Goal: Task Accomplishment & Management: Use online tool/utility

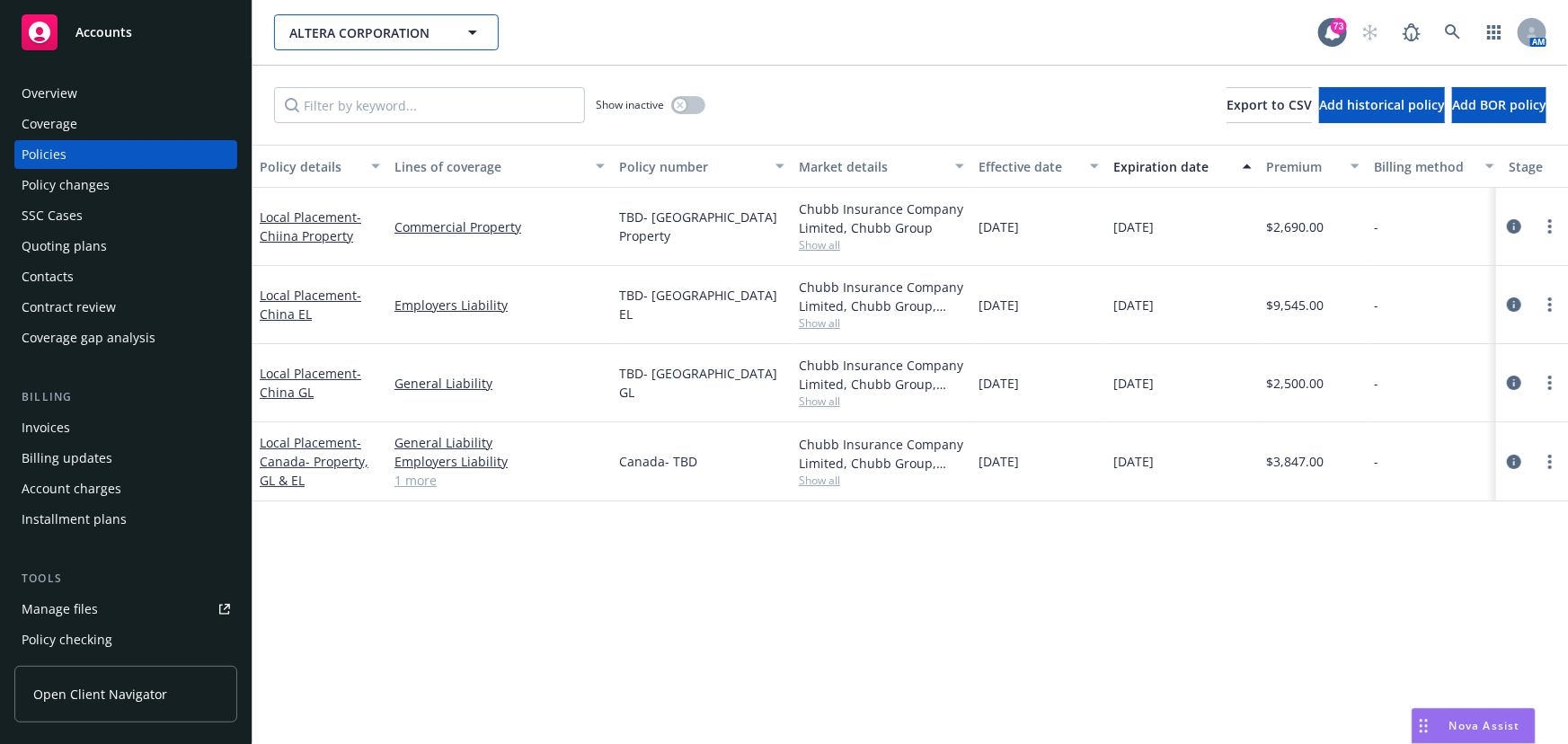
click at [472, 37] on icon "button" at bounding box center [472, 32] width 22 height 22
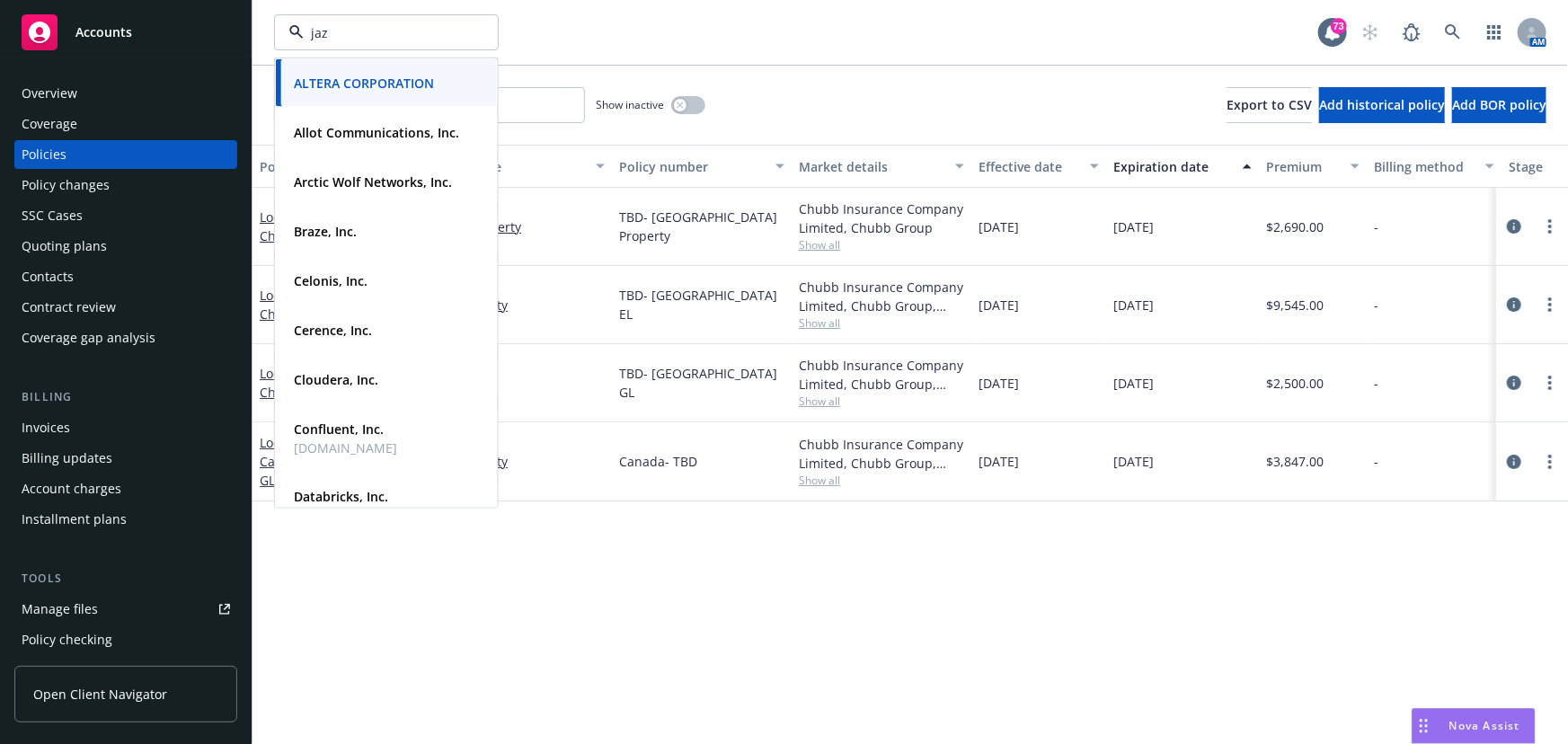
type input "jazz"
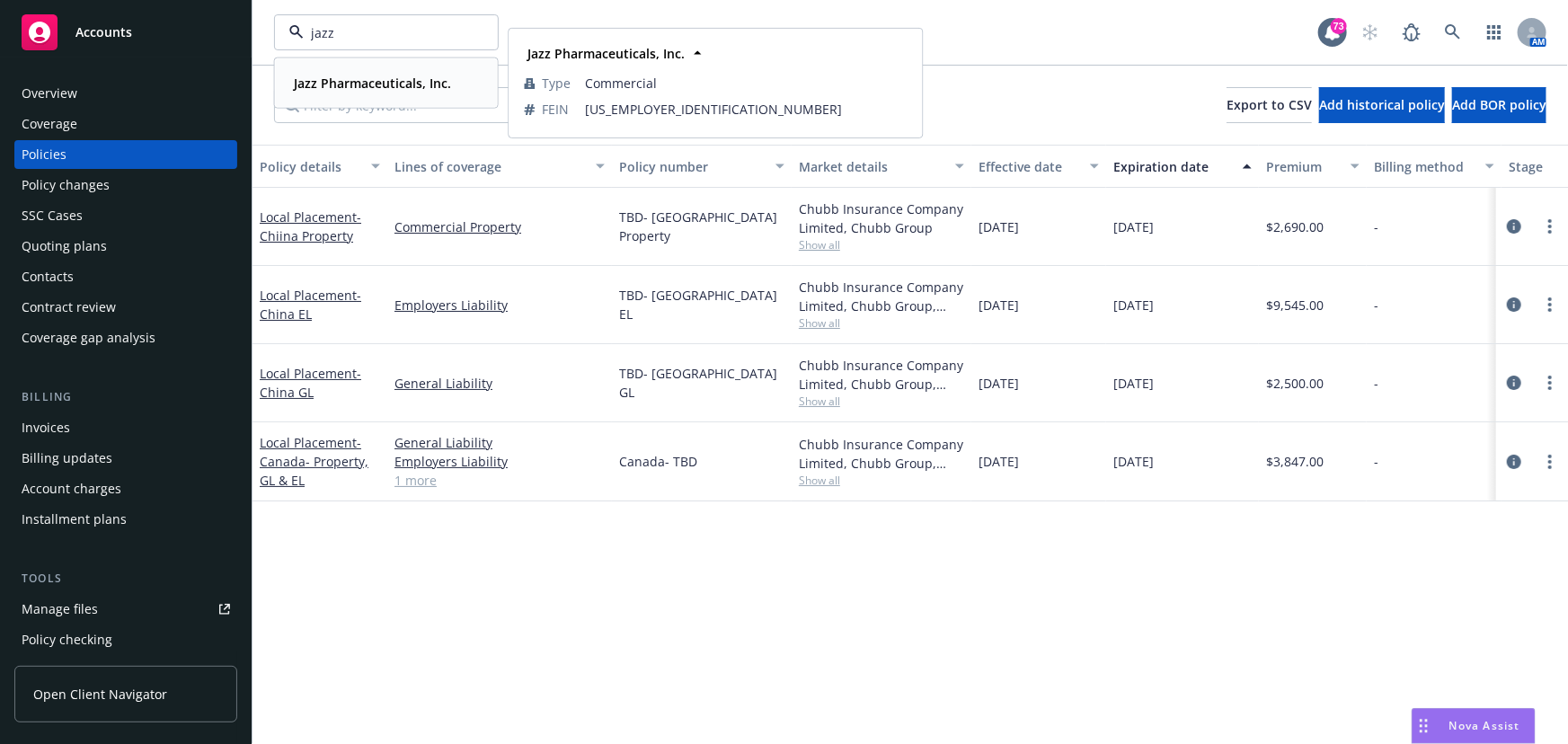
click at [390, 80] on strong "Jazz Pharmaceuticals, Inc." at bounding box center [372, 83] width 157 height 17
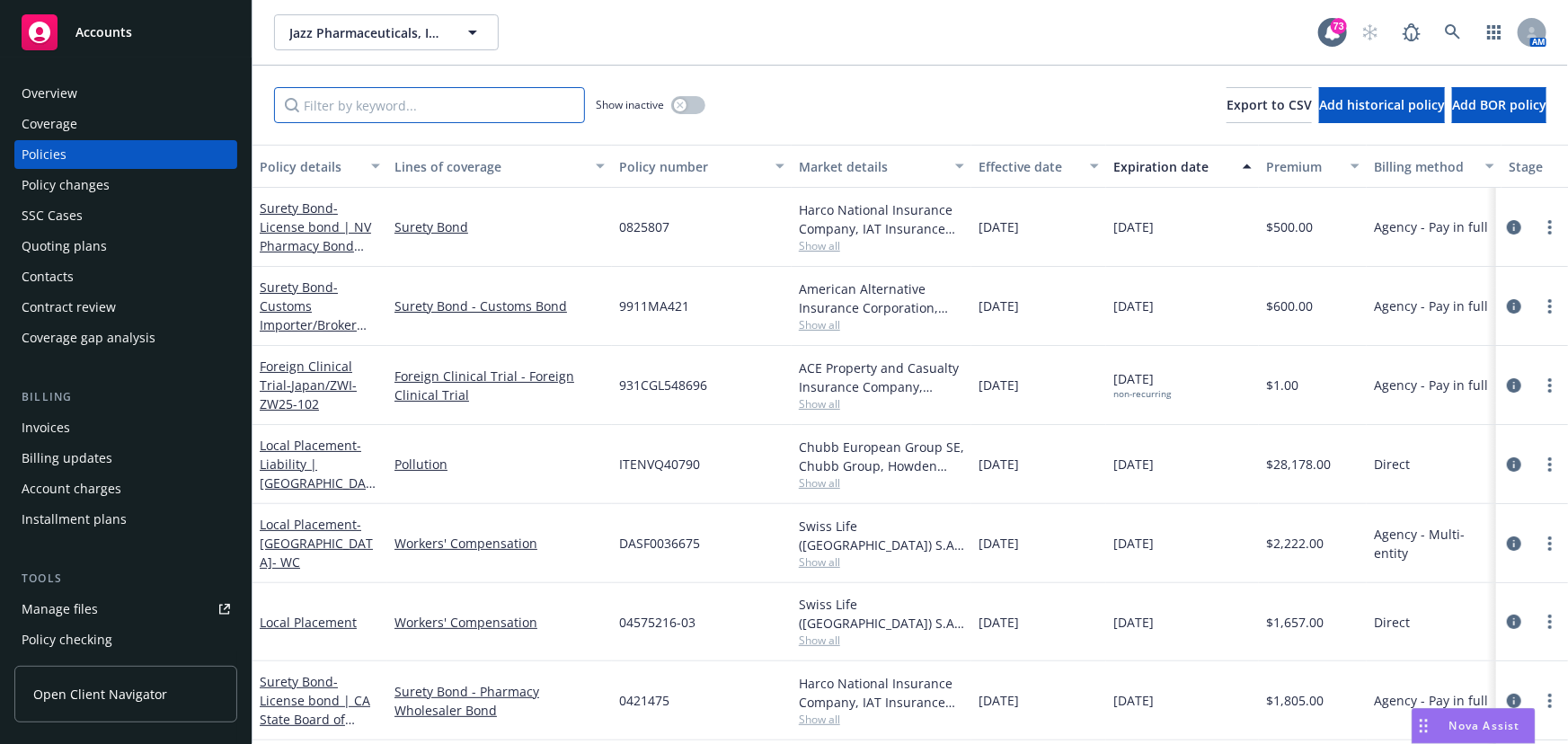
click at [341, 112] on input "Filter by keyword..." at bounding box center [430, 106] width 311 height 36
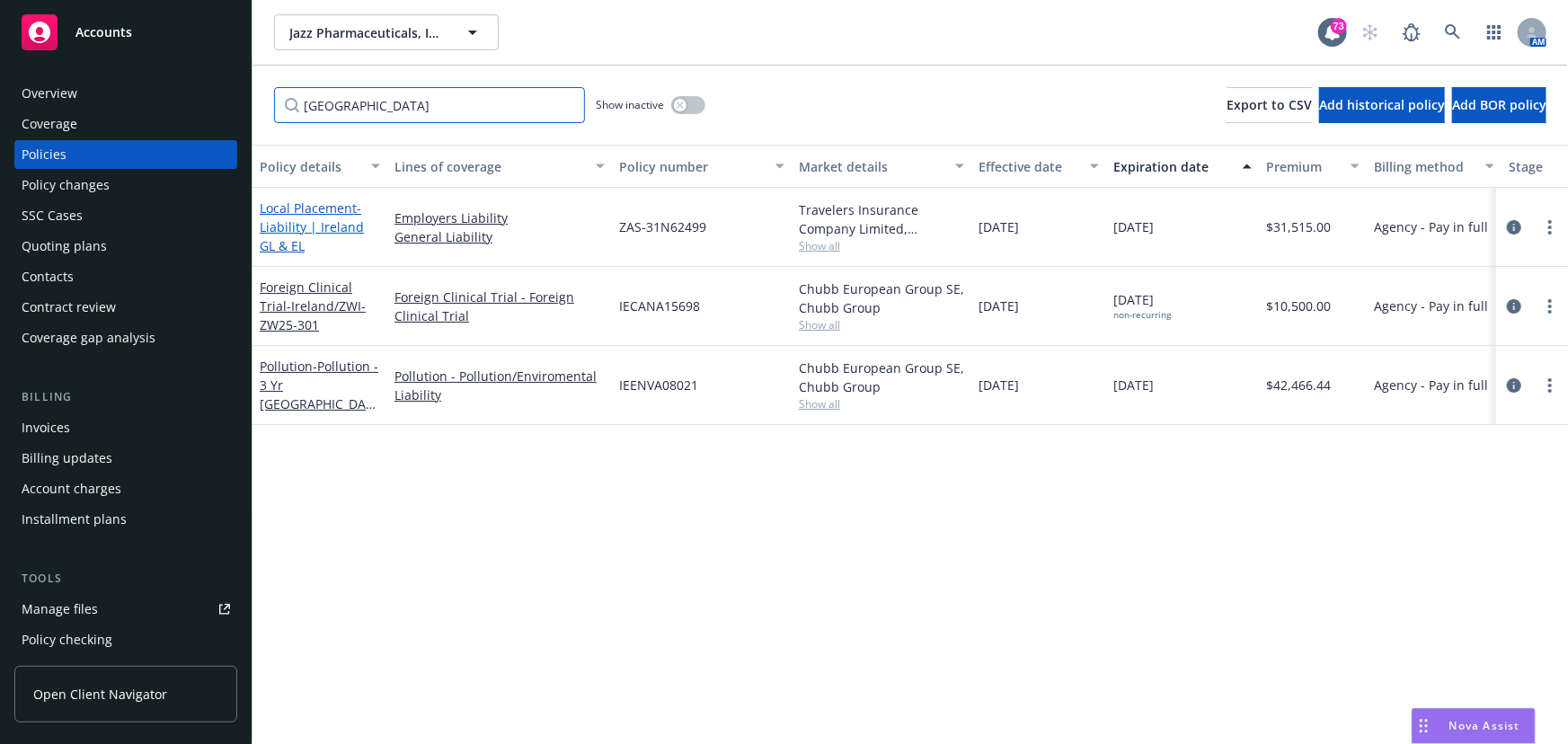
type input "[GEOGRAPHIC_DATA]"
click at [322, 219] on span "- Liability | Ireland GL & EL" at bounding box center [312, 227] width 104 height 55
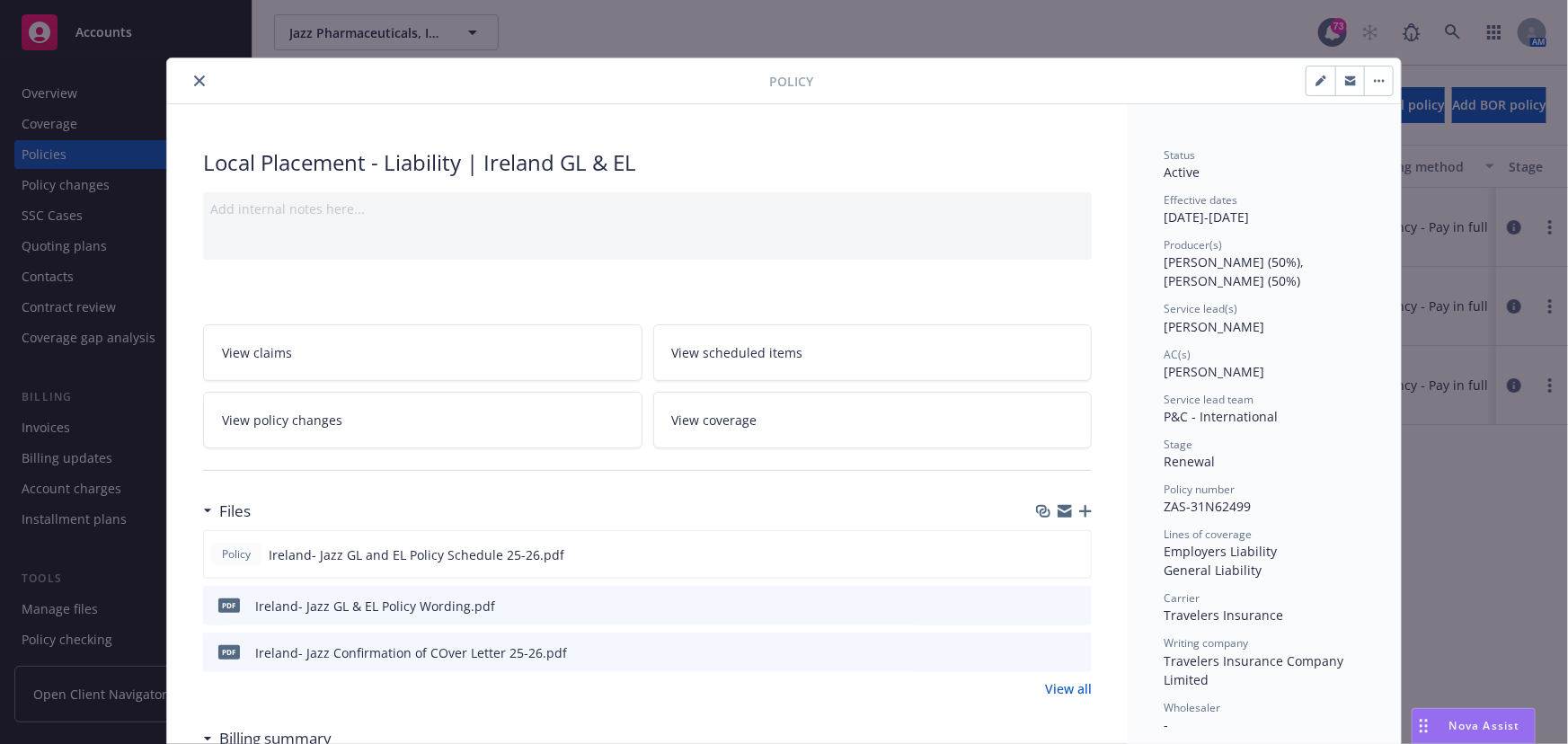
click at [1338, 82] on button "button" at bounding box center [1350, 81] width 29 height 29
click at [1345, 78] on icon "button" at bounding box center [1350, 78] width 10 height 5
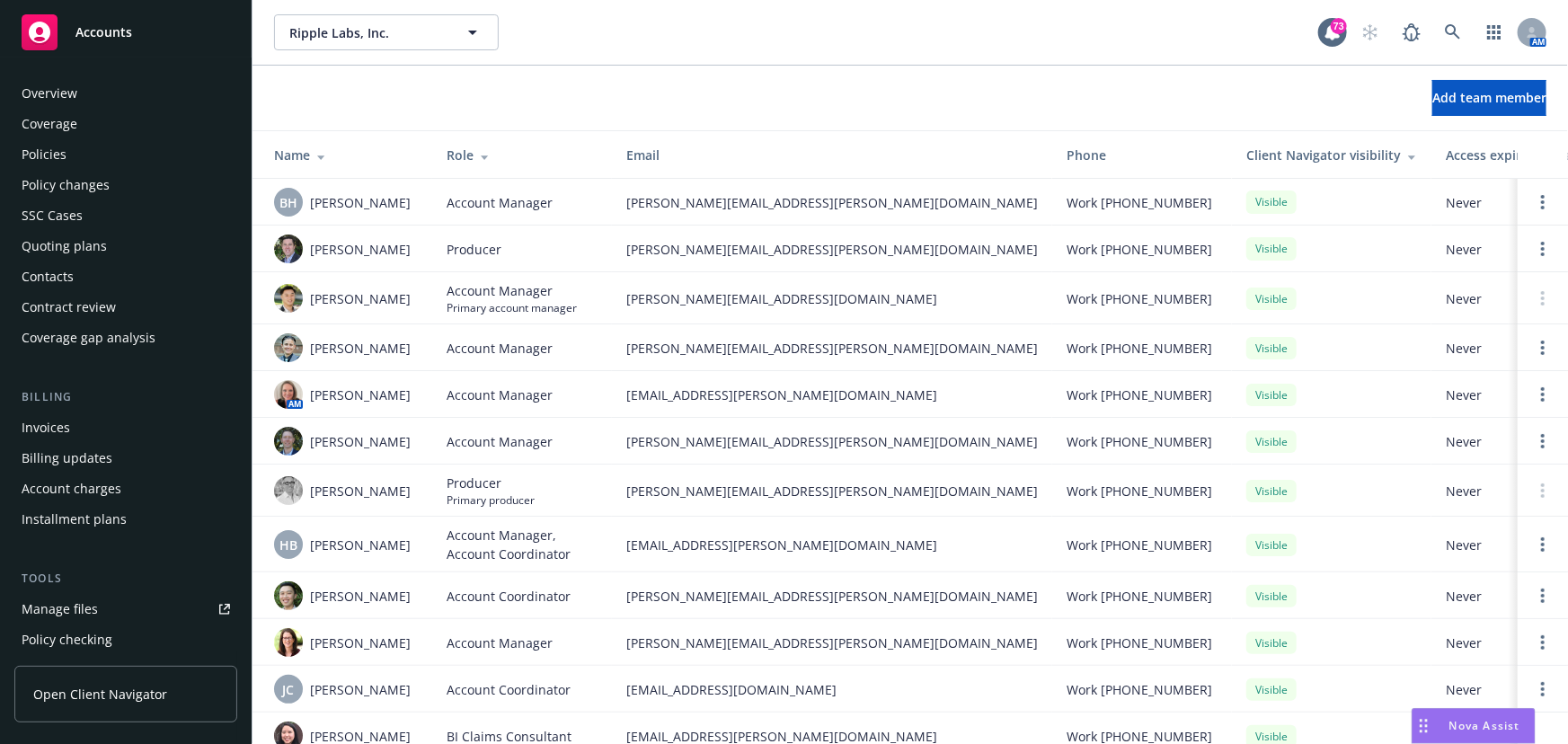
scroll to position [312, 0]
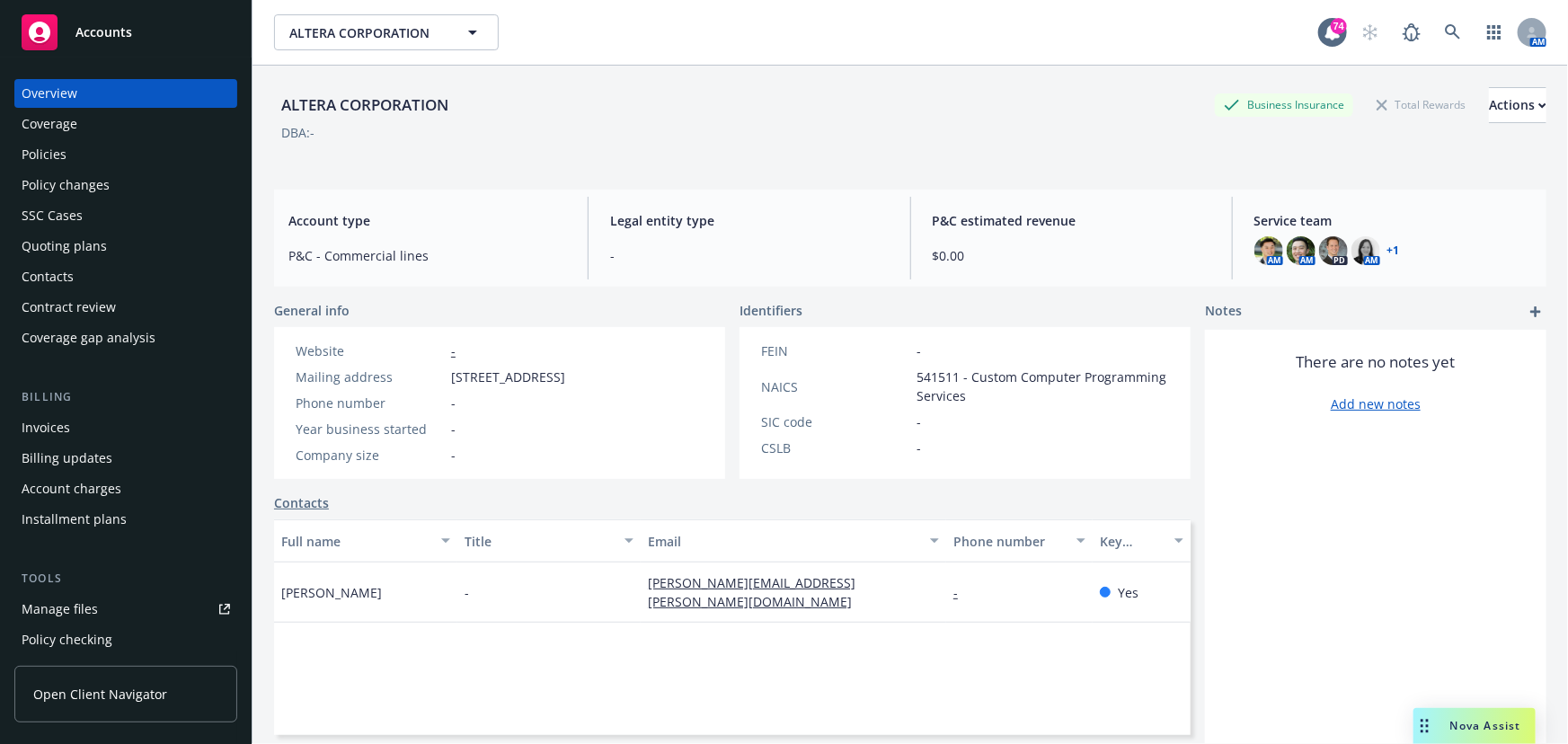
click at [59, 159] on div "Policies" at bounding box center [44, 154] width 45 height 29
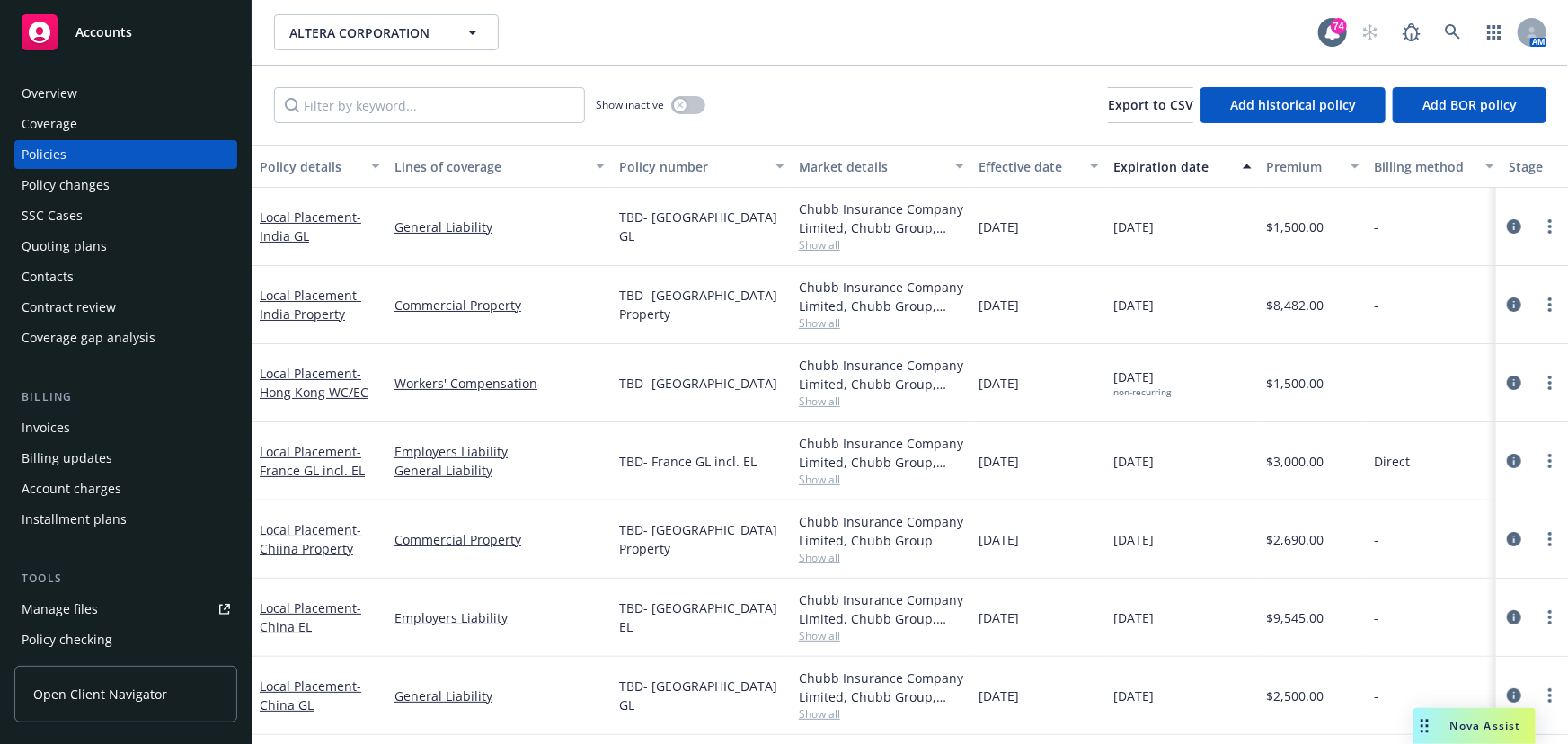
click at [59, 245] on div "Quoting plans" at bounding box center [65, 246] width 86 height 29
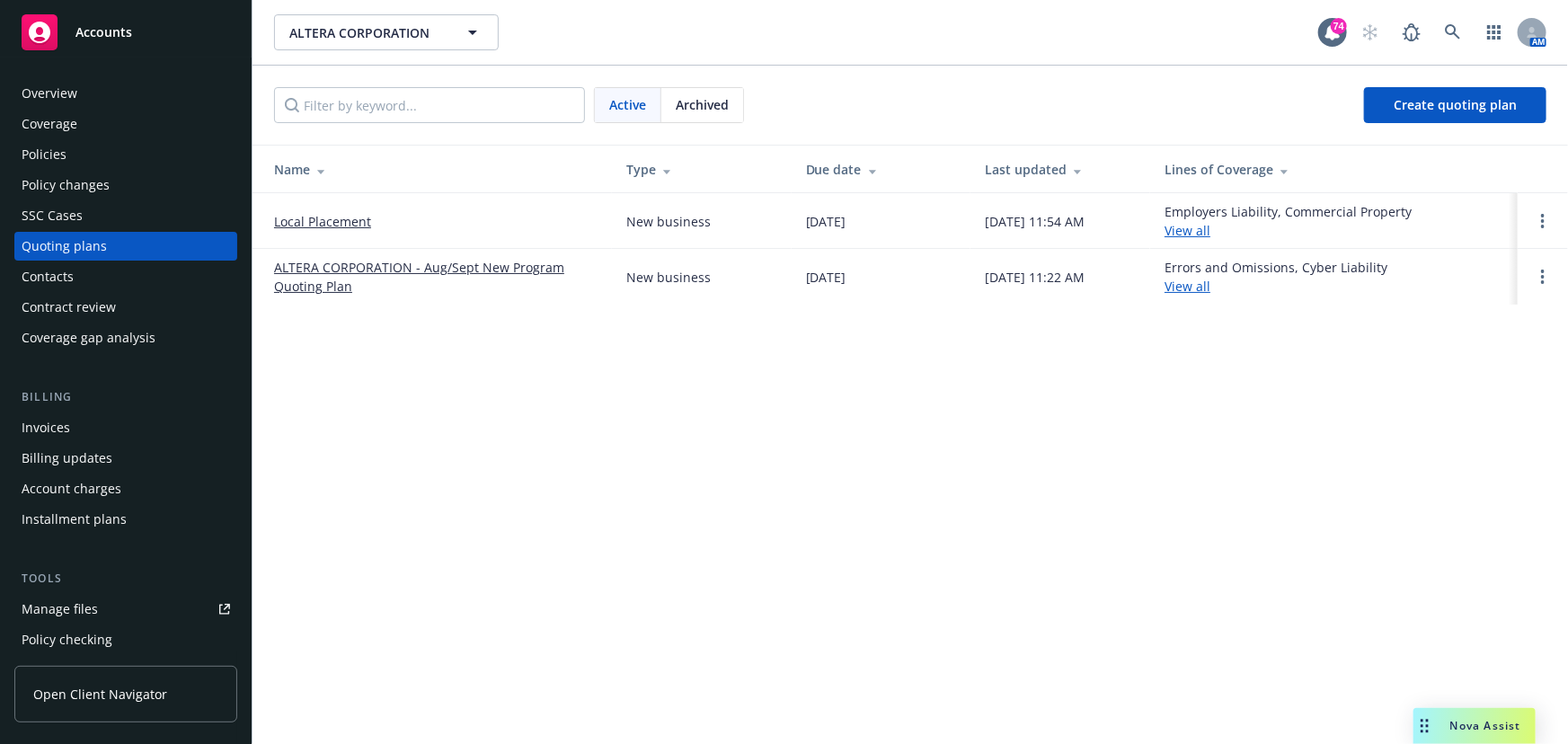
click at [306, 217] on link "Local Placement" at bounding box center [323, 222] width 97 height 19
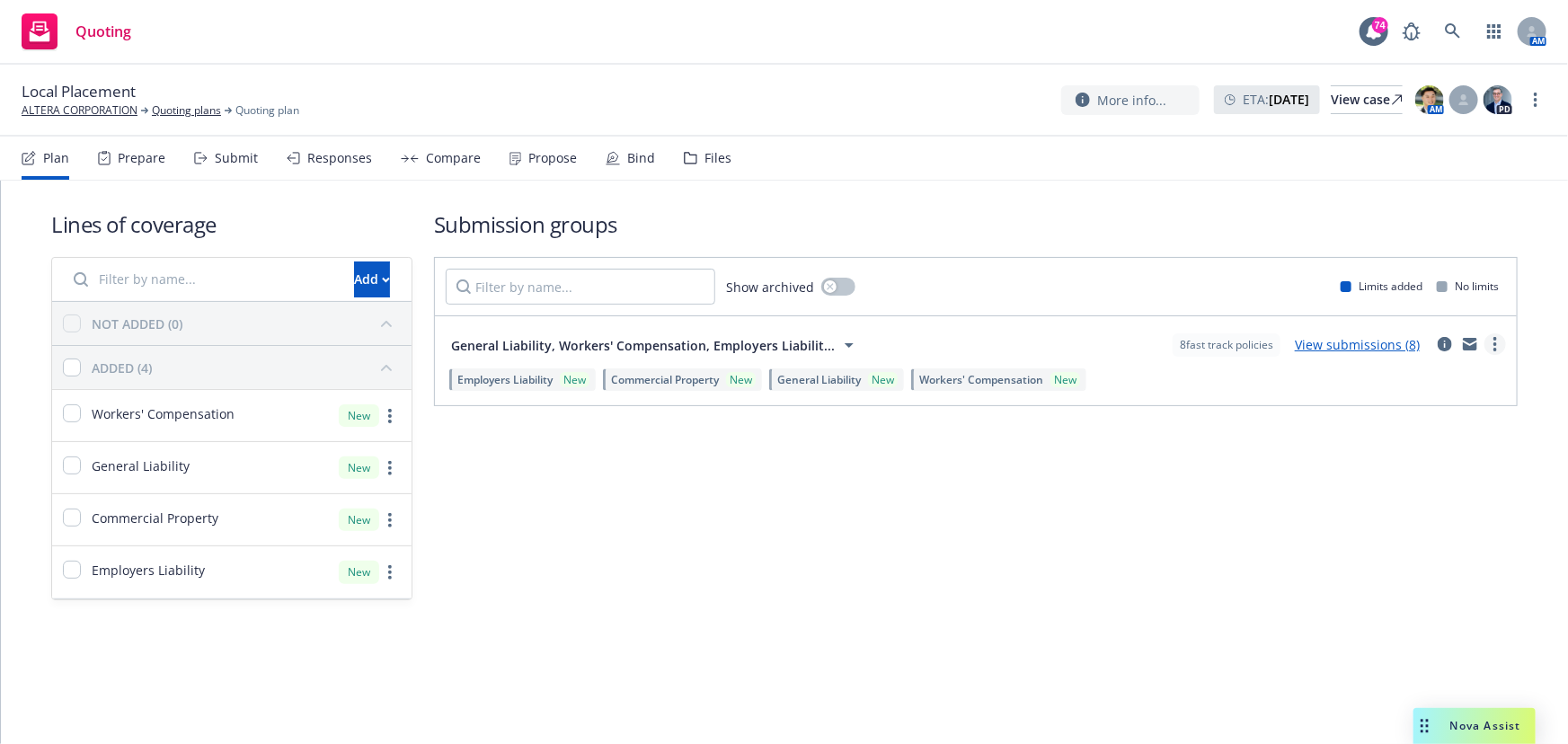
click at [1497, 344] on icon "more" at bounding box center [1496, 344] width 4 height 14
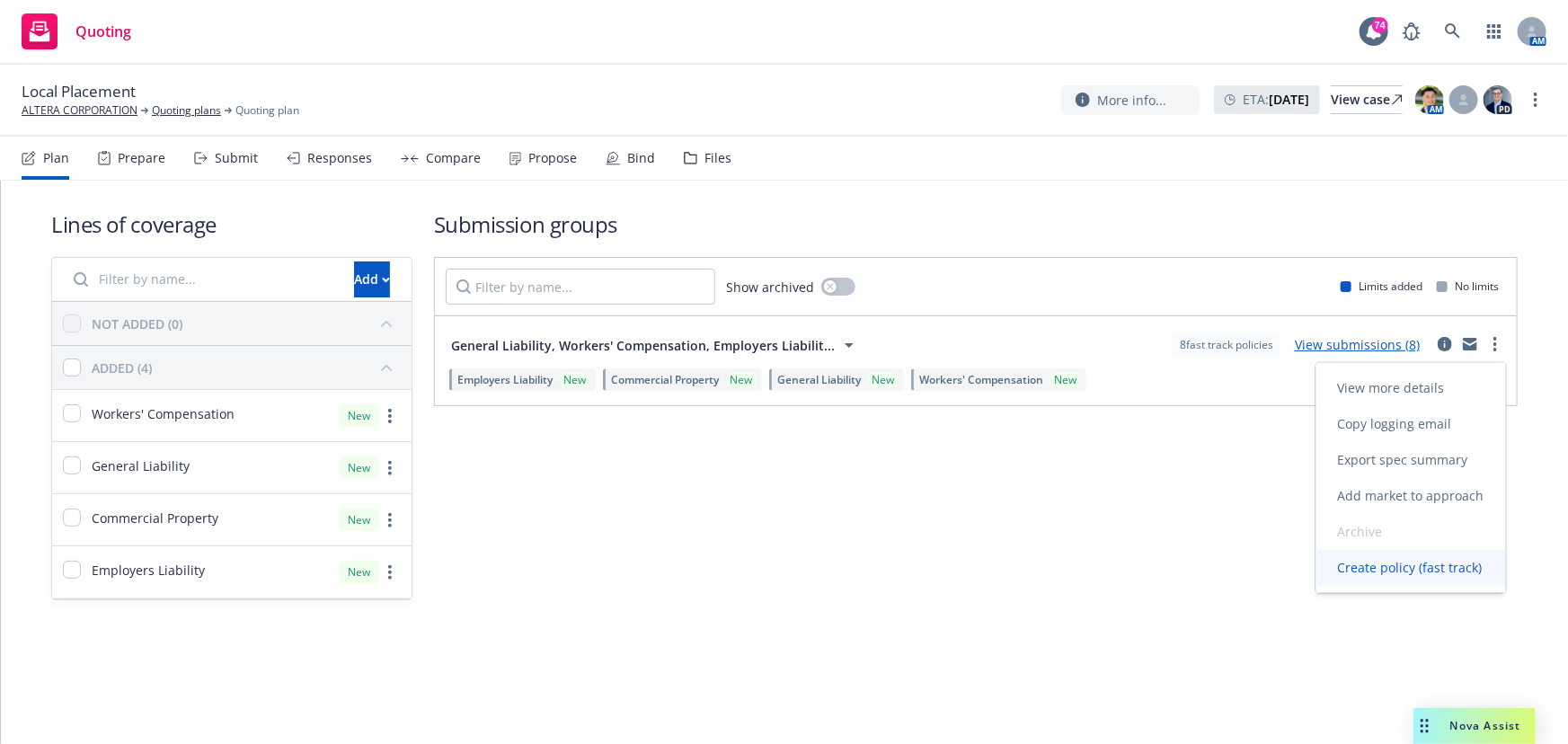
click at [1444, 563] on span "Create policy (fast track)" at bounding box center [1410, 568] width 188 height 17
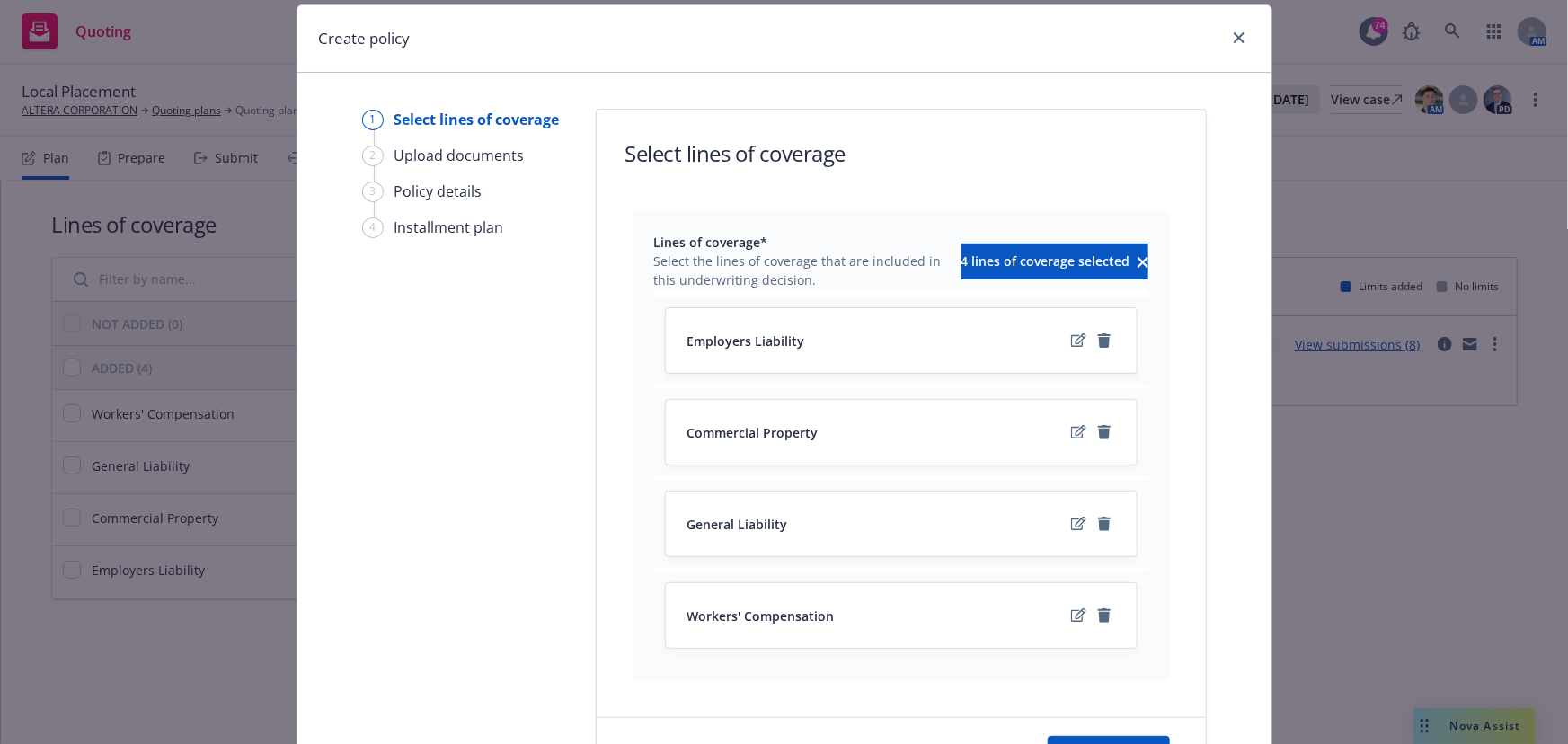
scroll to position [81, 0]
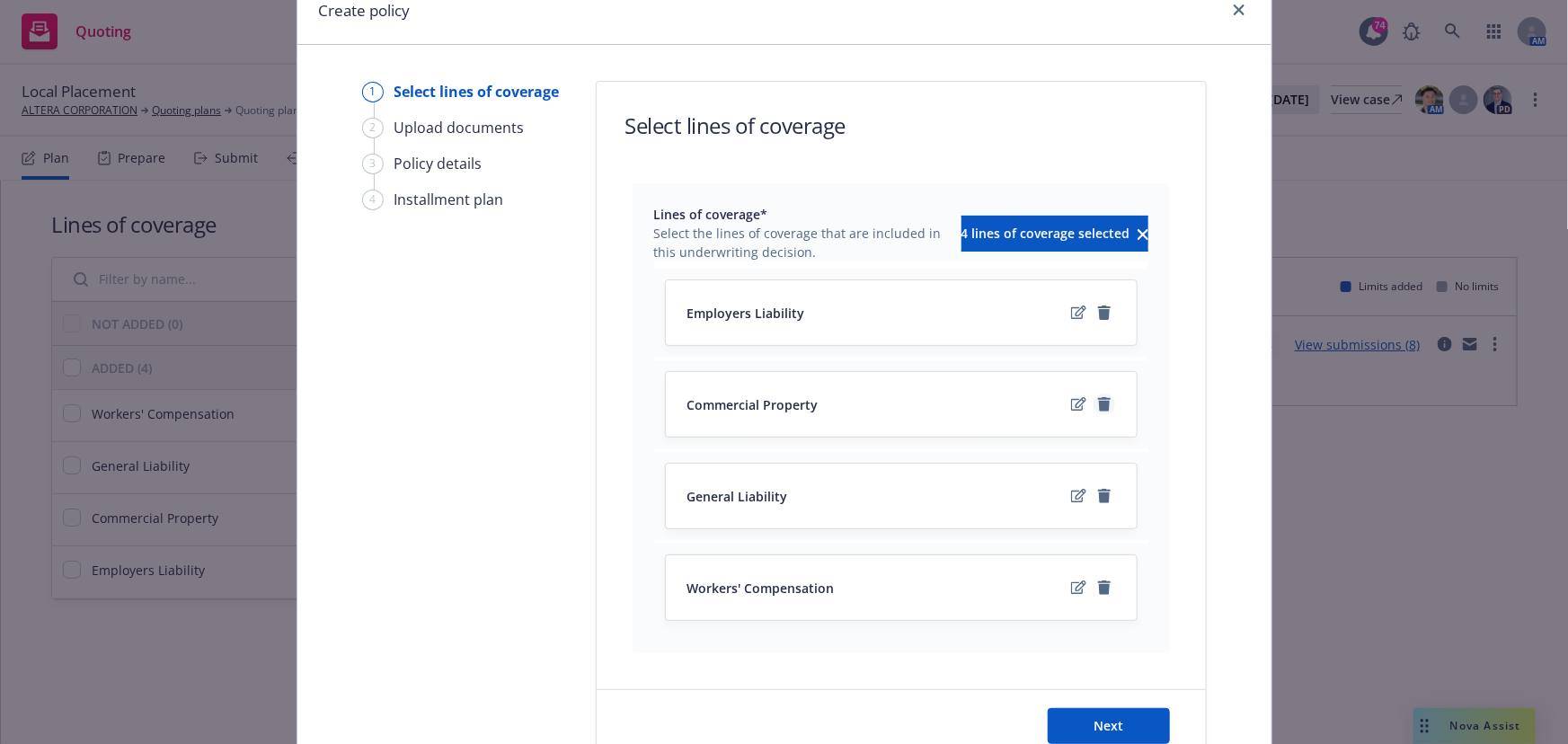
click at [1098, 405] on icon "remove" at bounding box center [1104, 404] width 12 height 14
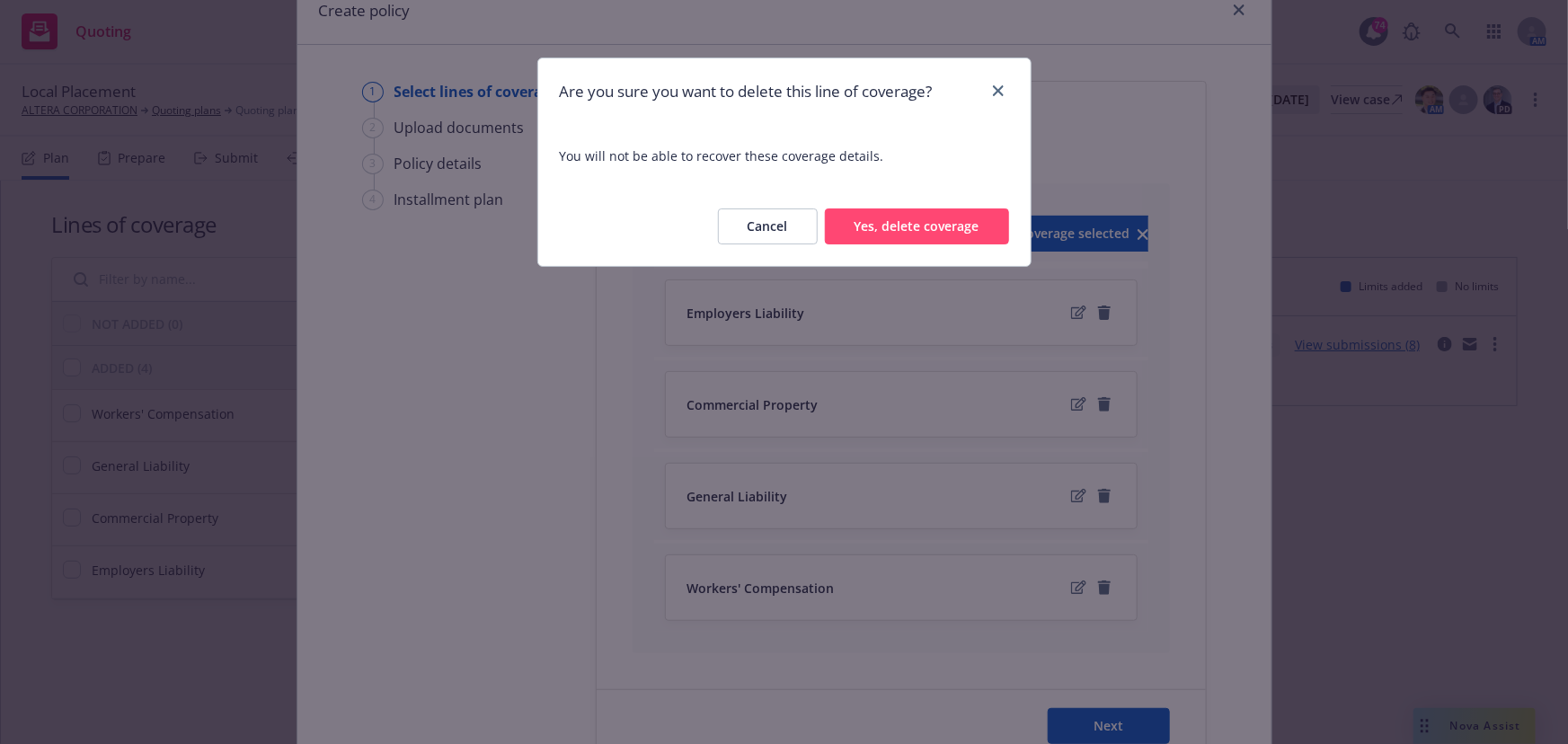
click at [887, 231] on button "Yes, delete coverage" at bounding box center [916, 227] width 184 height 36
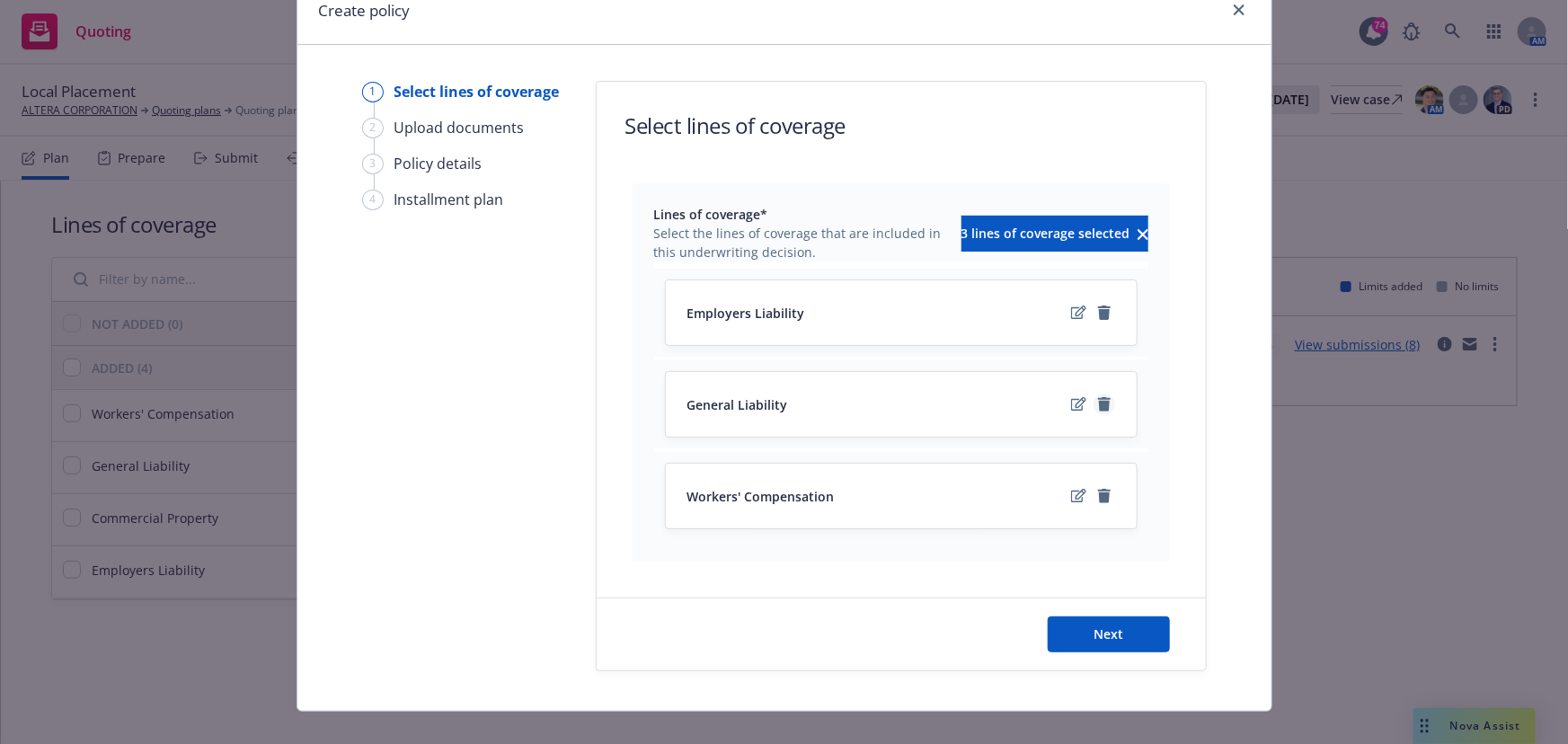
click at [1098, 406] on icon "remove" at bounding box center [1104, 404] width 12 height 14
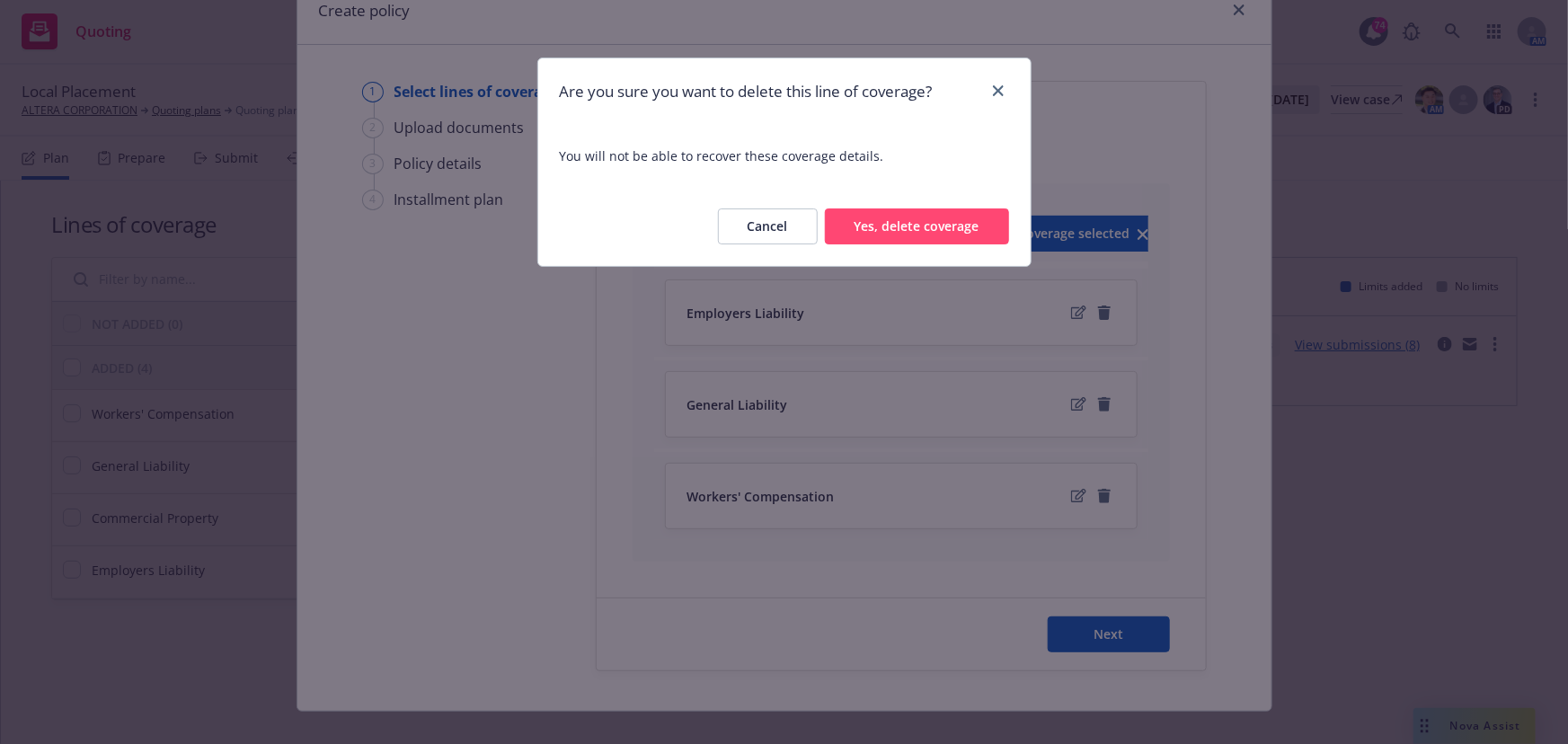
click at [949, 230] on button "Yes, delete coverage" at bounding box center [916, 227] width 184 height 36
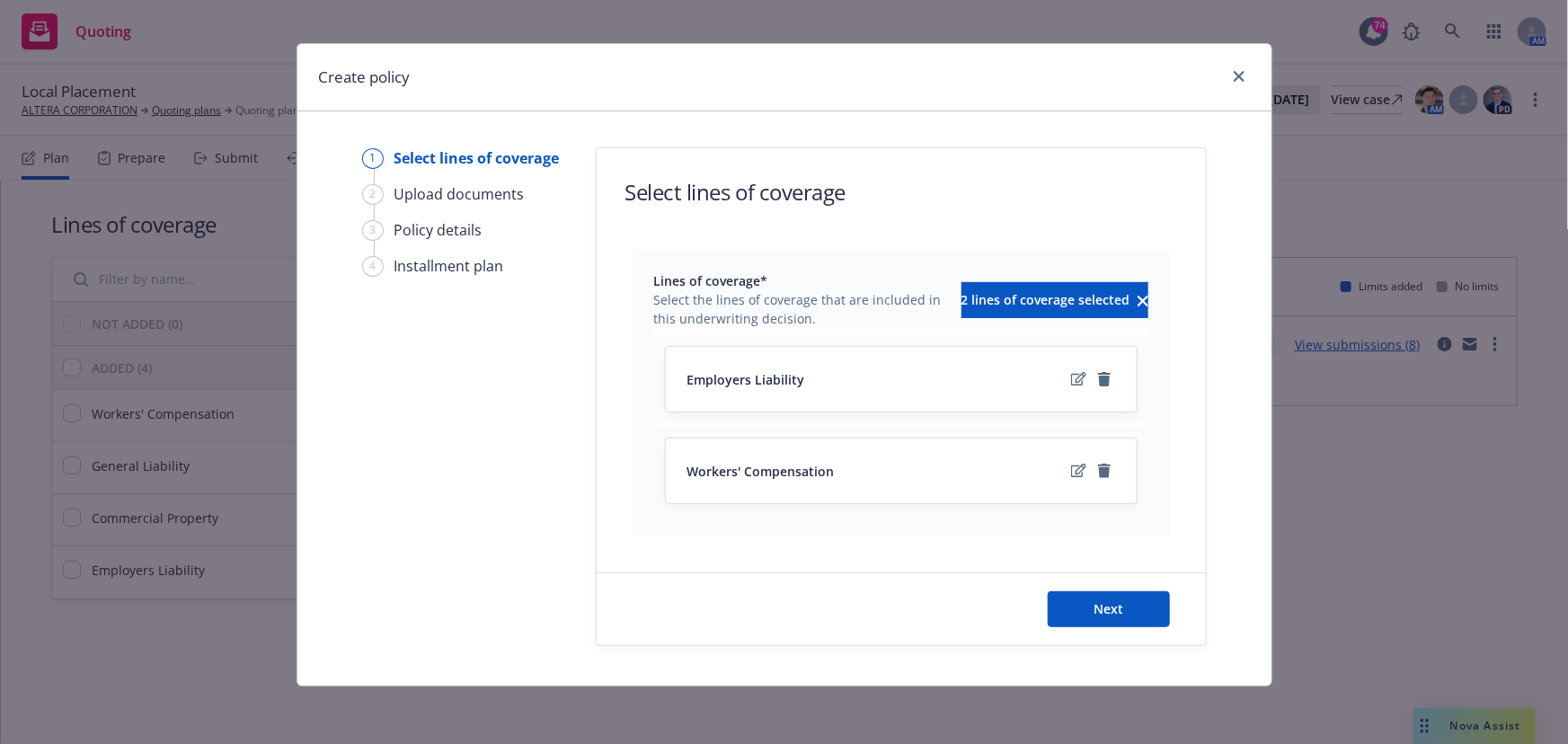
scroll to position [13, 0]
click at [1106, 610] on span "Next" at bounding box center [1108, 610] width 30 height 17
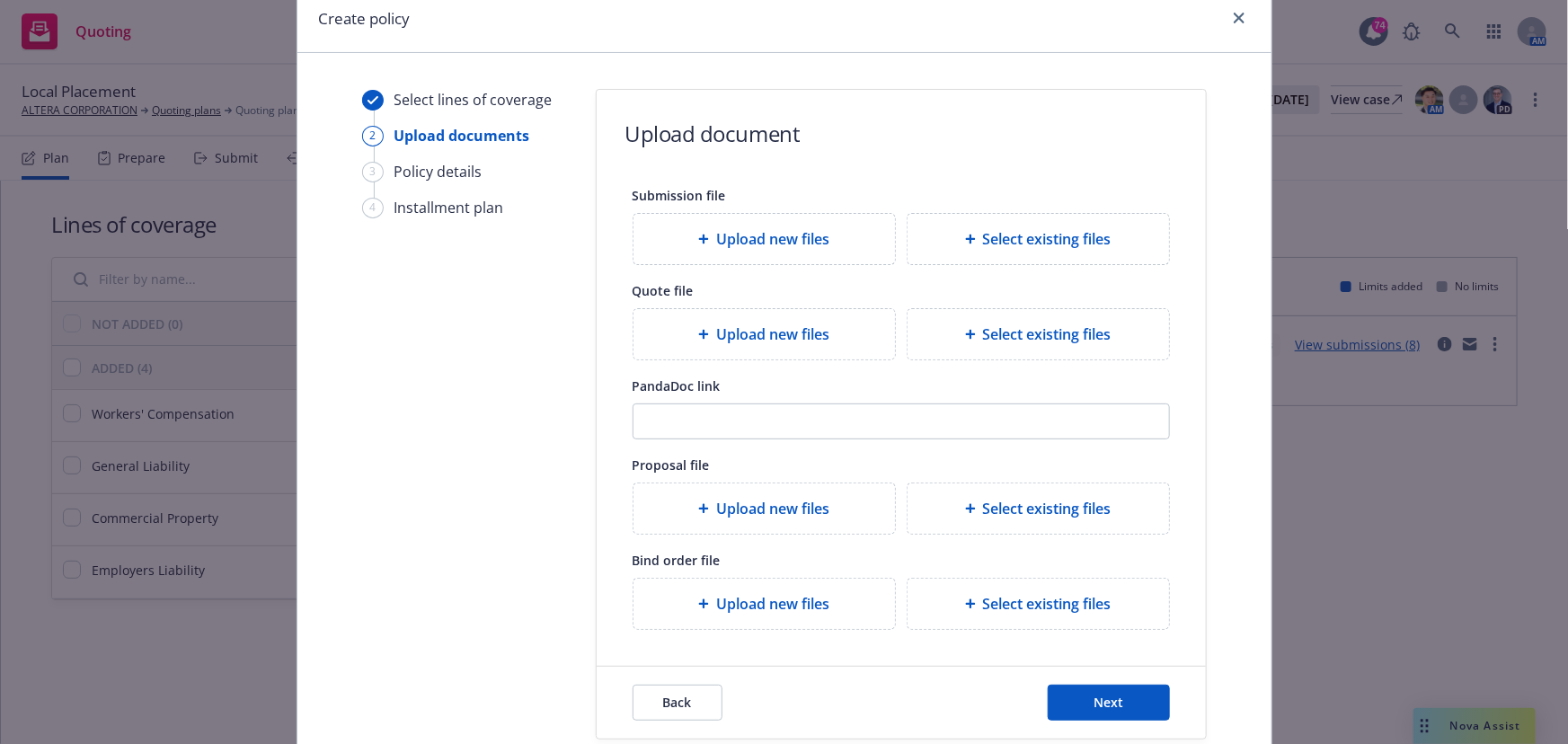
scroll to position [165, 0]
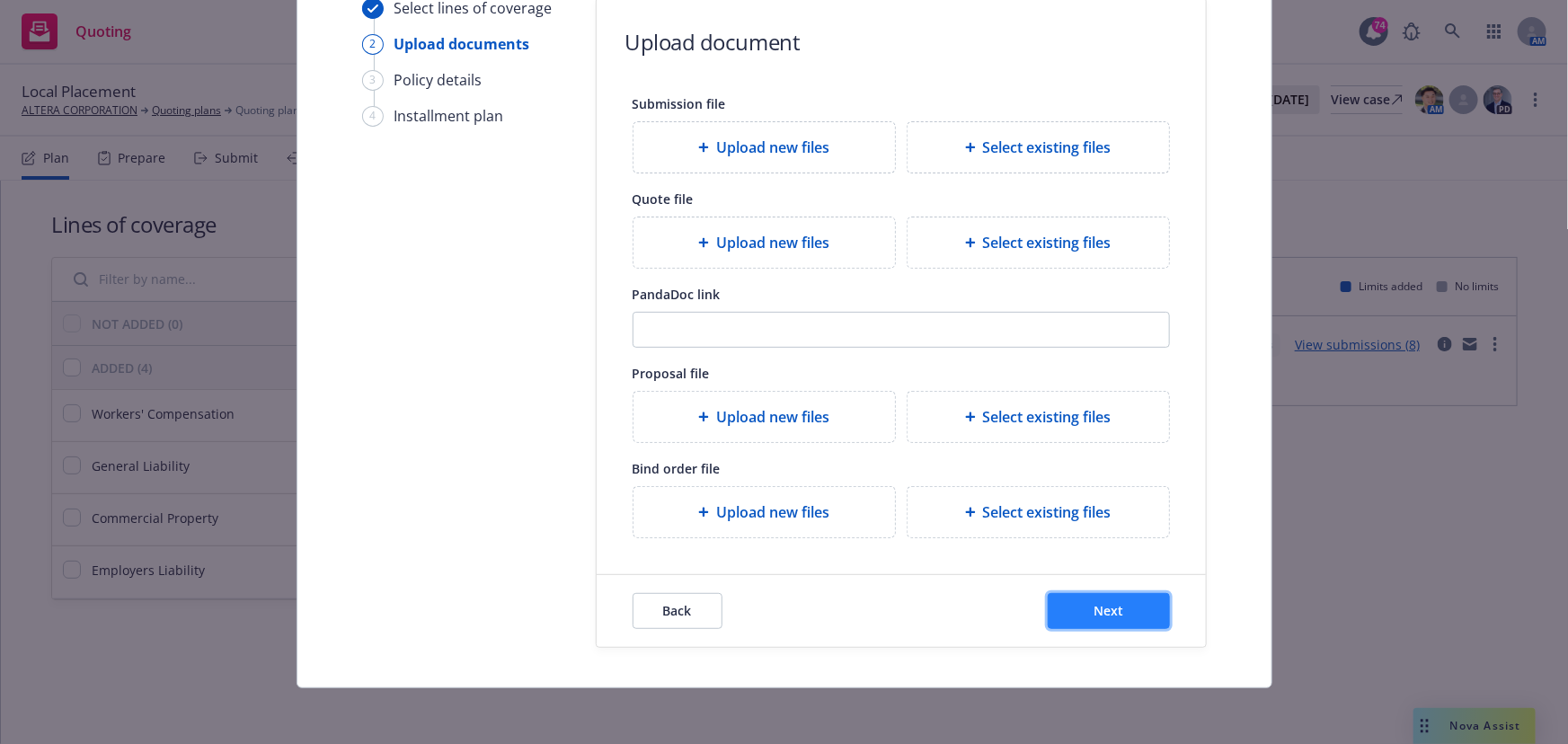
click at [1078, 593] on button "Next" at bounding box center [1109, 612] width 122 height 36
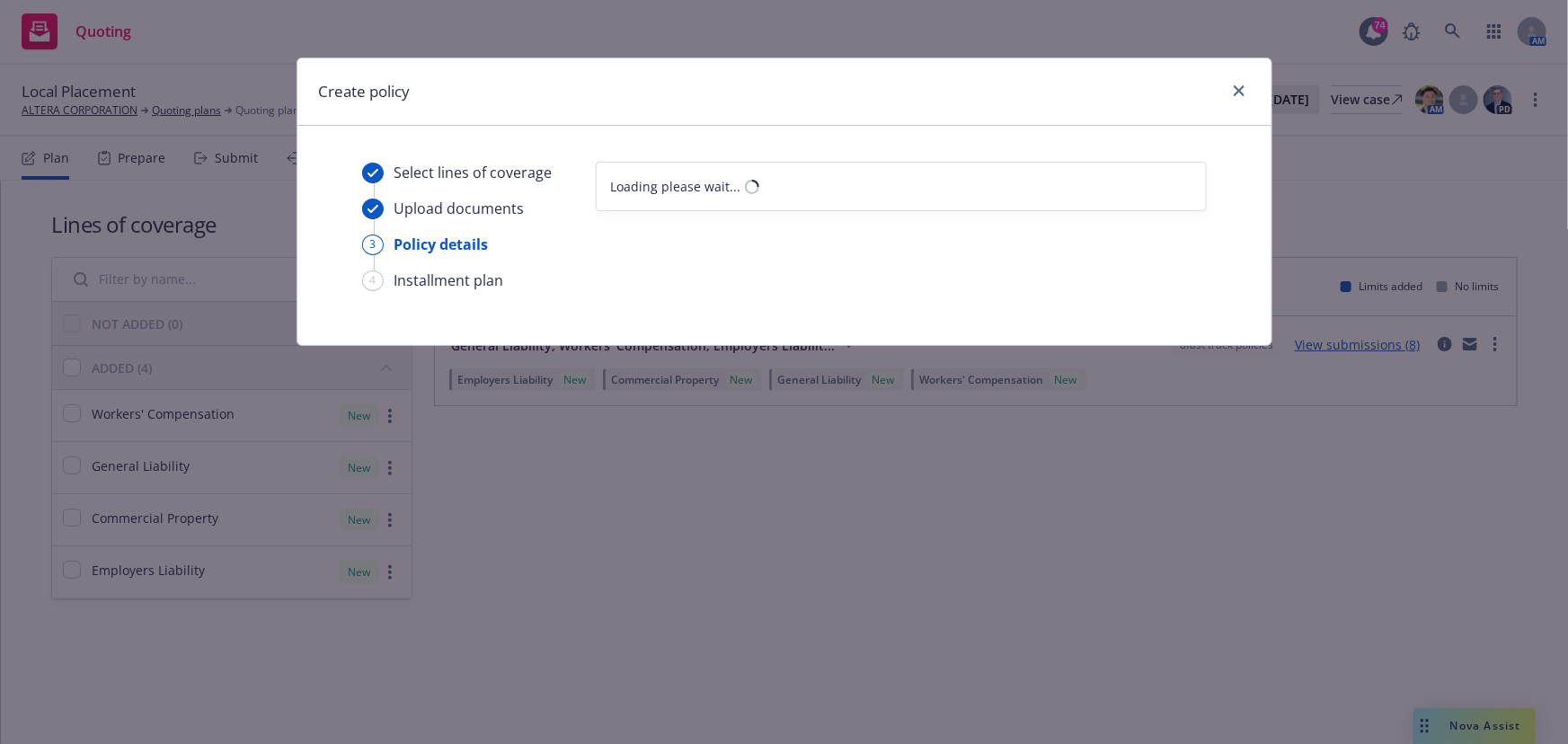
select select "12"
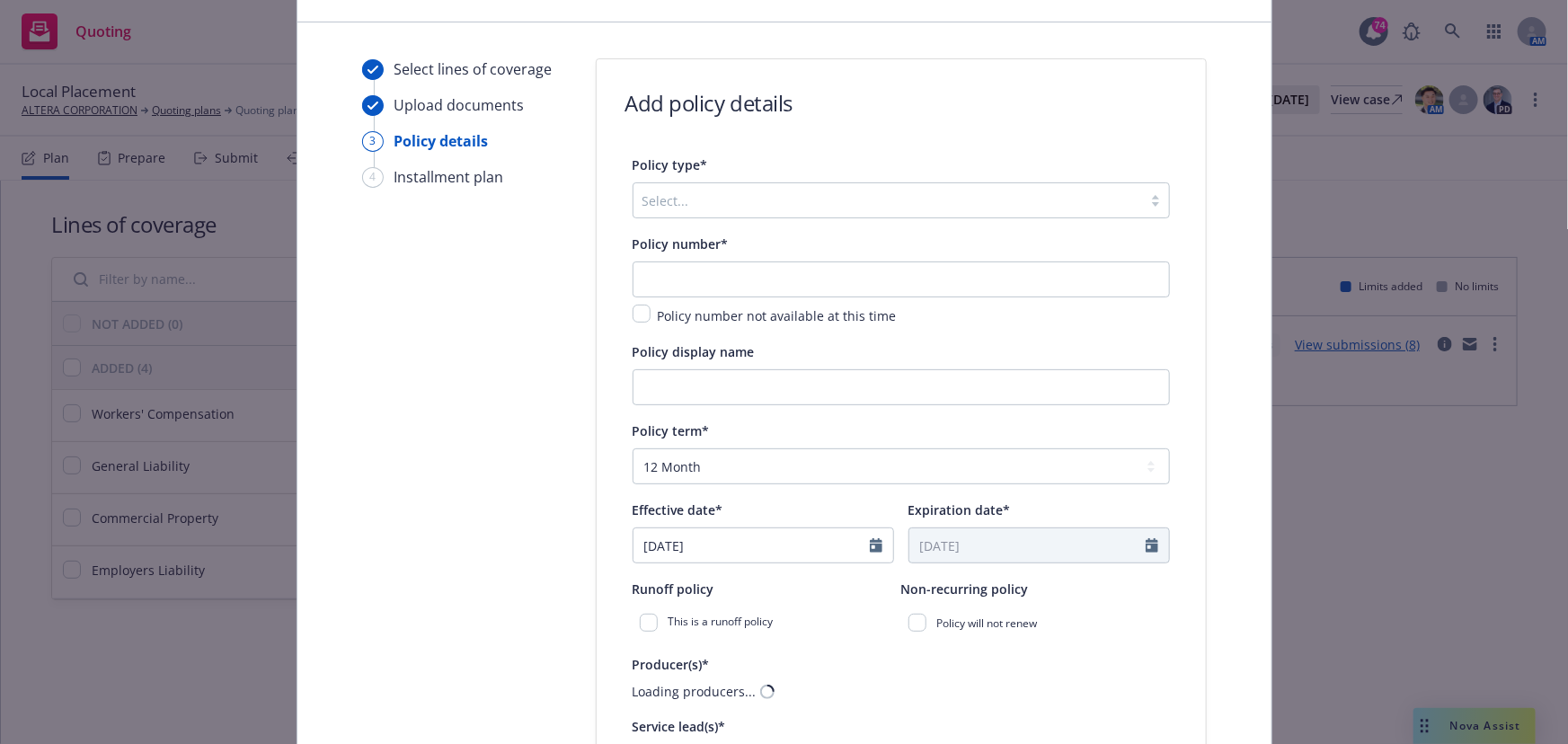
scroll to position [245, 0]
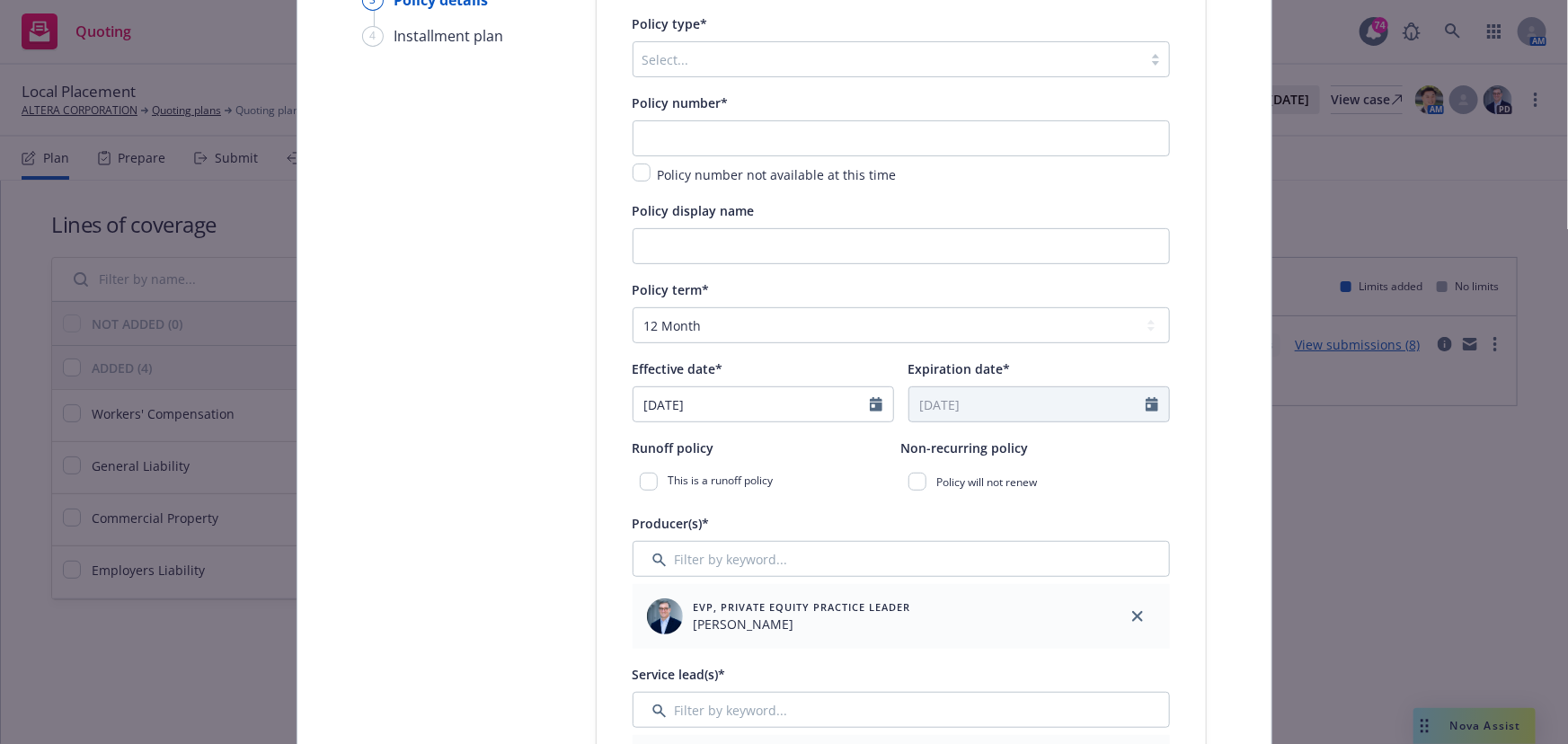
click at [656, 63] on div at bounding box center [887, 59] width 491 height 22
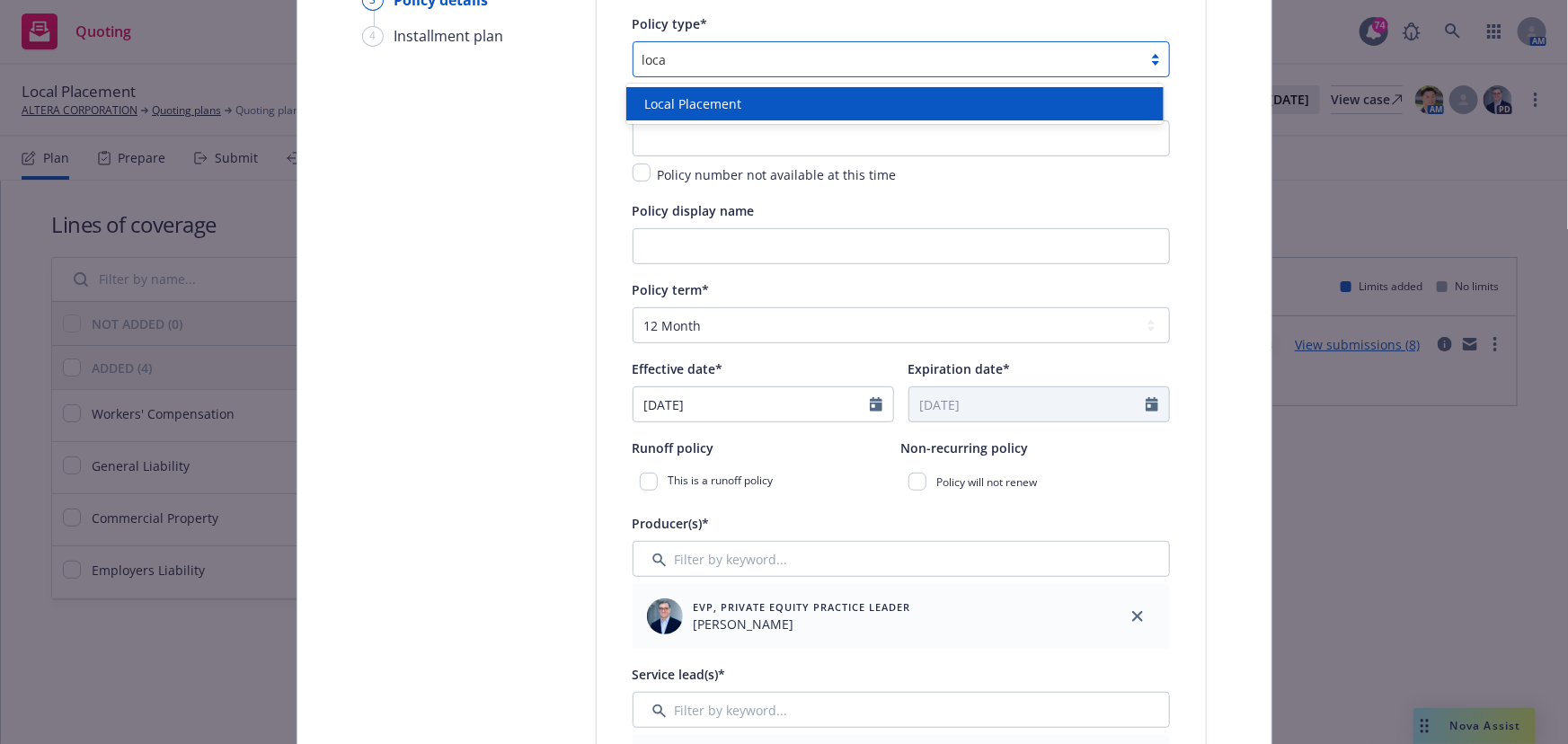
type input "local"
click at [663, 115] on div "Local Placement" at bounding box center [895, 104] width 537 height 33
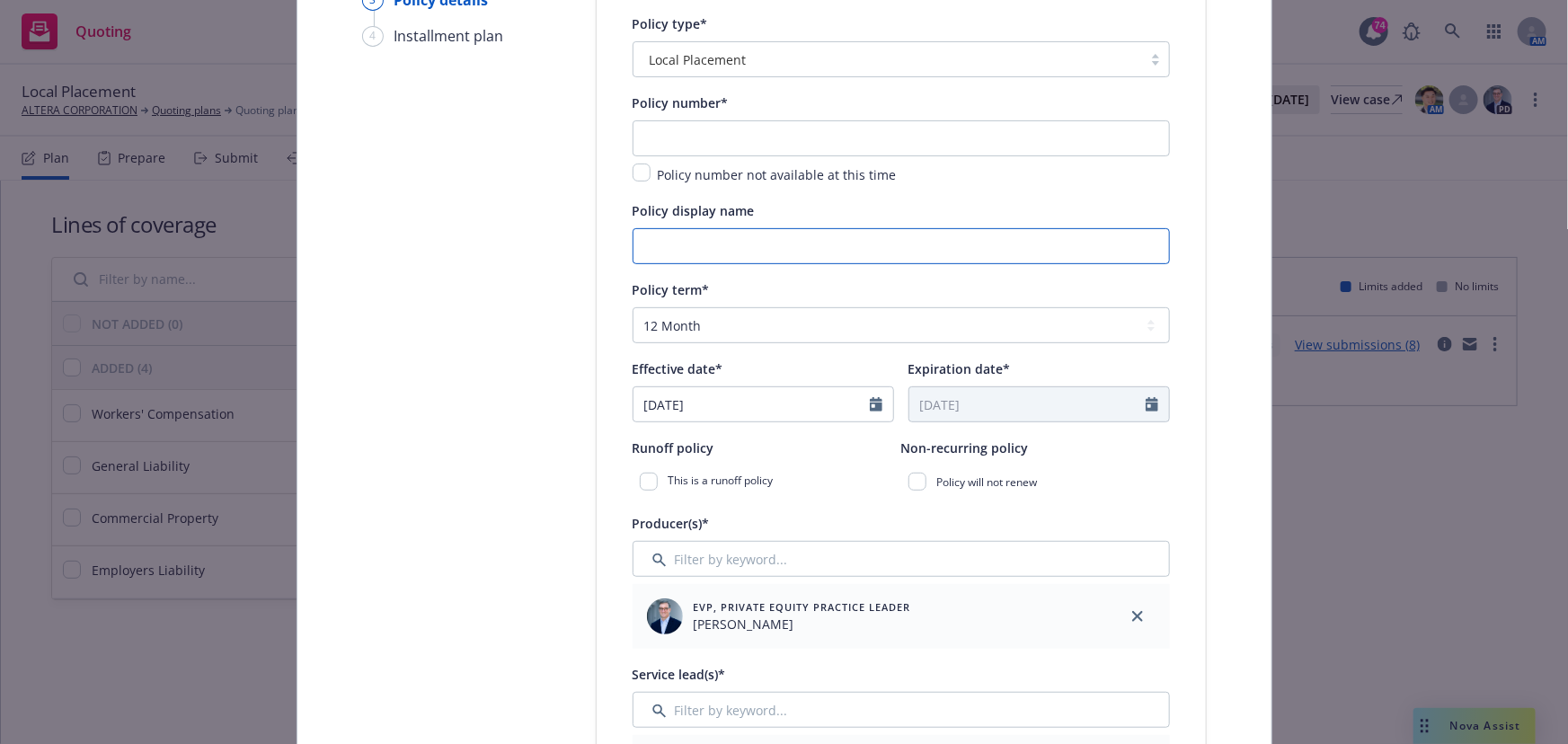
click at [660, 236] on input "Policy display name" at bounding box center [901, 247] width 537 height 36
type input "TBD- India WC/EL"
click at [678, 319] on select "Select policy term 12 Month 6 Month 4 Month 3 Month 2 Month 1 Month 36 Month (3…" at bounding box center [901, 326] width 537 height 36
click at [654, 689] on div "Service lead(s)* Account Executive, Team Lead Cameron Lock" at bounding box center [901, 731] width 537 height 136
click at [678, 404] on input "09/11/2025" at bounding box center [752, 405] width 236 height 34
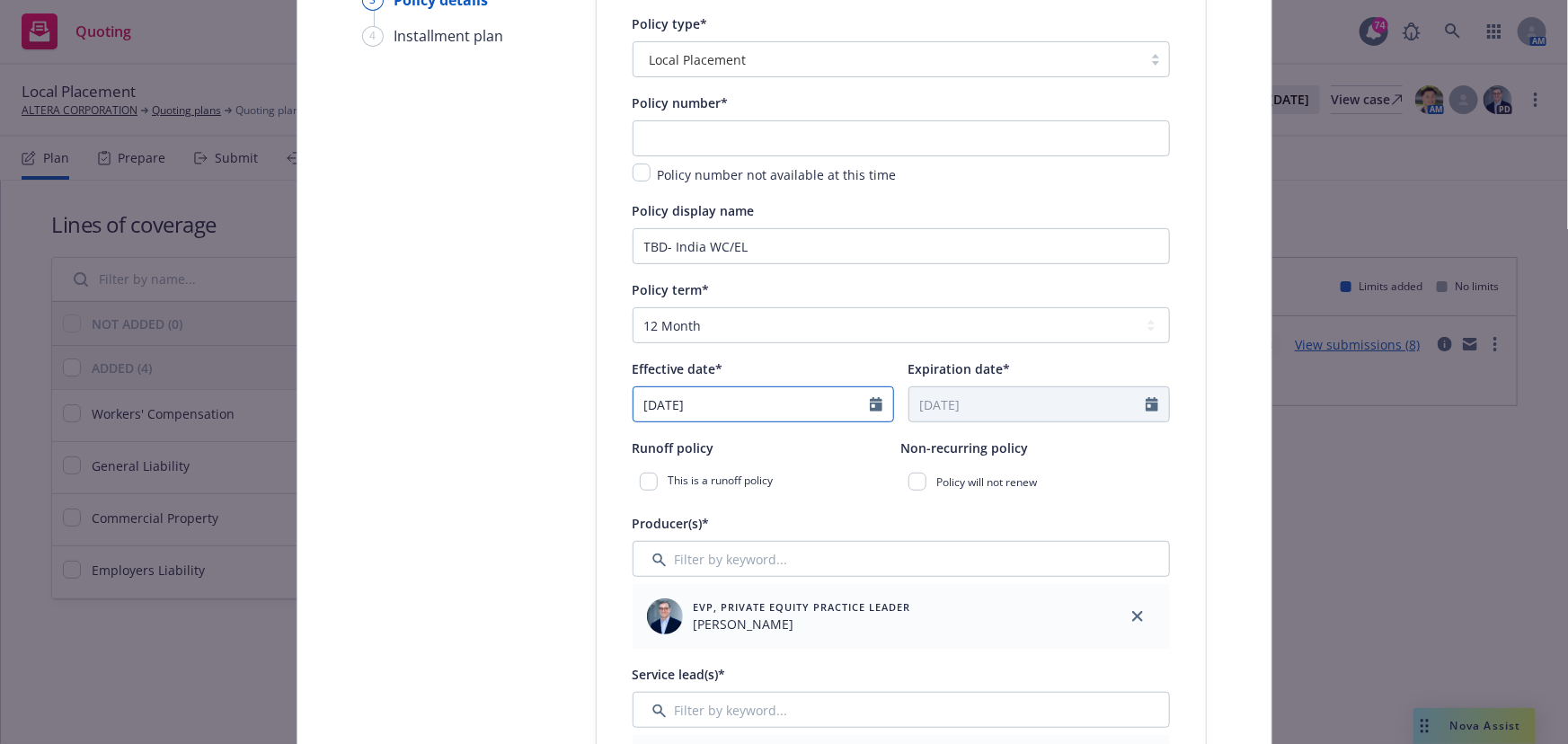
select select "9"
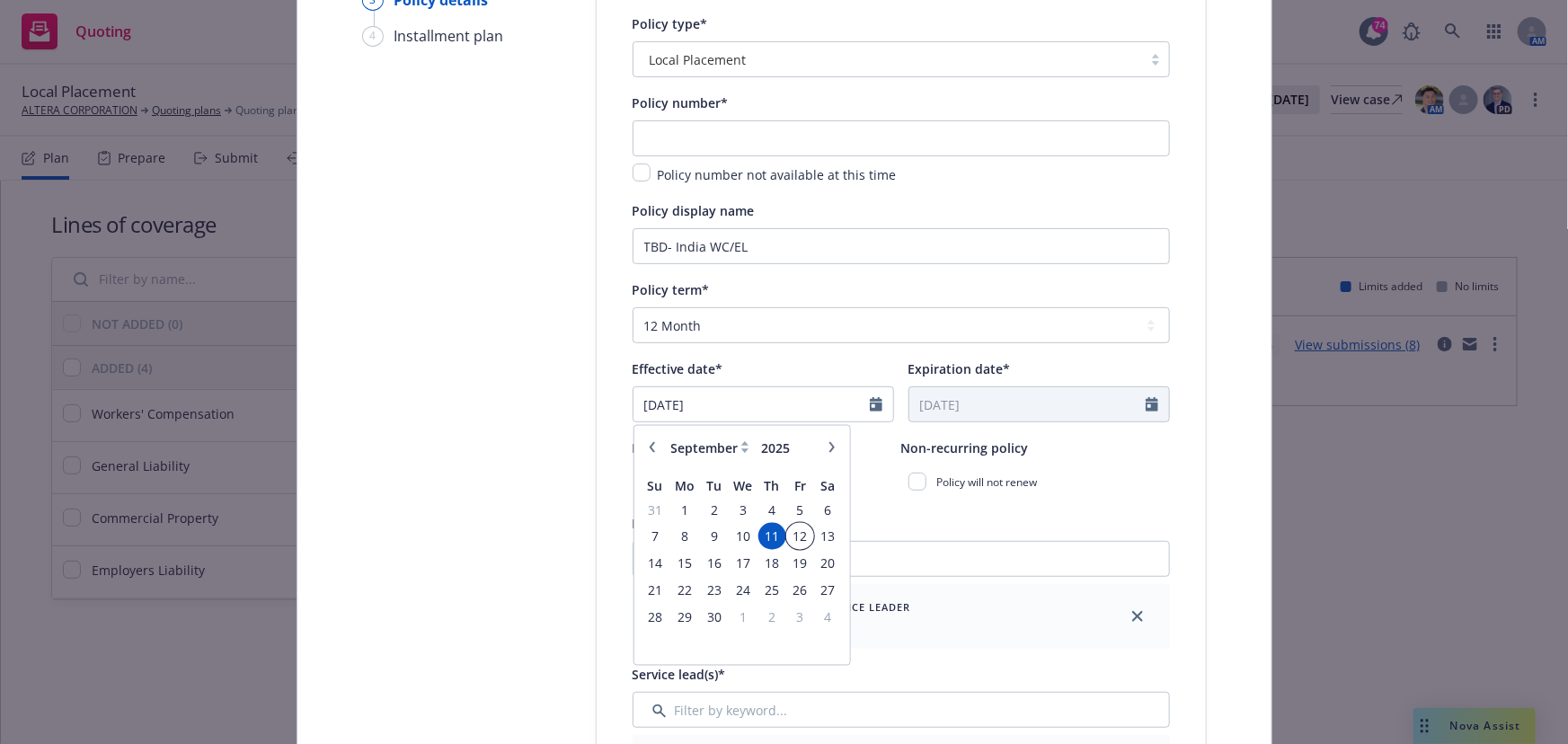
click at [793, 526] on span "12" at bounding box center [799, 537] width 24 height 23
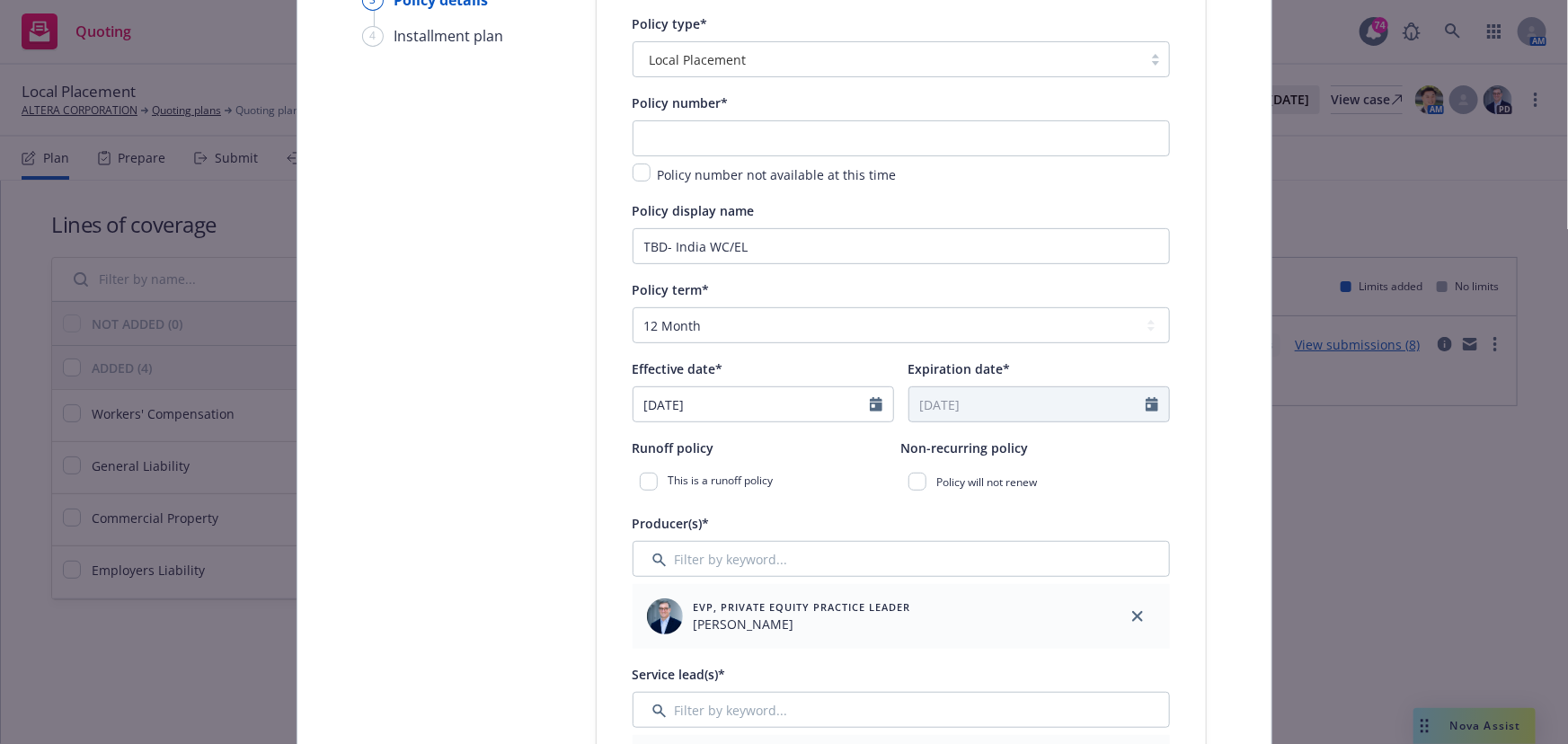
type input "[DATE]"
type input "09/12/2026"
click at [735, 300] on div "Policy term* Select policy term 12 Month 6 Month 4 Month 3 Month 2 Month 1 Mont…" at bounding box center [901, 311] width 537 height 65
drag, startPoint x: 722, startPoint y: 324, endPoint x: 727, endPoint y: 336, distance: 13.0
click at [722, 324] on select "Select policy term 12 Month 6 Month 4 Month 3 Month 2 Month 1 Month 36 Month (3…" at bounding box center [901, 326] width 537 height 36
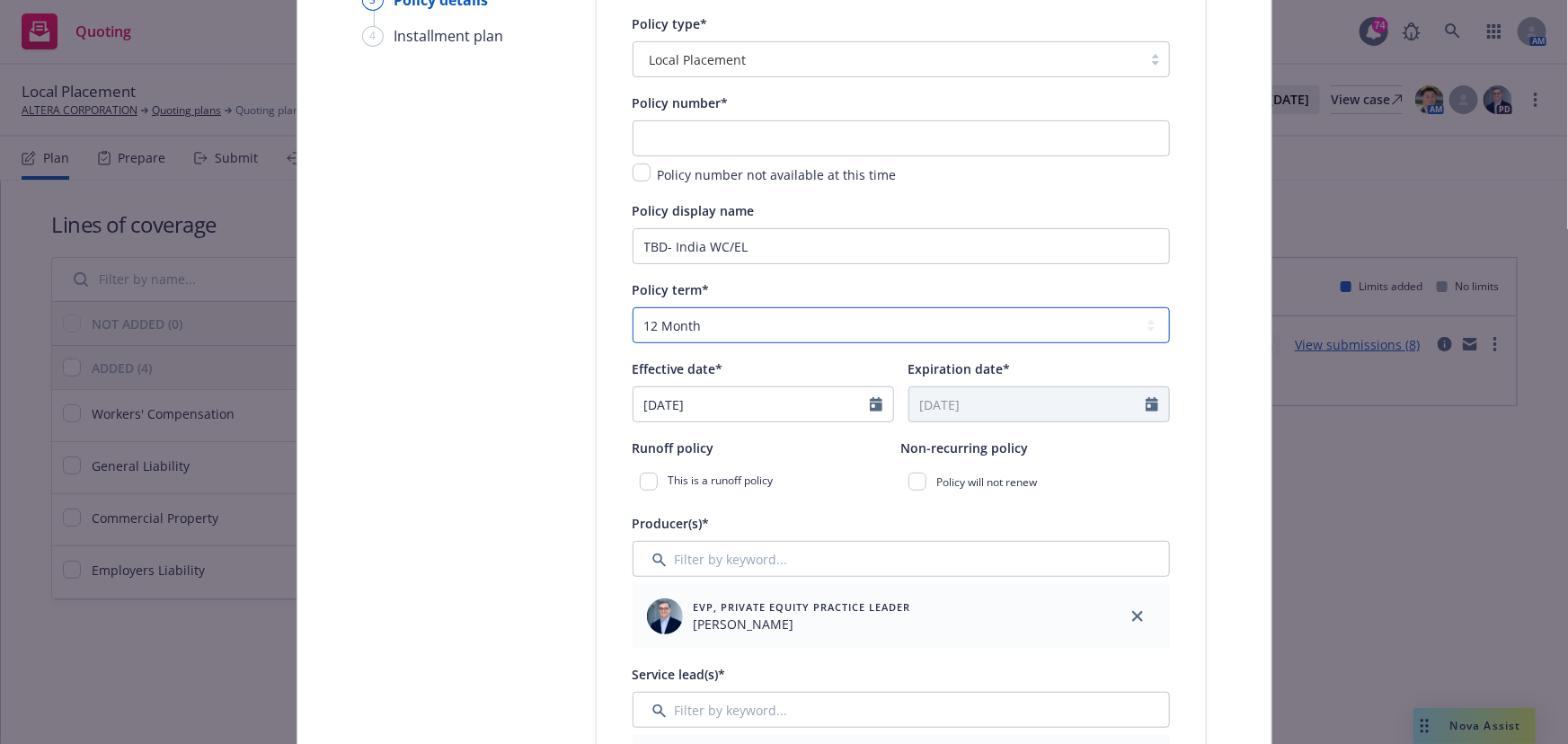
select select "other"
click at [633, 308] on select "Select policy term 12 Month 6 Month 4 Month 3 Month 2 Month 1 Month 36 Month (3…" at bounding box center [901, 326] width 537 height 36
click at [935, 398] on input "Expiration date*" at bounding box center [1028, 405] width 236 height 34
select select "9"
type input "[DATE]"
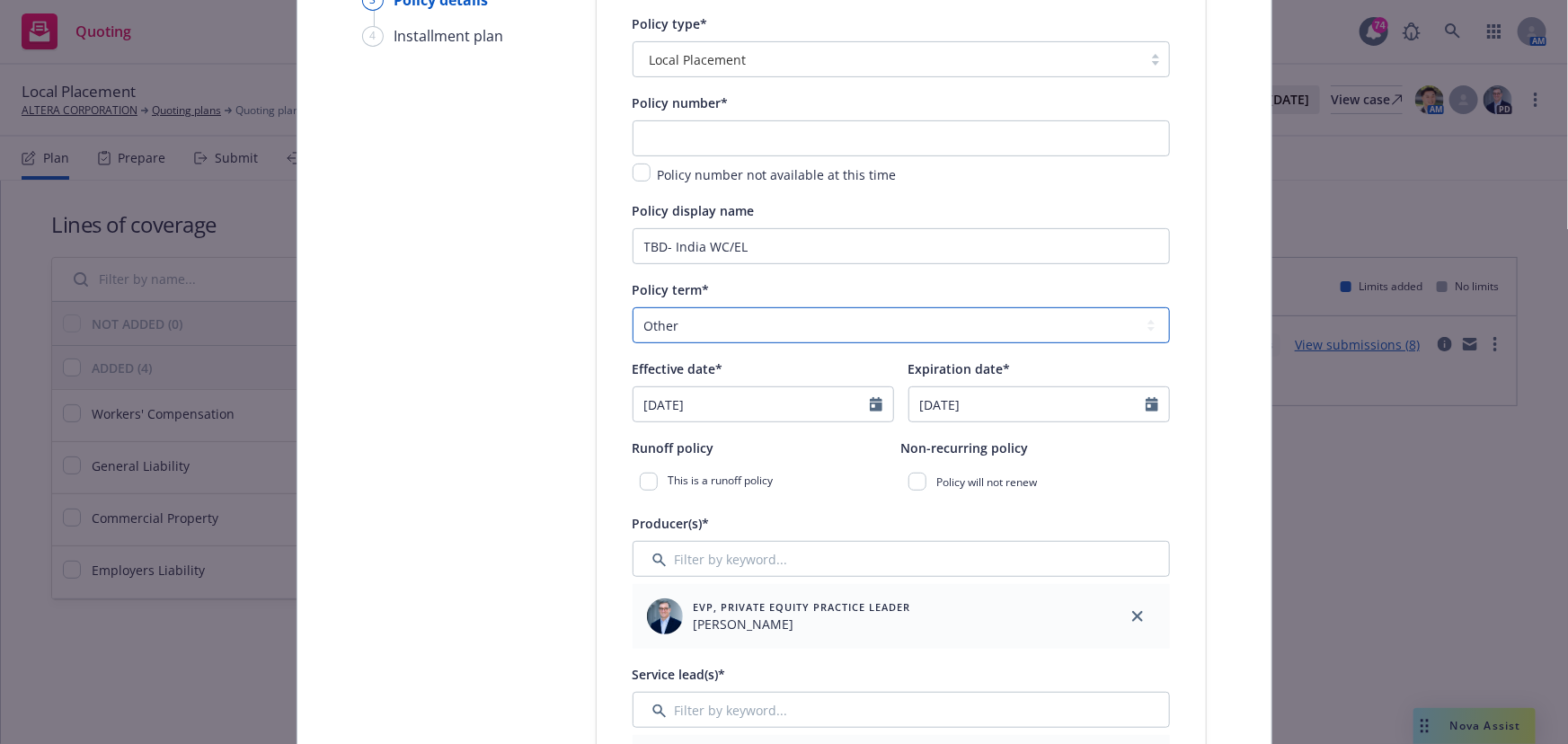
click at [864, 328] on select "Select policy term 12 Month 6 Month 4 Month 3 Month 2 Month 1 Month 36 Month (3…" at bounding box center [901, 326] width 537 height 36
click at [917, 255] on input "TBD- India WC/EL" at bounding box center [901, 247] width 537 height 36
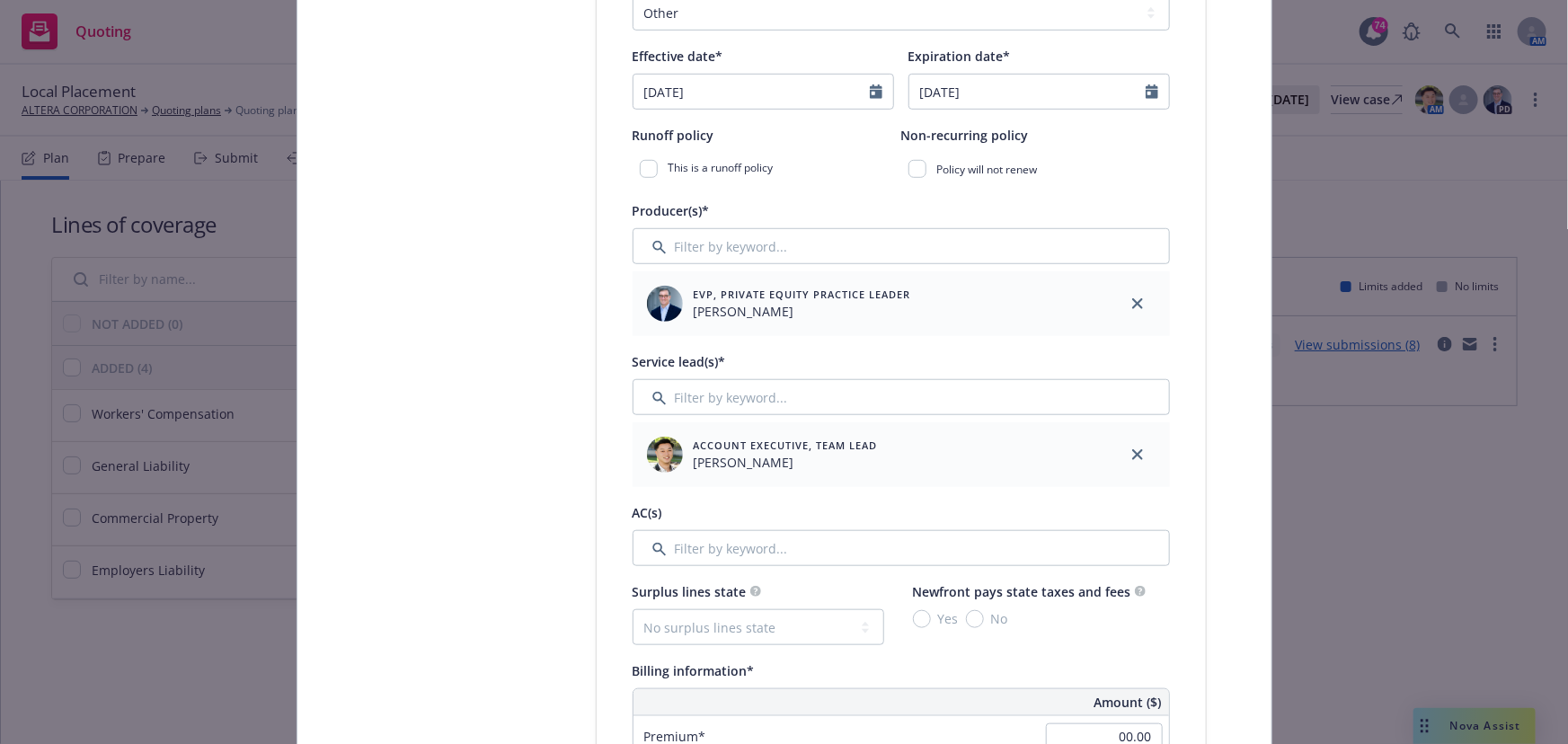
scroll to position [572, 0]
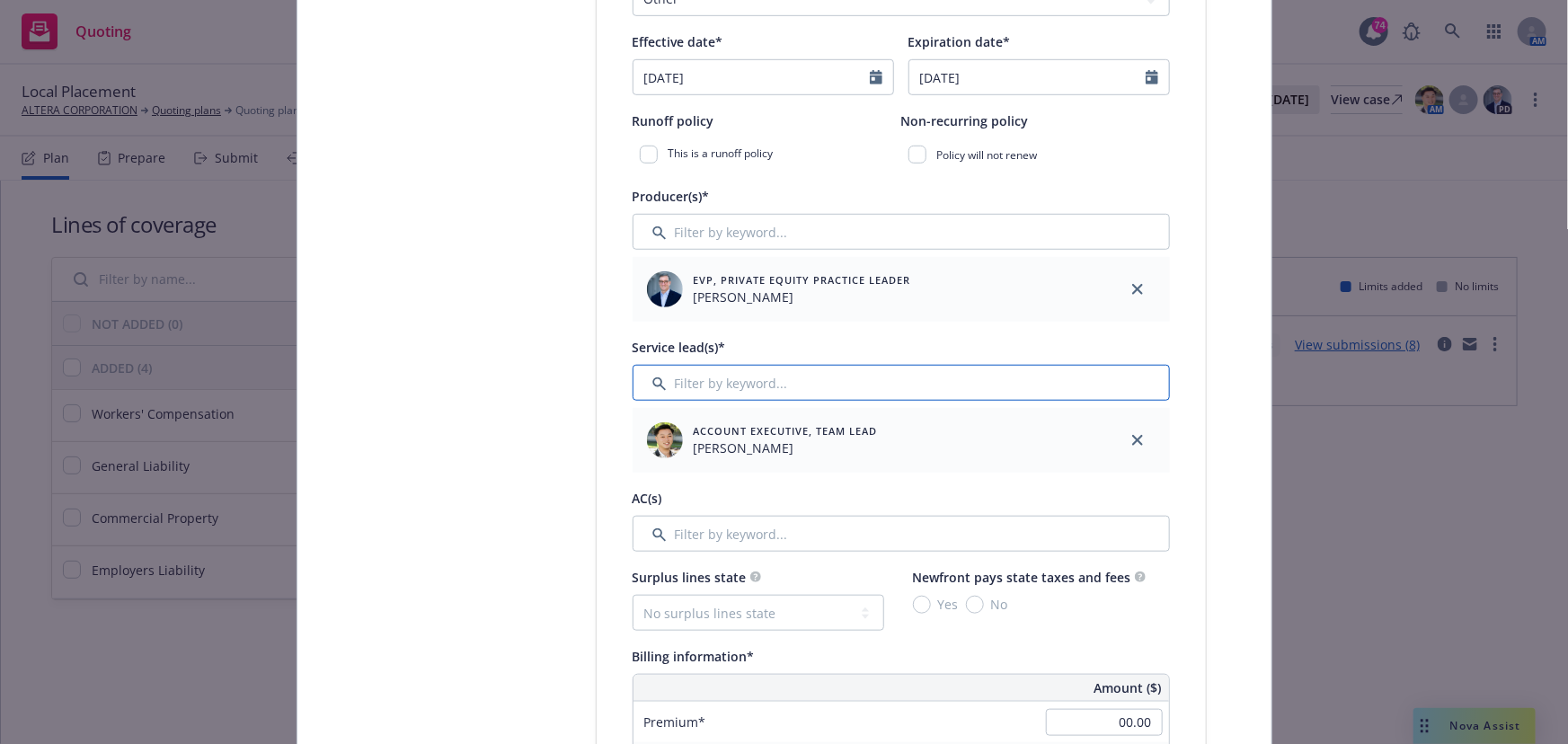
click at [738, 387] on input "Filter by keyword..." at bounding box center [901, 383] width 537 height 36
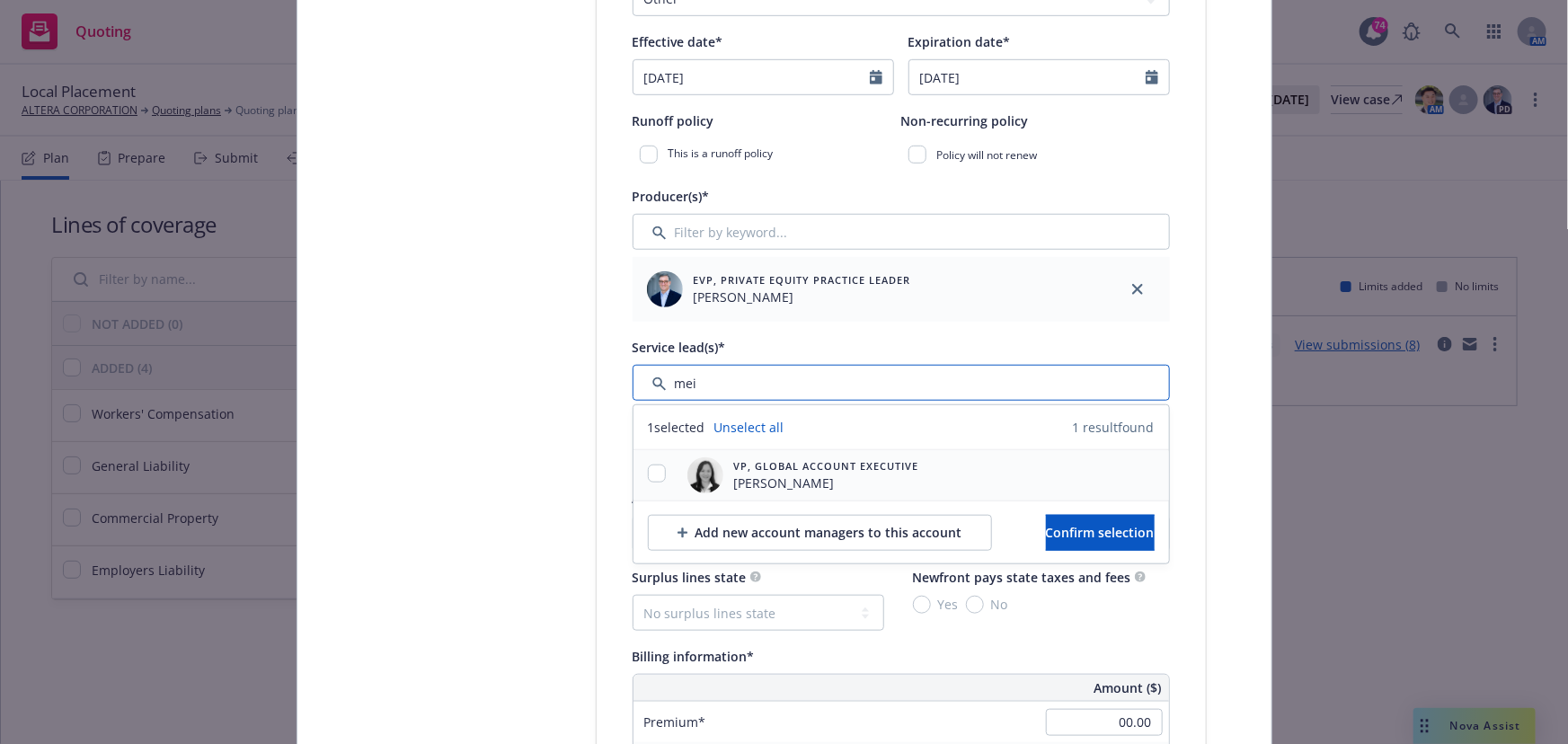
type input "mei"
click at [650, 475] on input "checkbox" at bounding box center [656, 473] width 18 height 18
checkbox input "true"
click at [1078, 528] on span "Confirm selection" at bounding box center [1100, 533] width 109 height 17
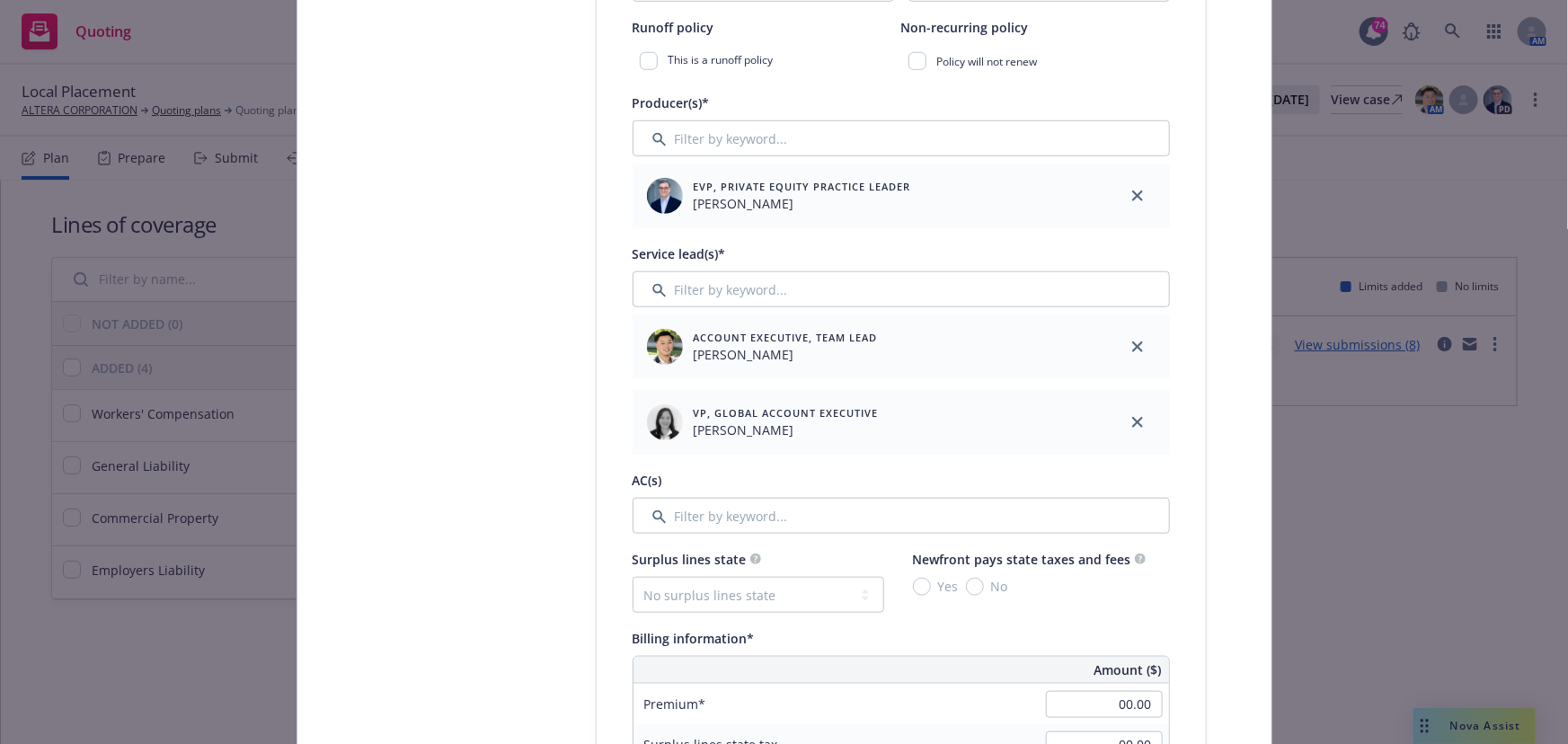
scroll to position [816, 0]
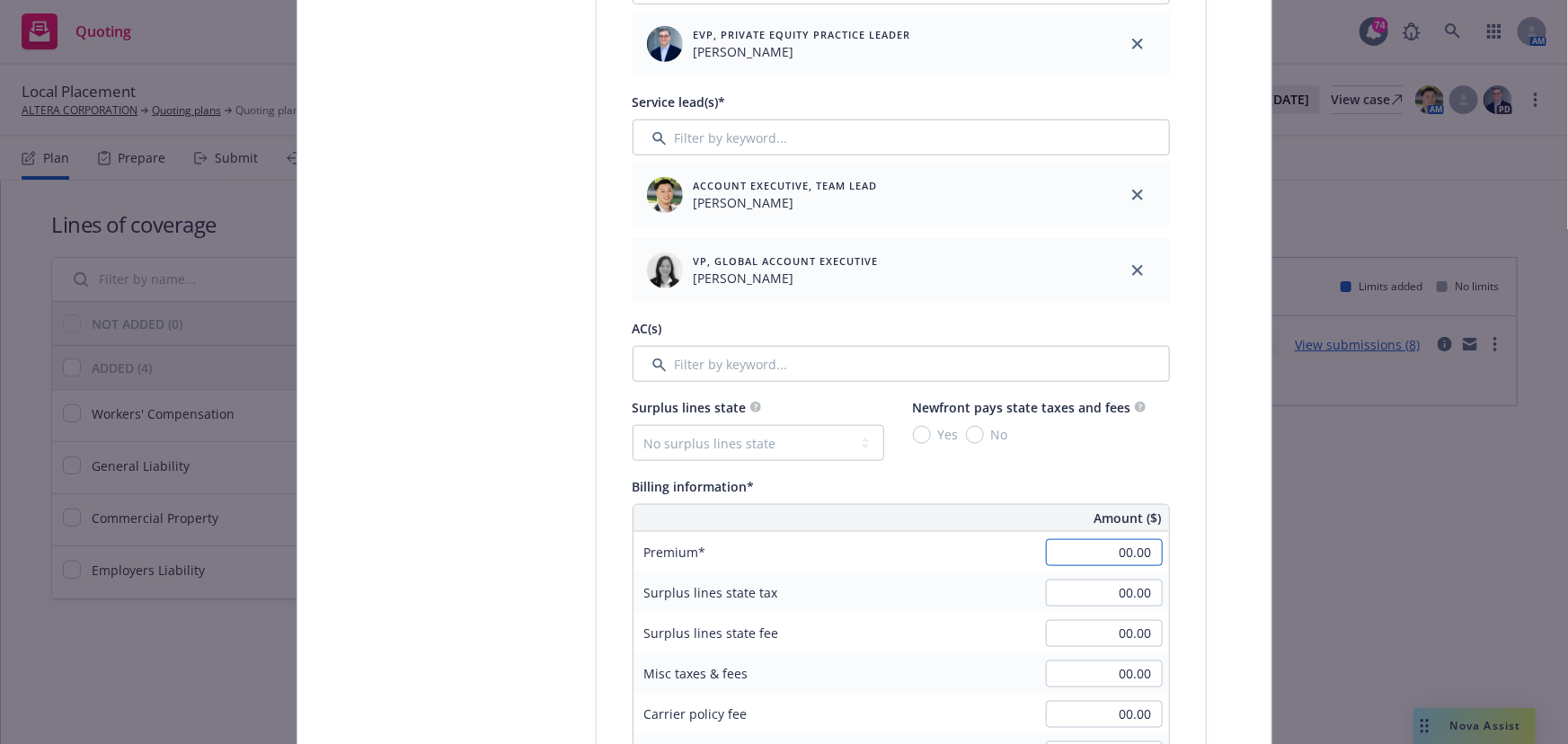
click at [1097, 549] on input "00.00" at bounding box center [1104, 553] width 117 height 27
type input "12,900.00"
click at [950, 591] on div "Surplus lines state tax 00.00" at bounding box center [901, 593] width 535 height 40
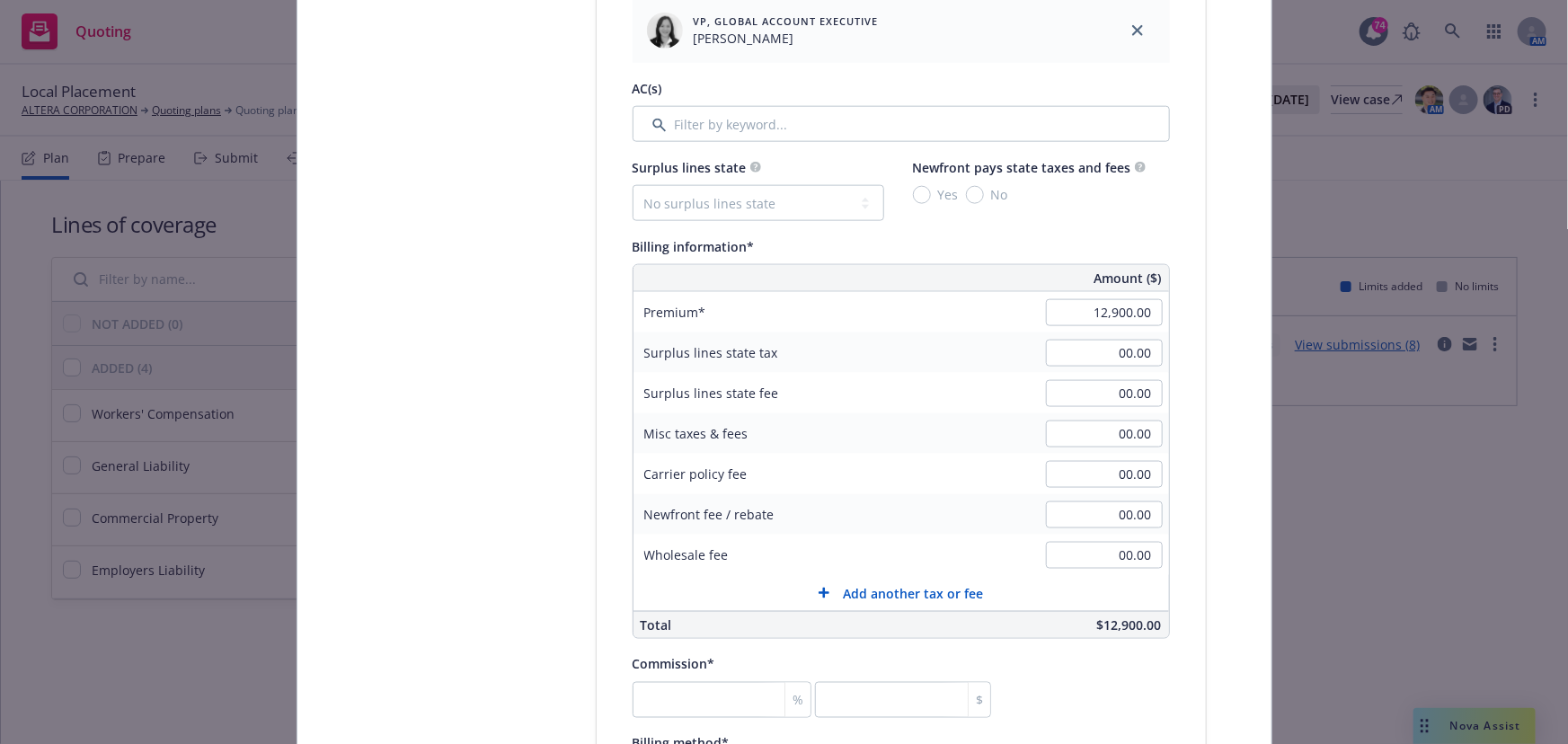
scroll to position [1061, 0]
click at [785, 690] on div "%" at bounding box center [797, 695] width 26 height 34
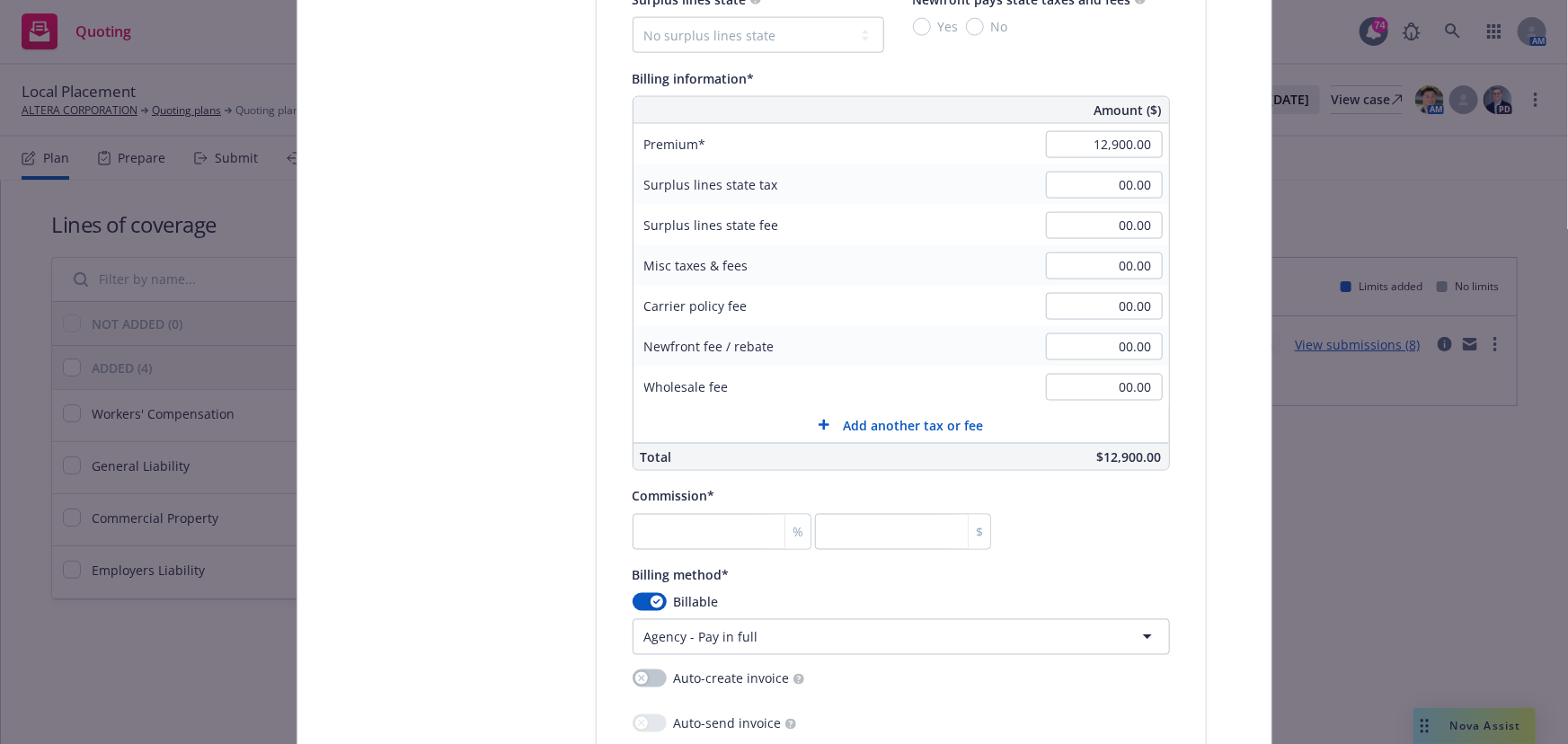
click at [670, 508] on div "Commission* % $" at bounding box center [812, 517] width 358 height 65
click at [658, 533] on input "number" at bounding box center [722, 533] width 179 height 36
type input "0"
click at [639, 597] on button "button" at bounding box center [650, 602] width 34 height 18
select select
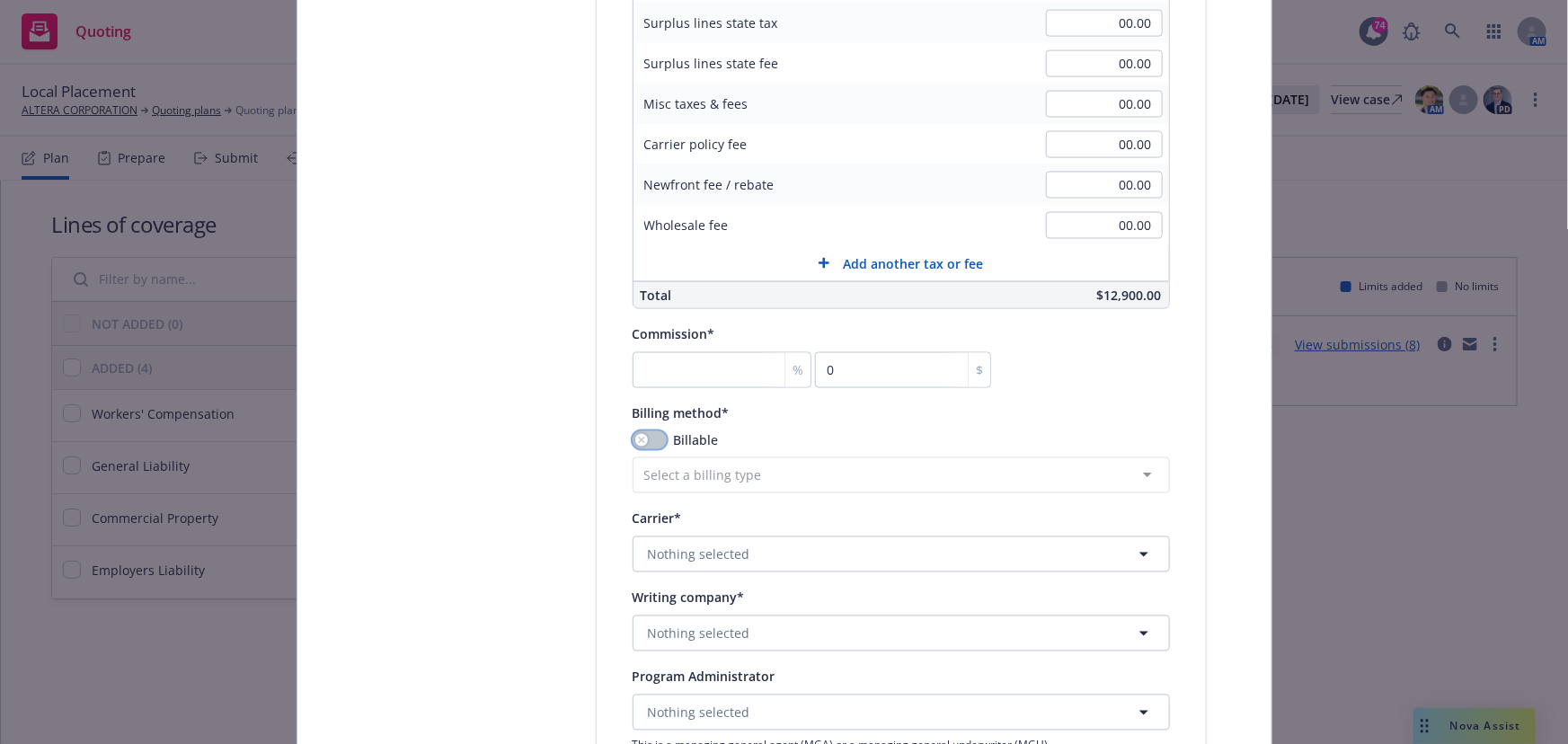
scroll to position [1388, 0]
click at [690, 551] on span "Nothing selected" at bounding box center [699, 553] width 103 height 19
type input "chubb"
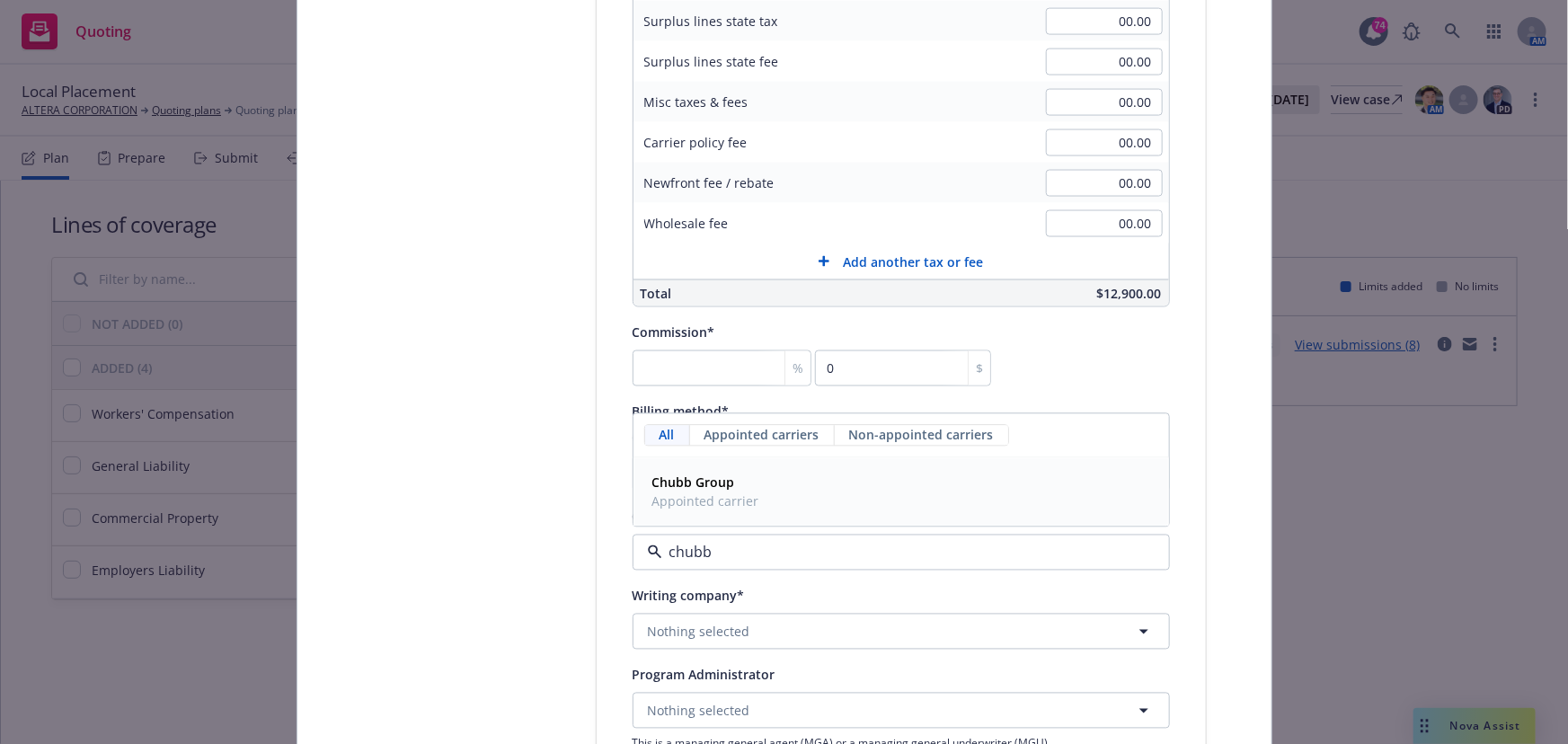
click at [682, 494] on span "Appointed carrier" at bounding box center [706, 502] width 107 height 19
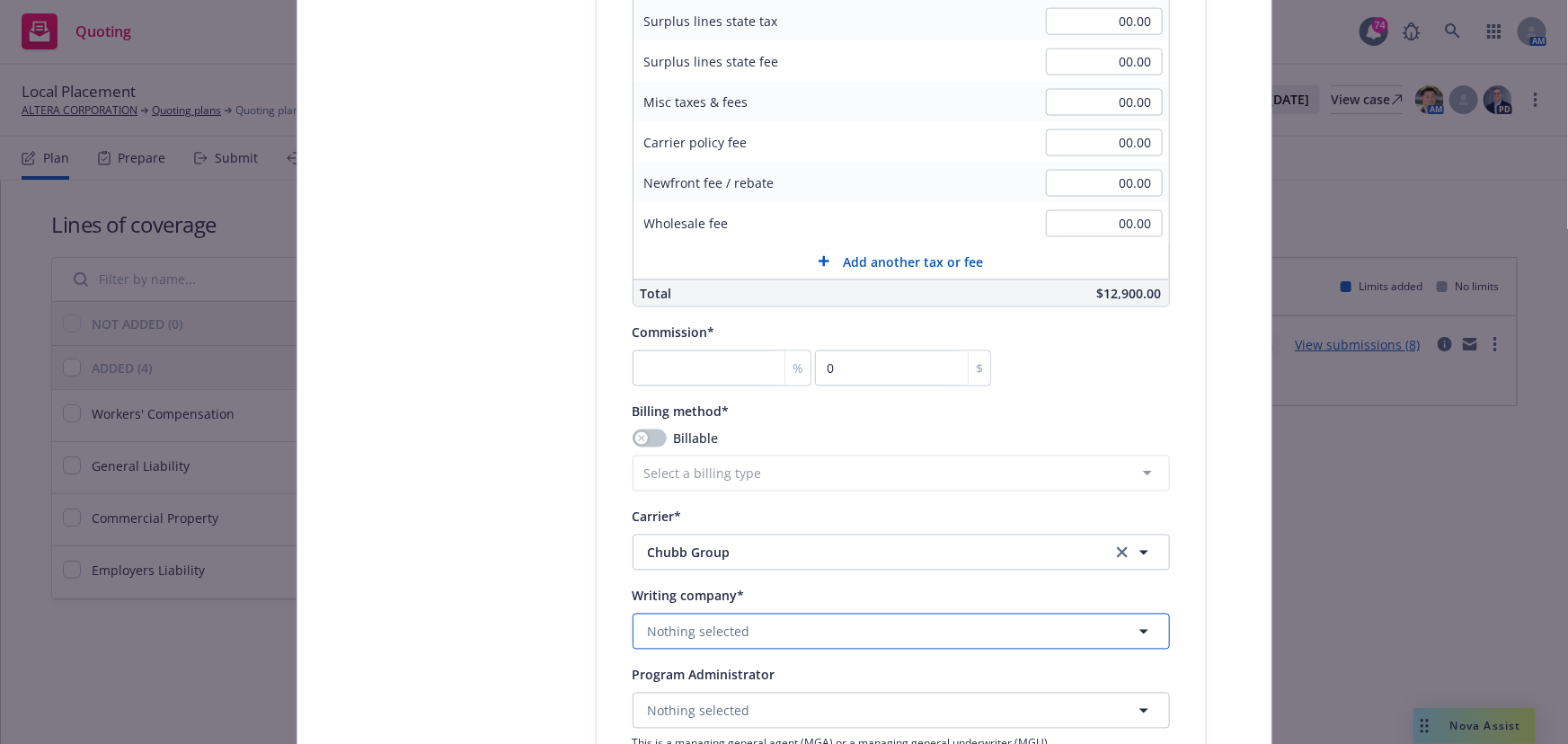
click at [675, 629] on span "Nothing selected" at bounding box center [699, 633] width 103 height 19
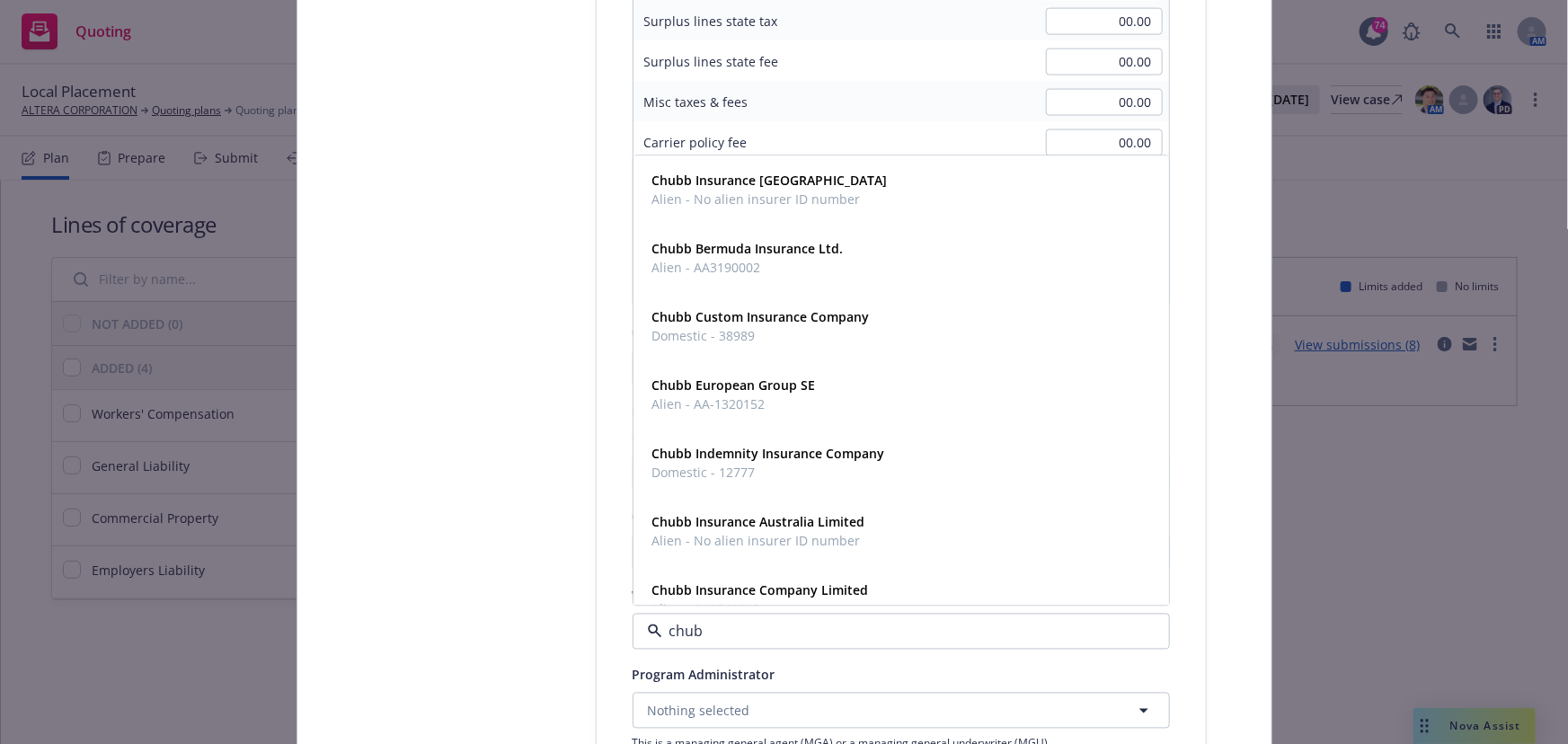
type input "chubb"
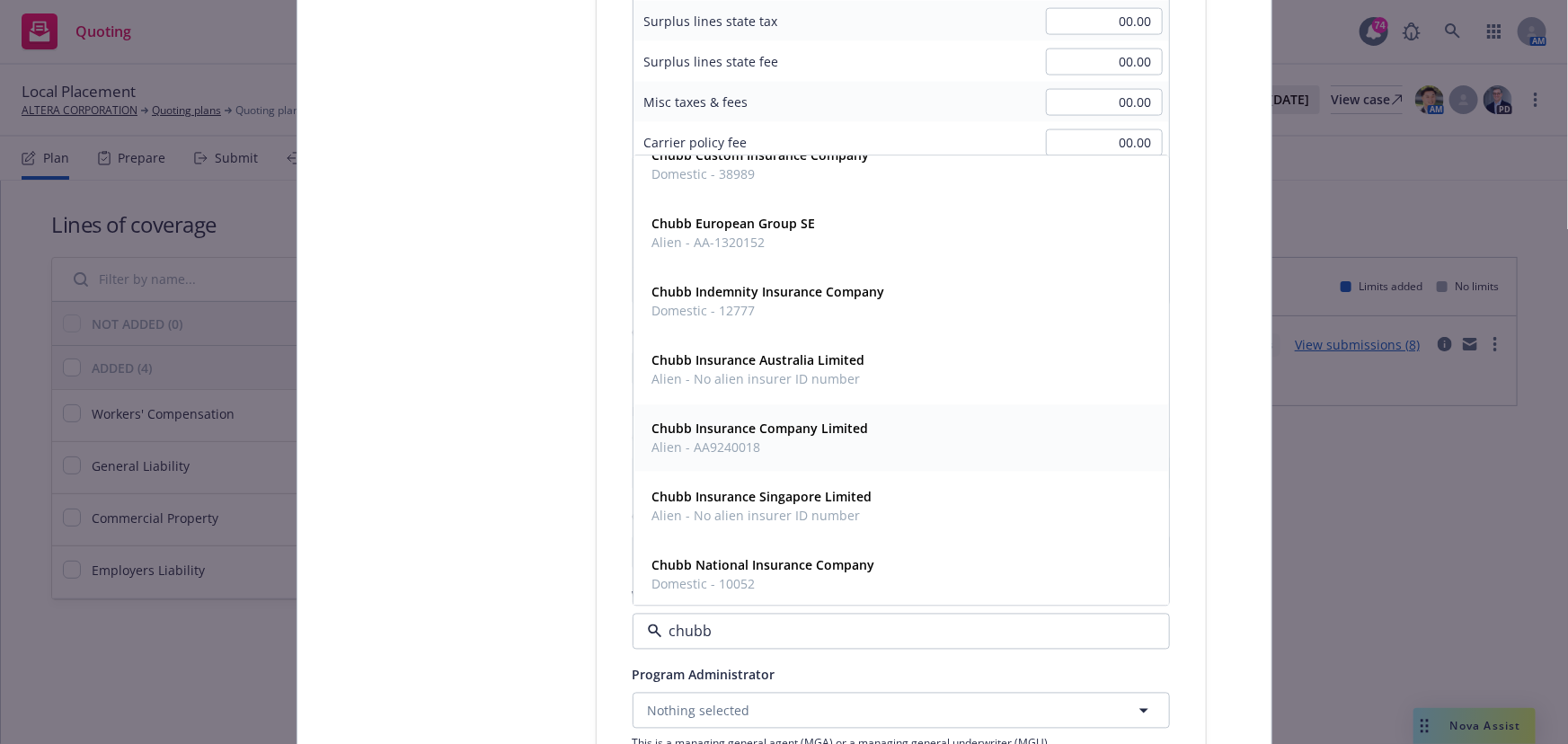
scroll to position [163, 0]
click at [699, 447] on span "Alien - AA9240018" at bounding box center [760, 447] width 216 height 19
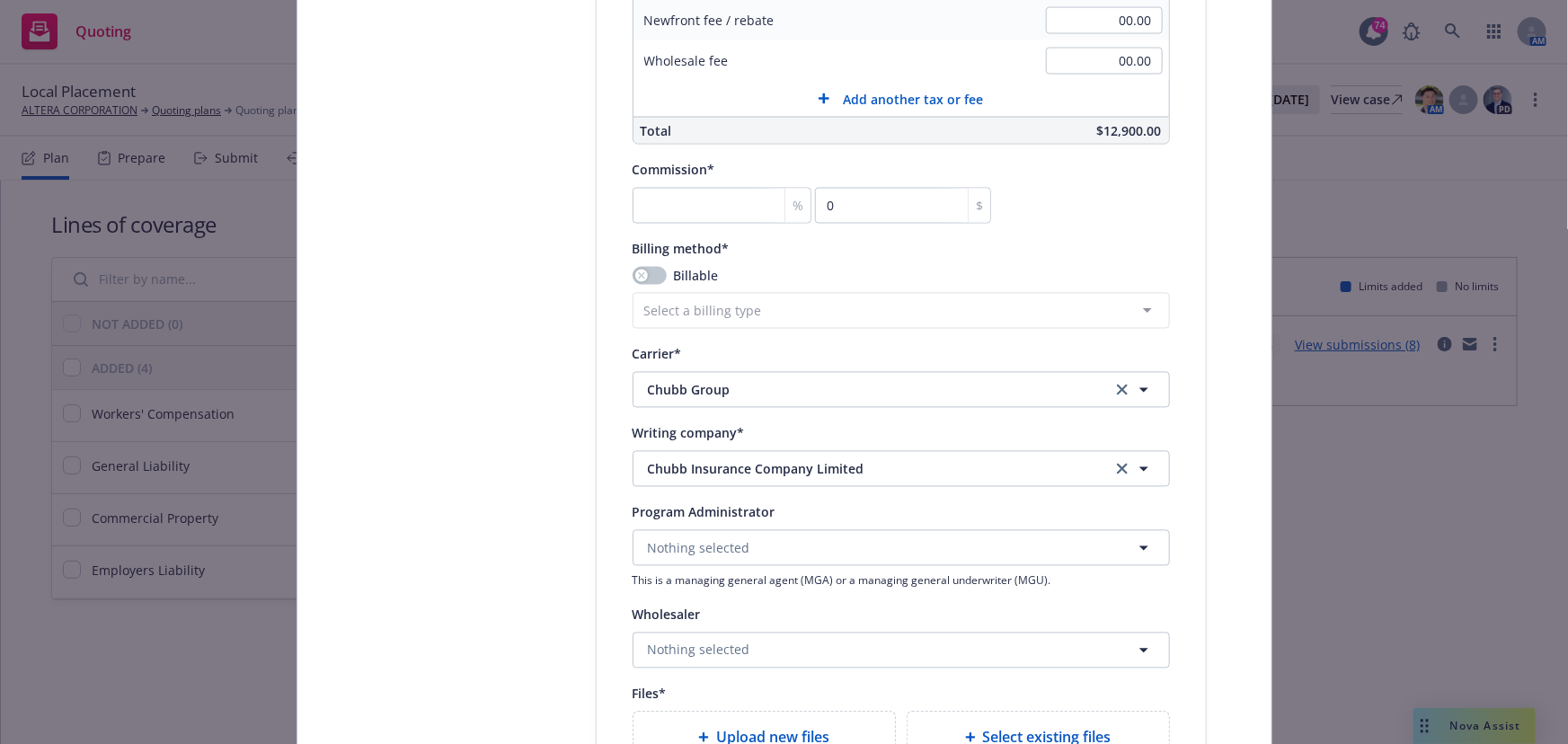
scroll to position [1552, 0]
click at [677, 553] on span "Nothing selected" at bounding box center [699, 548] width 103 height 19
type input "prudent"
click at [746, 548] on input "prudent" at bounding box center [897, 547] width 471 height 22
type input "["
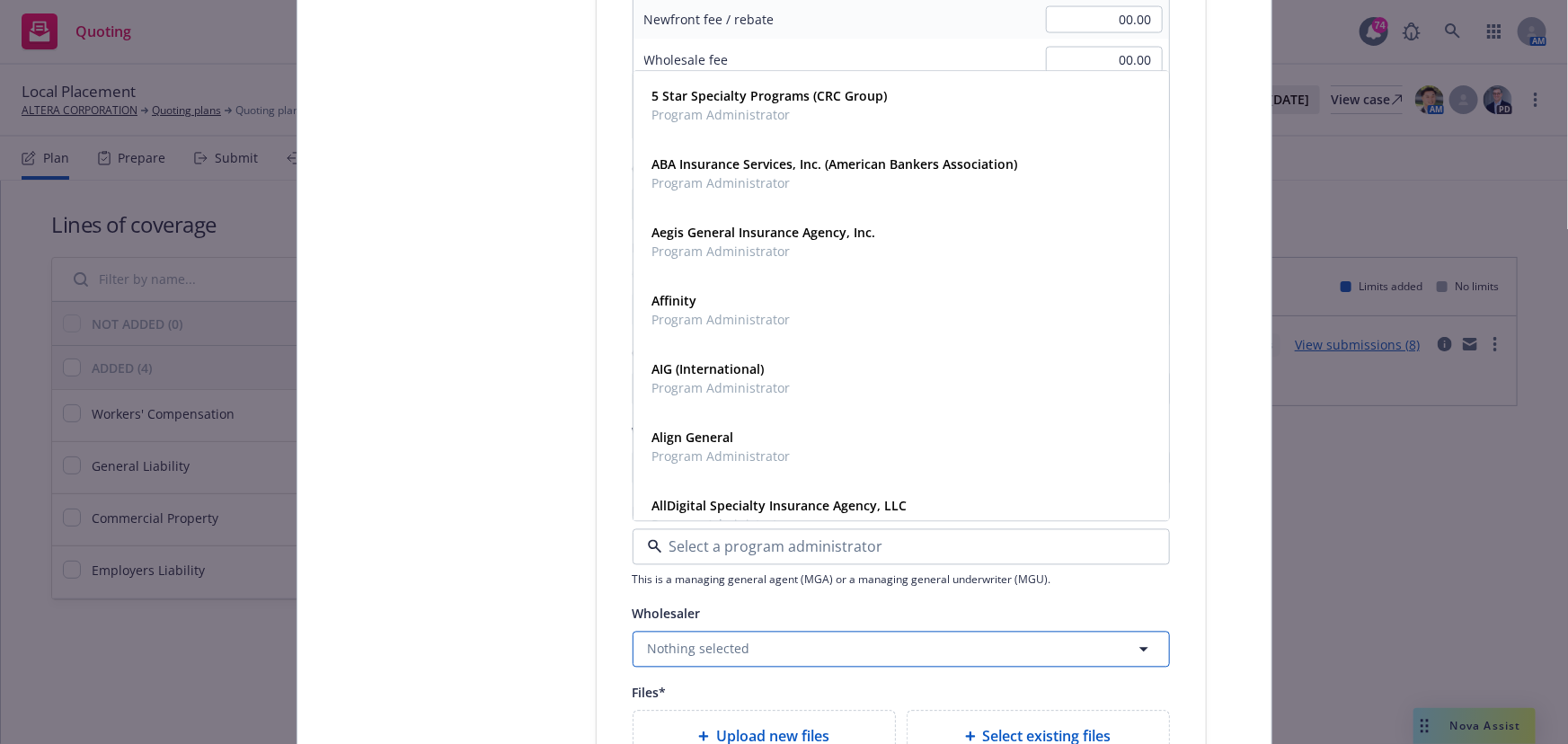
click at [676, 655] on span "Nothing selected" at bounding box center [699, 650] width 103 height 19
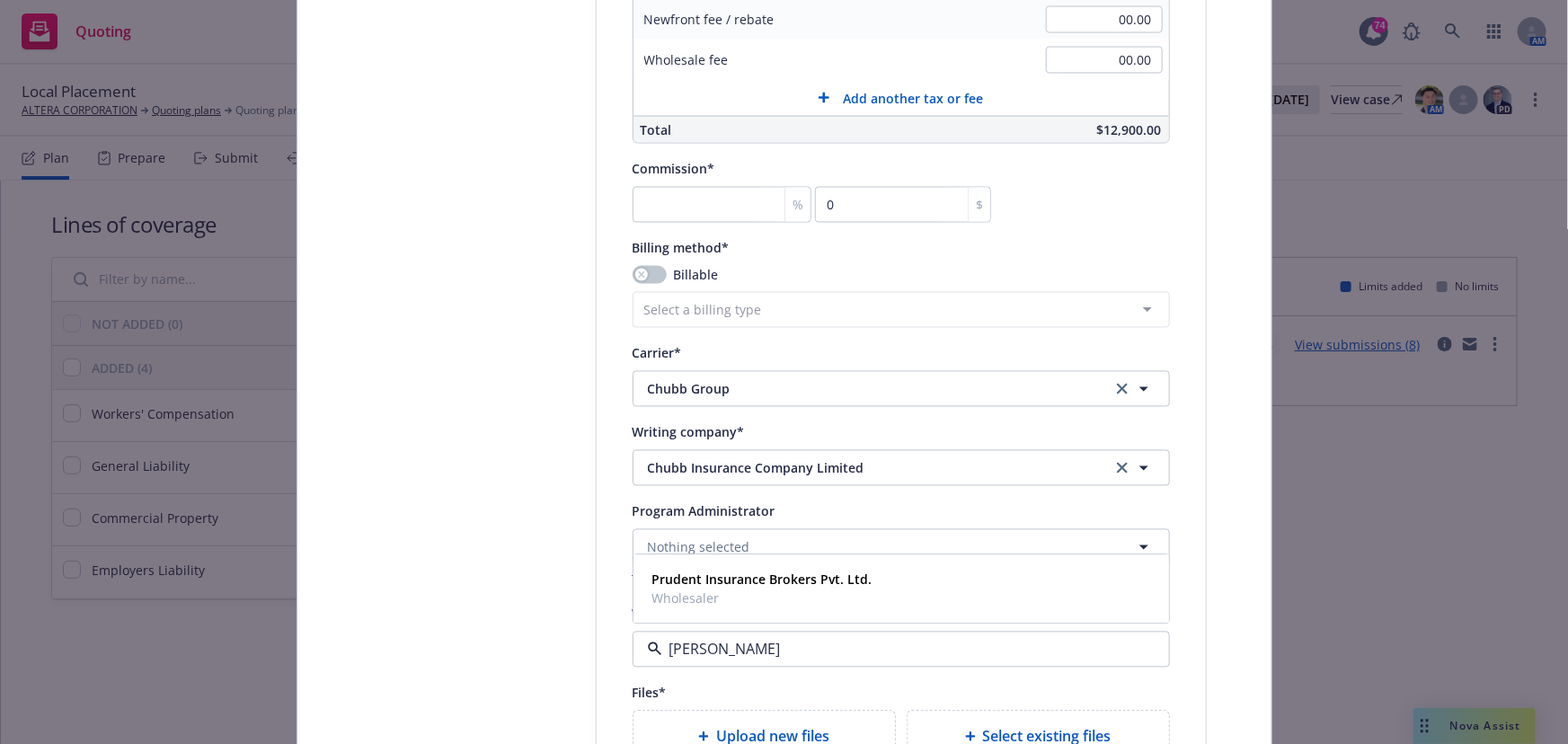
type input "prudent"
click at [692, 584] on strong "Prudent Insurance Brokers Pvt. Ltd." at bounding box center [762, 579] width 220 height 17
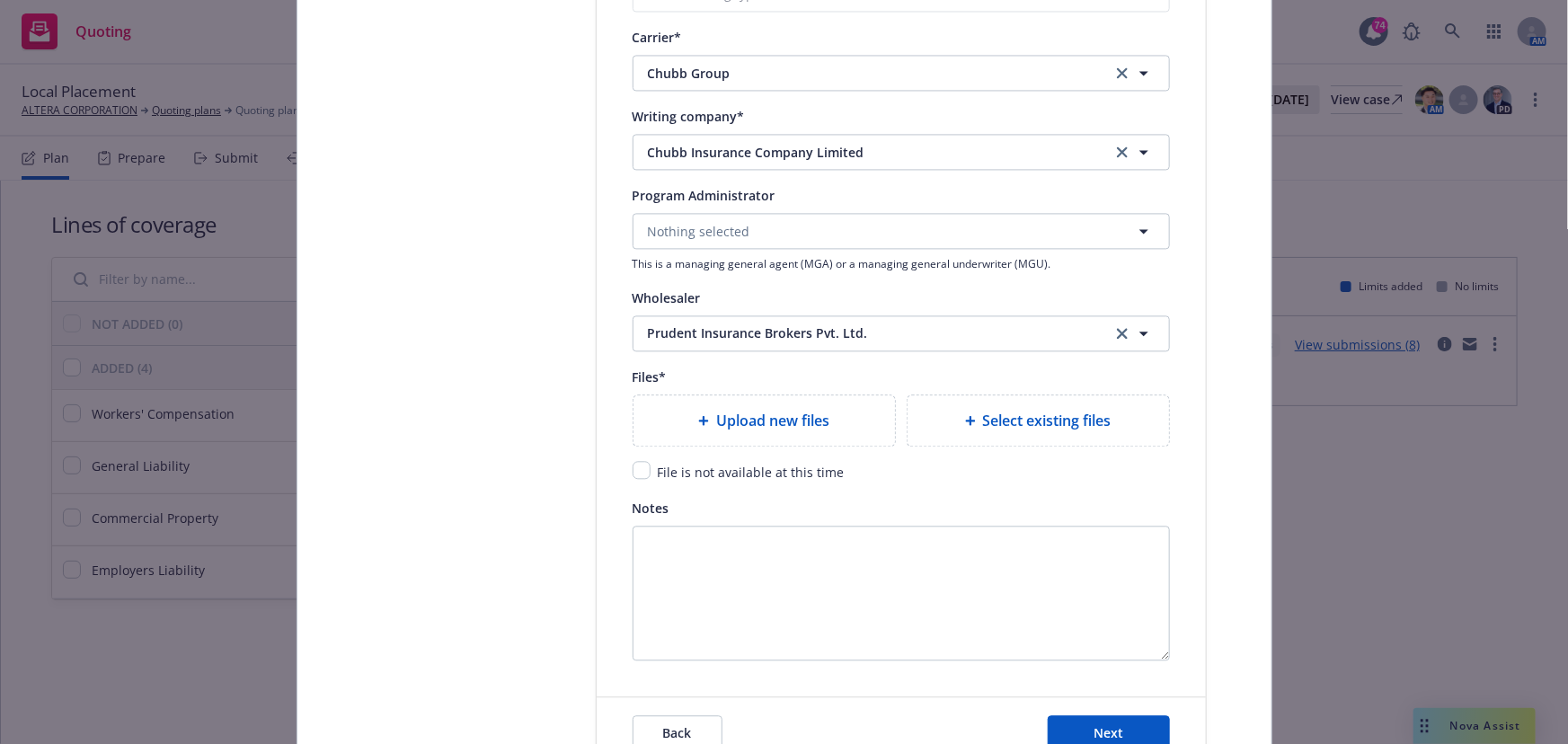
scroll to position [1879, 0]
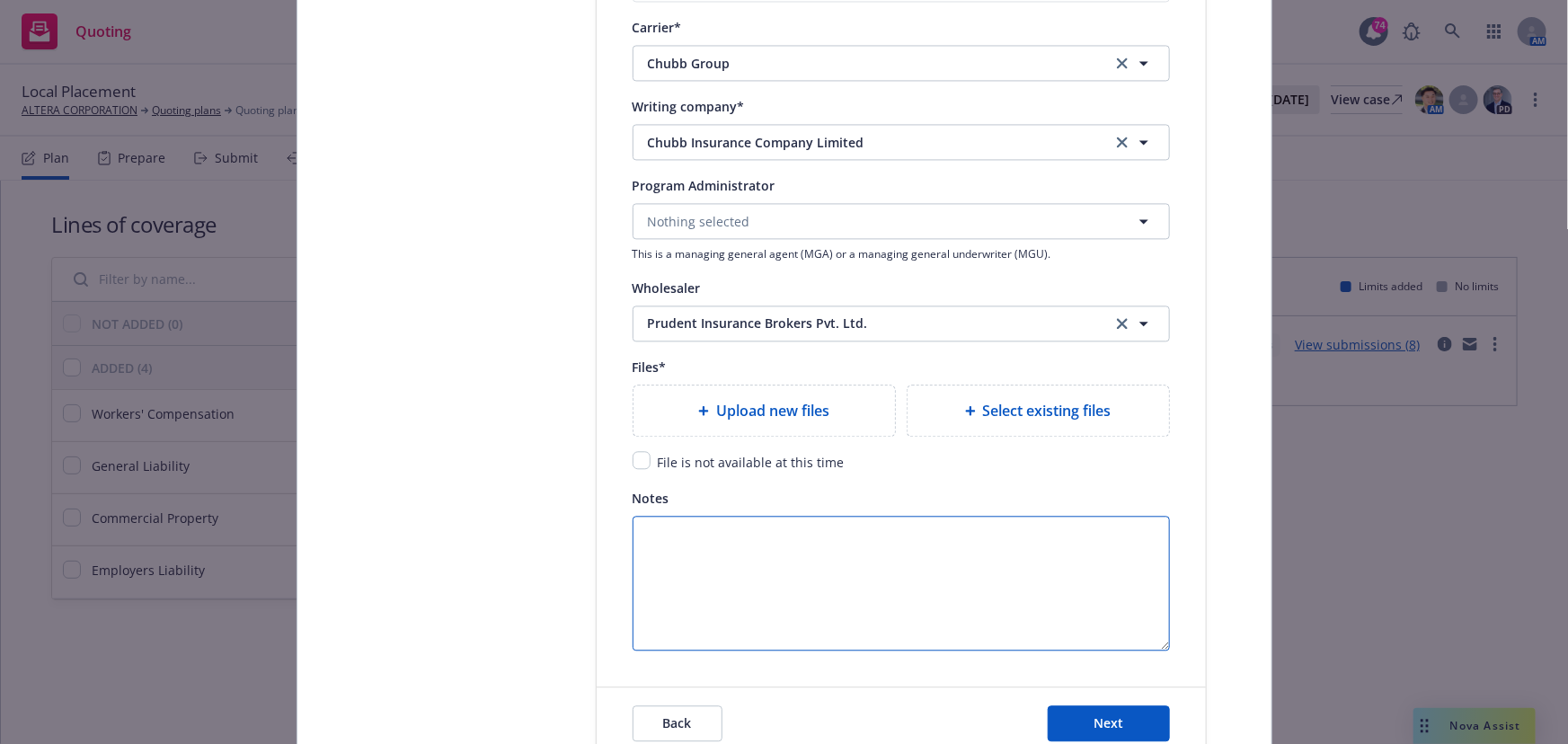
click at [697, 559] on textarea "Notes" at bounding box center [901, 583] width 537 height 135
click at [637, 462] on input "checkbox" at bounding box center [641, 460] width 18 height 18
checkbox input "true"
click at [1078, 722] on button "Next" at bounding box center [1109, 724] width 122 height 36
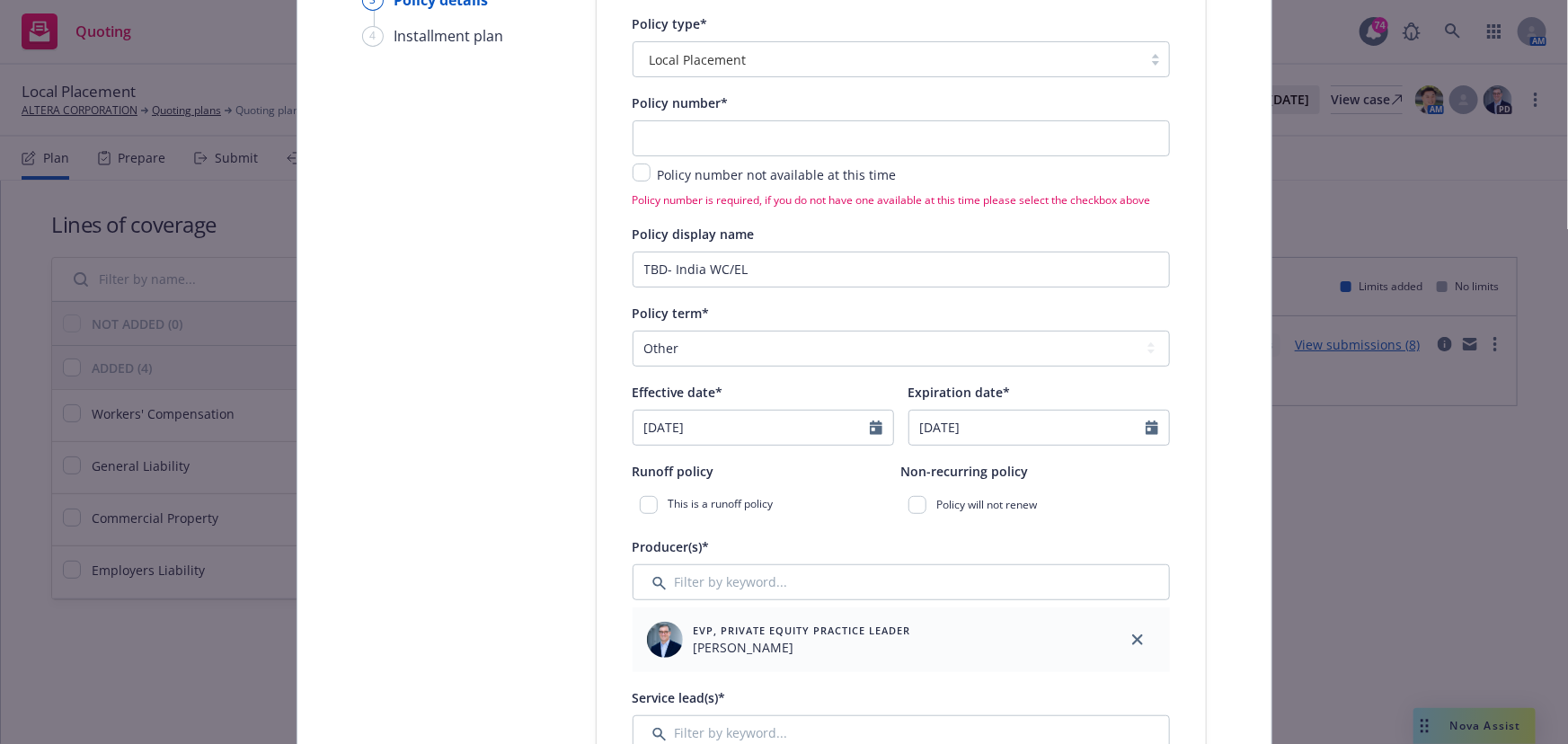
scroll to position [81, 0]
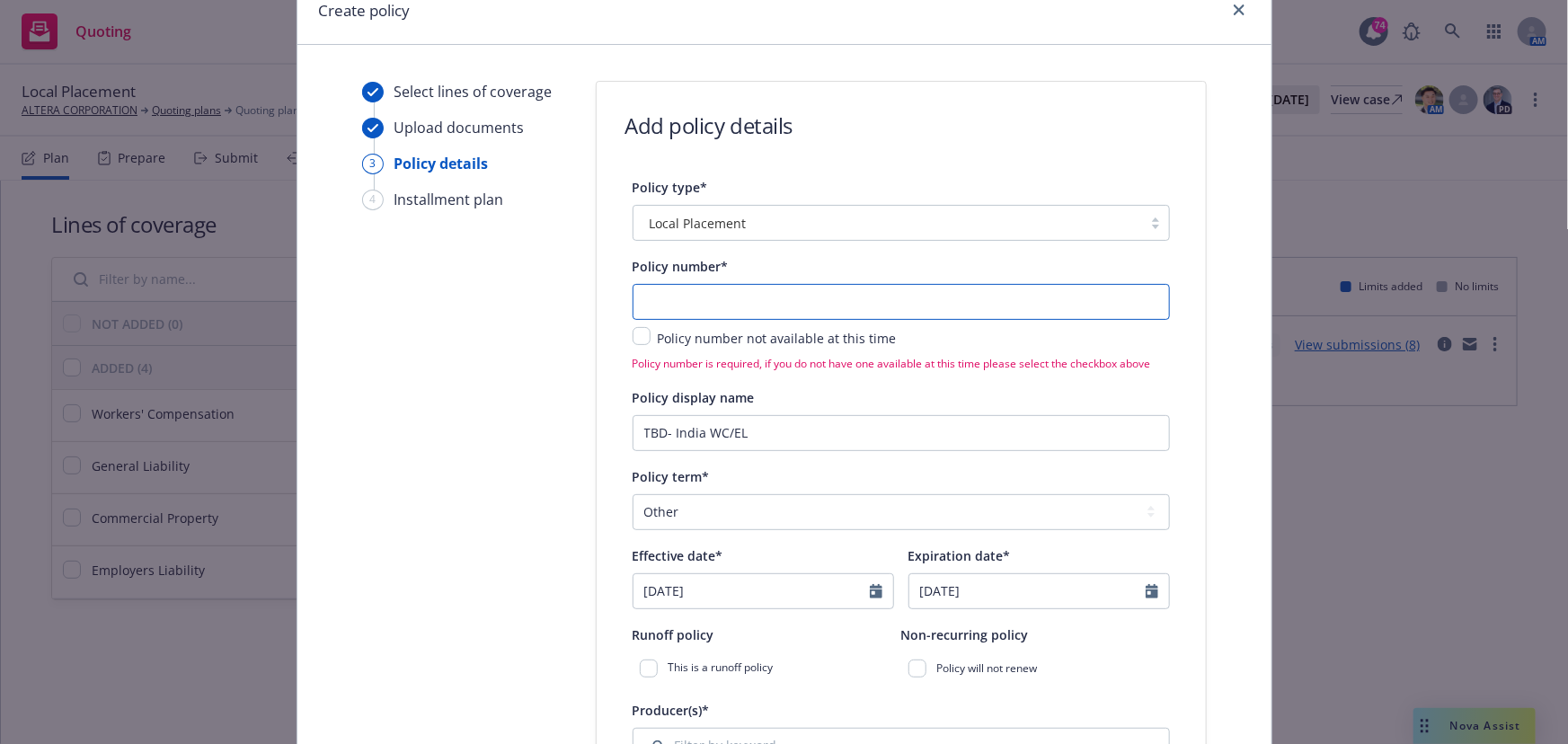
click at [676, 297] on input "text" at bounding box center [901, 302] width 537 height 36
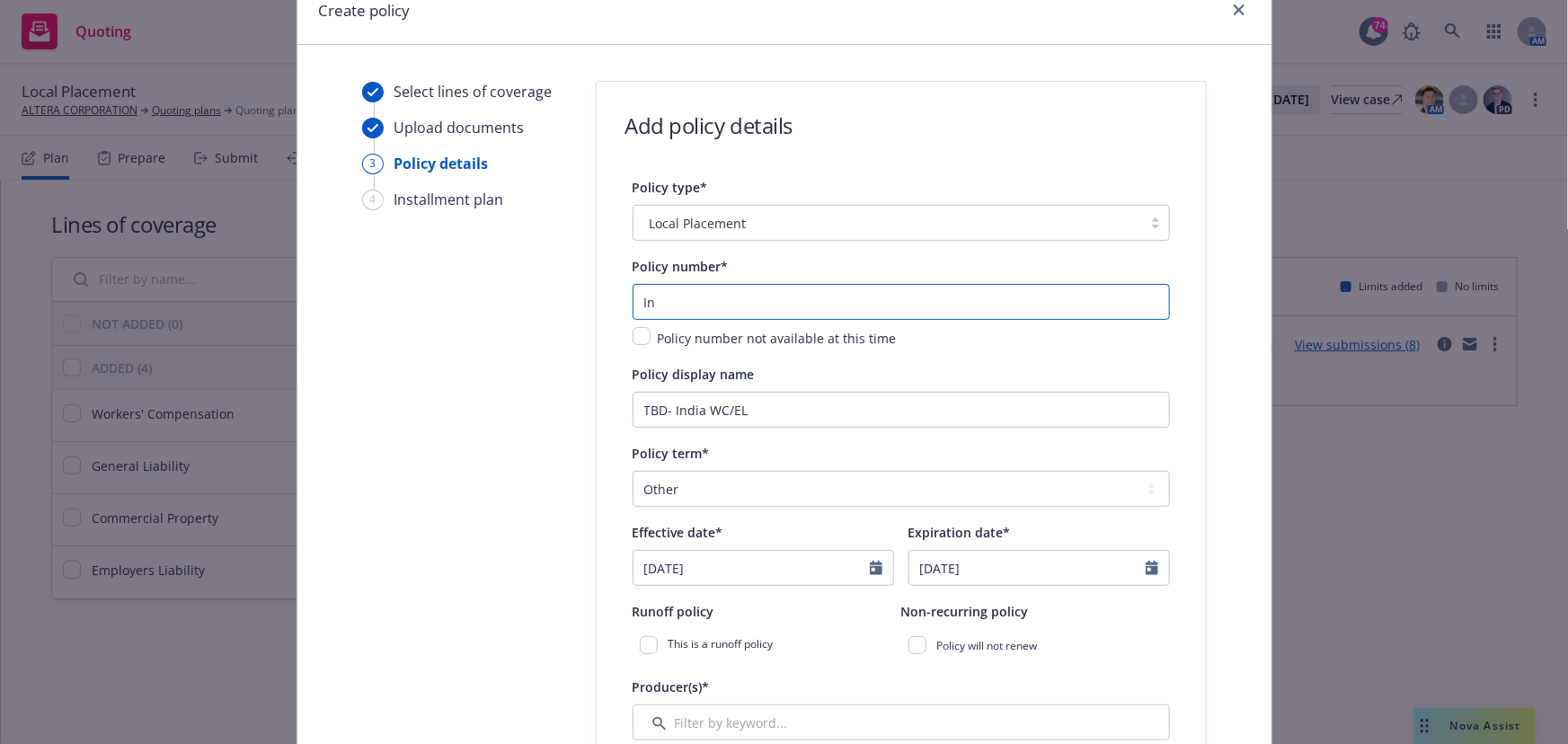
type input "I"
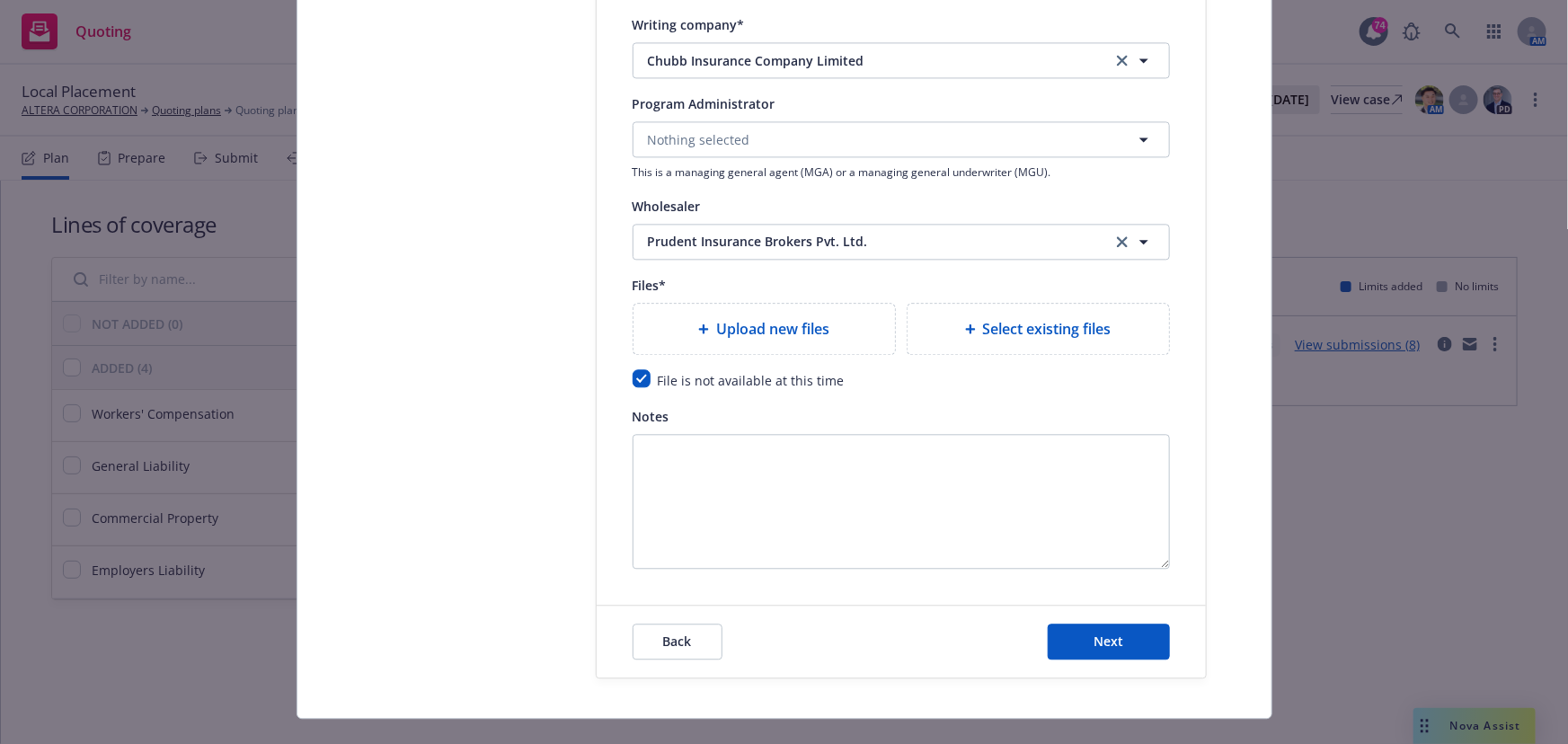
scroll to position [1990, 0]
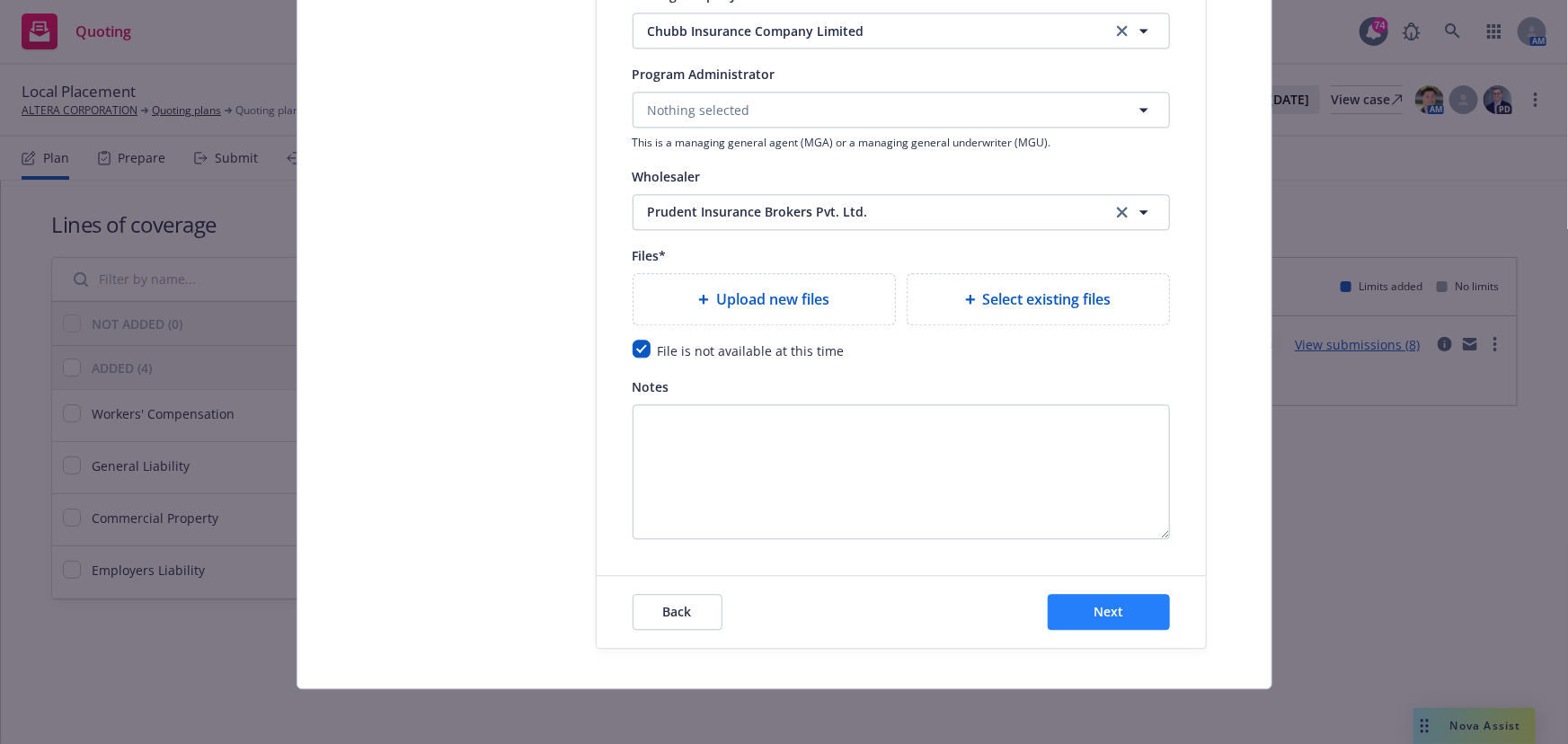
type input "TBD- India WC"
click at [1110, 603] on span "Next" at bounding box center [1108, 612] width 30 height 17
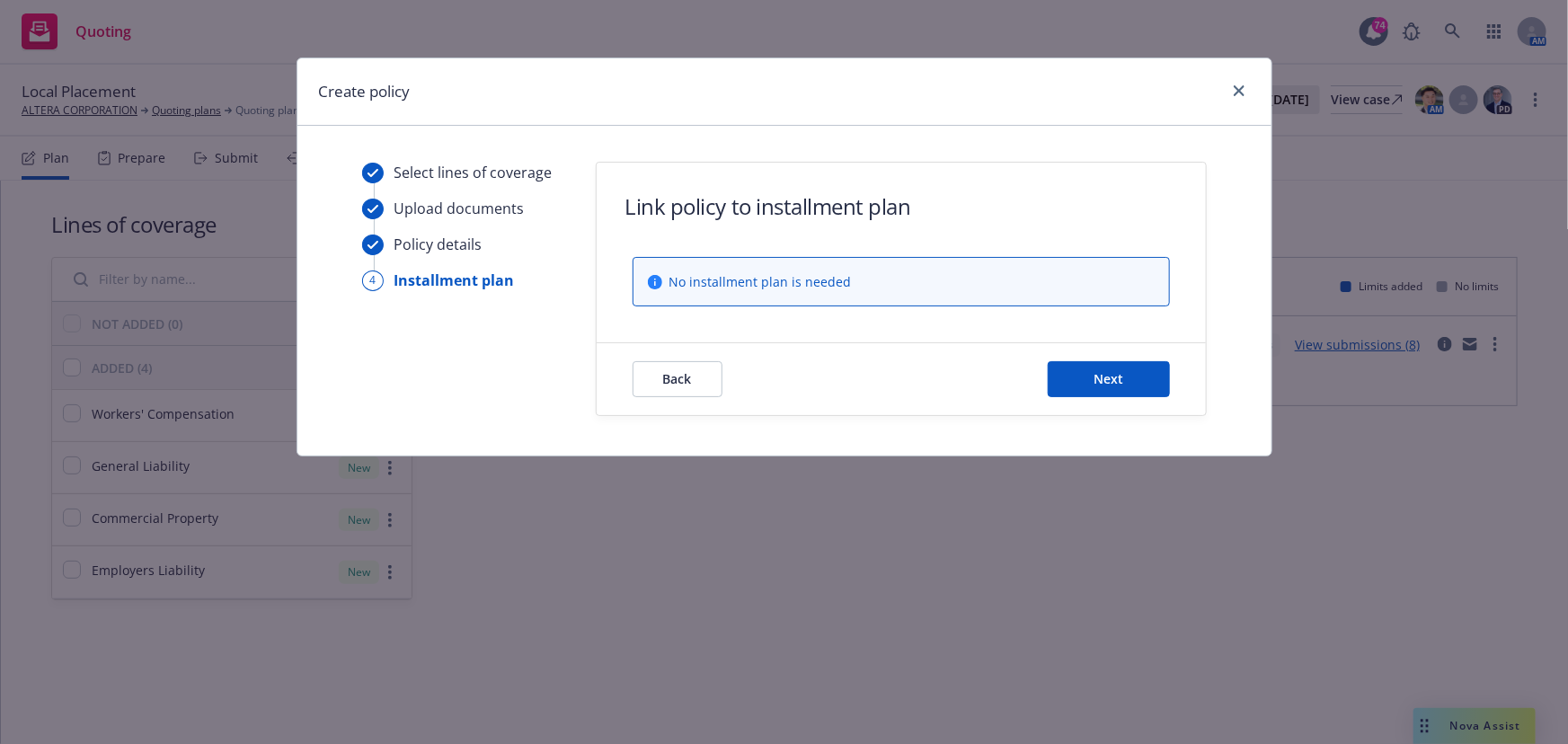
scroll to position [0, 0]
click at [1078, 385] on button "Next" at bounding box center [1109, 379] width 122 height 36
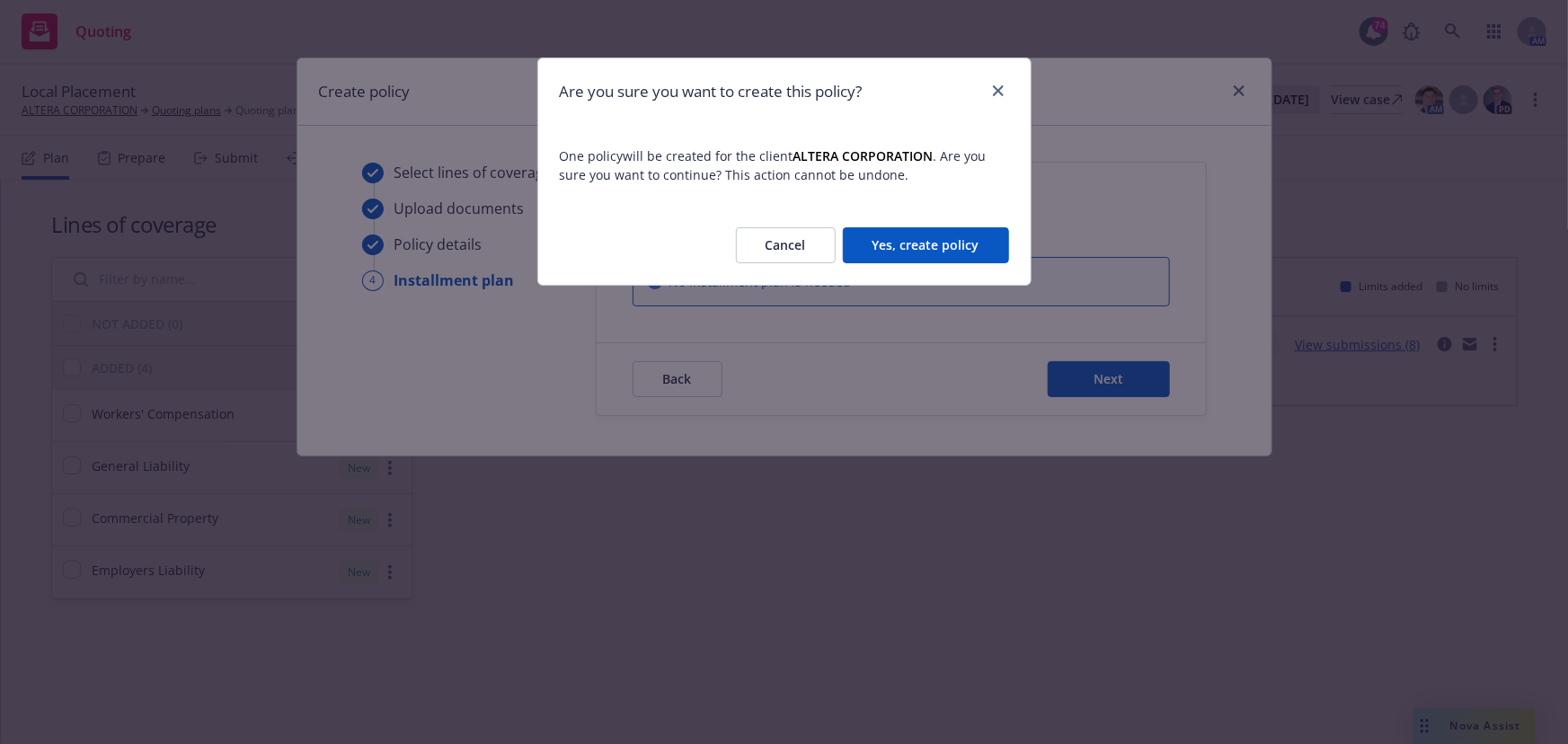
click at [896, 237] on button "Yes, create policy" at bounding box center [926, 246] width 167 height 36
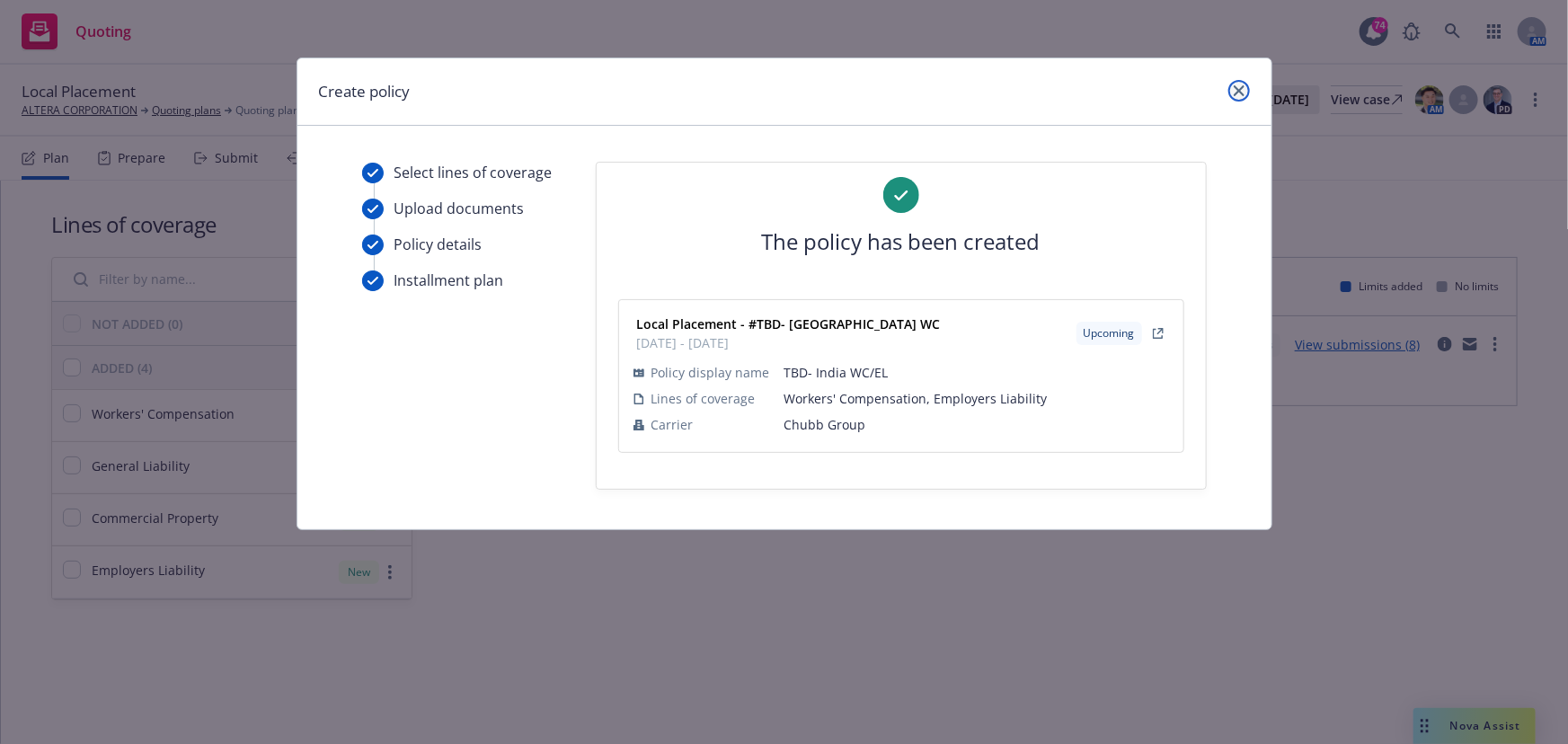
click at [1240, 88] on icon "close" at bounding box center [1238, 90] width 10 height 10
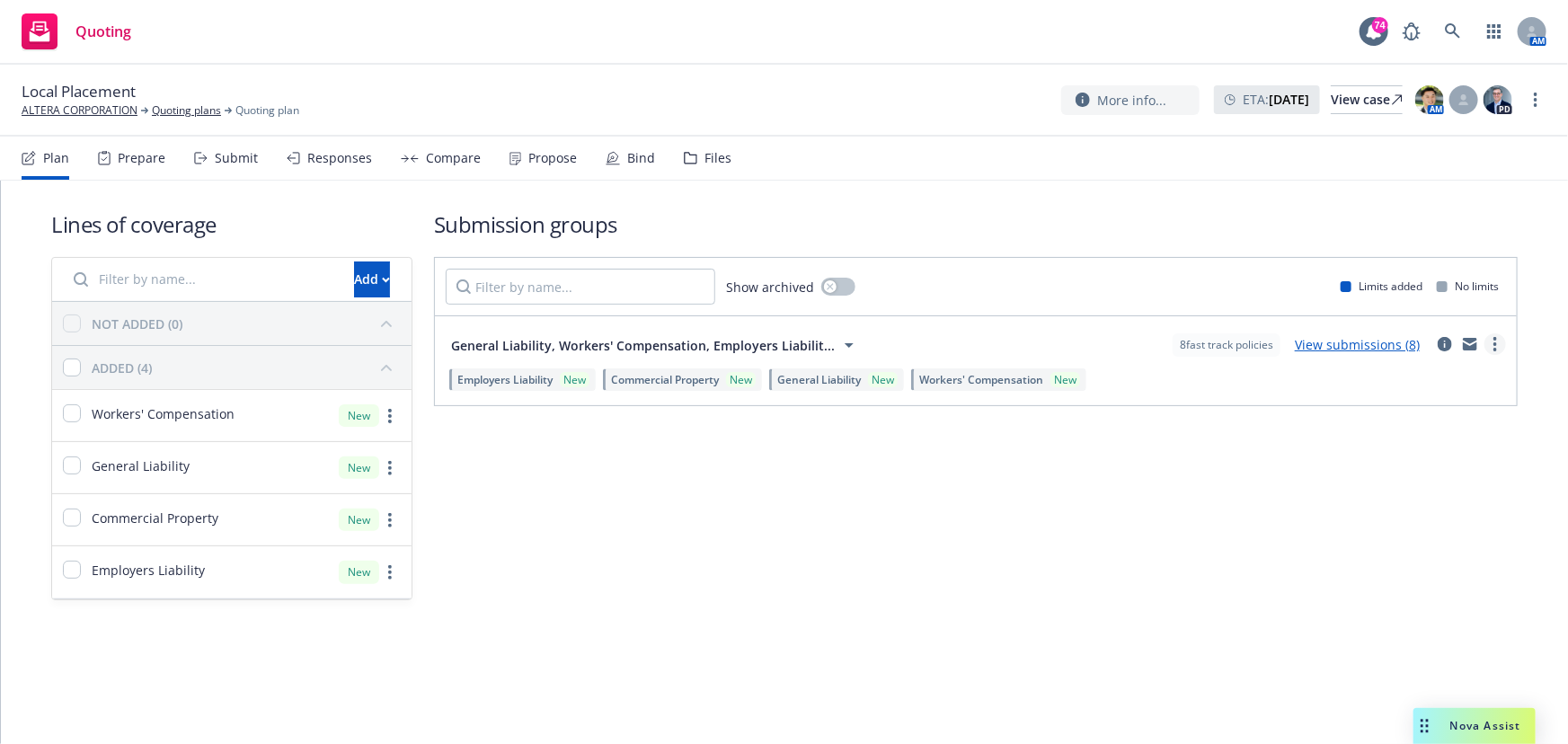
click at [1498, 346] on link "more" at bounding box center [1495, 344] width 22 height 22
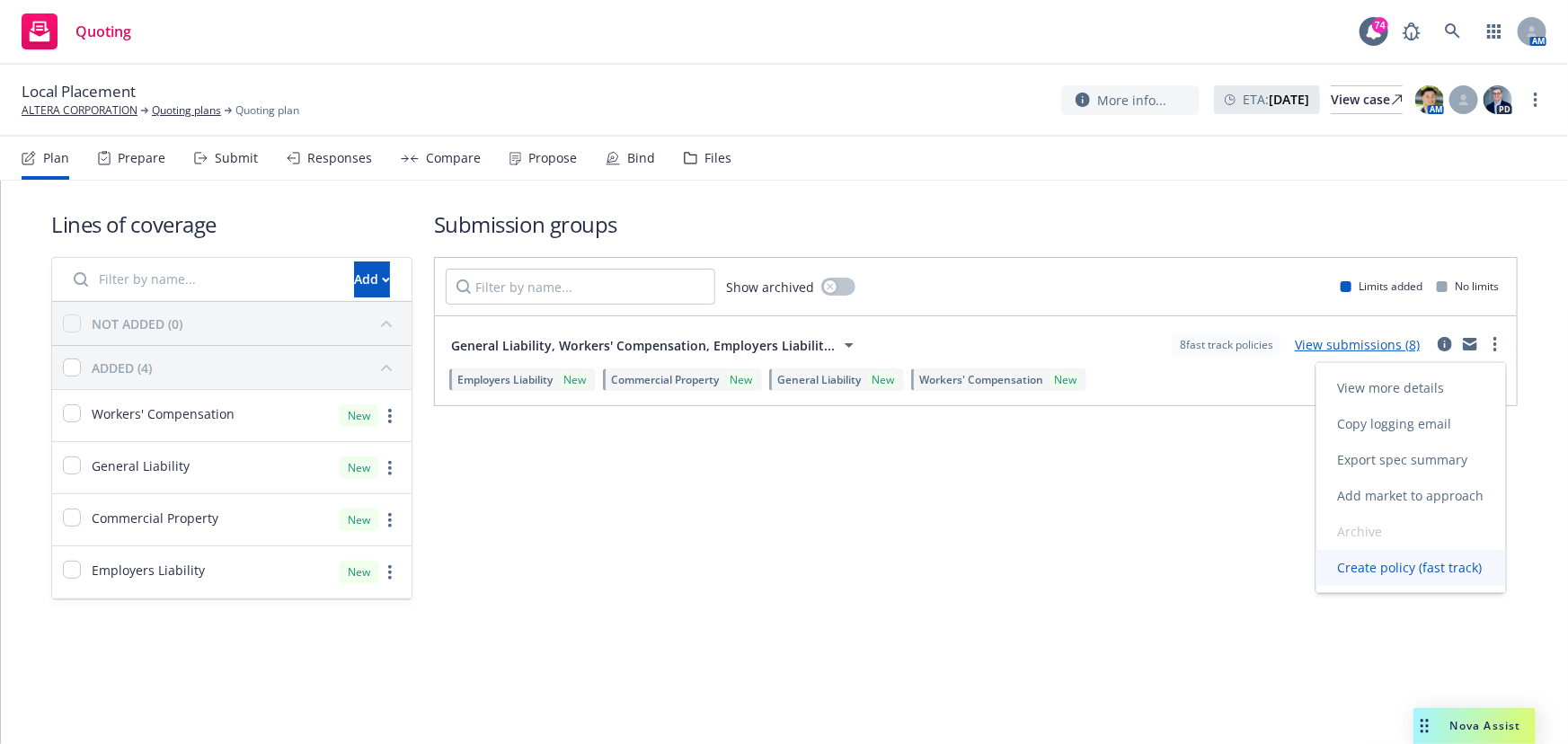
click at [1430, 565] on span "Create policy (fast track)" at bounding box center [1410, 568] width 188 height 17
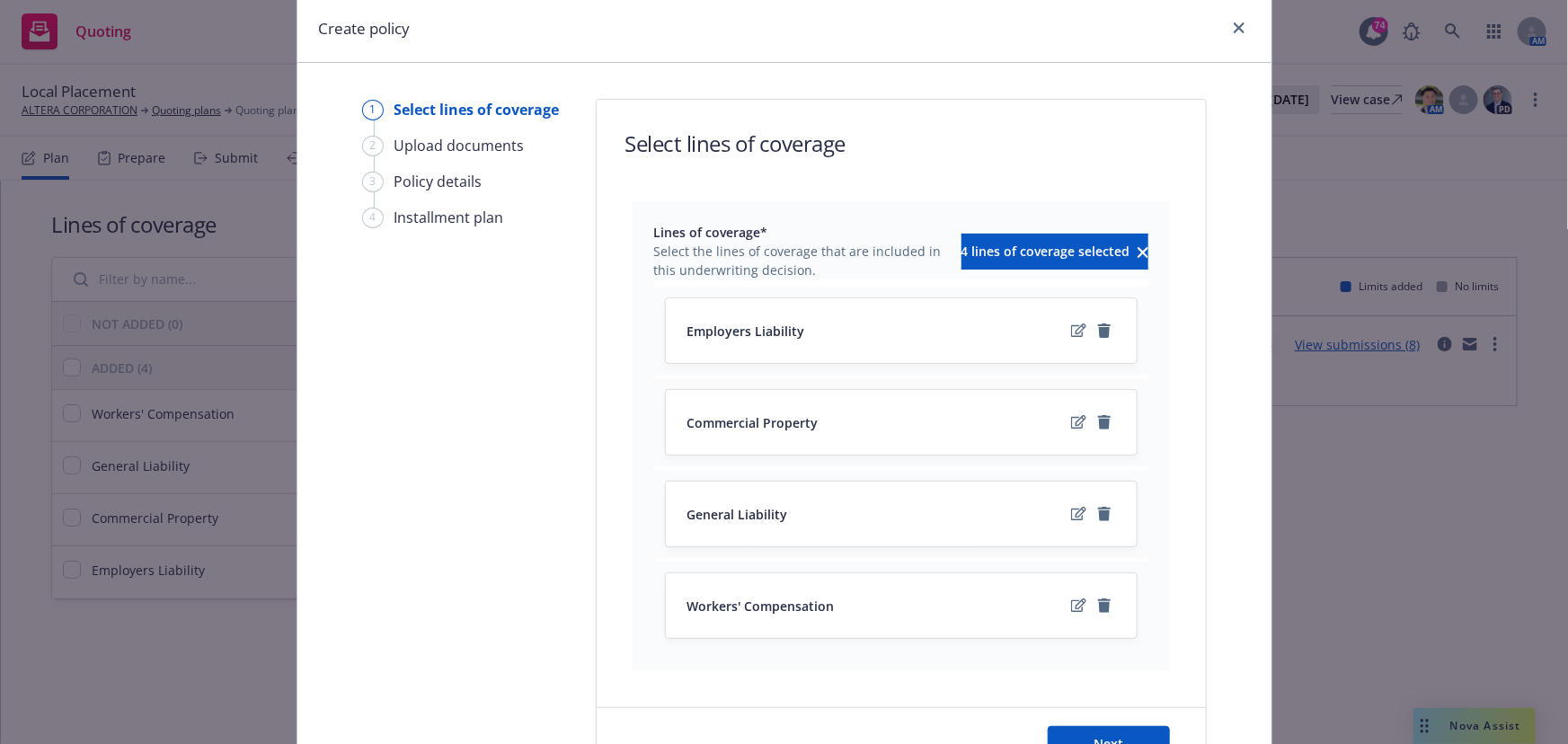
scroll to position [81, 0]
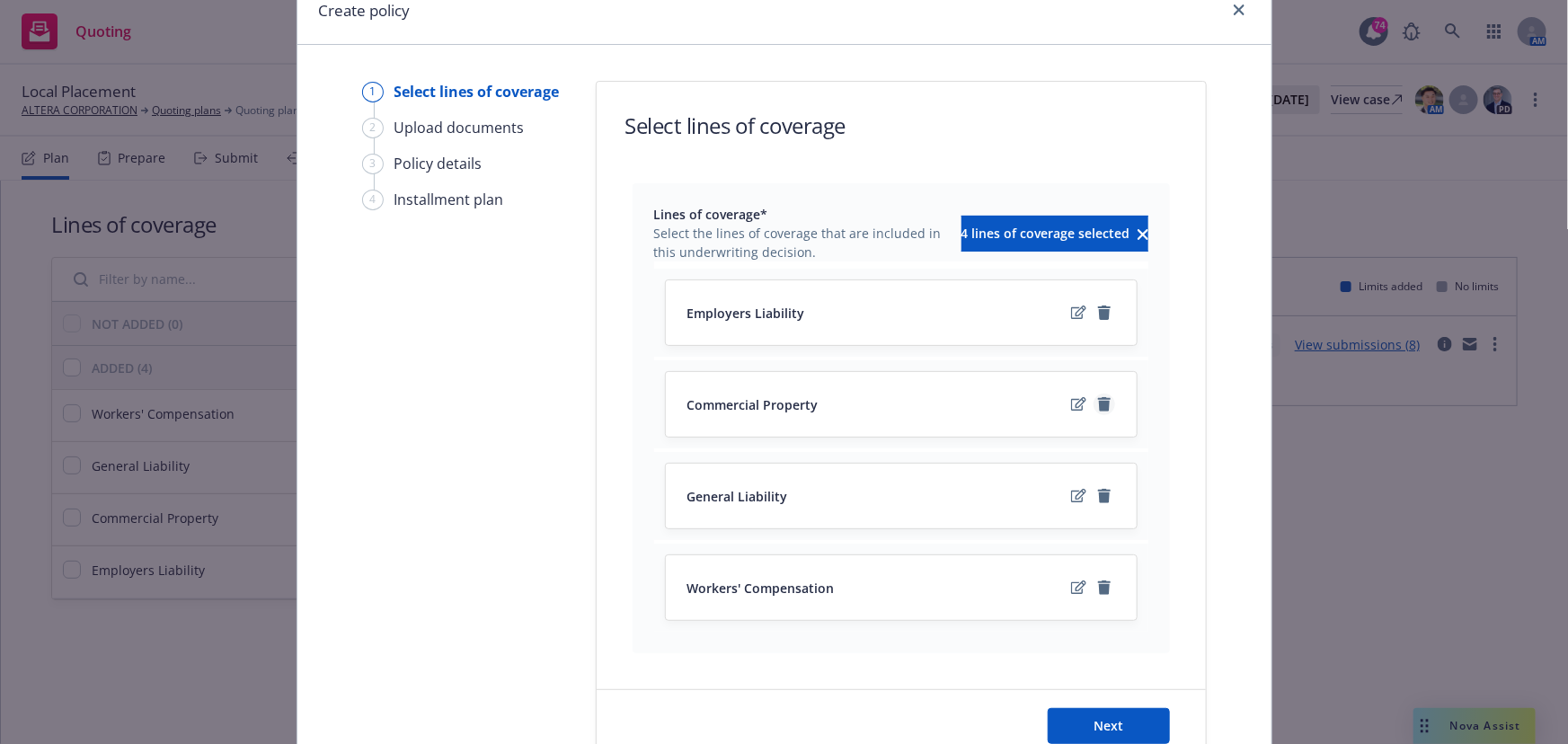
click at [1097, 399] on icon "remove" at bounding box center [1104, 404] width 14 height 14
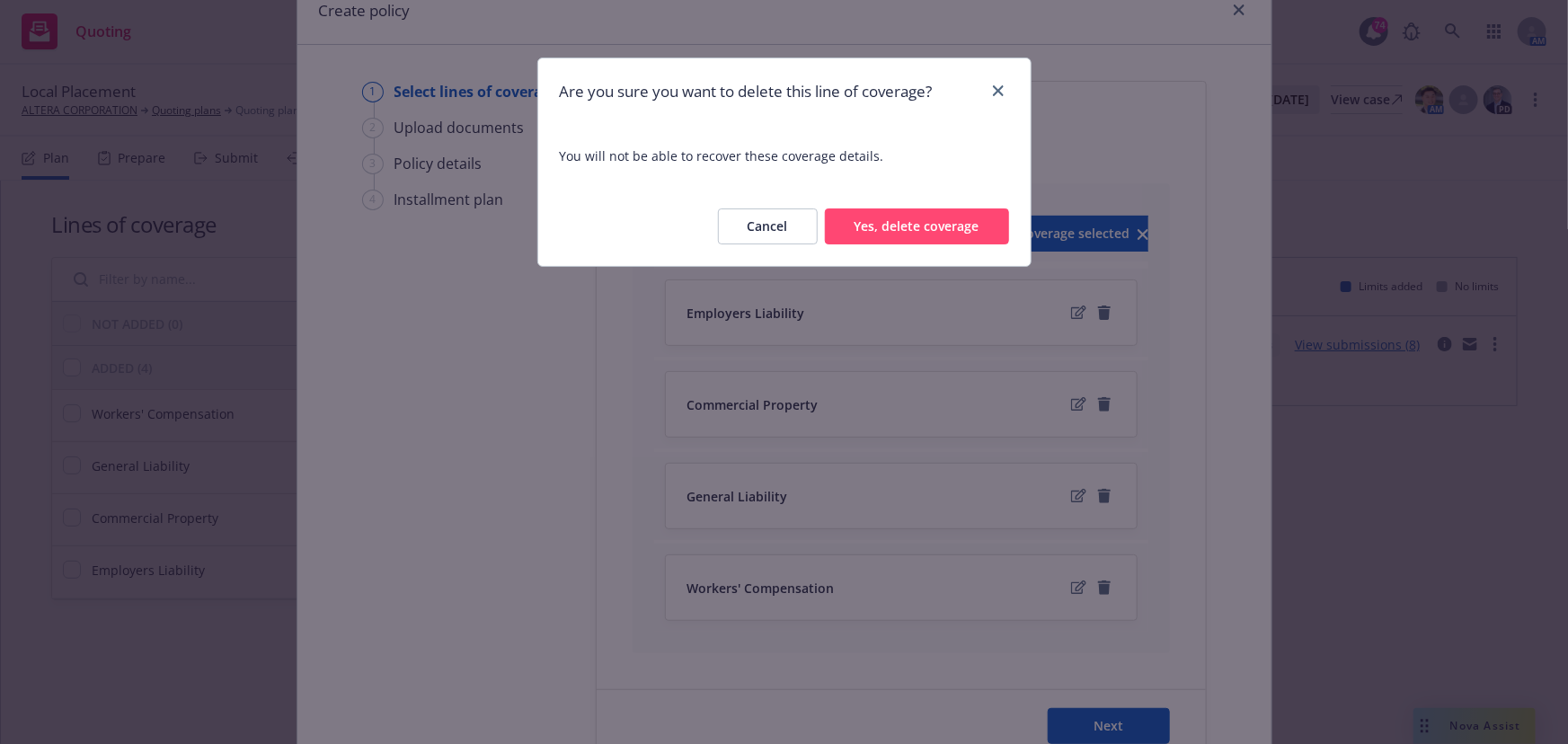
click at [941, 224] on button "Yes, delete coverage" at bounding box center [916, 227] width 184 height 36
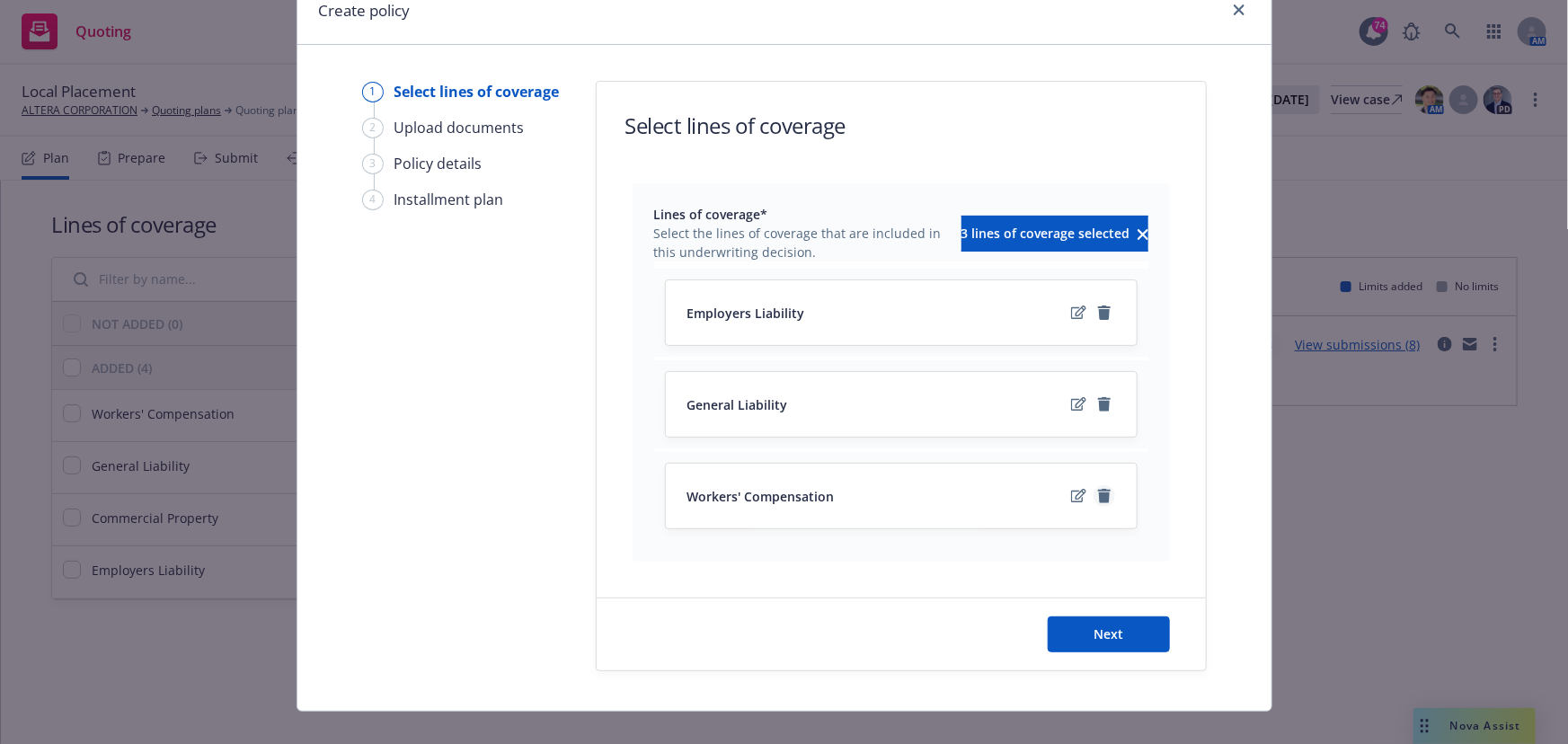
click at [1100, 489] on icon "remove" at bounding box center [1104, 495] width 12 height 14
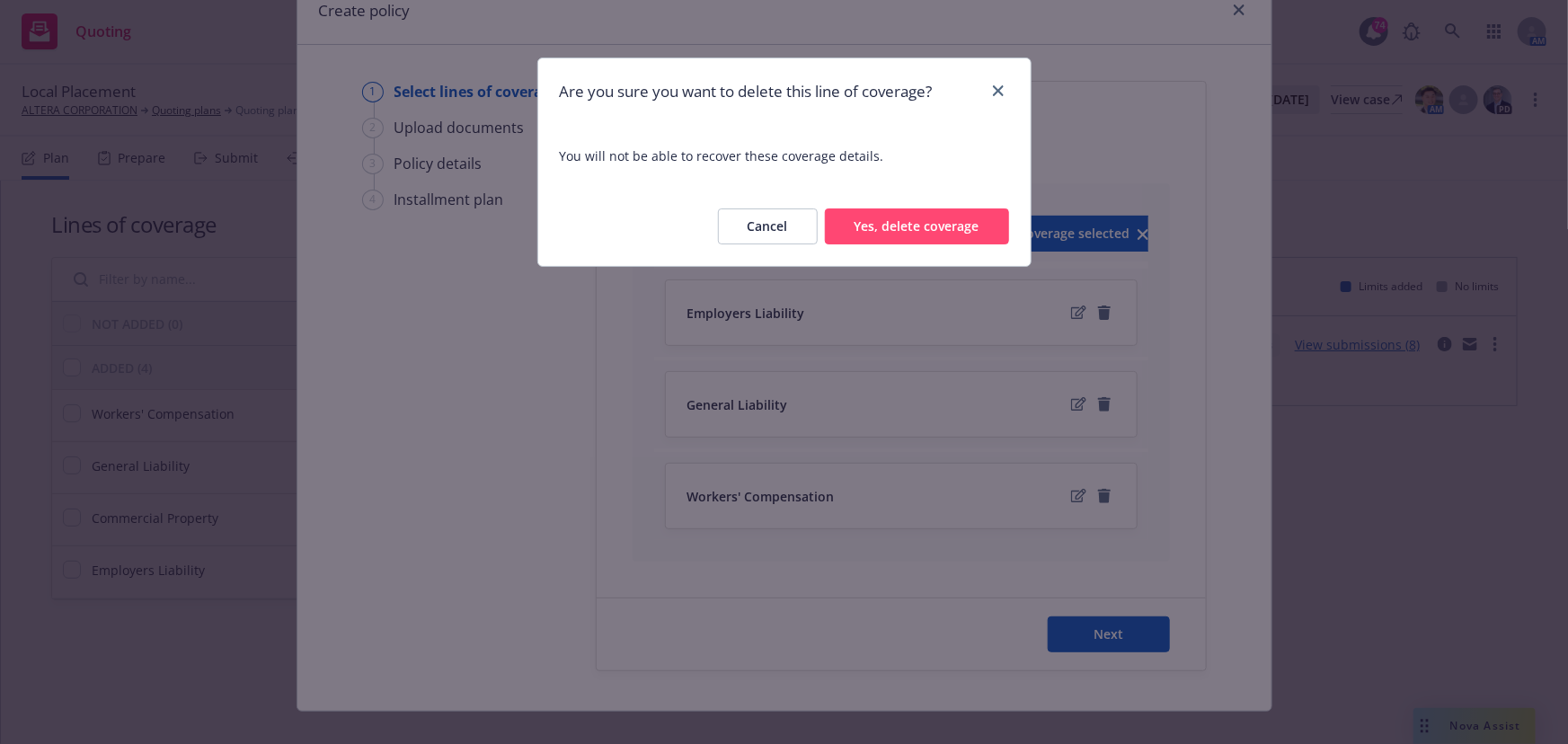
click at [934, 246] on div "Cancel Yes, delete coverage" at bounding box center [784, 226] width 493 height 79
click at [874, 221] on button "Yes, delete coverage" at bounding box center [916, 227] width 184 height 36
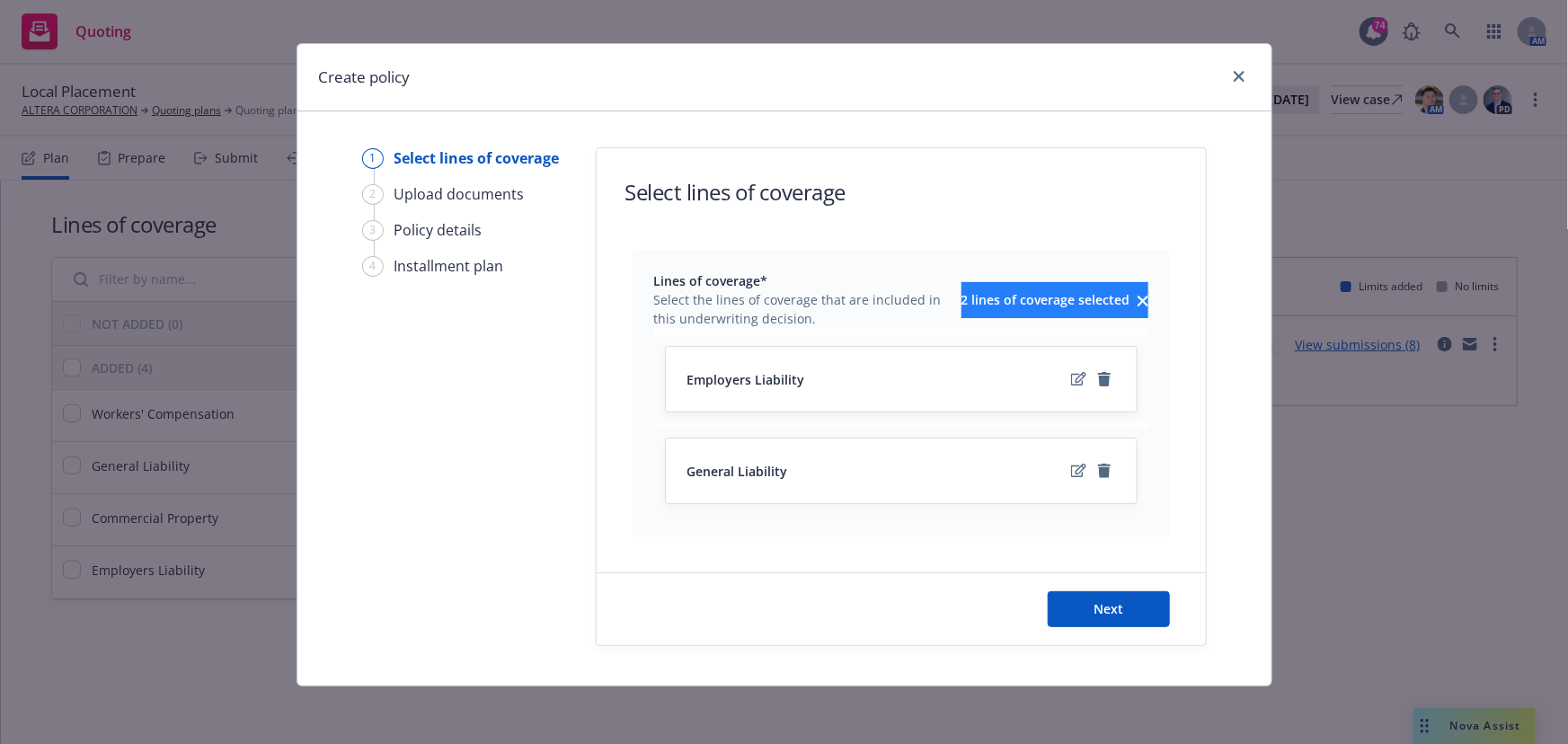
scroll to position [13, 0]
click at [1098, 616] on span "Next" at bounding box center [1108, 610] width 30 height 17
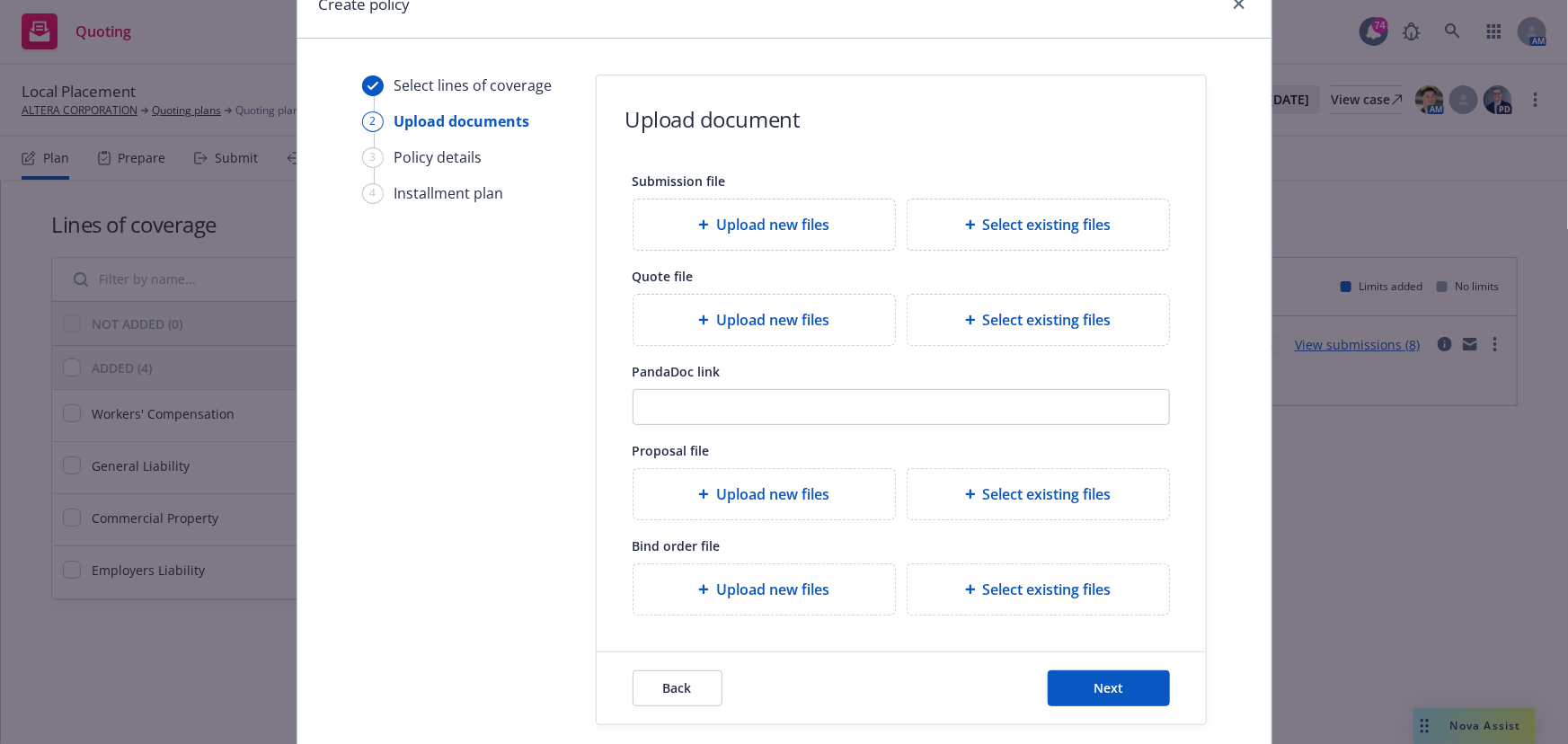
scroll to position [165, 0]
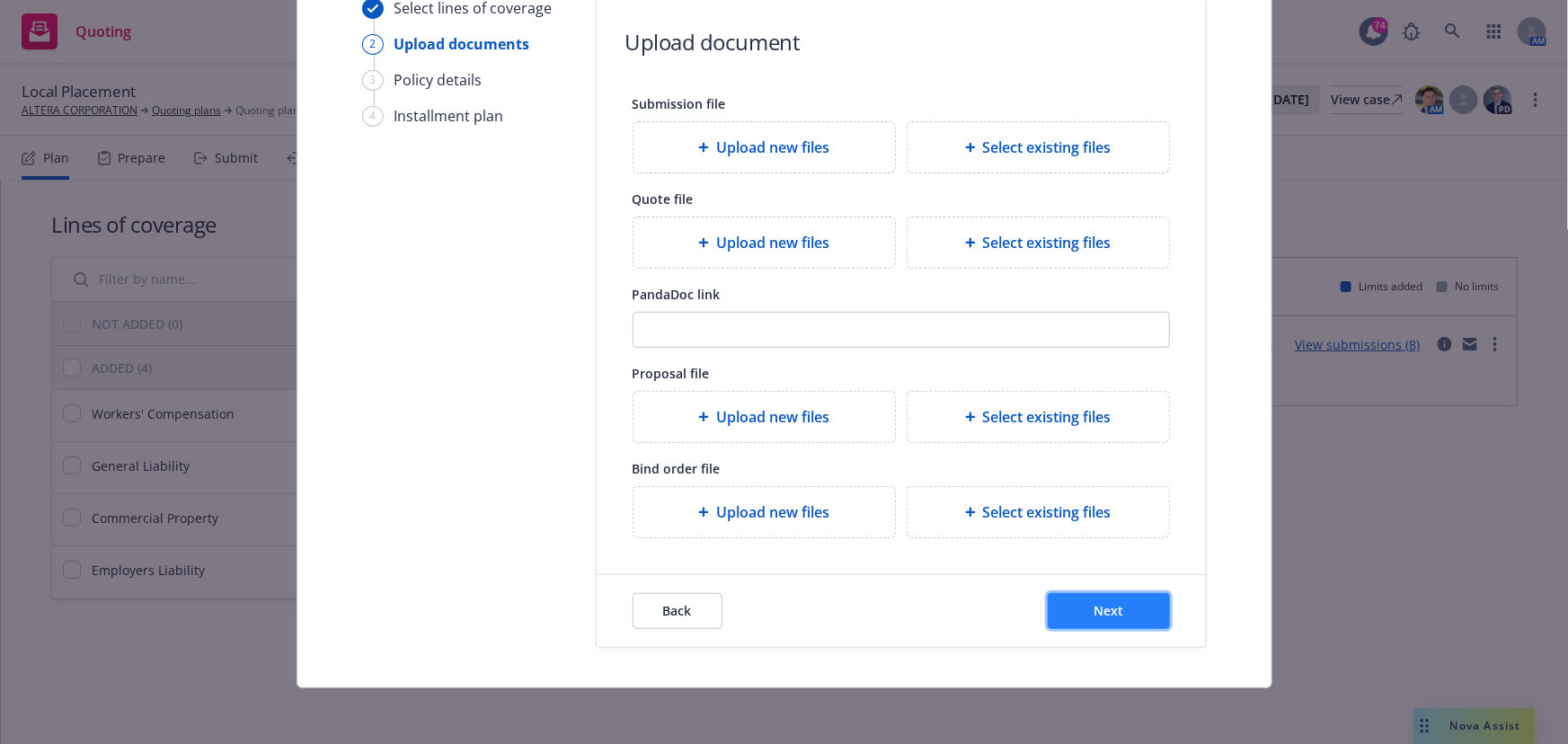
click at [1125, 599] on button "Next" at bounding box center [1109, 612] width 122 height 36
select select "12"
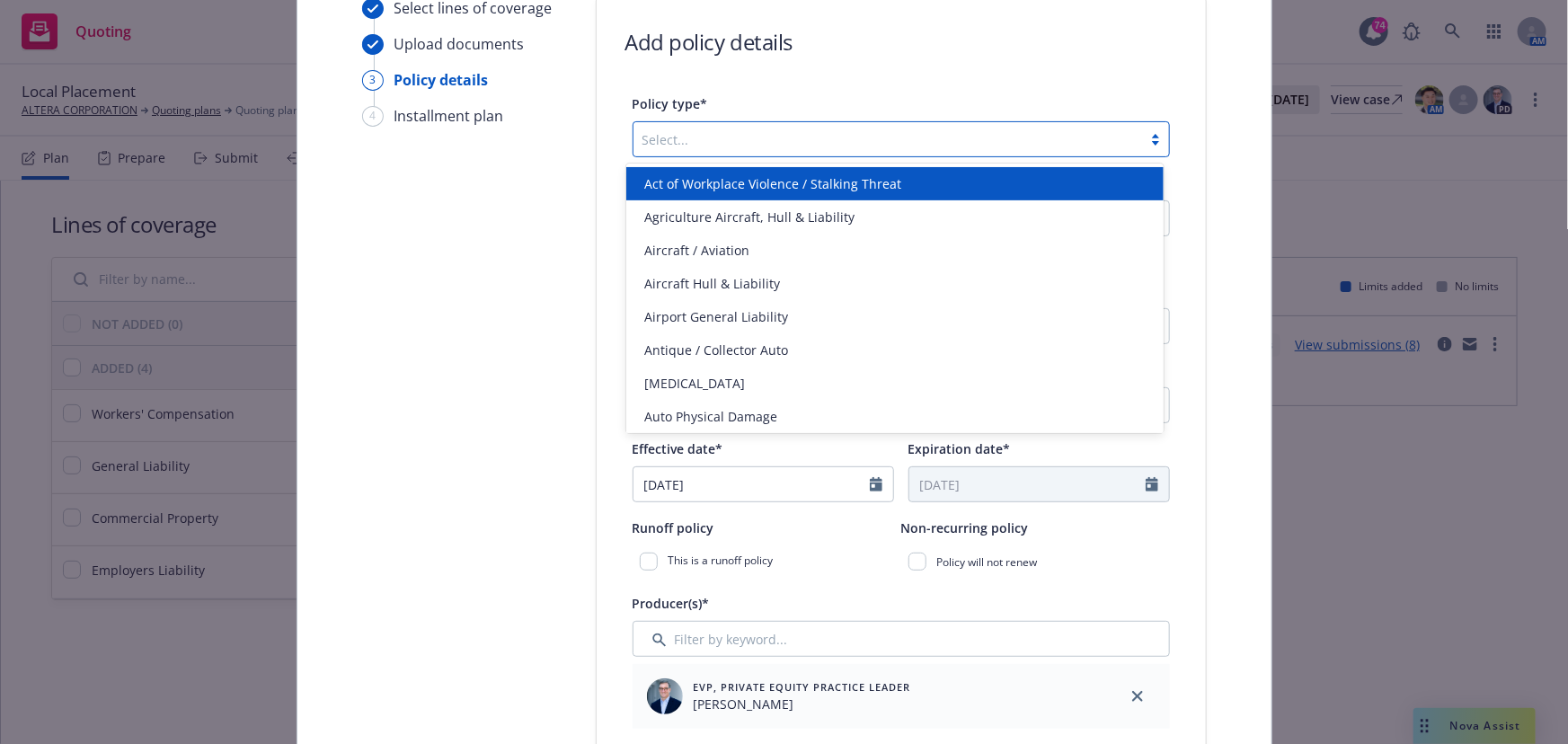
click at [692, 136] on div at bounding box center [887, 139] width 491 height 22
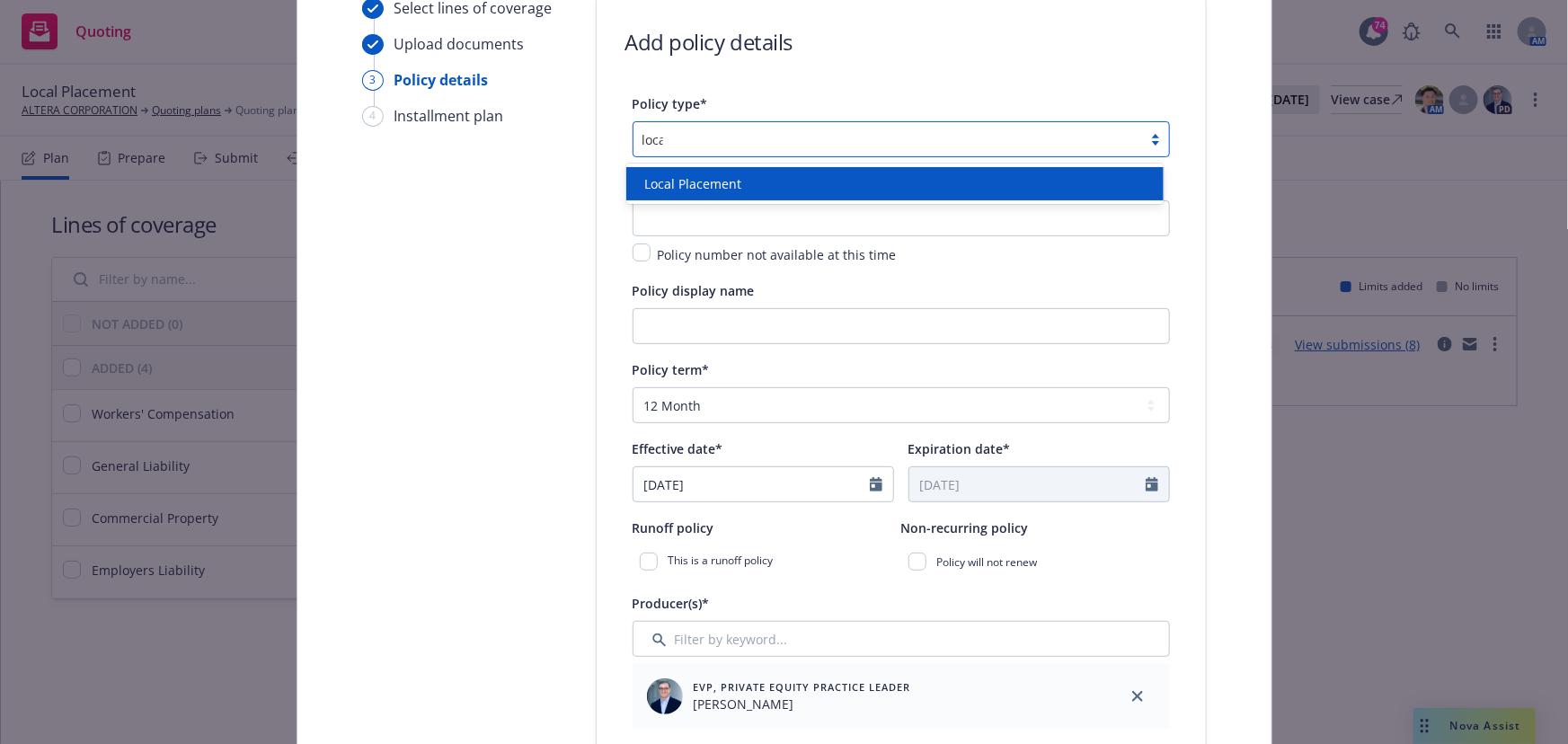
type input "local"
click at [683, 171] on div "Local Placement" at bounding box center [895, 183] width 537 height 33
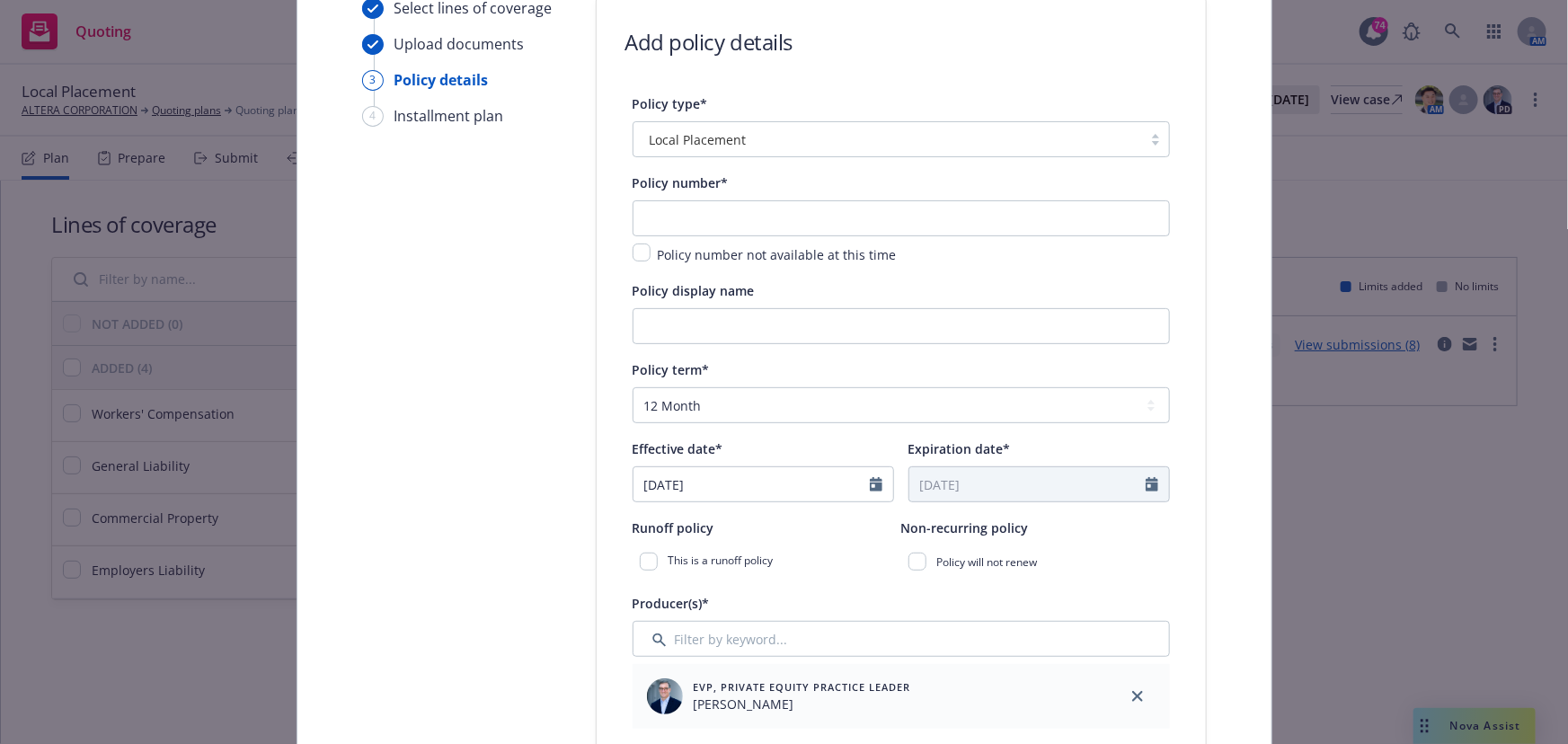
click at [665, 197] on div "Policy number* Policy number not available at this time" at bounding box center [901, 218] width 537 height 93
click at [656, 212] on input "text" at bounding box center [901, 218] width 537 height 36
type input "Ireland- GL & EL"
click at [704, 326] on input "Policy display name" at bounding box center [901, 327] width 537 height 36
type input "A"
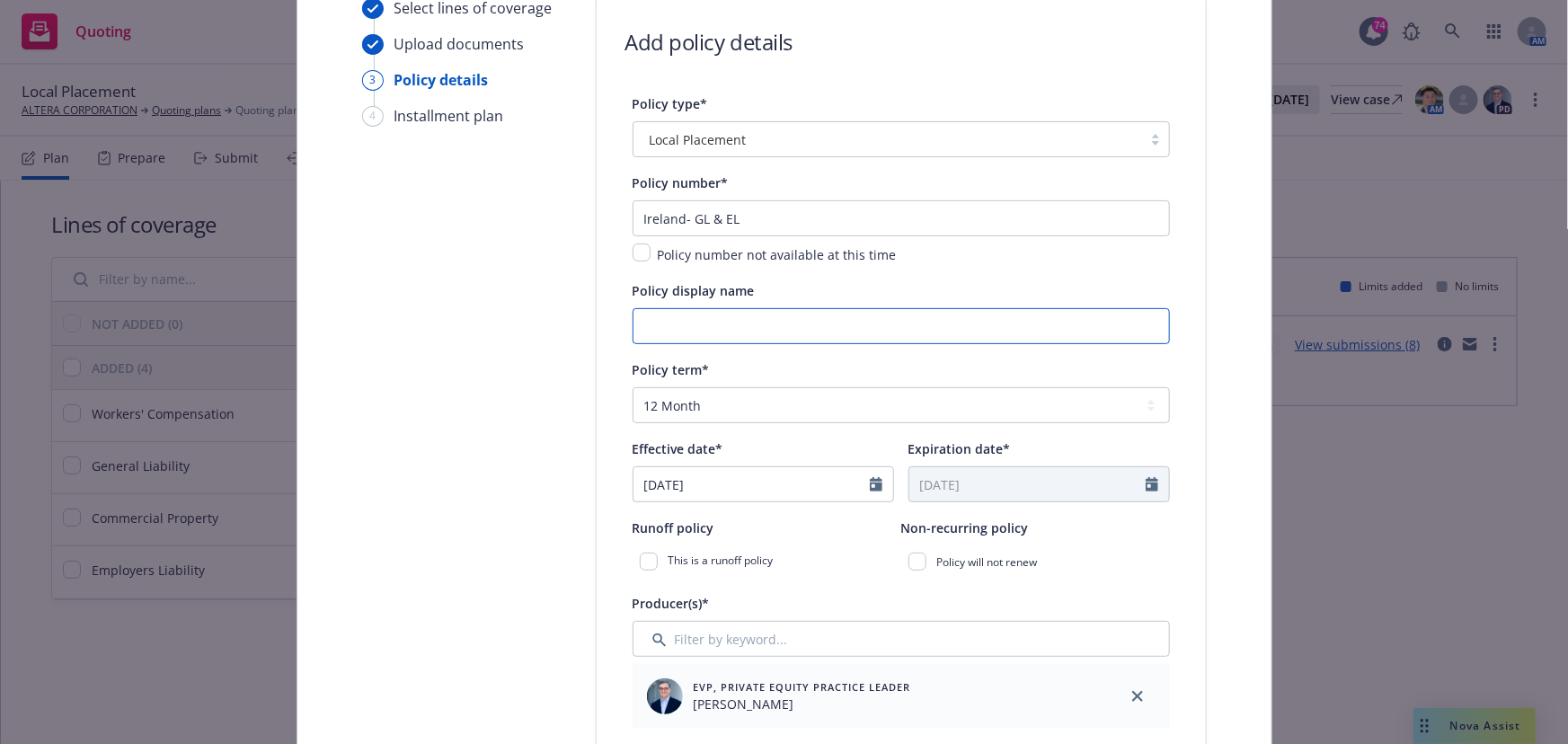
type input "A"
type input "G"
type input "I"
type input "TBD- GL & EL"
type input "R"
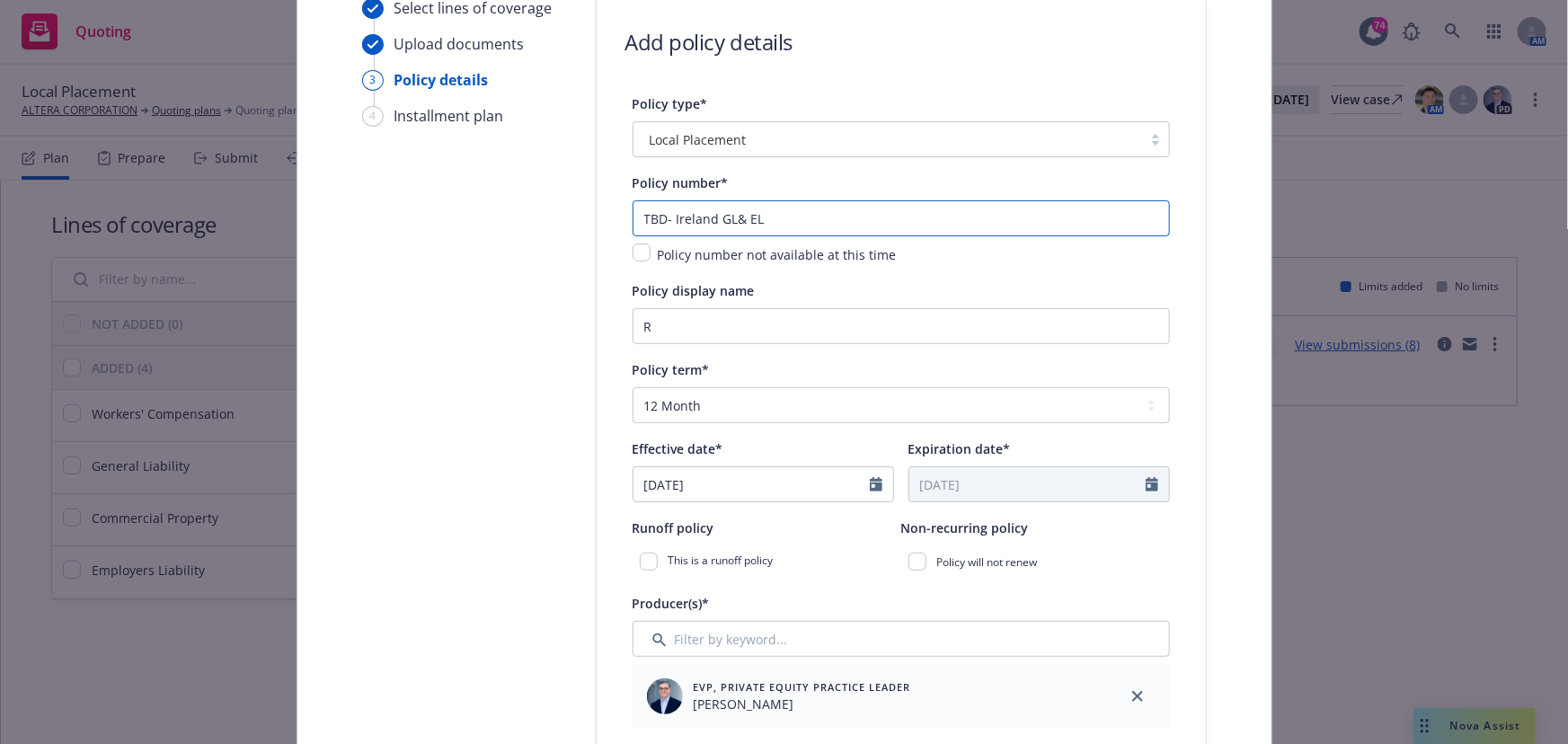
type input "TBD- Ireland GL& EL"
type input "G"
type input "Ireland GL & EL"
click at [710, 407] on select "Select policy term 12 Month 6 Month 4 Month 3 Month 2 Month 1 Month 36 Month (3…" at bounding box center [901, 406] width 537 height 36
select select "other"
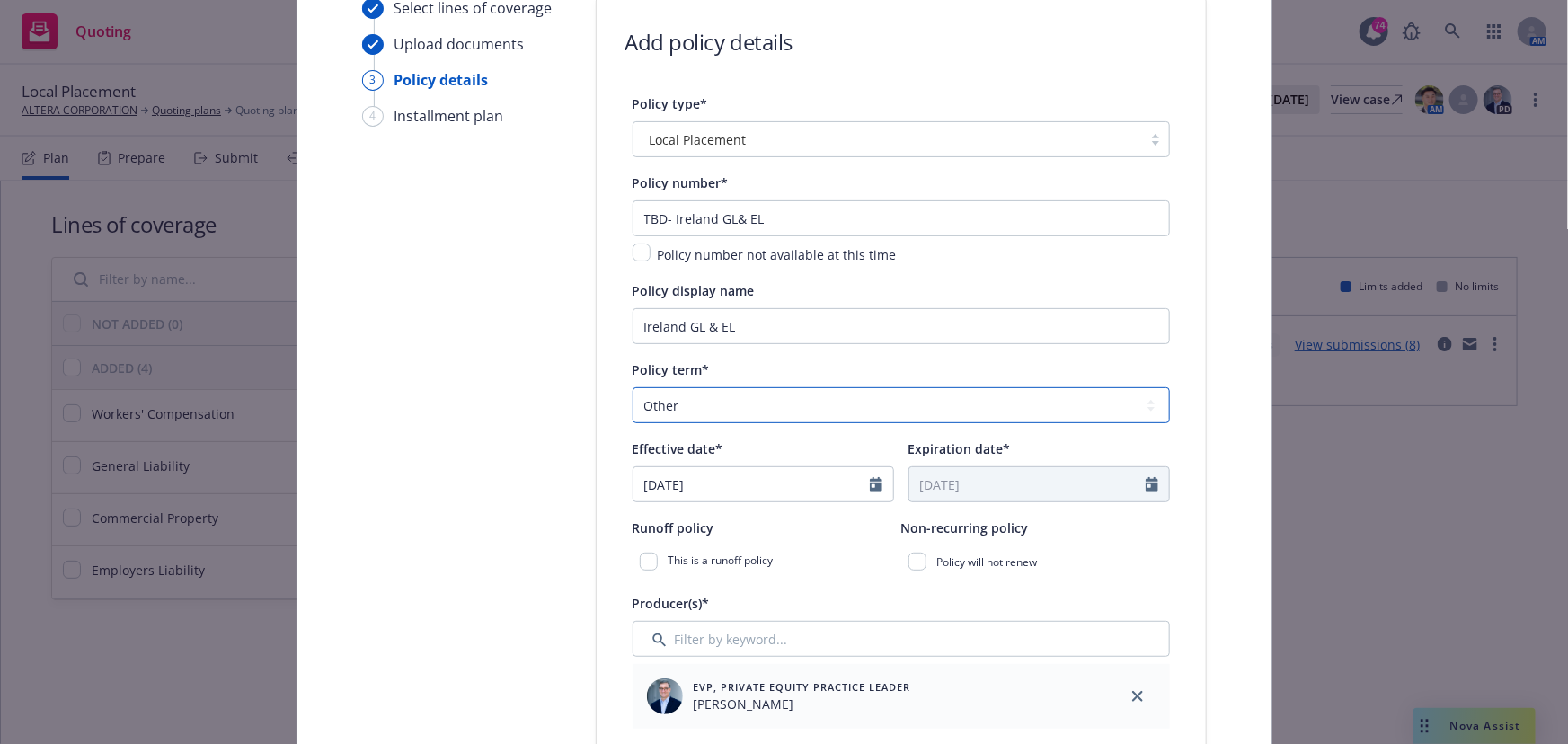
click at [633, 388] on select "Select policy term 12 Month 6 Month 4 Month 3 Month 2 Month 1 Month 36 Month (3…" at bounding box center [901, 406] width 537 height 36
click at [710, 468] on input "09/11/2025" at bounding box center [752, 485] width 236 height 34
select select "9"
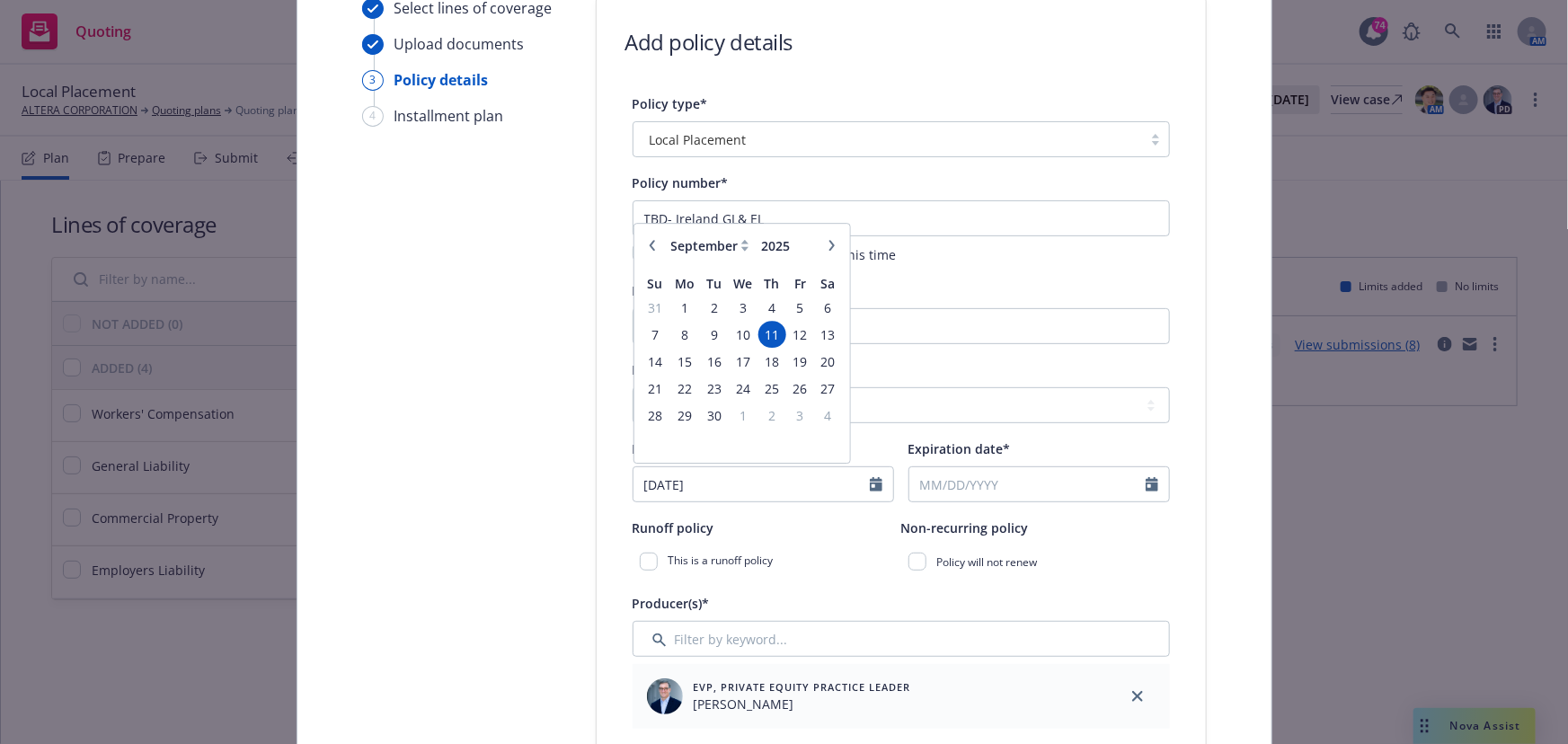
click at [780, 340] on table "Su Mo Tu We Th Fr Sa 31 1 2 3 4 5 6 7 8 9 10 11 12 13 14 15 16 17 18 19 20 21 2…" at bounding box center [741, 362] width 201 height 189
click at [792, 324] on span "12" at bounding box center [799, 335] width 24 height 23
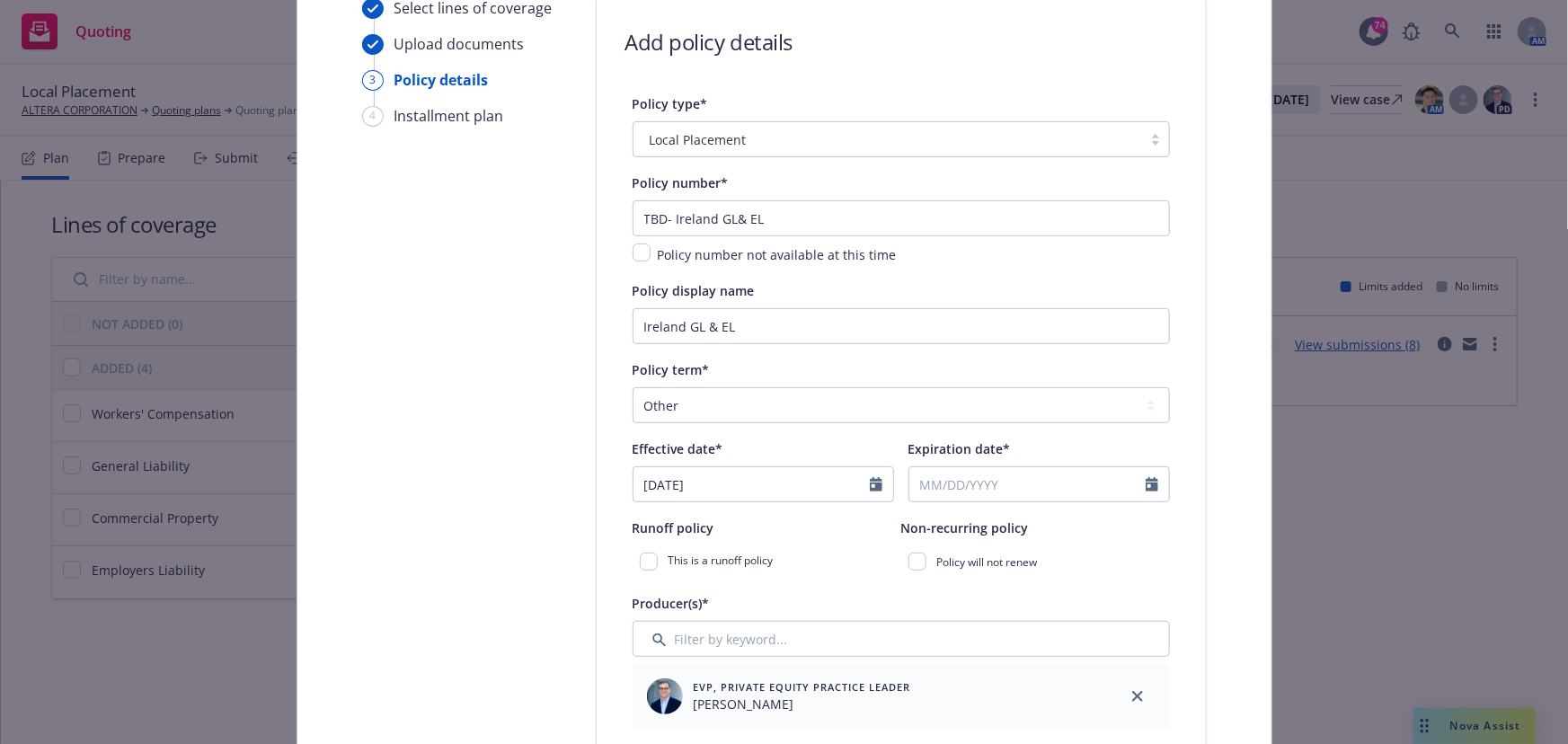
type input "[DATE]"
select select "9"
click at [914, 477] on input "Expiration date*" at bounding box center [1028, 485] width 236 height 34
type input "[DATE]"
click at [876, 374] on div "Policy term*" at bounding box center [901, 369] width 537 height 22
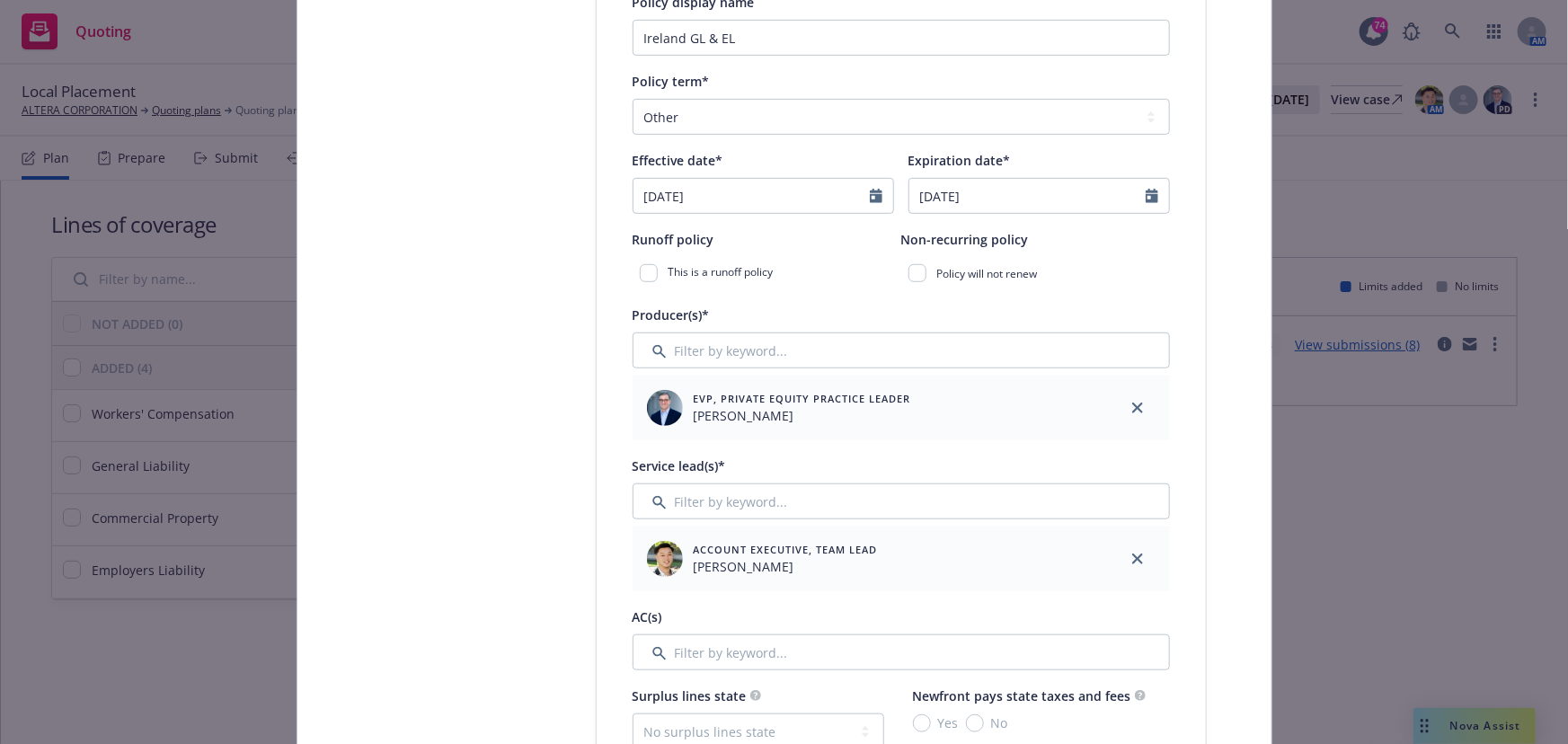
scroll to position [492, 0]
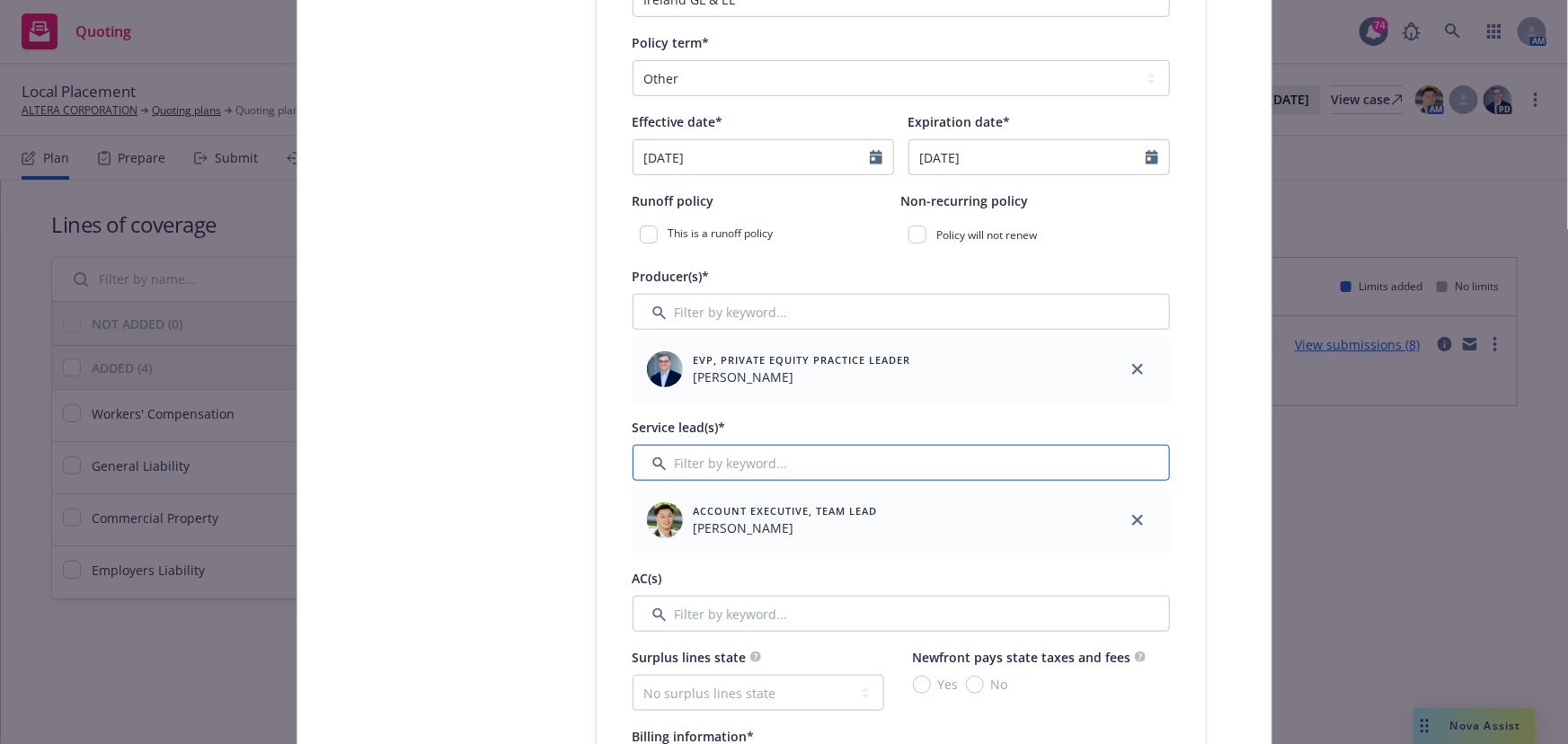
click at [760, 464] on input "Filter by keyword..." at bounding box center [901, 463] width 537 height 36
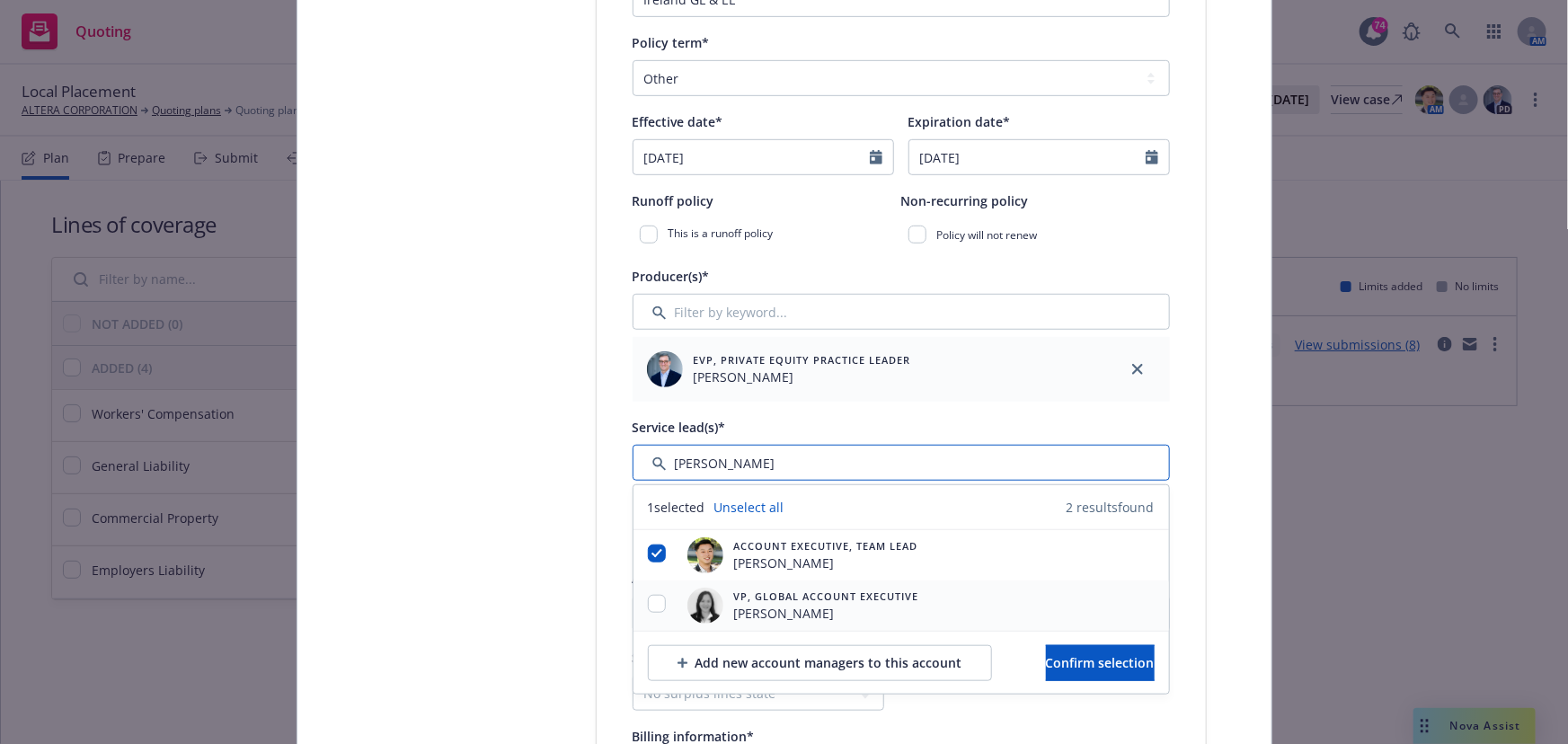
type input "[PERSON_NAME]"
click at [649, 609] on input "checkbox" at bounding box center [656, 603] width 18 height 18
checkbox input "true"
click at [1057, 646] on button "Confirm selection" at bounding box center [1100, 663] width 109 height 36
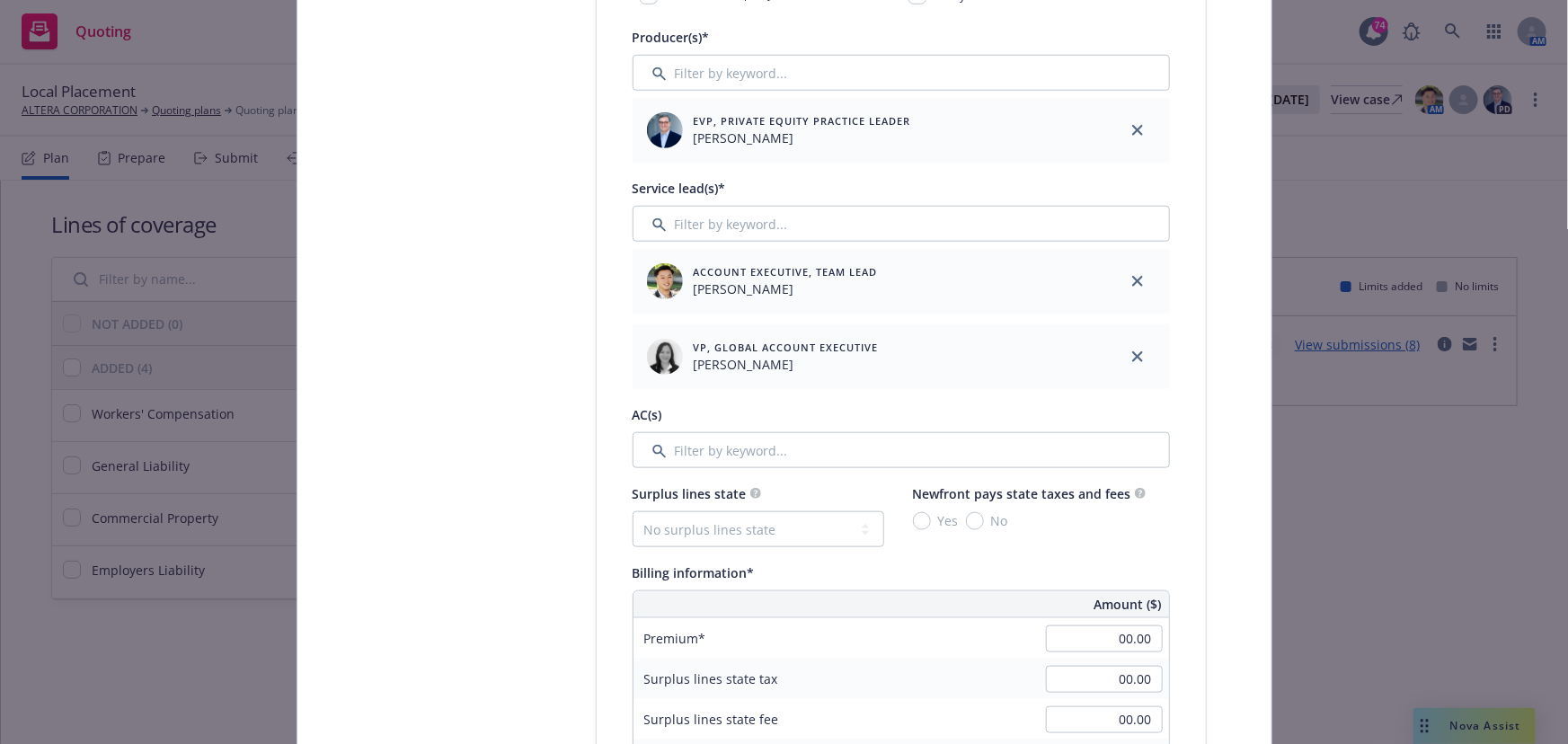
scroll to position [737, 0]
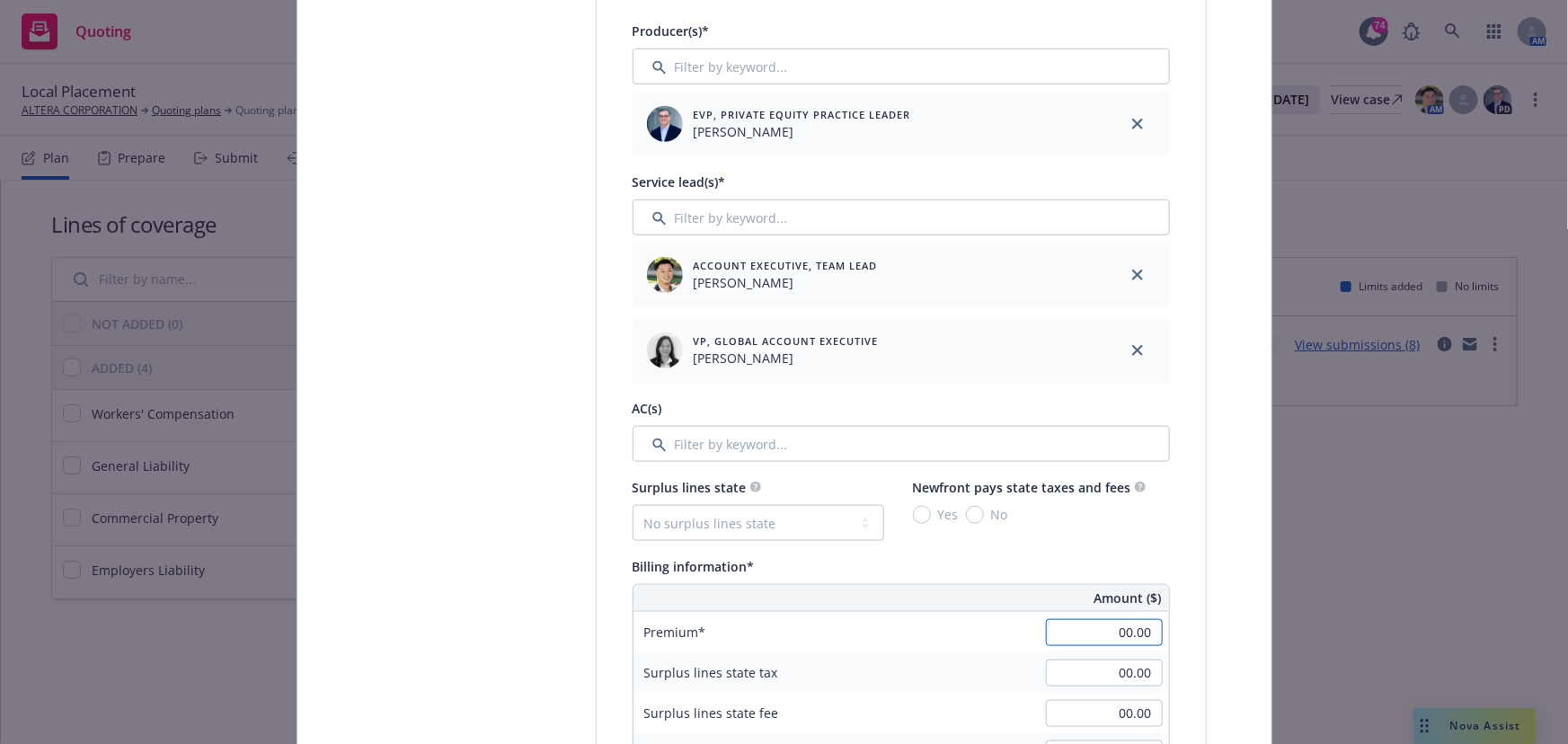
click at [1079, 620] on input "00.00" at bounding box center [1104, 633] width 117 height 27
type input "4,000.00"
click at [849, 486] on div "Surplus lines state" at bounding box center [758, 487] width 251 height 22
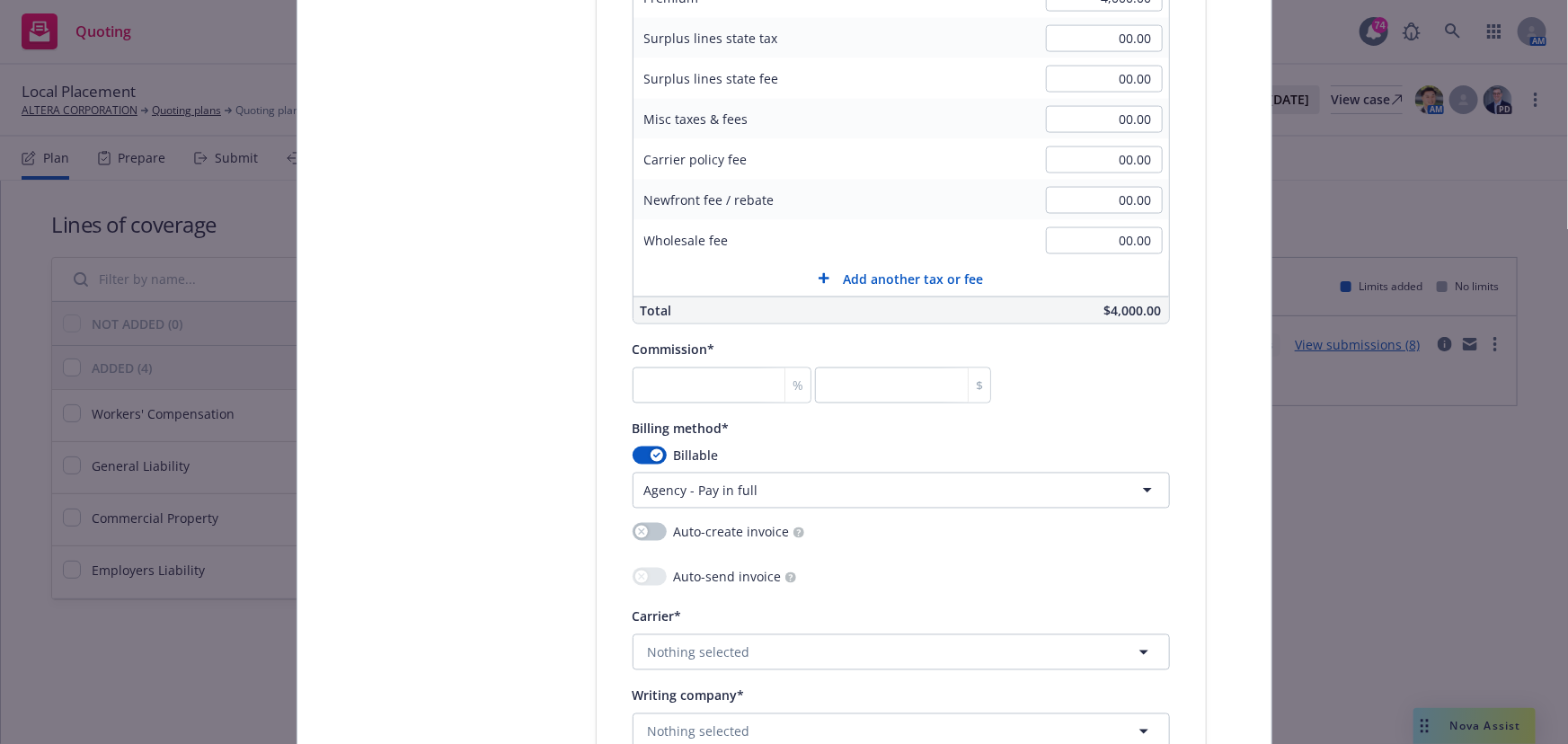
scroll to position [1390, 0]
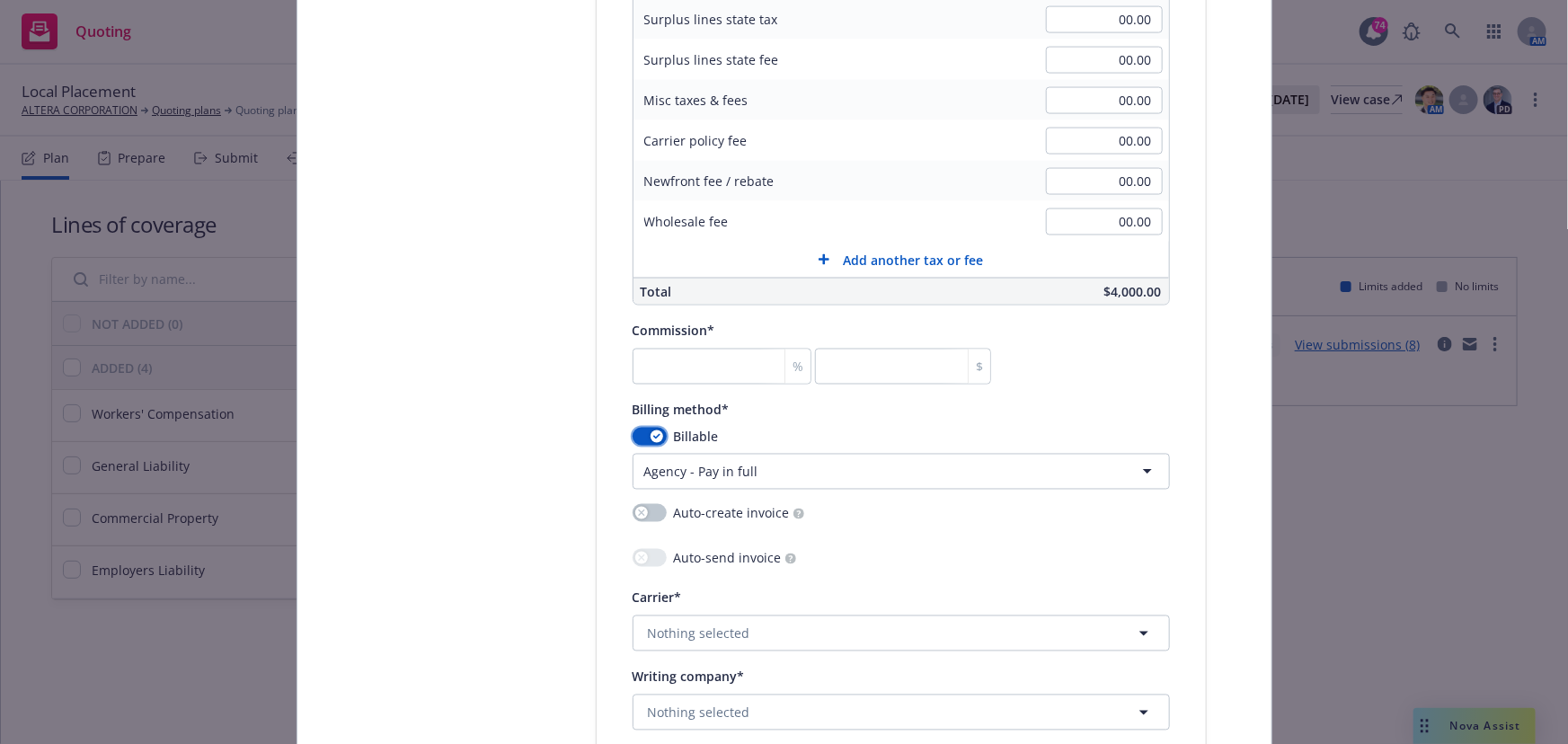
click at [640, 435] on button "button" at bounding box center [650, 436] width 34 height 18
select select
click at [674, 365] on input "number" at bounding box center [722, 367] width 179 height 36
type input "0"
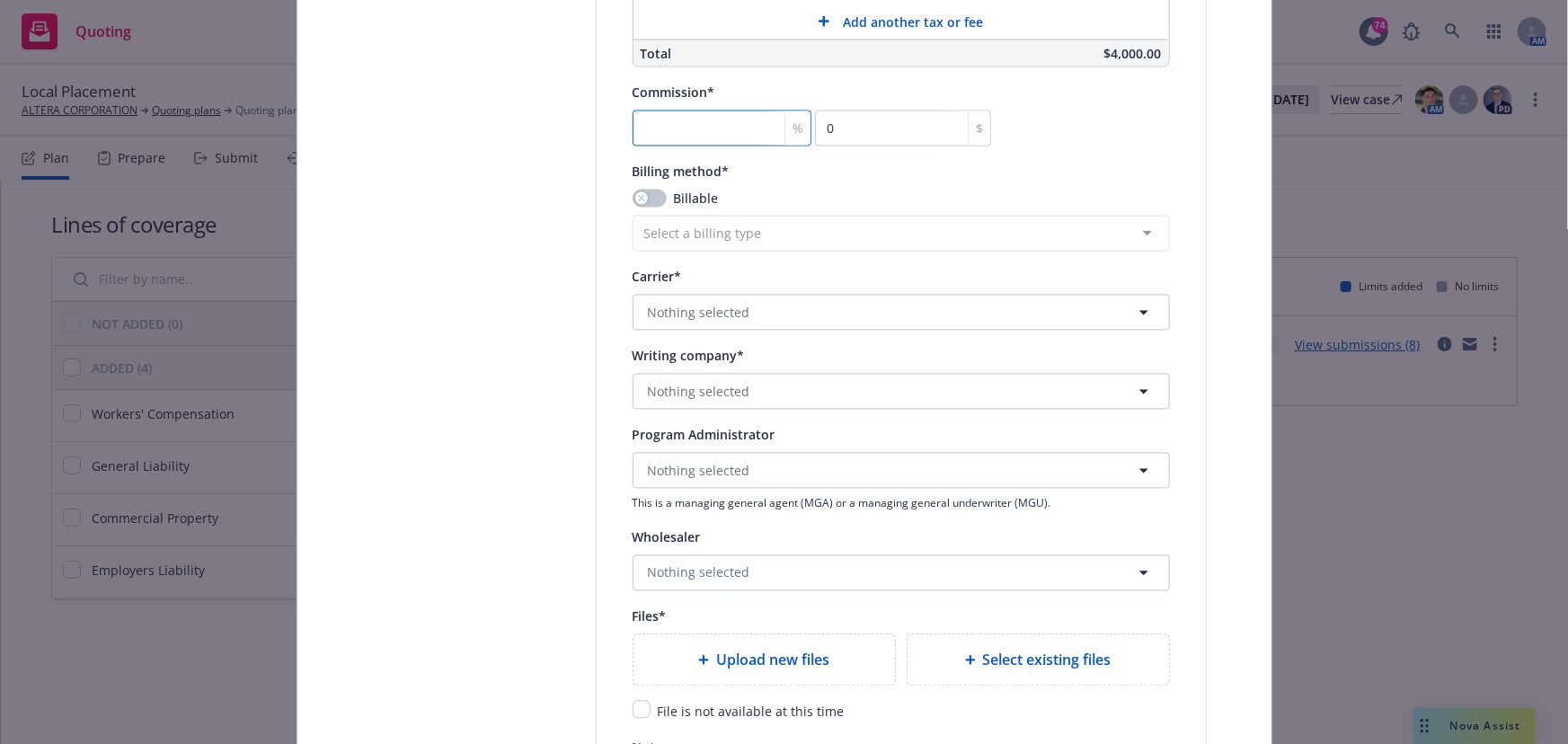
scroll to position [1636, 0]
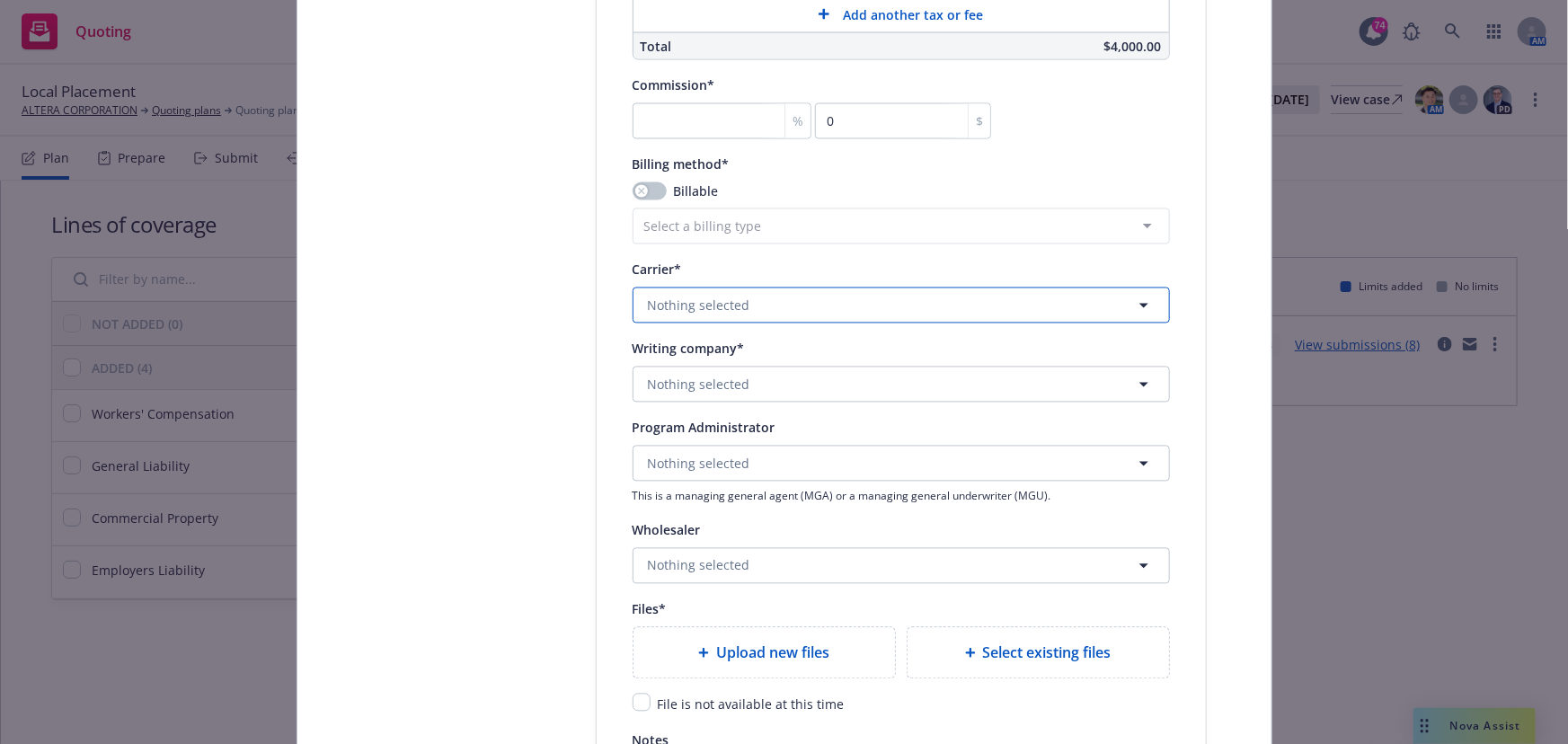
click at [669, 310] on span "Nothing selected" at bounding box center [699, 306] width 103 height 19
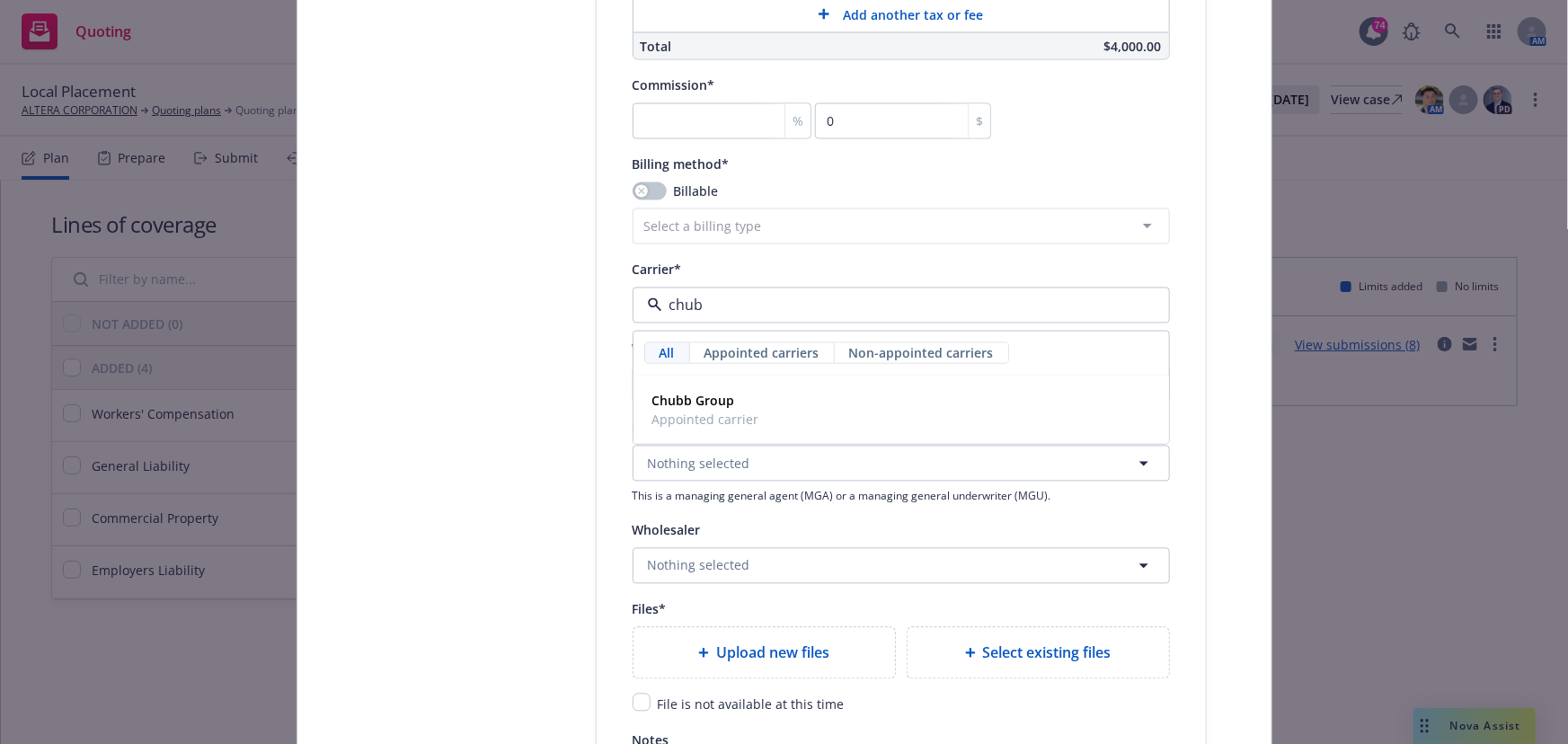
type input "chubb"
click at [649, 408] on div "Chubb Group Appointed carrier" at bounding box center [704, 411] width 111 height 38
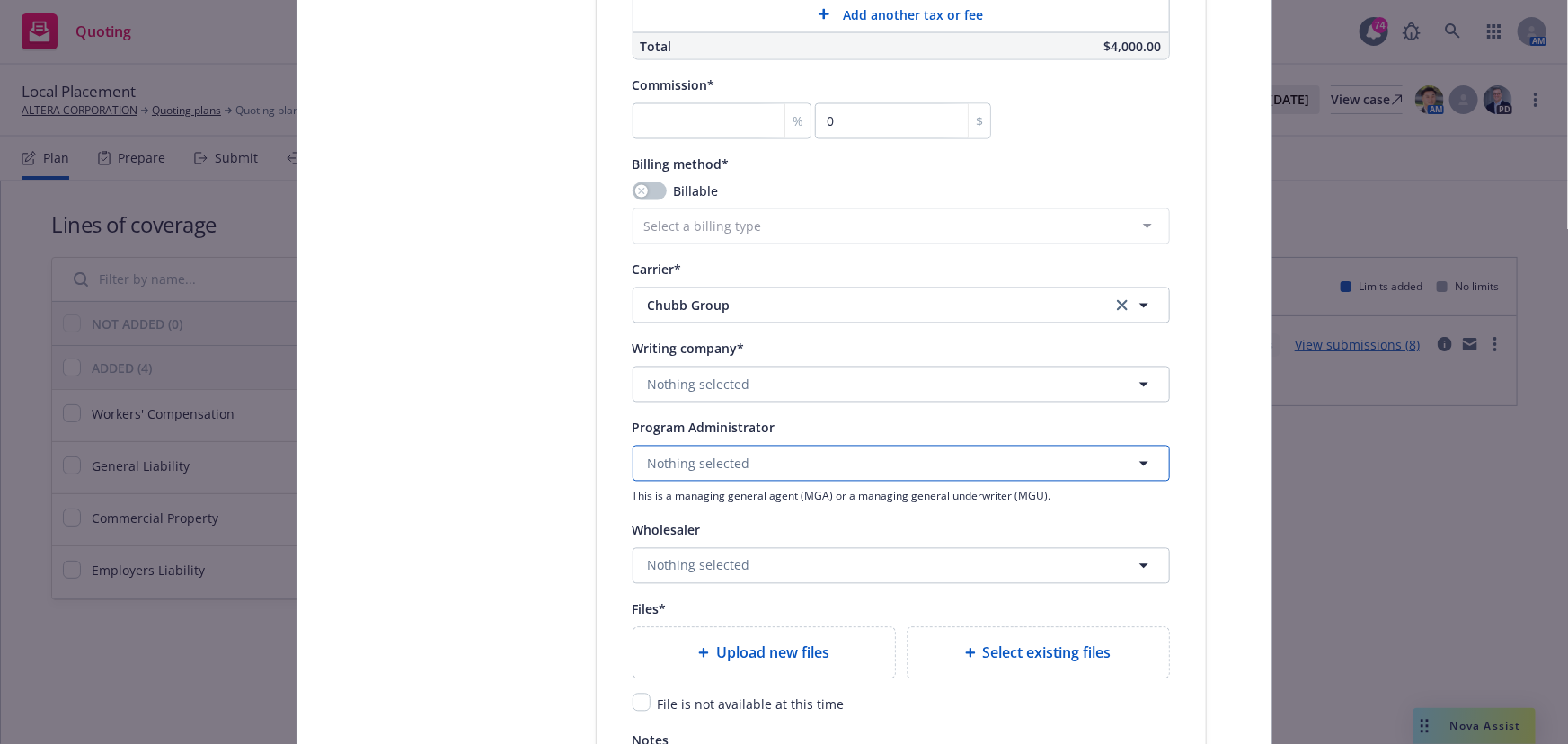
click at [669, 456] on span "Nothing selected" at bounding box center [699, 464] width 103 height 19
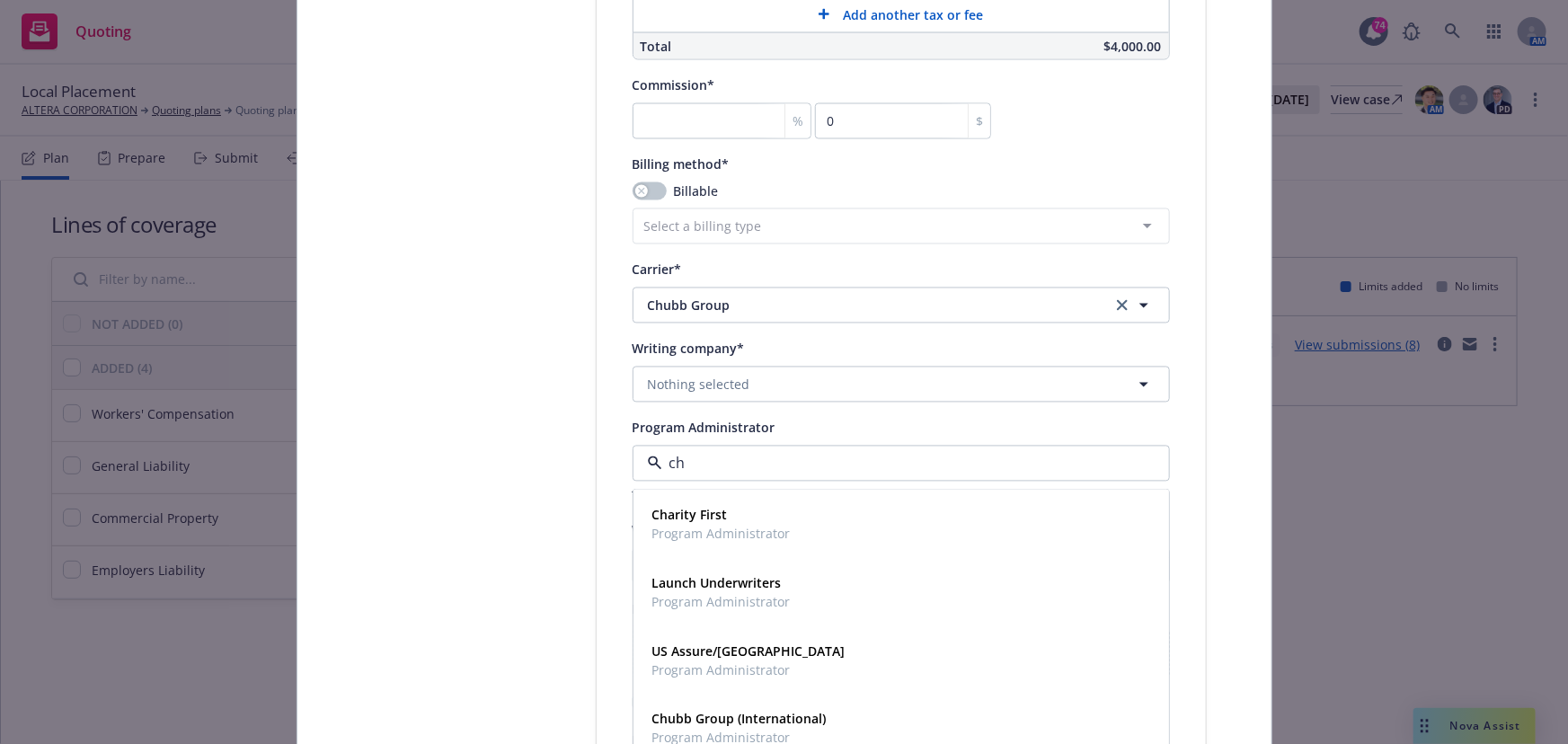
type input "c"
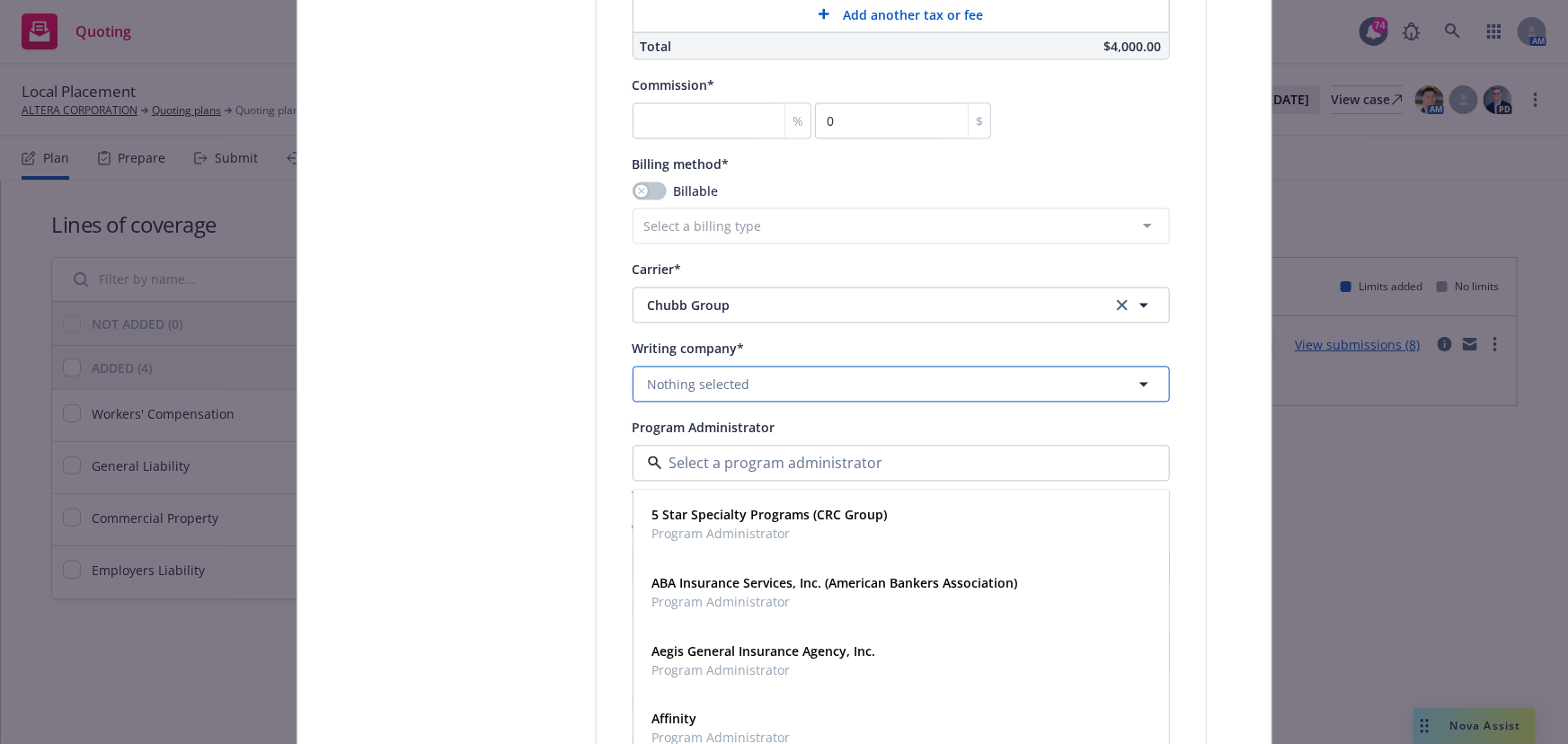
click at [665, 386] on span "Nothing selected" at bounding box center [699, 385] width 103 height 19
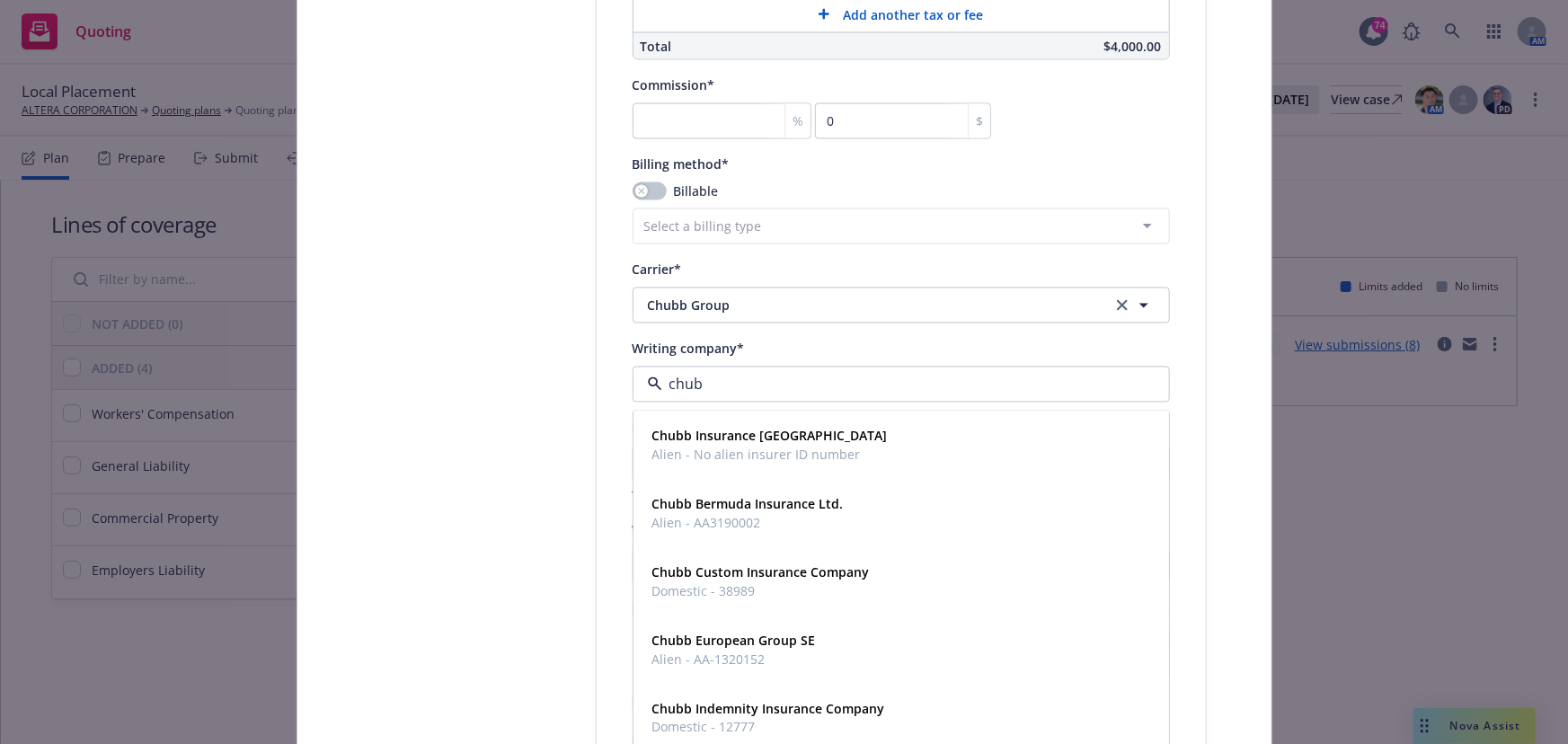
type input "chubb"
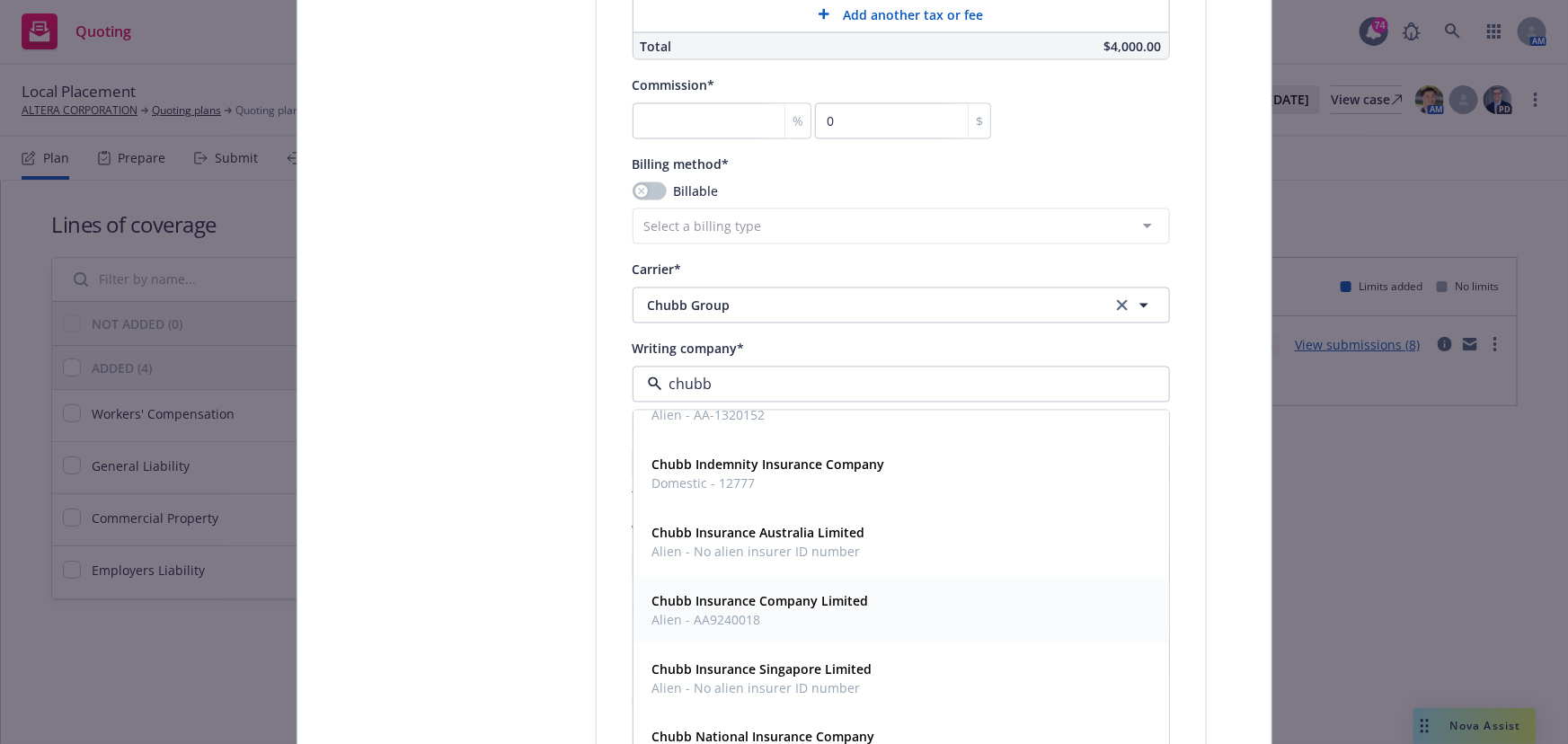
click at [717, 617] on span "Alien - AA9240018" at bounding box center [760, 620] width 216 height 19
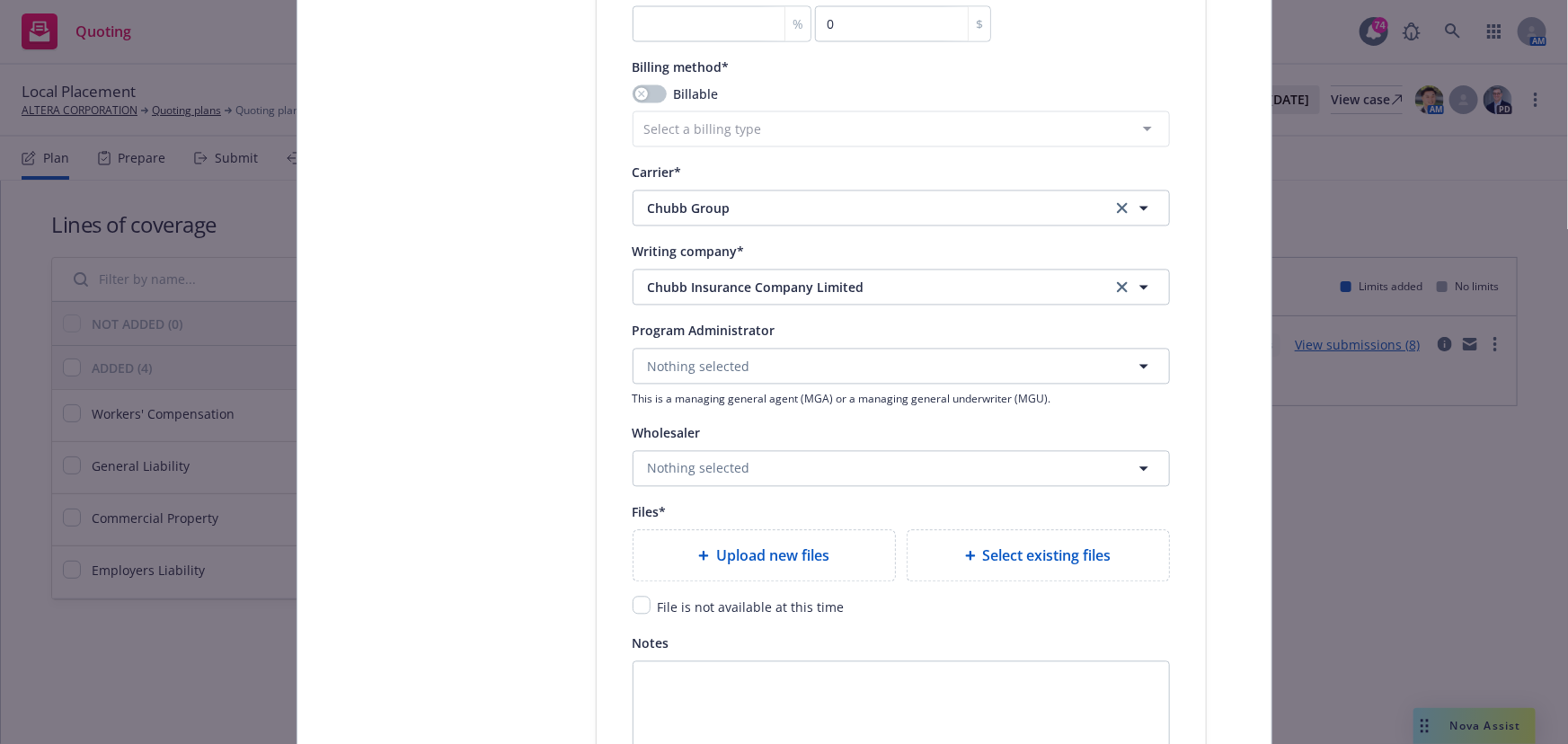
scroll to position [1880, 0]
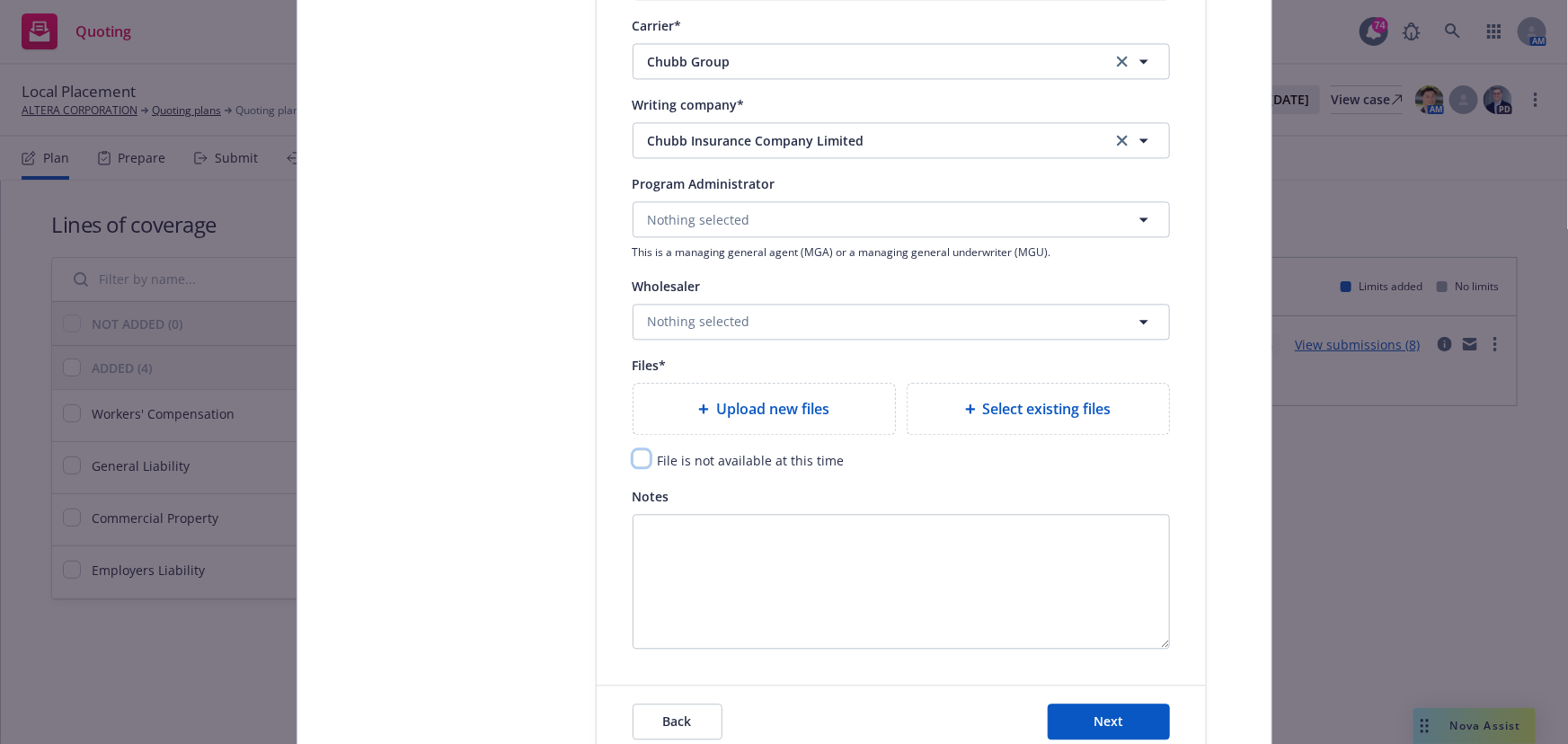
click at [633, 459] on input "checkbox" at bounding box center [641, 458] width 18 height 18
checkbox input "true"
click at [767, 325] on button "Nothing selected" at bounding box center [901, 322] width 537 height 36
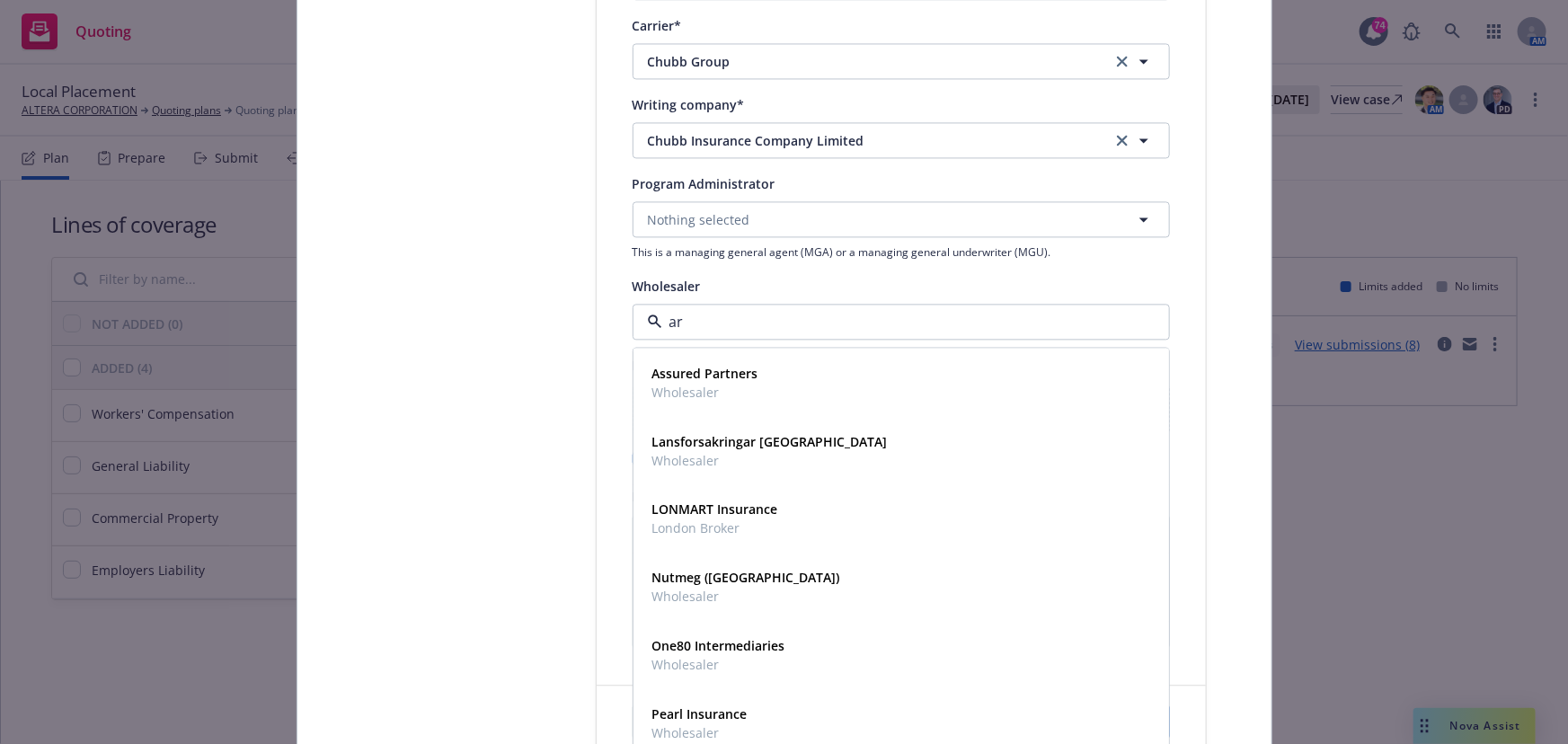
type input "ara"
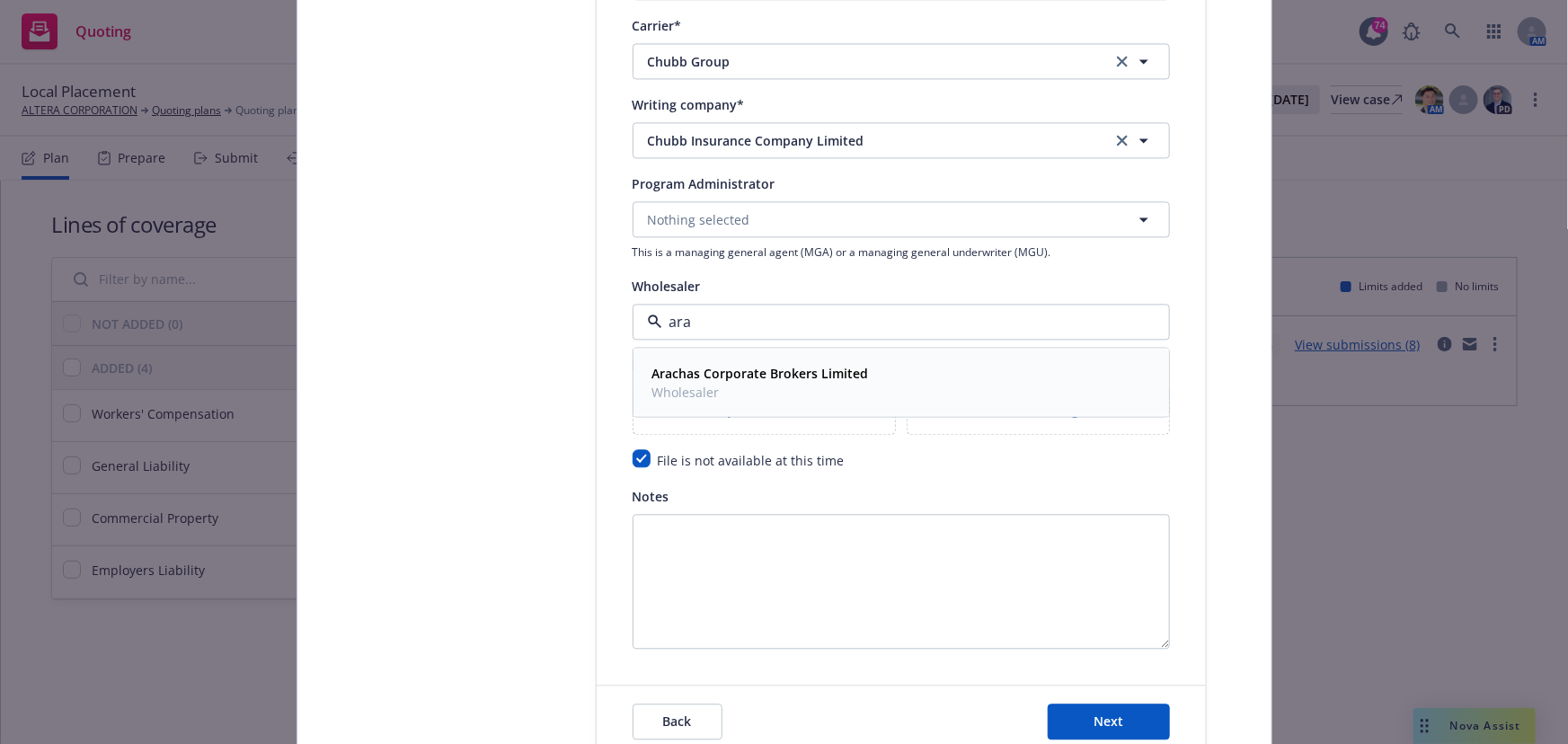
click at [746, 363] on span "Arachas Corporate Brokers Limited" at bounding box center [760, 372] width 216 height 19
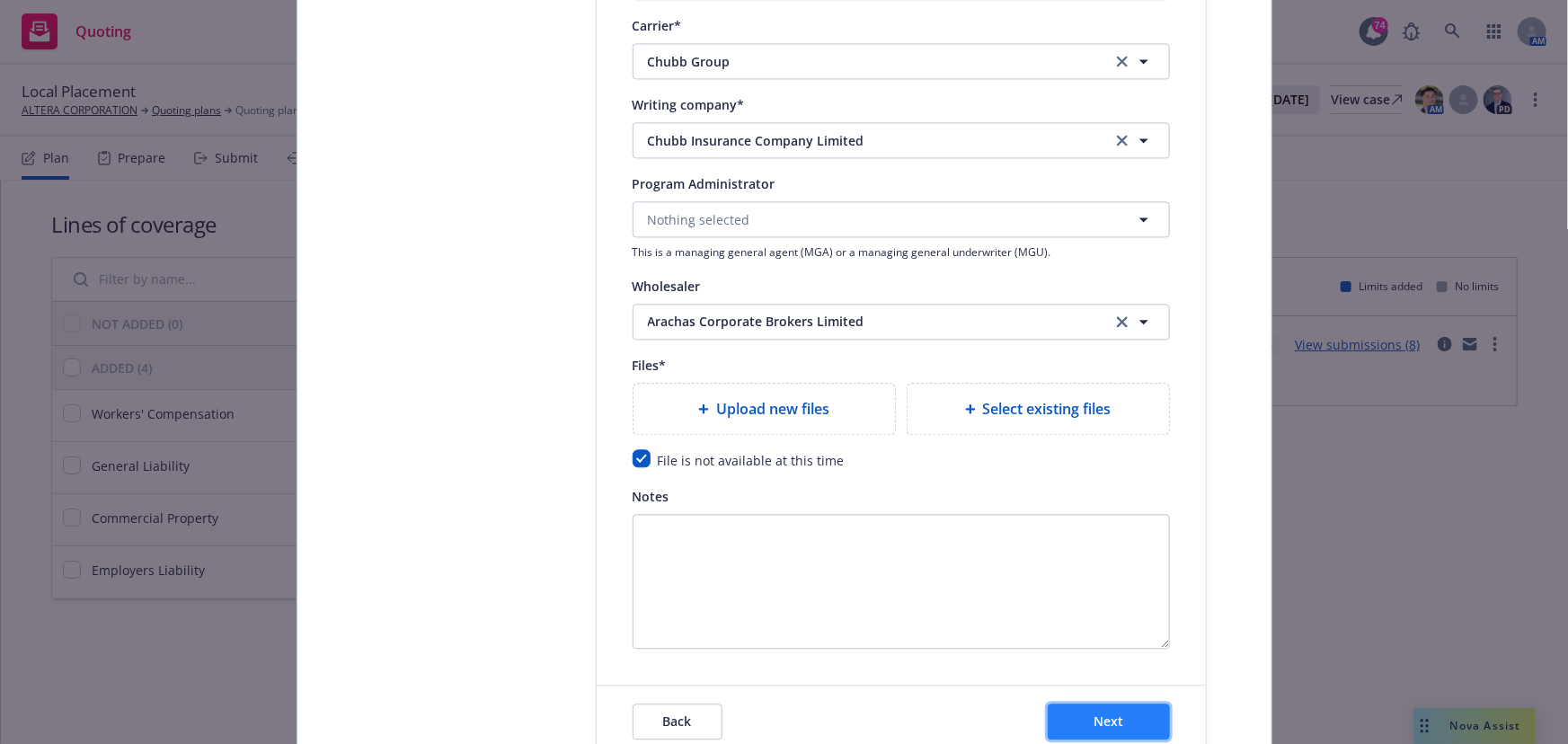
click at [1102, 704] on button "Next" at bounding box center [1109, 722] width 122 height 36
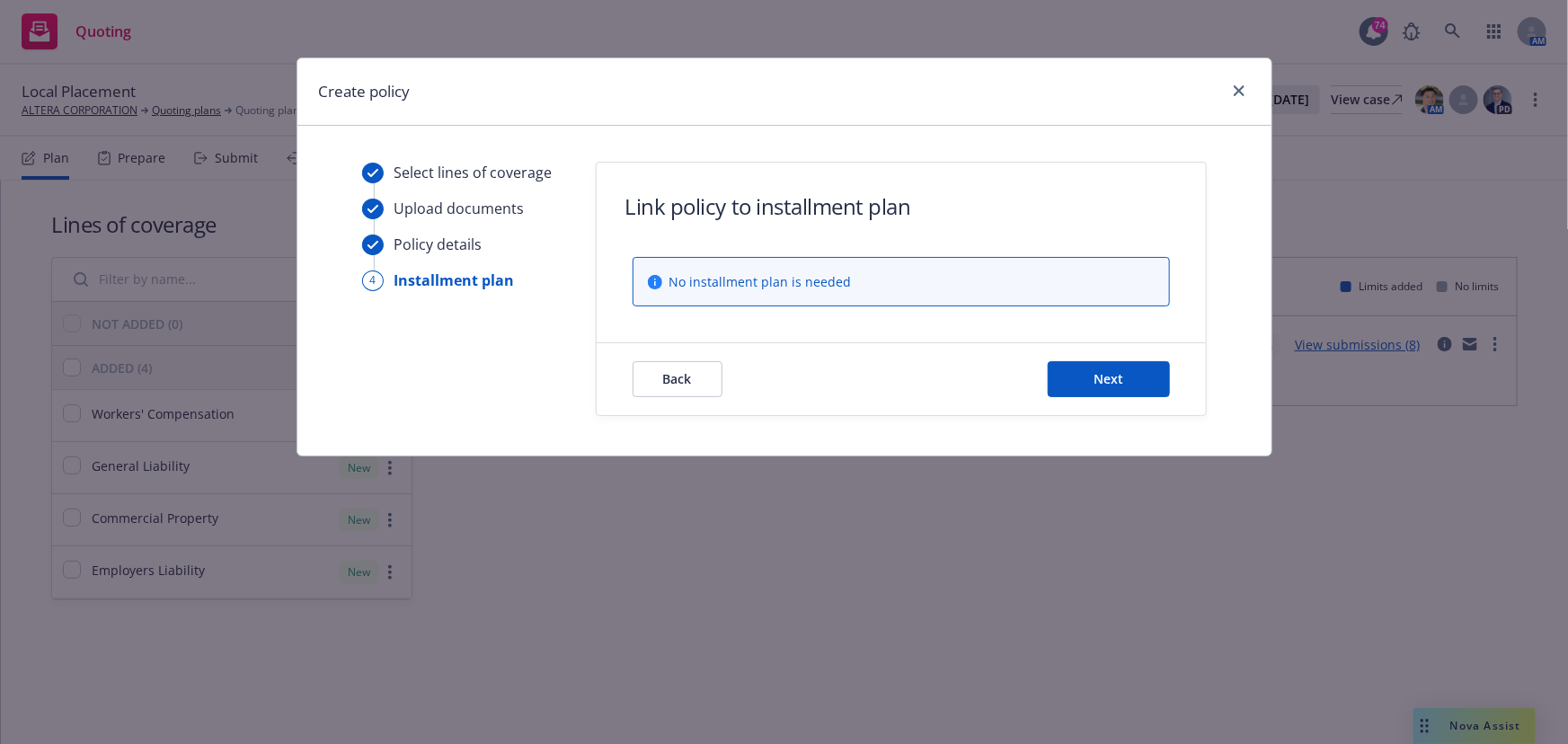
scroll to position [0, 0]
click at [1096, 368] on button "Next" at bounding box center [1109, 379] width 122 height 36
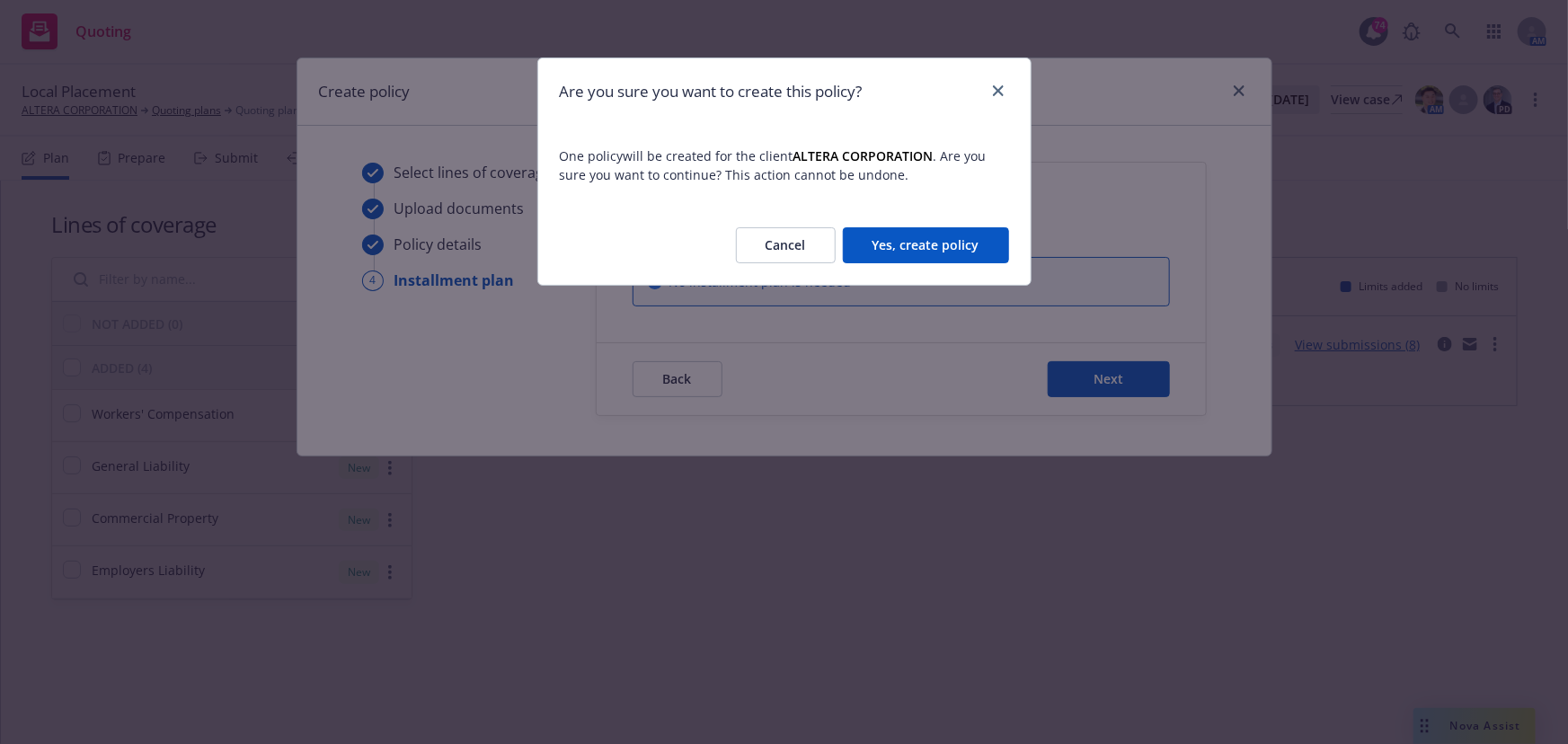
click at [977, 258] on button "Yes, create policy" at bounding box center [926, 246] width 167 height 36
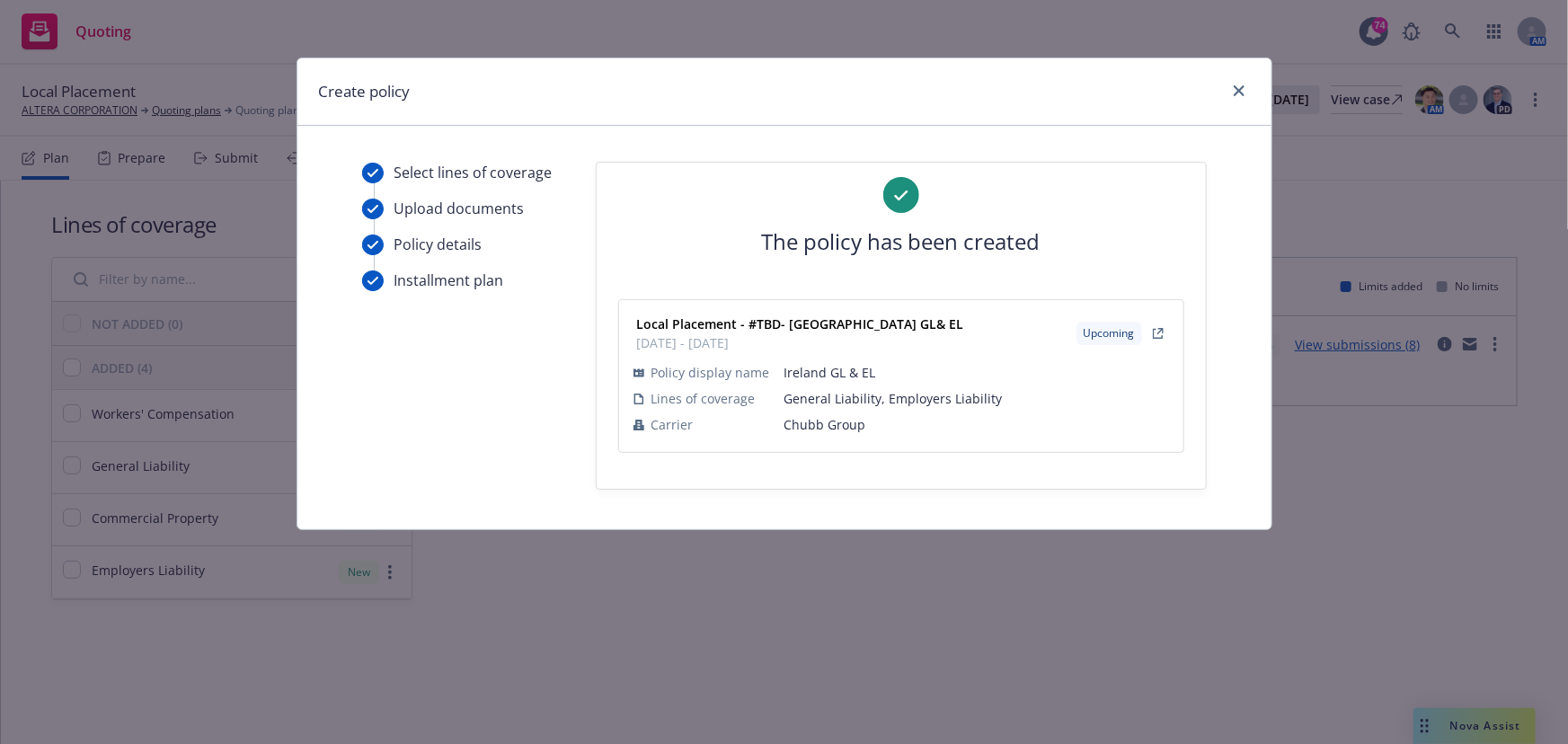
click at [1222, 95] on div at bounding box center [1236, 91] width 29 height 24
click at [1245, 89] on link "close" at bounding box center [1239, 90] width 22 height 22
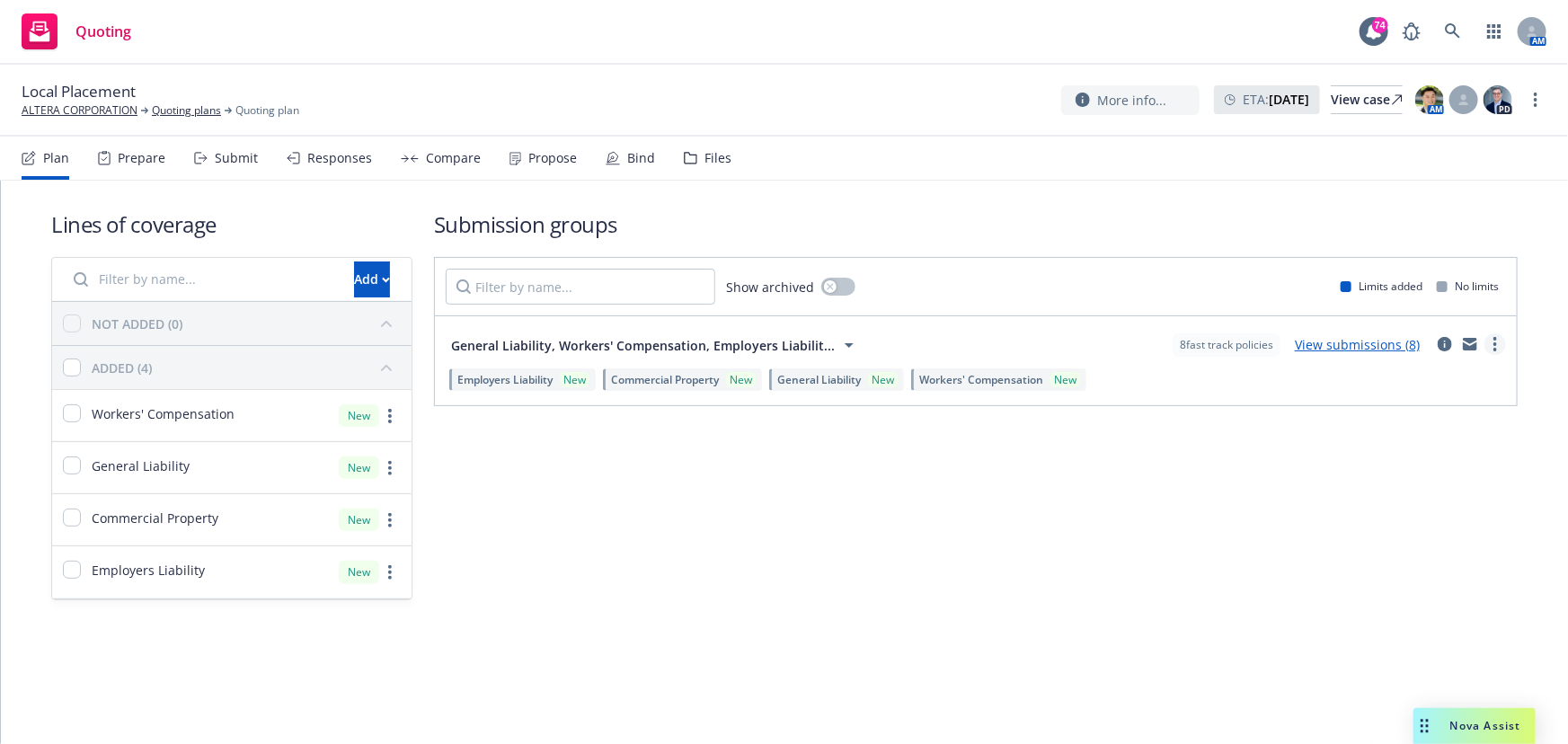
click at [1488, 342] on link "more" at bounding box center [1495, 344] width 22 height 22
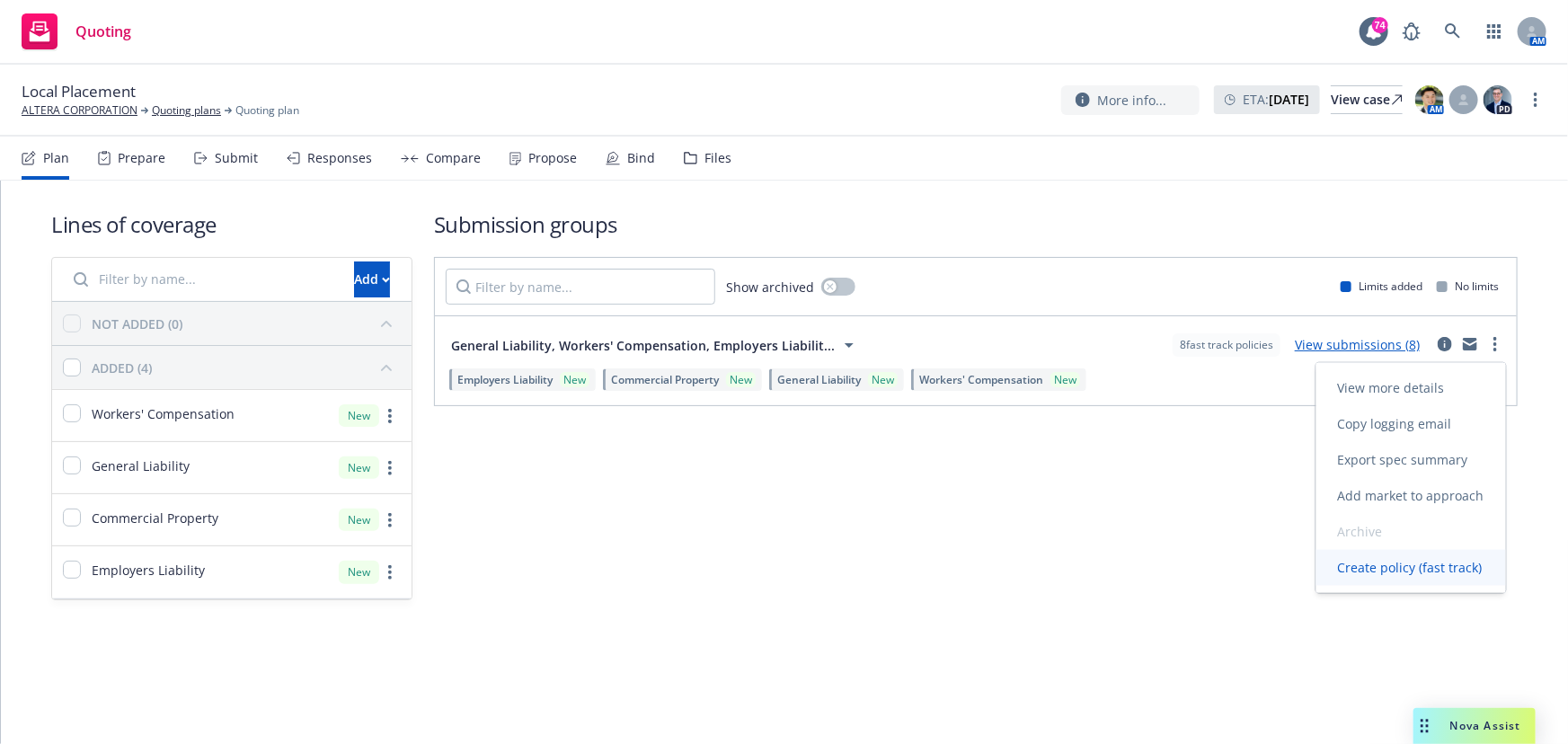
click at [1406, 569] on span "Create policy (fast track)" at bounding box center [1410, 568] width 188 height 17
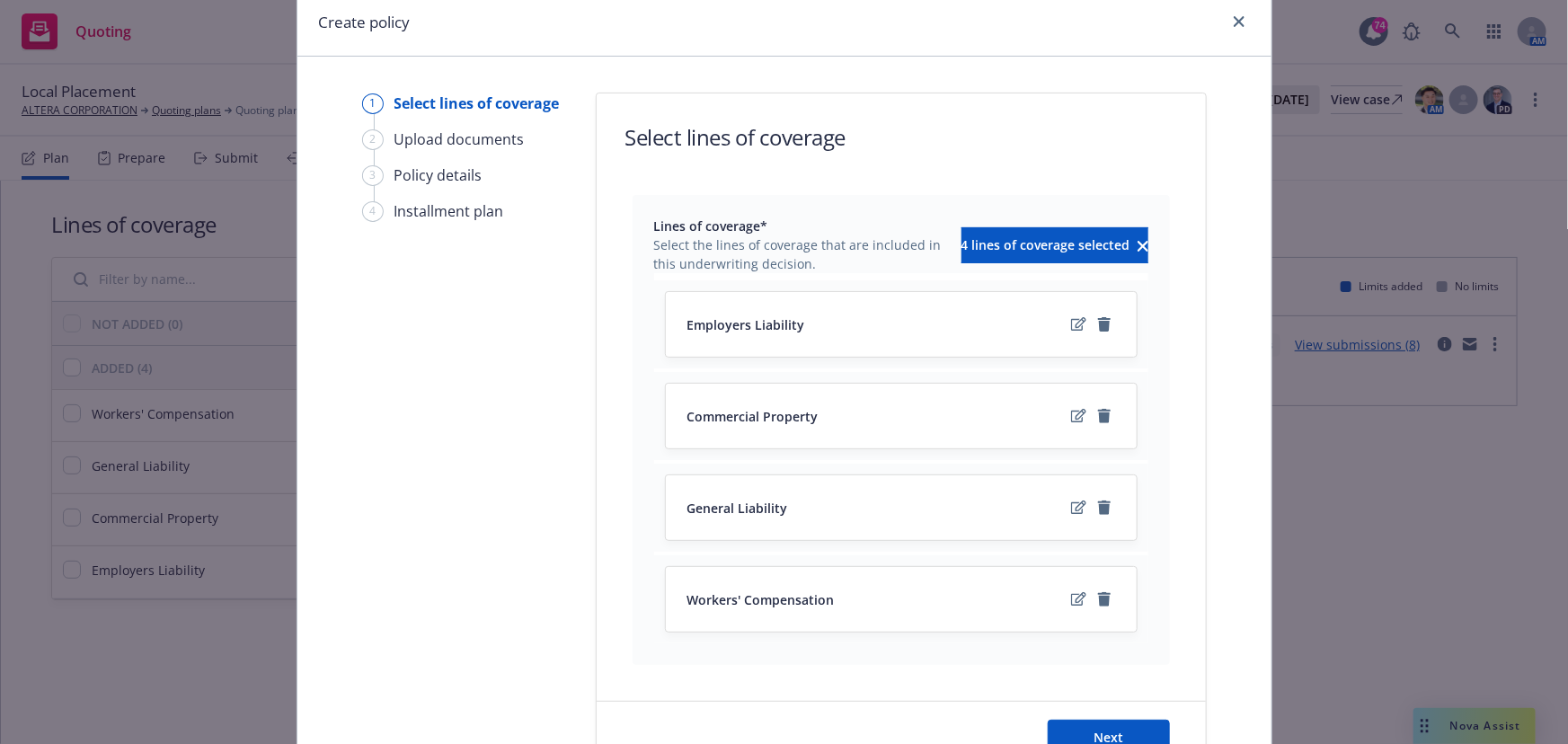
scroll to position [163, 0]
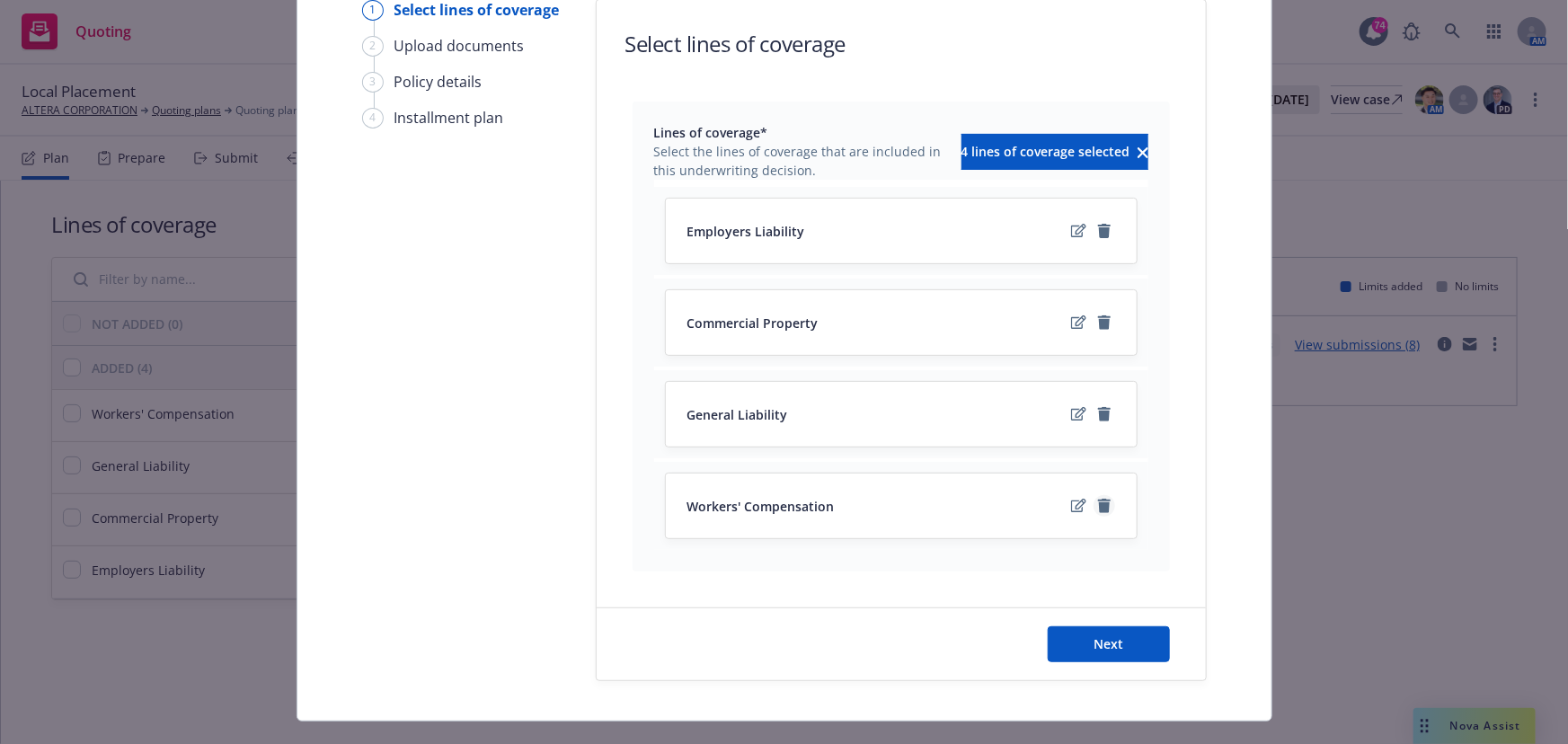
click at [1105, 506] on link "remove" at bounding box center [1104, 506] width 22 height 22
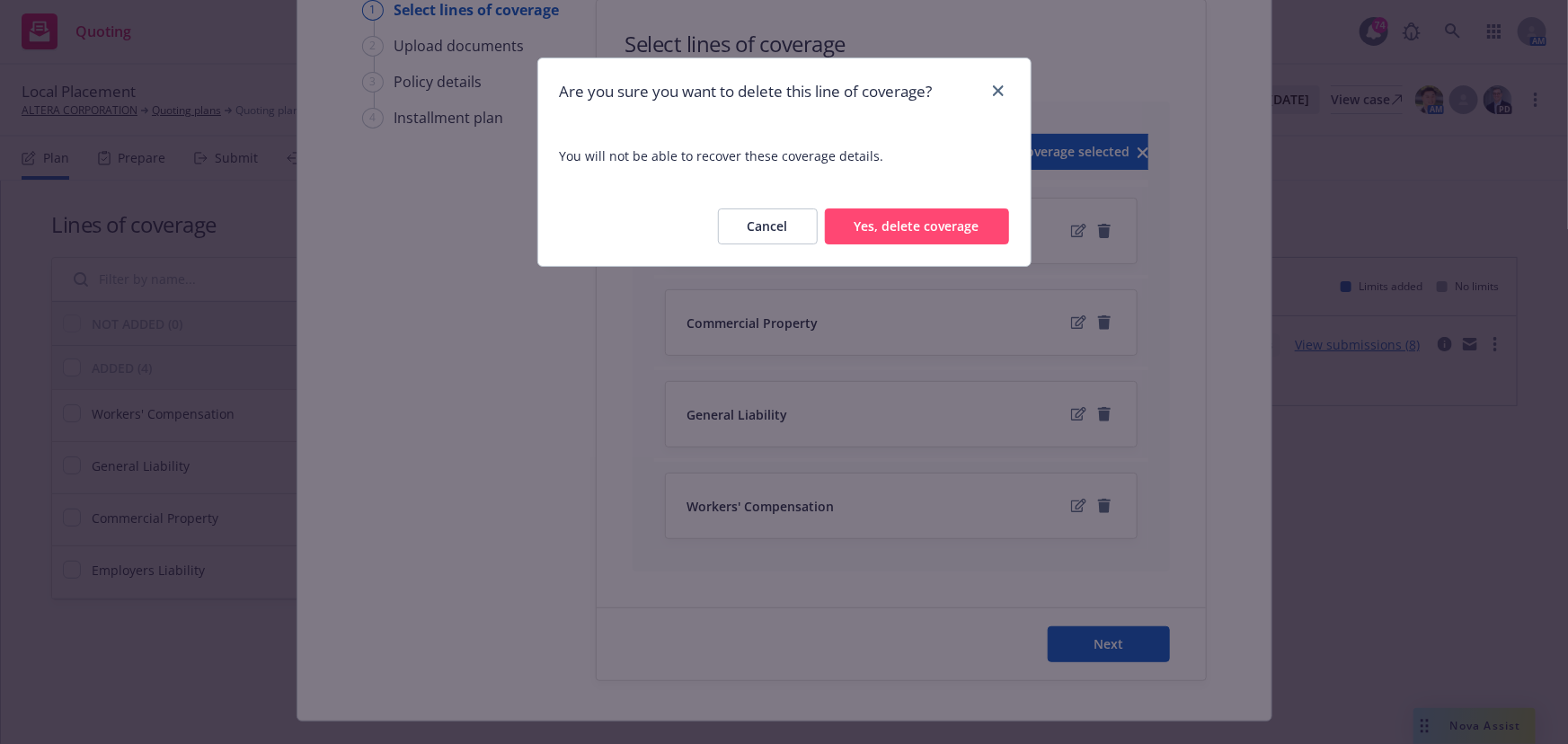
click at [913, 231] on button "Yes, delete coverage" at bounding box center [916, 227] width 184 height 36
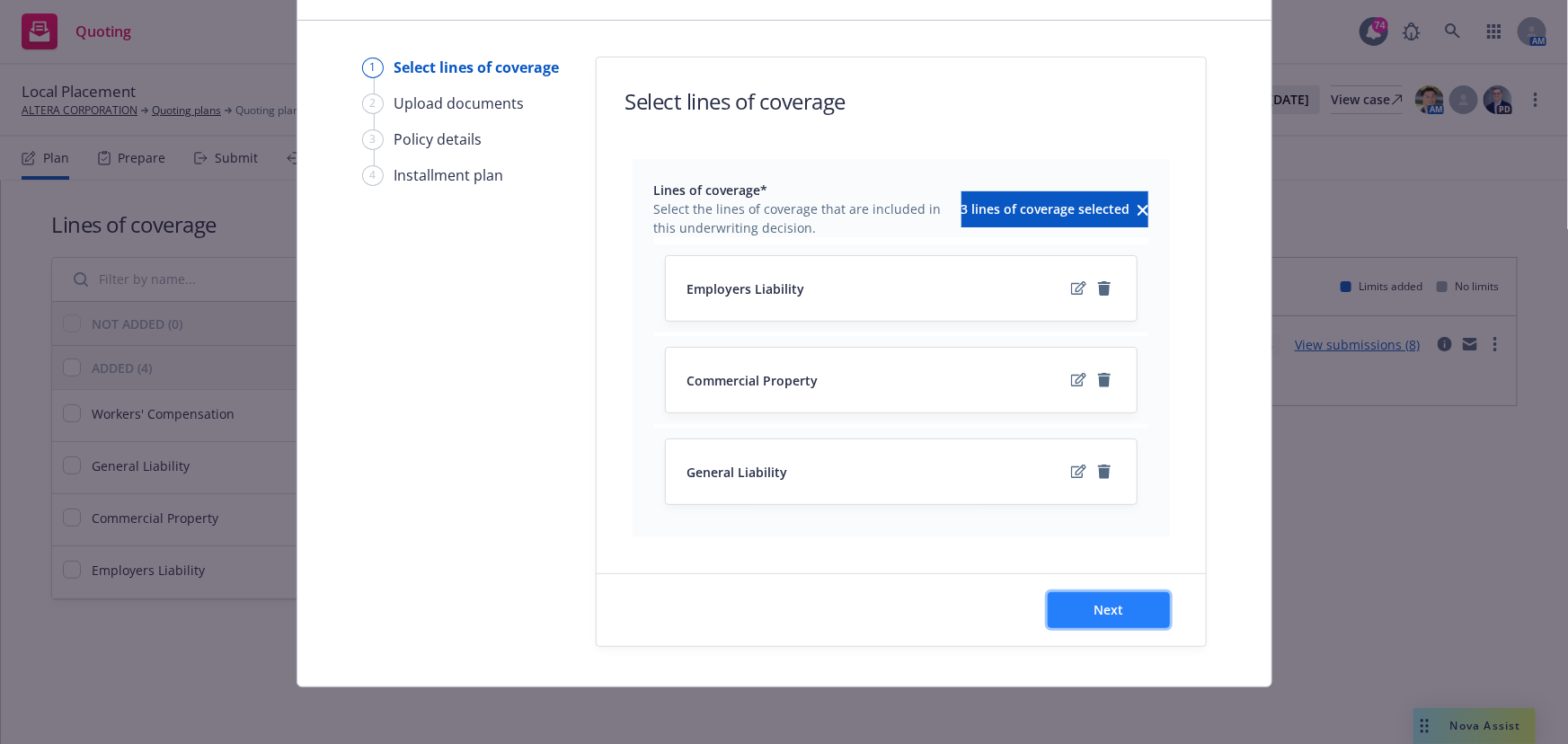
click at [1111, 612] on span "Next" at bounding box center [1108, 610] width 30 height 17
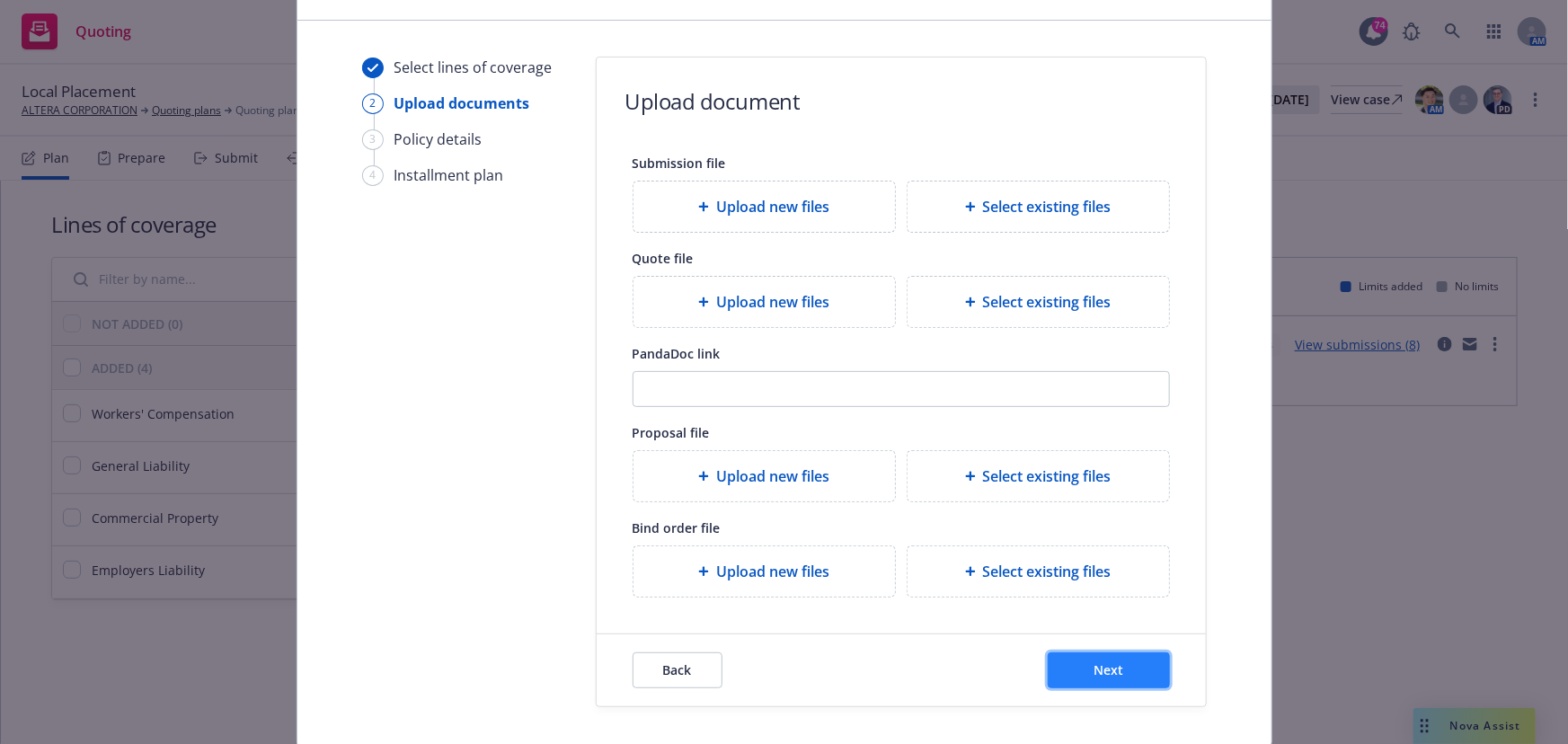
click at [1079, 674] on button "Next" at bounding box center [1109, 671] width 122 height 36
select select "12"
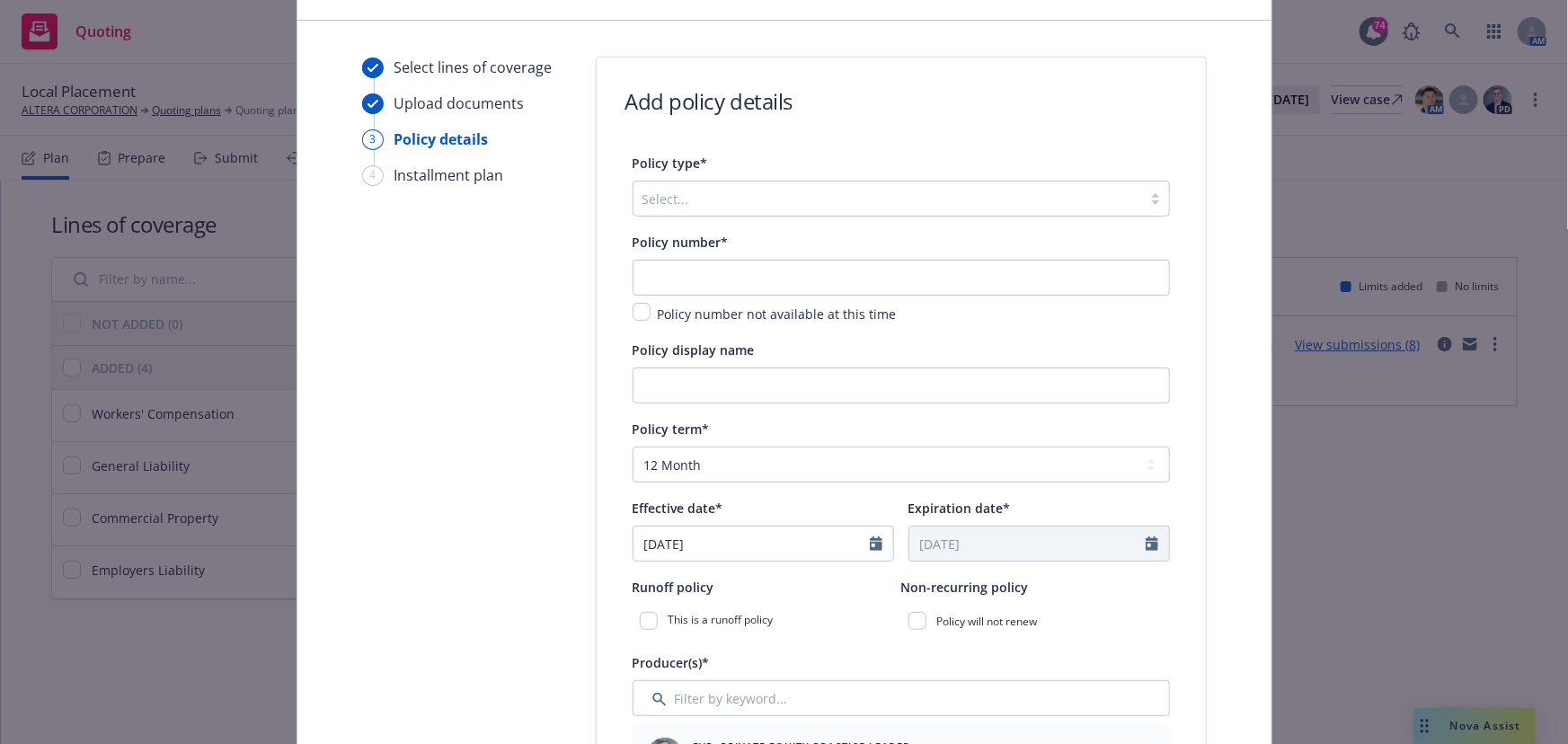
click at [778, 204] on div at bounding box center [887, 198] width 491 height 22
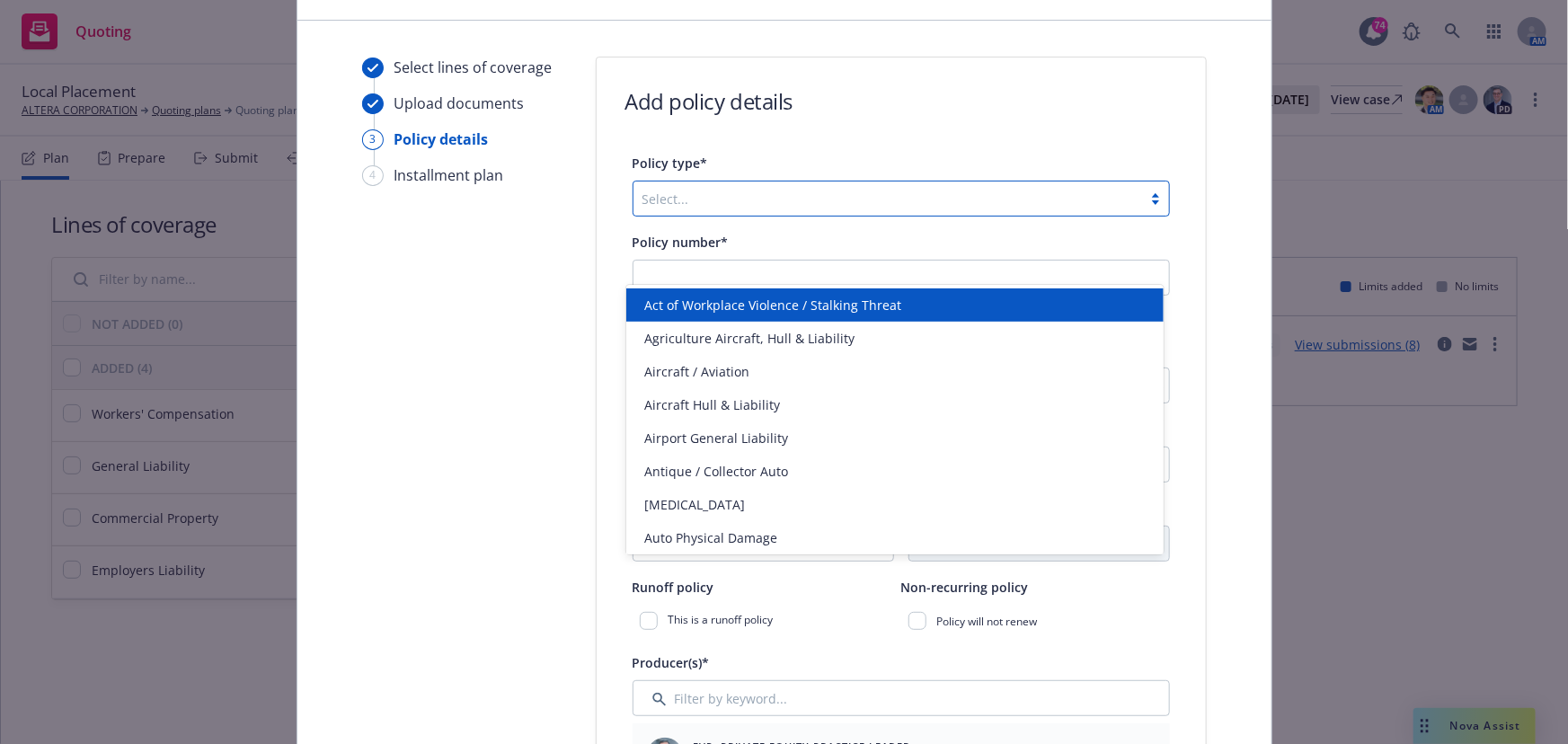
scroll to position [0, 0]
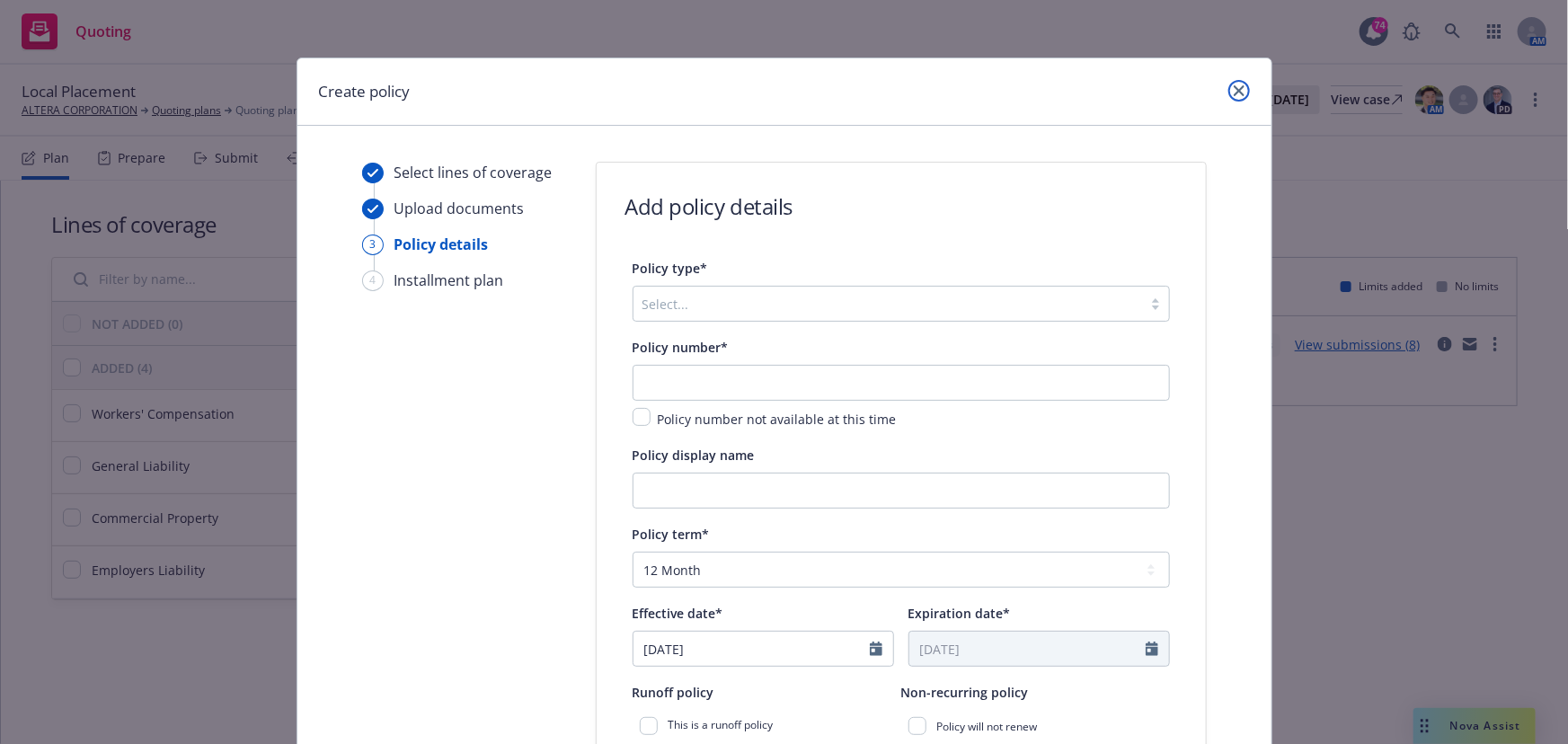
drag, startPoint x: 1229, startPoint y: 90, endPoint x: 1136, endPoint y: 190, distance: 136.6
click at [959, 295] on div at bounding box center [887, 304] width 491 height 22
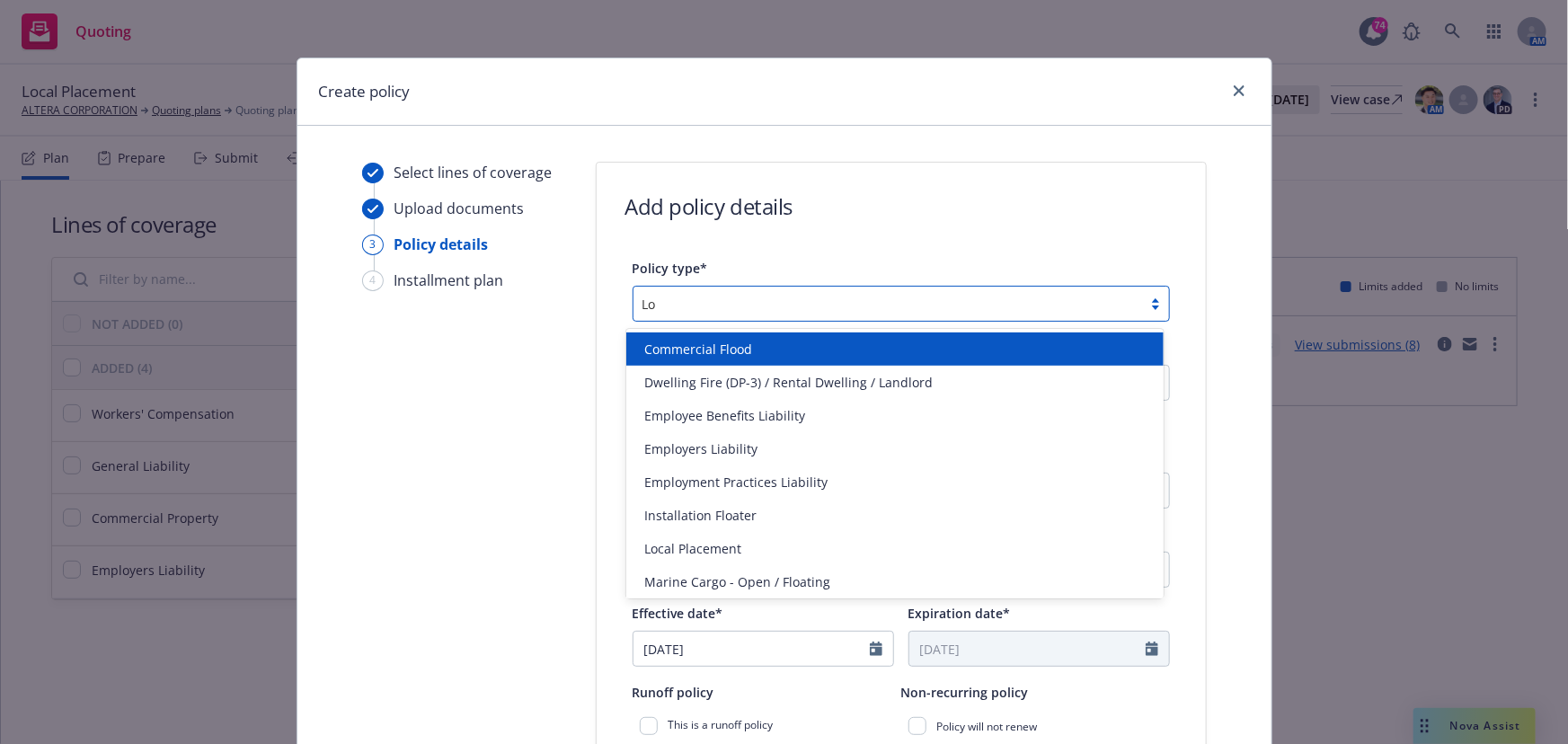
type input "Loc"
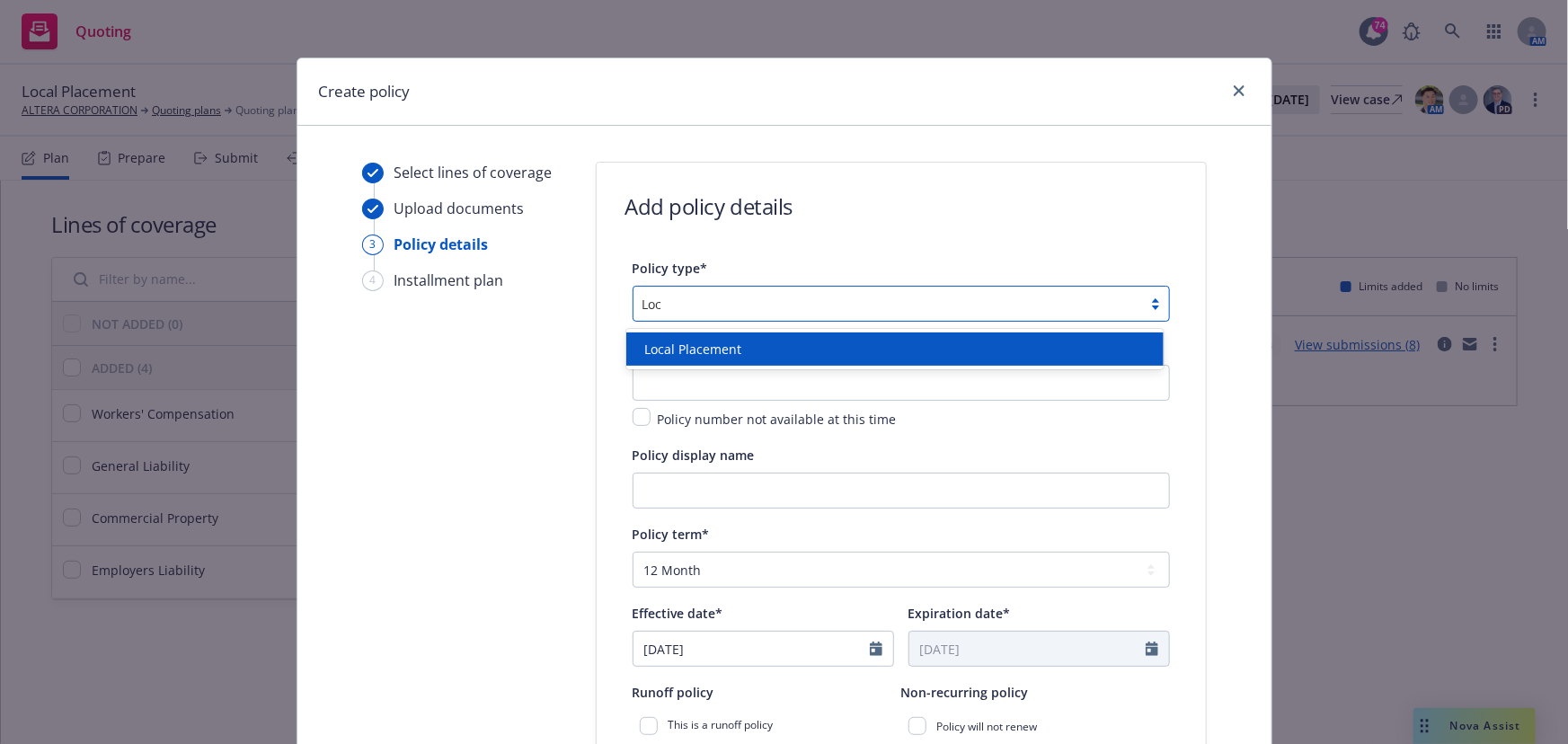
click at [871, 351] on div "Local Placement" at bounding box center [895, 350] width 515 height 19
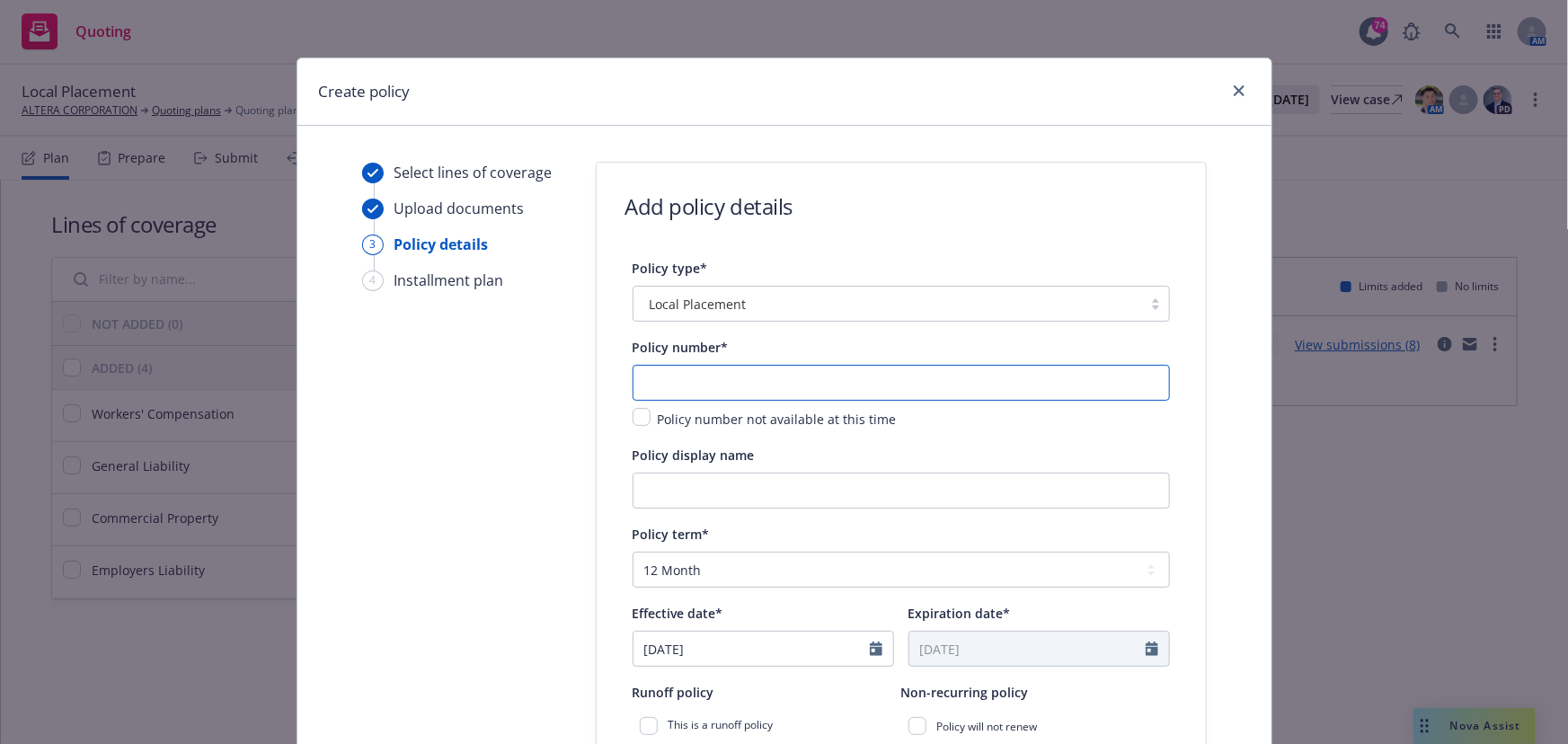
click at [785, 383] on input "text" at bounding box center [901, 383] width 537 height 36
type input "I"
type input "TBD- Israel GL, EL & PD"
type input "Israel GL, EL & PD"
click at [743, 573] on select "Select policy term 12 Month 6 Month 4 Month 3 Month 2 Month 1 Month 36 Month (3…" at bounding box center [901, 570] width 537 height 36
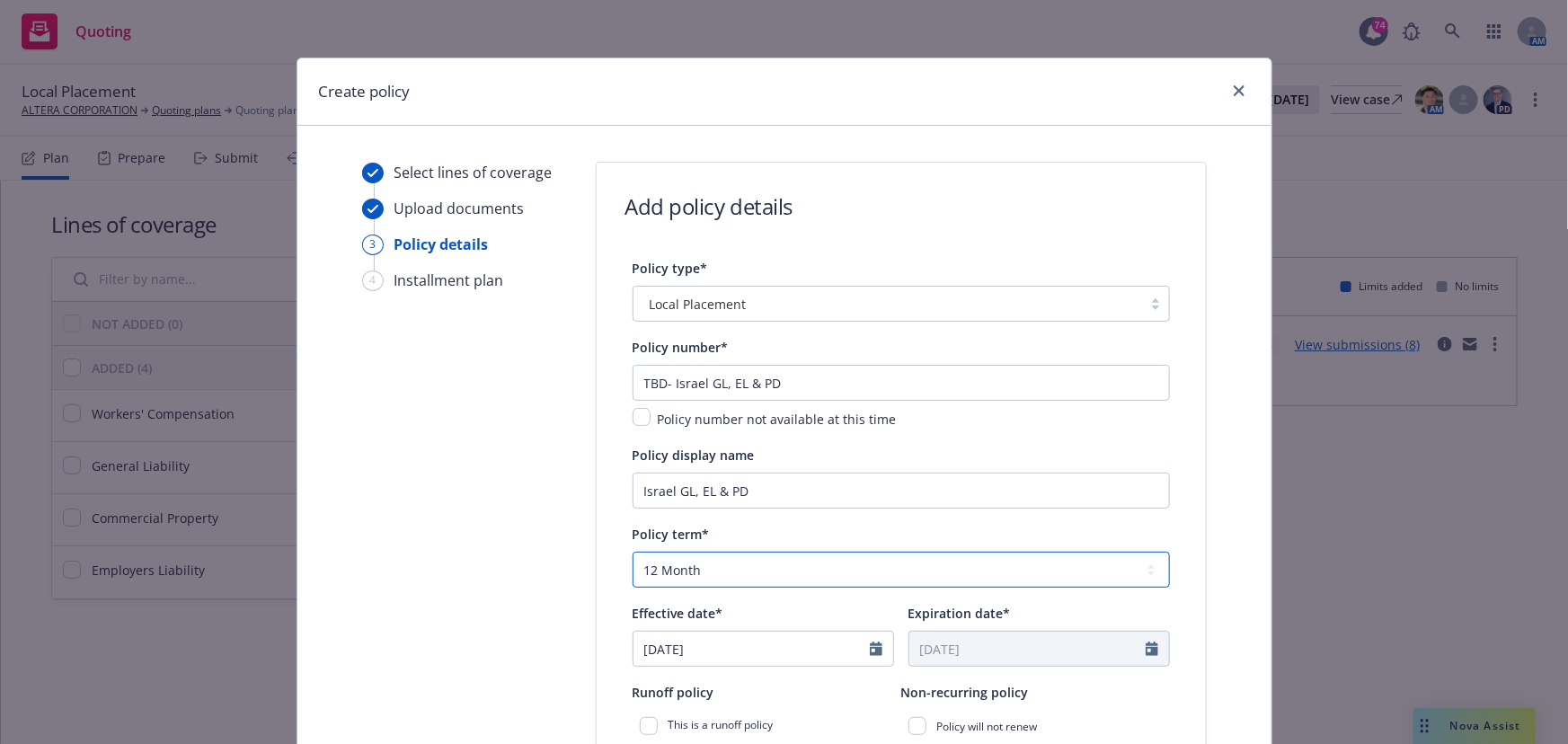
select select "other"
click at [633, 552] on select "Select policy term 12 Month 6 Month 4 Month 3 Month 2 Month 1 Month 36 Month (3…" at bounding box center [901, 570] width 537 height 36
click at [691, 632] on input "09/11/2025" at bounding box center [752, 649] width 236 height 34
select select "9"
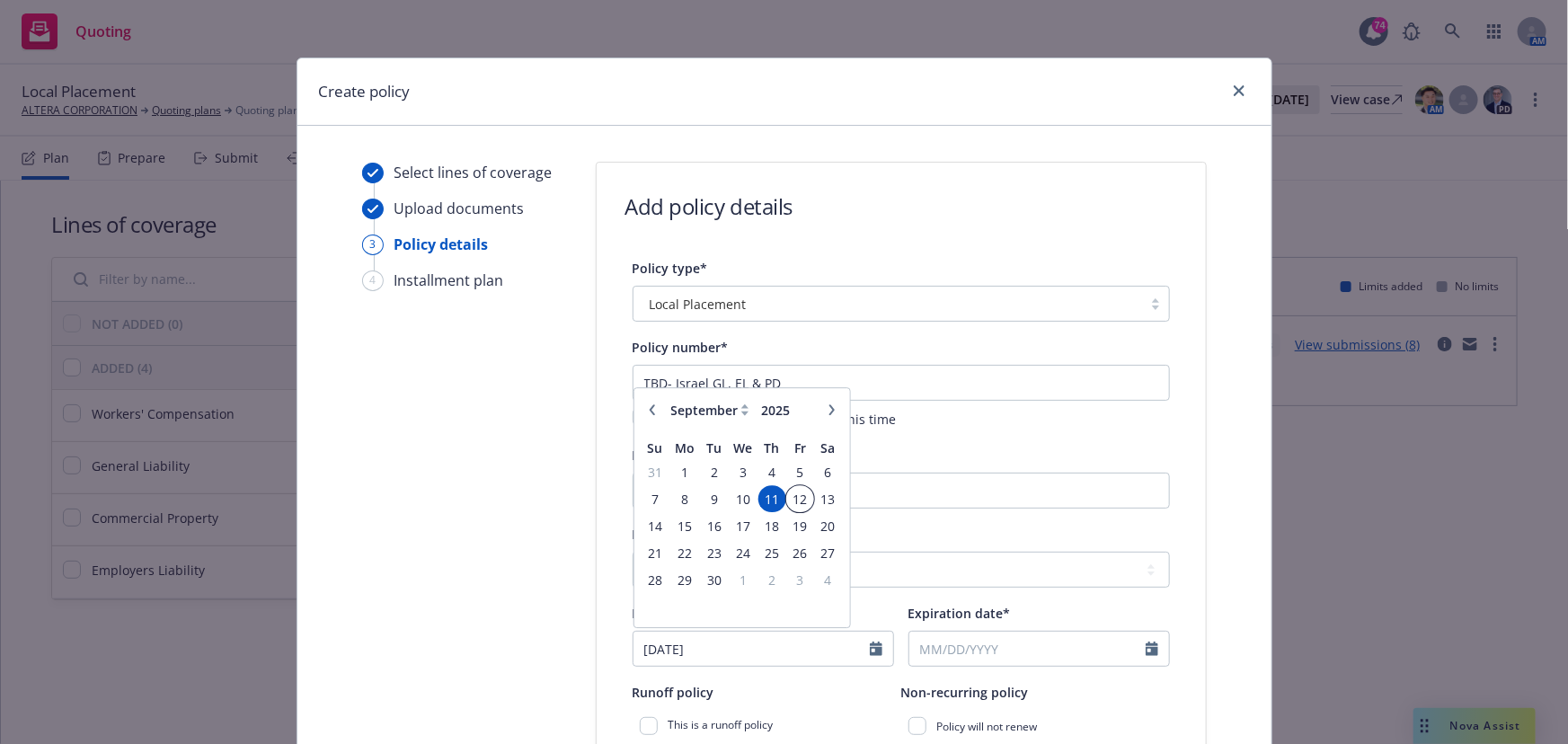
click at [799, 503] on span "12" at bounding box center [799, 499] width 24 height 23
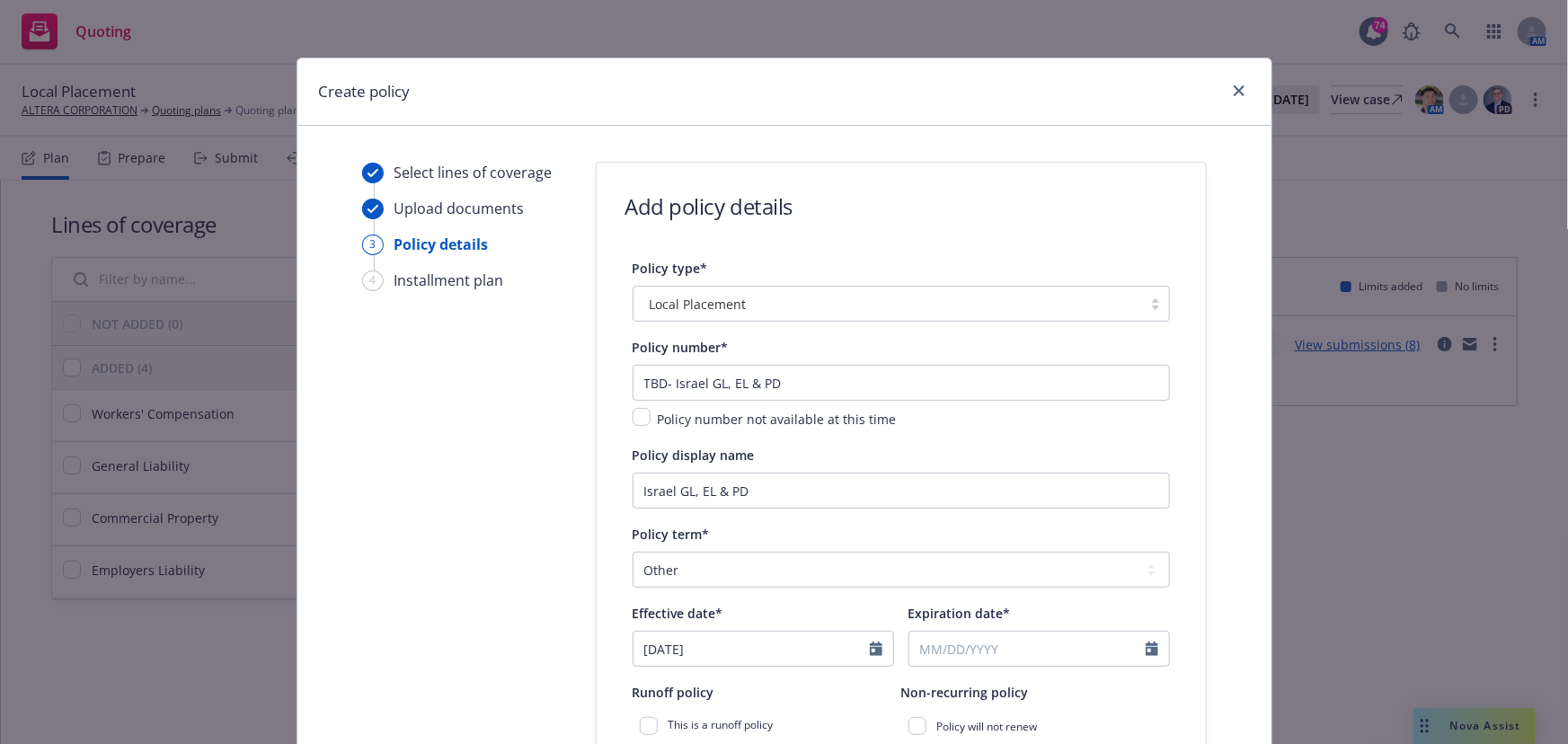
type input "[DATE]"
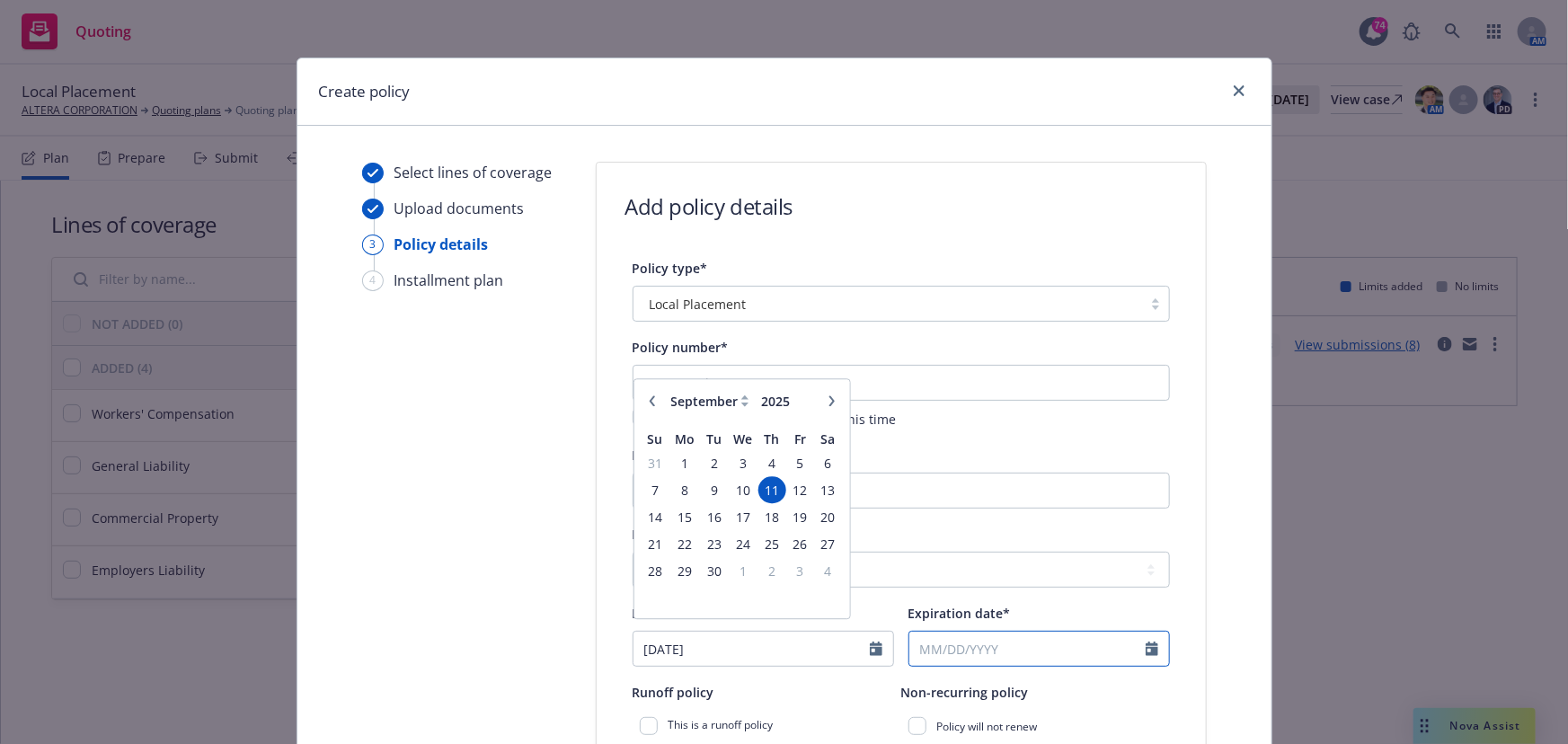
select select "9"
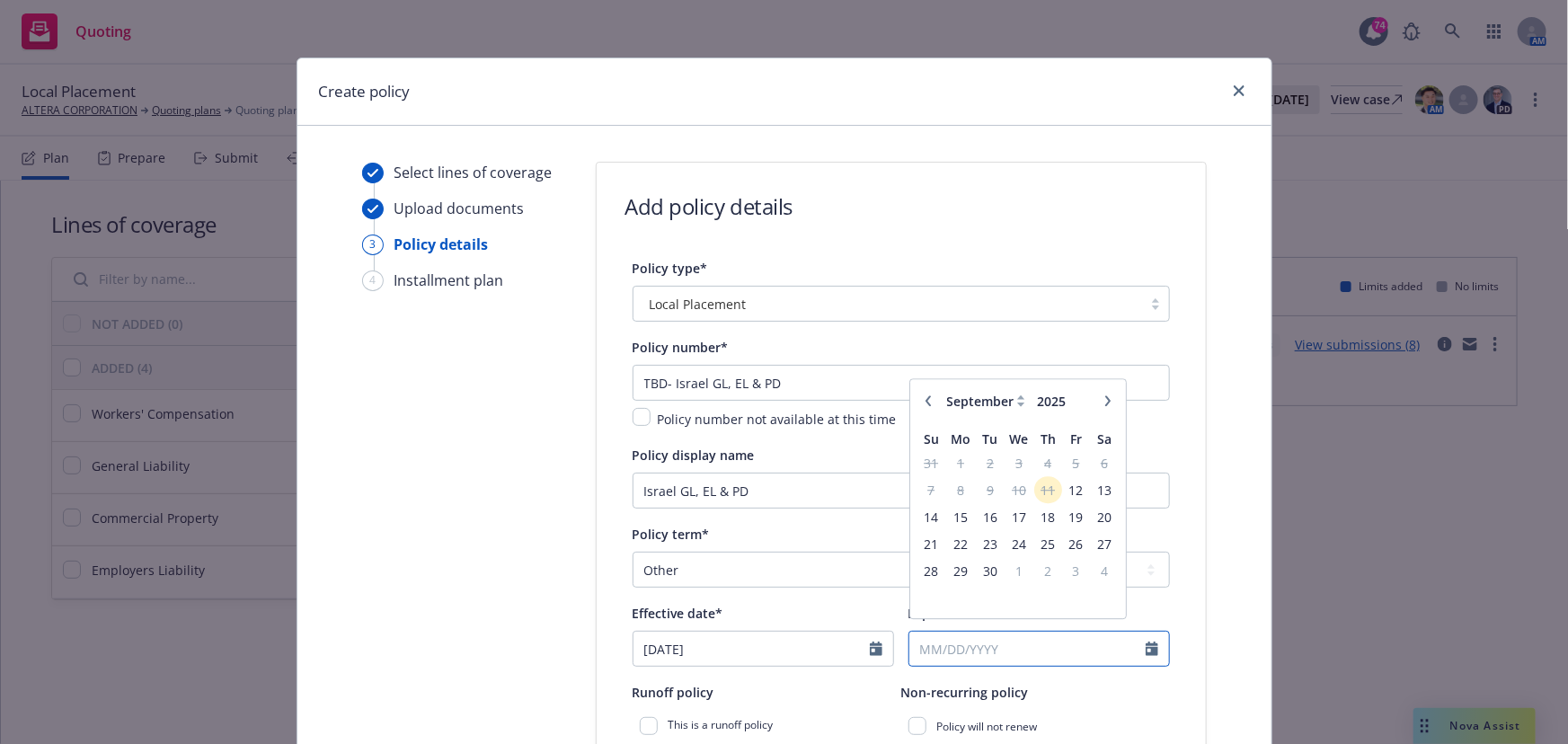
click at [961, 656] on input "Expiration date*" at bounding box center [1028, 649] width 236 height 34
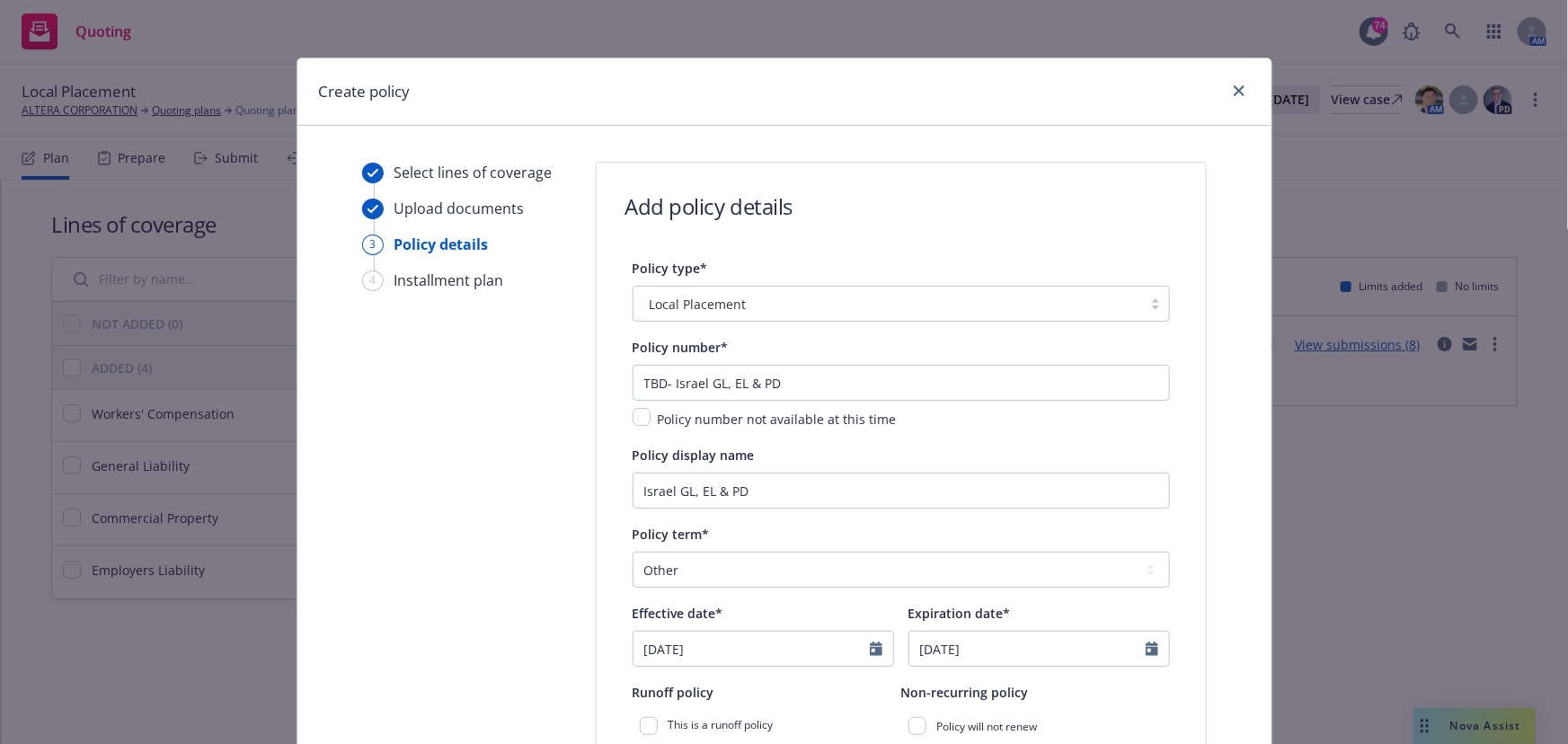
type input "[DATE]"
click at [869, 549] on div "Policy term* Select policy term 12 Month 6 Month 4 Month 3 Month 2 Month 1 Mont…" at bounding box center [901, 555] width 537 height 65
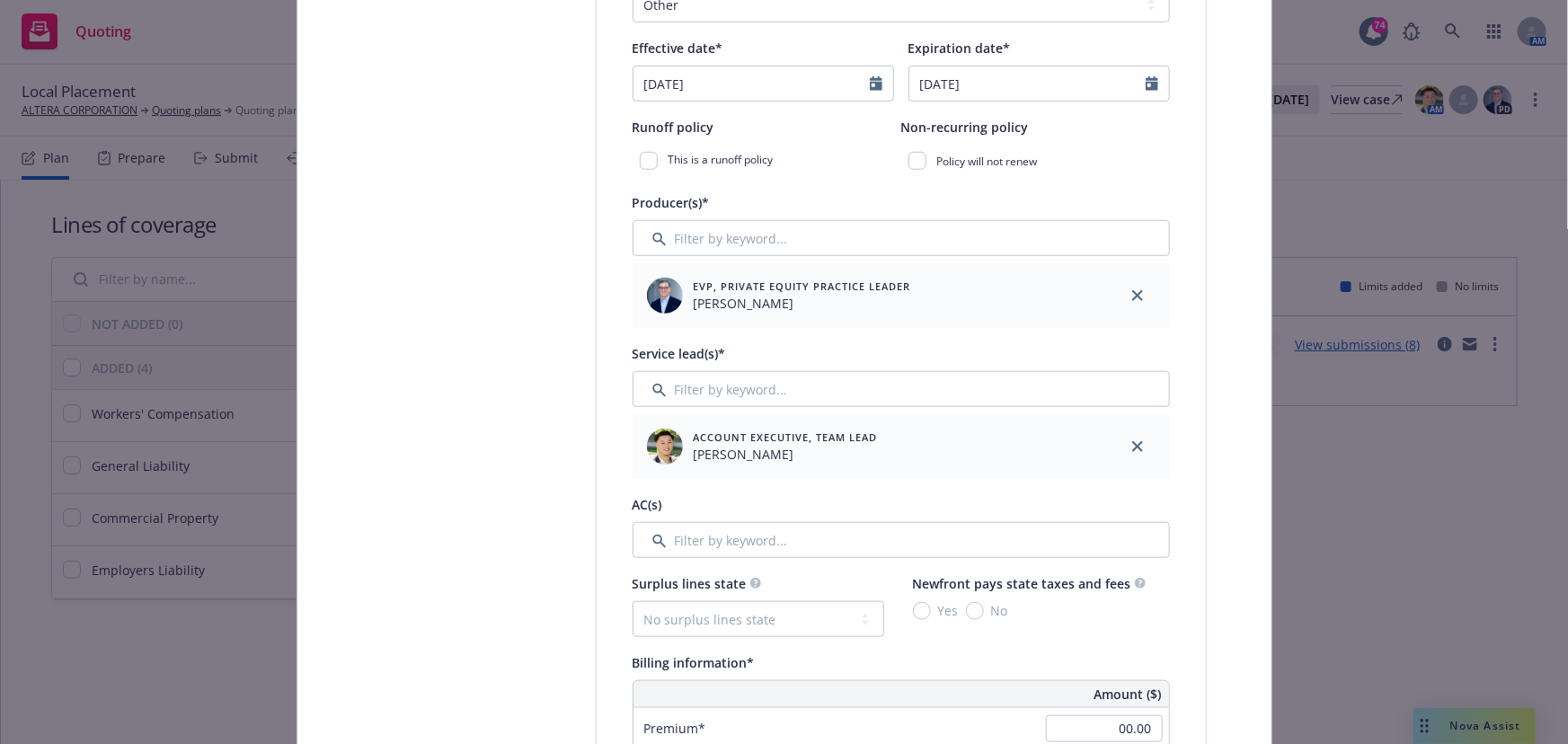
scroll to position [654, 0]
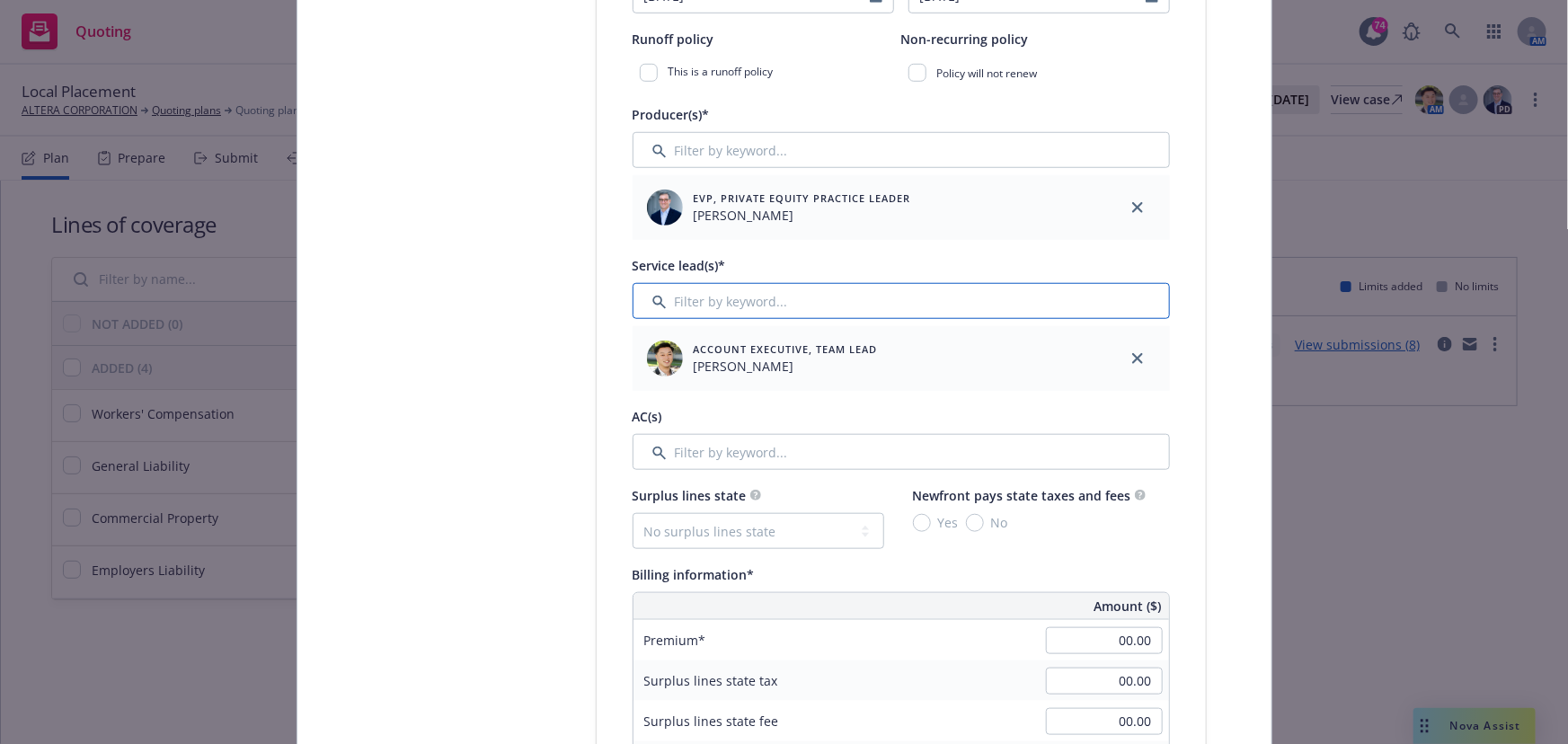
click at [681, 303] on input "Filter by keyword..." at bounding box center [901, 301] width 537 height 36
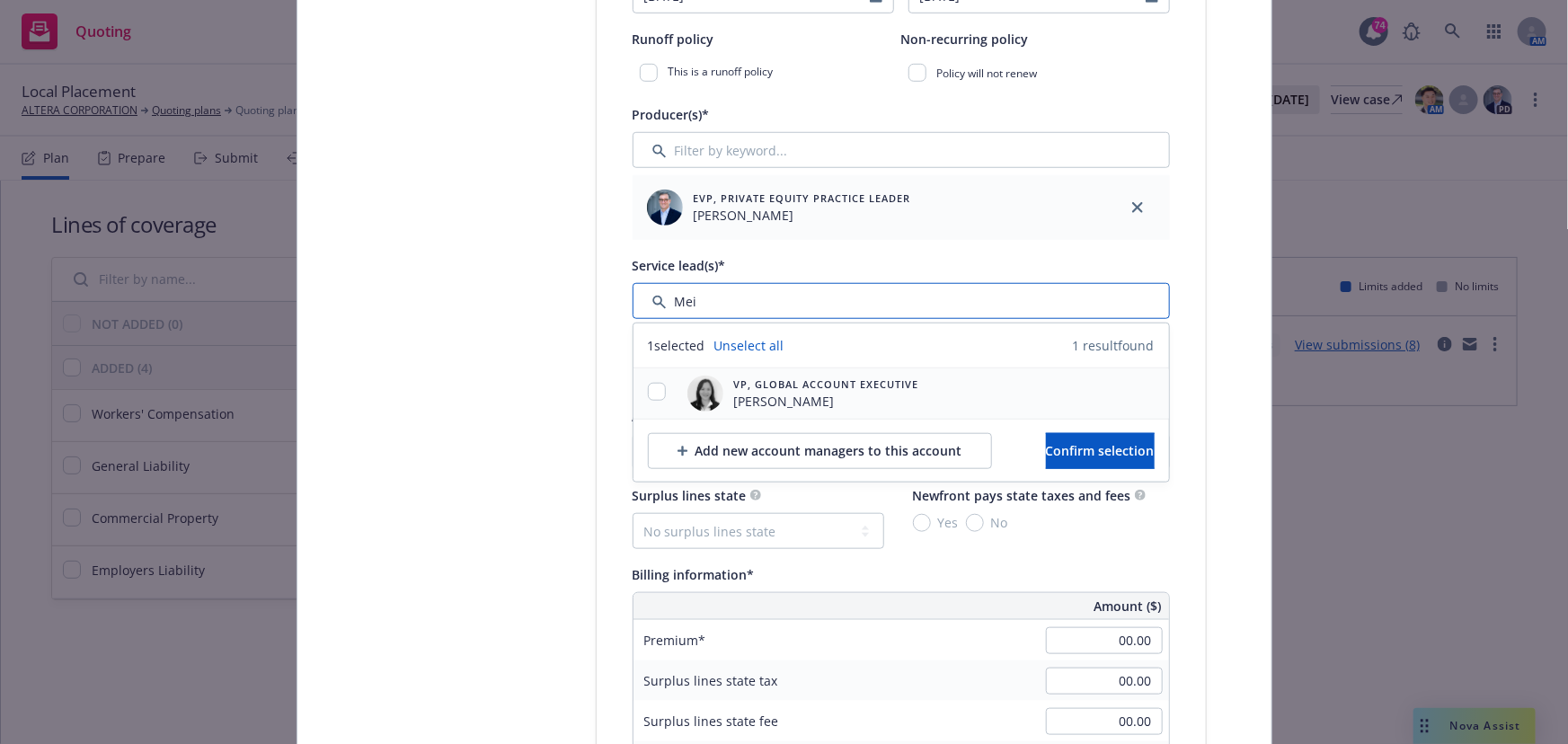
type input "Mei"
click at [652, 386] on input "checkbox" at bounding box center [656, 392] width 18 height 18
checkbox input "true"
click at [1046, 447] on button "Confirm selection" at bounding box center [1100, 452] width 109 height 36
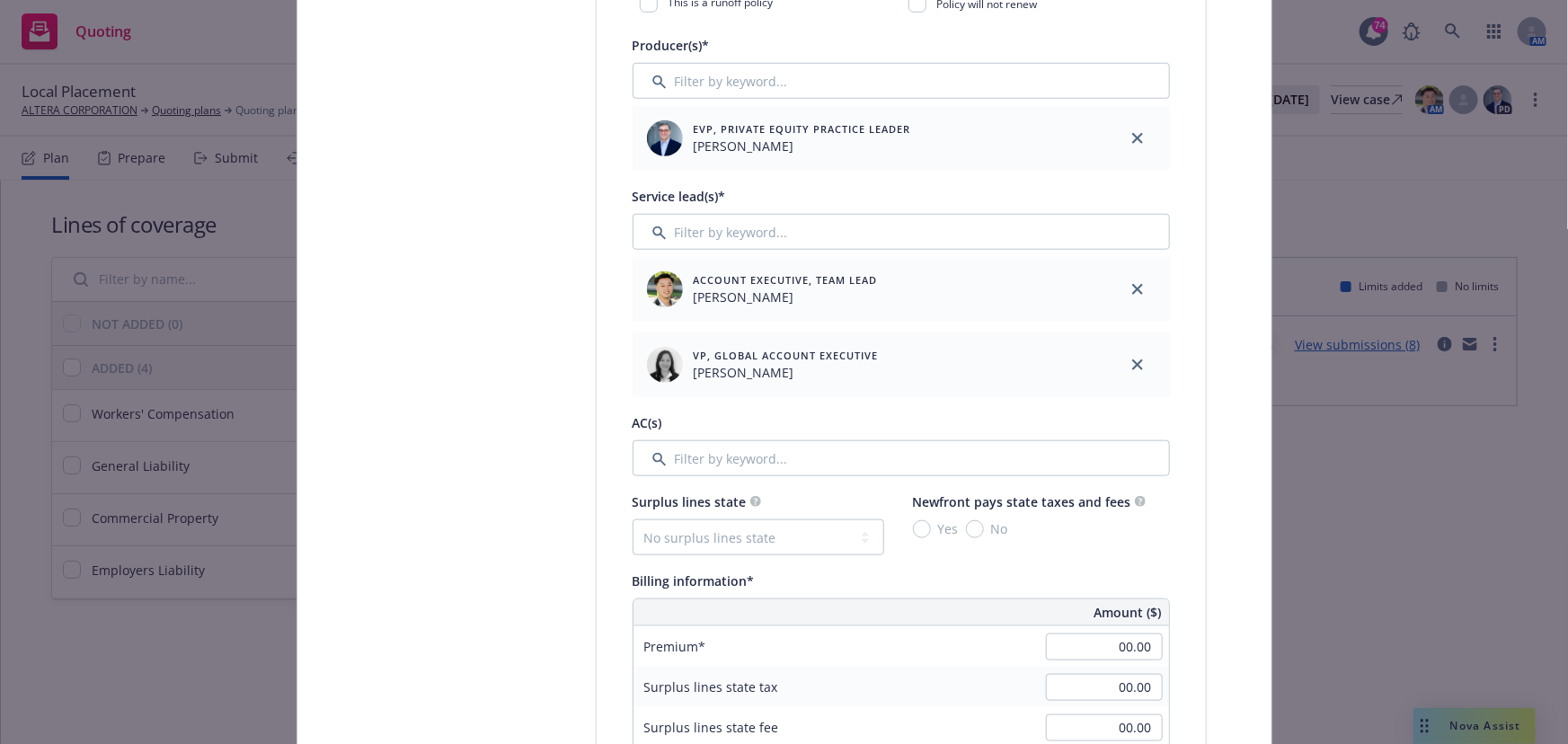
scroll to position [816, 0]
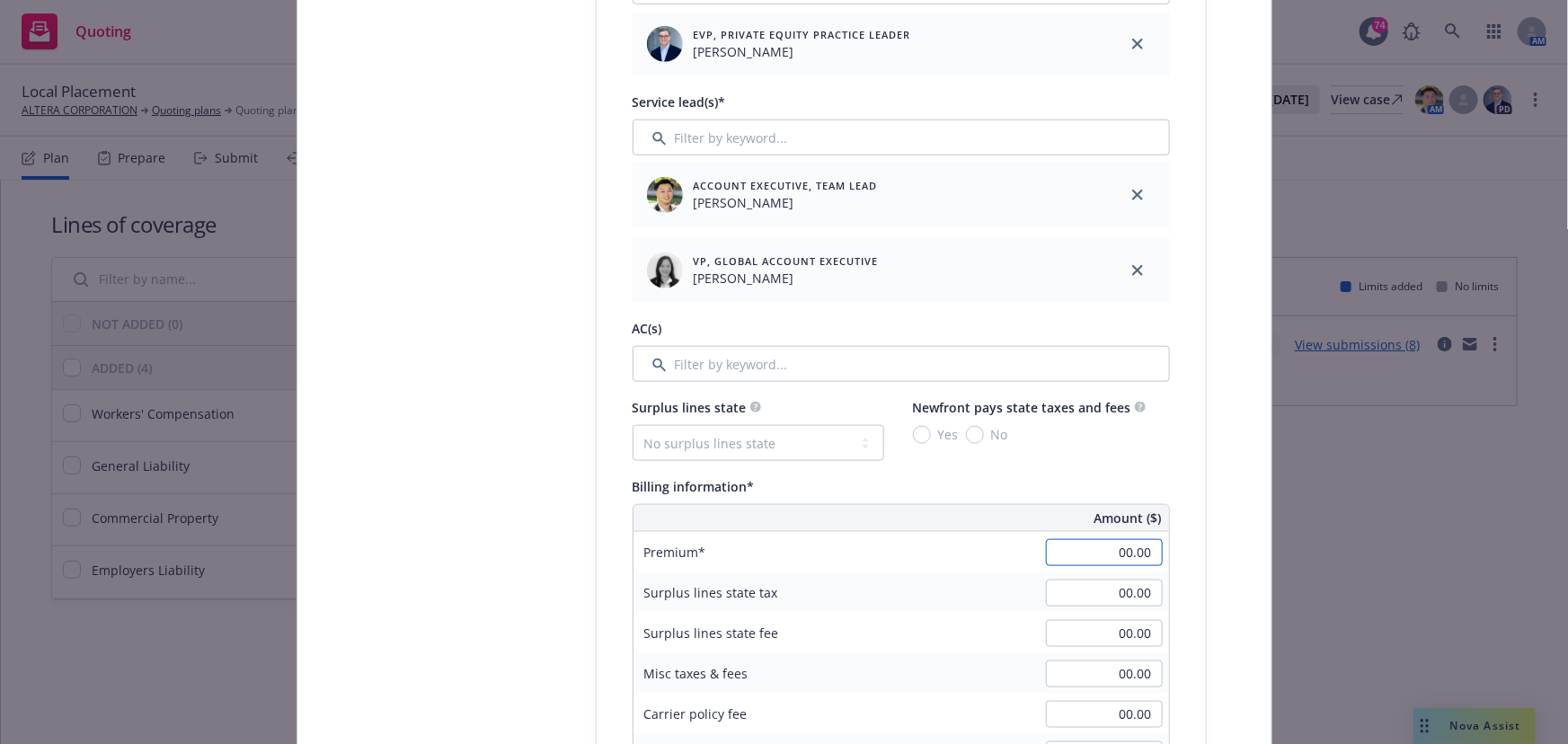
click at [1113, 541] on input "00.00" at bounding box center [1104, 553] width 117 height 27
type input "28,553.00"
click at [989, 554] on div "Premium 28,553.00" at bounding box center [901, 552] width 535 height 40
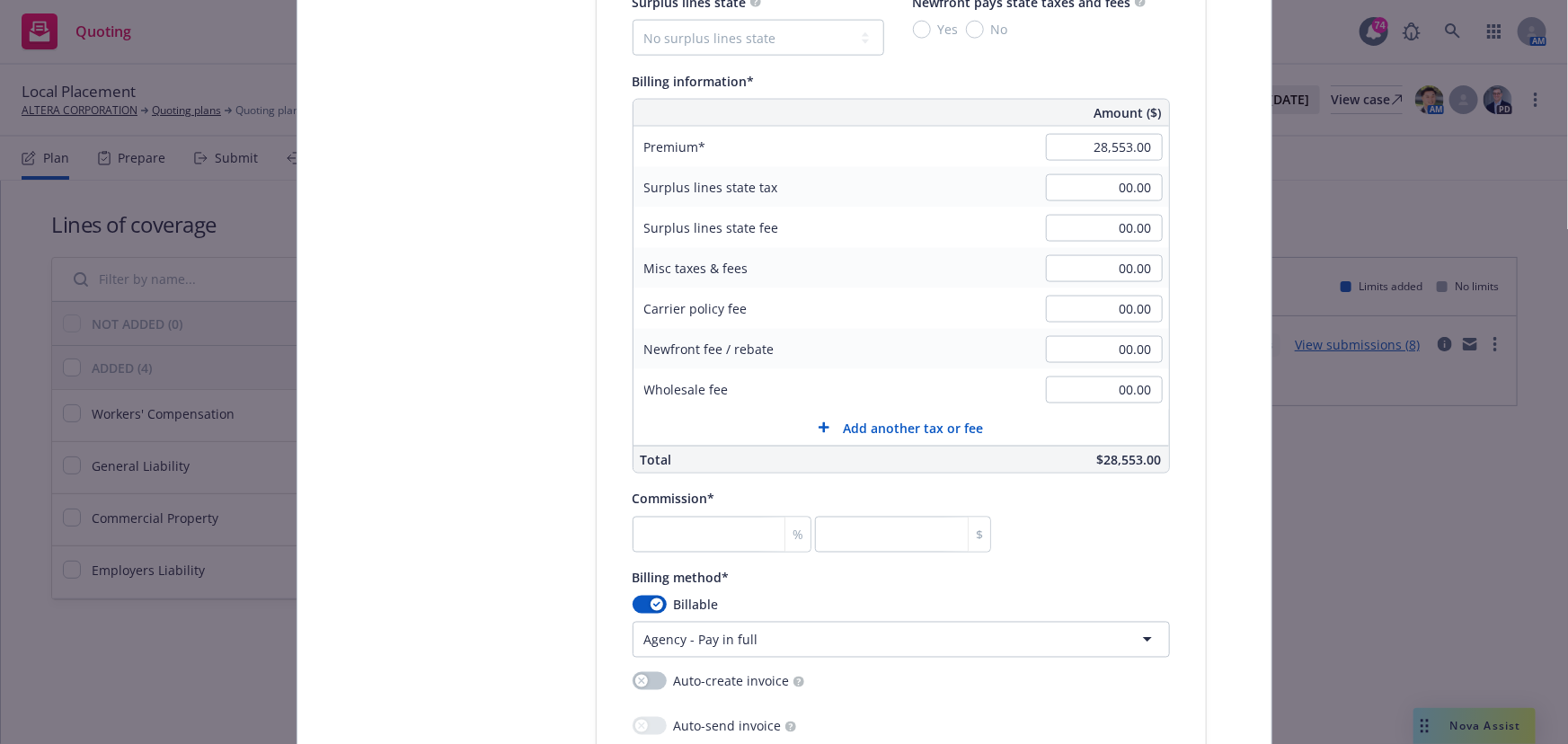
scroll to position [1225, 0]
click at [642, 593] on button "button" at bounding box center [650, 602] width 34 height 18
select select
click at [694, 533] on input "number" at bounding box center [722, 533] width 179 height 36
type input "0"
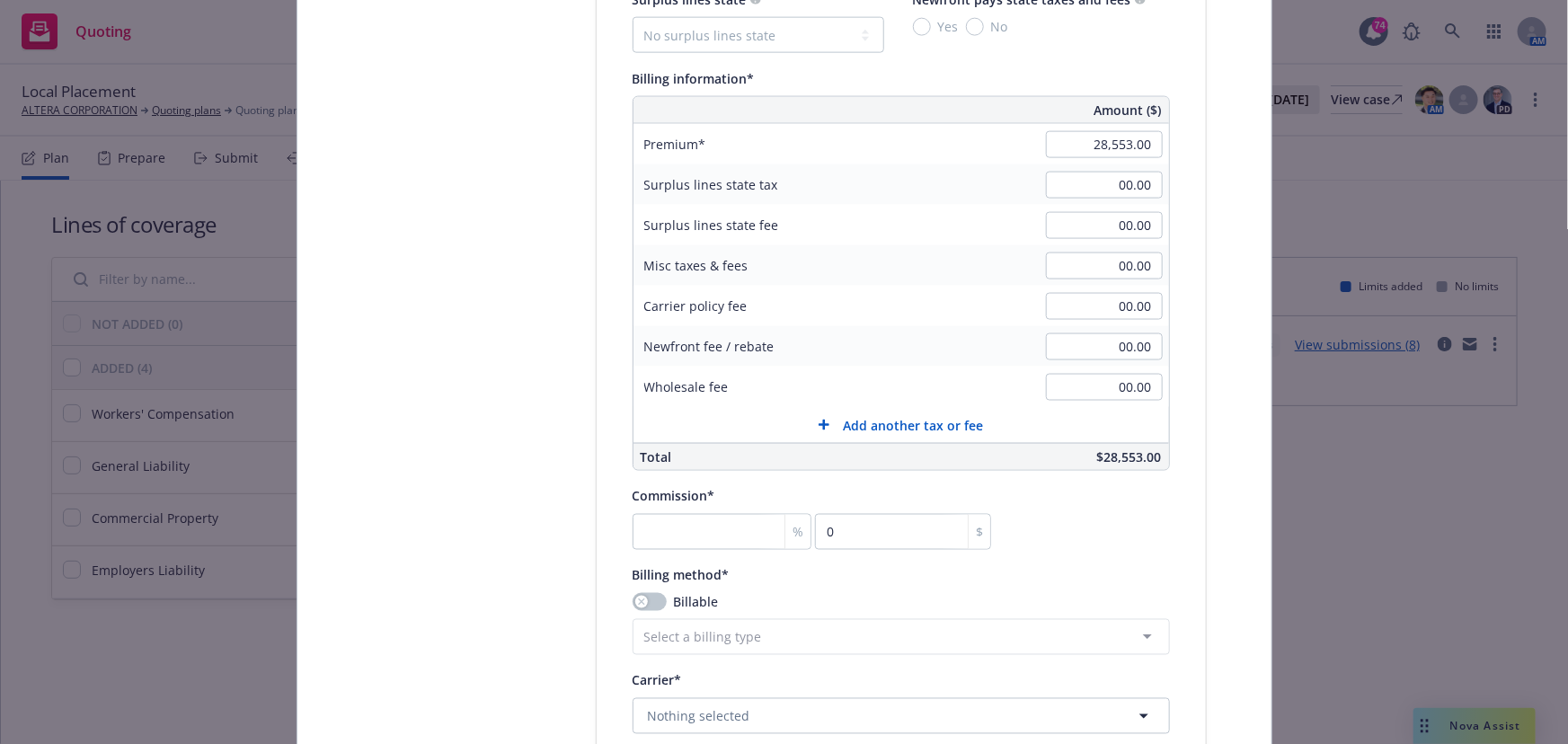
click at [899, 577] on div "Billing method*" at bounding box center [901, 574] width 537 height 22
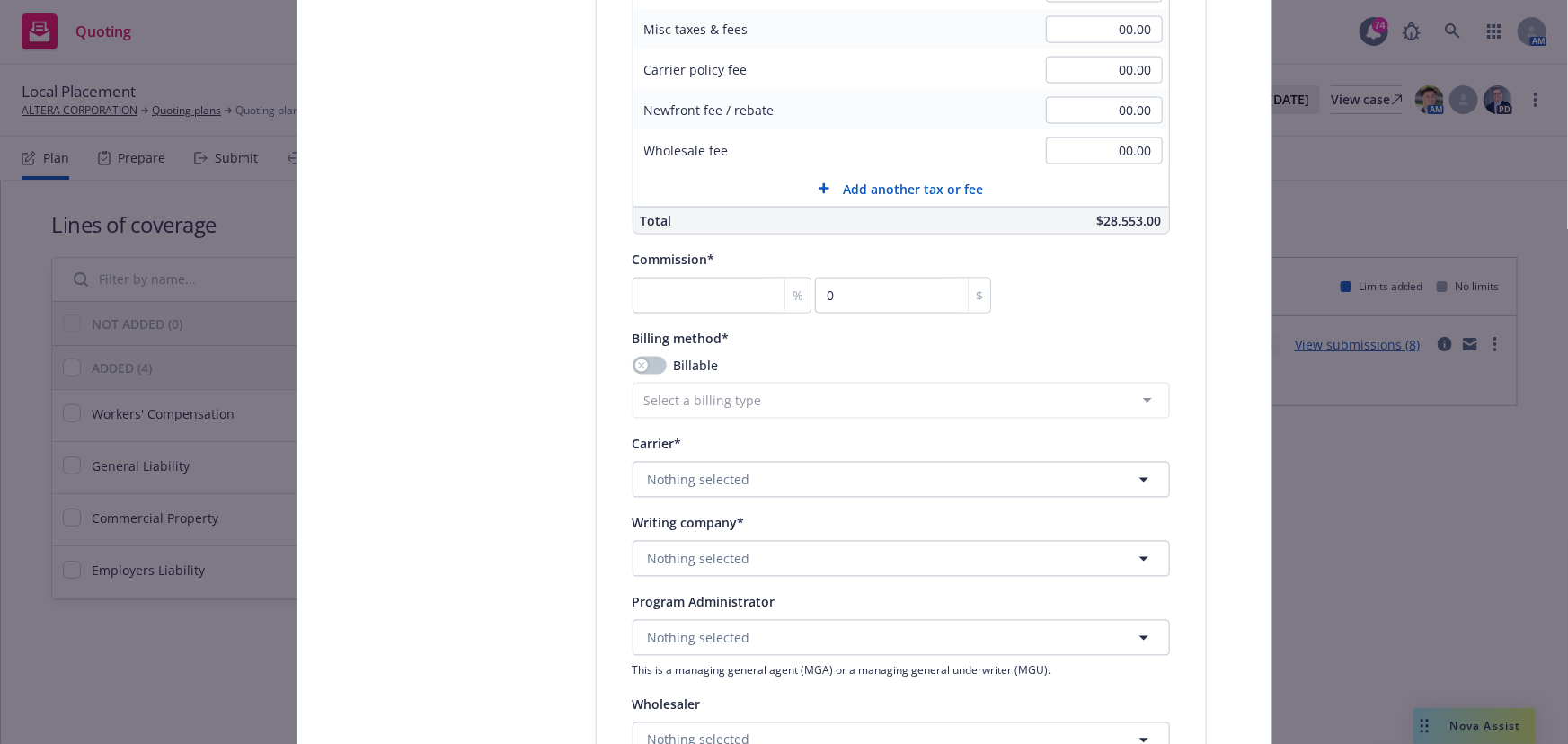
scroll to position [1470, 0]
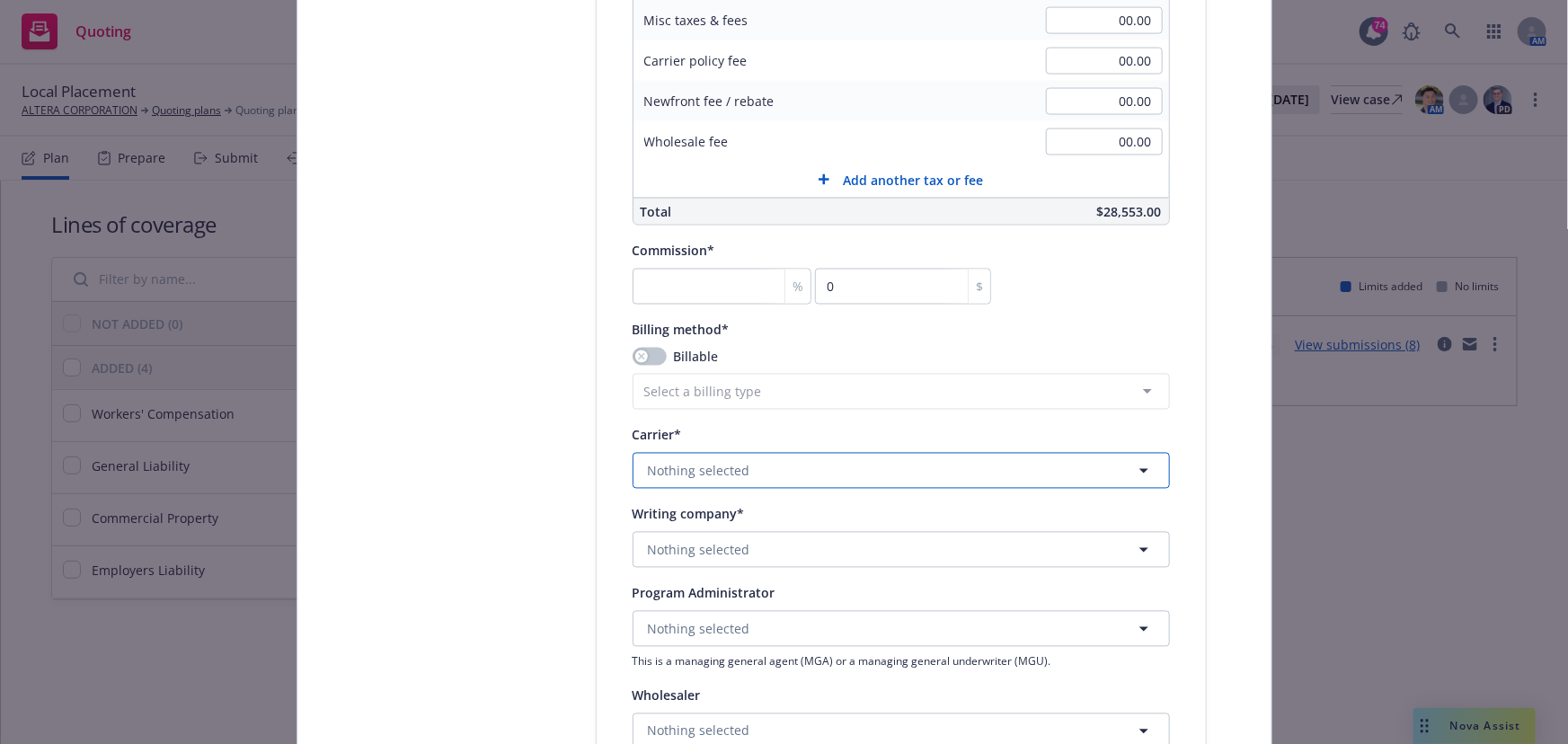
click at [834, 468] on button "Nothing selected" at bounding box center [901, 471] width 537 height 36
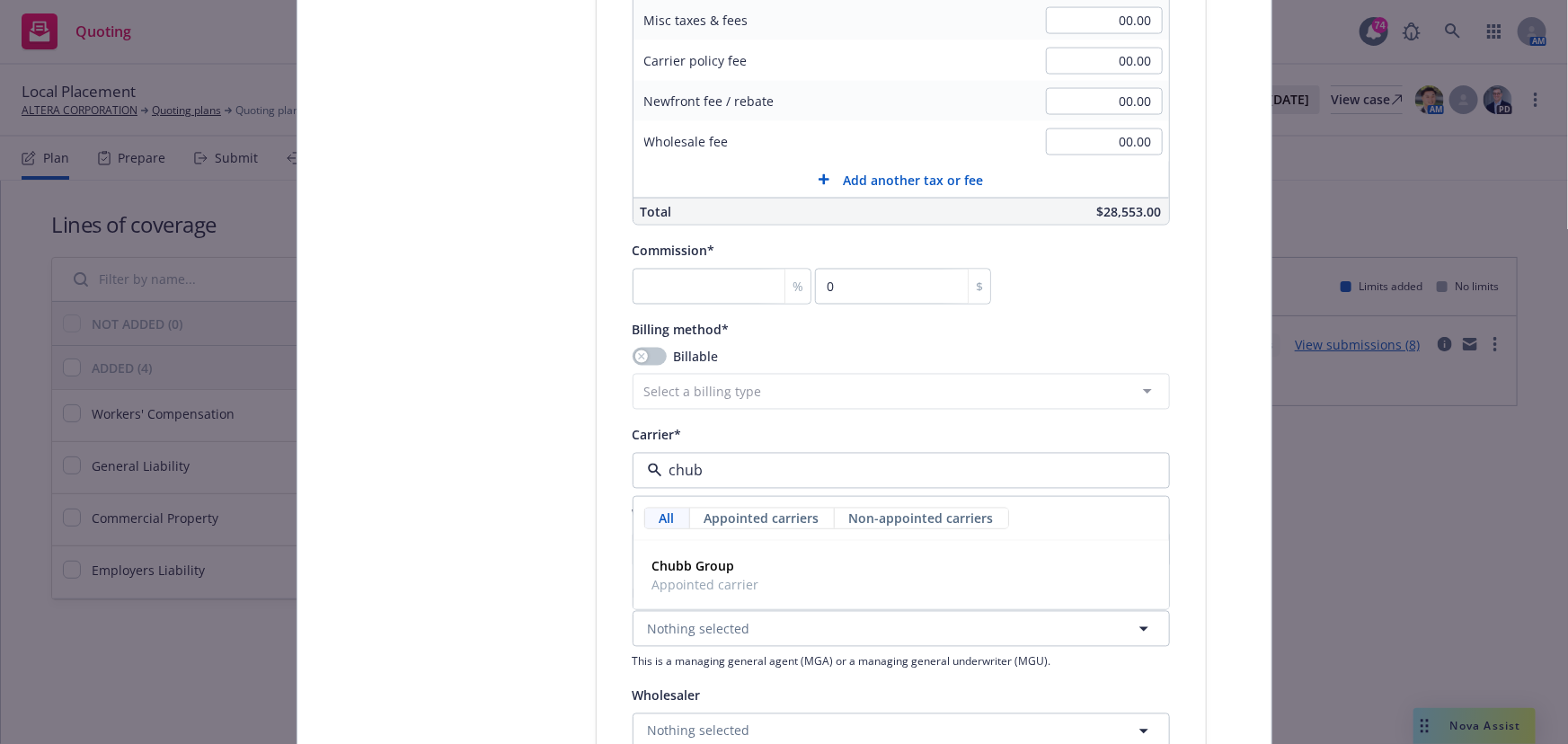
type input "chubb"
click at [714, 567] on strong "Chubb Group" at bounding box center [694, 567] width 83 height 17
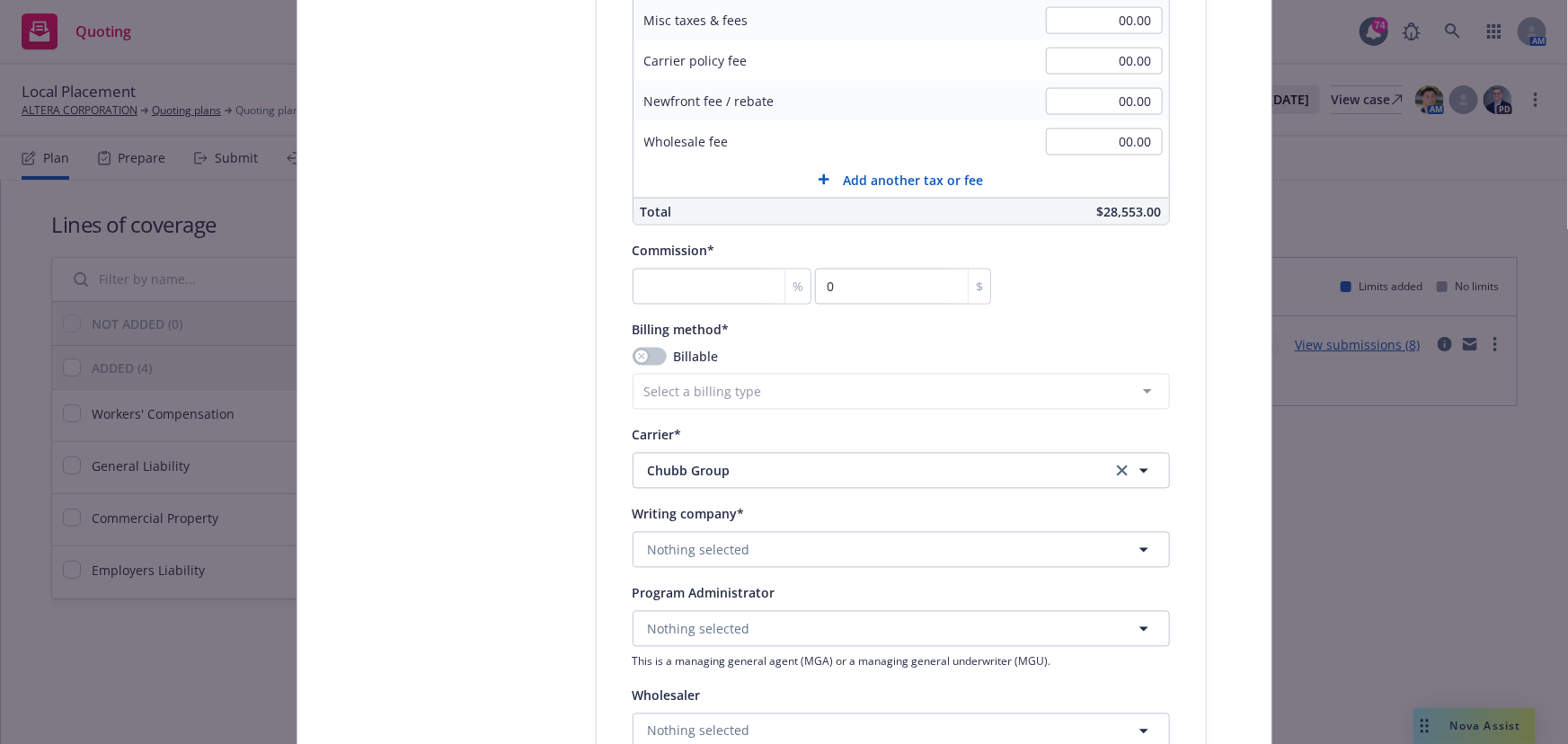
scroll to position [1634, 0]
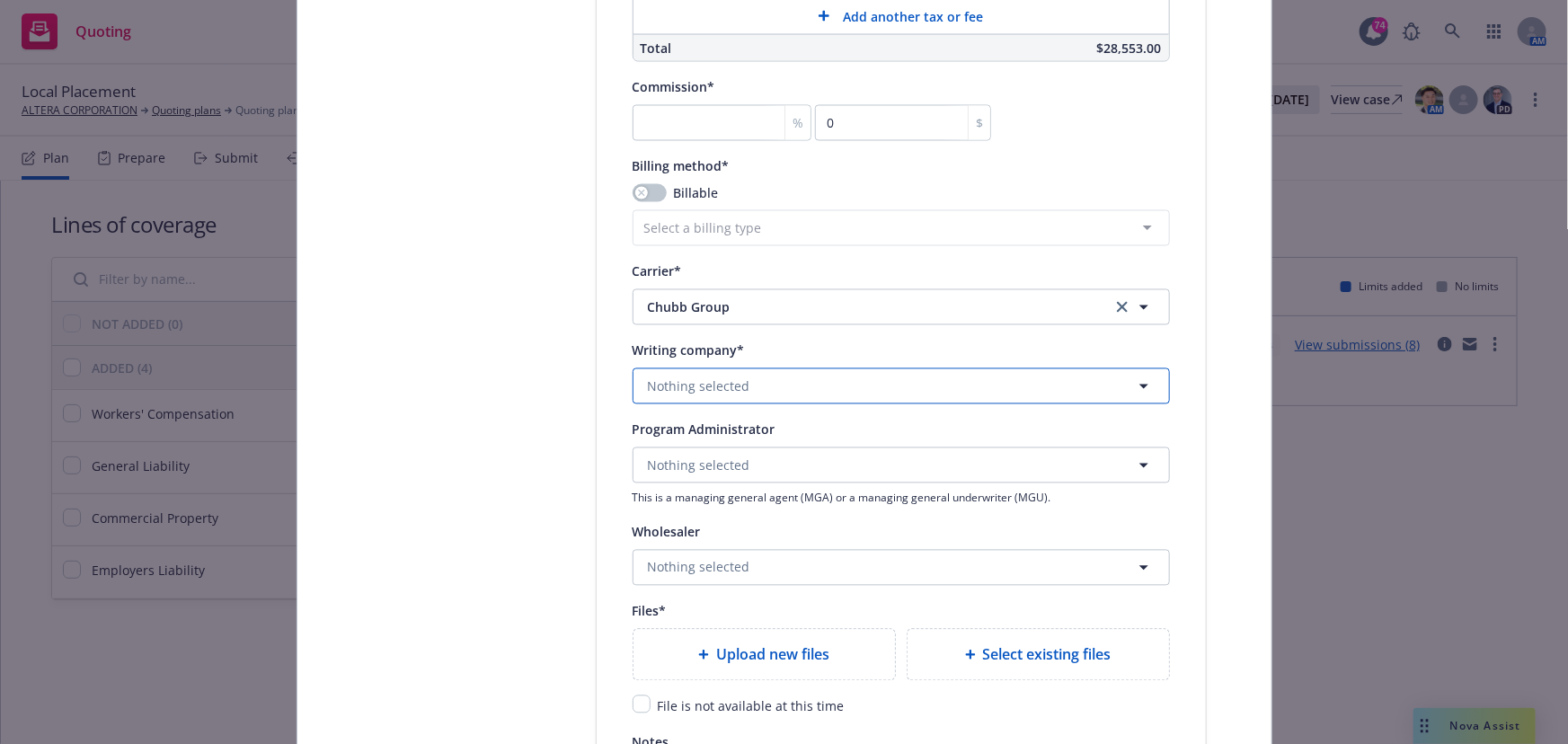
click at [756, 380] on button "Nothing selected" at bounding box center [901, 387] width 537 height 36
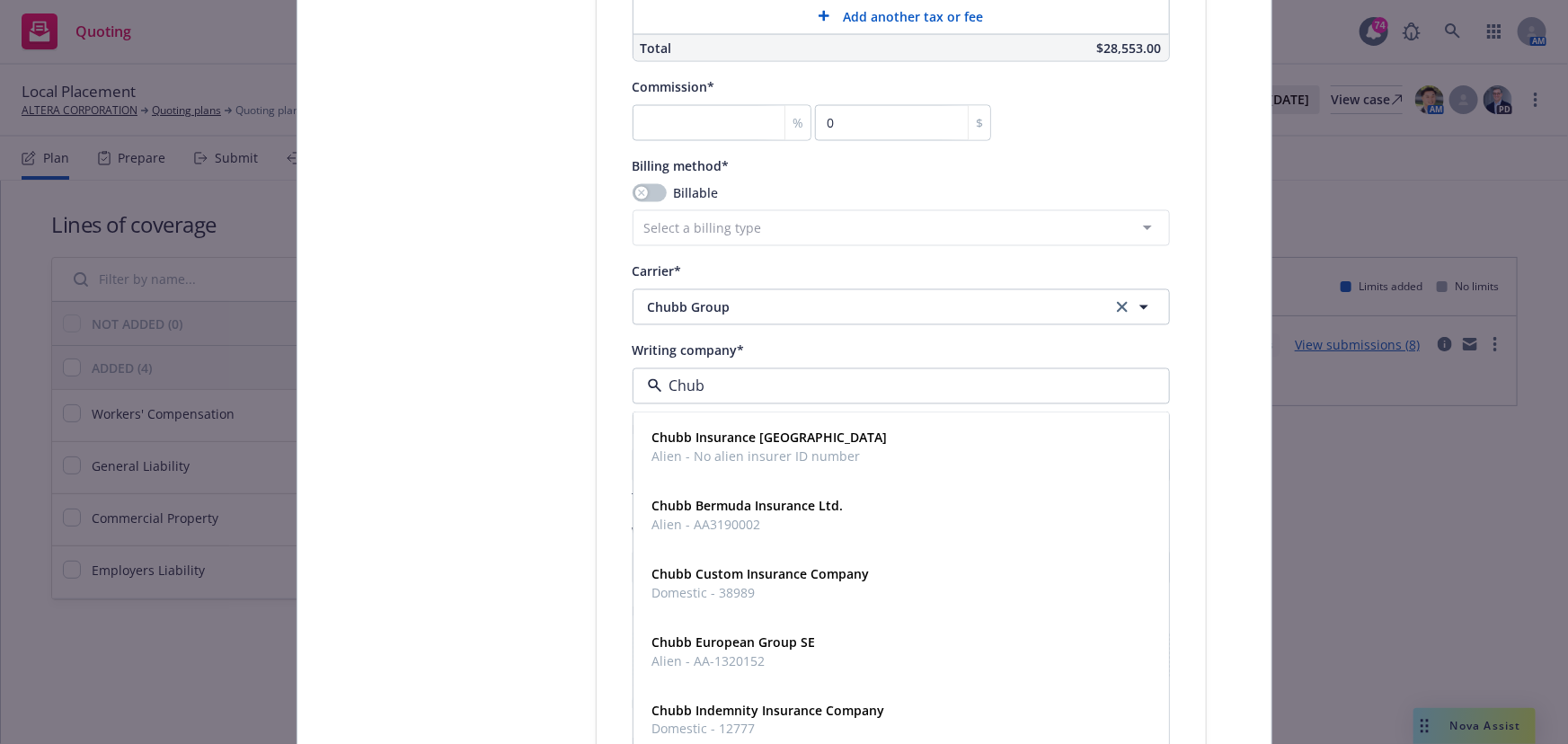
type input "Chubb"
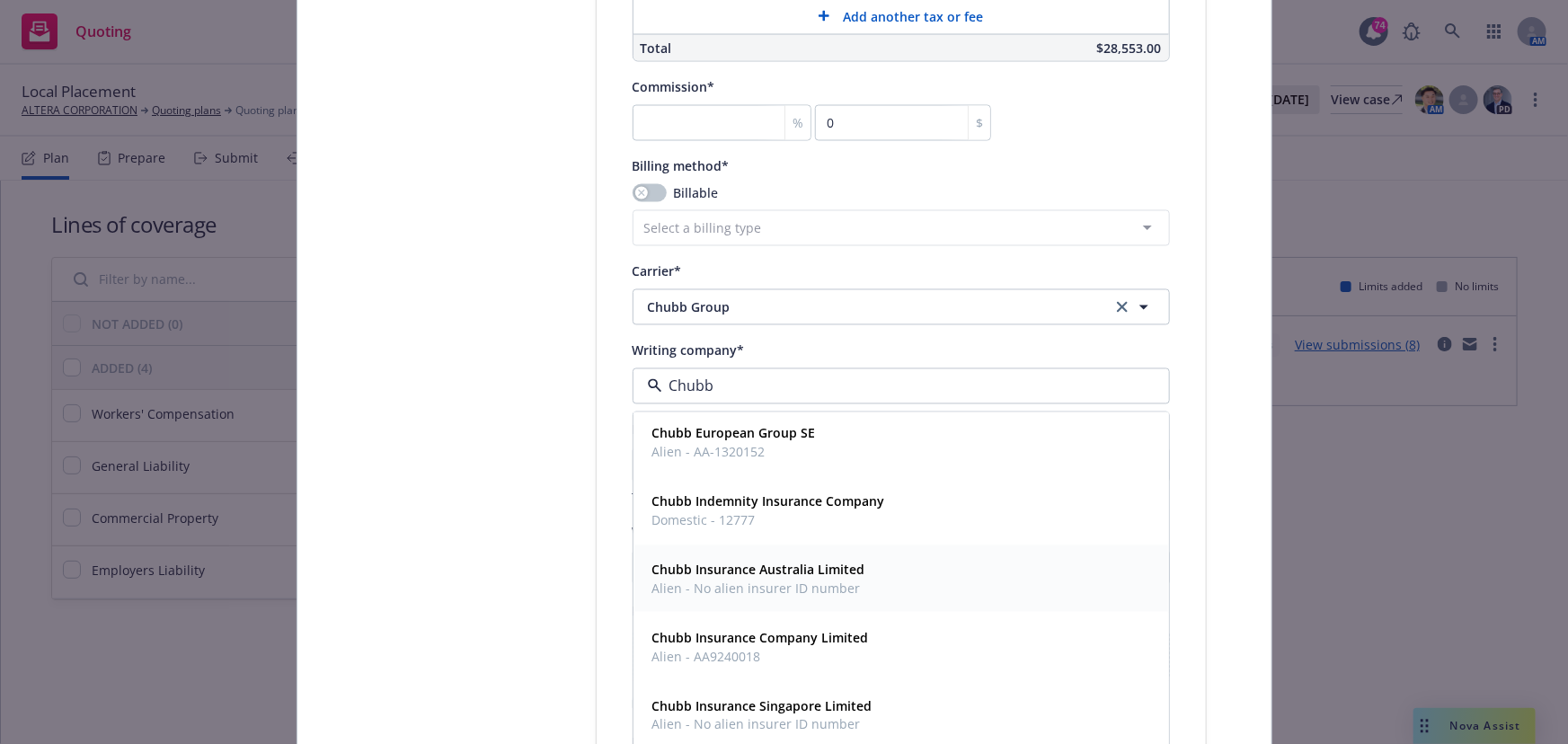
scroll to position [245, 0]
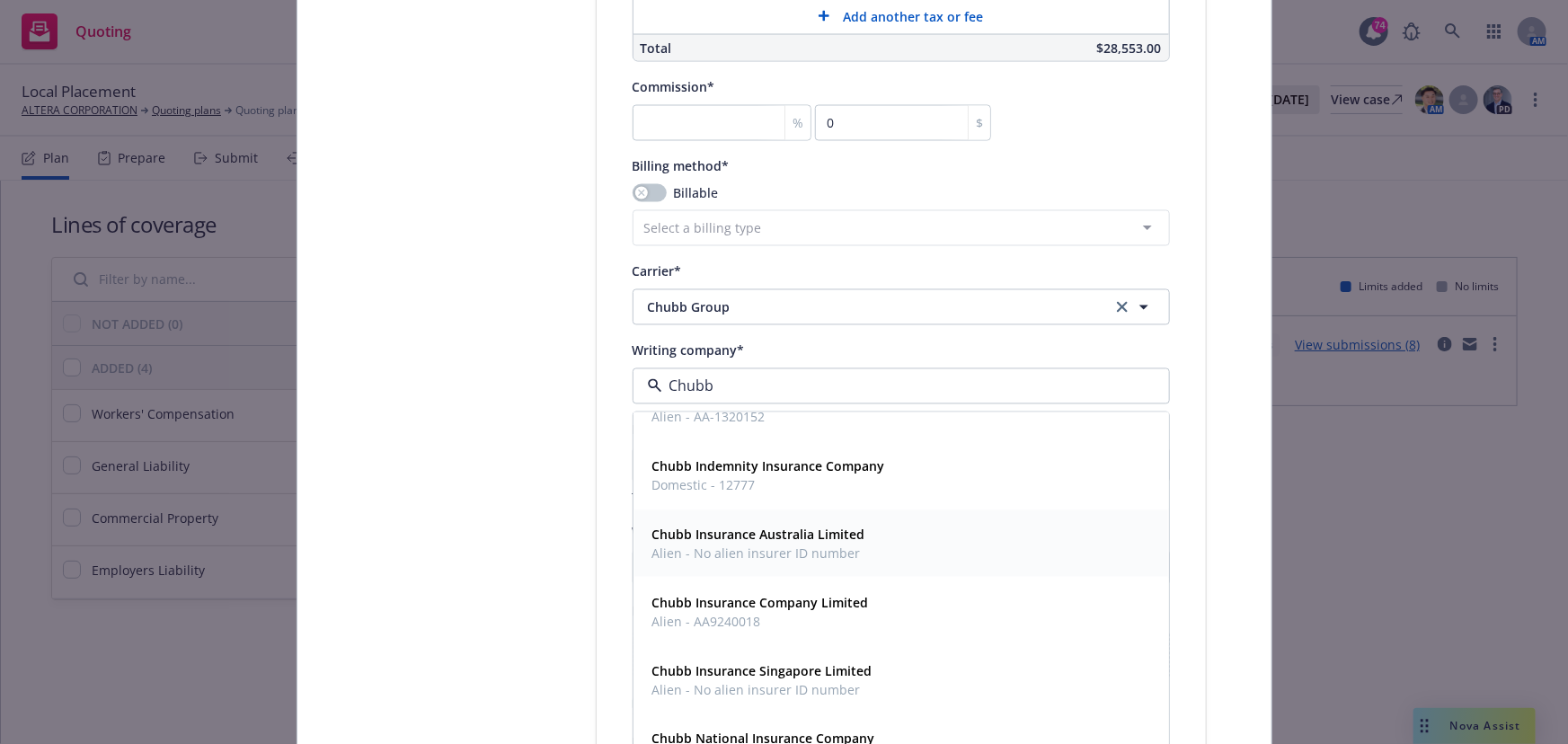
click at [737, 616] on span "Alien - AA9240018" at bounding box center [760, 622] width 216 height 19
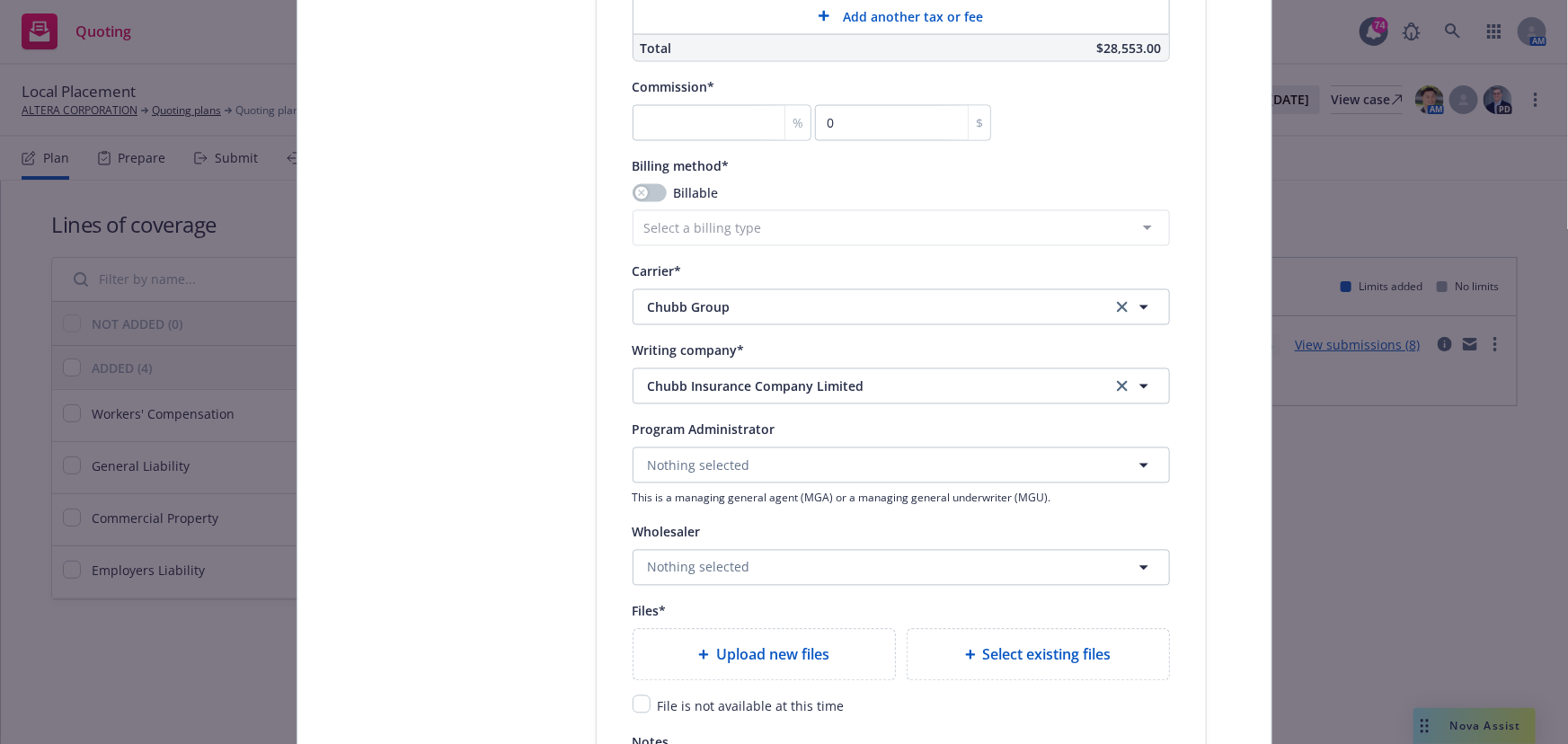
scroll to position [1716, 0]
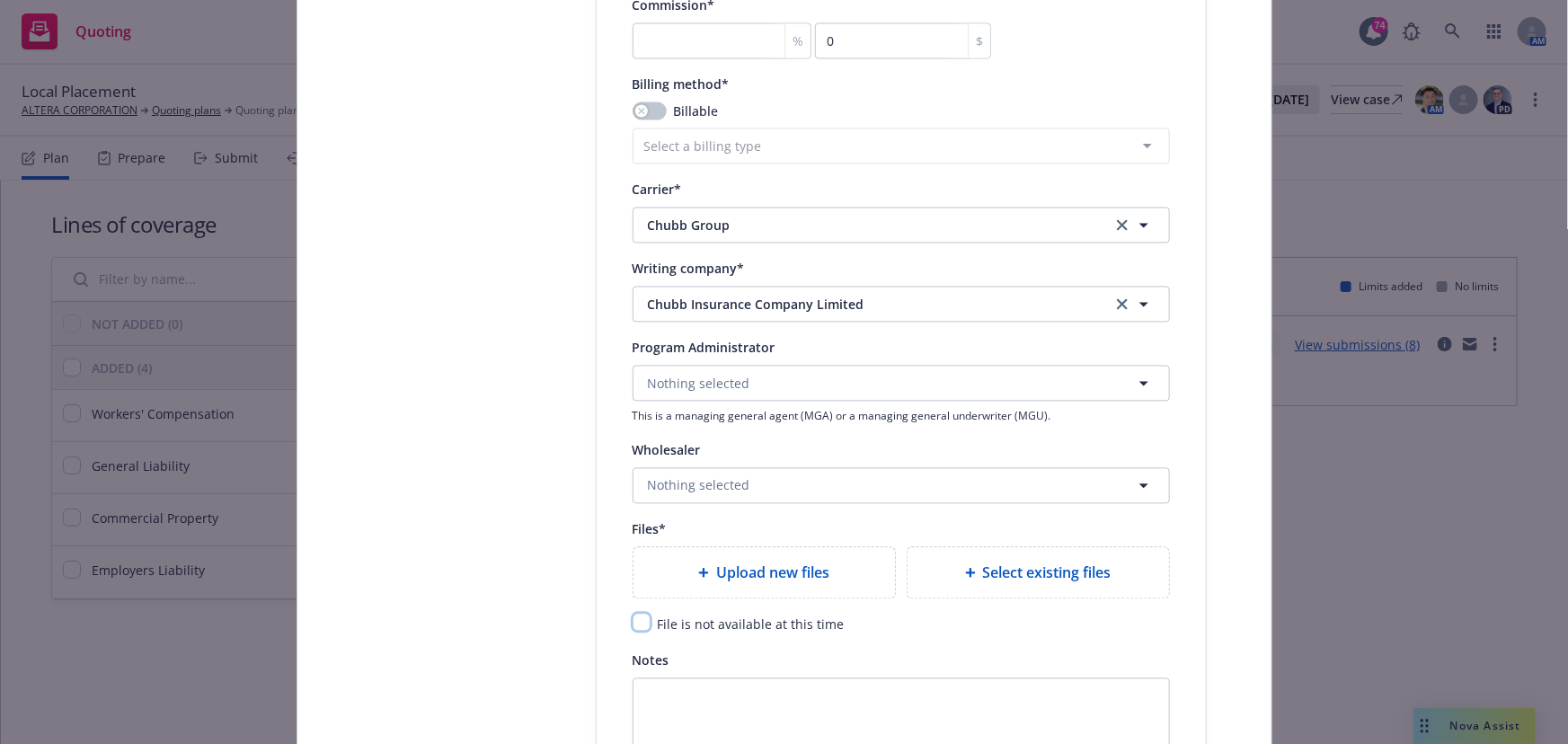
click at [641, 623] on input "checkbox" at bounding box center [641, 622] width 18 height 18
checkbox input "true"
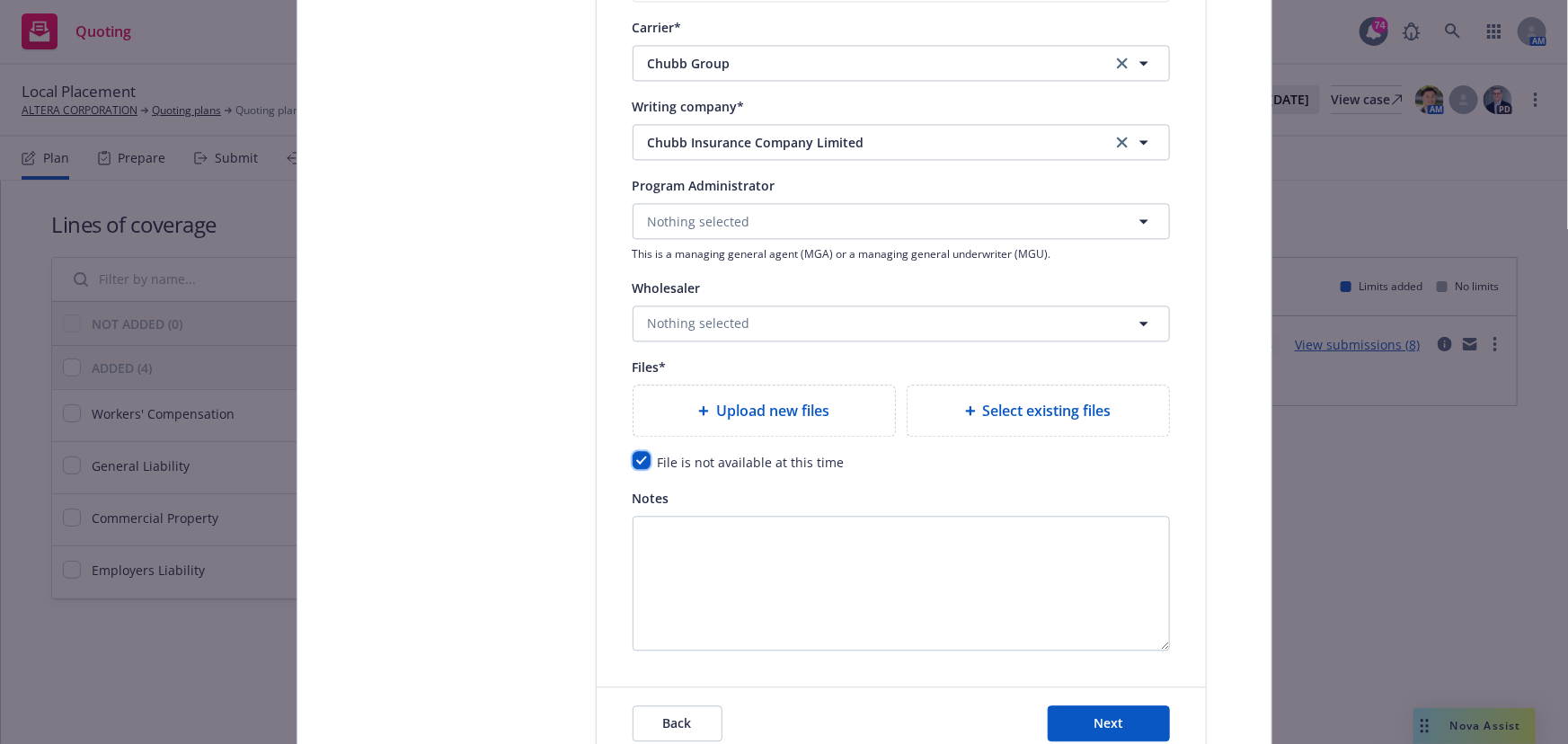
scroll to position [1960, 0]
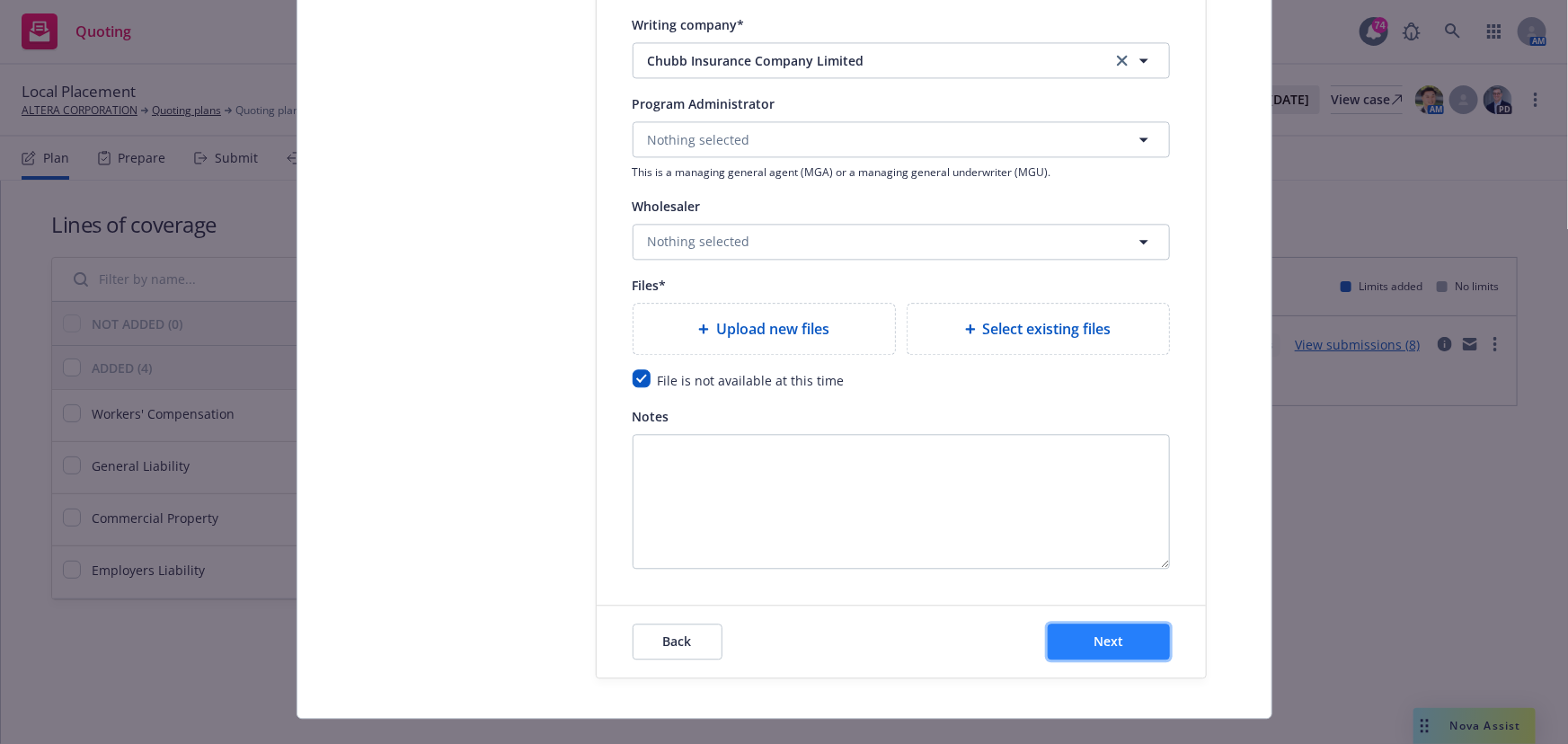
click at [1078, 642] on button "Next" at bounding box center [1109, 642] width 122 height 36
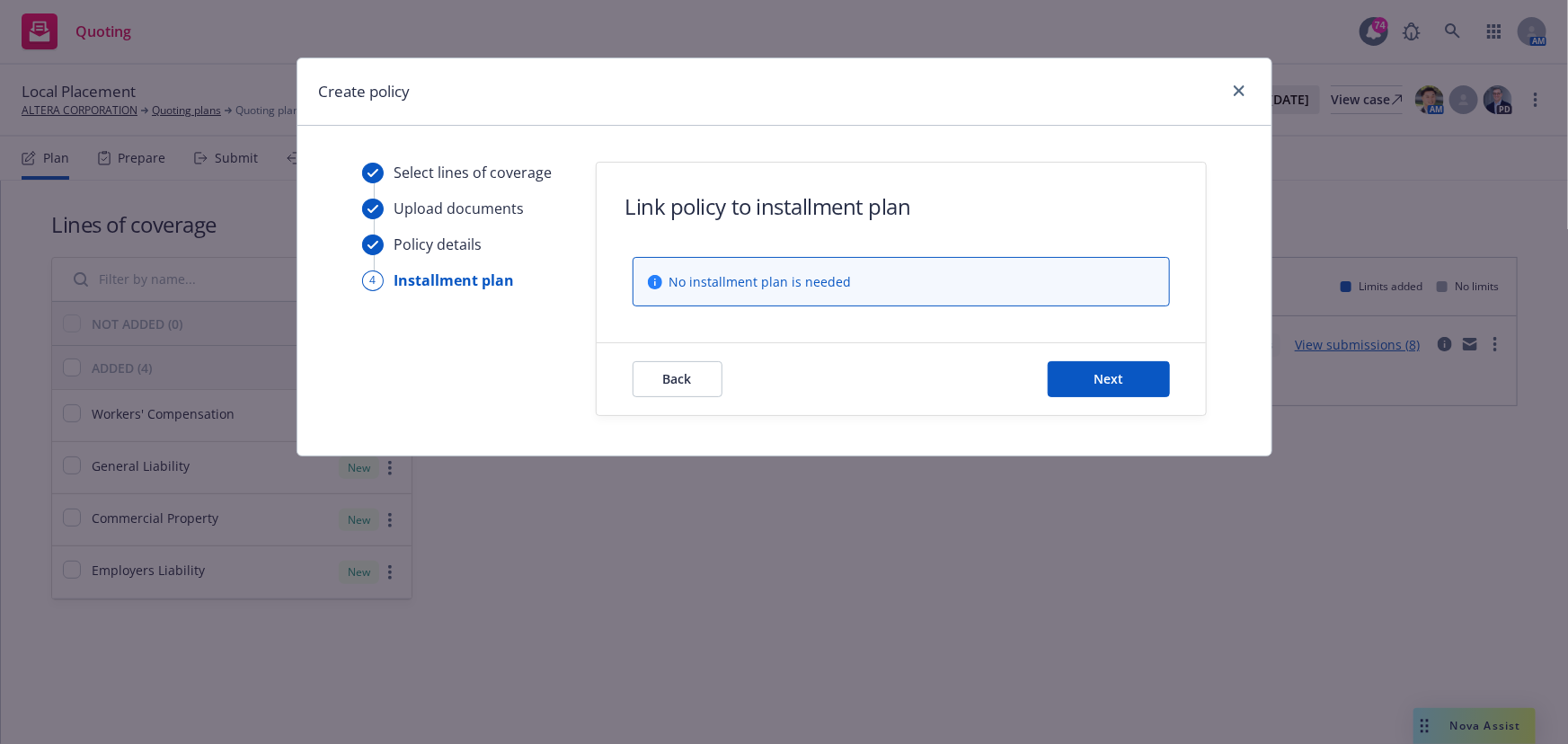
scroll to position [0, 0]
click at [1079, 351] on div "Back Next" at bounding box center [901, 378] width 610 height 71
click at [1079, 361] on button "Next" at bounding box center [1109, 379] width 122 height 36
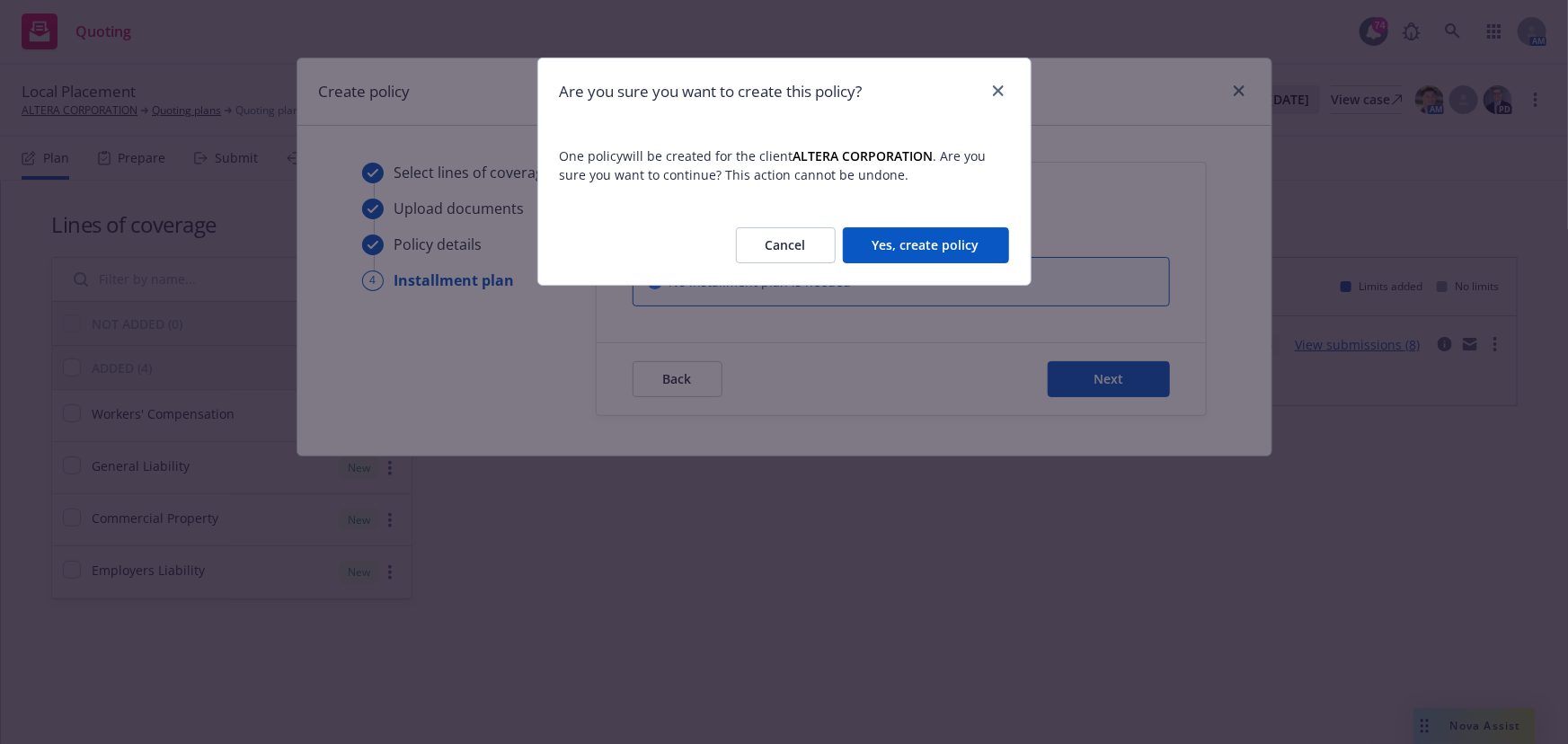
click at [923, 247] on button "Yes, create policy" at bounding box center [926, 246] width 167 height 36
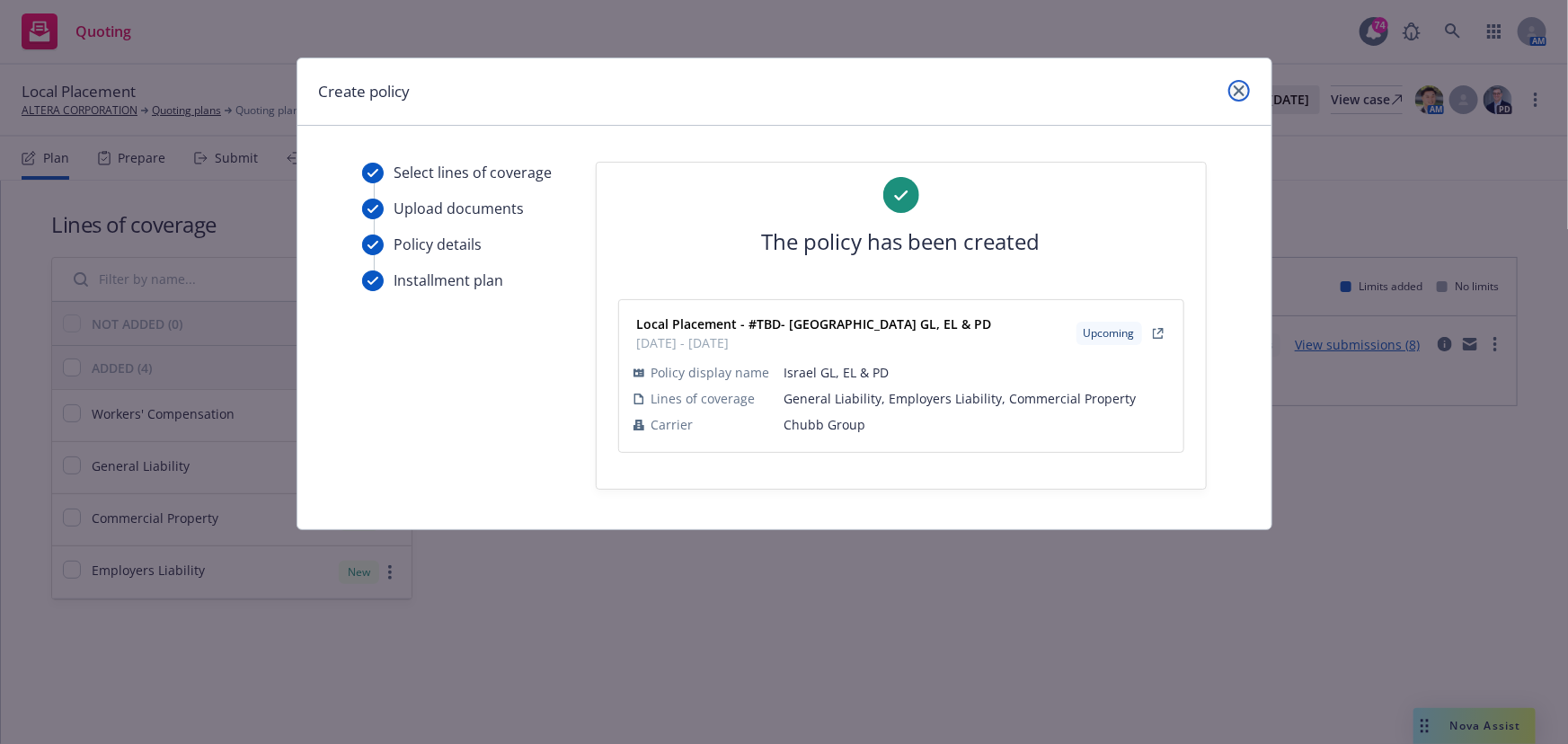
click at [1240, 88] on icon "close" at bounding box center [1238, 90] width 10 height 10
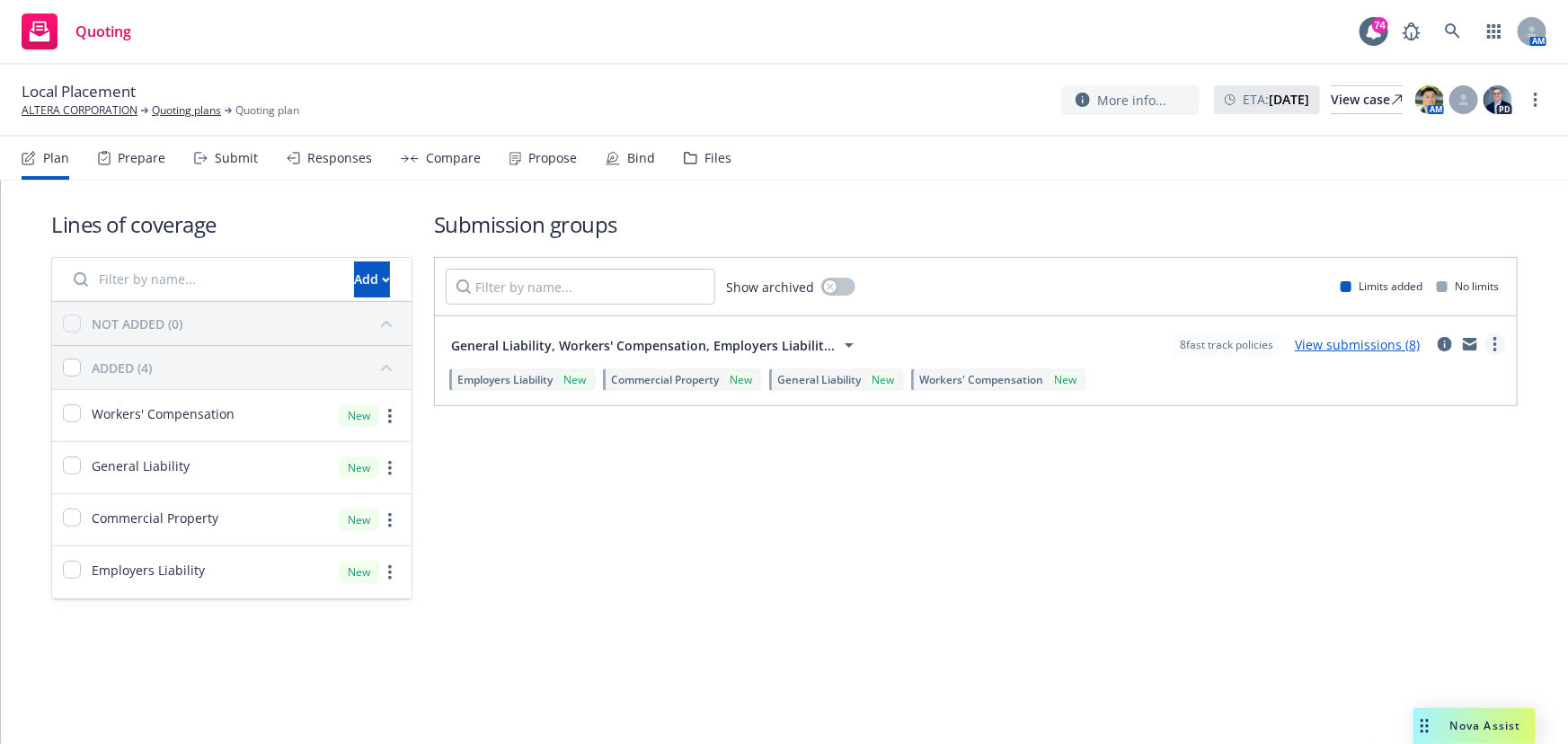
click at [1494, 348] on icon "more" at bounding box center [1496, 344] width 4 height 14
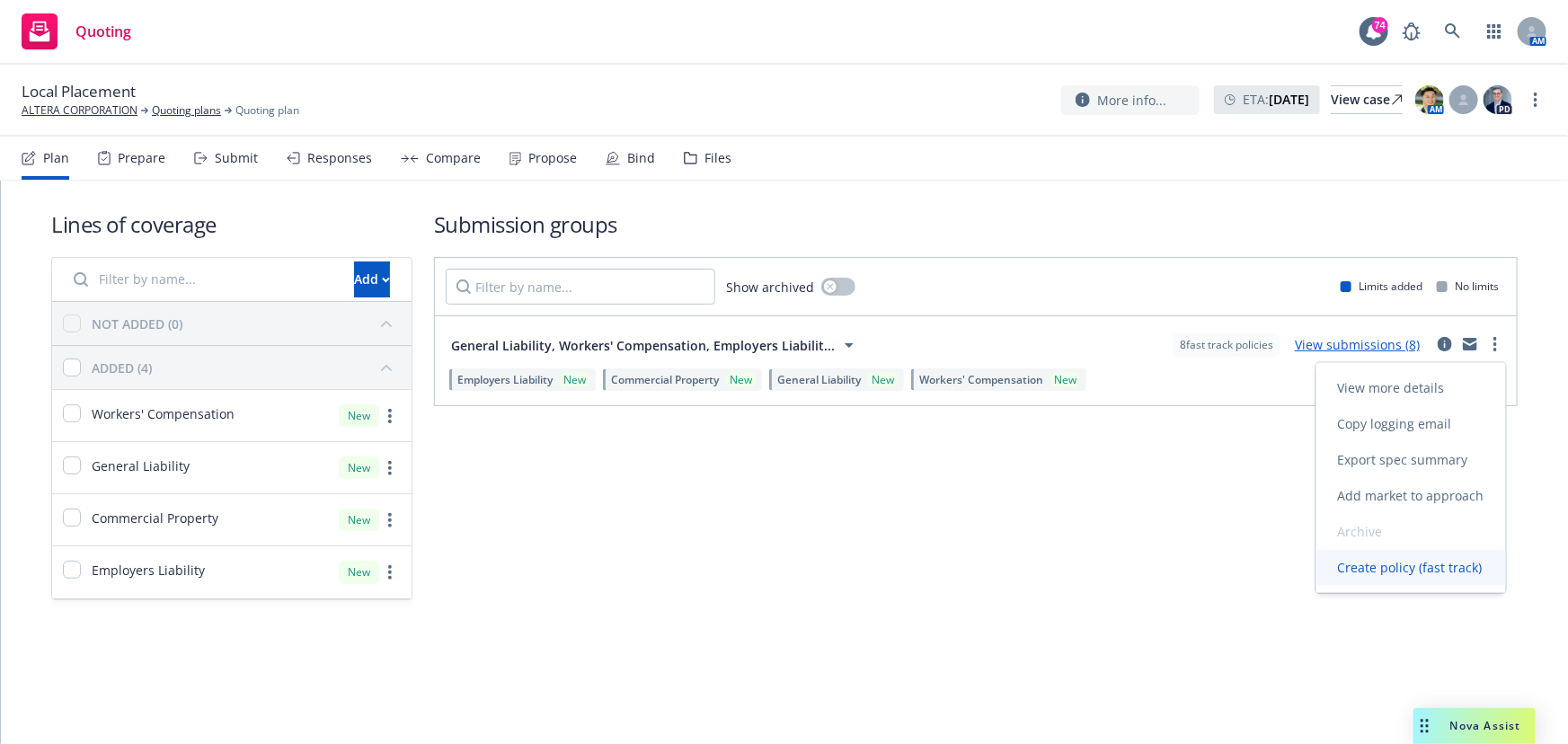
click at [1403, 563] on span "Create policy (fast track)" at bounding box center [1410, 568] width 188 height 17
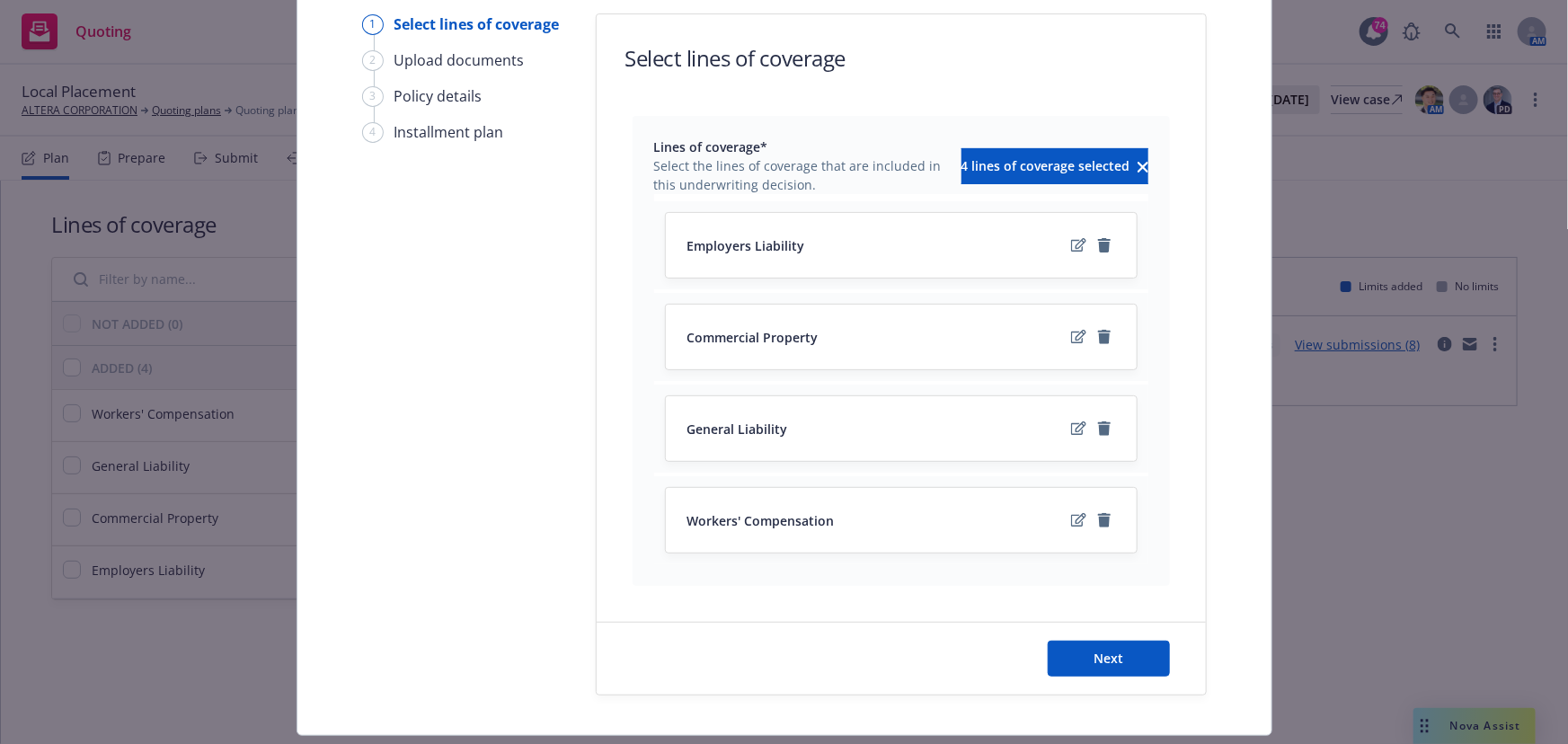
scroll to position [163, 0]
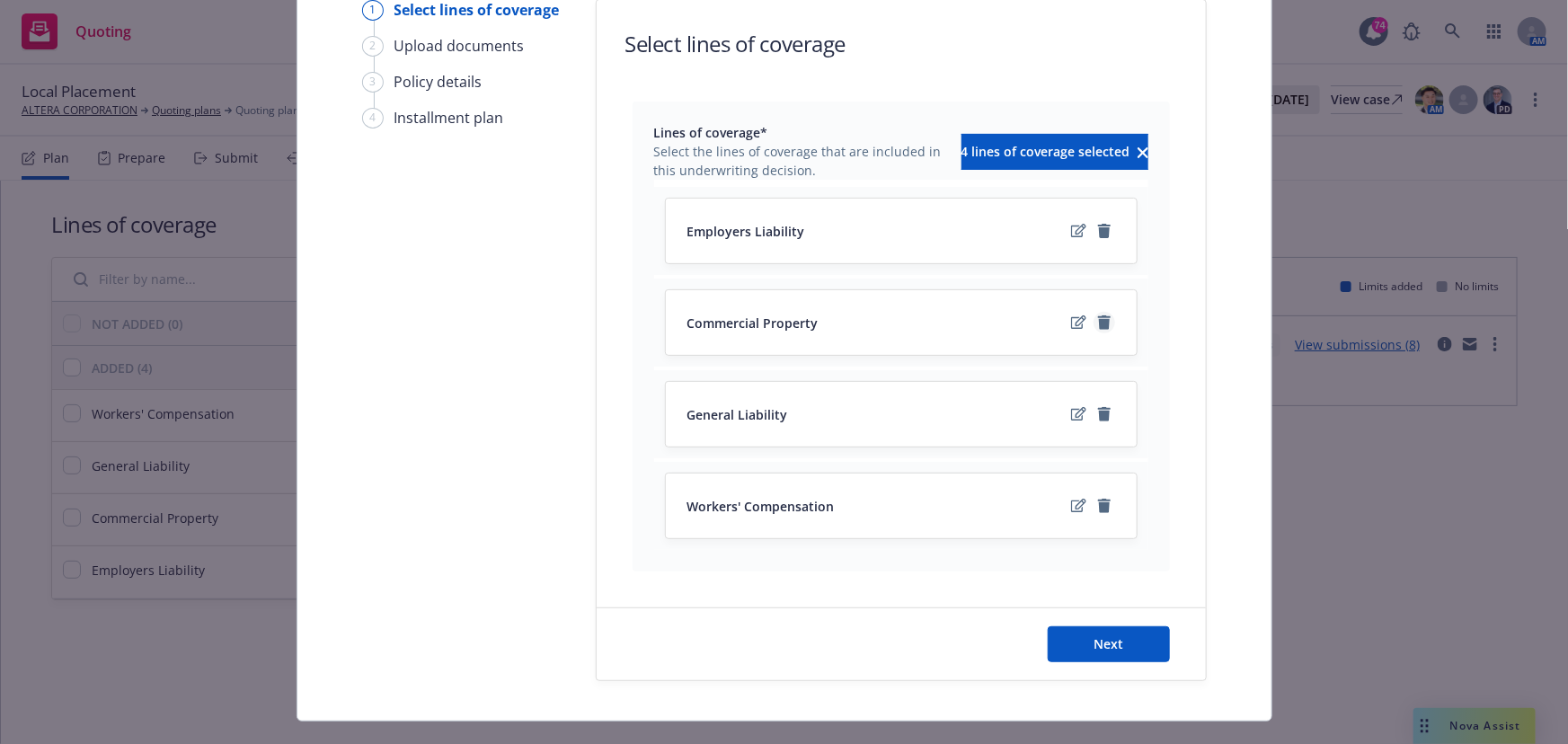
click at [1098, 321] on icon "remove" at bounding box center [1104, 322] width 12 height 14
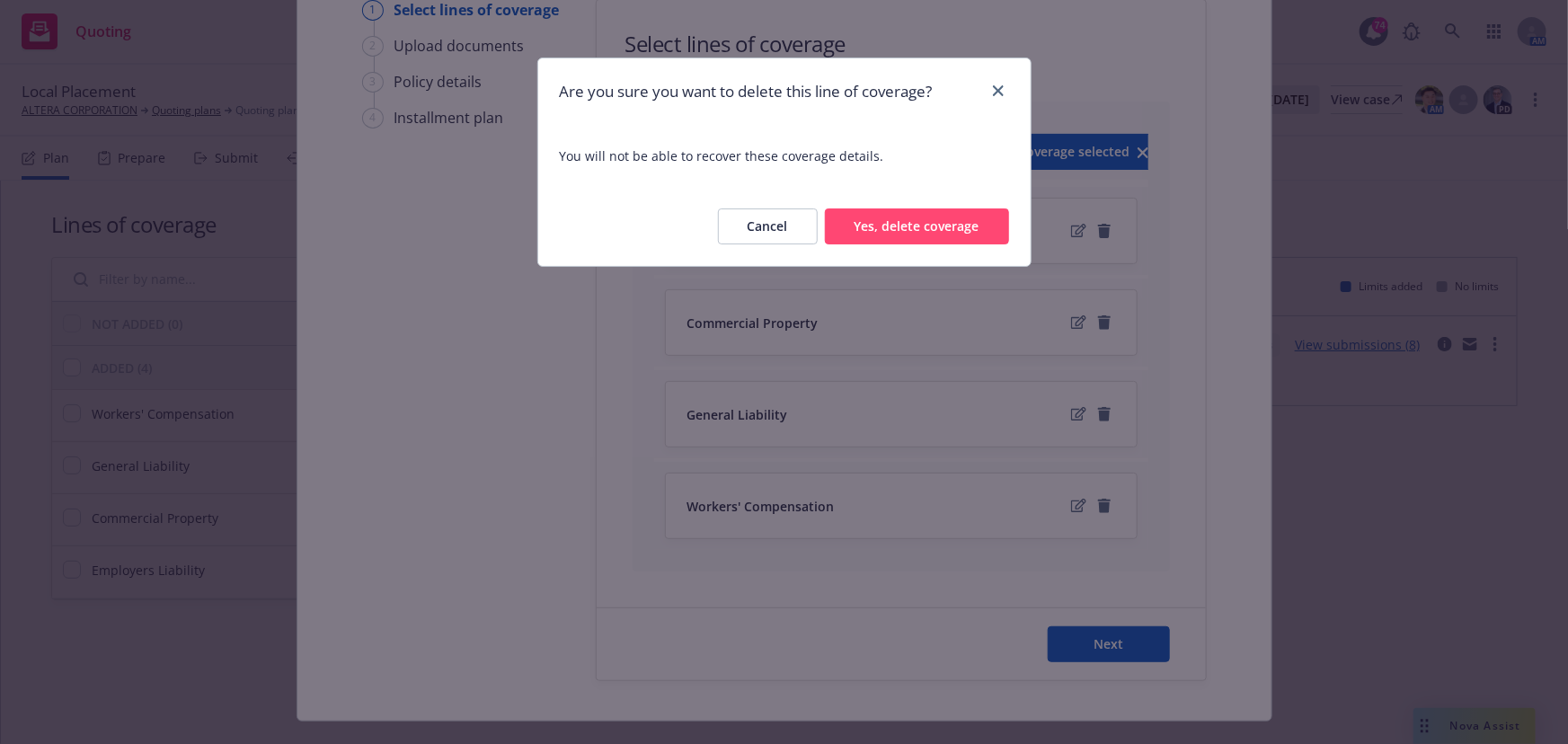
click at [931, 224] on button "Yes, delete coverage" at bounding box center [916, 227] width 184 height 36
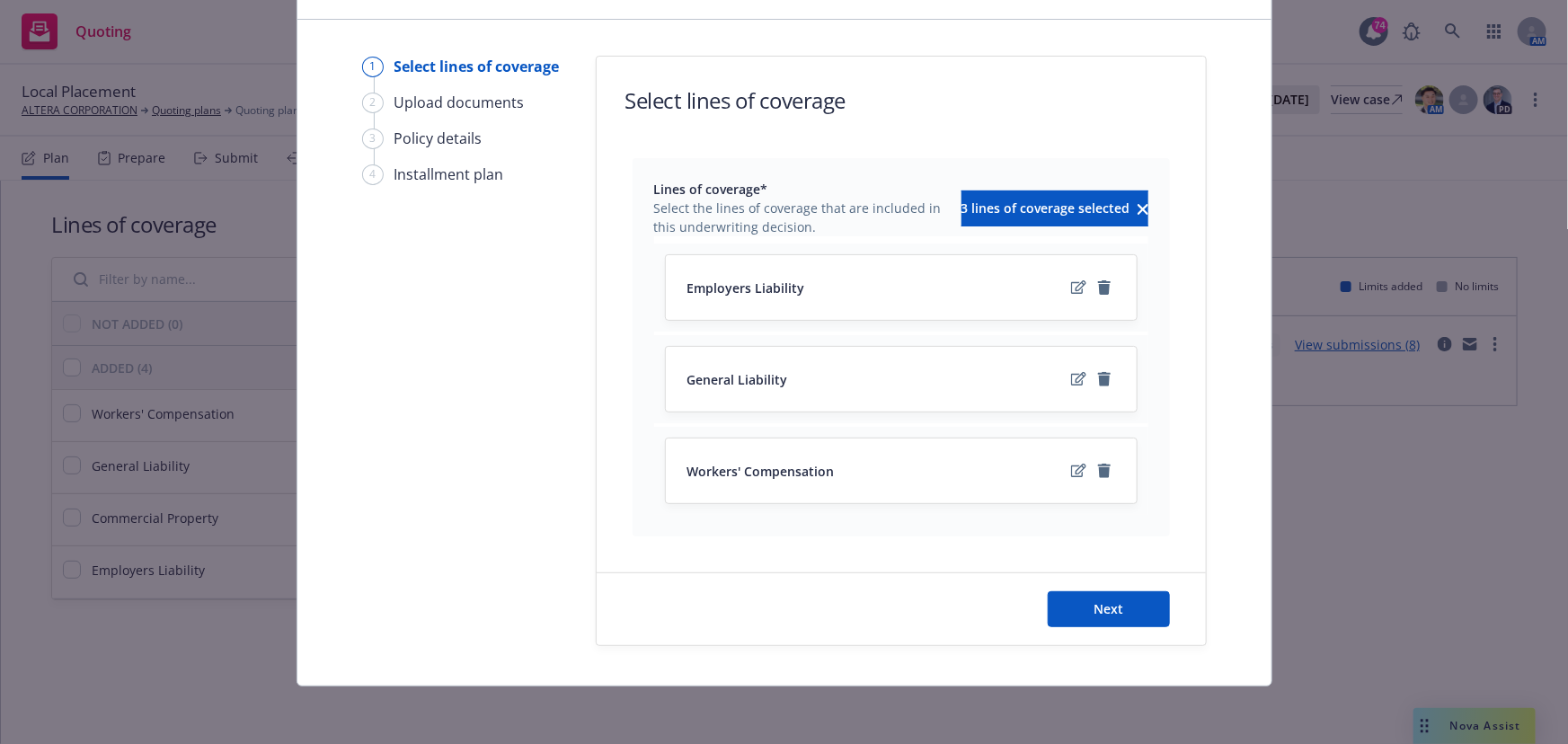
scroll to position [105, 0]
click at [1098, 469] on icon "remove" at bounding box center [1104, 472] width 12 height 14
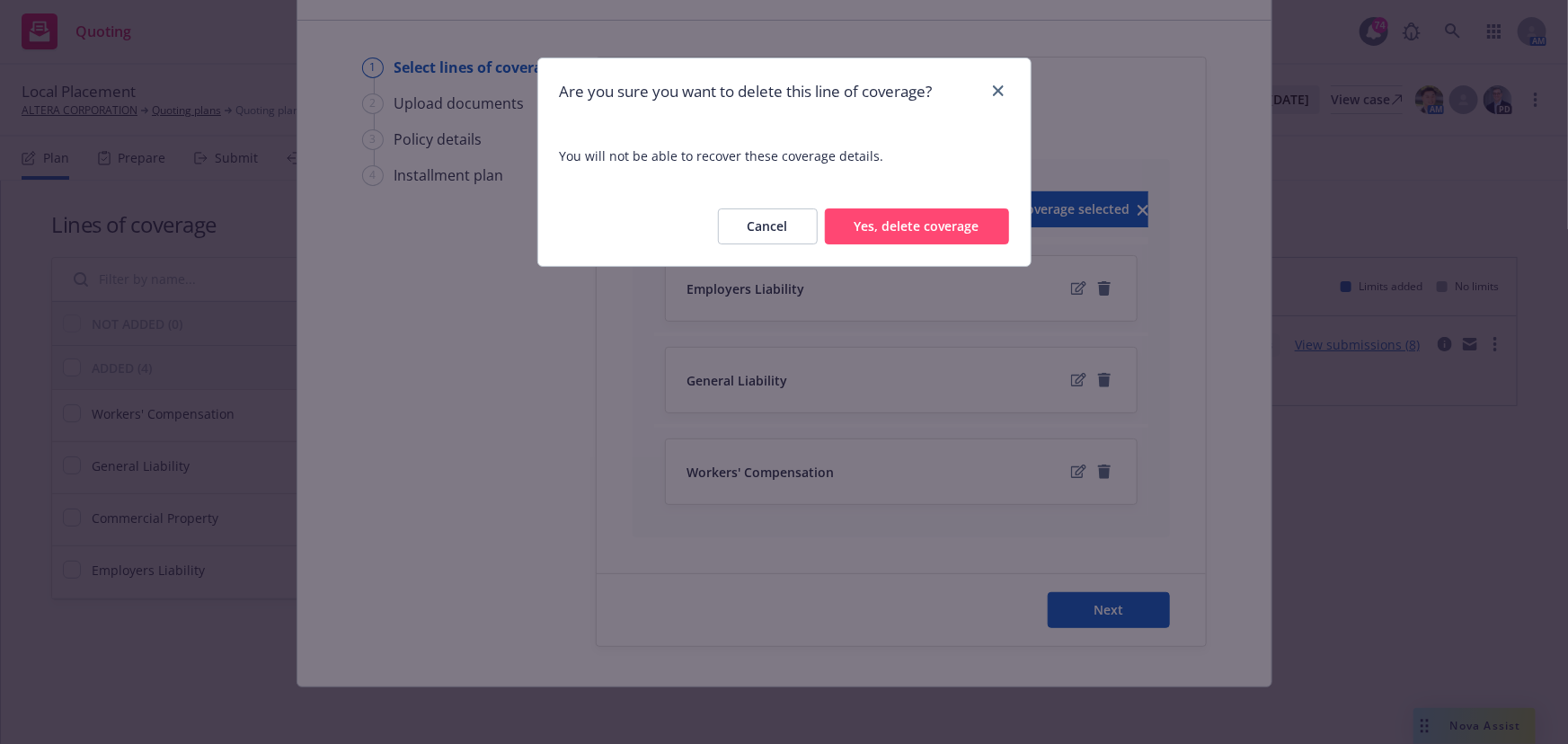
click at [929, 243] on button "Yes, delete coverage" at bounding box center [916, 227] width 184 height 36
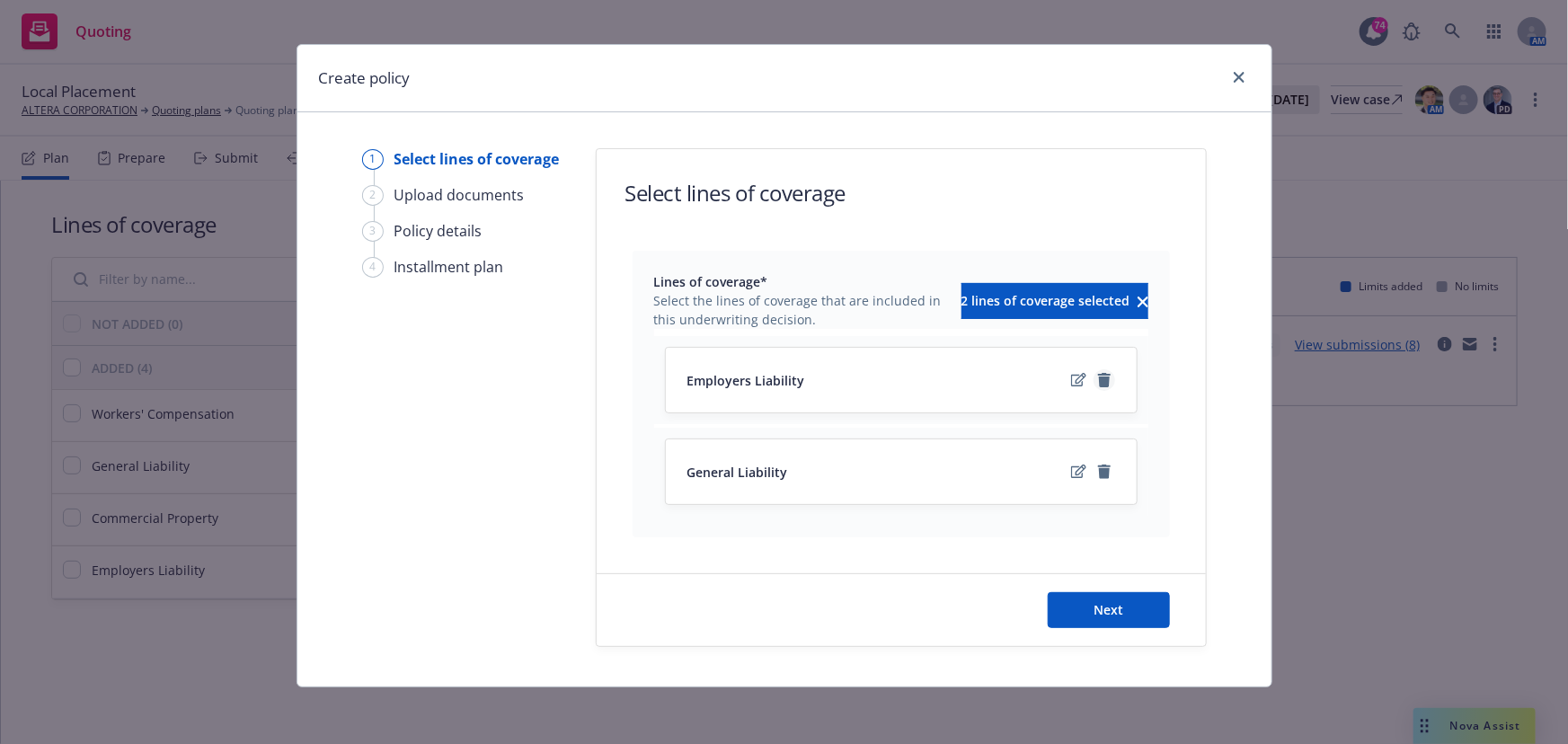
click at [1098, 383] on icon "remove" at bounding box center [1104, 379] width 12 height 14
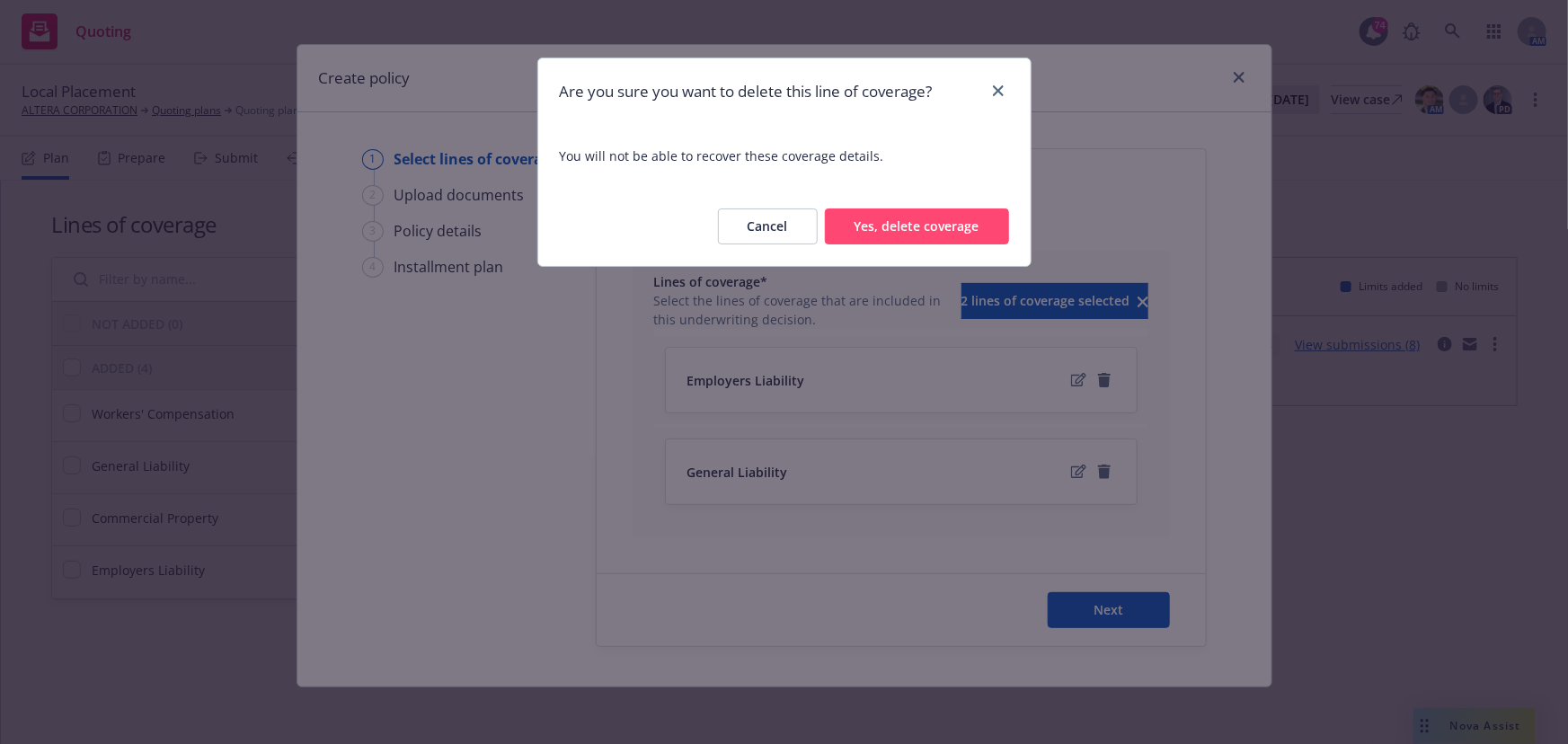
click at [880, 228] on button "Yes, delete coverage" at bounding box center [916, 227] width 184 height 36
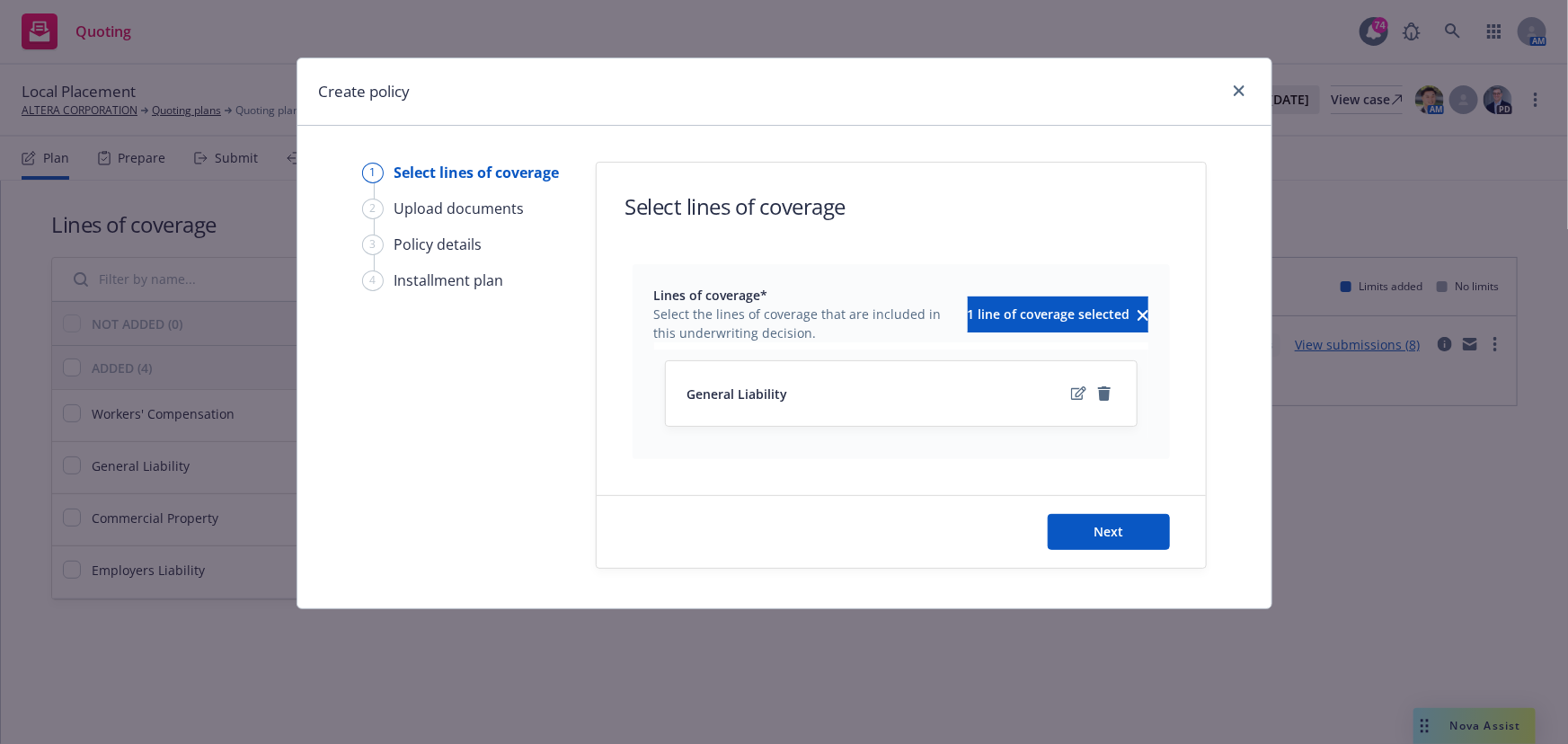
scroll to position [0, 0]
click at [1102, 533] on span "Next" at bounding box center [1108, 532] width 30 height 17
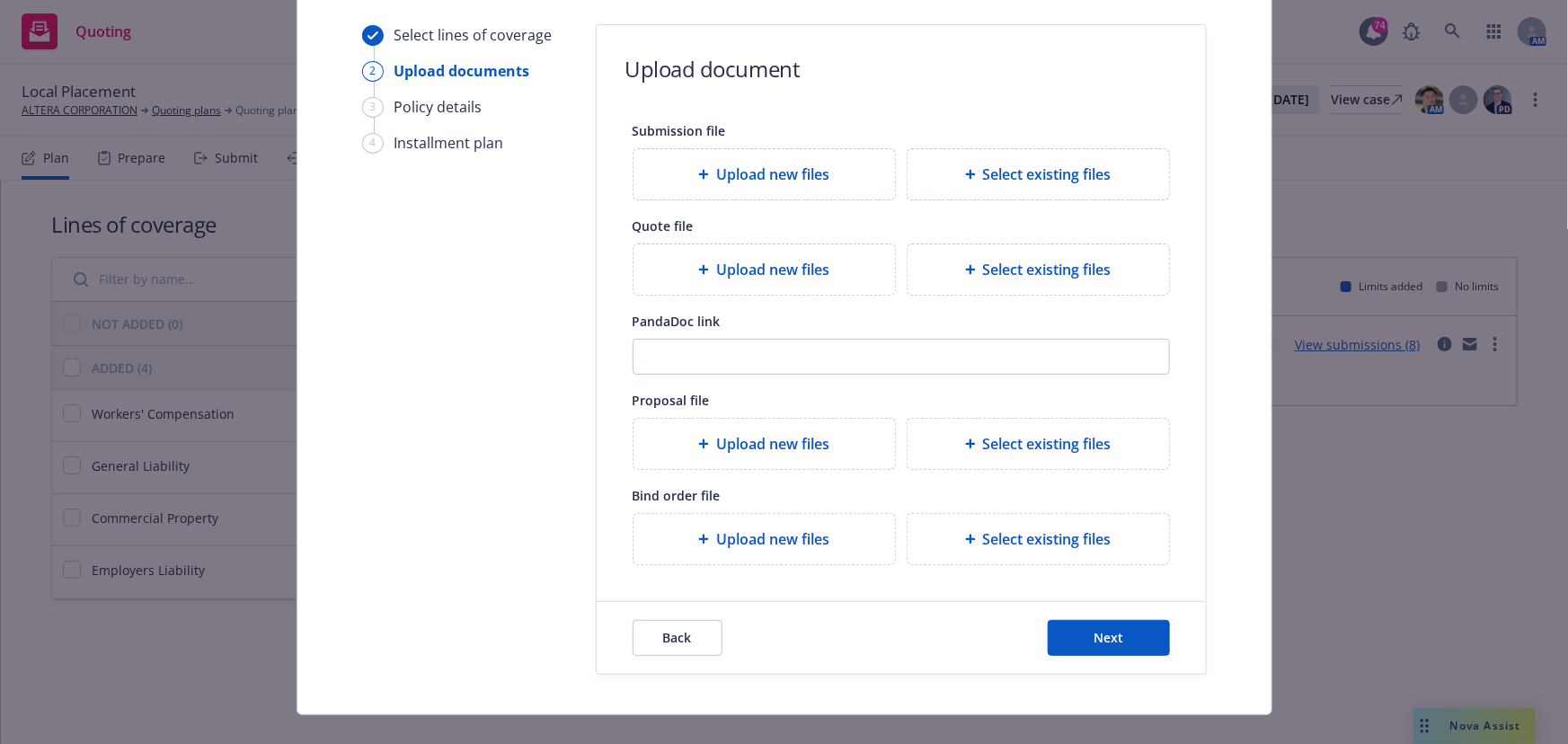
scroll to position [165, 0]
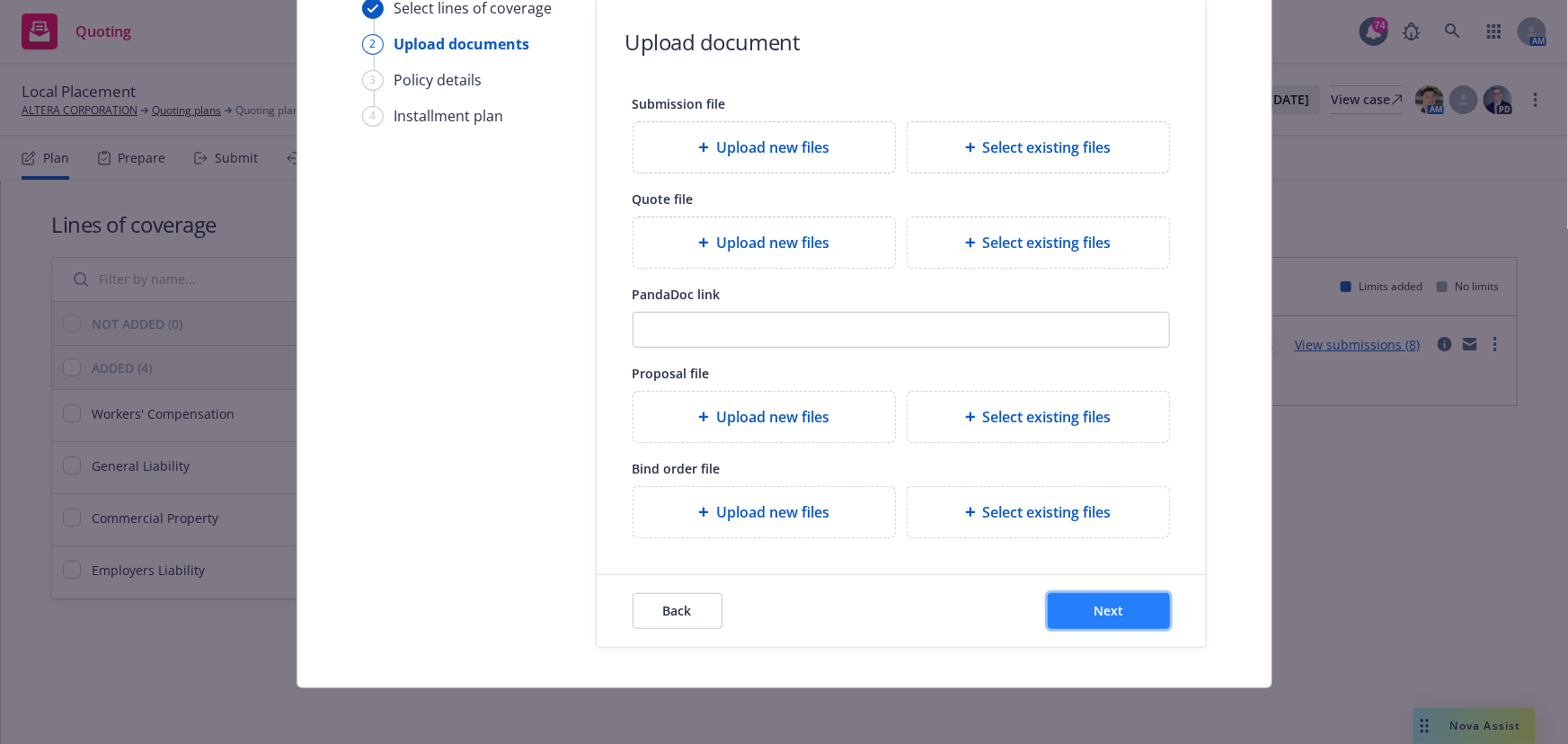
click at [1107, 614] on span "Next" at bounding box center [1108, 611] width 30 height 17
select select "12"
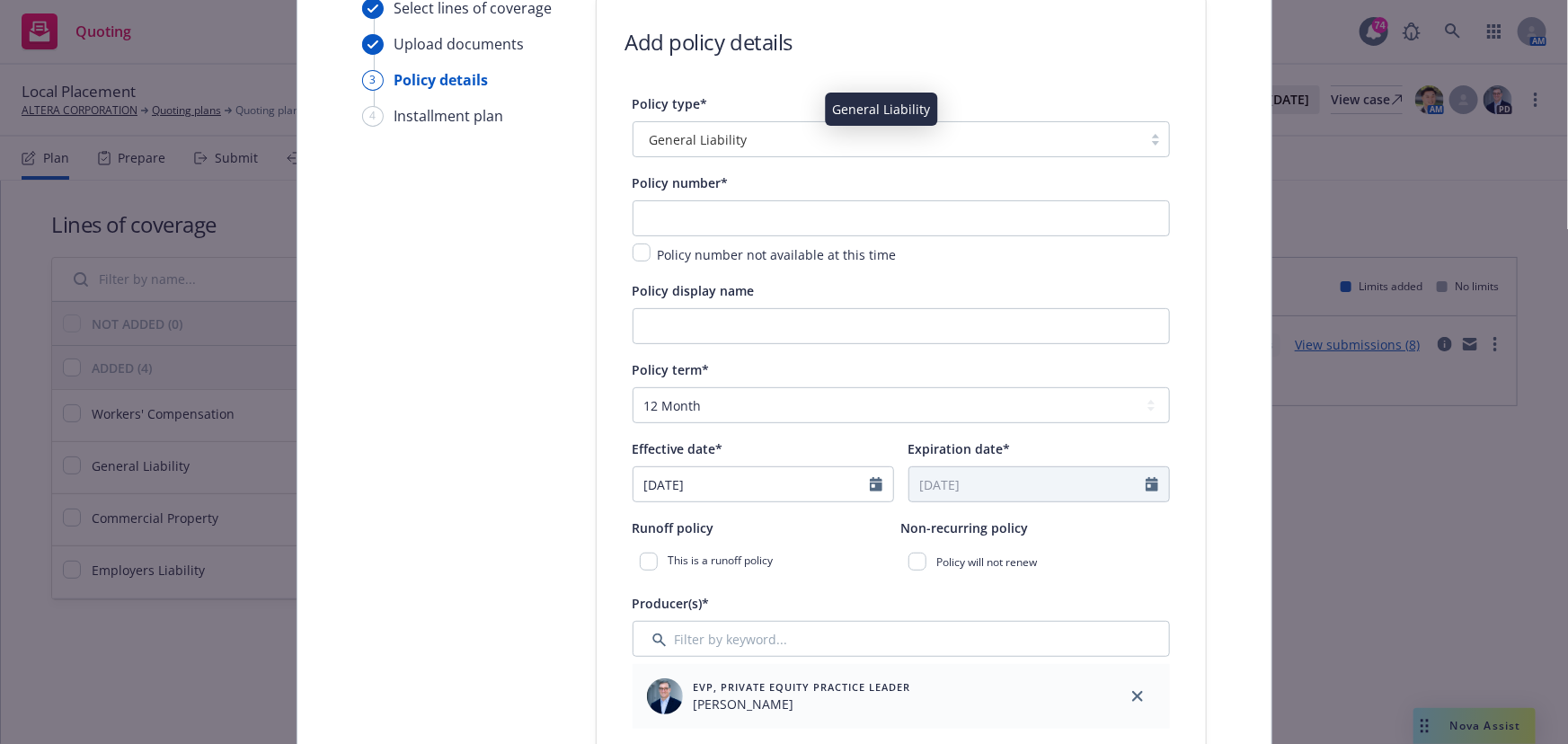
click at [689, 138] on span "General Liability" at bounding box center [698, 140] width 98 height 19
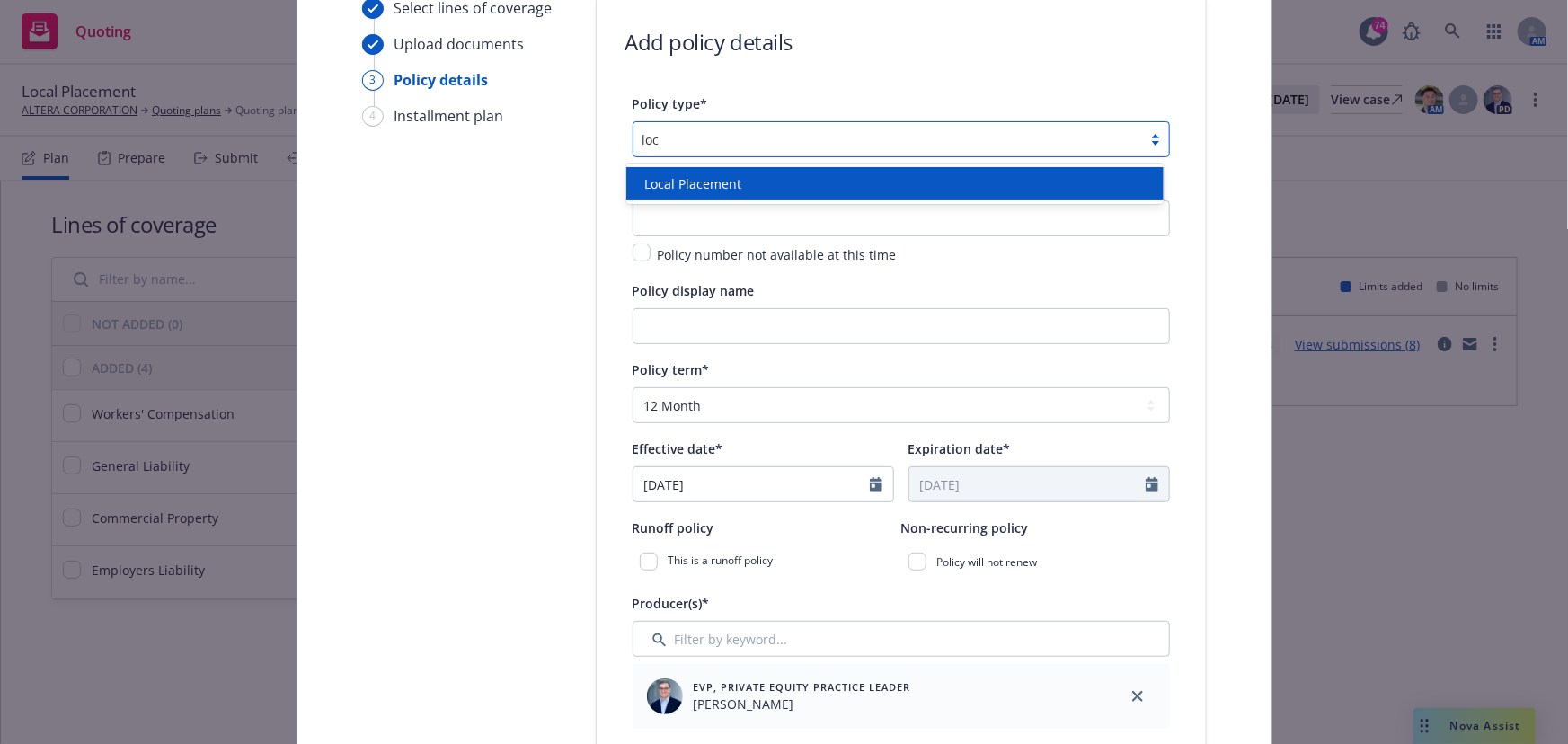
scroll to position [0, 0]
type input "local"
click at [682, 197] on div "Local Placement" at bounding box center [895, 183] width 537 height 33
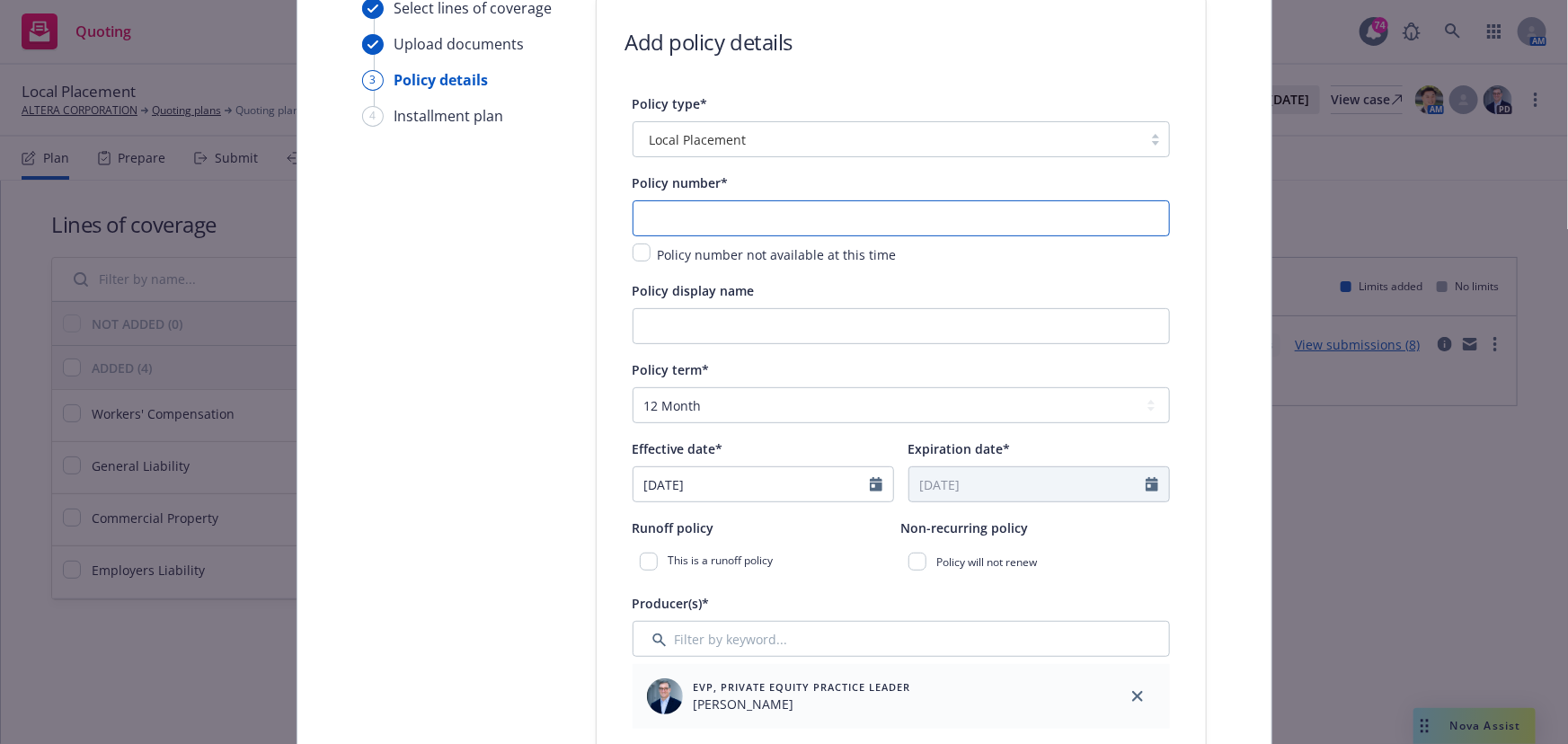
click at [672, 217] on input "text" at bounding box center [901, 218] width 537 height 36
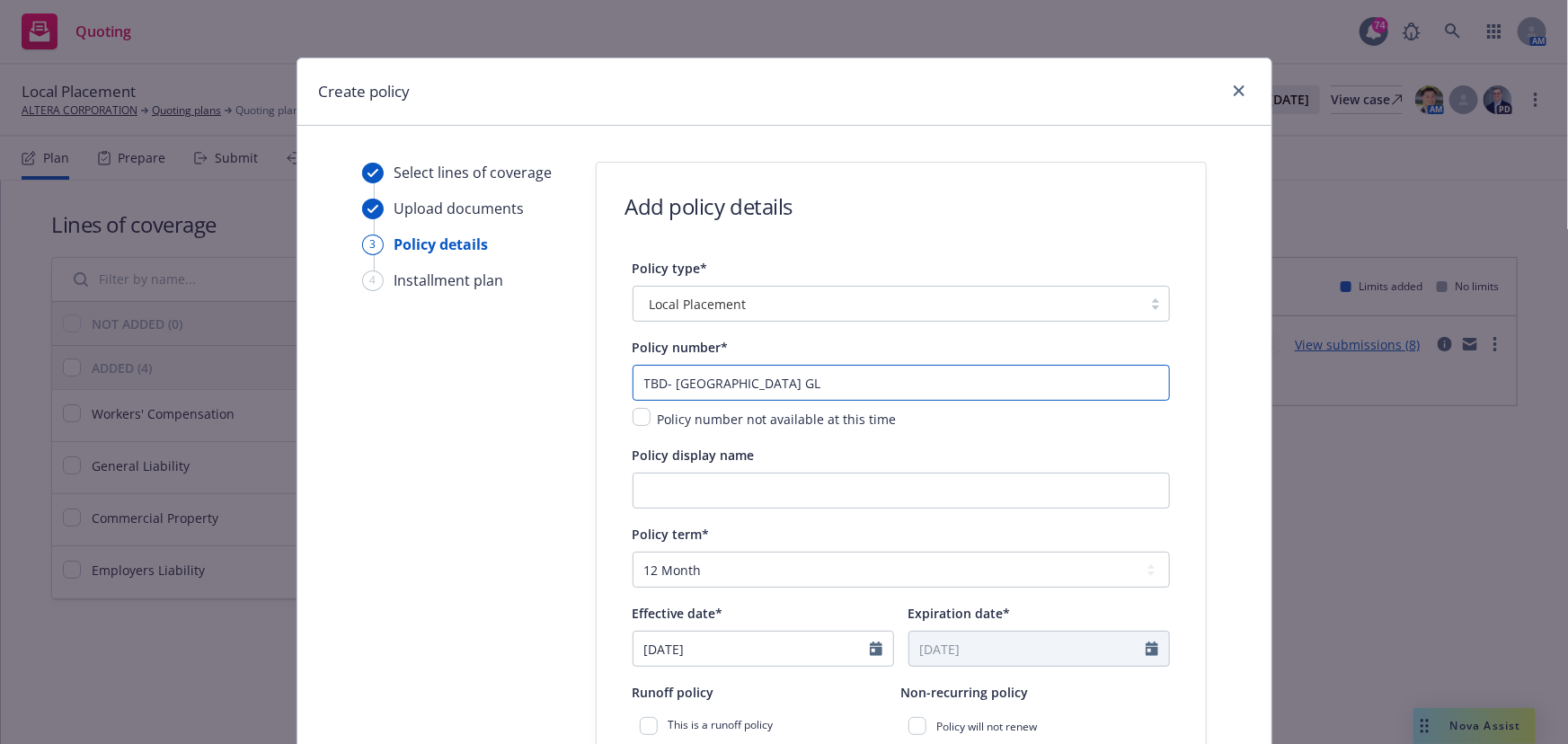
type input "TBD- Japan GL"
drag, startPoint x: 855, startPoint y: 88, endPoint x: 367, endPoint y: 224, distance: 506.6
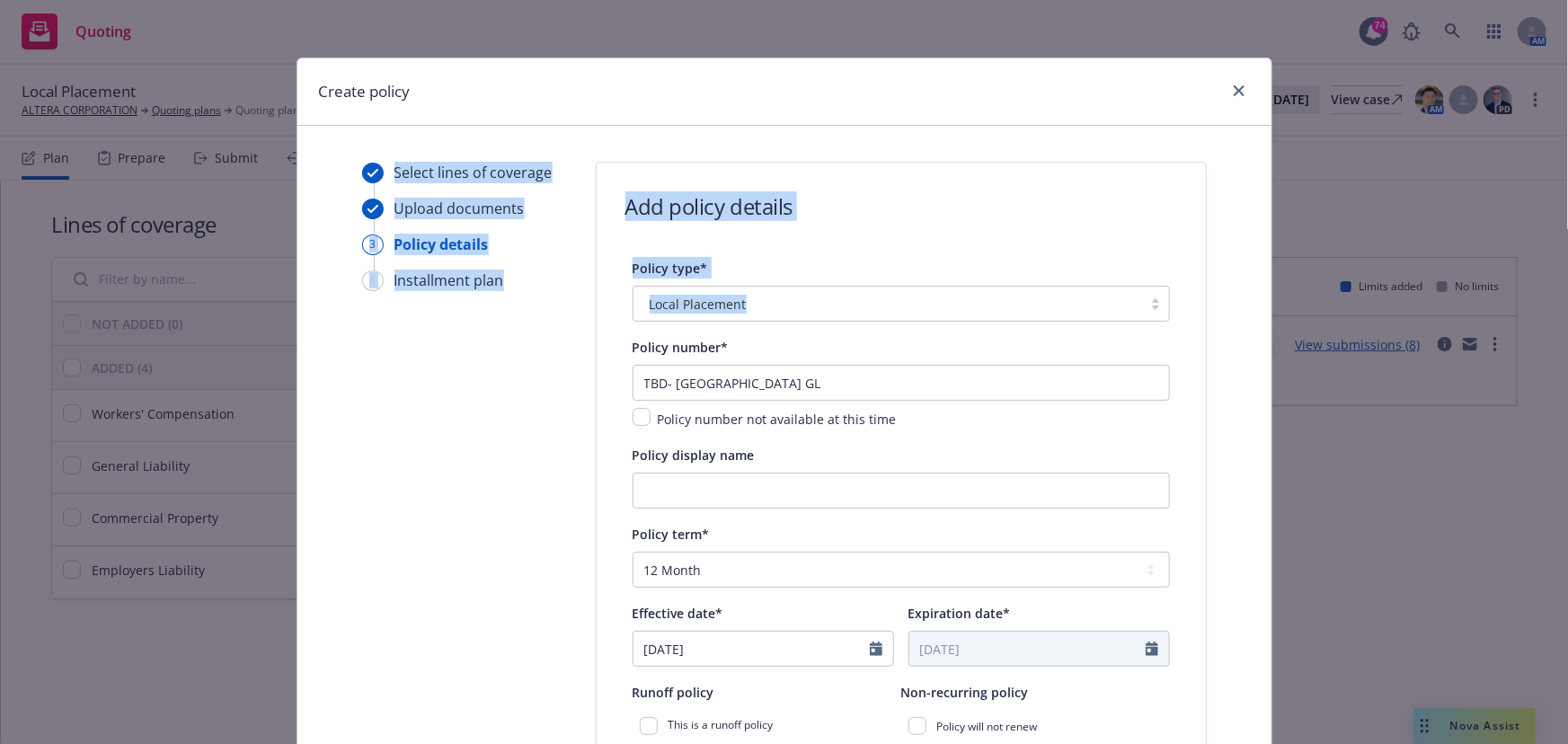
drag, startPoint x: 754, startPoint y: 85, endPoint x: 763, endPoint y: 158, distance: 73.6
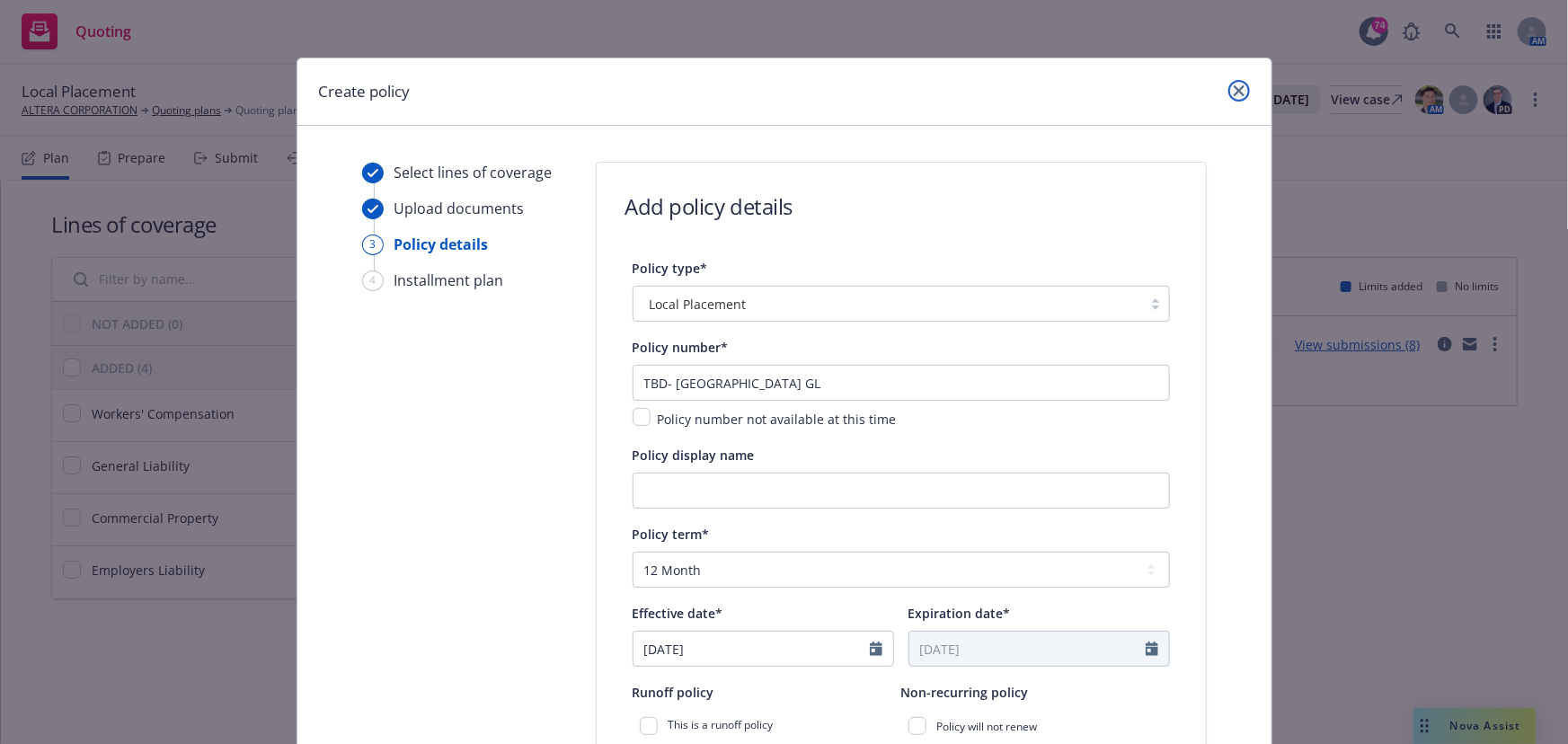
click at [1234, 90] on icon "close" at bounding box center [1238, 90] width 10 height 10
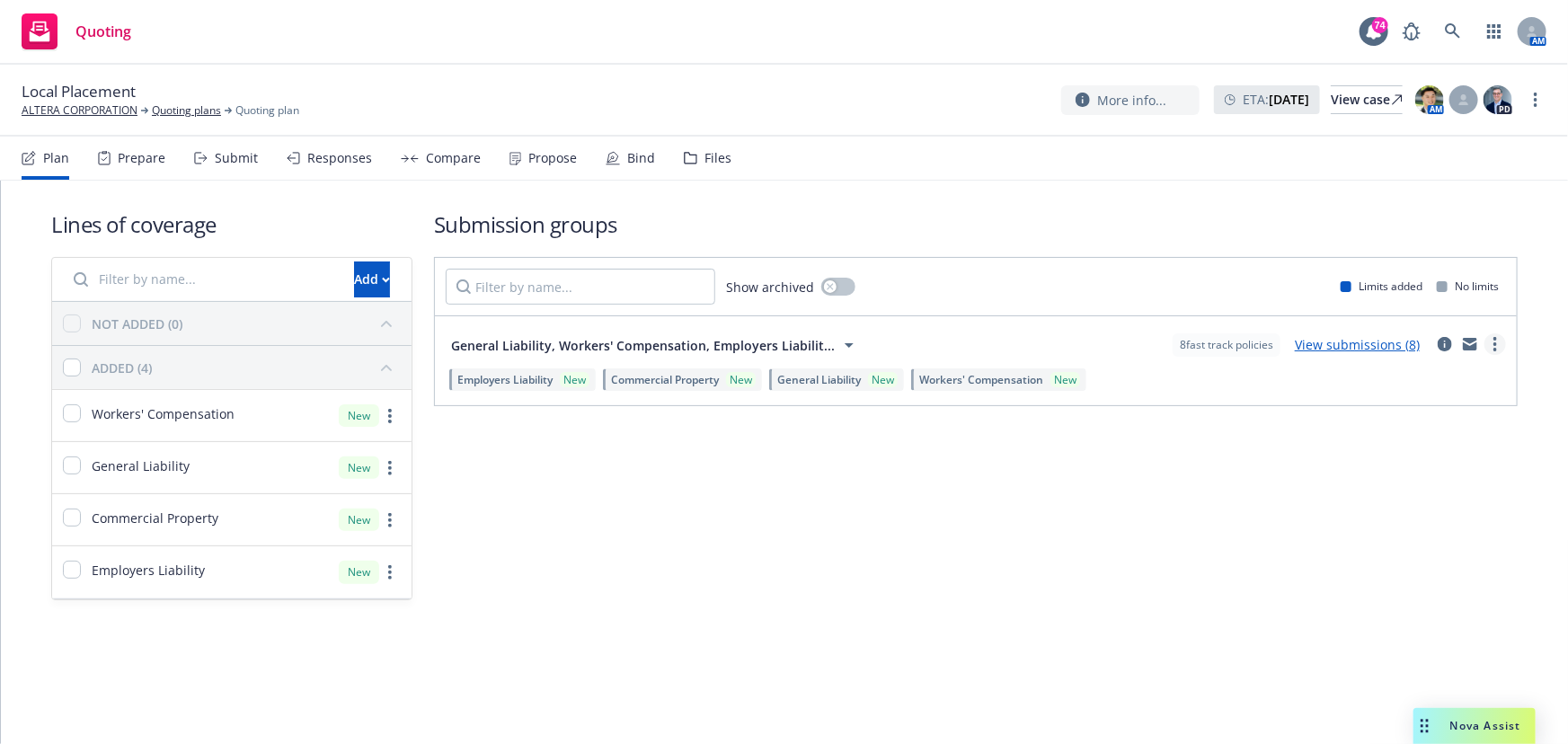
click at [1495, 346] on icon "more" at bounding box center [1496, 344] width 4 height 14
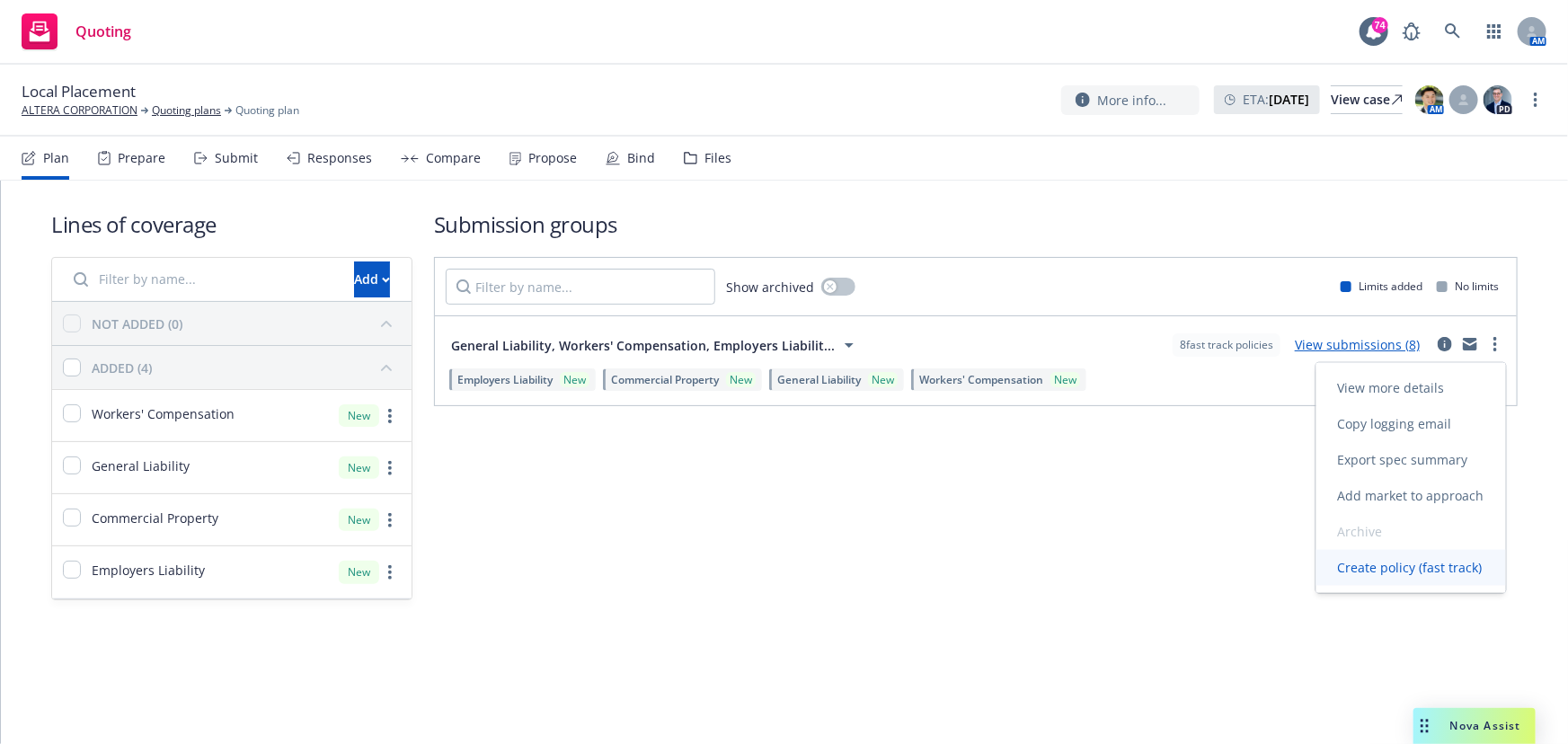
click at [1411, 566] on span "Create policy (fast track)" at bounding box center [1410, 568] width 188 height 17
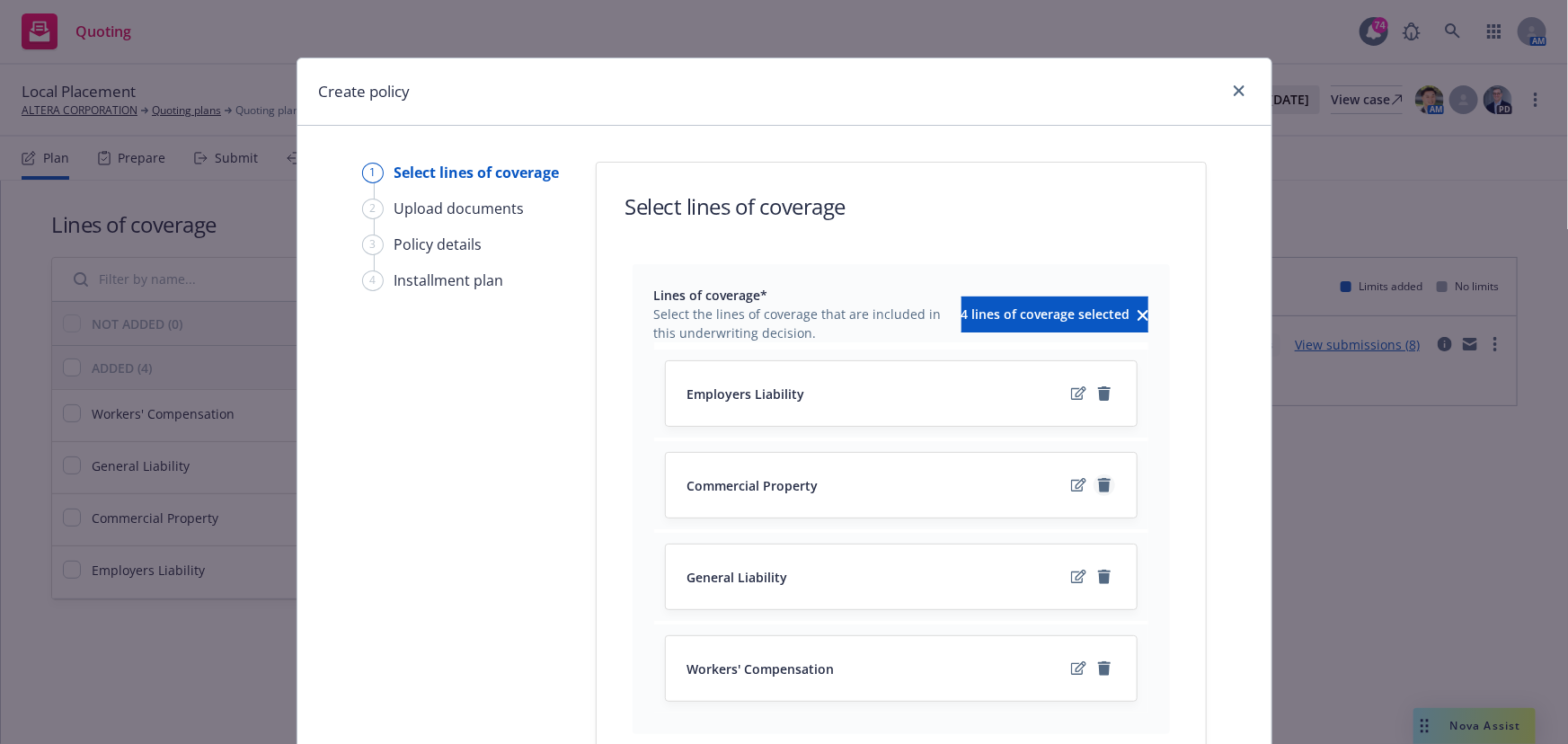
click at [1098, 486] on icon "remove" at bounding box center [1104, 485] width 12 height 14
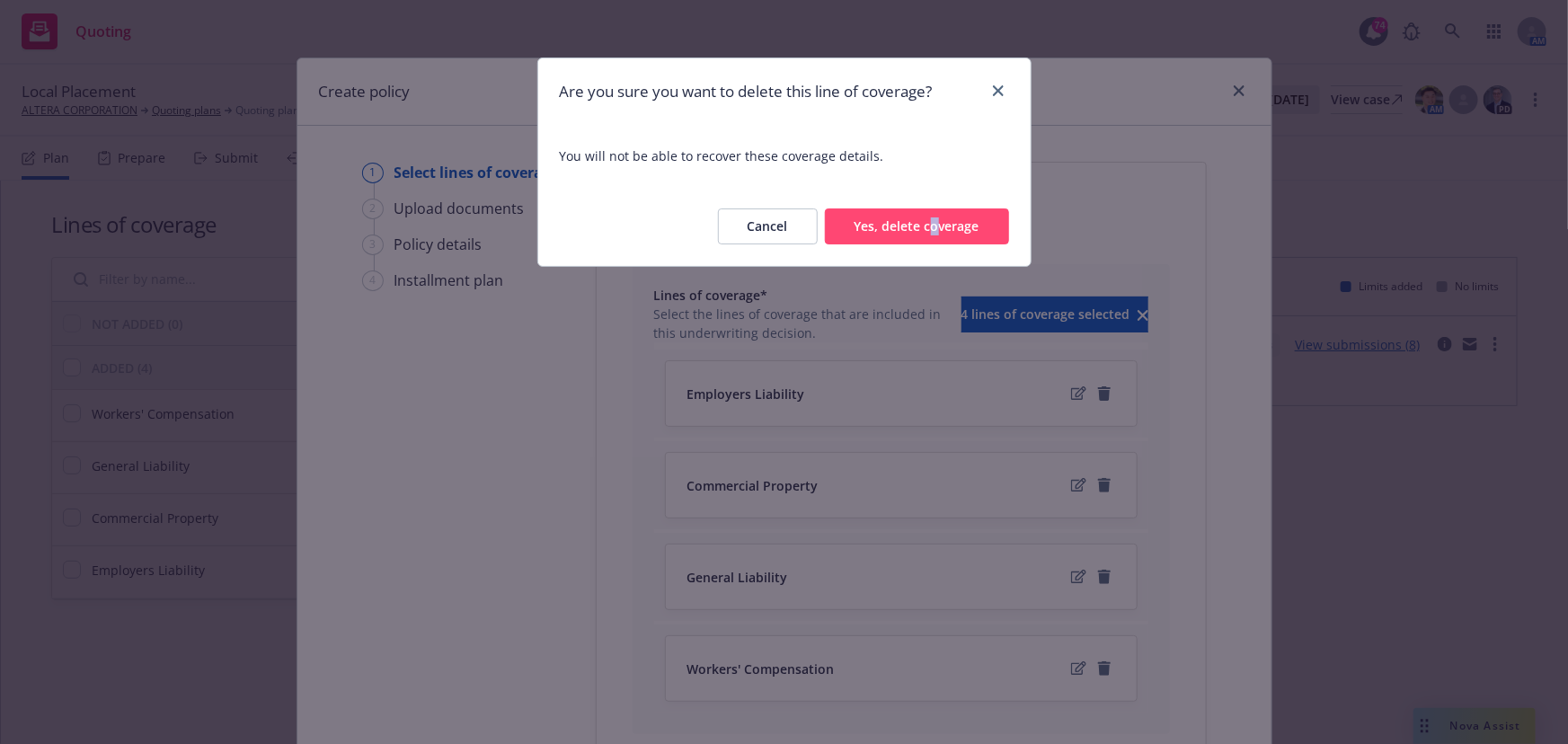
click at [934, 246] on div "Cancel Yes, delete coverage" at bounding box center [784, 226] width 493 height 79
click at [963, 233] on button "Yes, delete coverage" at bounding box center [916, 227] width 184 height 36
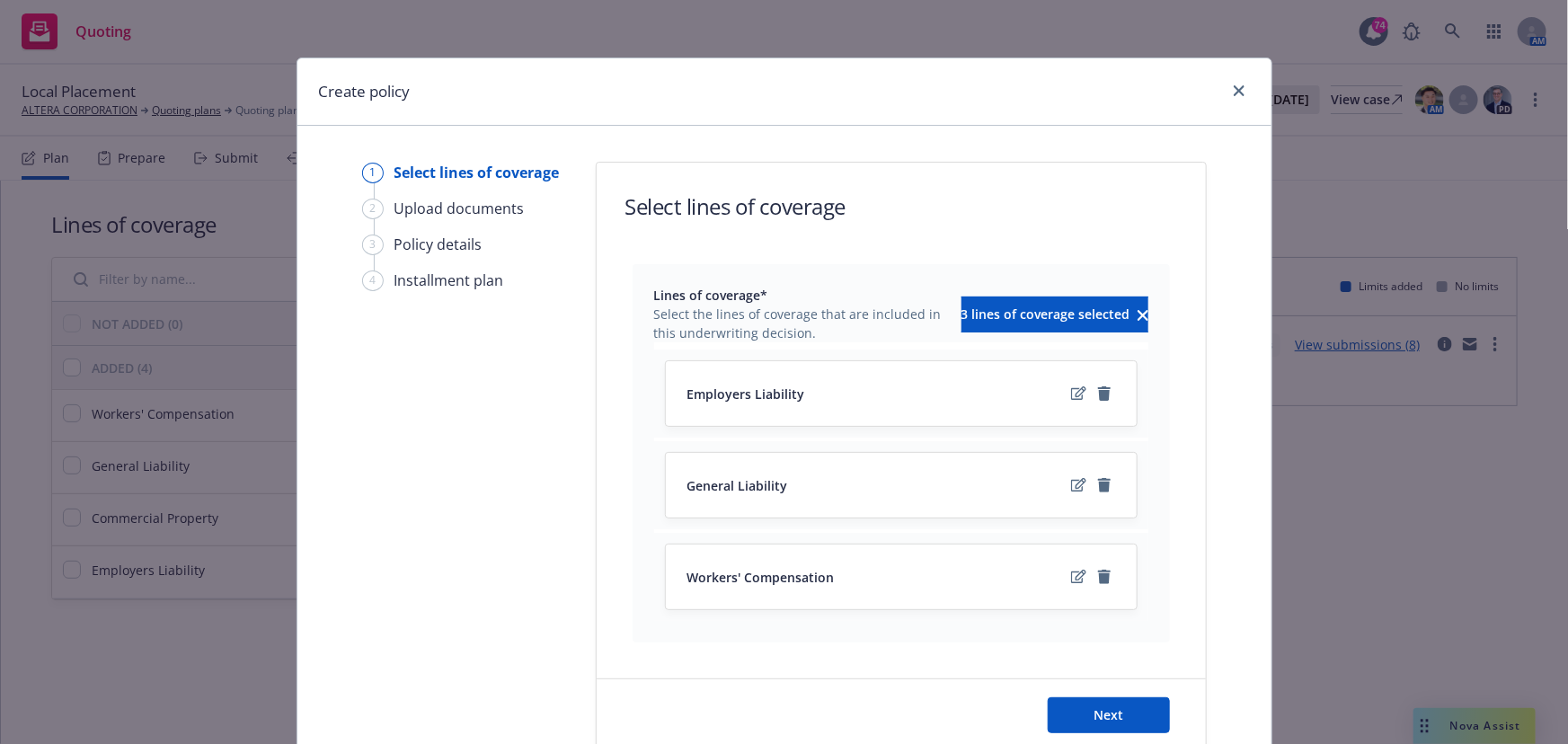
click at [1102, 468] on div "General Liability" at bounding box center [901, 485] width 471 height 65
click at [1098, 485] on icon "remove" at bounding box center [1104, 485] width 12 height 14
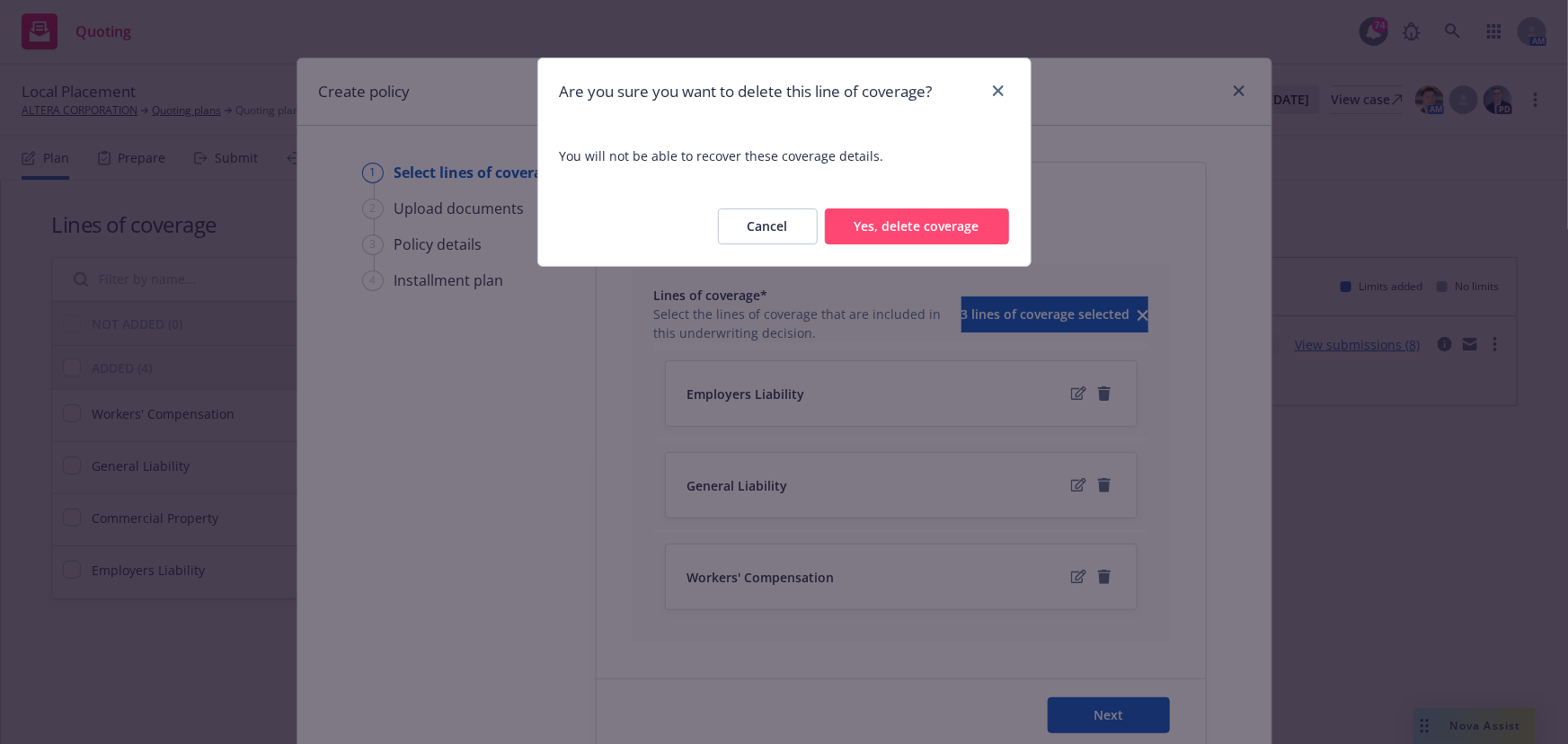
click at [942, 237] on button "Yes, delete coverage" at bounding box center [916, 227] width 184 height 36
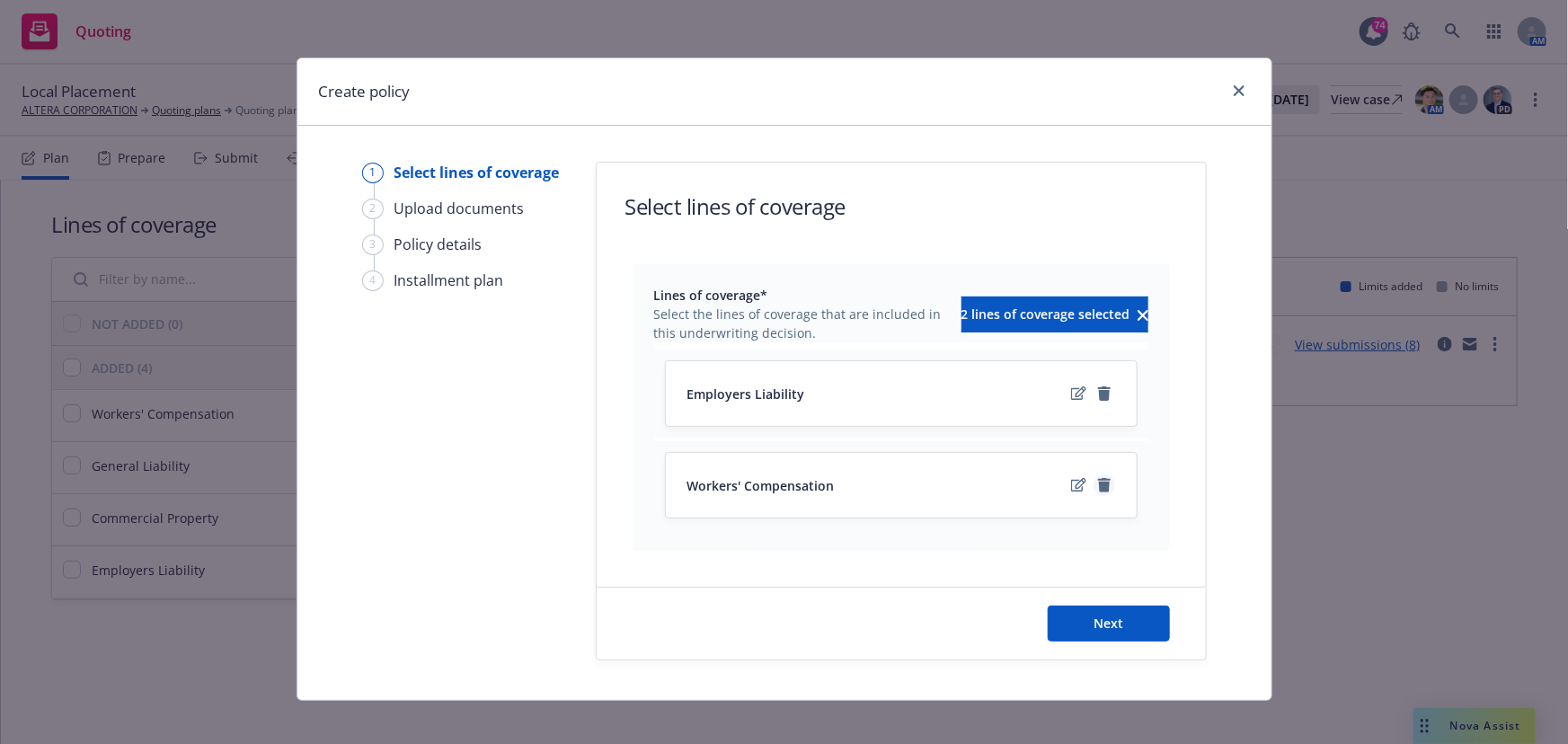
click at [1097, 485] on icon "remove" at bounding box center [1104, 485] width 14 height 14
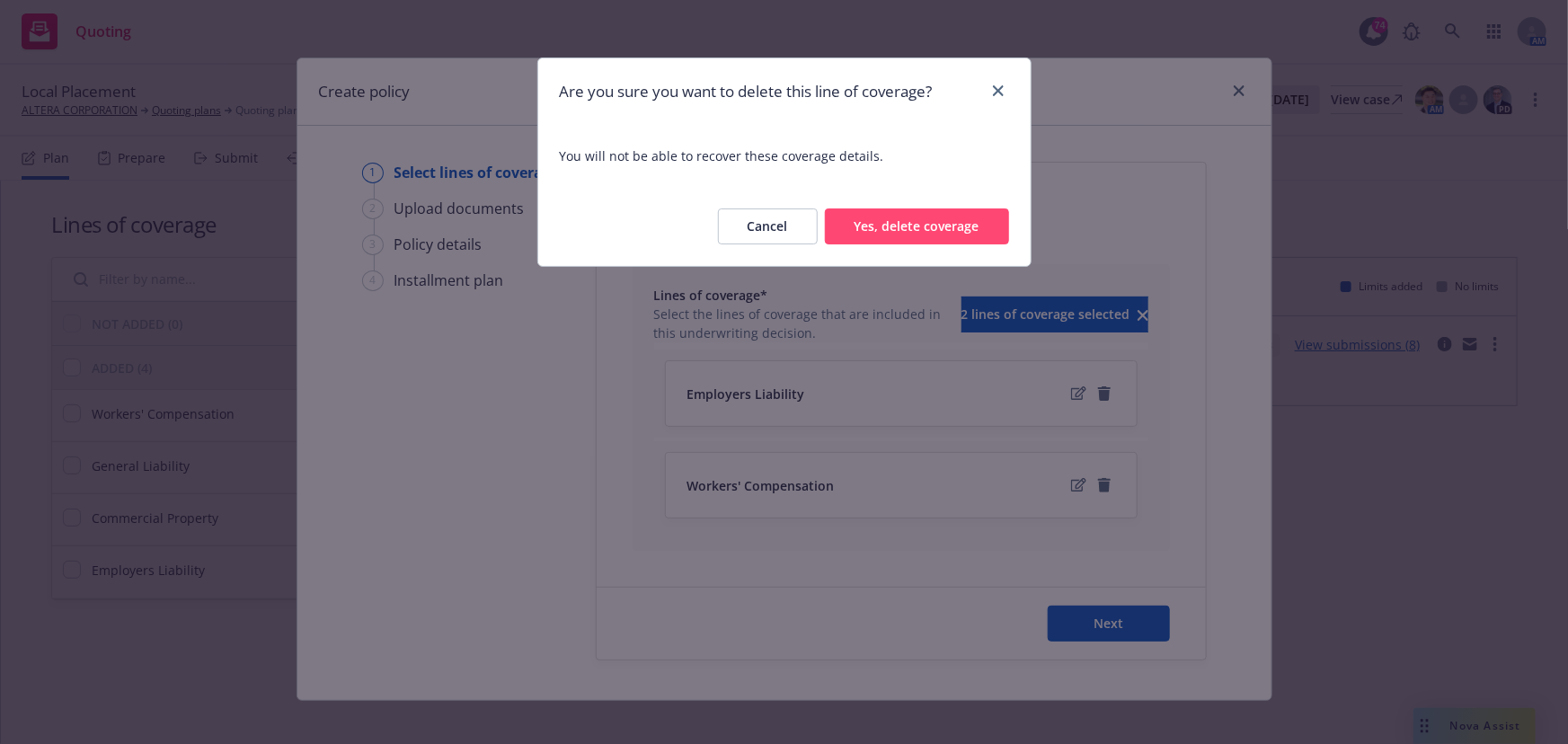
click at [897, 233] on button "Yes, delete coverage" at bounding box center [916, 227] width 184 height 36
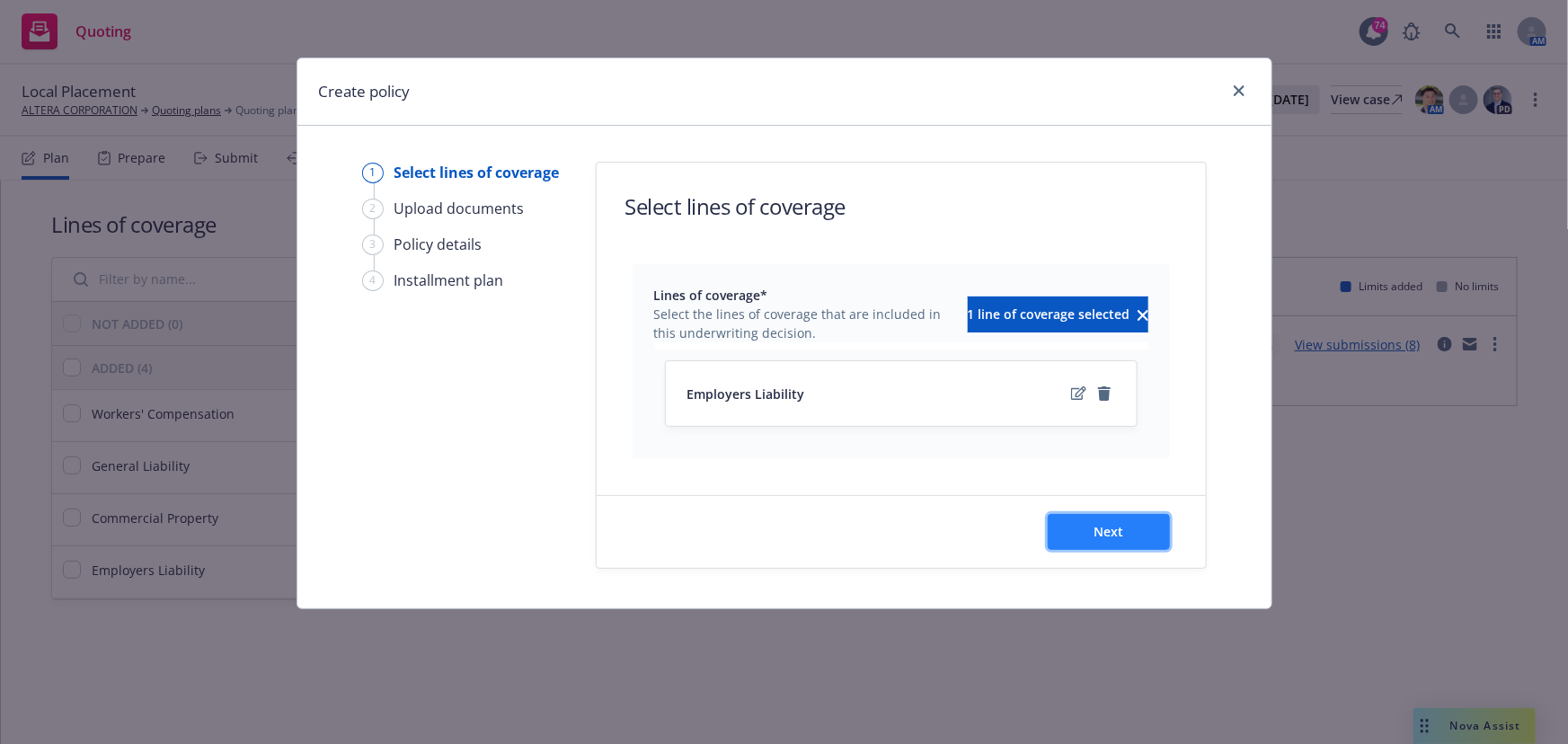
click at [1077, 537] on button "Next" at bounding box center [1109, 533] width 122 height 36
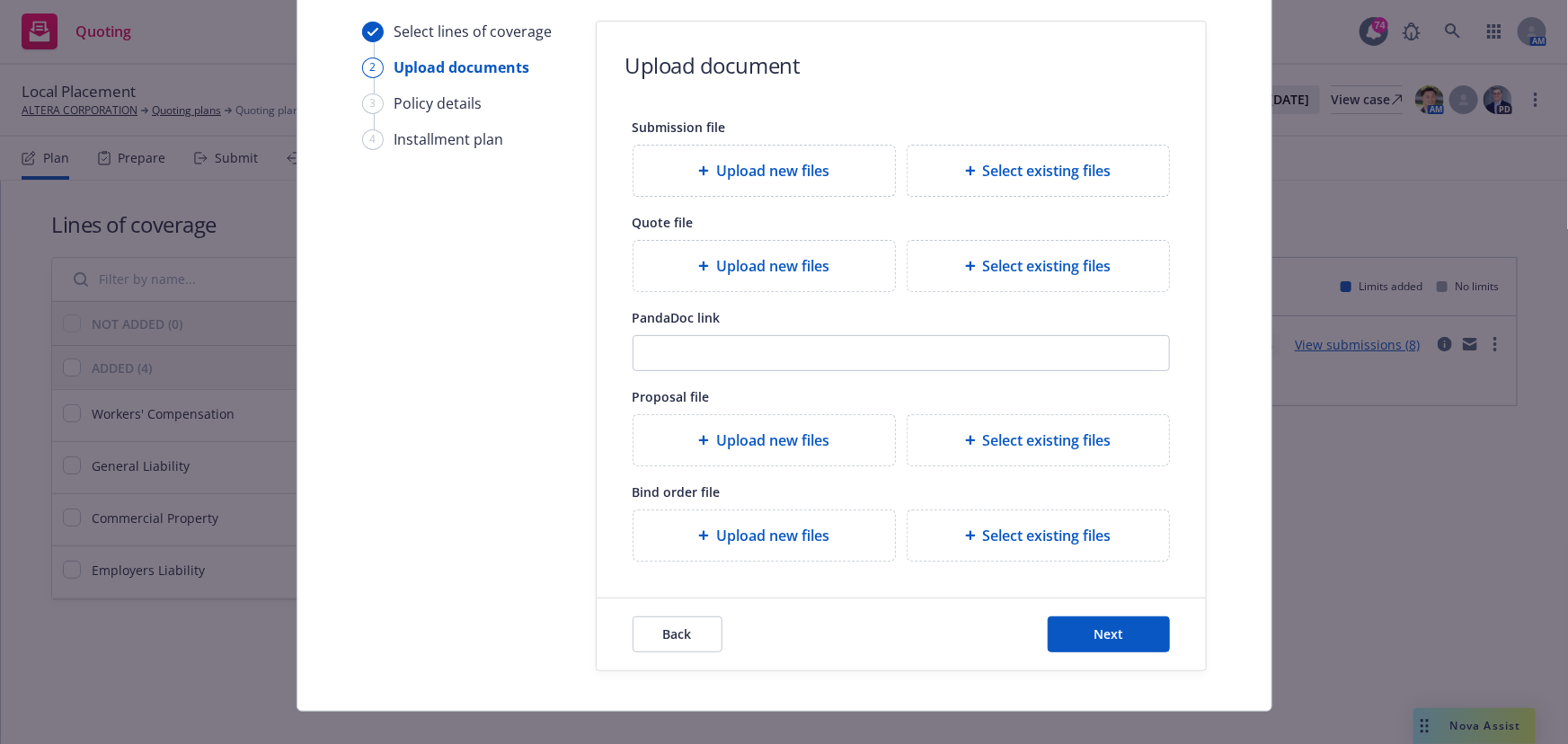
scroll to position [165, 0]
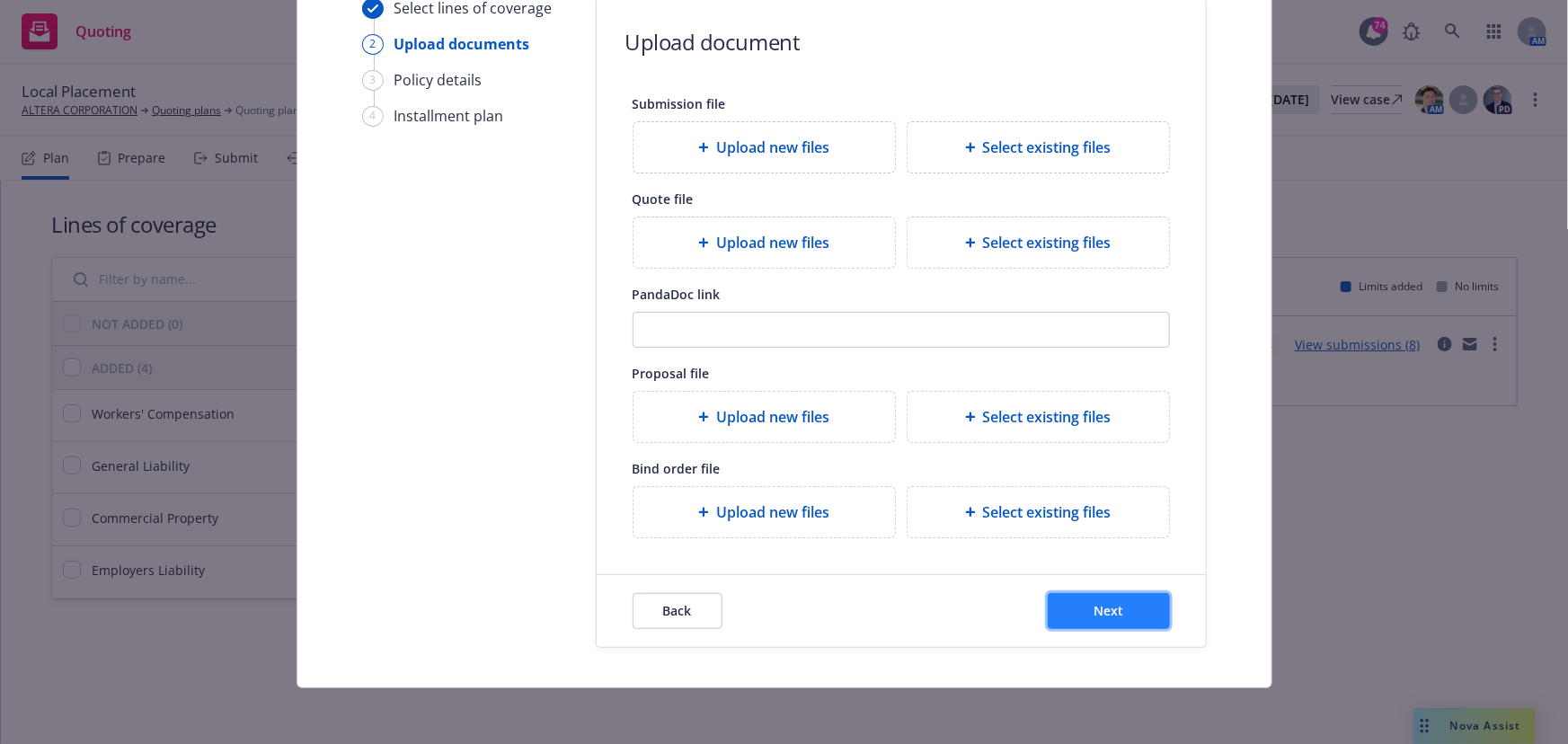
click at [1094, 602] on span "Next" at bounding box center [1108, 611] width 30 height 17
select select "12"
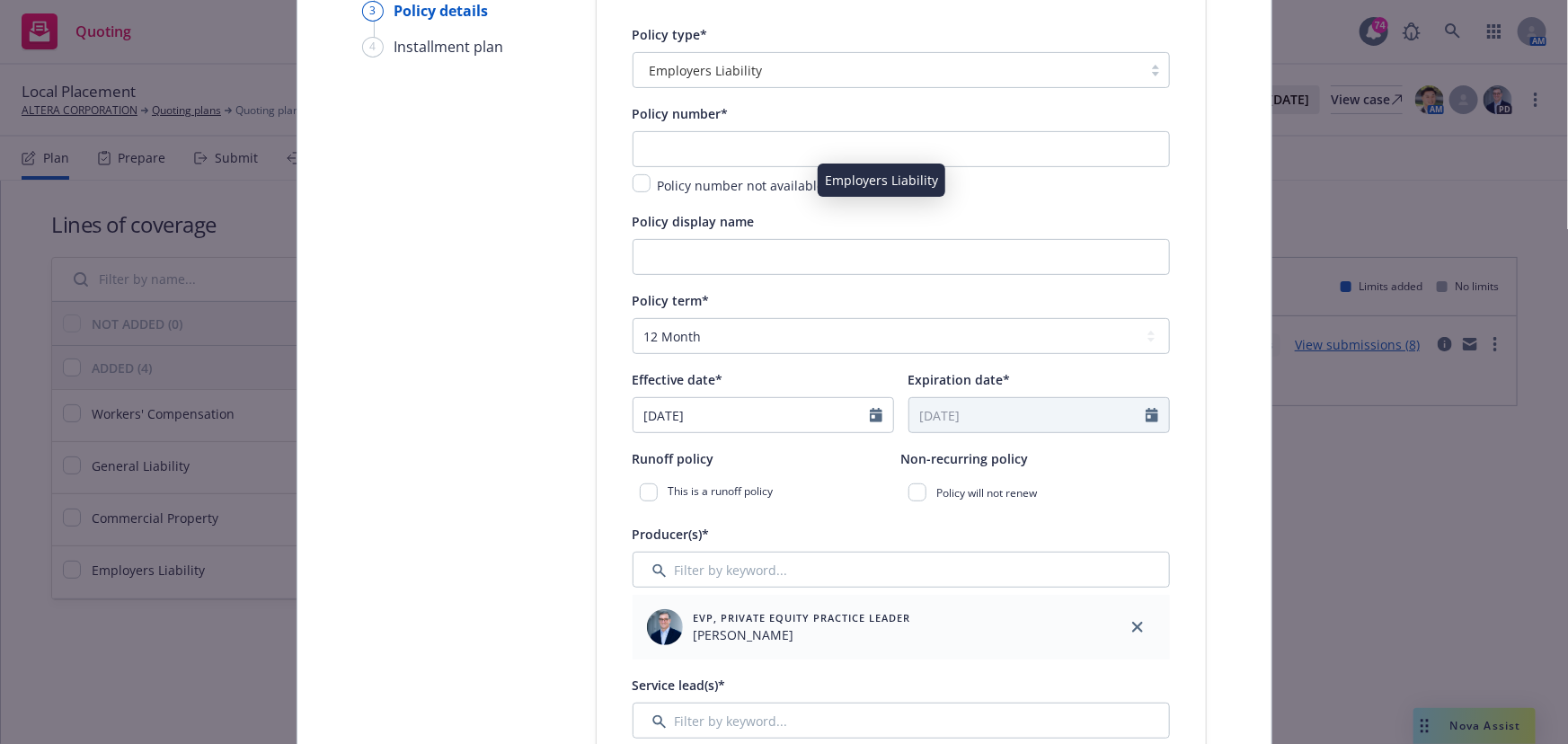
scroll to position [83, 0]
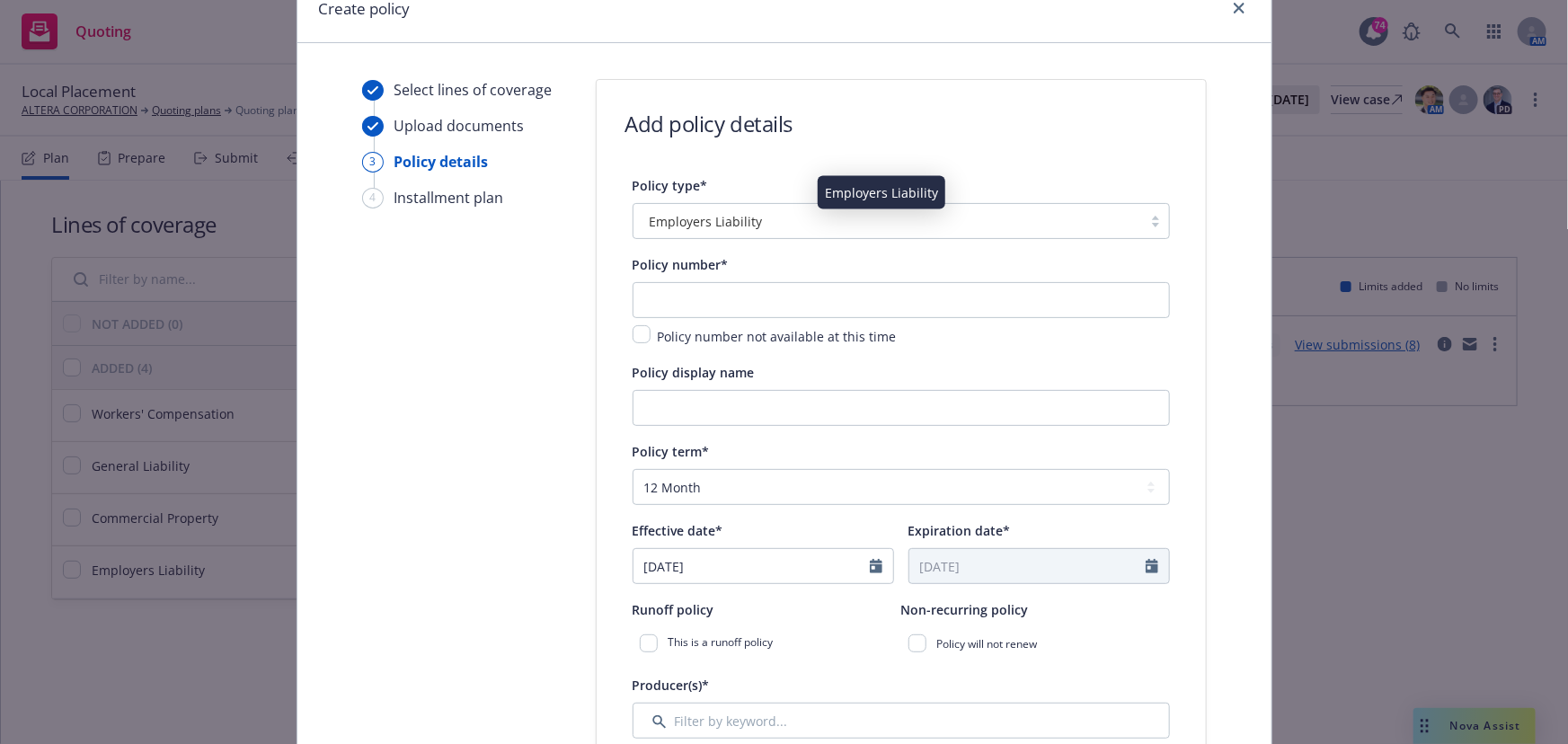
click at [694, 226] on span "Employers Liability" at bounding box center [706, 222] width 113 height 19
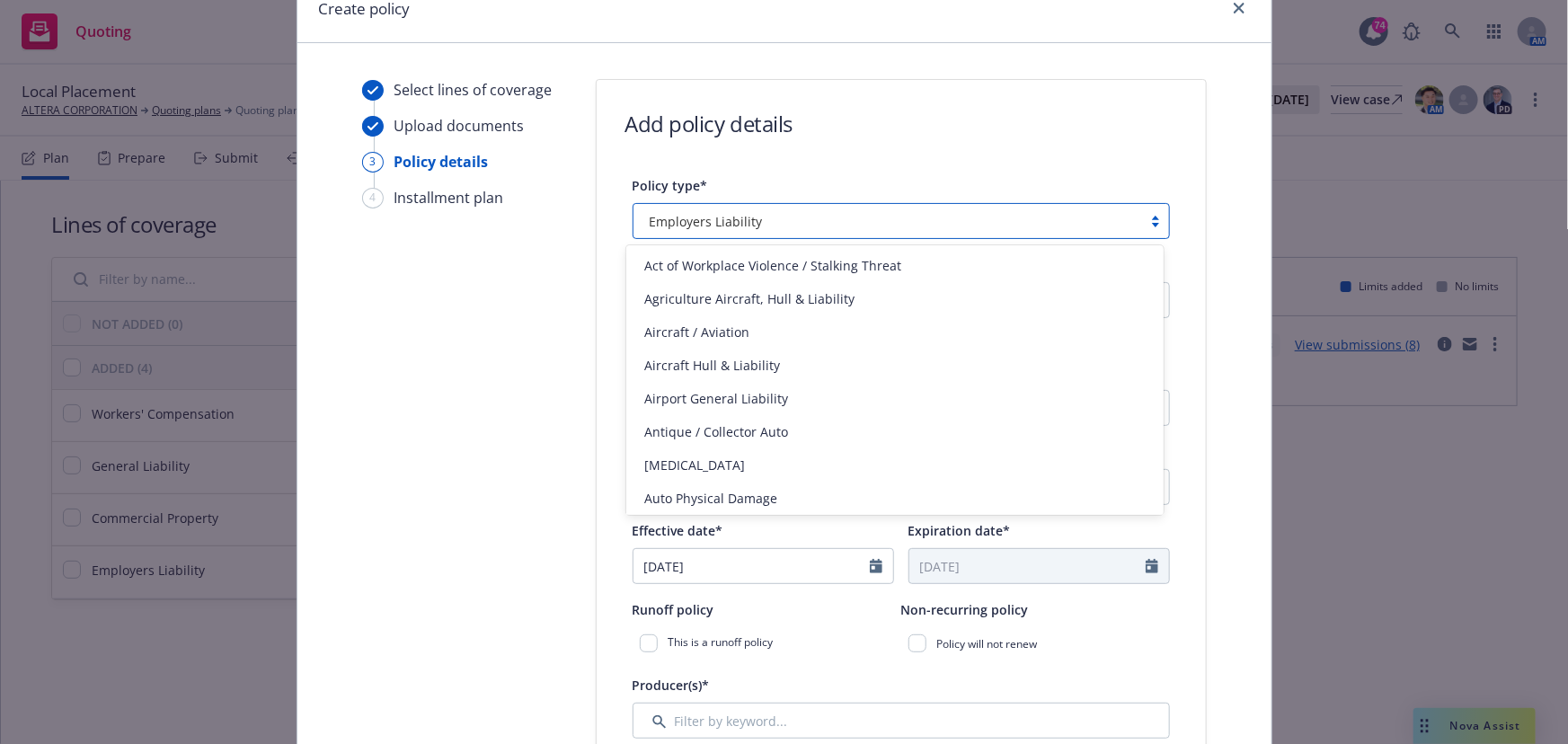
click at [694, 226] on span "Employers Liability" at bounding box center [706, 222] width 113 height 19
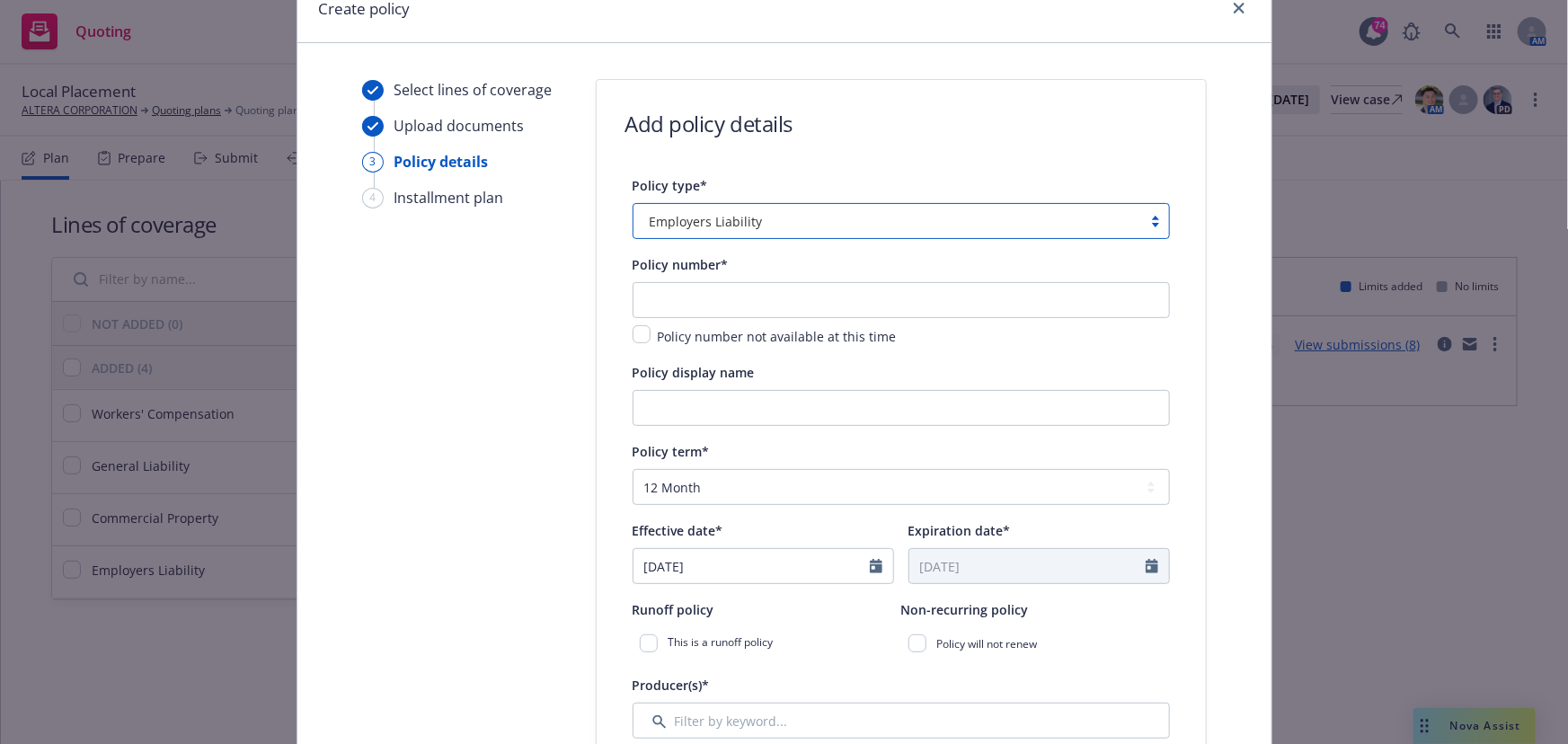
click at [690, 200] on div "Policy type* Select is focused ,type to refine list, press Down to open the men…" at bounding box center [901, 207] width 537 height 65
click at [689, 214] on span "Employers Liability" at bounding box center [706, 222] width 113 height 19
type input "K"
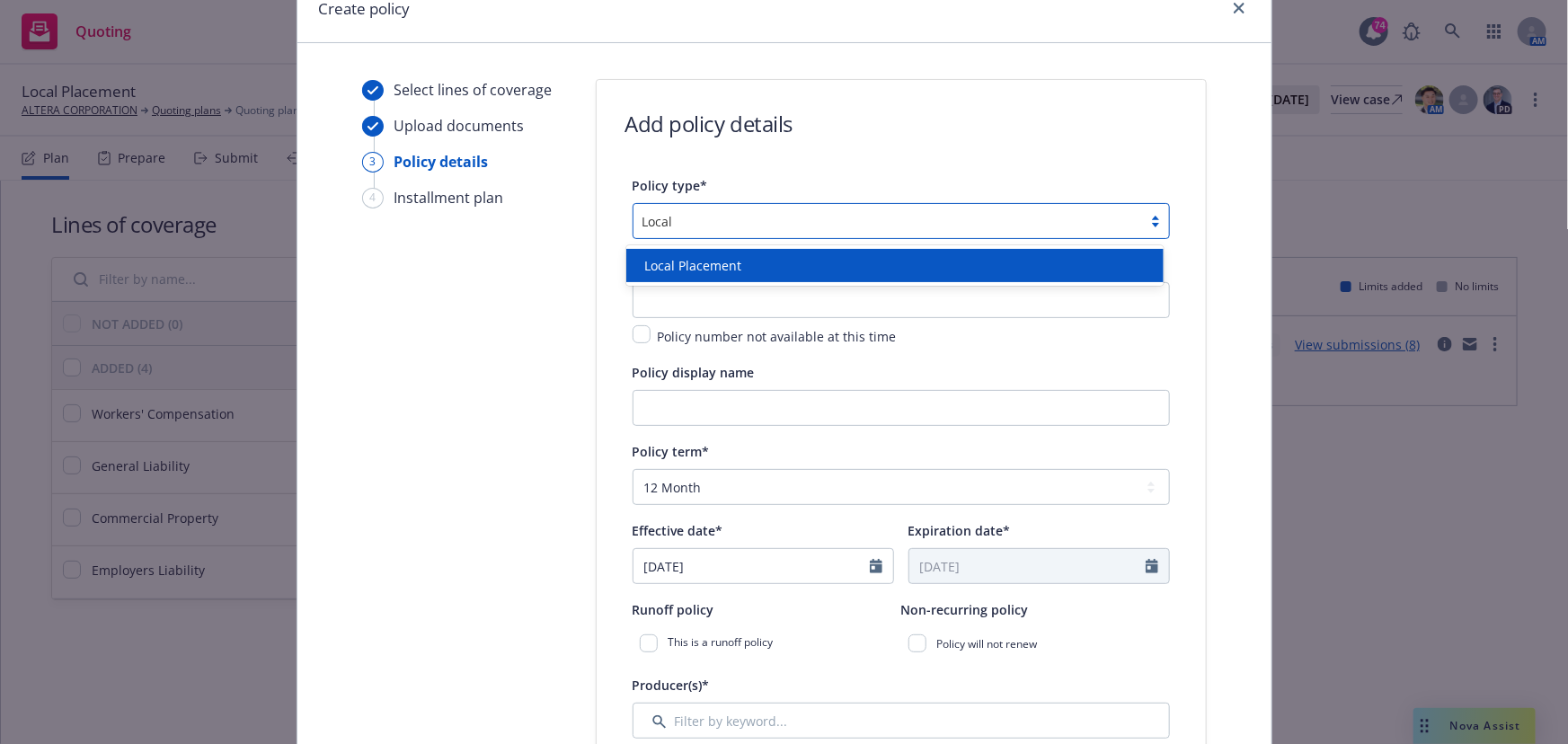
type input "Local"
click at [677, 256] on span "Local Placement" at bounding box center [693, 266] width 97 height 19
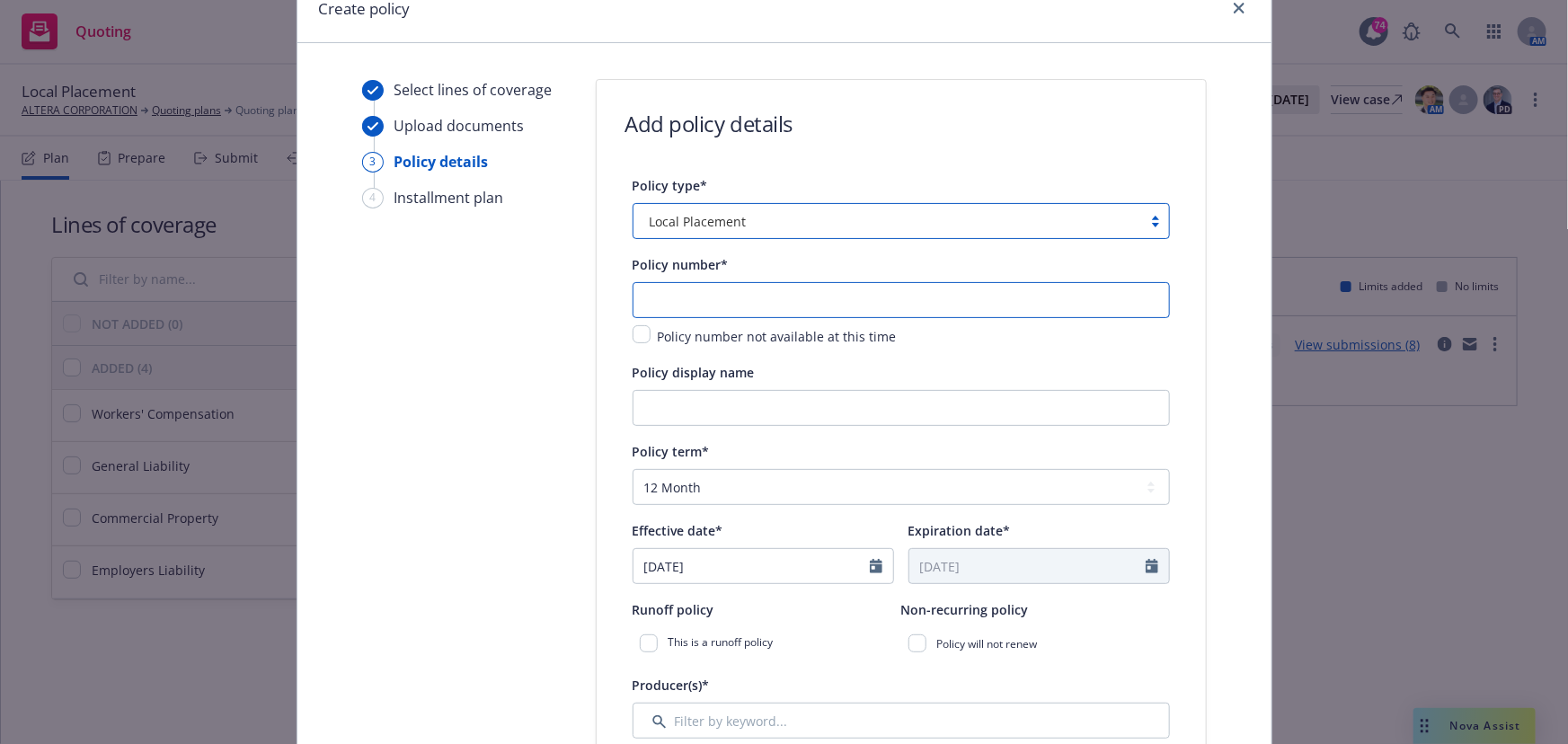
click at [660, 296] on input "text" at bounding box center [901, 300] width 537 height 36
type input "TBD- Japan EL"
click at [675, 404] on input "Policy display name" at bounding box center [901, 408] width 537 height 36
type input "Japan EL"
click at [665, 494] on select "Select policy term 12 Month 6 Month 4 Month 3 Month 2 Month 1 Month 36 Month (3…" at bounding box center [901, 487] width 537 height 36
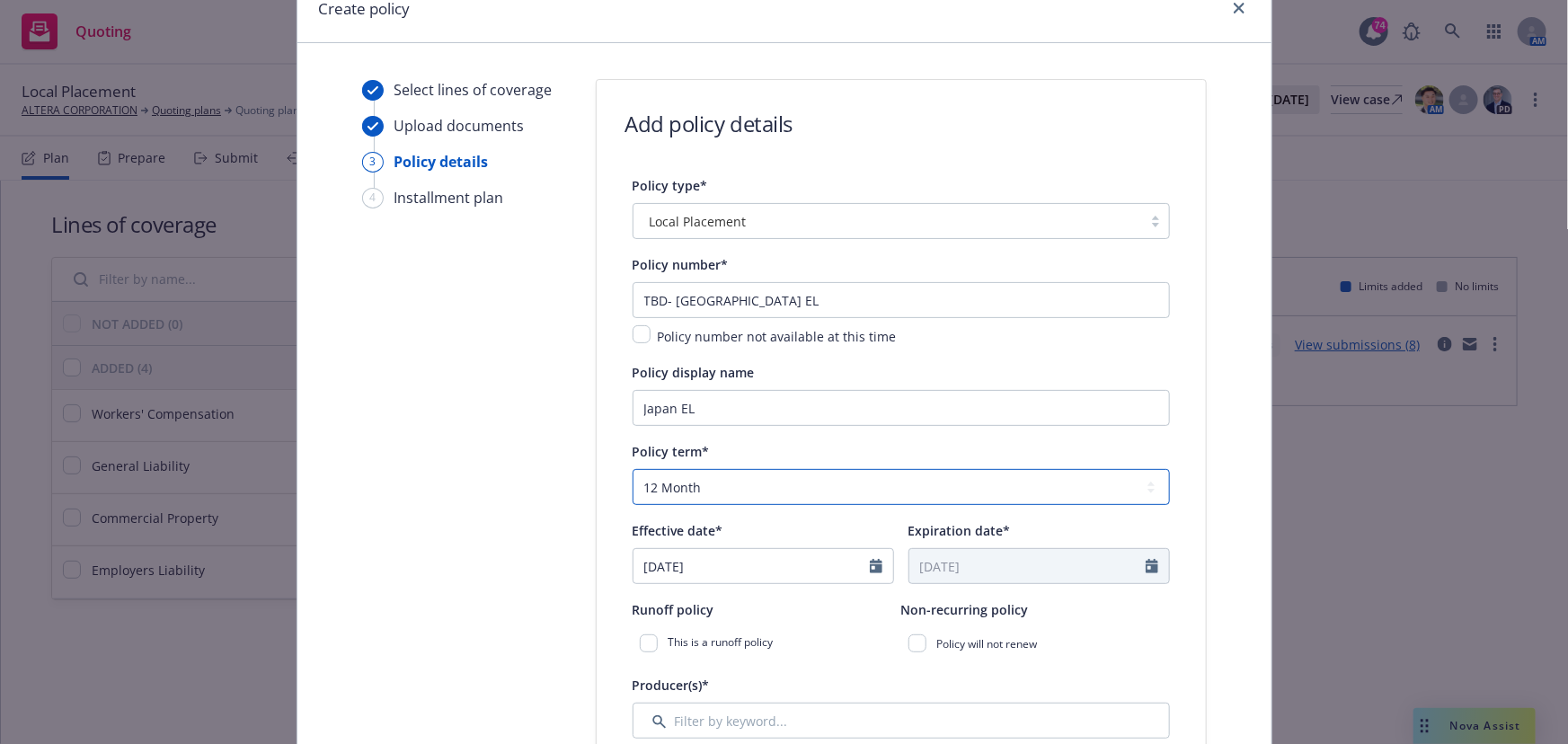
select select "other"
click at [633, 469] on select "Select policy term 12 Month 6 Month 4 Month 3 Month 2 Month 1 Month 36 Month (3…" at bounding box center [901, 487] width 537 height 36
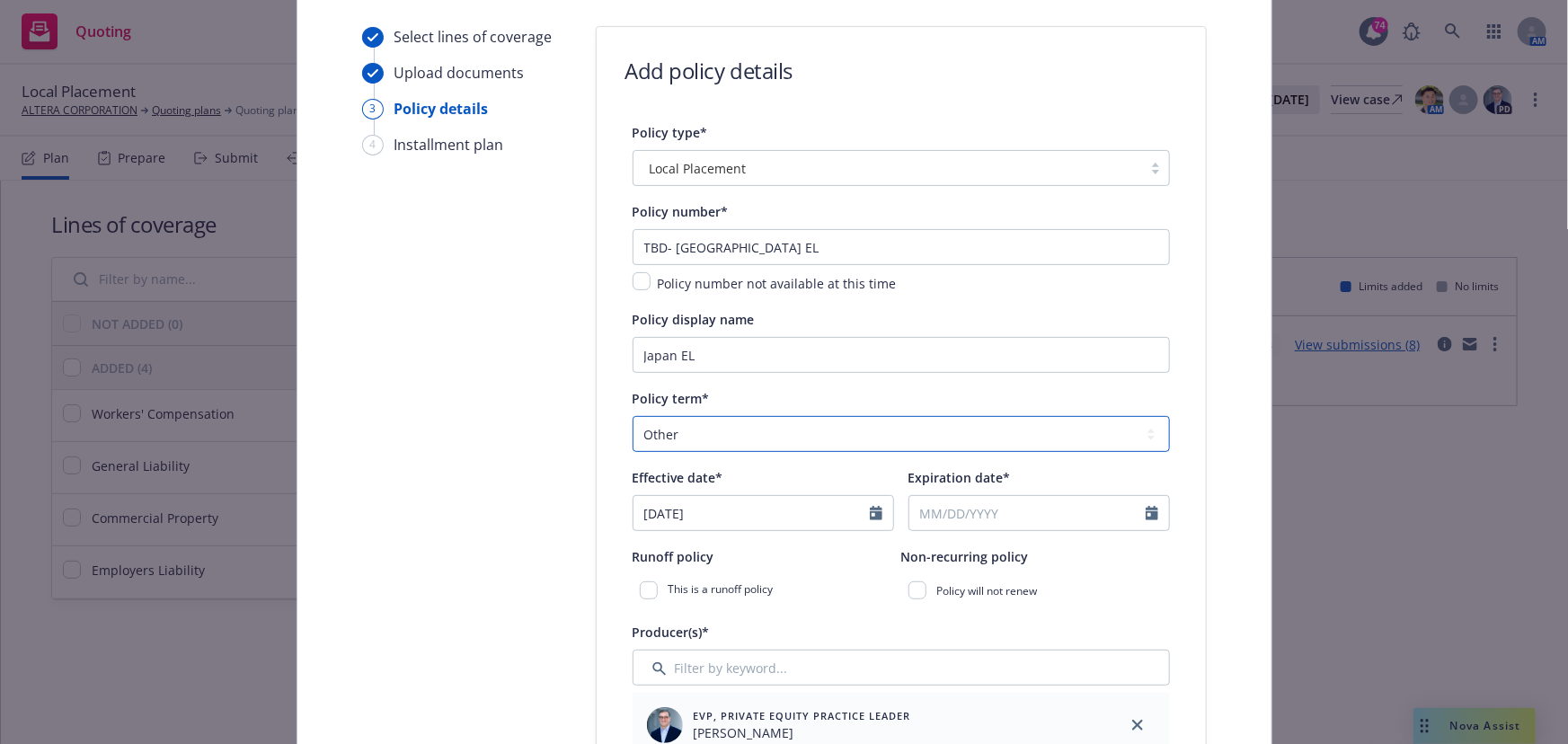
scroll to position [165, 0]
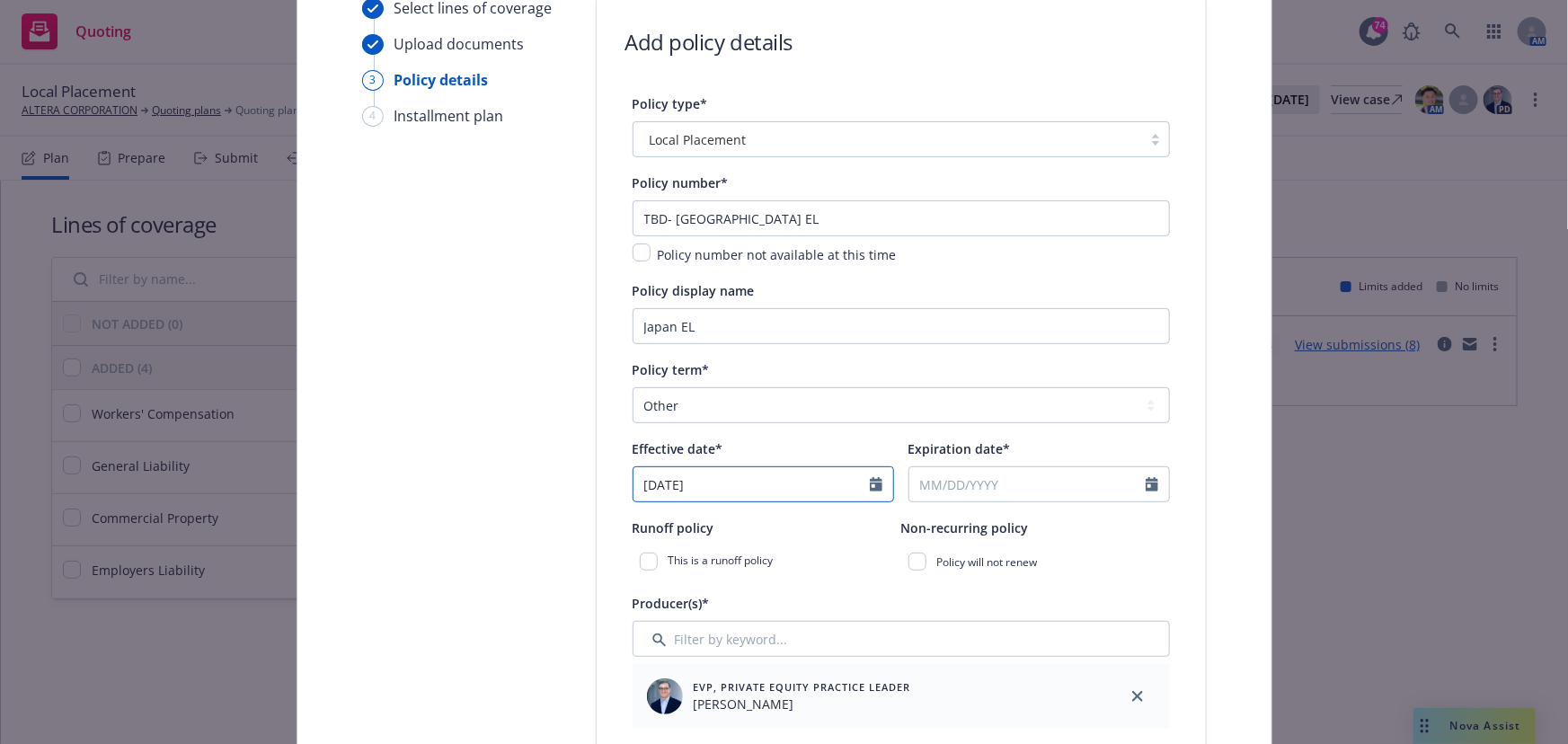
click at [699, 474] on input "09/11/2025" at bounding box center [752, 485] width 236 height 34
select select "9"
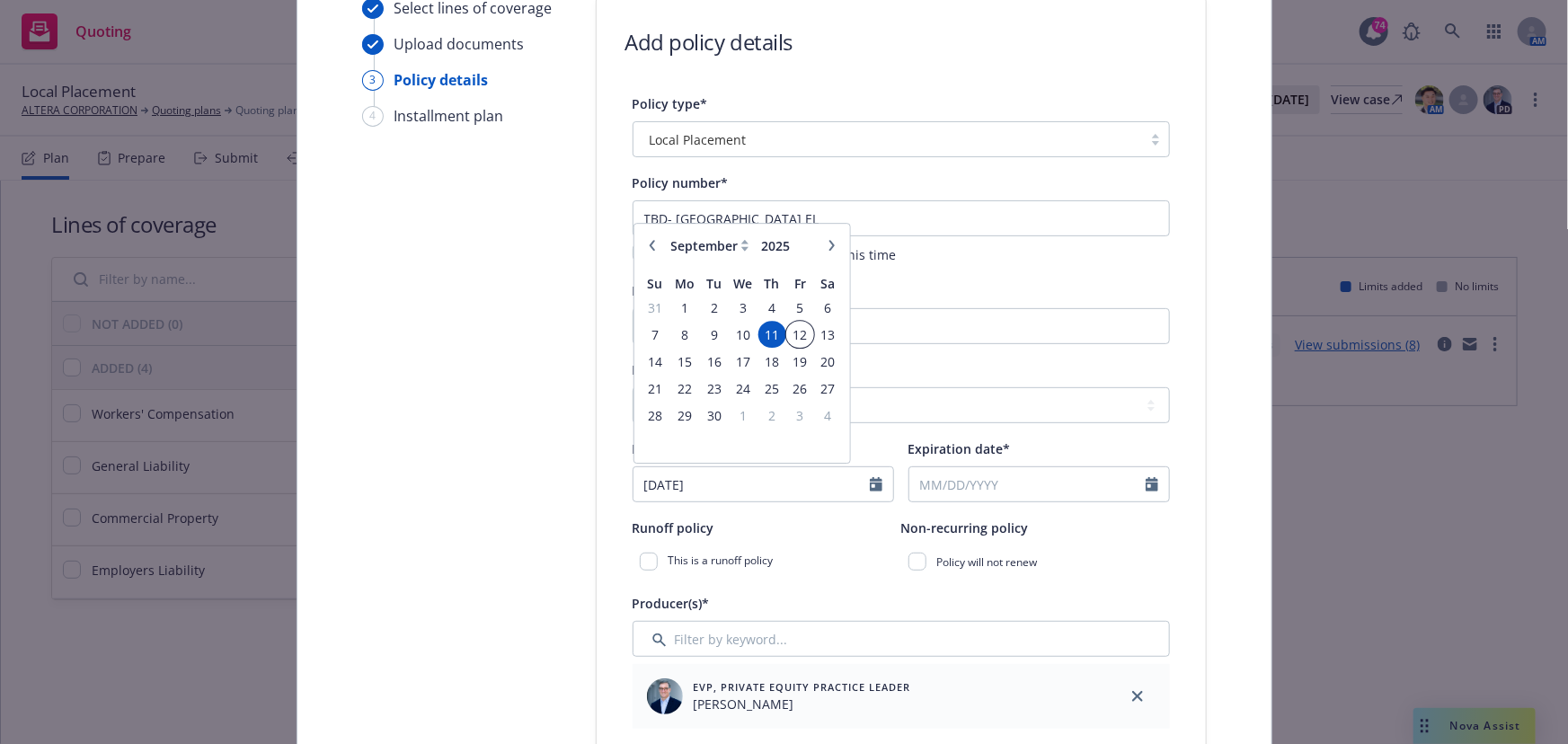
click at [790, 332] on span "12" at bounding box center [799, 335] width 24 height 23
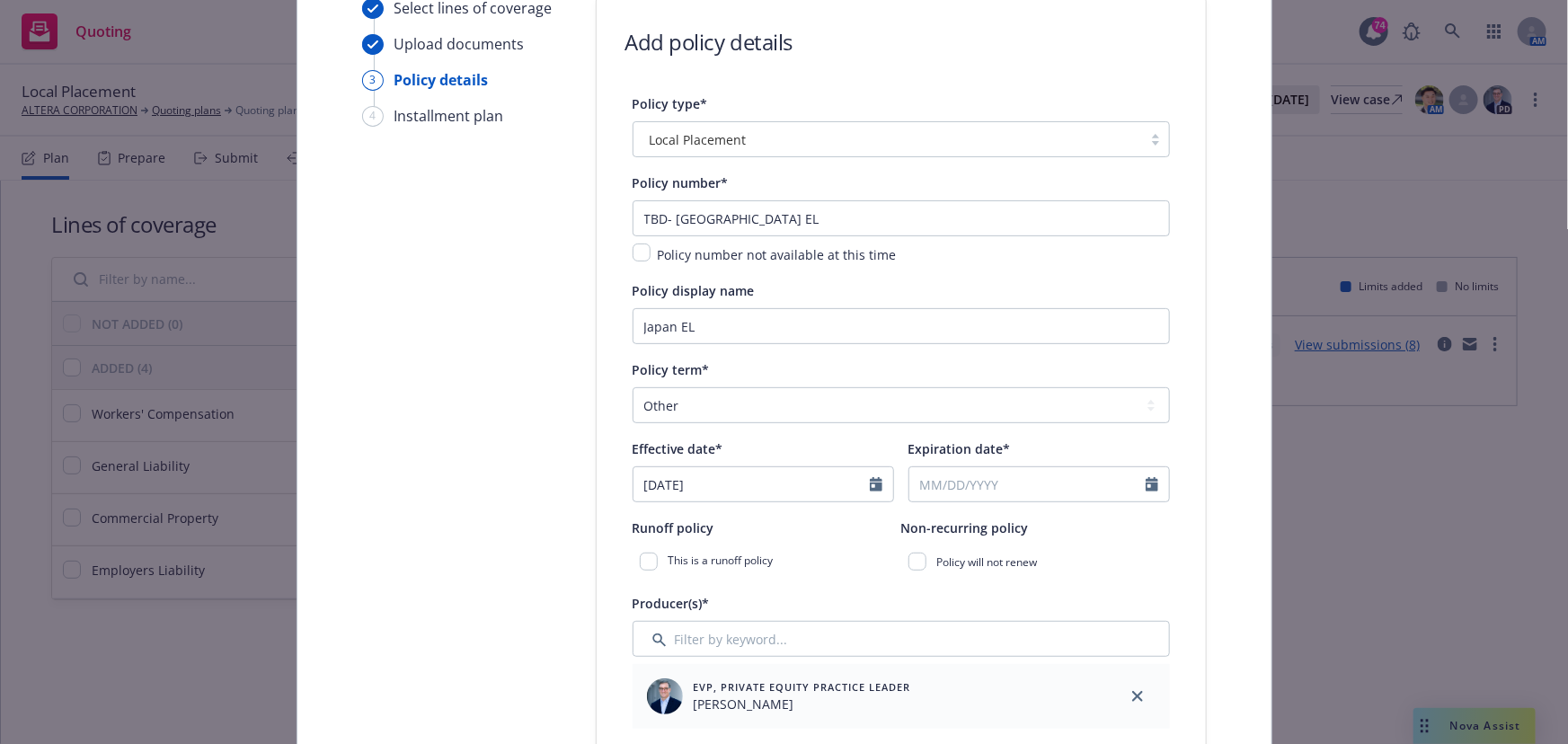
type input "[DATE]"
select select "9"
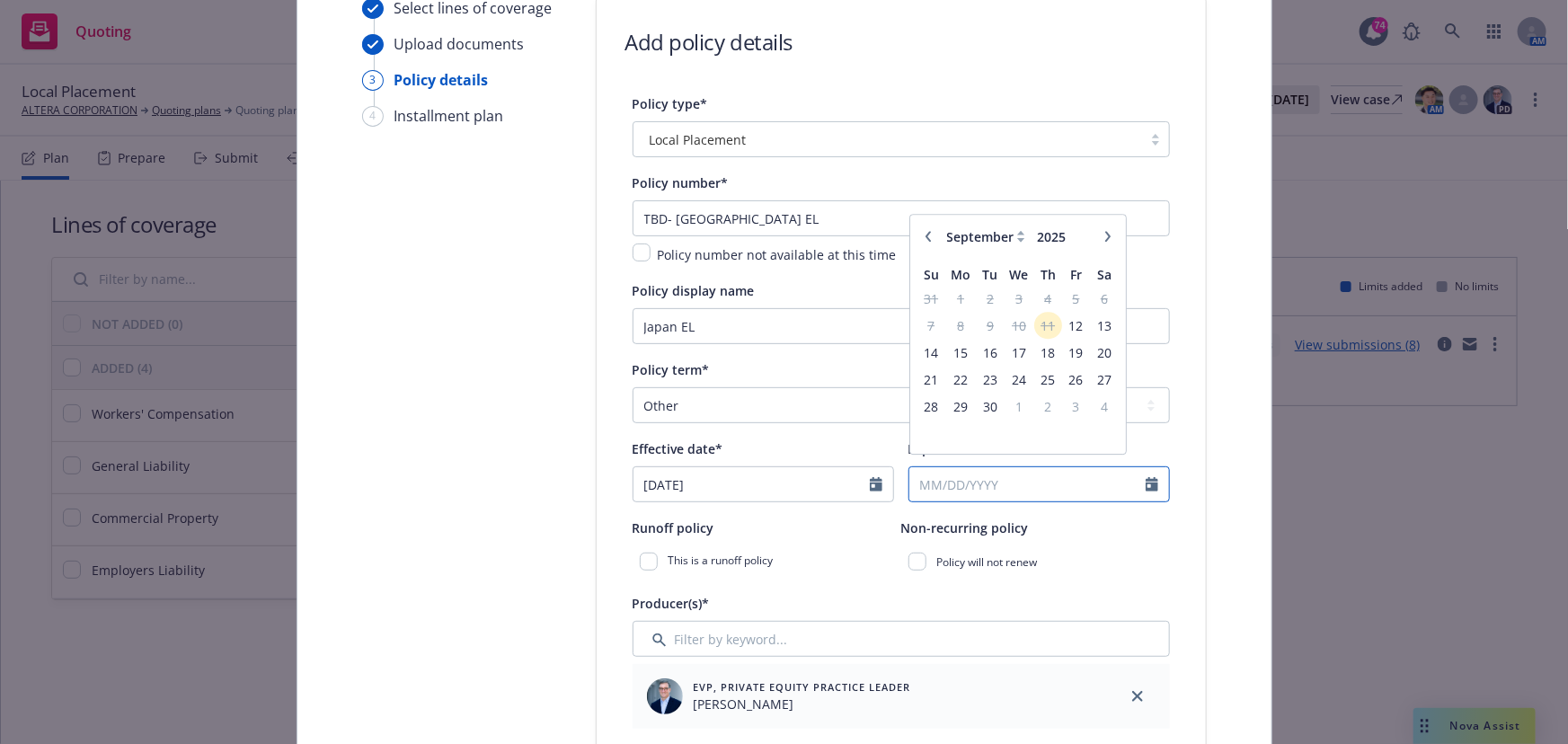
click at [918, 476] on input "Expiration date*" at bounding box center [1028, 485] width 236 height 34
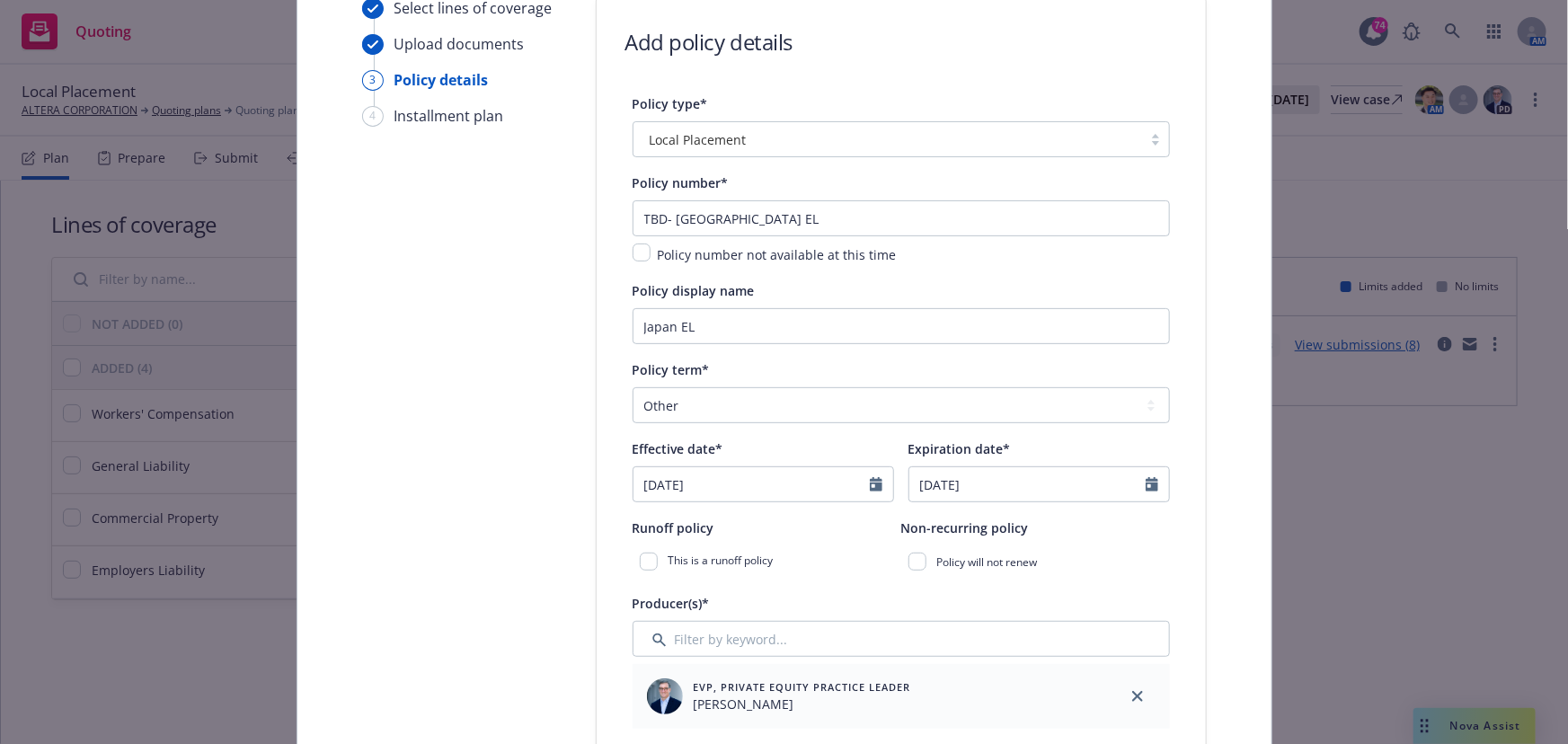
type input "[DATE]"
click at [856, 571] on div "This is a runoff policy" at bounding box center [767, 562] width 269 height 32
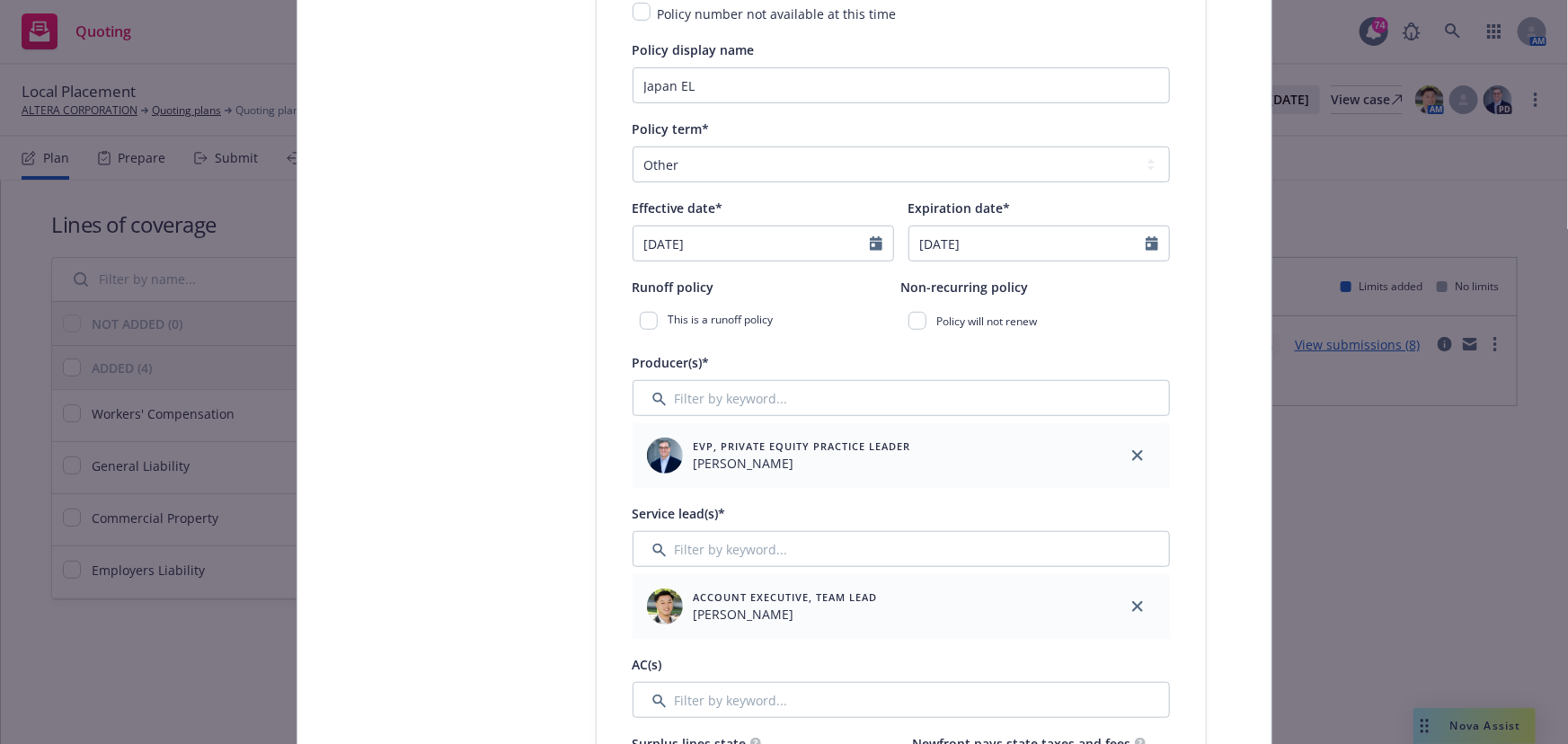
scroll to position [410, 0]
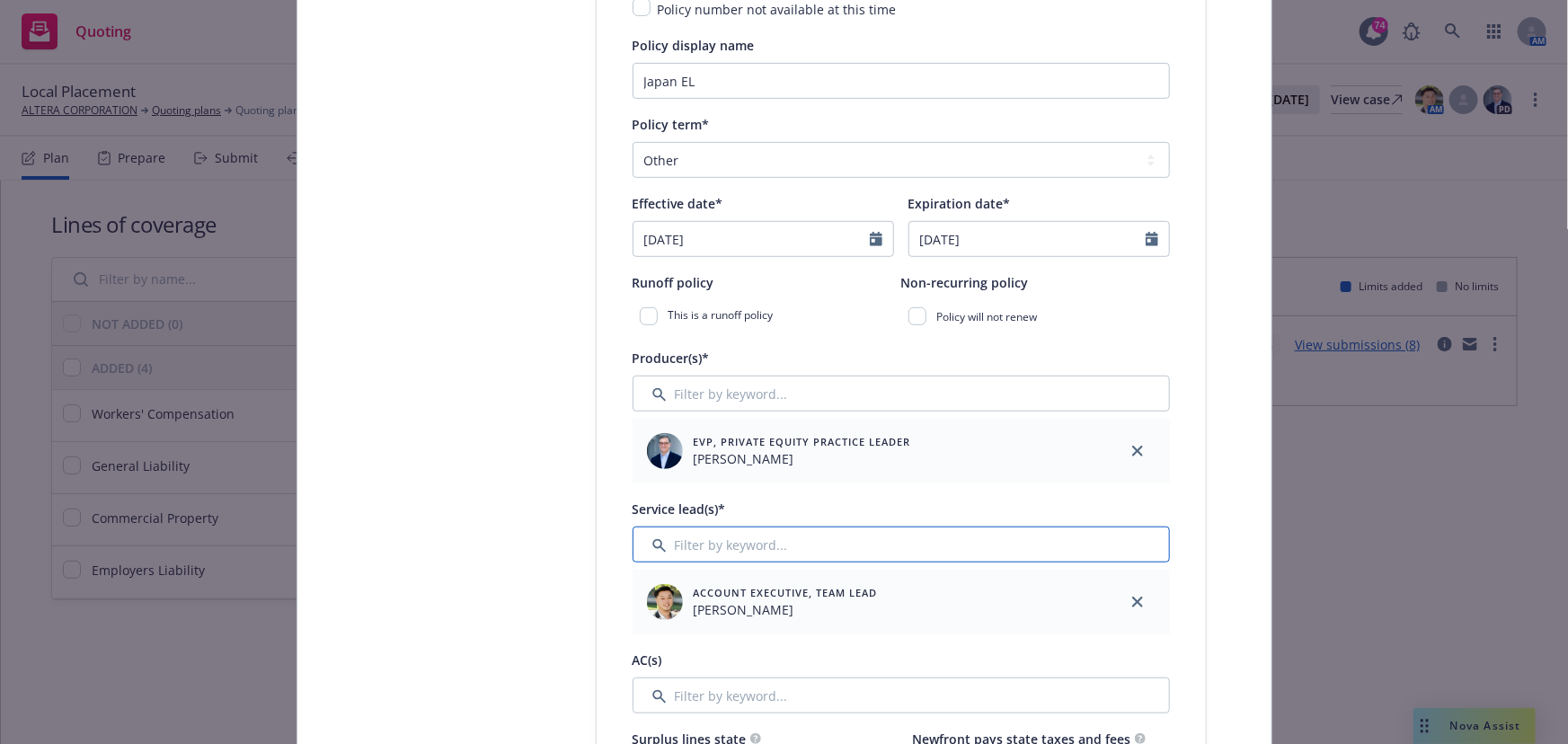
click at [730, 541] on input "Filter by keyword..." at bounding box center [901, 545] width 537 height 36
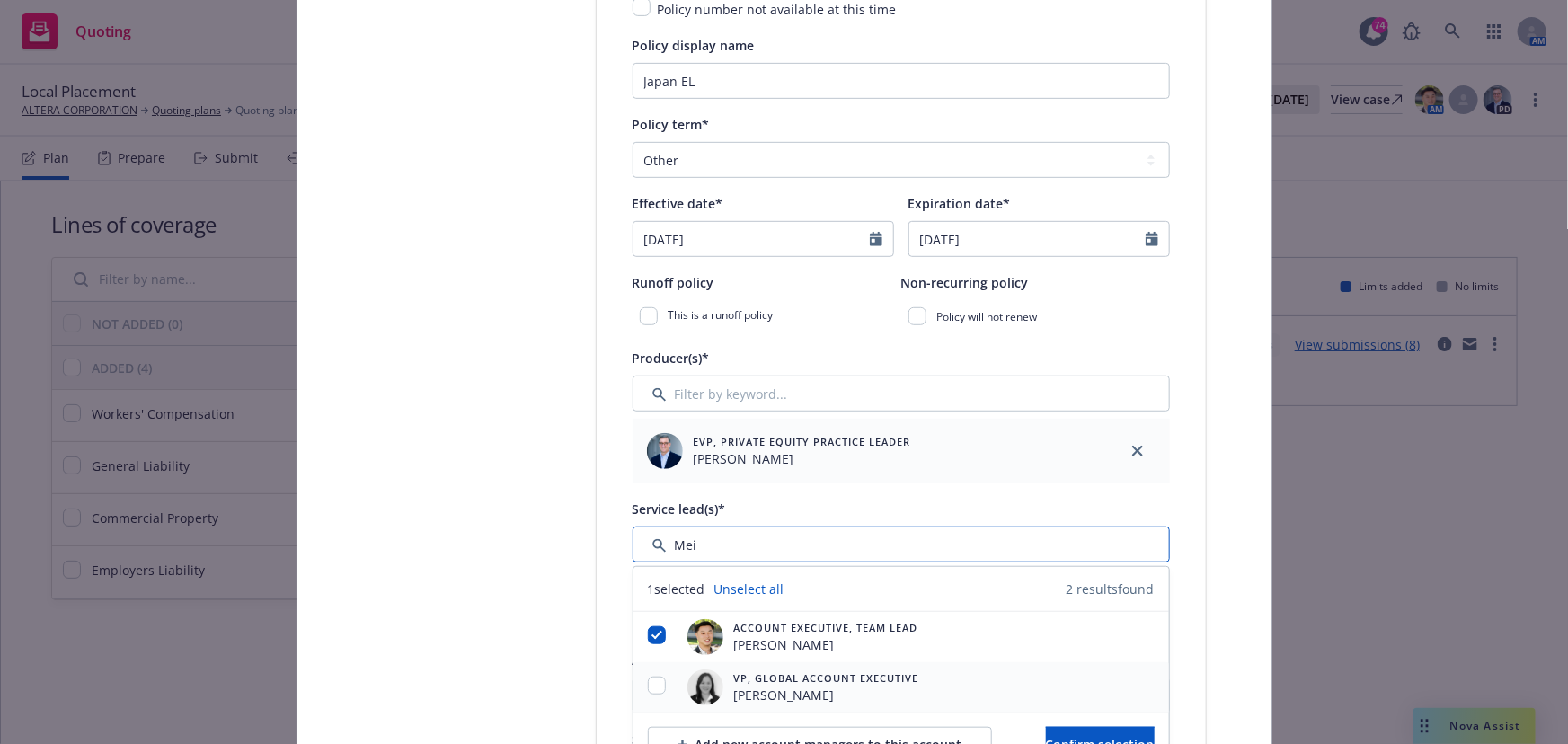
type input "Mei"
click at [648, 689] on input "checkbox" at bounding box center [656, 685] width 18 height 18
checkbox input "true"
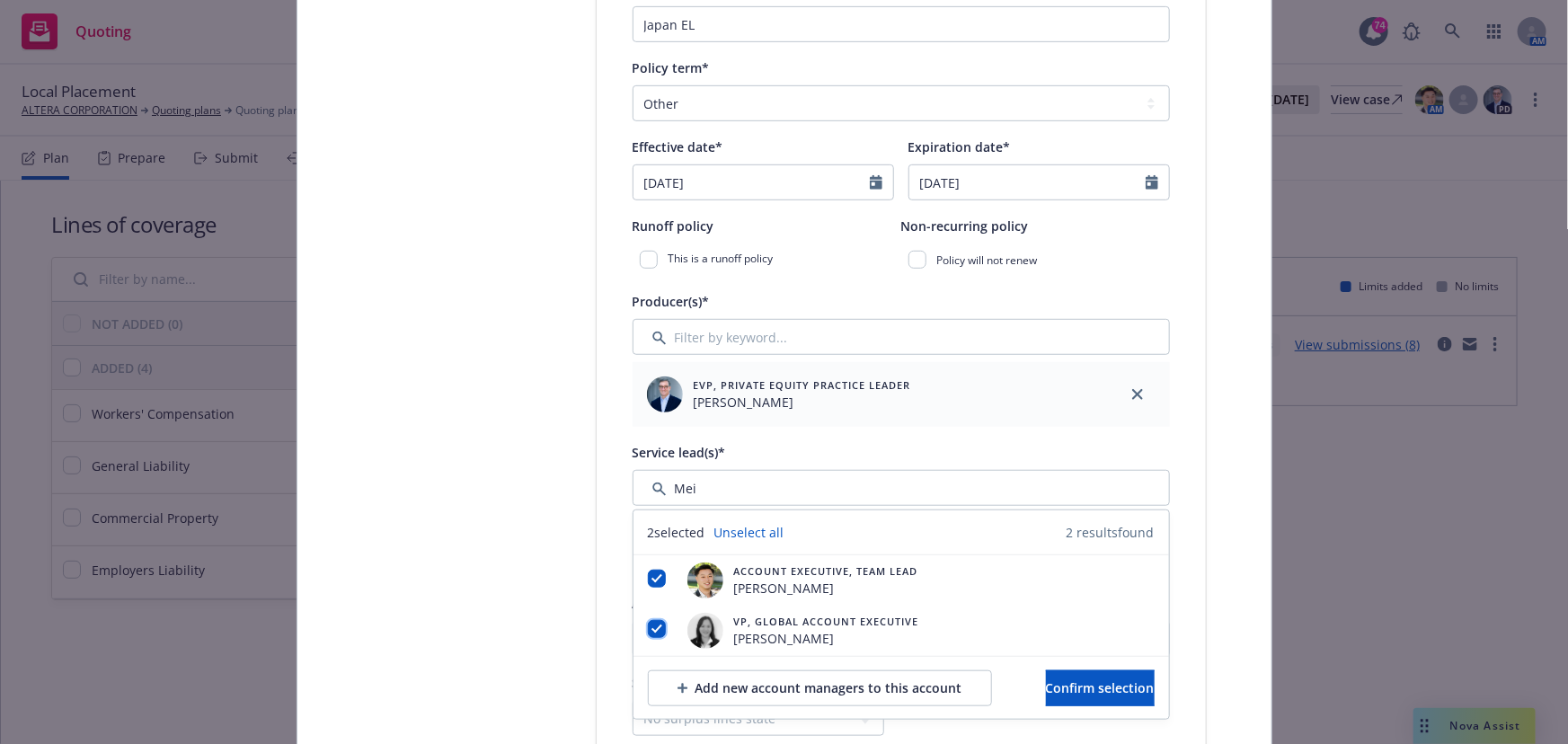
scroll to position [573, 0]
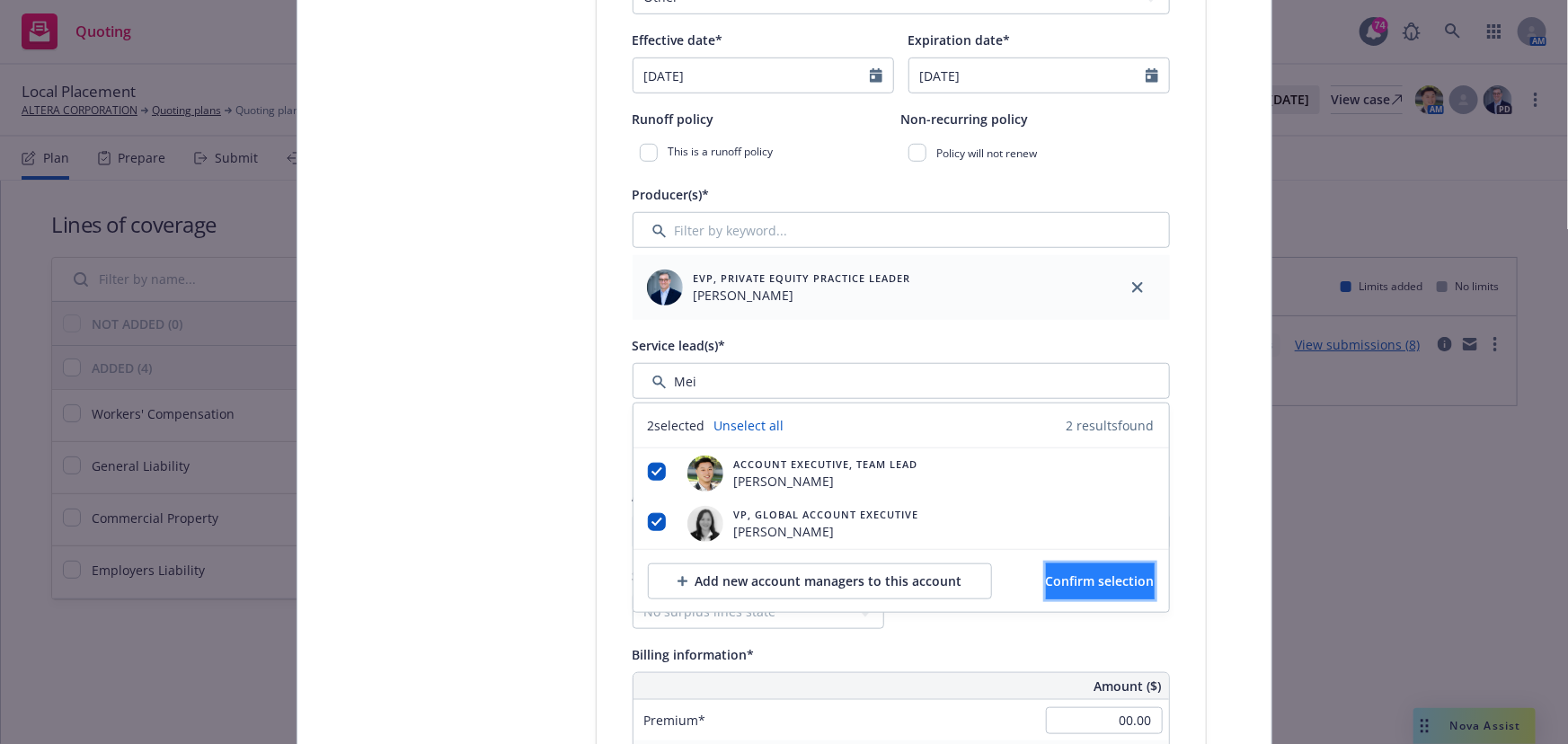
click at [1046, 582] on span "Confirm selection" at bounding box center [1100, 581] width 109 height 17
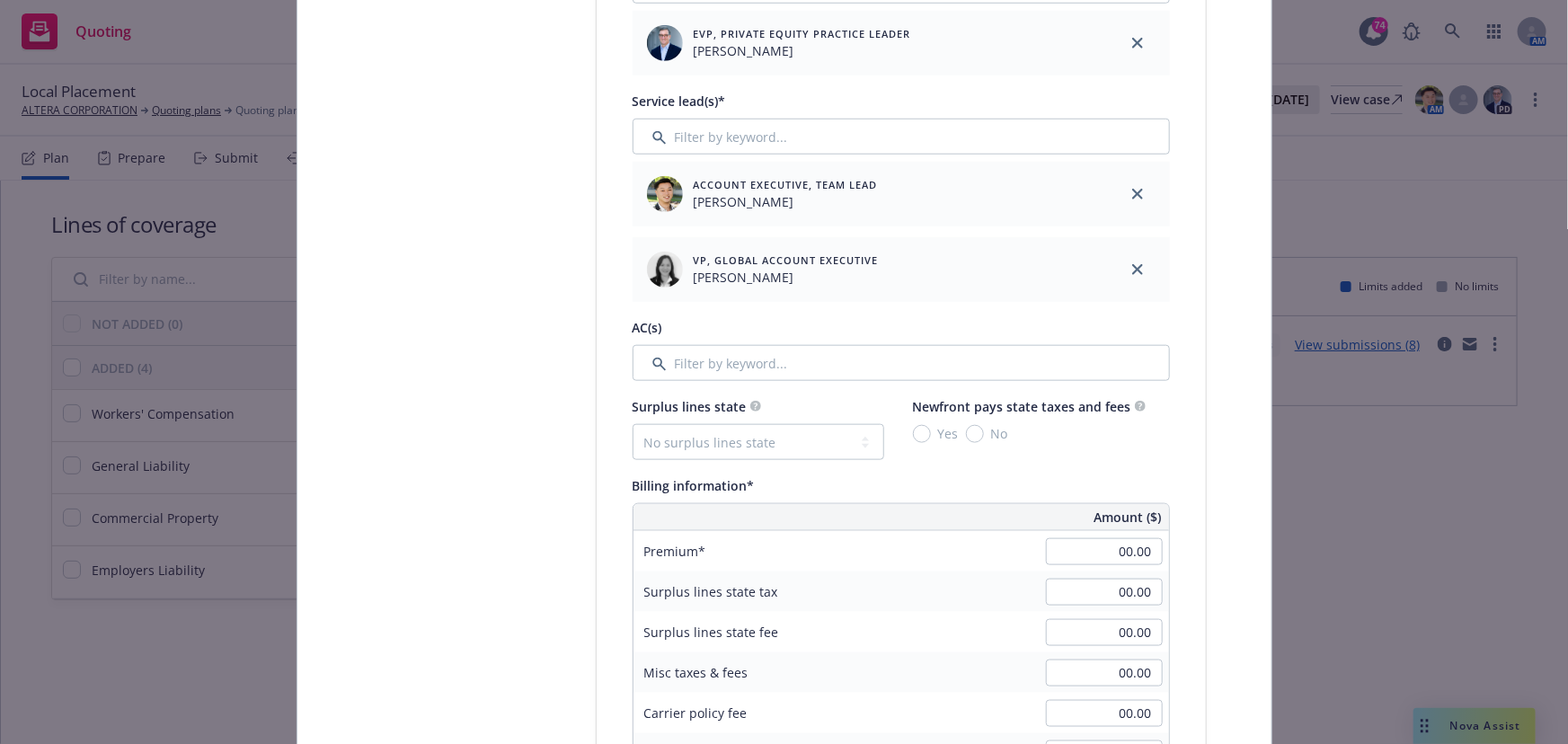
scroll to position [817, 0]
click at [1098, 554] on input "00.00" at bounding box center [1104, 552] width 117 height 27
type input "8,500.00"
click at [976, 586] on div "Surplus lines state tax 00.00" at bounding box center [901, 592] width 535 height 40
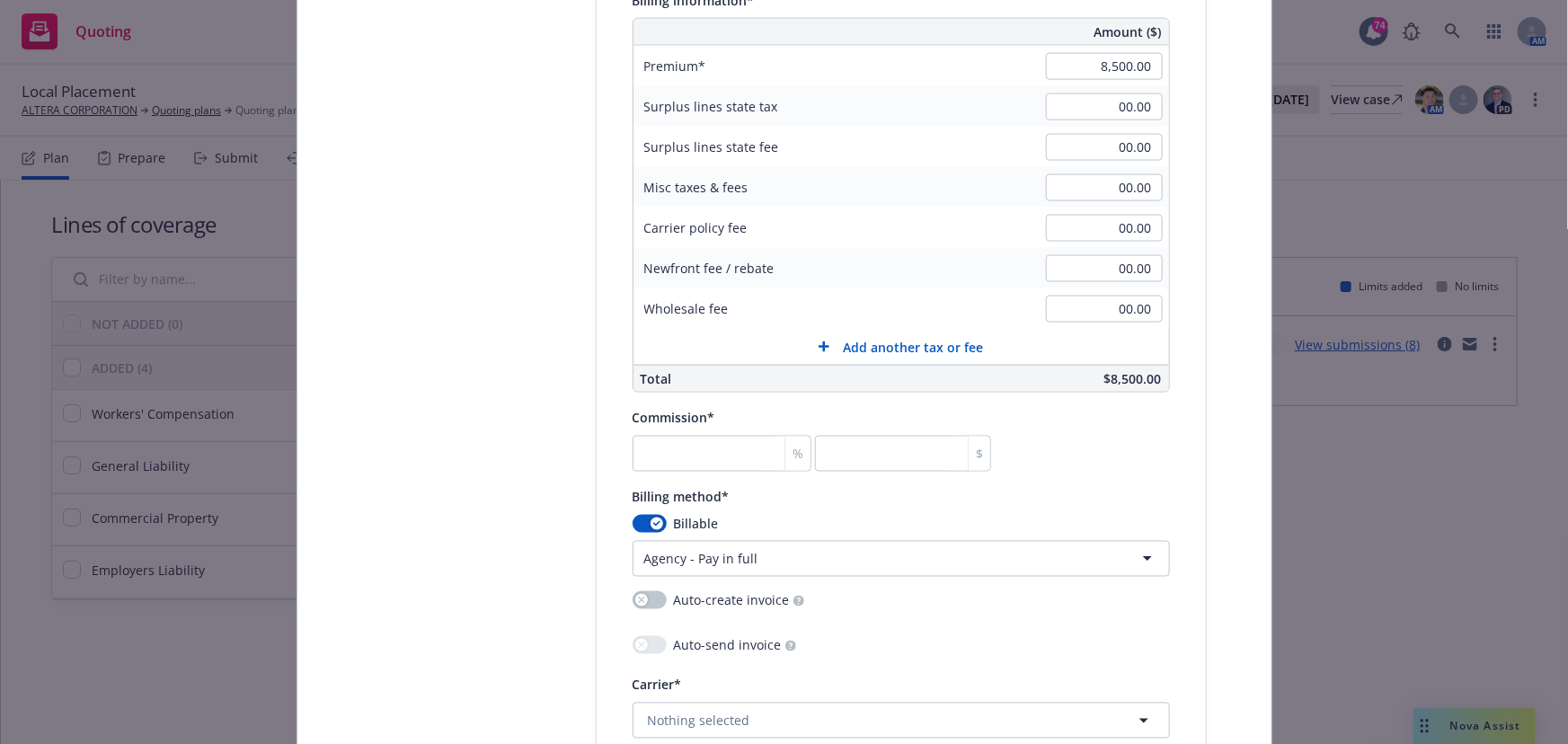
scroll to position [1390, 0]
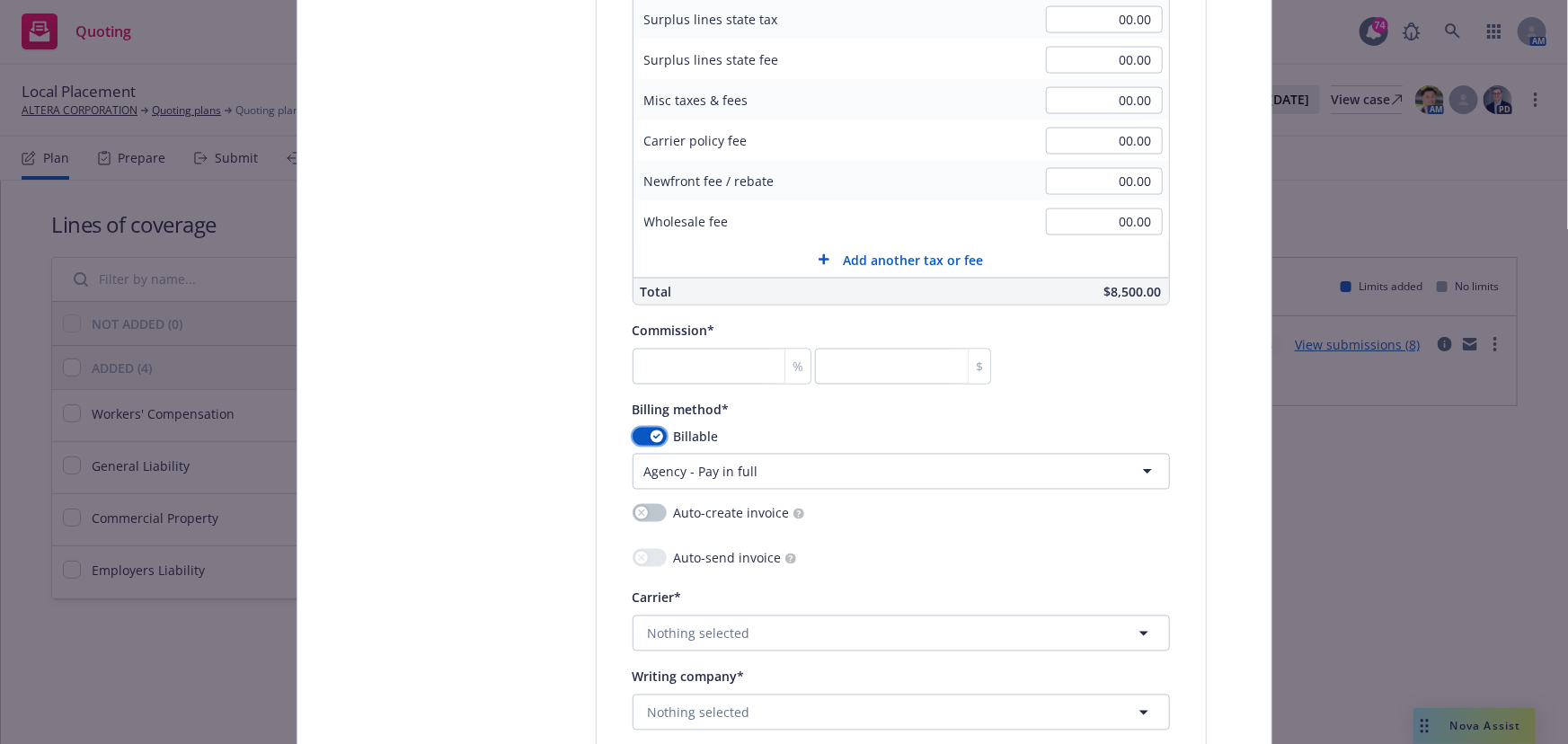
click at [653, 436] on icon "button" at bounding box center [657, 437] width 8 height 6
select select
click at [702, 371] on input "number" at bounding box center [722, 367] width 179 height 36
type input "0"
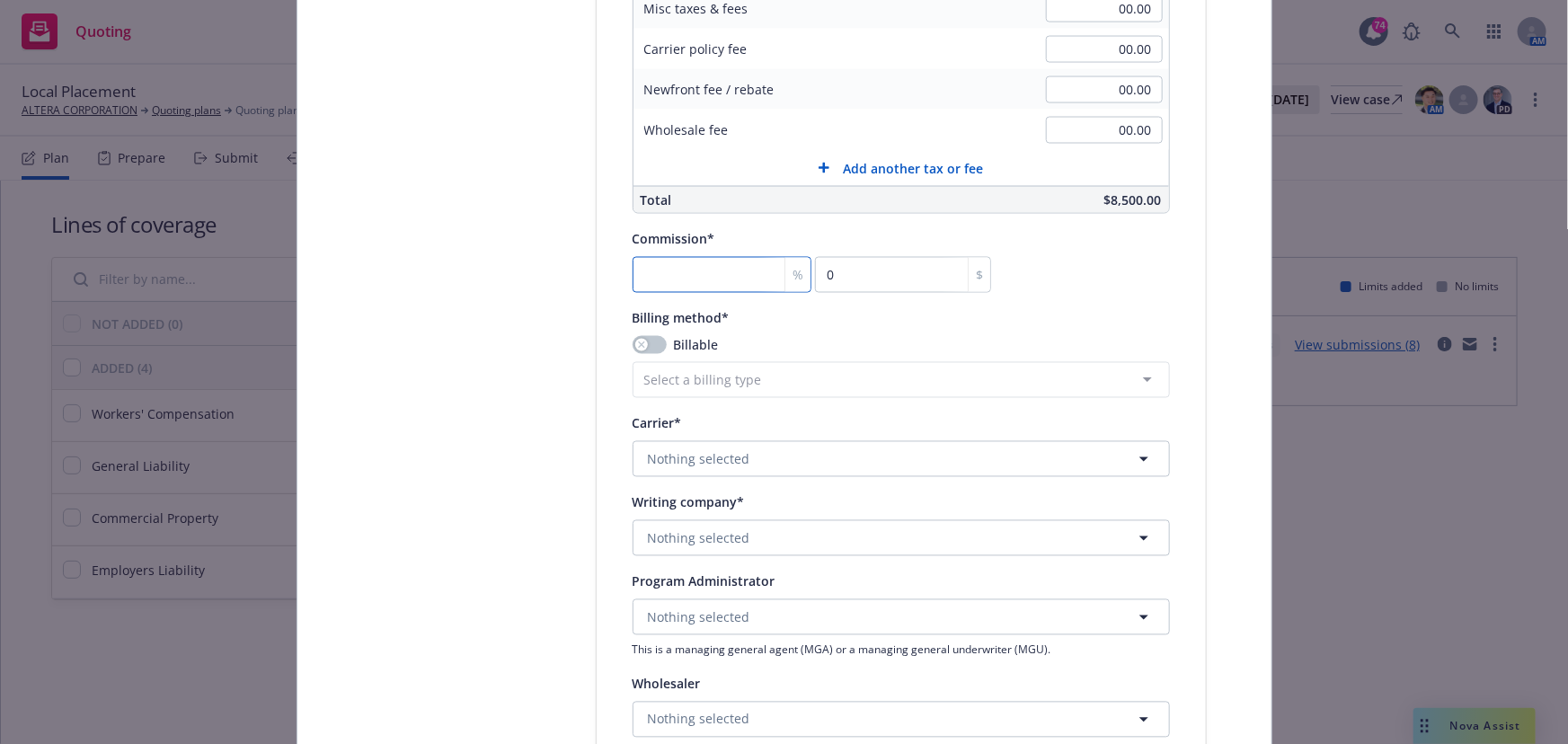
scroll to position [1636, 0]
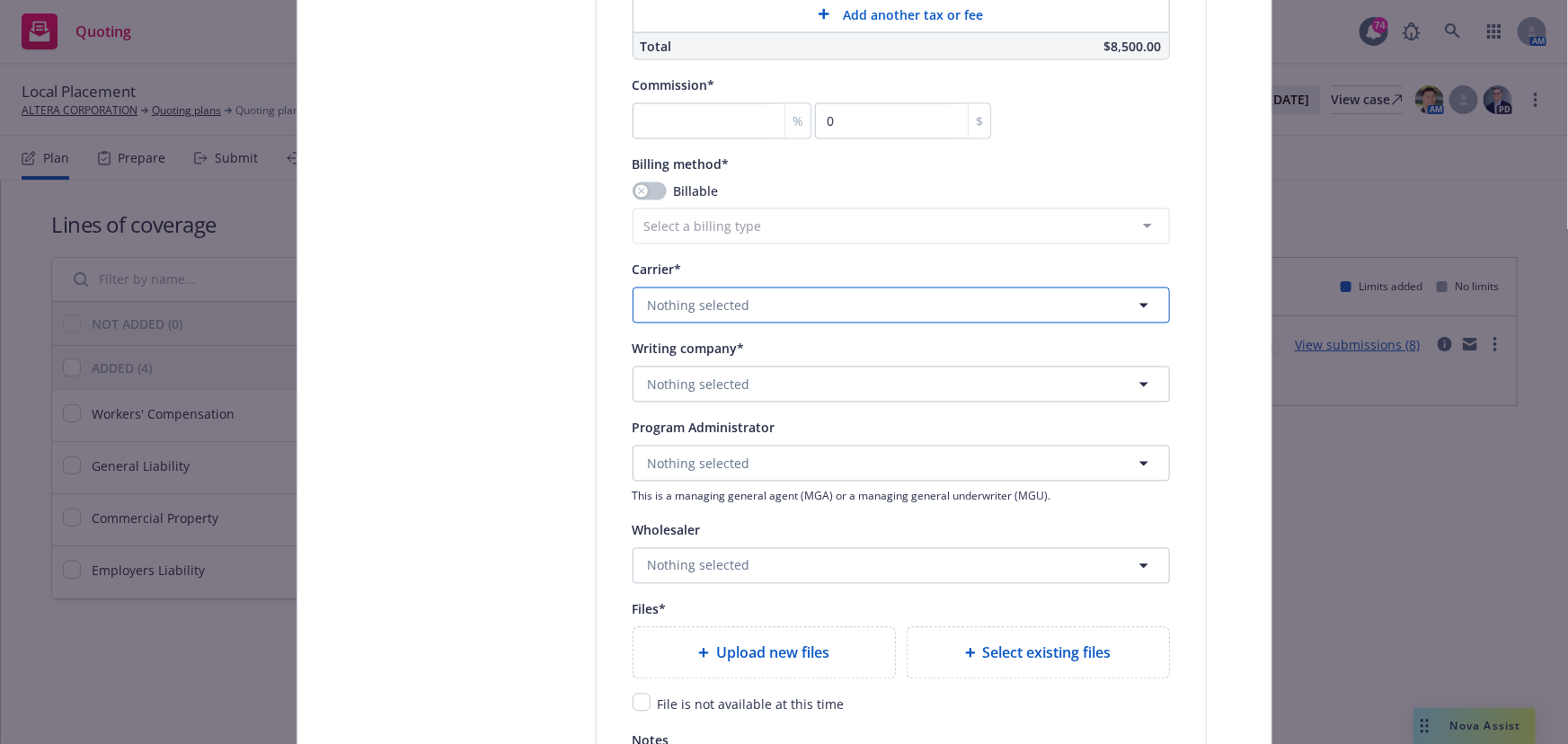
click at [720, 300] on span "Nothing selected" at bounding box center [699, 306] width 103 height 19
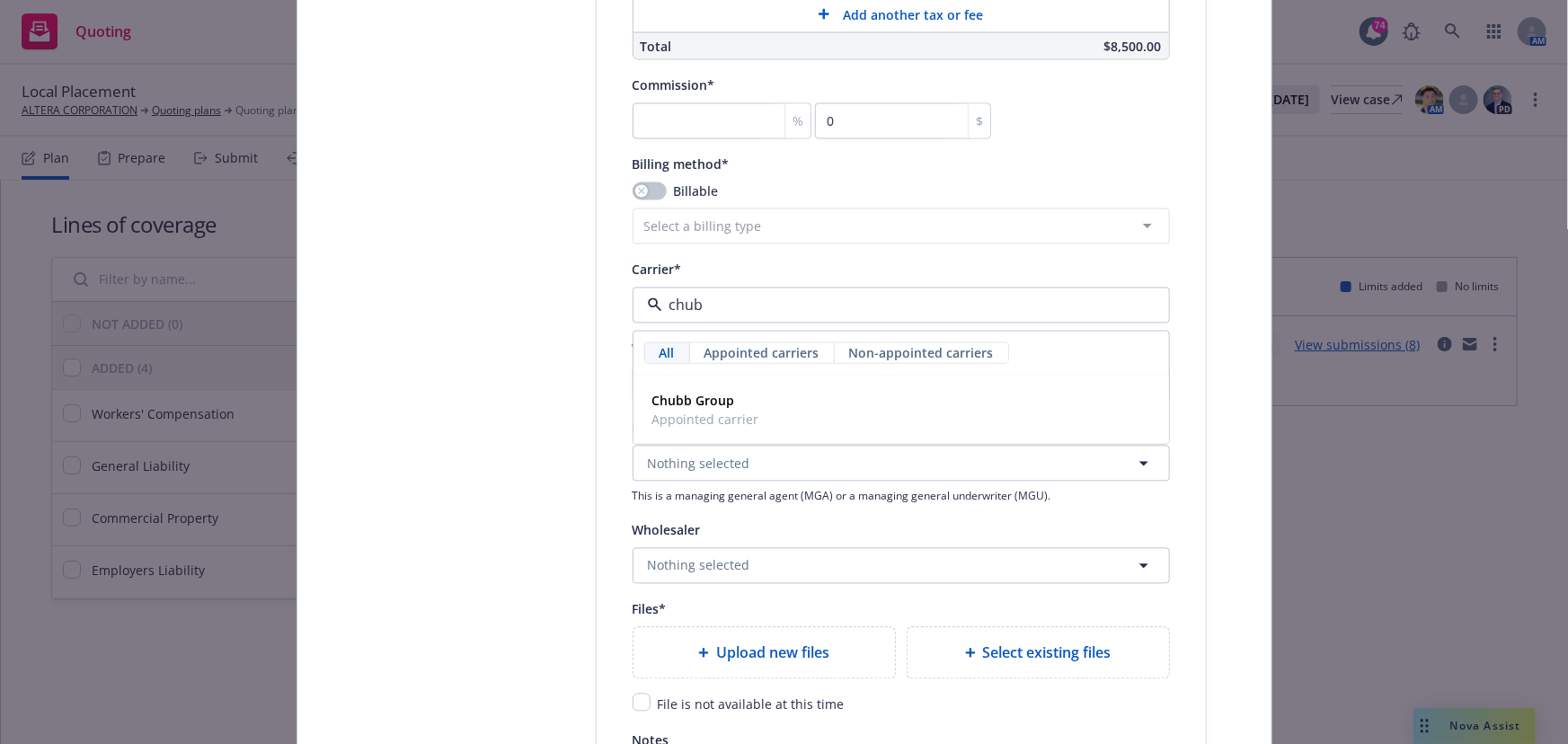
type input "chubb"
click at [706, 416] on span "Appointed carrier" at bounding box center [706, 420] width 107 height 19
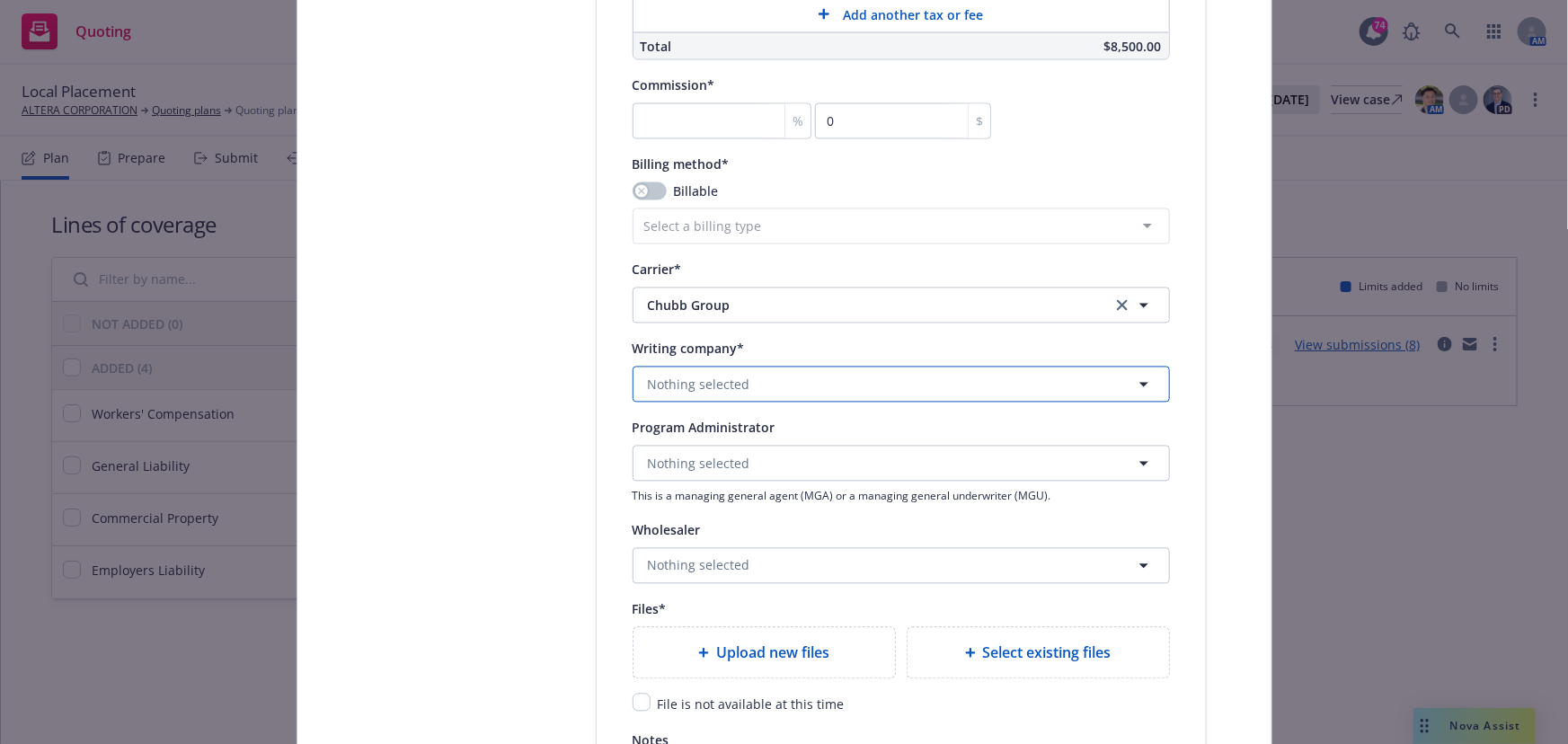
click at [694, 381] on span "Nothing selected" at bounding box center [699, 385] width 103 height 19
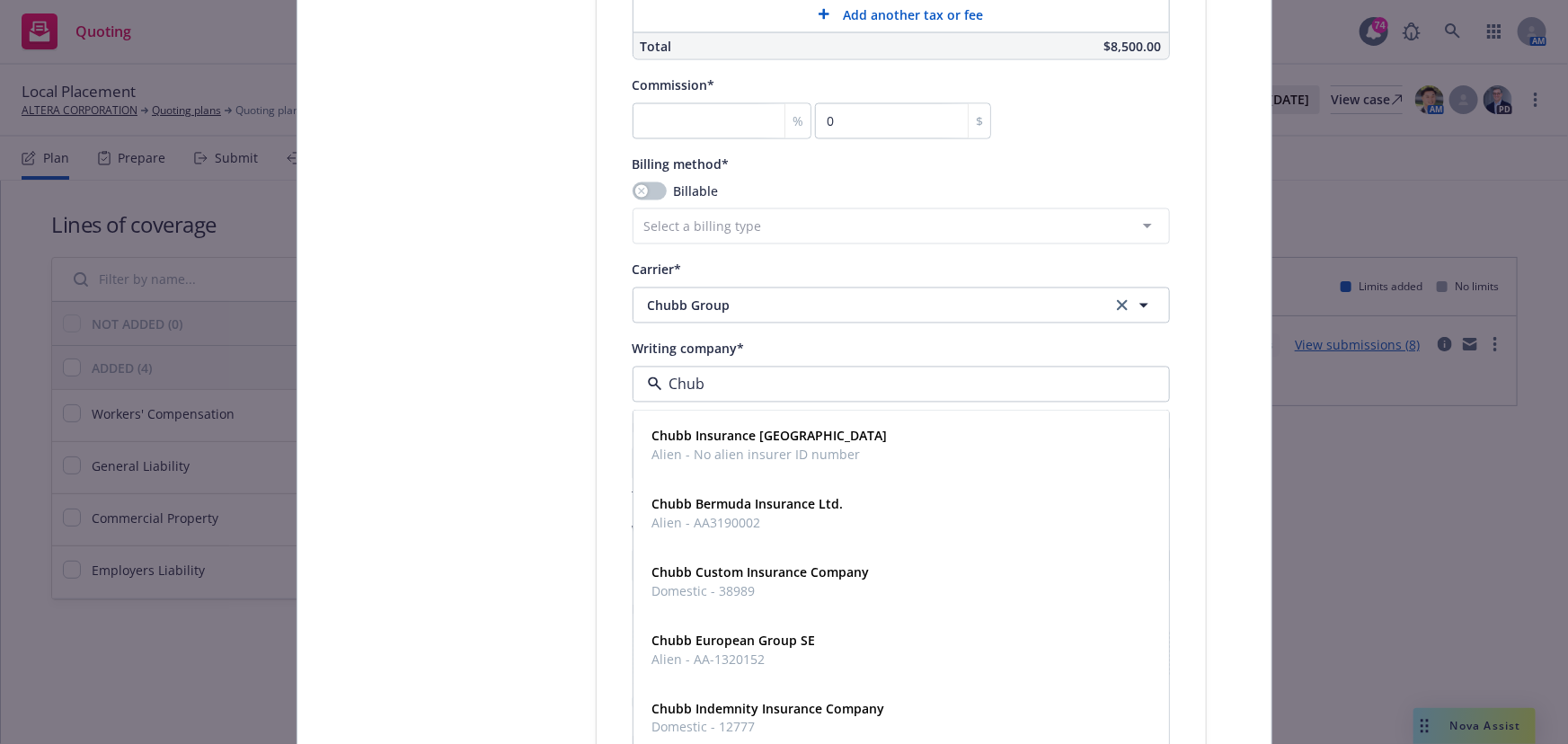
type input "Chubb"
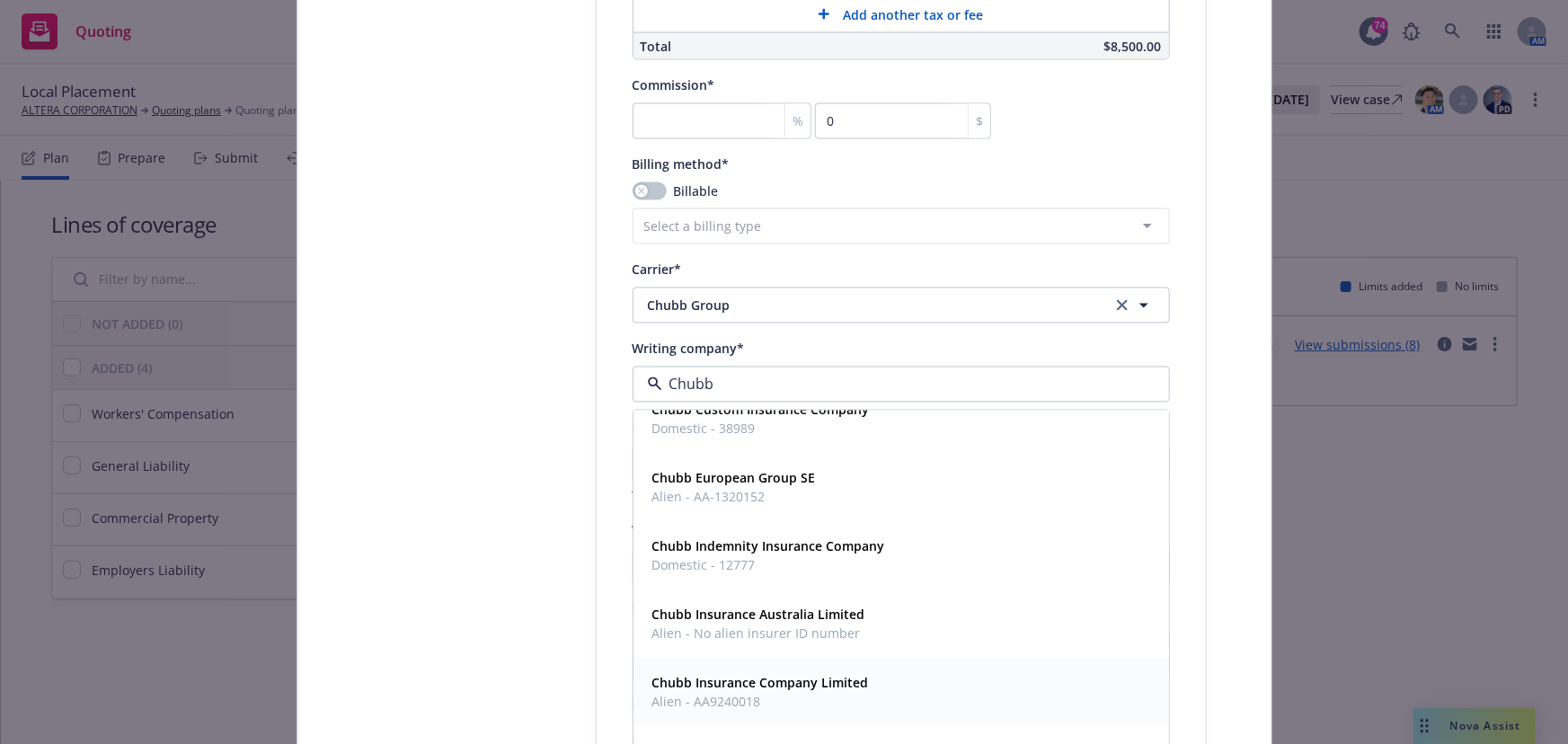
scroll to position [245, 0]
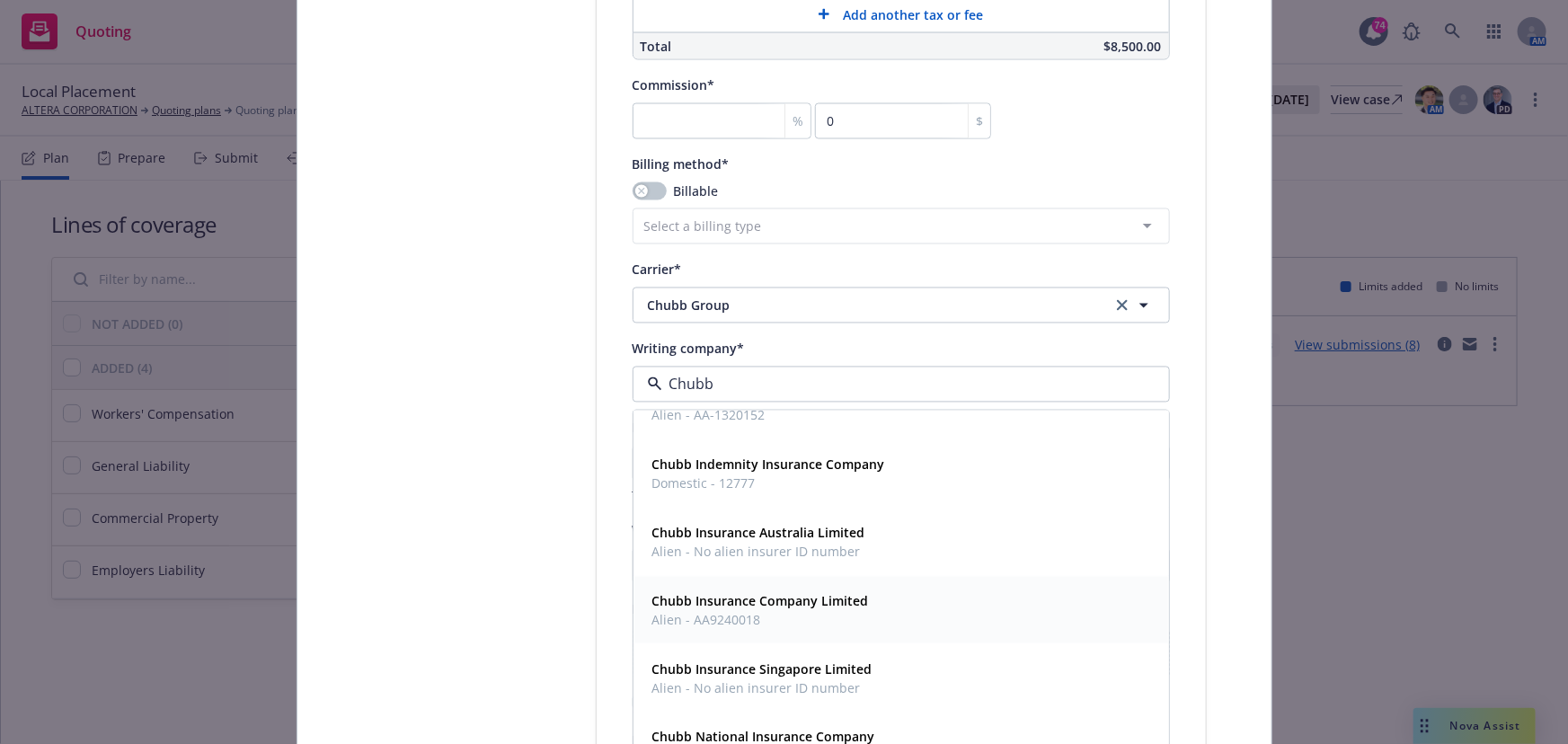
click at [723, 608] on strong "Chubb Insurance Company Limited" at bounding box center [760, 602] width 216 height 17
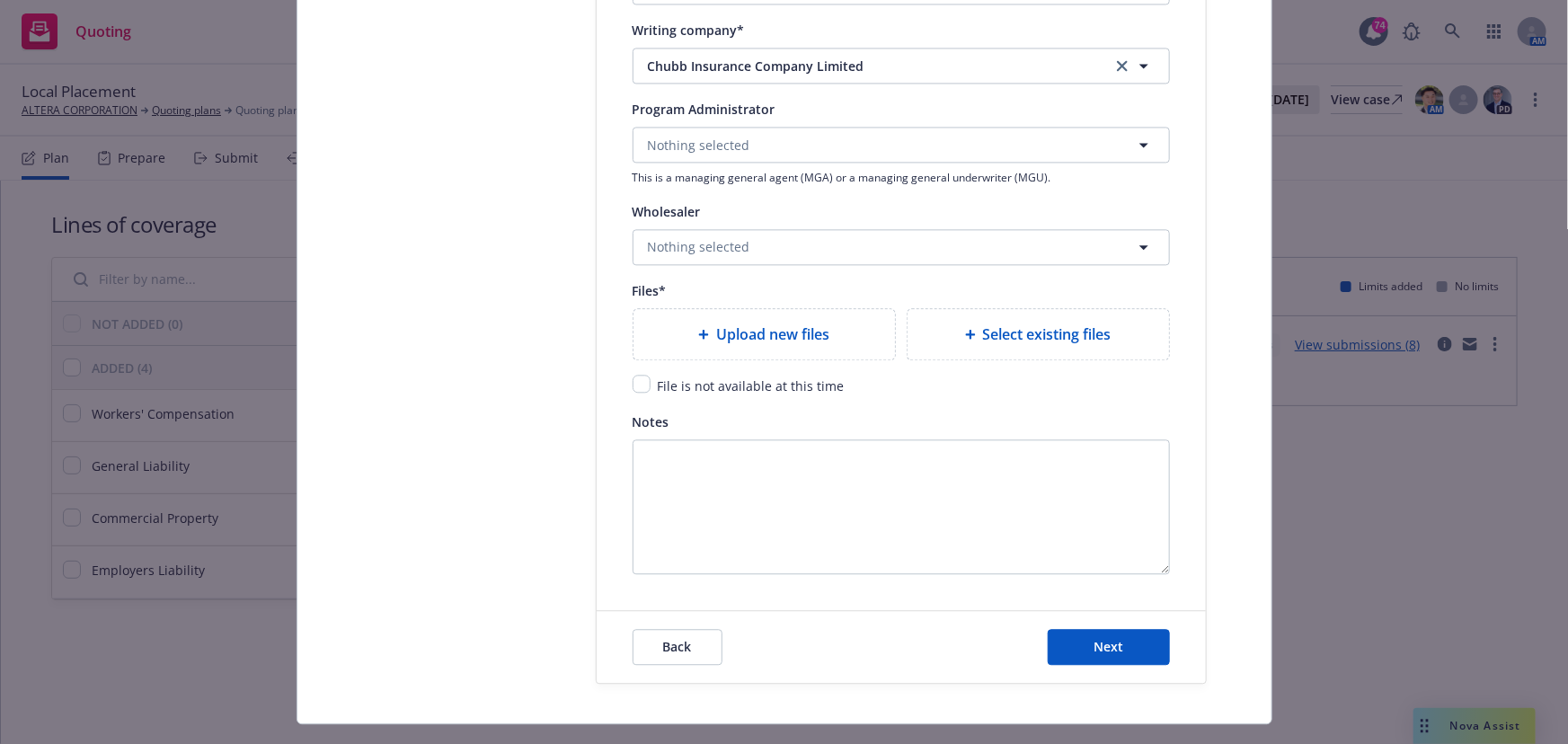
scroll to position [1961, 0]
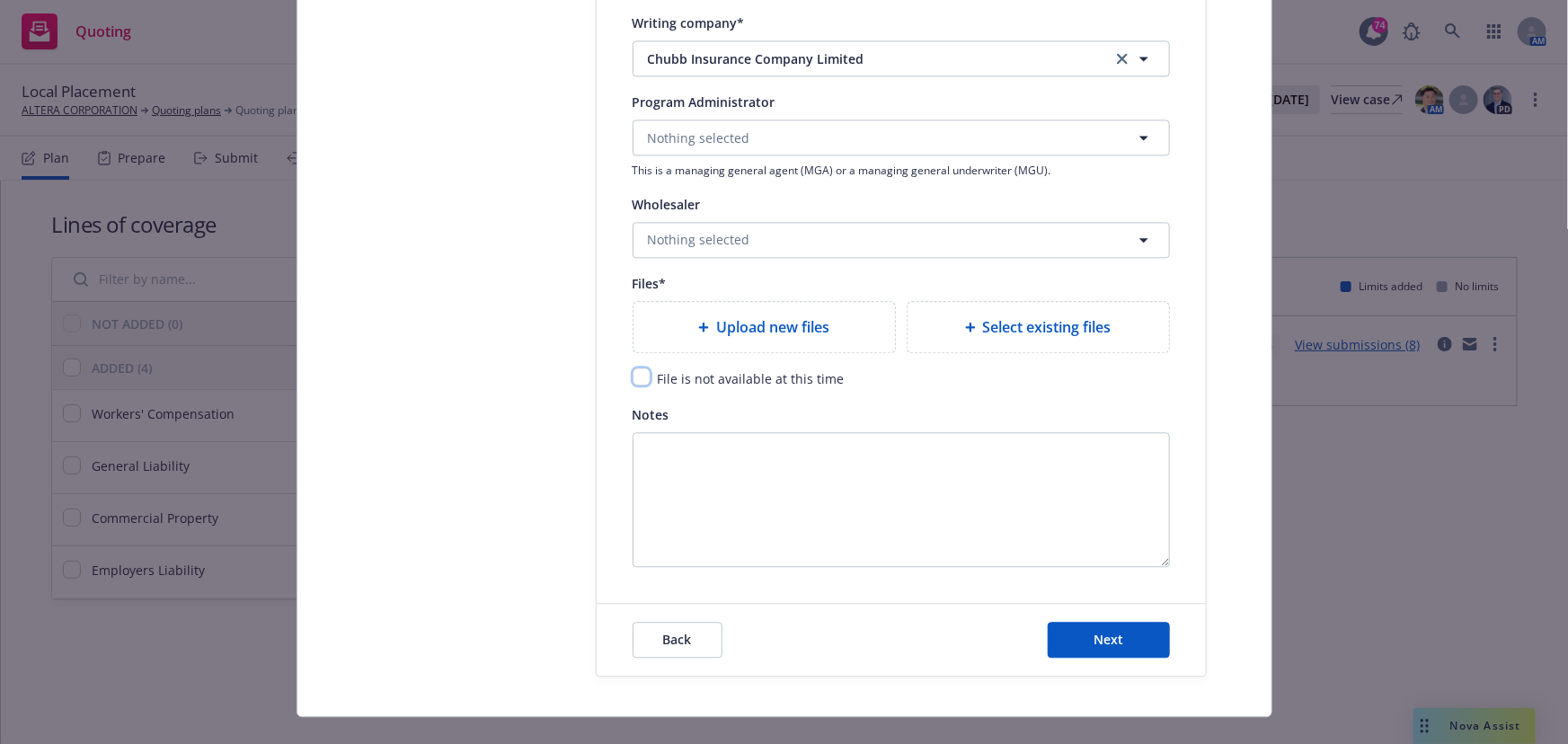
click at [636, 373] on input "checkbox" at bounding box center [641, 376] width 18 height 18
checkbox input "true"
click at [1117, 630] on button "Next" at bounding box center [1109, 640] width 122 height 36
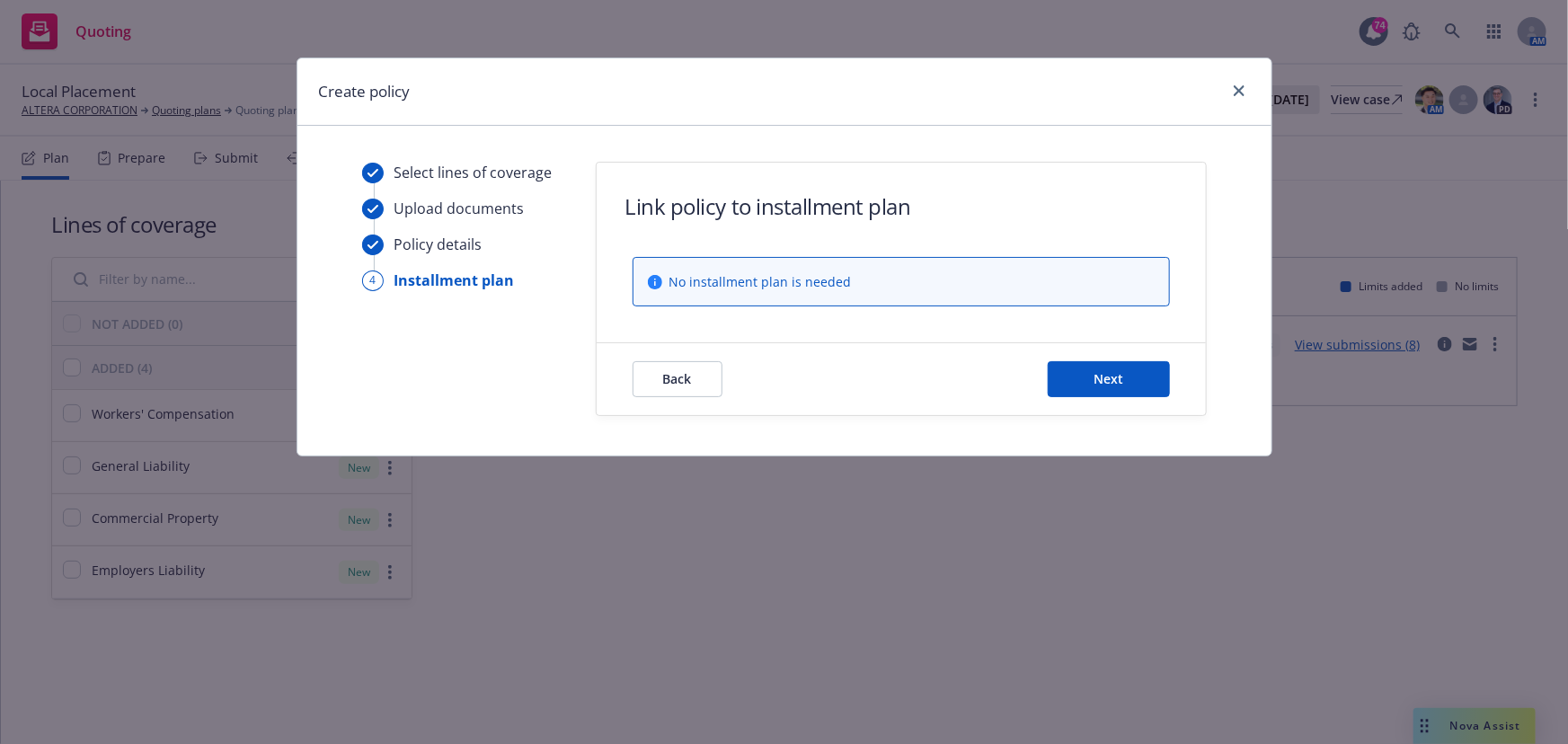
scroll to position [0, 0]
click at [1235, 87] on icon "close" at bounding box center [1238, 90] width 10 height 10
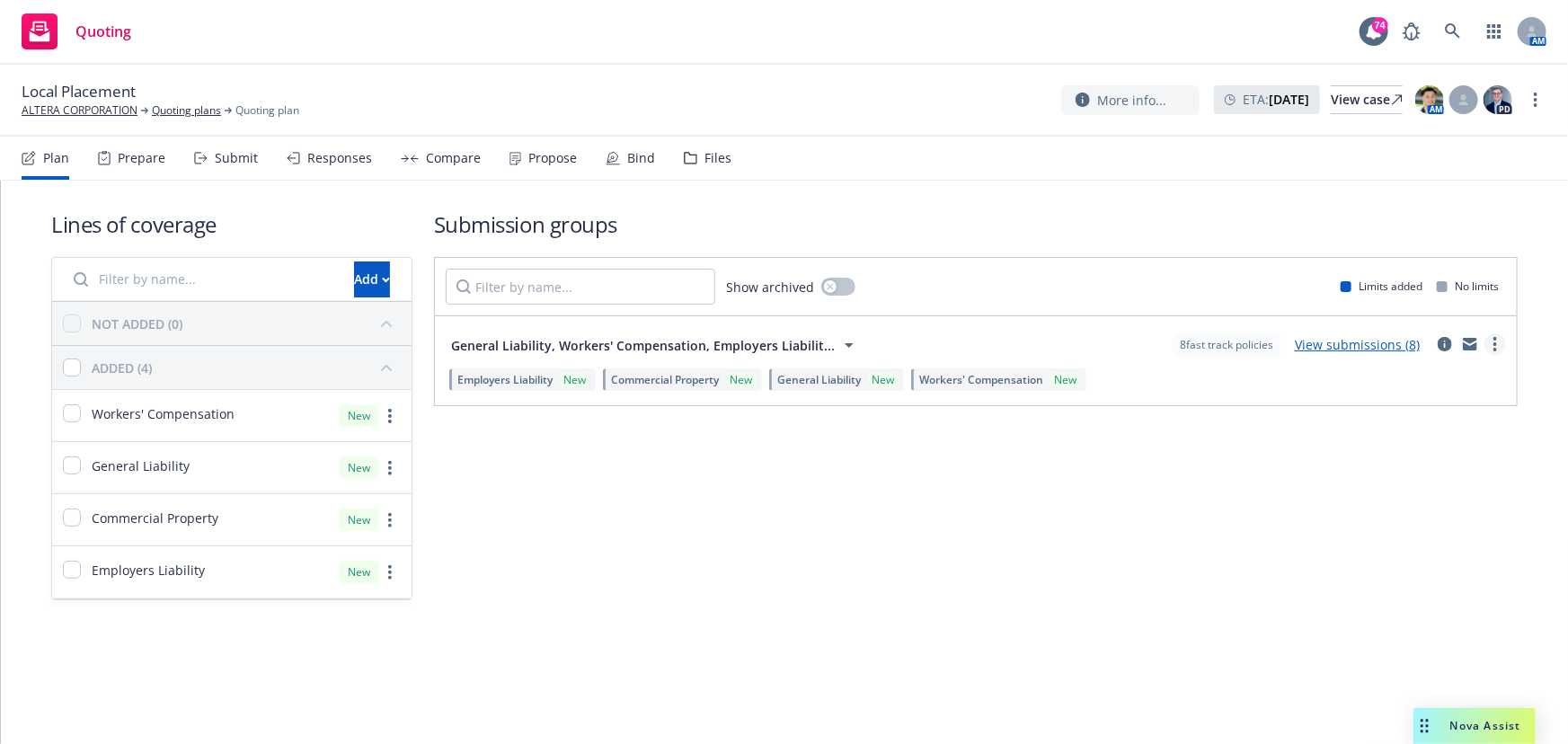
click at [1491, 341] on link "more" at bounding box center [1495, 344] width 22 height 22
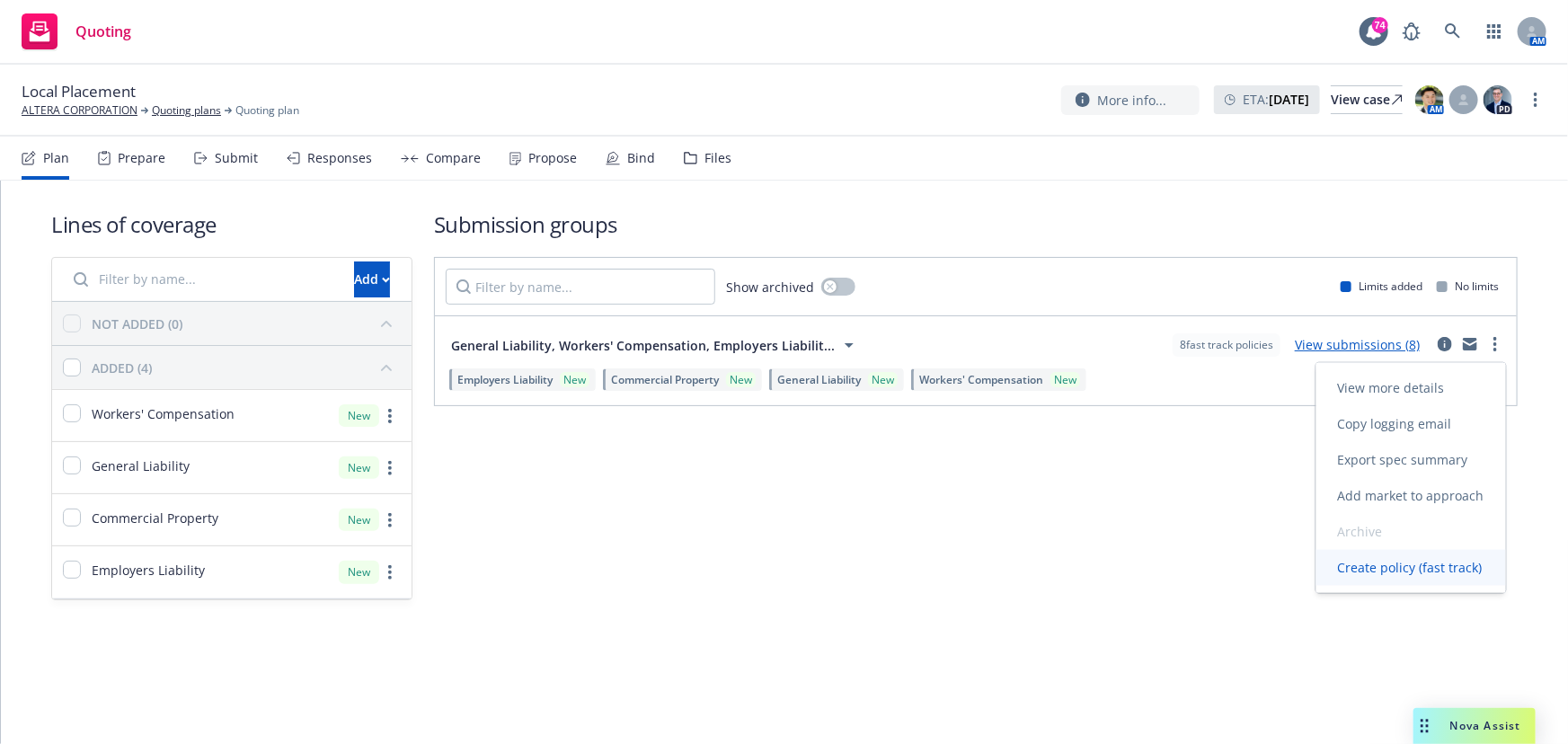
click at [1375, 570] on span "Create policy (fast track)" at bounding box center [1410, 568] width 188 height 17
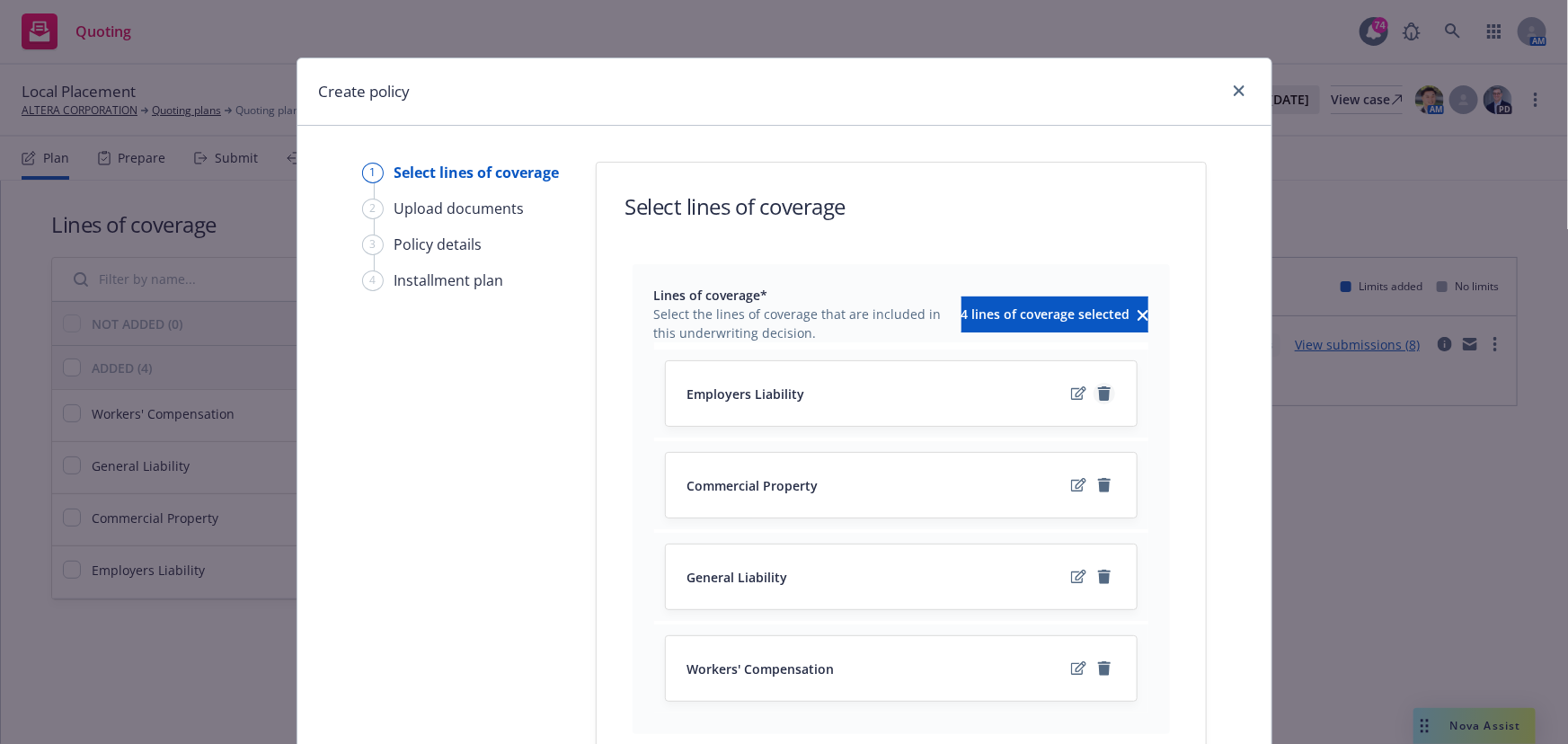
click at [1098, 393] on icon "remove" at bounding box center [1104, 393] width 12 height 14
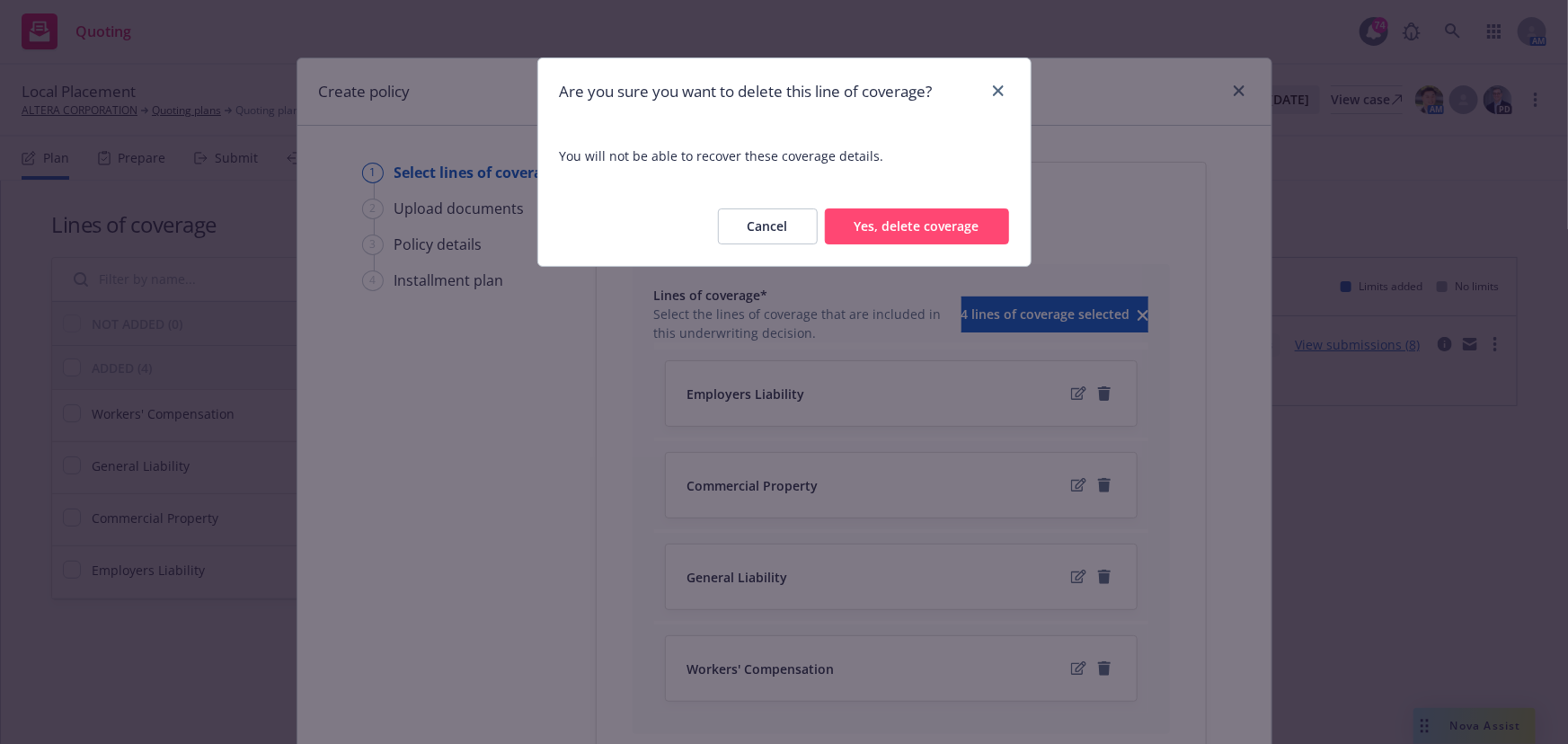
click at [959, 231] on button "Yes, delete coverage" at bounding box center [916, 227] width 184 height 36
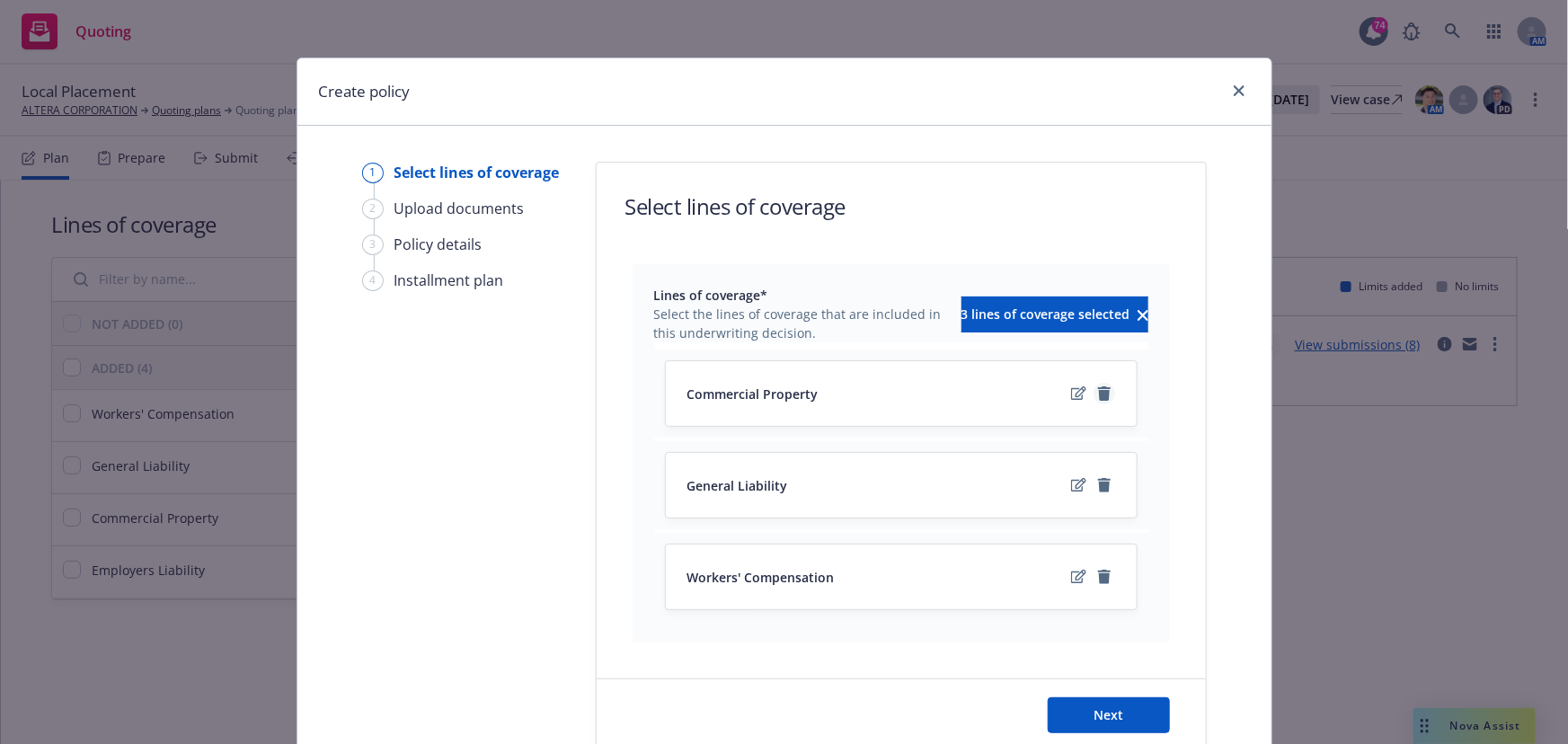
click at [1102, 389] on icon "remove" at bounding box center [1104, 393] width 14 height 14
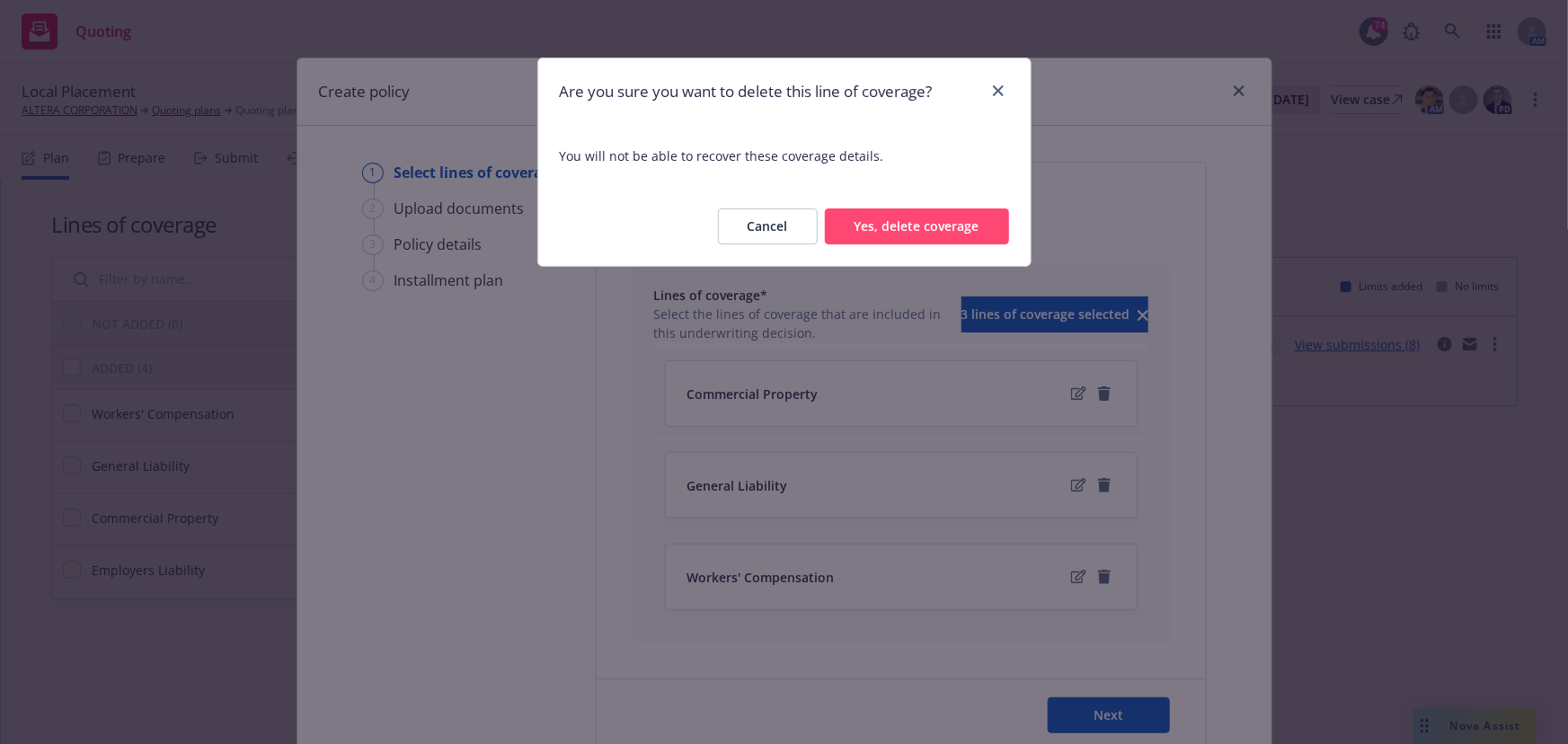
click at [940, 230] on button "Yes, delete coverage" at bounding box center [916, 227] width 184 height 36
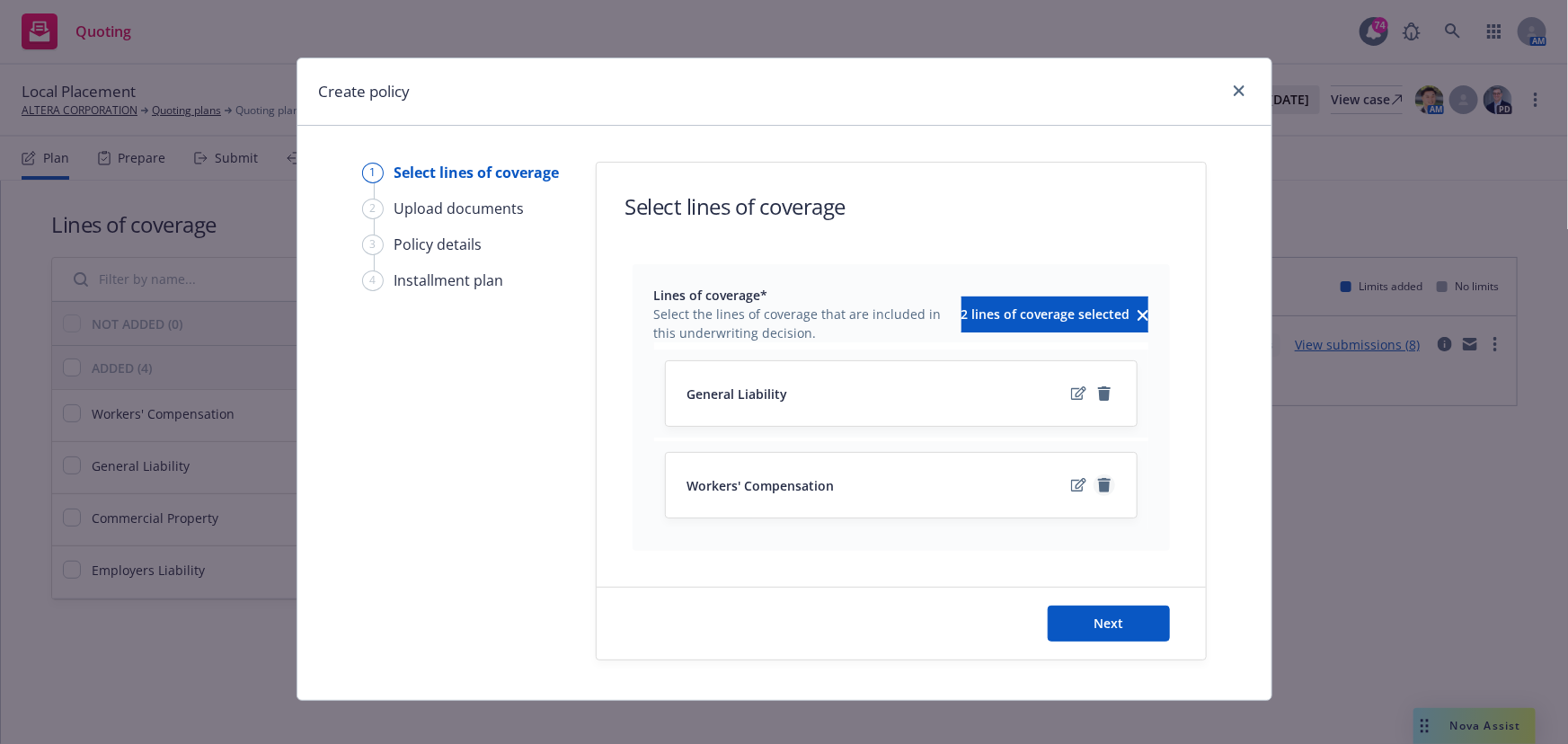
click at [1099, 479] on icon "remove" at bounding box center [1104, 485] width 12 height 14
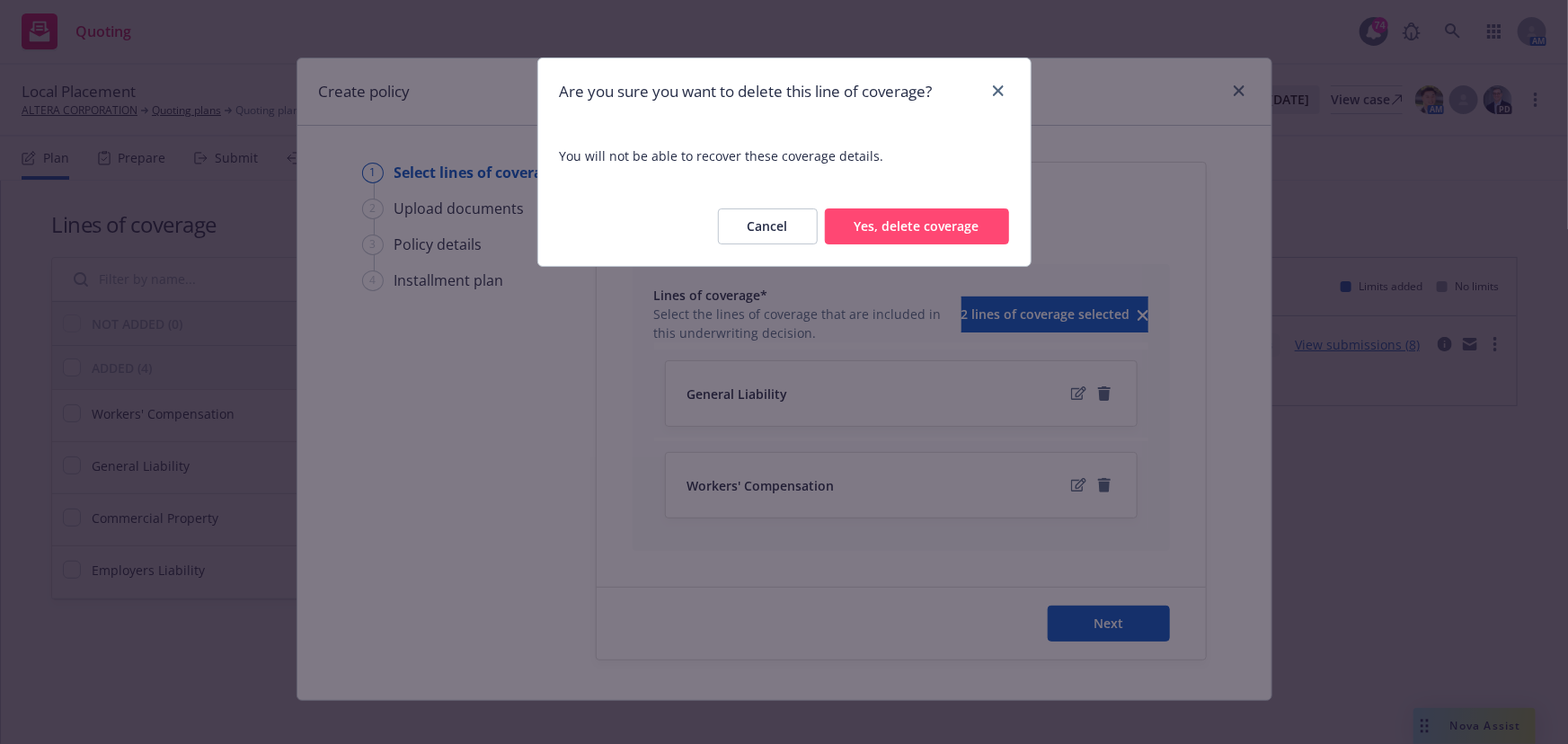
click at [934, 230] on button "Yes, delete coverage" at bounding box center [916, 227] width 184 height 36
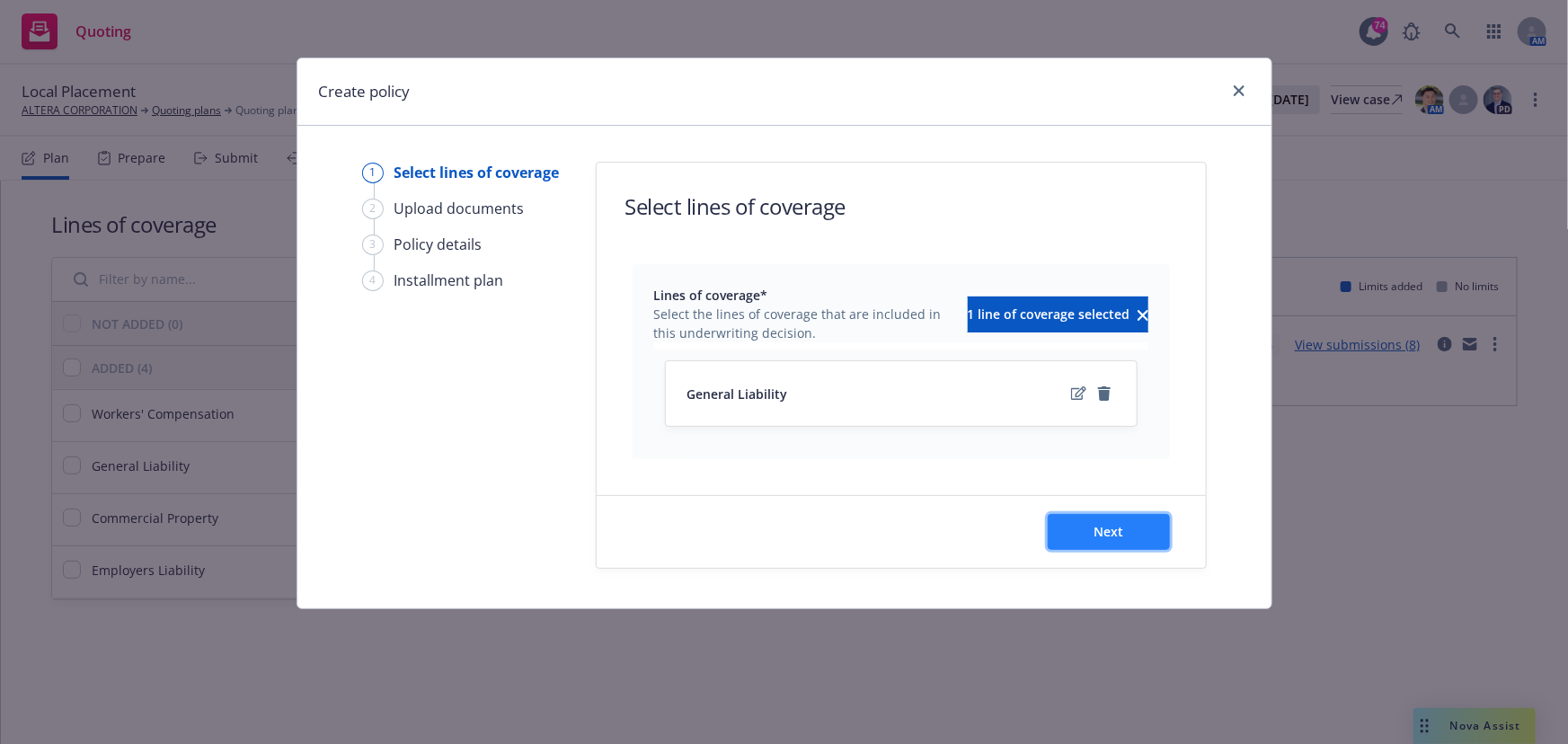
click at [1103, 528] on span "Next" at bounding box center [1108, 532] width 30 height 17
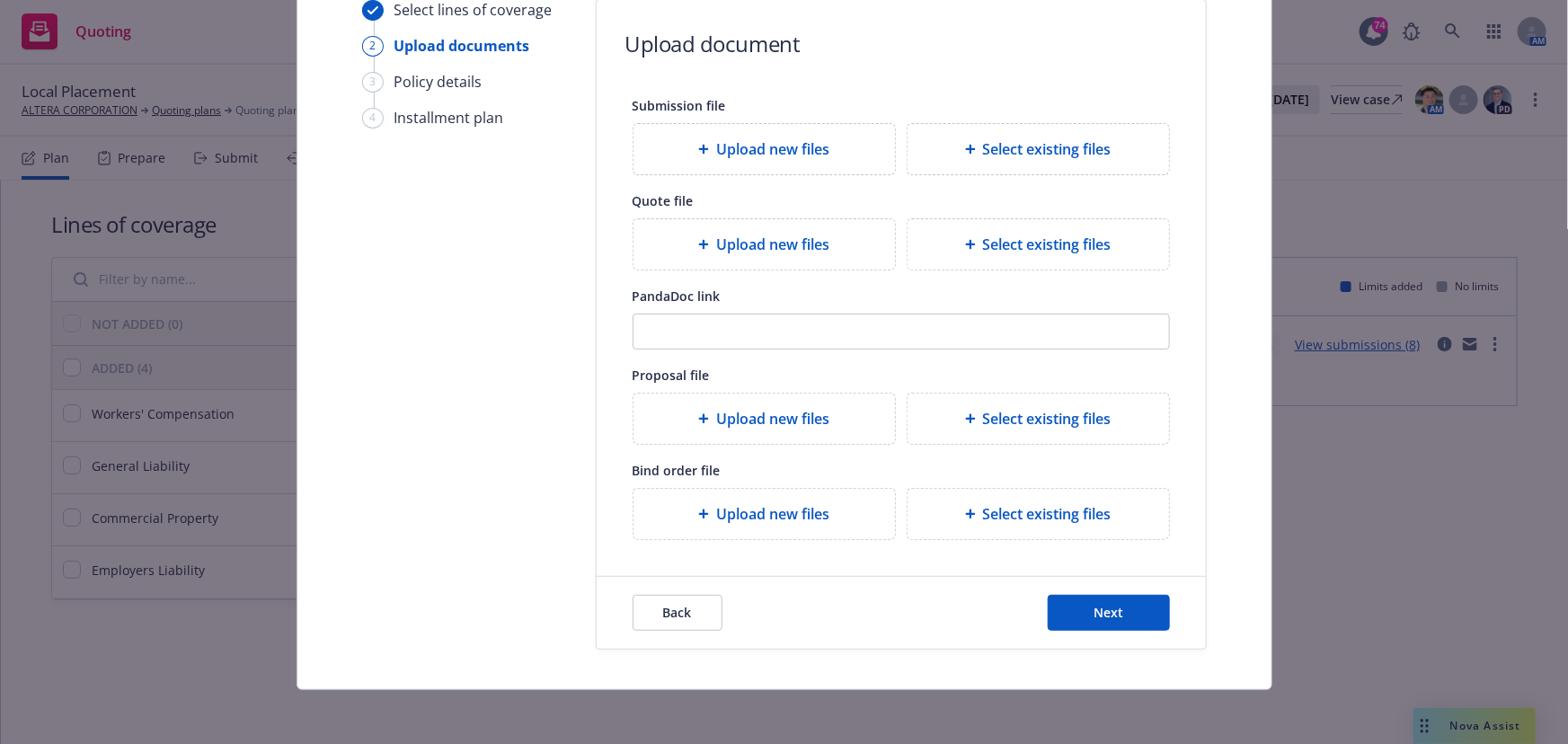
scroll to position [165, 0]
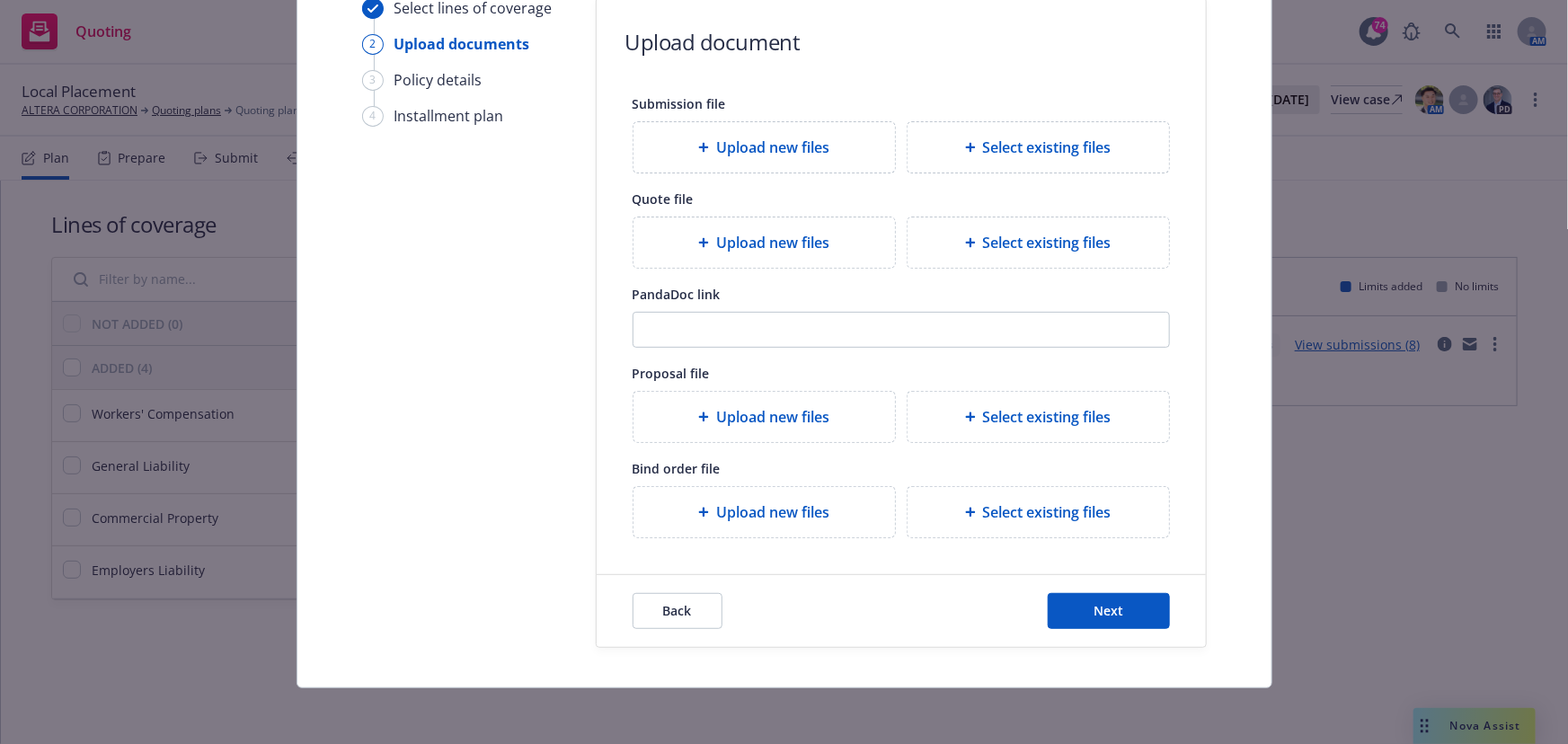
click at [1129, 584] on div "Back Next" at bounding box center [901, 611] width 610 height 71
click at [1123, 603] on button "Next" at bounding box center [1109, 612] width 122 height 36
select select "12"
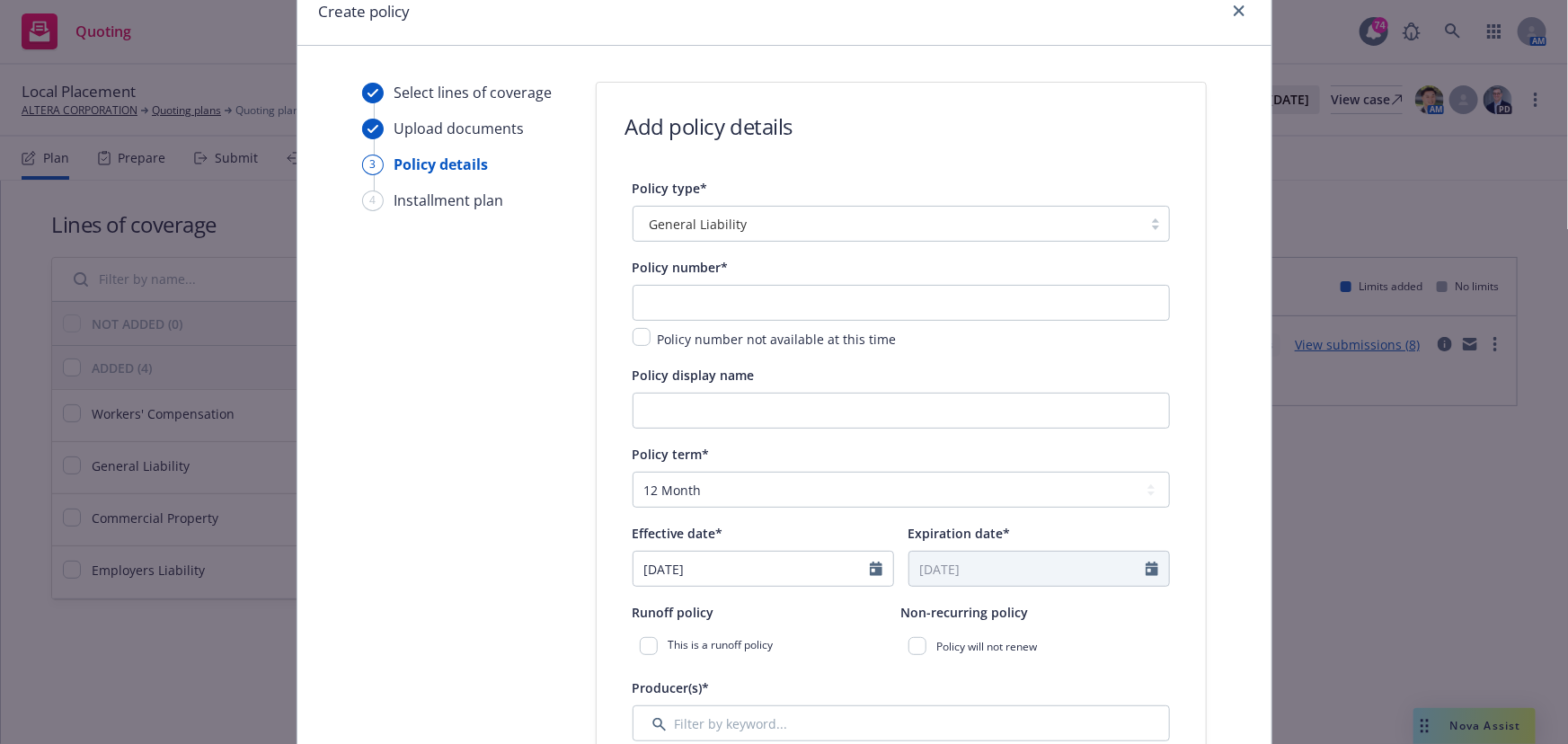
scroll to position [1, 0]
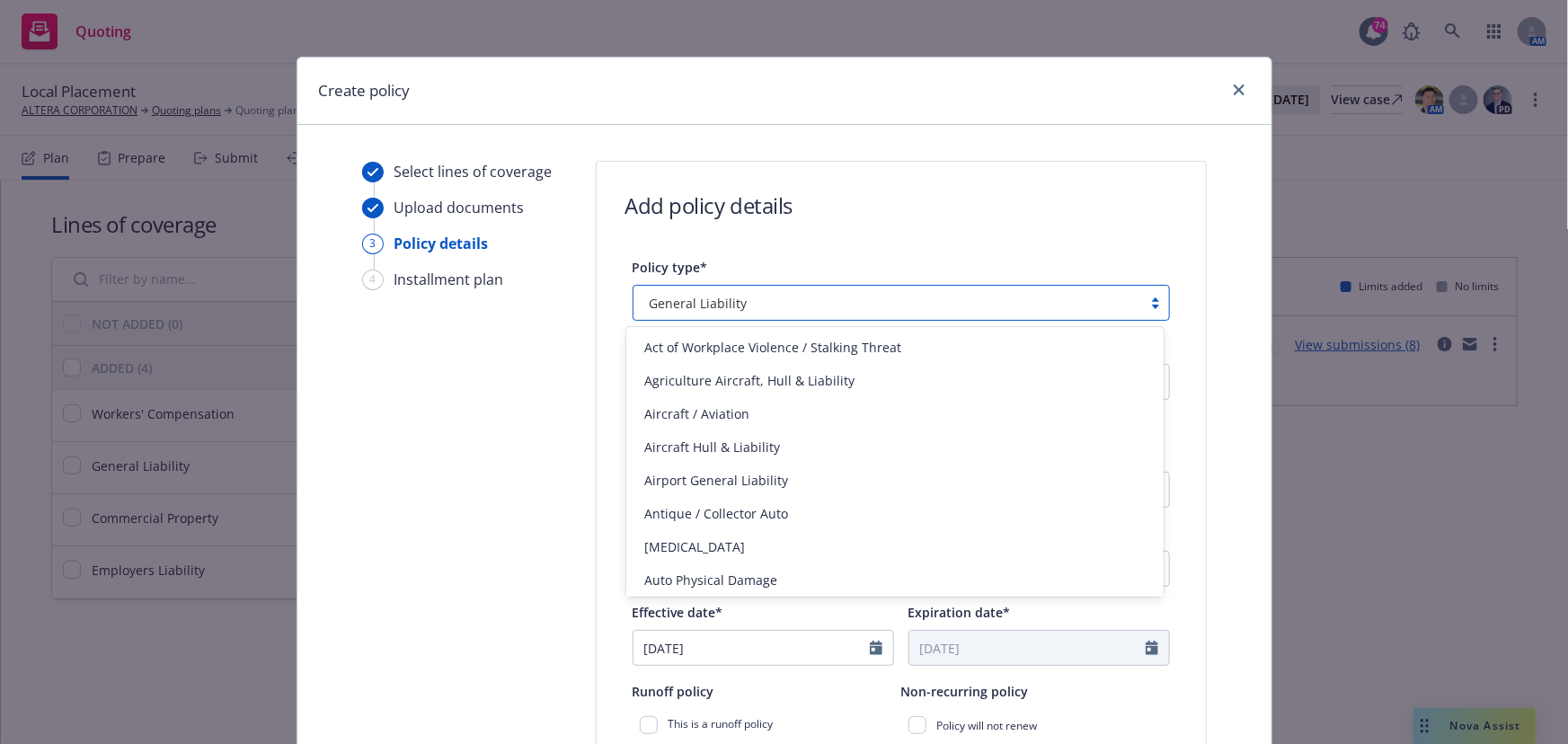
click at [773, 308] on div "General Liability" at bounding box center [887, 303] width 491 height 19
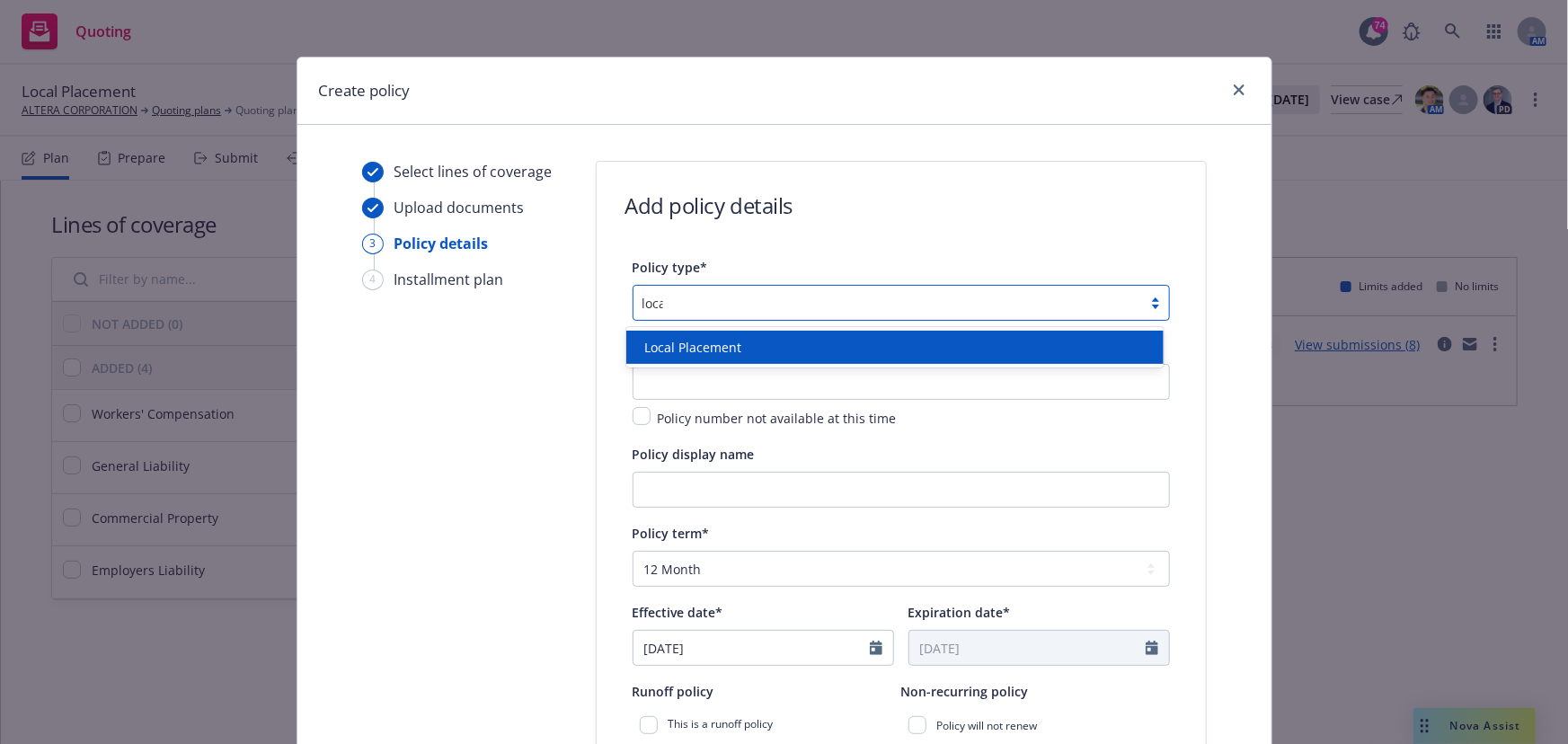
type input "local"
click at [750, 341] on div "Local Placement" at bounding box center [895, 348] width 515 height 19
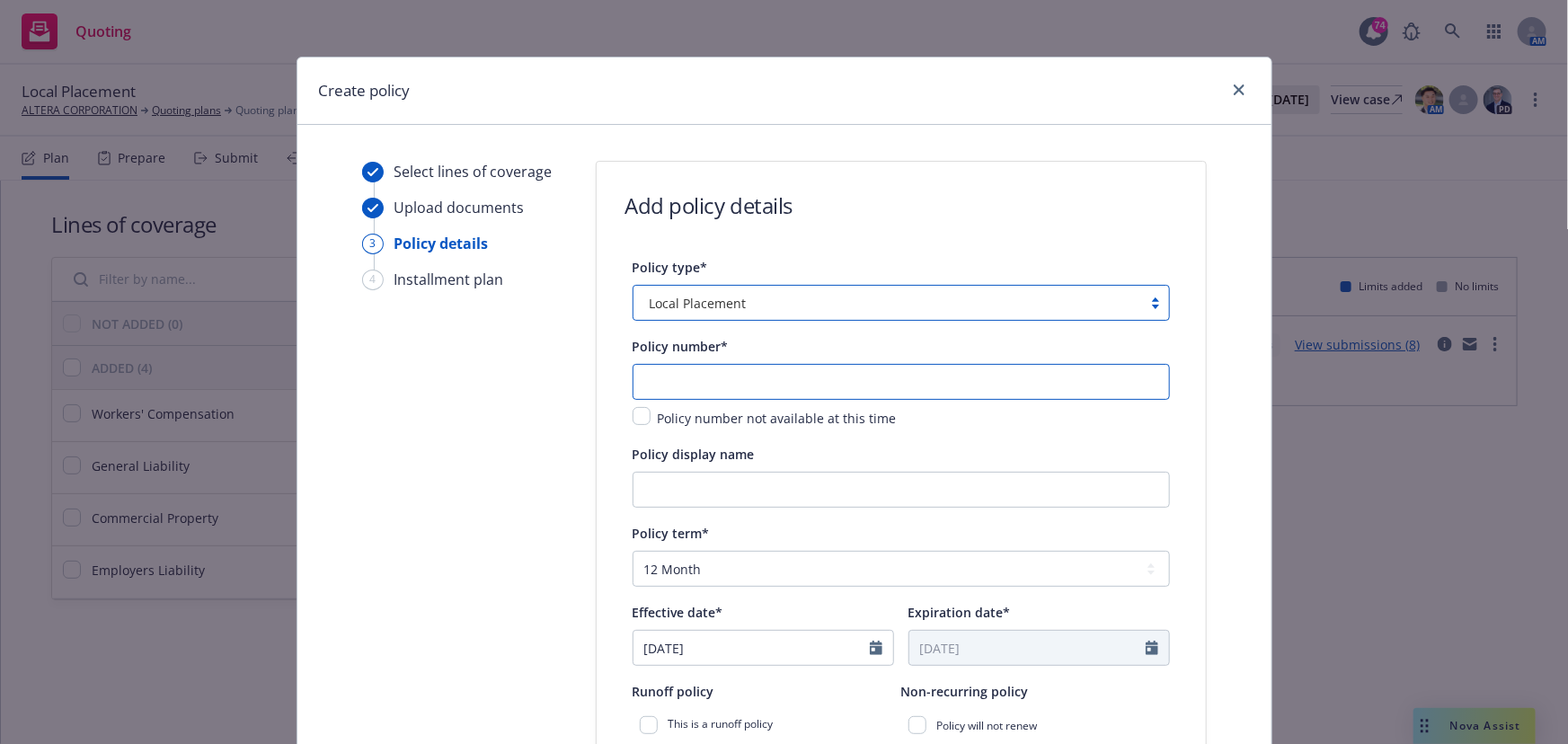
click at [677, 372] on input "text" at bounding box center [901, 382] width 537 height 36
type input "TBD- Japan GL"
drag, startPoint x: 639, startPoint y: 483, endPoint x: 648, endPoint y: 473, distance: 13.5
click at [640, 483] on input "Policy display name" at bounding box center [901, 490] width 537 height 36
type input "G"
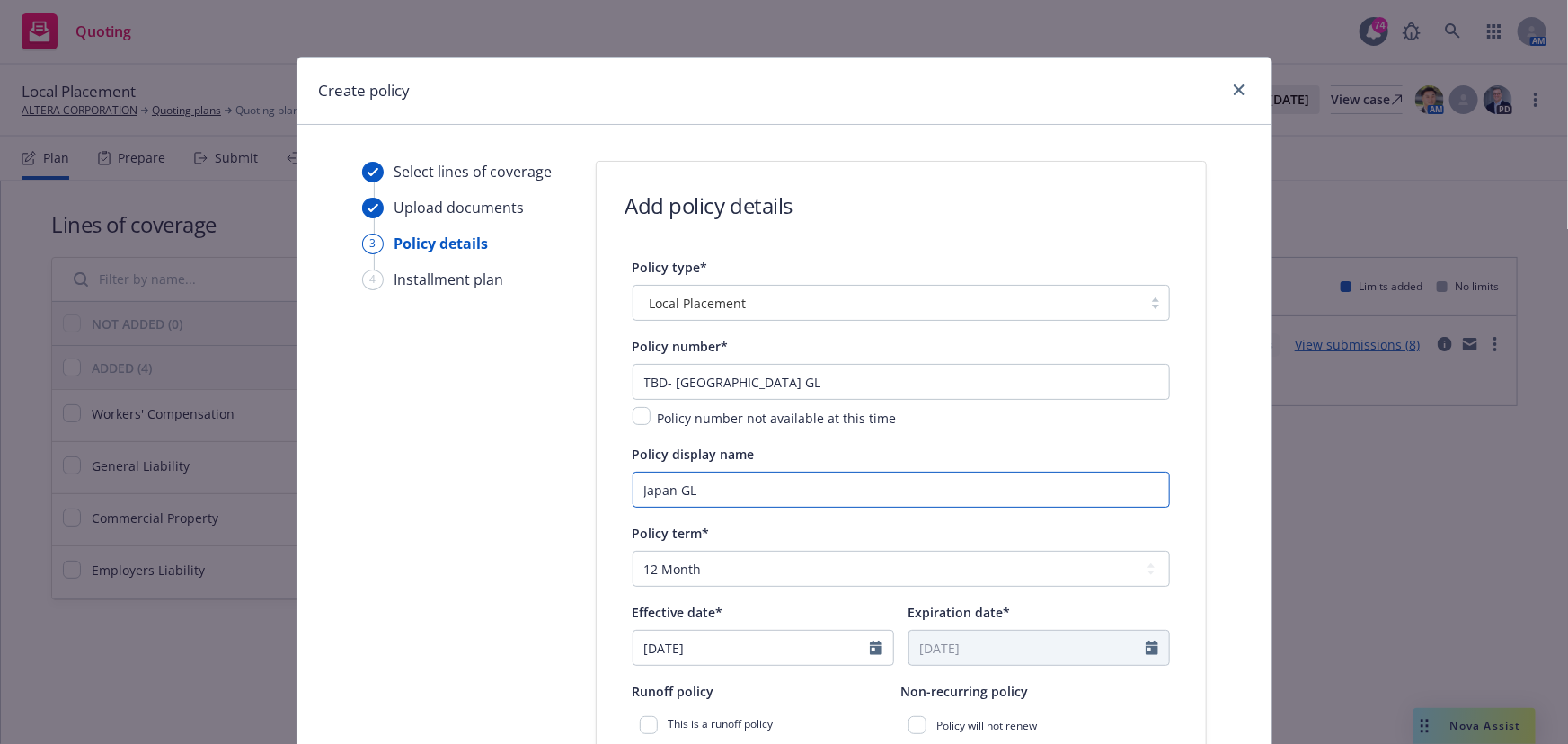
type input "Japan GL"
click at [666, 590] on div "Policy term* Select policy term 12 Month 6 Month 4 Month 3 Month 2 Month 1 Mont…" at bounding box center [901, 593] width 537 height 144
click at [669, 571] on select "Select policy term 12 Month 6 Month 4 Month 3 Month 2 Month 1 Month 36 Month (3…" at bounding box center [901, 569] width 537 height 36
select select "other"
click at [633, 551] on select "Select policy term 12 Month 6 Month 4 Month 3 Month 2 Month 1 Month 36 Month (3…" at bounding box center [901, 569] width 537 height 36
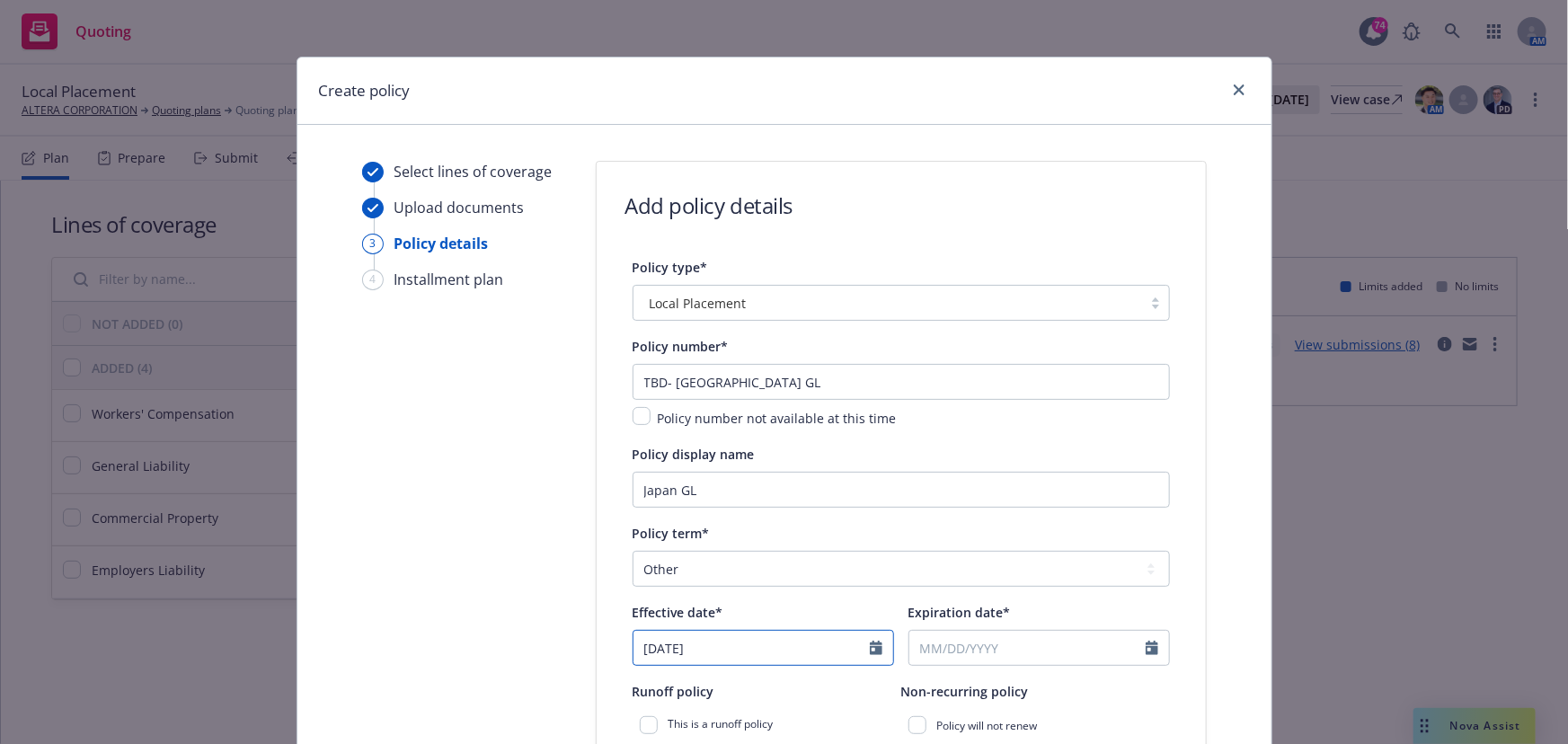
select select "9"
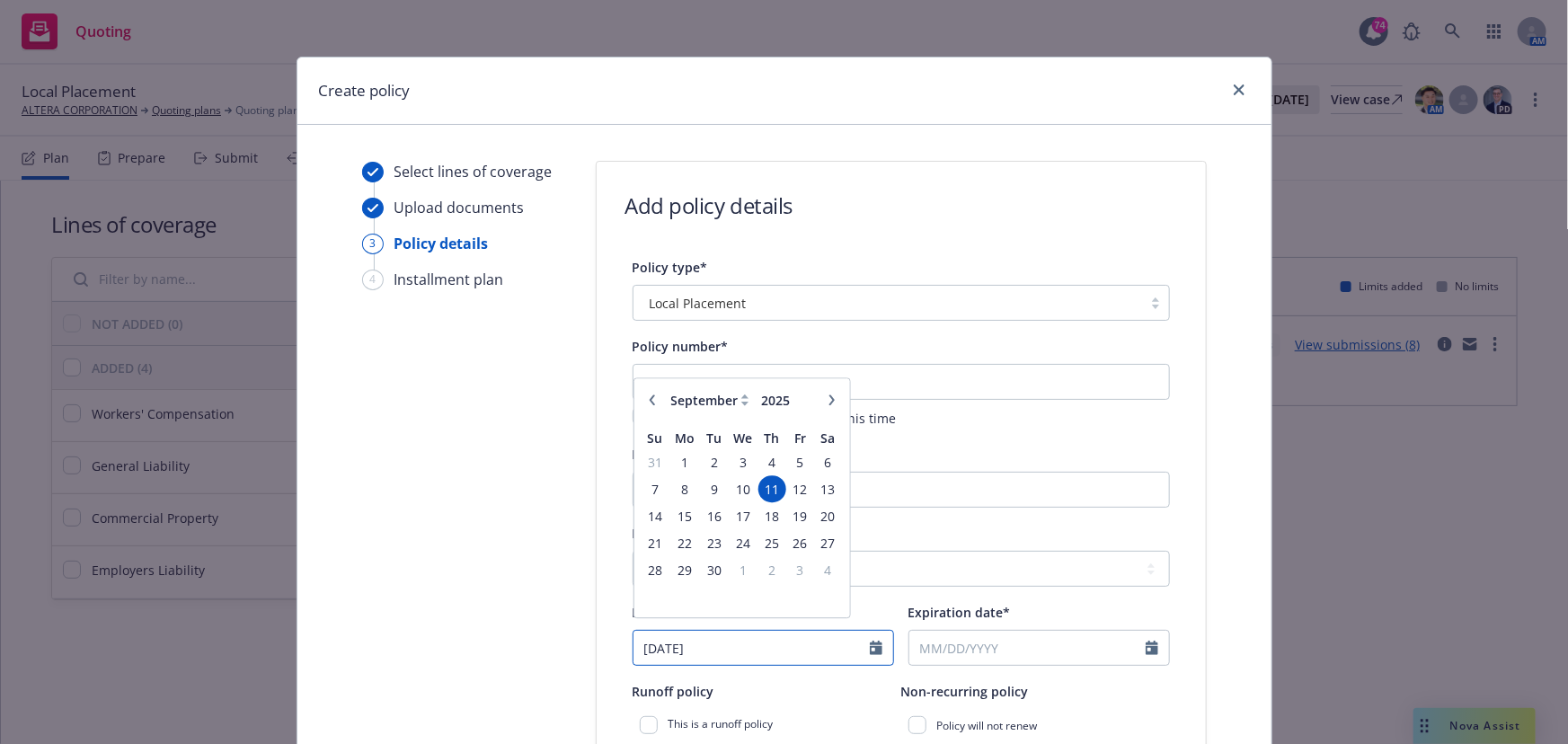
click at [672, 635] on input "09/11/2025" at bounding box center [752, 648] width 236 height 34
click at [794, 492] on span "12" at bounding box center [799, 498] width 24 height 23
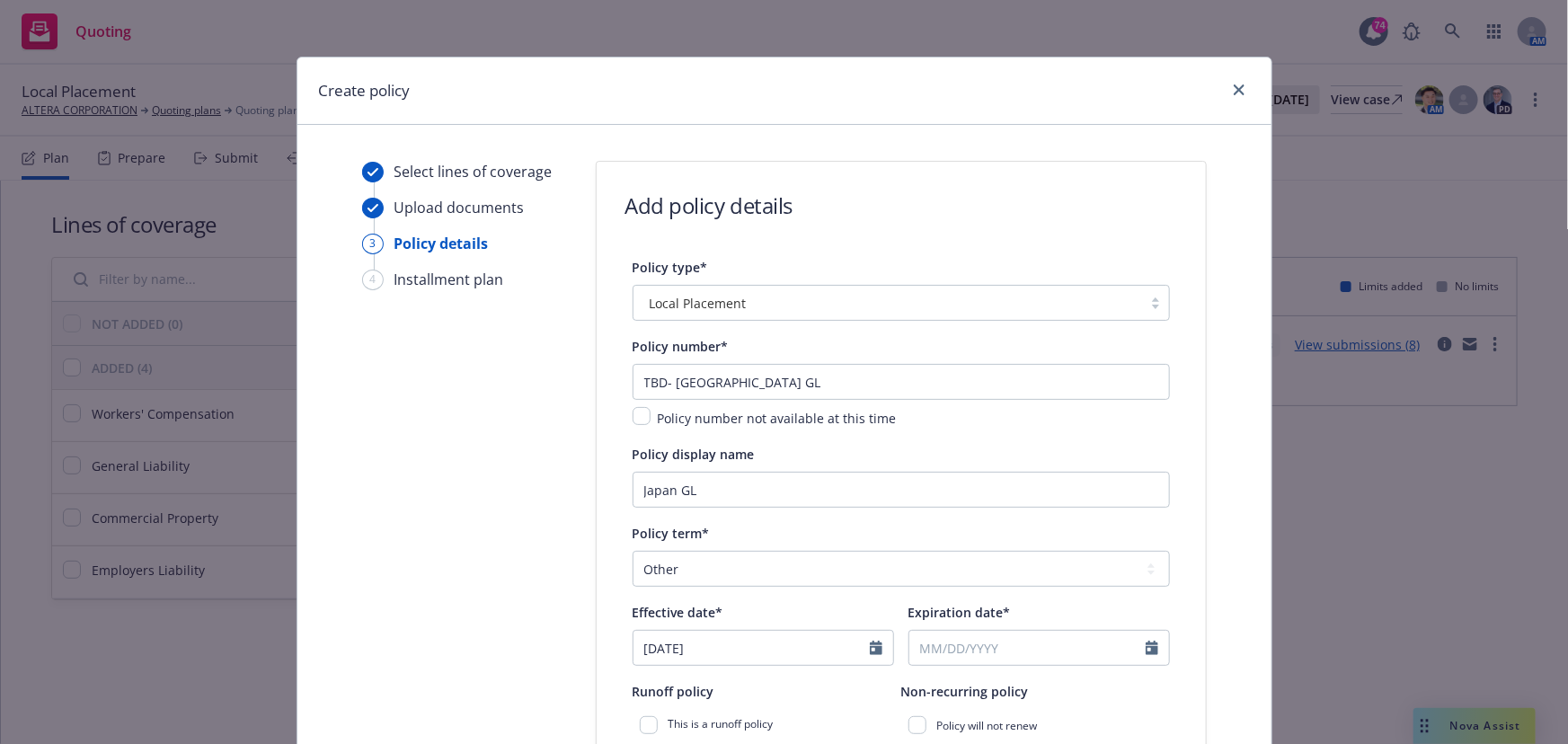
type input "[DATE]"
click at [930, 649] on input "Expiration date*" at bounding box center [1028, 648] width 236 height 34
select select "9"
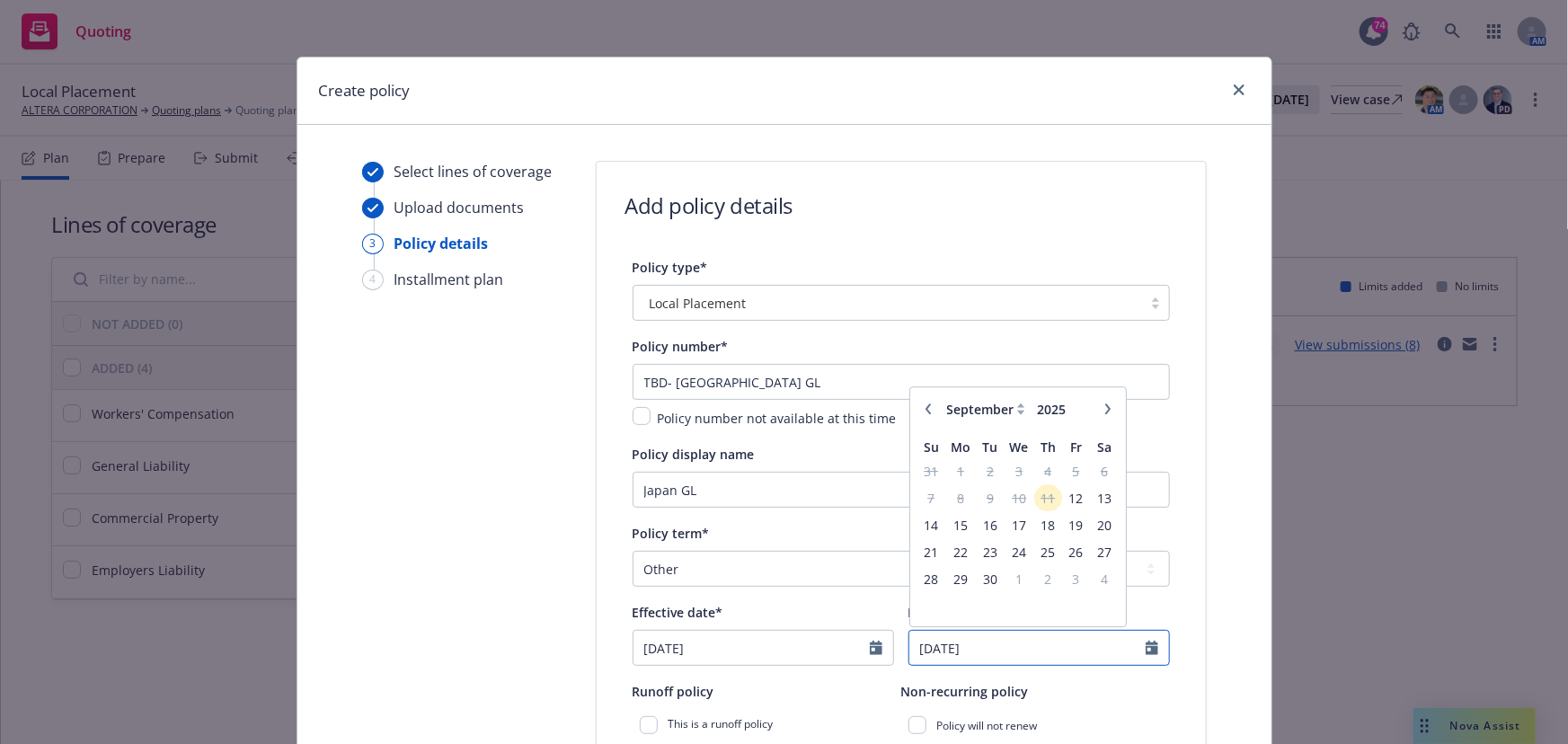
type input "8/31/2026"
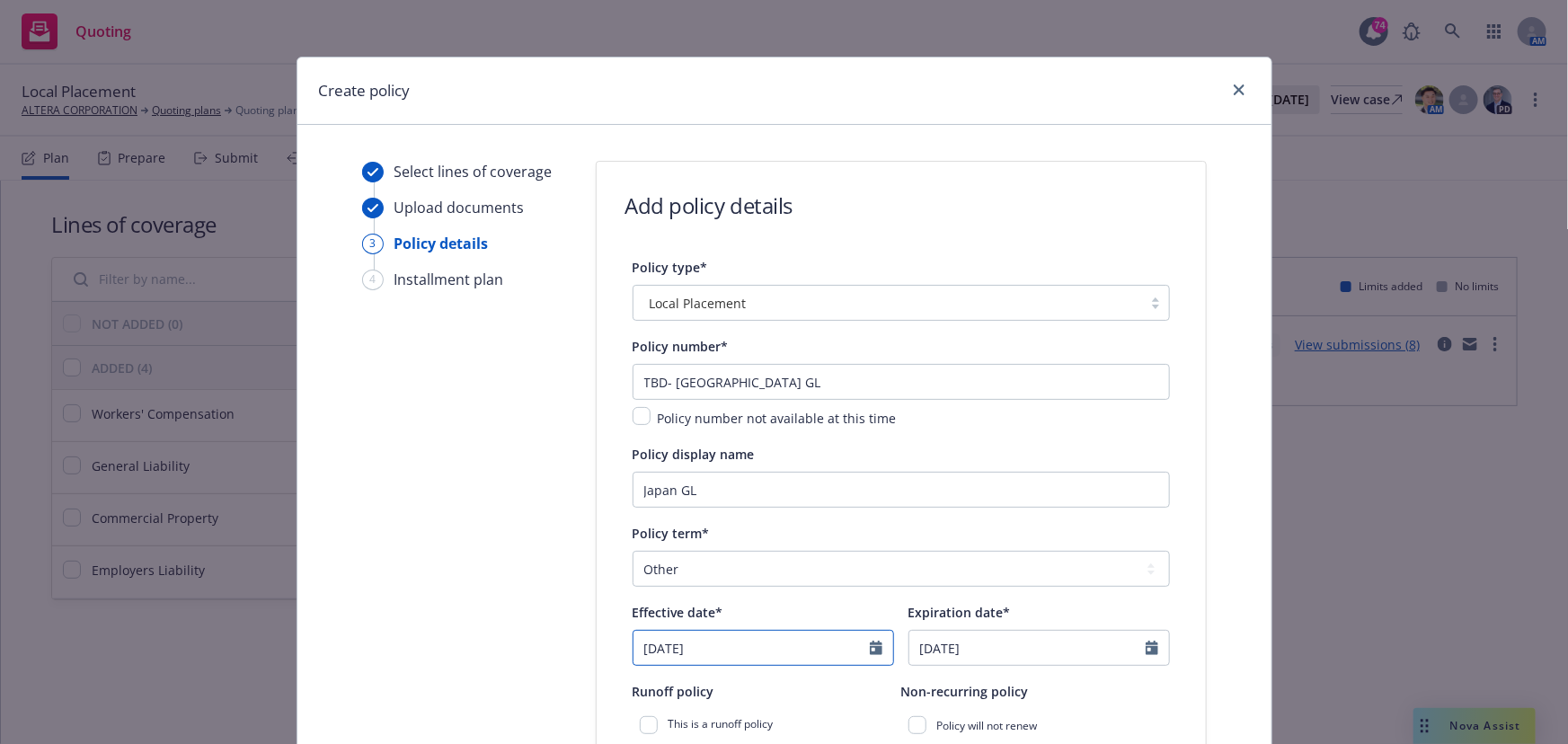
select select "9"
type input "[DATE]"
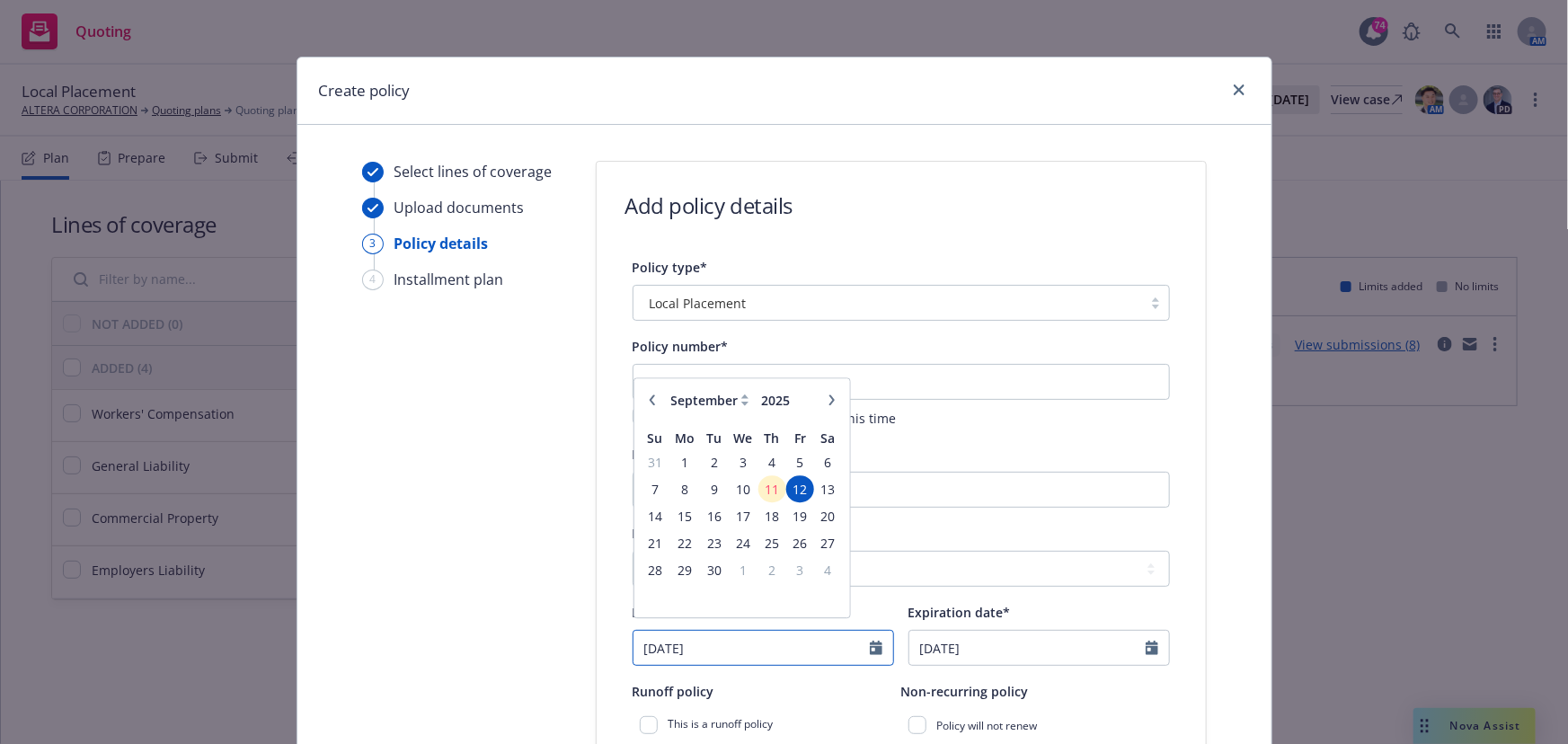
click at [844, 633] on input "[DATE]" at bounding box center [752, 648] width 236 height 34
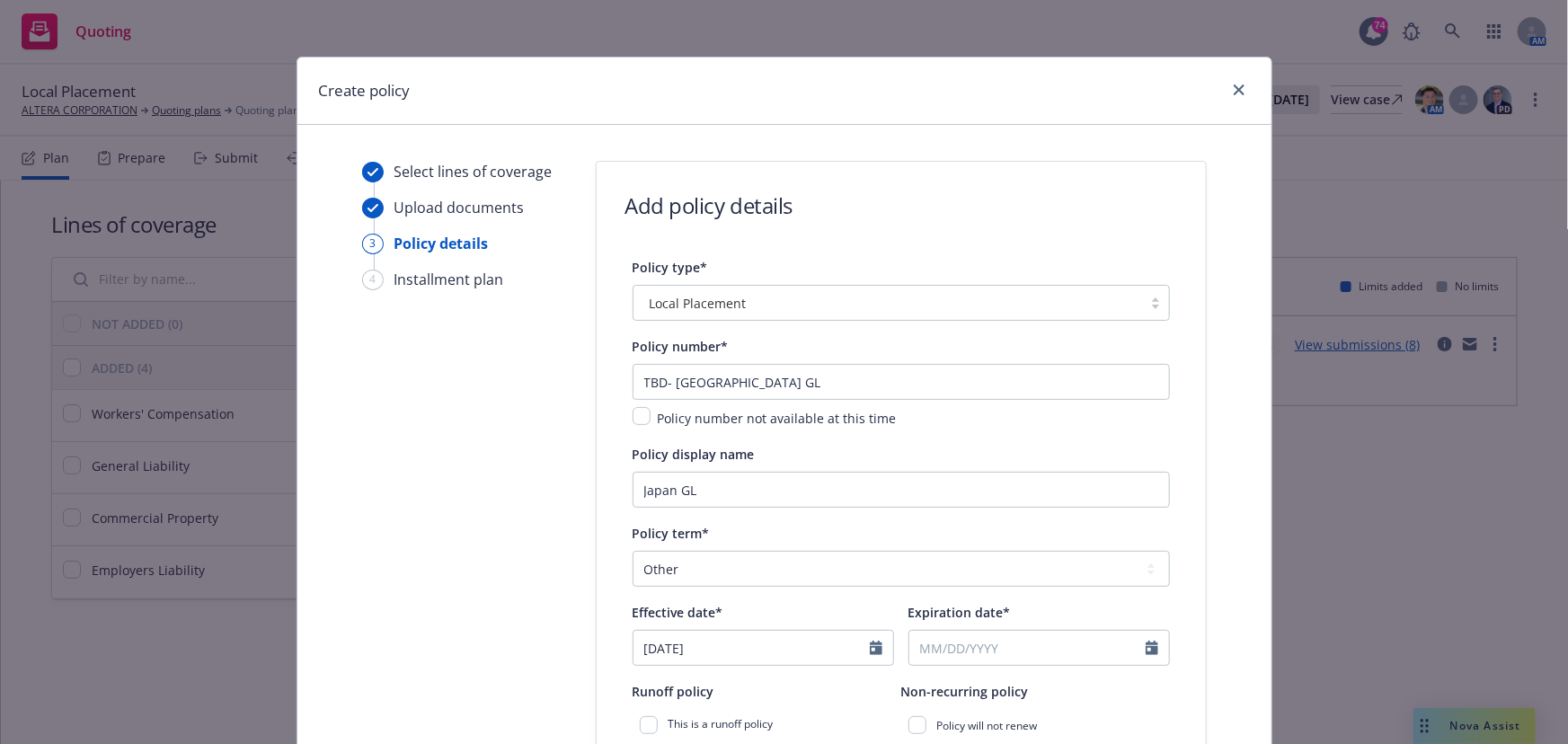
click at [984, 543] on div "Policy term* Select policy term 12 Month 6 Month 4 Month 3 Month 2 Month 1 Mont…" at bounding box center [901, 554] width 537 height 65
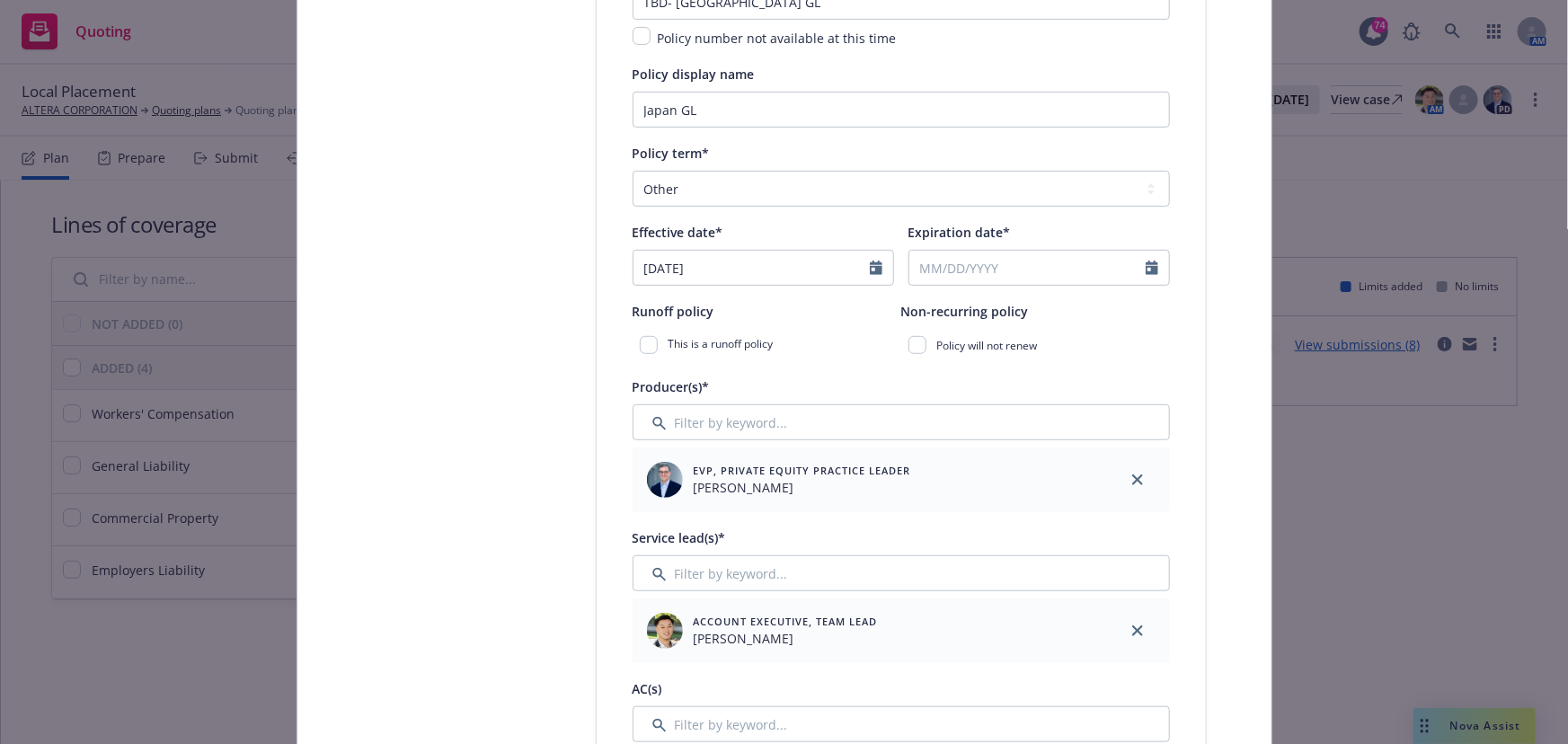
scroll to position [410, 0]
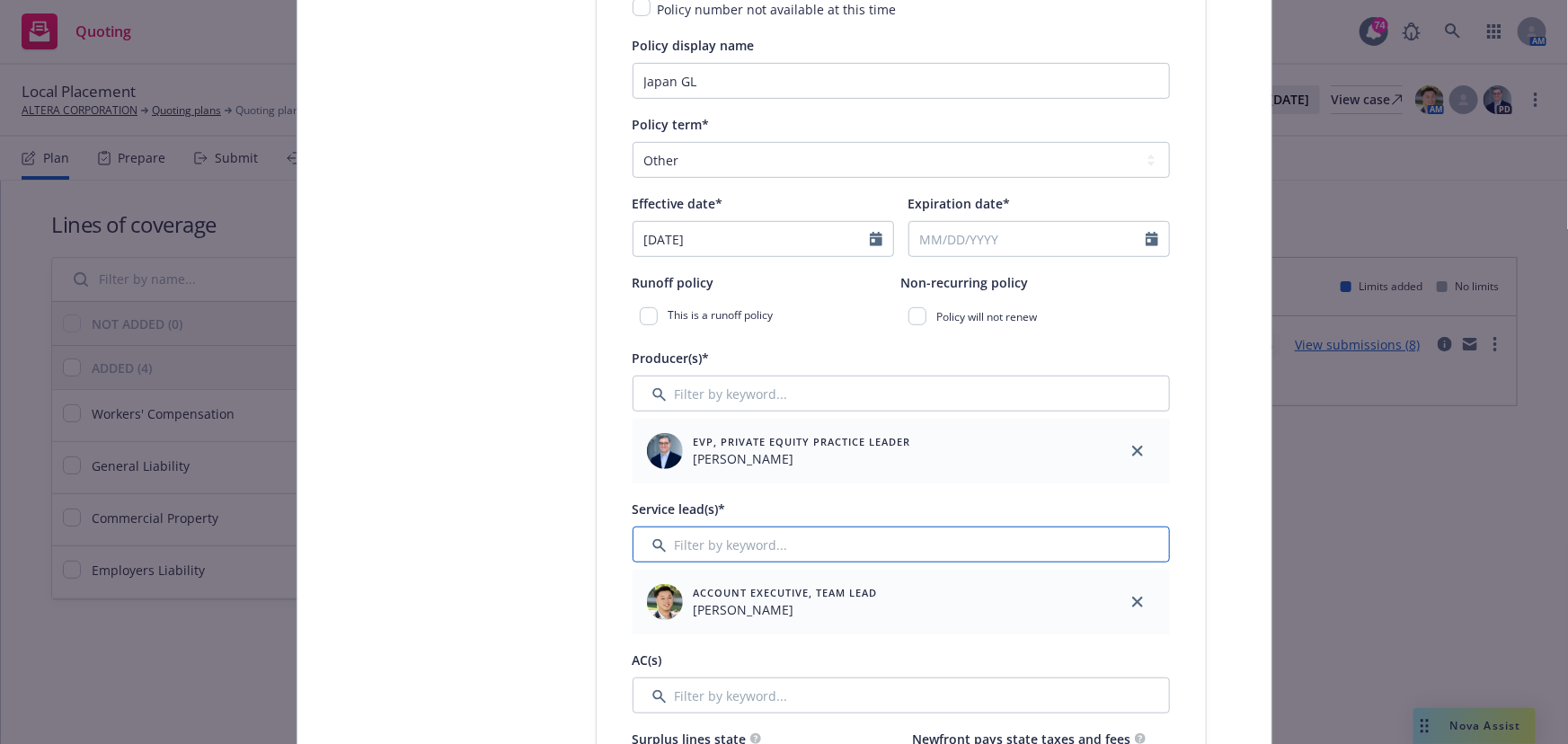
click at [730, 551] on input "Filter by keyword..." at bounding box center [901, 545] width 537 height 36
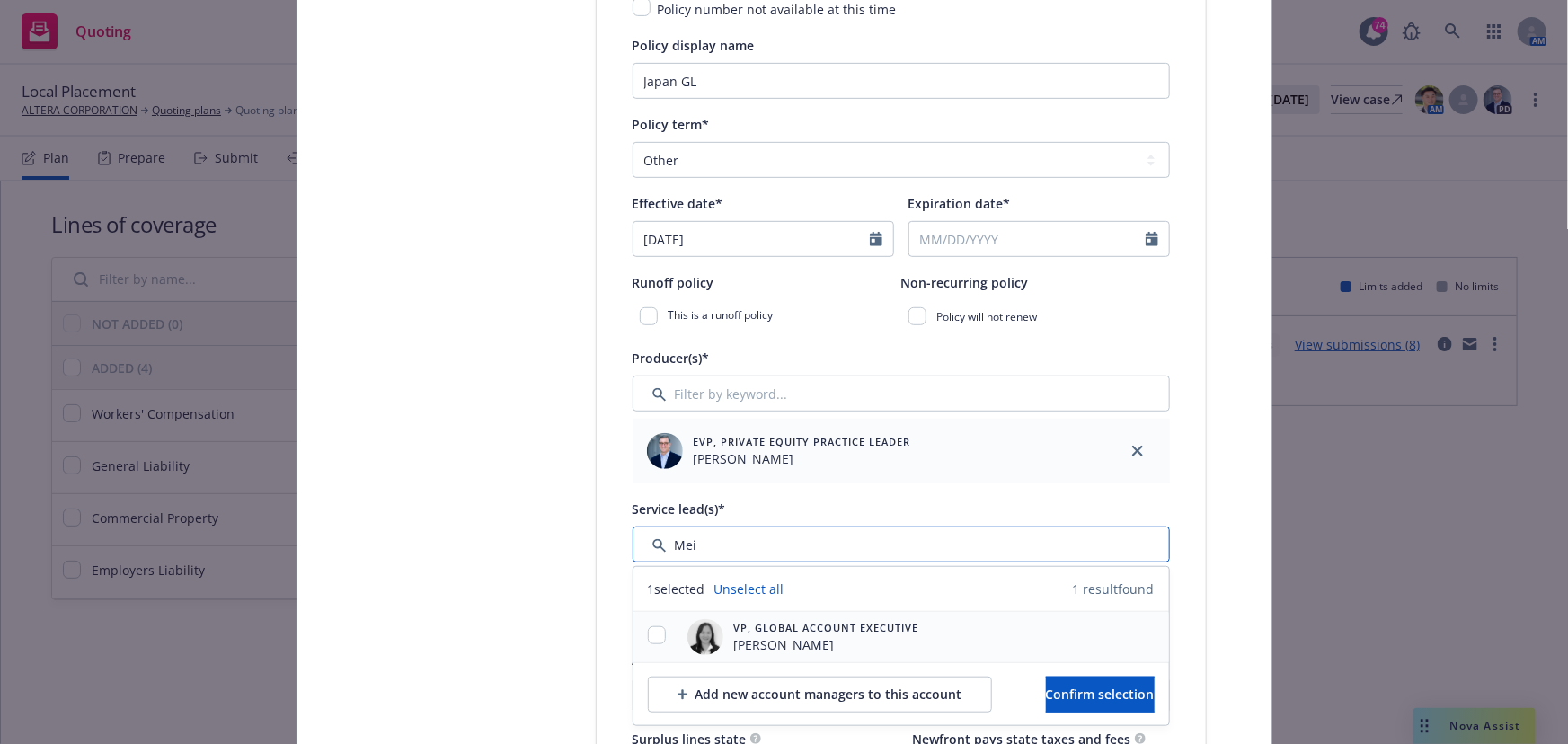
type input "Mei"
click at [656, 635] on input "checkbox" at bounding box center [656, 635] width 18 height 18
checkbox input "true"
click at [1046, 683] on button "Confirm selection" at bounding box center [1100, 694] width 109 height 36
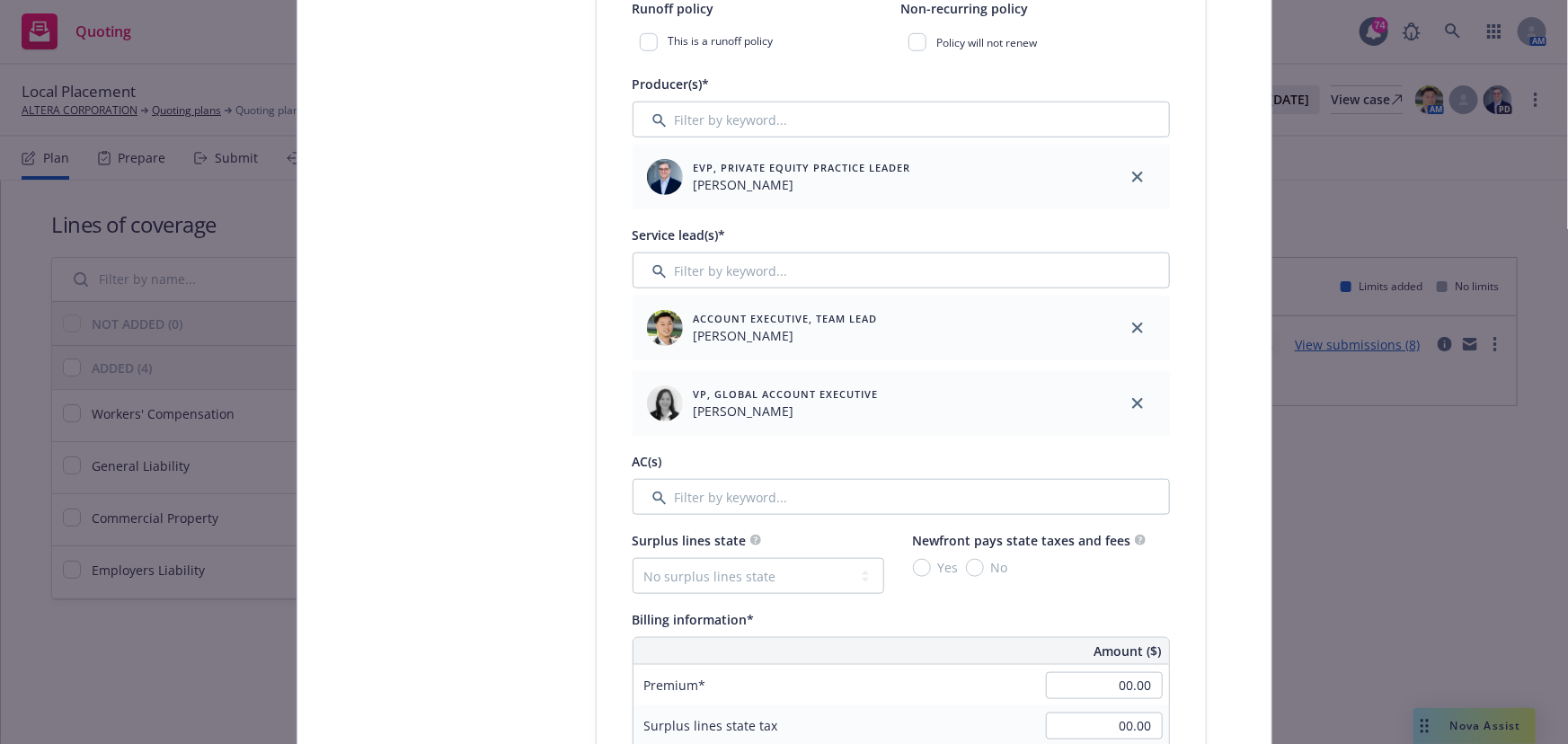
scroll to position [737, 0]
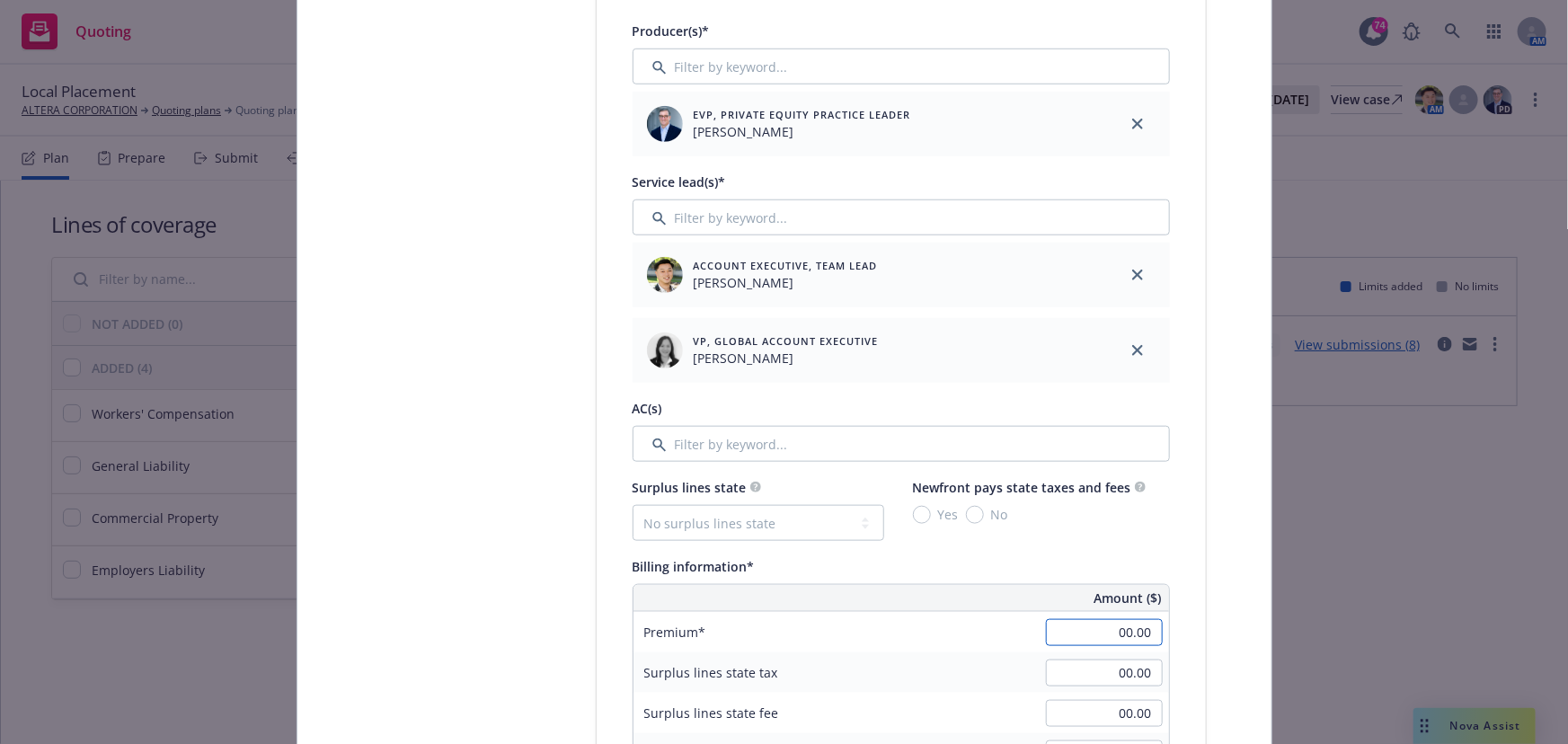
click at [1086, 630] on input "00.00" at bounding box center [1104, 633] width 117 height 27
type input "1,500.00"
click at [1042, 576] on div "Billing information* Amount ($) Premium 1,500.00 Surplus lines state tax 00.00 …" at bounding box center [901, 757] width 537 height 404
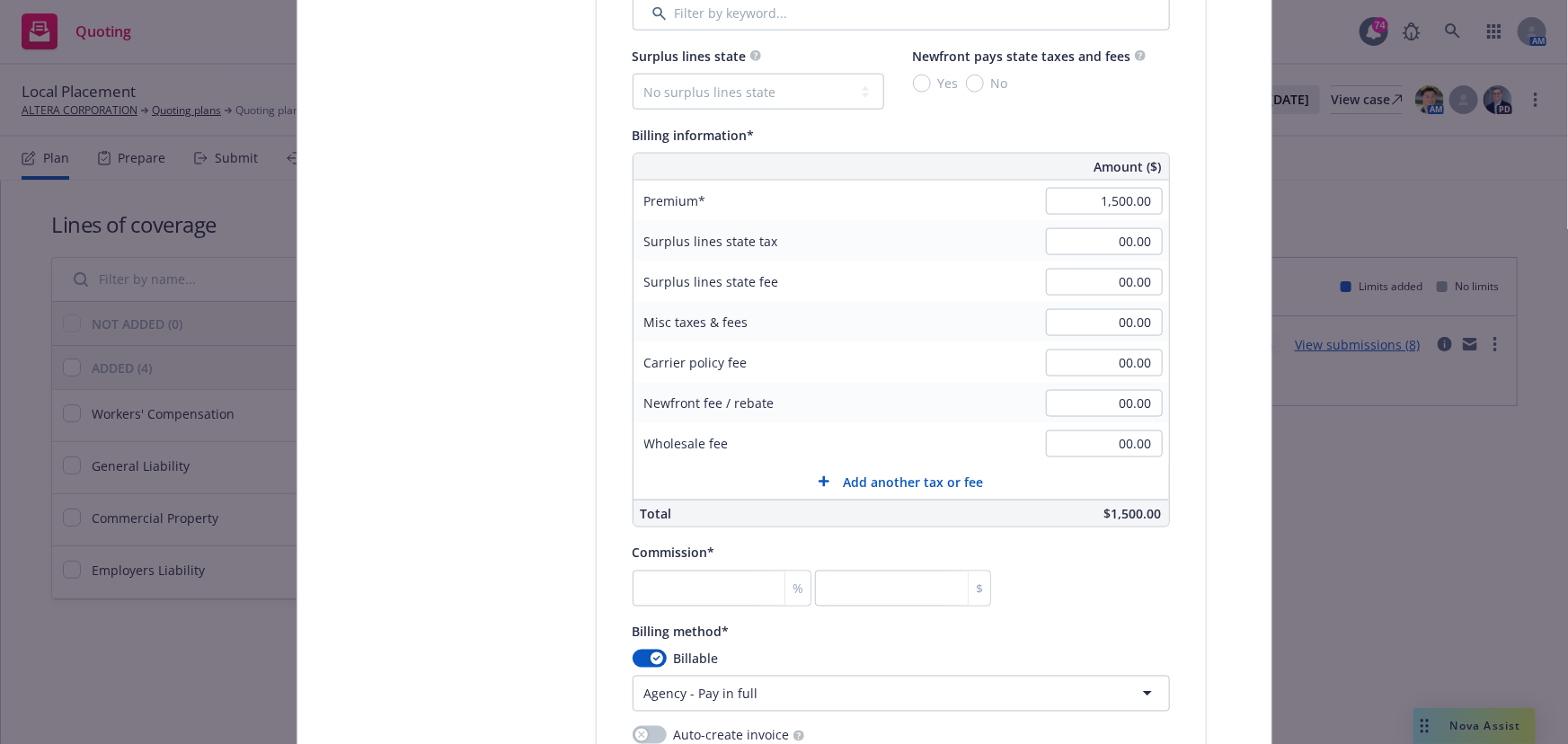
scroll to position [1308, 0]
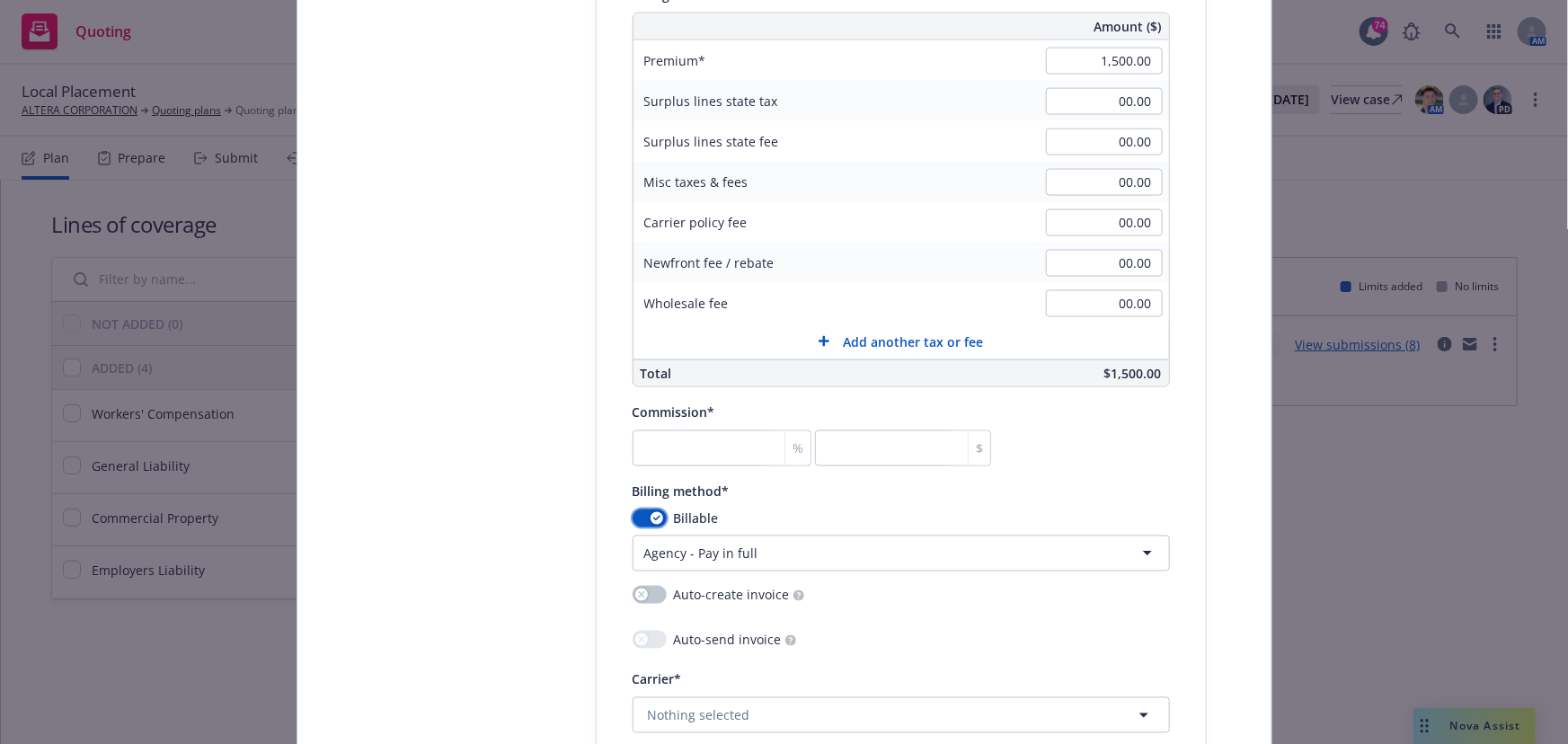
click at [637, 521] on button "button" at bounding box center [650, 518] width 34 height 18
select select
click at [684, 449] on input "number" at bounding box center [722, 449] width 179 height 36
type input "0"
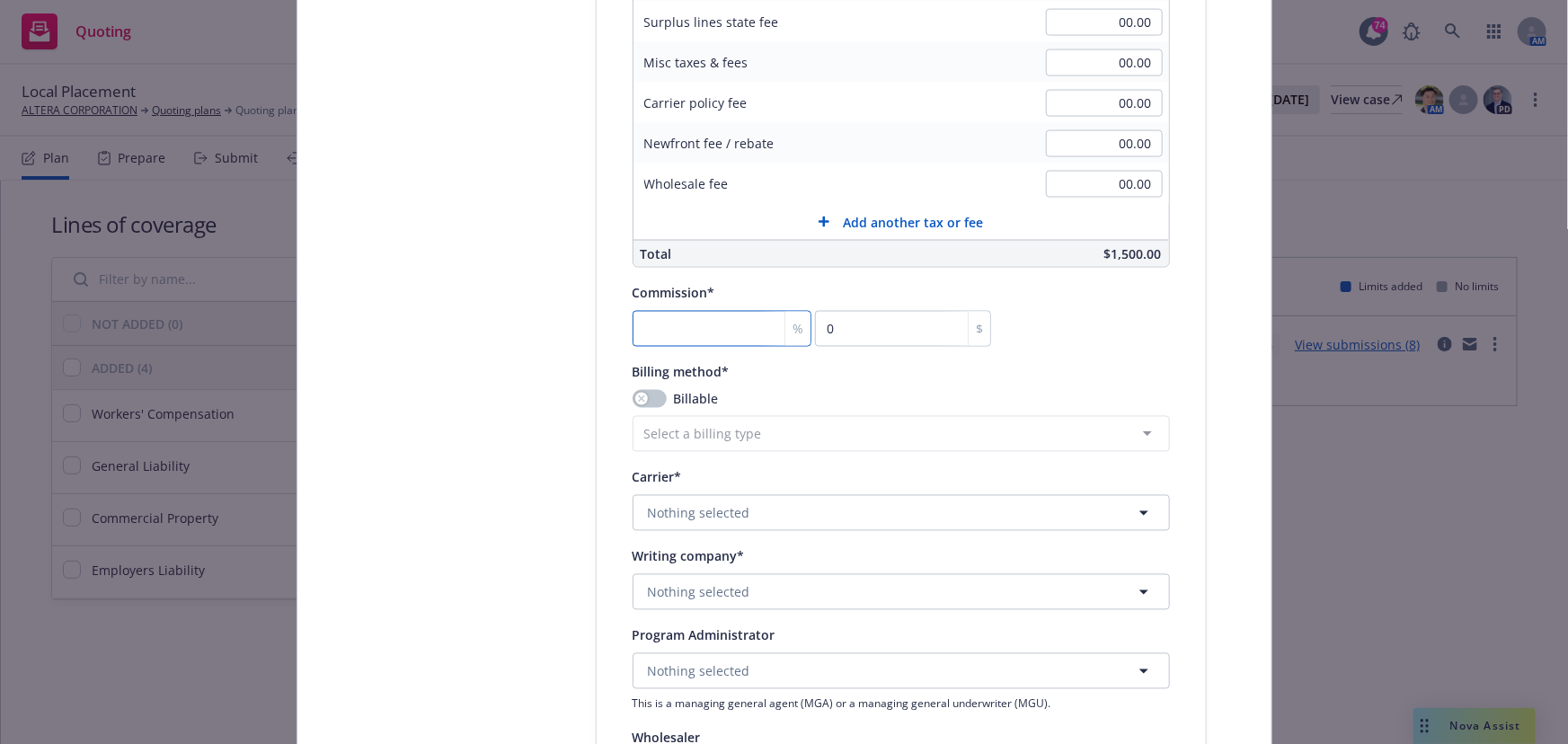
scroll to position [1554, 0]
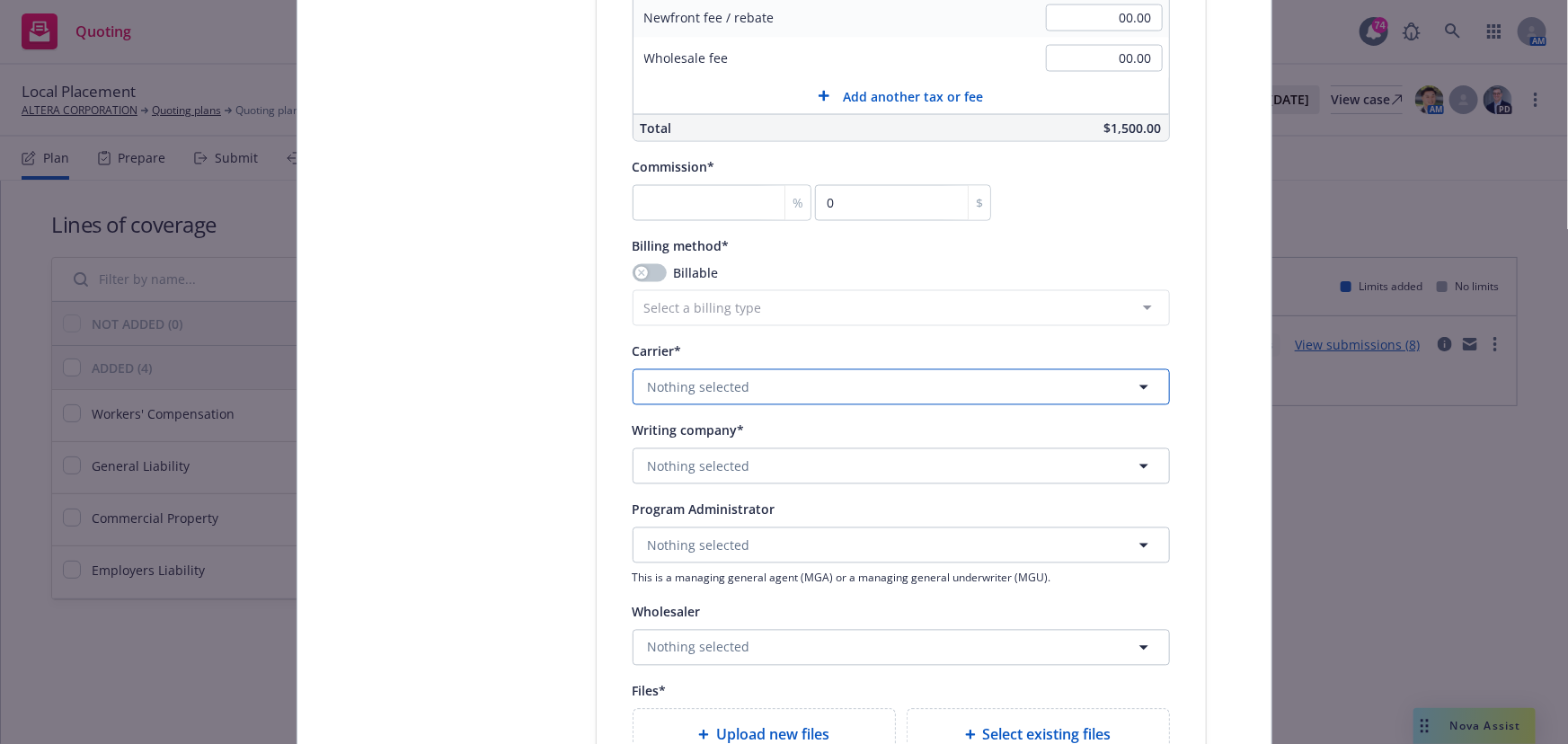
click at [707, 381] on span "Nothing selected" at bounding box center [699, 388] width 103 height 19
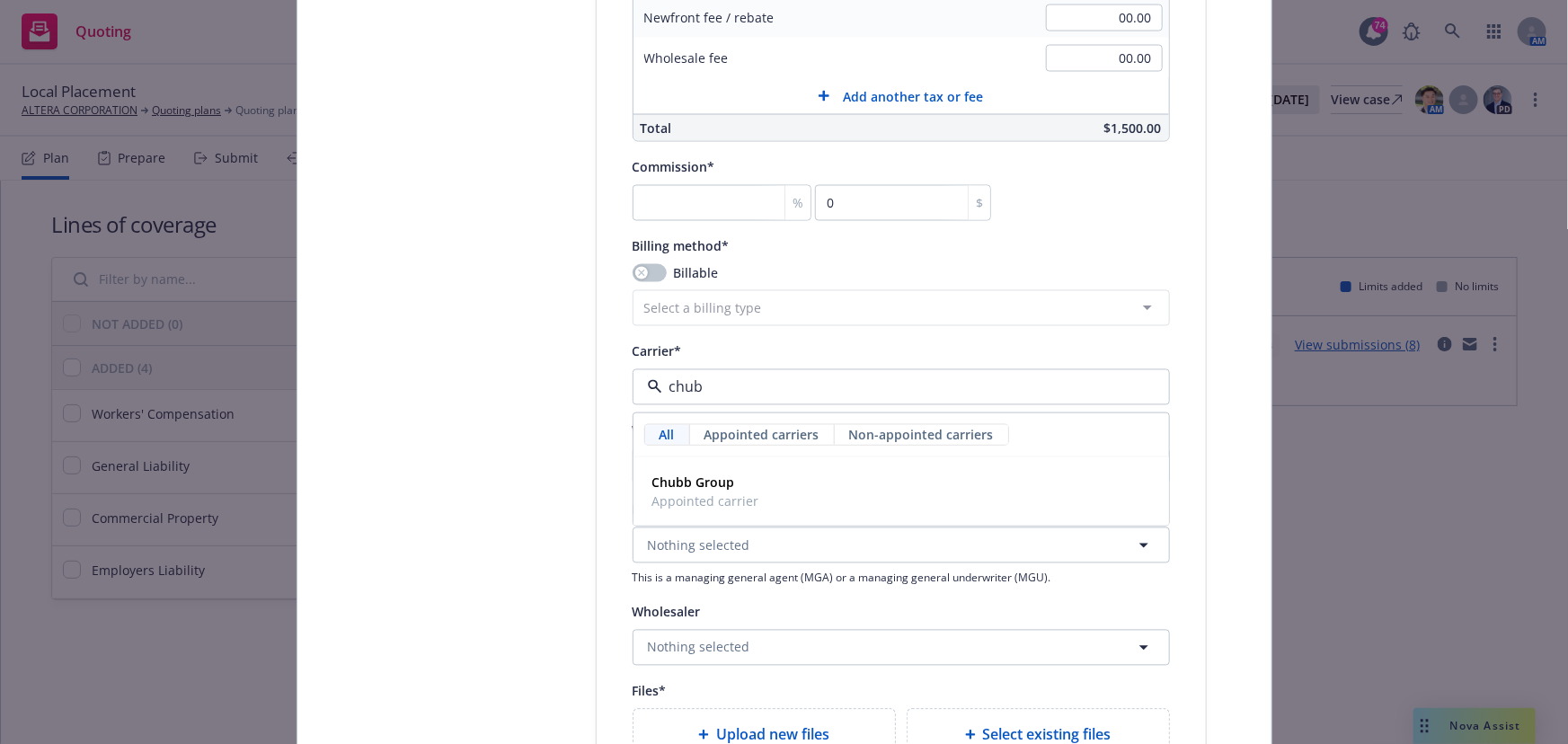
type input "chubb"
click at [685, 484] on strong "Chubb Group" at bounding box center [694, 483] width 83 height 17
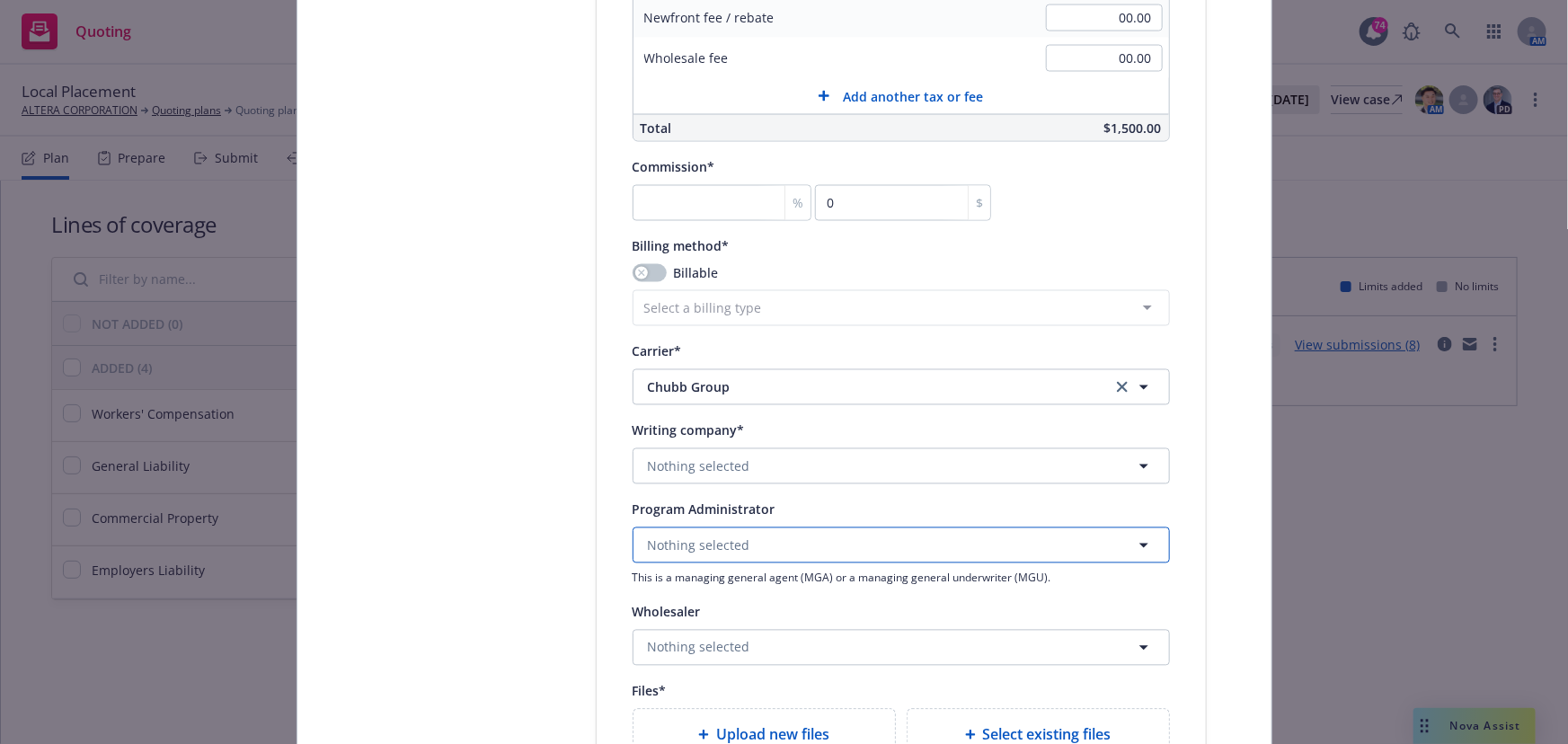
click at [692, 552] on span "Nothing selected" at bounding box center [699, 546] width 103 height 19
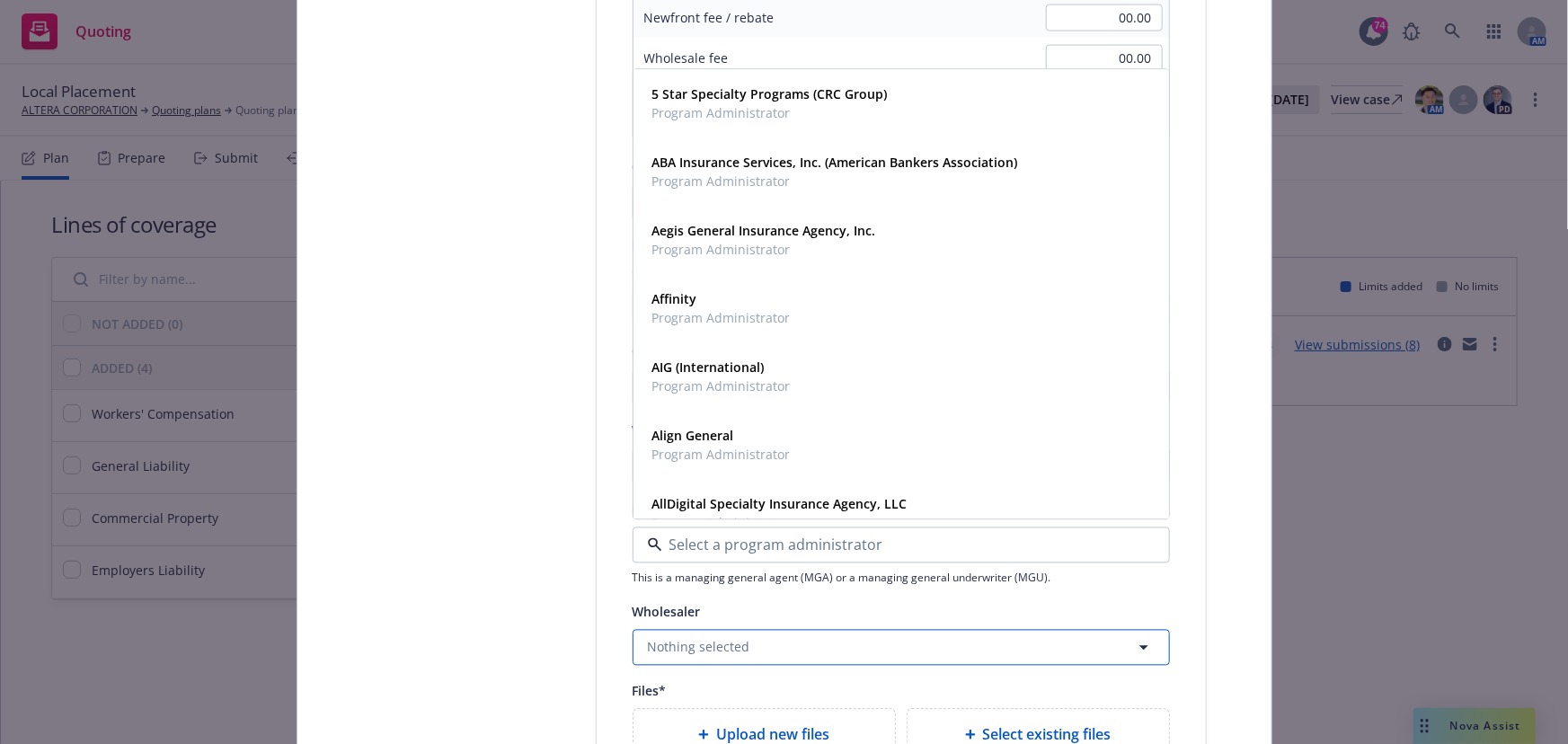
drag, startPoint x: 894, startPoint y: 653, endPoint x: 864, endPoint y: 616, distance: 47.6
click at [894, 652] on button "Nothing selected" at bounding box center [901, 648] width 537 height 36
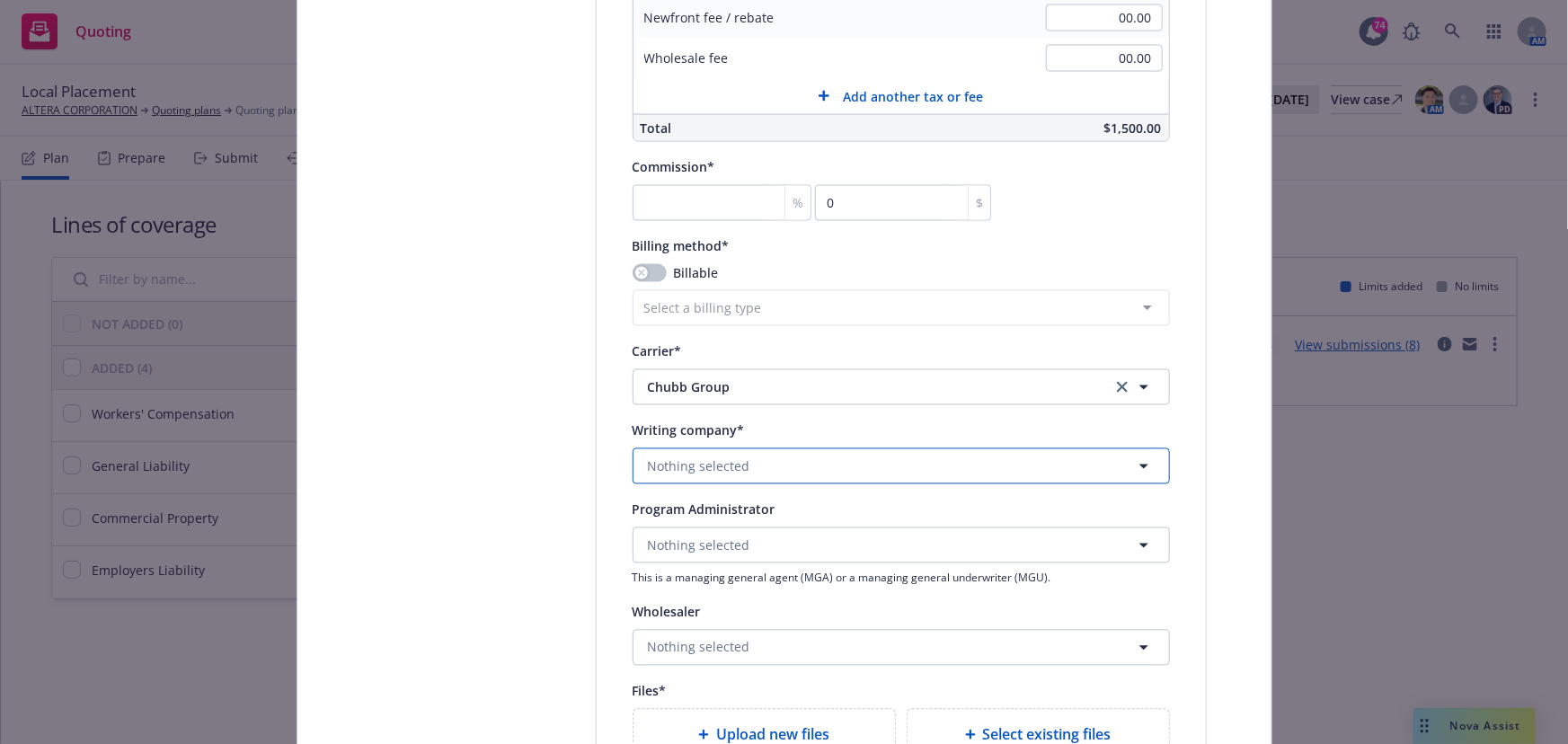
click at [728, 464] on span "Nothing selected" at bounding box center [699, 467] width 103 height 19
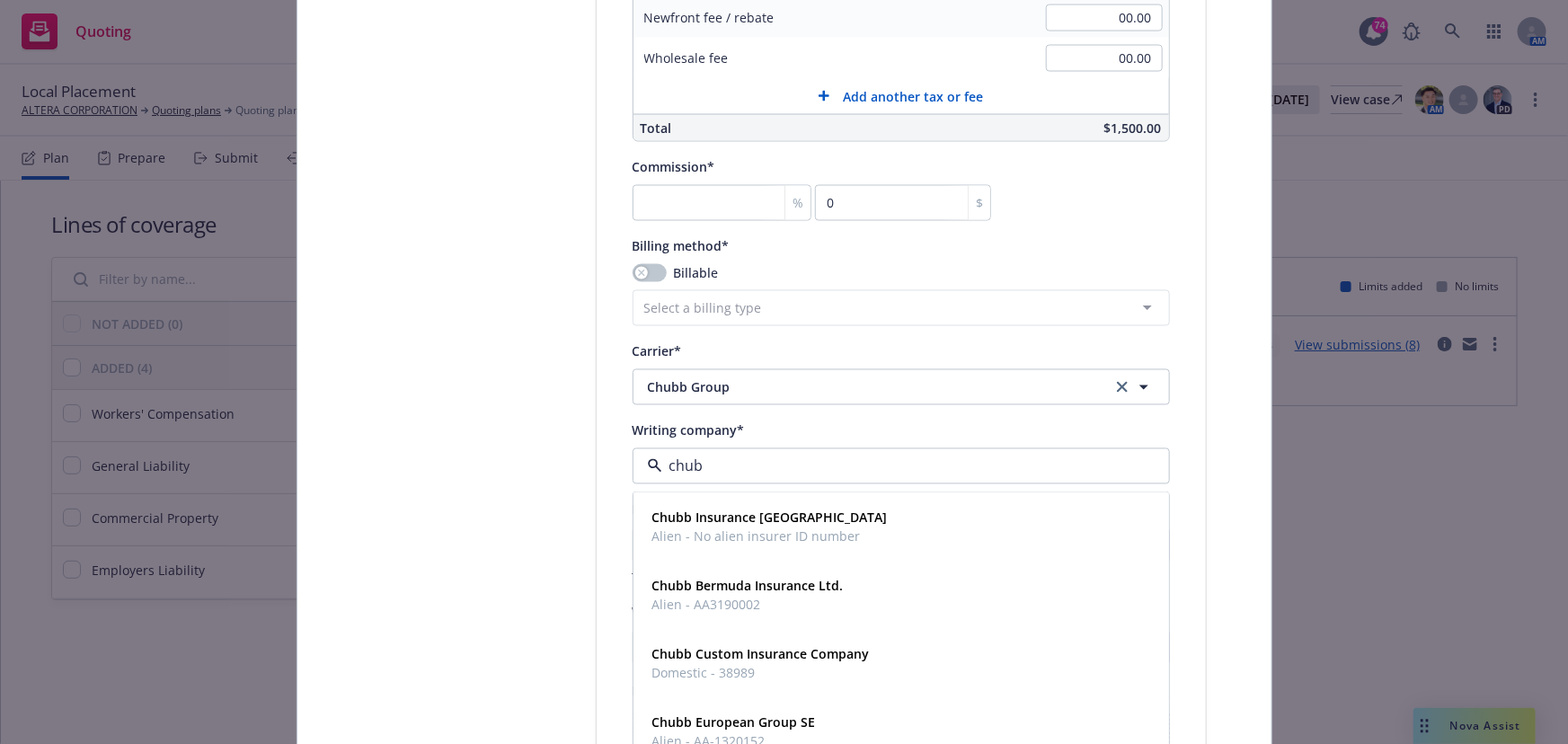
type input "chubb"
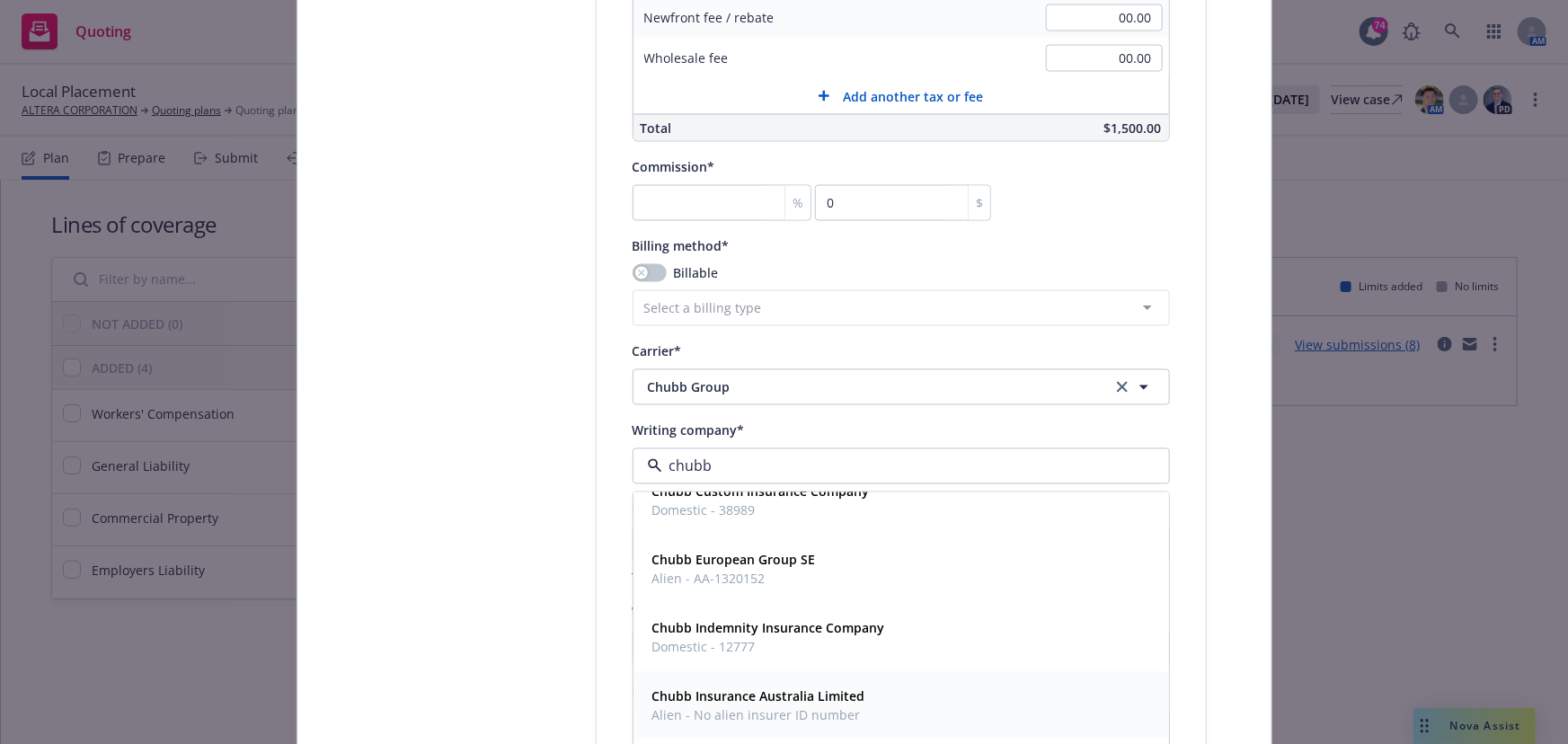
scroll to position [245, 0]
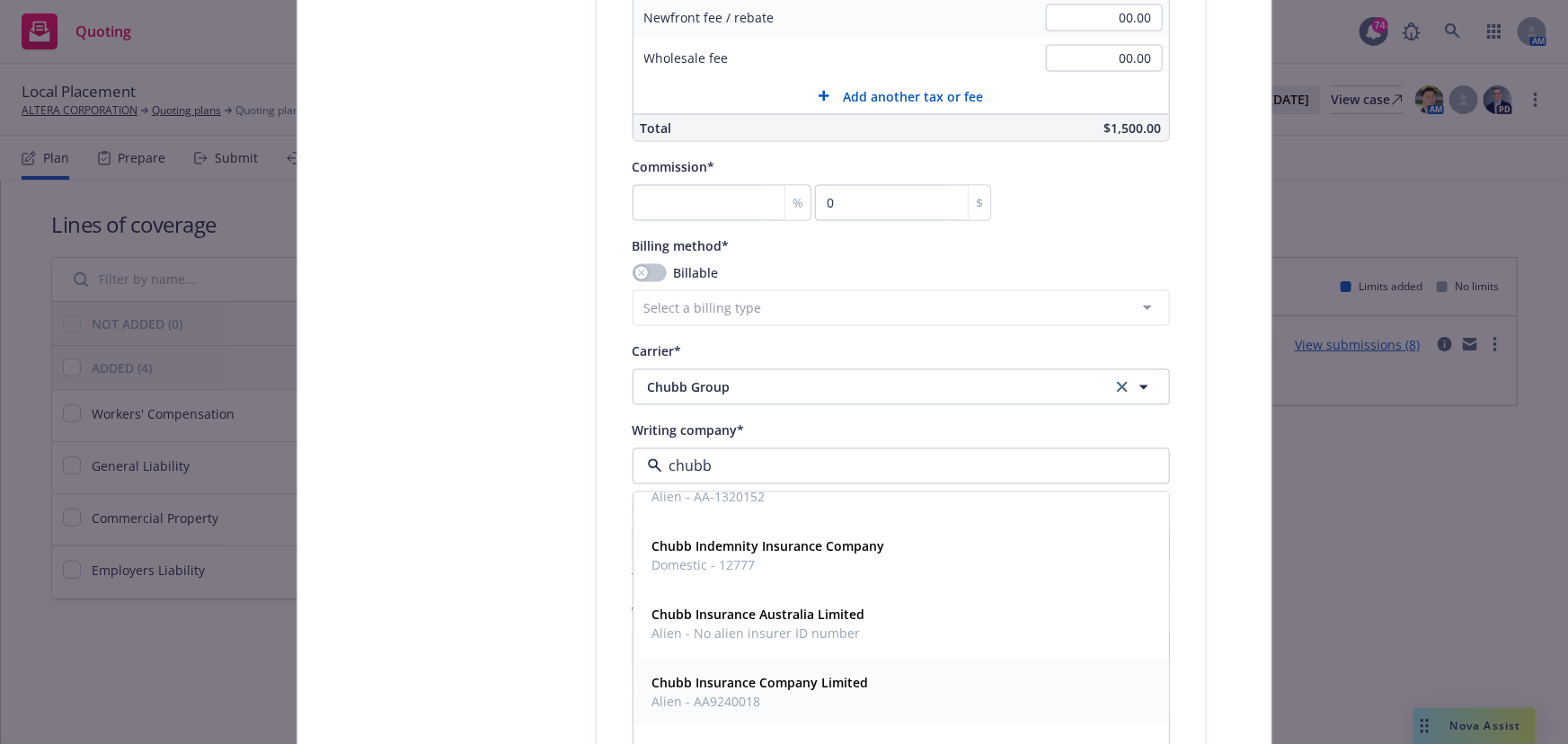
click at [759, 690] on span "Chubb Insurance Company Limited" at bounding box center [760, 684] width 216 height 19
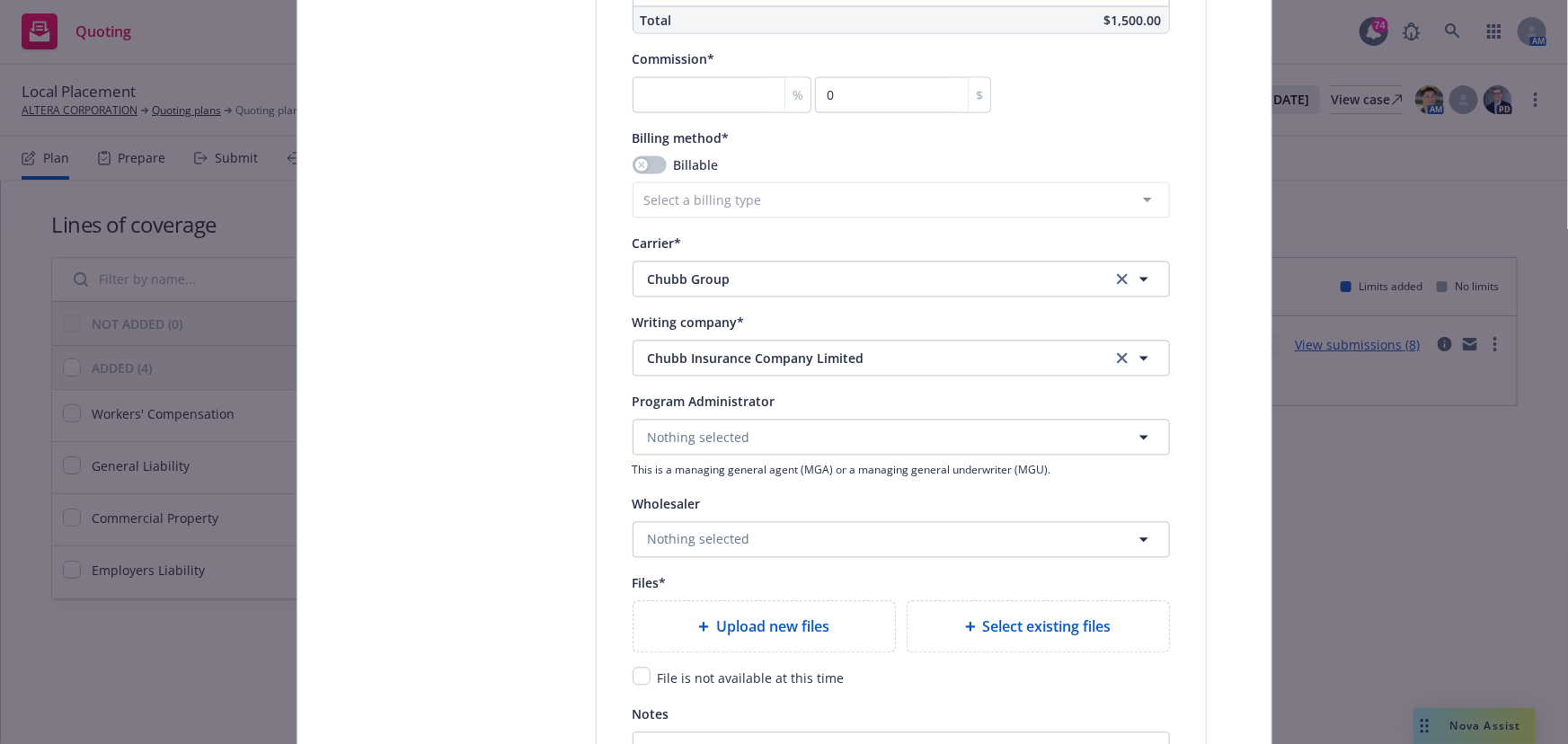
scroll to position [1717, 0]
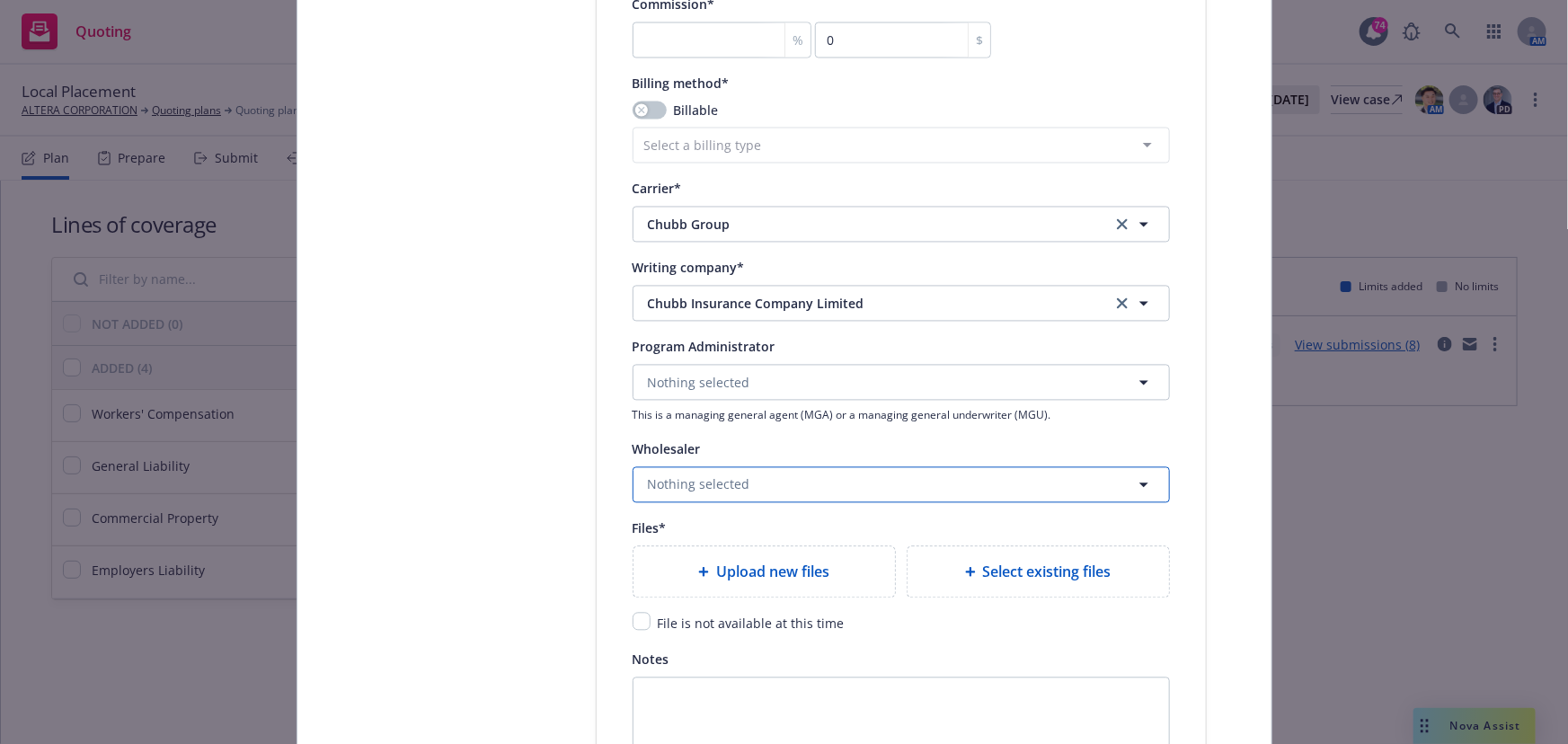
click at [662, 499] on button "Nothing selected" at bounding box center [901, 486] width 537 height 36
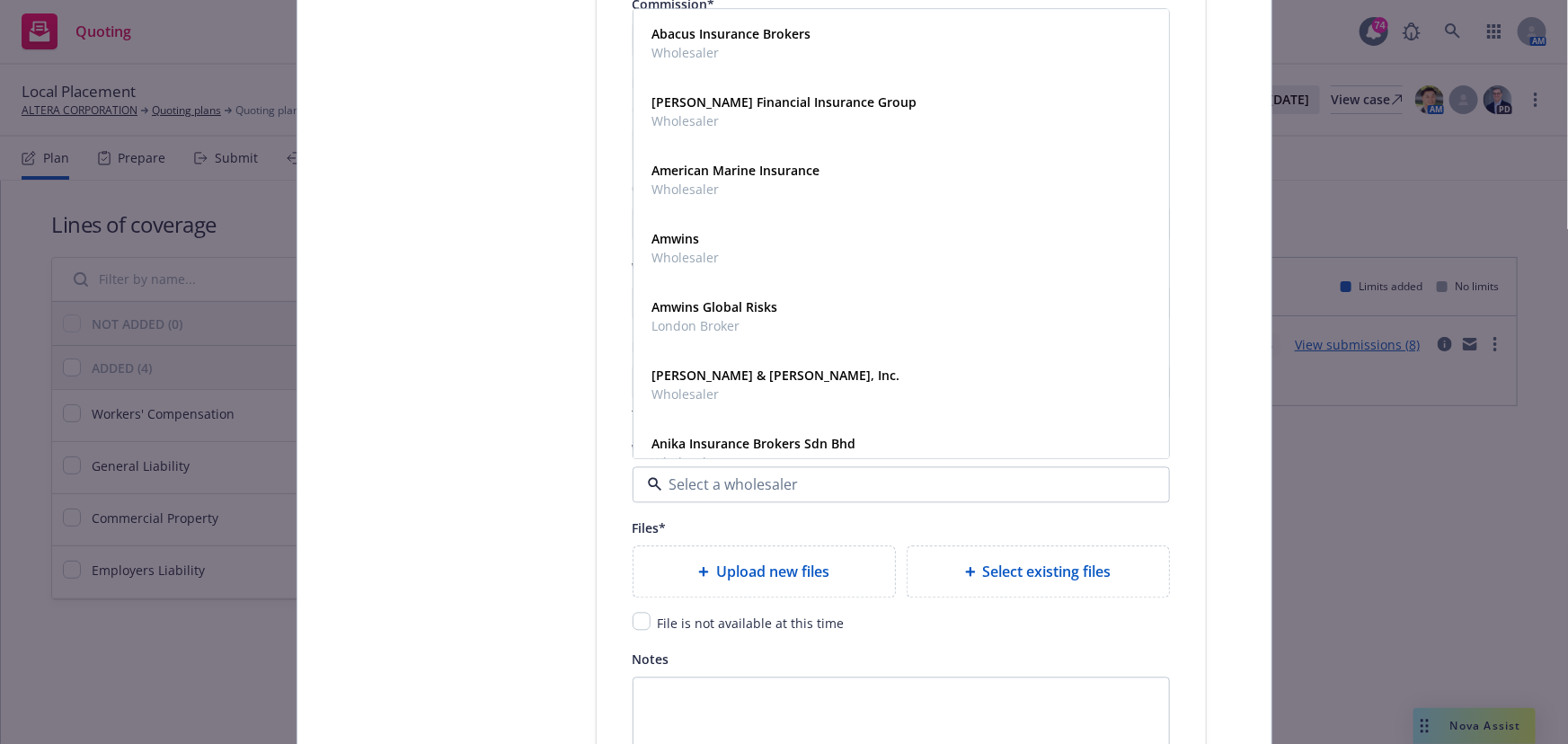
type input "N"
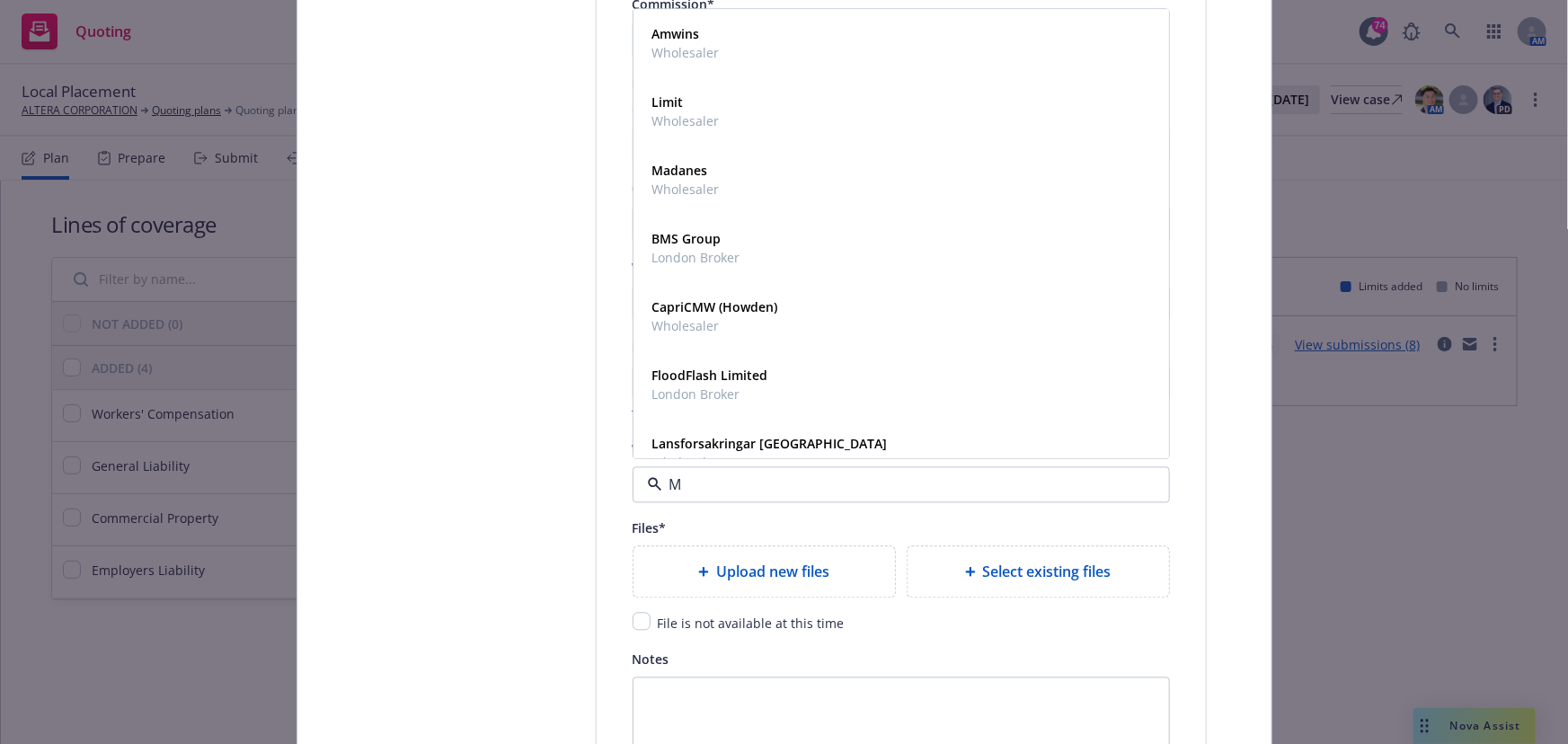
type input "Mo"
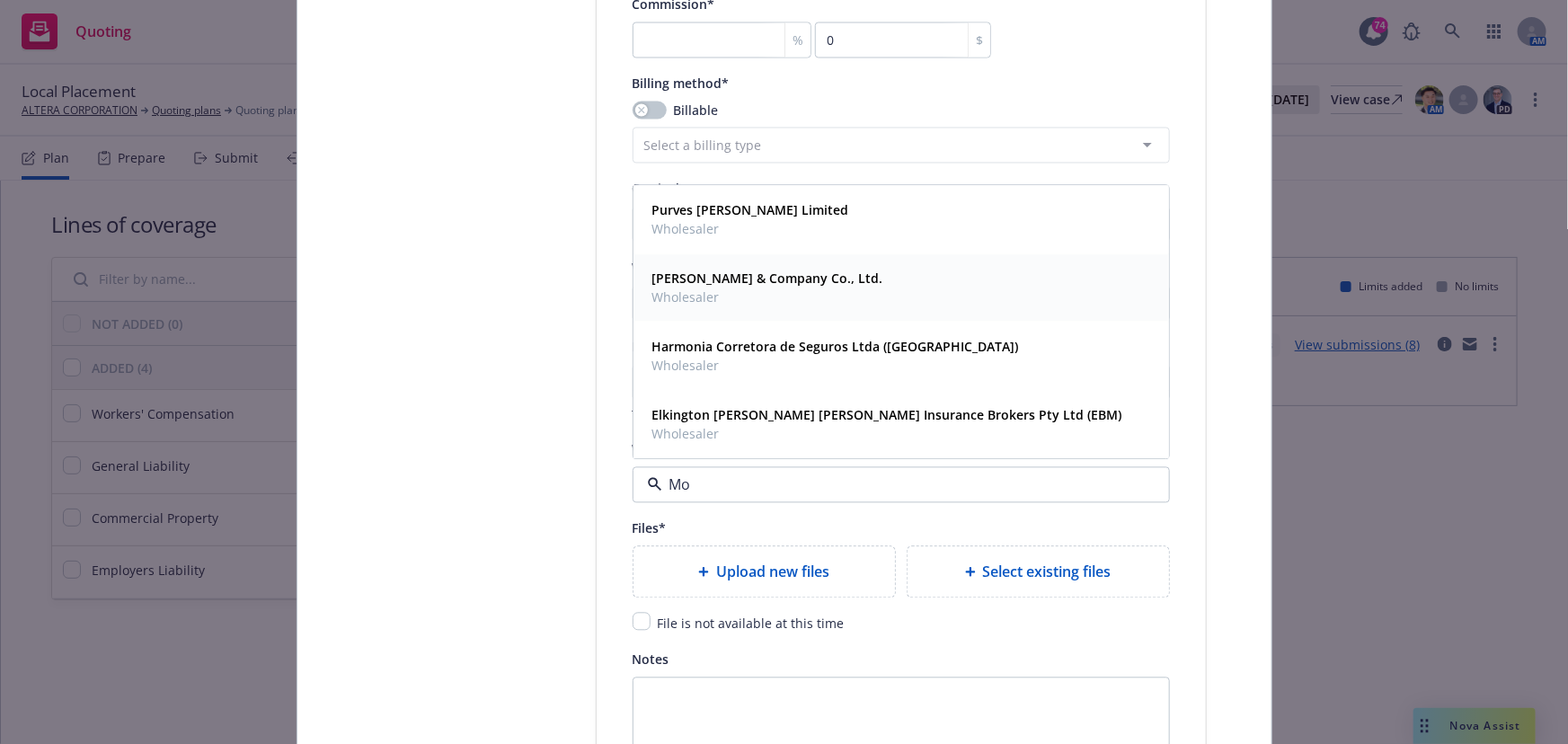
click at [678, 270] on strong "Mojumdar & Company Co., Ltd." at bounding box center [768, 278] width 231 height 17
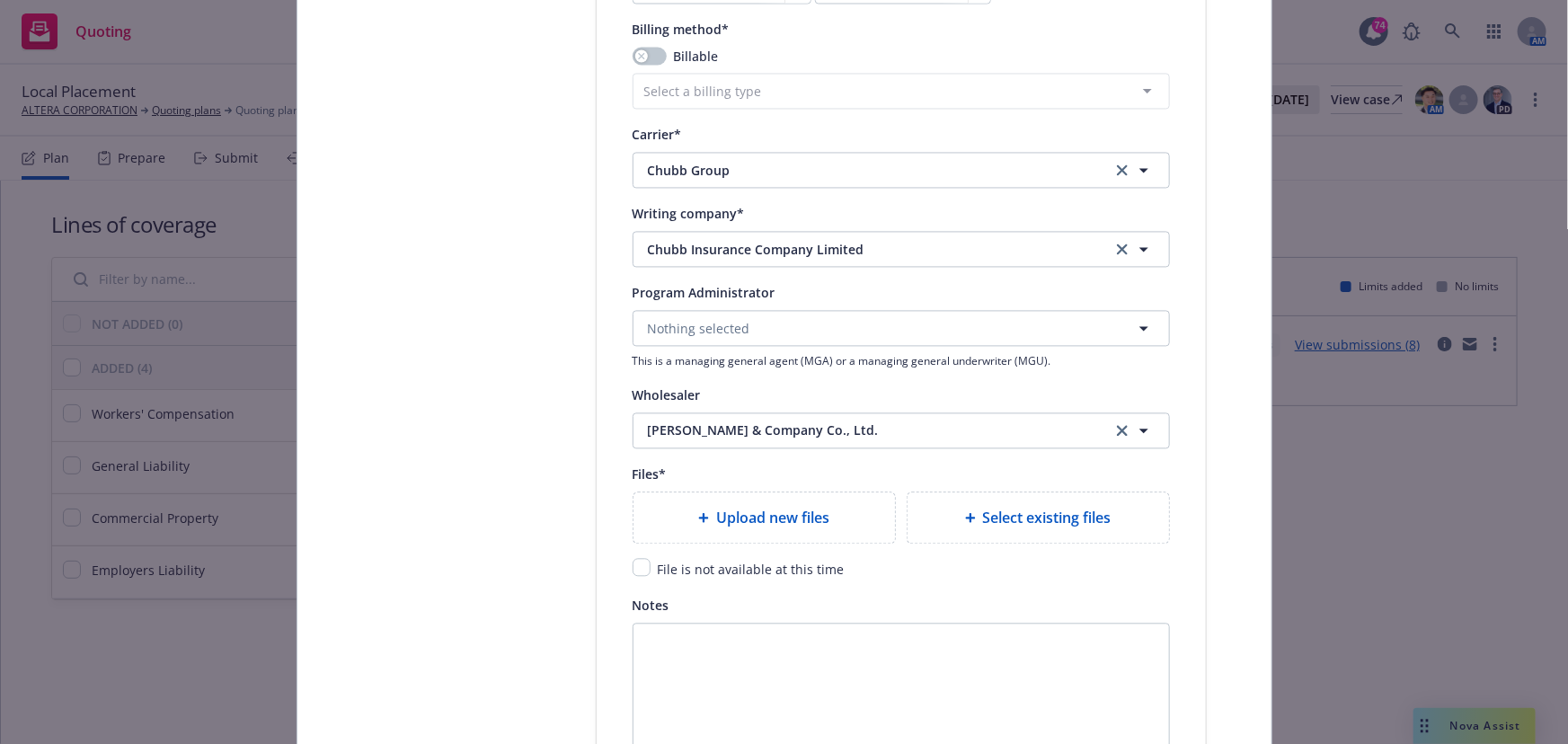
scroll to position [1799, 0]
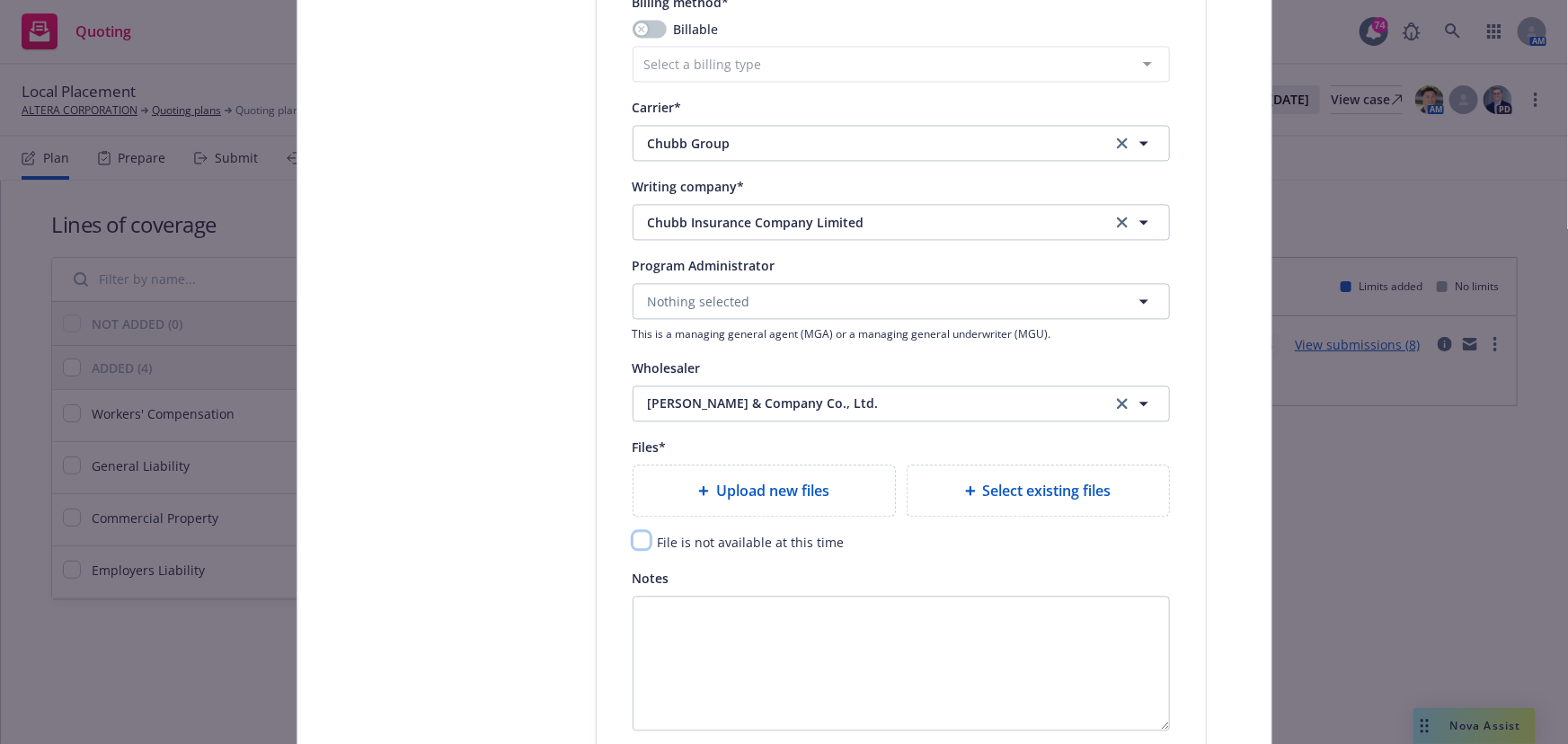
click at [640, 541] on input "checkbox" at bounding box center [641, 540] width 18 height 18
checkbox input "true"
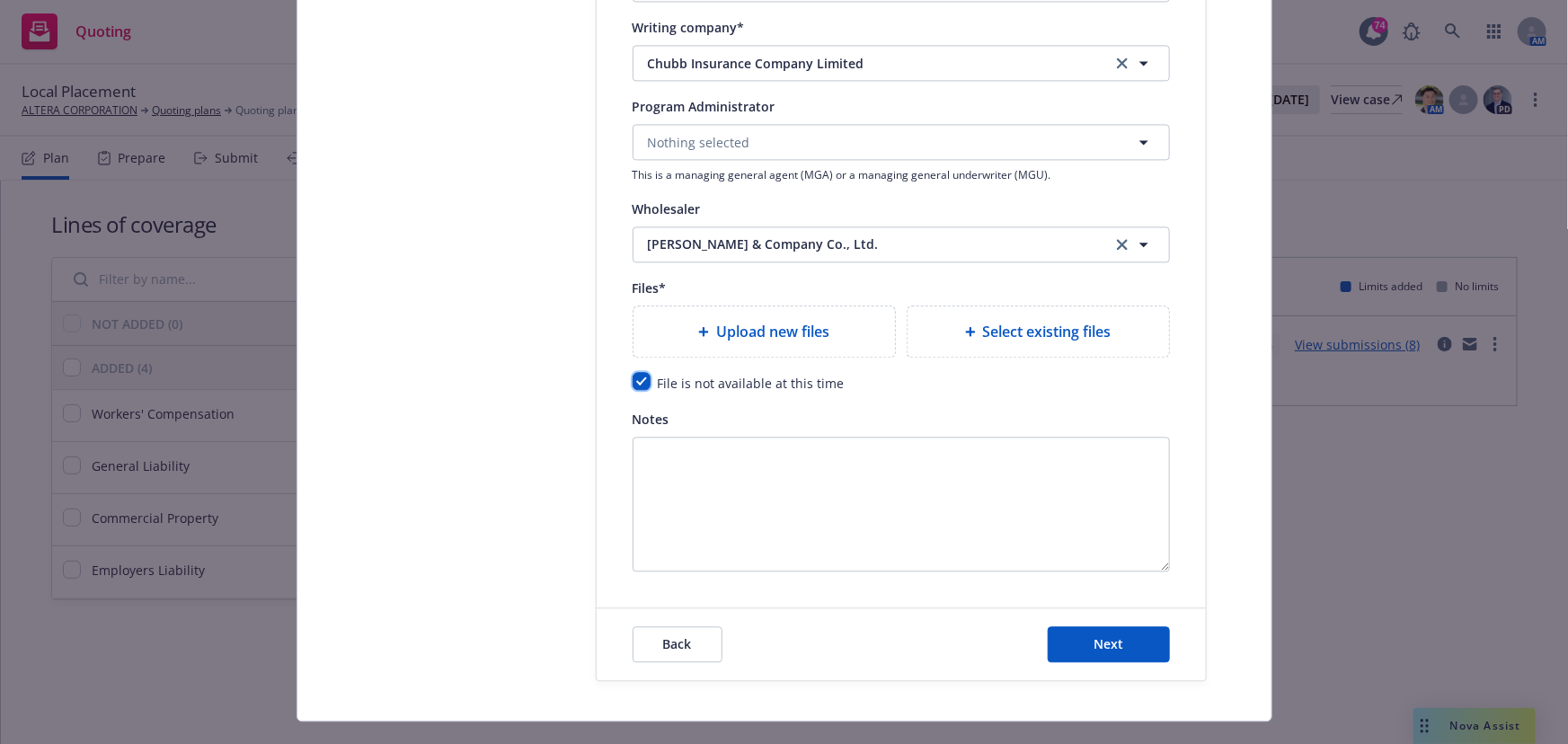
scroll to position [1990, 0]
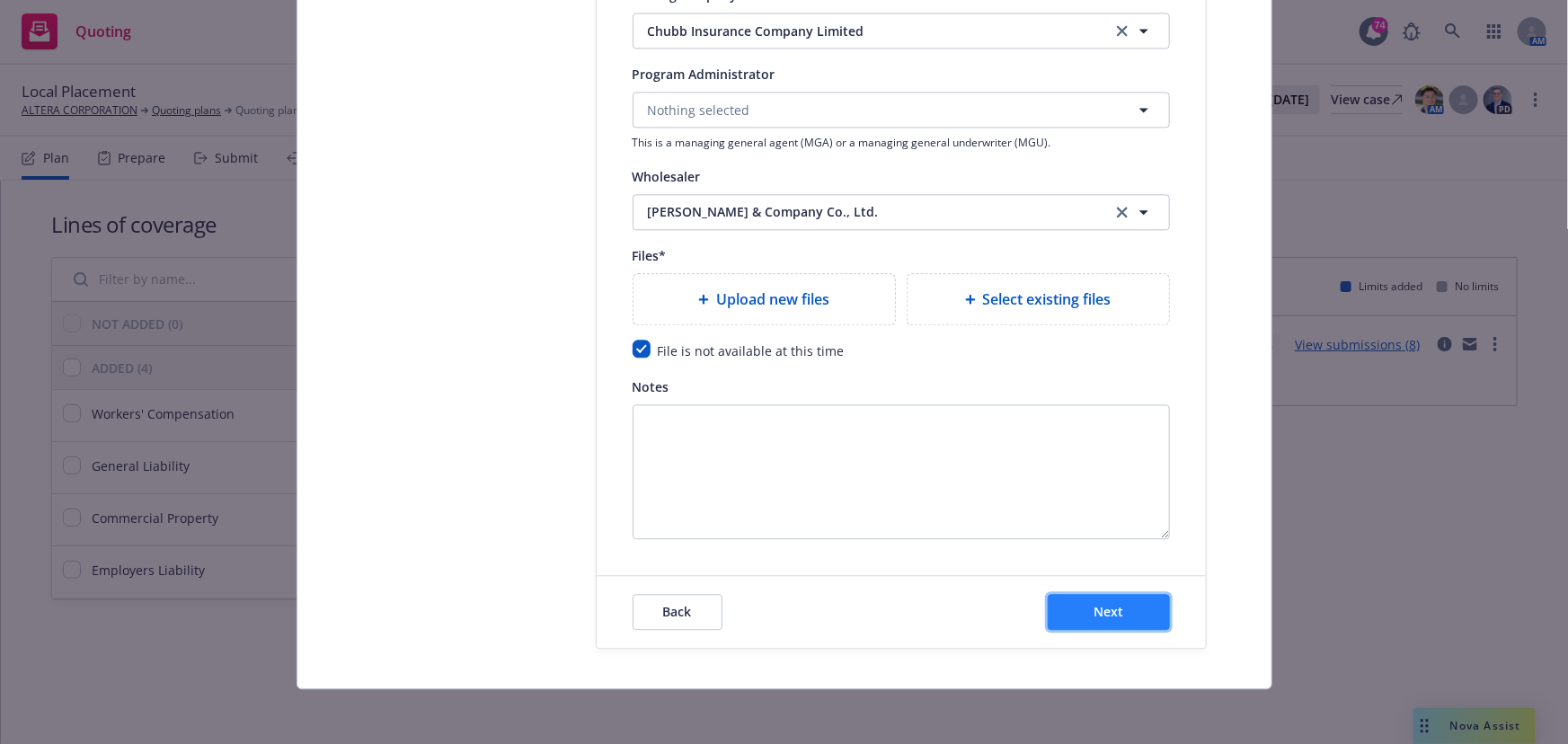
click at [1086, 610] on button "Next" at bounding box center [1109, 613] width 122 height 36
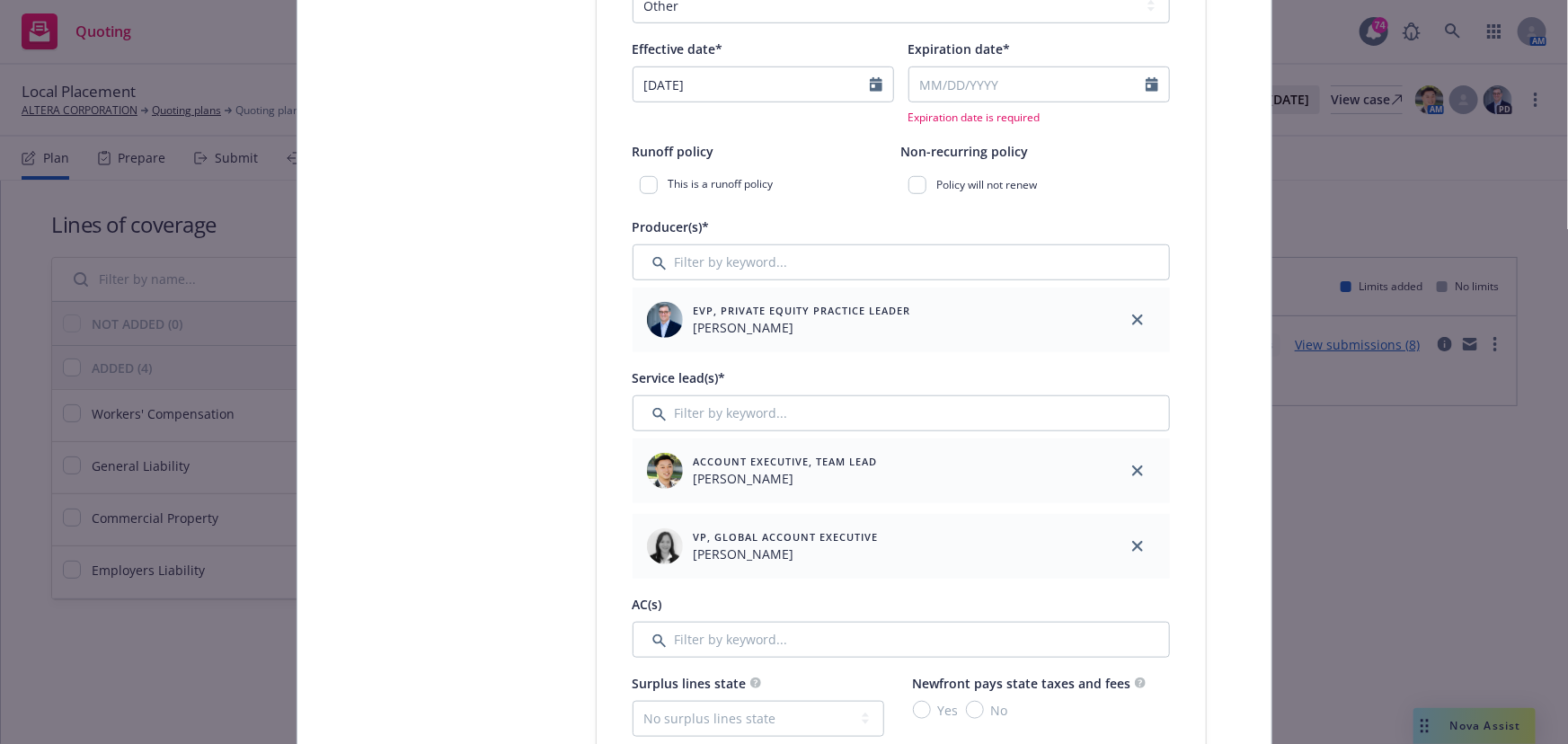
scroll to position [356, 0]
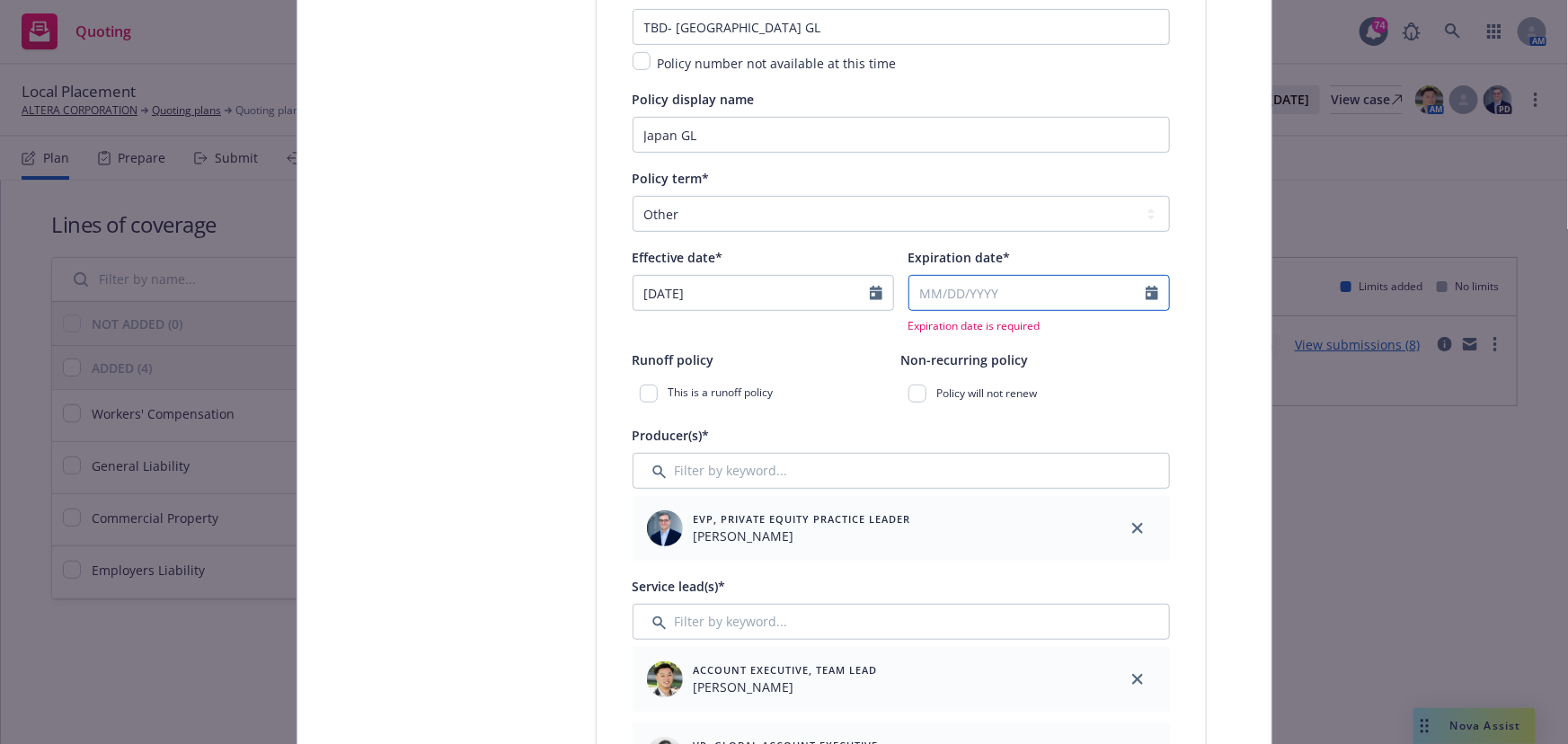
select select "9"
click at [947, 302] on input "Expiration date*" at bounding box center [1028, 293] width 236 height 34
type input "[DATE]"
click at [846, 266] on div "Effective date*" at bounding box center [763, 256] width 262 height 22
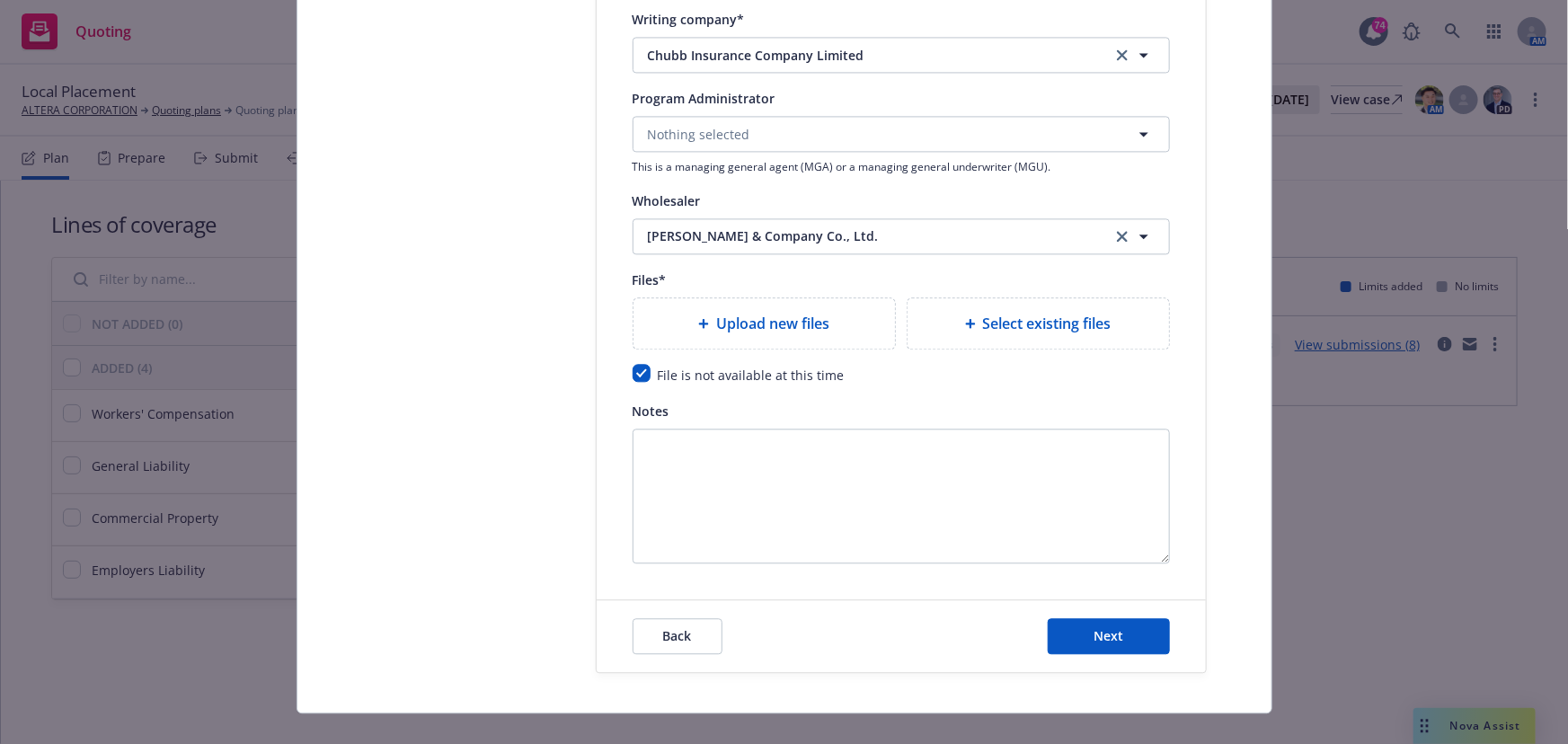
scroll to position [1990, 0]
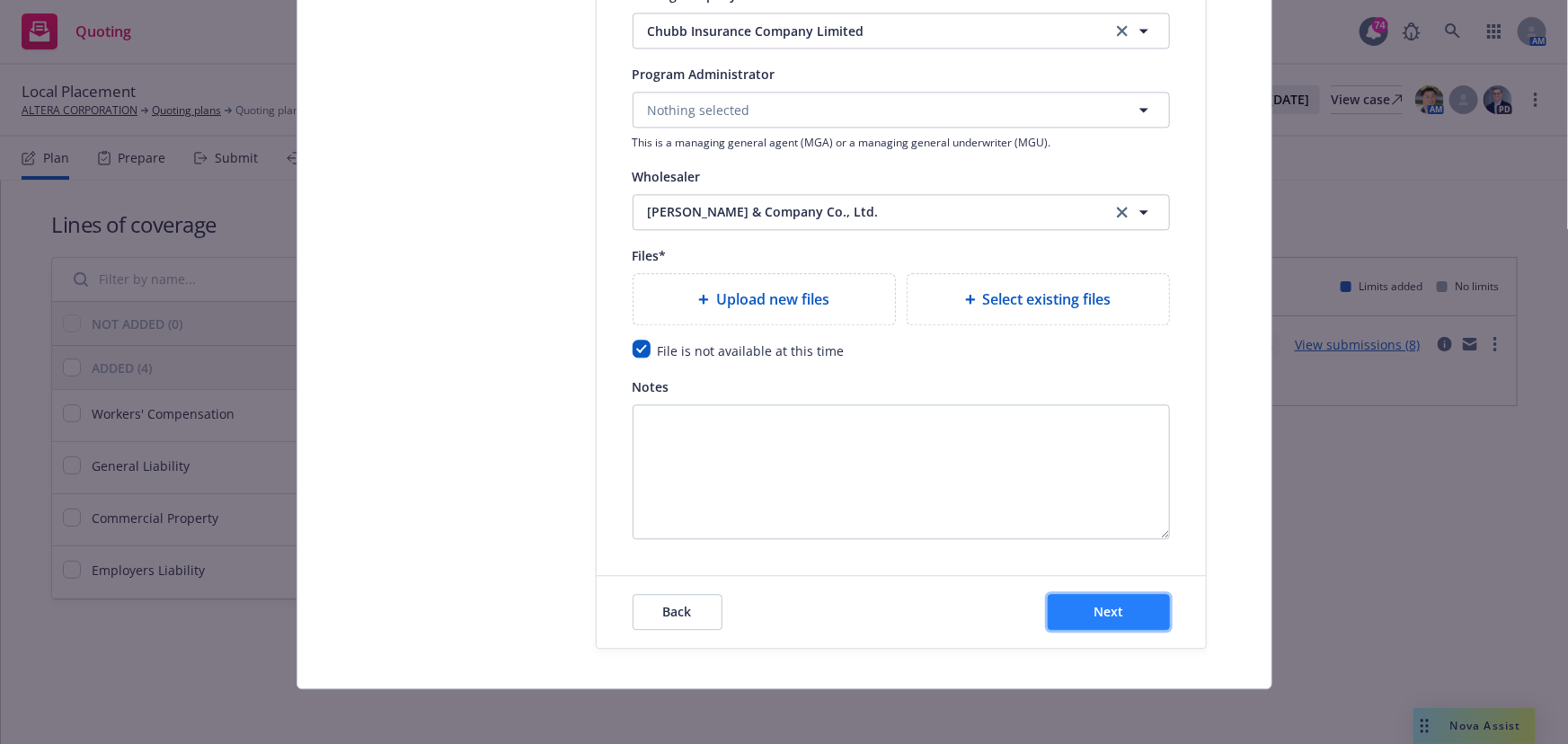
click at [1103, 612] on span "Next" at bounding box center [1108, 612] width 30 height 17
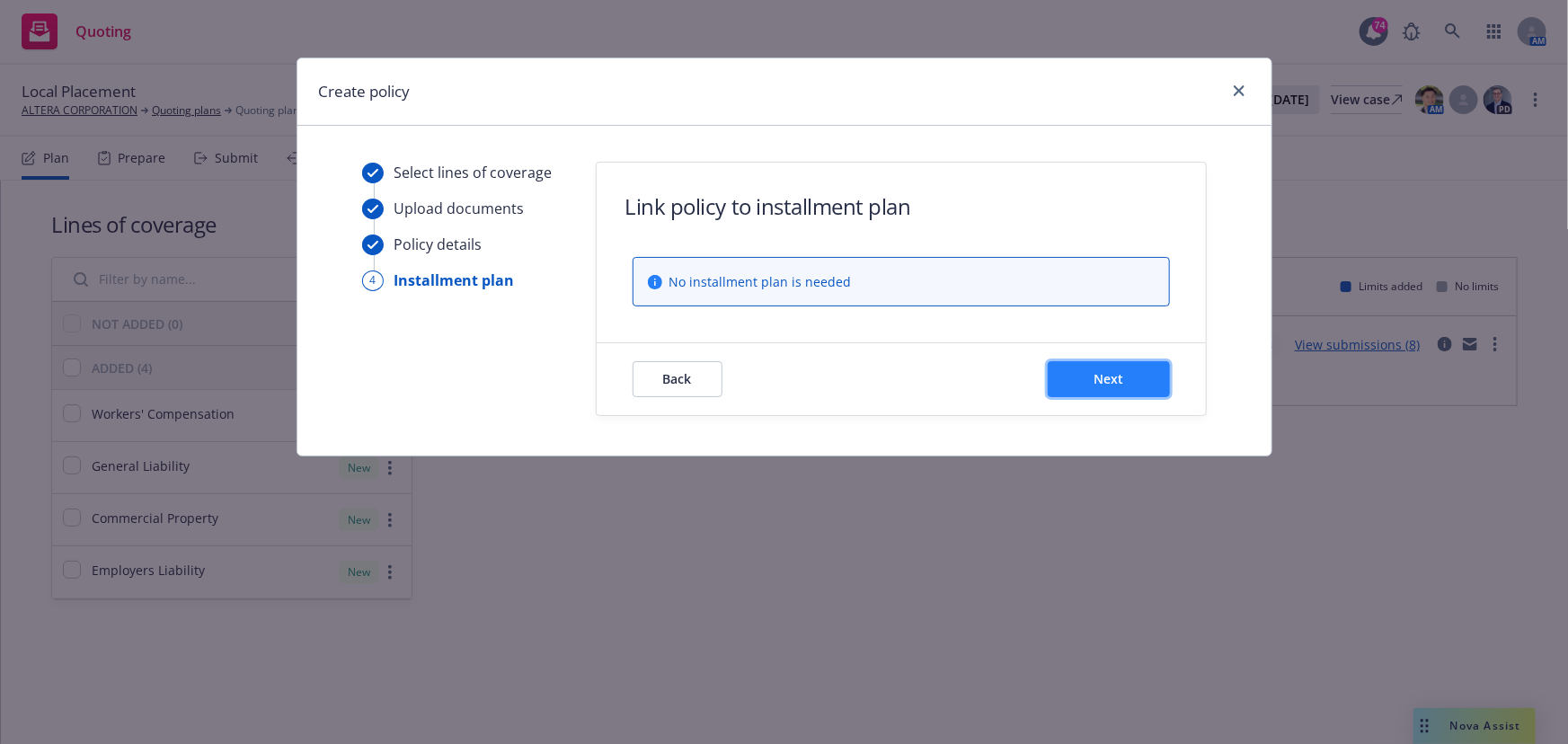
click at [1078, 387] on button "Next" at bounding box center [1109, 379] width 122 height 36
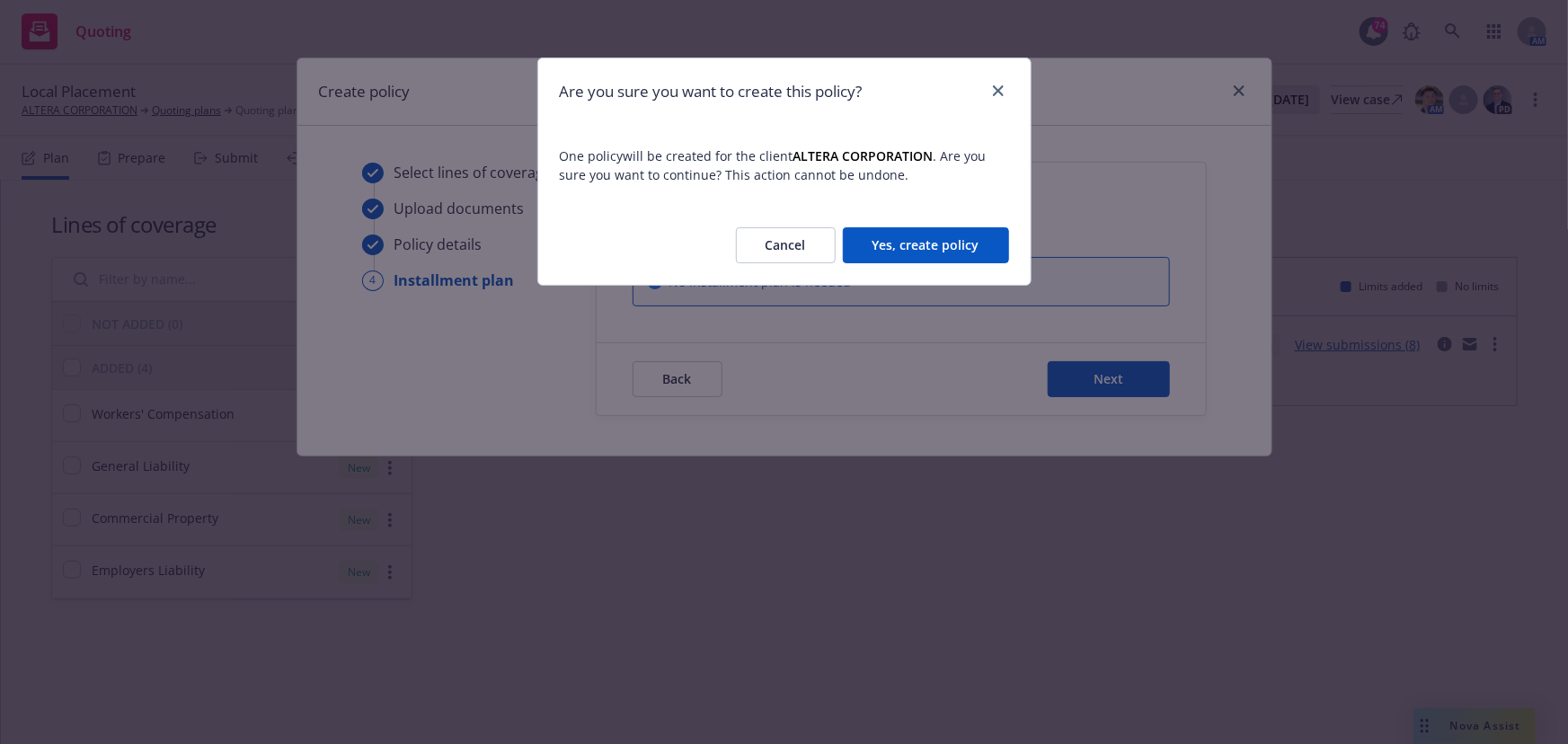
click at [945, 255] on button "Yes, create policy" at bounding box center [926, 246] width 167 height 36
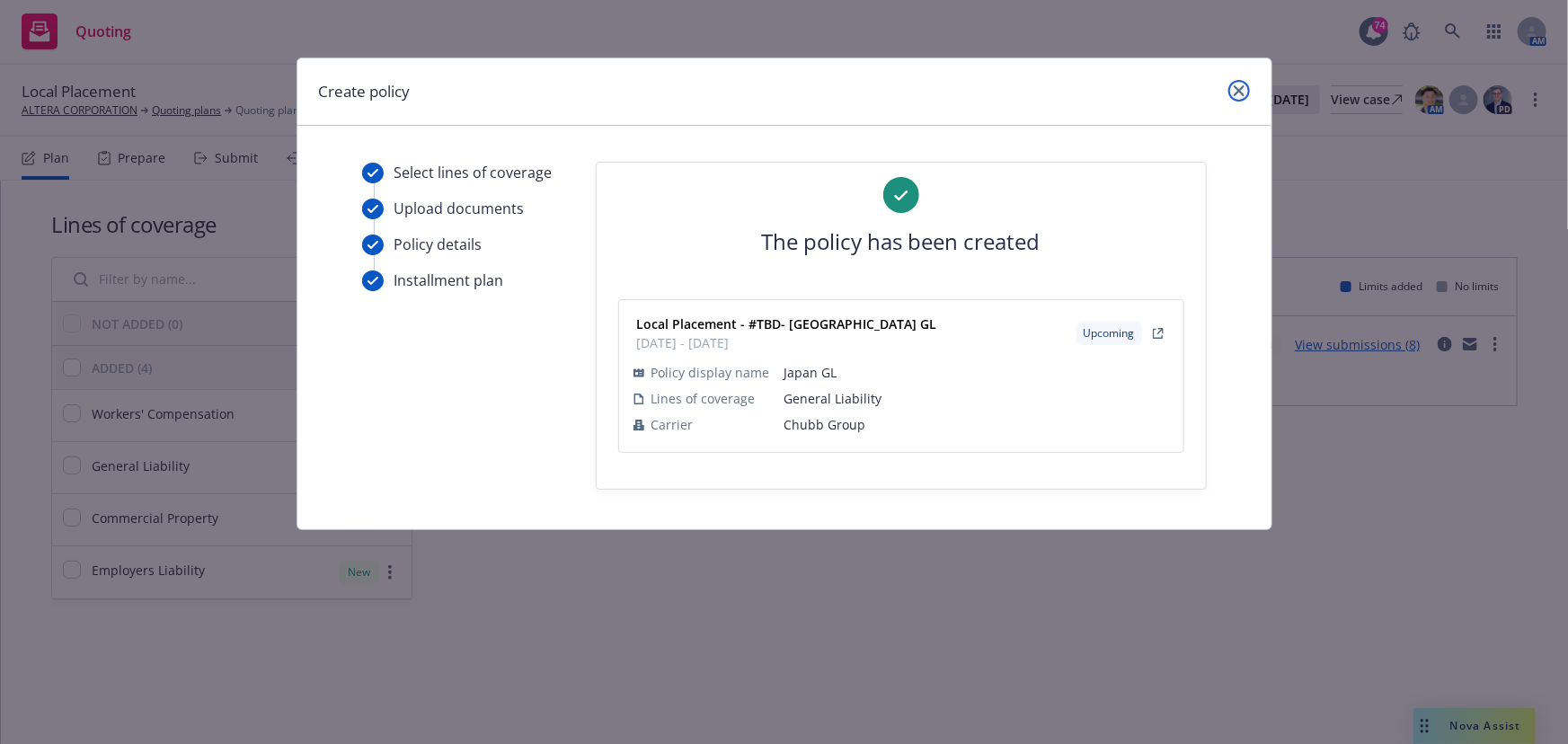
click at [1232, 92] on link "close" at bounding box center [1239, 90] width 22 height 22
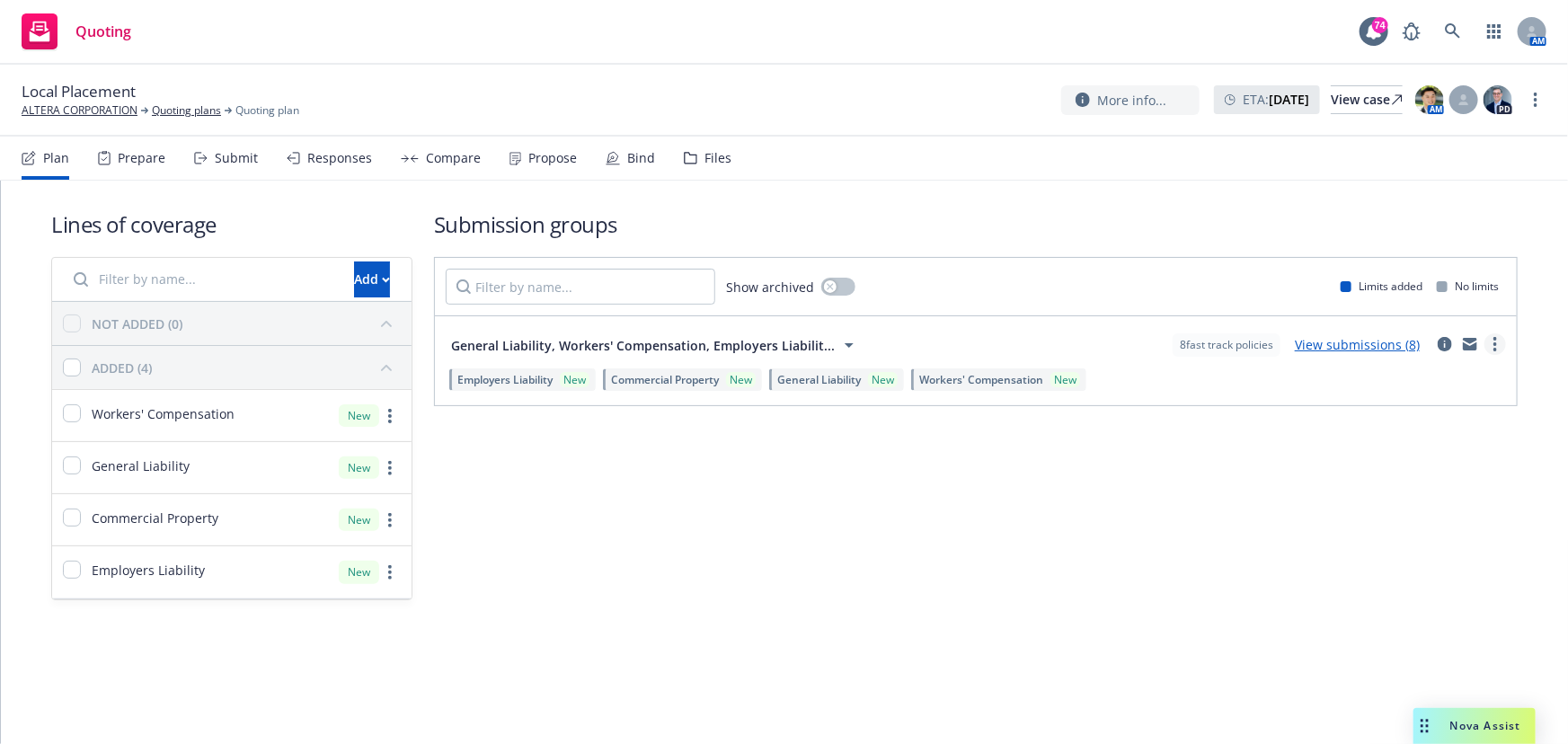
click at [1494, 341] on icon "more" at bounding box center [1496, 344] width 4 height 14
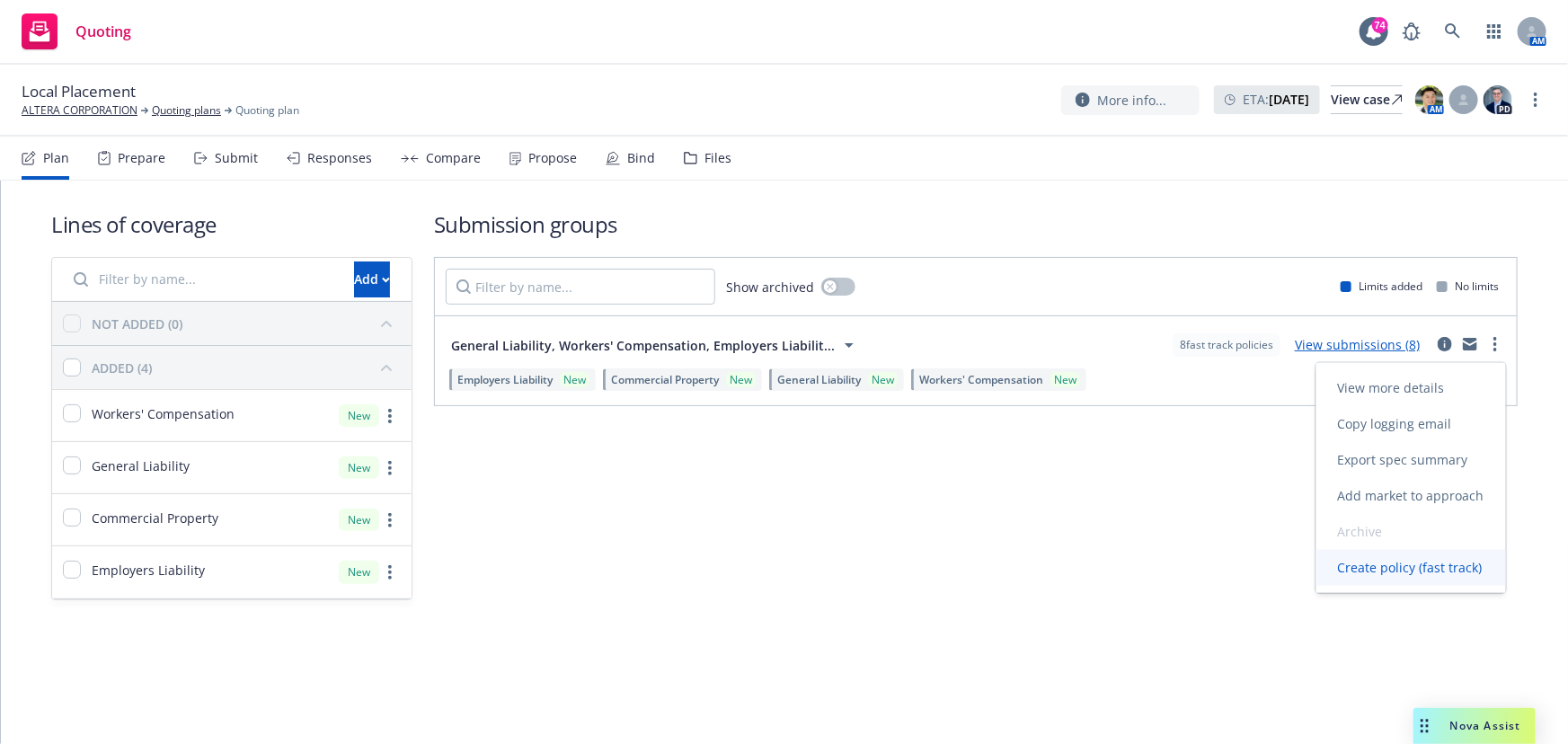
click at [1396, 571] on span "Create policy (fast track)" at bounding box center [1410, 568] width 188 height 17
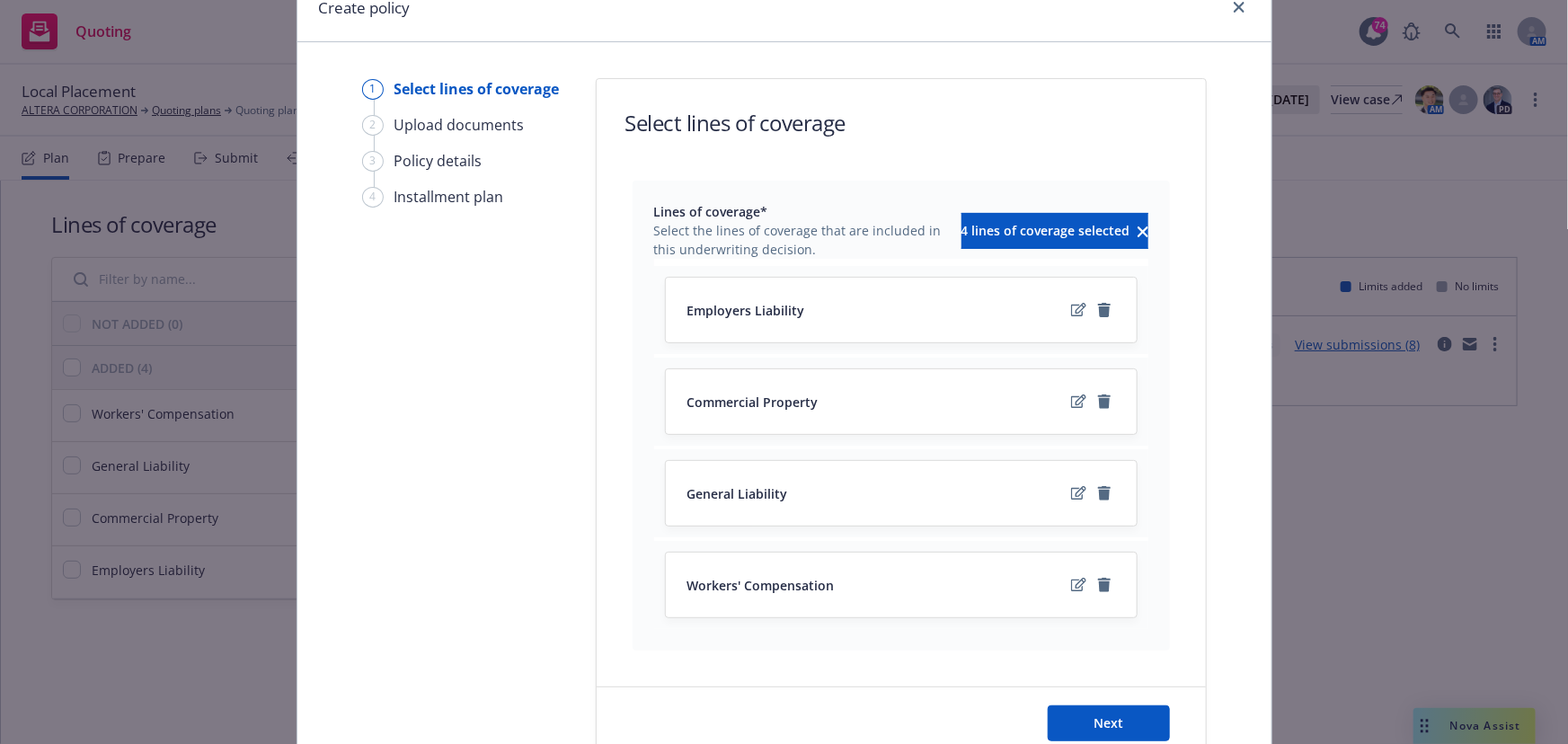
scroll to position [163, 0]
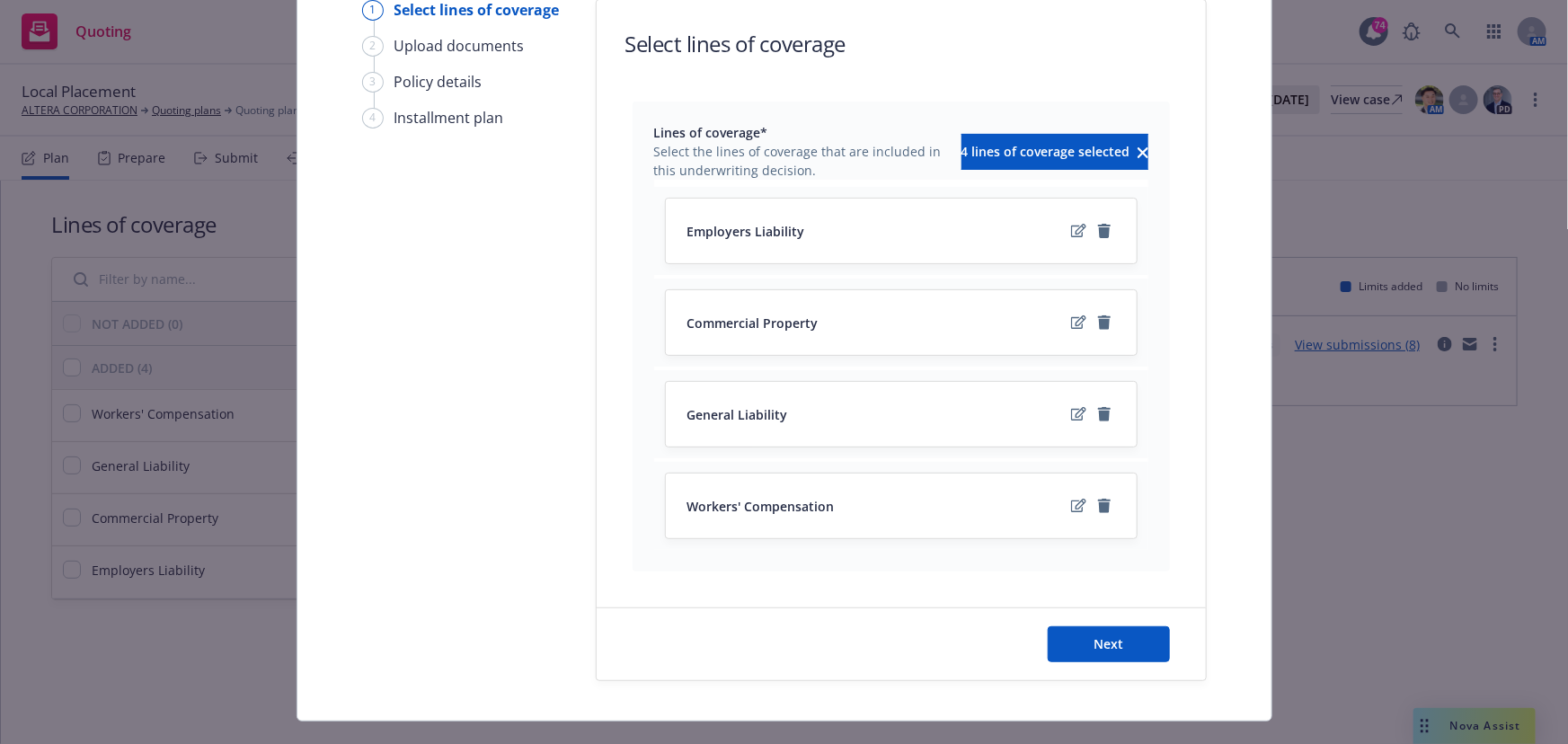
click at [1089, 495] on div at bounding box center [1092, 506] width 47 height 22
click at [1098, 499] on icon "remove" at bounding box center [1104, 506] width 12 height 14
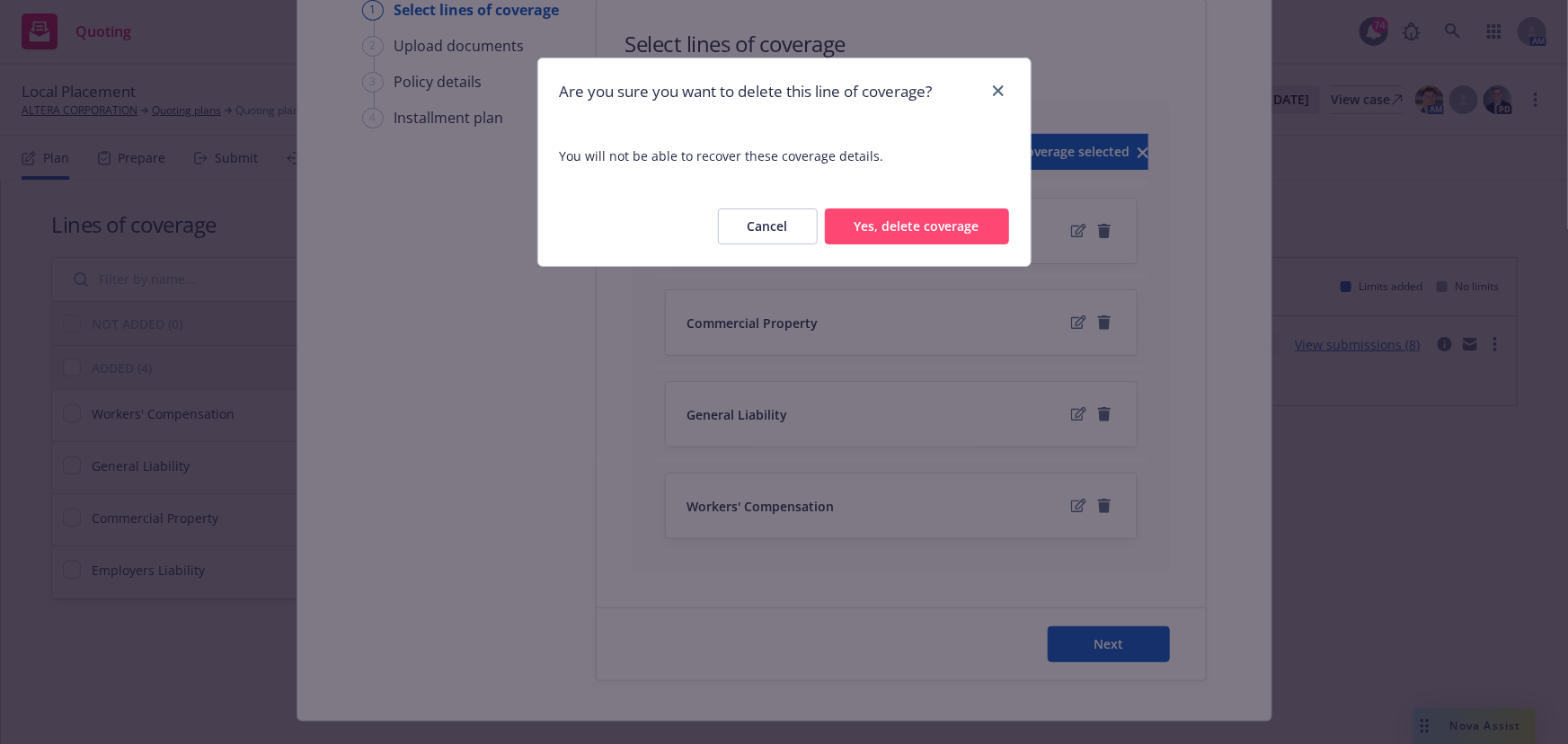
click at [943, 228] on button "Yes, delete coverage" at bounding box center [916, 227] width 184 height 36
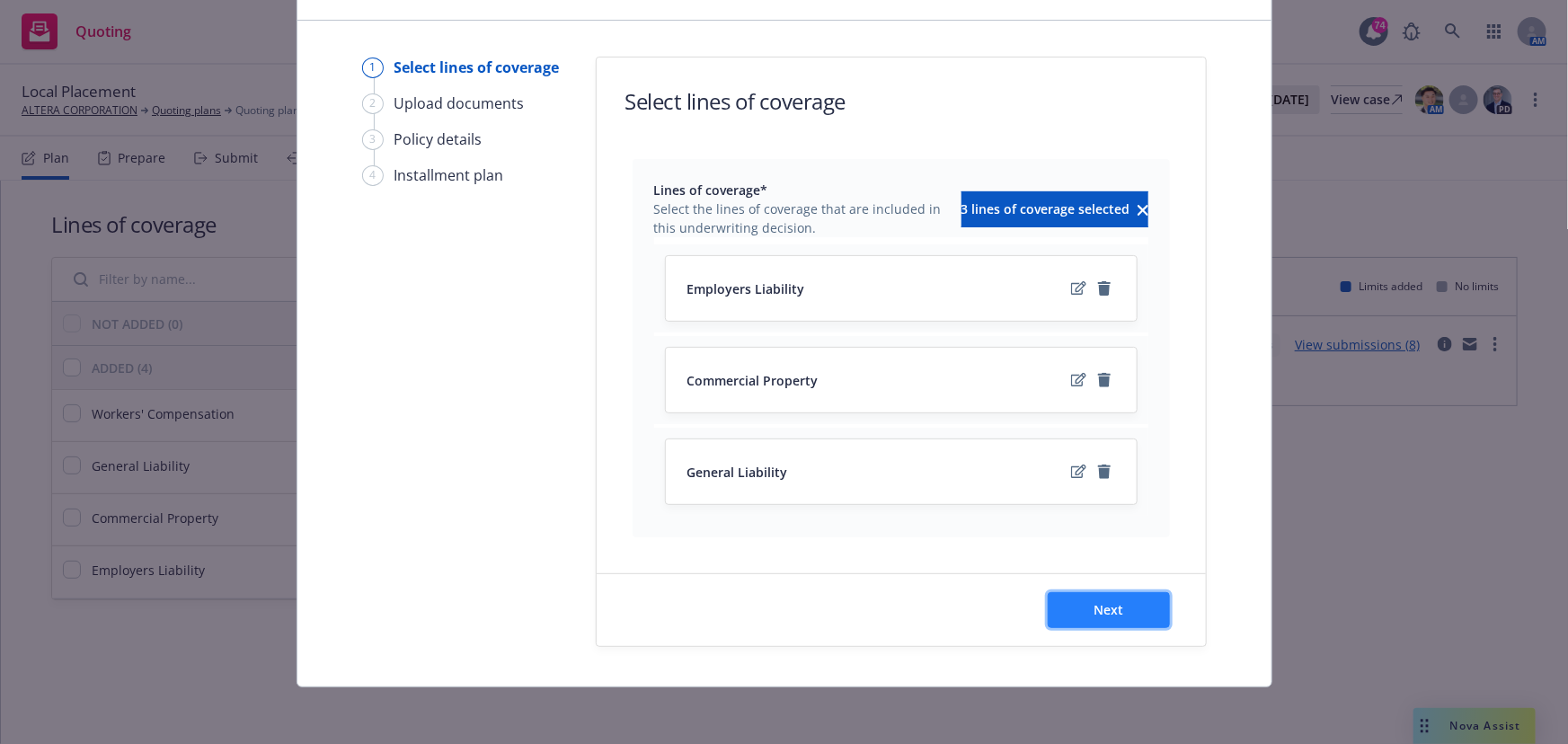
click at [1110, 612] on span "Next" at bounding box center [1108, 610] width 30 height 17
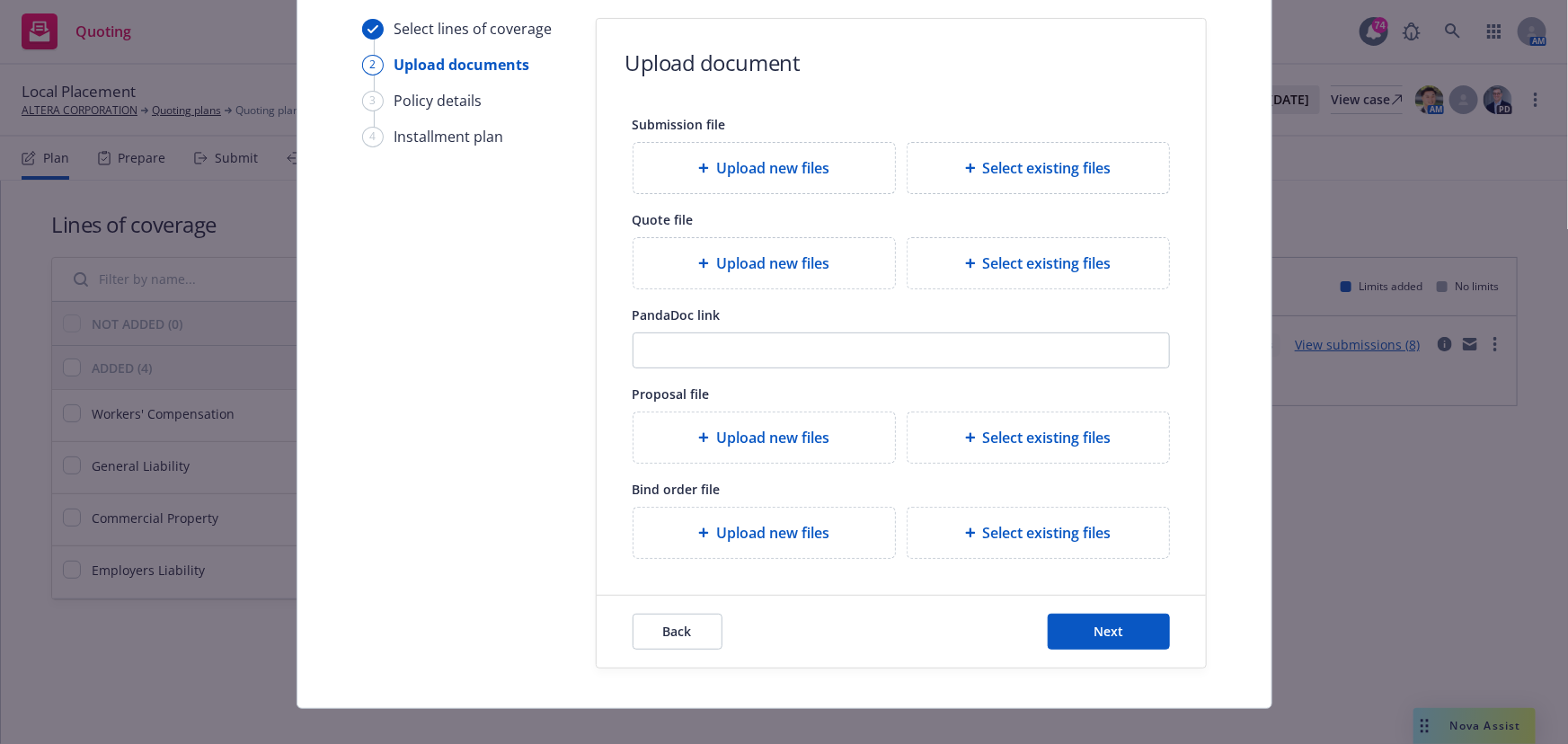
scroll to position [165, 0]
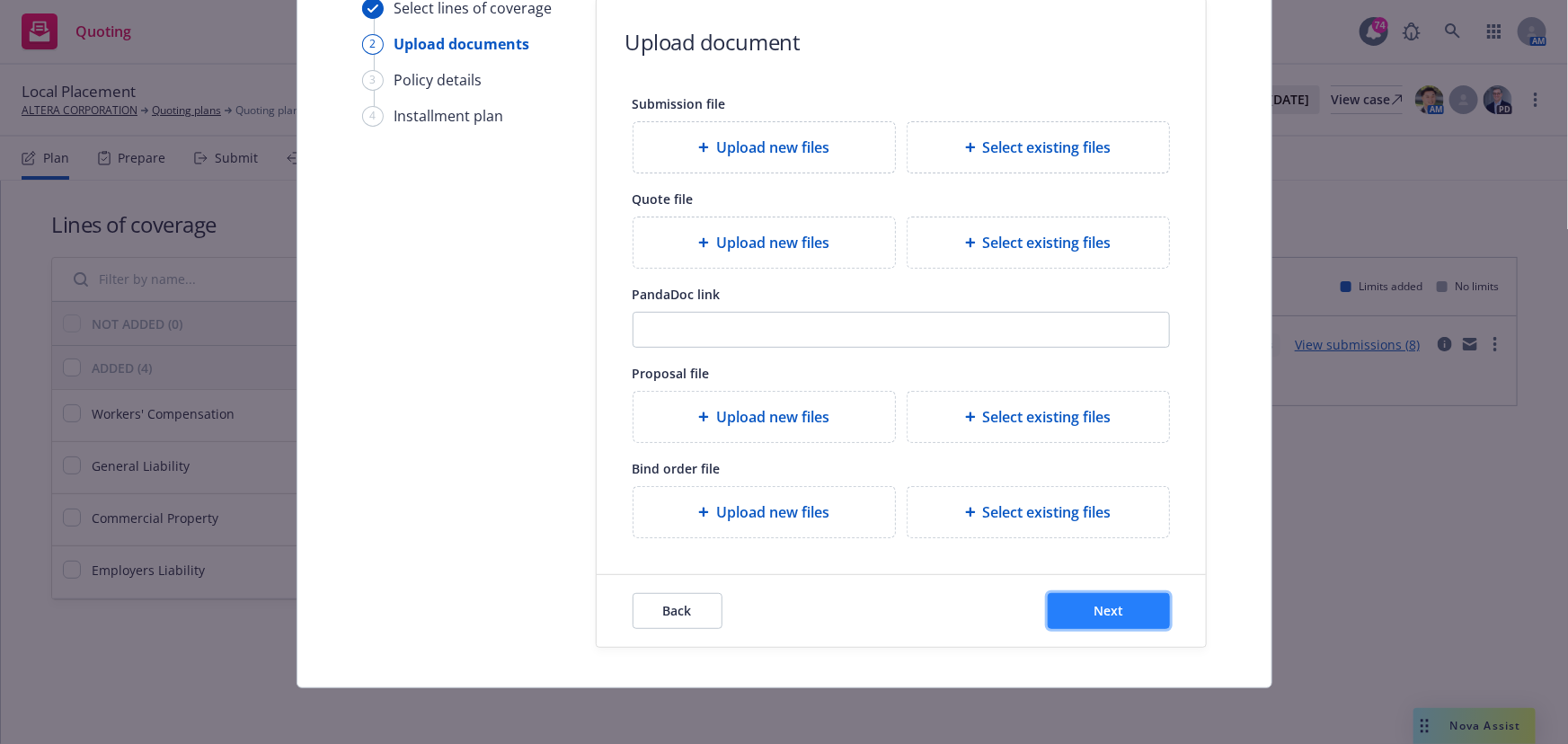
click at [1072, 593] on button "Next" at bounding box center [1109, 612] width 122 height 36
select select "12"
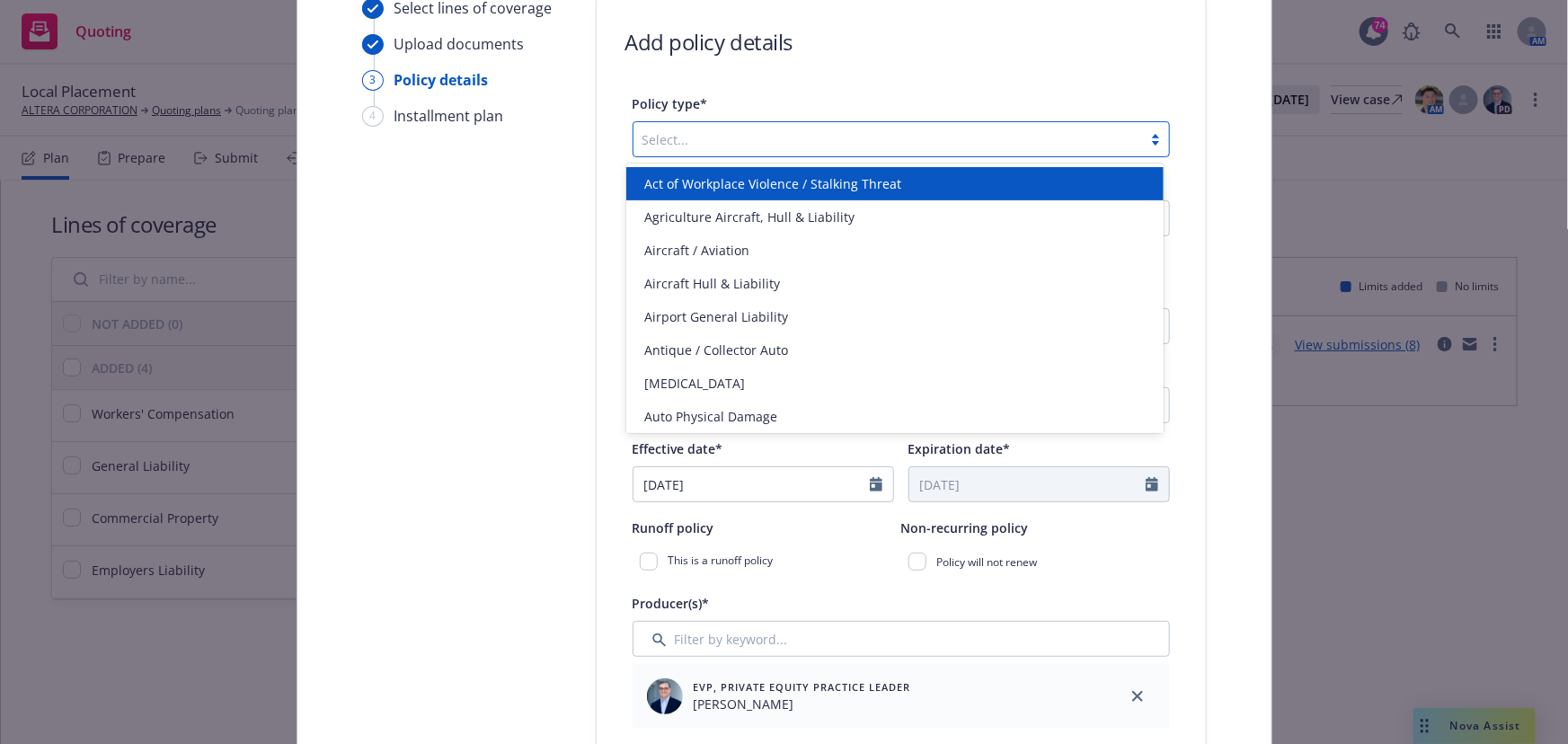
click at [690, 140] on div at bounding box center [887, 139] width 491 height 22
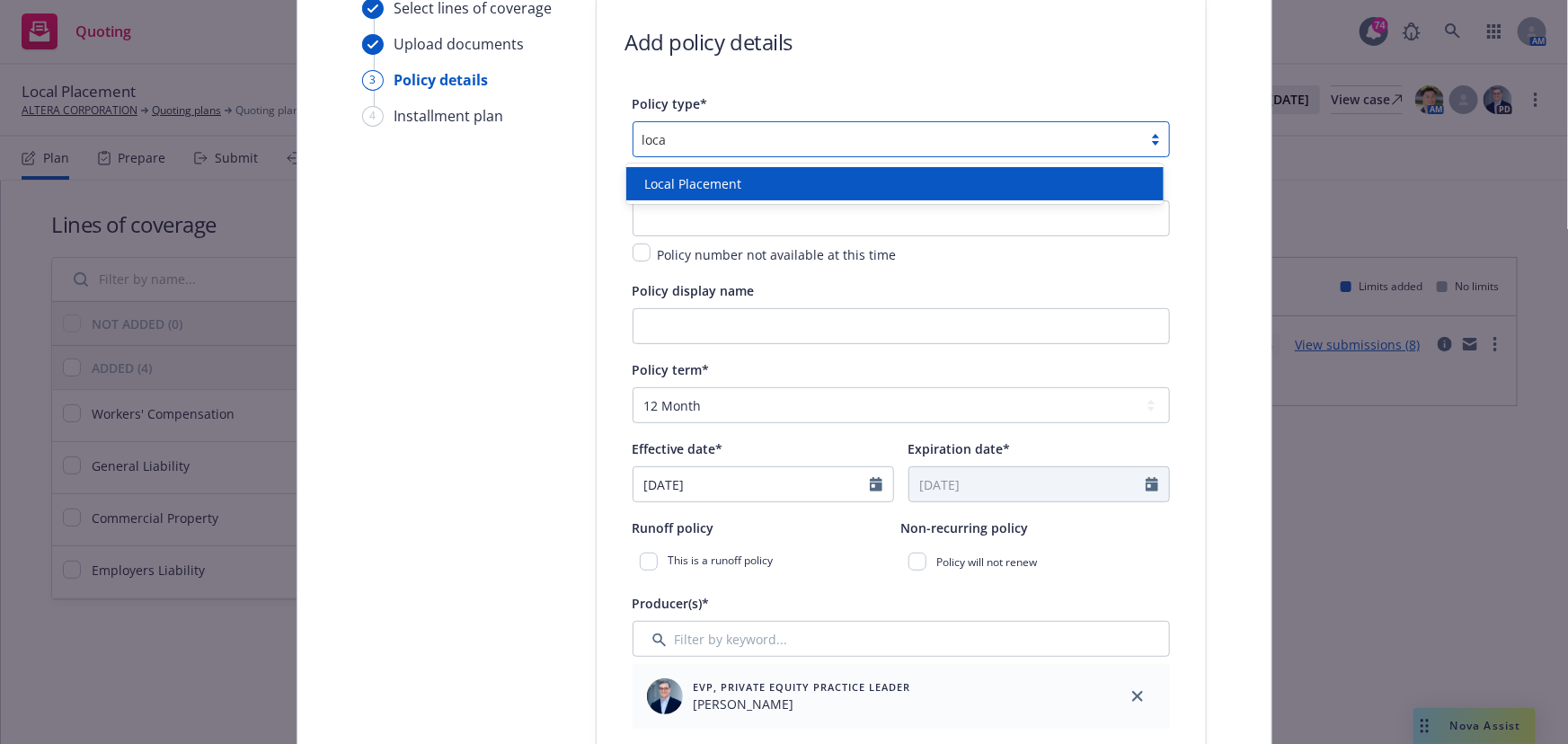
type input "local"
click at [674, 171] on div "Local Placement" at bounding box center [895, 183] width 537 height 33
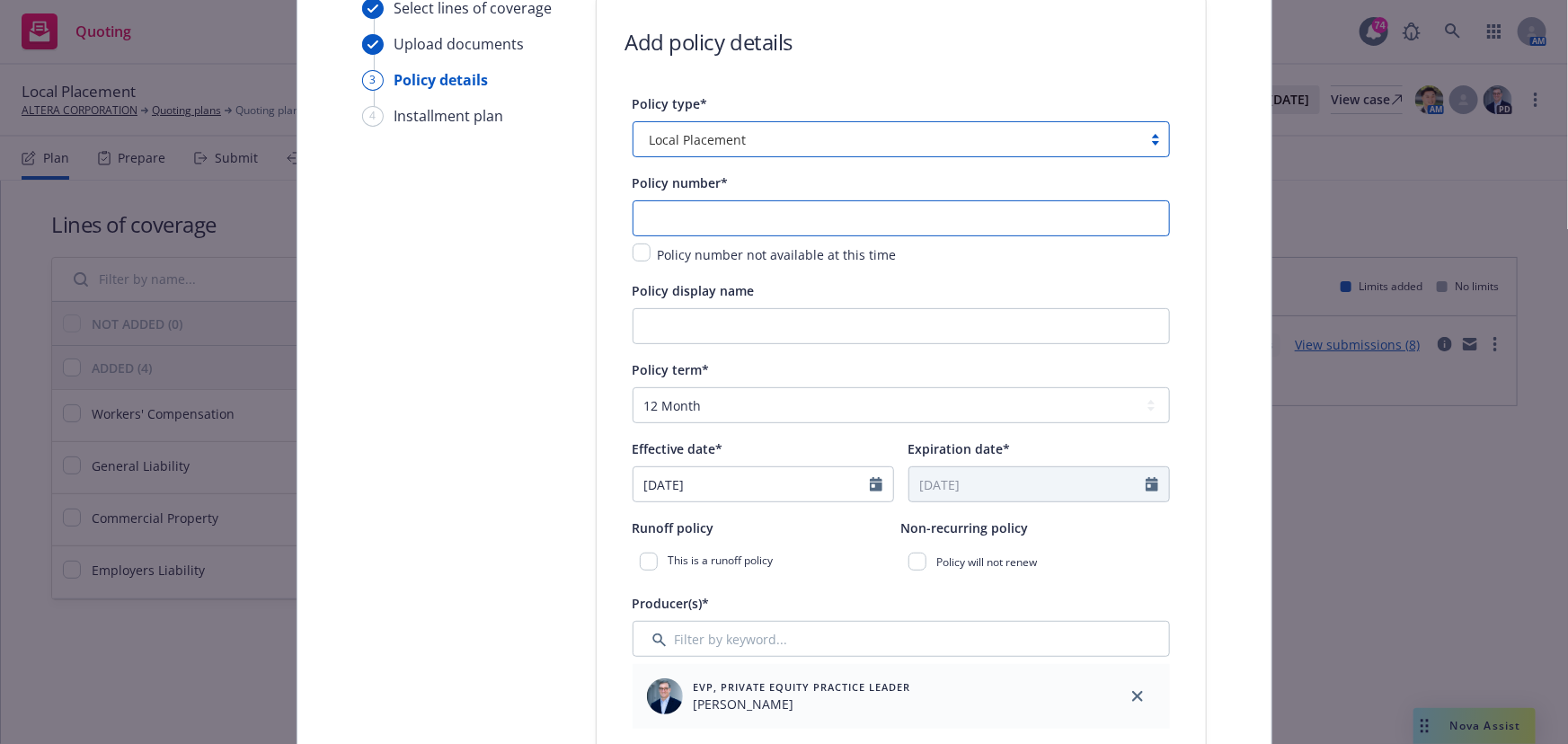
click at [661, 219] on input "text" at bounding box center [901, 218] width 537 height 36
click at [658, 225] on input "Malaysia- GL, EL & PD" at bounding box center [901, 218] width 537 height 36
type input "TBD- Malaysia- GL, EL & PD"
click at [644, 322] on input "Policy display name" at bounding box center [901, 327] width 537 height 36
type input "Malaysia GL, EL & PD"
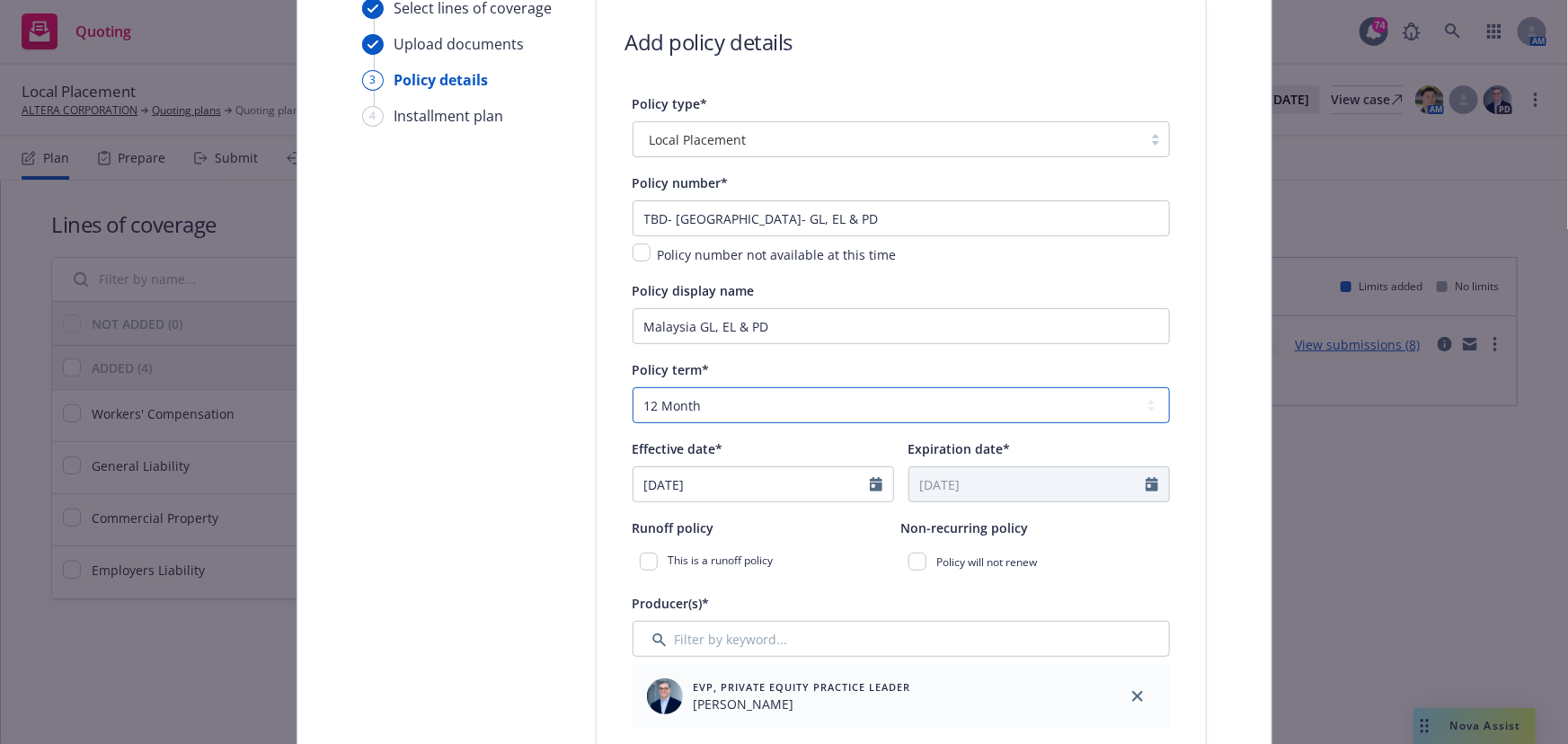
click at [635, 419] on select "Select policy term 12 Month 6 Month 4 Month 3 Month 2 Month 1 Month 36 Month (3…" at bounding box center [901, 406] width 537 height 36
select select "other"
click at [633, 388] on select "Select policy term 12 Month 6 Month 4 Month 3 Month 2 Month 1 Month 36 Month (3…" at bounding box center [901, 406] width 537 height 36
select select "9"
click at [784, 486] on input "09/11/2025" at bounding box center [752, 485] width 236 height 34
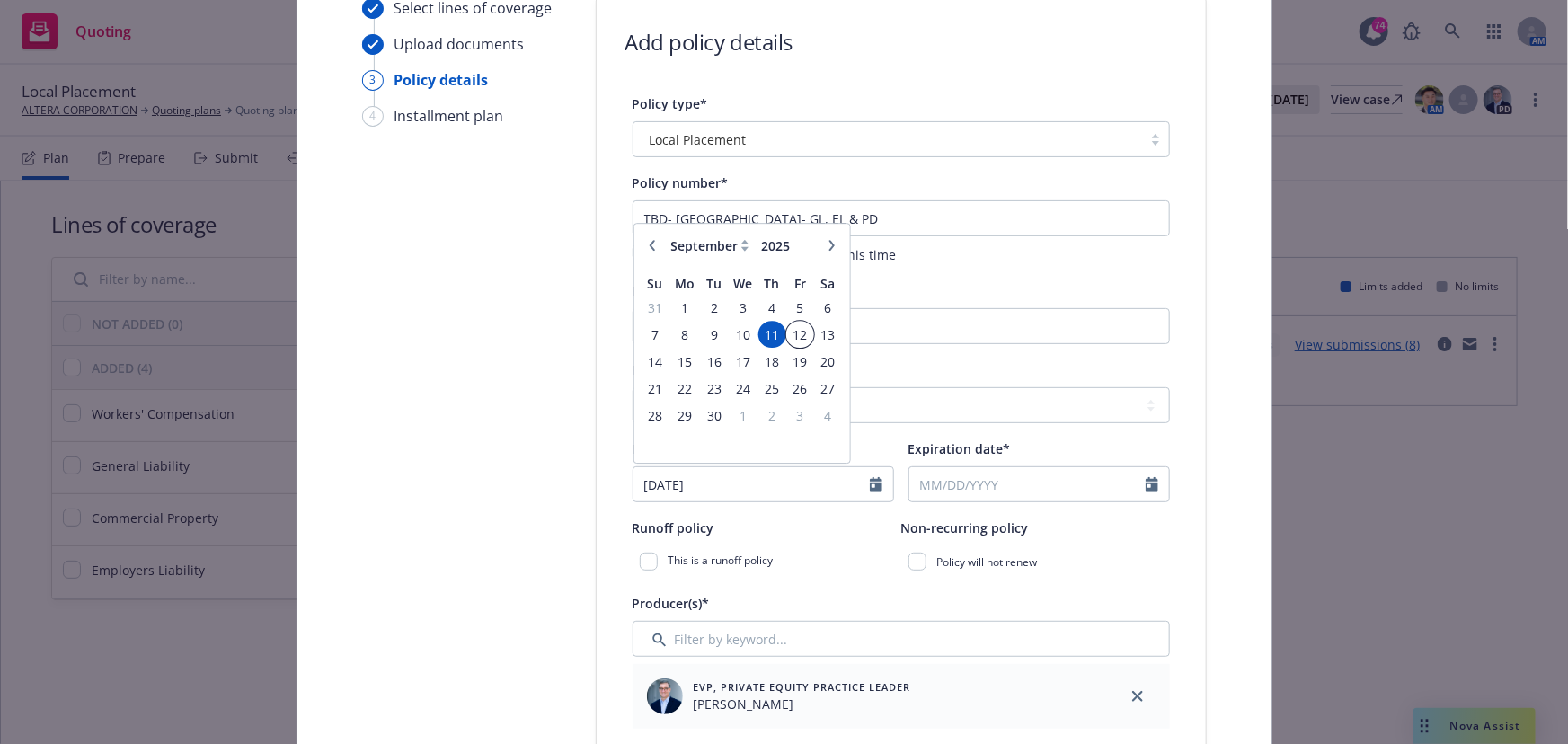
click at [794, 339] on span "12" at bounding box center [799, 335] width 24 height 23
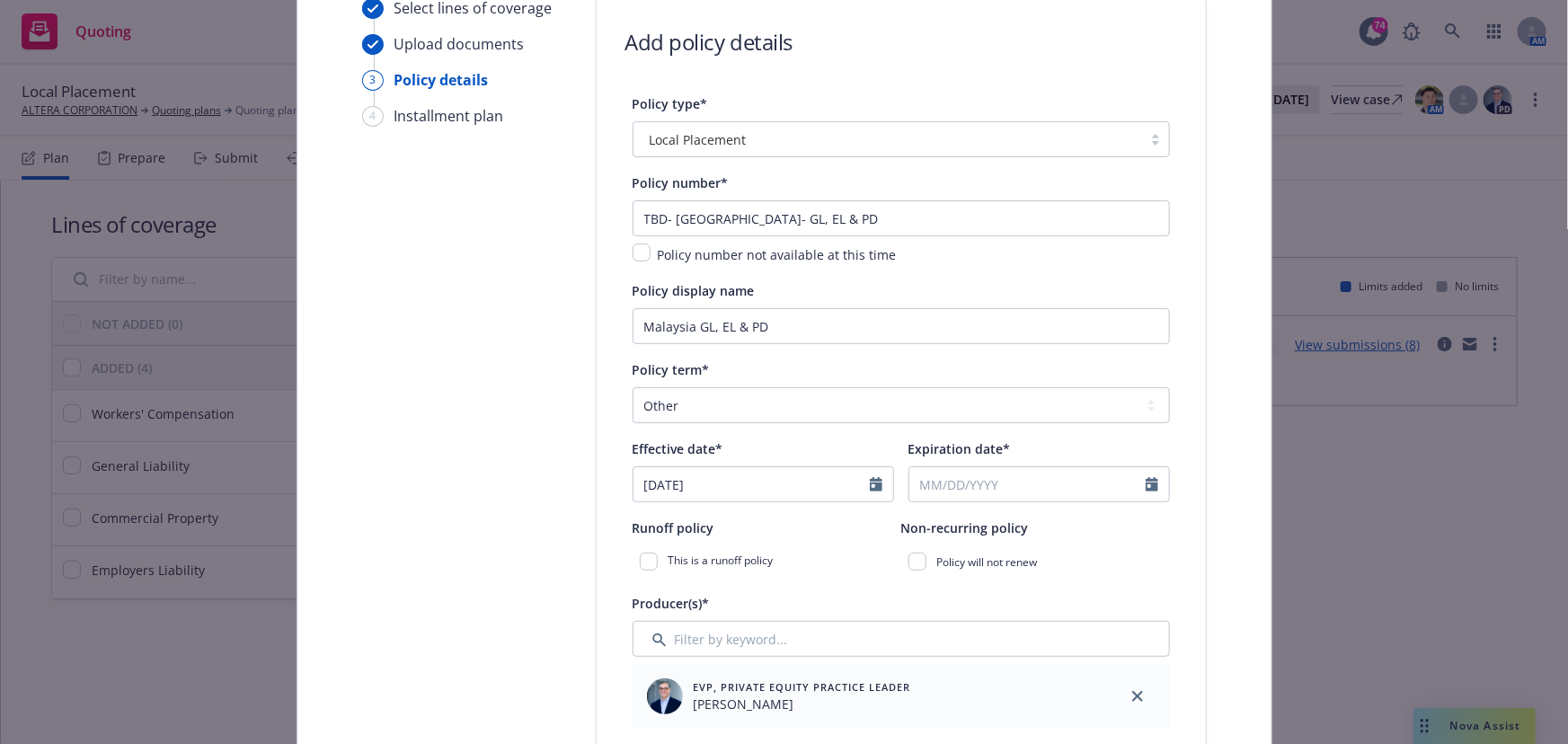
type input "[DATE]"
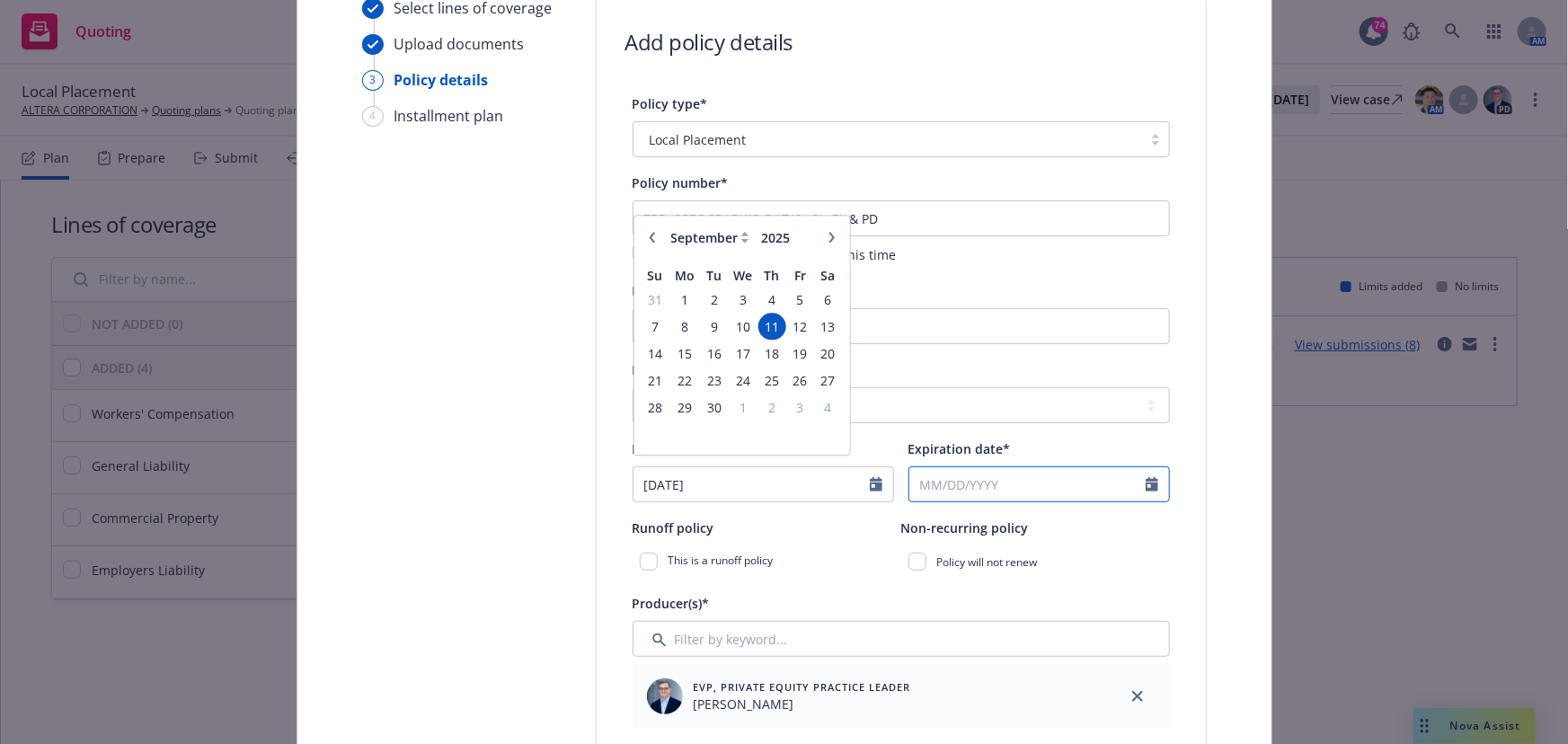
select select "9"
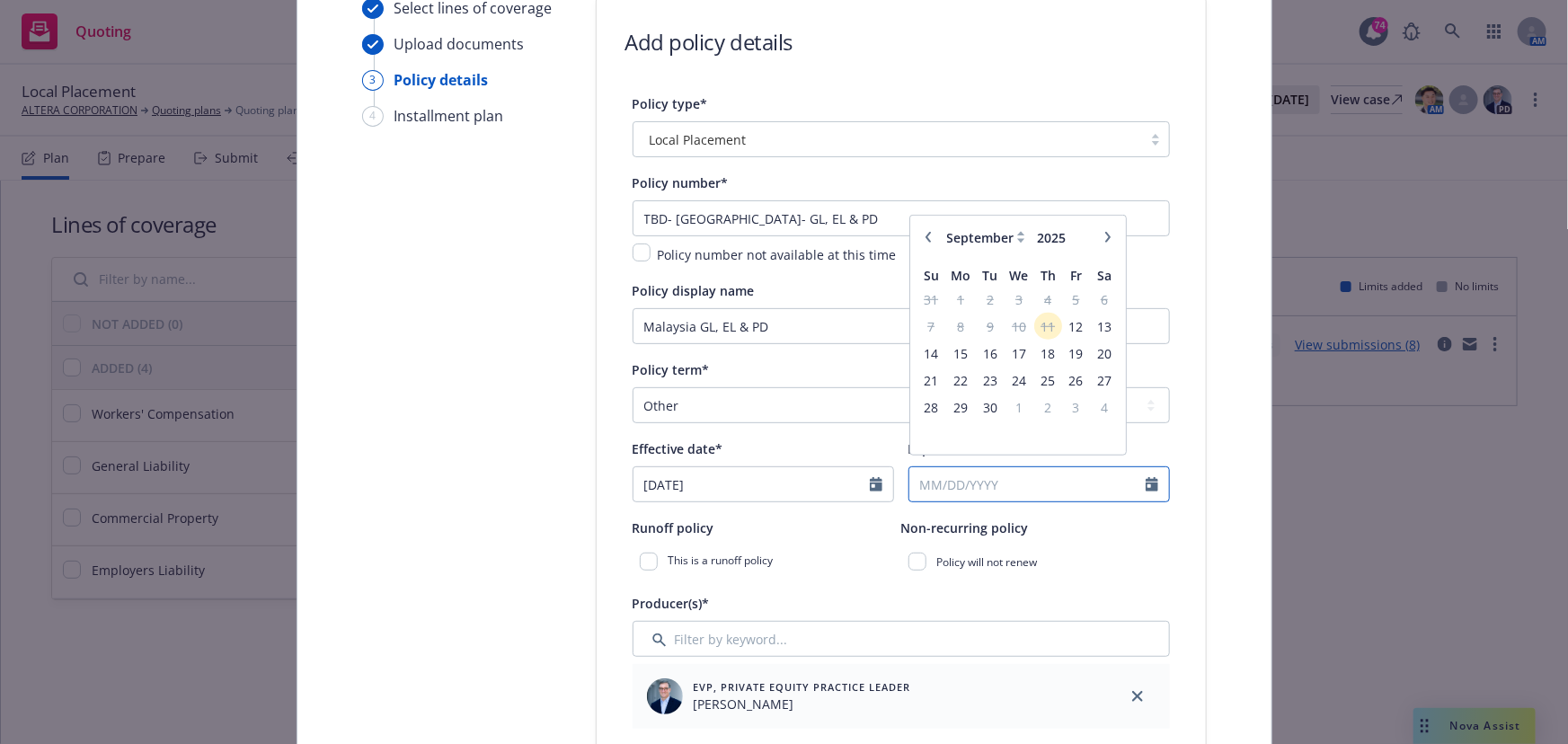
click at [940, 494] on input "Expiration date*" at bounding box center [1028, 485] width 236 height 34
click at [948, 476] on input "8/31/2026" at bounding box center [1028, 485] width 236 height 34
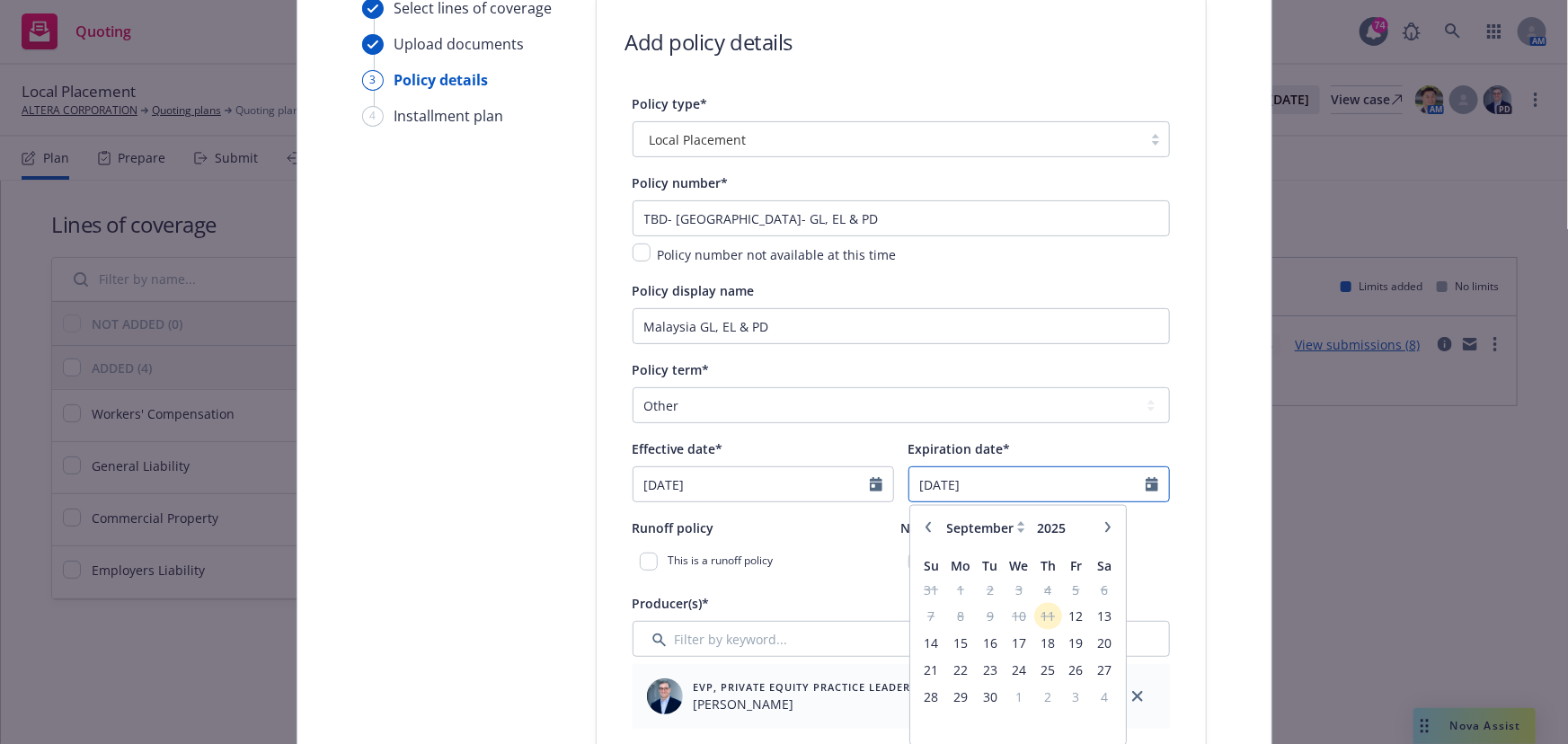
scroll to position [328, 0]
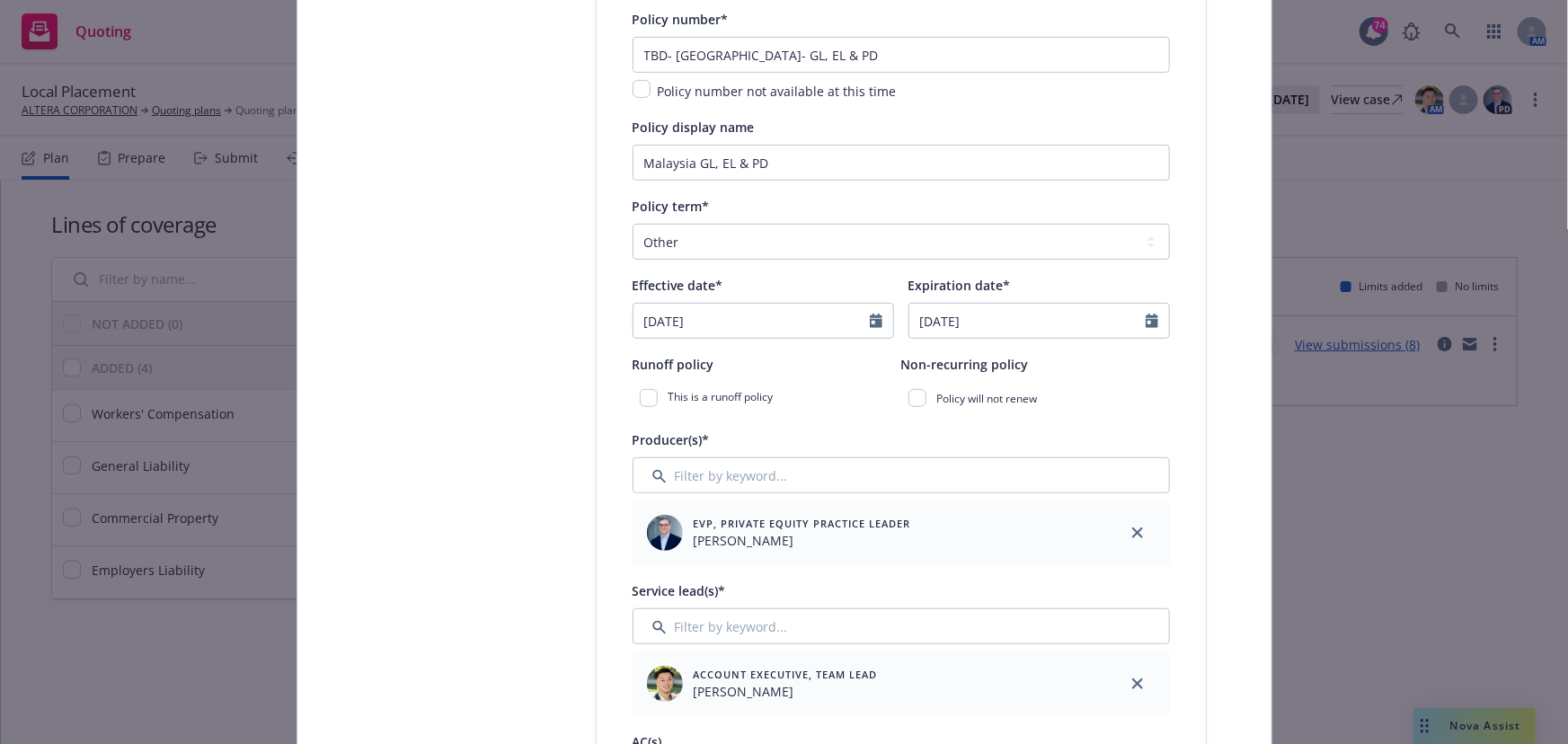
type input "[DATE]"
click at [740, 513] on div "EVP, Private Equity Practice Leader Ted Dobos" at bounding box center [869, 533] width 458 height 50
click at [711, 611] on input "Filter by keyword..." at bounding box center [901, 627] width 537 height 36
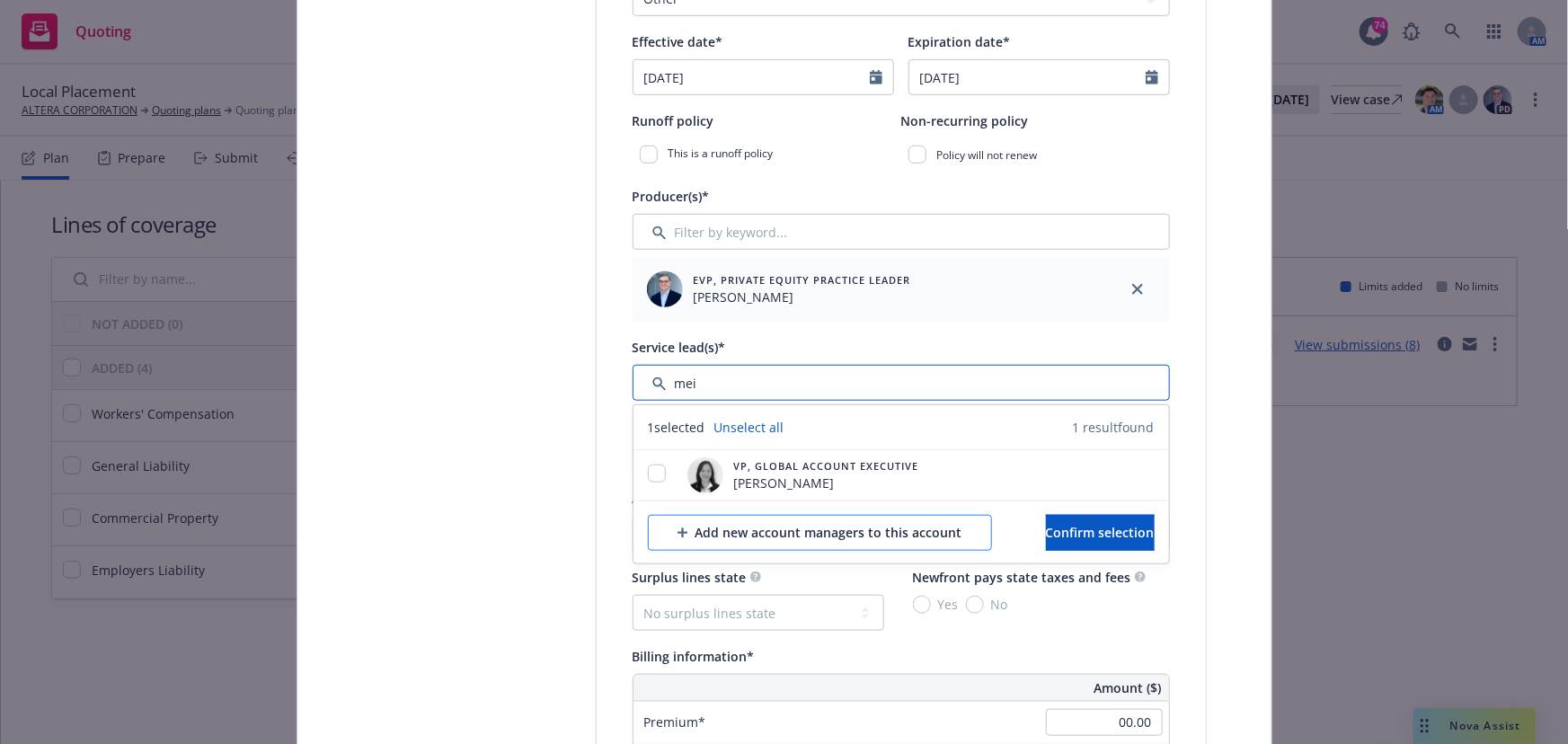
scroll to position [573, 0]
type input "mei"
click at [653, 463] on input "checkbox" at bounding box center [656, 472] width 18 height 18
checkbox input "true"
click at [1046, 529] on button "Confirm selection" at bounding box center [1100, 532] width 109 height 36
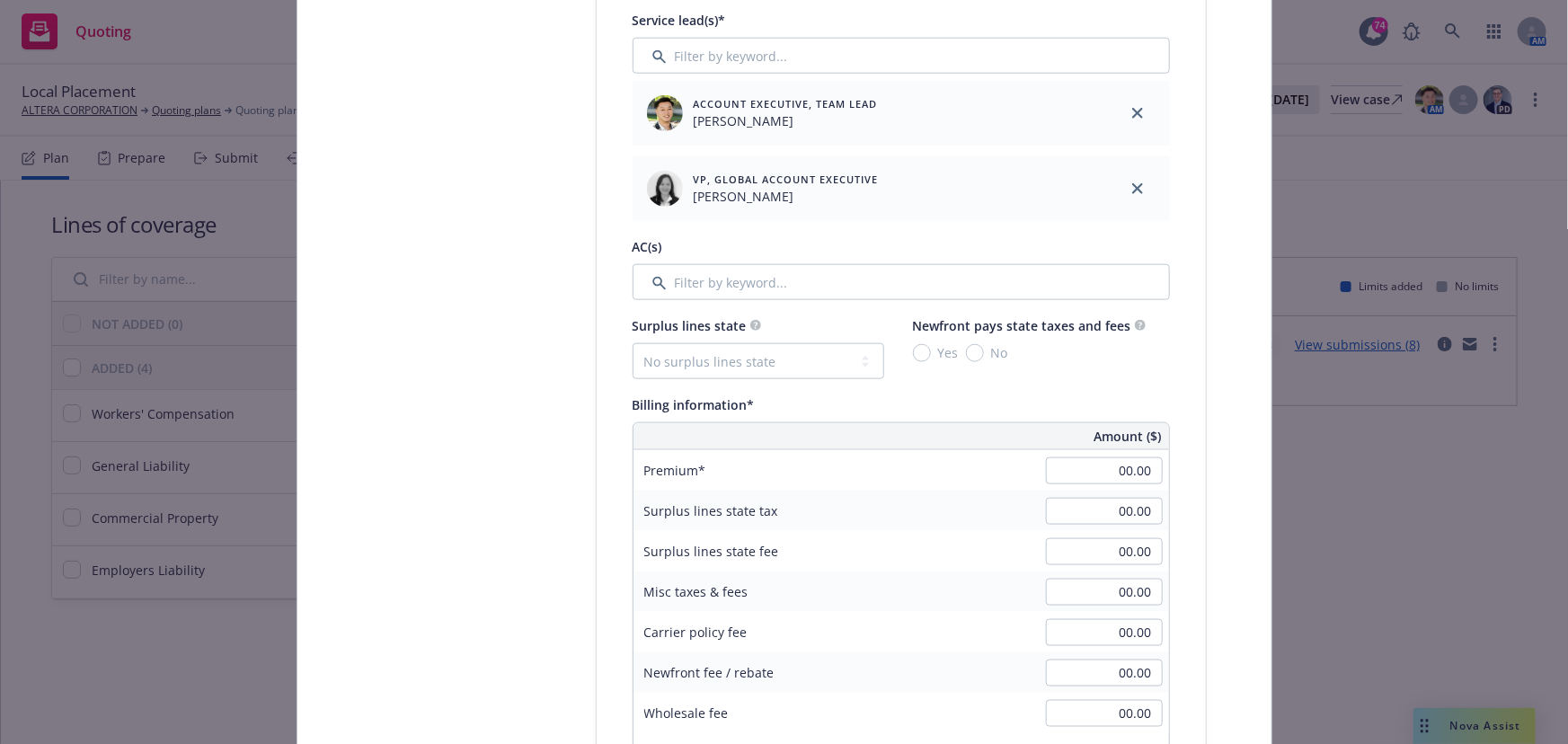
scroll to position [899, 0]
click at [1104, 476] on input "00.00" at bounding box center [1104, 470] width 117 height 27
click at [1115, 459] on input "00.00" at bounding box center [1104, 470] width 117 height 27
type input "108,472.00"
click at [1015, 353] on div "Yes No" at bounding box center [1029, 352] width 232 height 19
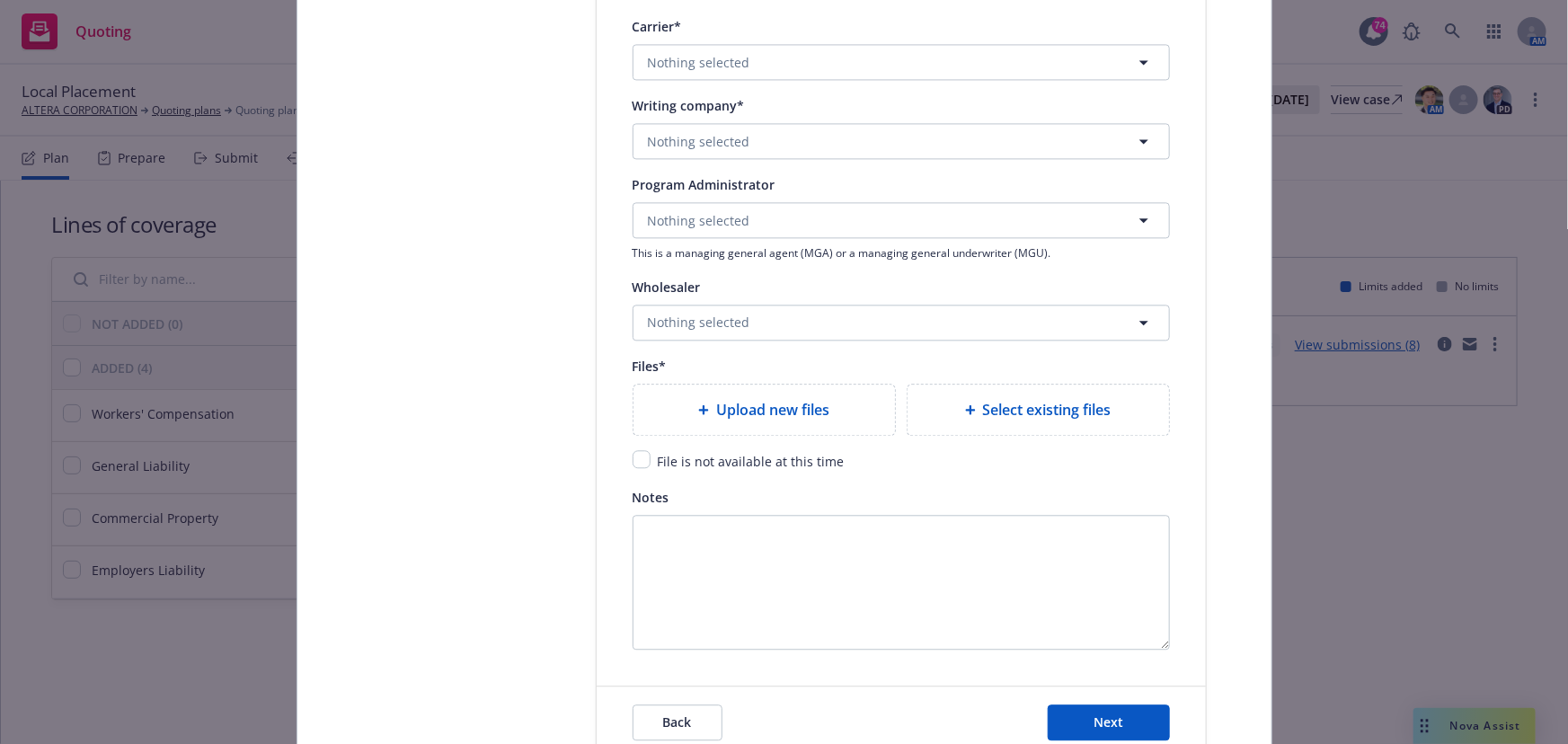
scroll to position [1880, 0]
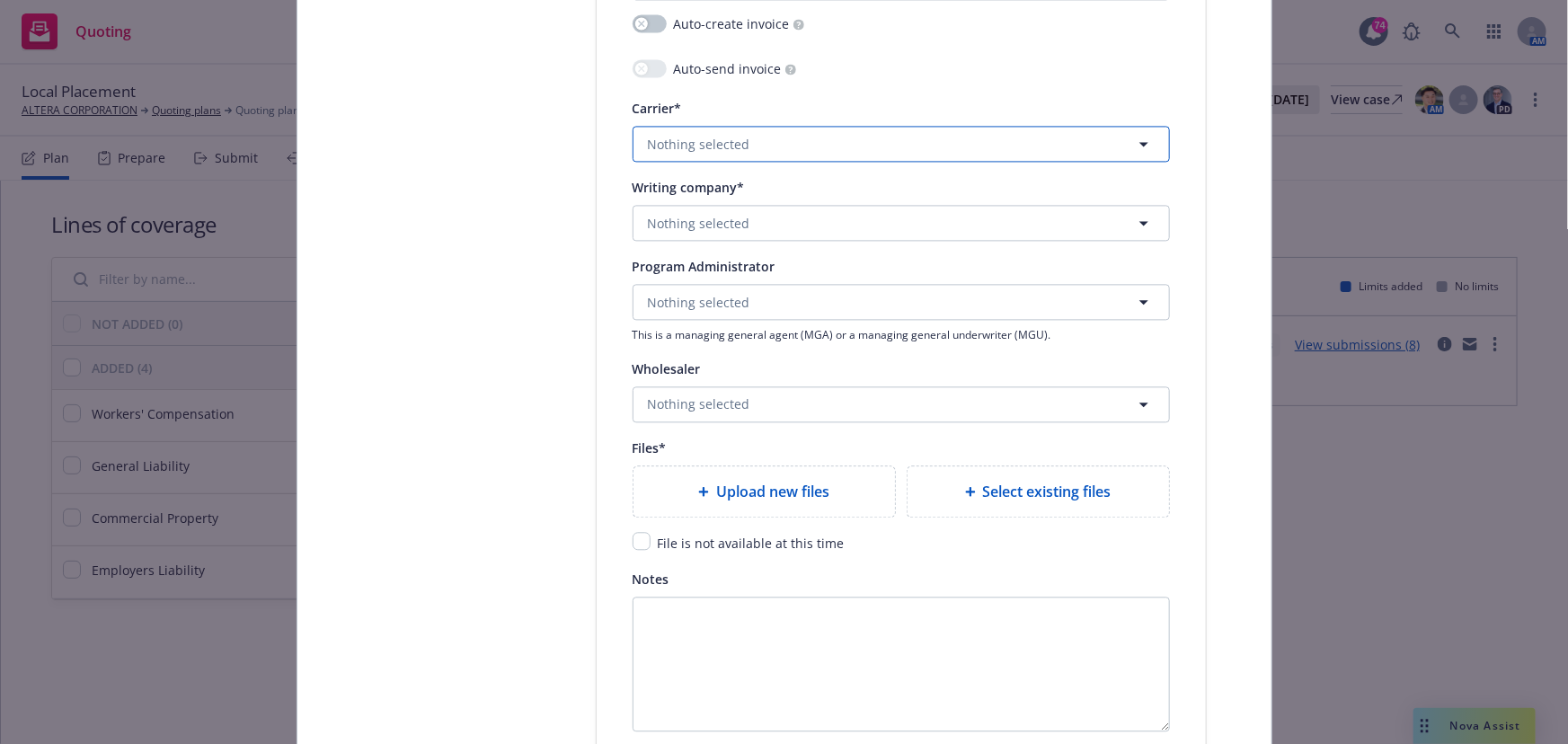
click at [707, 141] on span "Nothing selected" at bounding box center [699, 145] width 103 height 19
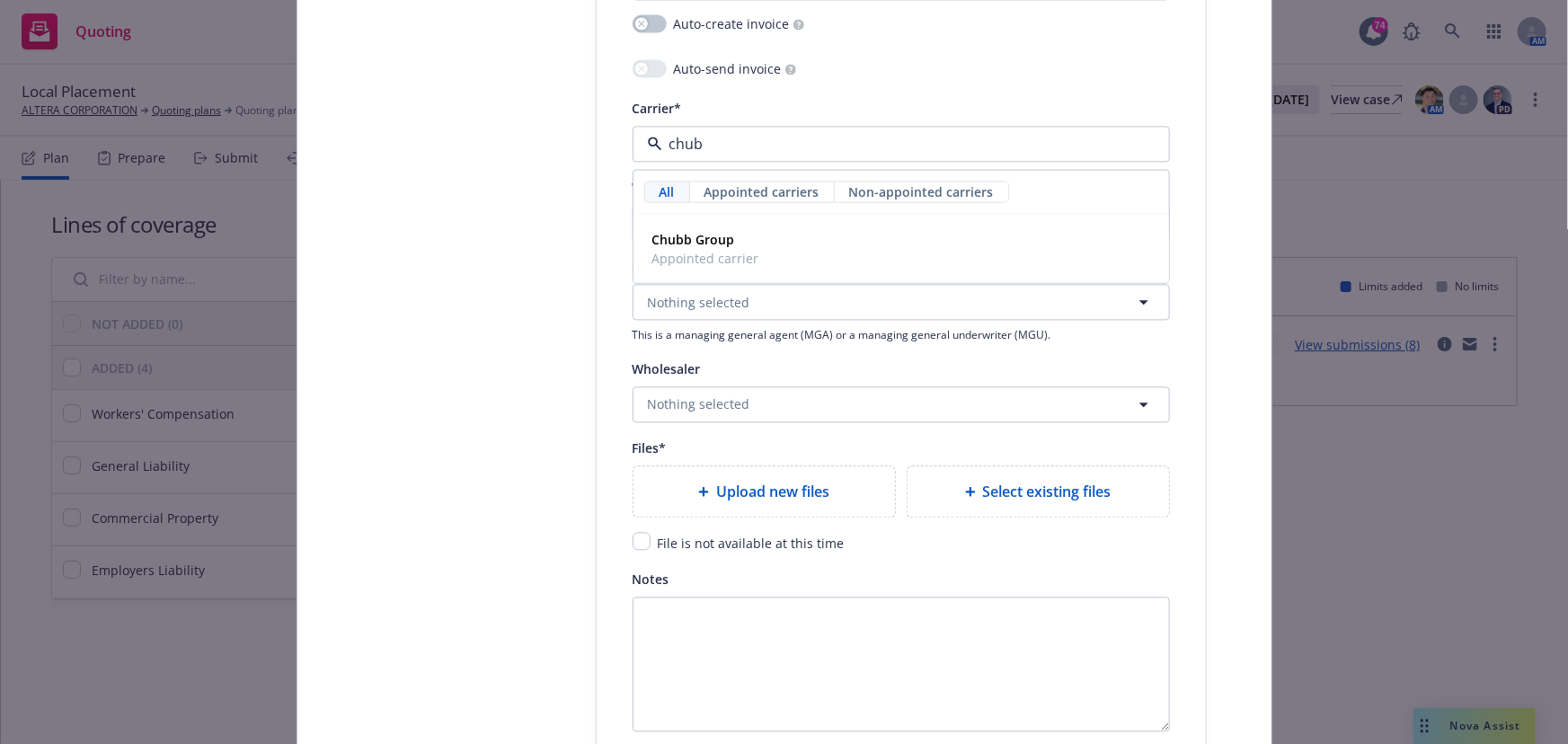
type input "chubb"
click at [695, 224] on div "Chubb Group Appointed carrier" at bounding box center [901, 249] width 533 height 67
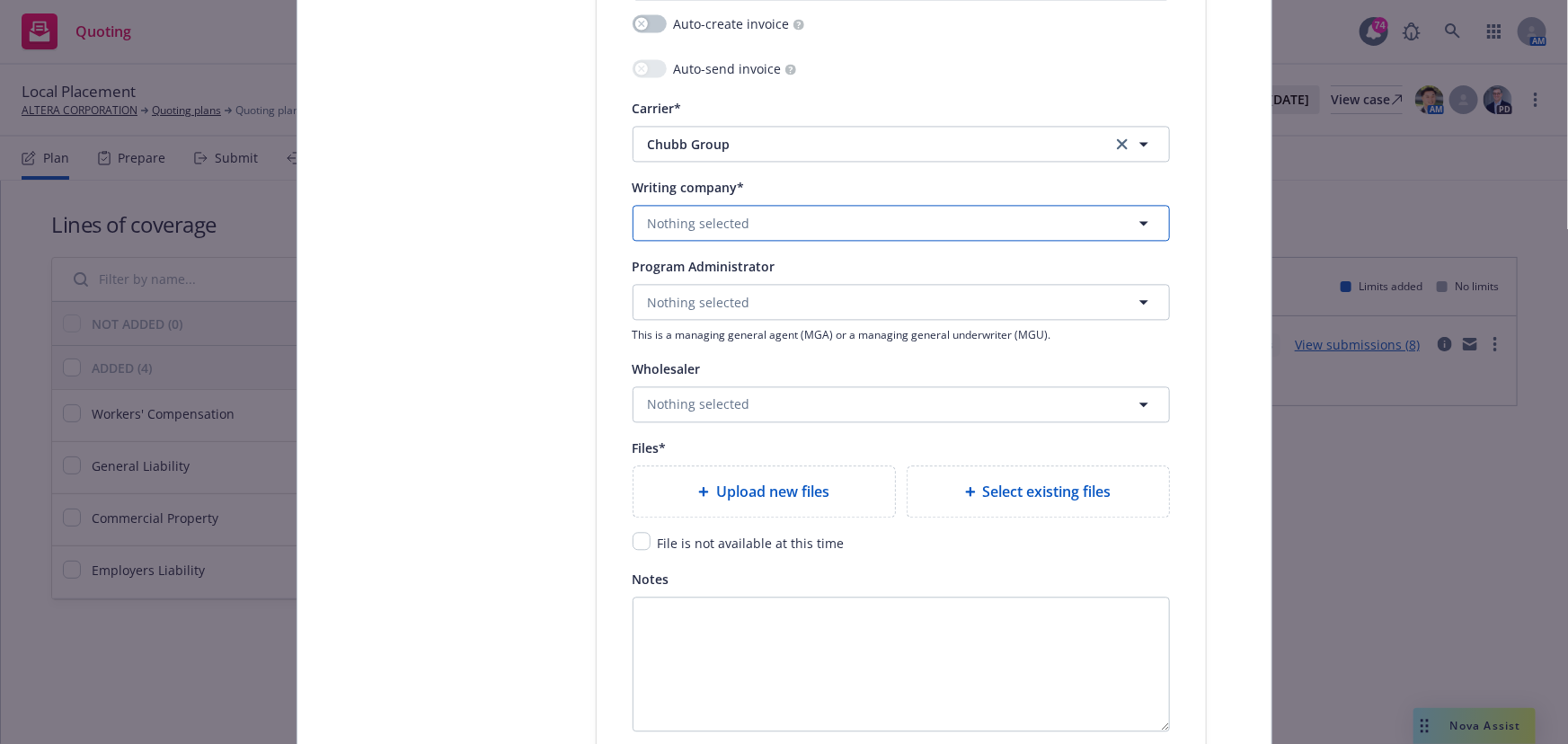
click at [677, 227] on span "Nothing selected" at bounding box center [699, 224] width 103 height 19
type input "H"
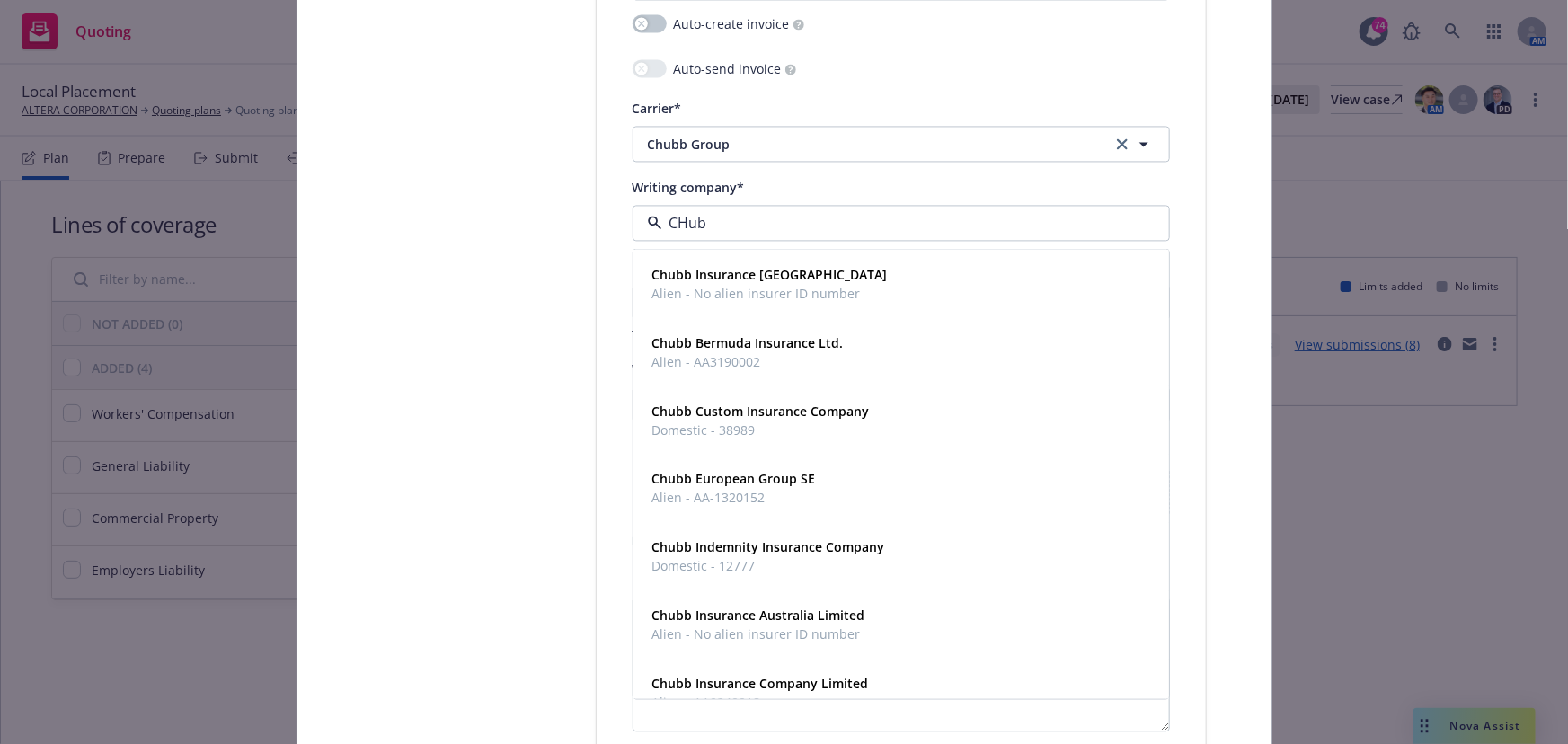
type input "CHubb"
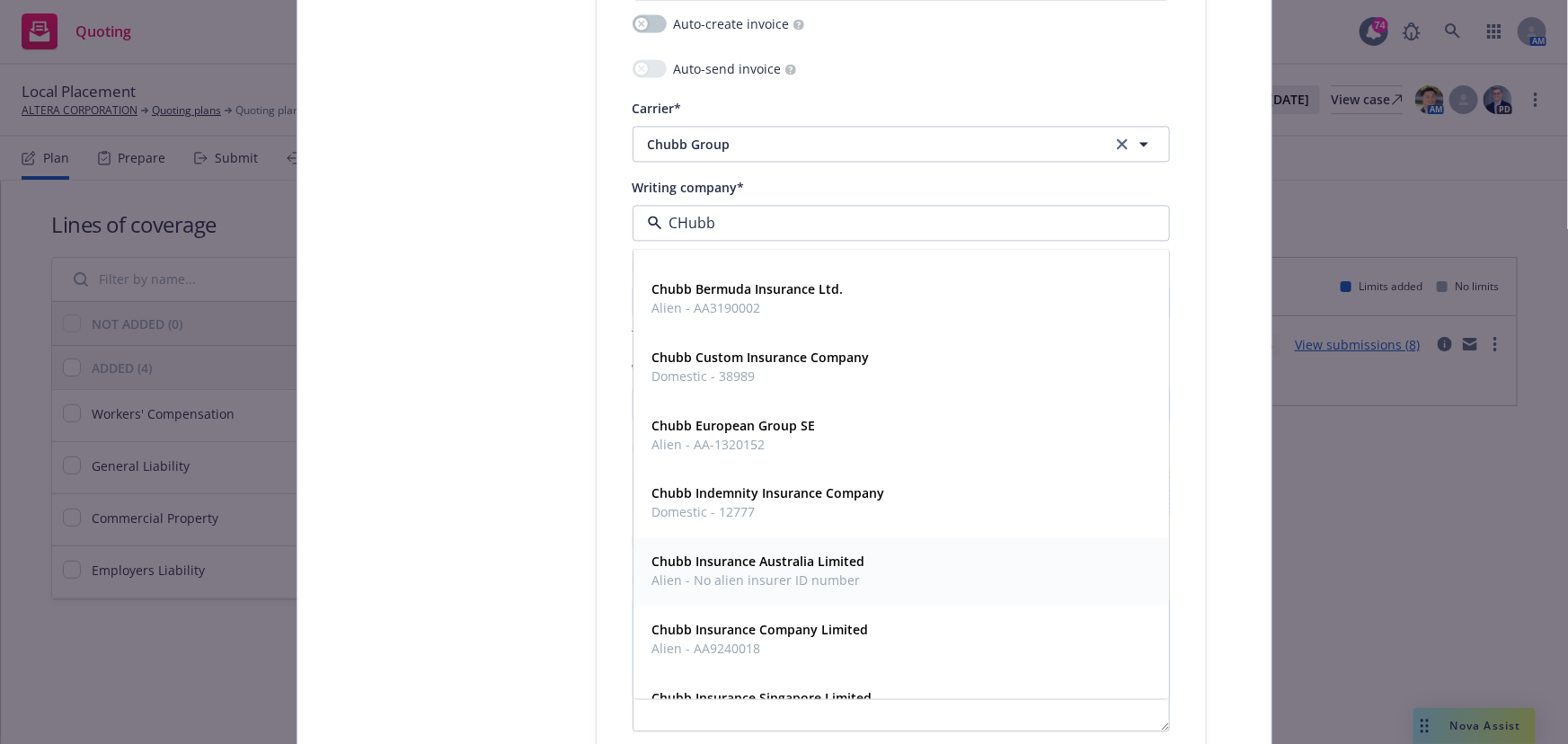
scroll to position [81, 0]
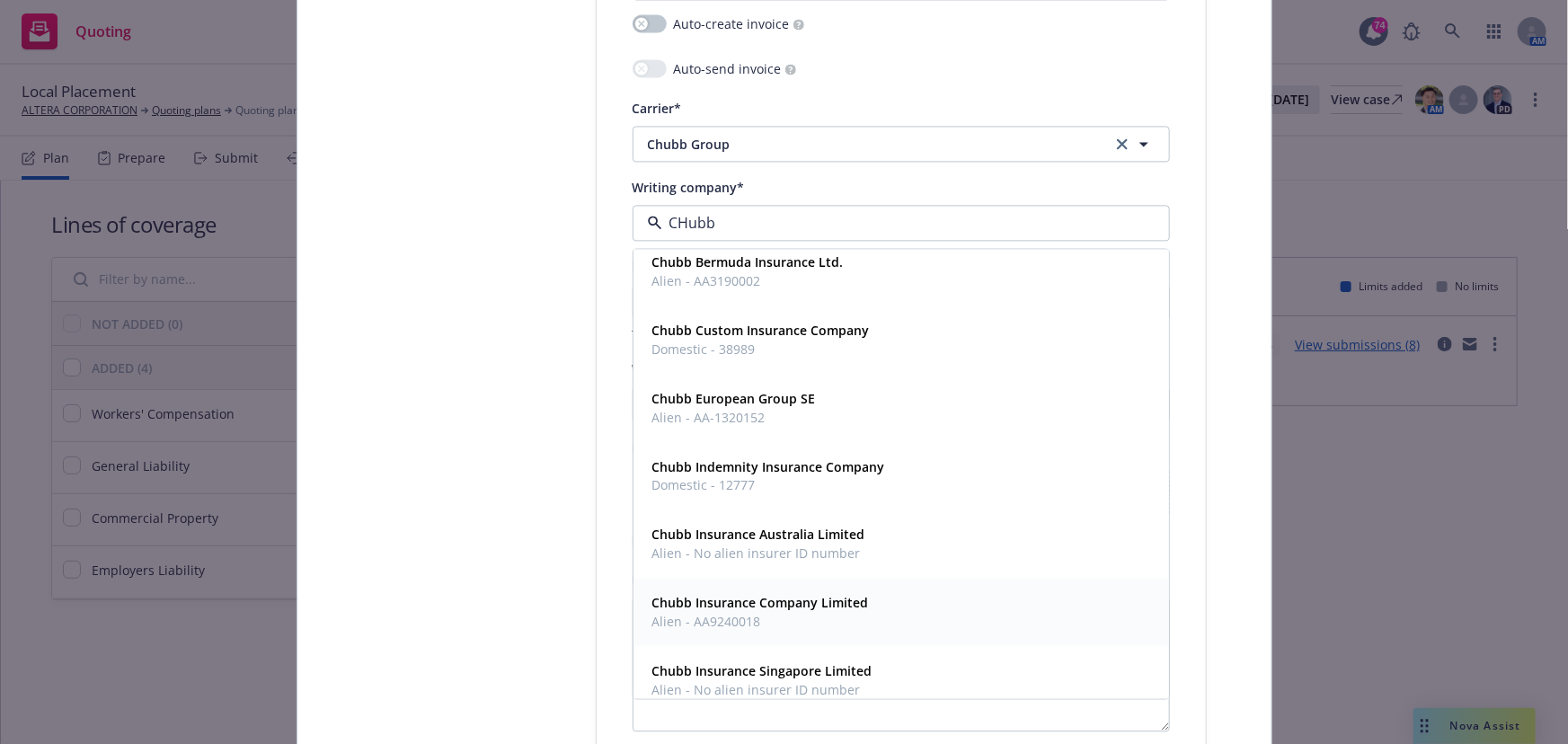
click at [704, 606] on strong "Chubb Insurance Company Limited" at bounding box center [760, 603] width 216 height 17
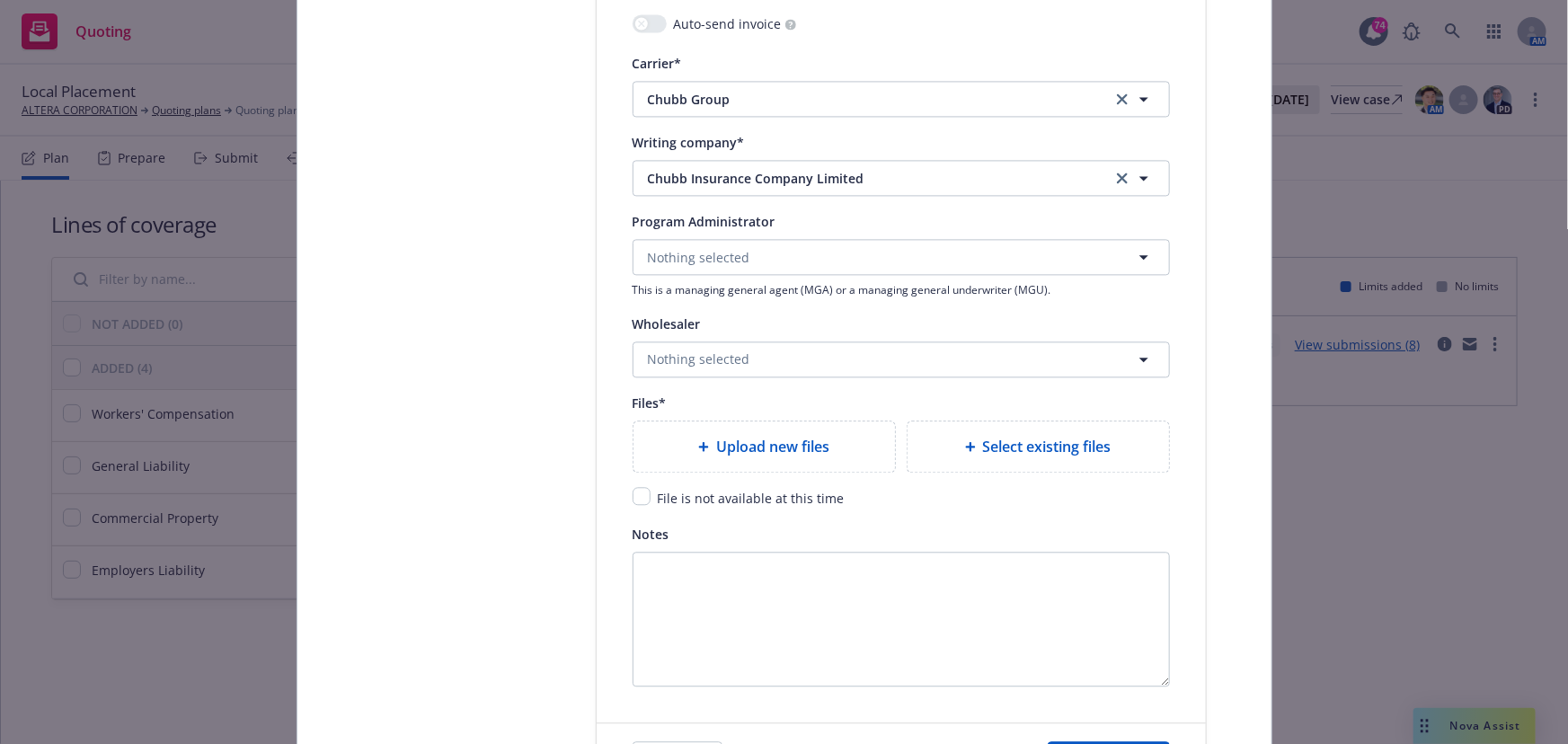
scroll to position [1961, 0]
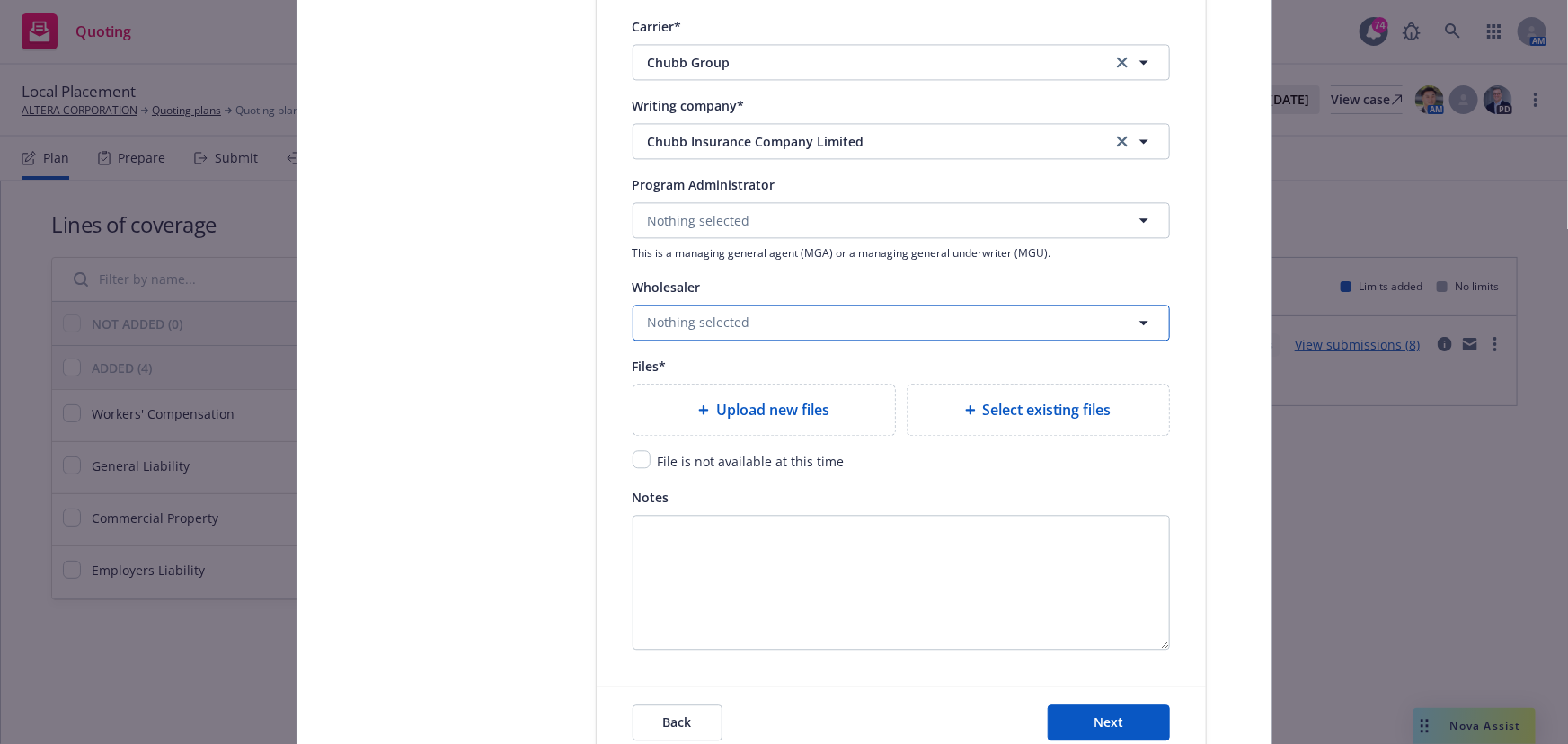
click at [709, 325] on span "Nothing selected" at bounding box center [699, 322] width 103 height 19
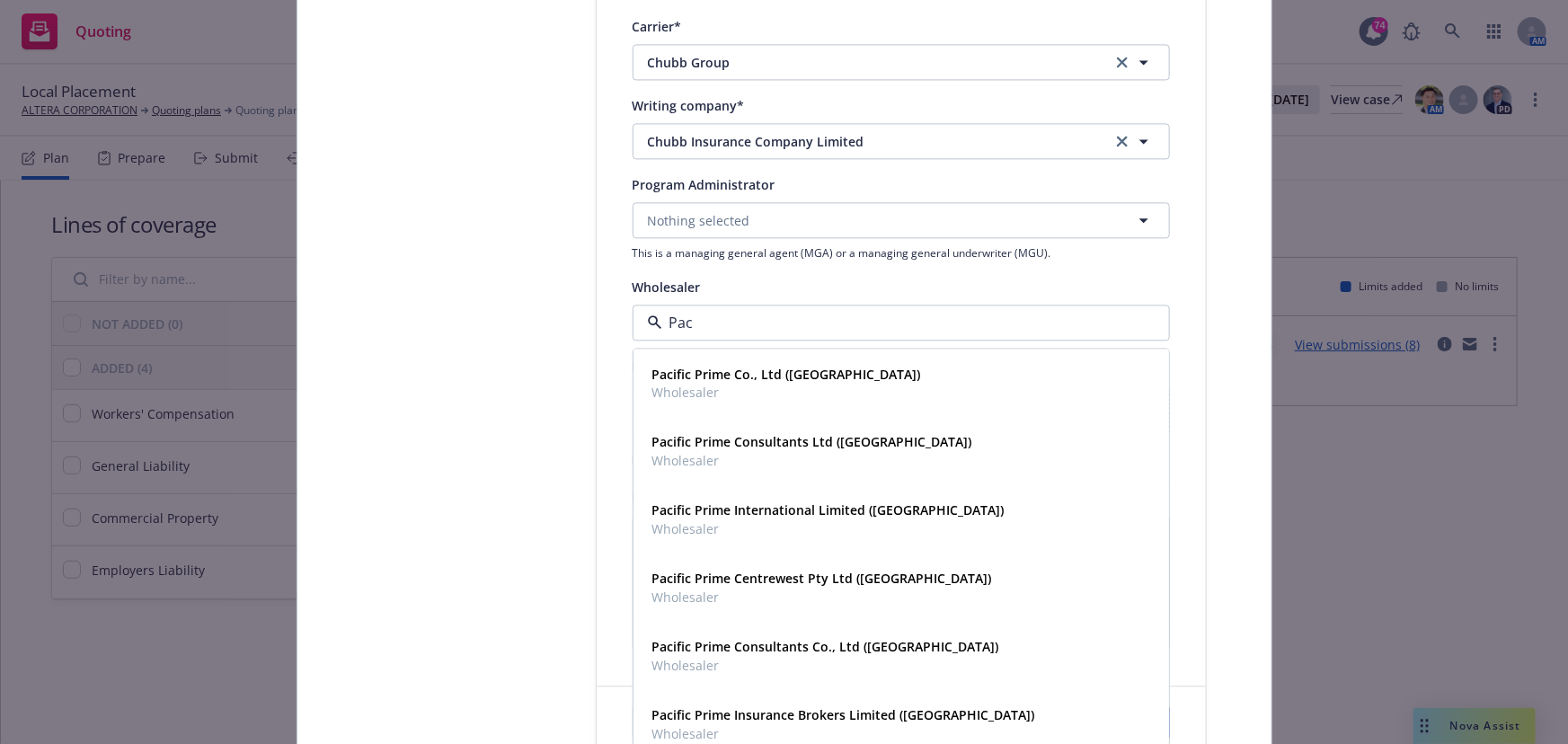
type input "Paci"
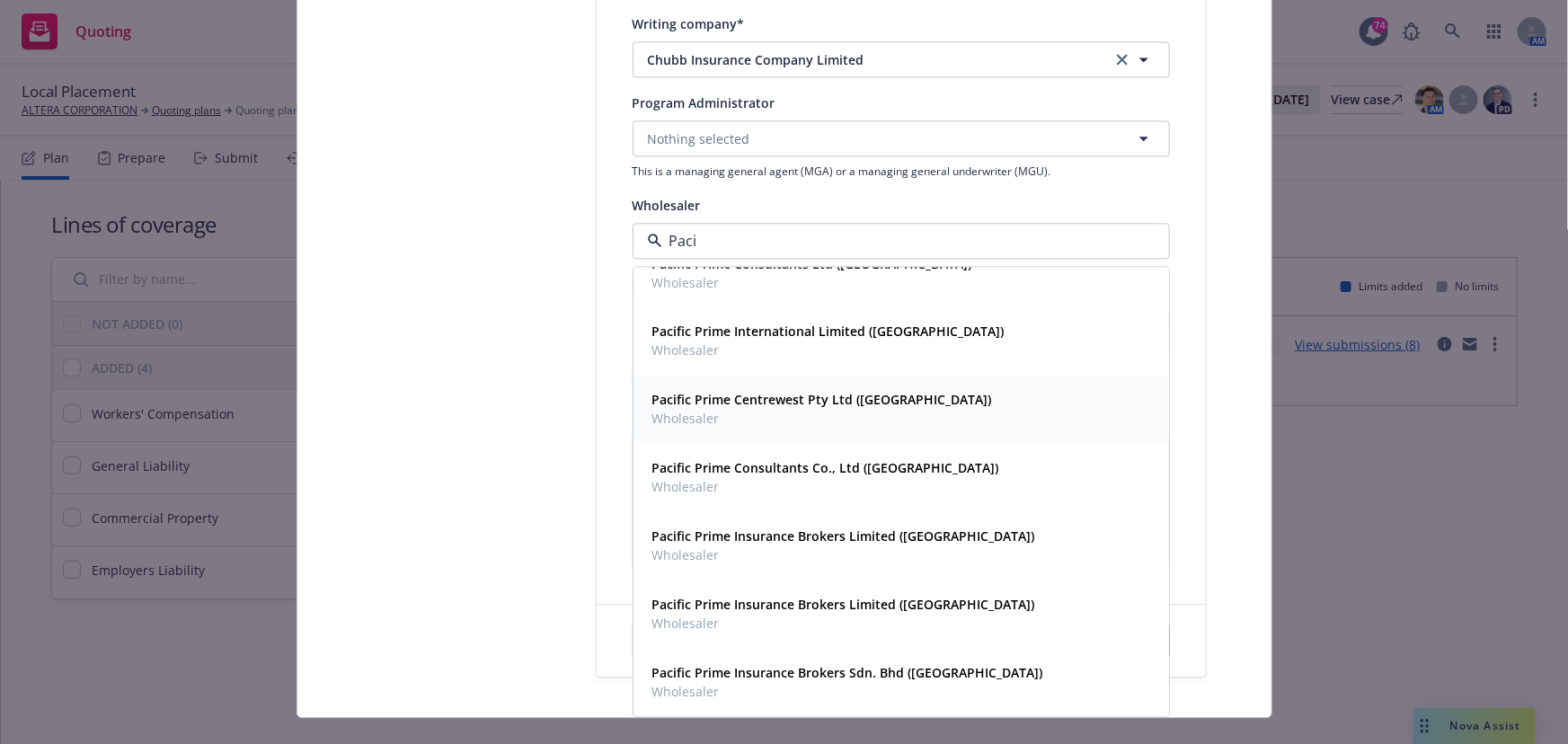
scroll to position [2072, 0]
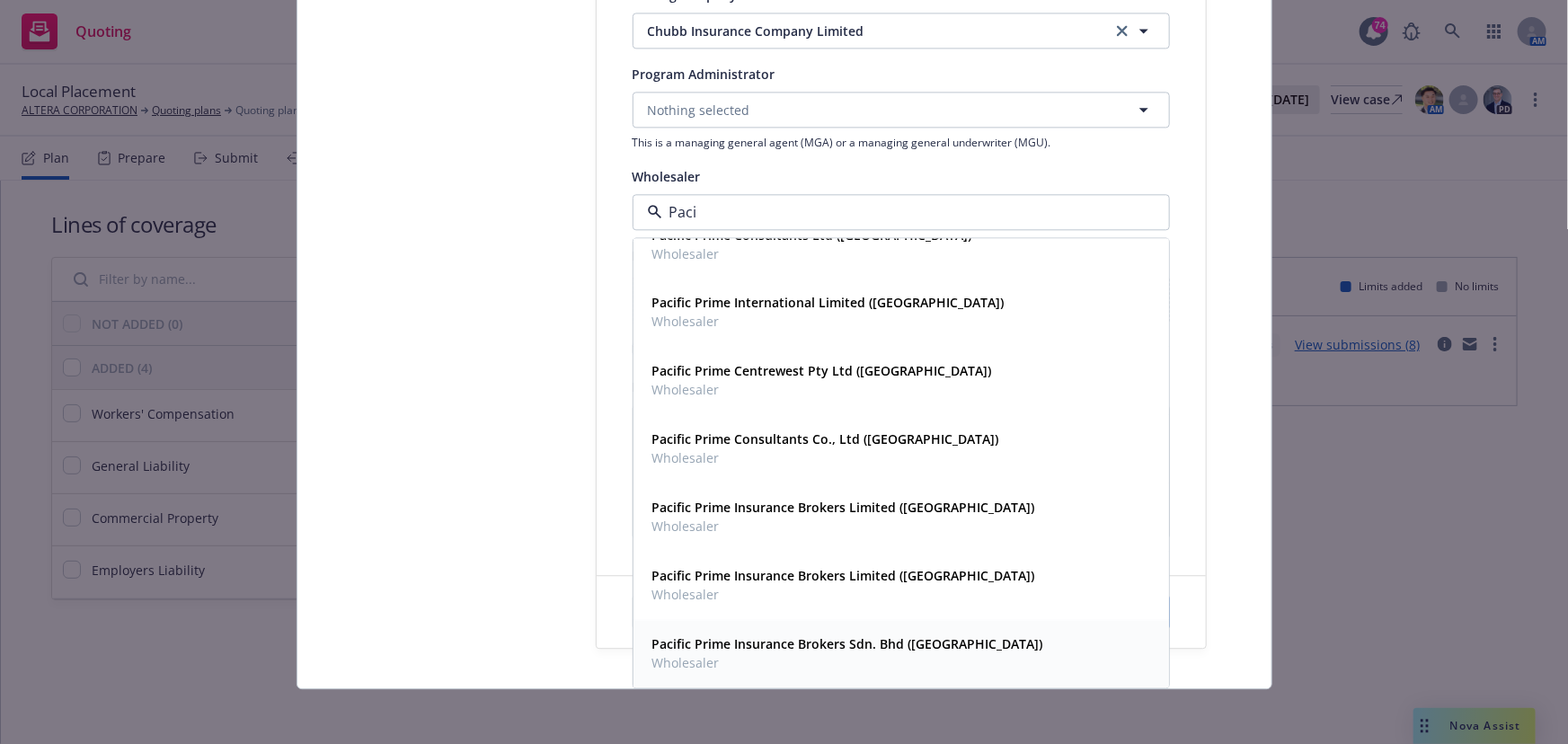
drag, startPoint x: 738, startPoint y: 640, endPoint x: 734, endPoint y: 630, distance: 10.8
click at [737, 639] on strong "Pacific Prime Insurance Brokers Sdn. Bhd (Malaysia)" at bounding box center [848, 644] width 391 height 17
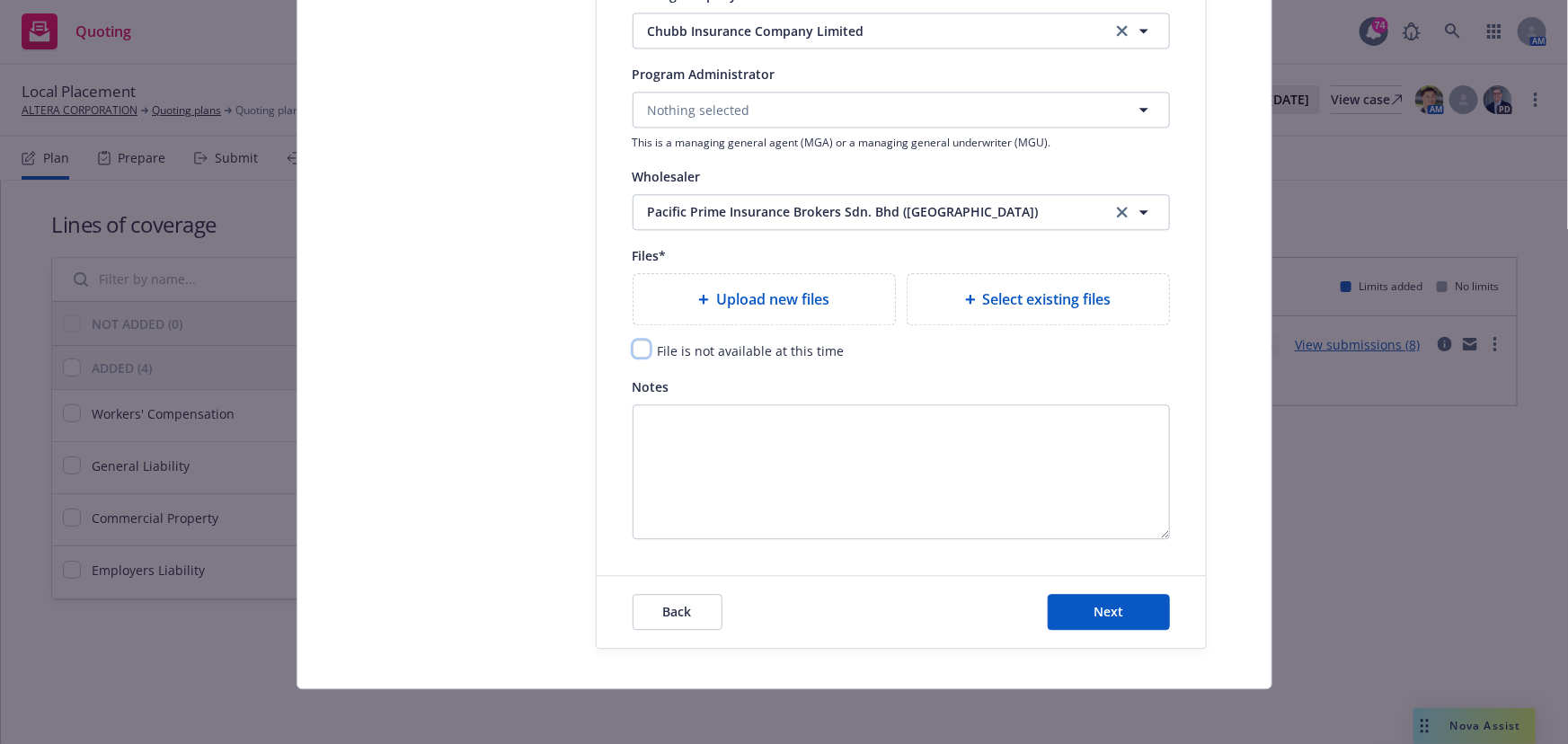
click at [642, 342] on input "checkbox" at bounding box center [641, 349] width 18 height 18
checkbox input "true"
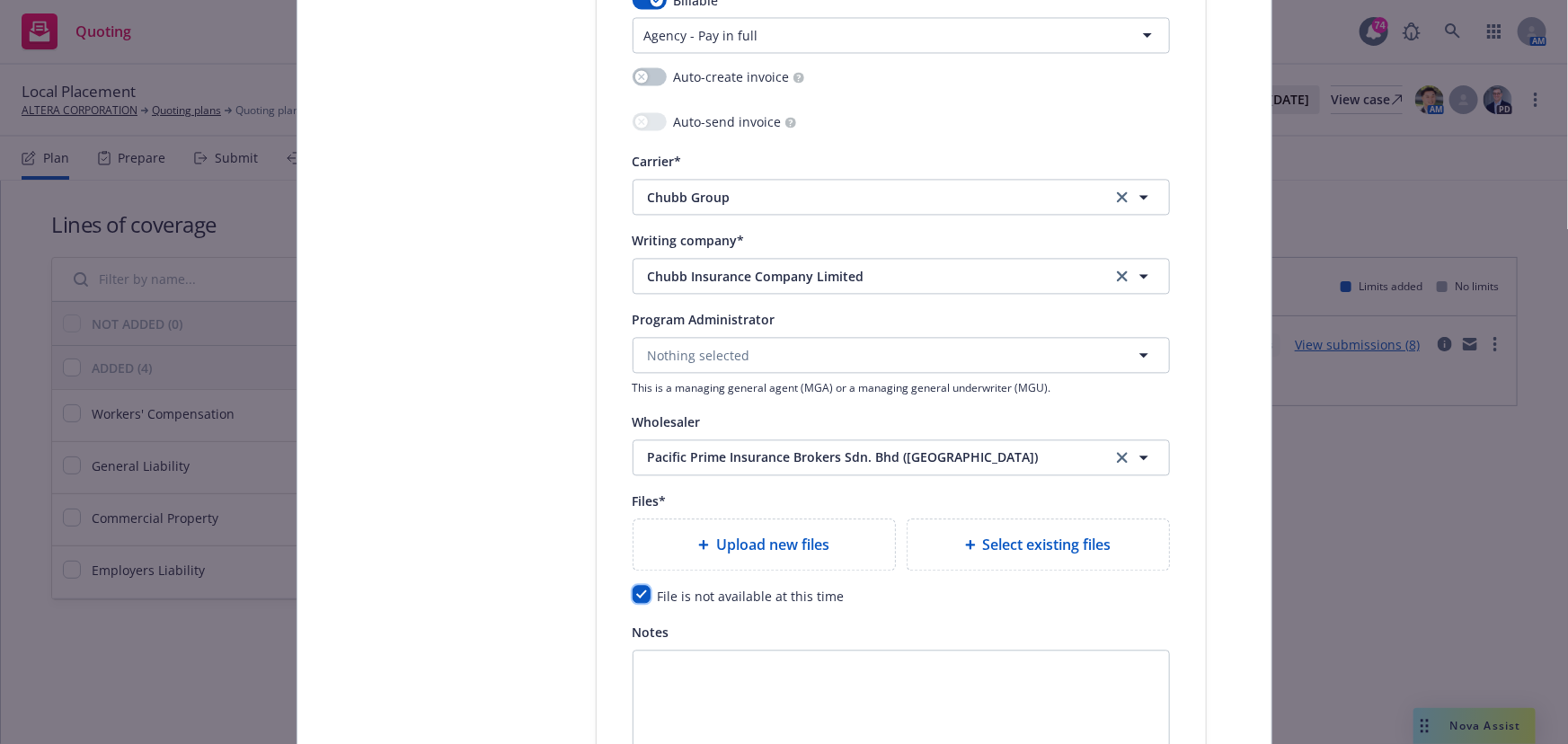
scroll to position [1500, 0]
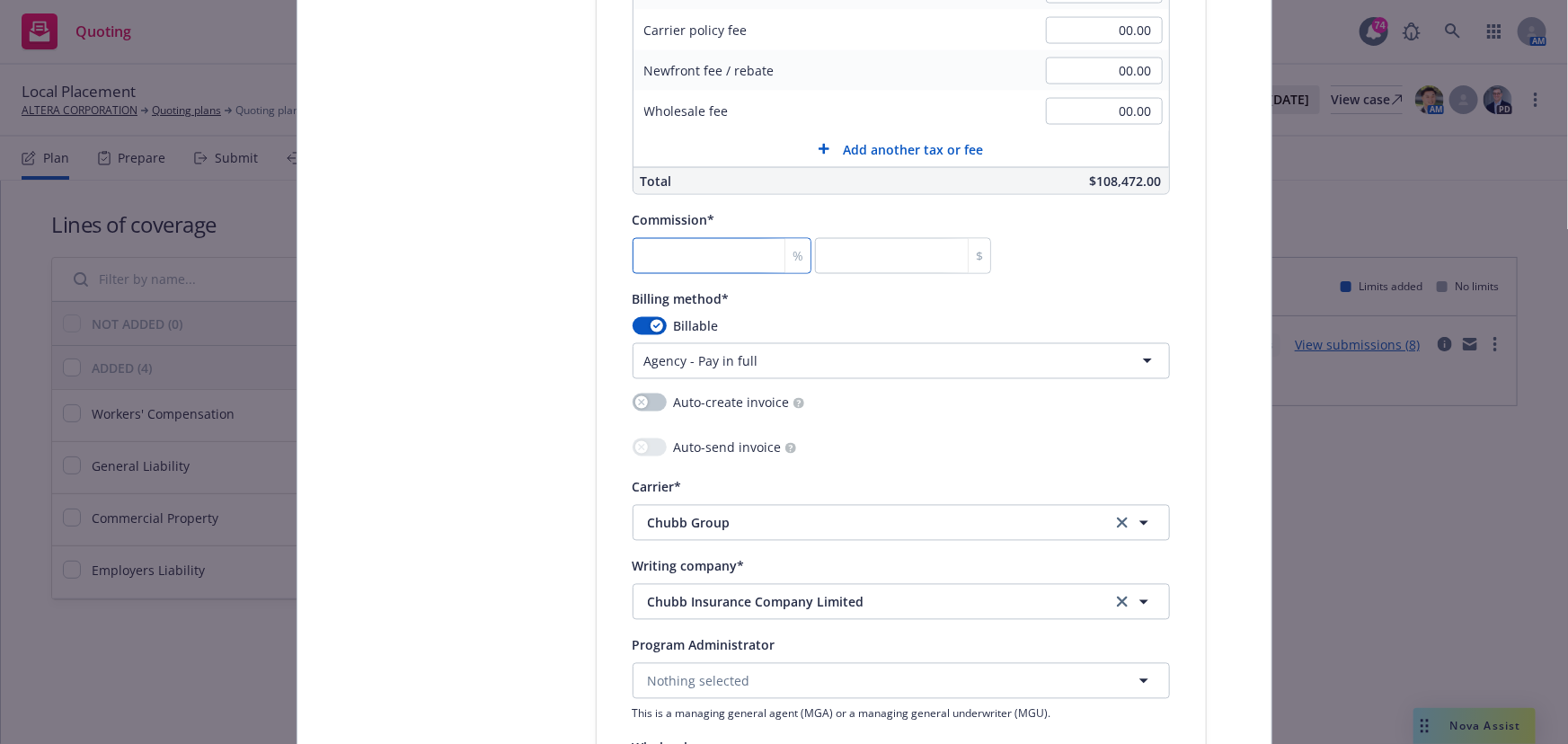
click at [694, 257] on input "number" at bounding box center [722, 256] width 179 height 36
type input "0"
click at [659, 354] on body "Quoting 74 AM Local Placement ALTERA CORPORATION Quoting plans Quoting plan Mor…" at bounding box center [784, 372] width 1568 height 744
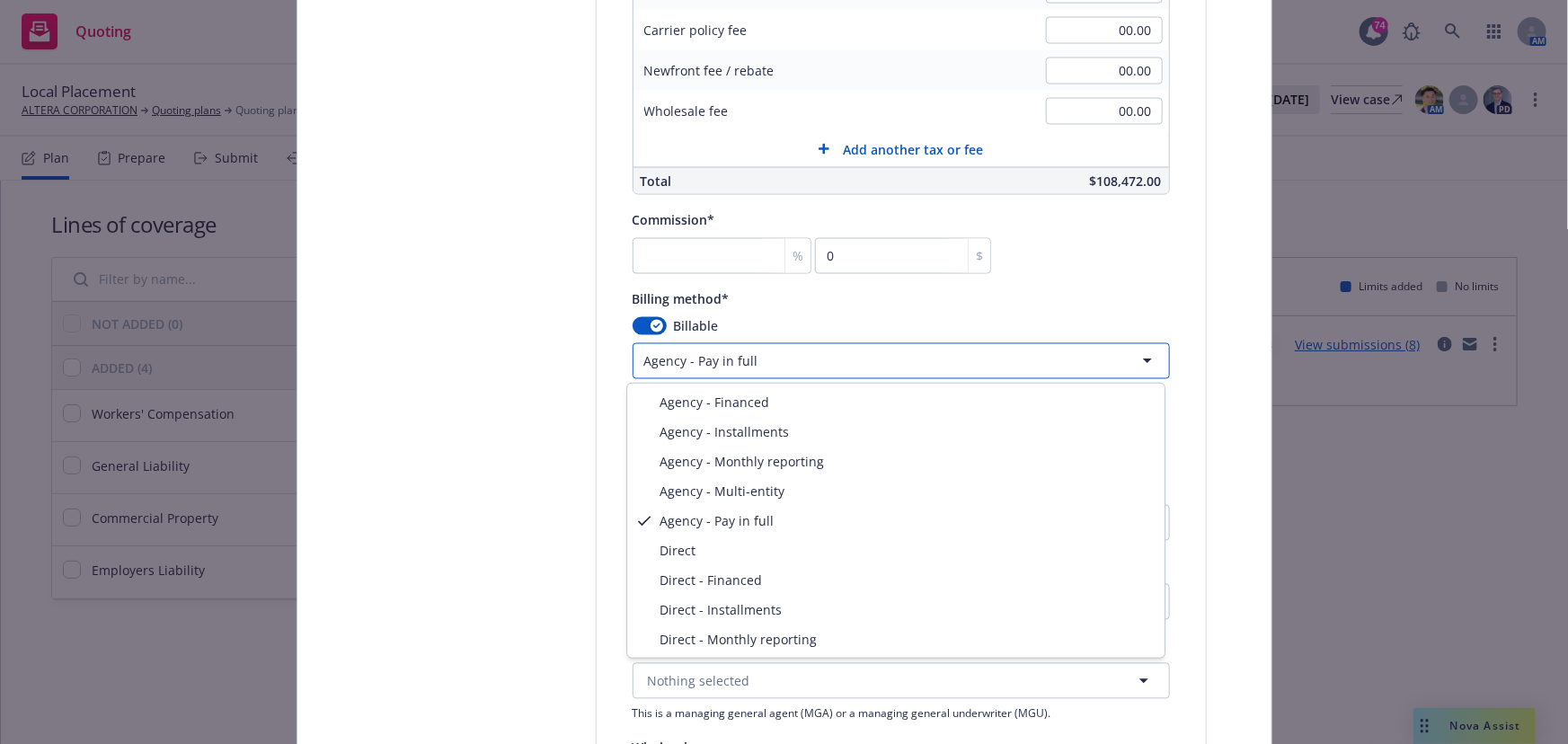
click at [638, 327] on body "Quoting 74 AM Local Placement ALTERA CORPORATION Quoting plans Quoting plan Mor…" at bounding box center [784, 372] width 1568 height 744
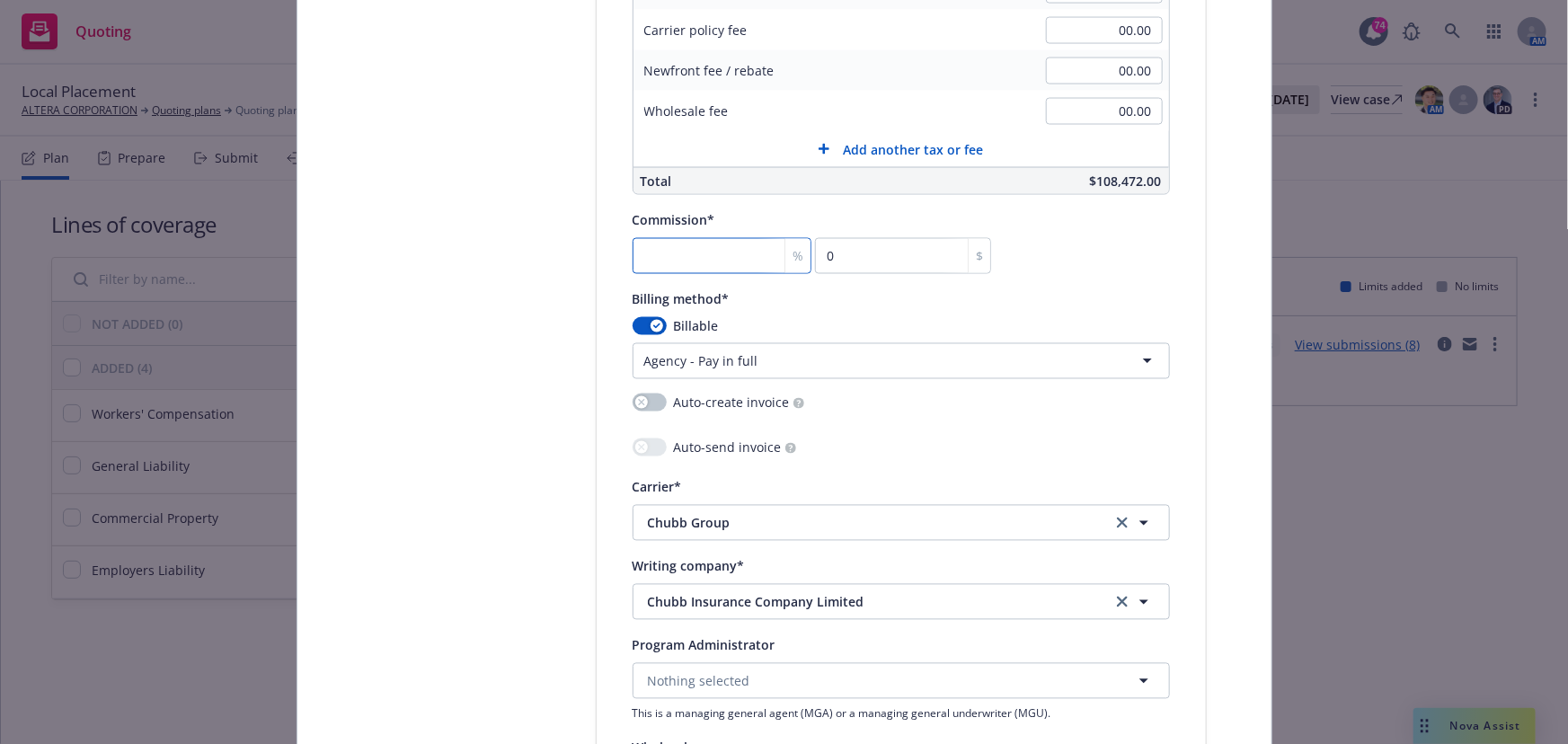
click at [687, 256] on input "number" at bounding box center [722, 256] width 179 height 36
click at [651, 321] on div "button" at bounding box center [656, 326] width 12 height 12
select select
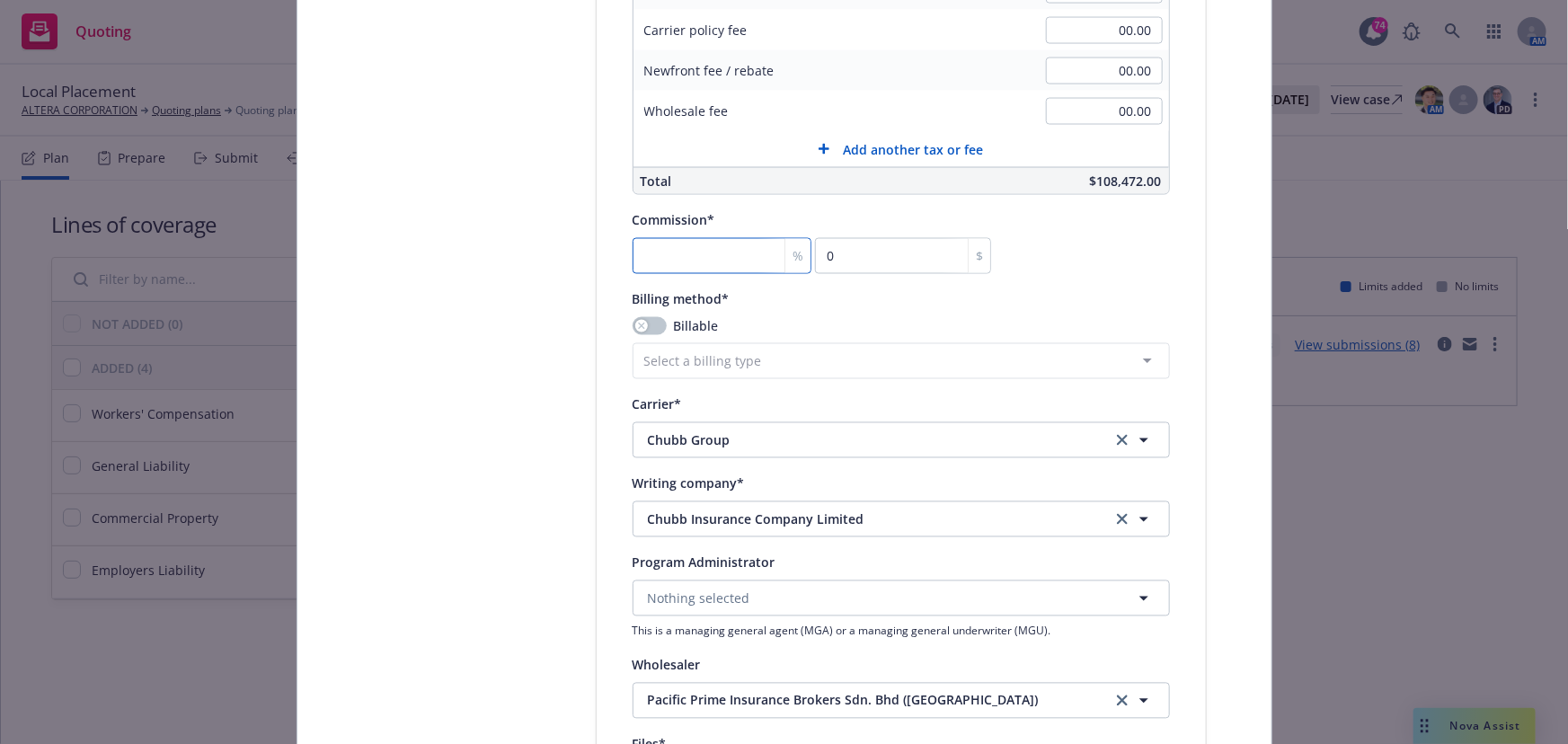
click at [683, 250] on input "number" at bounding box center [722, 256] width 179 height 36
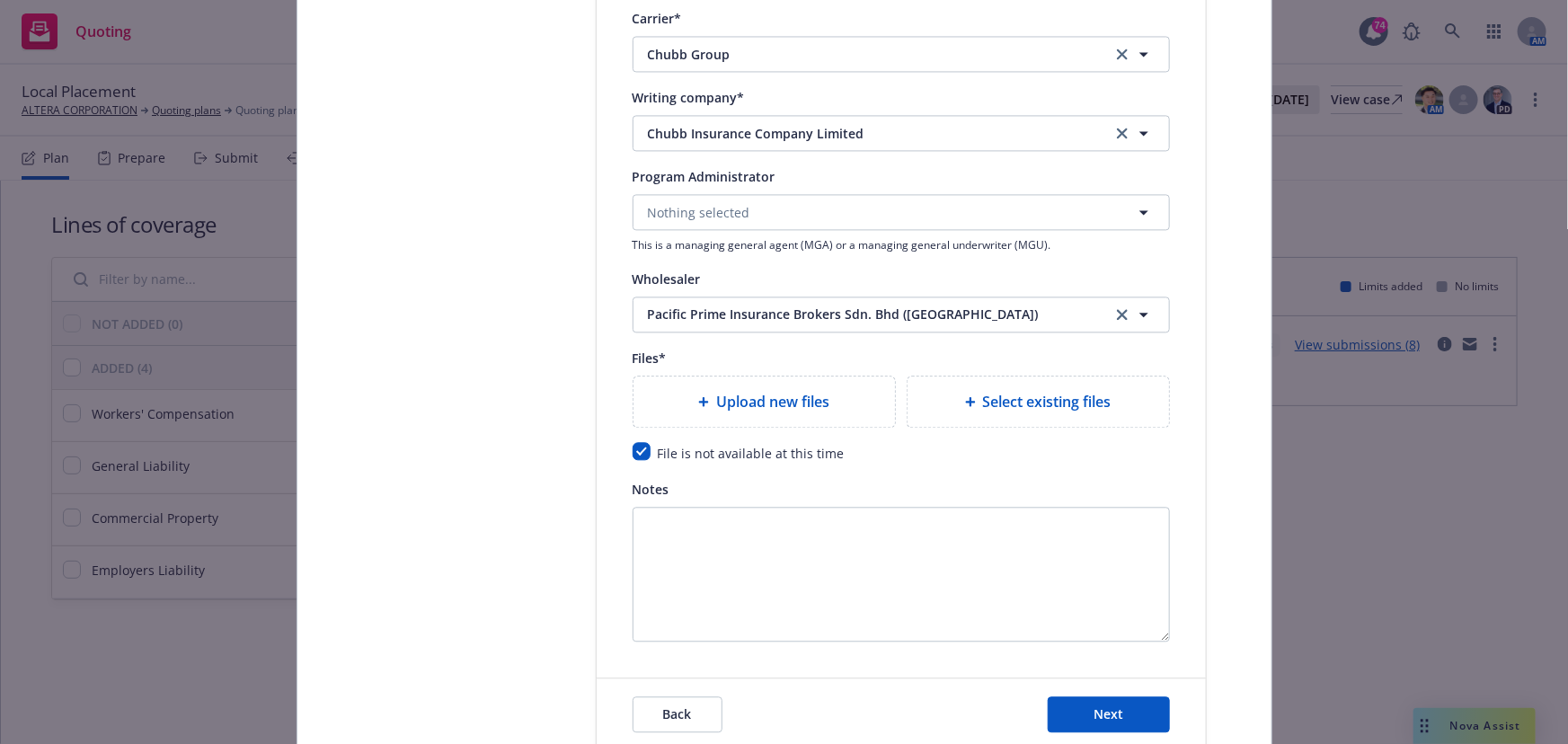
scroll to position [1990, 0]
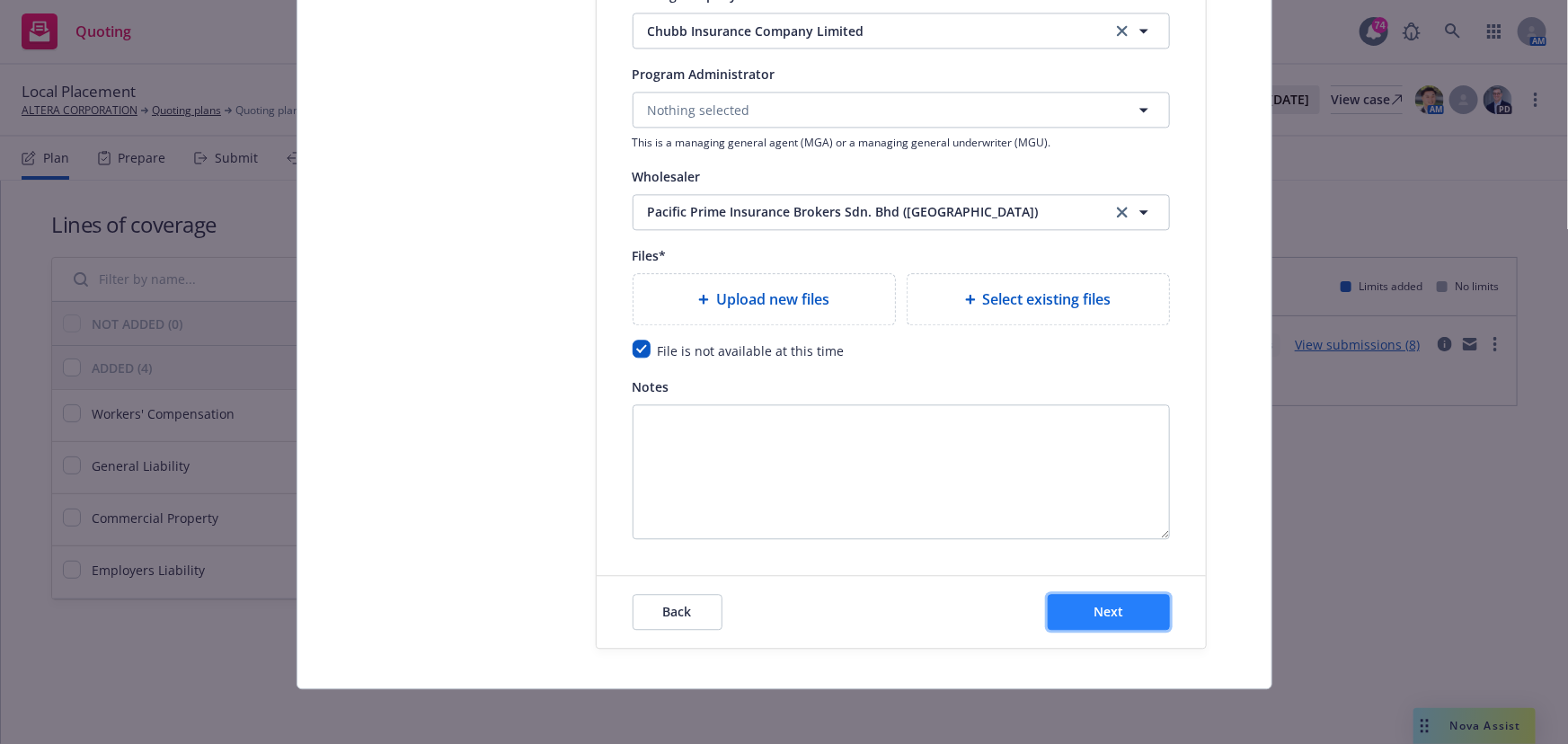
click at [1096, 610] on span "Next" at bounding box center [1108, 612] width 30 height 17
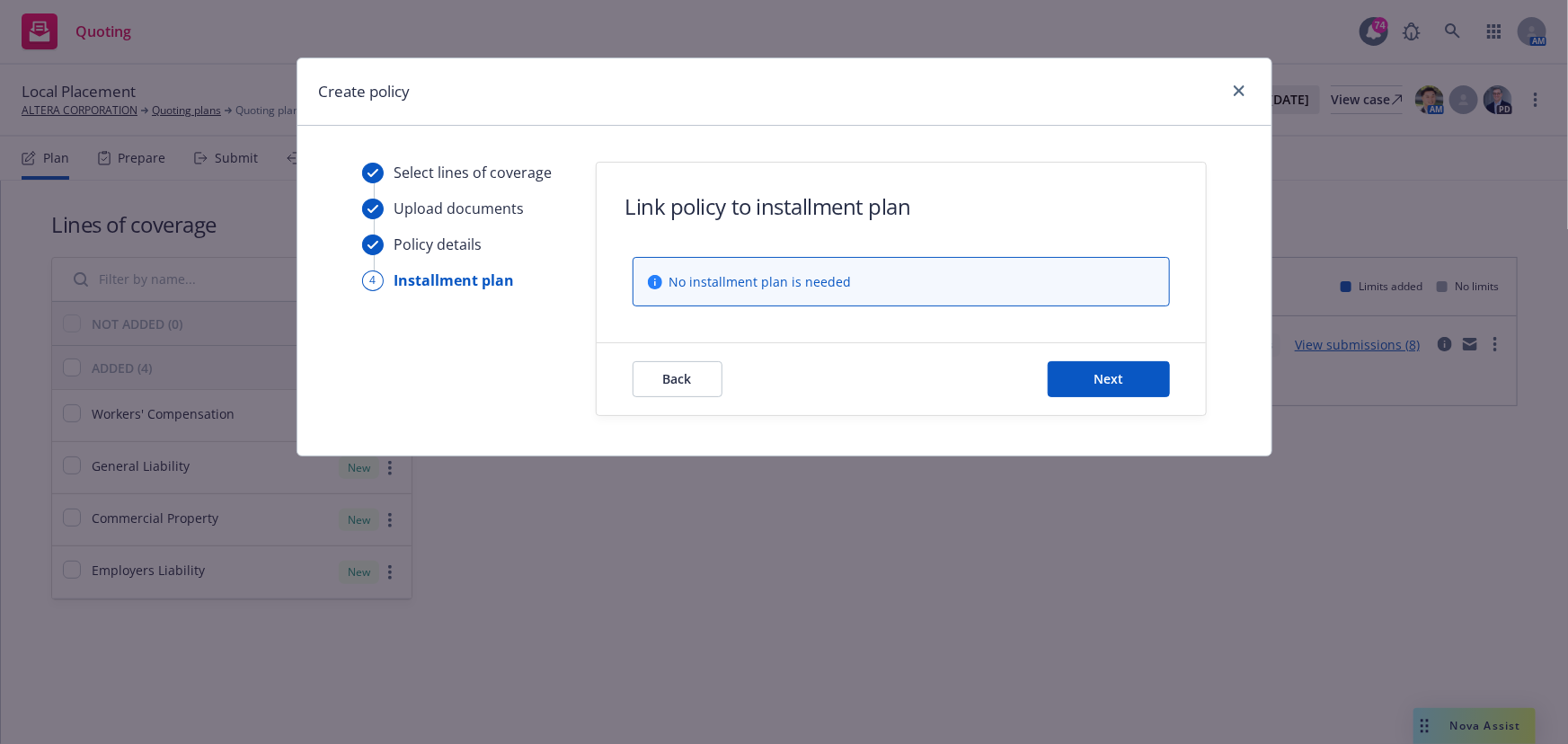
scroll to position [0, 0]
click at [1083, 387] on button "Next" at bounding box center [1109, 379] width 122 height 36
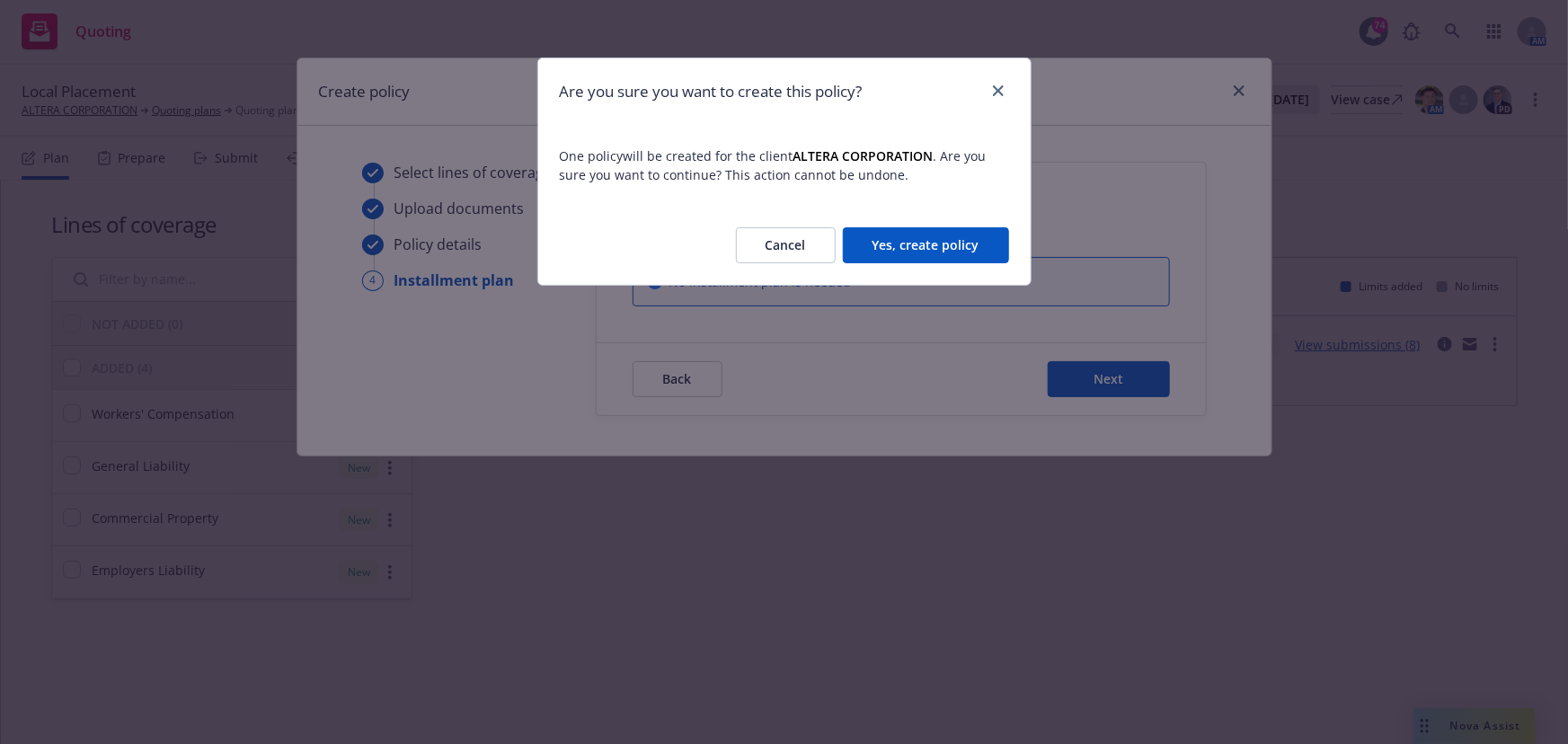
click at [926, 249] on button "Yes, create policy" at bounding box center [926, 246] width 167 height 36
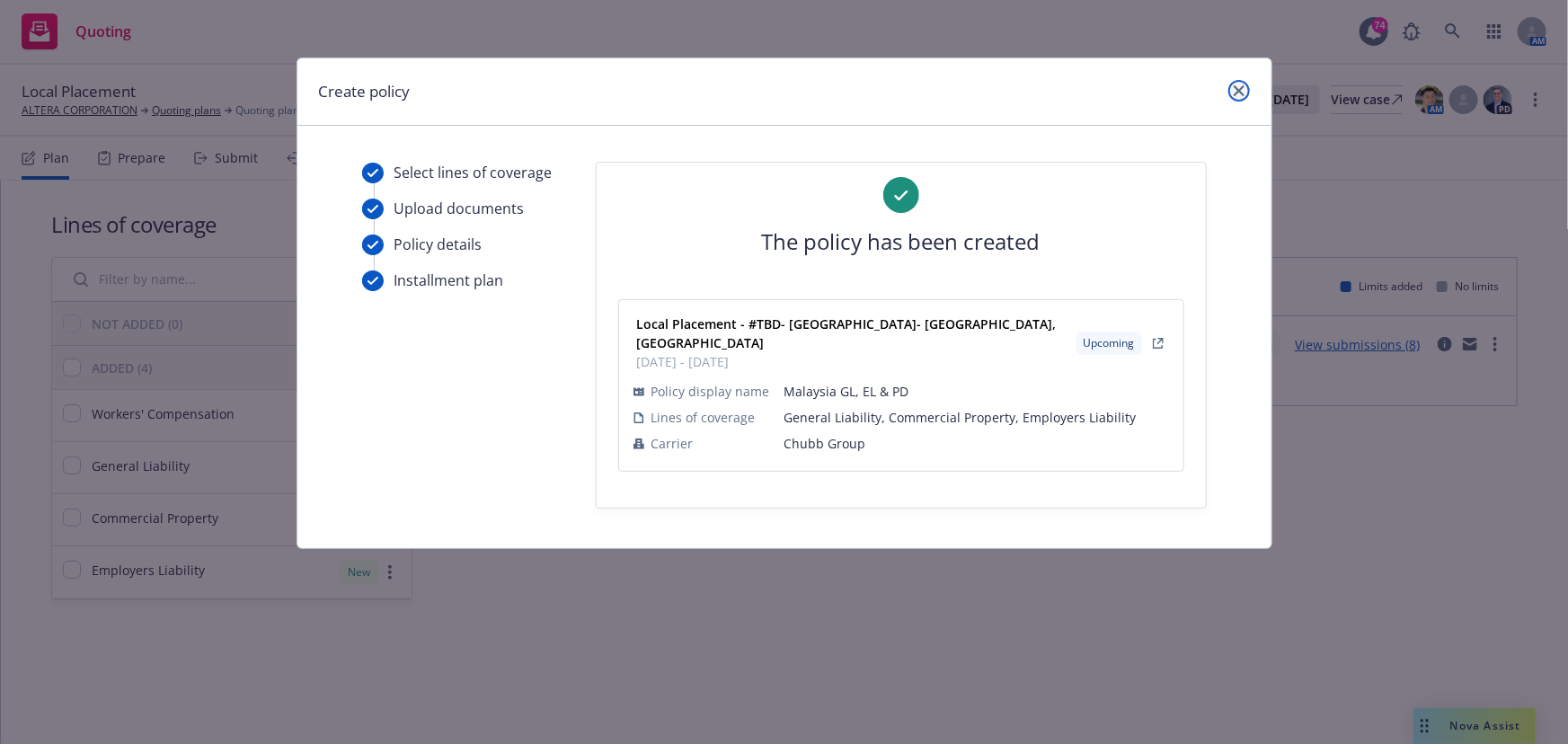
click at [1245, 91] on link "close" at bounding box center [1239, 90] width 22 height 22
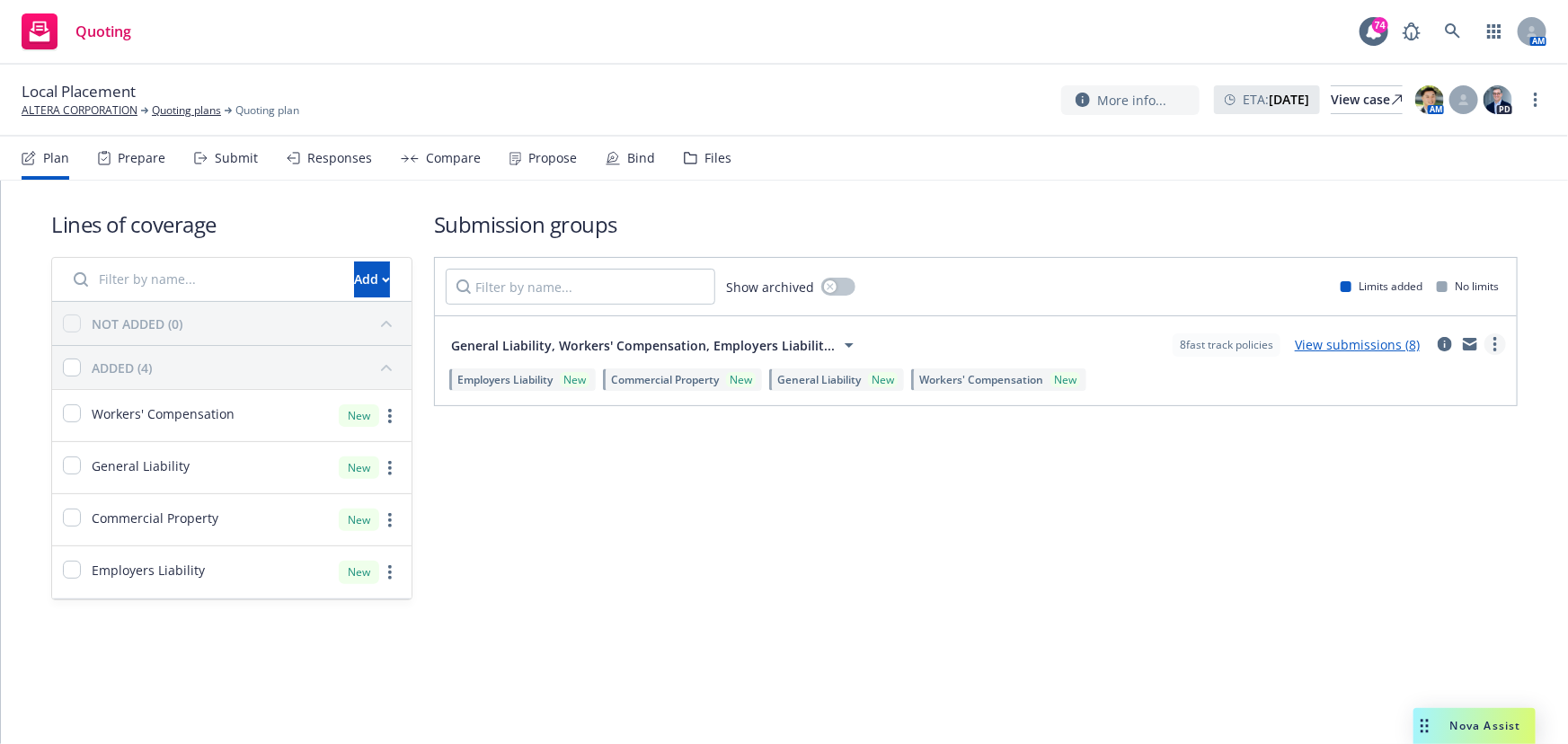
click at [1499, 338] on link "more" at bounding box center [1495, 344] width 22 height 22
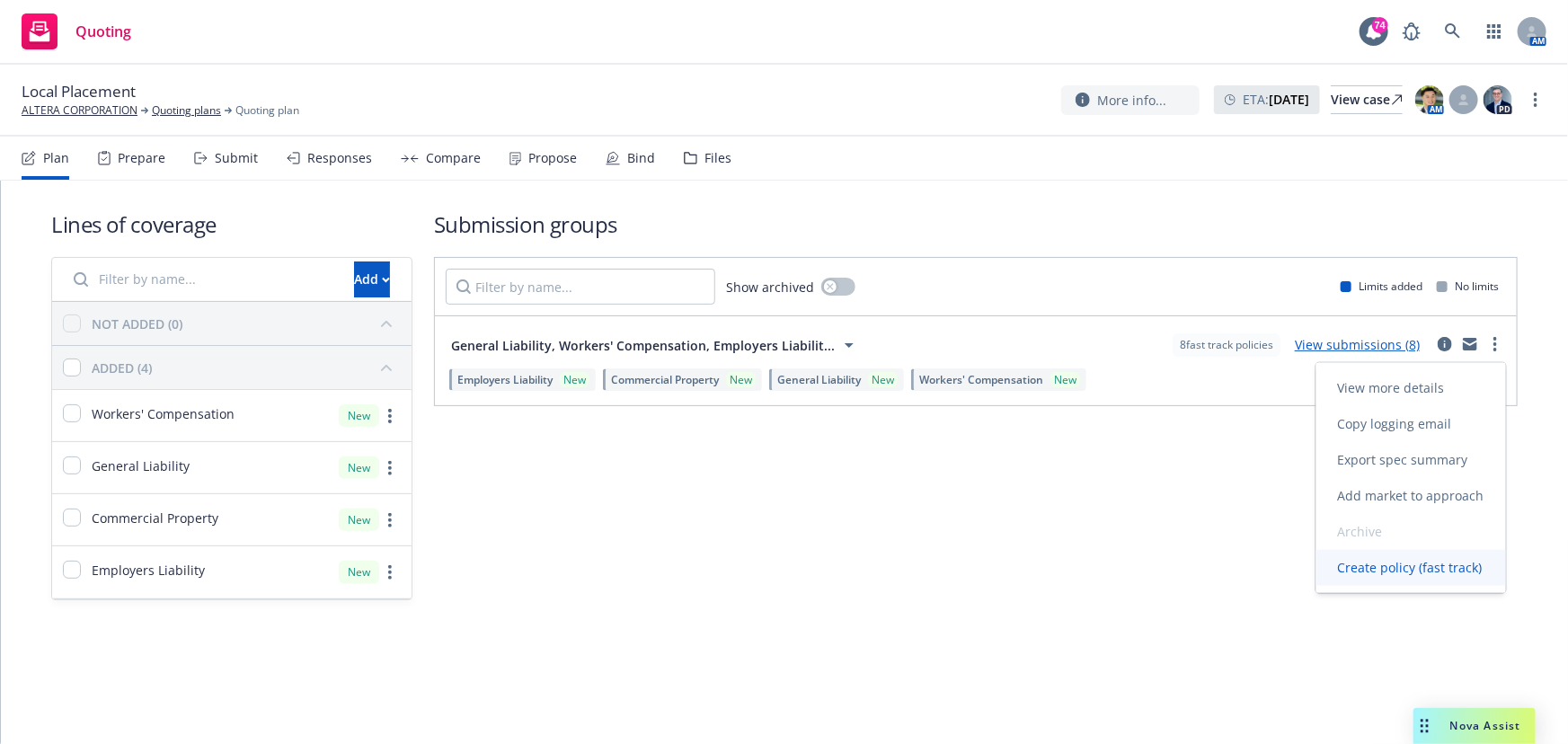
click at [1419, 567] on span "Create policy (fast track)" at bounding box center [1410, 568] width 188 height 17
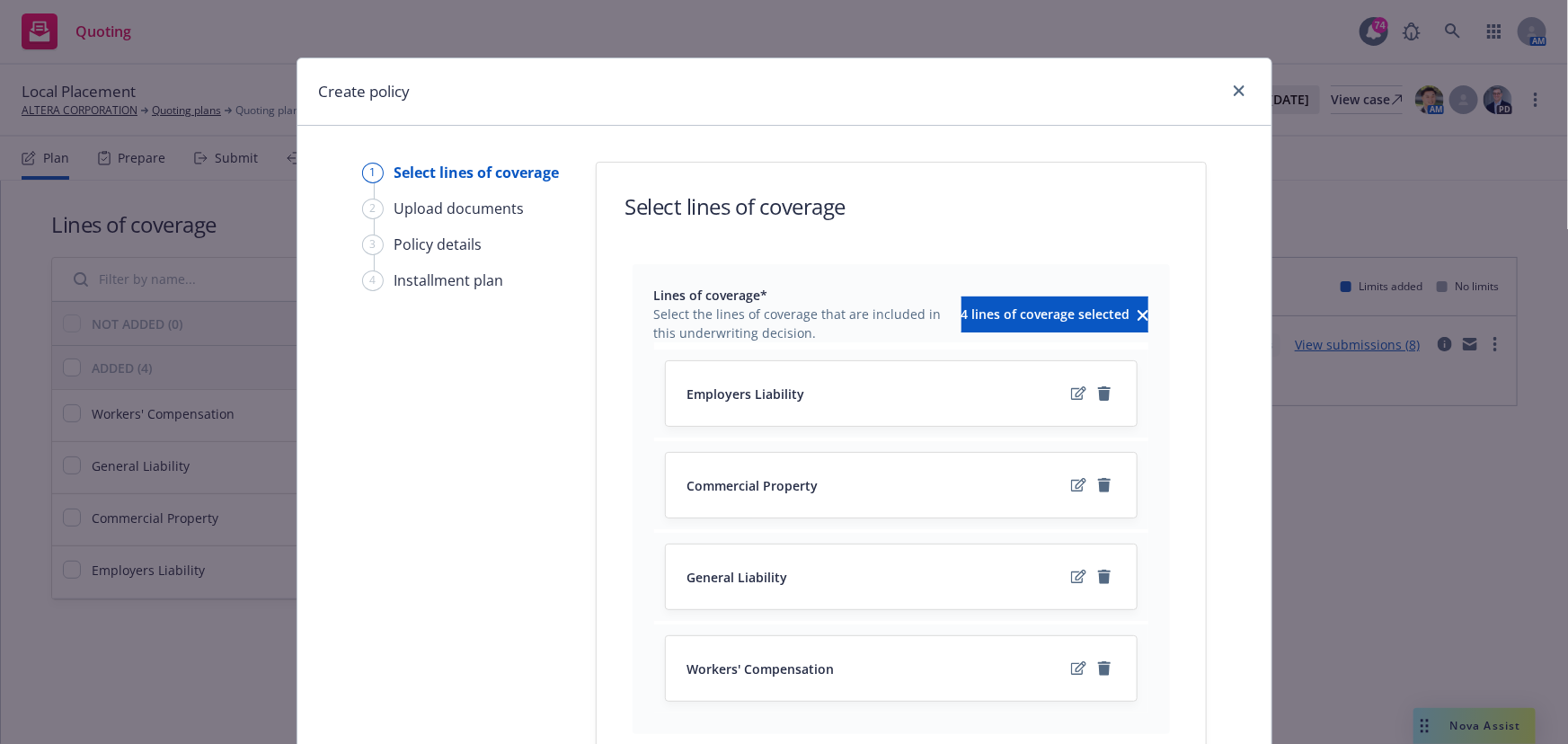
scroll to position [163, 0]
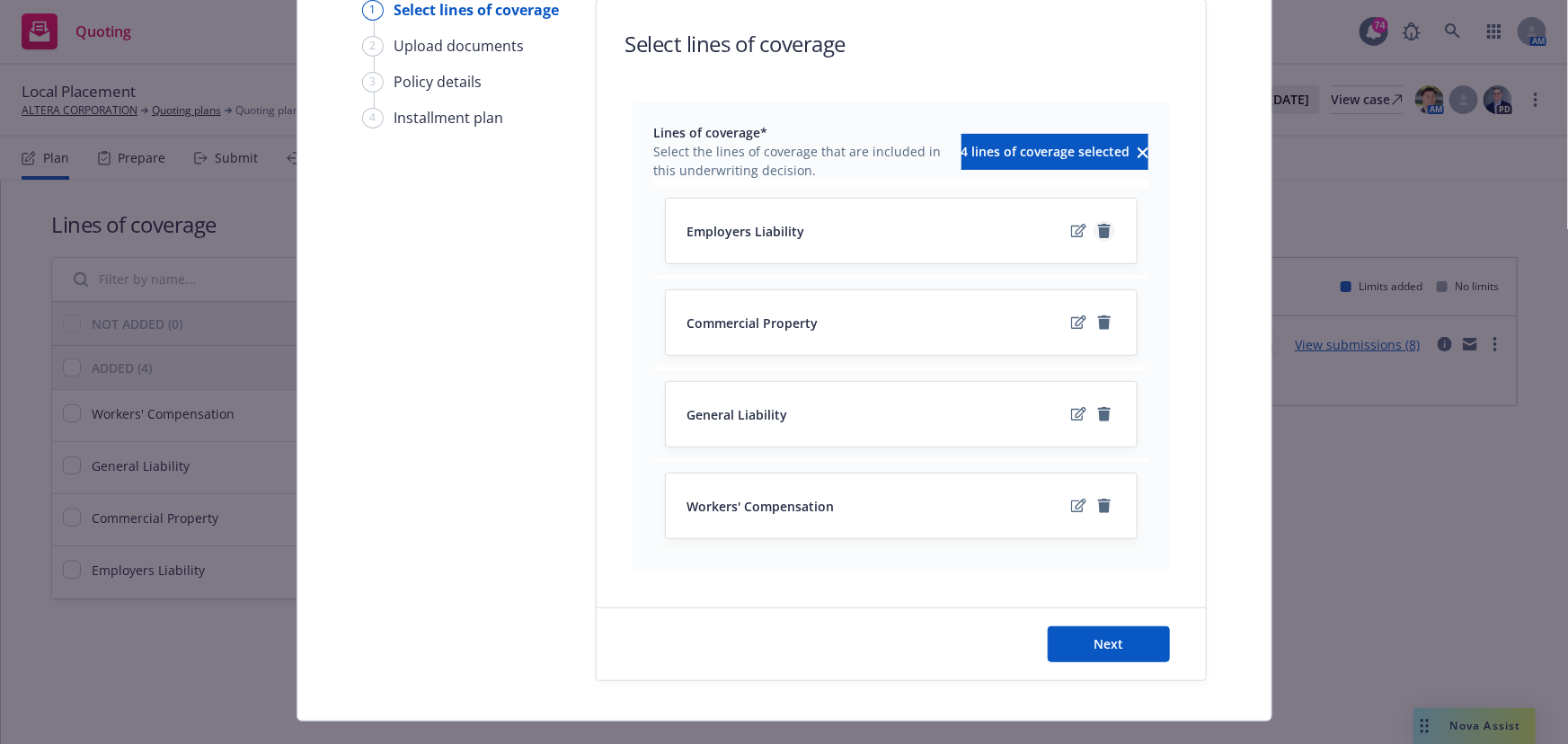
click at [1098, 230] on icon "remove" at bounding box center [1104, 231] width 12 height 14
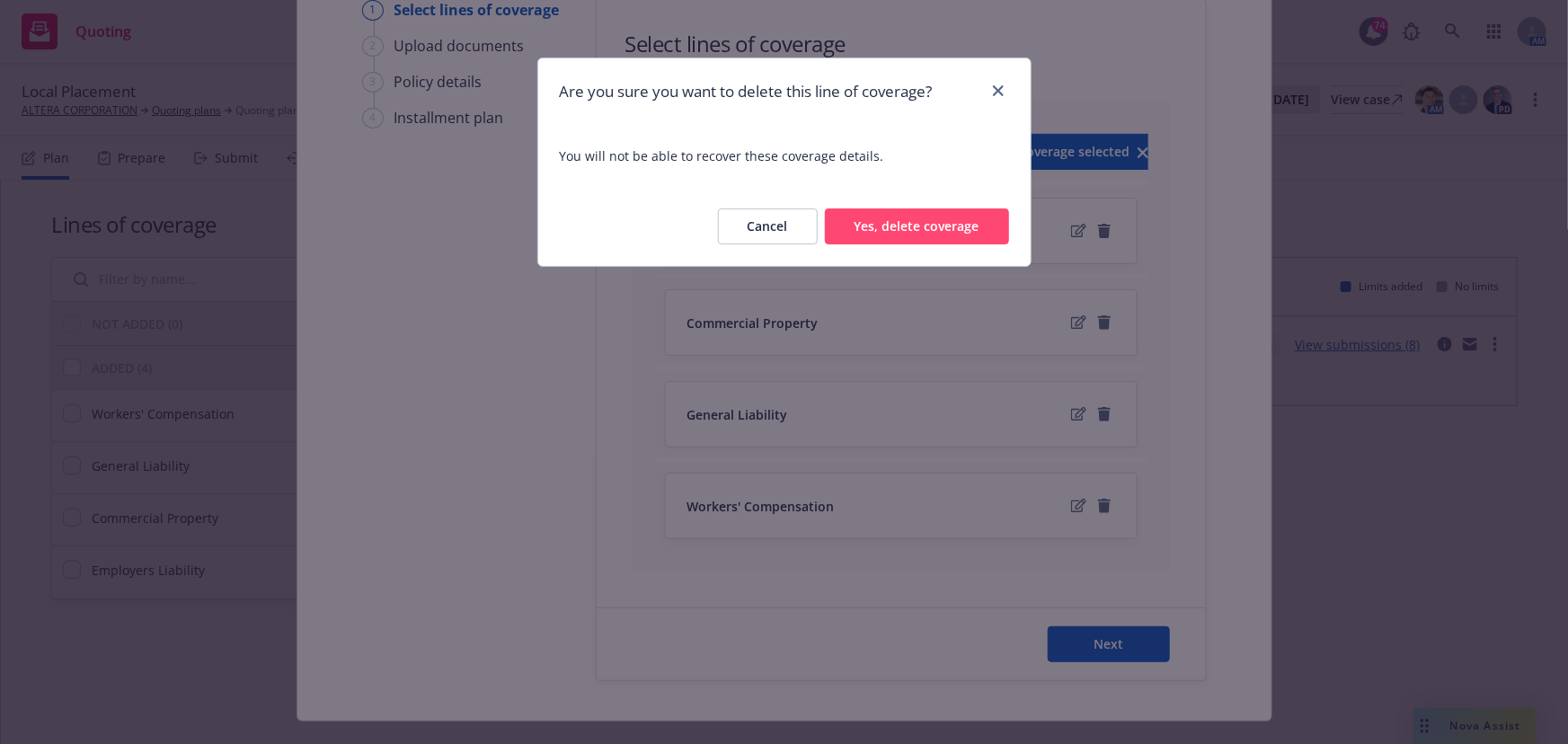
click at [955, 227] on button "Yes, delete coverage" at bounding box center [916, 227] width 184 height 36
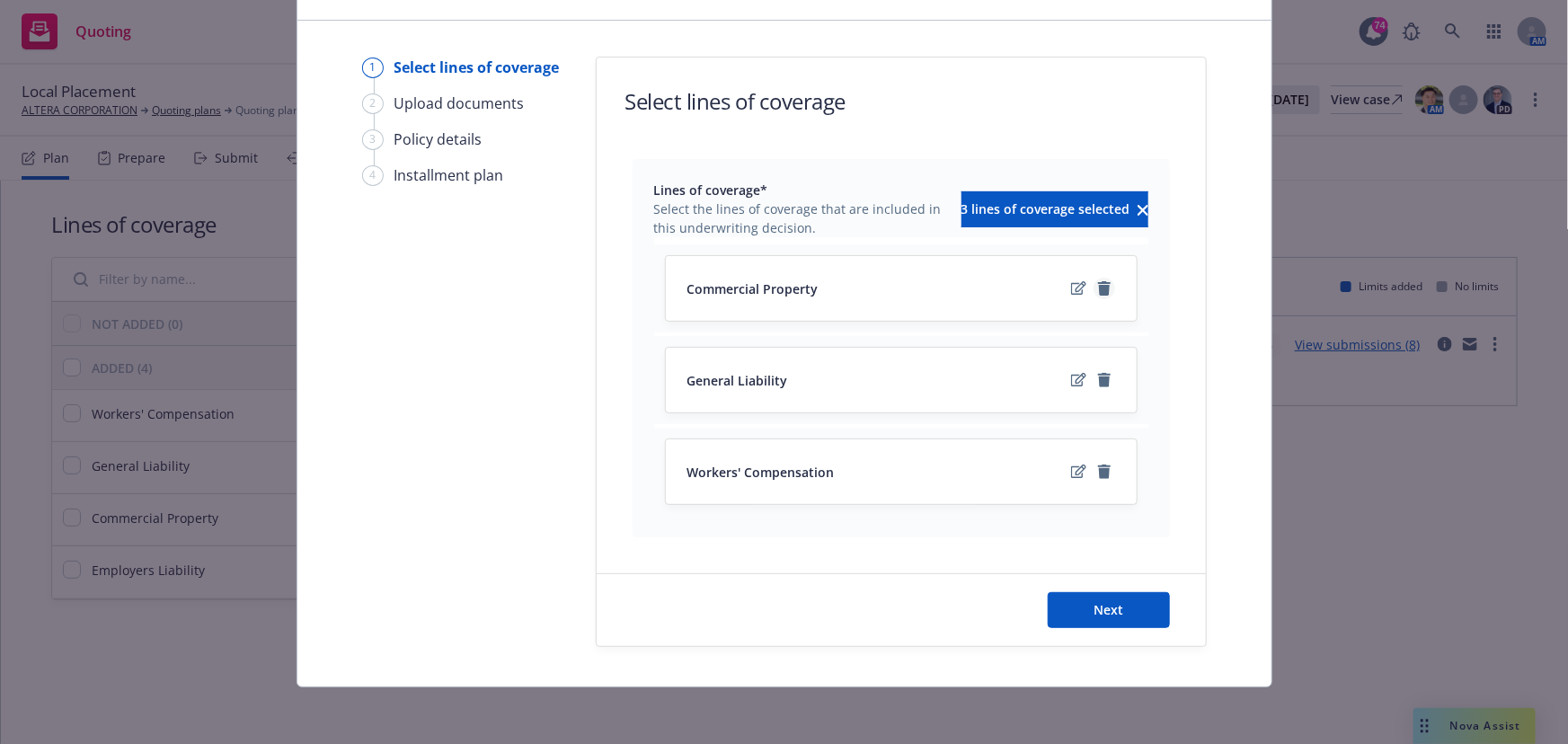
click at [1097, 286] on icon "remove" at bounding box center [1104, 288] width 14 height 14
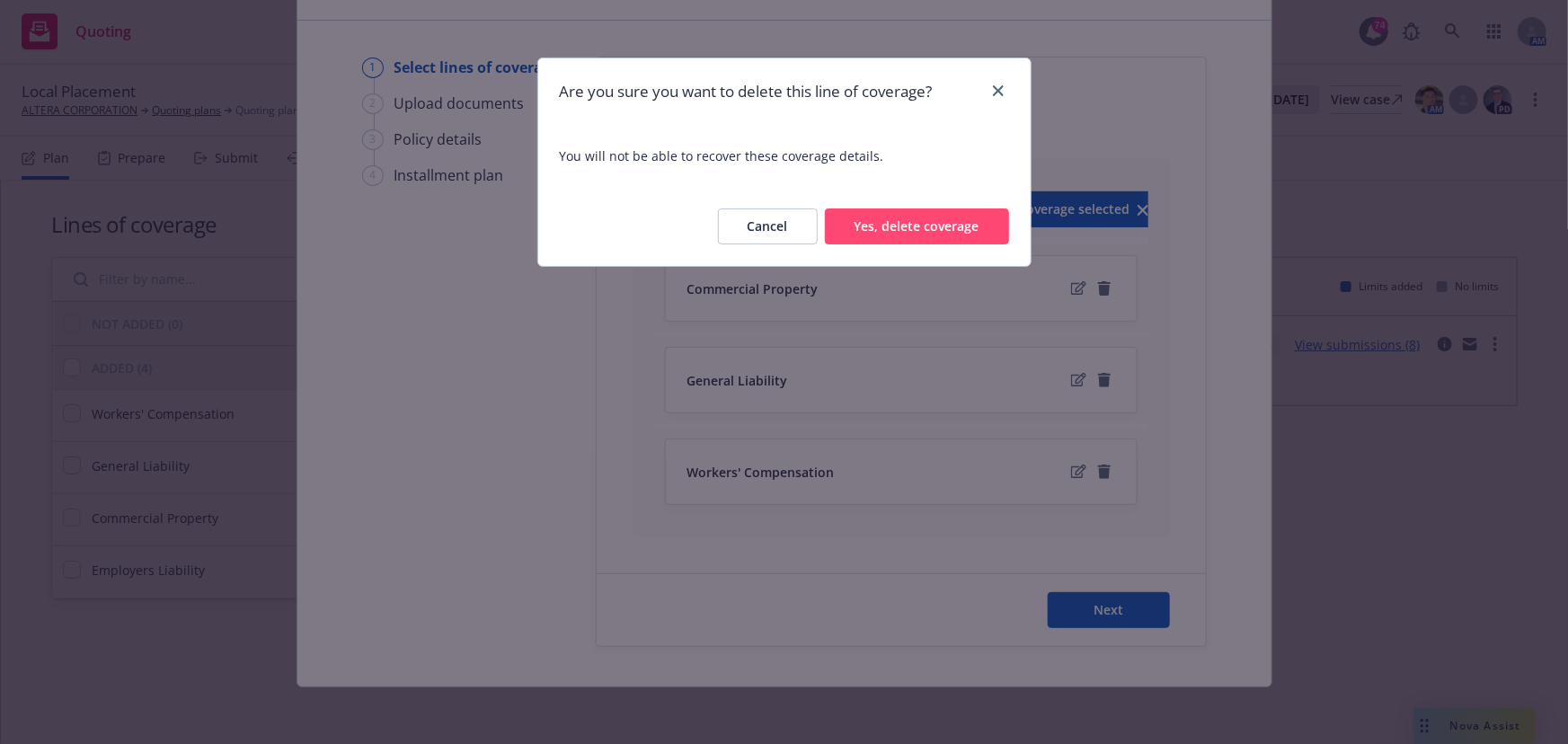
click at [991, 241] on button "Yes, delete coverage" at bounding box center [916, 227] width 184 height 36
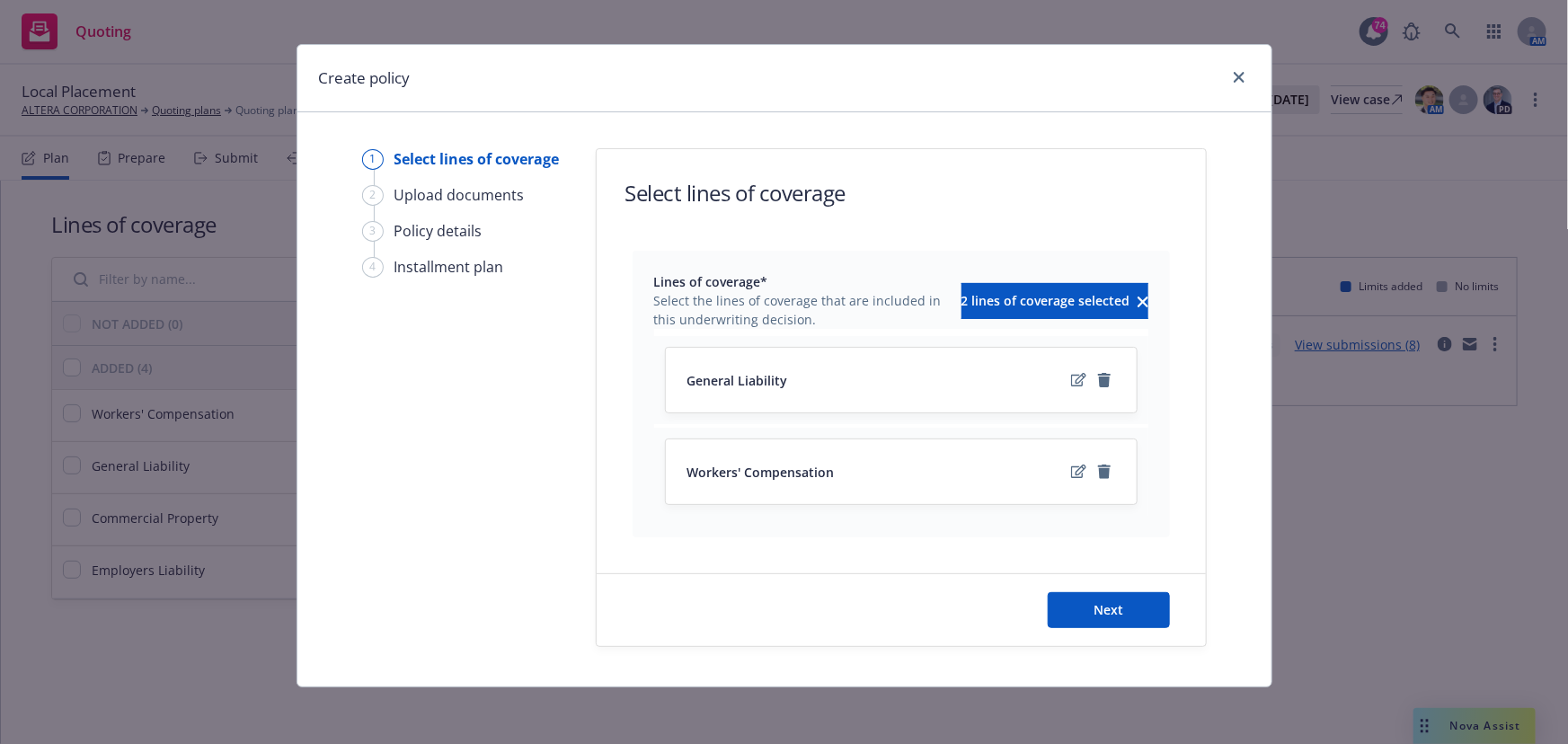
click at [1101, 454] on div "Workers' Compensation" at bounding box center [901, 472] width 471 height 65
click at [1098, 466] on icon "remove" at bounding box center [1104, 472] width 12 height 14
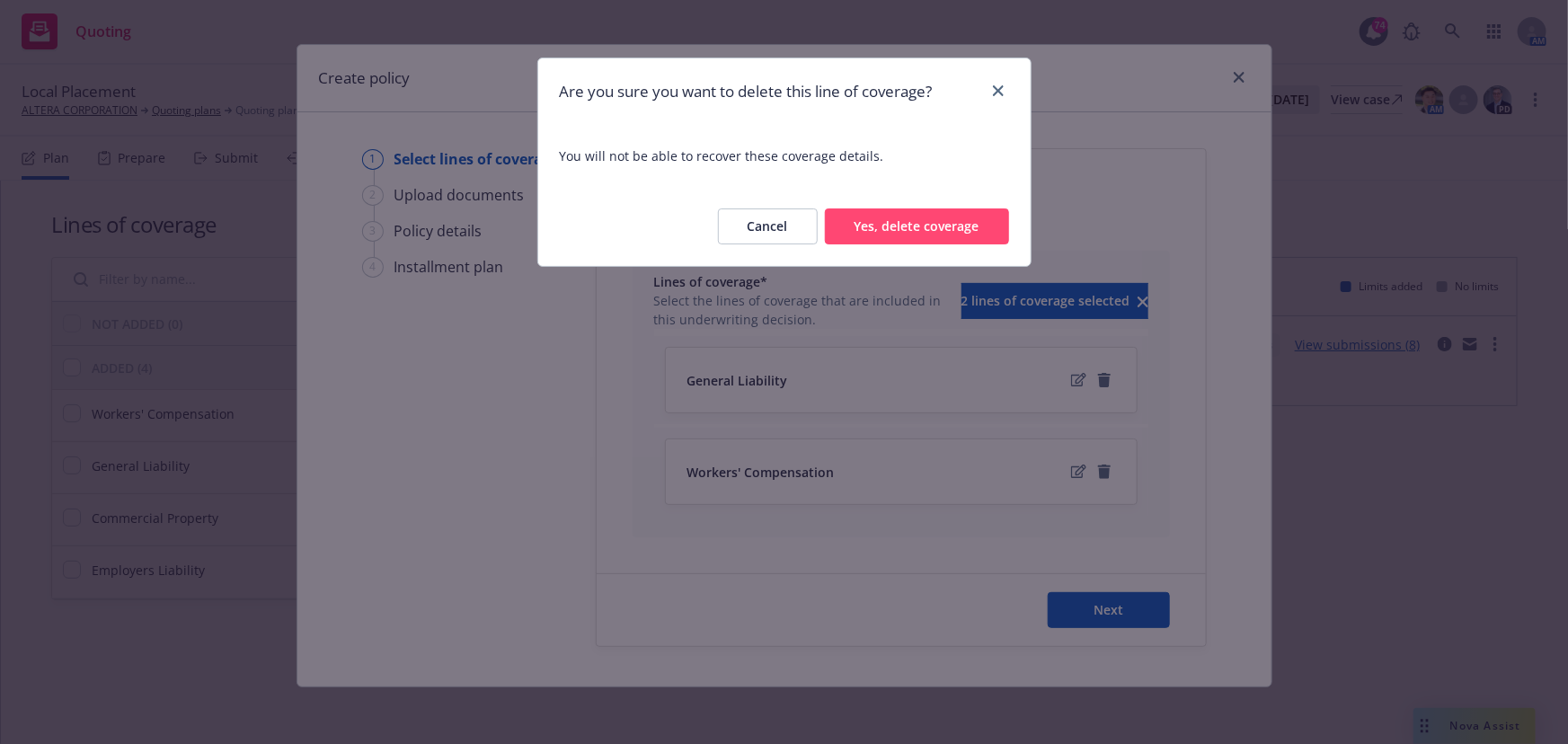
click at [931, 245] on div "Cancel Yes, delete coverage" at bounding box center [784, 226] width 493 height 79
click at [915, 233] on button "Yes, delete coverage" at bounding box center [916, 227] width 184 height 36
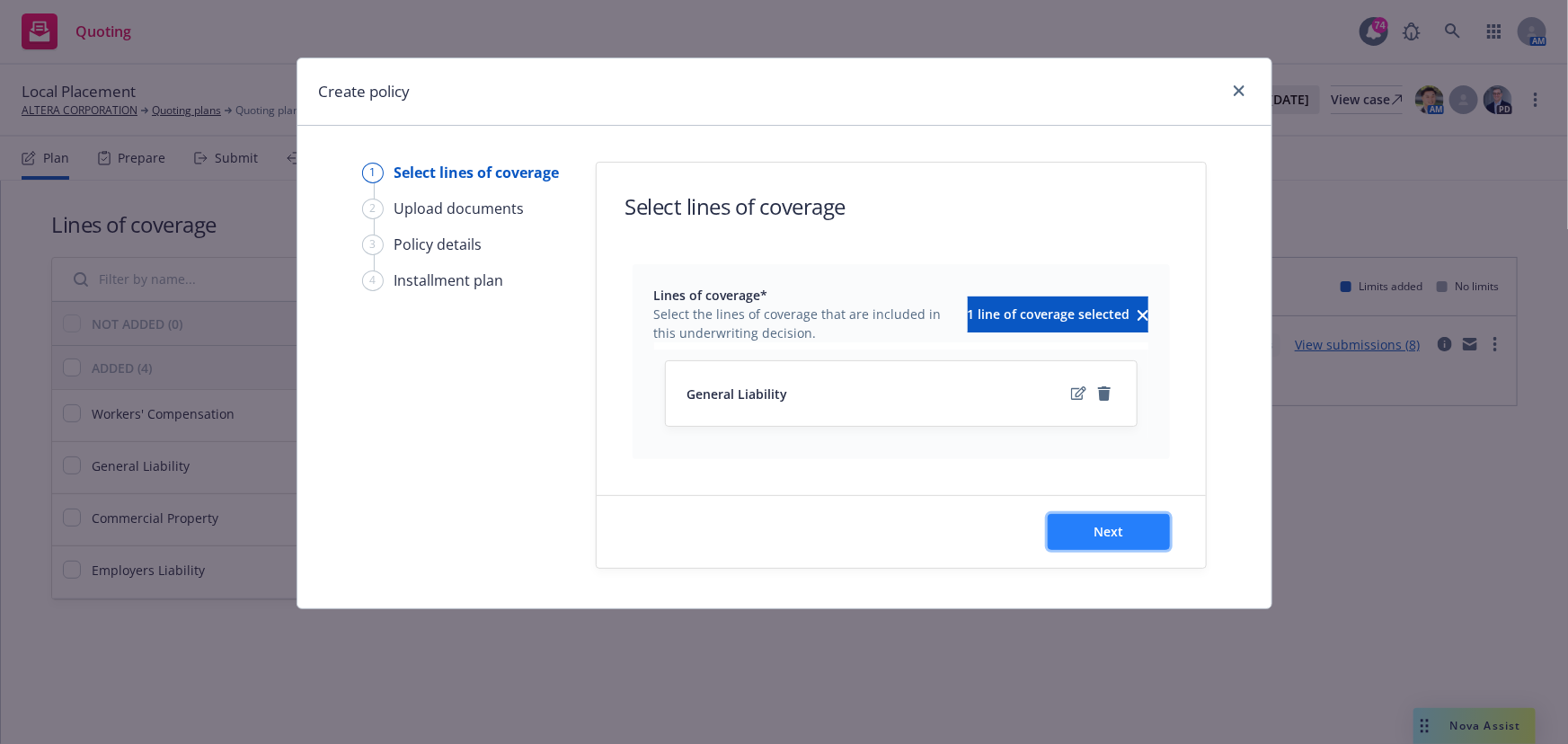
click at [1150, 533] on button "Next" at bounding box center [1109, 533] width 122 height 36
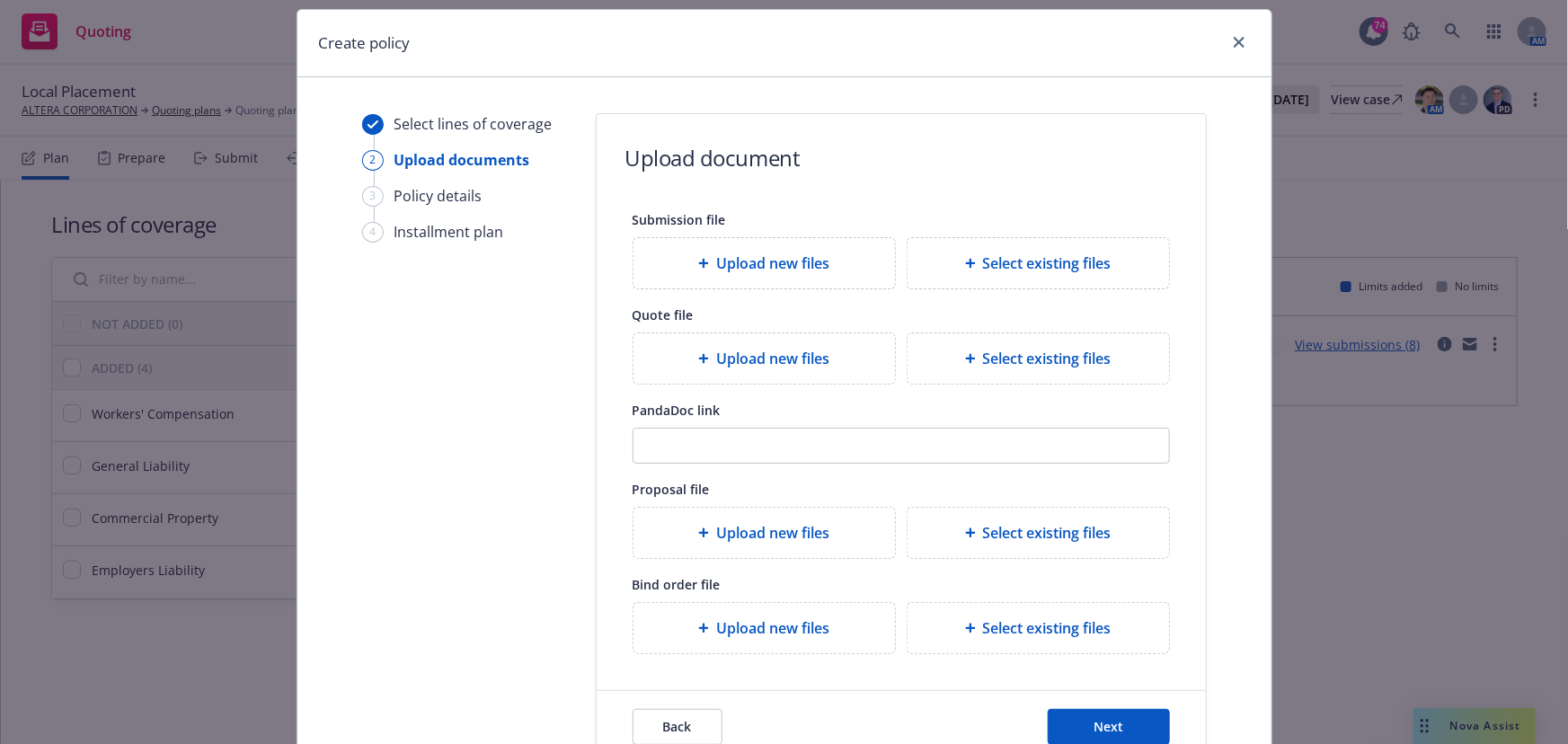
scroll to position [165, 0]
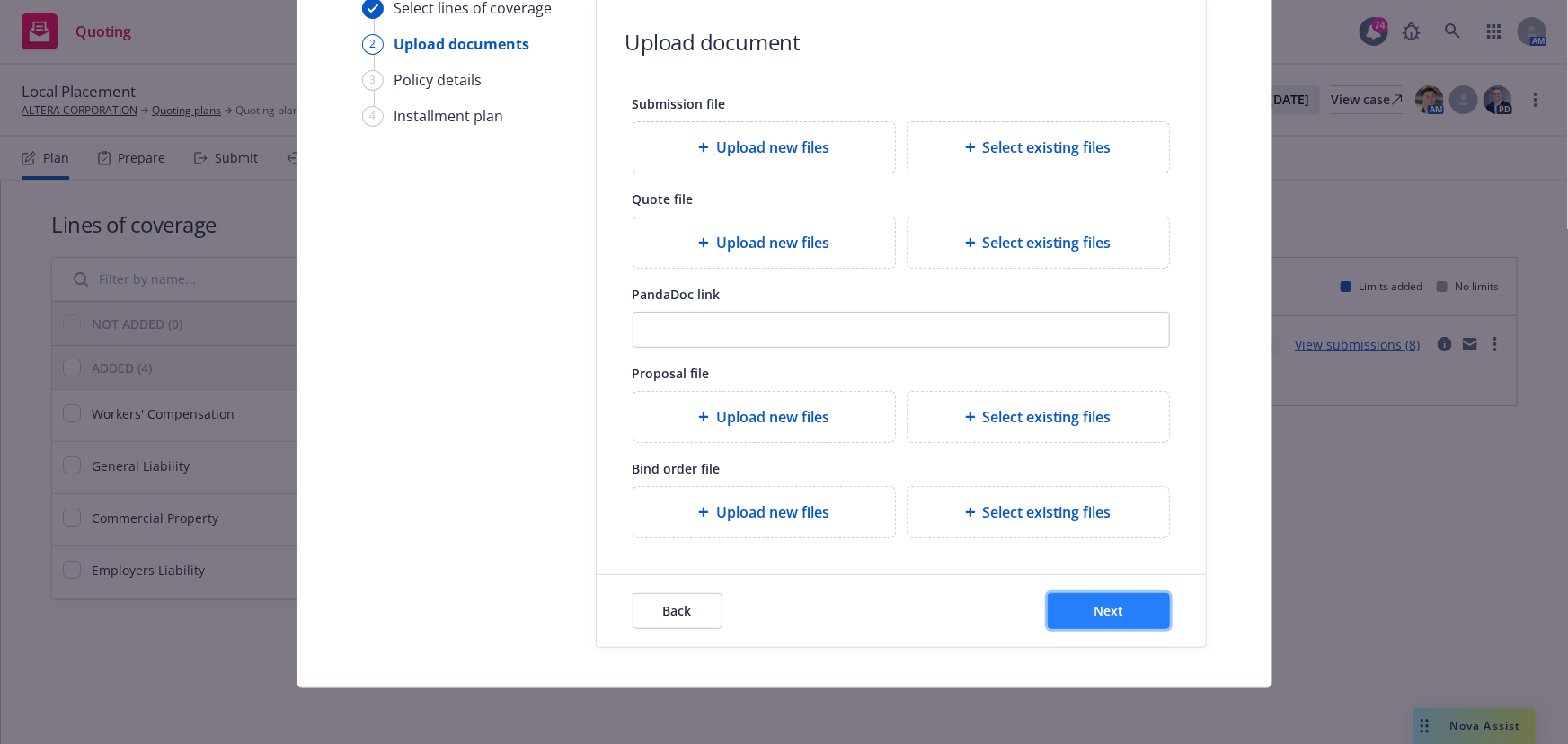
click at [1076, 593] on button "Next" at bounding box center [1109, 612] width 122 height 36
select select "12"
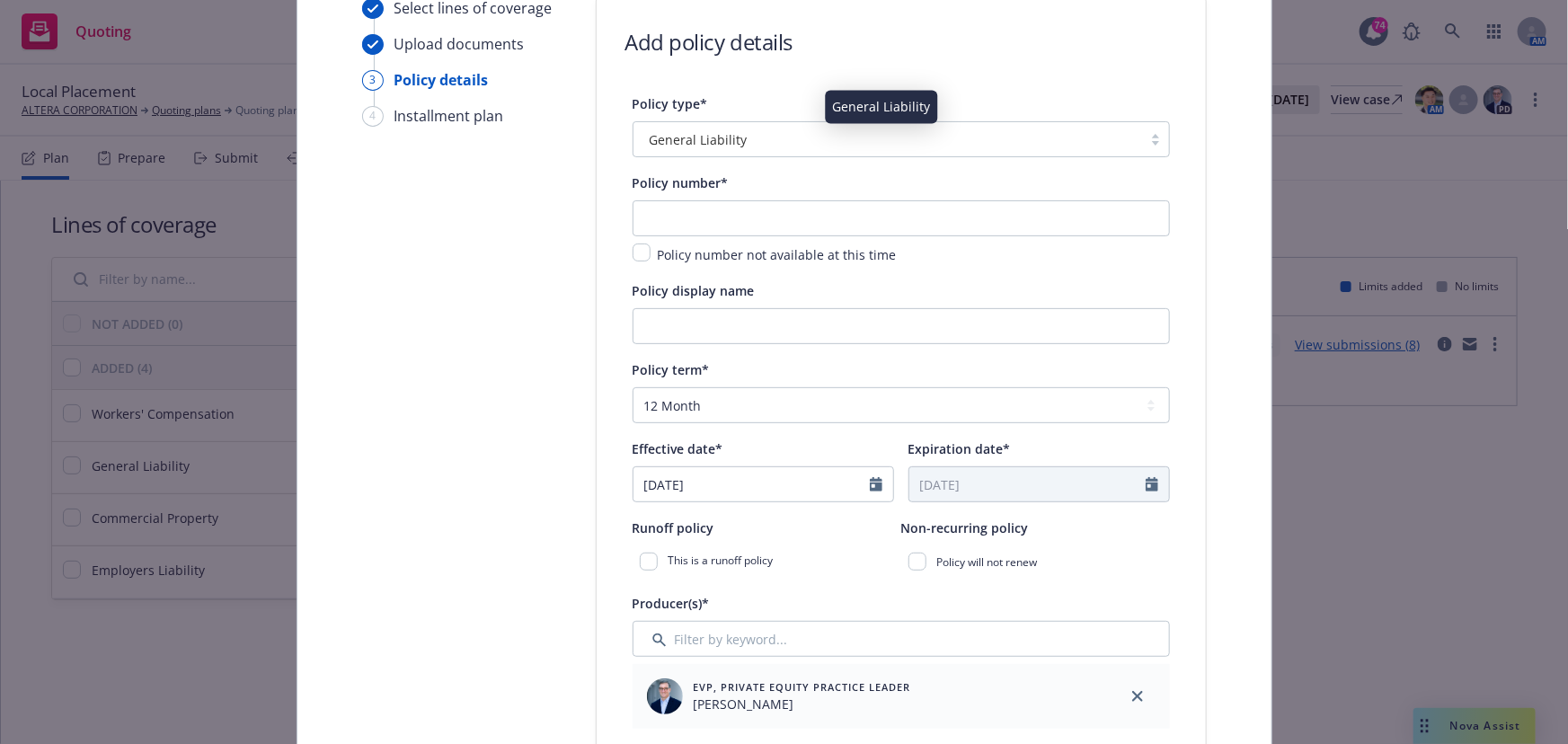
click at [698, 146] on span "General Liability" at bounding box center [698, 140] width 98 height 19
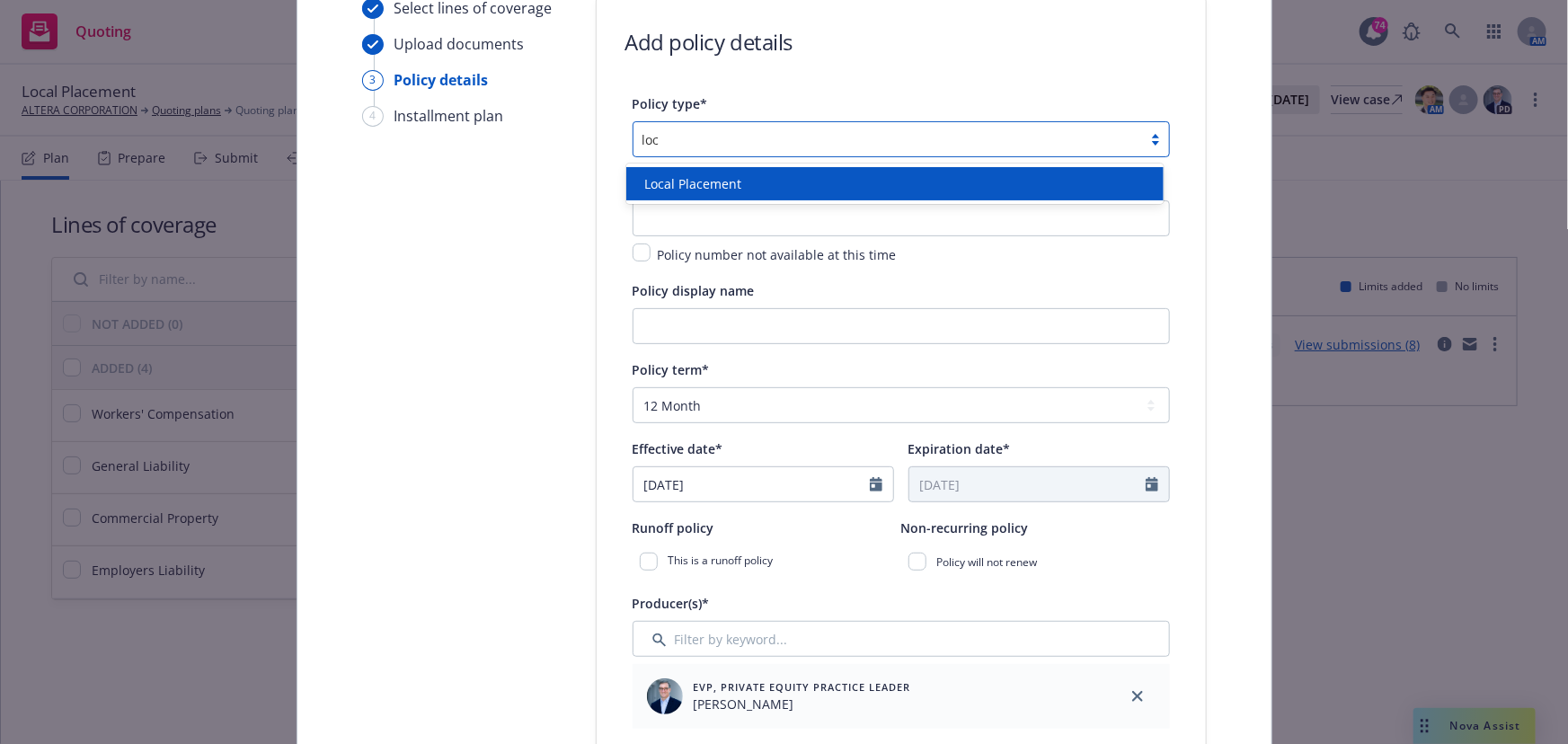
scroll to position [0, 0]
type input "local"
click at [690, 182] on span "Local Placement" at bounding box center [693, 184] width 97 height 19
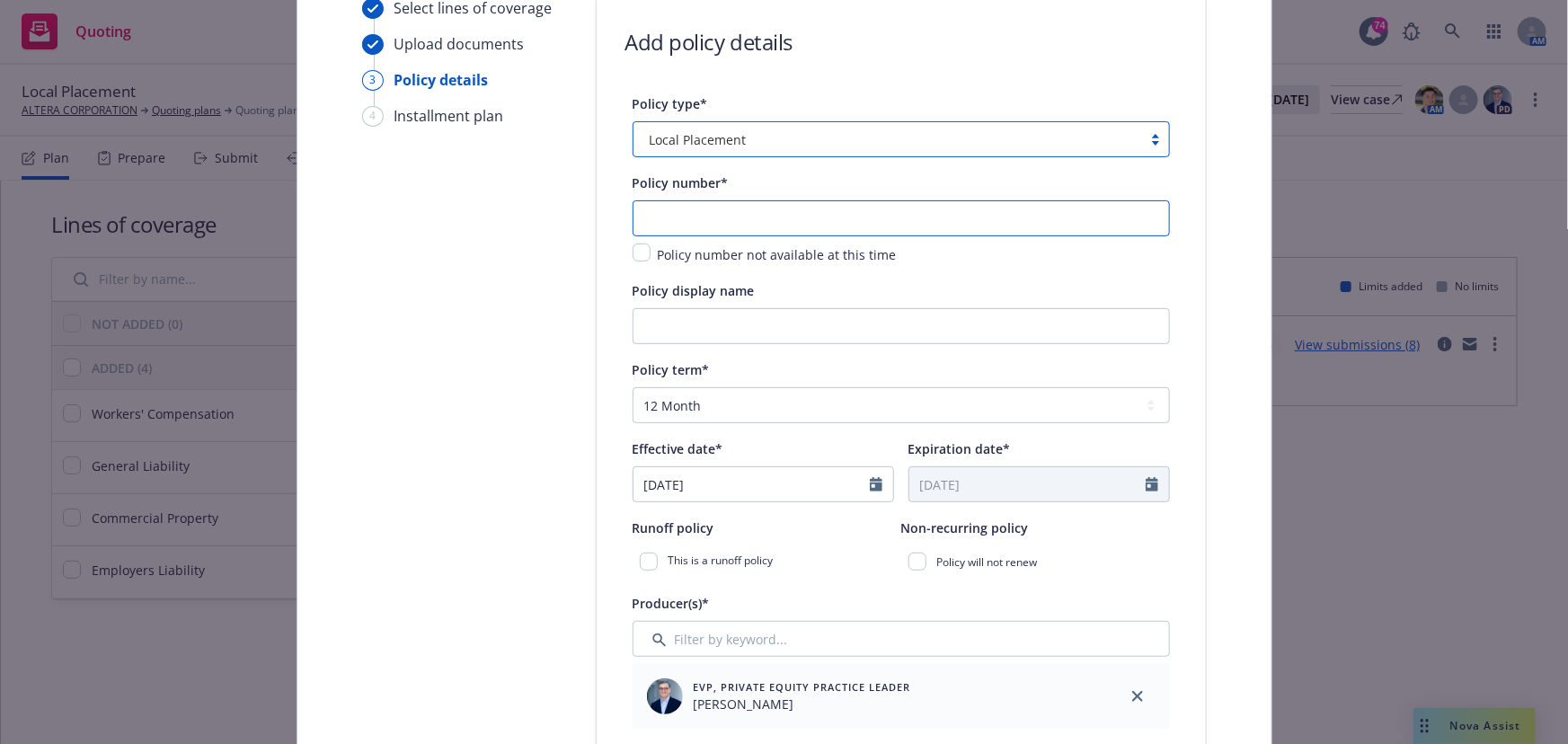
click at [659, 211] on input "text" at bounding box center [901, 218] width 537 height 36
type input "TBD- Mexico GL"
click at [954, 309] on input "Policy display name" at bounding box center [901, 327] width 537 height 36
type input "Mexico GL"
click at [849, 388] on select "Select policy term 12 Month 6 Month 4 Month 3 Month 2 Month 1 Month 36 Month (3…" at bounding box center [901, 406] width 537 height 36
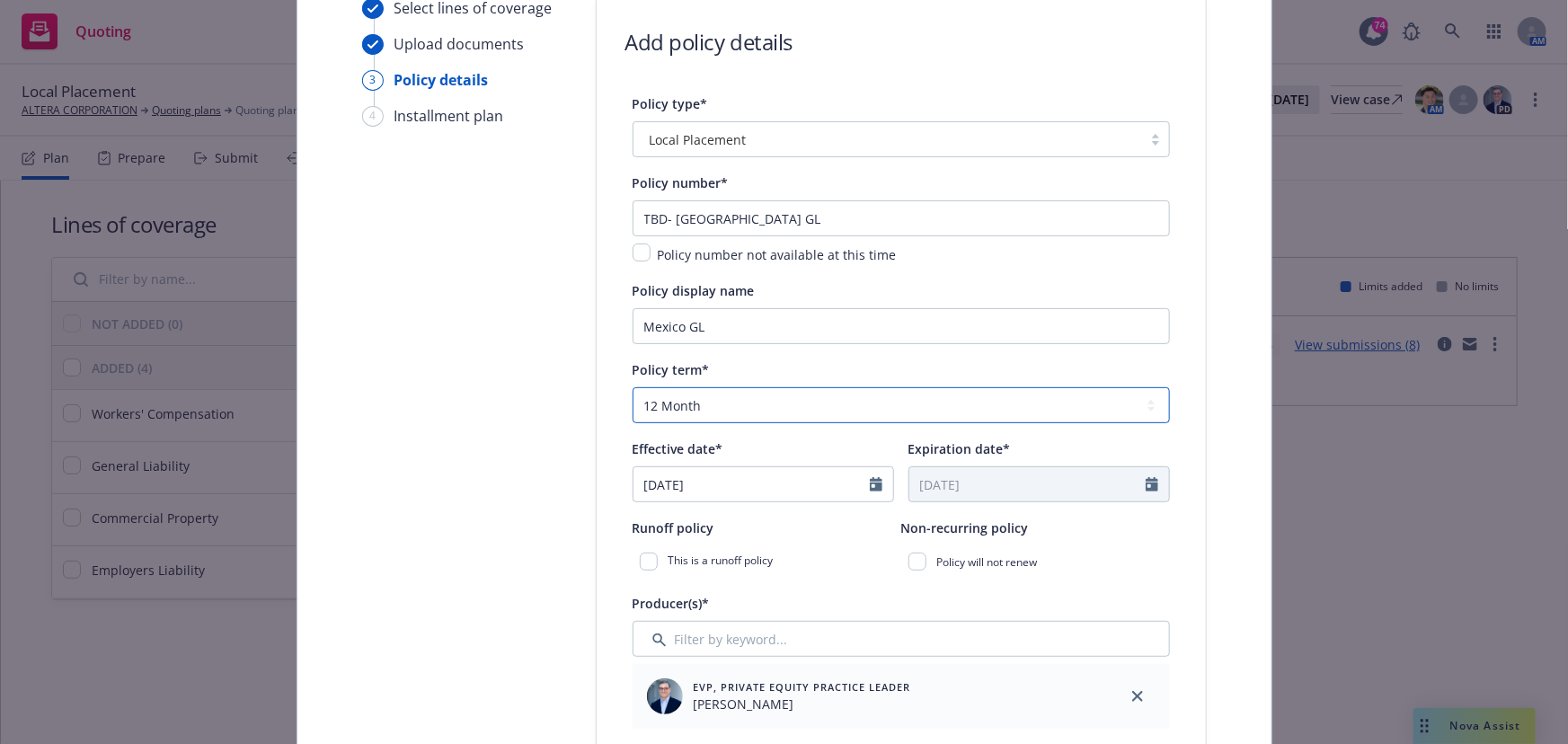
select select "other"
click at [633, 388] on select "Select policy term 12 Month 6 Month 4 Month 3 Month 2 Month 1 Month 36 Month (3…" at bounding box center [901, 406] width 537 height 36
select select "9"
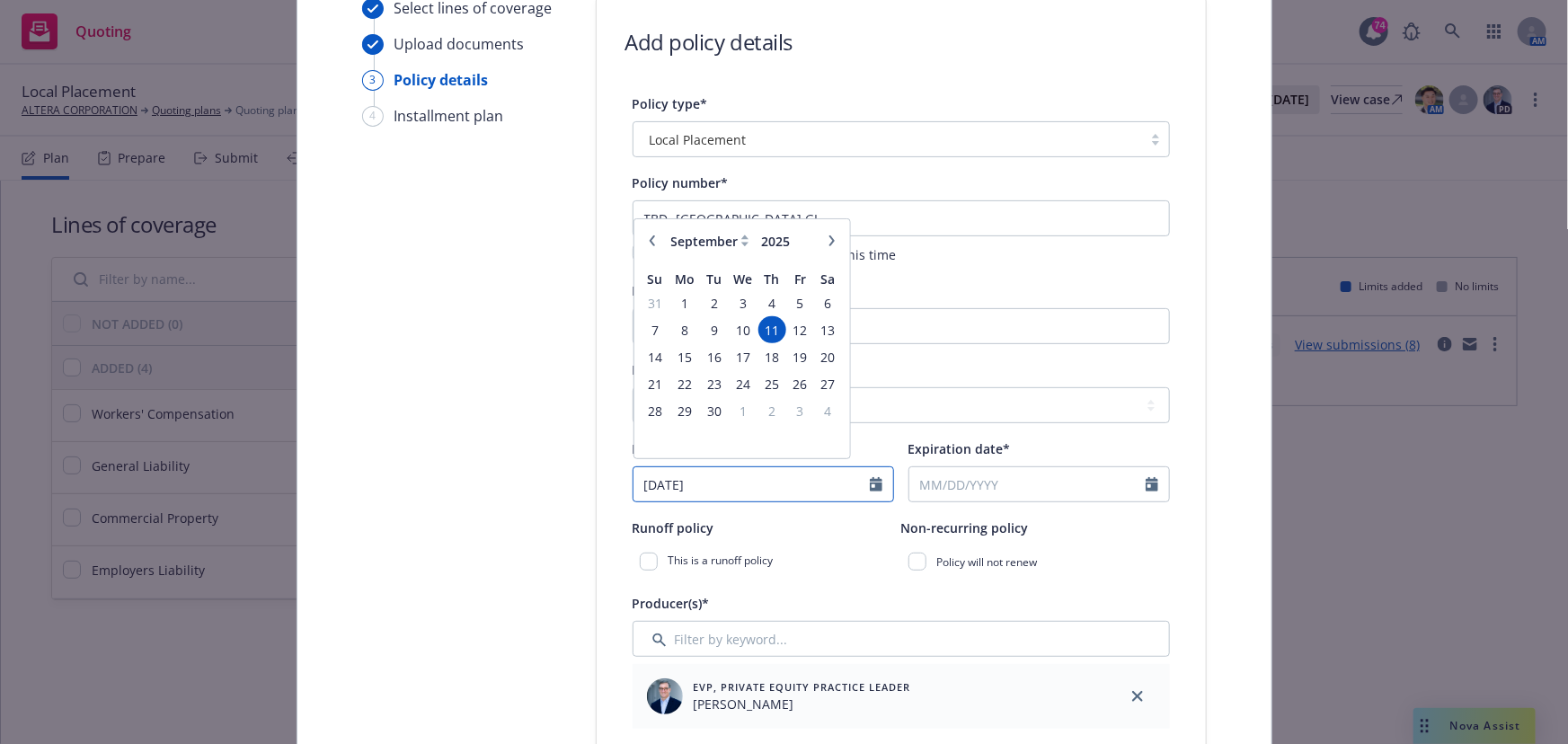
click at [722, 479] on input "09/11/2025" at bounding box center [752, 485] width 236 height 34
click at [796, 341] on span "12" at bounding box center [799, 335] width 24 height 23
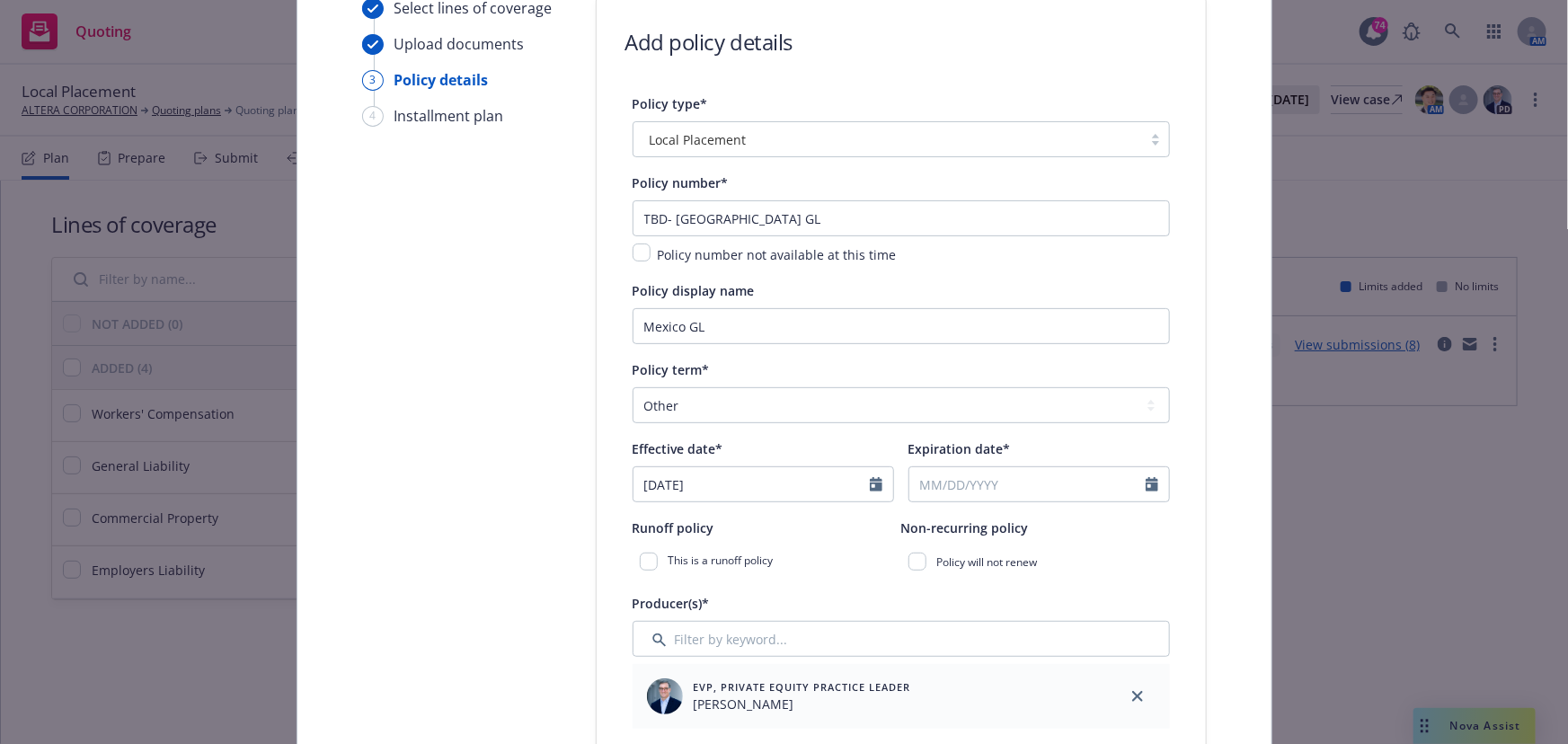
type input "[DATE]"
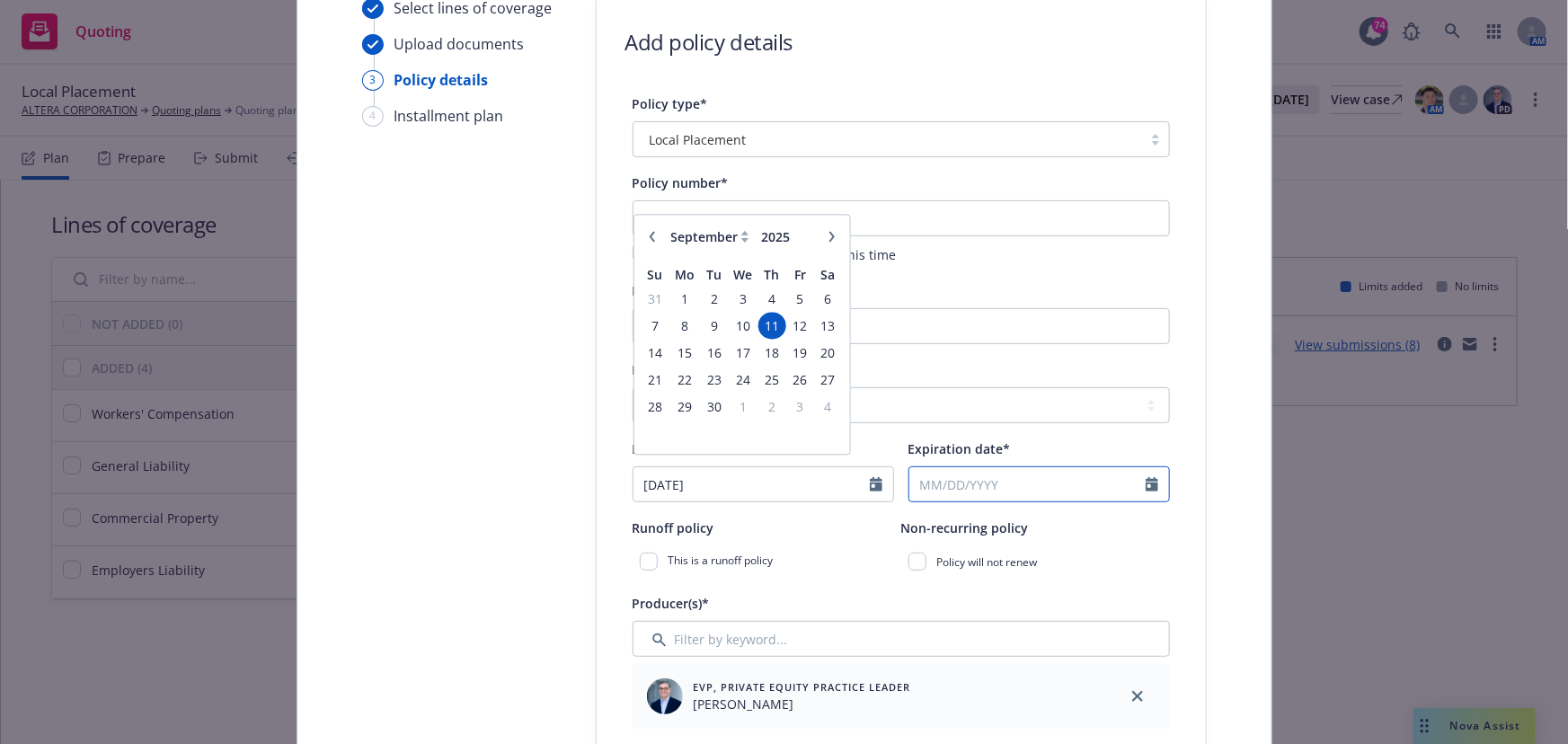
select select "9"
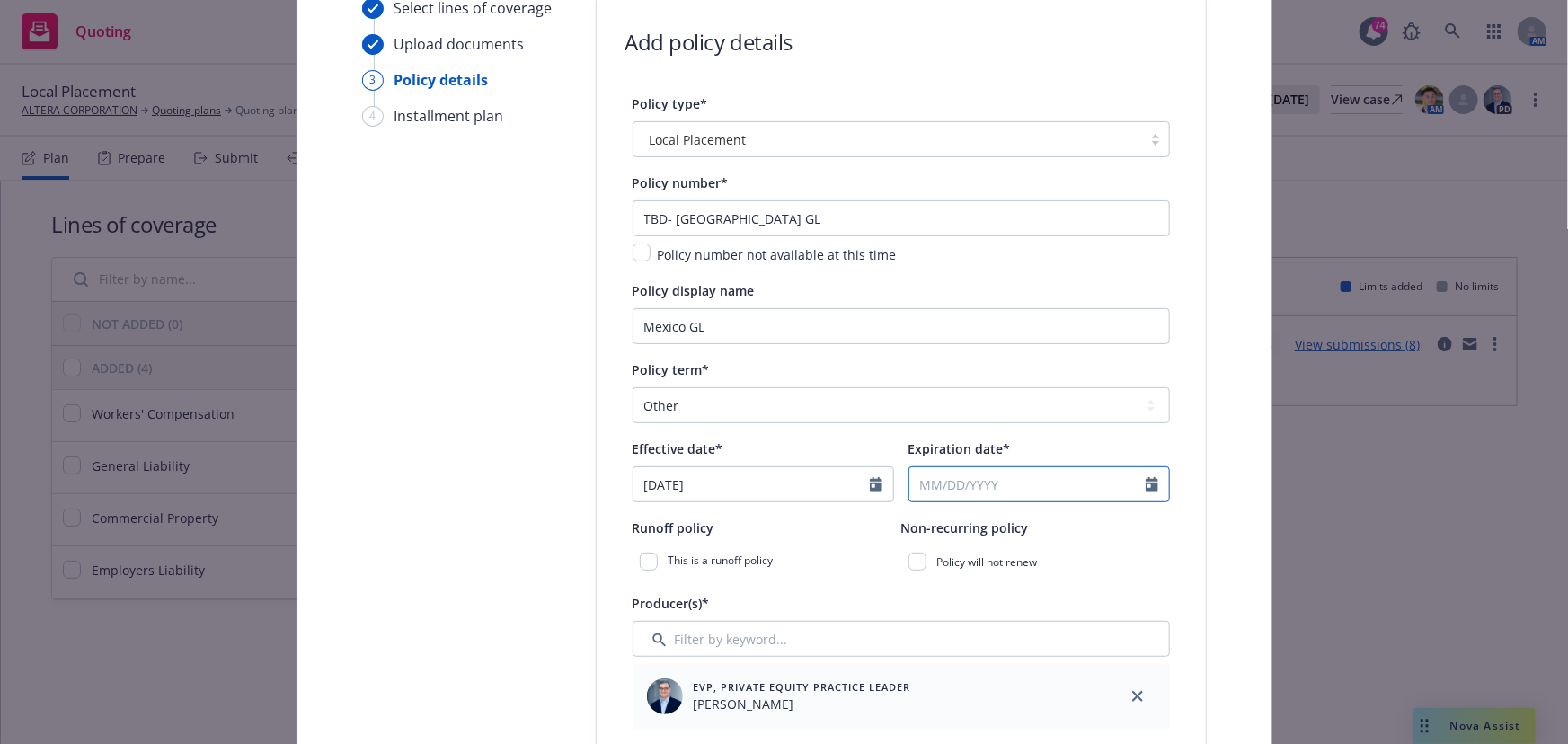
click at [928, 482] on input "Expiration date*" at bounding box center [1028, 485] width 236 height 34
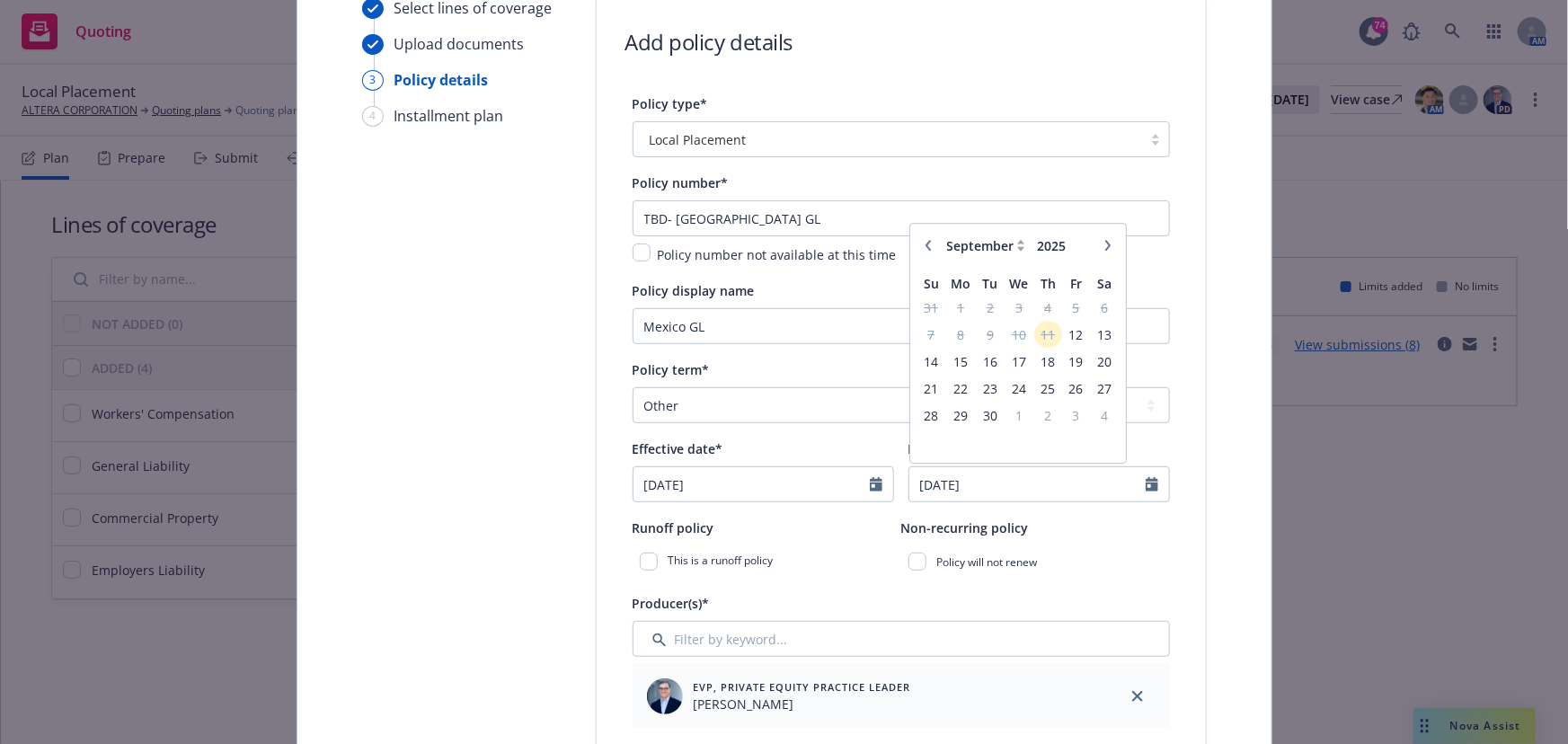
type input "[DATE]"
click at [978, 335] on span "9" at bounding box center [989, 335] width 24 height 23
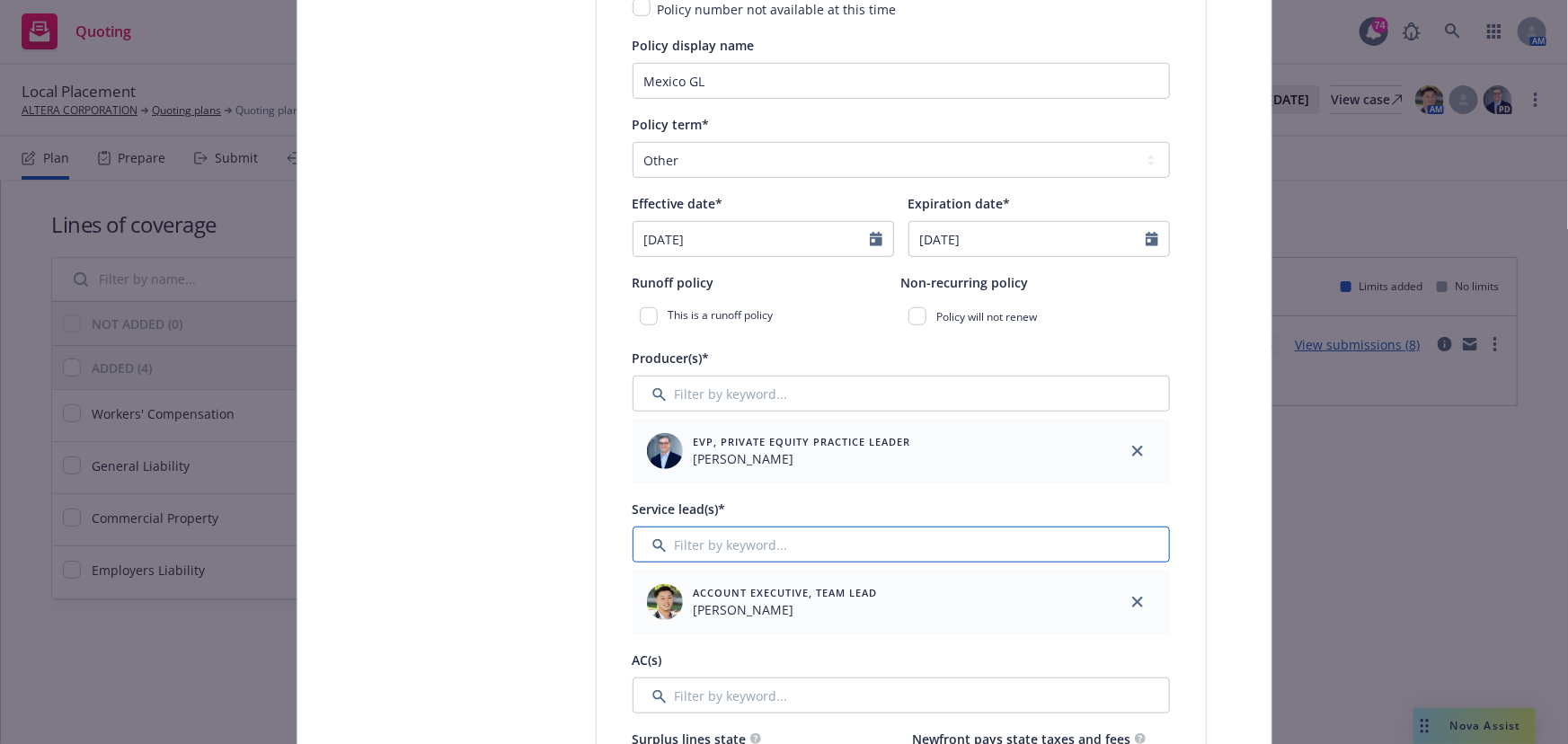
click at [712, 537] on input "Filter by keyword..." at bounding box center [901, 545] width 537 height 36
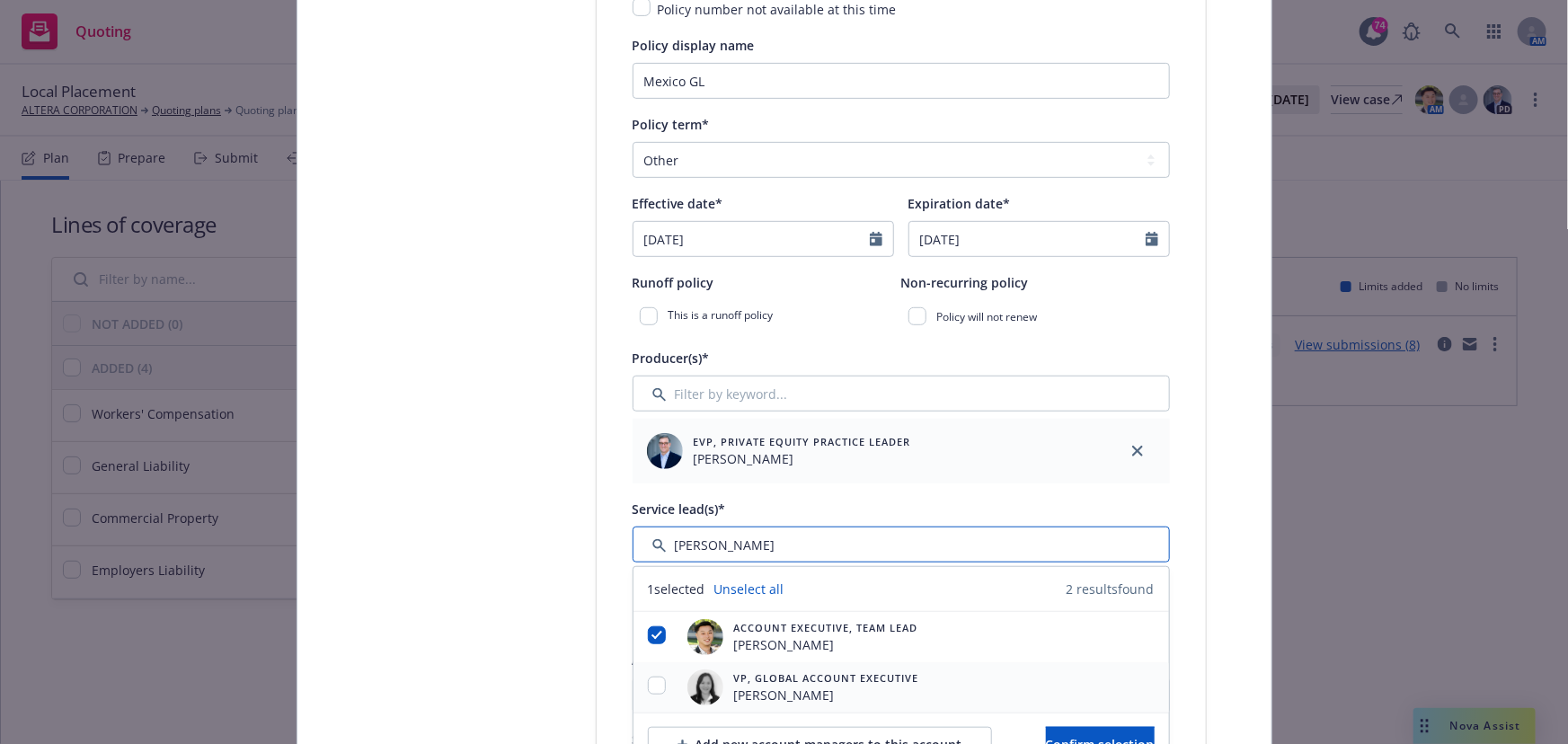
type input "[PERSON_NAME]"
click at [652, 688] on input "checkbox" at bounding box center [656, 685] width 18 height 18
checkbox input "true"
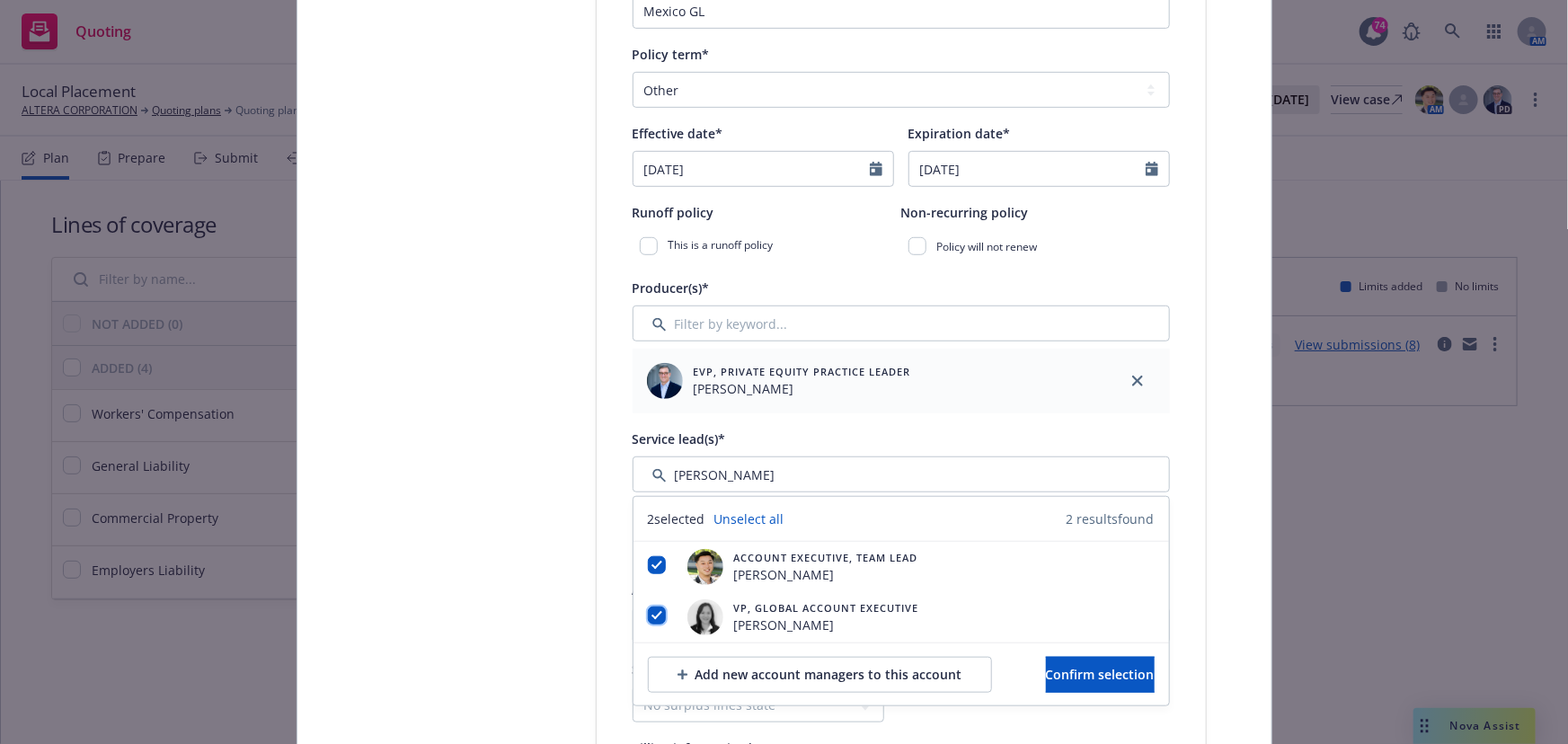
scroll to position [655, 0]
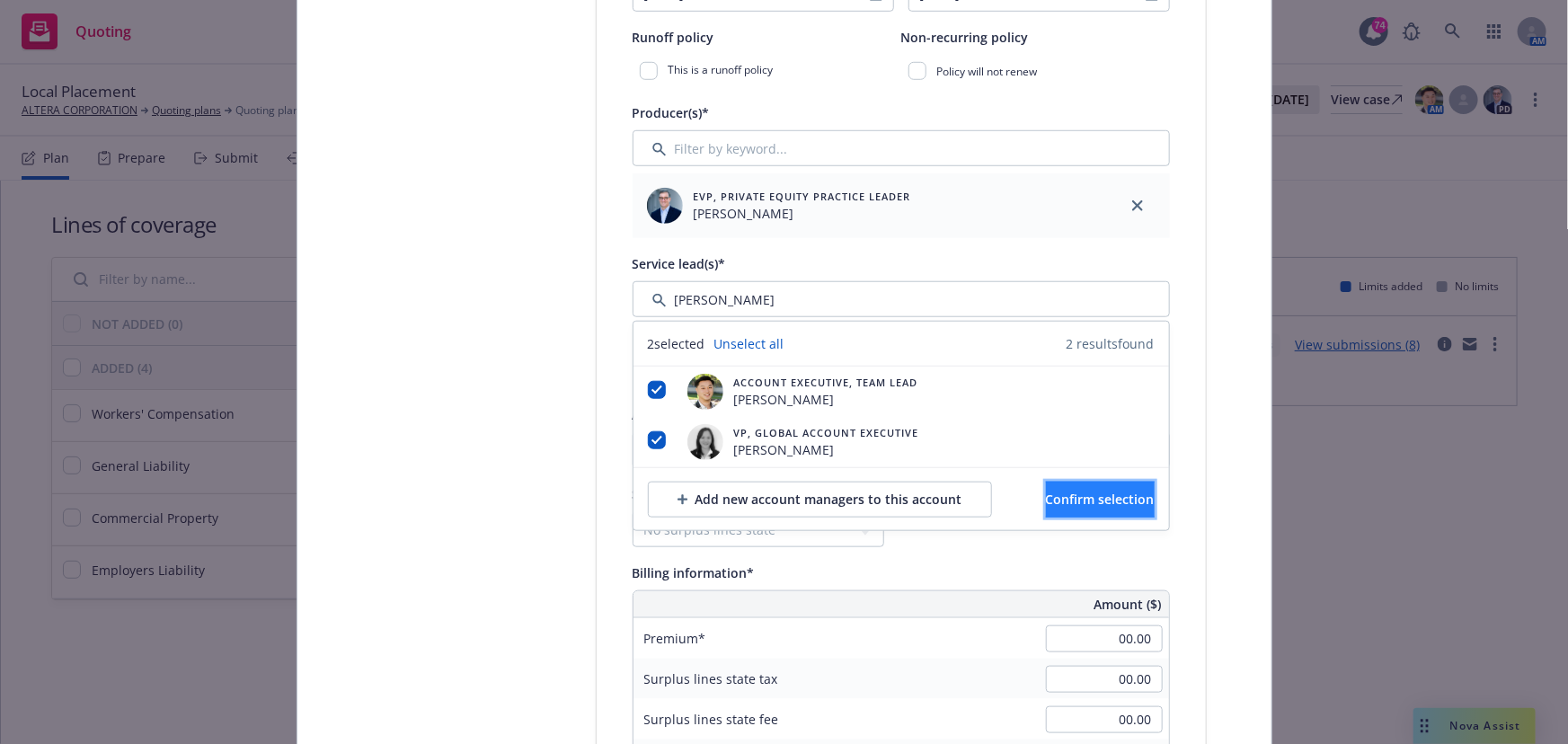
click at [1046, 499] on button "Confirm selection" at bounding box center [1100, 500] width 109 height 36
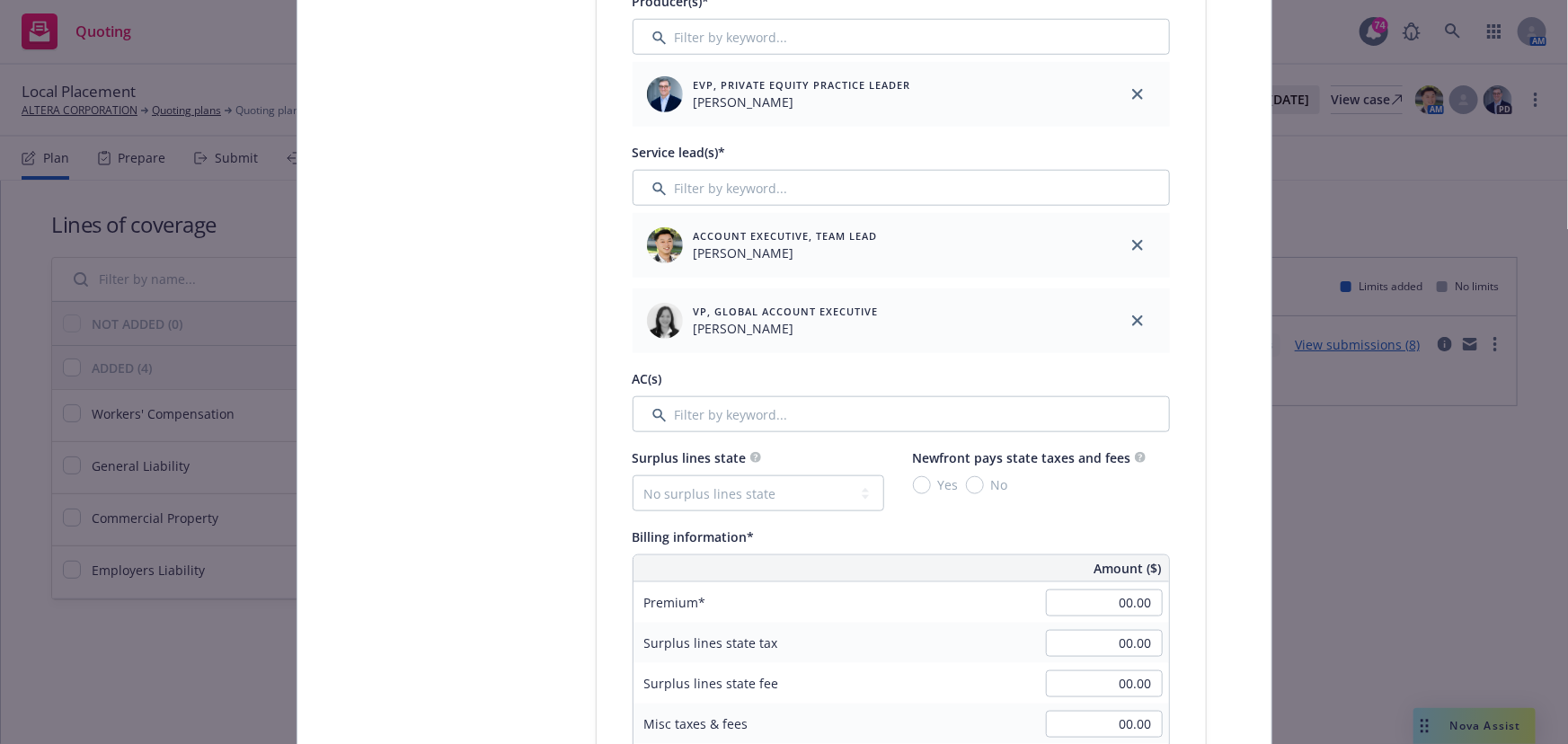
scroll to position [899, 0]
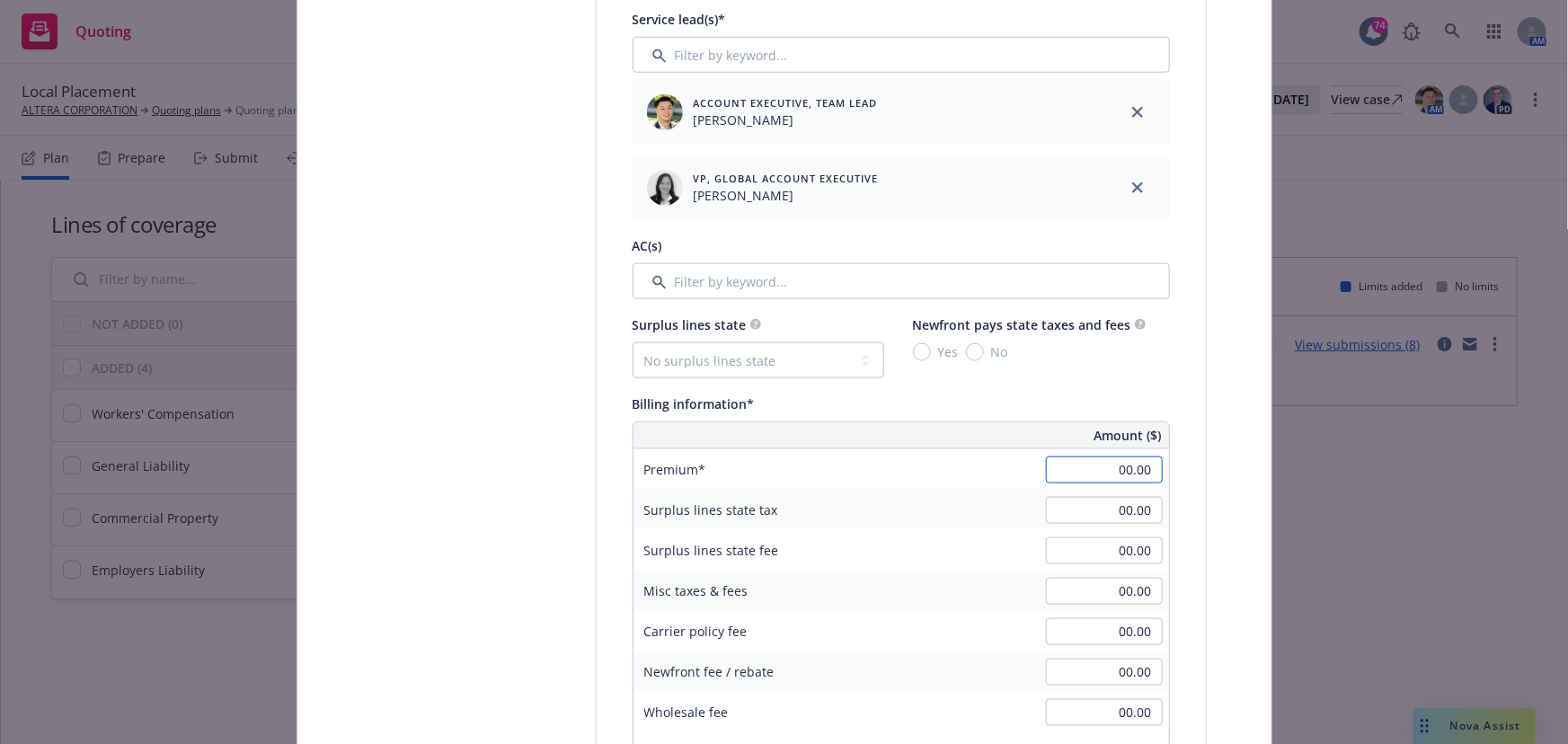
click at [1065, 462] on input "00.00" at bounding box center [1104, 470] width 117 height 27
type input "1,500.00"
click at [855, 471] on div "Premium" at bounding box center [768, 470] width 270 height 40
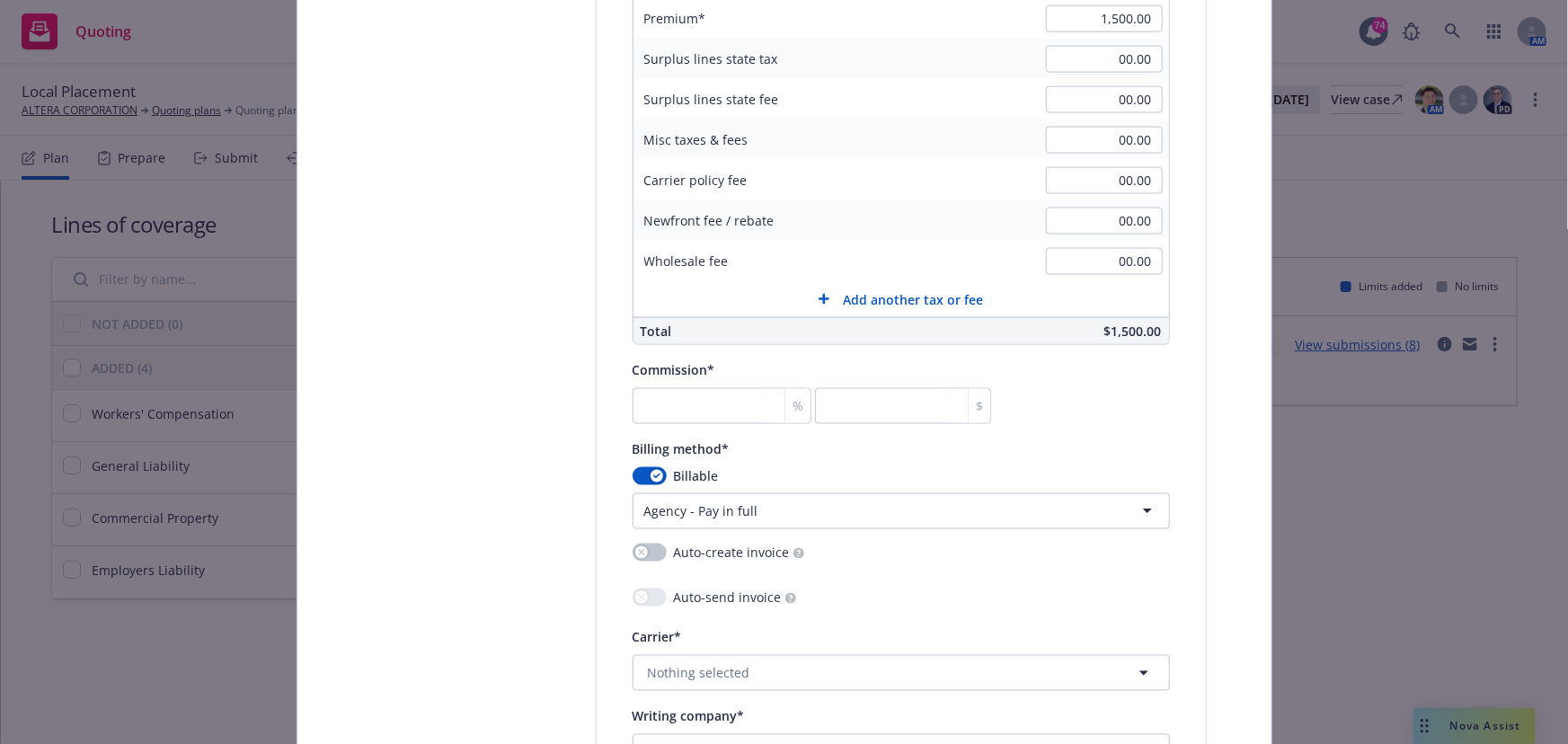
scroll to position [1390, 0]
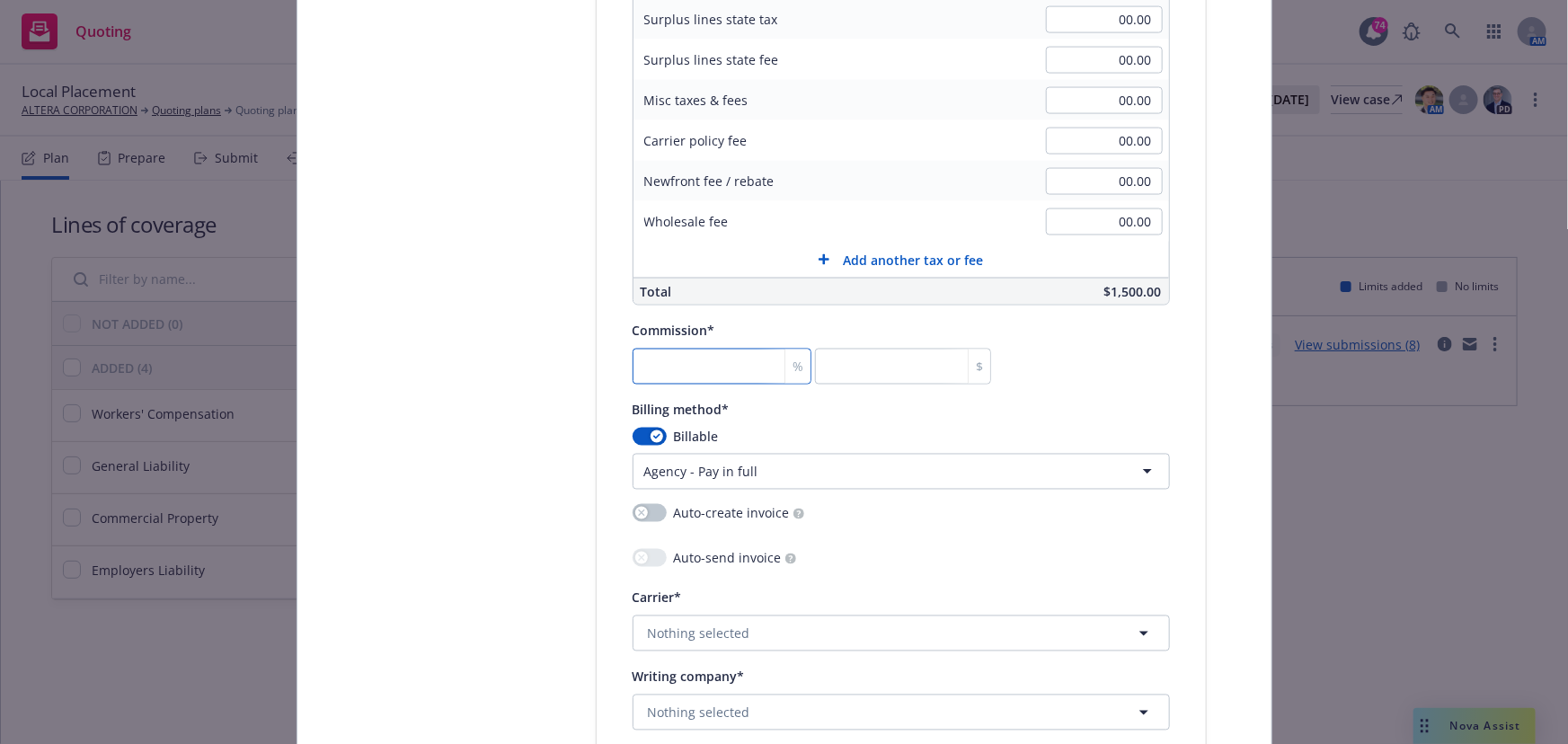
click at [691, 362] on input "number" at bounding box center [722, 367] width 179 height 36
type input "0"
click at [635, 436] on button "button" at bounding box center [650, 436] width 34 height 18
select select
click at [669, 371] on input "number" at bounding box center [722, 367] width 179 height 36
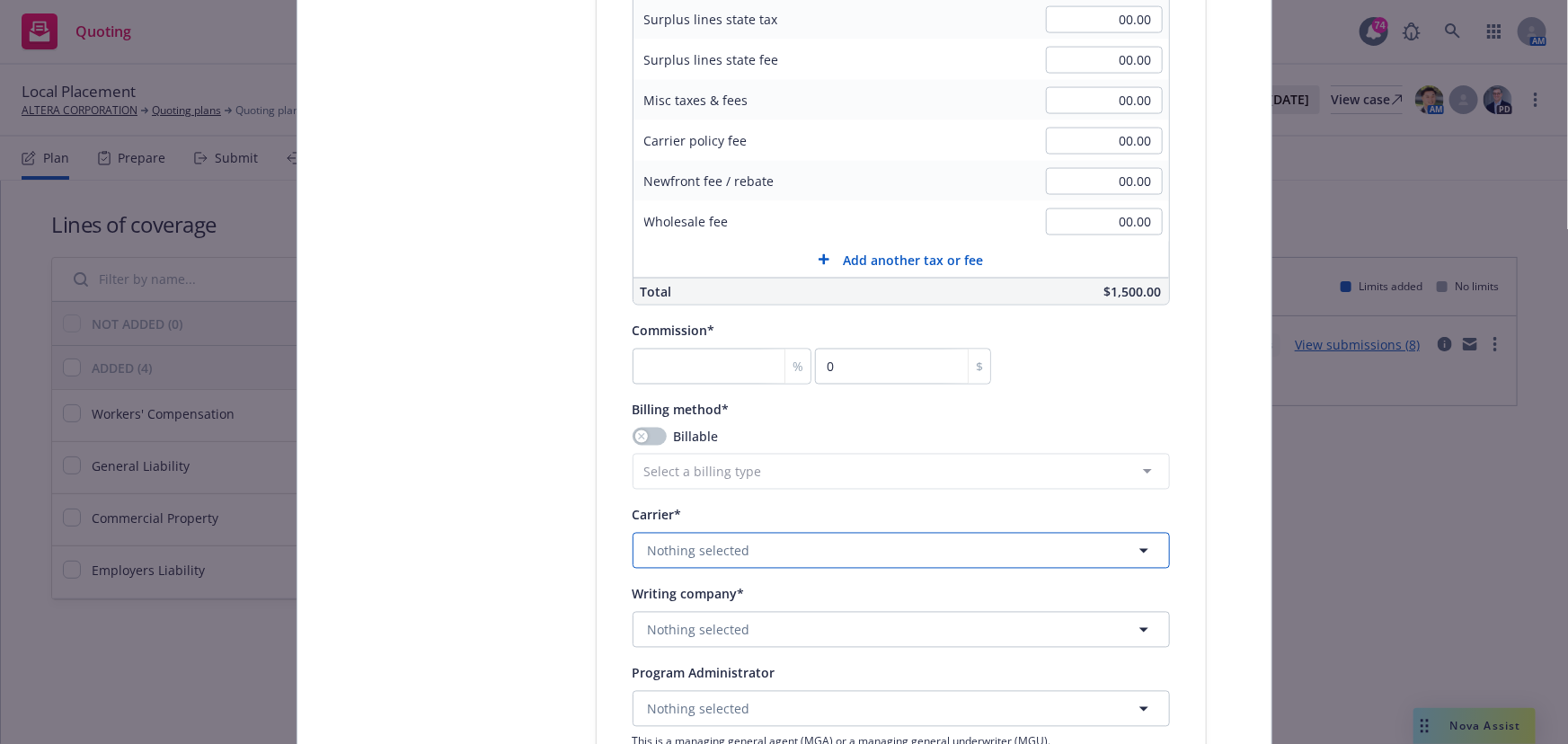
click at [657, 551] on span "Nothing selected" at bounding box center [699, 552] width 103 height 19
type input "chubb"
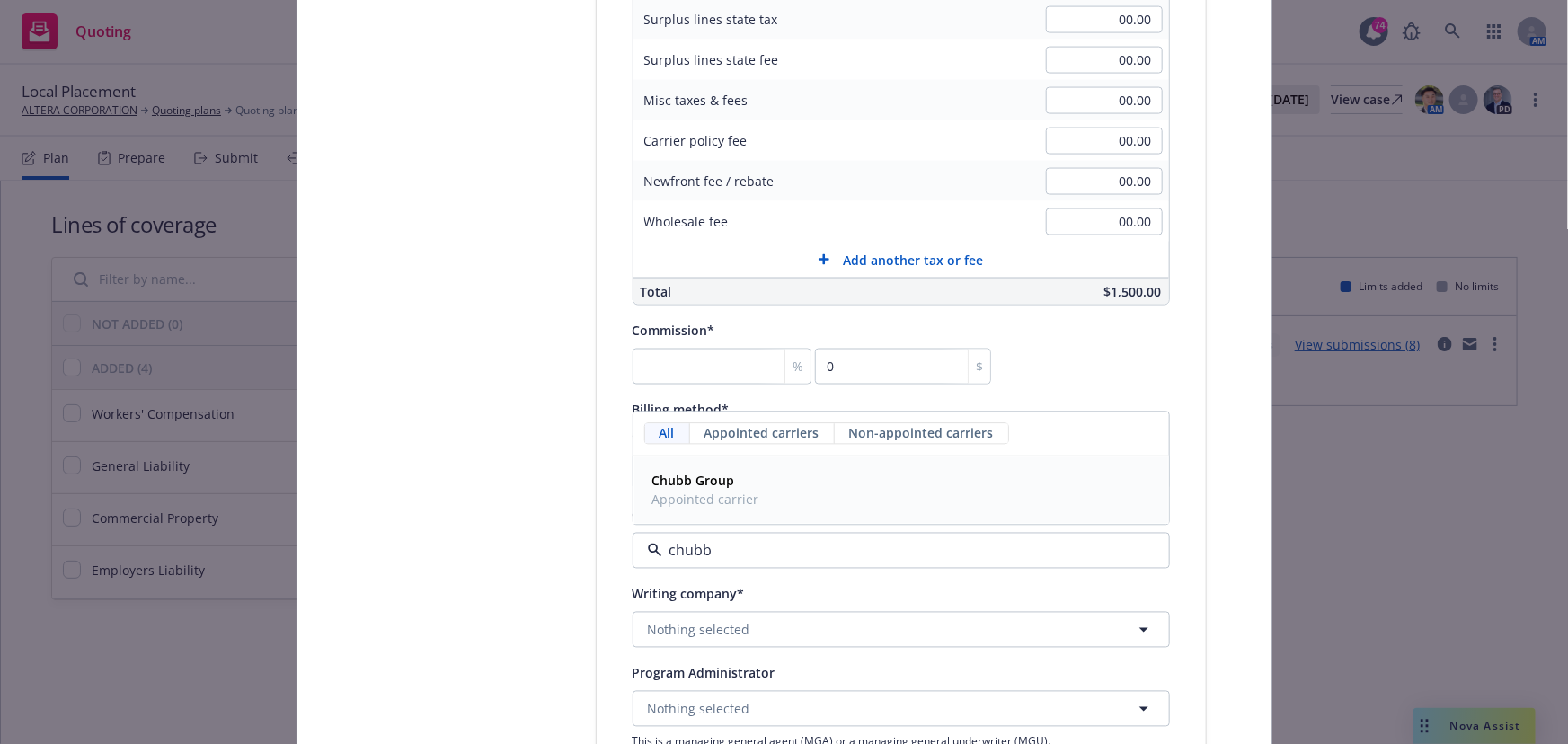
click at [688, 485] on strong "Chubb Group" at bounding box center [694, 481] width 83 height 17
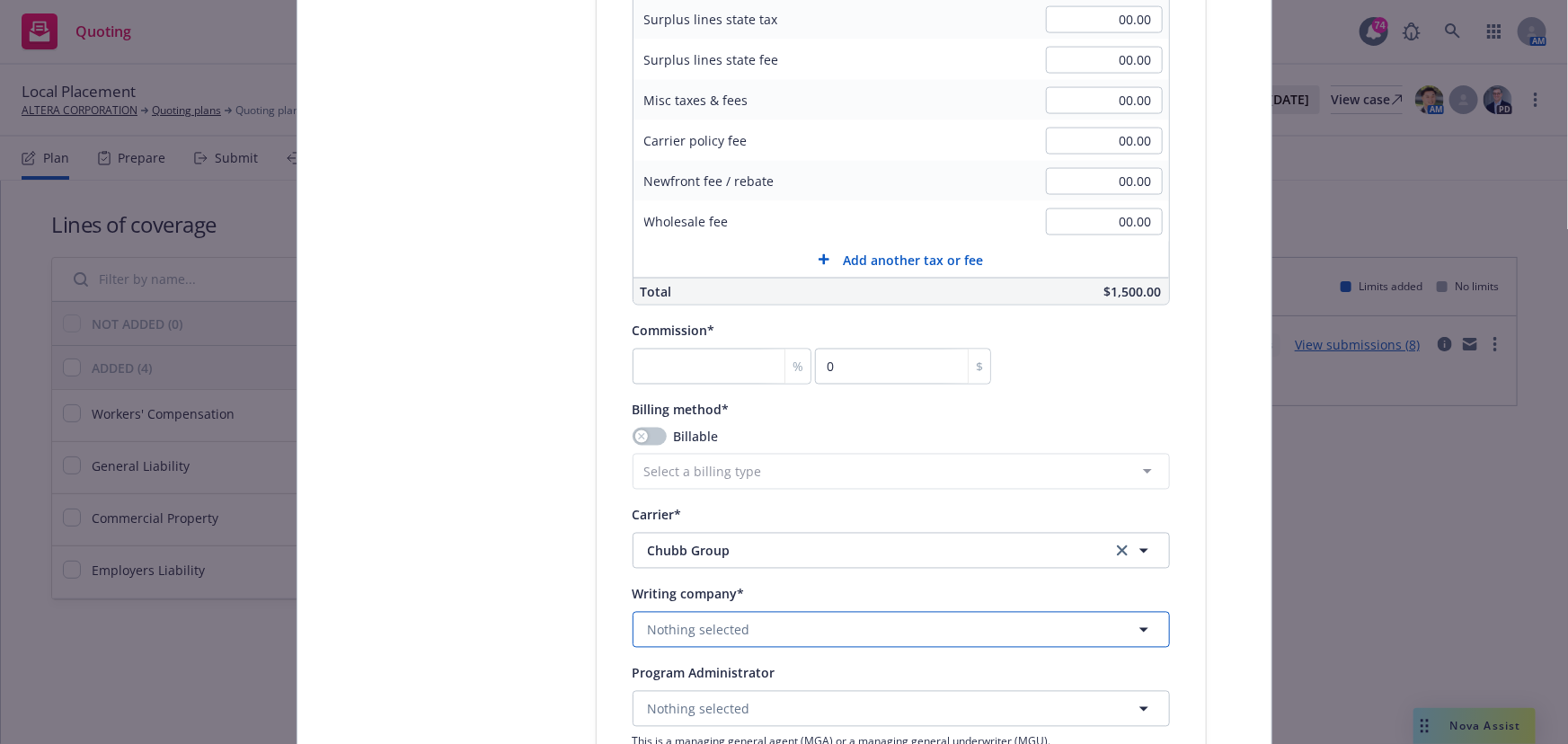
click at [677, 628] on span "Nothing selected" at bounding box center [699, 631] width 103 height 19
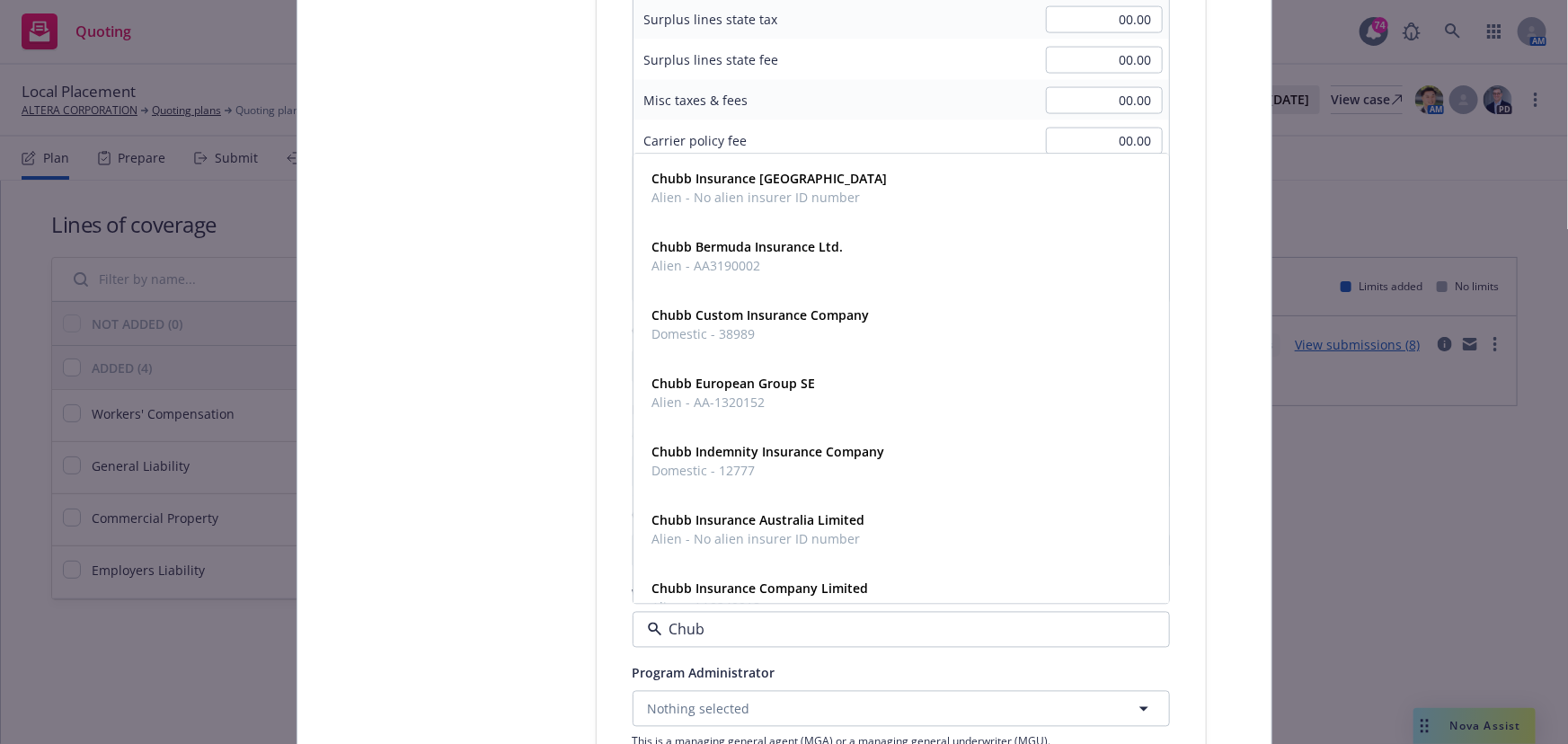
type input "Chubb"
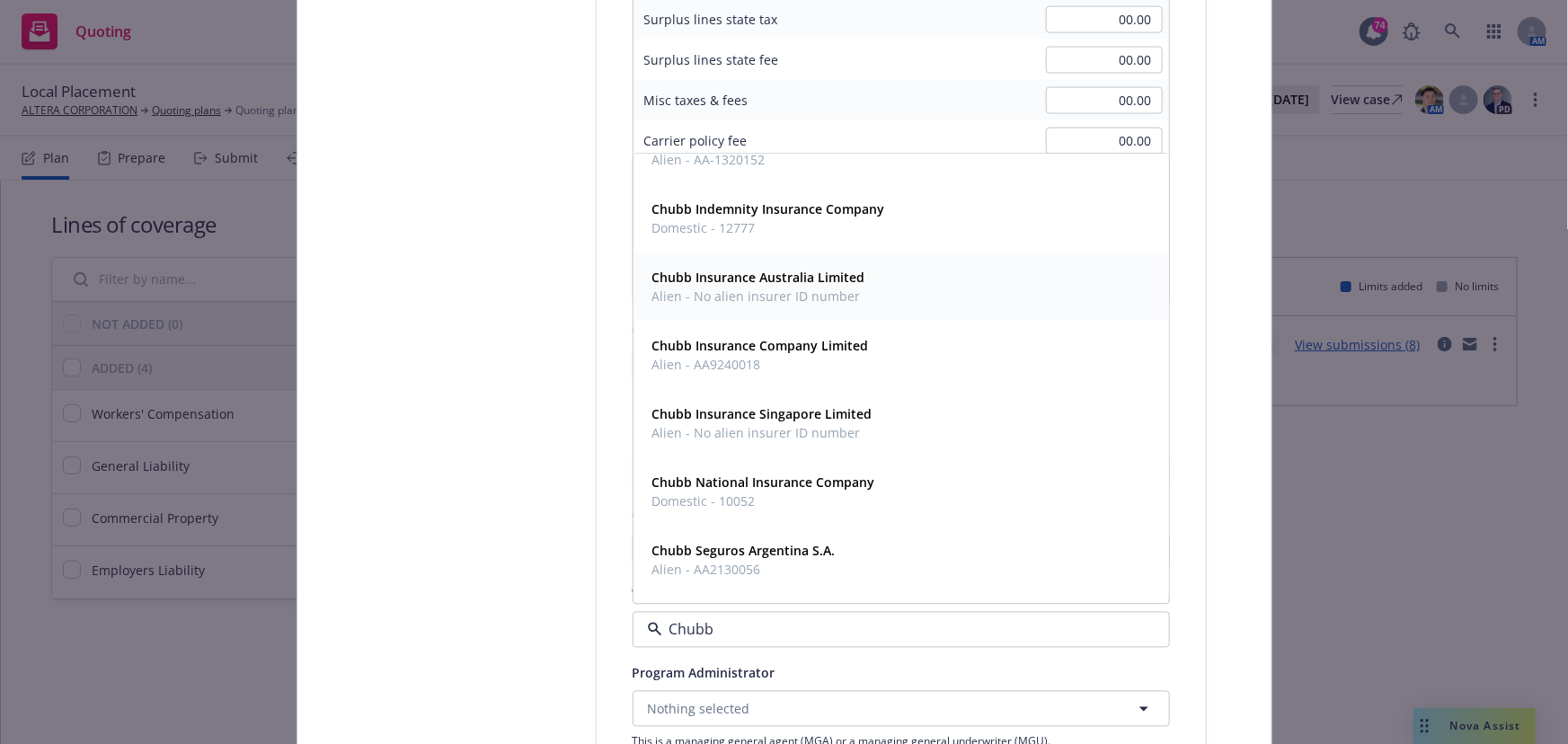
scroll to position [245, 0]
click at [701, 357] on span "Alien - AA9240018" at bounding box center [760, 364] width 216 height 19
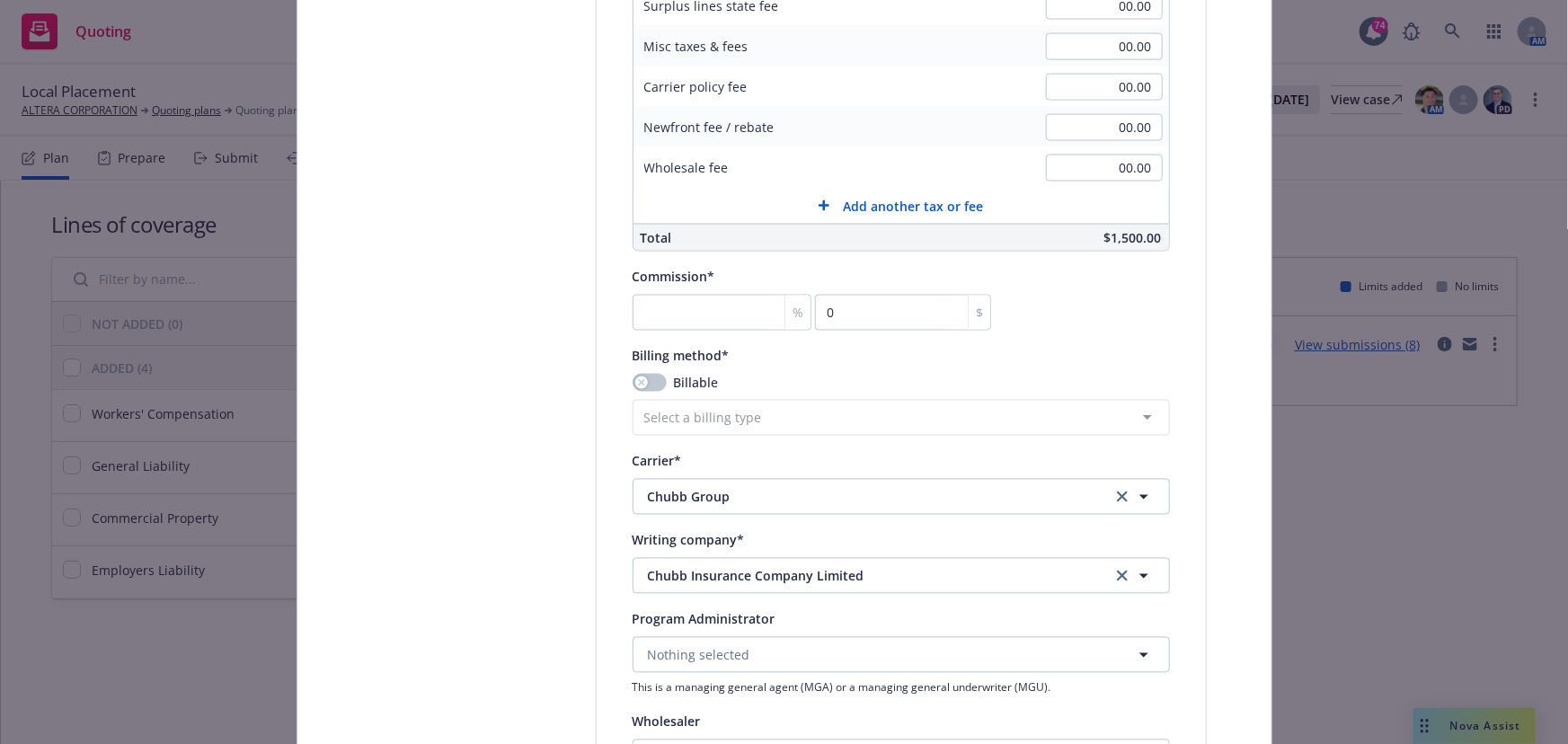
scroll to position [1472, 0]
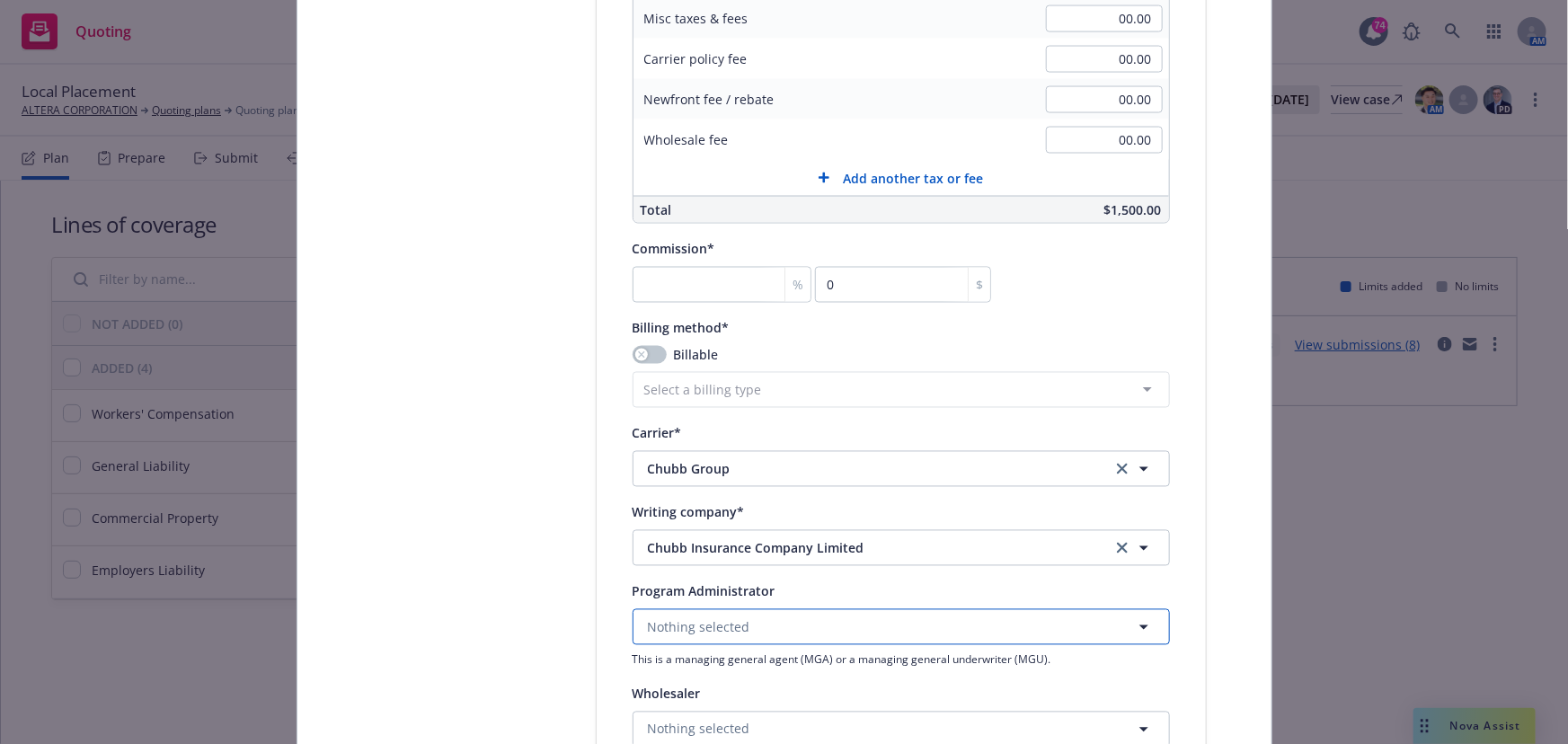
click at [728, 618] on span "Nothing selected" at bounding box center [699, 628] width 103 height 19
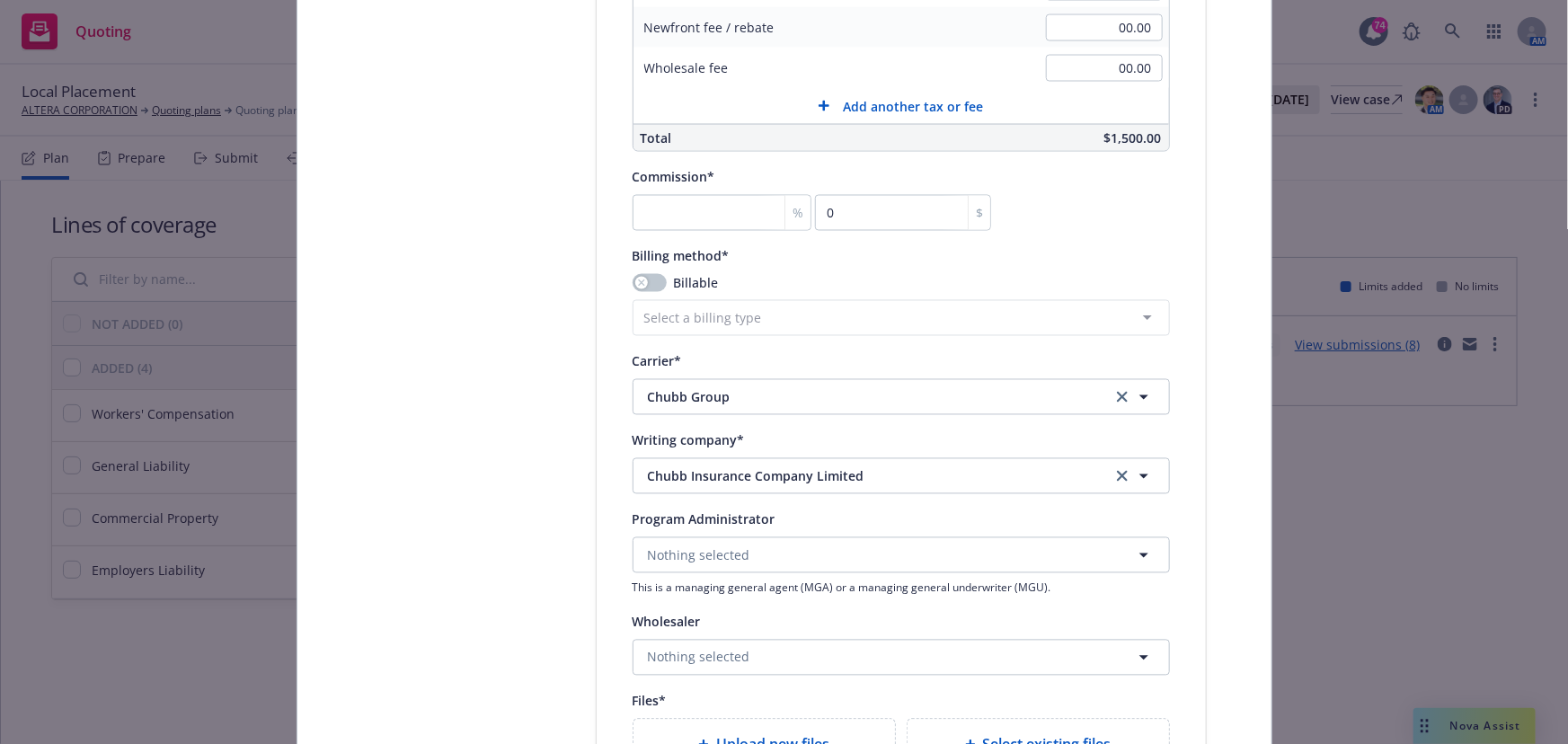
scroll to position [1636, 0]
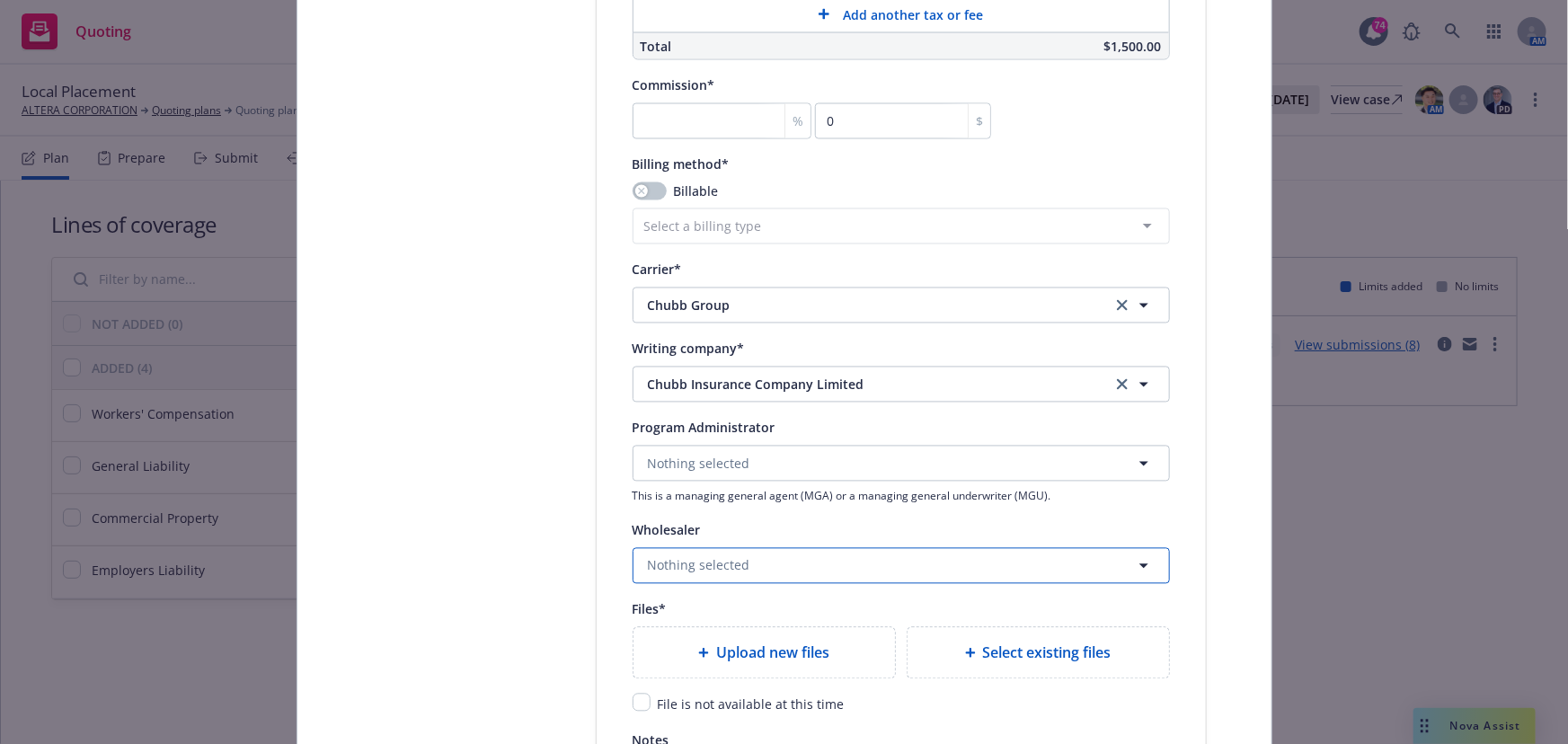
click at [677, 569] on span "Nothing selected" at bounding box center [699, 566] width 103 height 19
type input "Verlingu"
click at [685, 500] on strong "Verlingue Limited" at bounding box center [707, 495] width 109 height 17
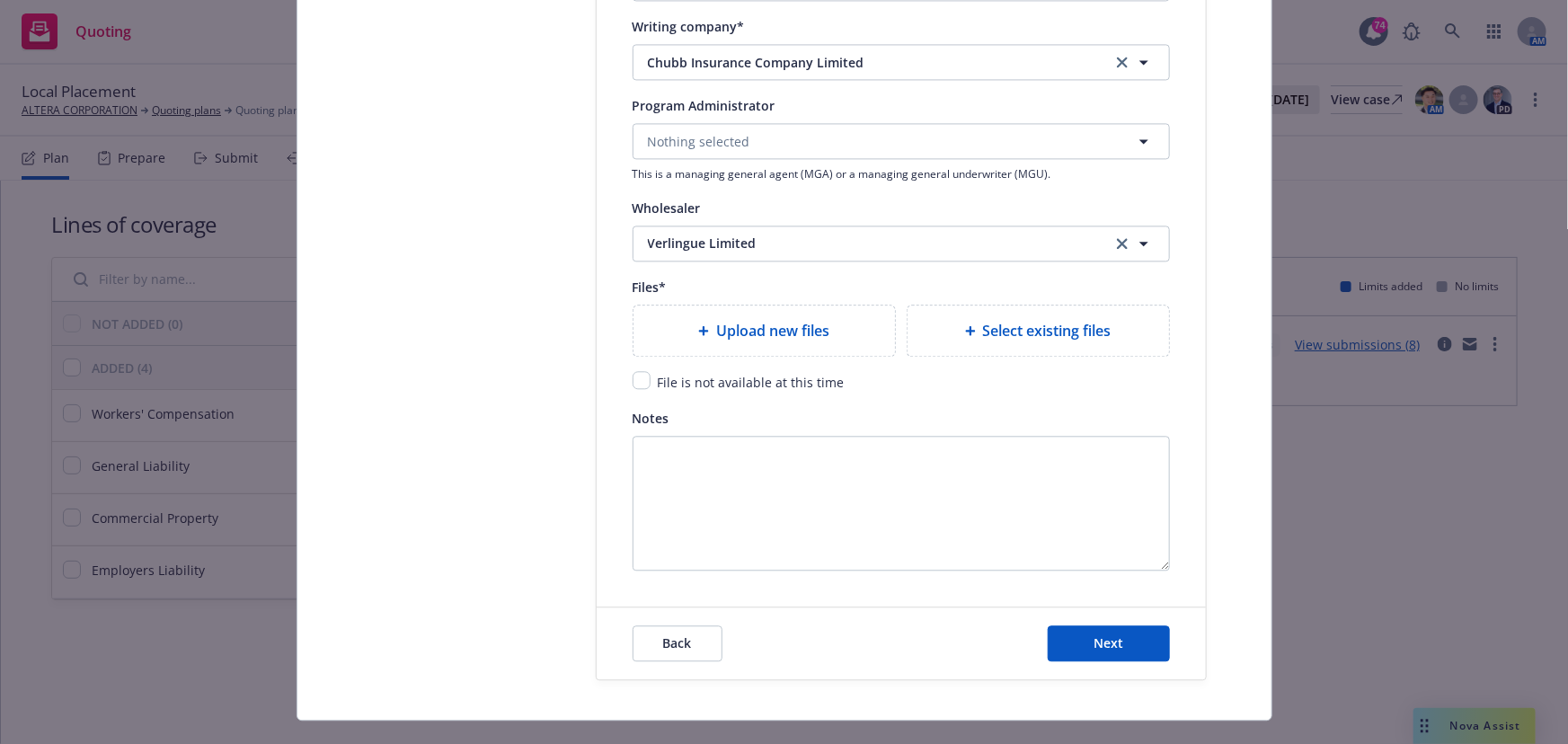
scroll to position [1961, 0]
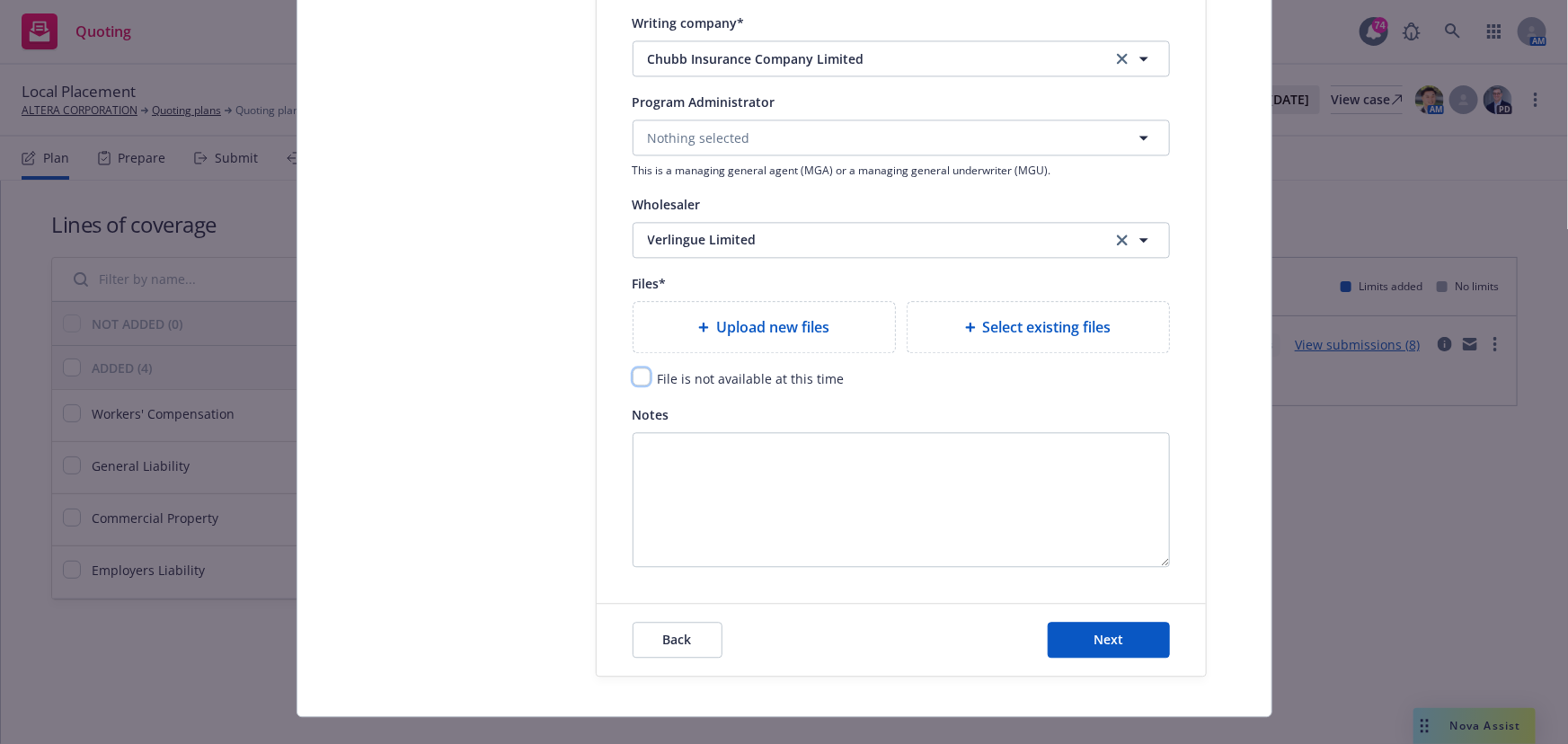
click at [637, 379] on input "checkbox" at bounding box center [641, 376] width 18 height 18
checkbox input "true"
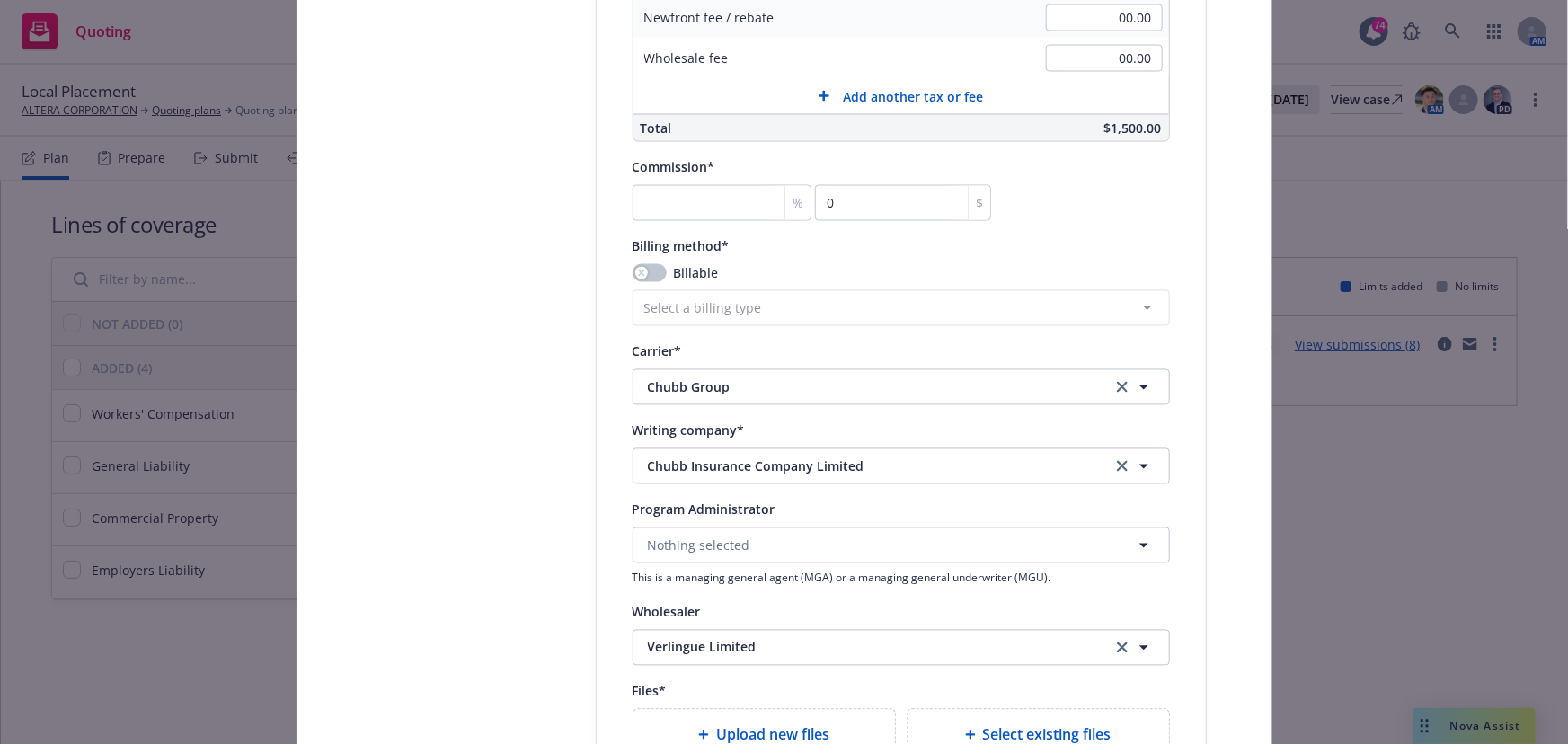
scroll to position [1799, 0]
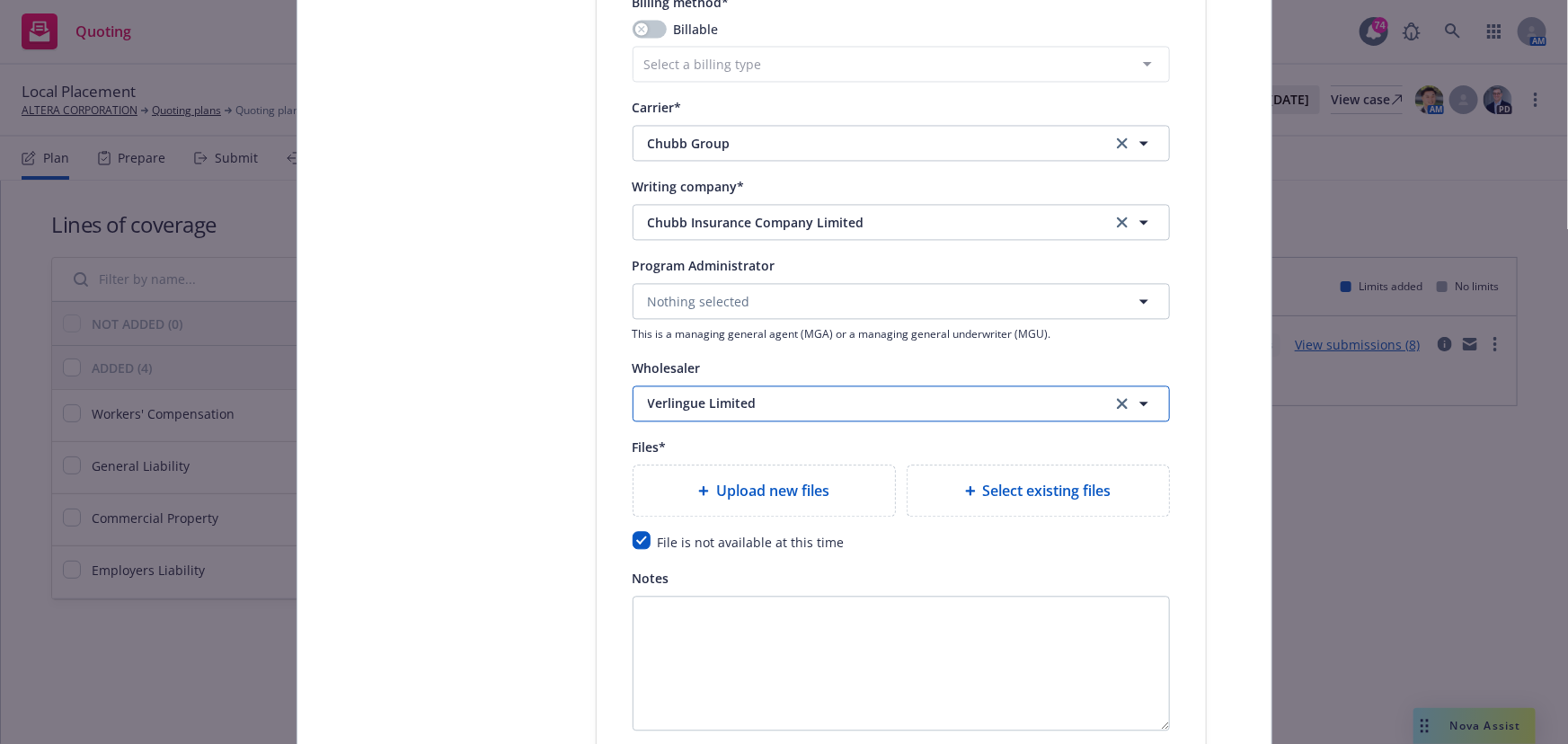
click at [703, 400] on span "Verlingue Limited" at bounding box center [866, 403] width 436 height 19
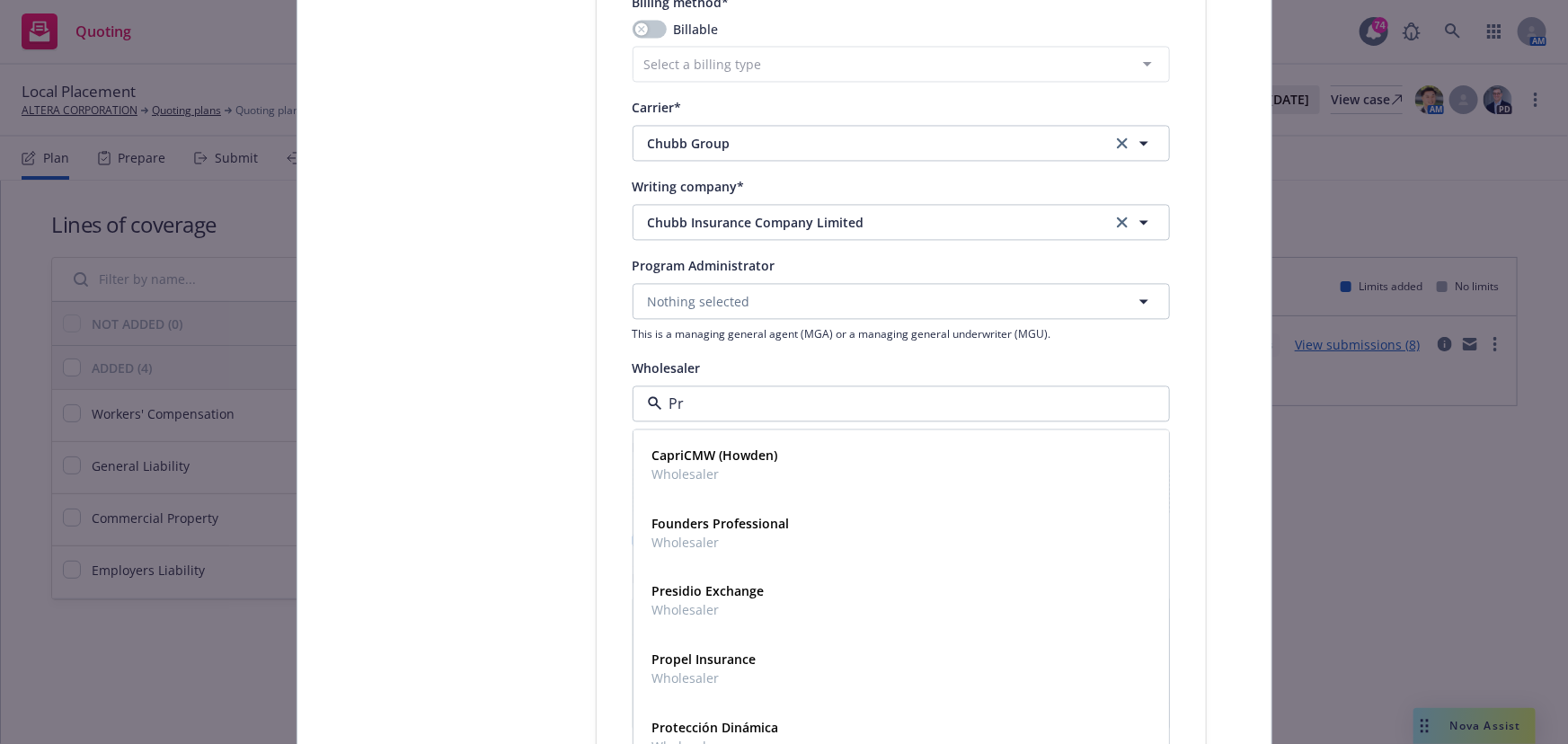
type input "P"
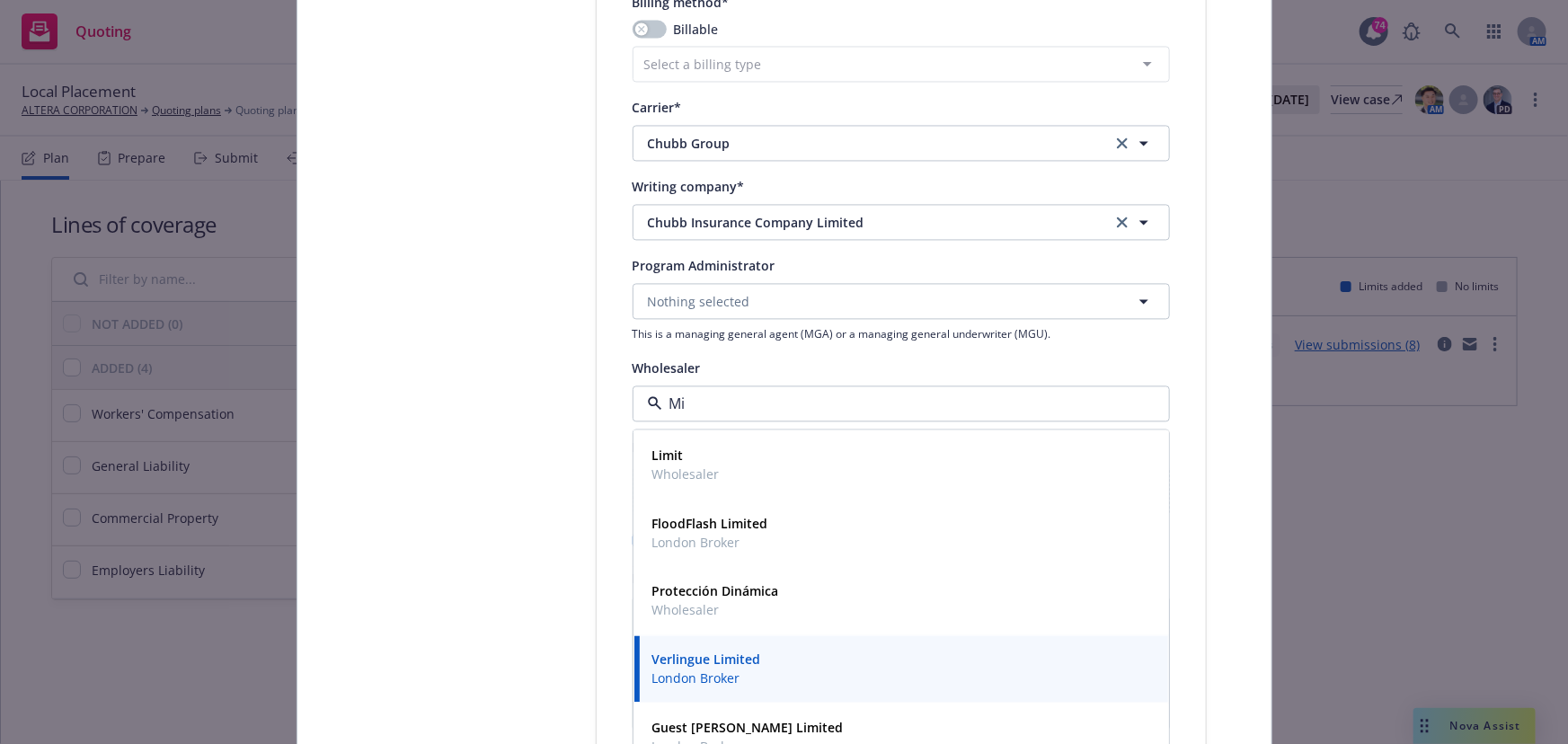
type input "M"
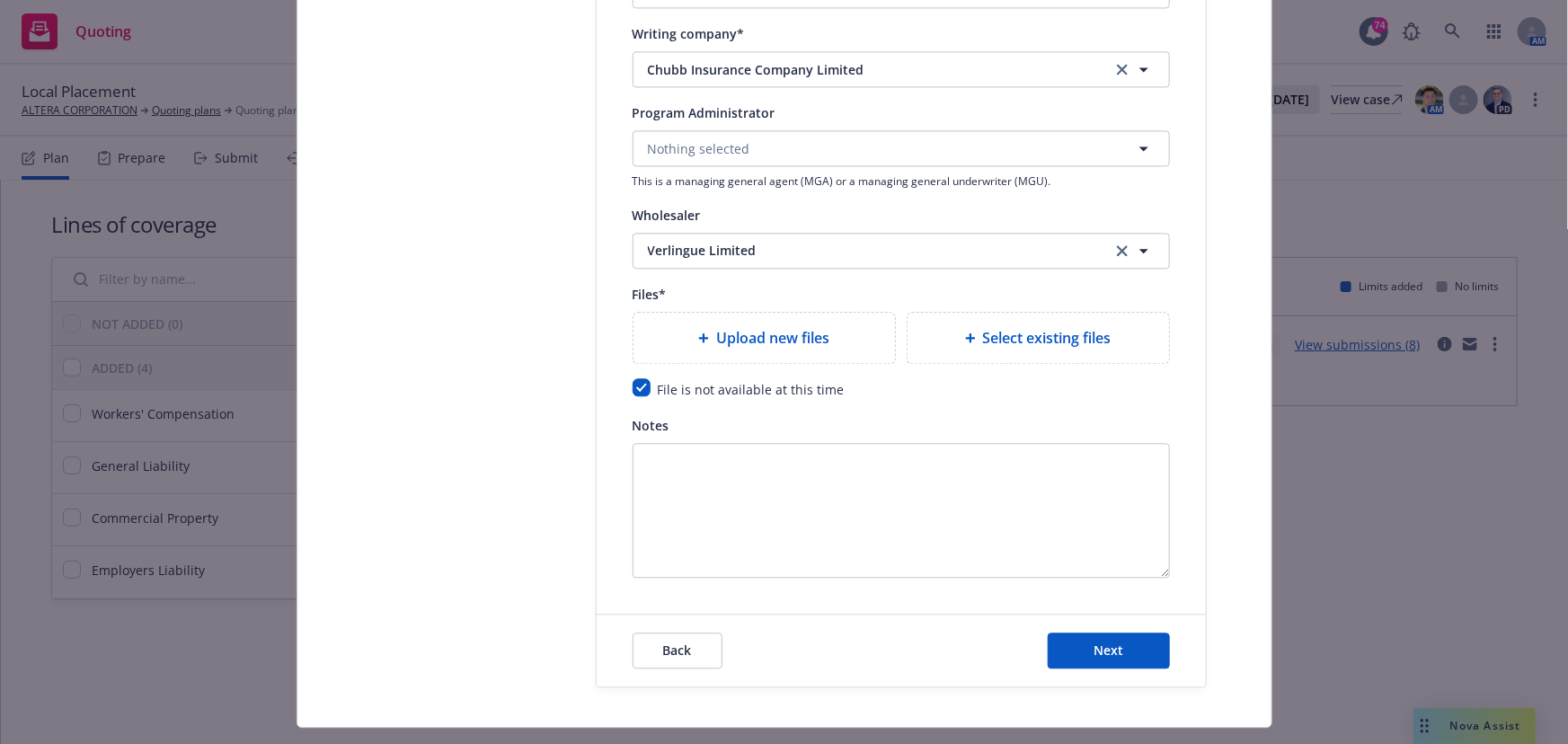
scroll to position [1961, 0]
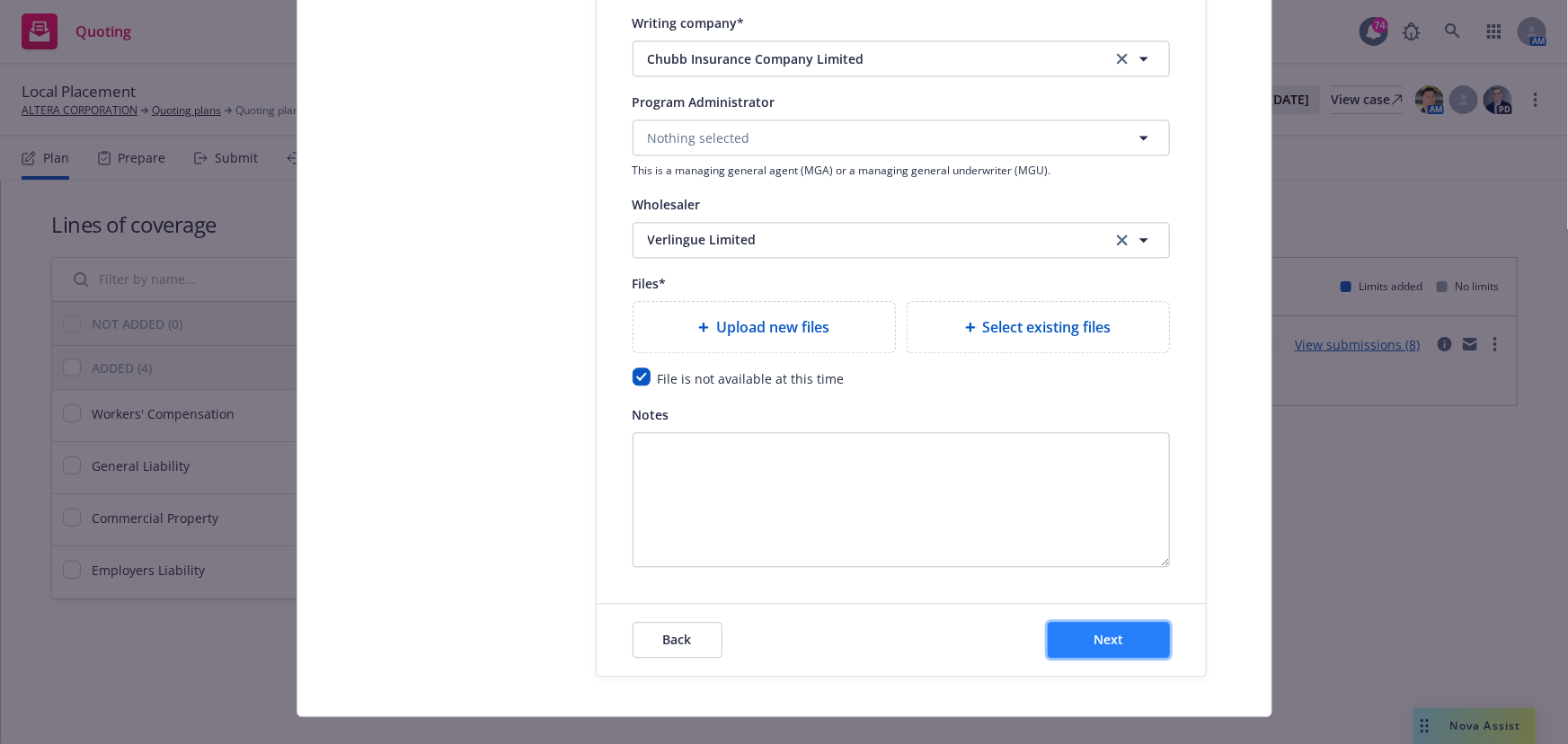
click at [1073, 644] on button "Next" at bounding box center [1109, 640] width 122 height 36
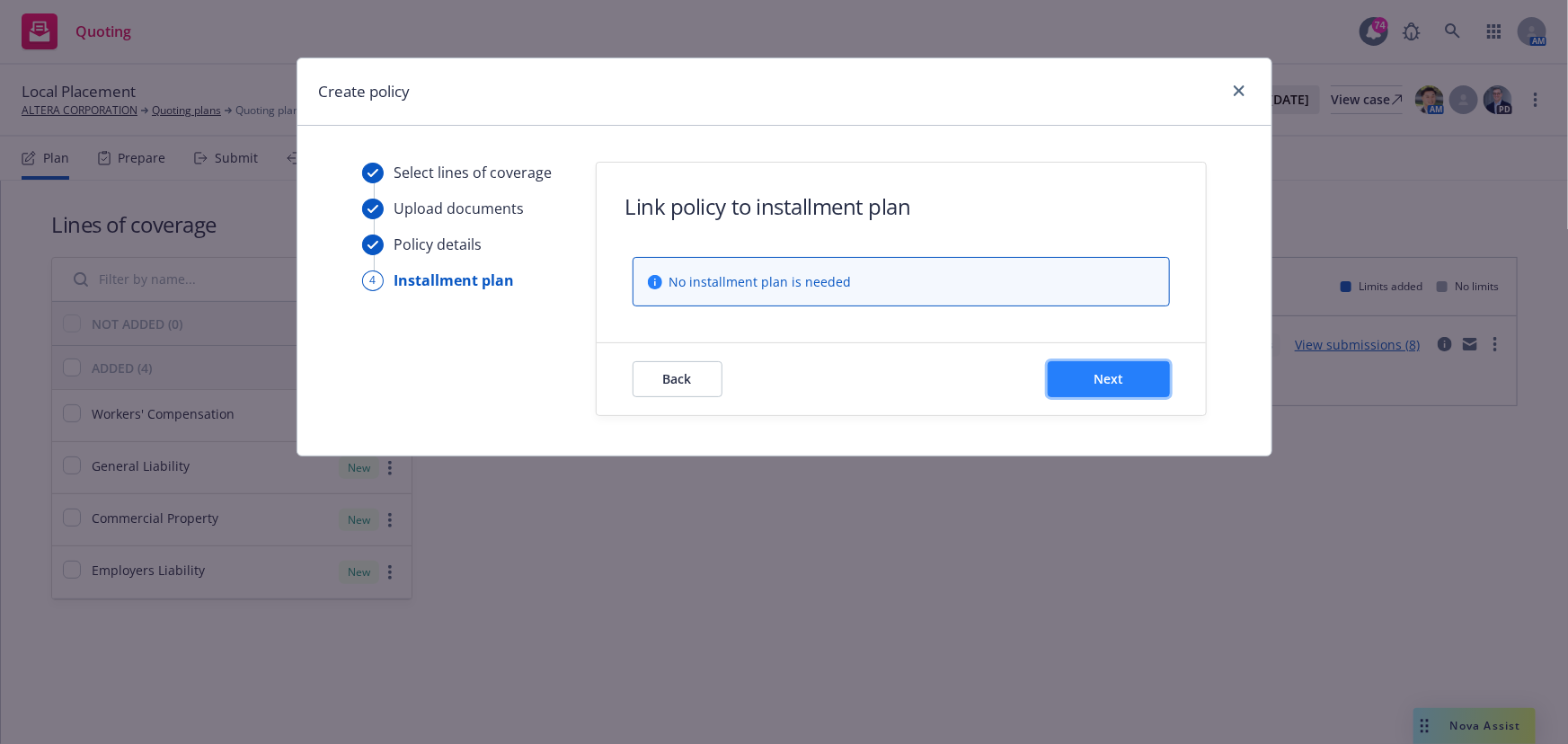
click at [1120, 383] on span "Next" at bounding box center [1108, 379] width 30 height 17
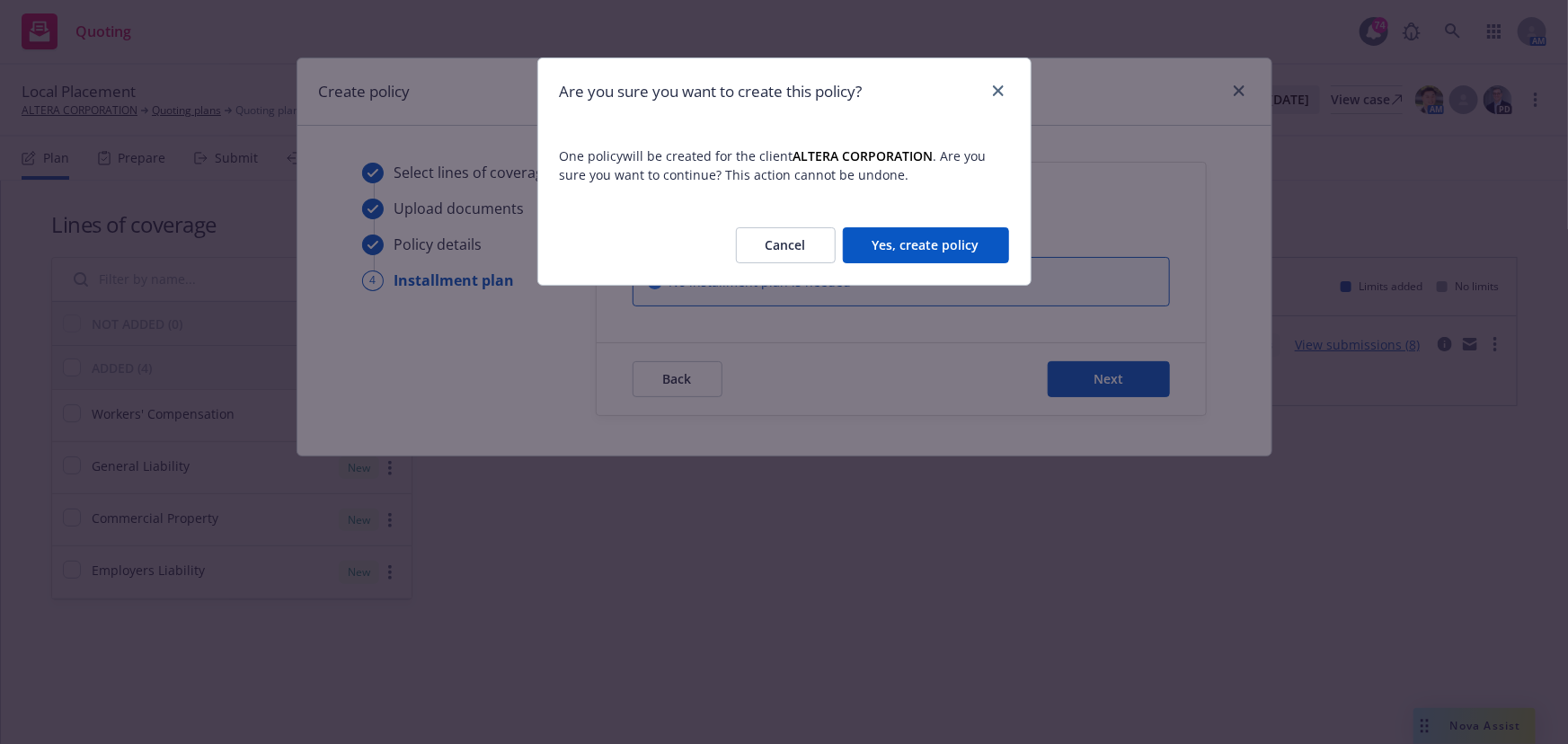
click at [928, 251] on button "Yes, create policy" at bounding box center [926, 246] width 167 height 36
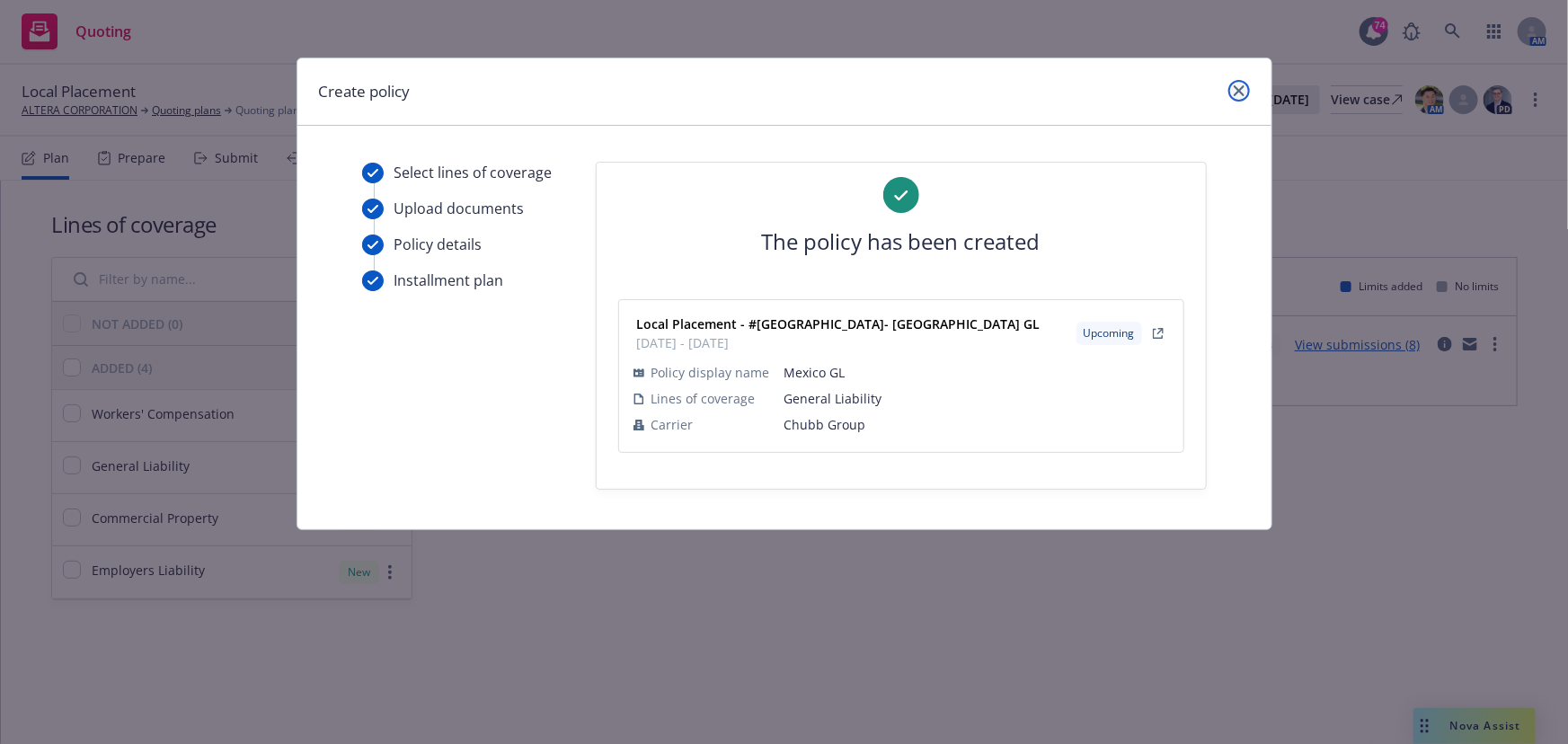
click at [1236, 88] on icon "close" at bounding box center [1238, 90] width 10 height 10
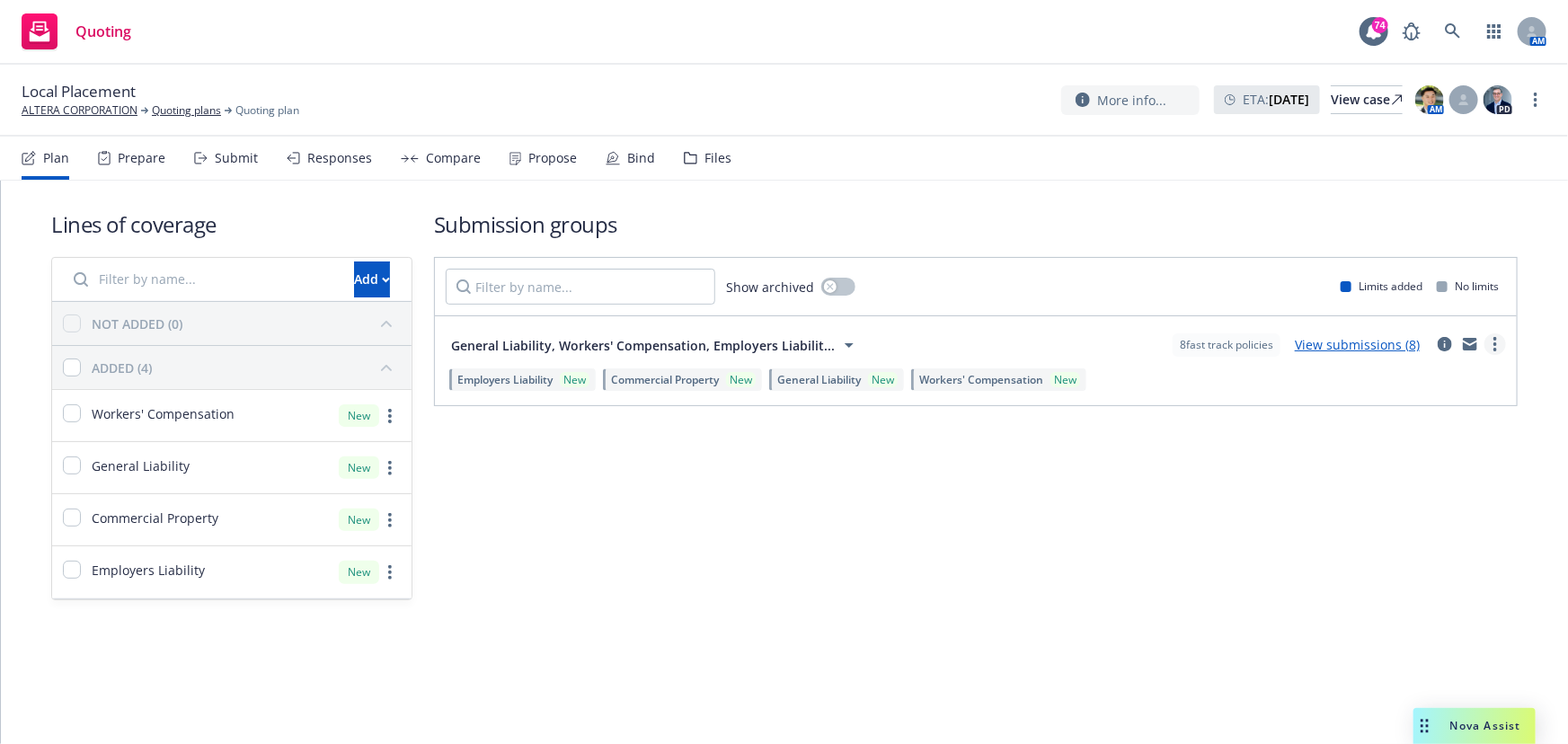
click at [1491, 345] on link "more" at bounding box center [1495, 344] width 22 height 22
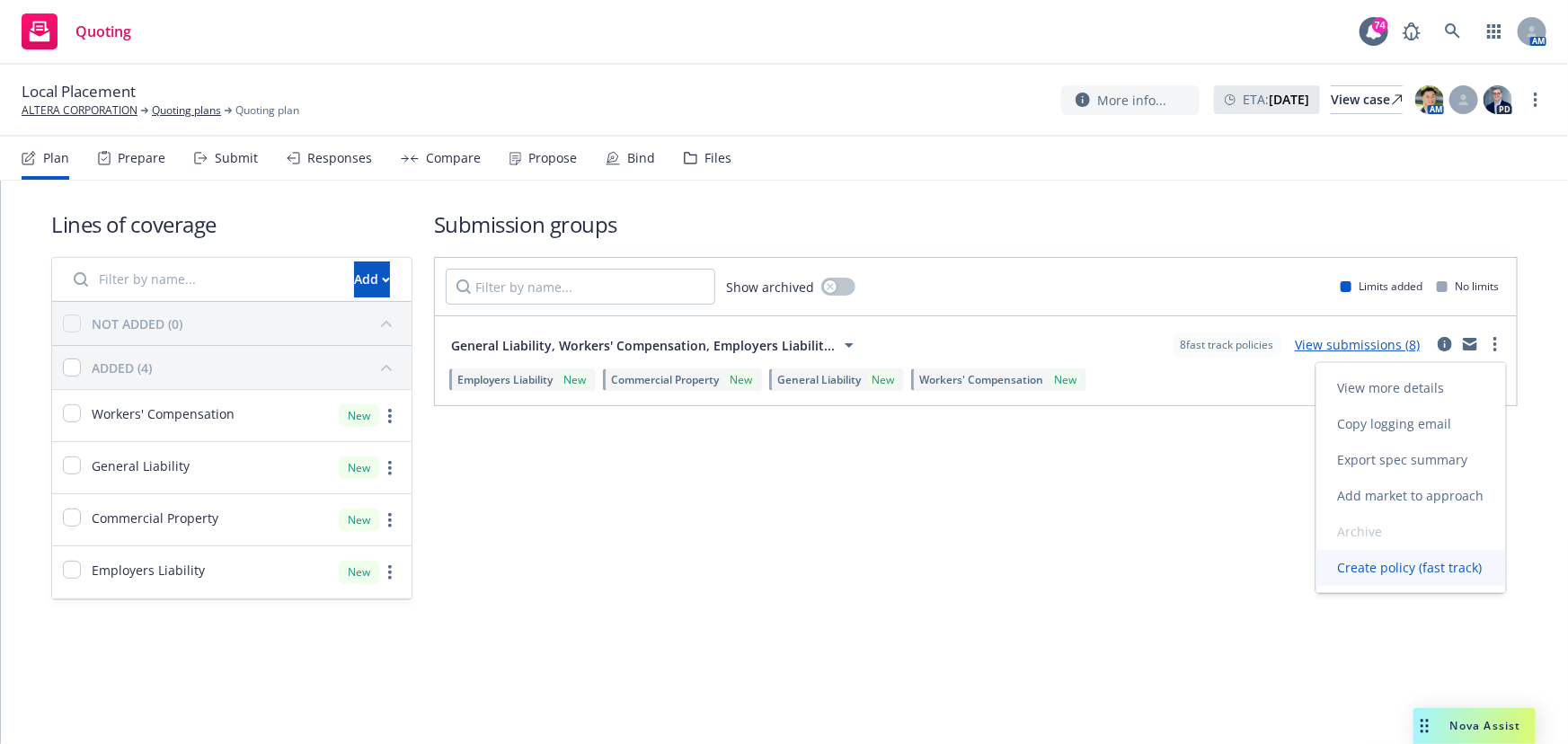
click at [1398, 566] on span "Create policy (fast track)" at bounding box center [1410, 568] width 188 height 17
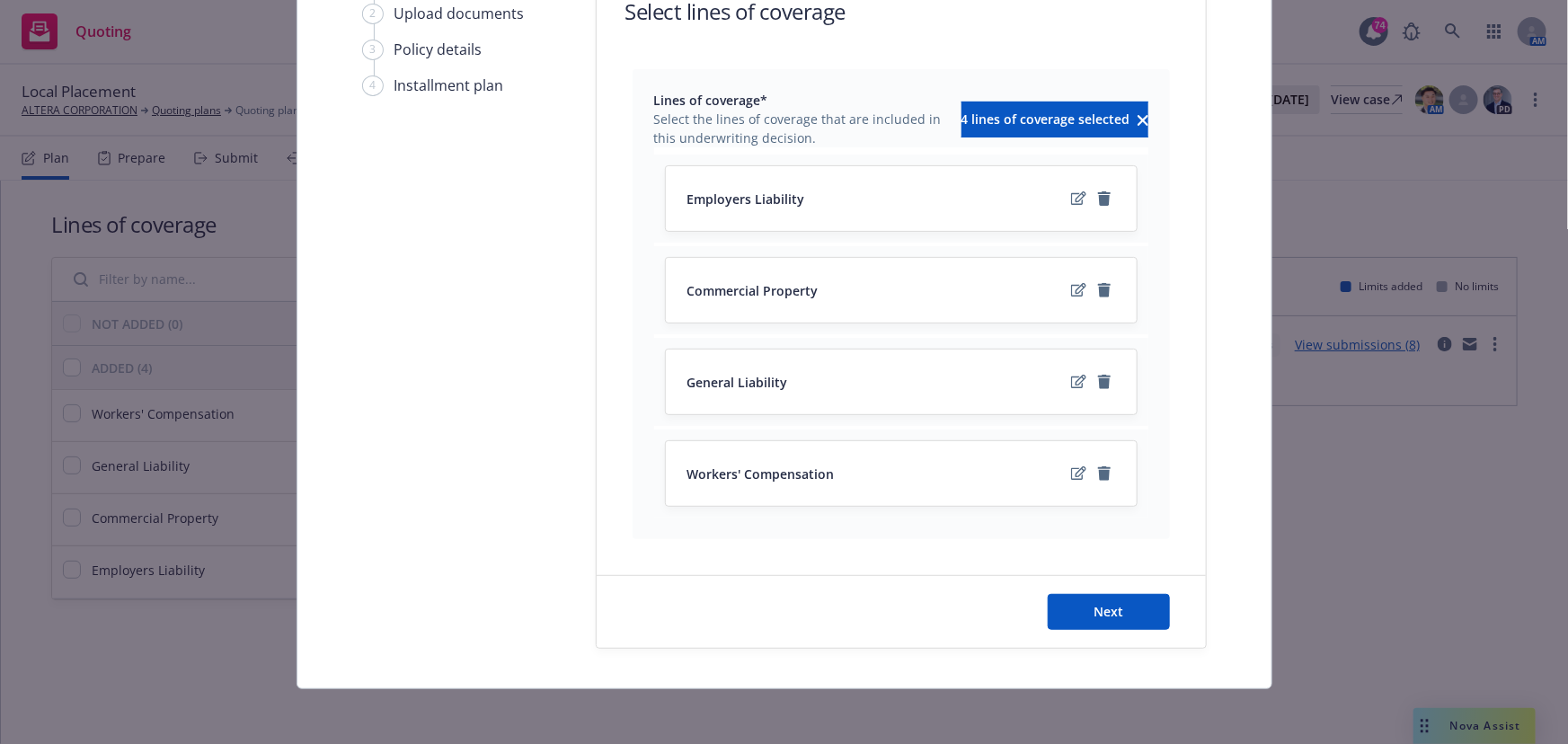
scroll to position [197, 0]
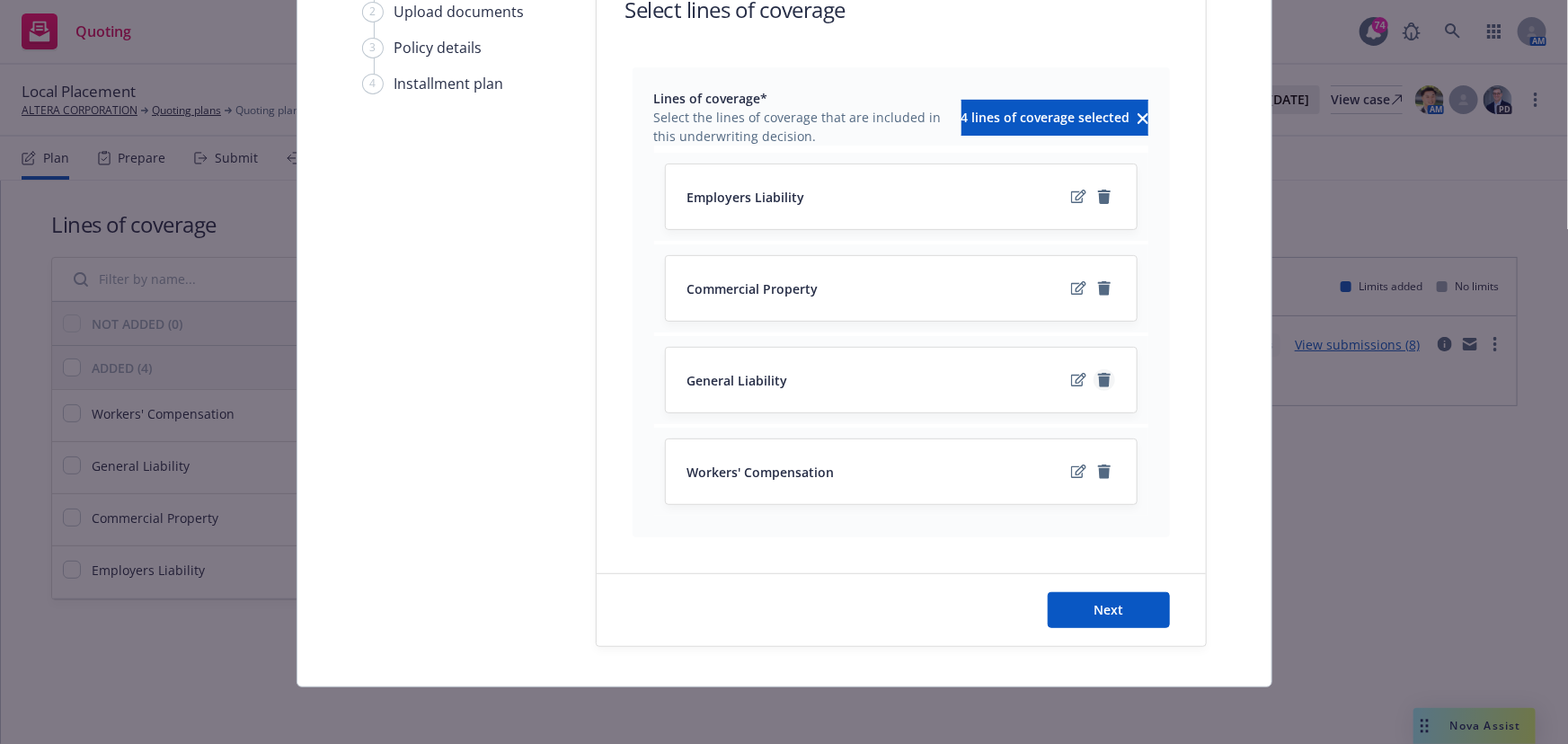
click at [1099, 375] on icon "remove" at bounding box center [1104, 379] width 14 height 14
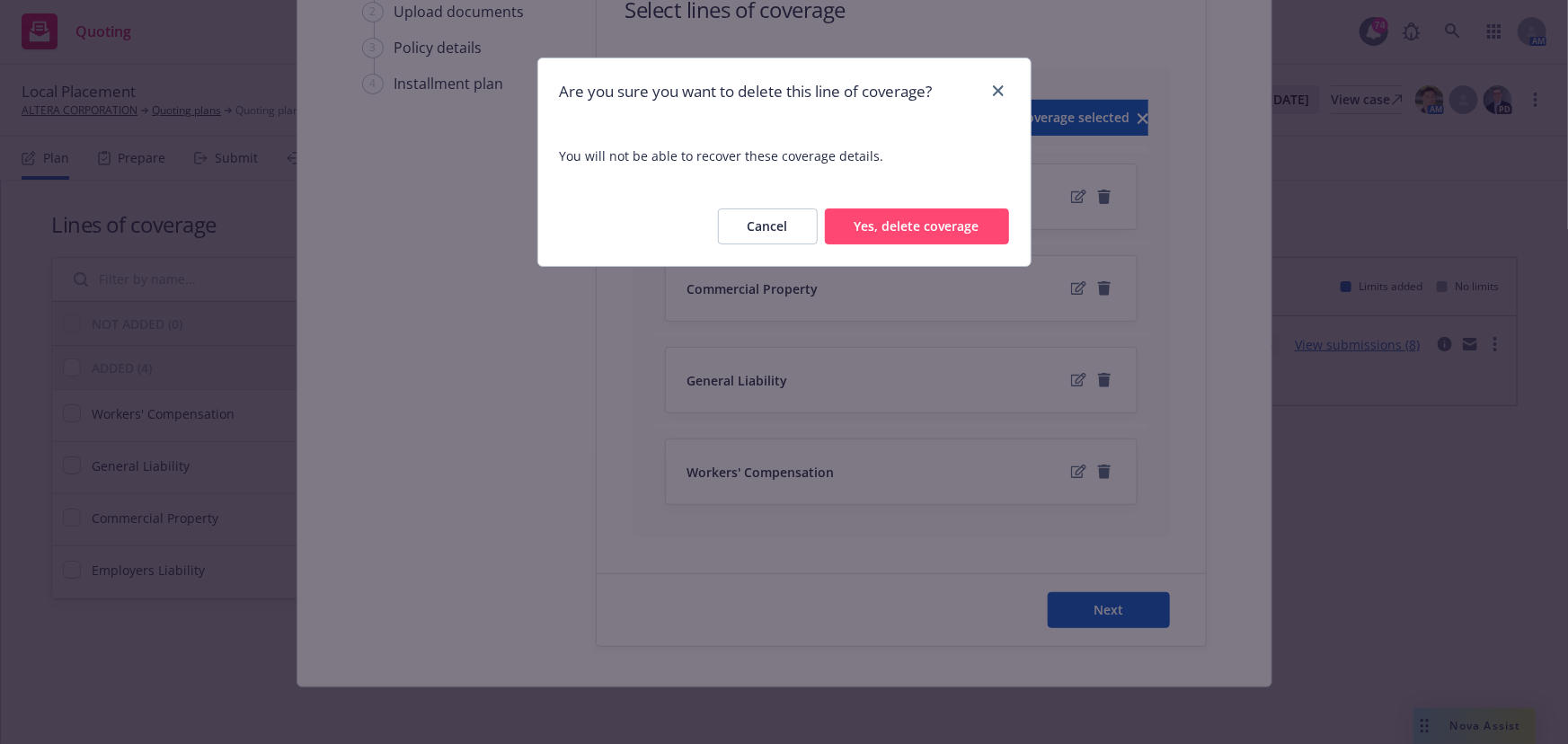
click at [905, 229] on button "Yes, delete coverage" at bounding box center [916, 227] width 184 height 36
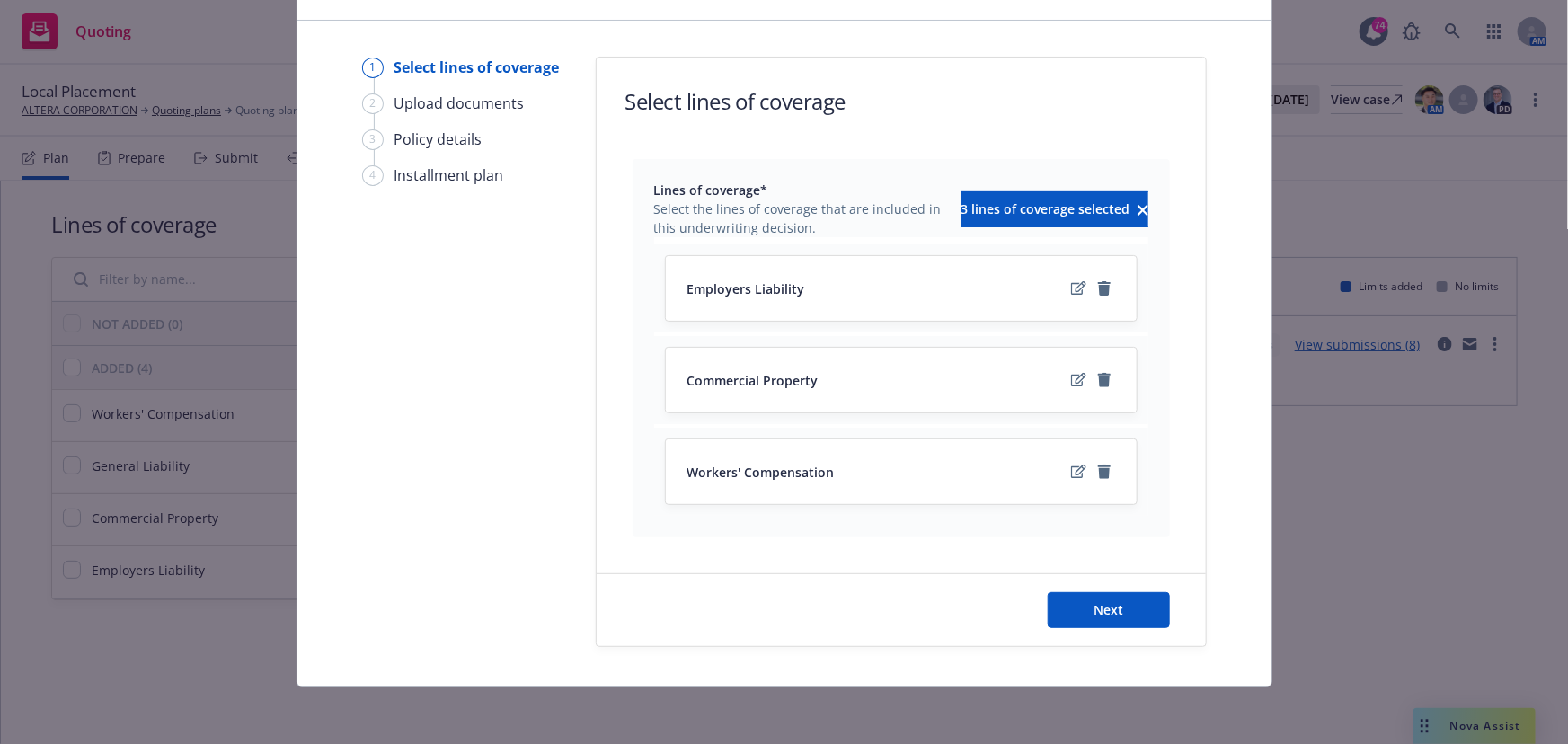
drag, startPoint x: 1096, startPoint y: 473, endPoint x: 1088, endPoint y: 397, distance: 76.4
click at [1088, 412] on div "Employers Liability Commercial Property Workers' Compensation" at bounding box center [901, 380] width 494 height 271
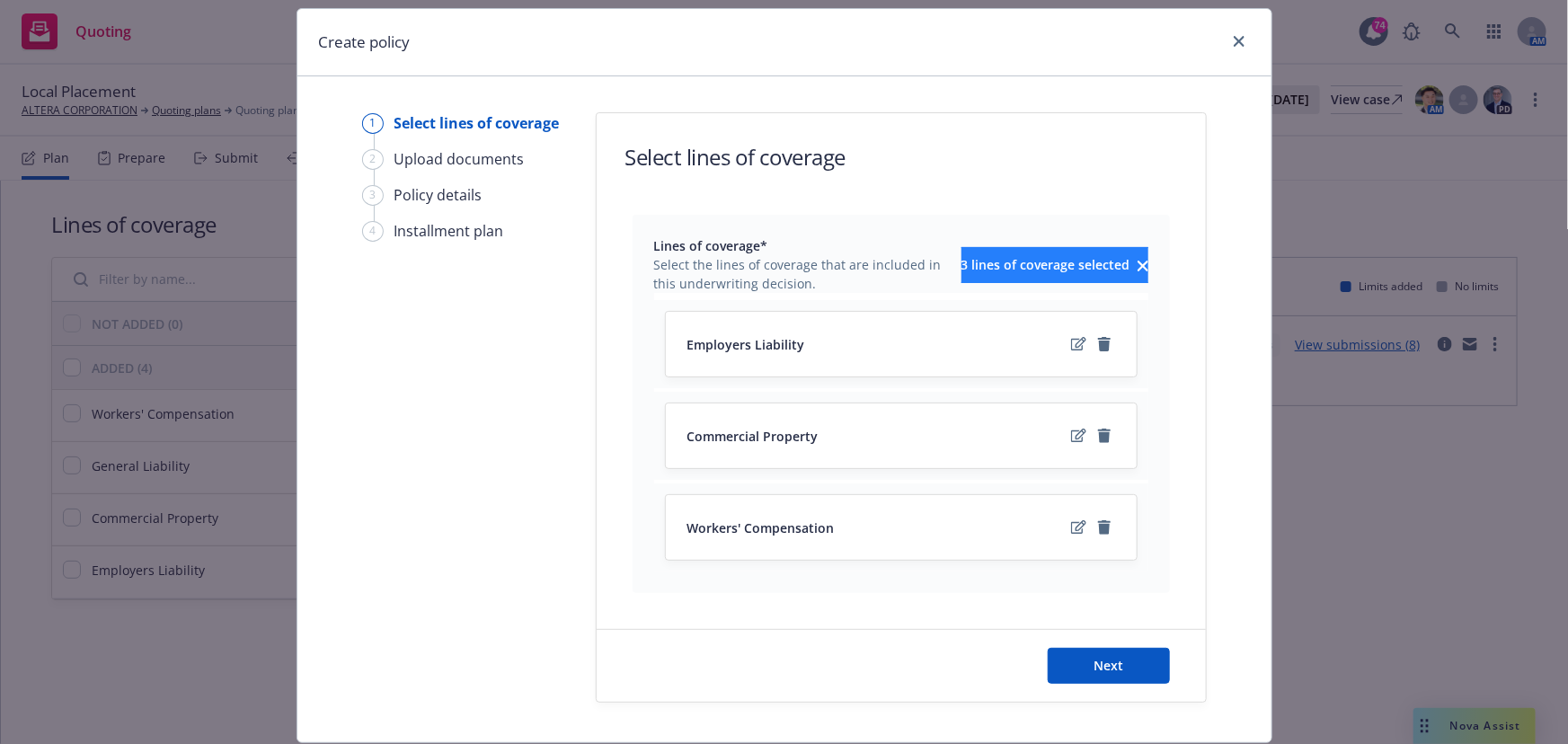
scroll to position [0, 0]
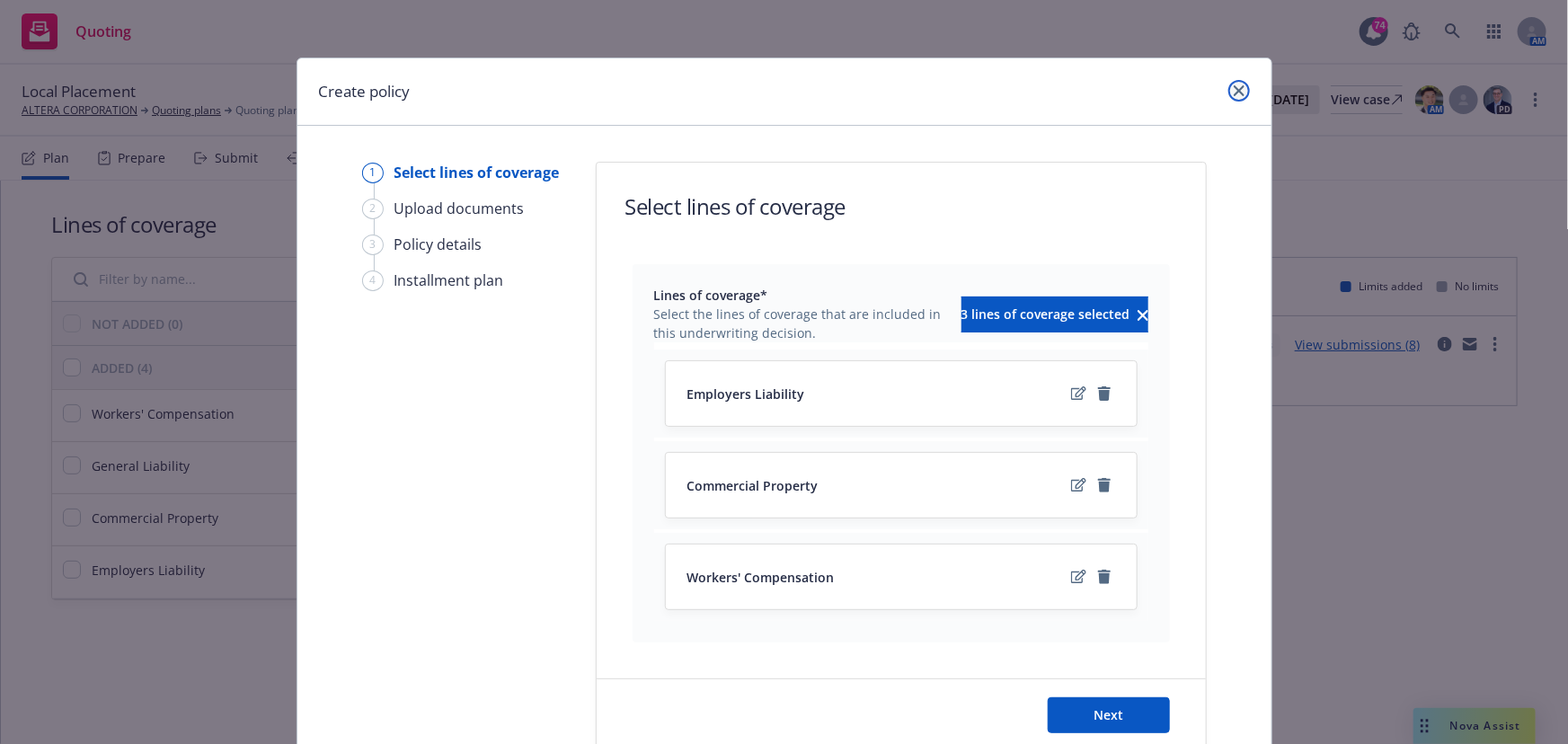
click at [1233, 82] on link "close" at bounding box center [1239, 90] width 22 height 22
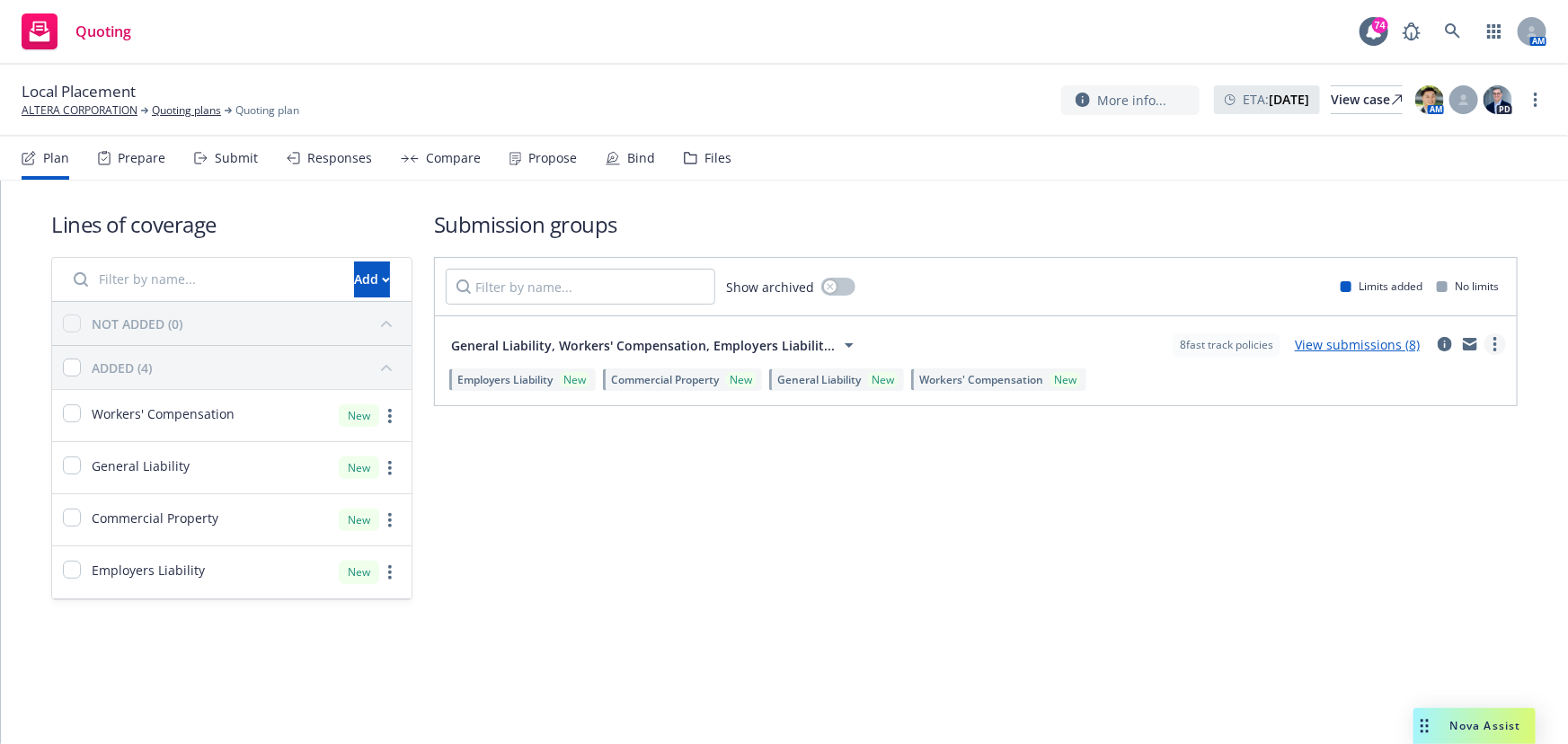
click at [1492, 342] on link "more" at bounding box center [1495, 344] width 22 height 22
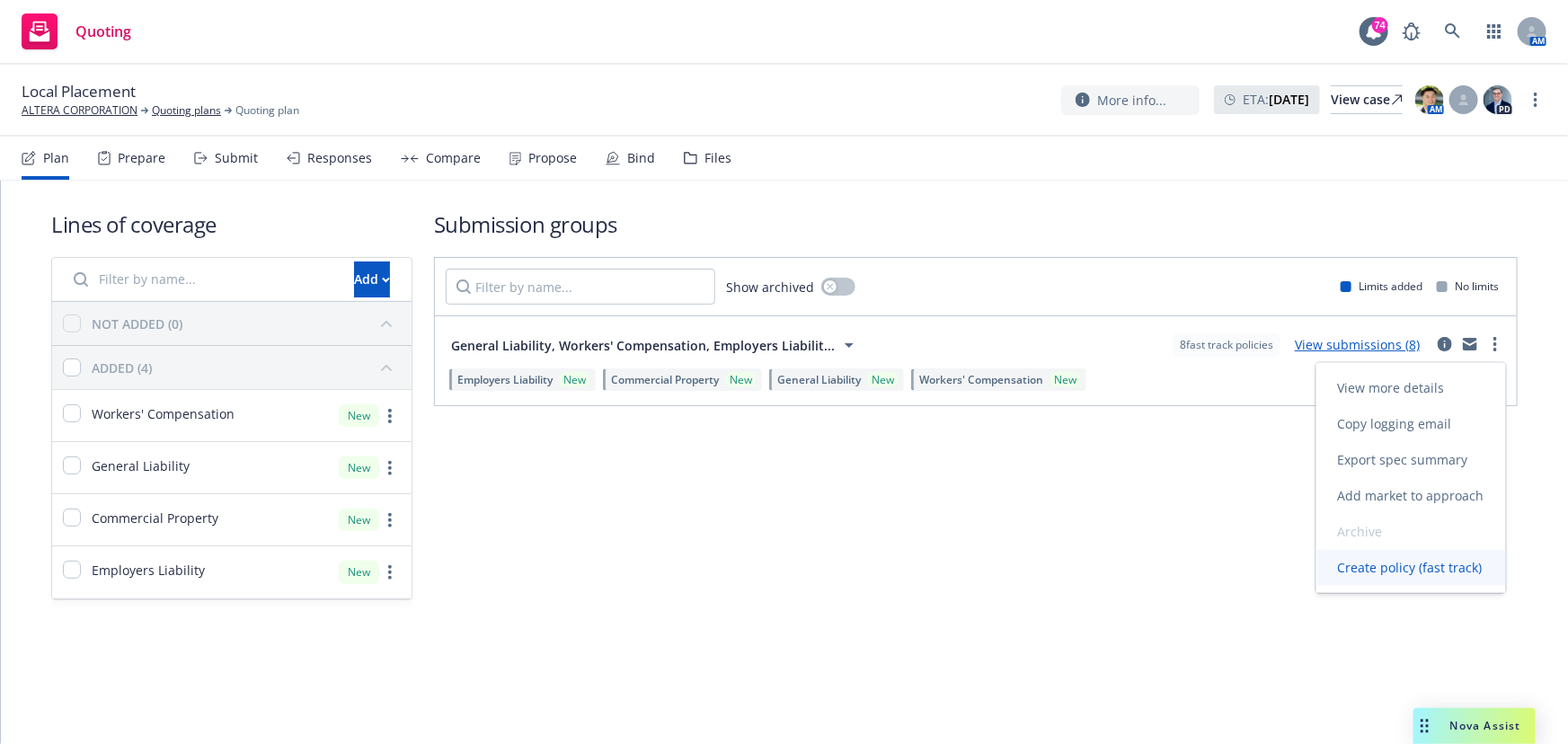
click at [1425, 574] on span "Create policy (fast track)" at bounding box center [1410, 568] width 188 height 17
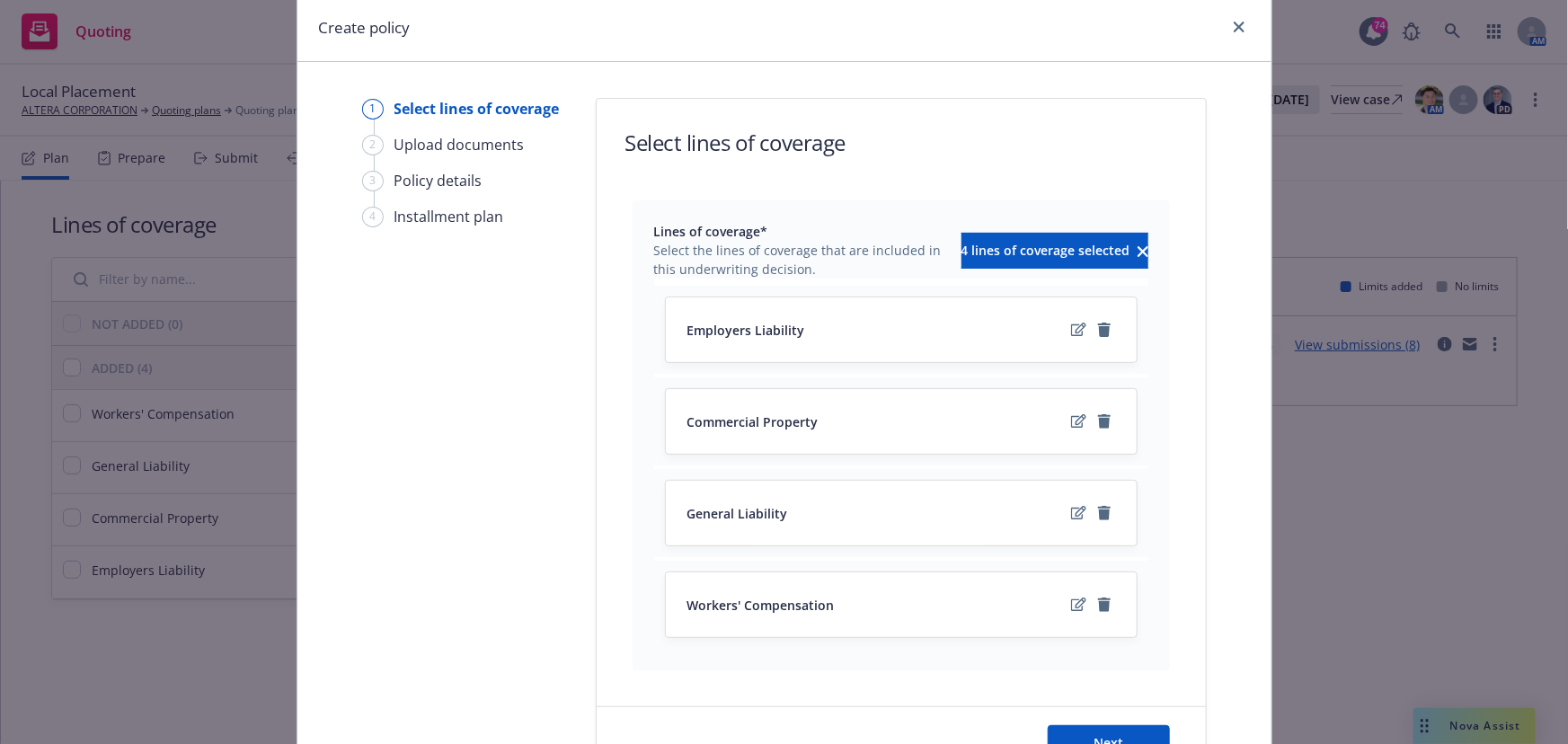
scroll to position [163, 0]
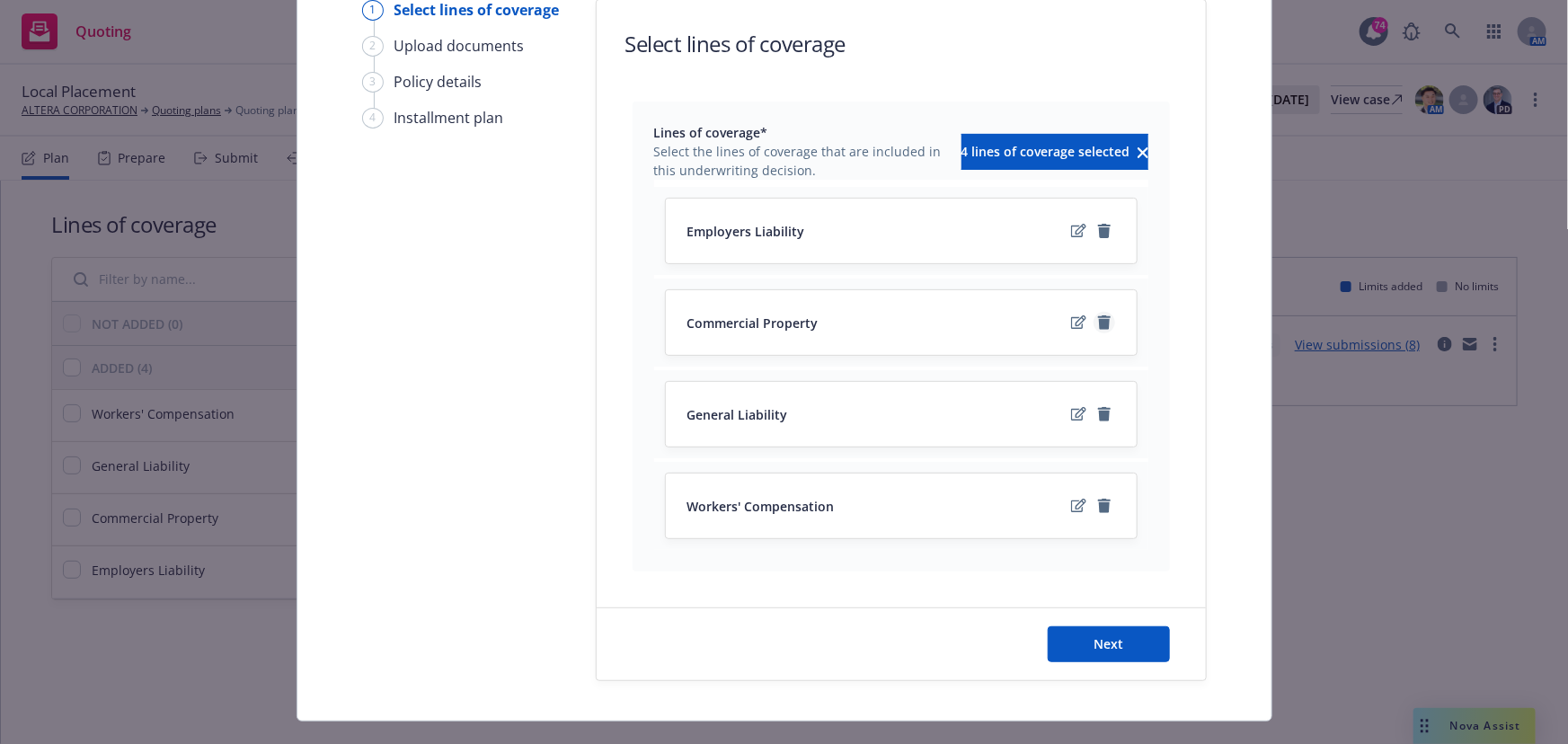
click at [1098, 324] on icon "remove" at bounding box center [1104, 322] width 12 height 14
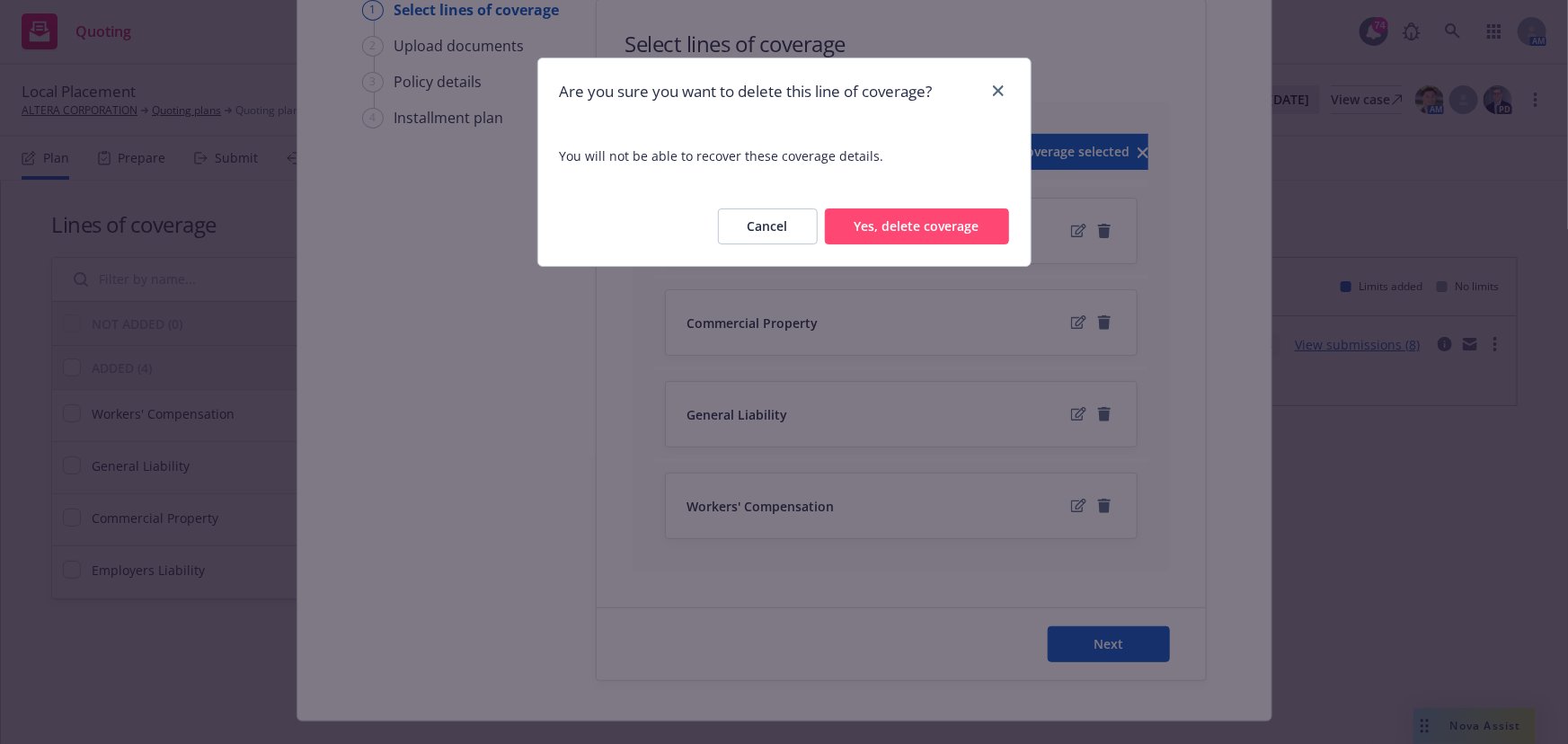
click at [945, 240] on button "Yes, delete coverage" at bounding box center [916, 227] width 184 height 36
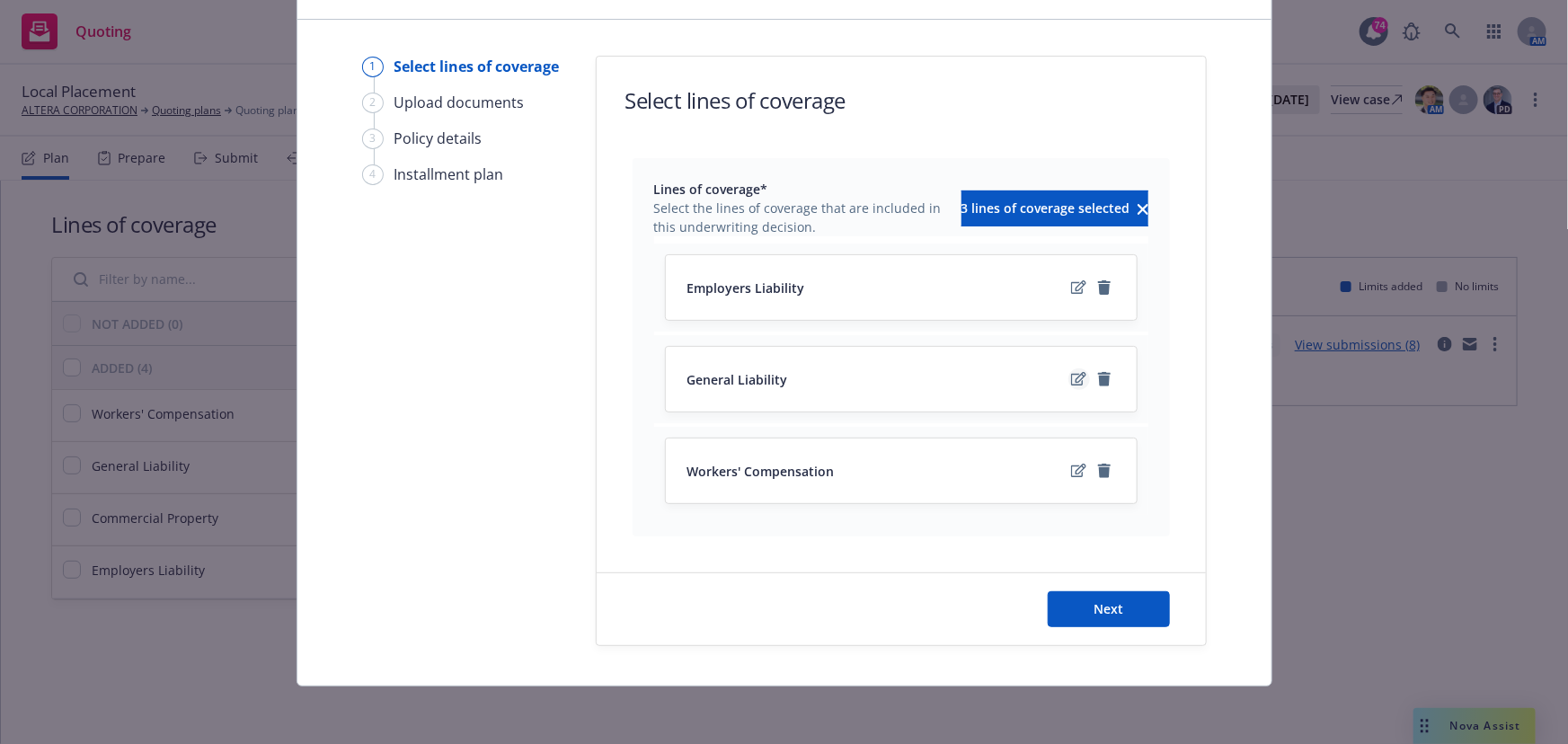
scroll to position [105, 0]
click at [1098, 472] on icon "remove" at bounding box center [1104, 472] width 12 height 14
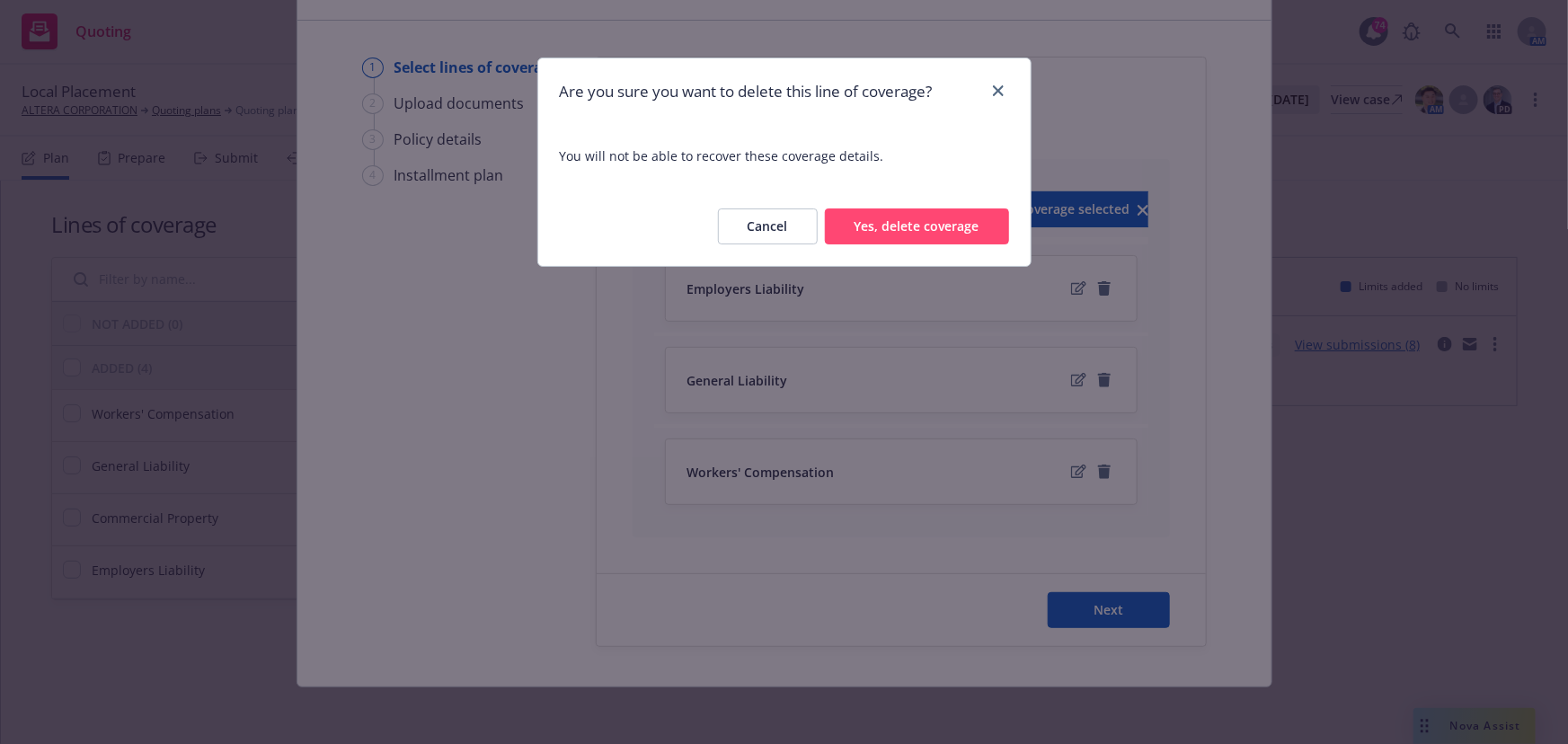
click at [917, 236] on button "Yes, delete coverage" at bounding box center [916, 227] width 184 height 36
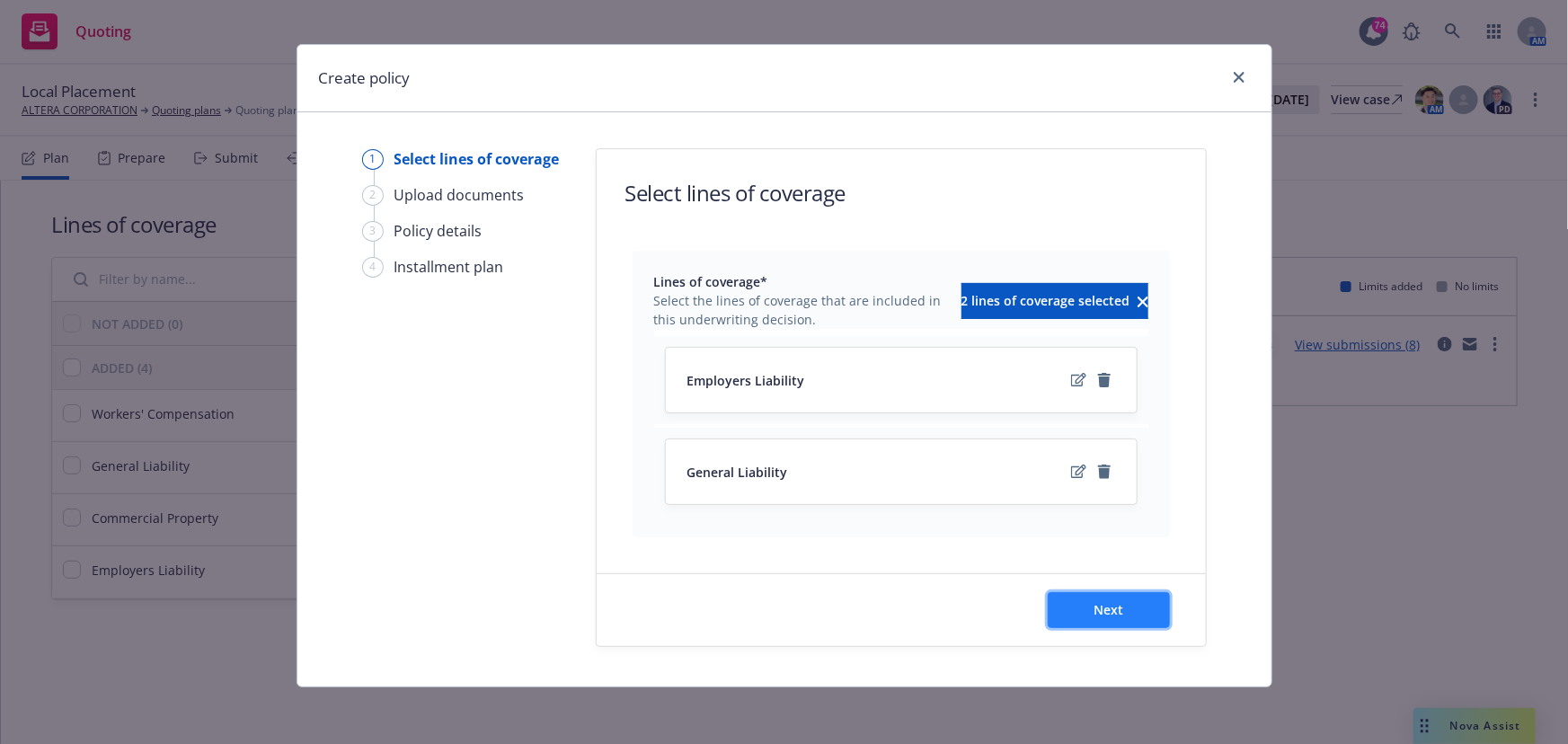
click at [1141, 611] on button "Next" at bounding box center [1109, 611] width 122 height 36
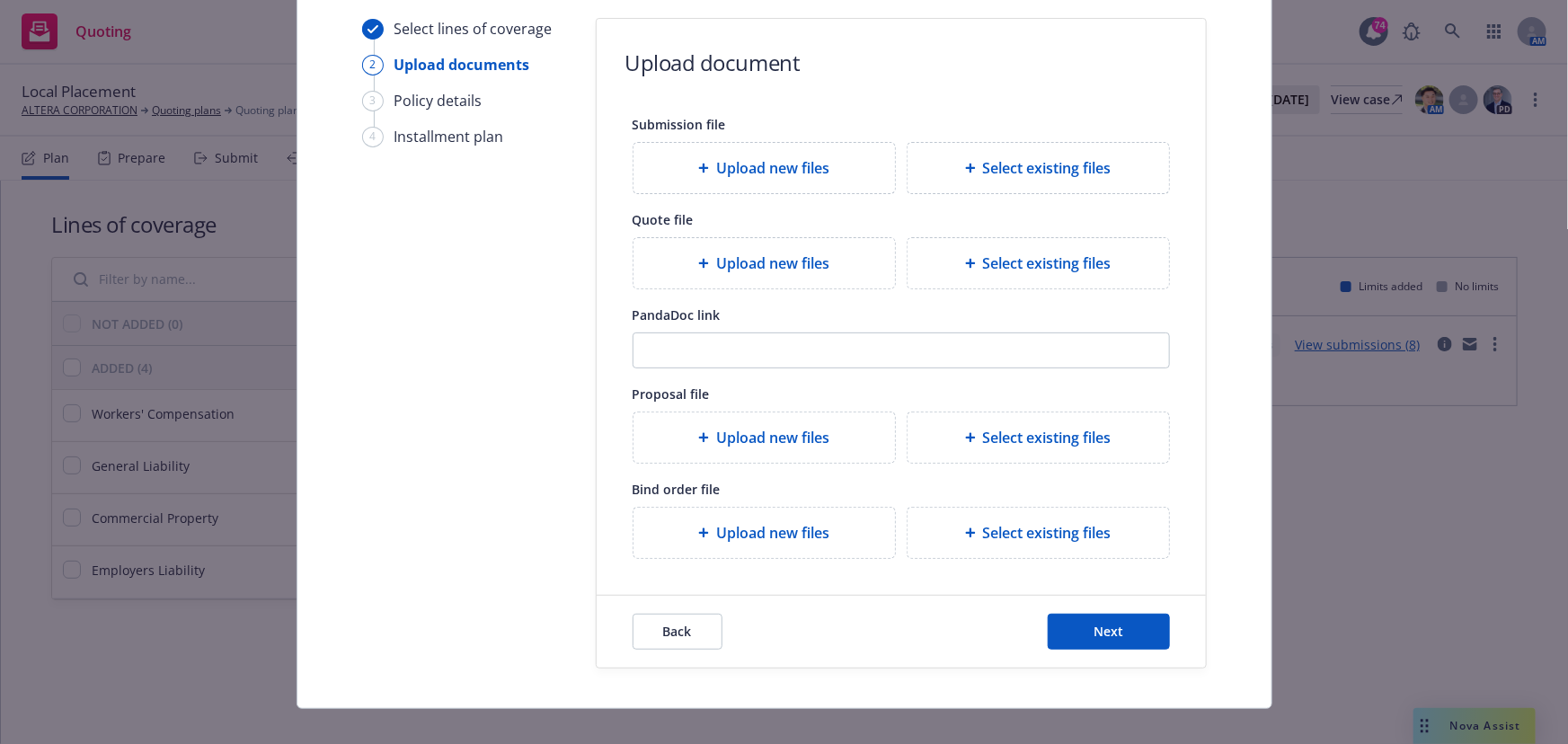
scroll to position [165, 0]
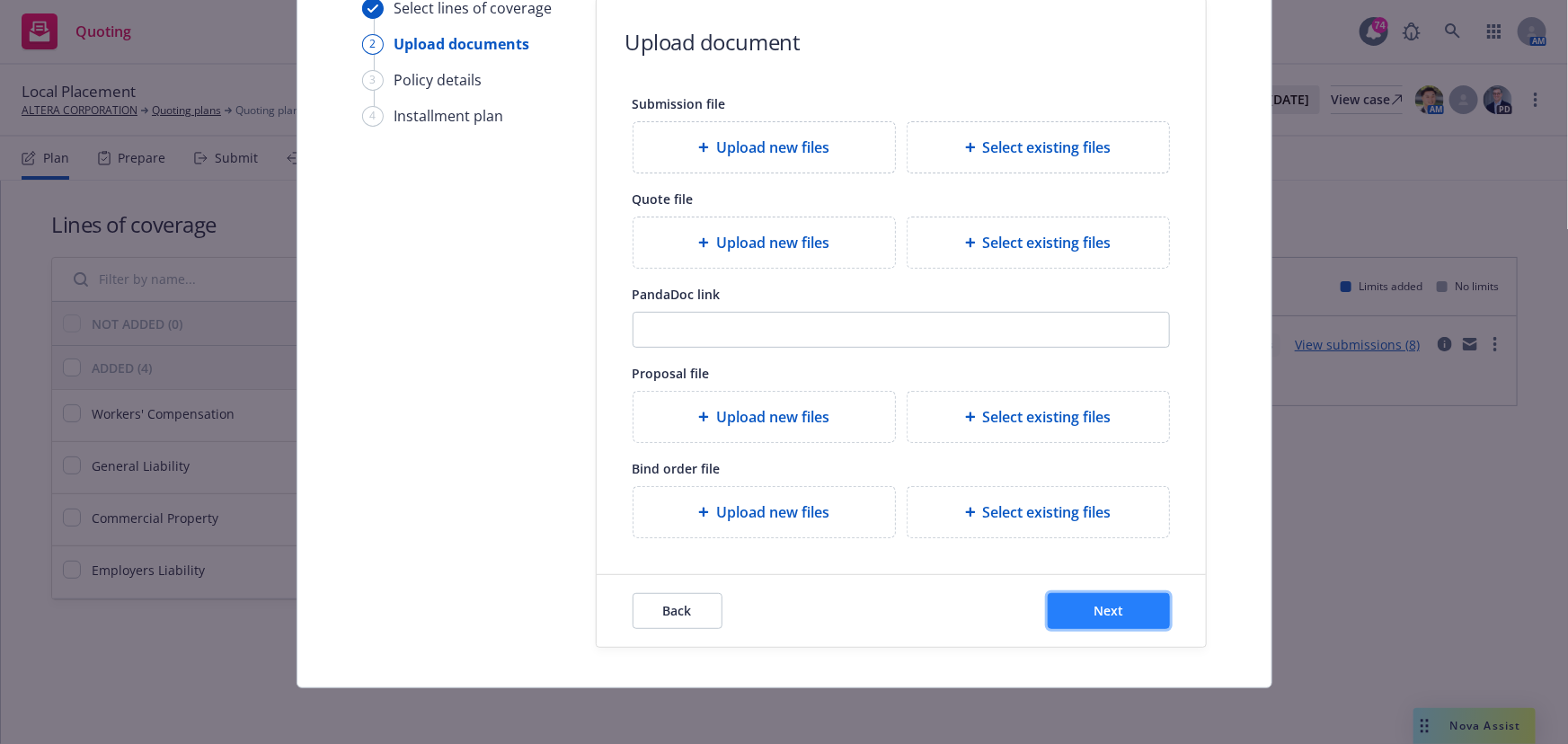
click at [1067, 597] on button "Next" at bounding box center [1109, 612] width 122 height 36
select select "12"
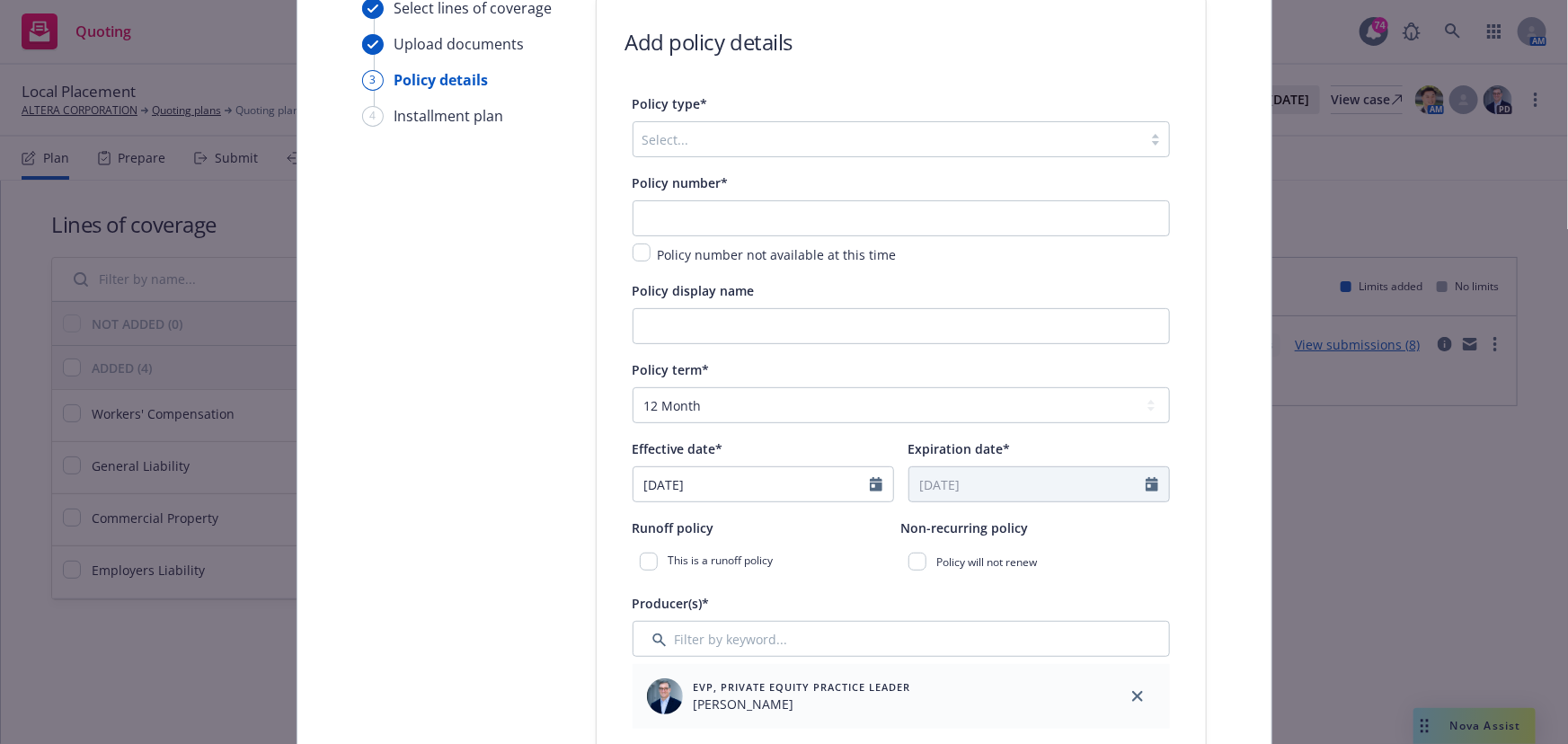
click at [685, 147] on div at bounding box center [887, 139] width 491 height 22
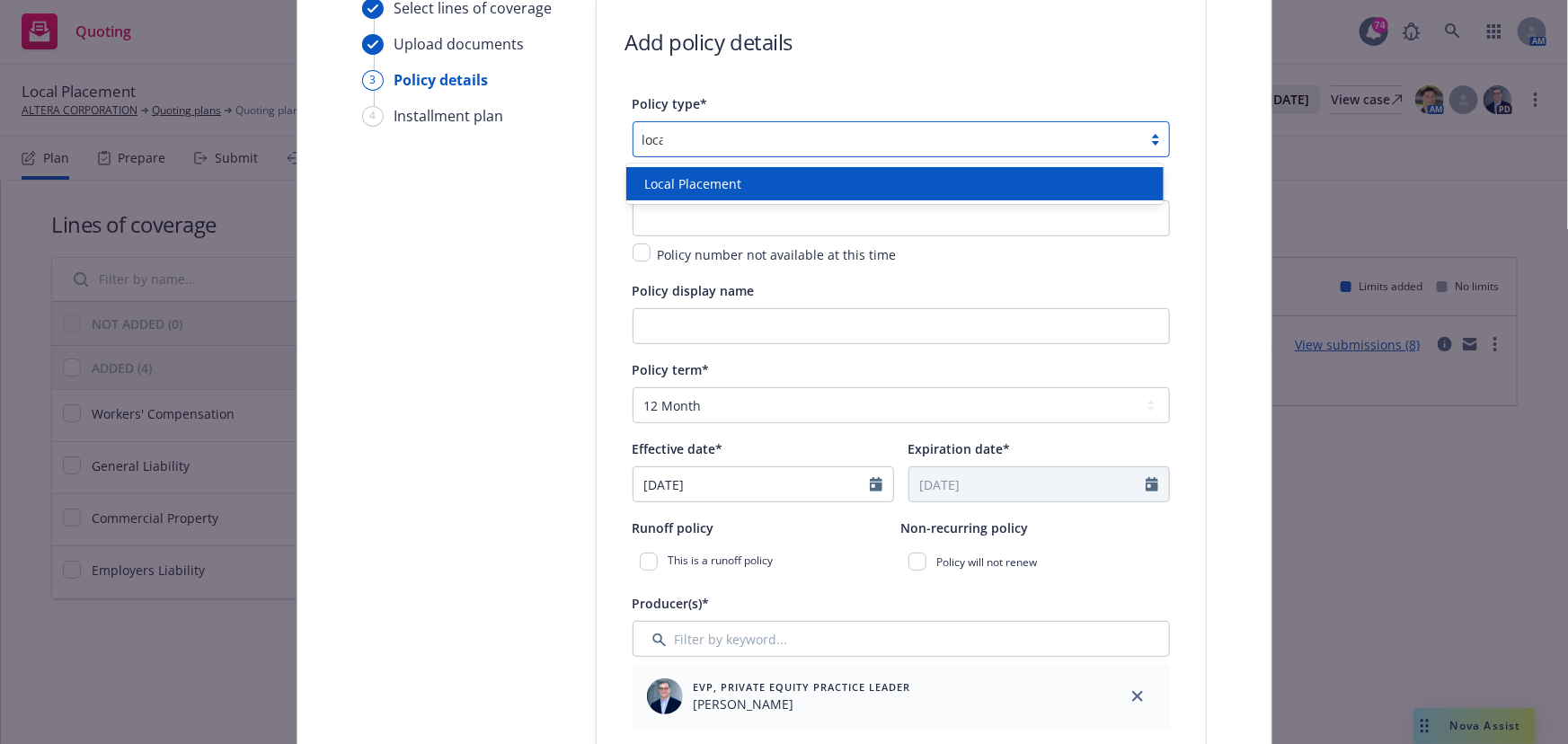
type input "local"
click at [650, 189] on span "Local Placement" at bounding box center [693, 184] width 97 height 19
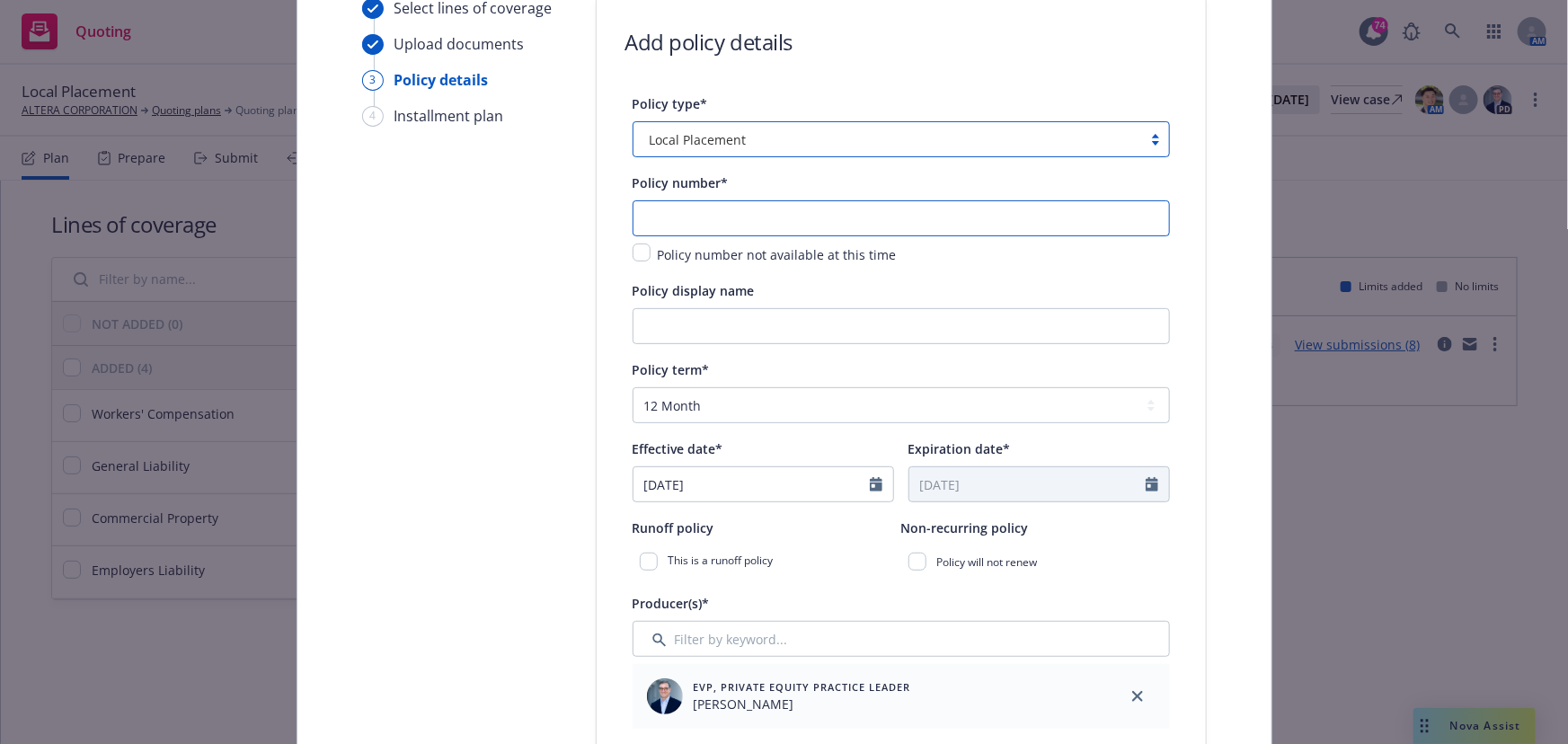
click at [646, 211] on input "text" at bounding box center [901, 218] width 537 height 36
type input "TBD- Poland GL incl. EL"
type input "Poland GL incl. EL"
select select "other"
select select "9"
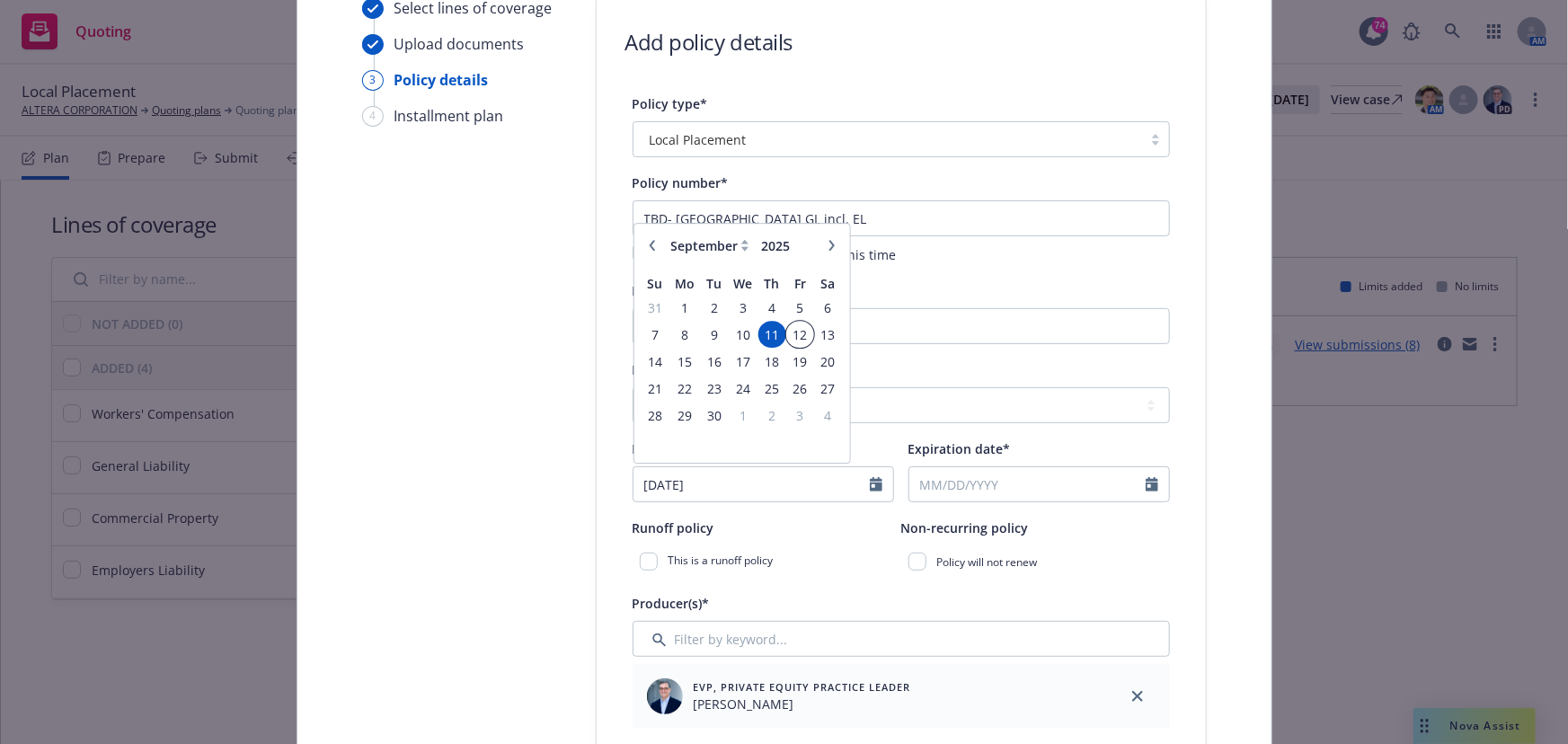
click at [788, 339] on span "12" at bounding box center [799, 335] width 24 height 23
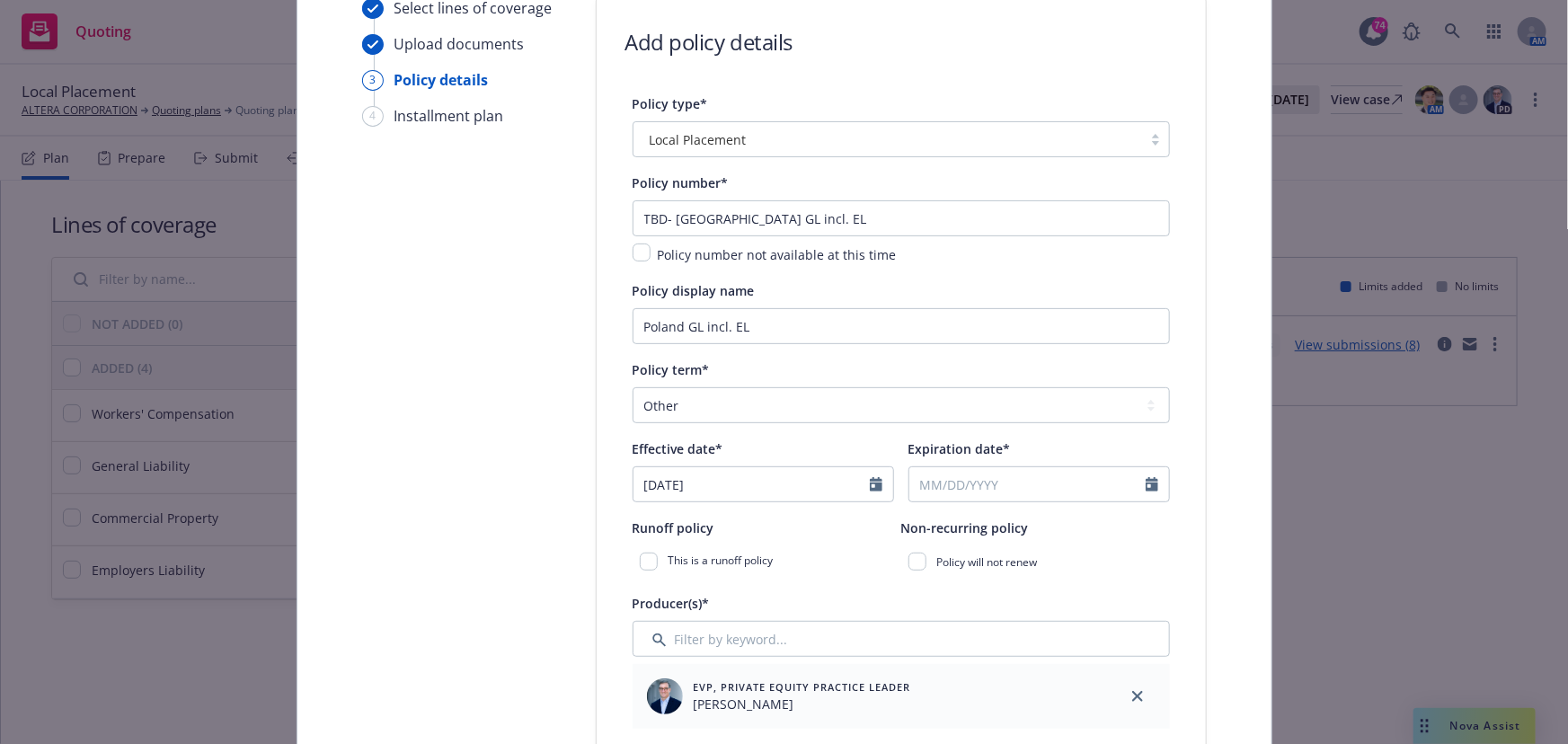
type input "[DATE]"
click at [935, 494] on input "Expiration date*" at bounding box center [1028, 485] width 236 height 34
select select "9"
type input "[DATE]"
click at [773, 616] on div "Producer(s)* EVP, Private Equity Practice Leader Ted Dobos" at bounding box center [901, 660] width 537 height 136
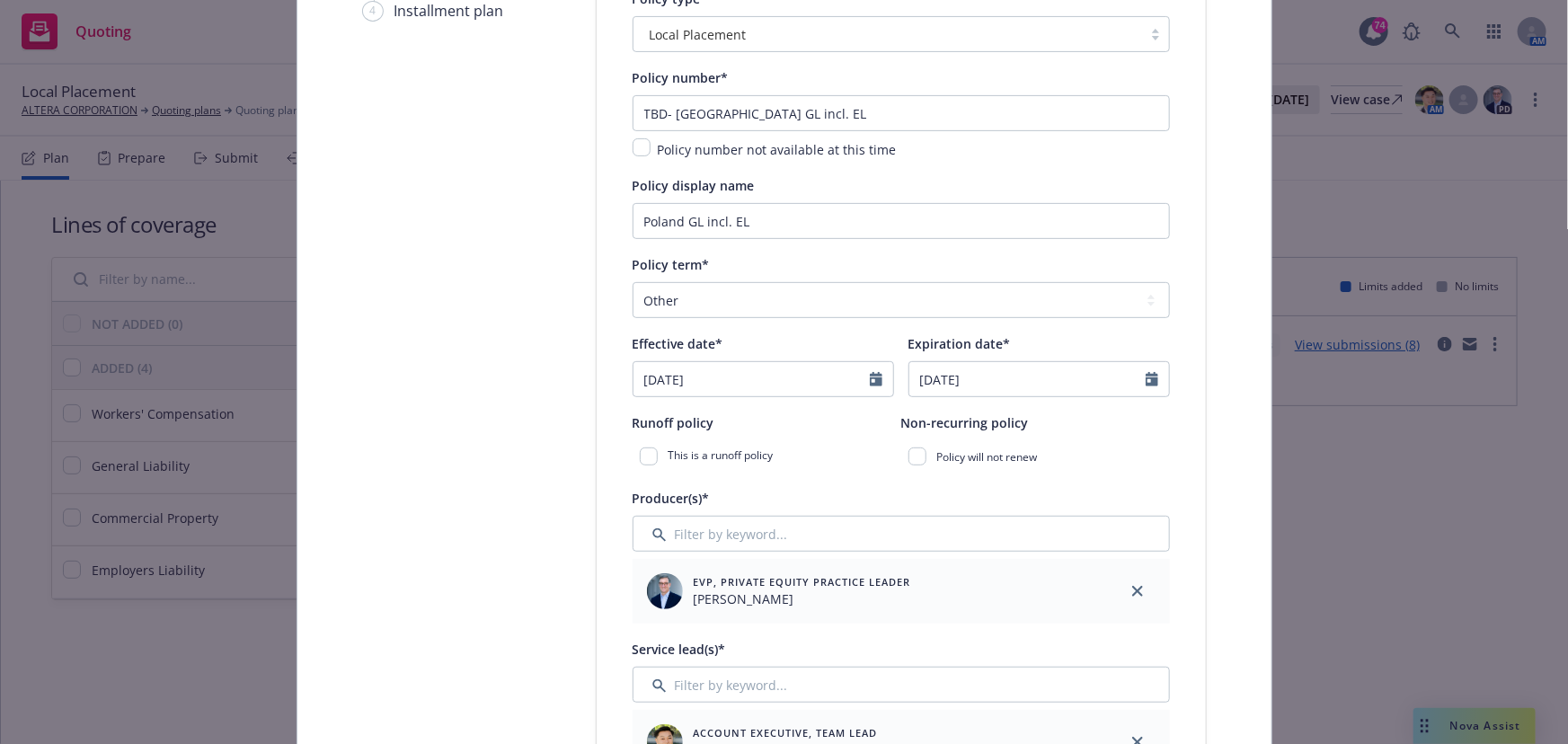
scroll to position [410, 0]
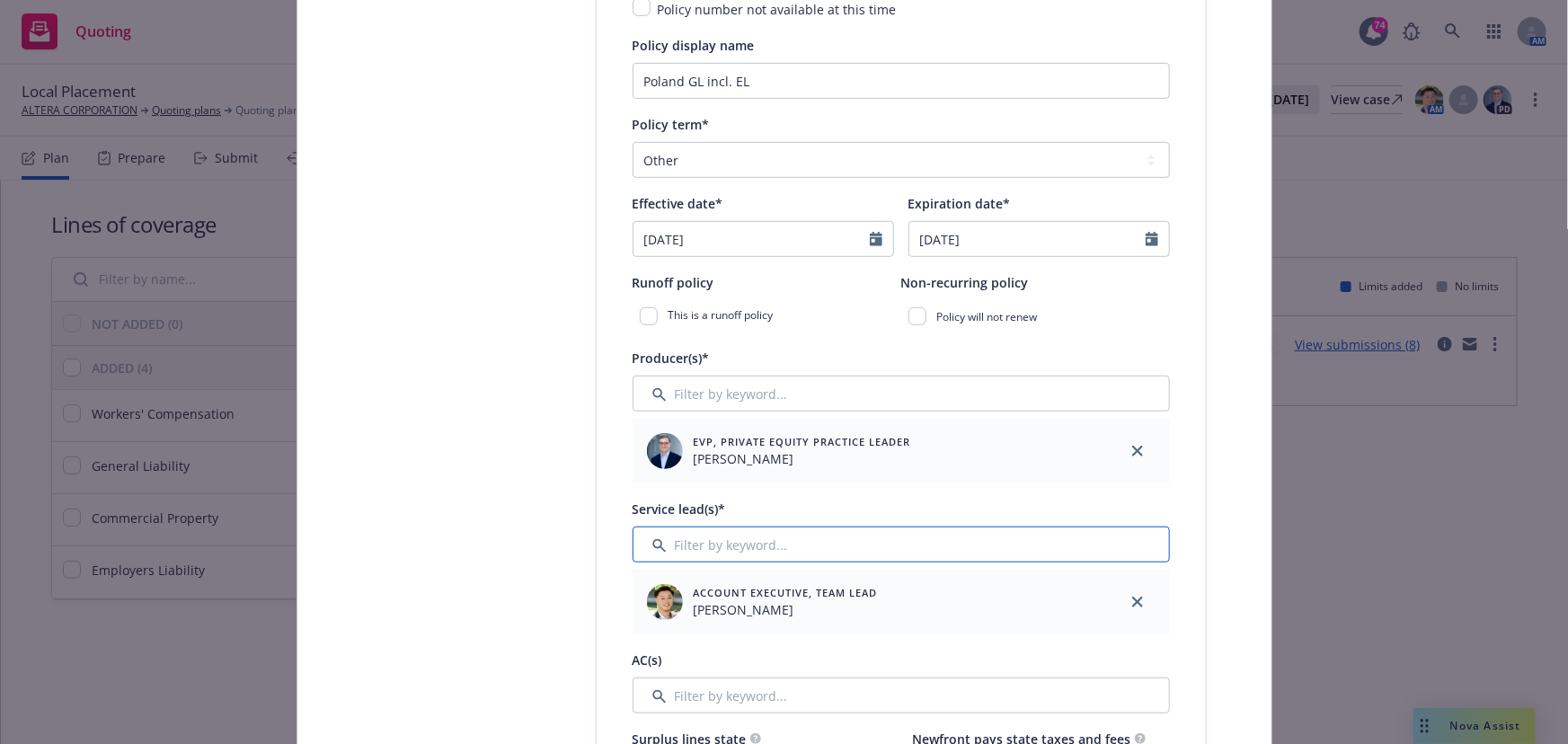
click at [734, 541] on input "Filter by keyword..." at bounding box center [901, 545] width 537 height 36
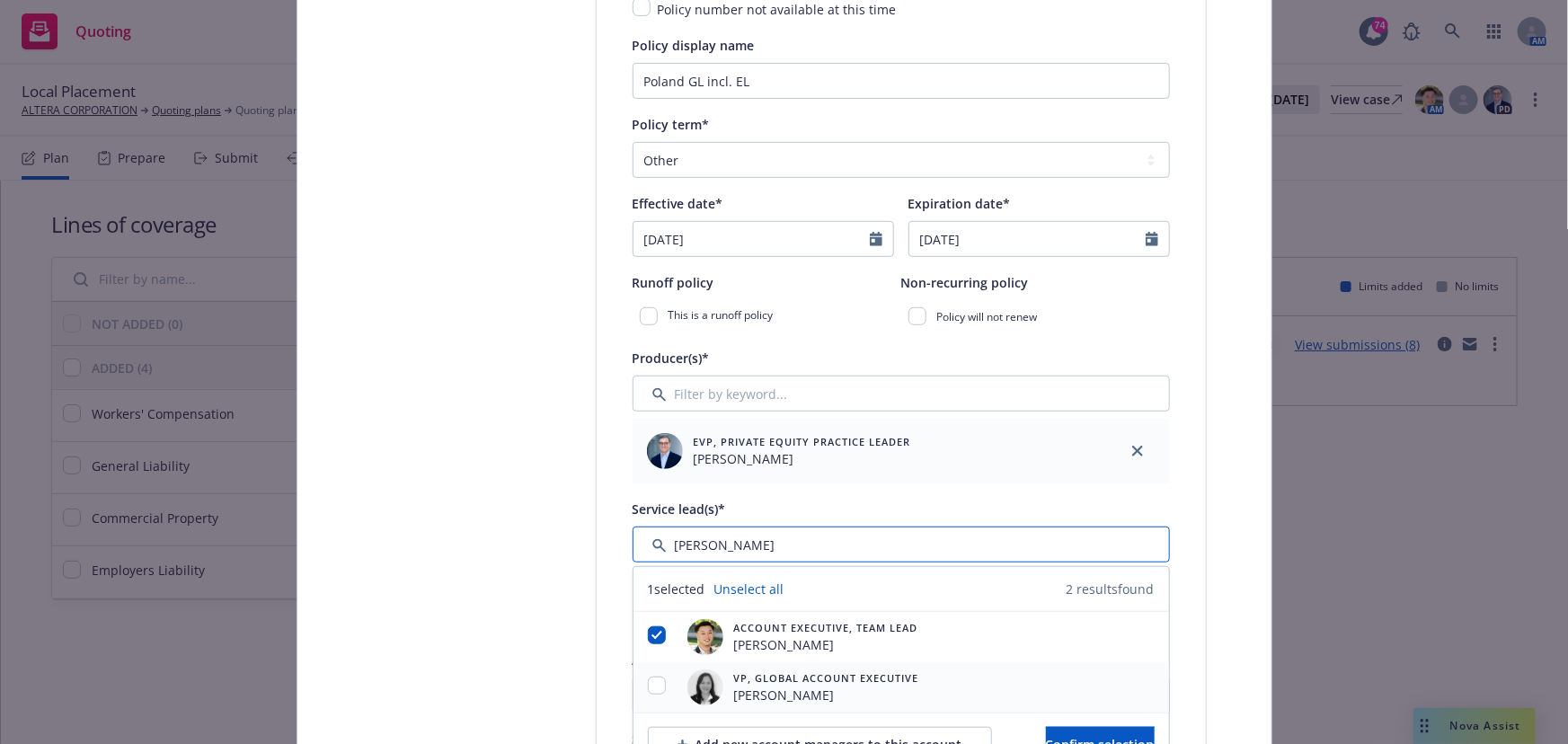
type input "mei Huang"
click at [648, 678] on input "checkbox" at bounding box center [656, 685] width 18 height 18
checkbox input "true"
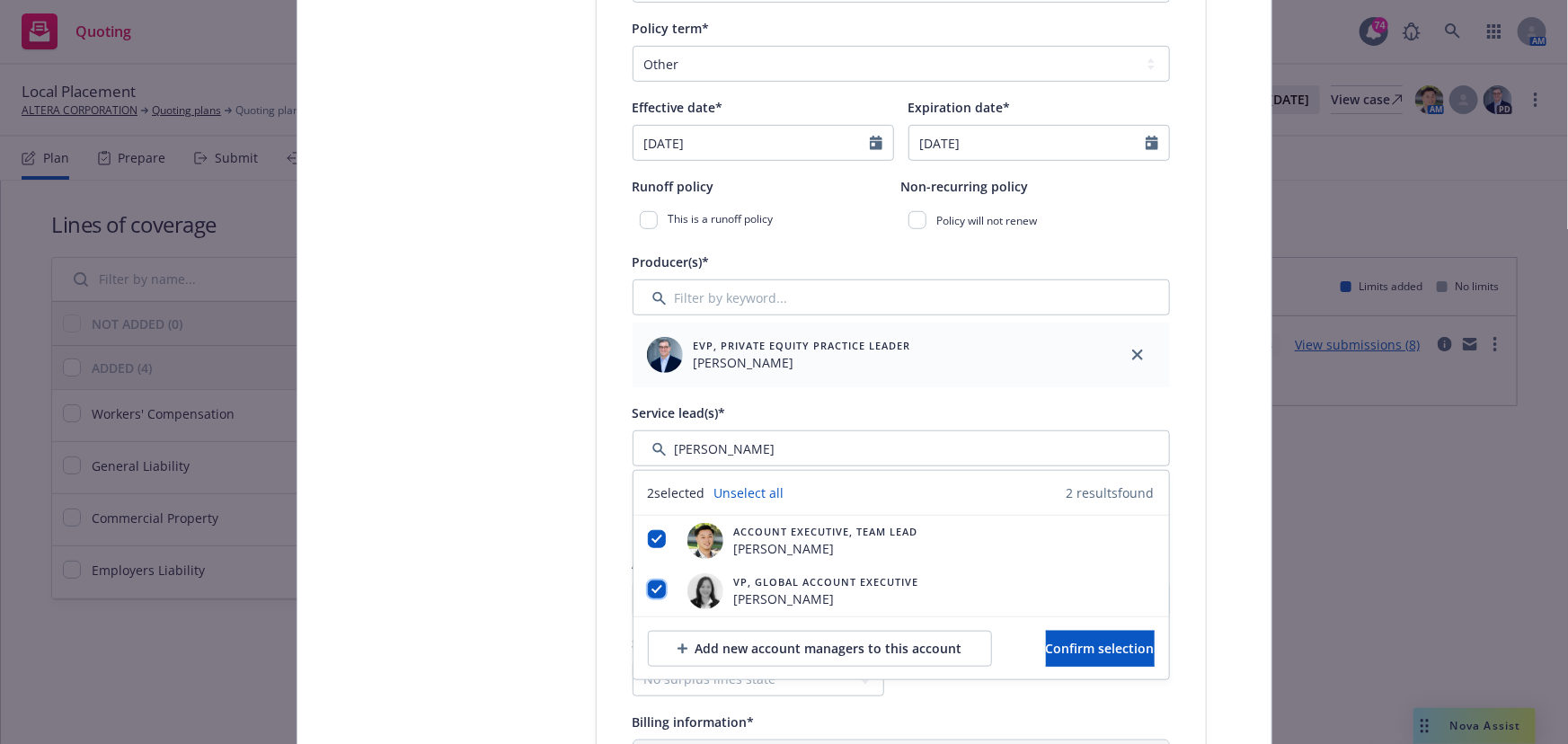
scroll to position [655, 0]
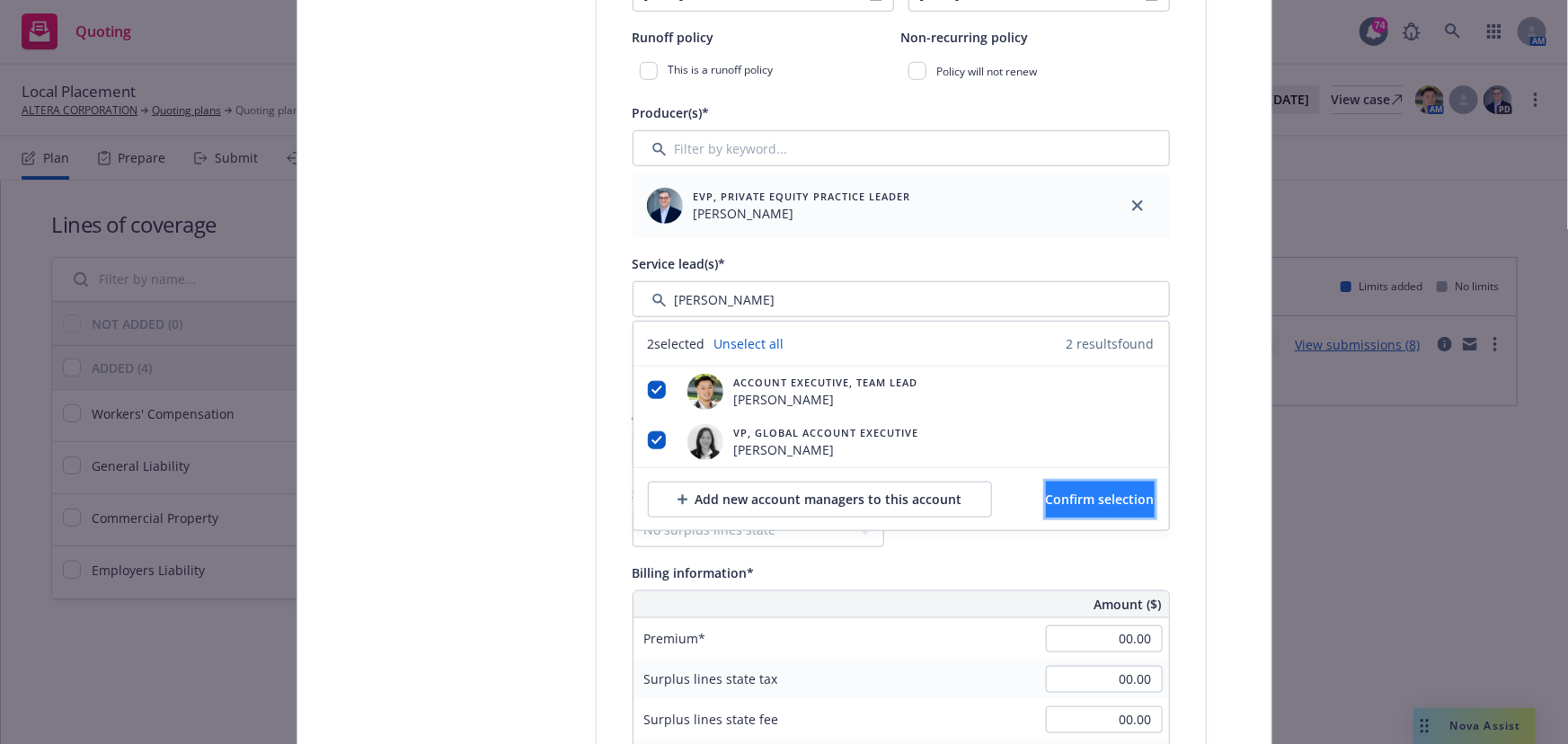
click at [1046, 503] on span "Confirm selection" at bounding box center [1100, 499] width 109 height 17
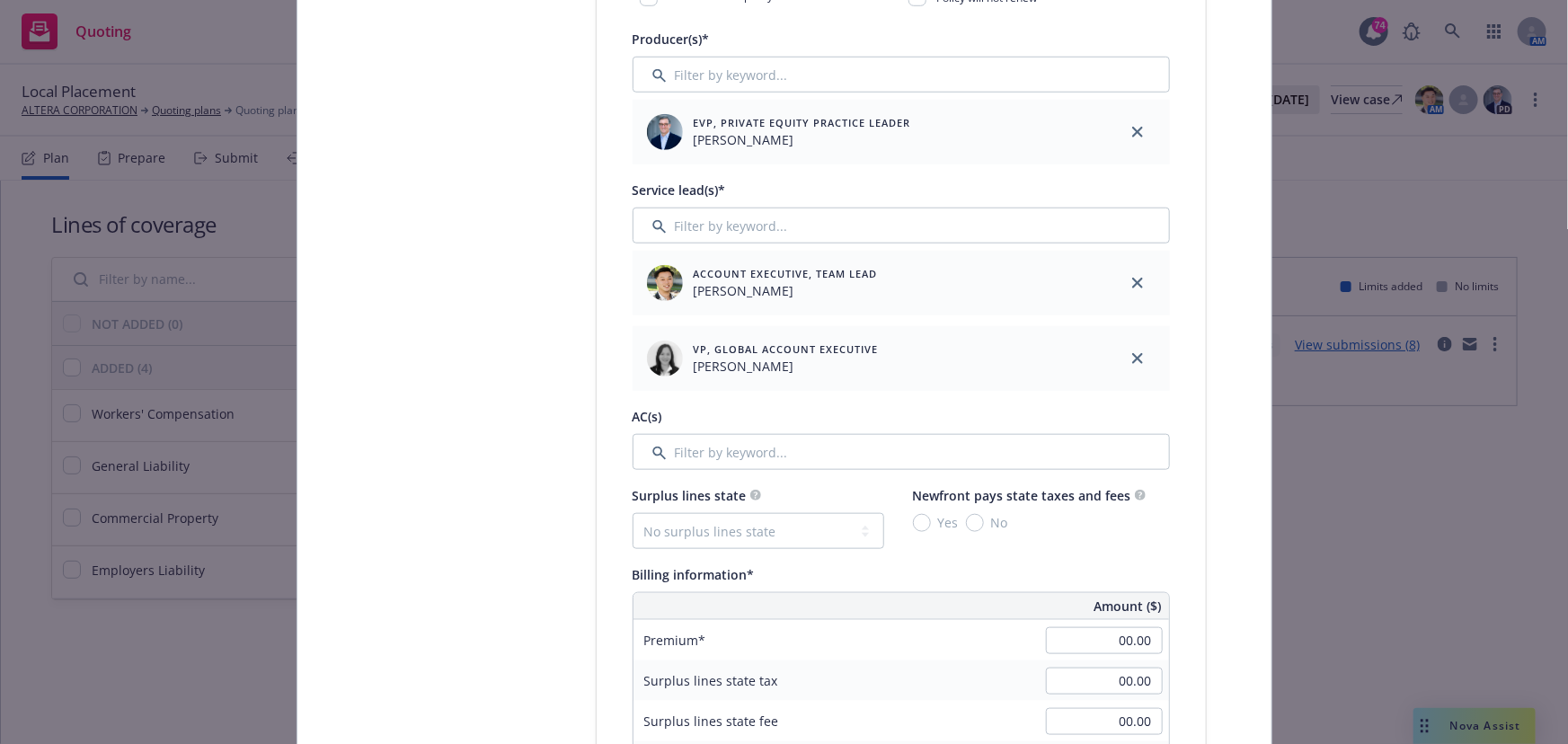
scroll to position [817, 0]
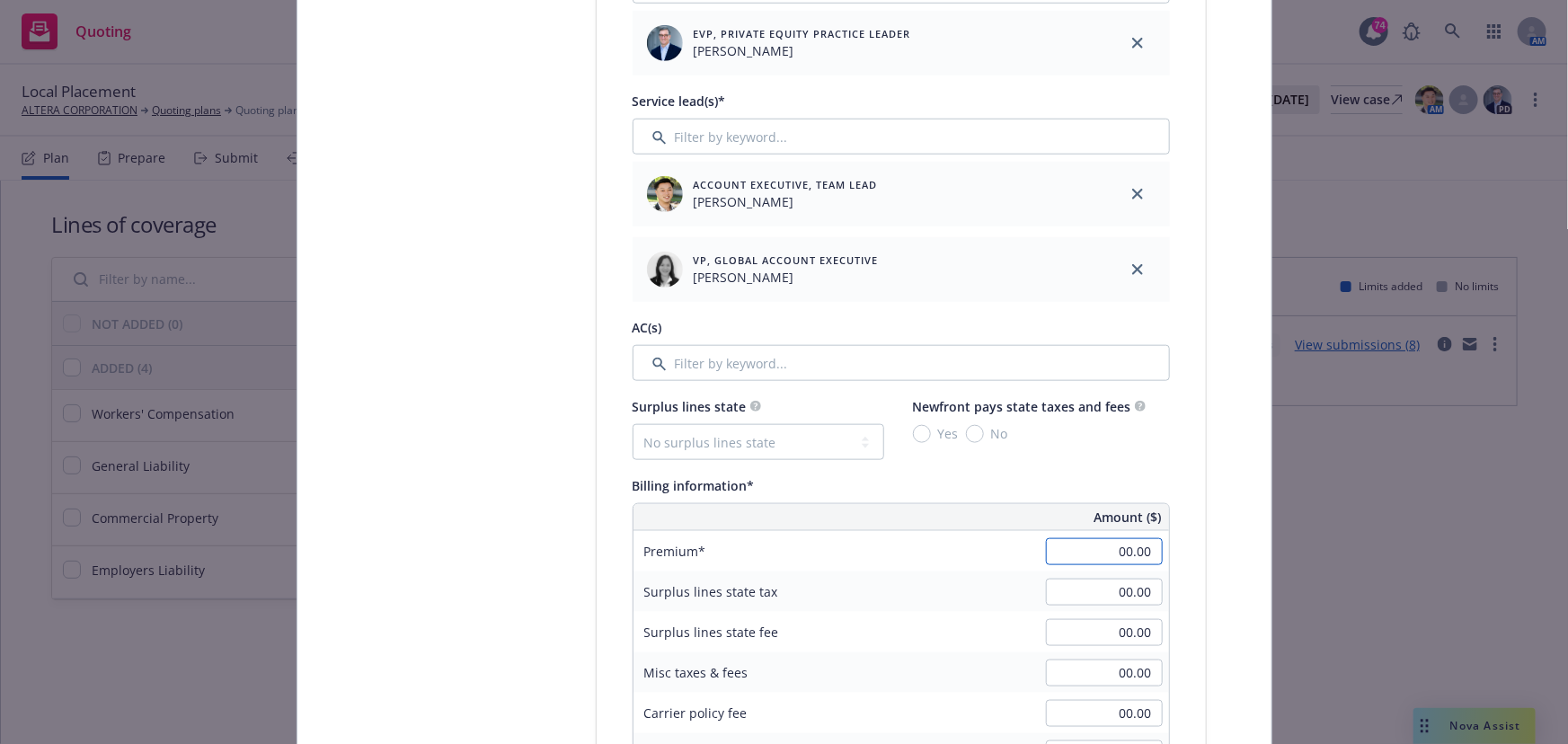
click at [1100, 557] on input "00.00" at bounding box center [1104, 552] width 117 height 27
type input "1,500.00"
click at [1013, 625] on div "Surplus lines state fee 00.00" at bounding box center [901, 632] width 535 height 40
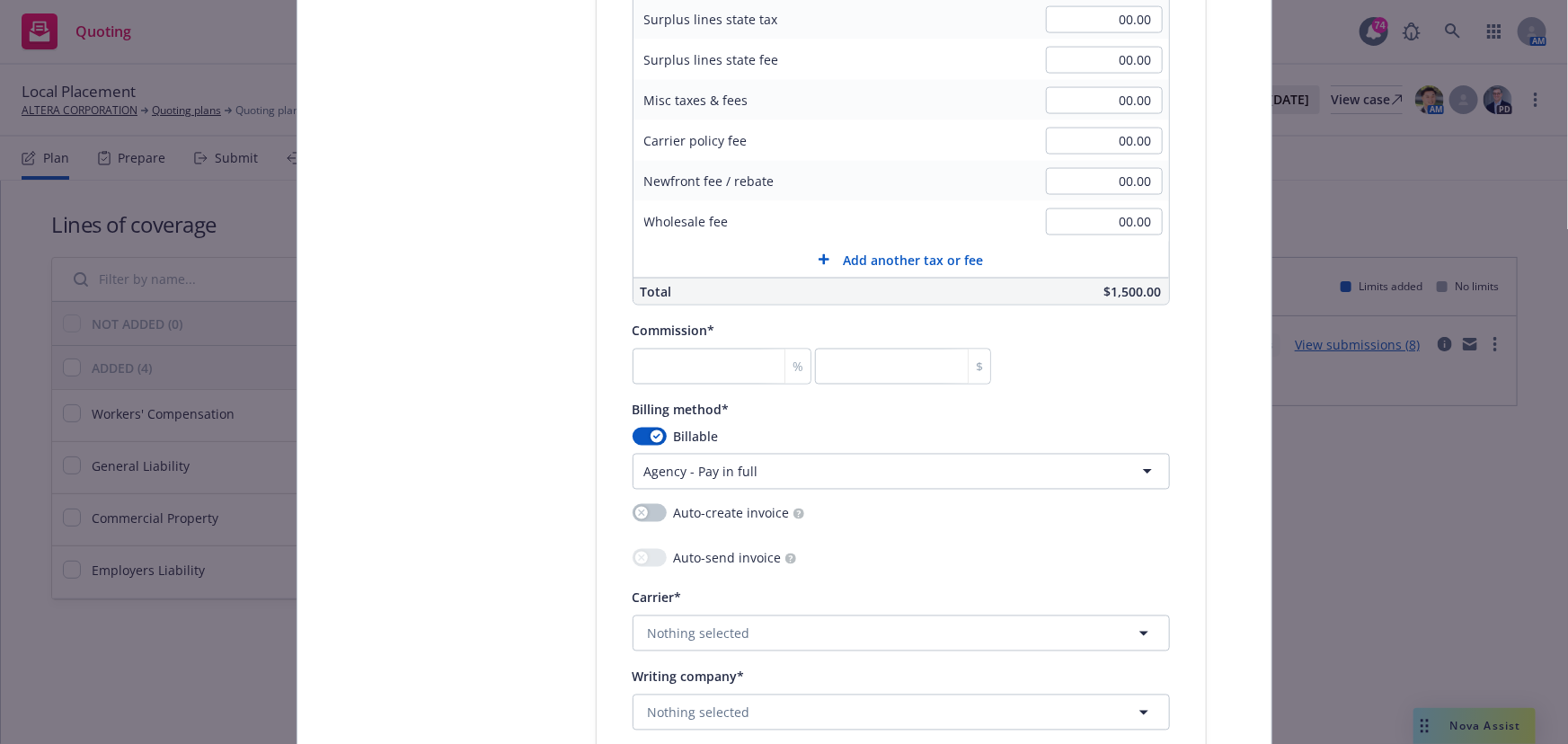
scroll to position [1472, 0]
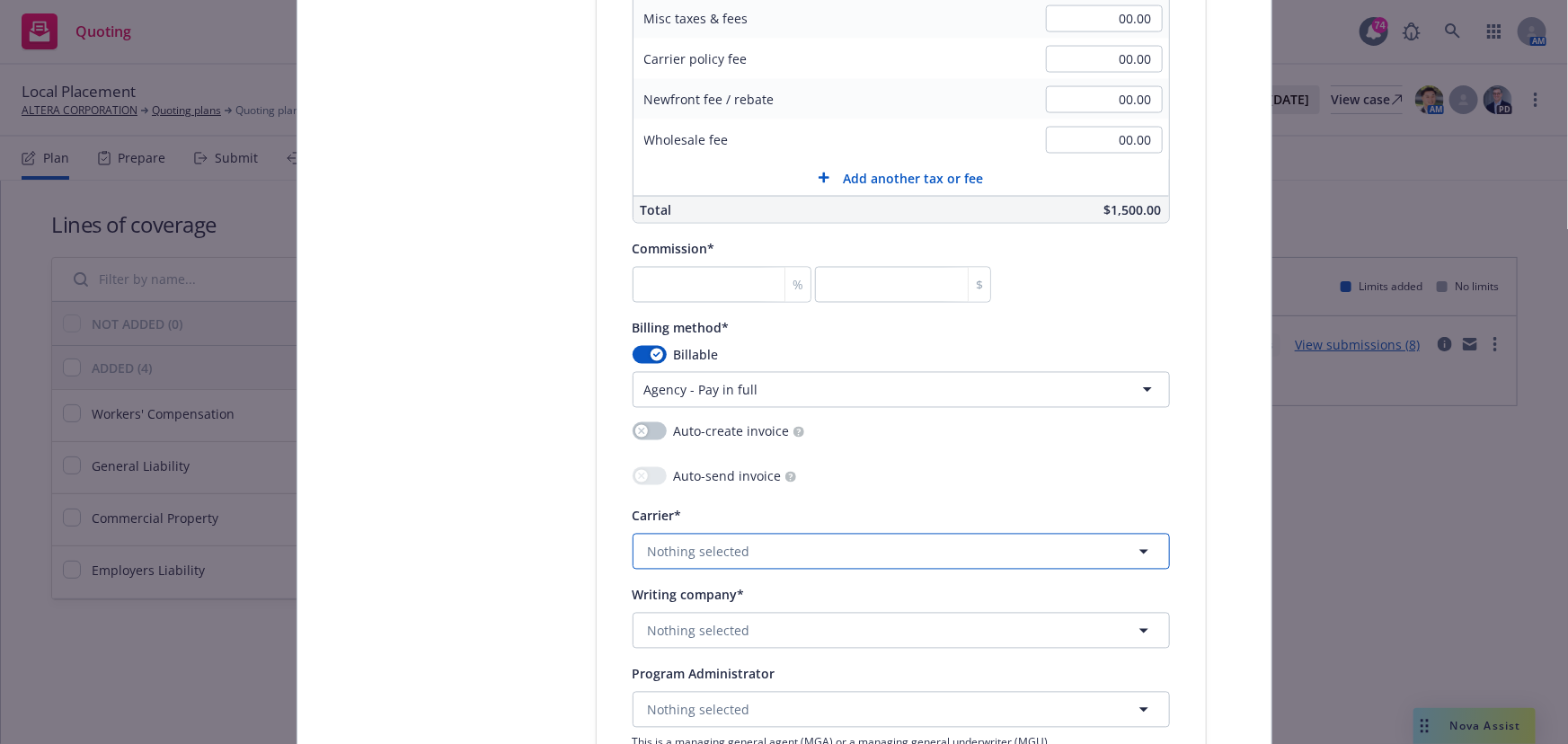
click at [735, 561] on button "Nothing selected" at bounding box center [901, 552] width 537 height 36
click at [708, 503] on span "Appointed carrier" at bounding box center [706, 501] width 107 height 19
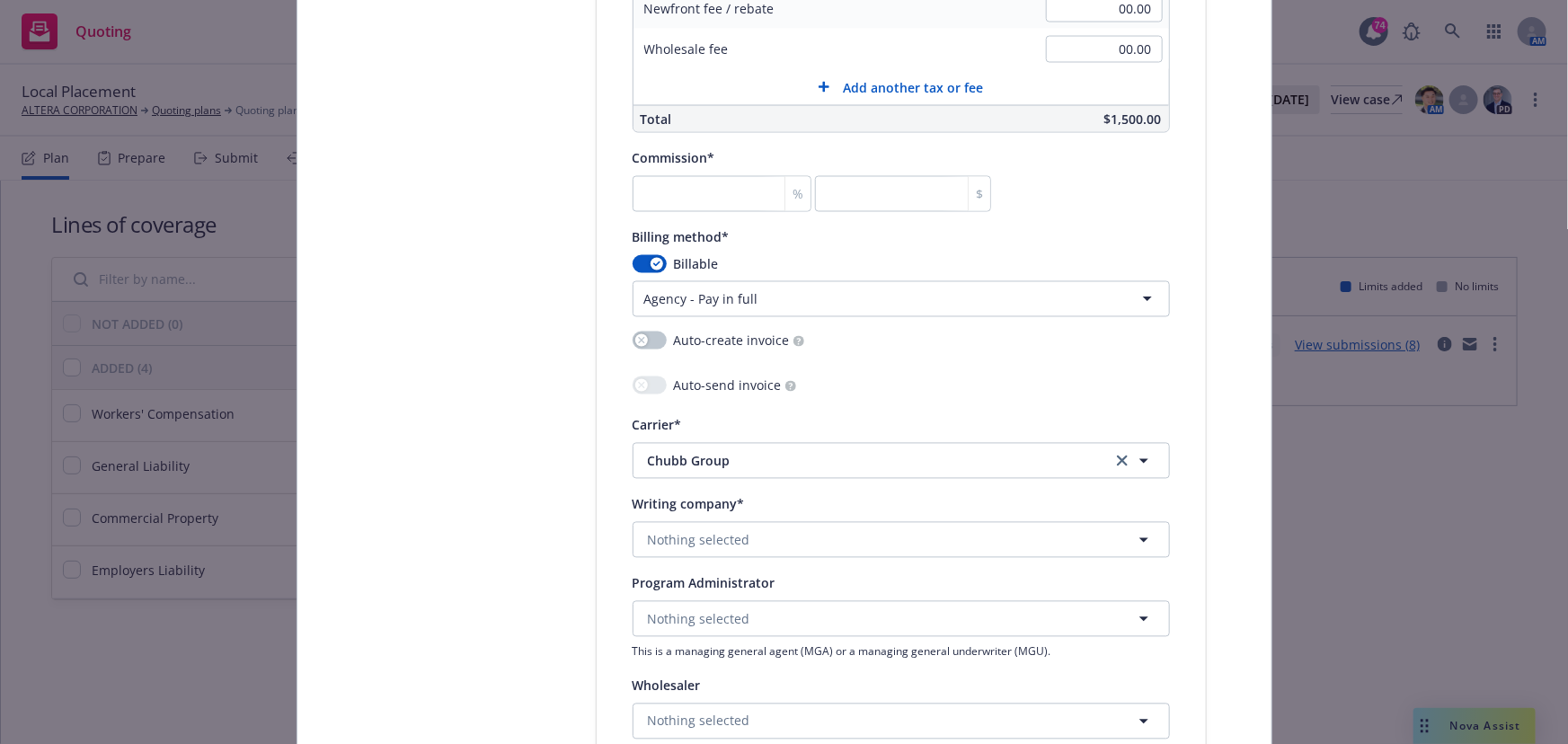
scroll to position [1636, 0]
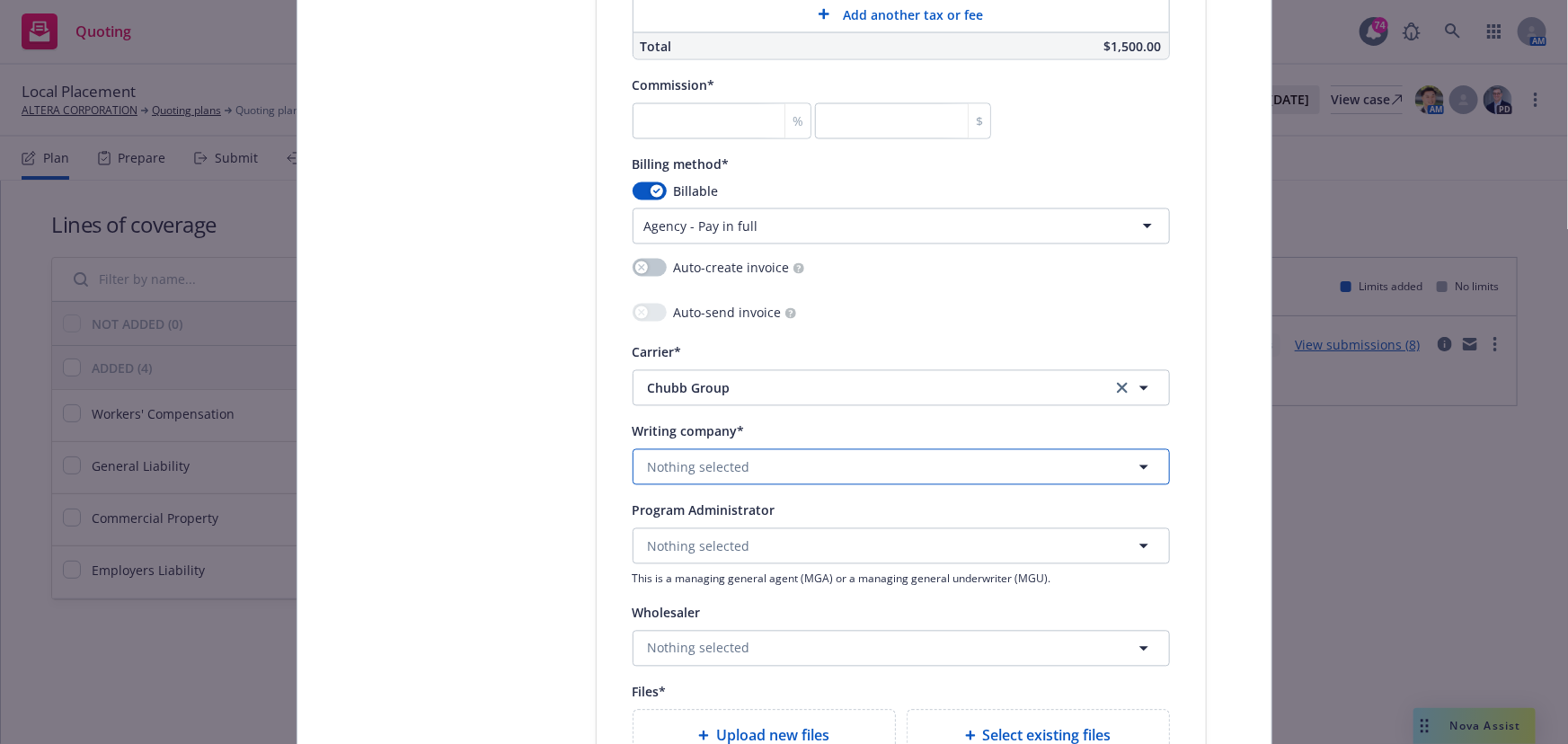
click at [731, 467] on span "Nothing selected" at bounding box center [699, 468] width 103 height 19
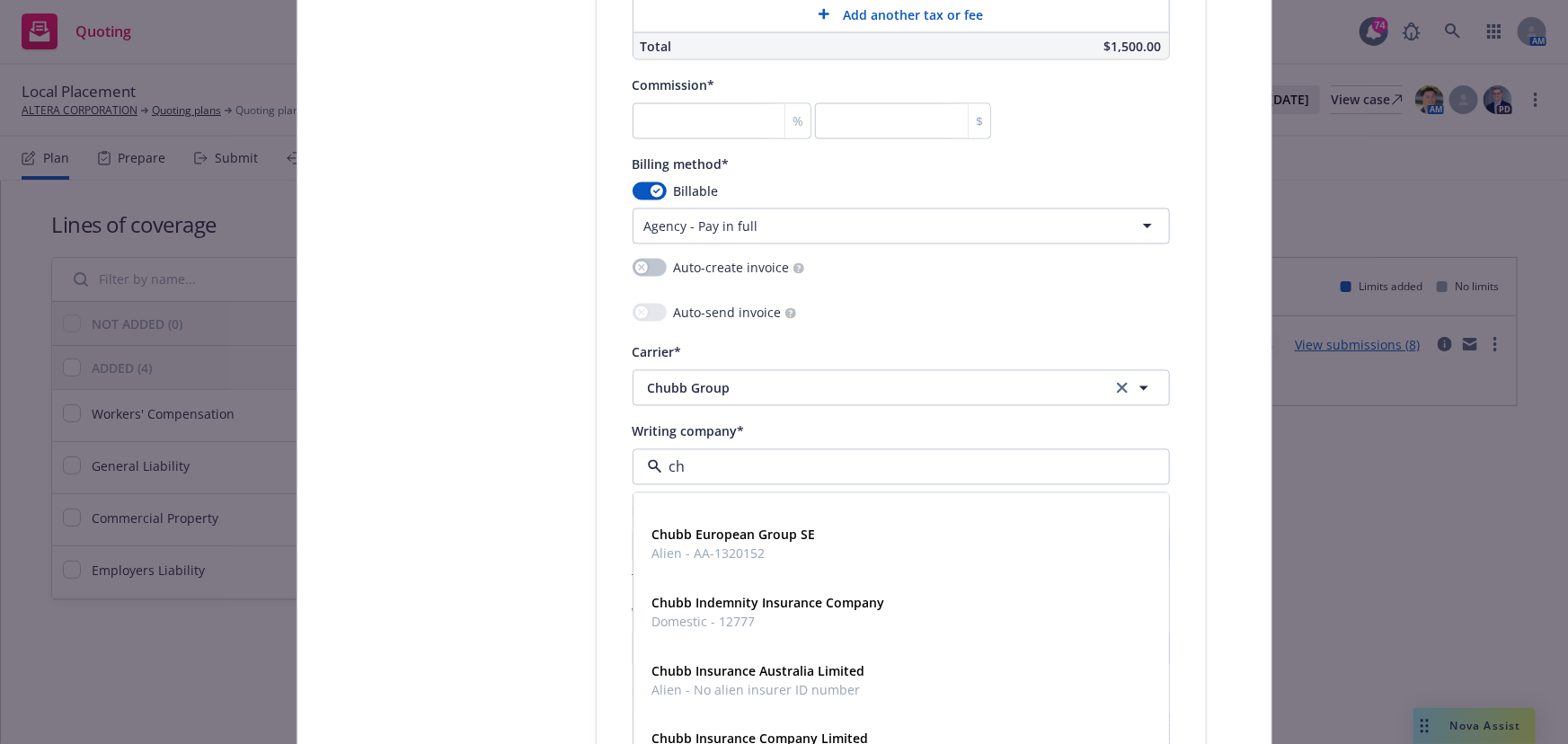
scroll to position [245, 0]
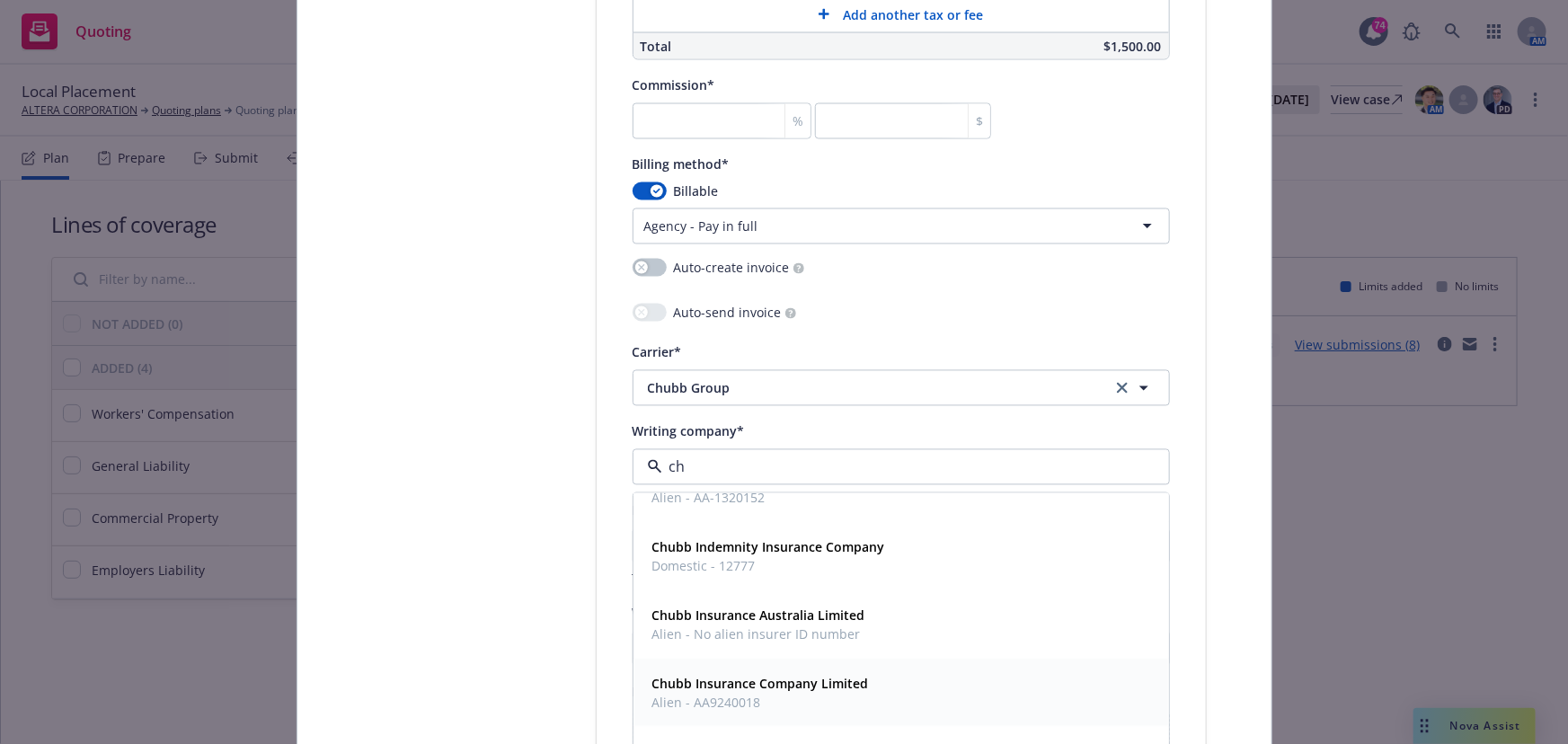
click at [734, 694] on span "Alien - AA9240018" at bounding box center [760, 703] width 216 height 19
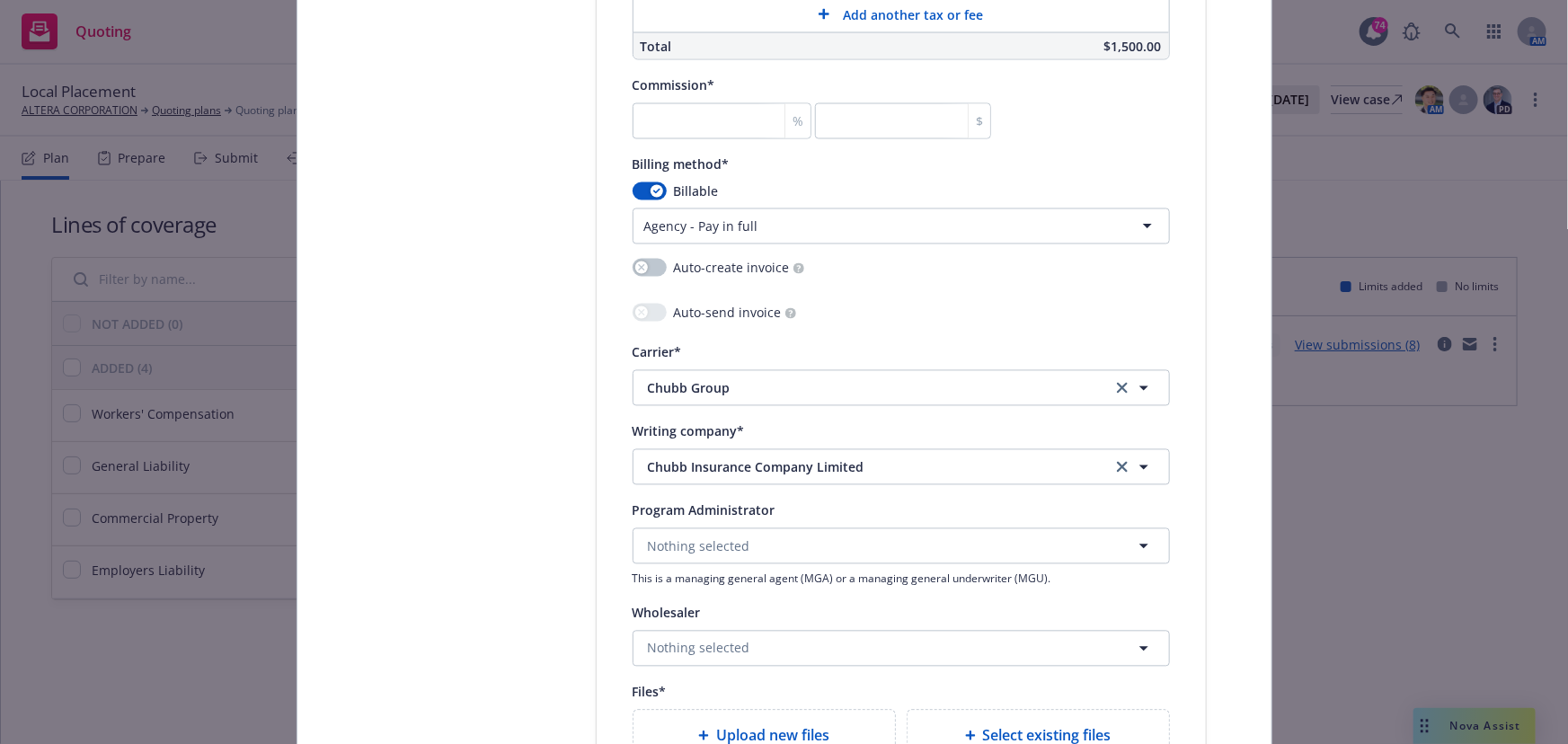
scroll to position [1799, 0]
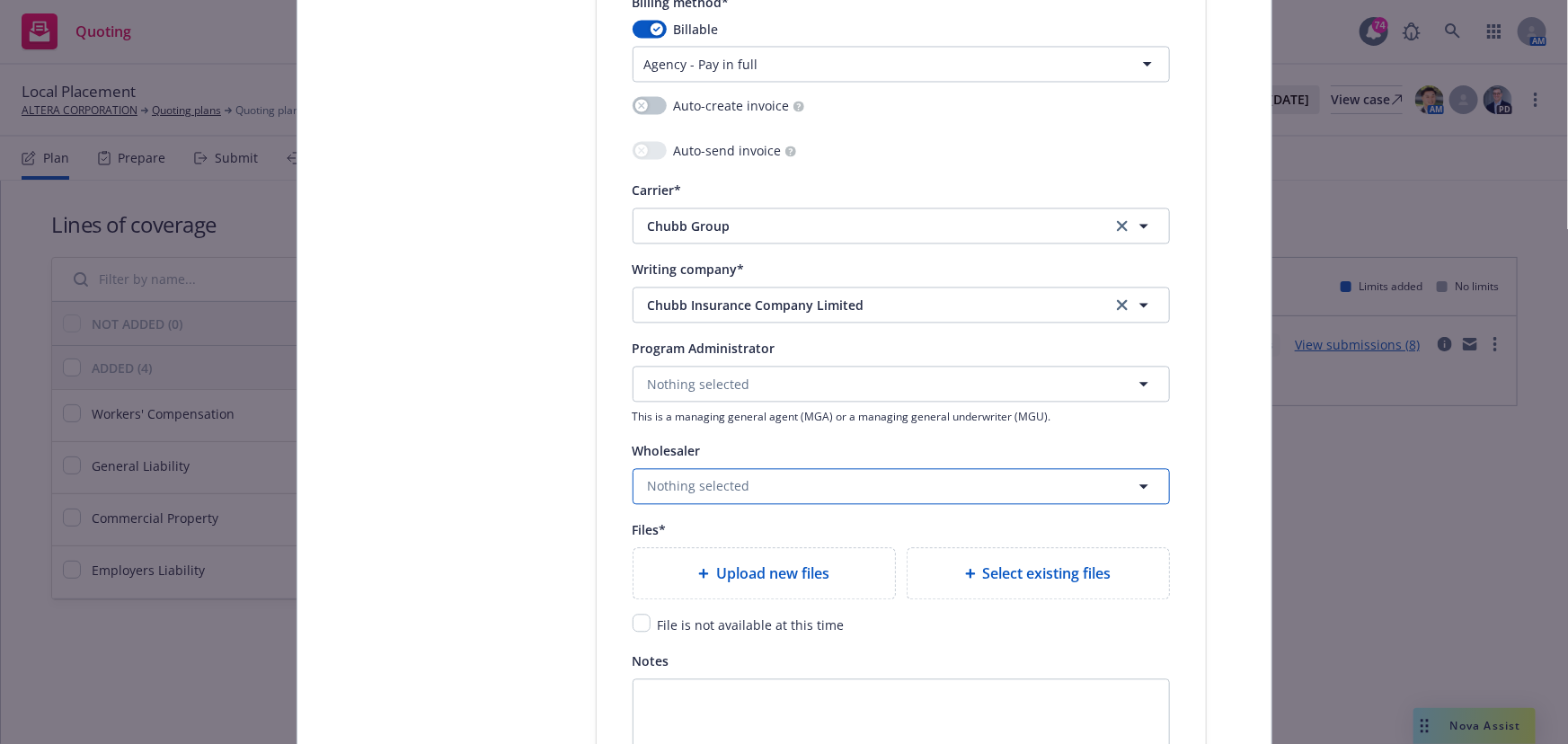
click at [734, 486] on span "Nothing selected" at bounding box center [699, 486] width 103 height 19
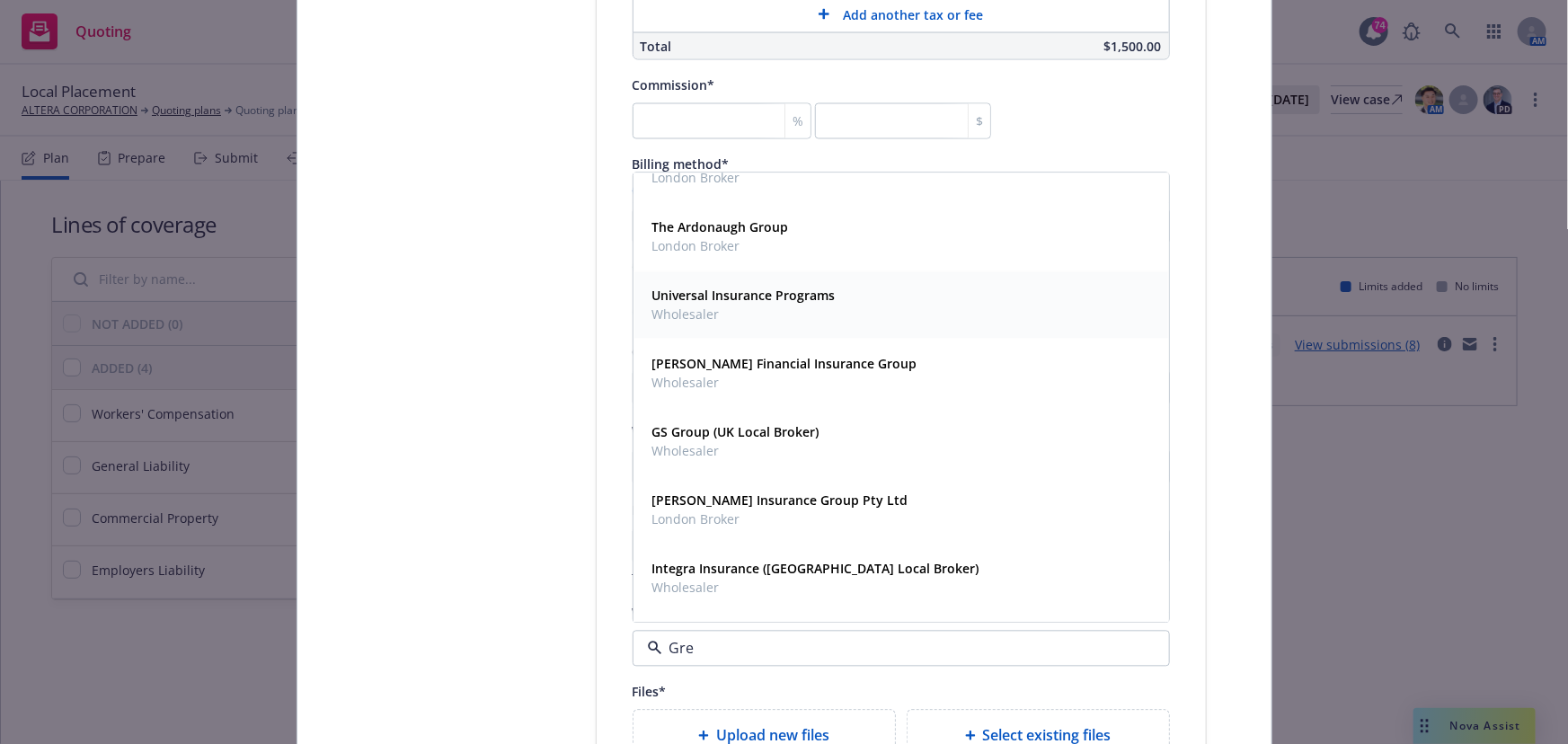
scroll to position [0, 0]
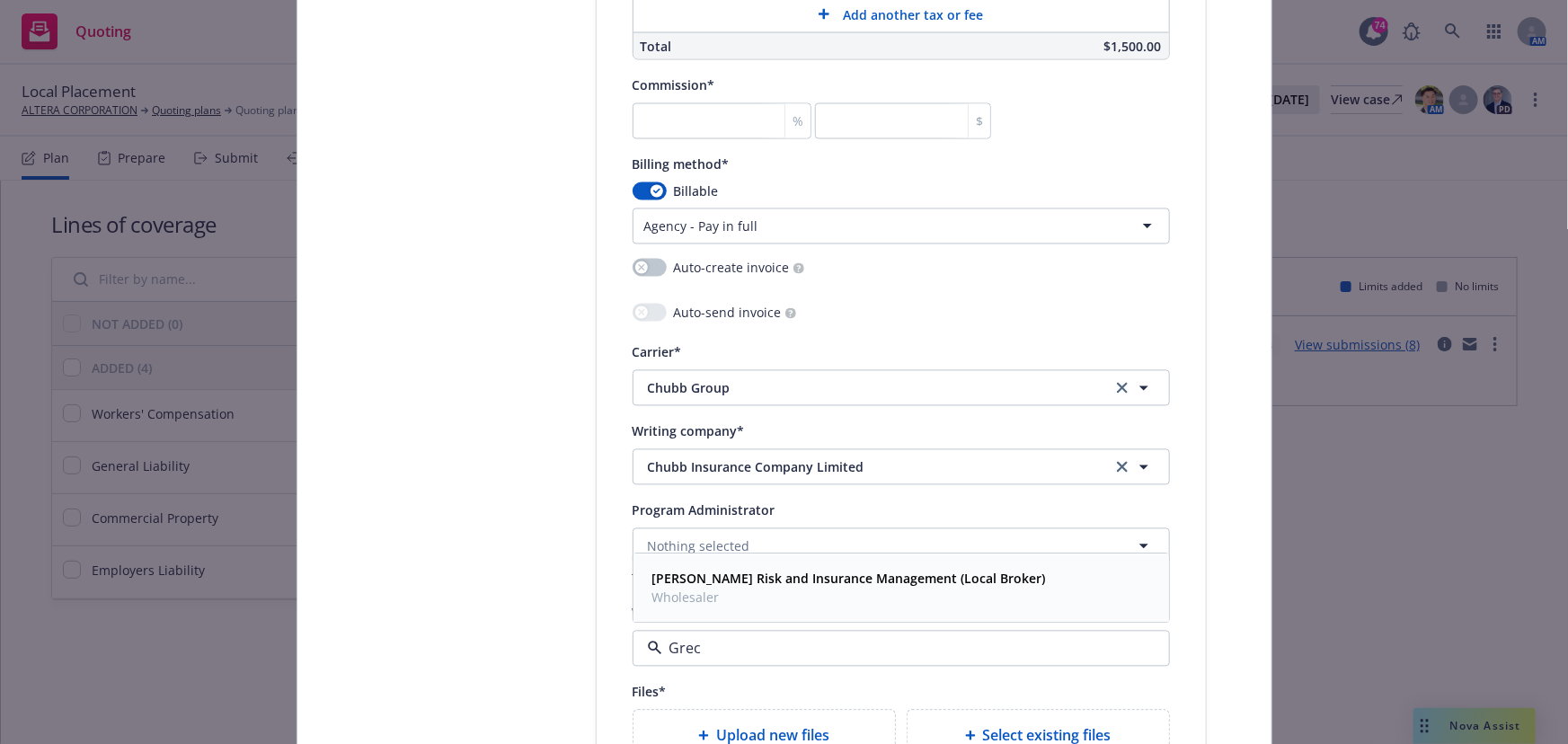
click at [741, 579] on strong "Greco Risk and Insurance Management (Local Broker)" at bounding box center [849, 578] width 393 height 17
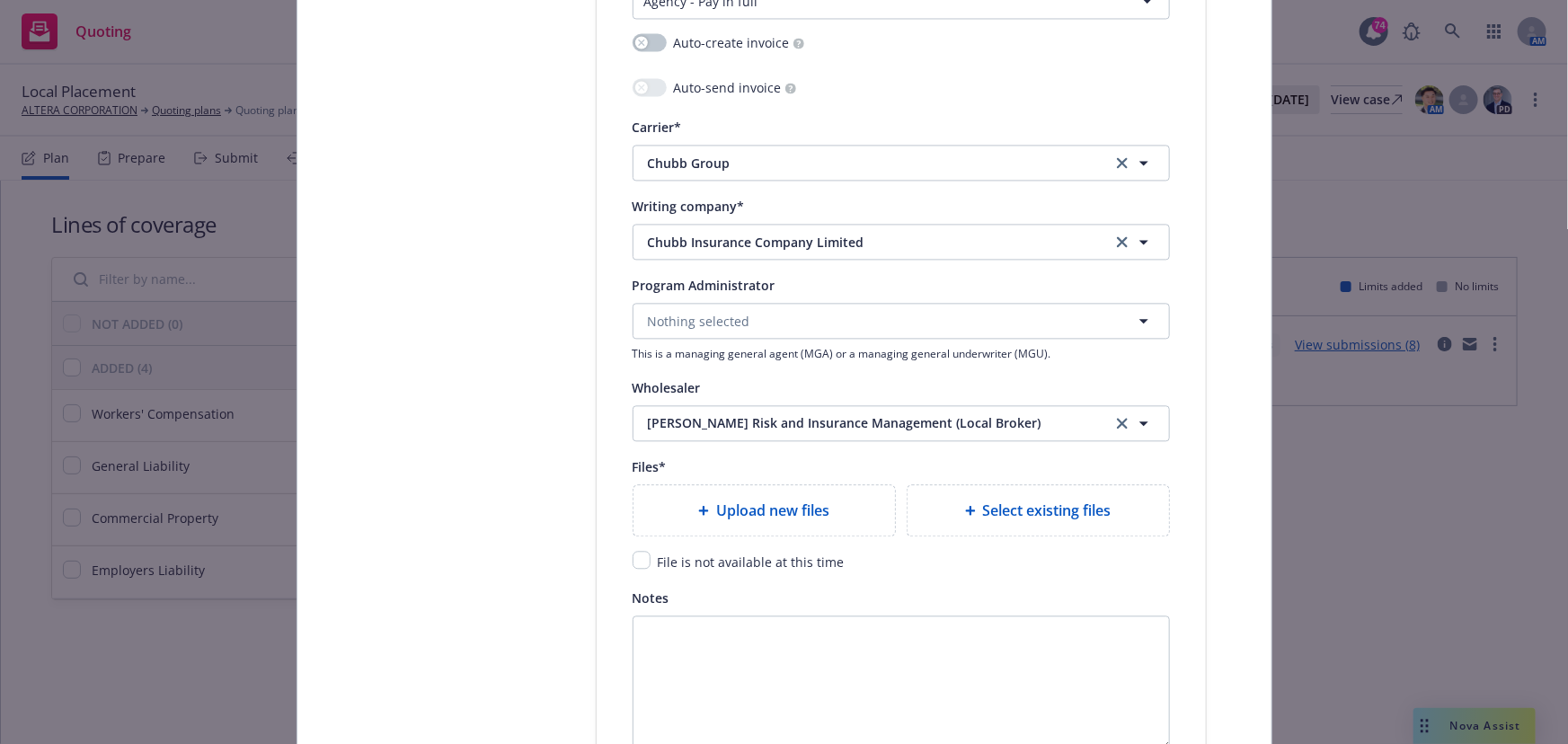
scroll to position [1880, 0]
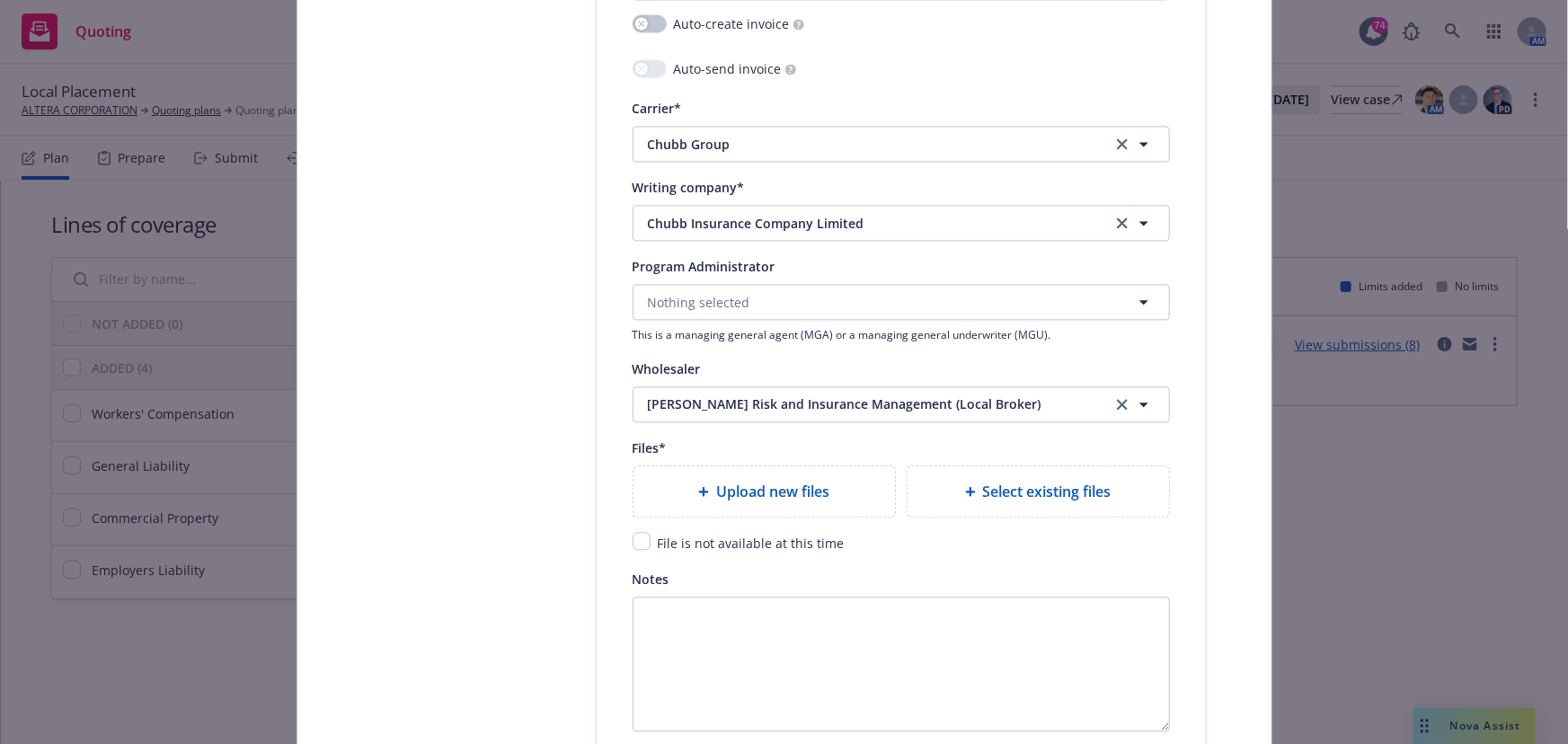
click at [651, 535] on div "File is not available at this time" at bounding box center [750, 542] width 198 height 22
click at [641, 546] on input "checkbox" at bounding box center [641, 540] width 18 height 18
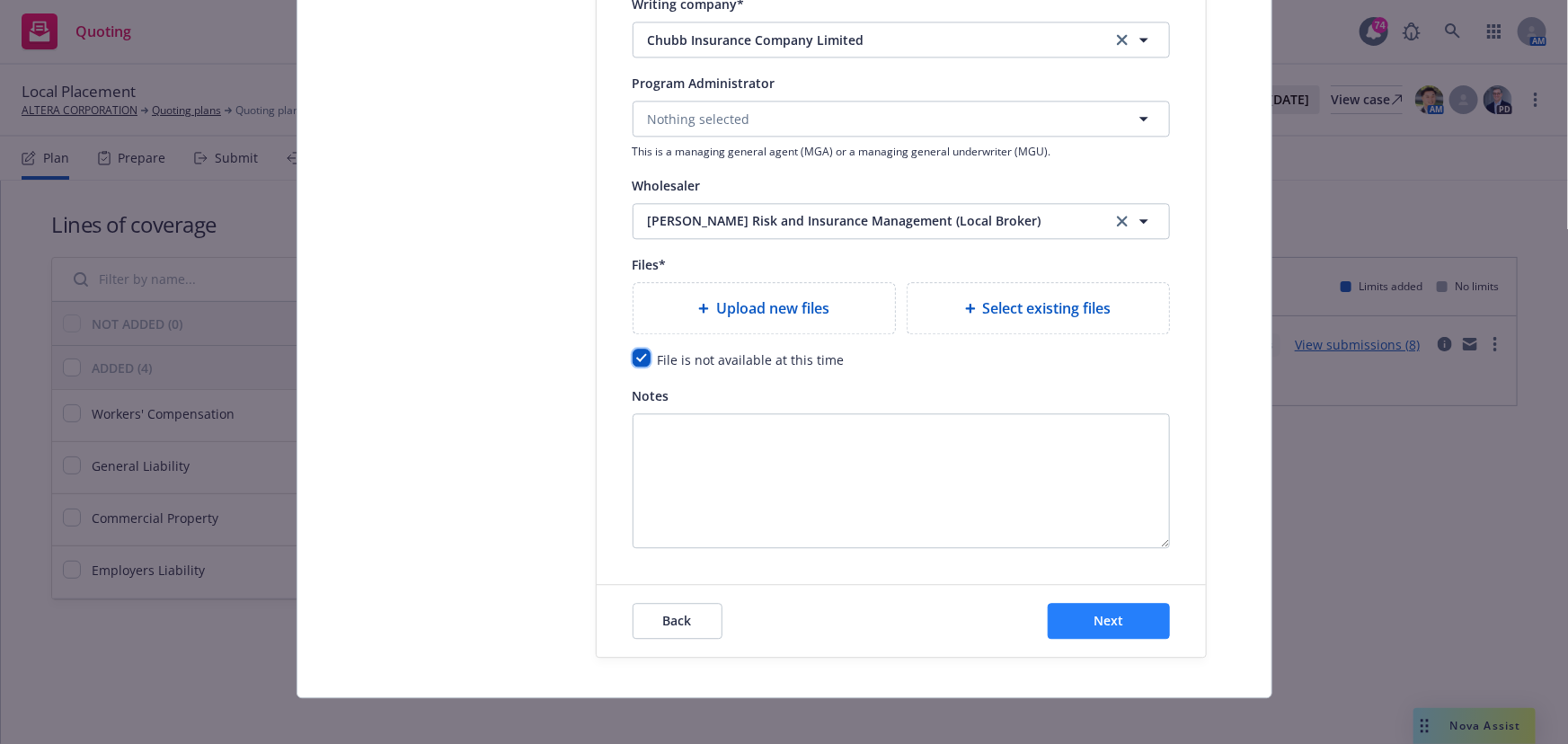
scroll to position [2072, 0]
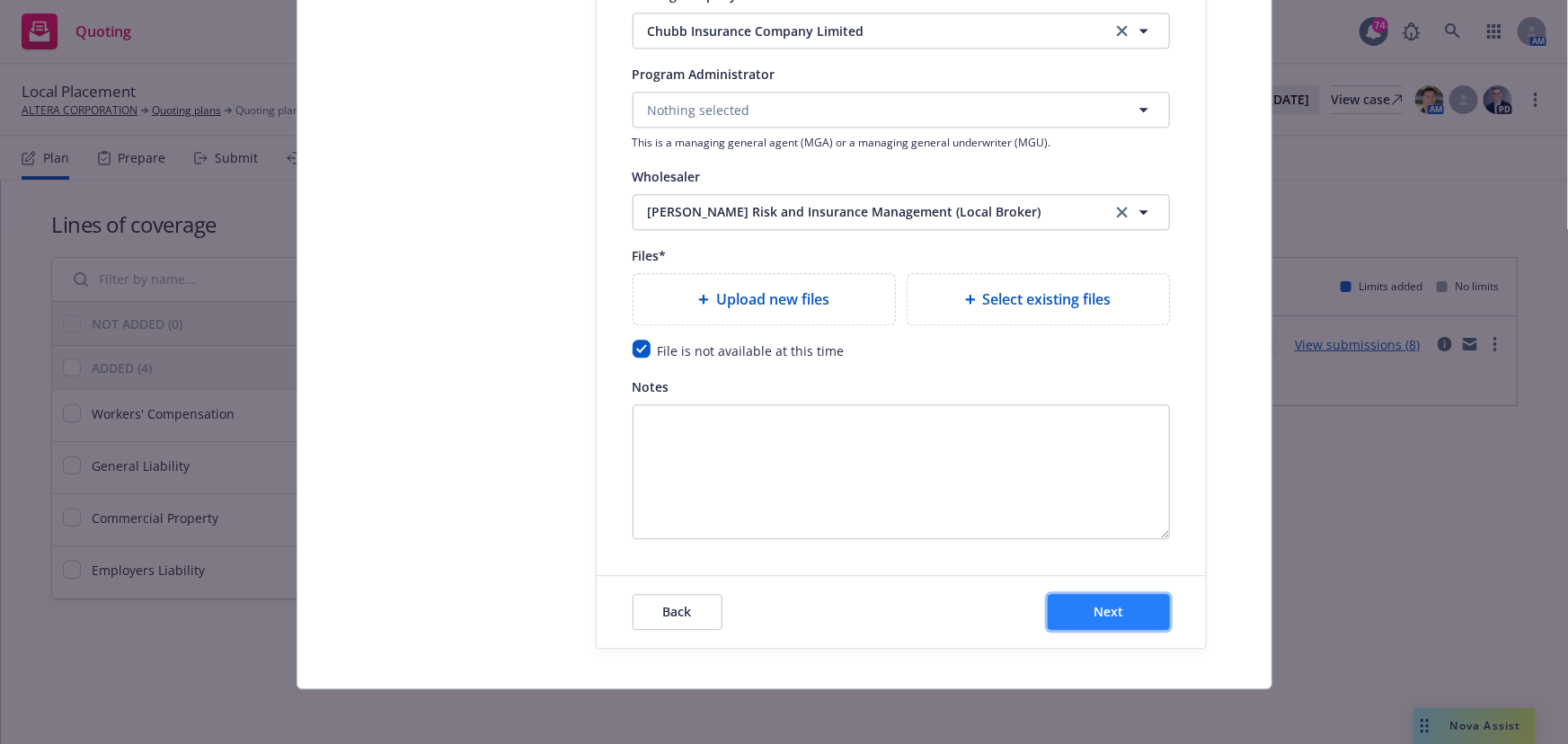
click at [1076, 597] on button "Next" at bounding box center [1109, 613] width 122 height 36
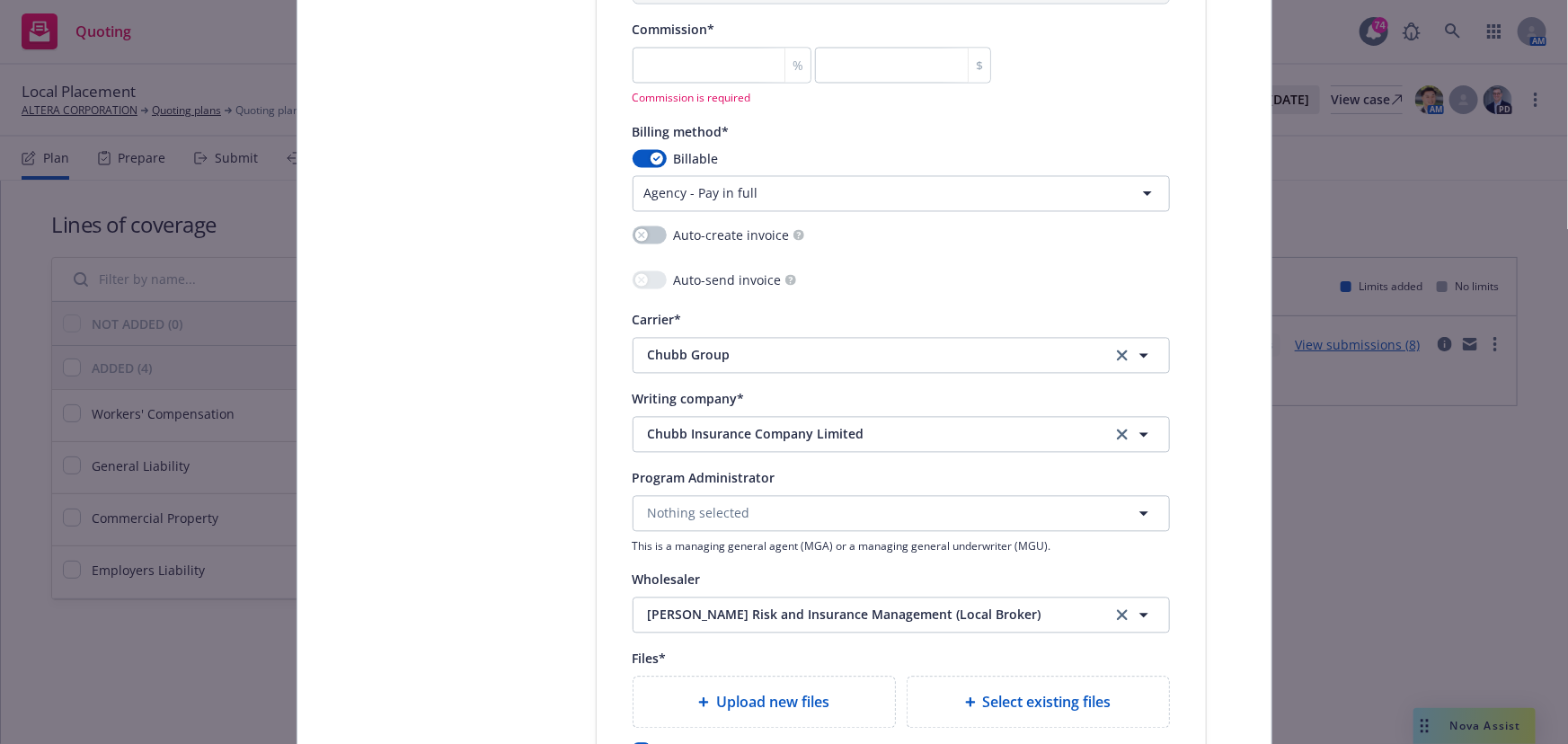
scroll to position [1663, 0]
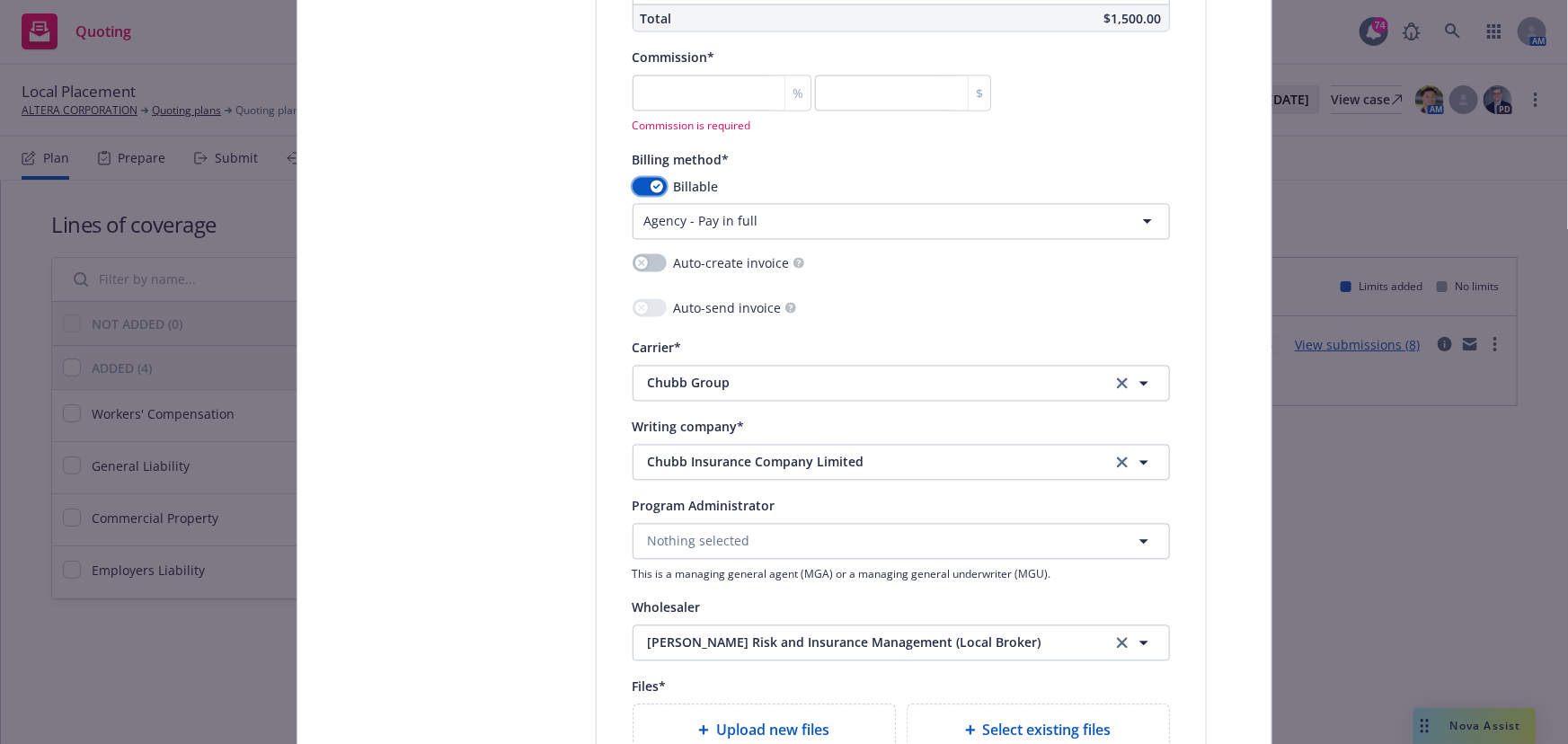
click at [653, 184] on icon "button" at bounding box center [657, 187] width 8 height 6
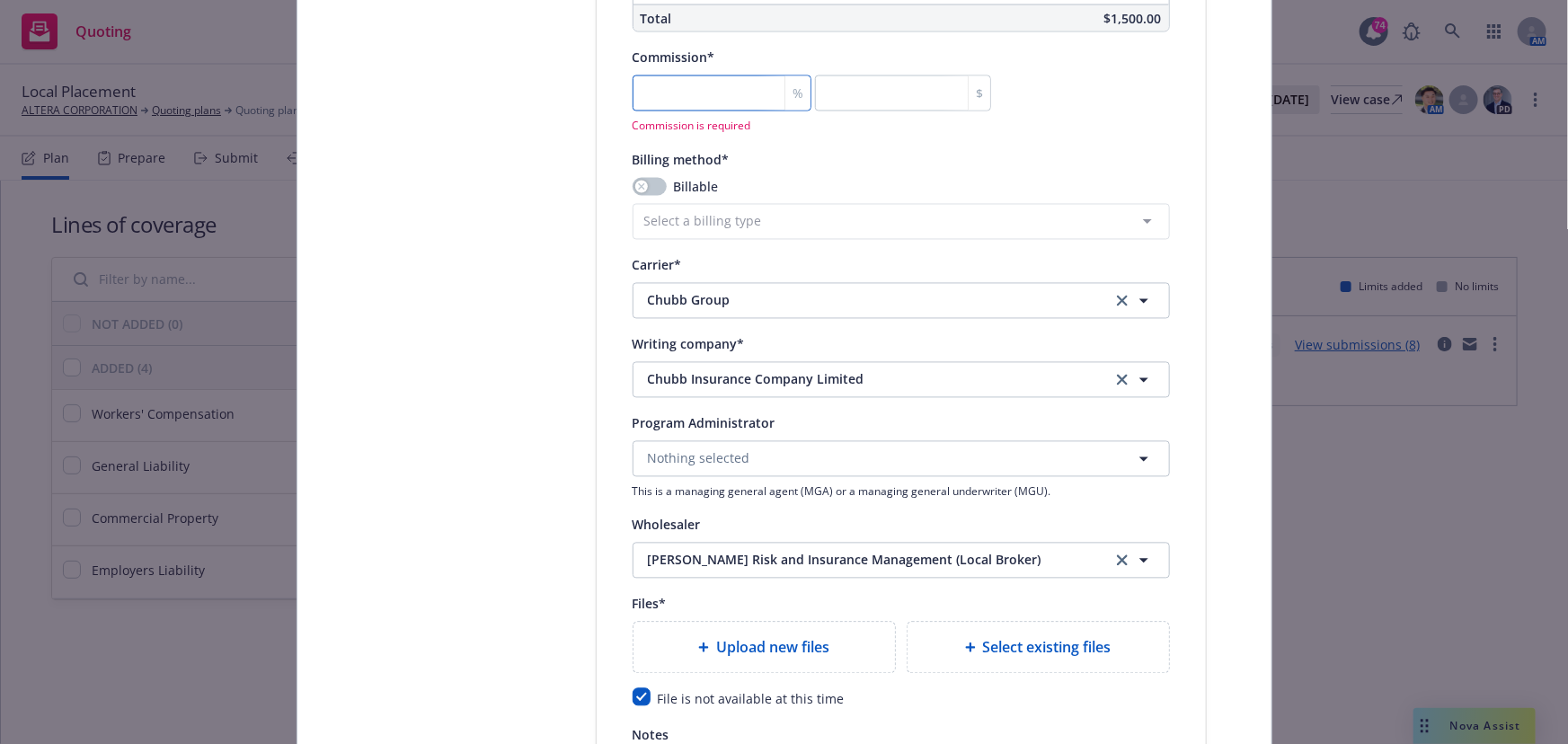
click at [664, 88] on input "number" at bounding box center [722, 93] width 179 height 36
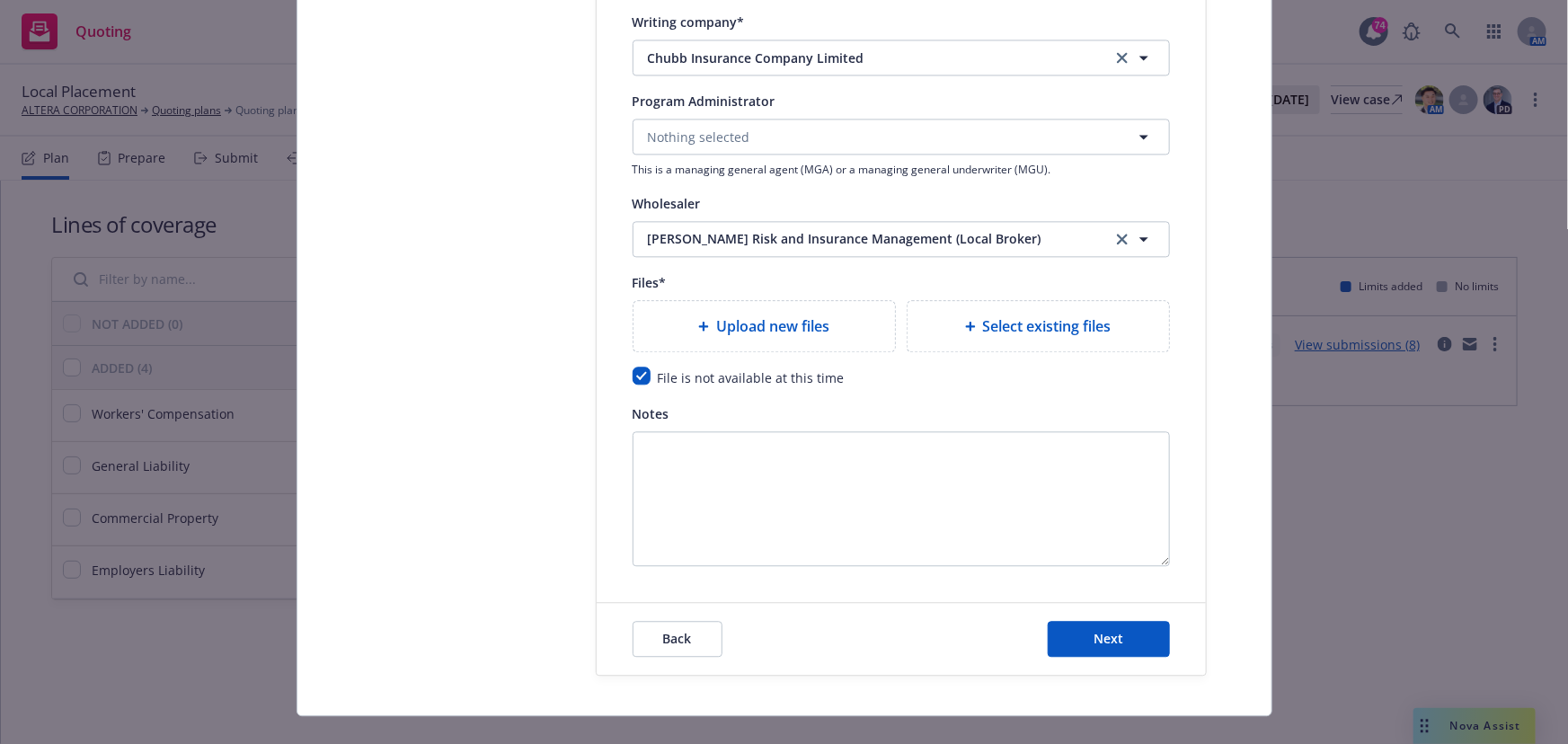
scroll to position [1990, 0]
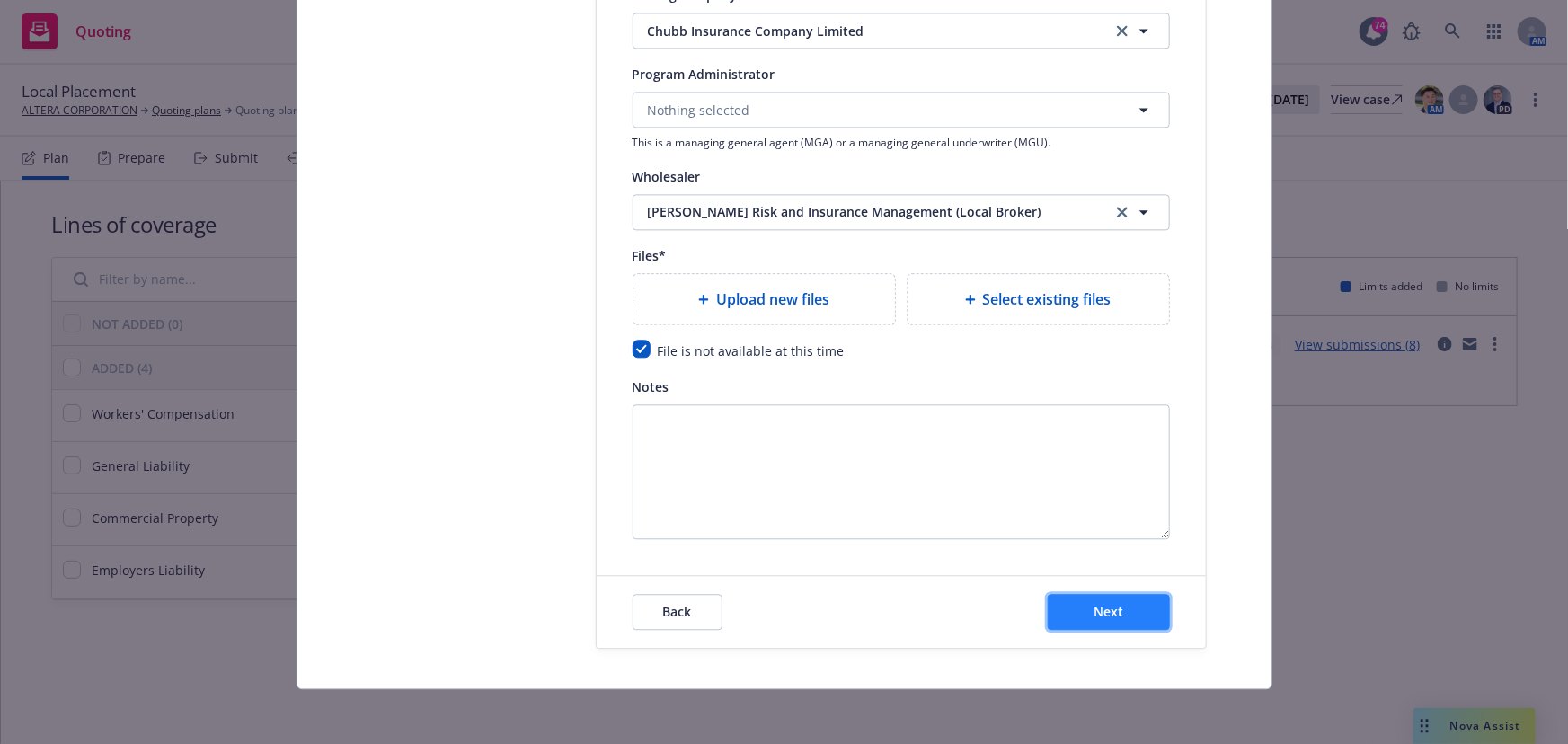
click at [1095, 594] on button "Next" at bounding box center [1109, 613] width 122 height 36
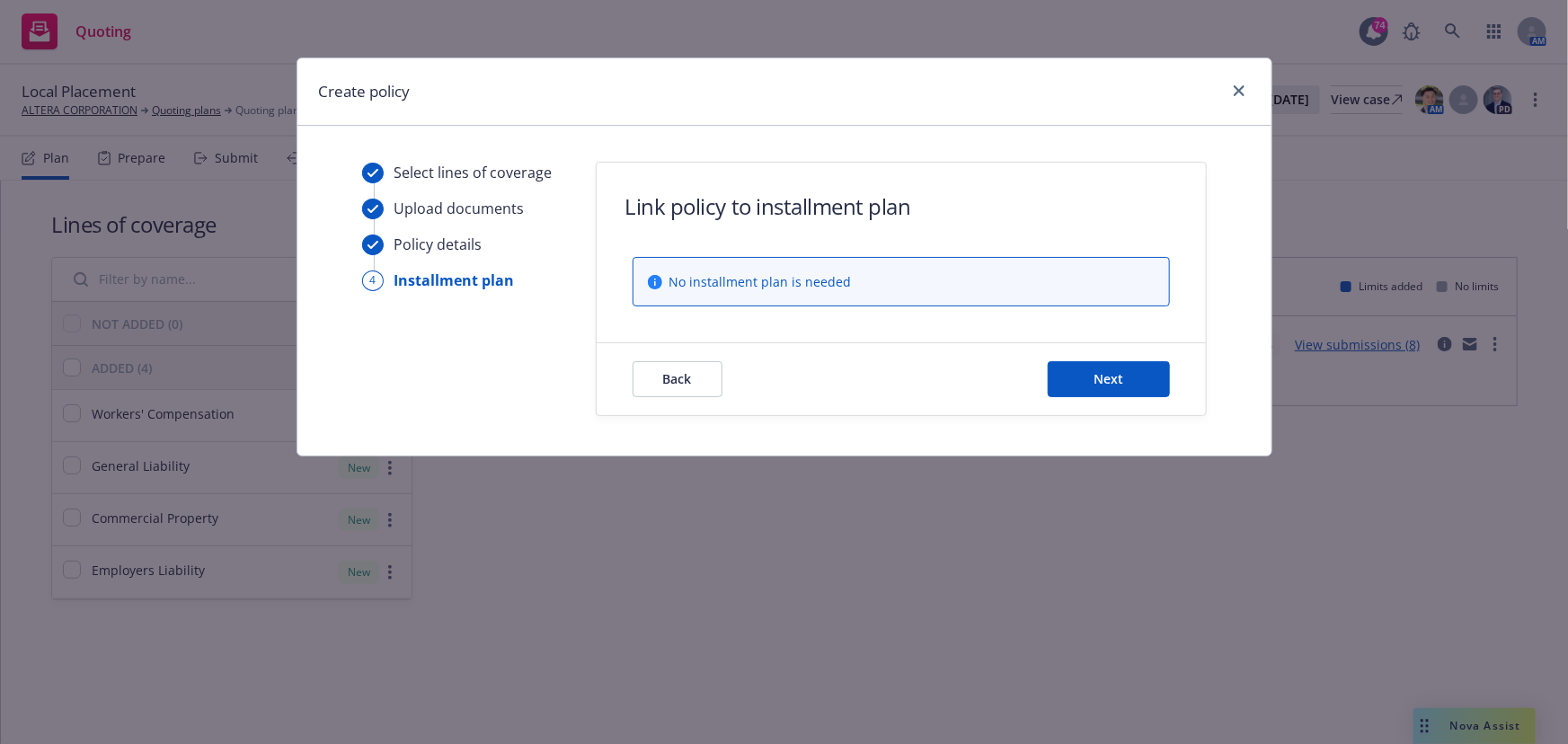
scroll to position [0, 0]
click at [1129, 375] on button "Next" at bounding box center [1109, 379] width 122 height 36
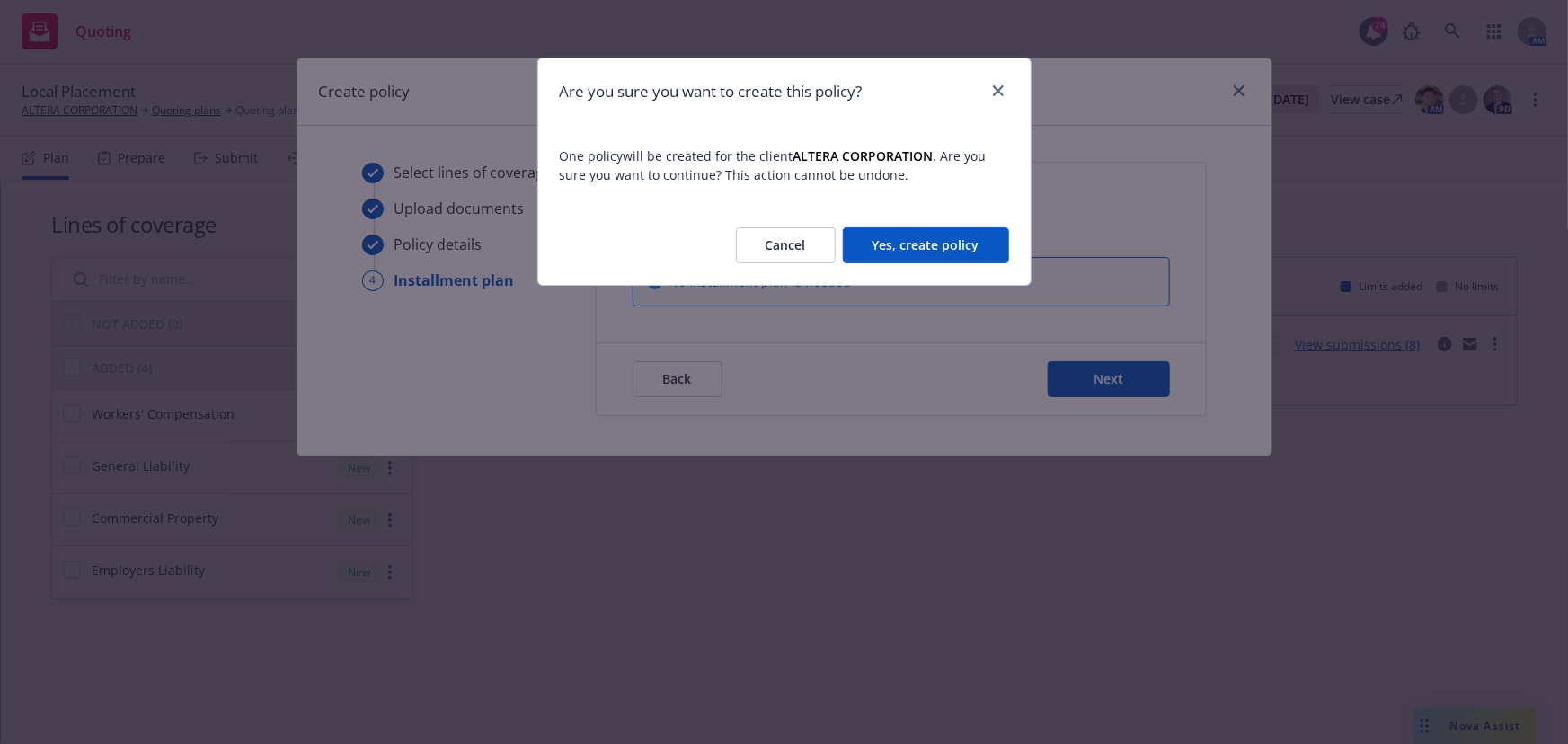
click at [937, 243] on button "Yes, create policy" at bounding box center [926, 246] width 167 height 36
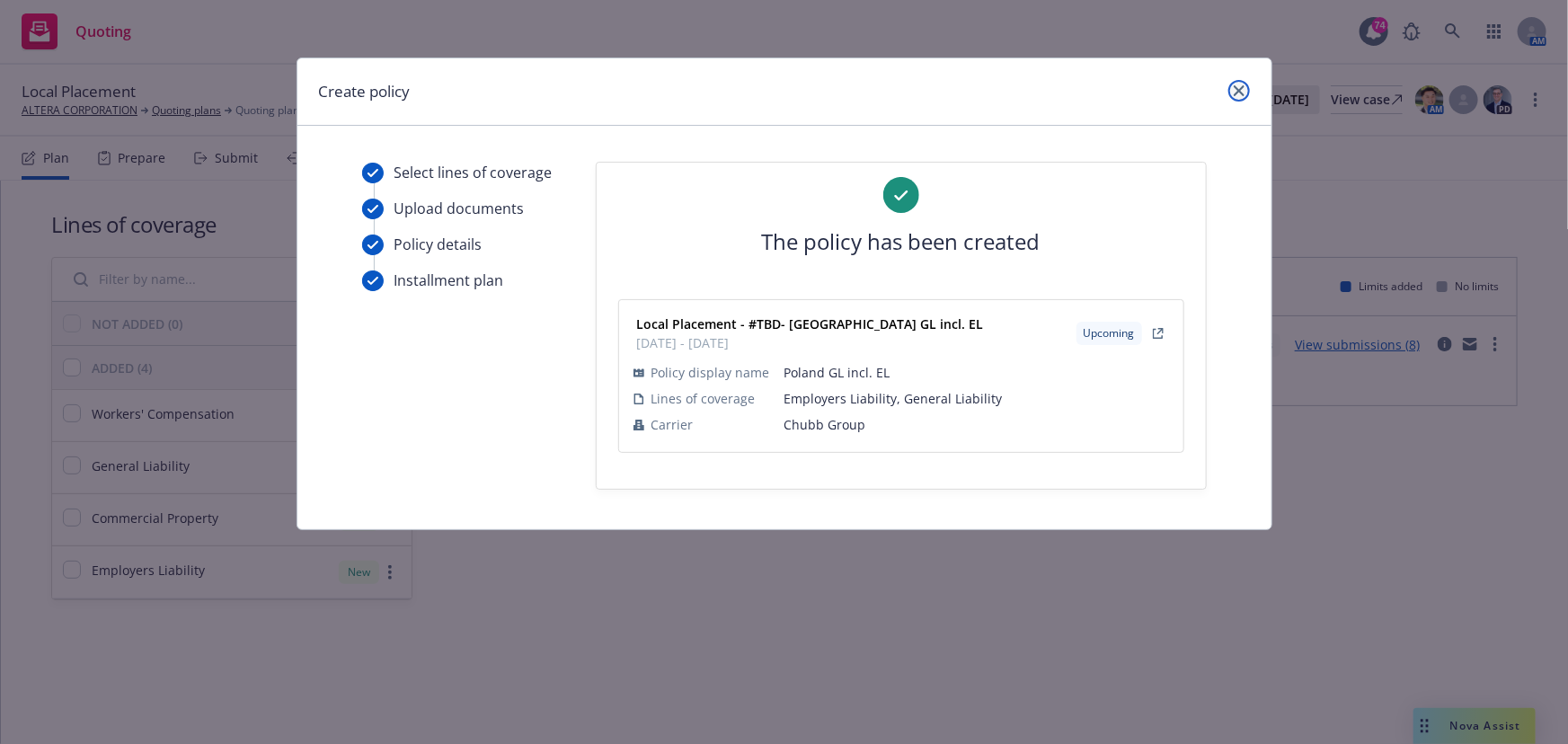
click at [1232, 86] on link "close" at bounding box center [1239, 90] width 22 height 22
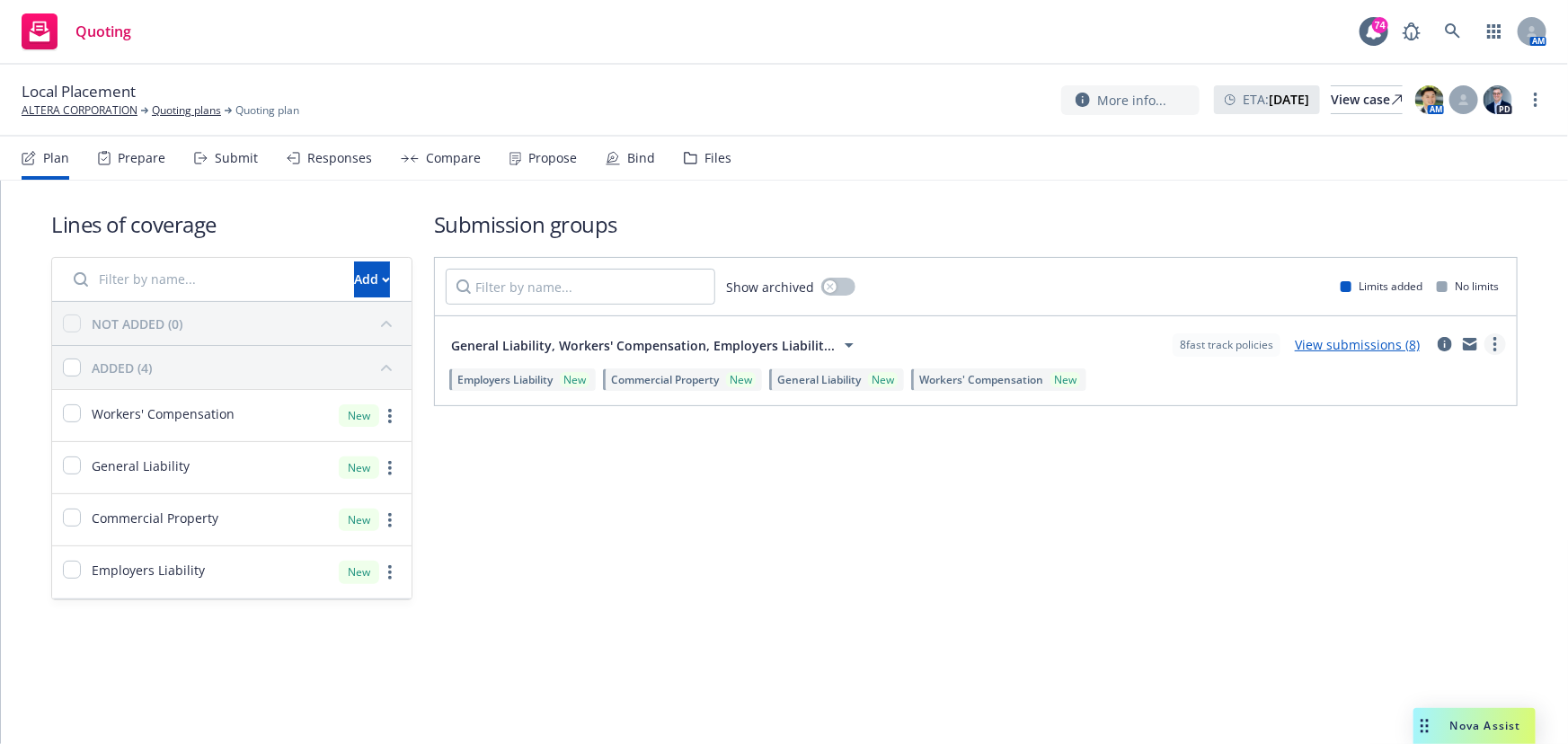
click at [1498, 347] on link "more" at bounding box center [1495, 344] width 22 height 22
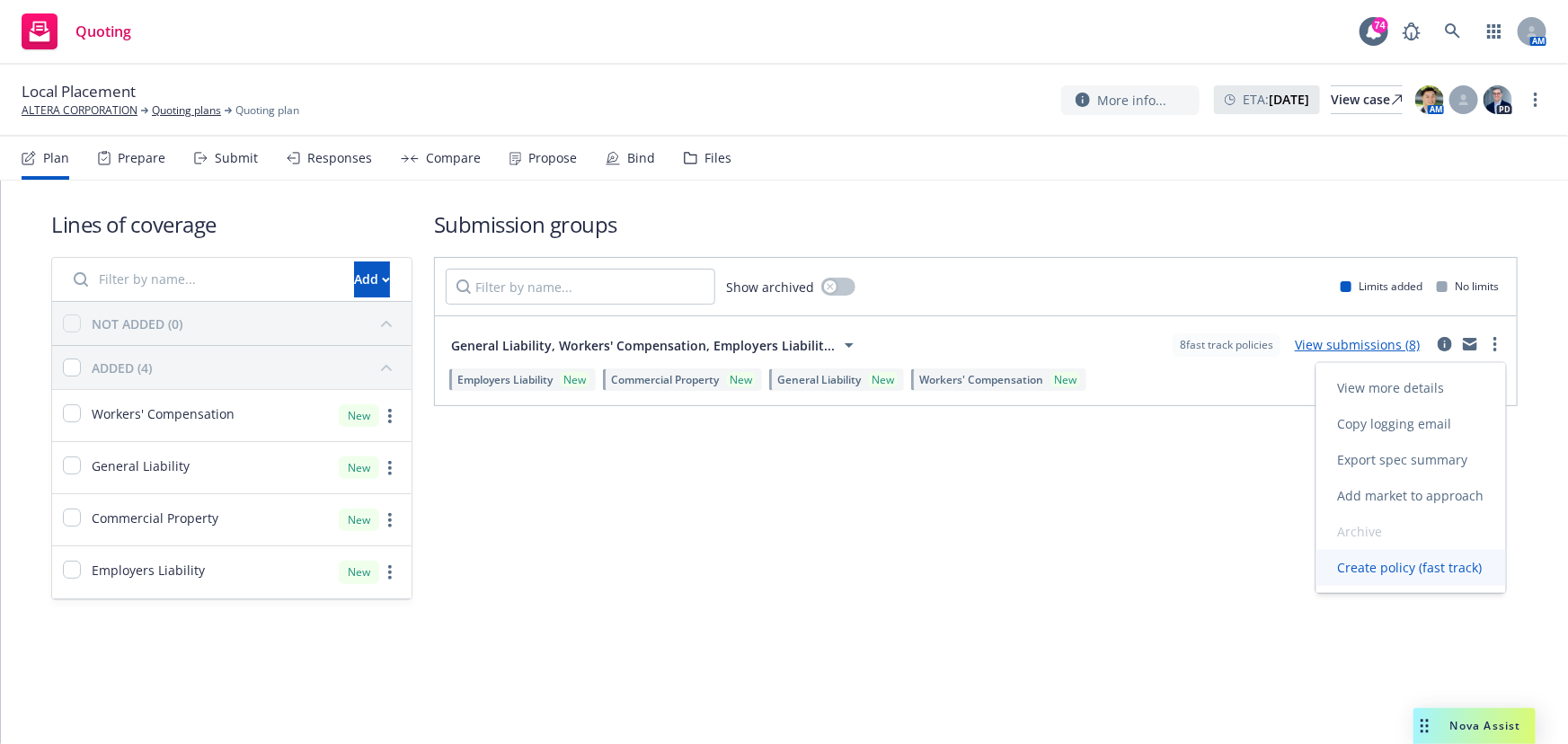
click at [1425, 568] on span "Create policy (fast track)" at bounding box center [1410, 568] width 188 height 17
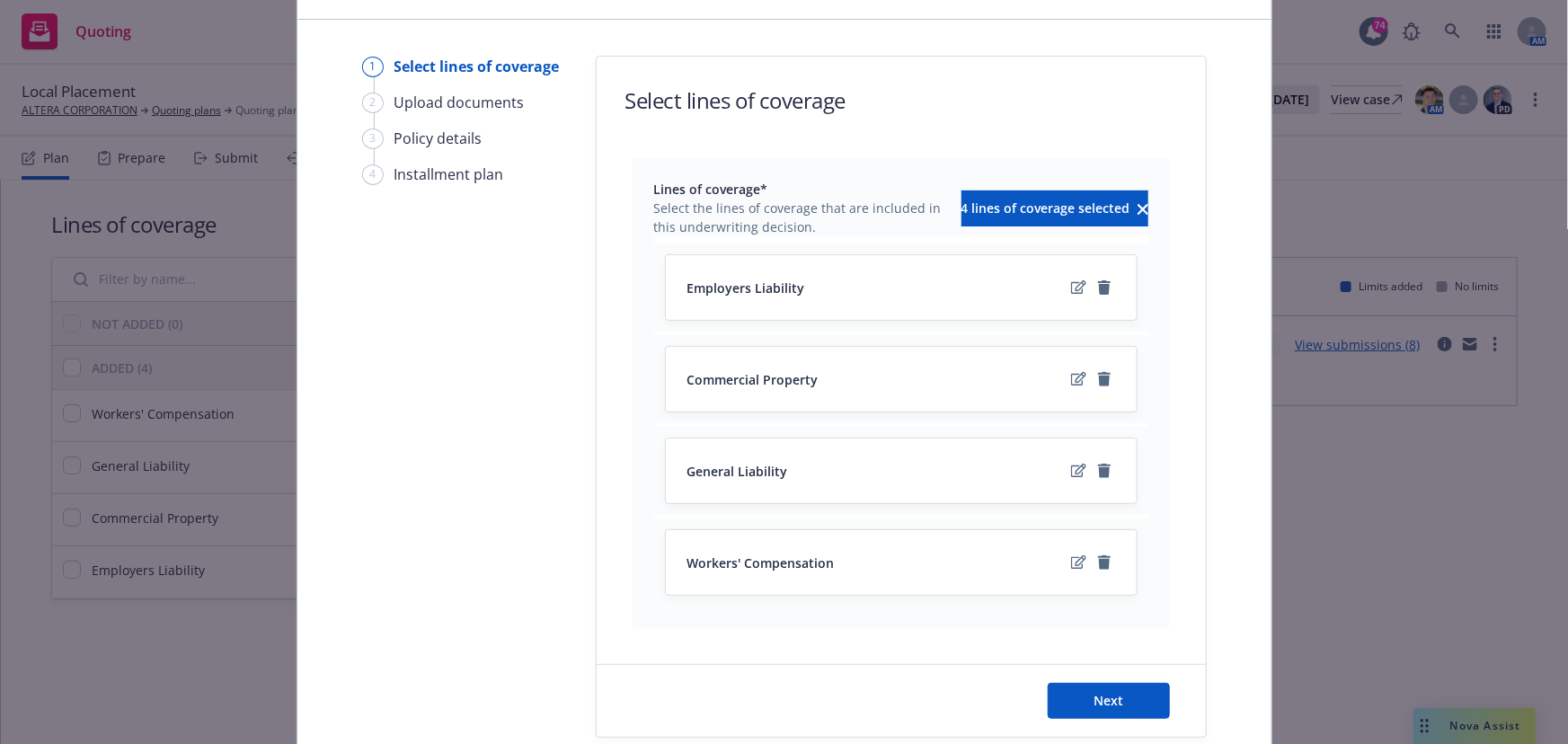
scroll to position [163, 0]
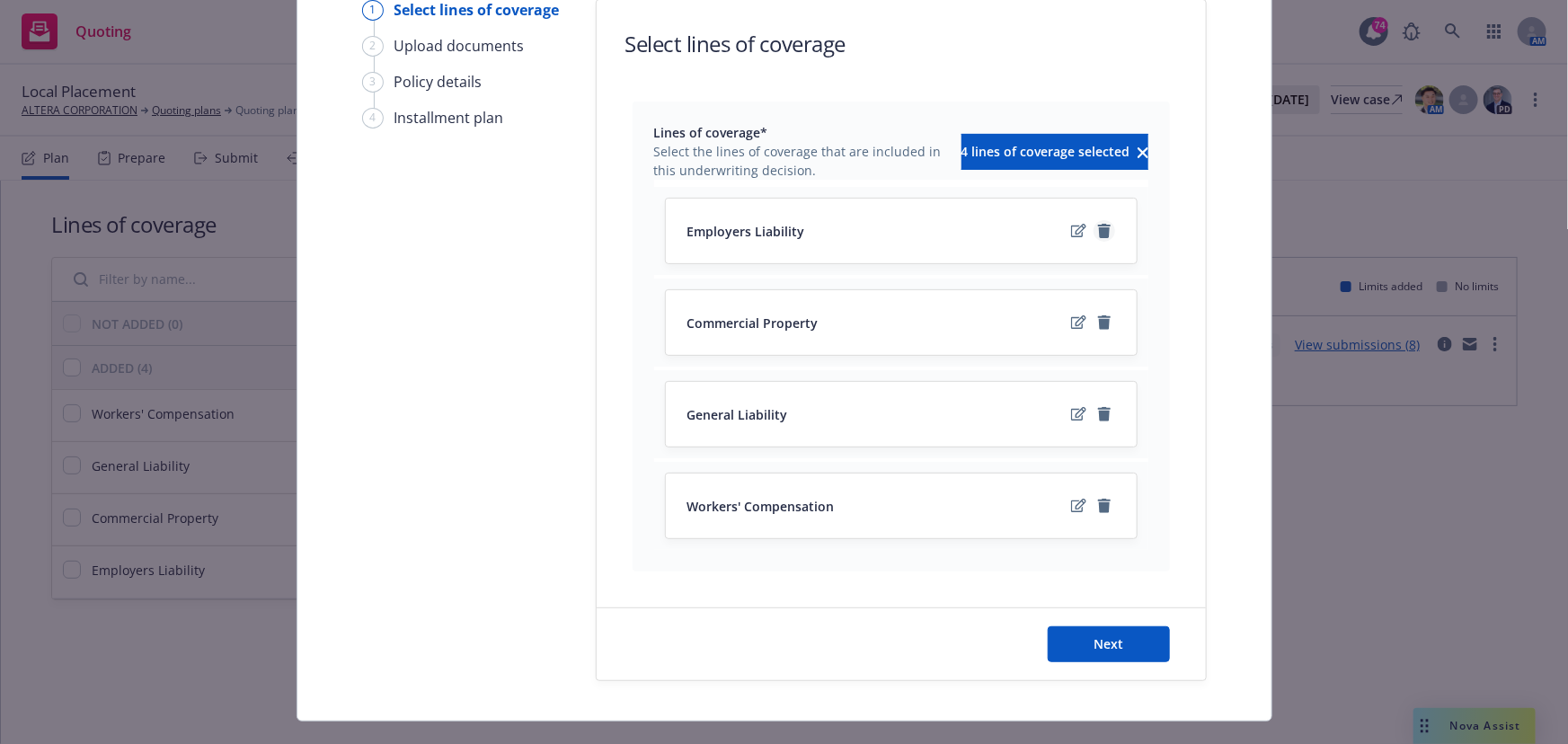
click at [1098, 231] on icon "remove" at bounding box center [1104, 231] width 12 height 14
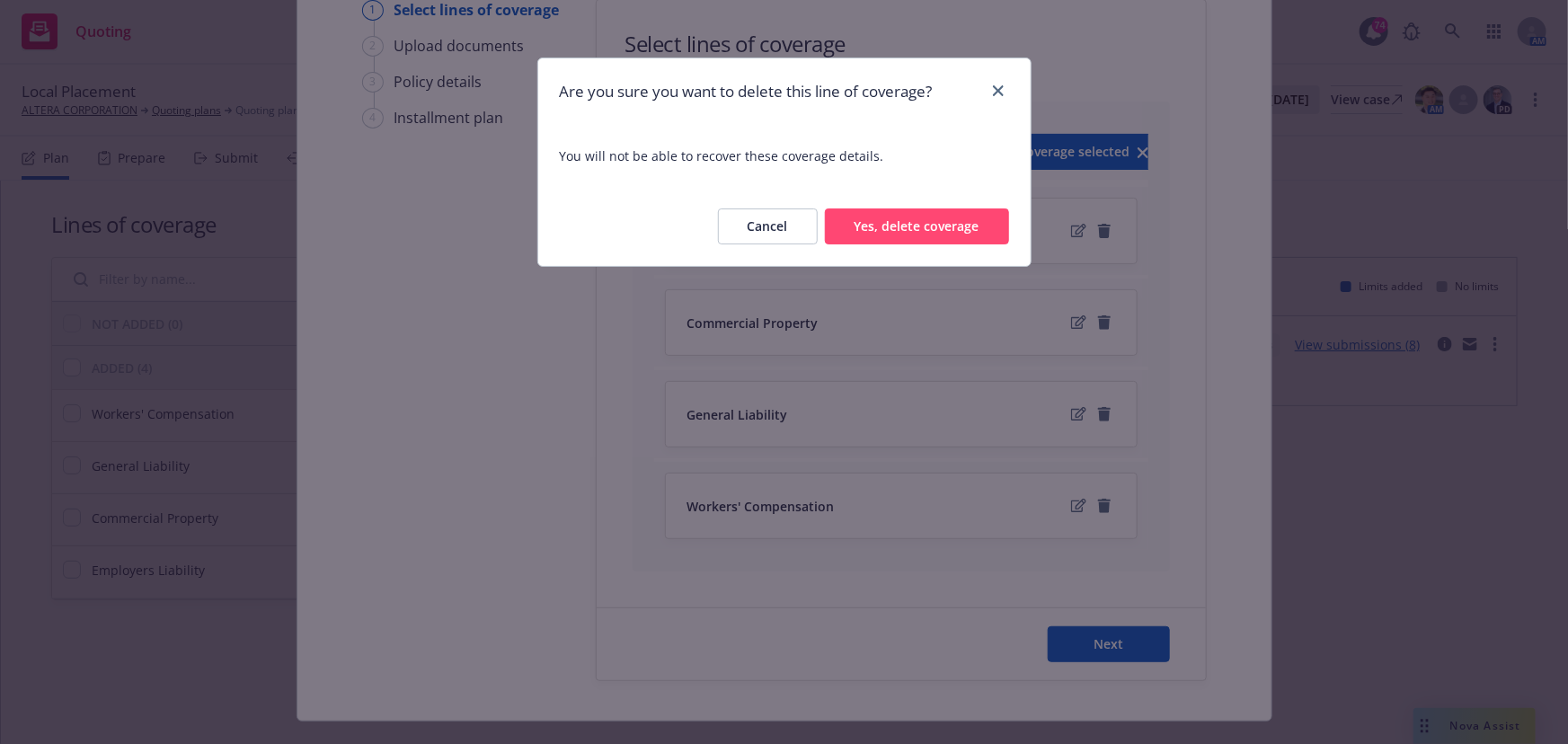
click at [946, 222] on button "Yes, delete coverage" at bounding box center [916, 227] width 184 height 36
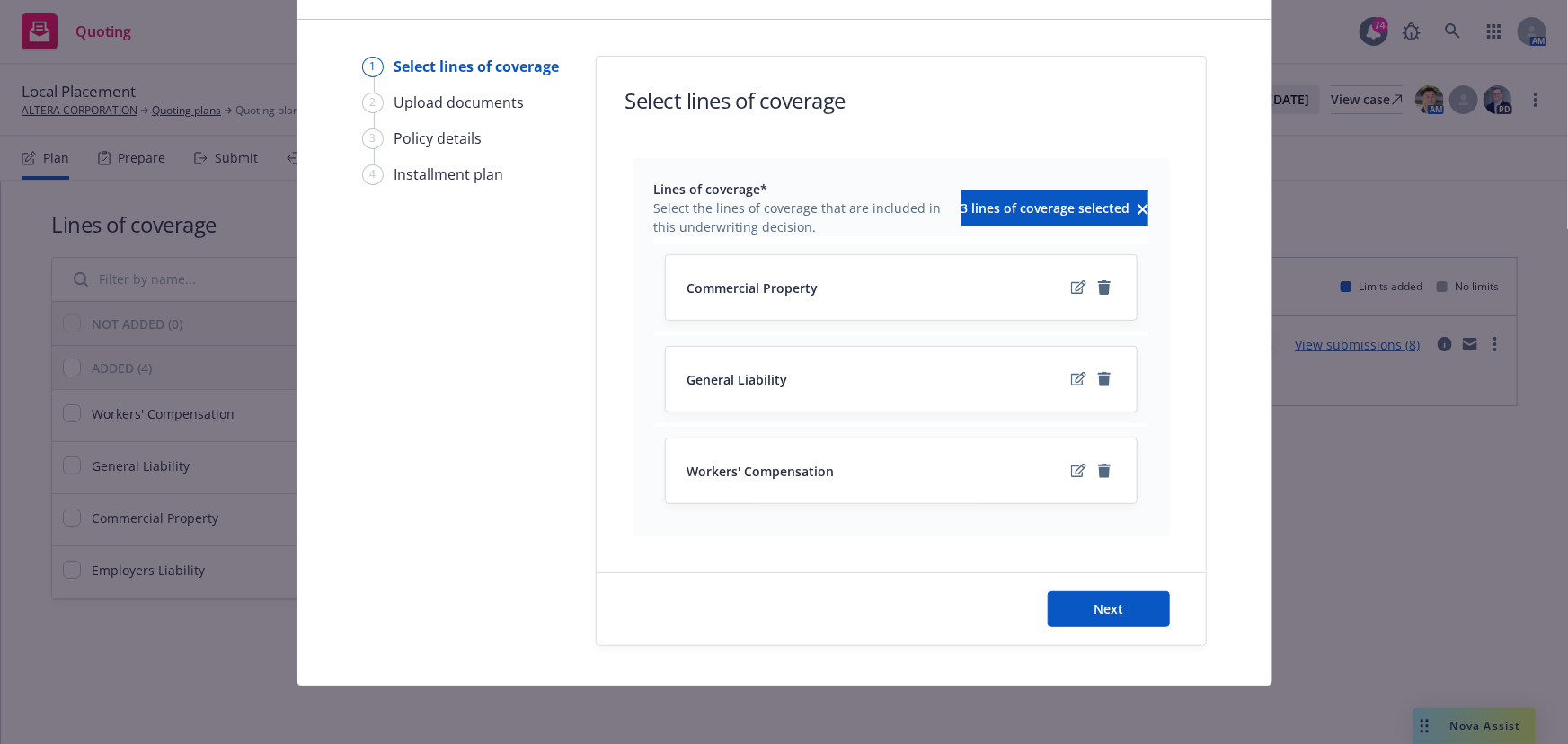
scroll to position [105, 0]
click at [1098, 289] on icon "remove" at bounding box center [1104, 288] width 12 height 14
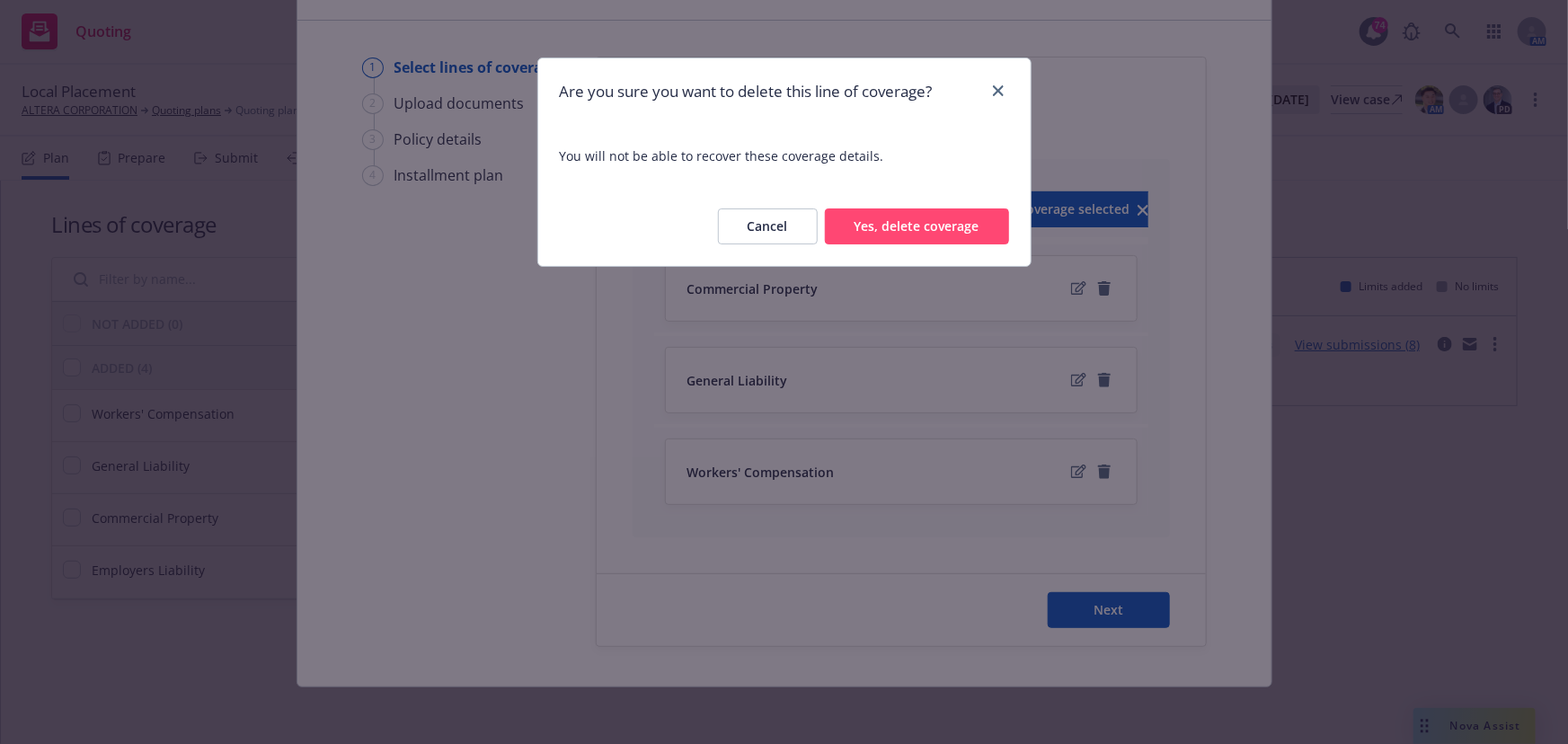
click at [947, 237] on button "Yes, delete coverage" at bounding box center [916, 227] width 184 height 36
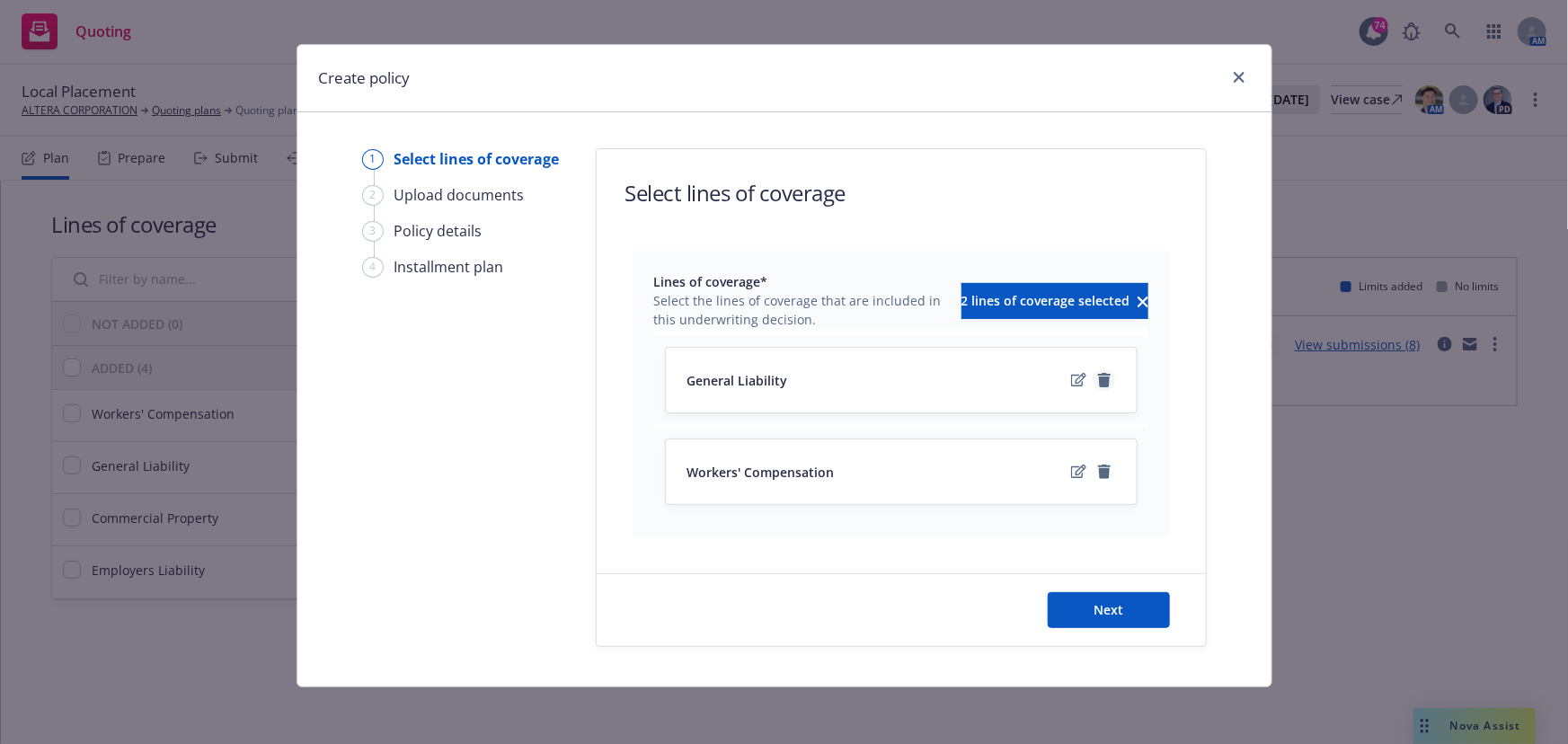
click at [1098, 376] on icon "remove" at bounding box center [1104, 379] width 12 height 14
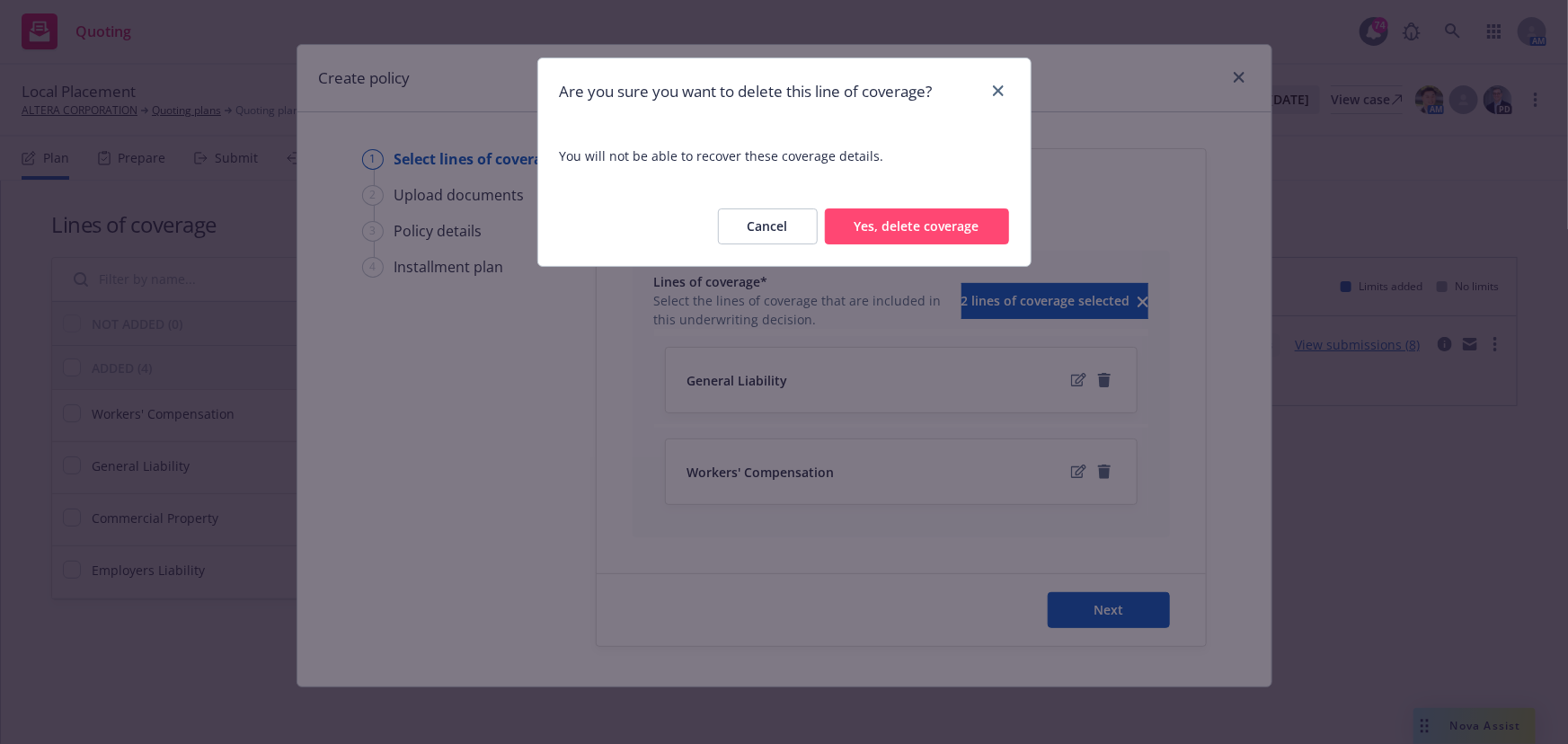
click at [959, 242] on button "Yes, delete coverage" at bounding box center [916, 227] width 184 height 36
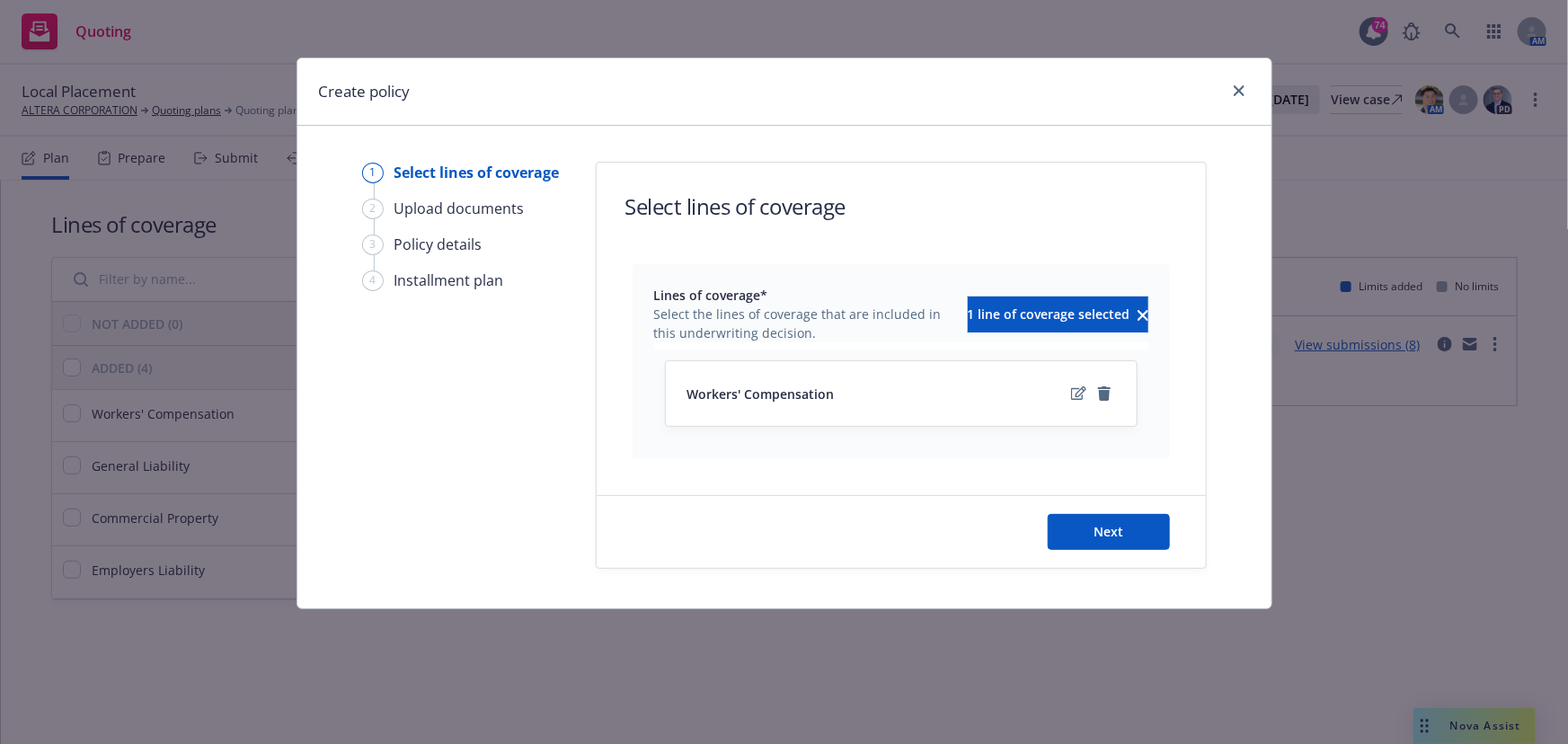
scroll to position [0, 0]
click at [1084, 532] on button "Next" at bounding box center [1109, 533] width 122 height 36
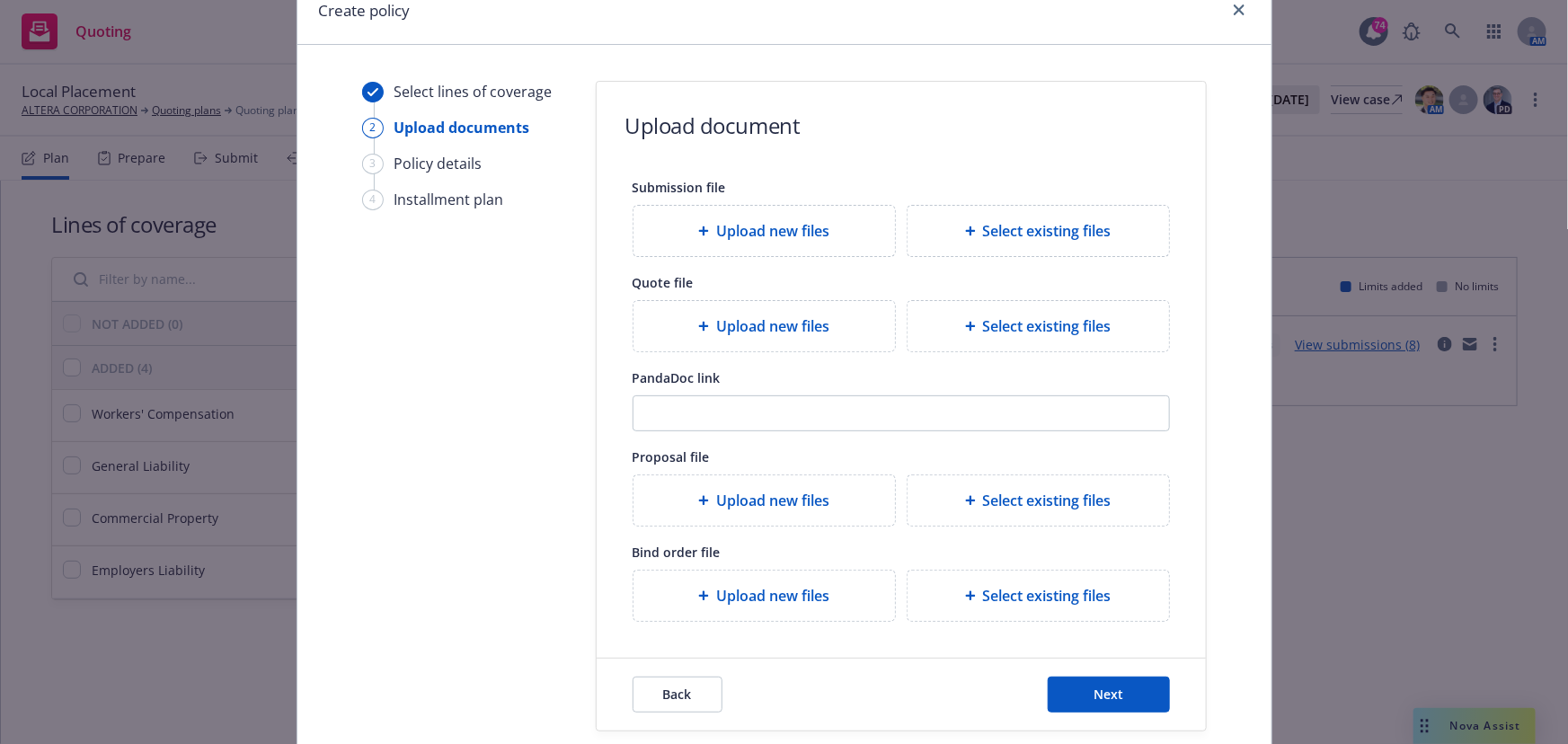
scroll to position [165, 0]
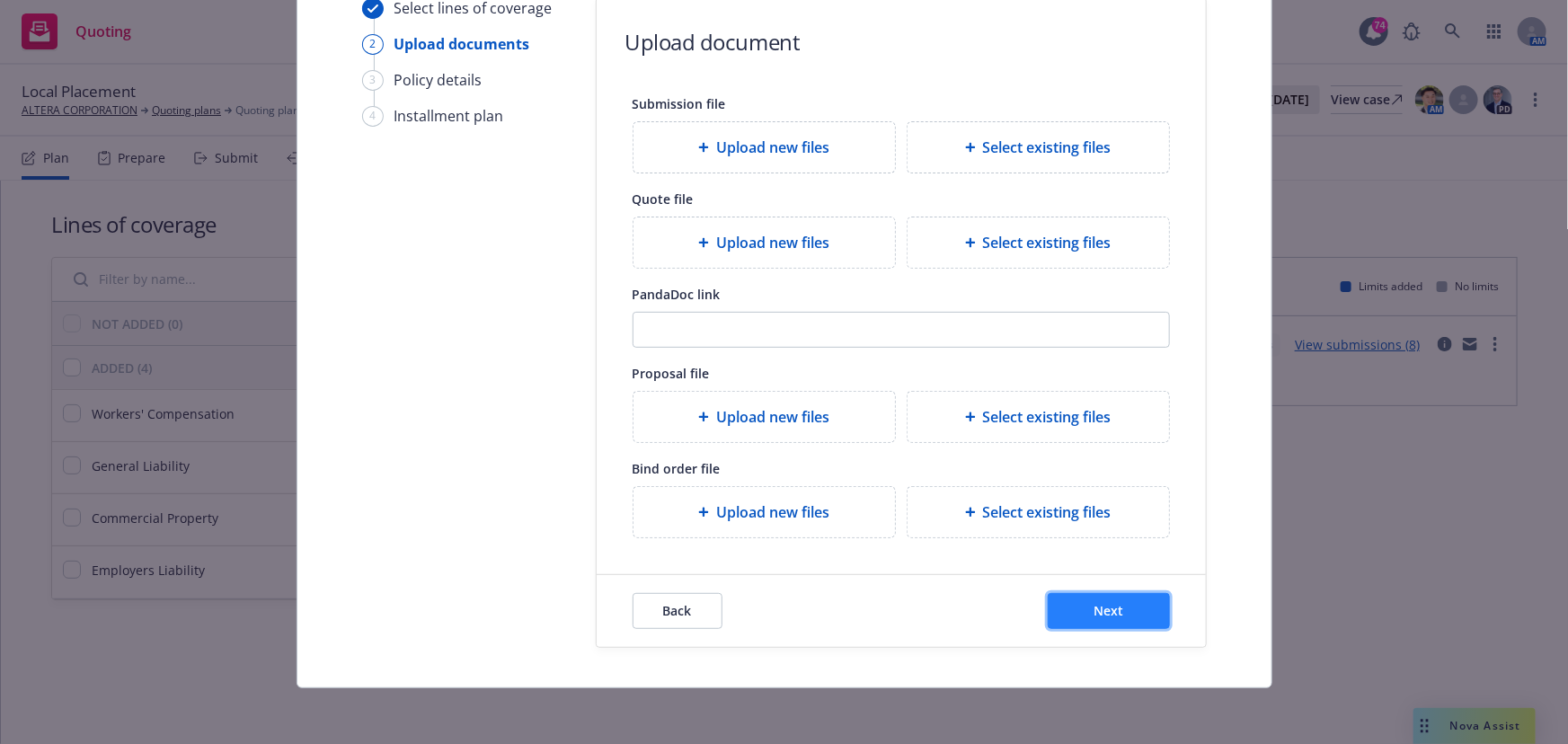
click at [1054, 611] on button "Next" at bounding box center [1109, 612] width 122 height 36
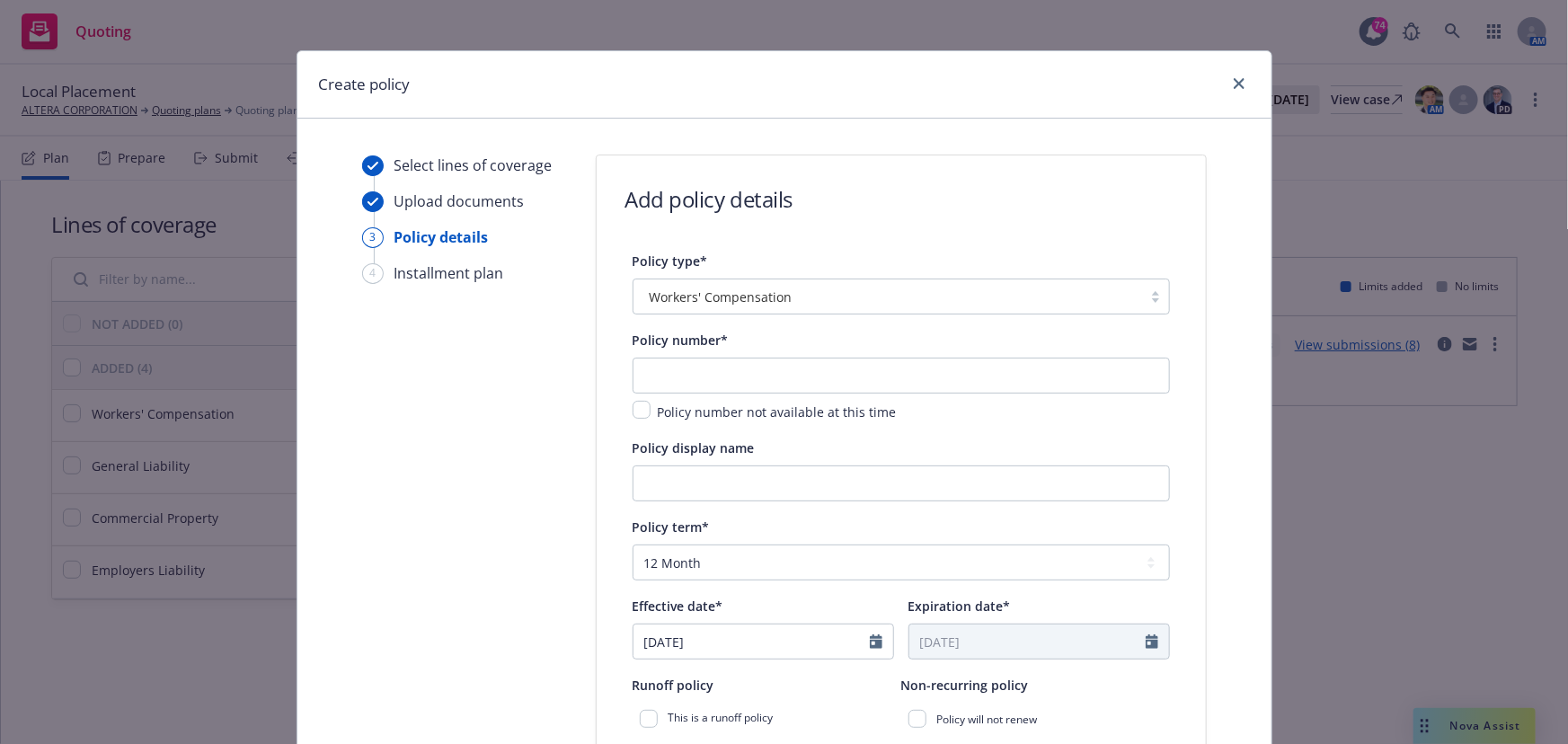
scroll to position [1, 0]
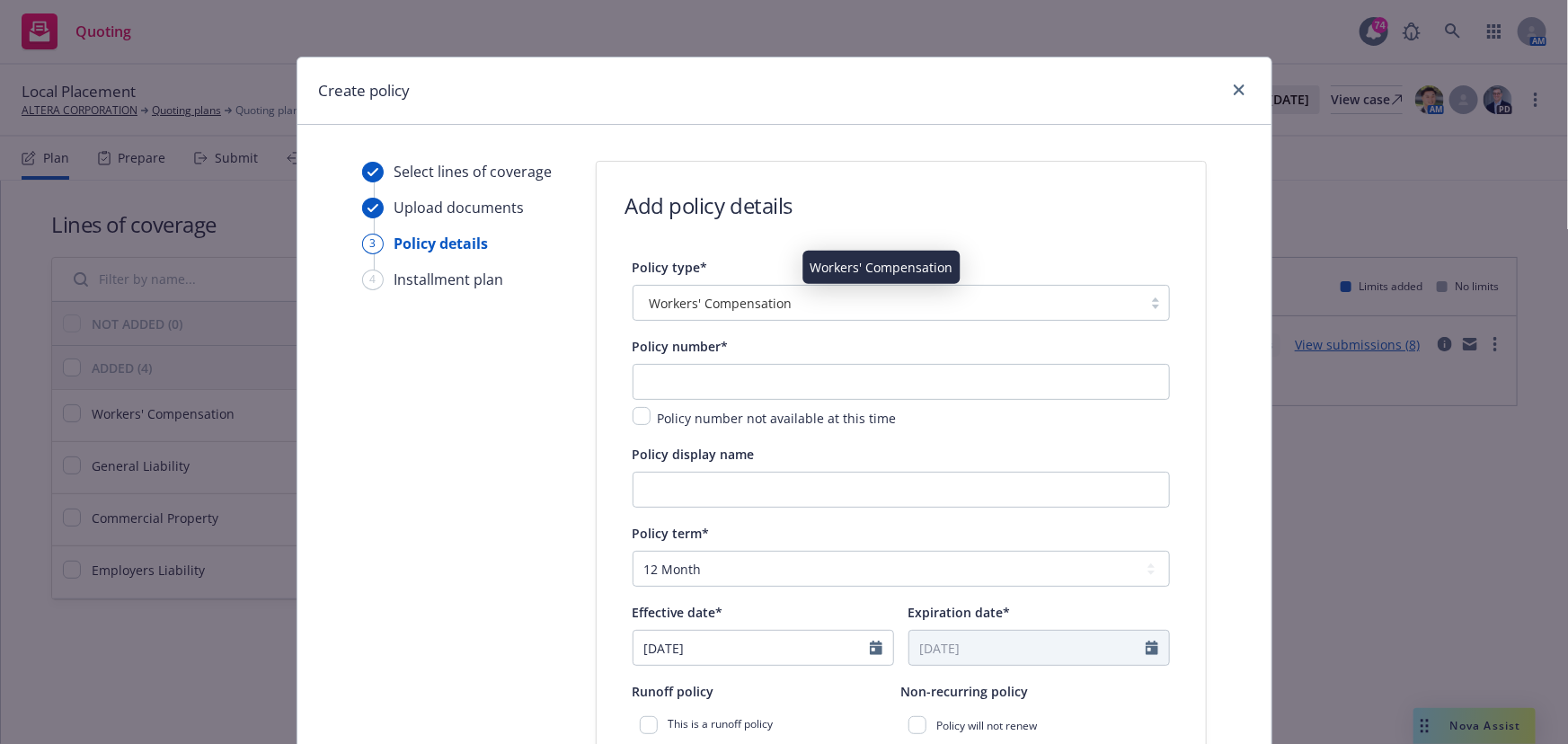
click at [739, 305] on span "Workers' Compensation" at bounding box center [721, 303] width 143 height 19
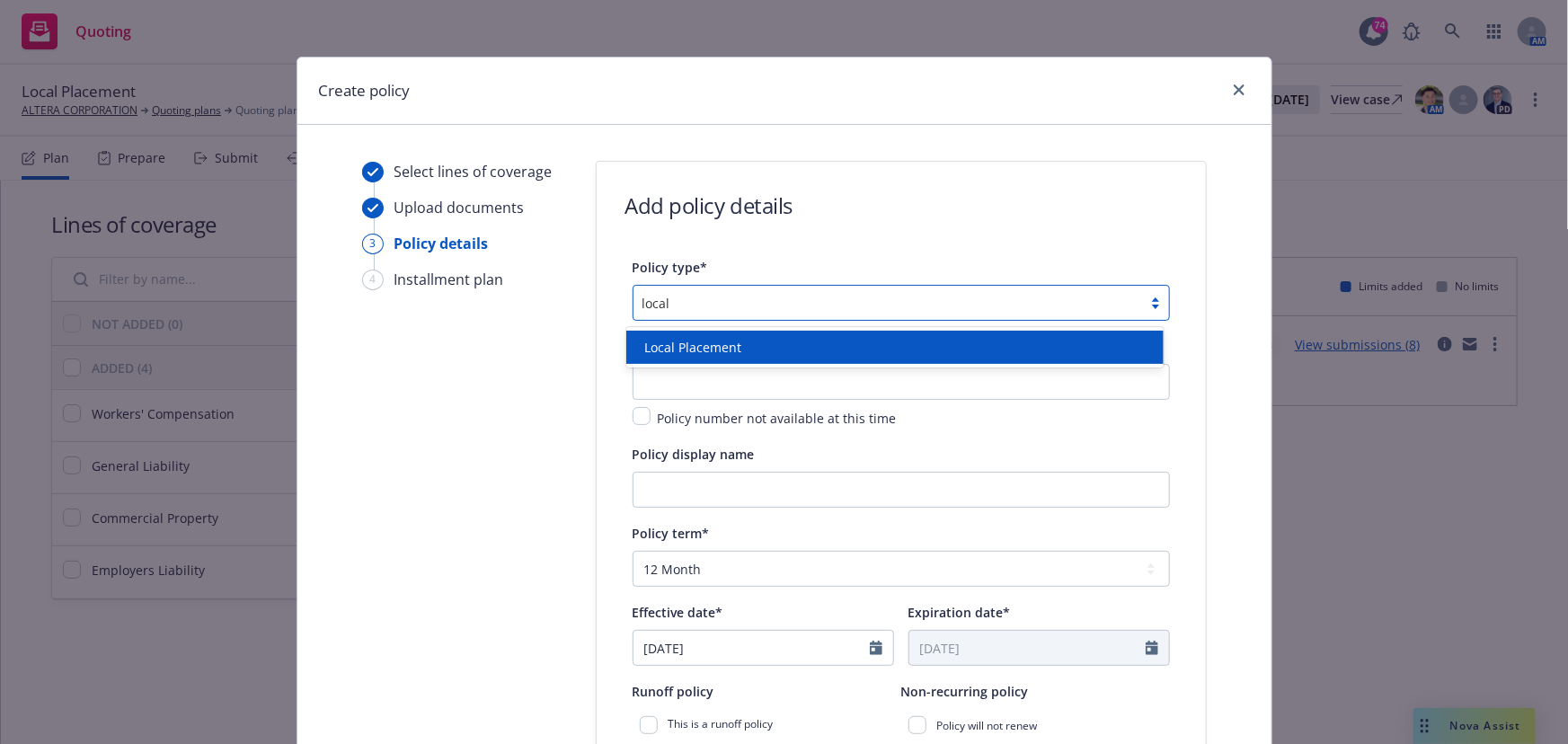
click at [712, 346] on span "Local Placement" at bounding box center [693, 348] width 97 height 19
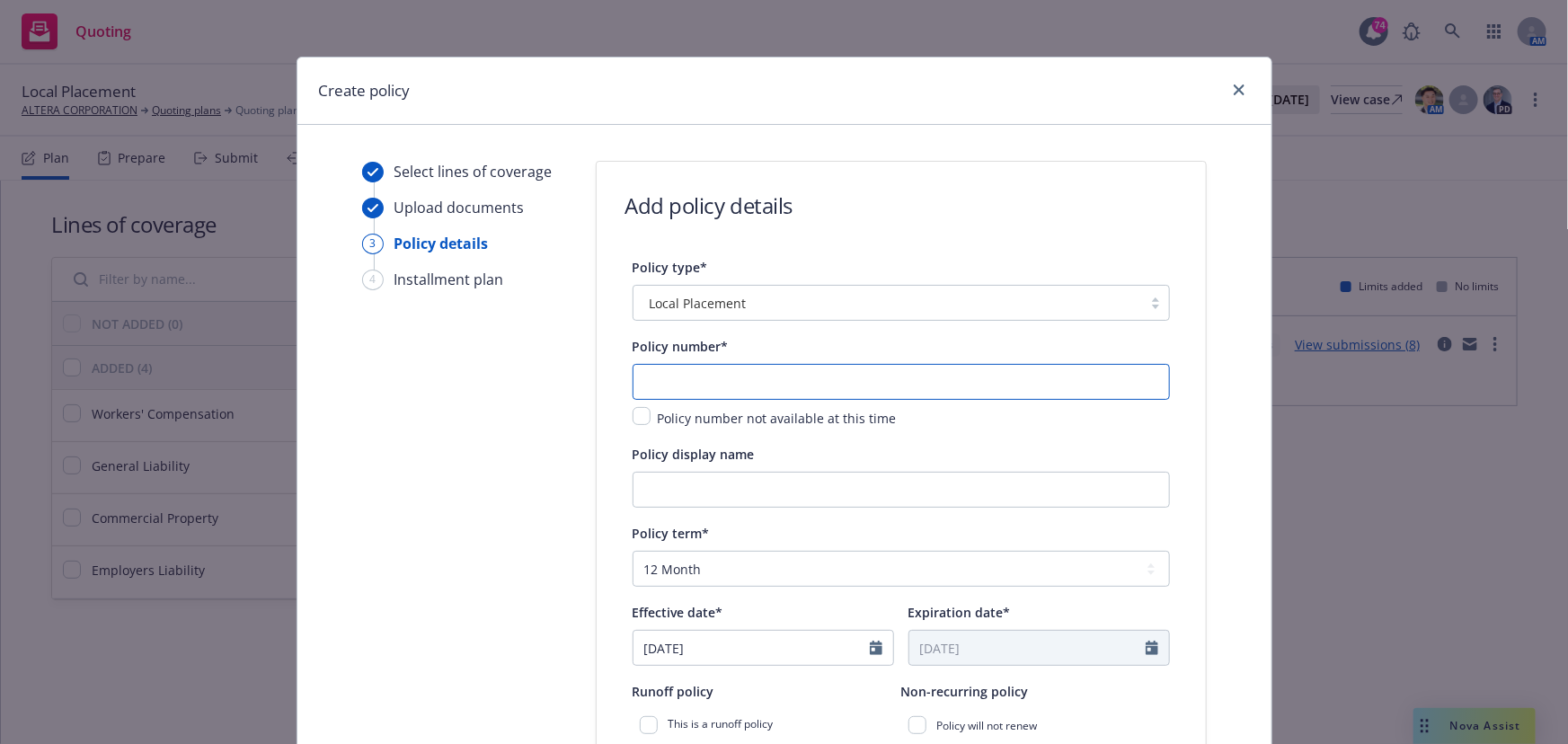
click at [692, 372] on input "text" at bounding box center [901, 382] width 537 height 36
click at [693, 658] on input "09/11/2025" at bounding box center [752, 648] width 236 height 34
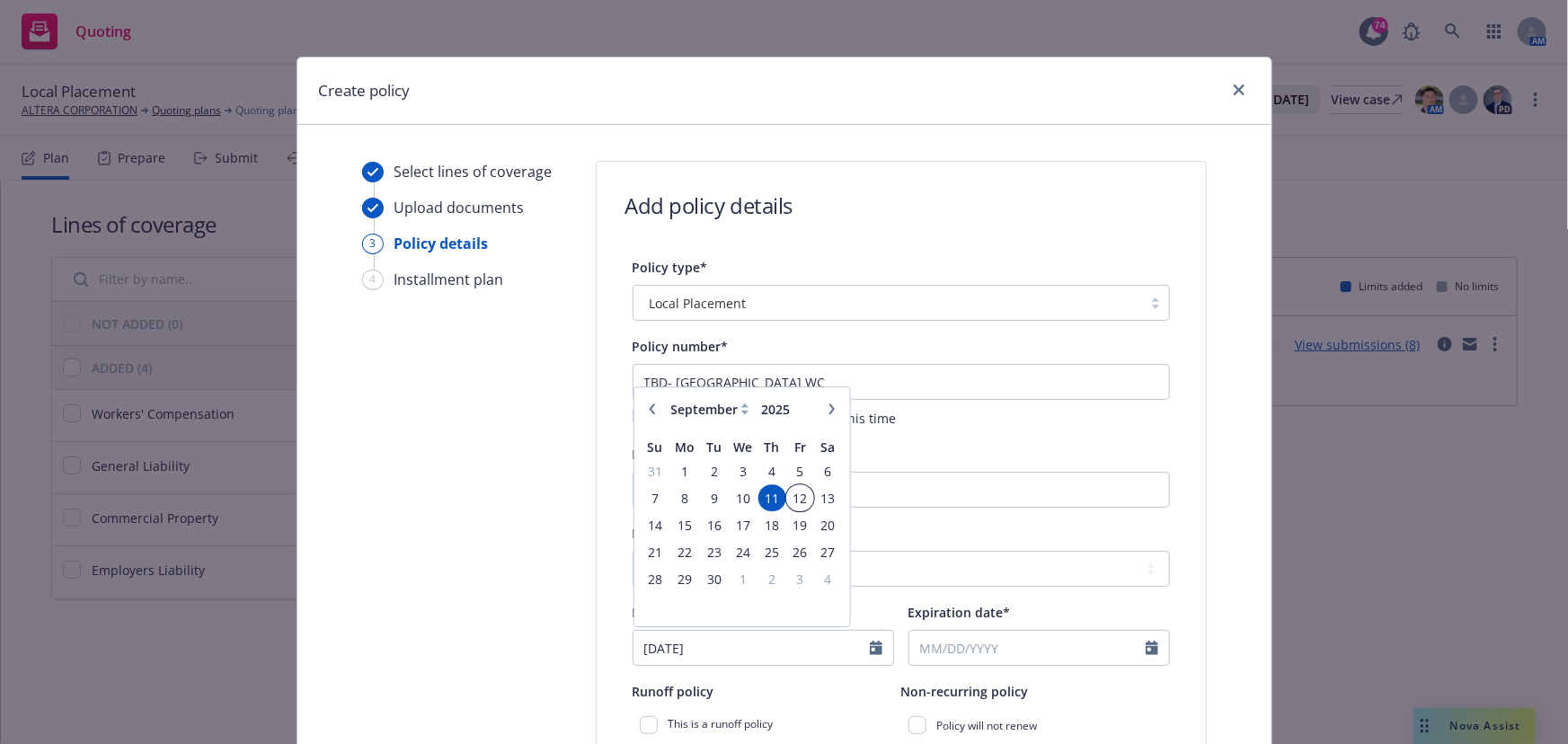
click at [794, 500] on span "12" at bounding box center [799, 498] width 24 height 23
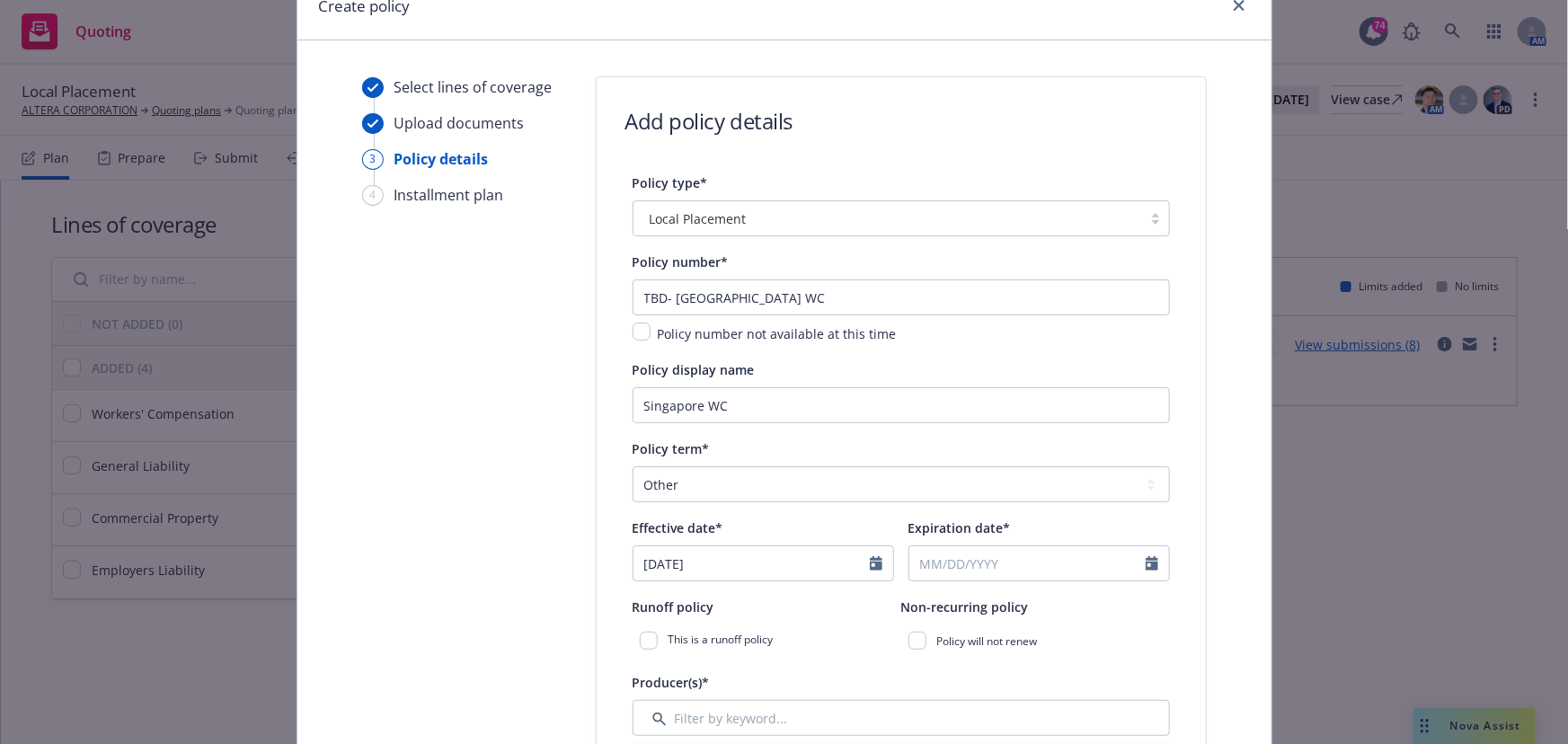
scroll to position [165, 0]
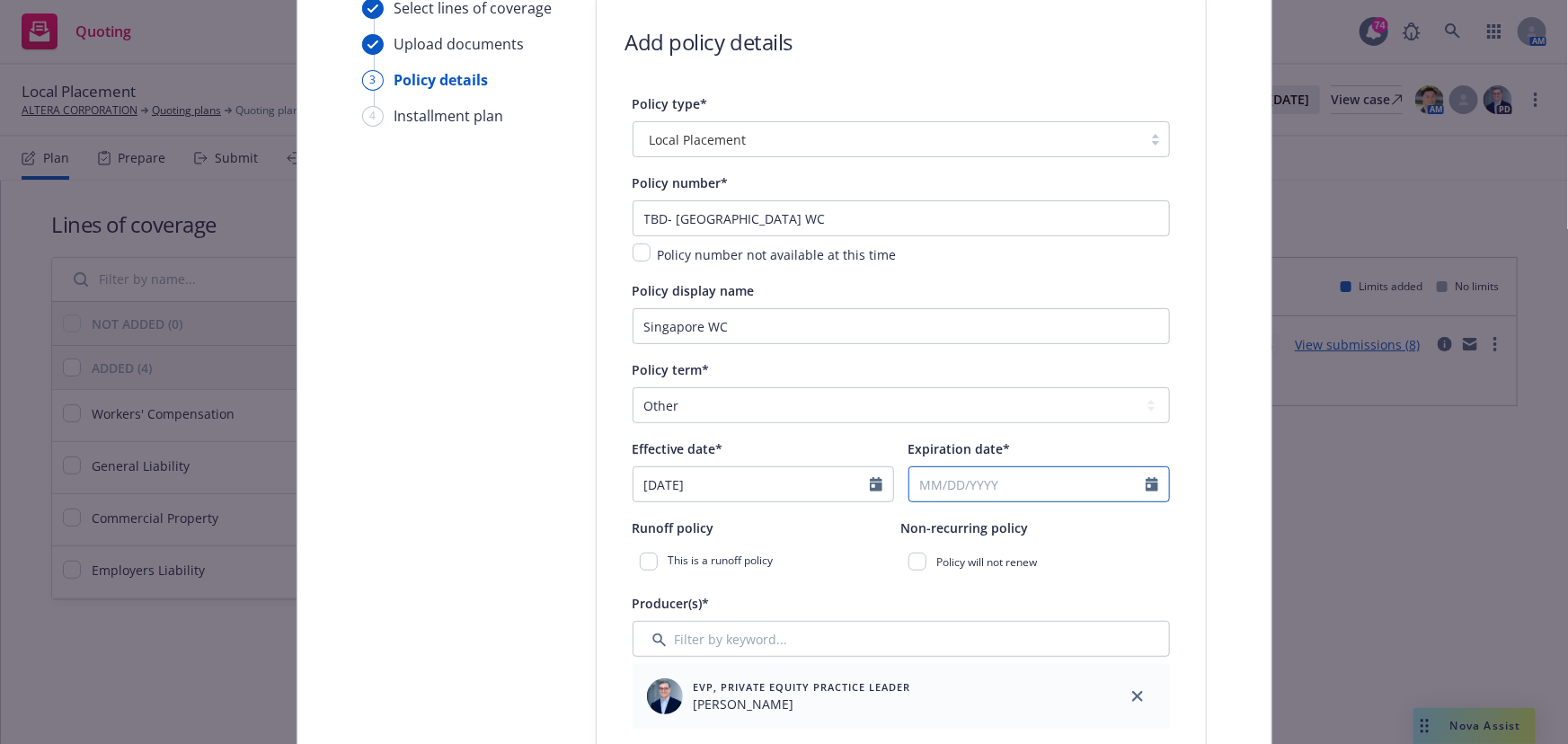
click at [962, 485] on input "Expiration date*" at bounding box center [1028, 485] width 236 height 34
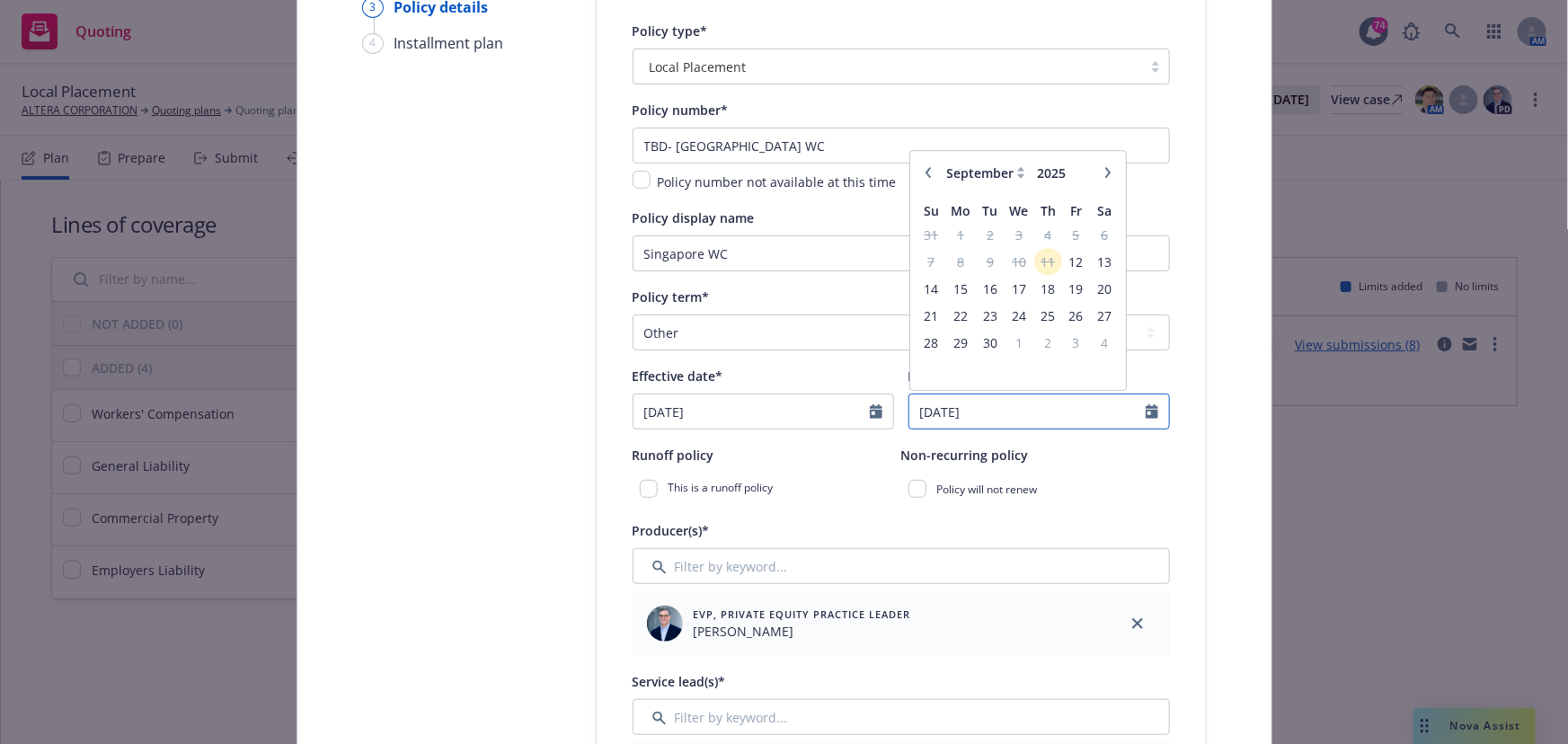
scroll to position [328, 0]
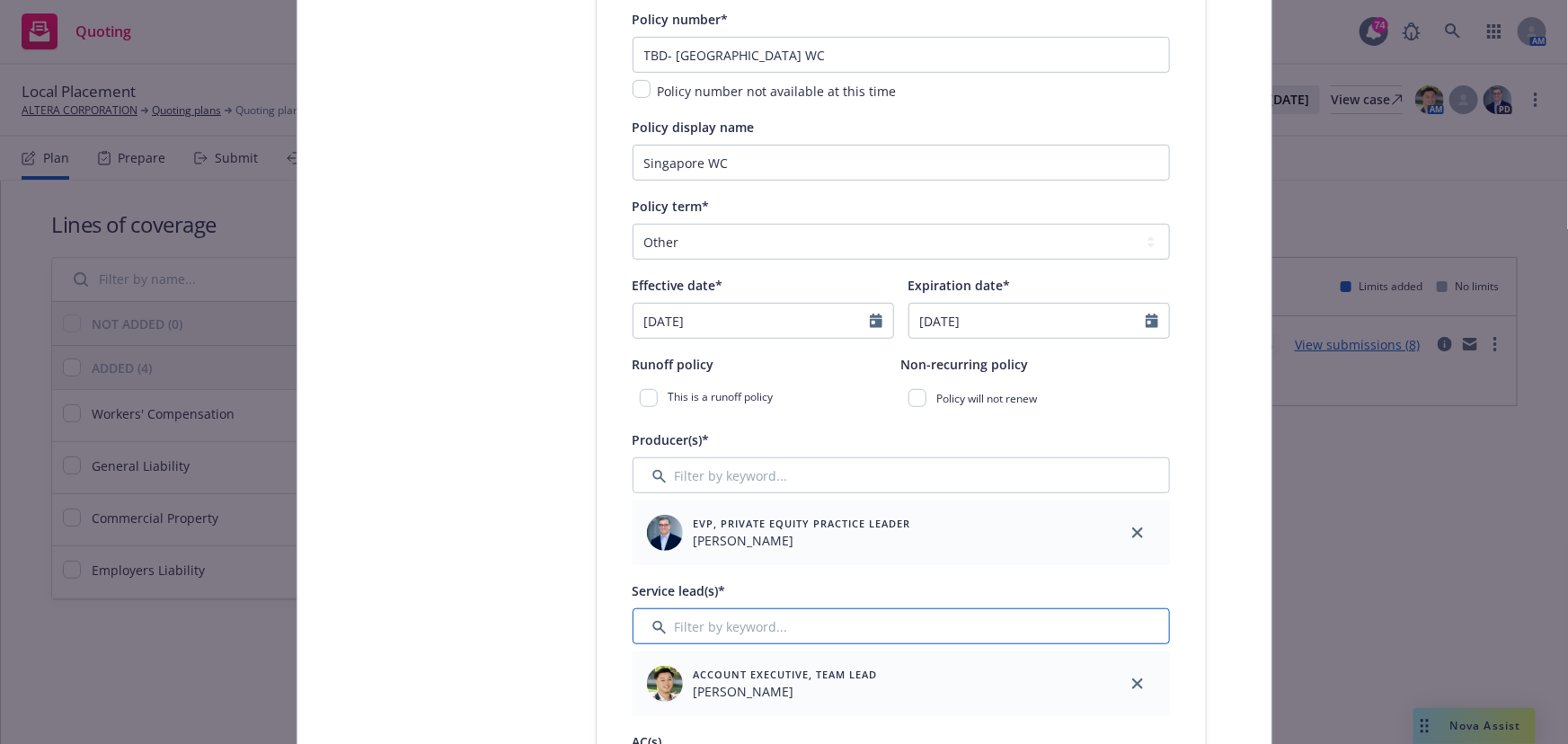
click at [768, 615] on input "Filter by keyword..." at bounding box center [901, 627] width 537 height 36
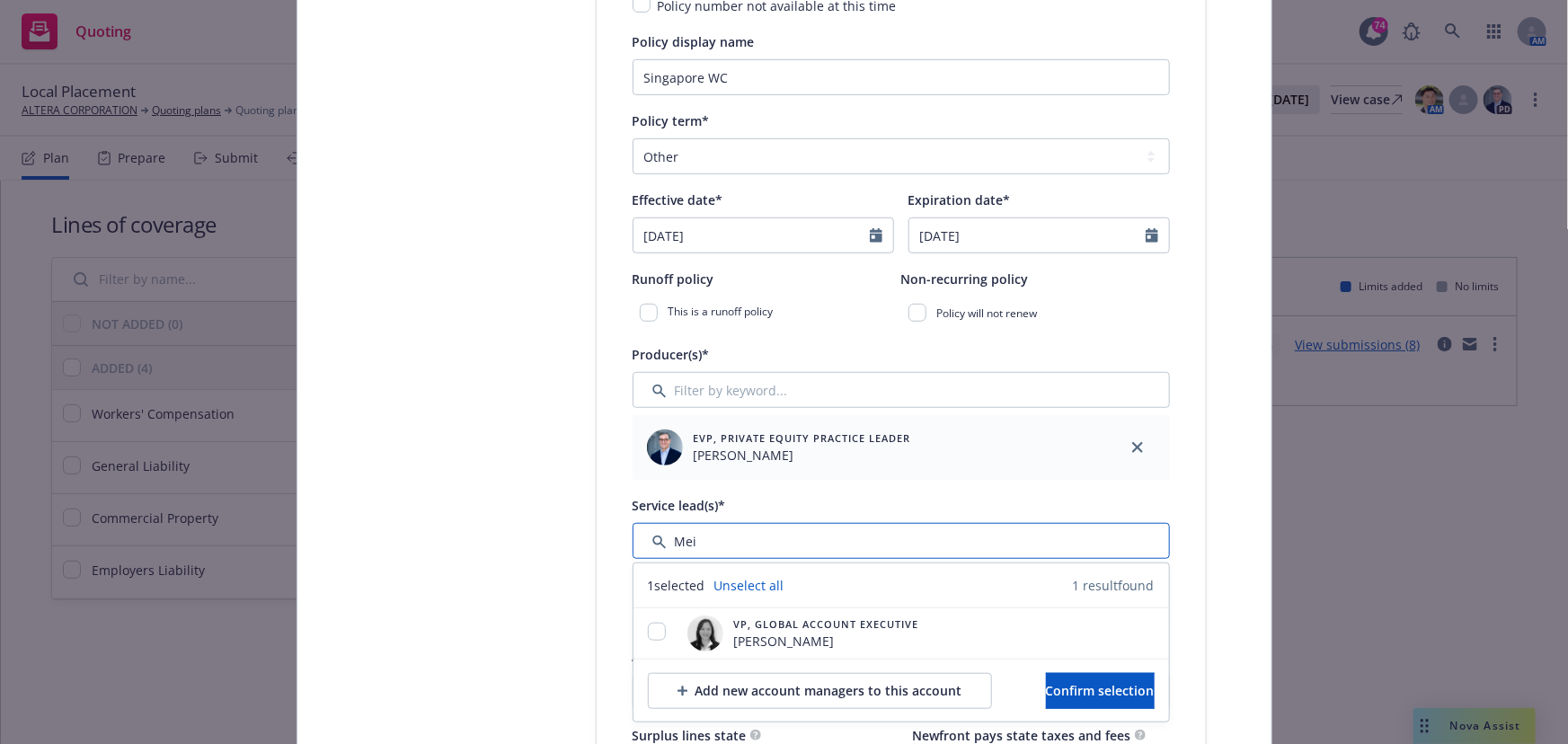
scroll to position [492, 0]
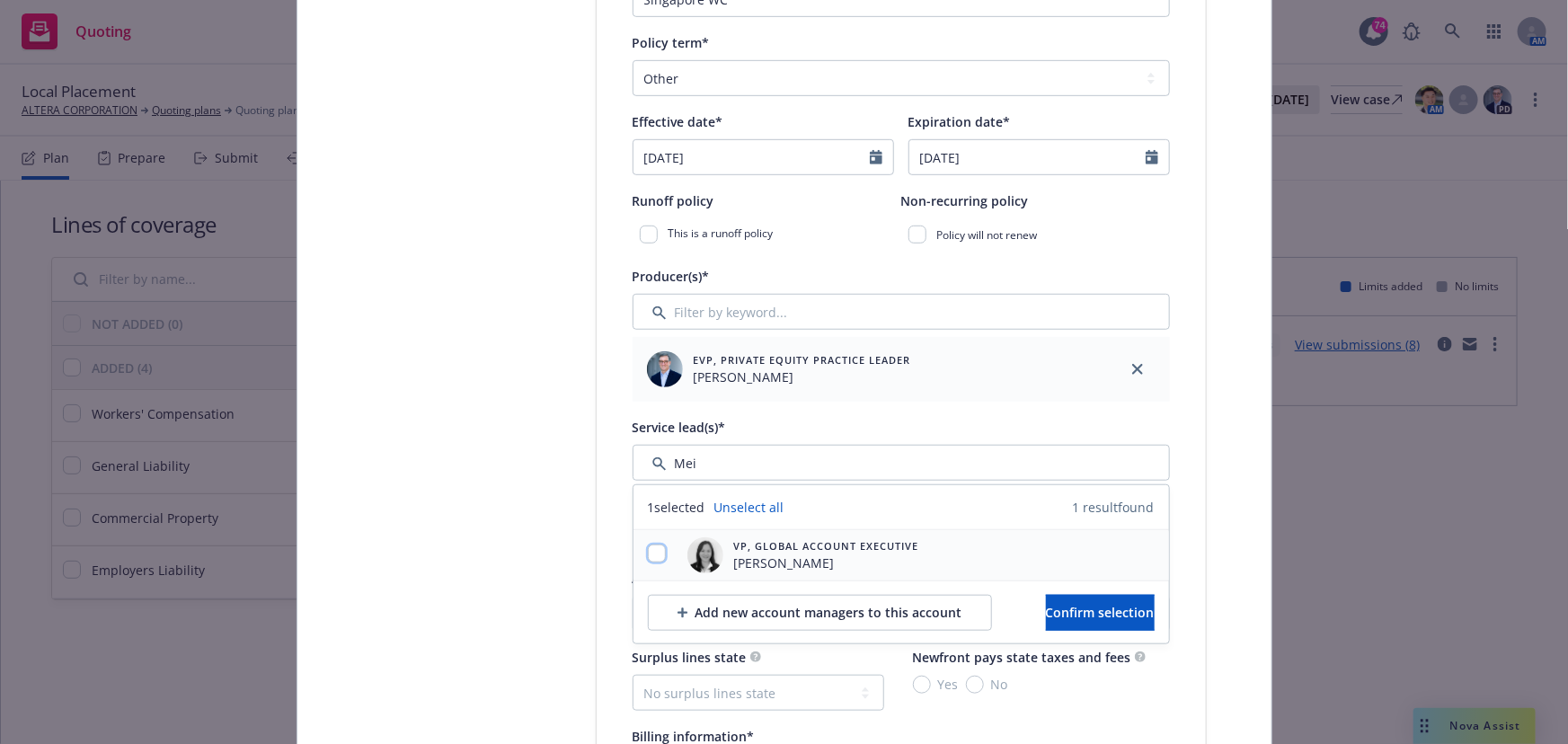
click at [648, 553] on input "checkbox" at bounding box center [656, 553] width 18 height 18
click at [1085, 618] on span "Confirm selection" at bounding box center [1100, 613] width 109 height 17
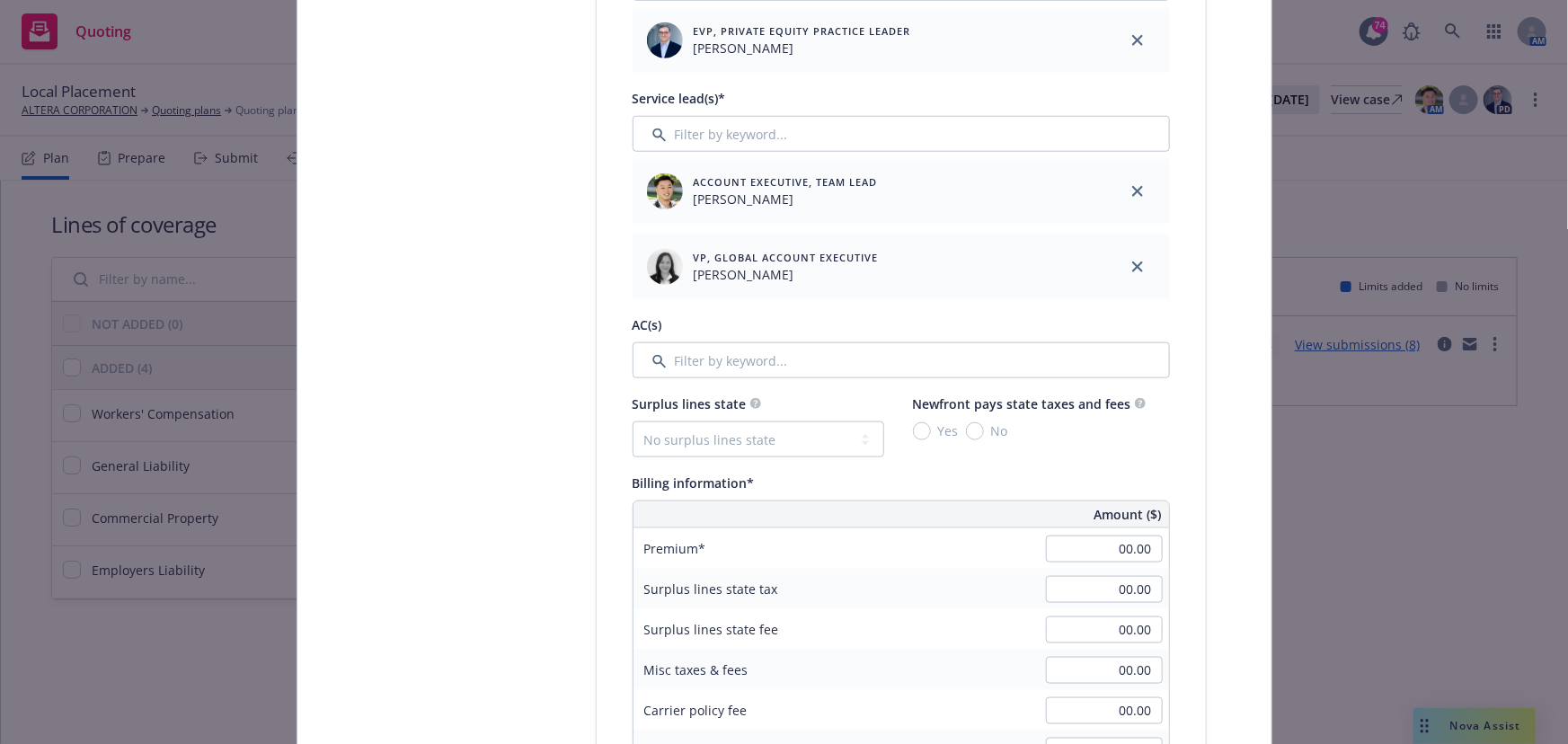
scroll to position [899, 0]
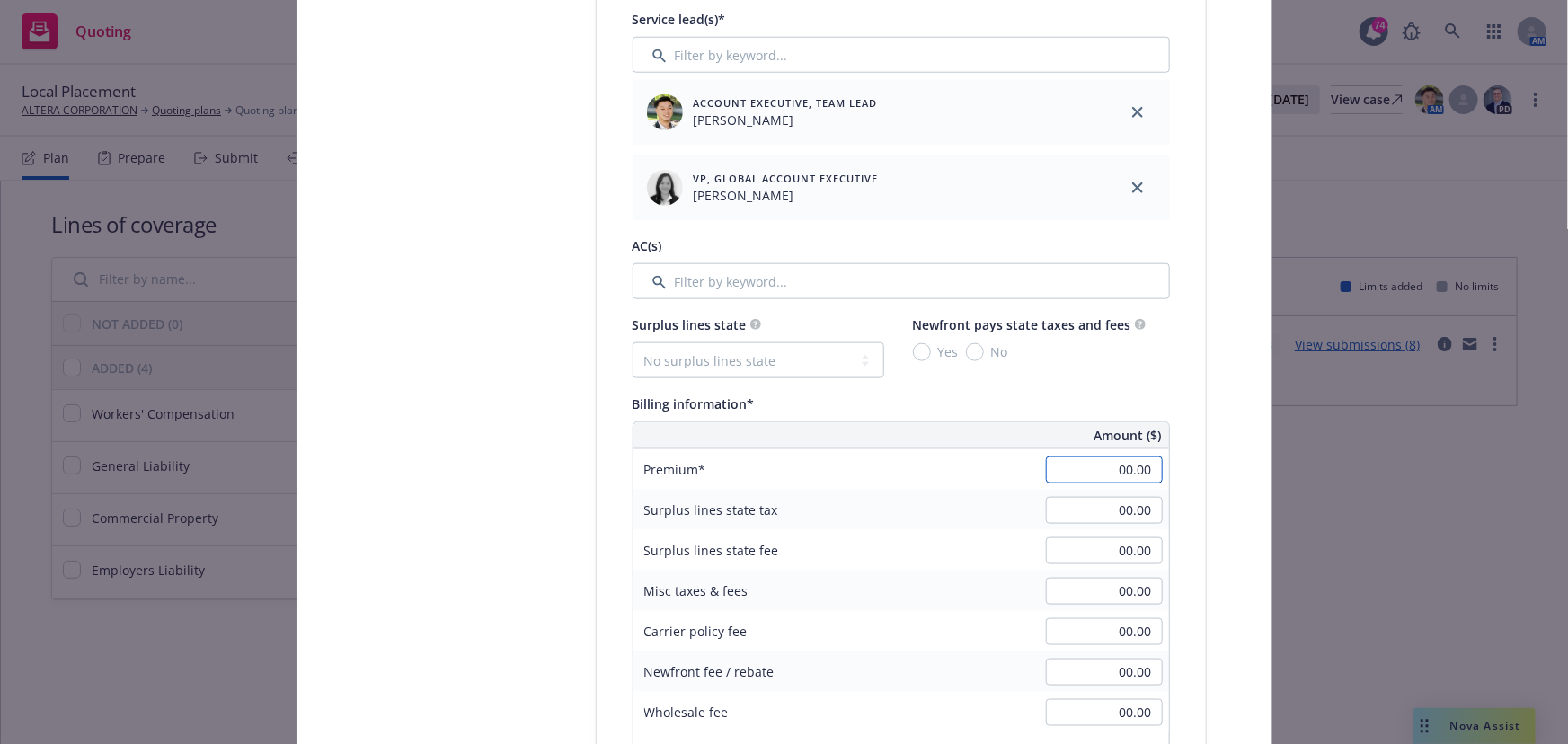
click at [1097, 472] on input "00.00" at bounding box center [1104, 470] width 117 height 27
click at [957, 547] on div "Surplus lines state fee 00.00" at bounding box center [901, 551] width 535 height 40
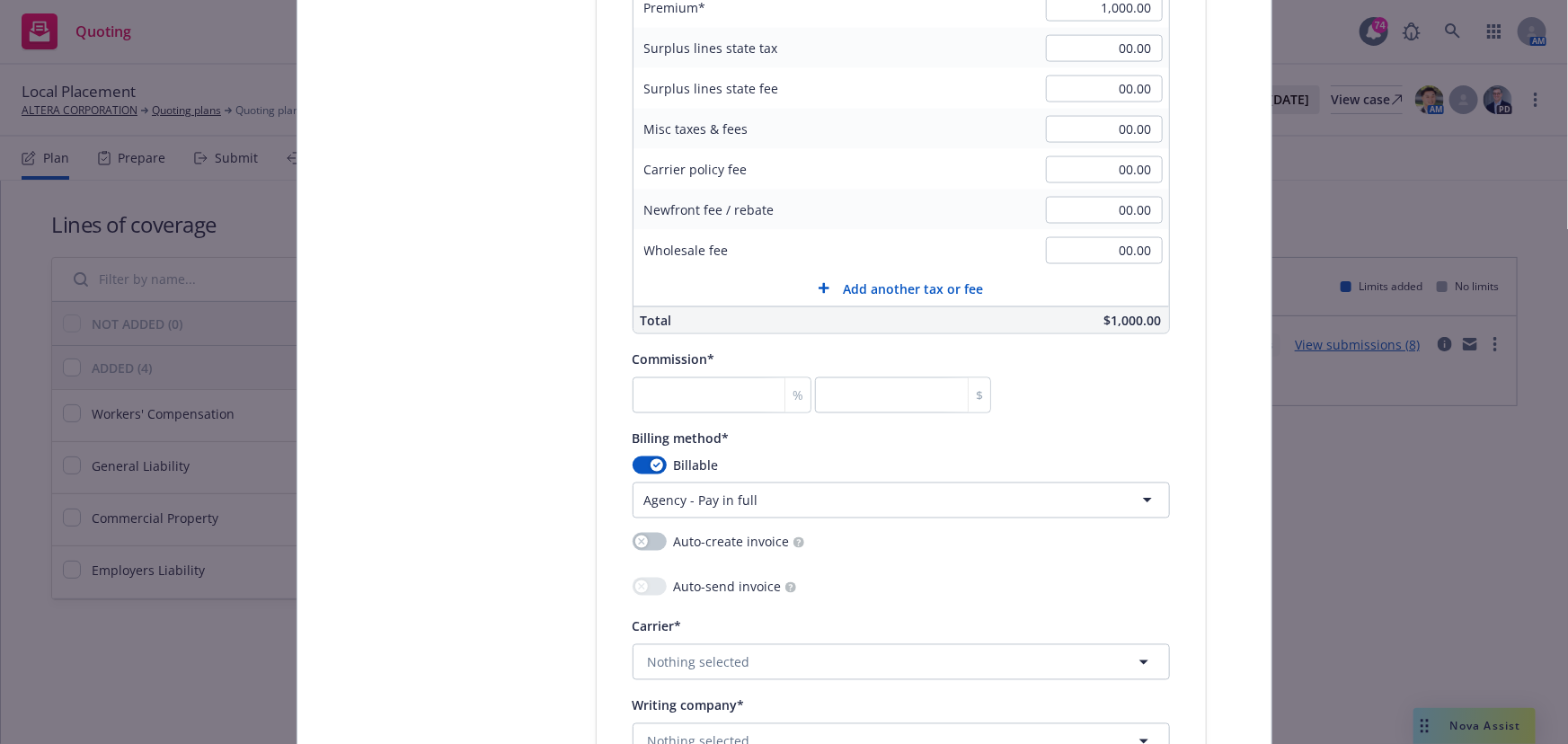
scroll to position [1390, 0]
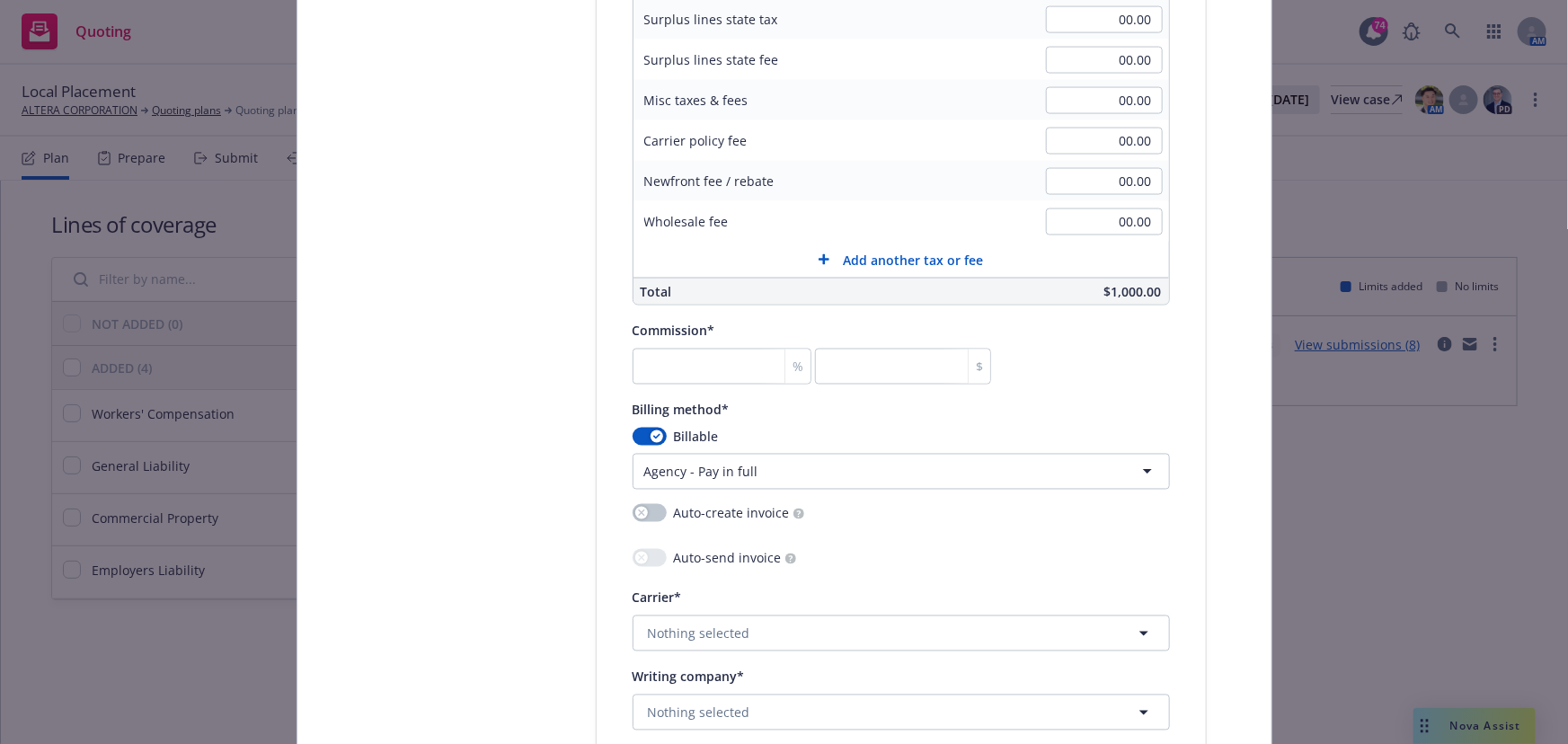
click at [660, 438] on div "Billable" at bounding box center [901, 437] width 537 height 19
click at [657, 436] on button "button" at bounding box center [650, 436] width 34 height 18
click at [733, 357] on input "number" at bounding box center [722, 367] width 179 height 36
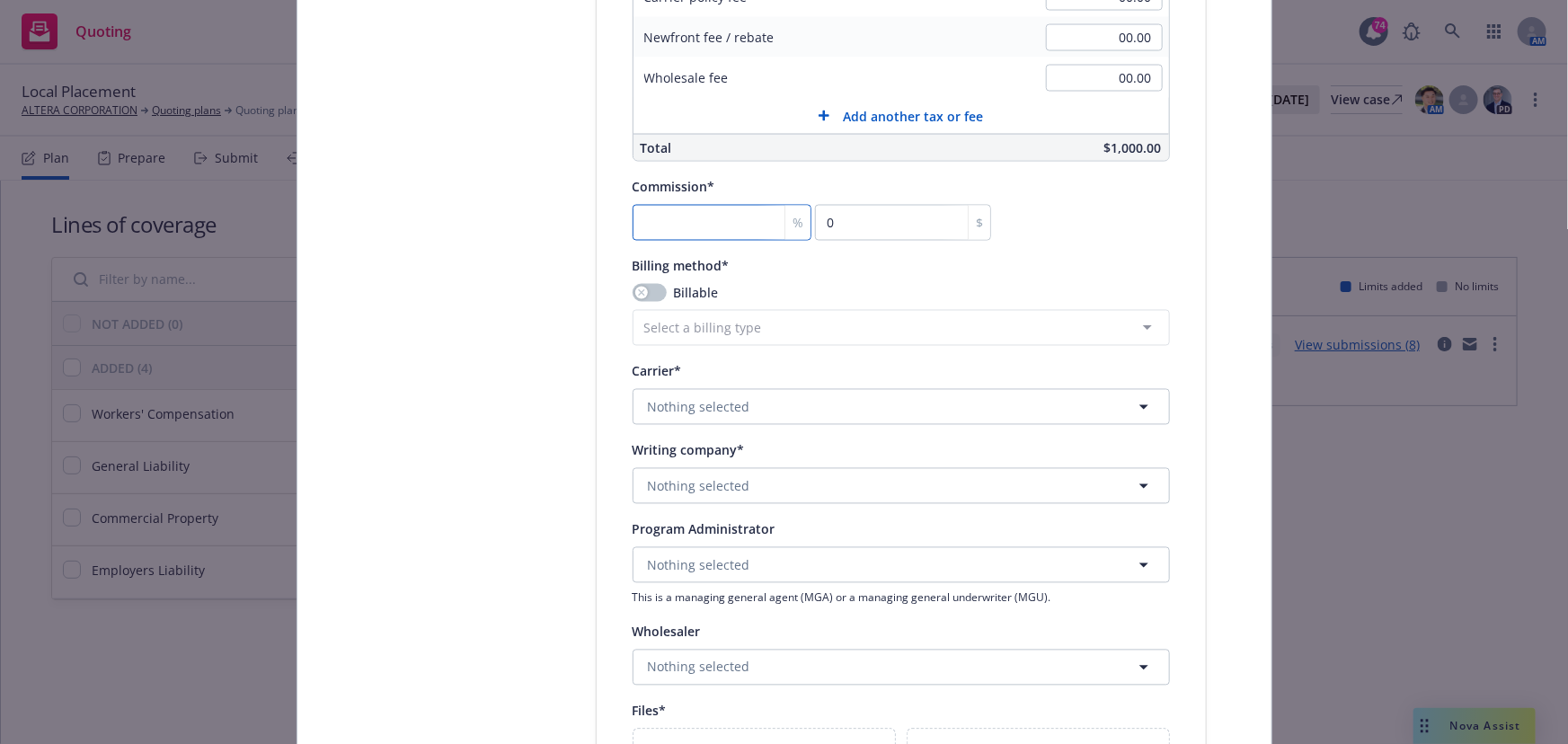
scroll to position [1554, 0]
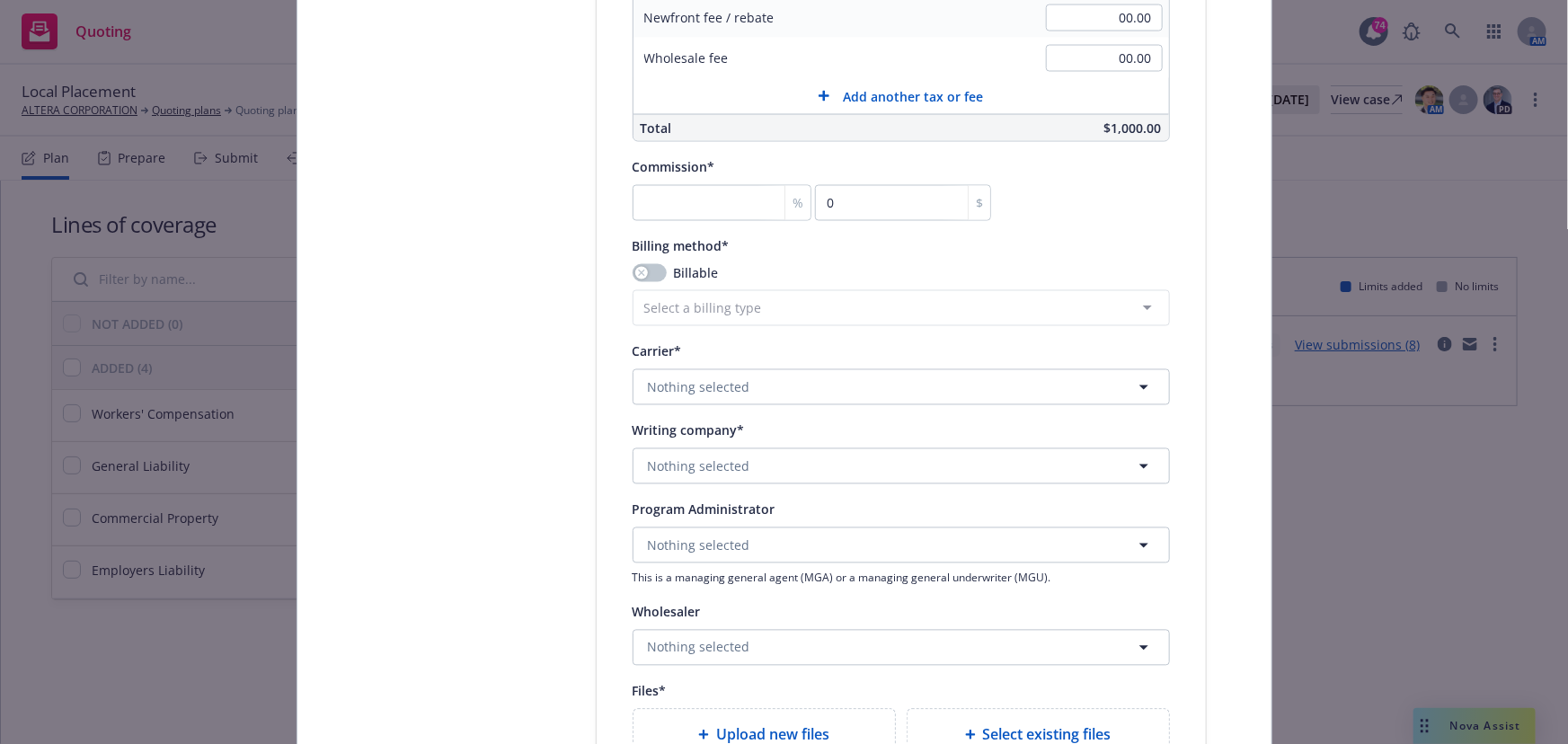
click at [820, 351] on div "Carrier*" at bounding box center [901, 352] width 537 height 22
click at [795, 394] on button "Nothing selected" at bounding box center [901, 388] width 537 height 36
click at [718, 476] on strong "Chubb Group" at bounding box center [694, 483] width 83 height 17
click at [681, 471] on span "Nothing selected" at bounding box center [699, 467] width 103 height 19
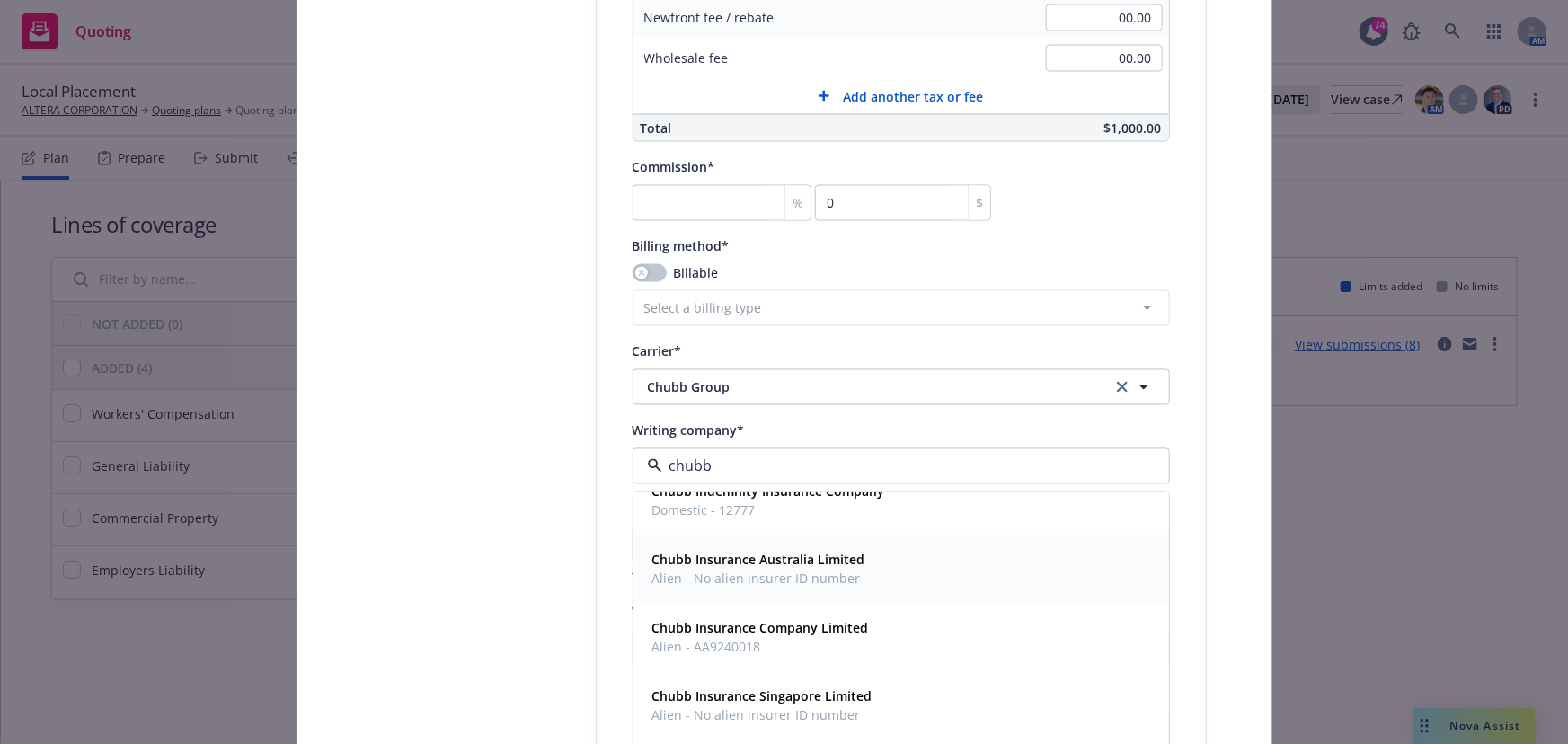
scroll to position [326, 0]
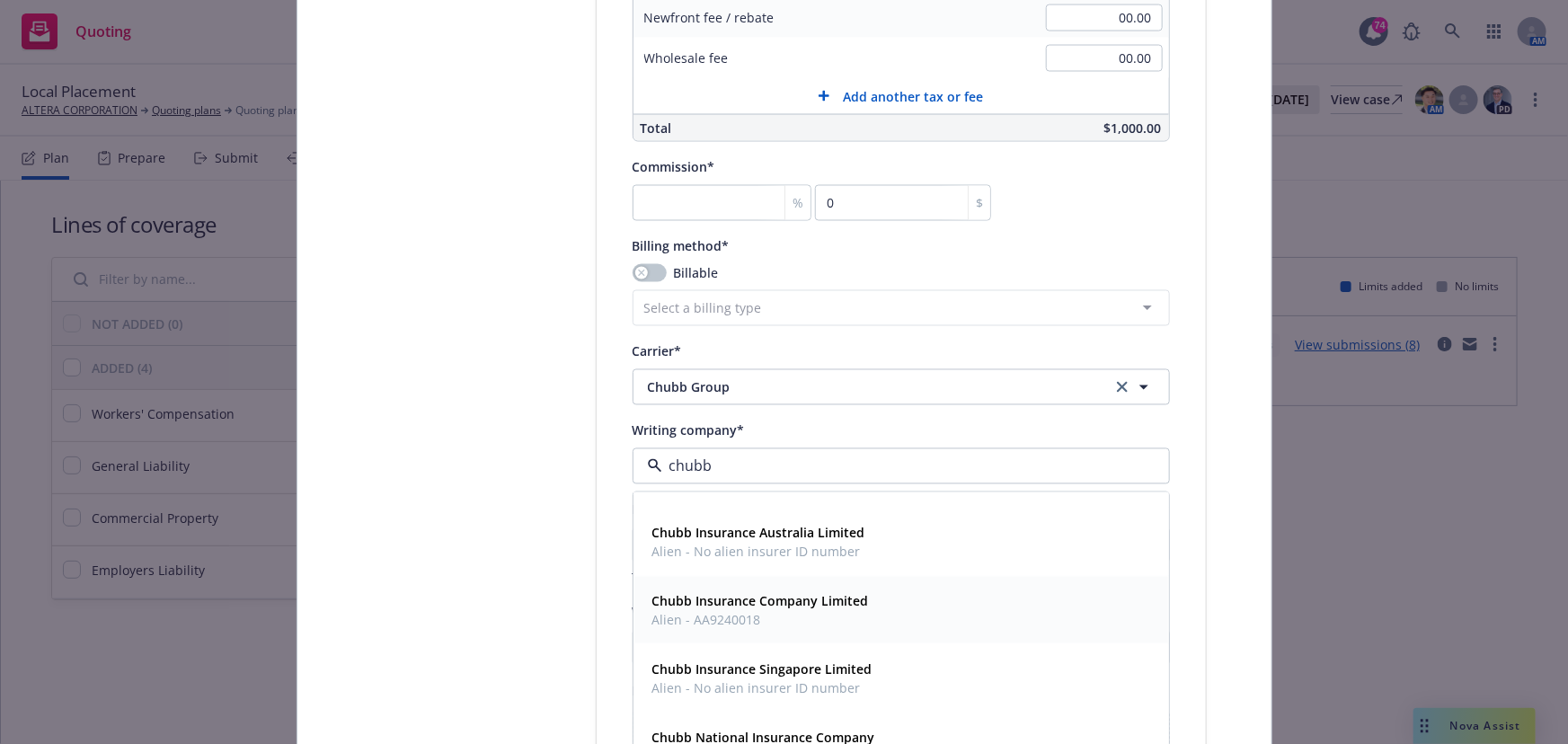
click at [703, 618] on span "Alien - AA9240018" at bounding box center [760, 620] width 216 height 19
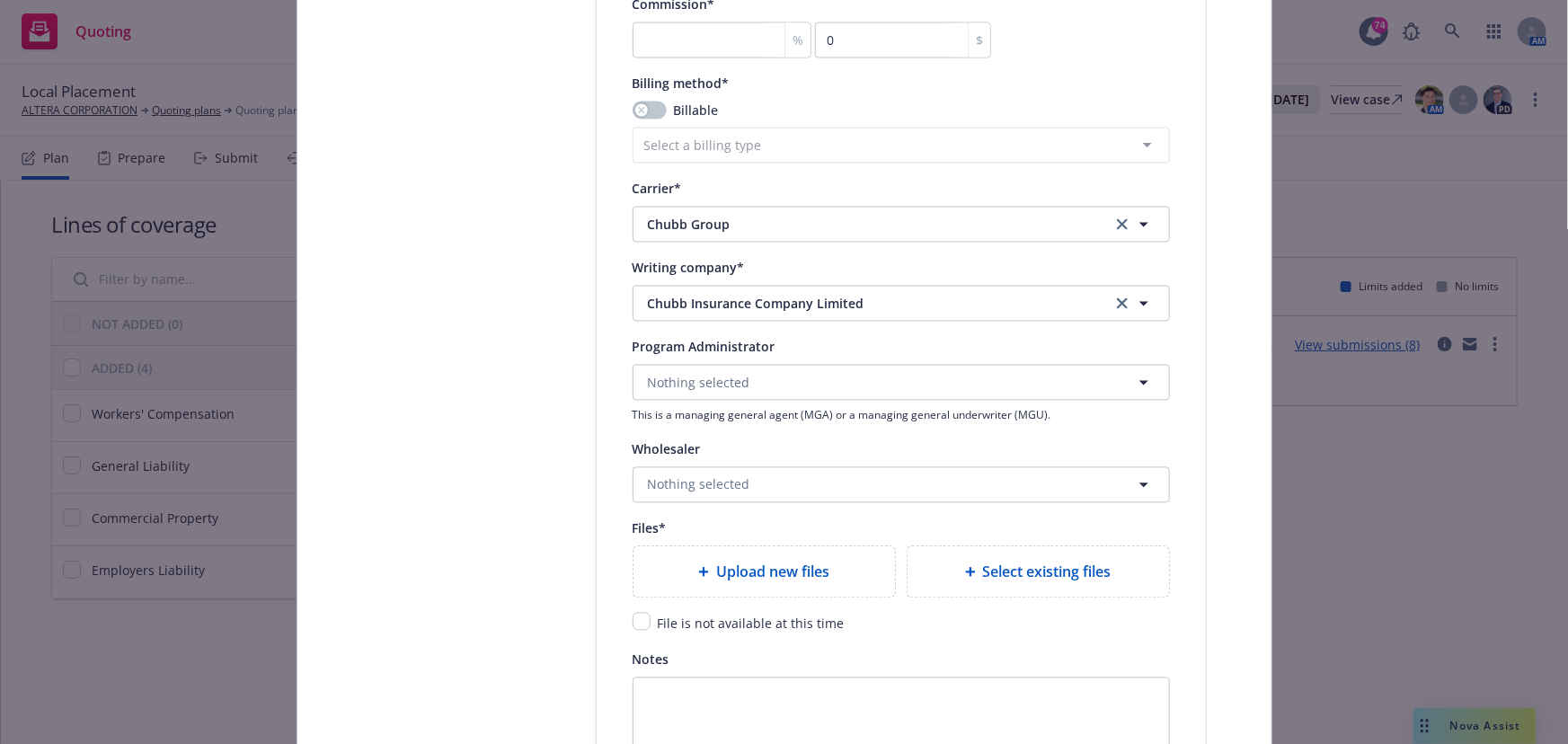
scroll to position [1880, 0]
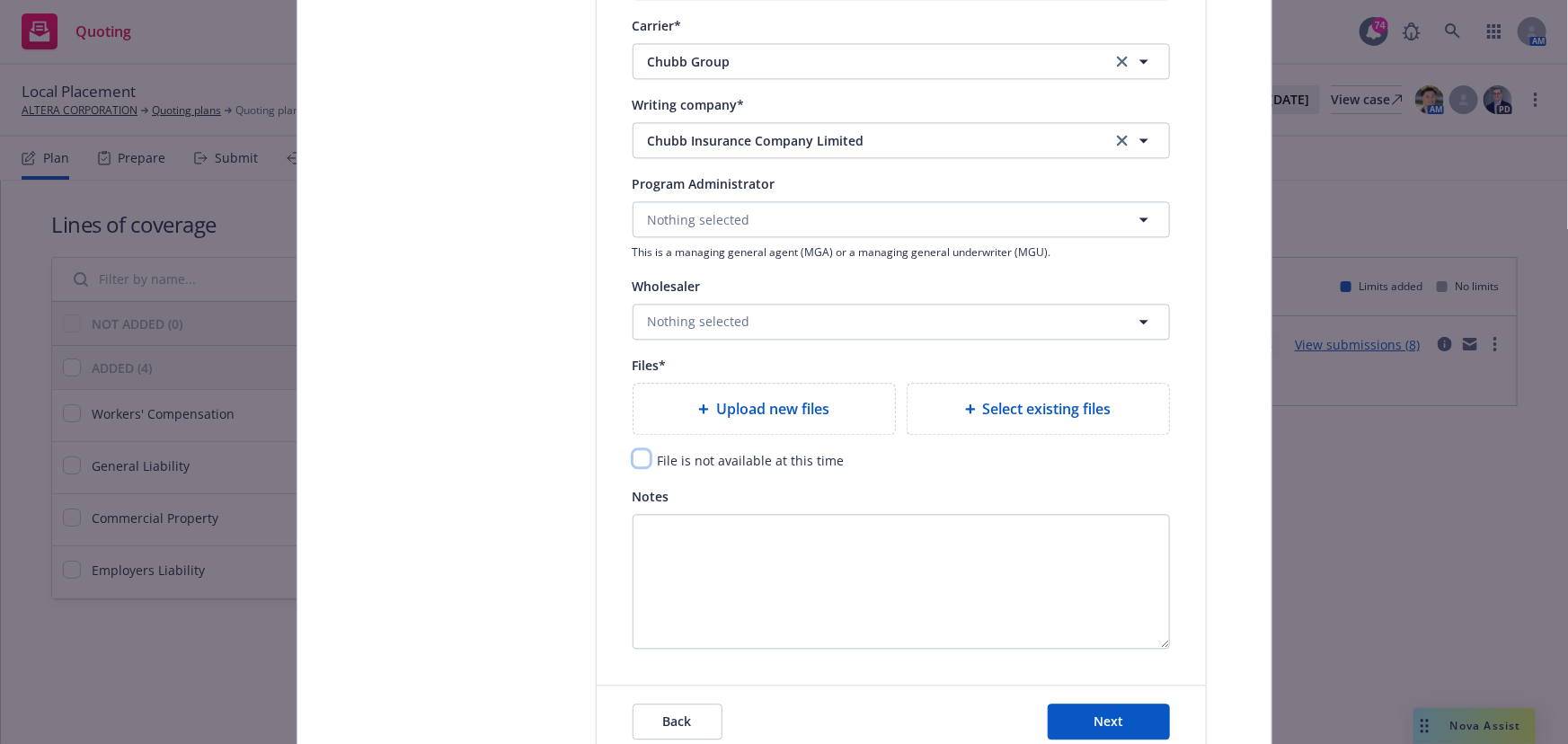
click at [639, 454] on input "checkbox" at bounding box center [641, 458] width 18 height 18
click at [1063, 710] on button "Next" at bounding box center [1109, 722] width 122 height 36
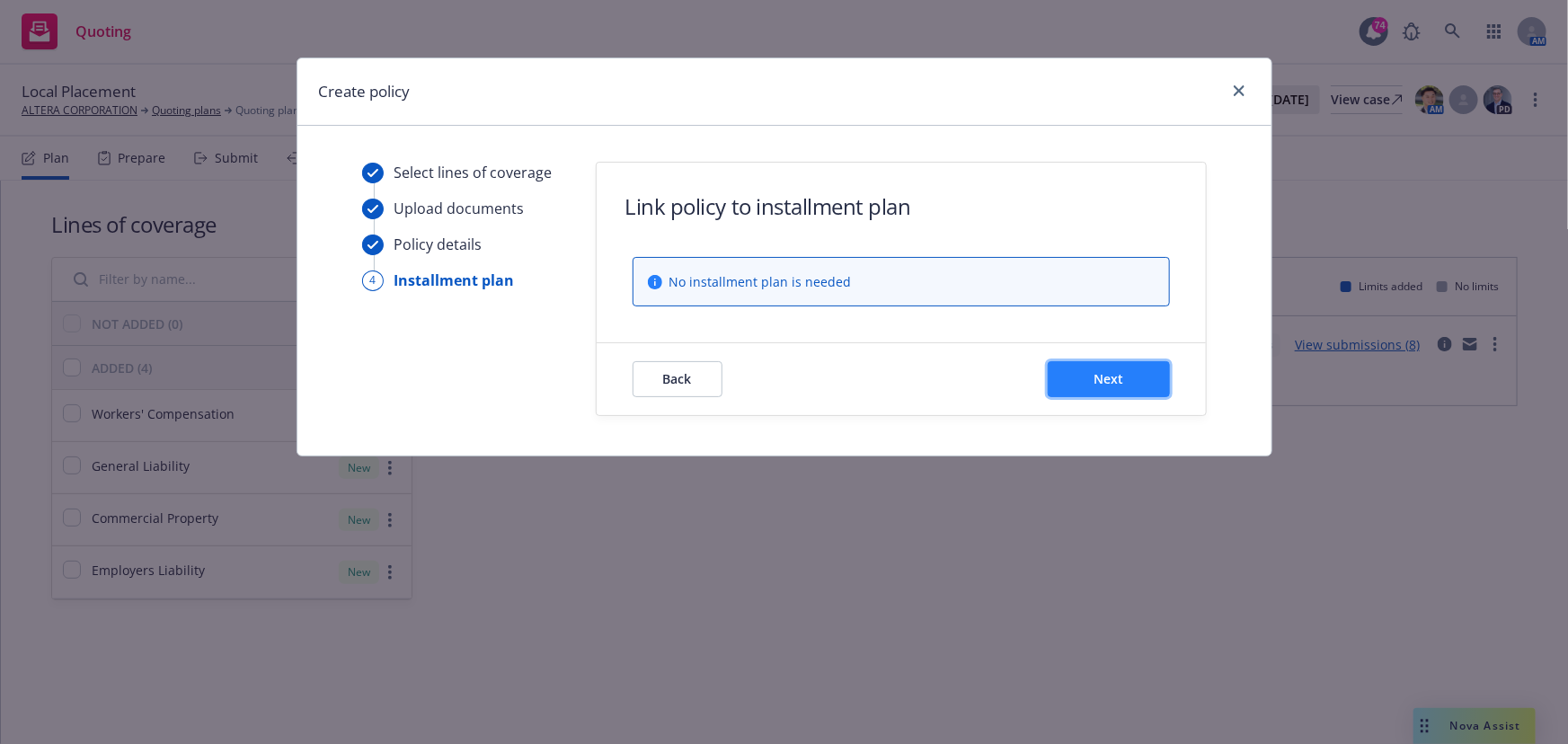
click at [1115, 373] on span "Next" at bounding box center [1108, 379] width 30 height 17
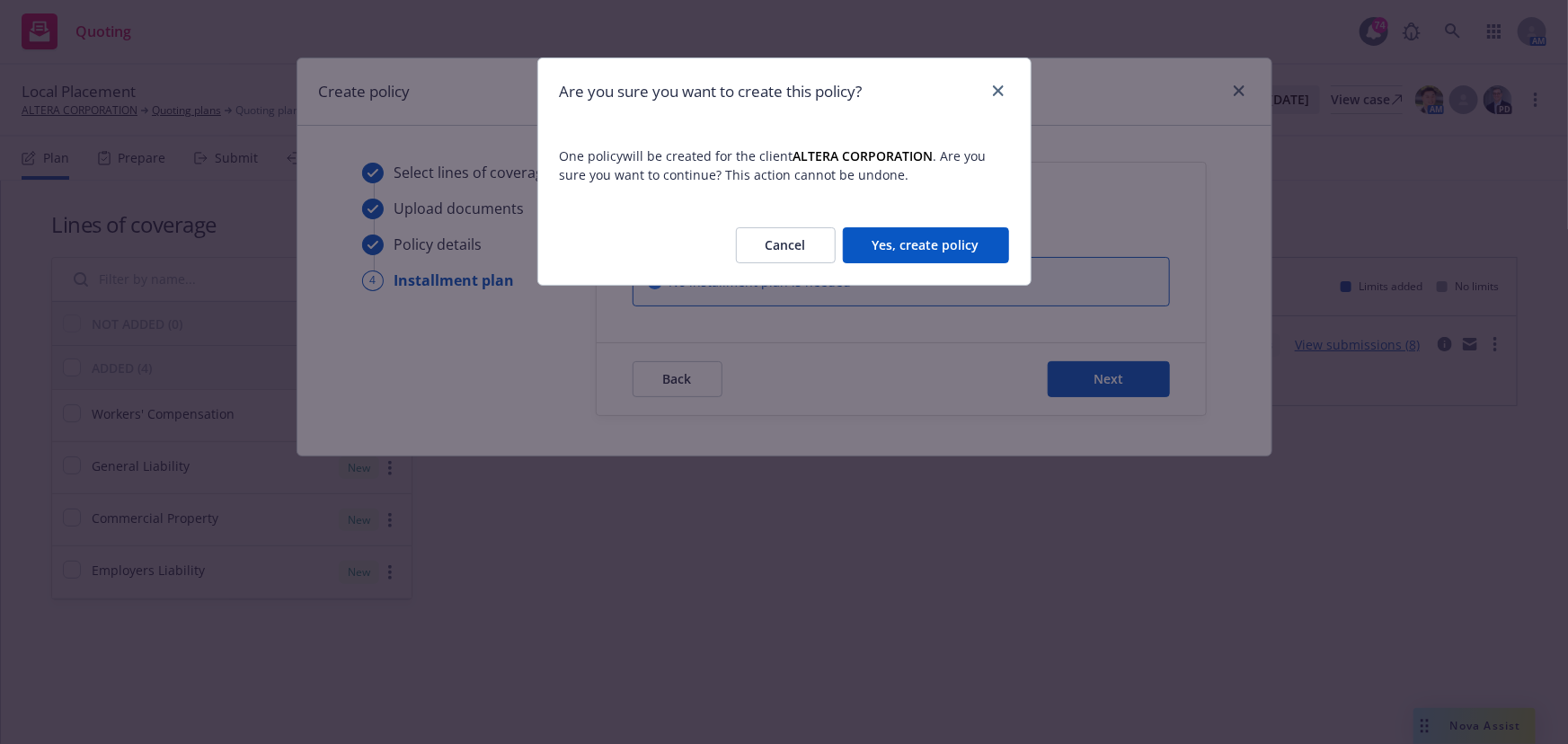
click at [976, 246] on button "Yes, create policy" at bounding box center [926, 246] width 167 height 36
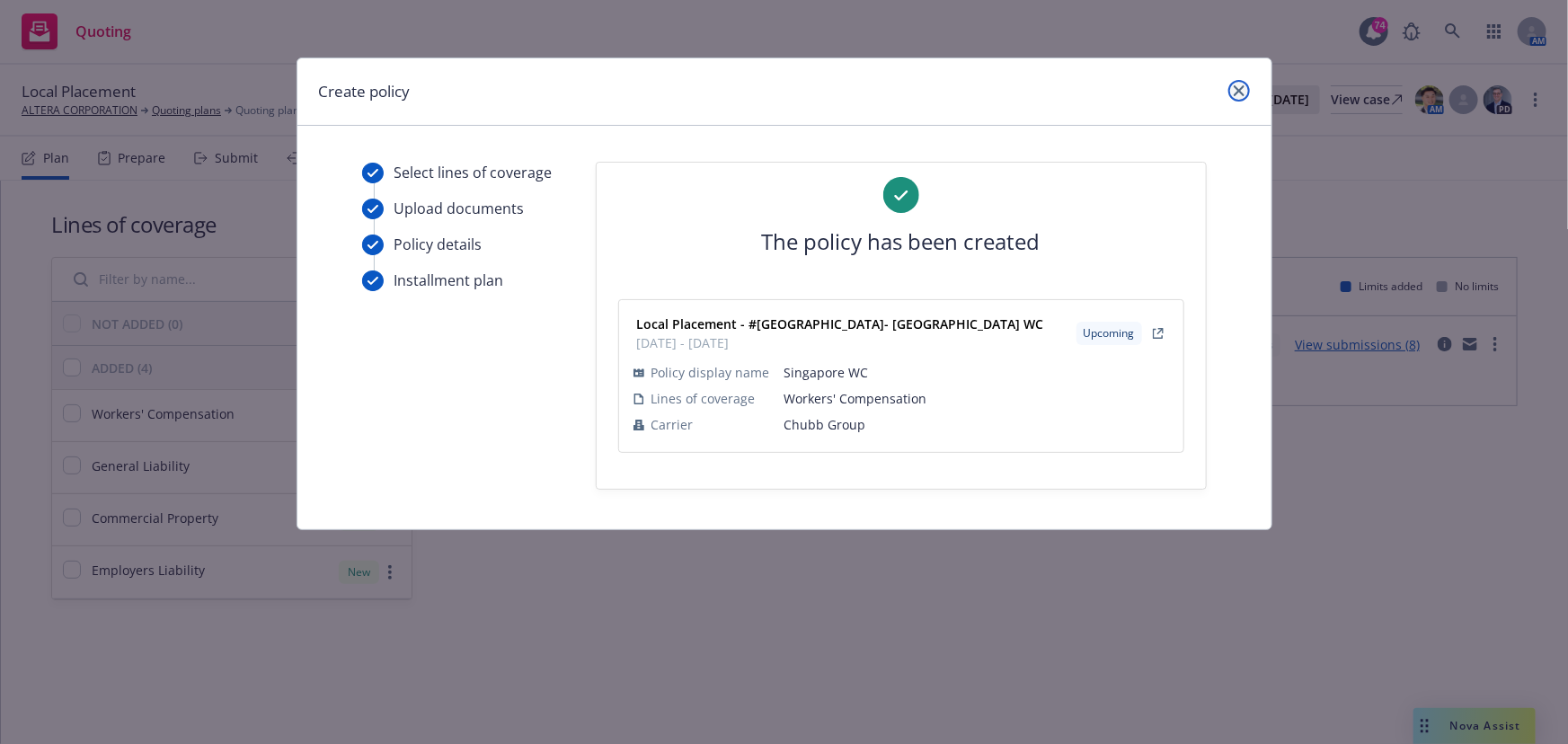
click at [1229, 90] on link "close" at bounding box center [1239, 90] width 22 height 22
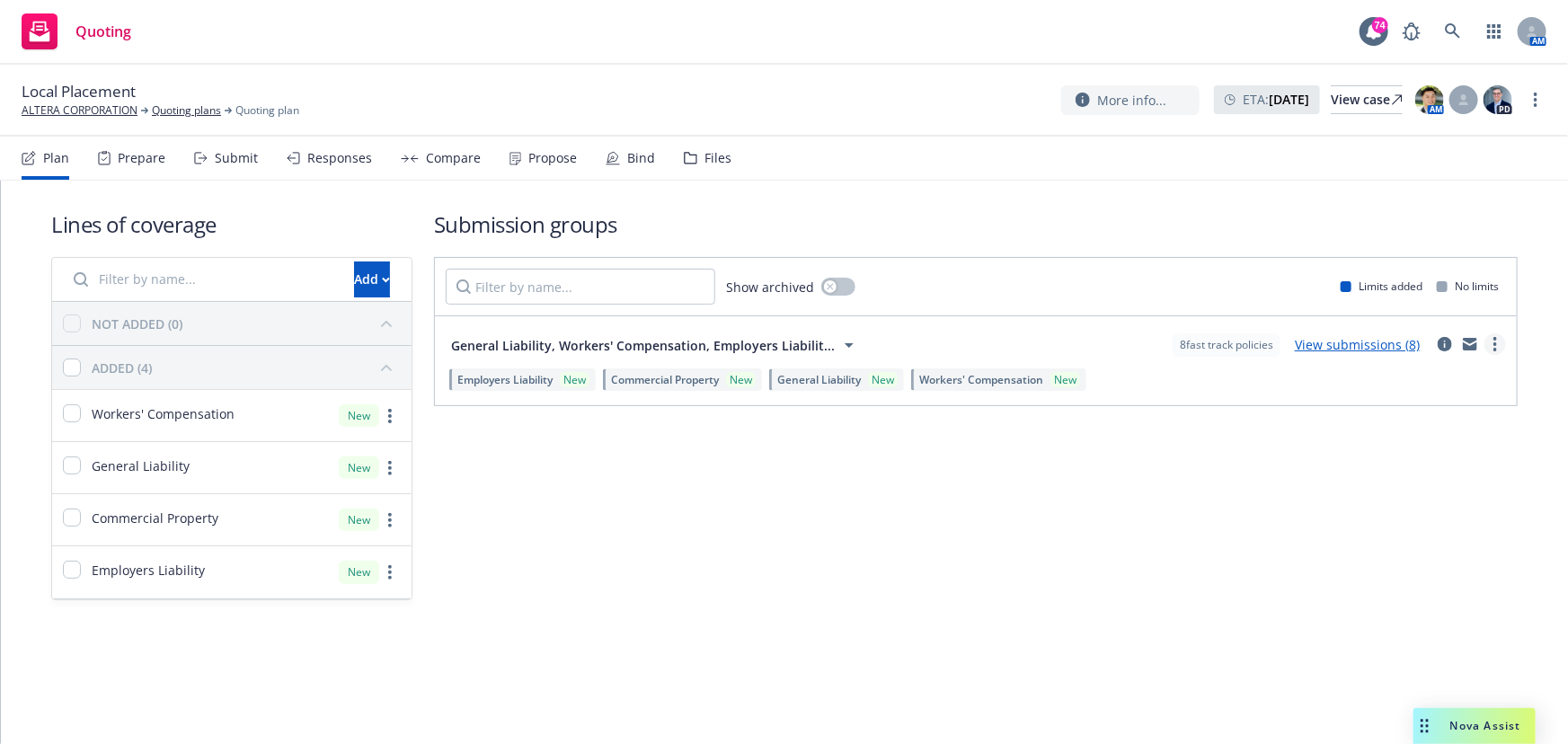
click at [1497, 338] on circle "more" at bounding box center [1496, 339] width 4 height 4
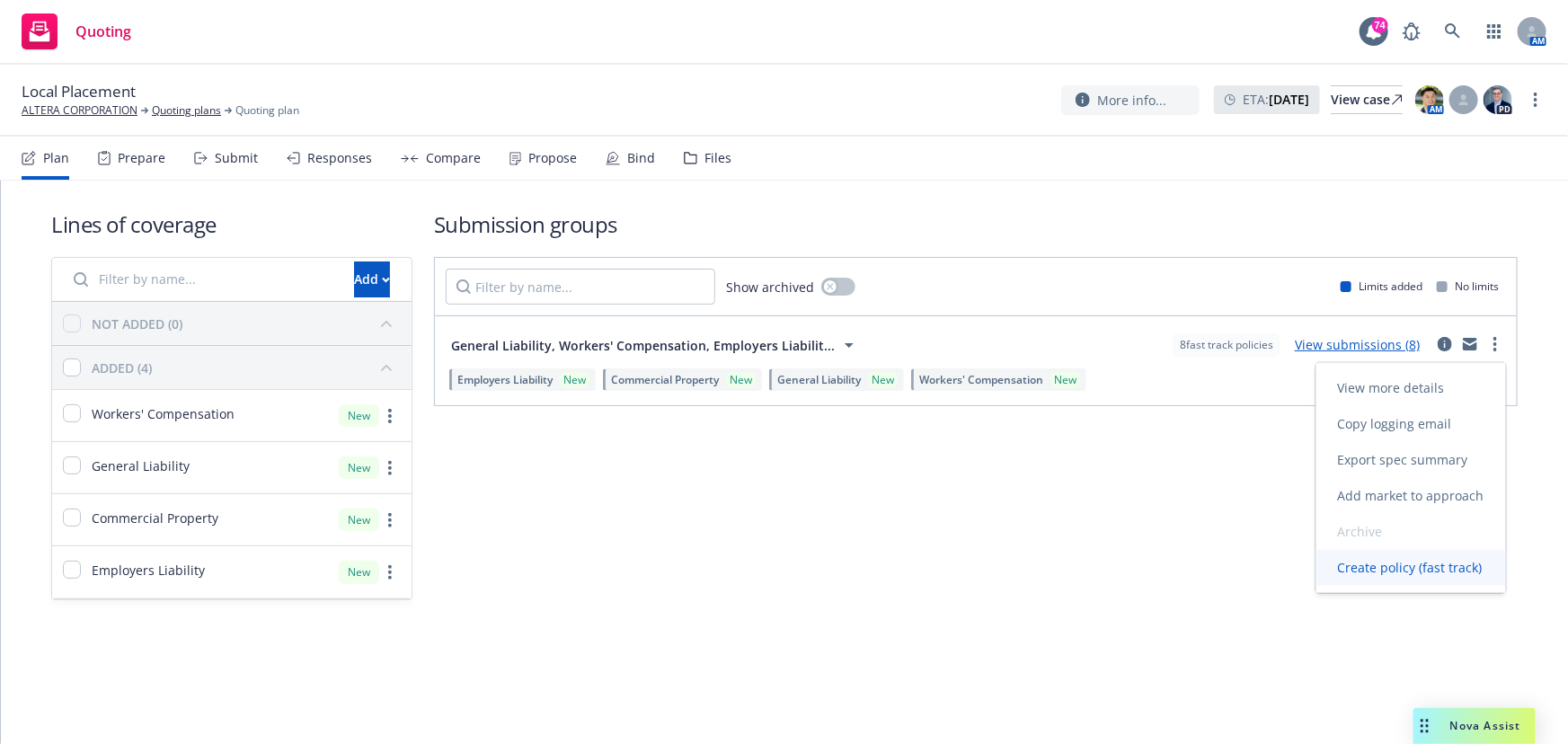
click at [1386, 570] on span "Create policy (fast track)" at bounding box center [1410, 568] width 188 height 17
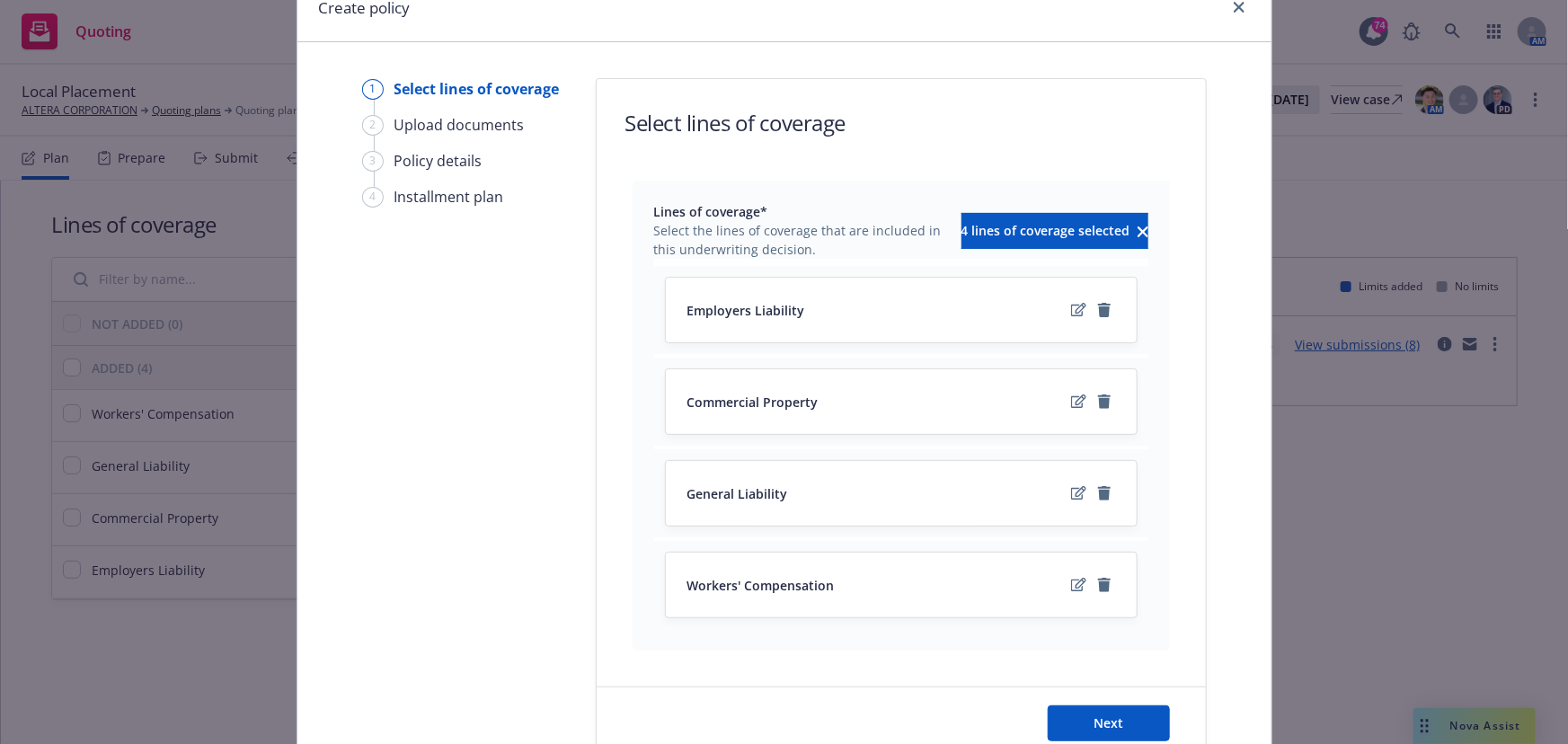
scroll to position [163, 0]
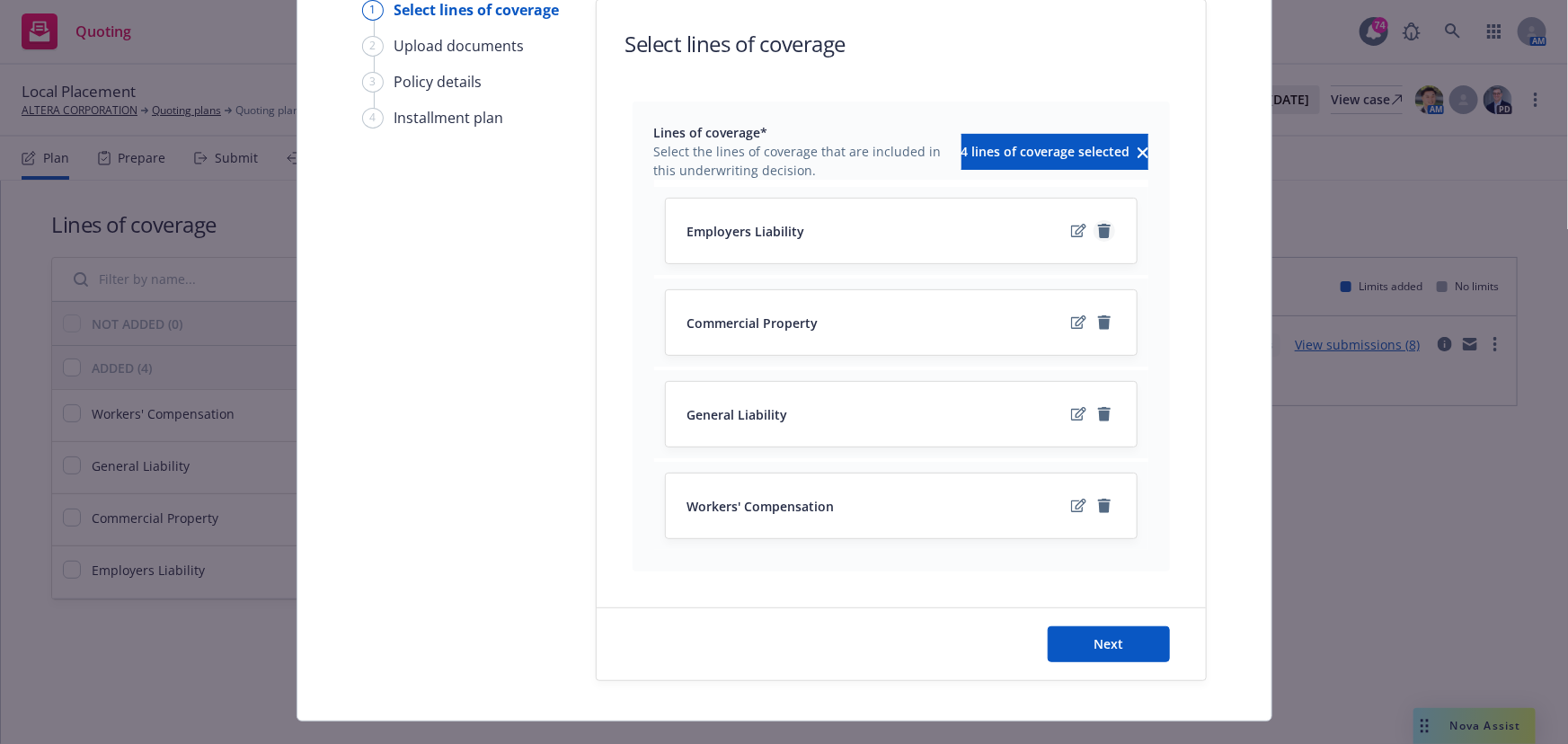
click at [1097, 231] on icon "remove" at bounding box center [1104, 231] width 14 height 14
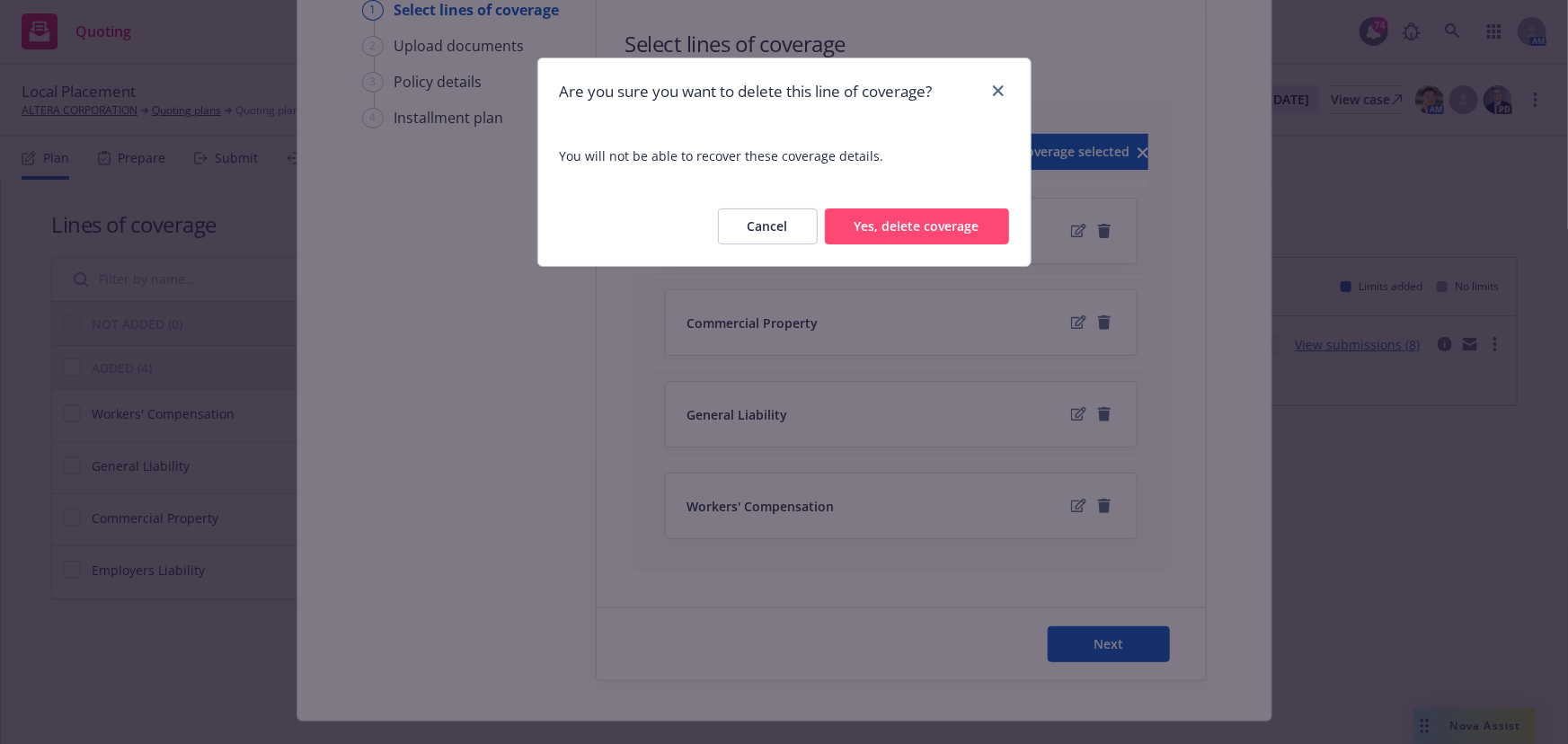
click at [955, 233] on button "Yes, delete coverage" at bounding box center [916, 227] width 184 height 36
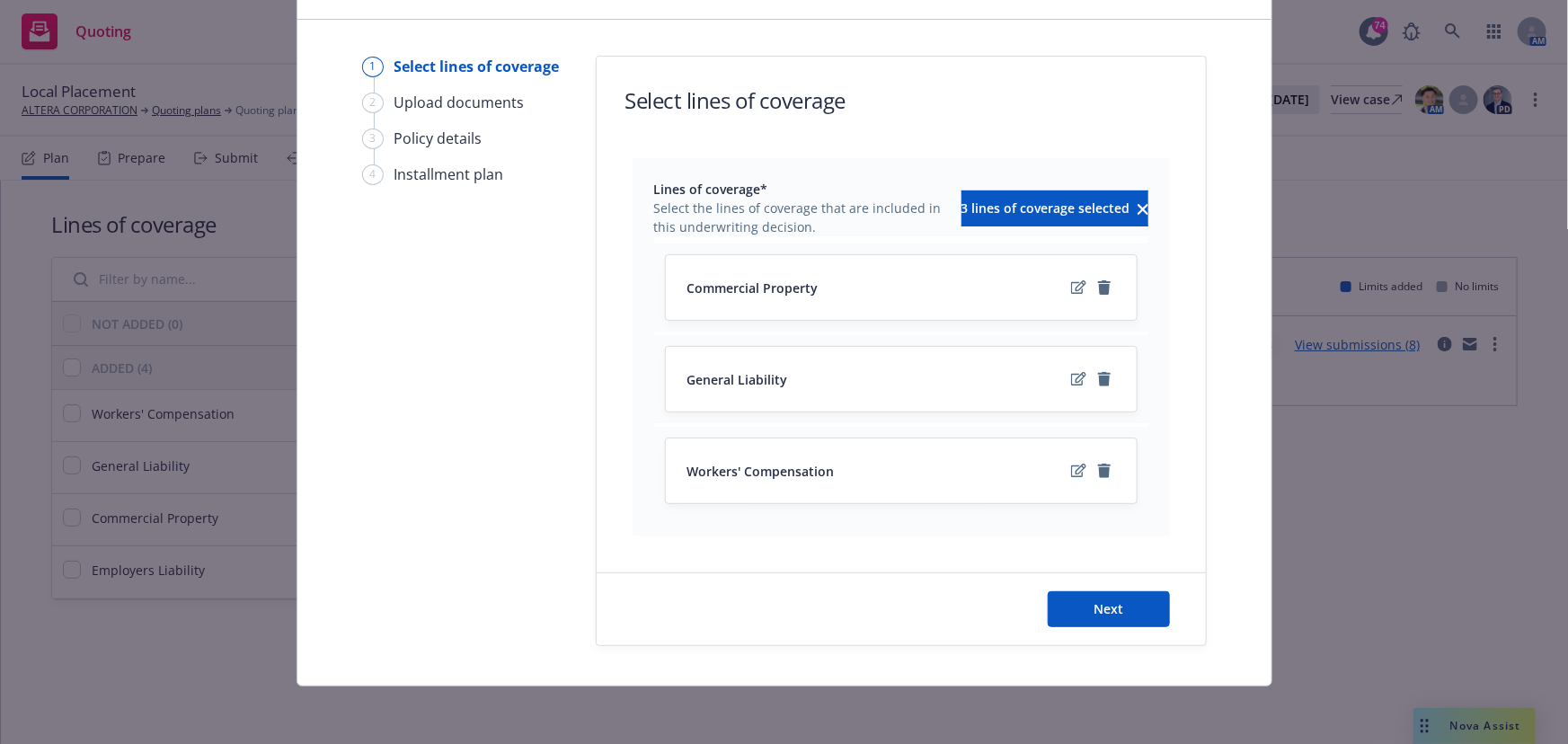
scroll to position [105, 0]
click at [1097, 284] on icon "remove" at bounding box center [1104, 288] width 14 height 14
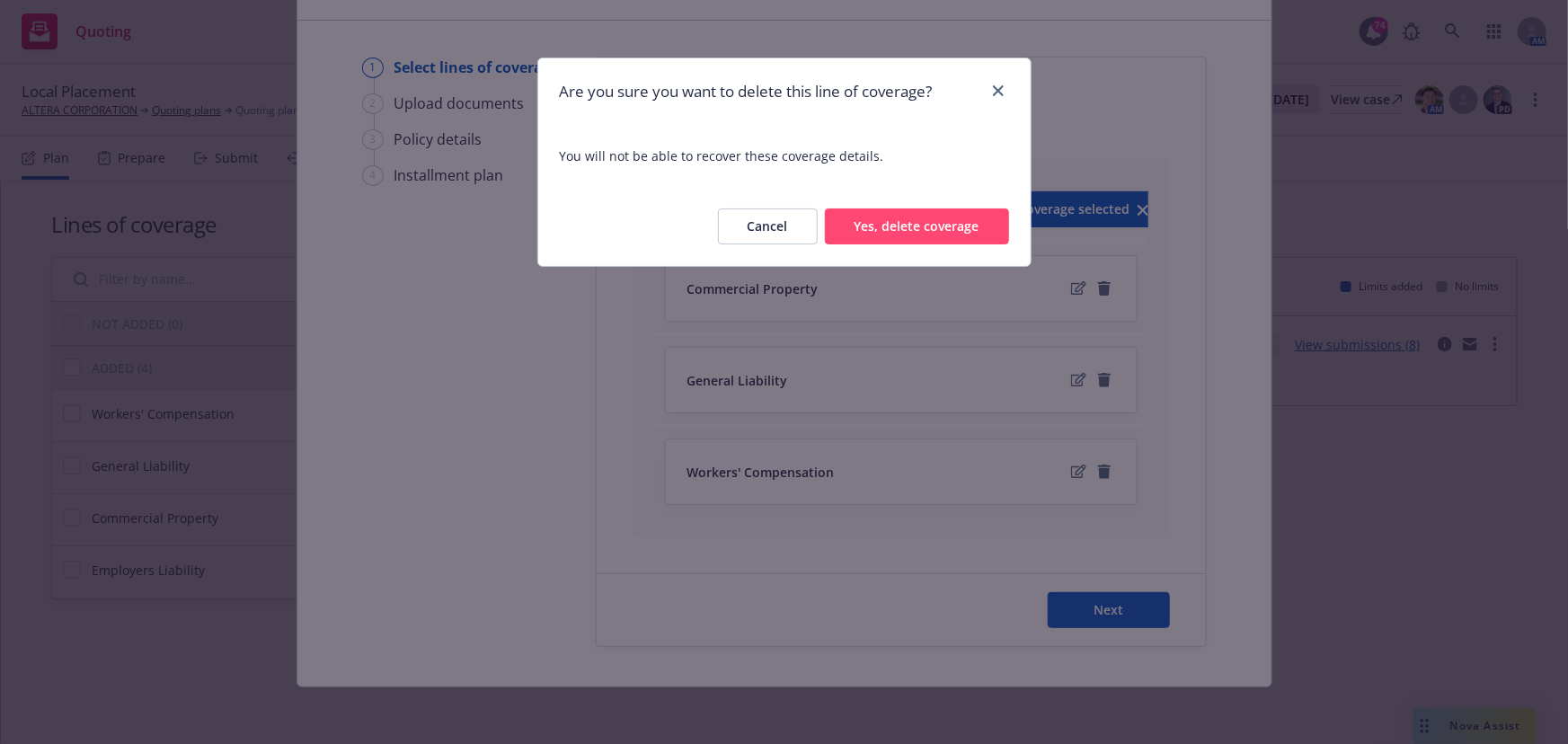
click at [941, 236] on button "Yes, delete coverage" at bounding box center [916, 227] width 184 height 36
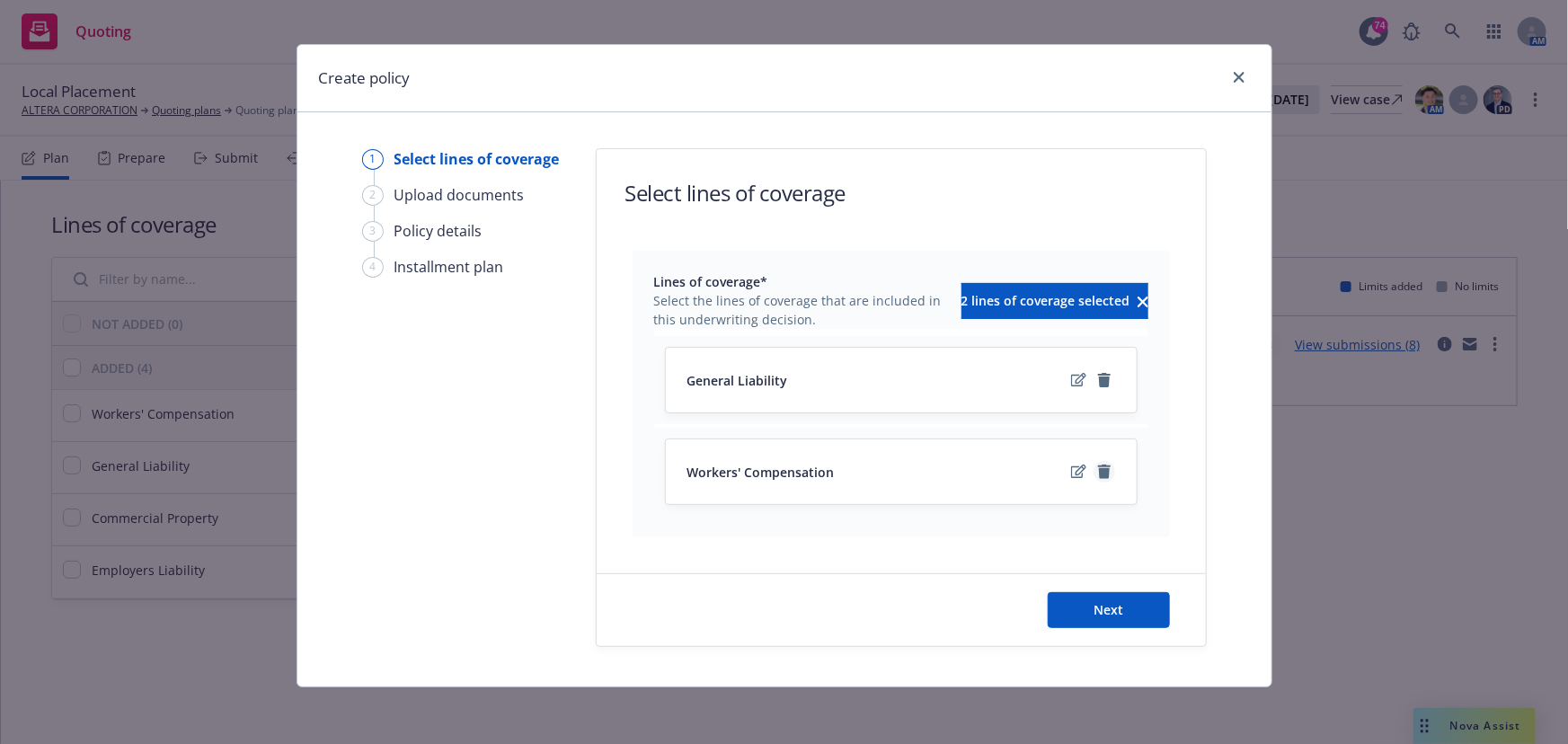
click at [1105, 473] on icon "remove" at bounding box center [1104, 472] width 14 height 14
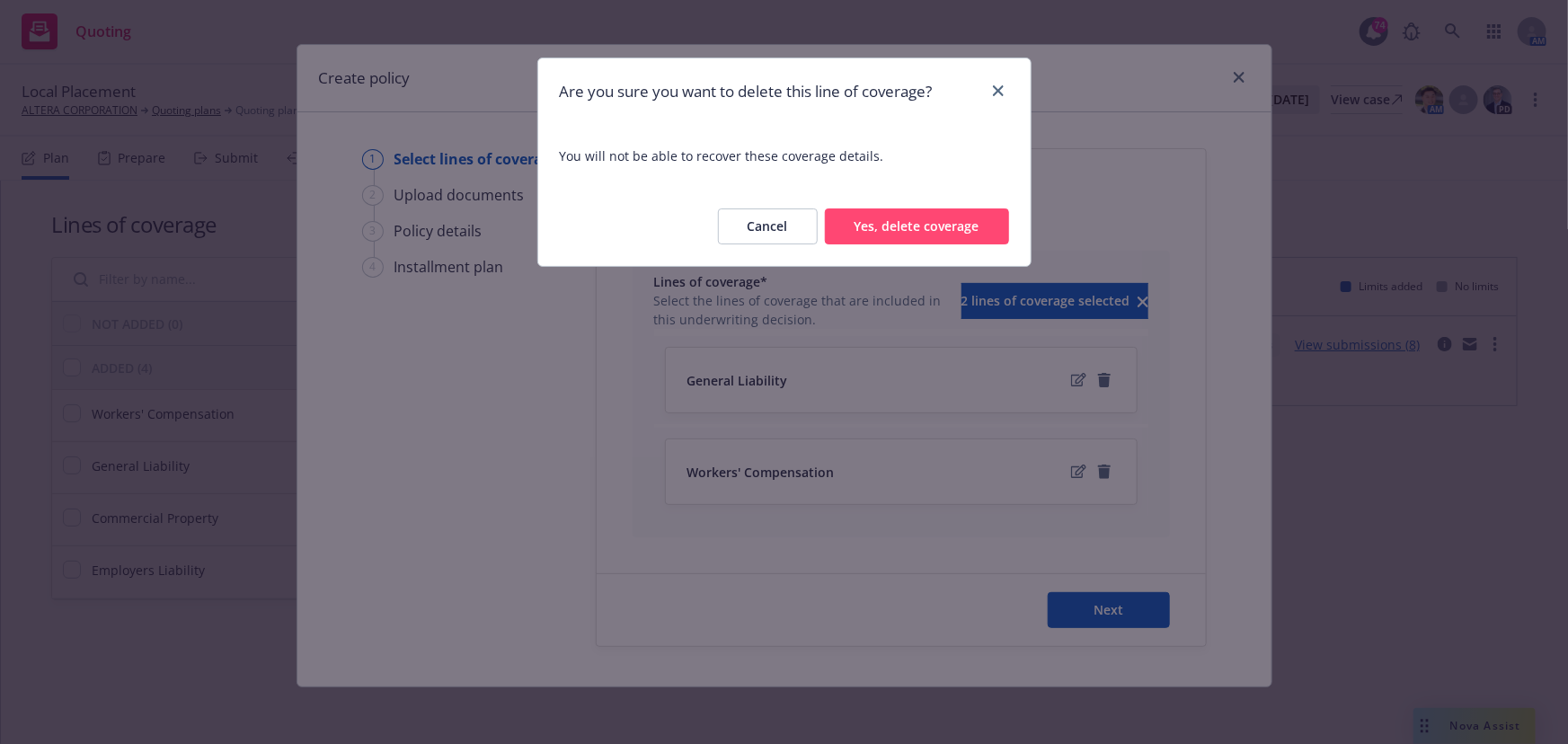
click at [945, 237] on button "Yes, delete coverage" at bounding box center [916, 227] width 184 height 36
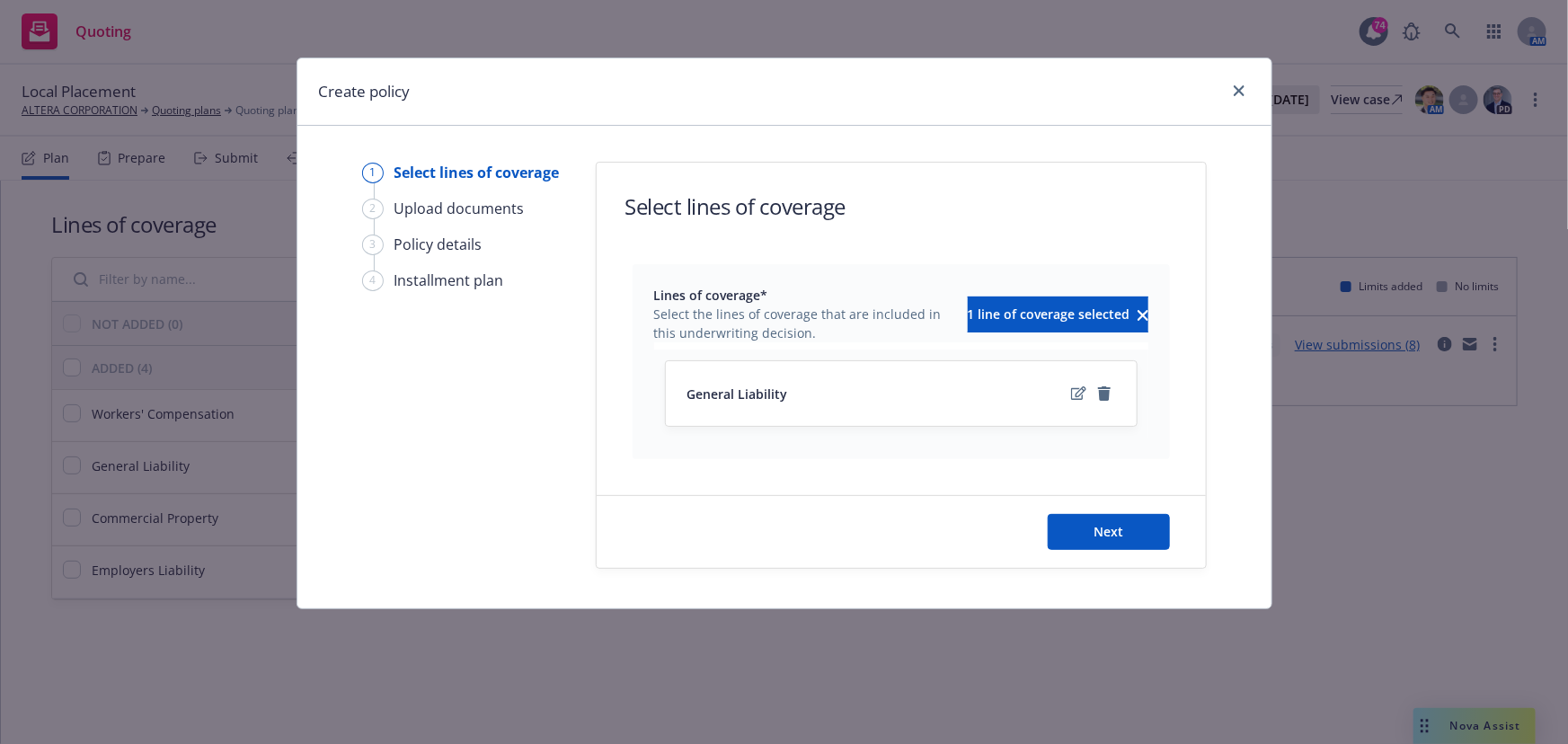
scroll to position [0, 0]
click at [1078, 521] on button "Next" at bounding box center [1109, 533] width 122 height 36
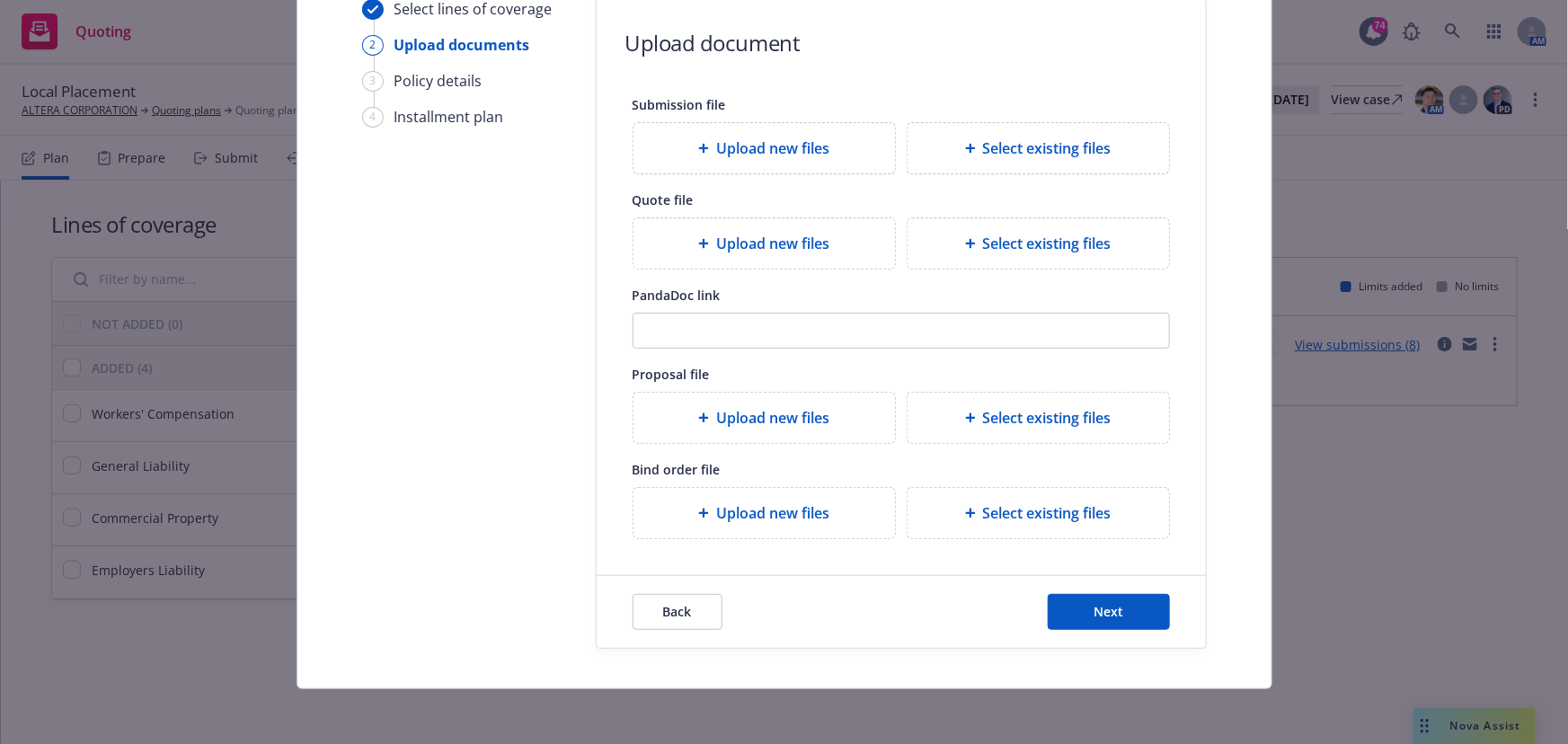
scroll to position [165, 0]
click at [1078, 617] on button "Next" at bounding box center [1109, 612] width 122 height 36
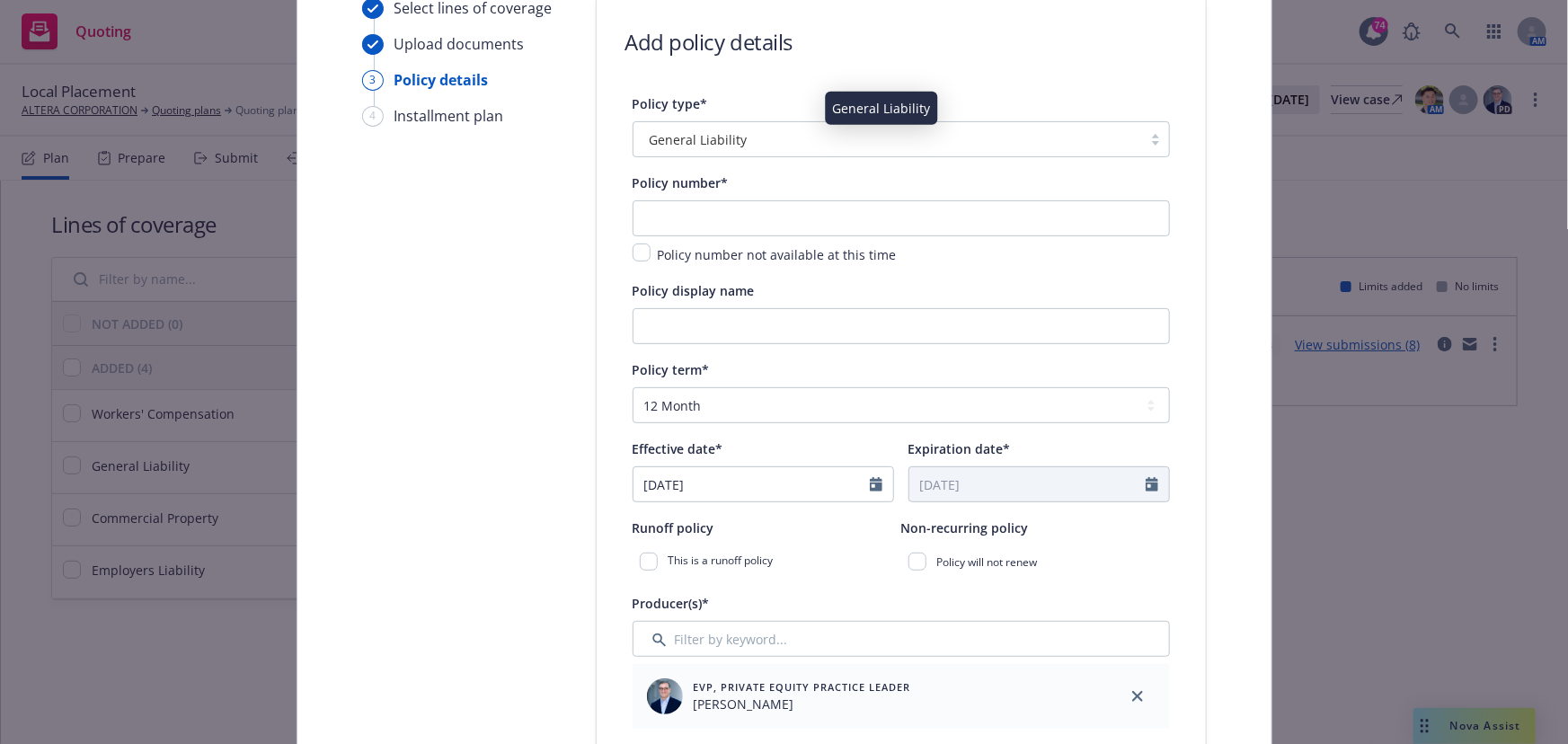
click at [692, 139] on span "General Liability" at bounding box center [698, 140] width 98 height 19
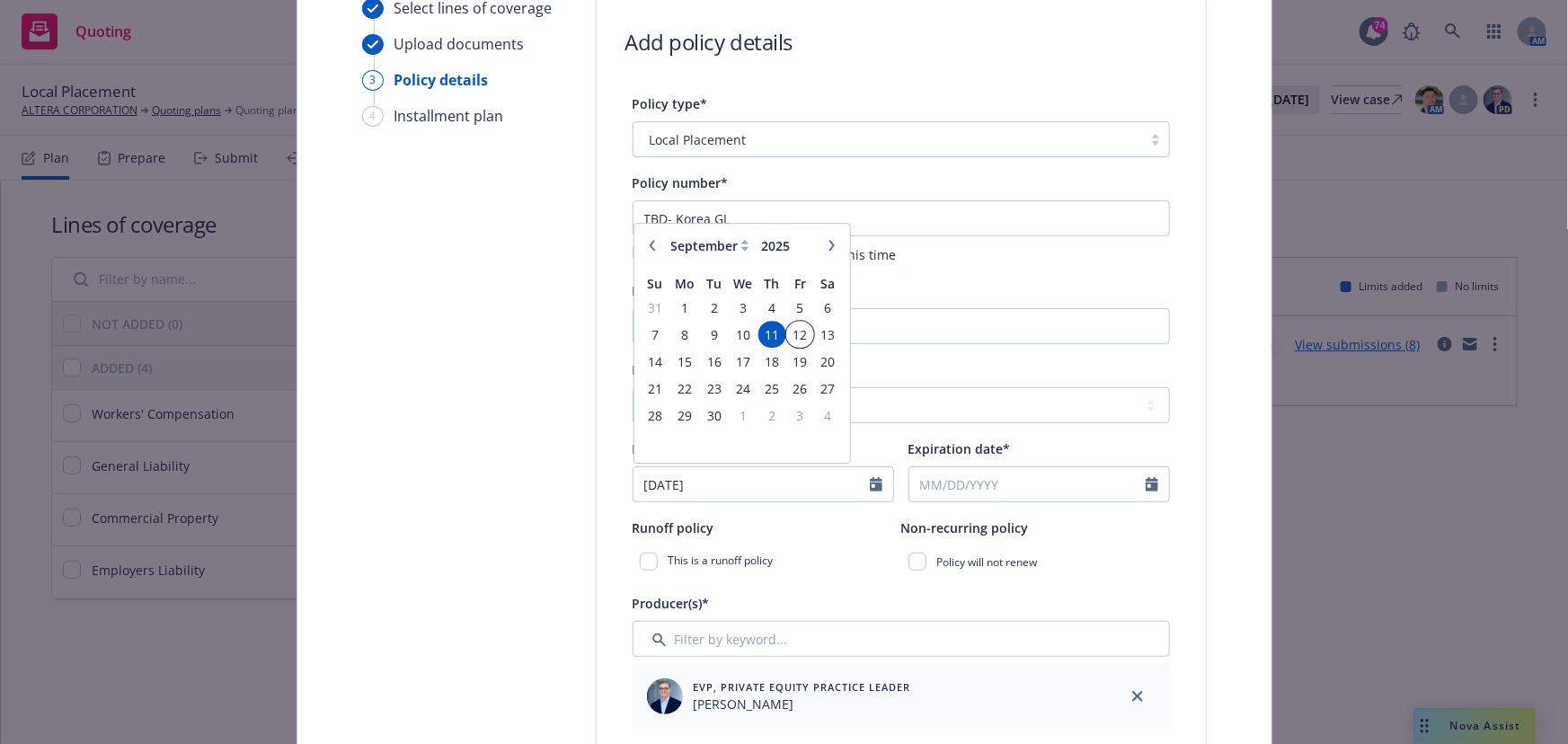
click at [788, 334] on span "12" at bounding box center [799, 335] width 24 height 23
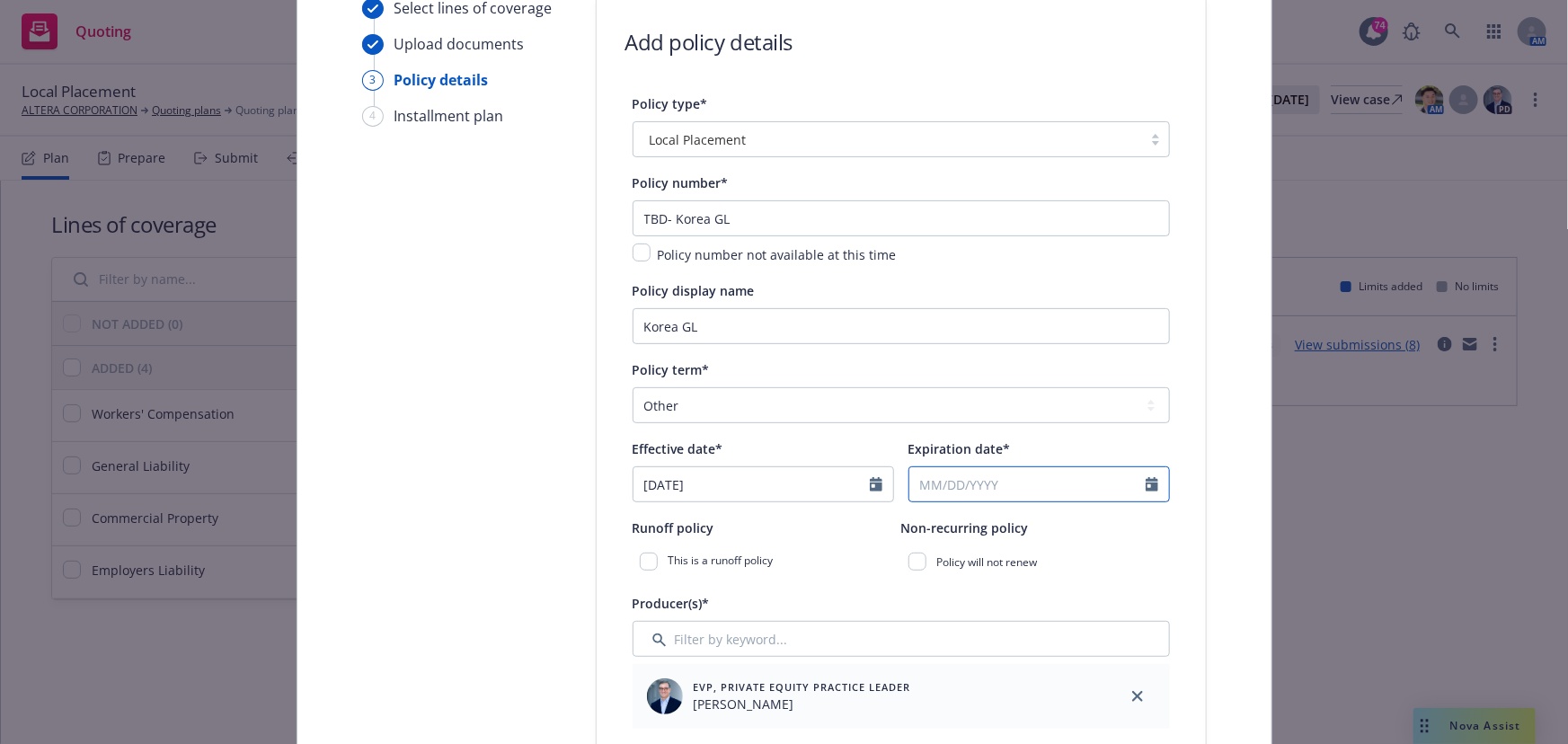
click at [921, 481] on input "Expiration date*" at bounding box center [1028, 485] width 236 height 34
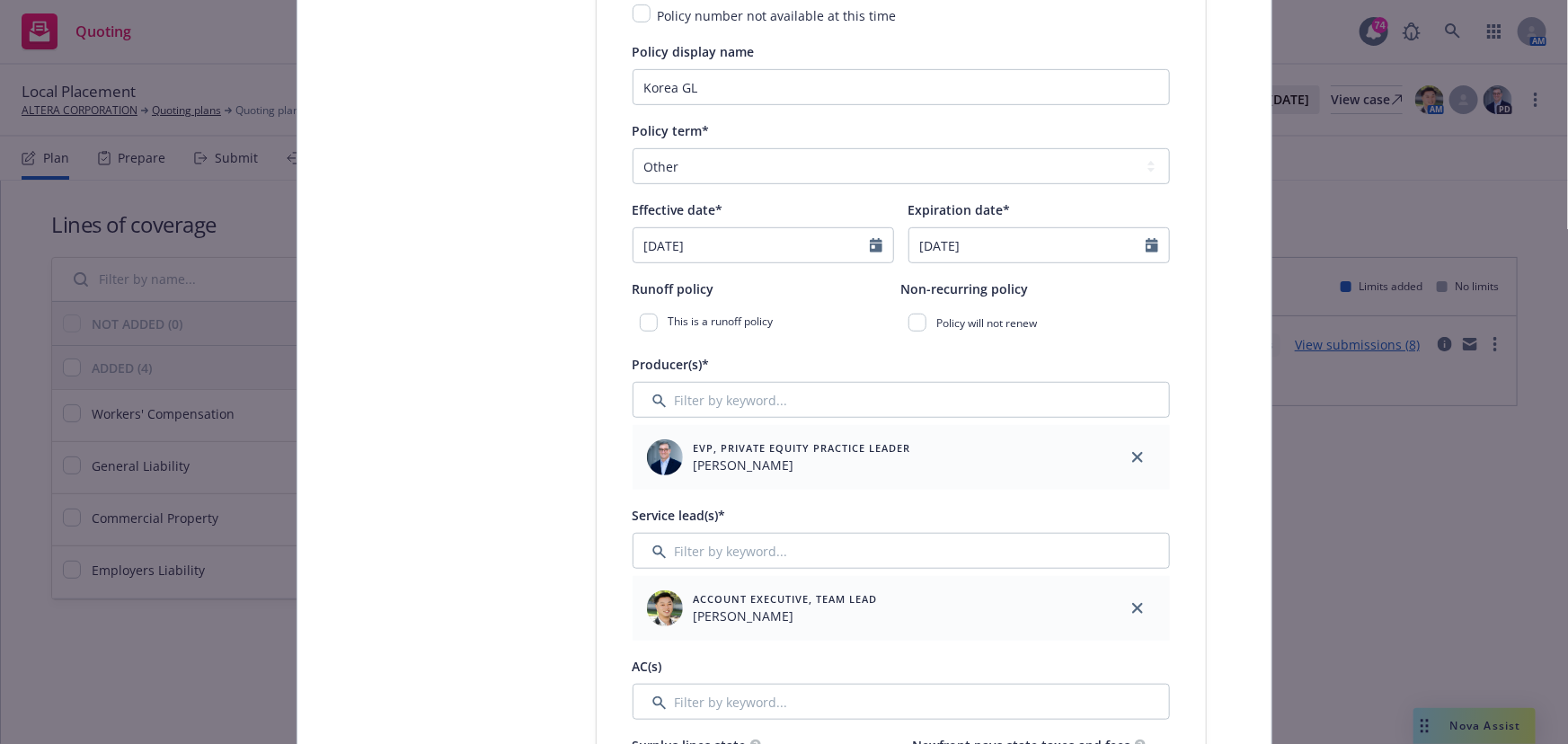
scroll to position [410, 0]
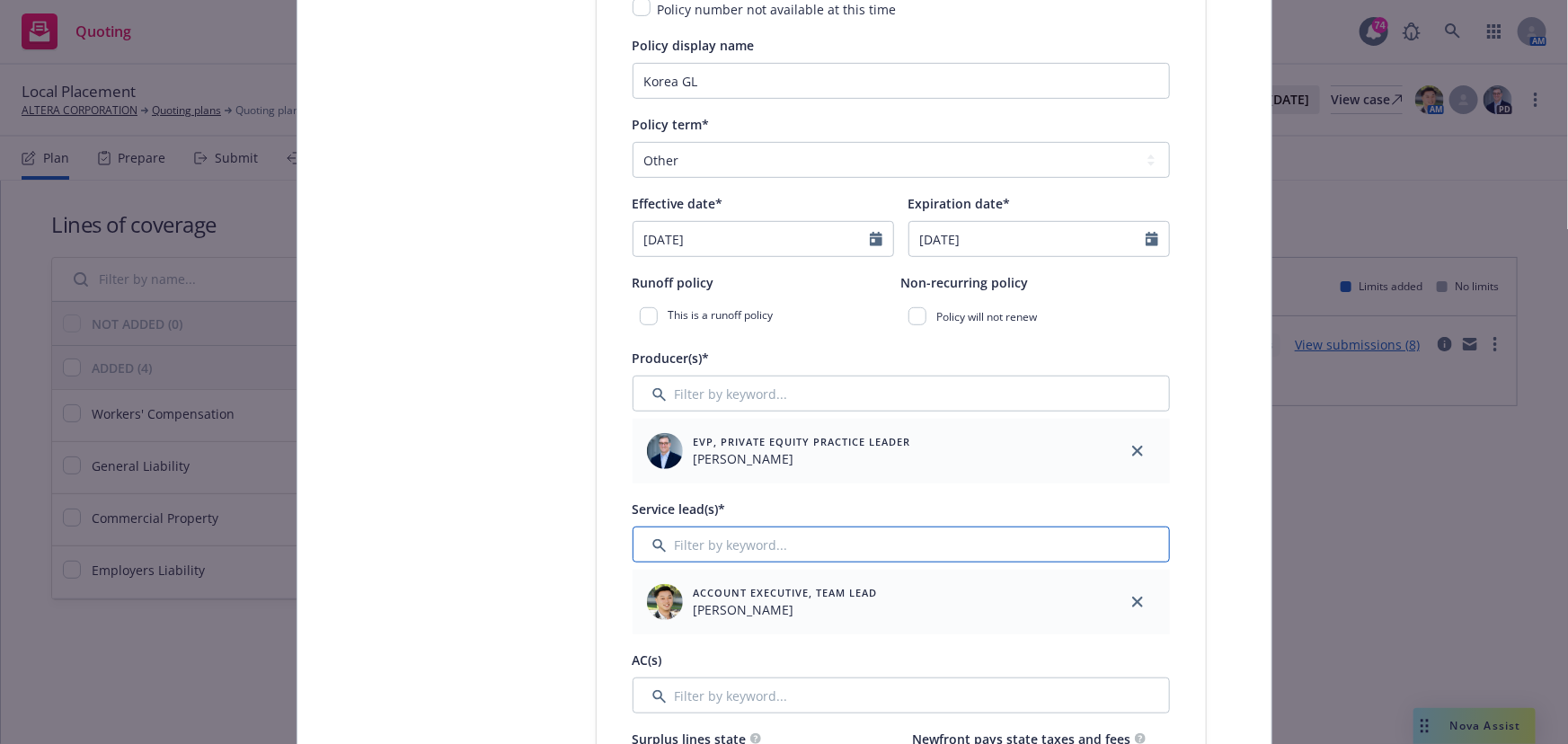
click at [721, 539] on input "Filter by keyword..." at bounding box center [901, 545] width 537 height 36
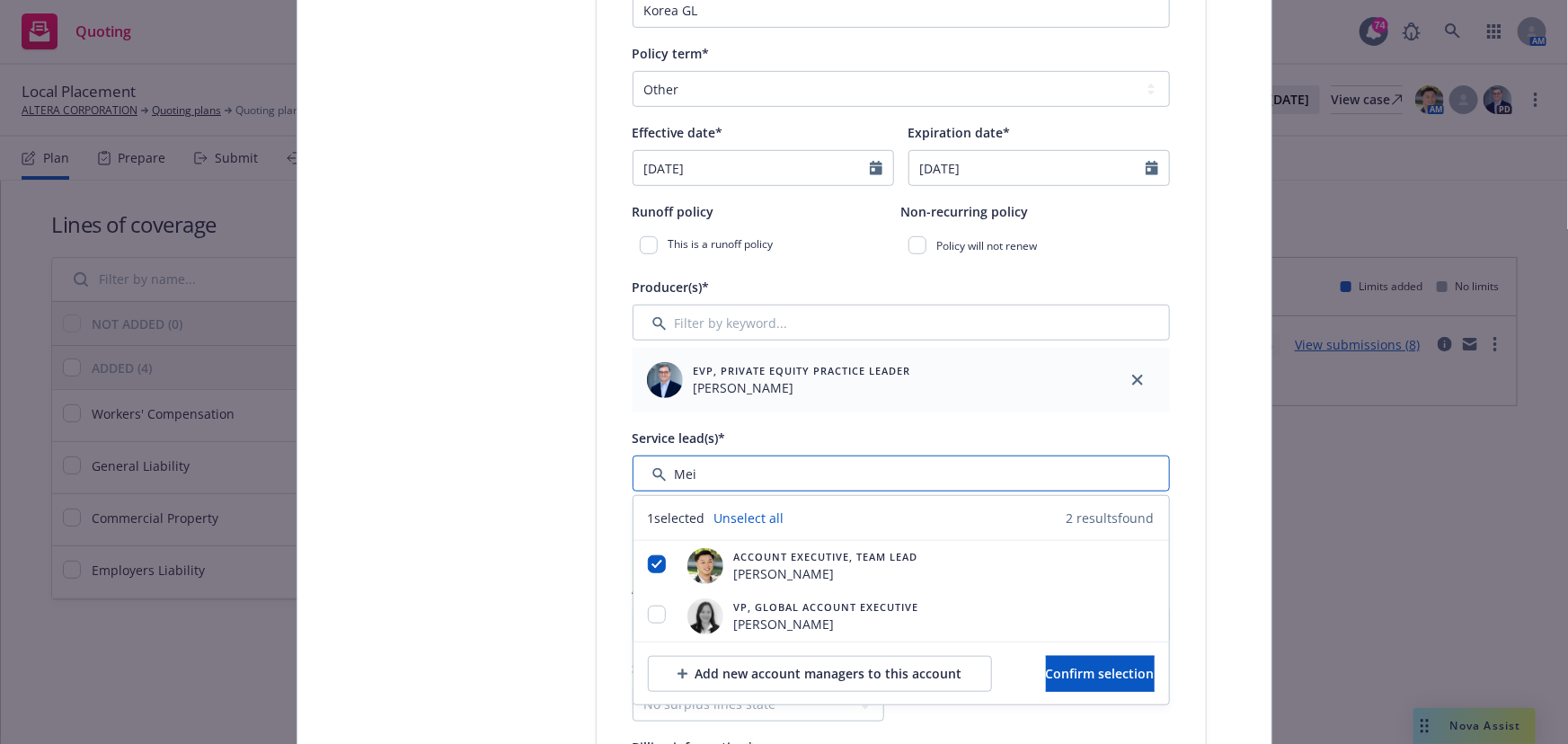
scroll to position [573, 0]
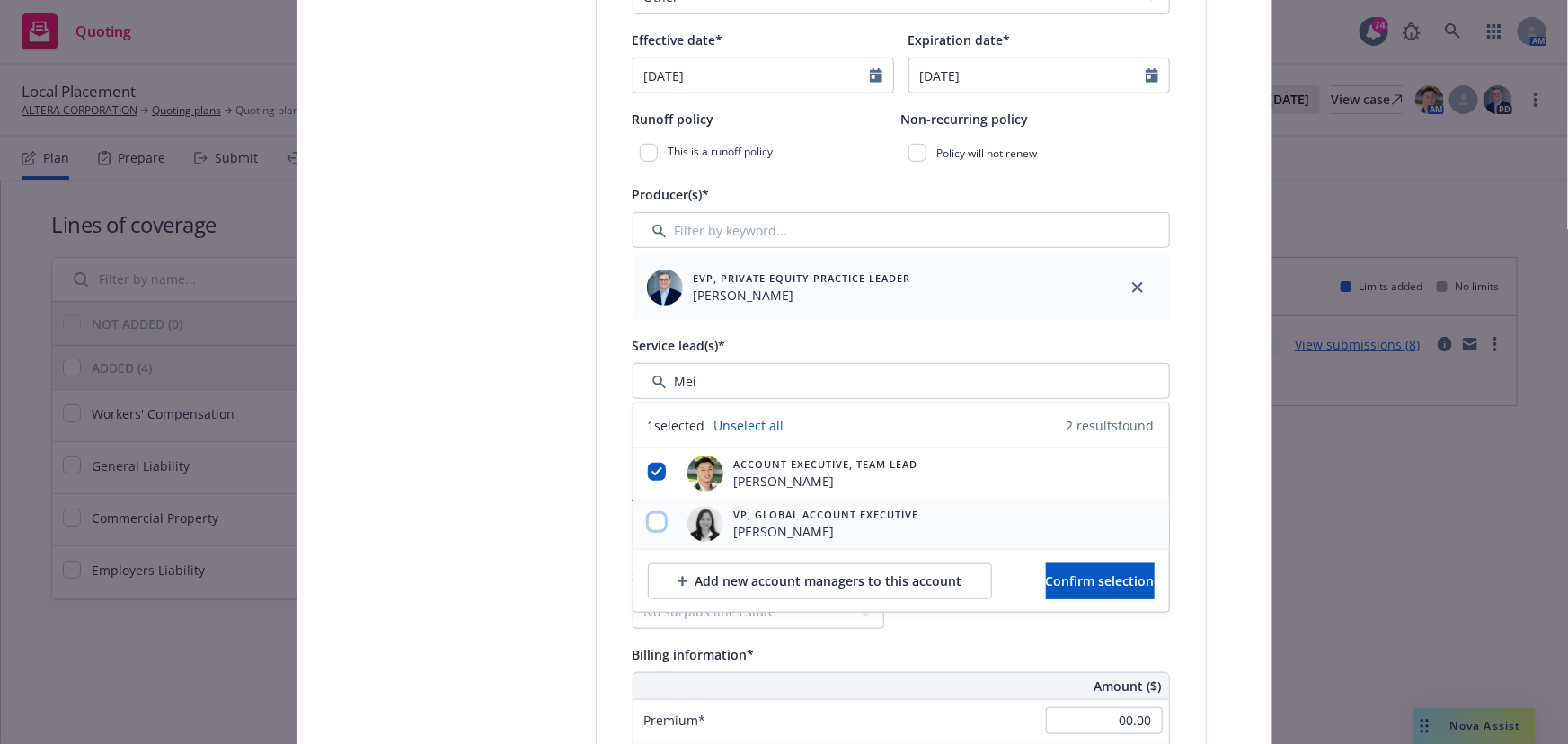
click at [648, 523] on input "checkbox" at bounding box center [656, 522] width 18 height 18
click at [1046, 573] on button "Confirm selection" at bounding box center [1100, 581] width 109 height 36
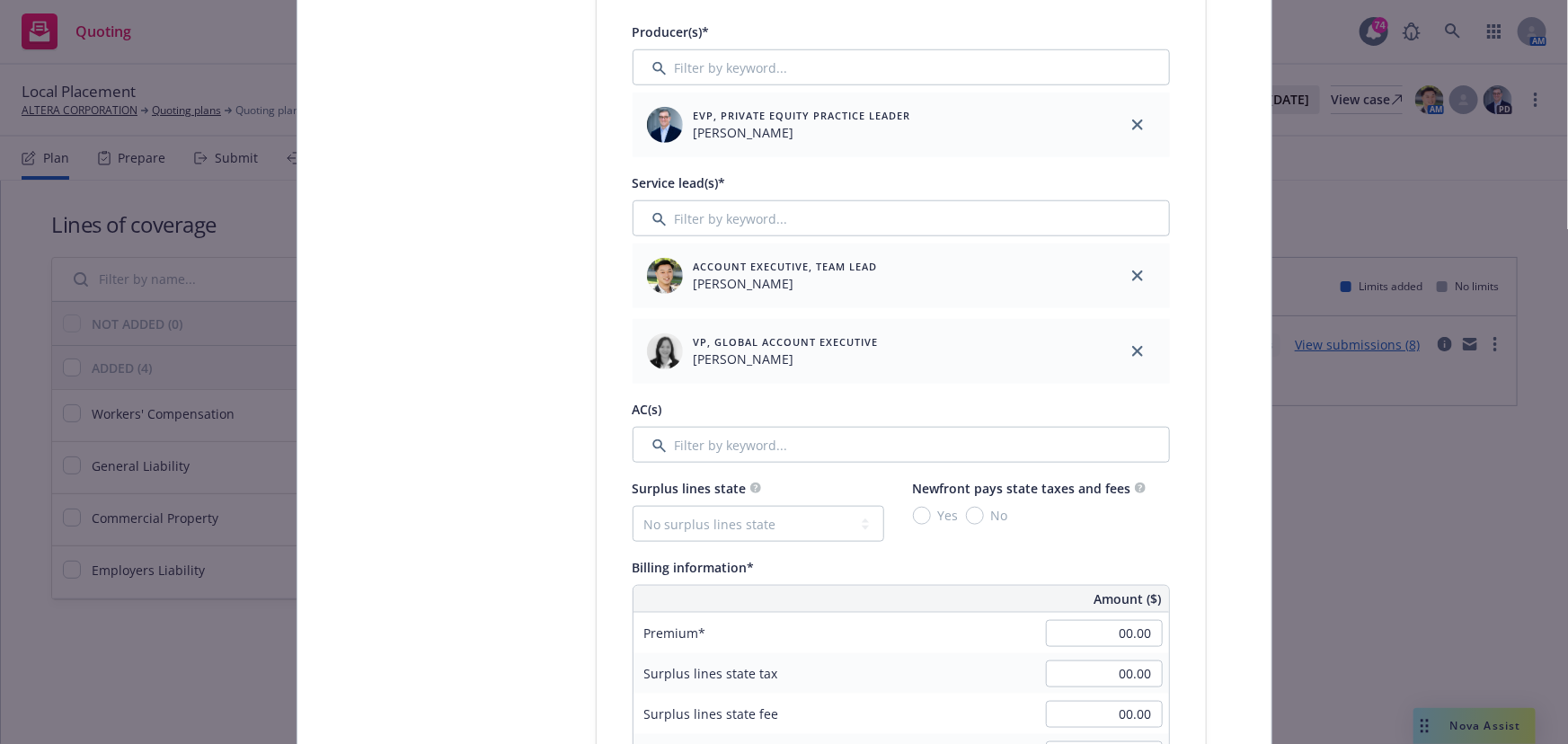
scroll to position [737, 0]
click at [1123, 625] on input "00.00" at bounding box center [1104, 633] width 117 height 27
click at [1031, 578] on div "Billing information* Amount ($) Premium 1,500.00 Surplus lines state tax 00.00 …" at bounding box center [901, 757] width 537 height 404
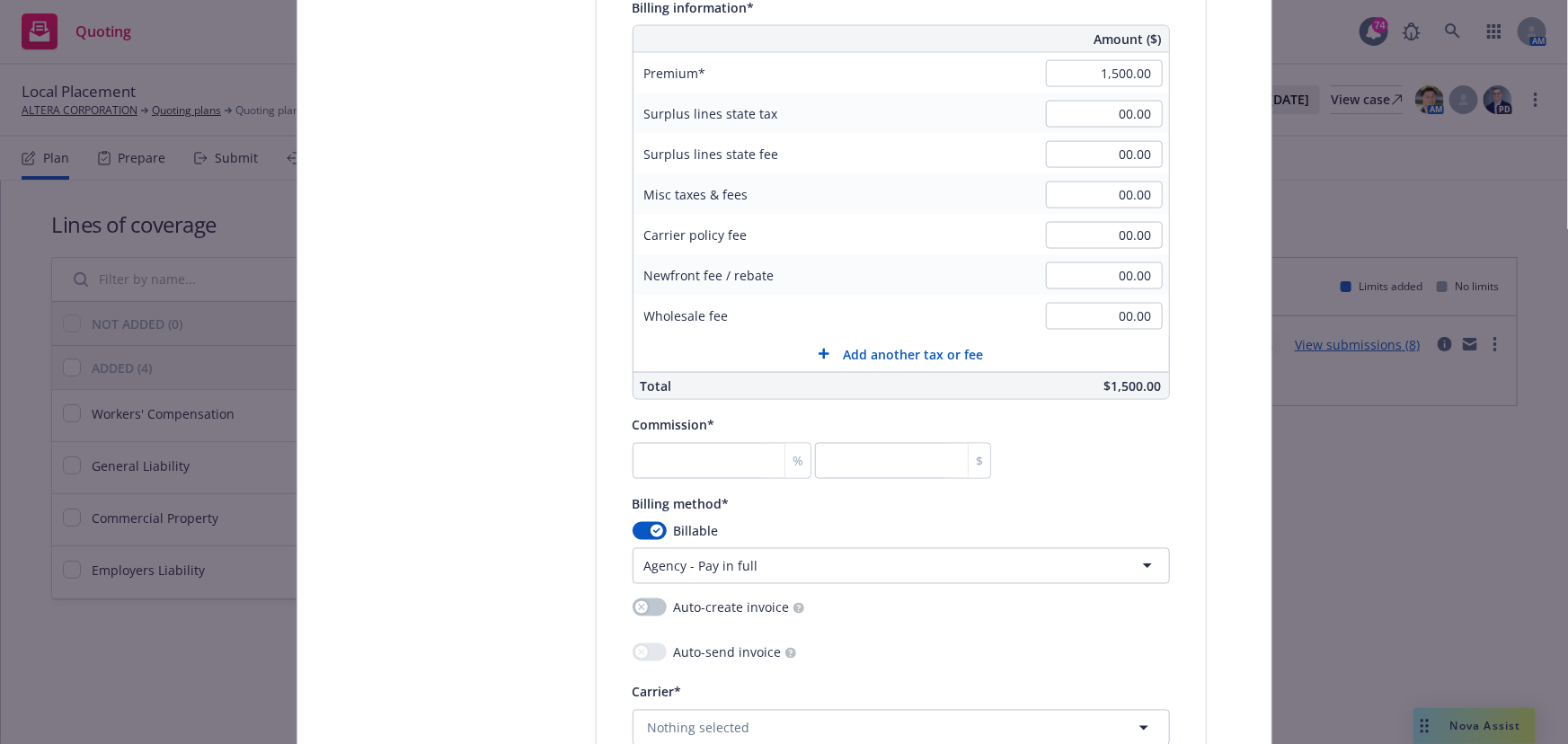
scroll to position [1308, 0]
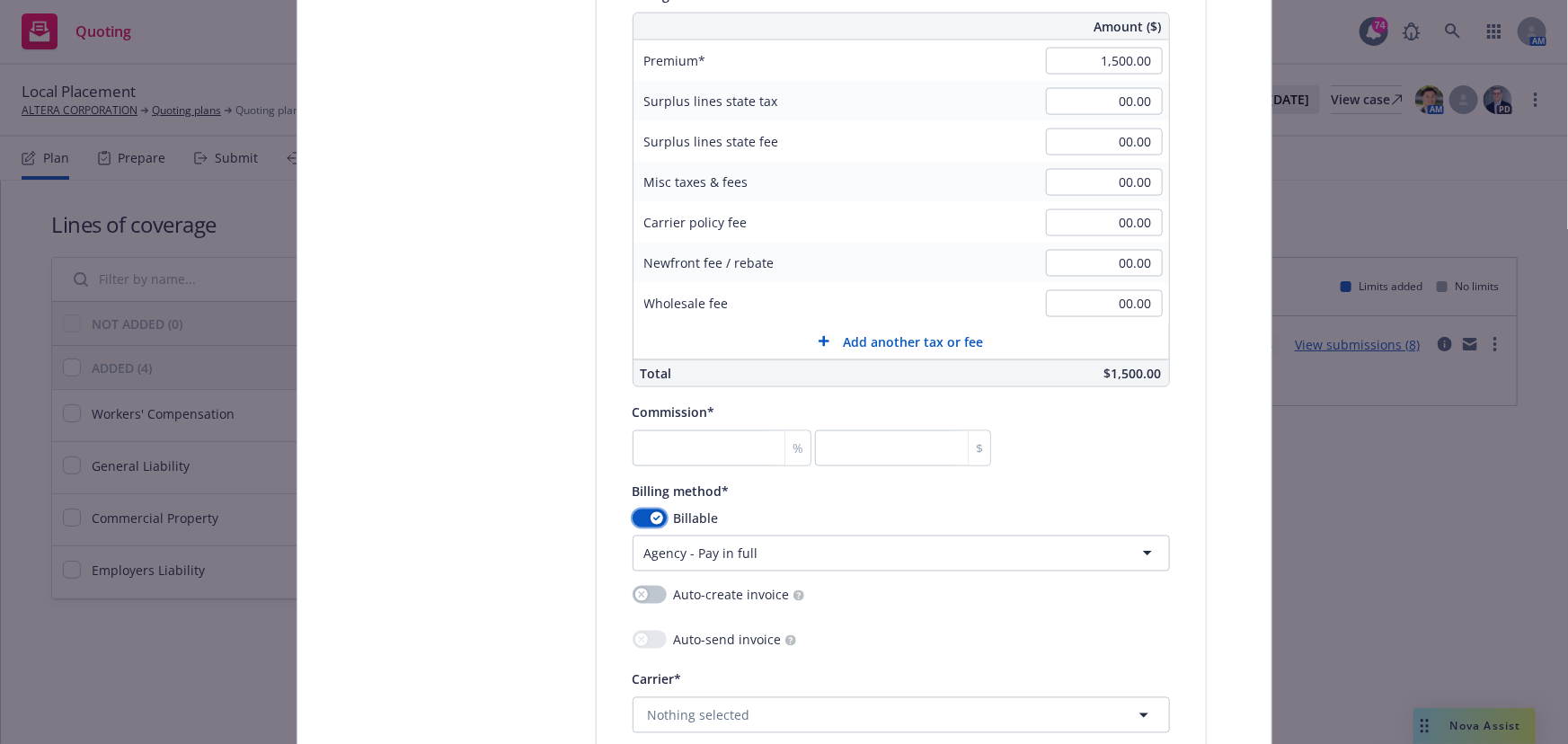
click at [658, 517] on button "button" at bounding box center [650, 518] width 34 height 18
click at [672, 445] on input "number" at bounding box center [722, 449] width 179 height 36
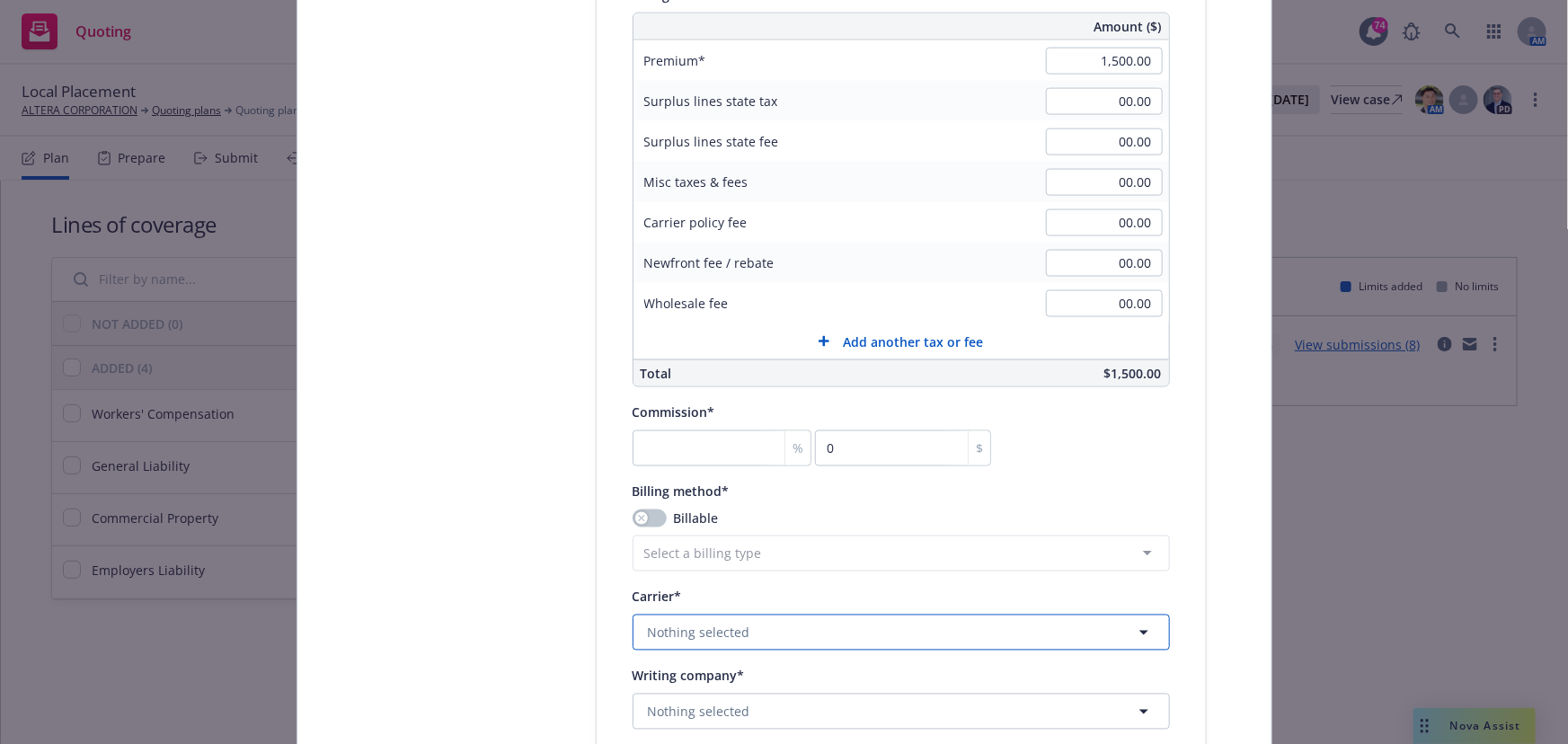
click at [687, 624] on span "Nothing selected" at bounding box center [699, 633] width 103 height 19
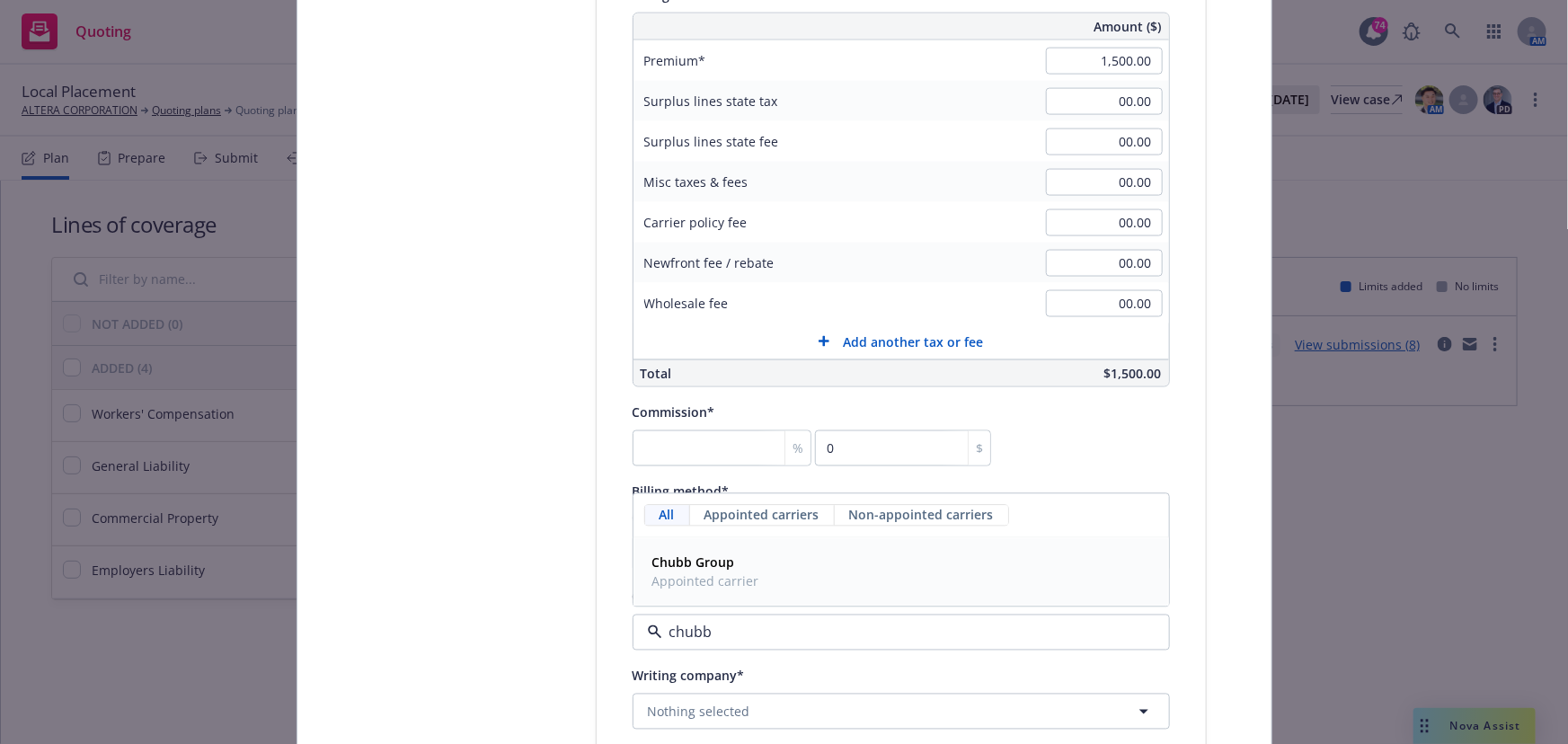
click at [694, 562] on strong "Chubb Group" at bounding box center [694, 563] width 83 height 17
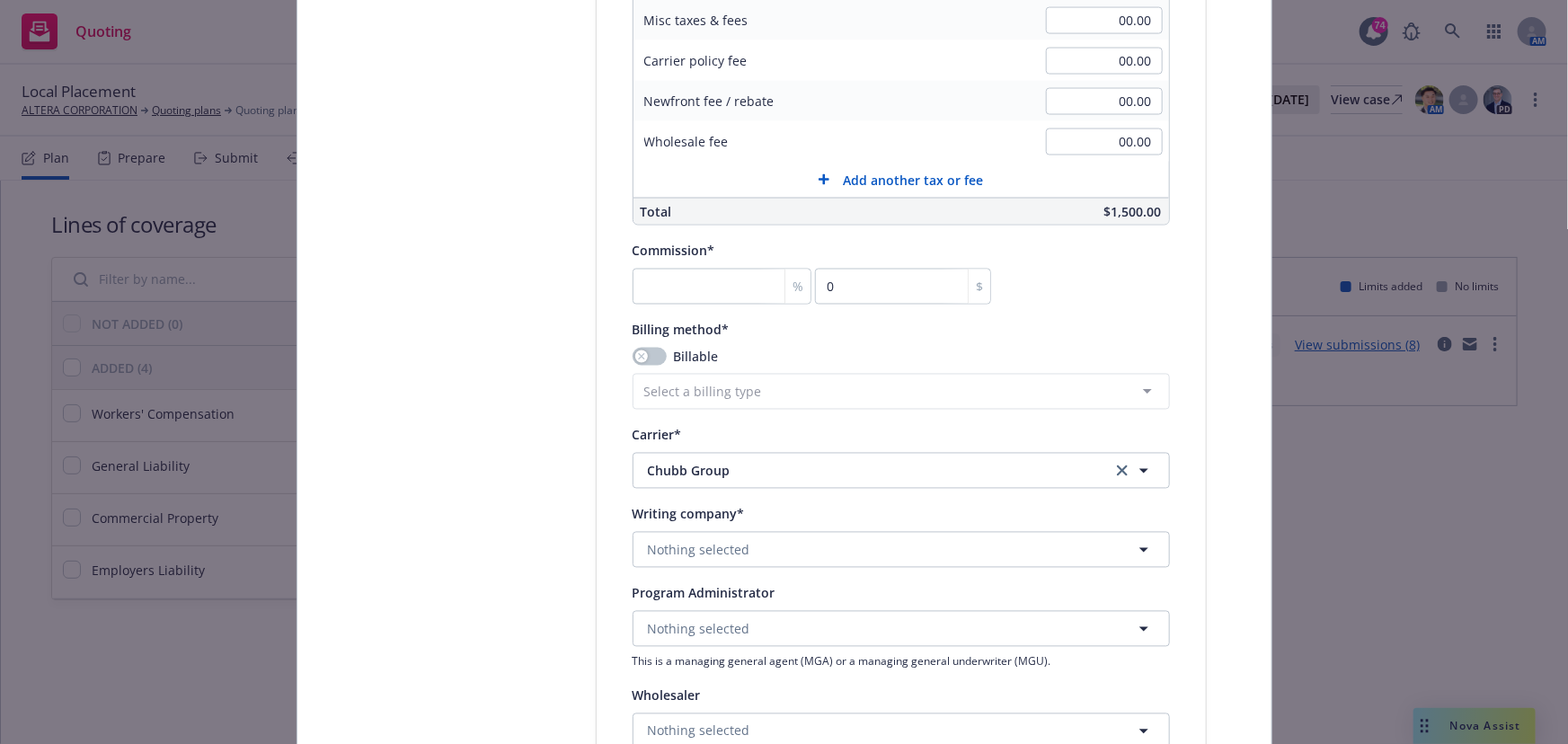
scroll to position [1472, 0]
click at [689, 552] on span "Nothing selected" at bounding box center [699, 549] width 103 height 19
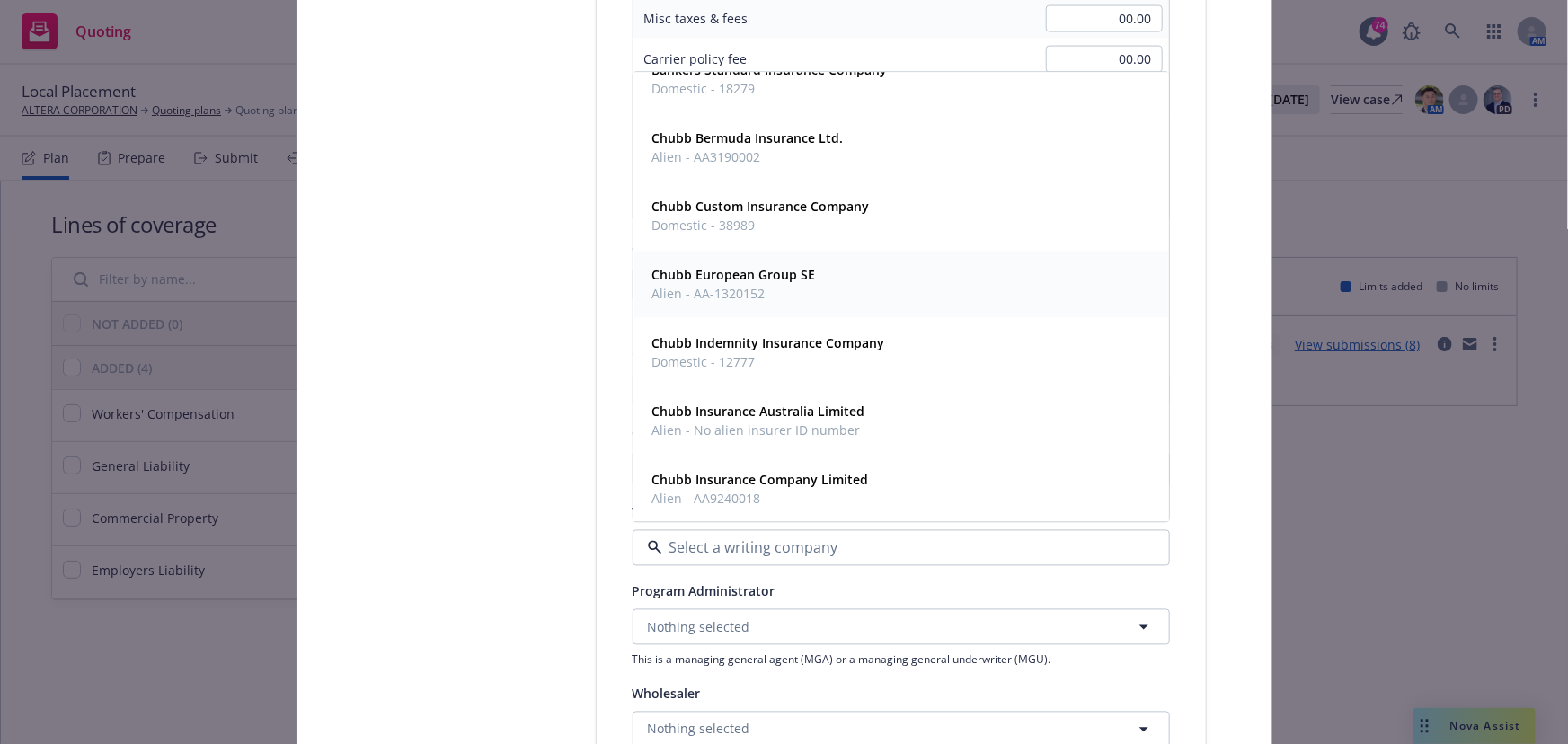
scroll to position [408, 0]
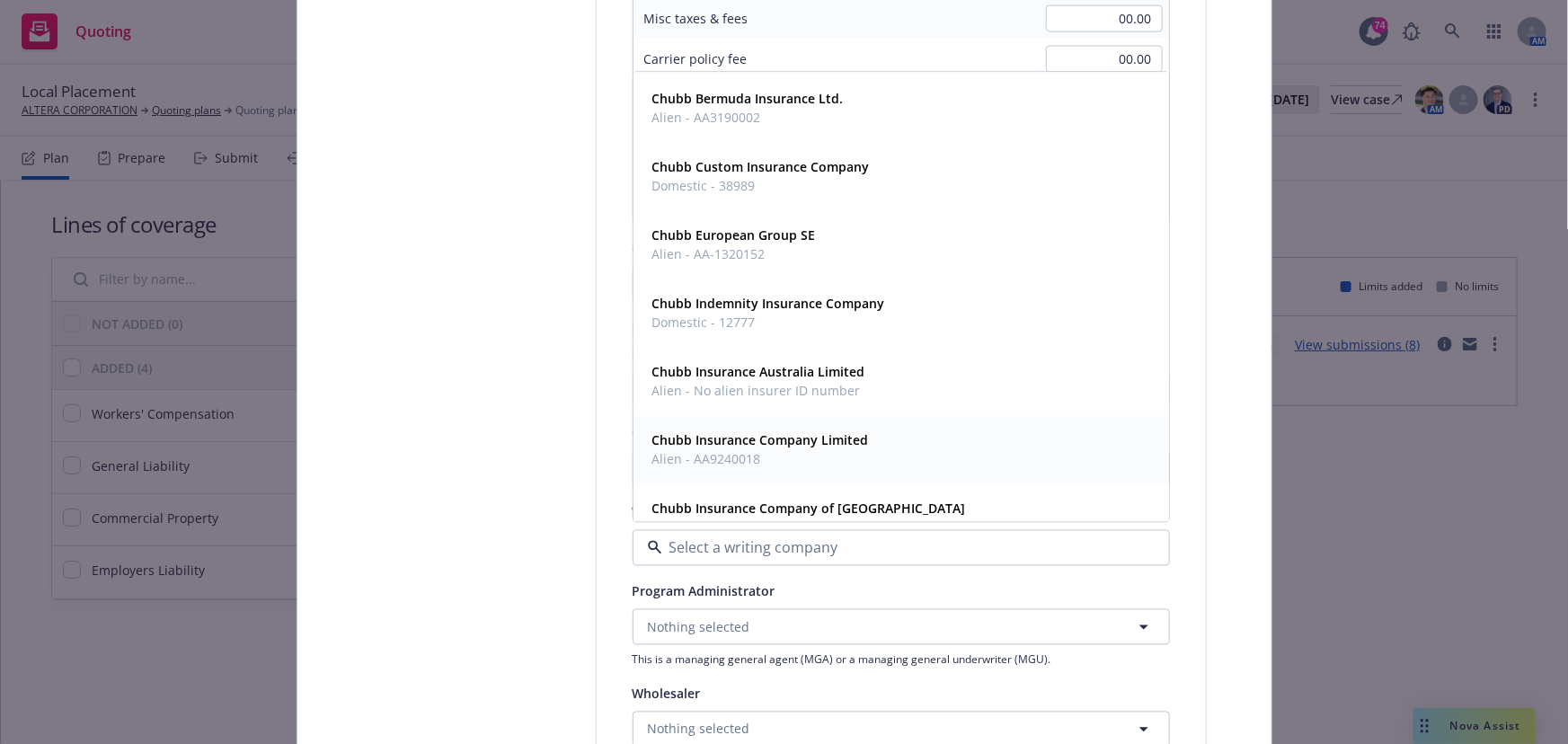
click at [690, 447] on strong "Chubb Insurance Company Limited" at bounding box center [760, 441] width 216 height 17
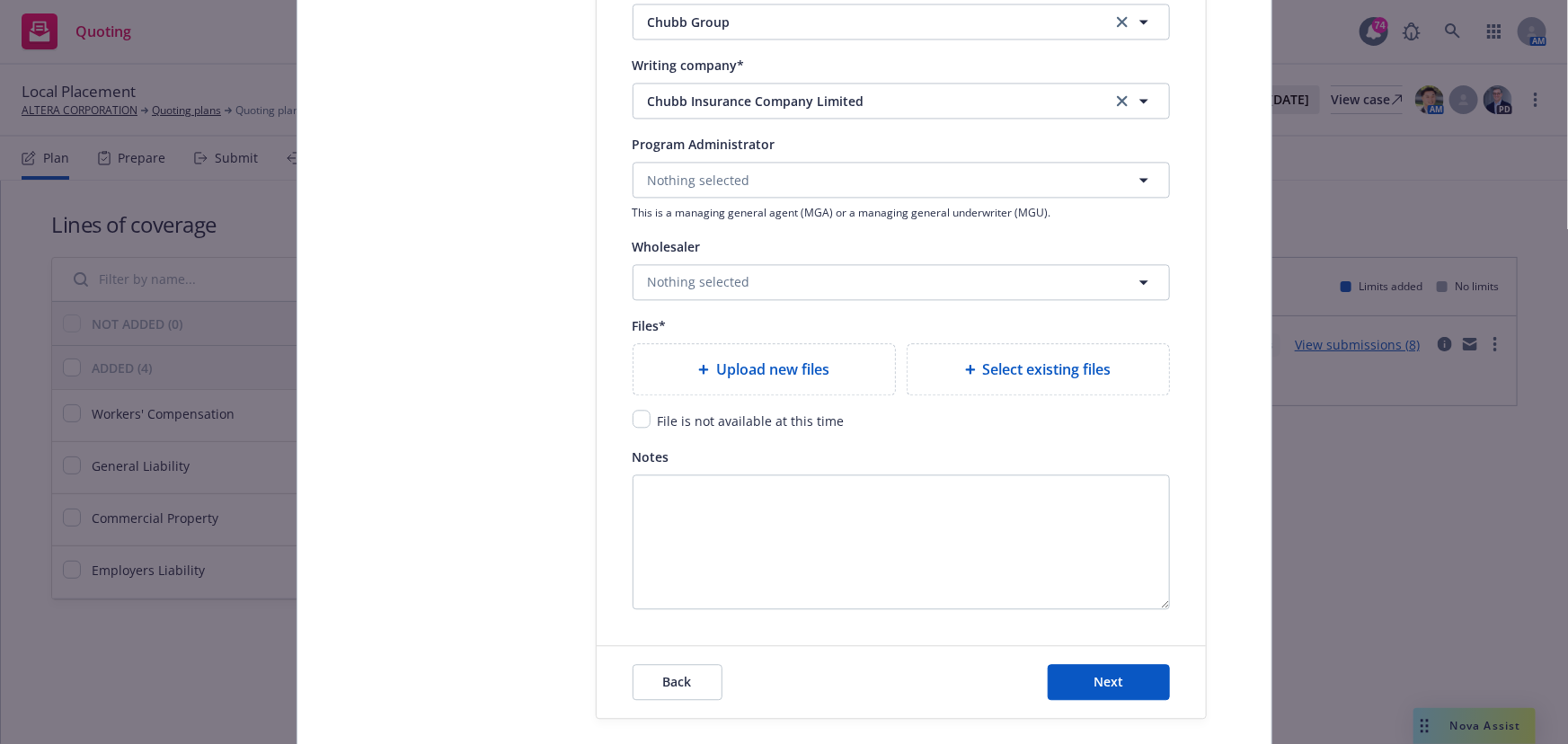
scroll to position [1990, 0]
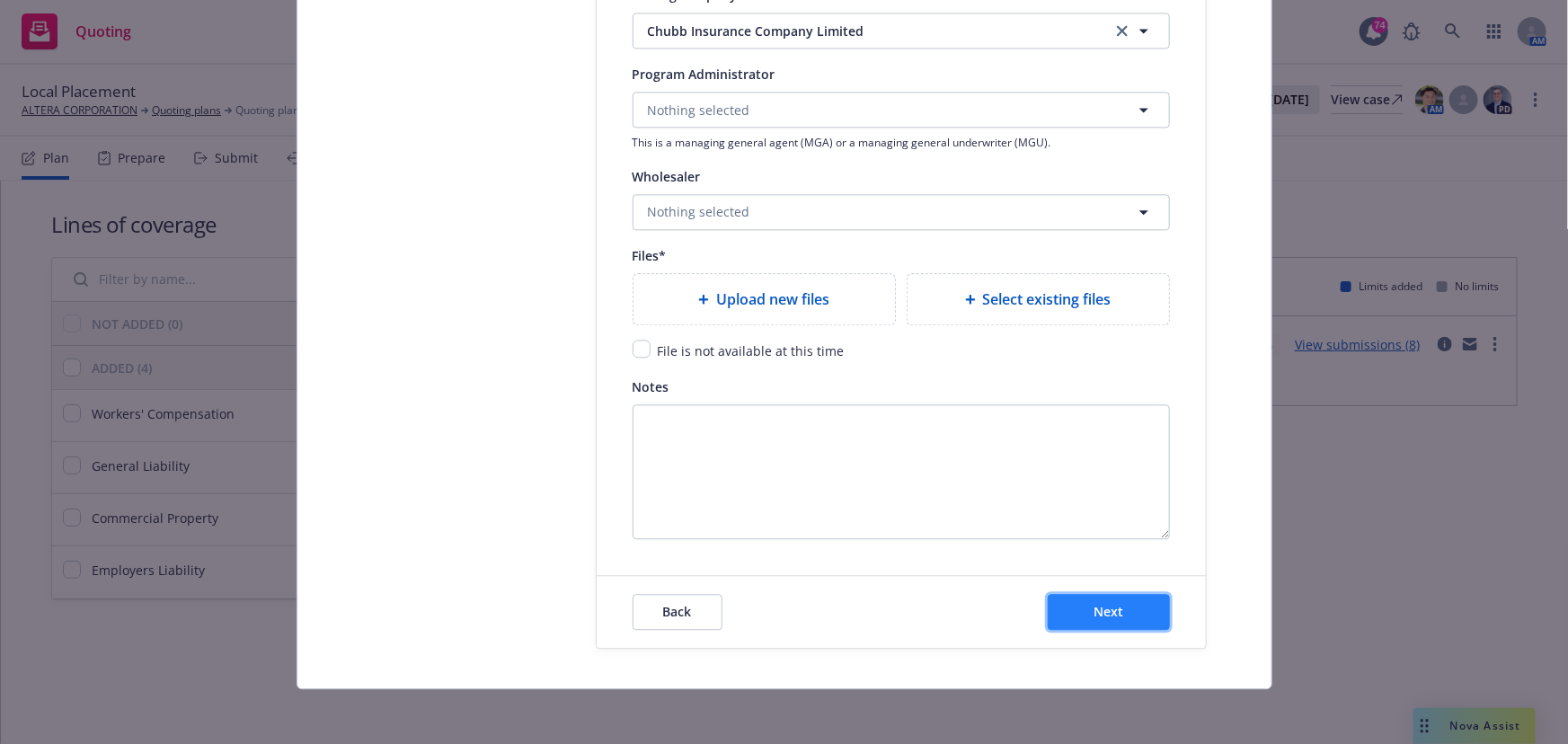
click at [1103, 606] on span "Next" at bounding box center [1108, 612] width 30 height 17
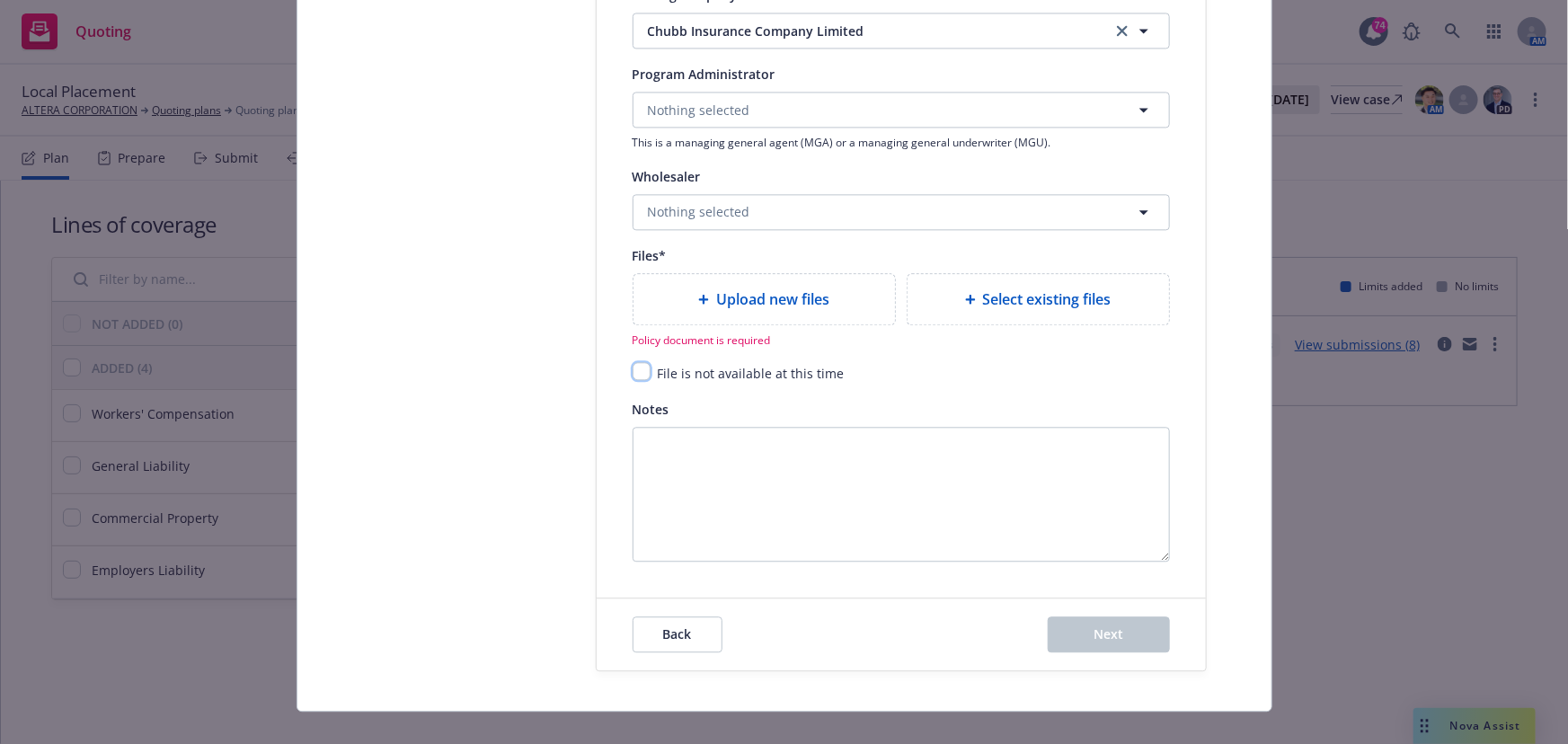
click at [635, 370] on input "checkbox" at bounding box center [641, 371] width 18 height 18
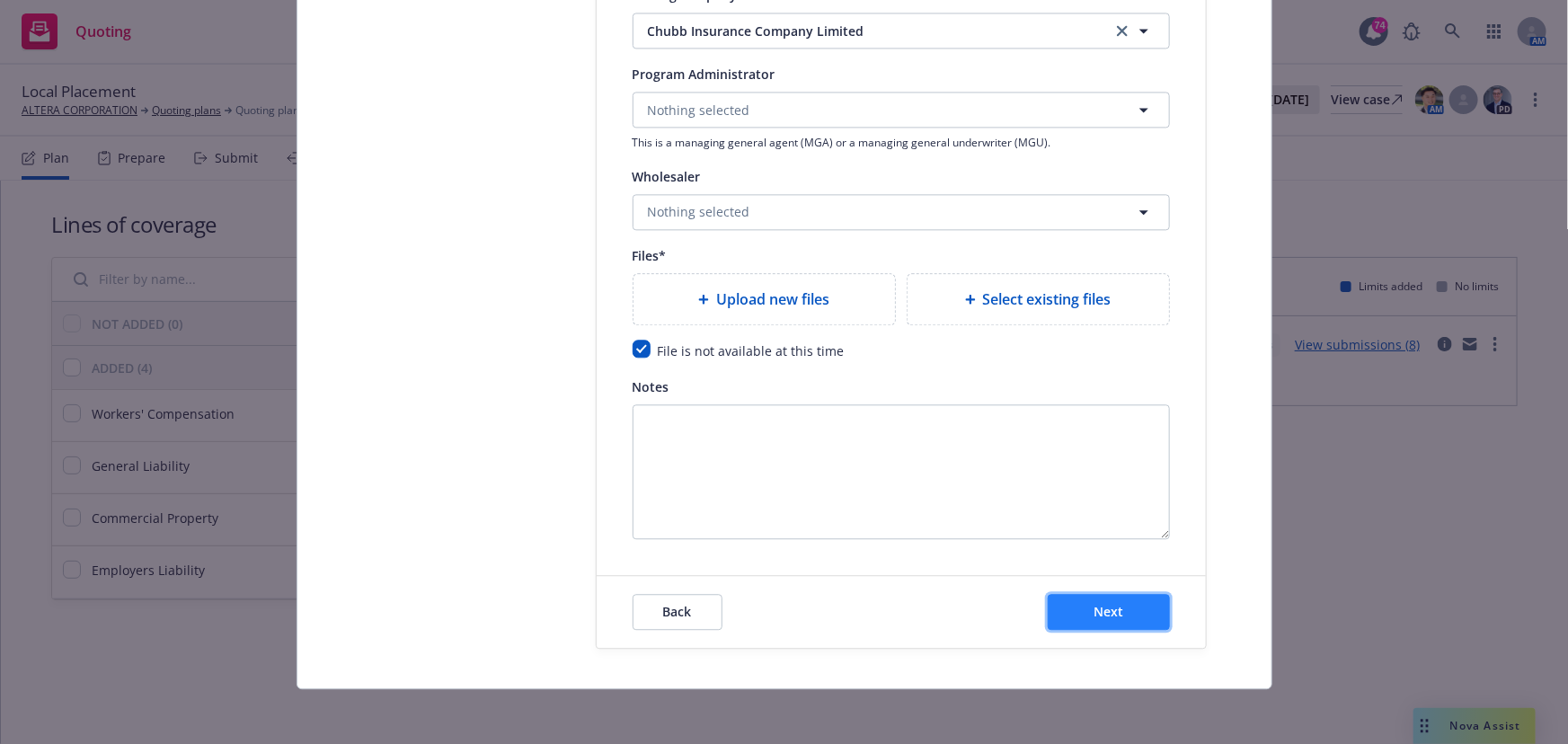
click at [1129, 612] on button "Next" at bounding box center [1109, 613] width 122 height 36
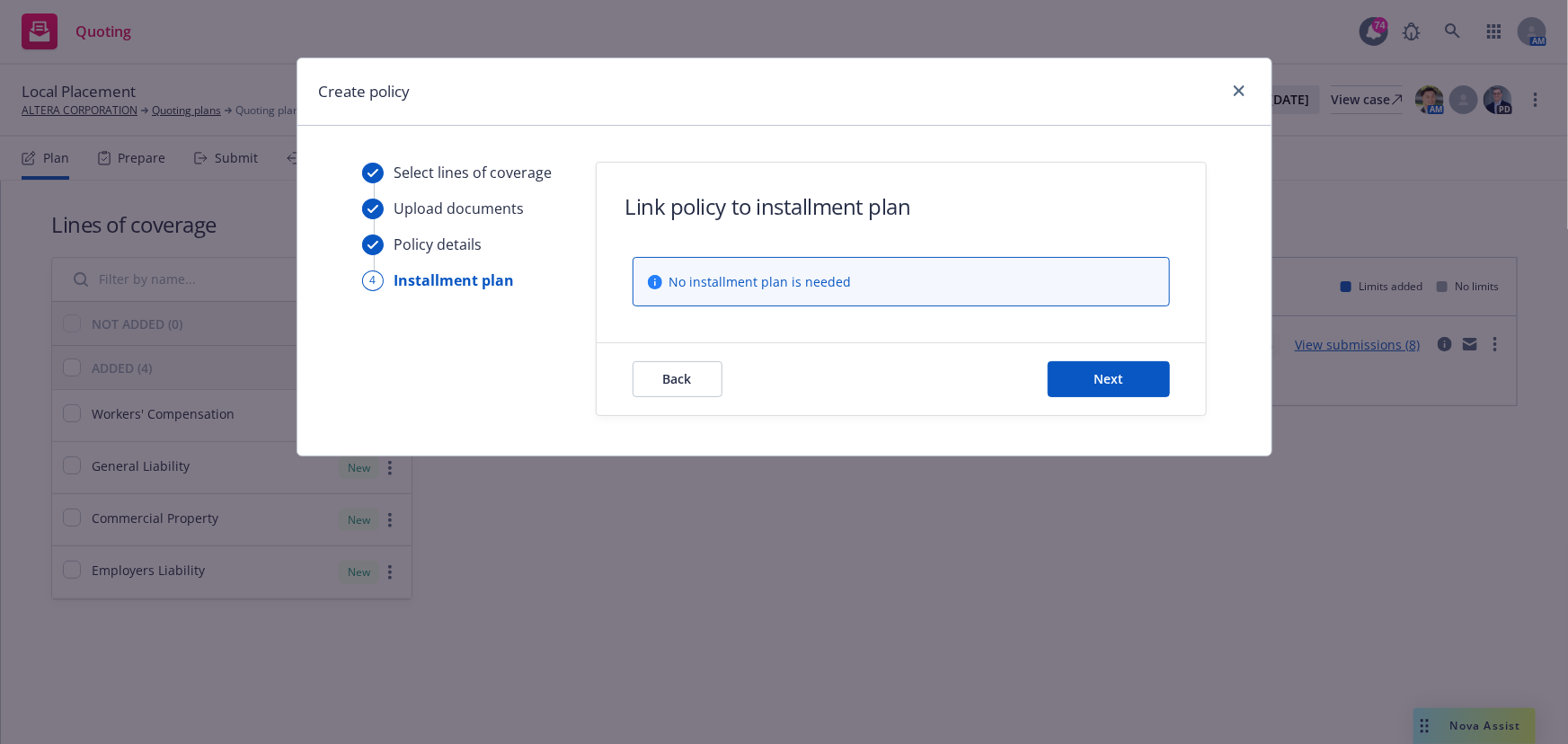
scroll to position [0, 0]
click at [1090, 378] on button "Next" at bounding box center [1109, 379] width 122 height 36
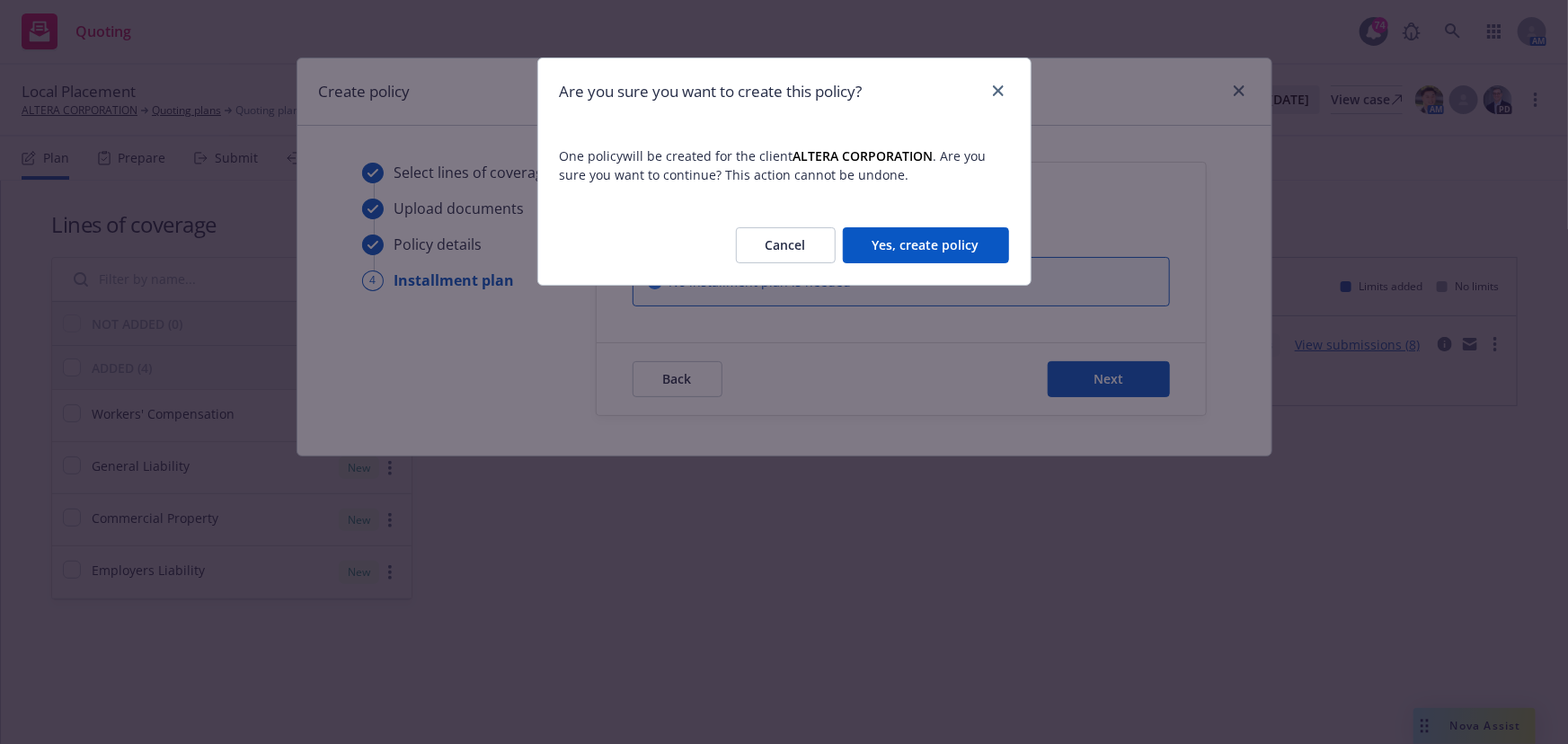
click at [945, 251] on button "Yes, create policy" at bounding box center [926, 246] width 167 height 36
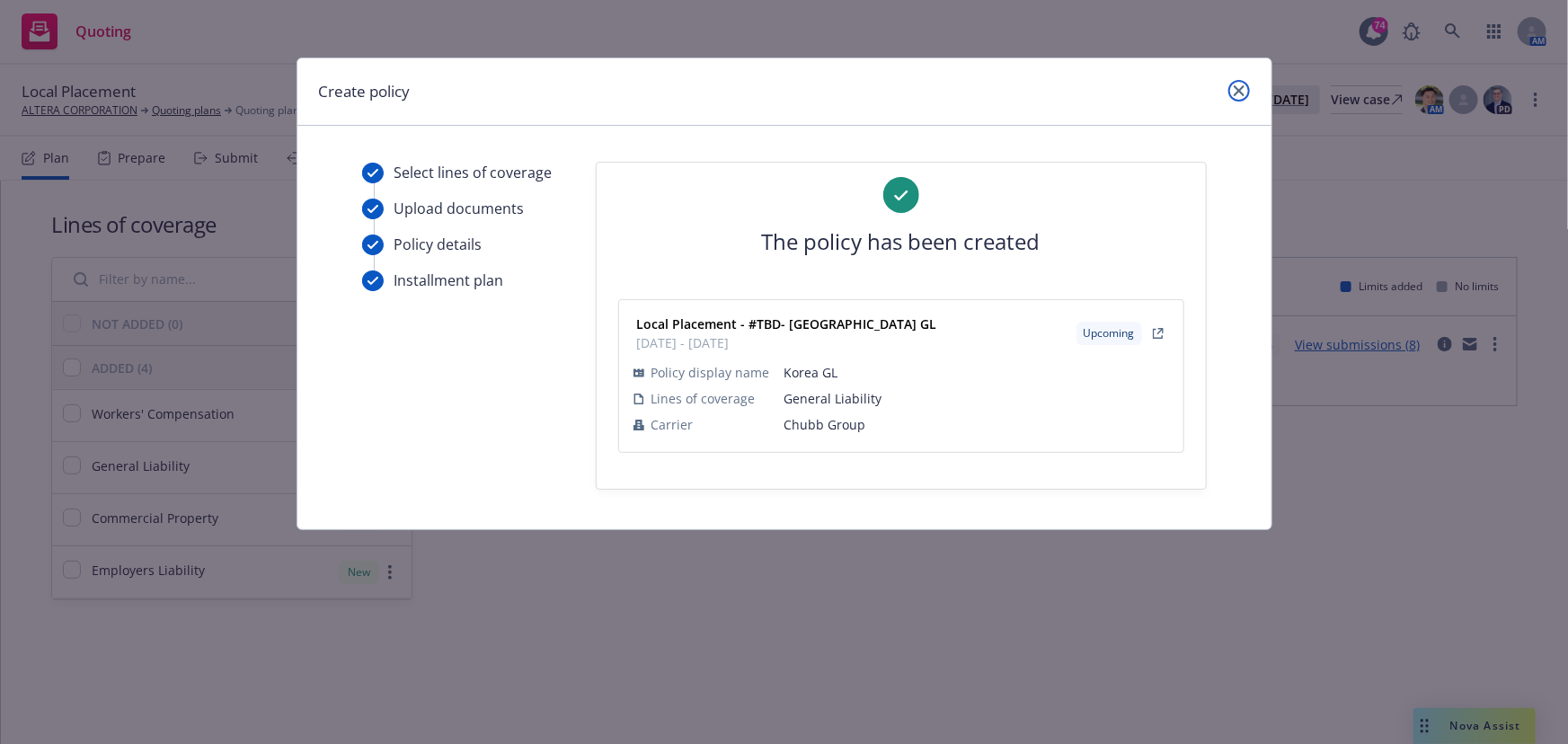
click at [1236, 93] on icon "close" at bounding box center [1238, 90] width 10 height 10
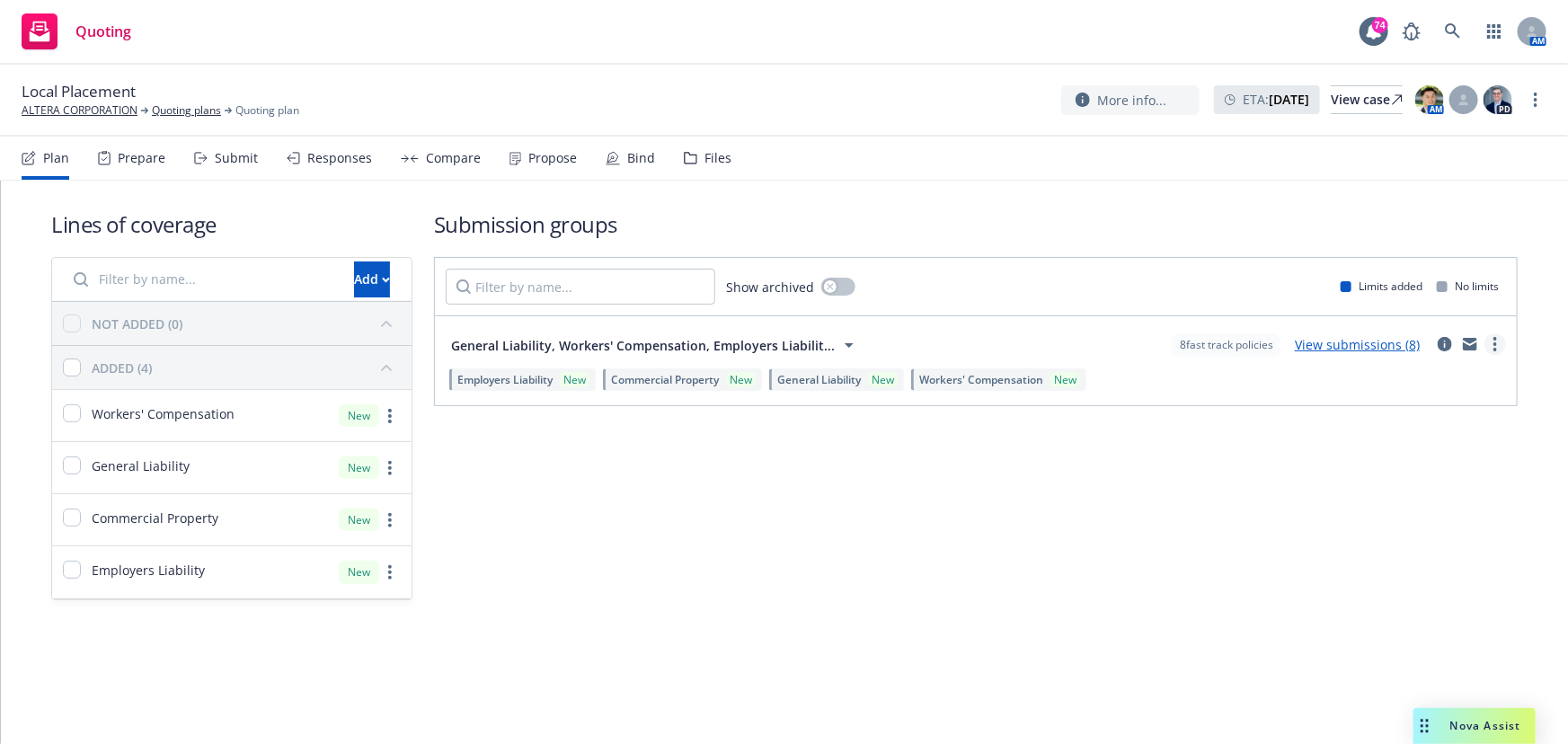
click at [1492, 341] on link "more" at bounding box center [1495, 344] width 22 height 22
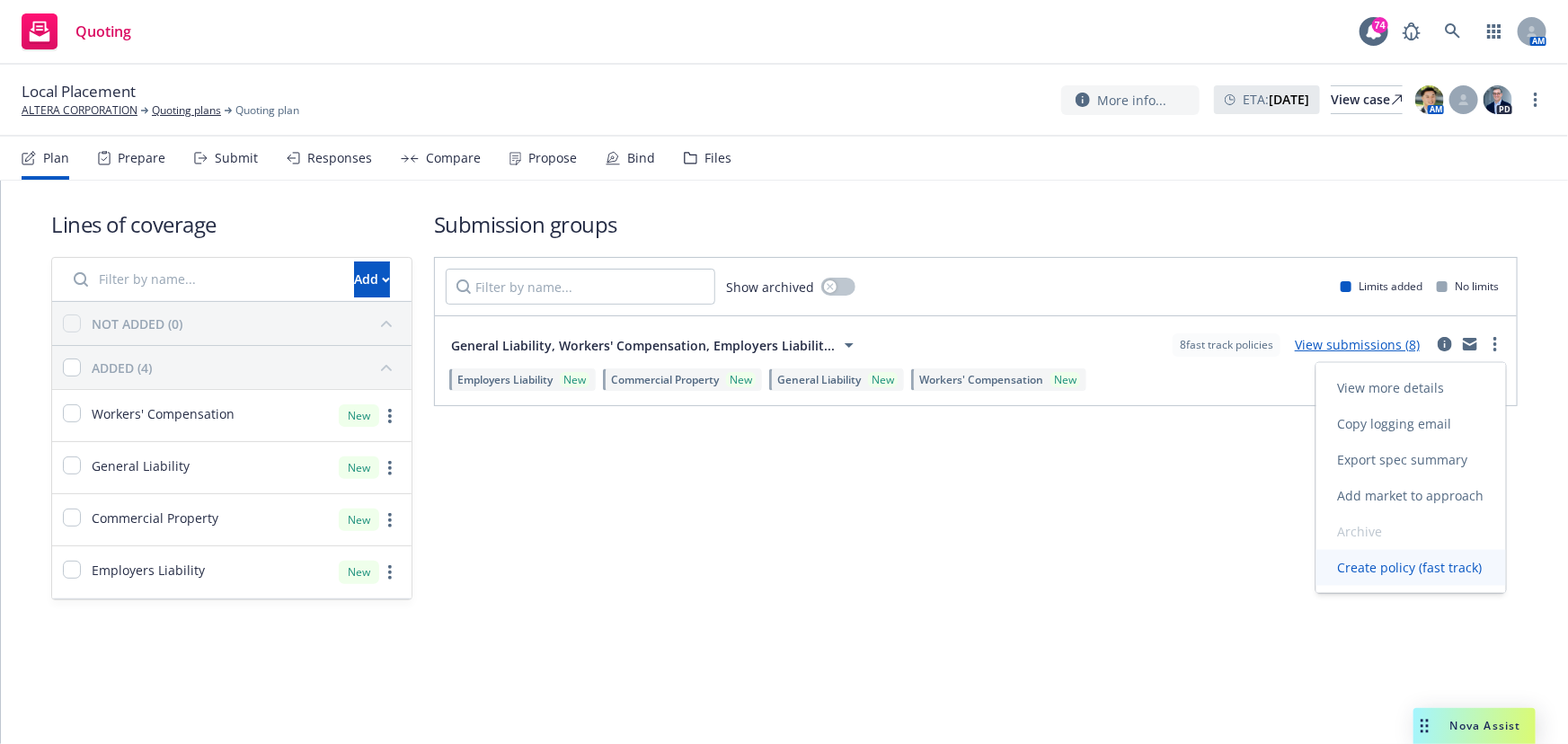
click at [1425, 562] on span "Create policy (fast track)" at bounding box center [1410, 568] width 188 height 17
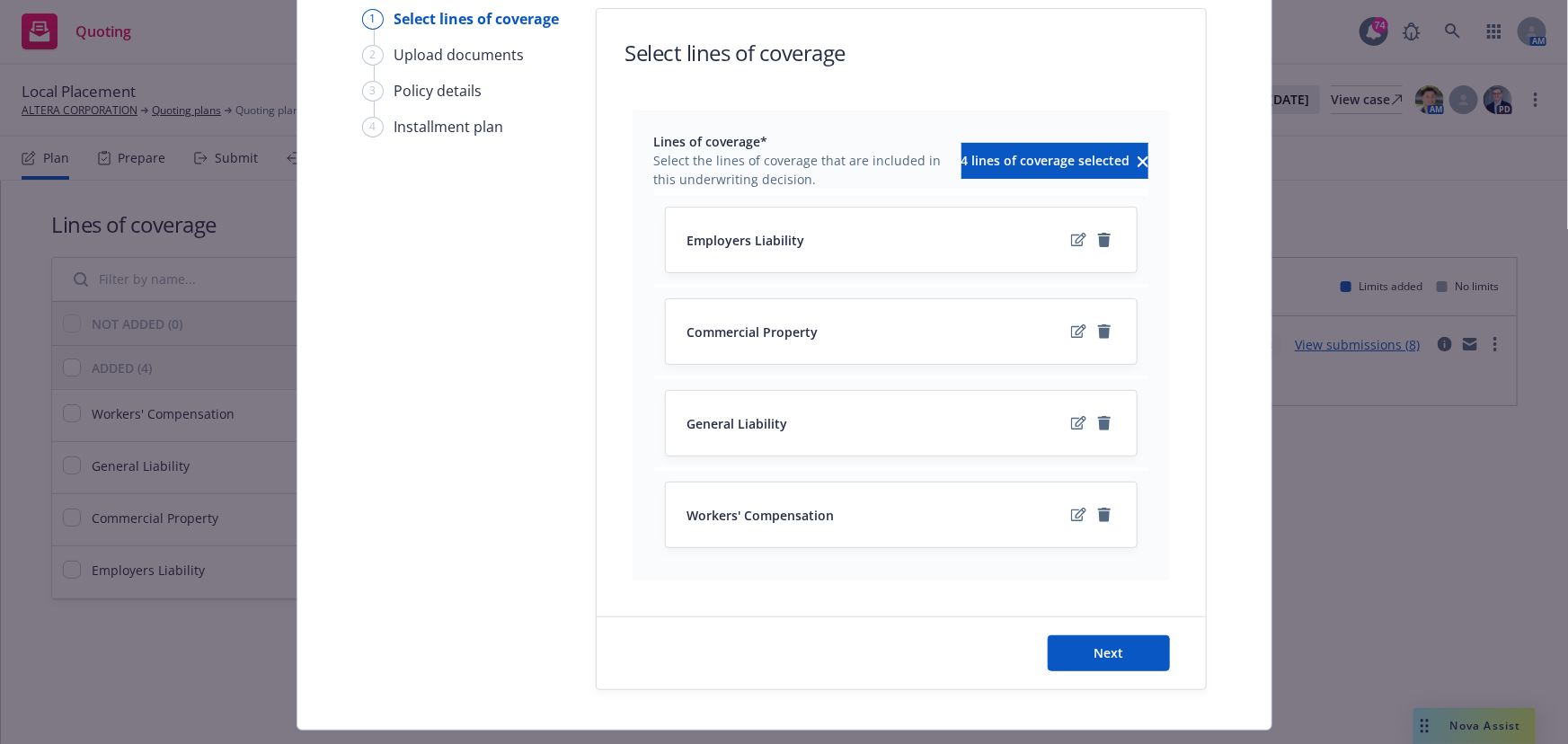
scroll to position [163, 0]
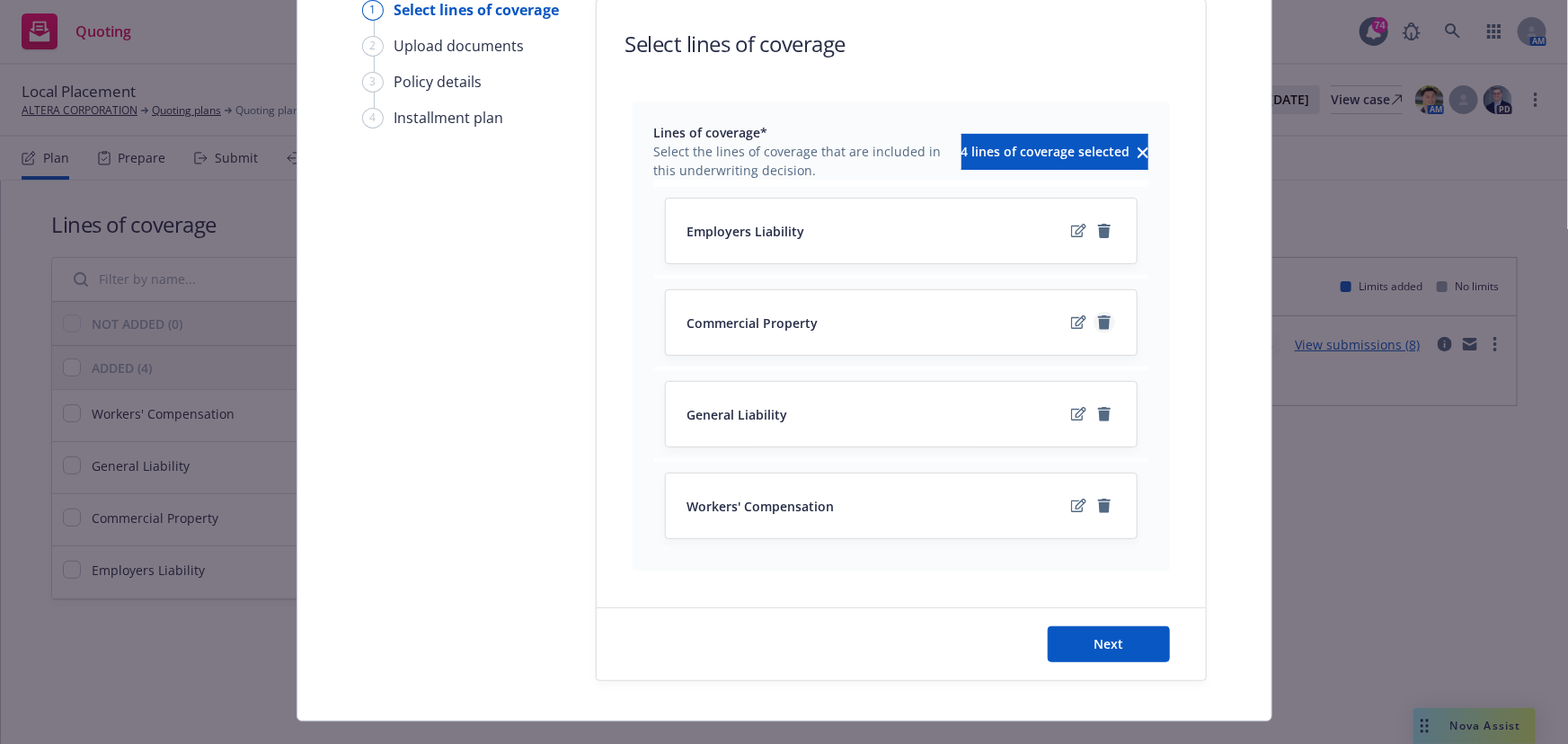
click at [1098, 324] on icon "remove" at bounding box center [1104, 322] width 12 height 14
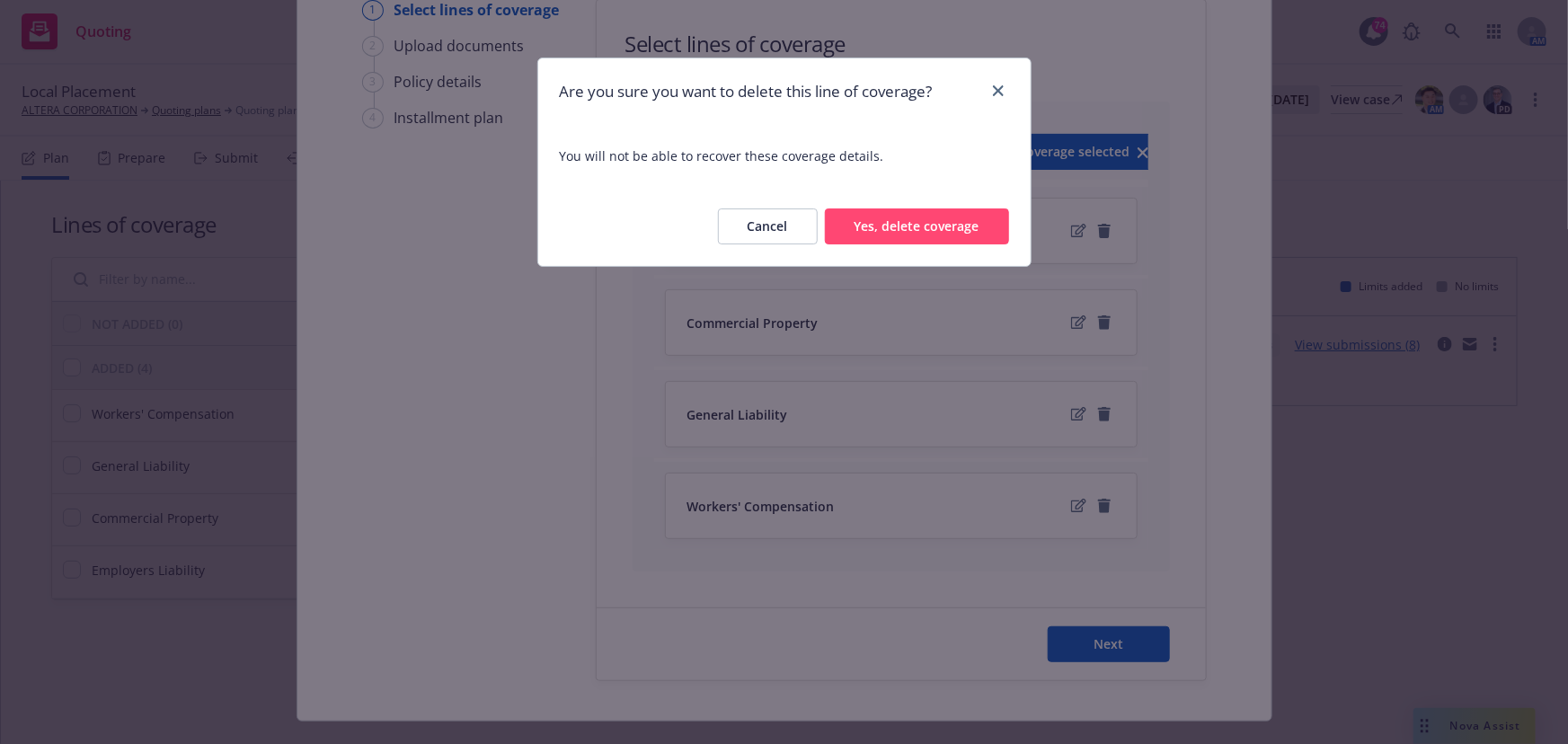
click at [937, 231] on button "Yes, delete coverage" at bounding box center [916, 227] width 184 height 36
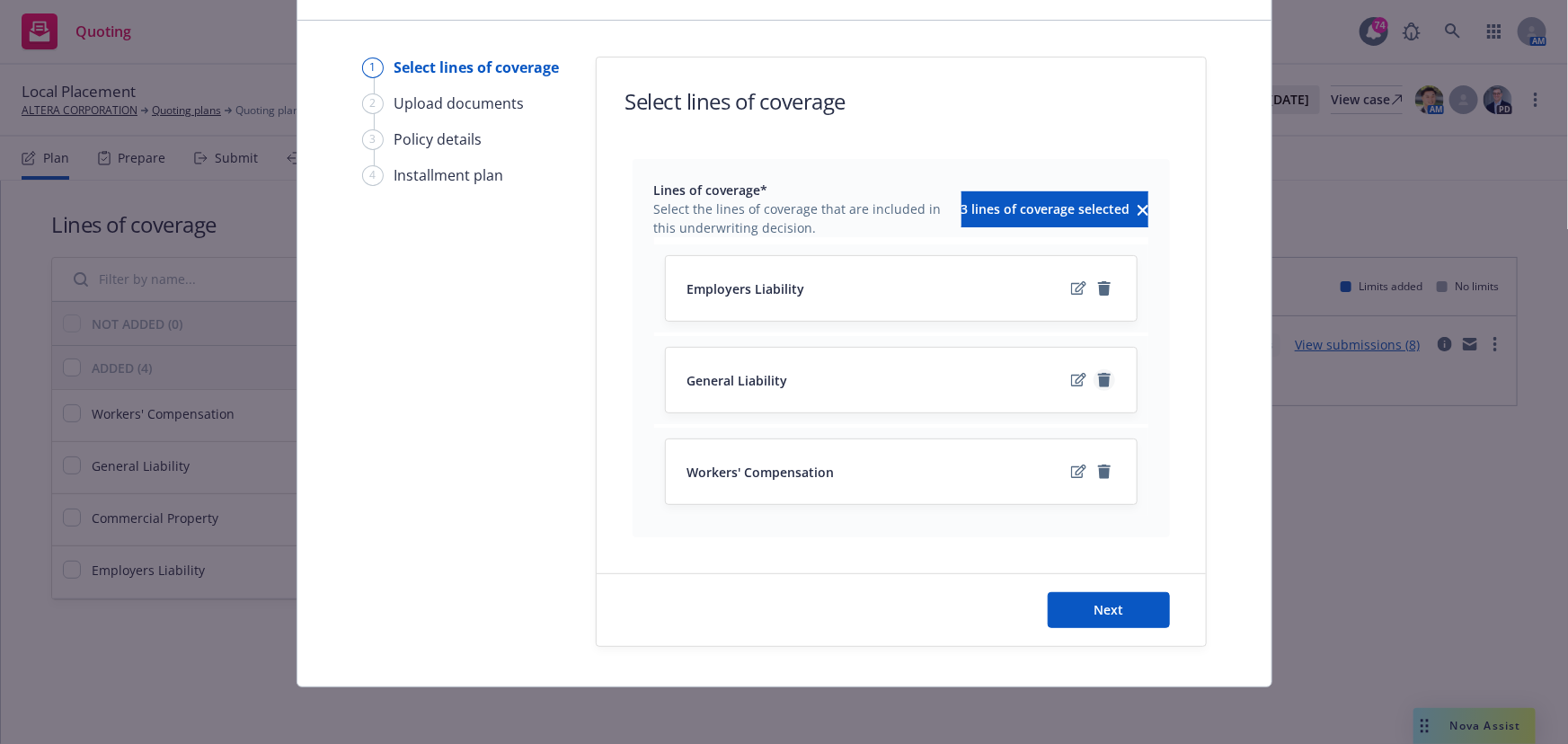
click at [1098, 374] on icon "remove" at bounding box center [1104, 379] width 12 height 14
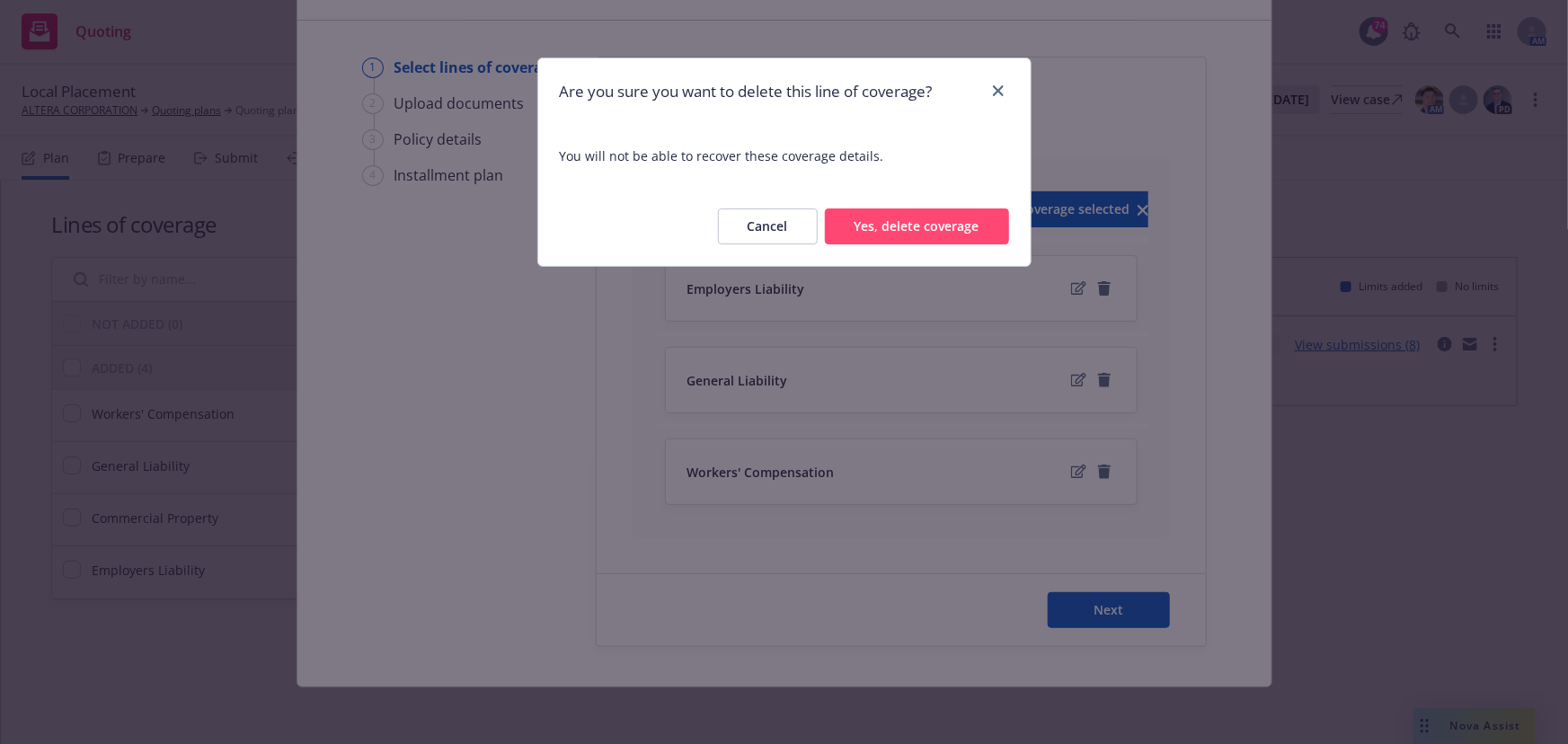
click at [931, 244] on div "Cancel Yes, delete coverage" at bounding box center [784, 226] width 493 height 79
click at [928, 222] on button "Yes, delete coverage" at bounding box center [916, 227] width 184 height 36
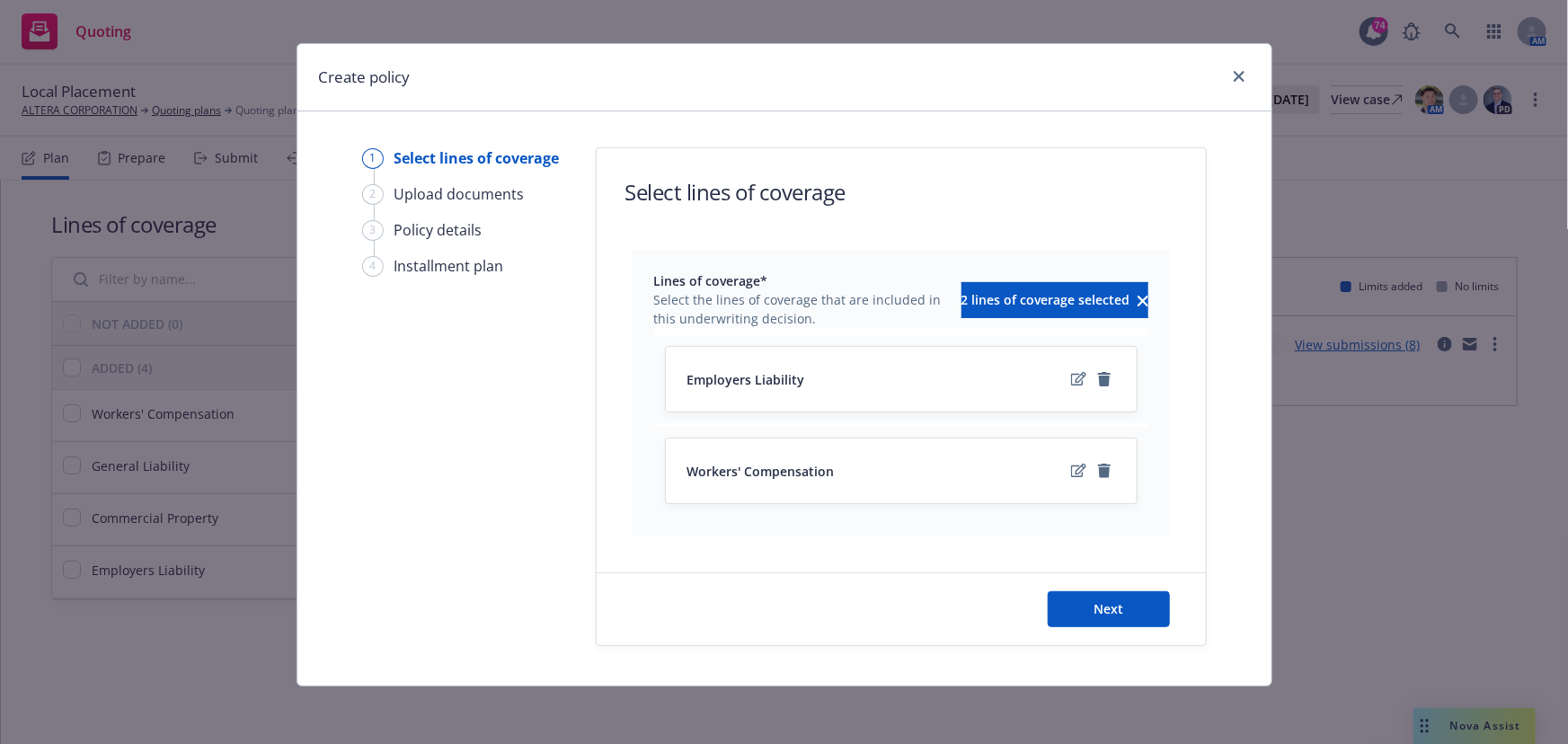
scroll to position [13, 0]
click at [1098, 468] on icon "remove" at bounding box center [1104, 472] width 14 height 14
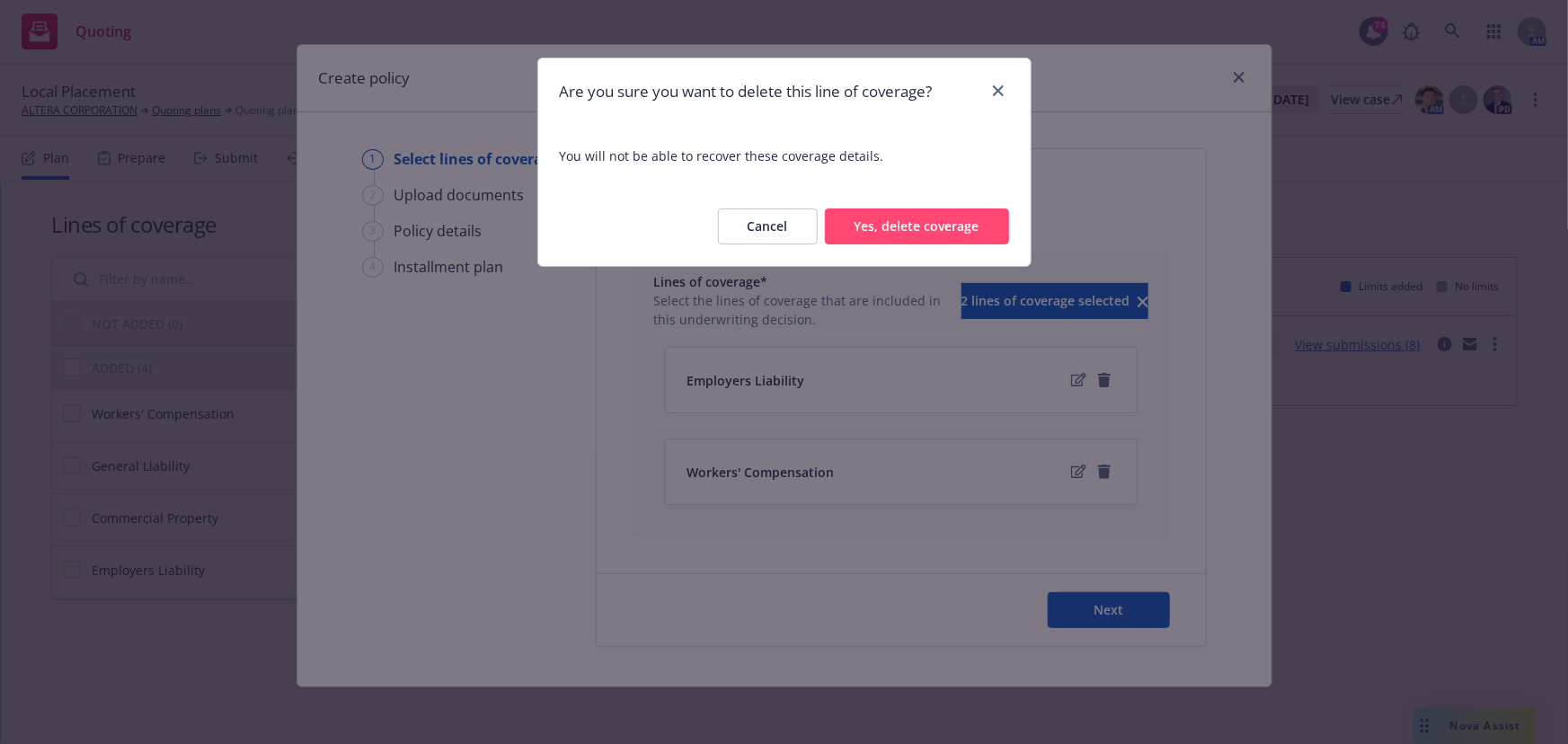
click at [944, 223] on button "Yes, delete coverage" at bounding box center [916, 227] width 184 height 36
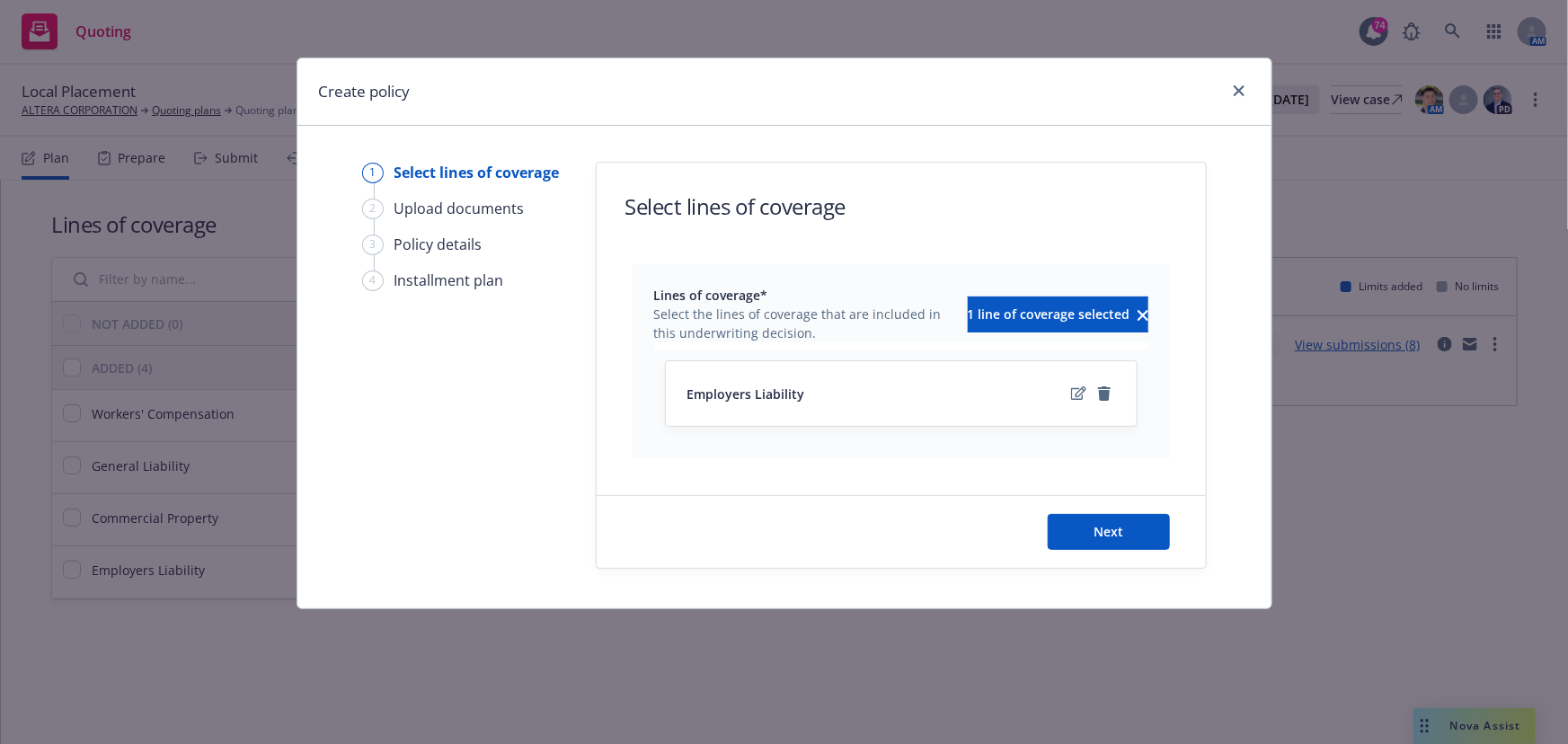
scroll to position [0, 0]
click at [1086, 523] on button "Next" at bounding box center [1109, 533] width 122 height 36
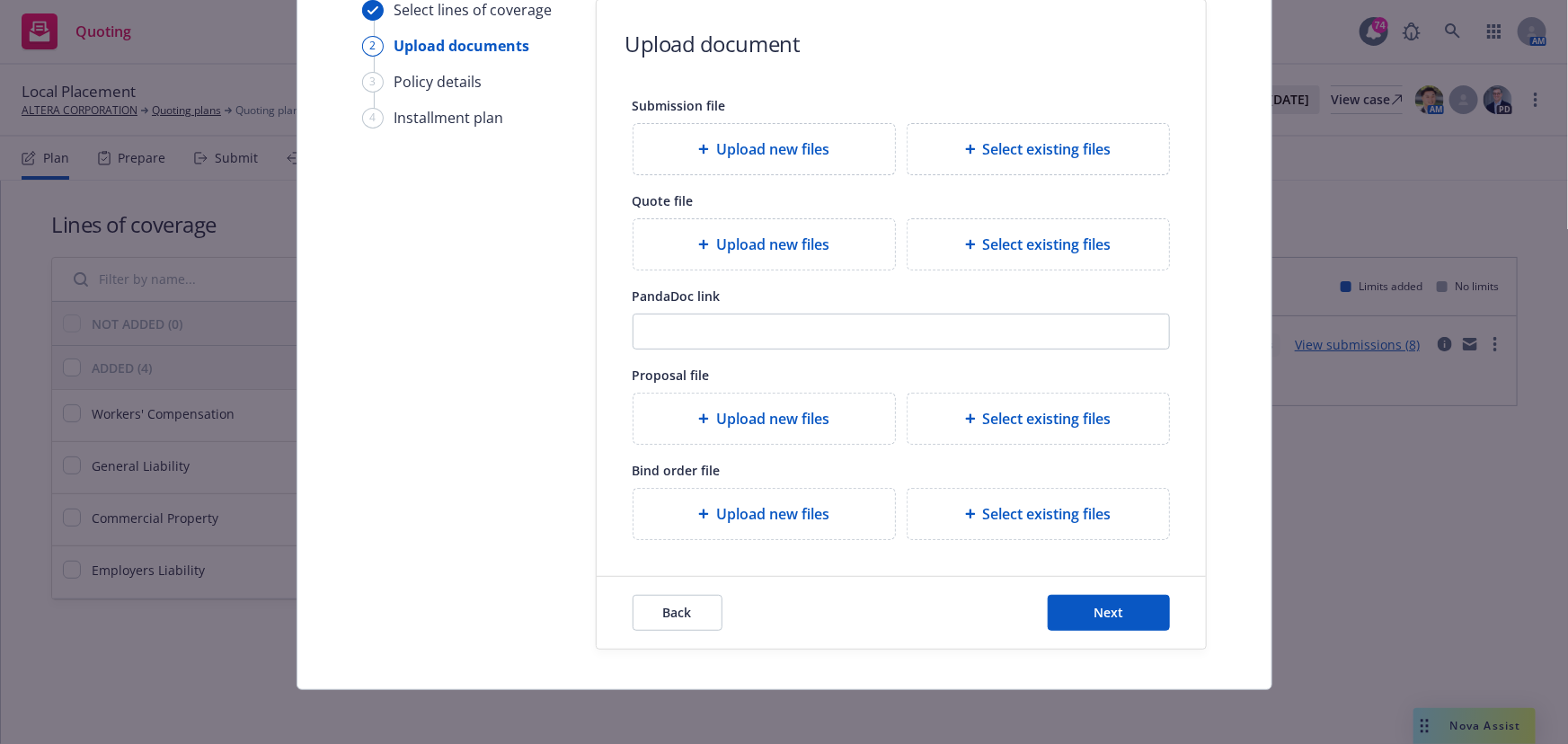
scroll to position [165, 0]
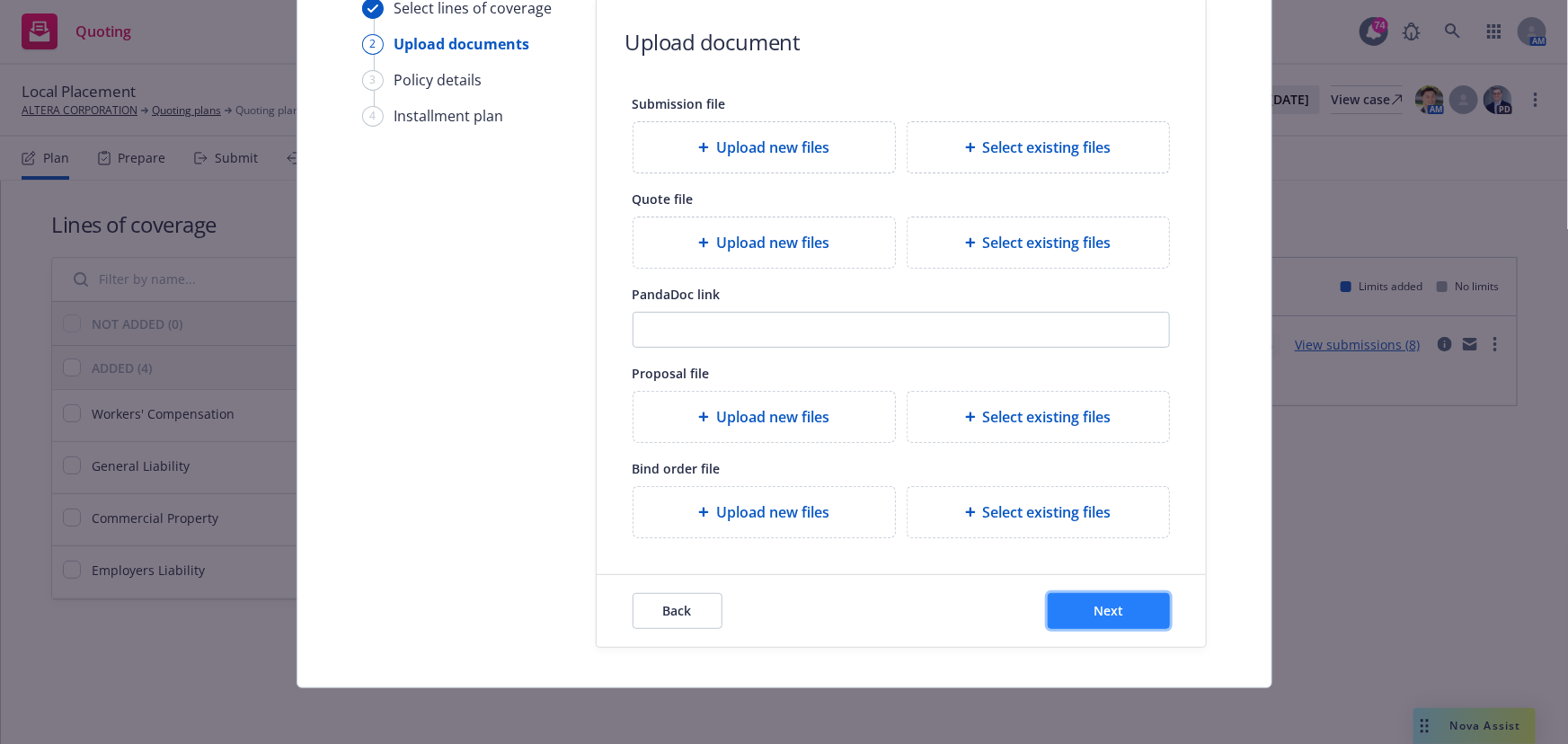
click at [1096, 602] on span "Next" at bounding box center [1108, 611] width 30 height 17
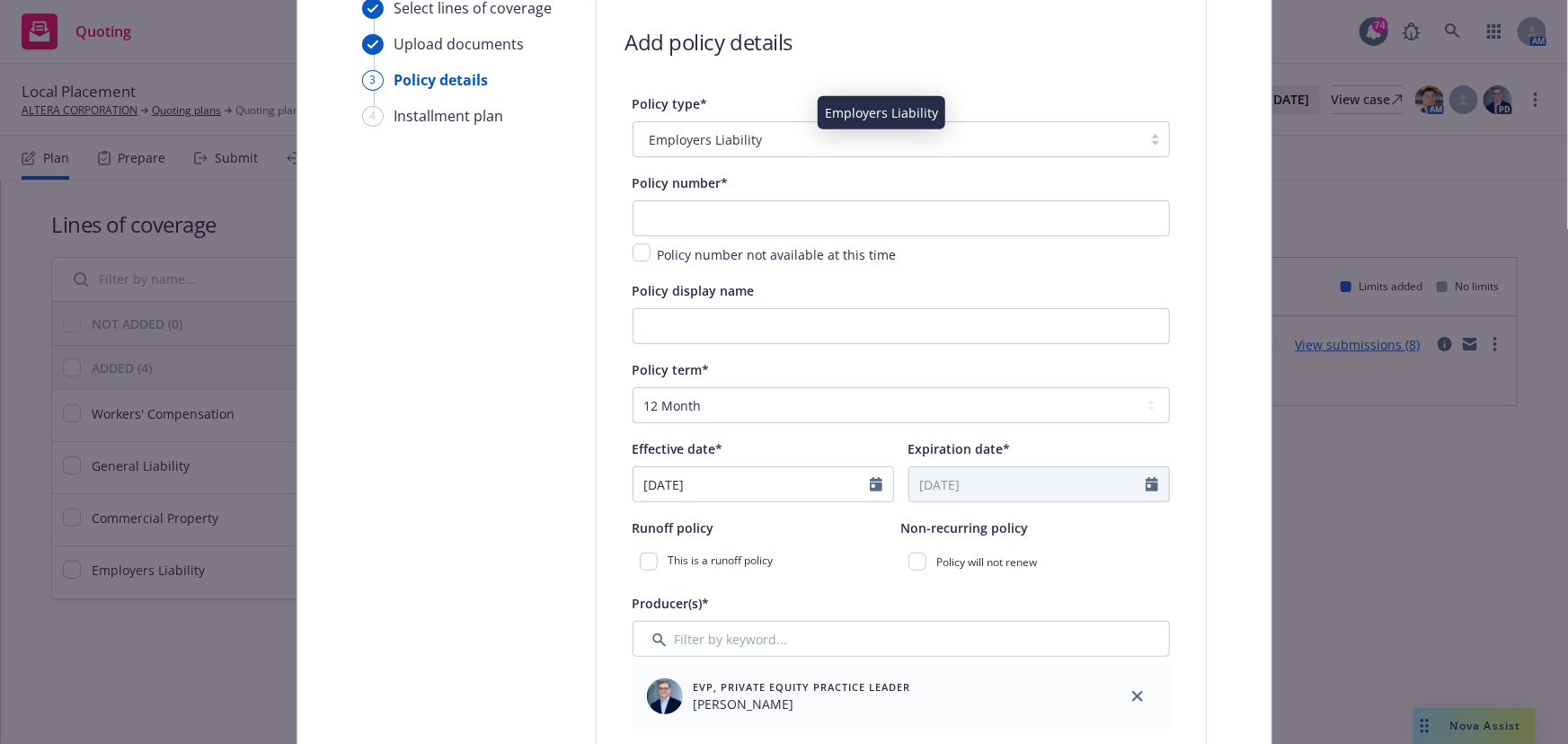
click at [688, 137] on span "Employers Liability" at bounding box center [706, 140] width 113 height 19
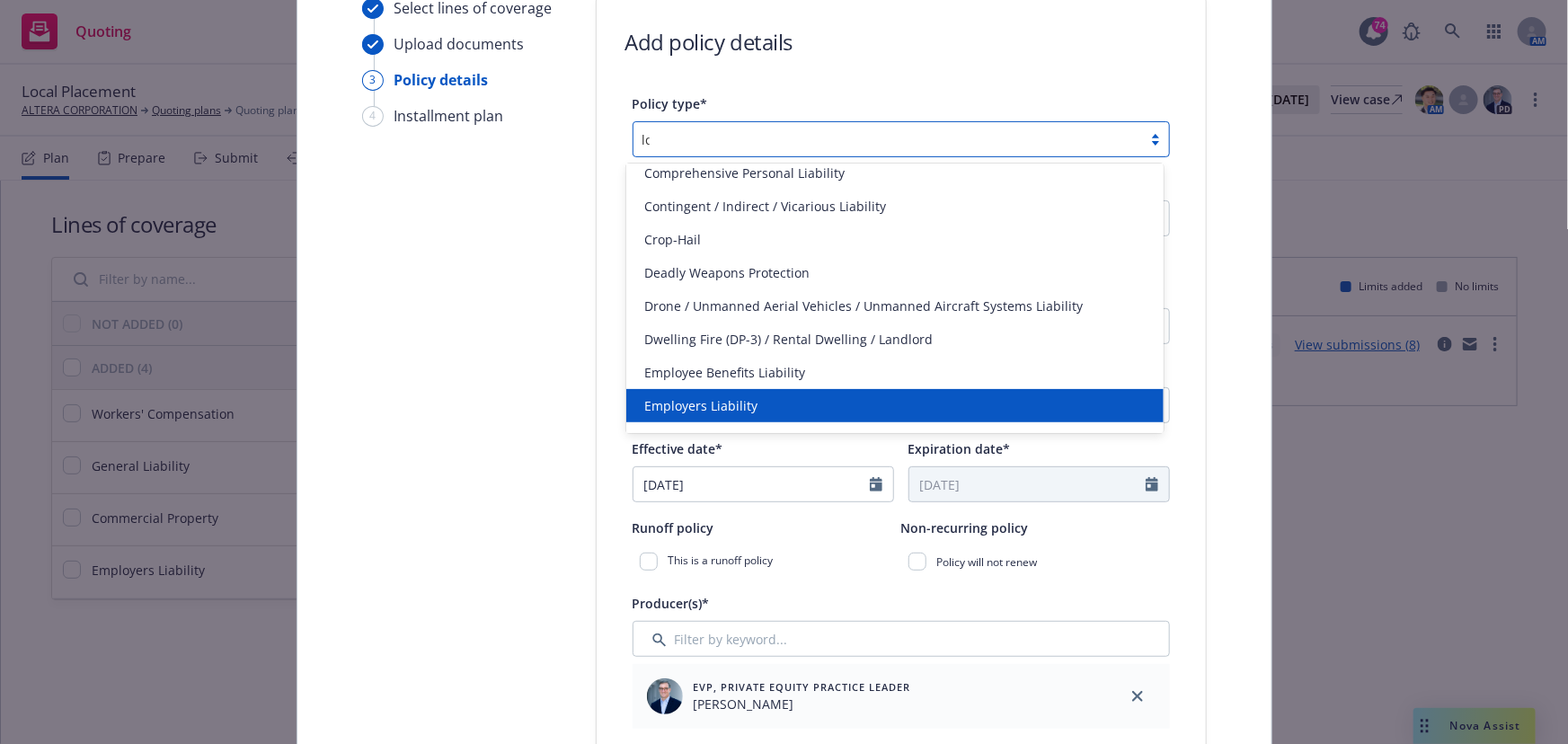
scroll to position [0, 0]
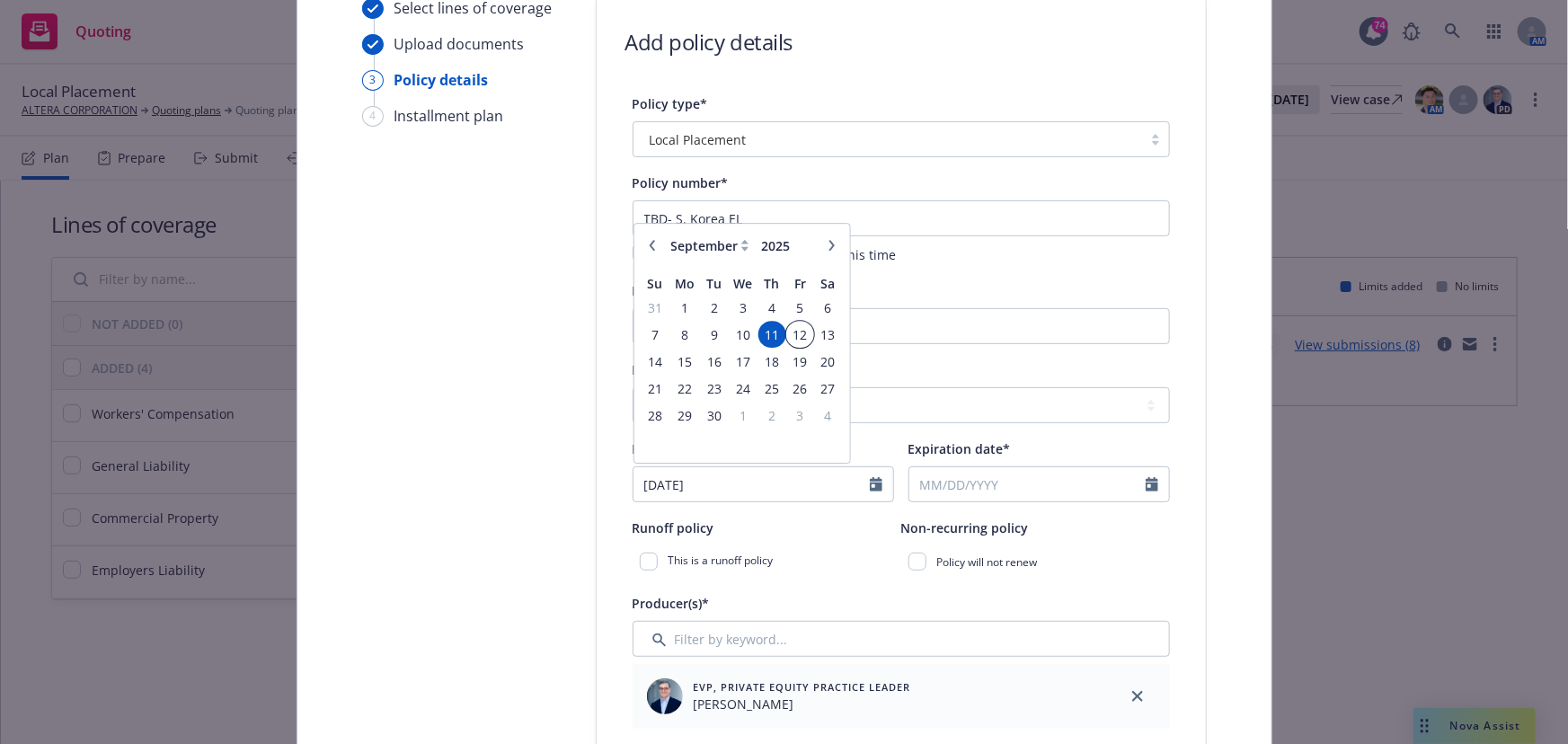
click at [799, 334] on span "12" at bounding box center [799, 335] width 24 height 23
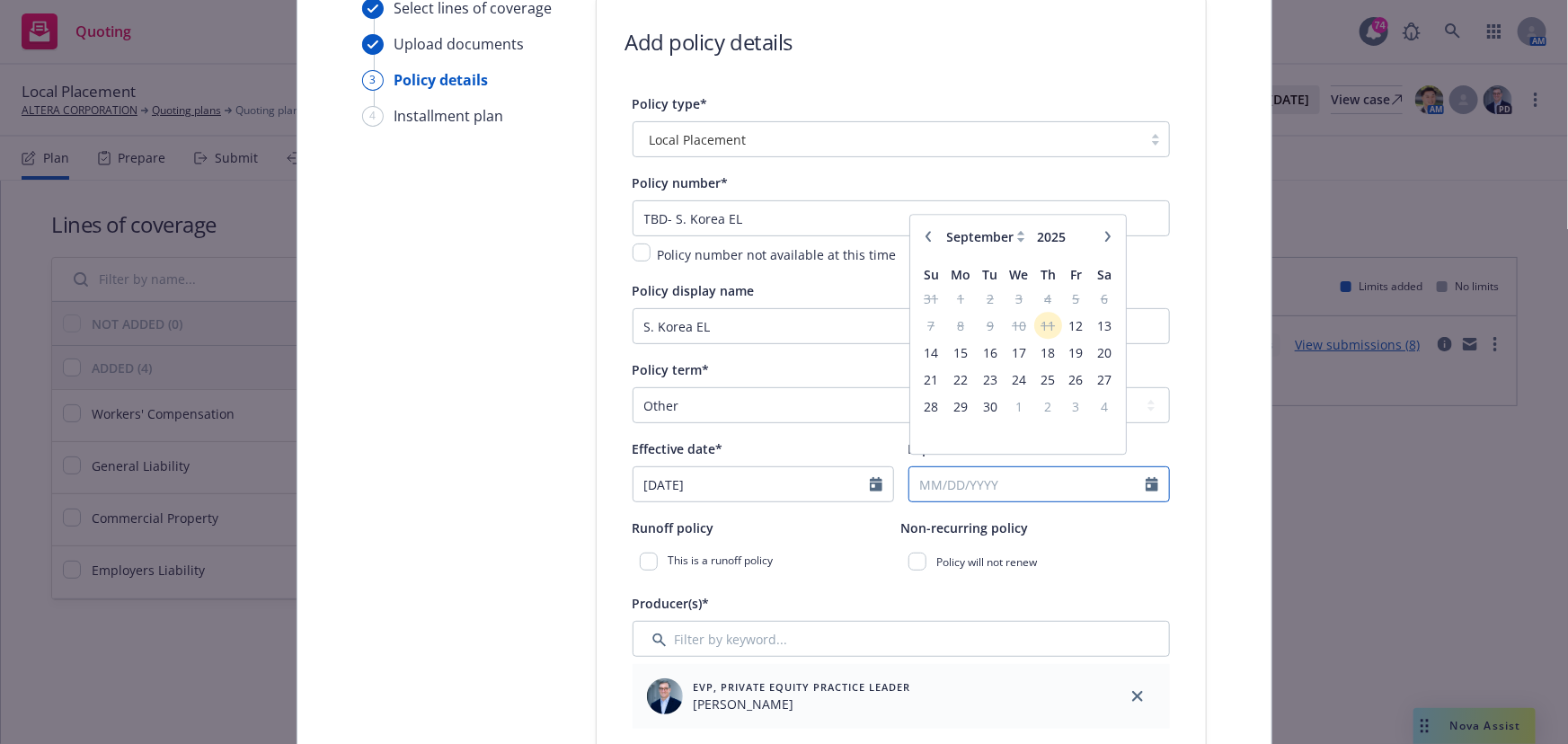
click at [951, 471] on input "Expiration date*" at bounding box center [1028, 485] width 236 height 34
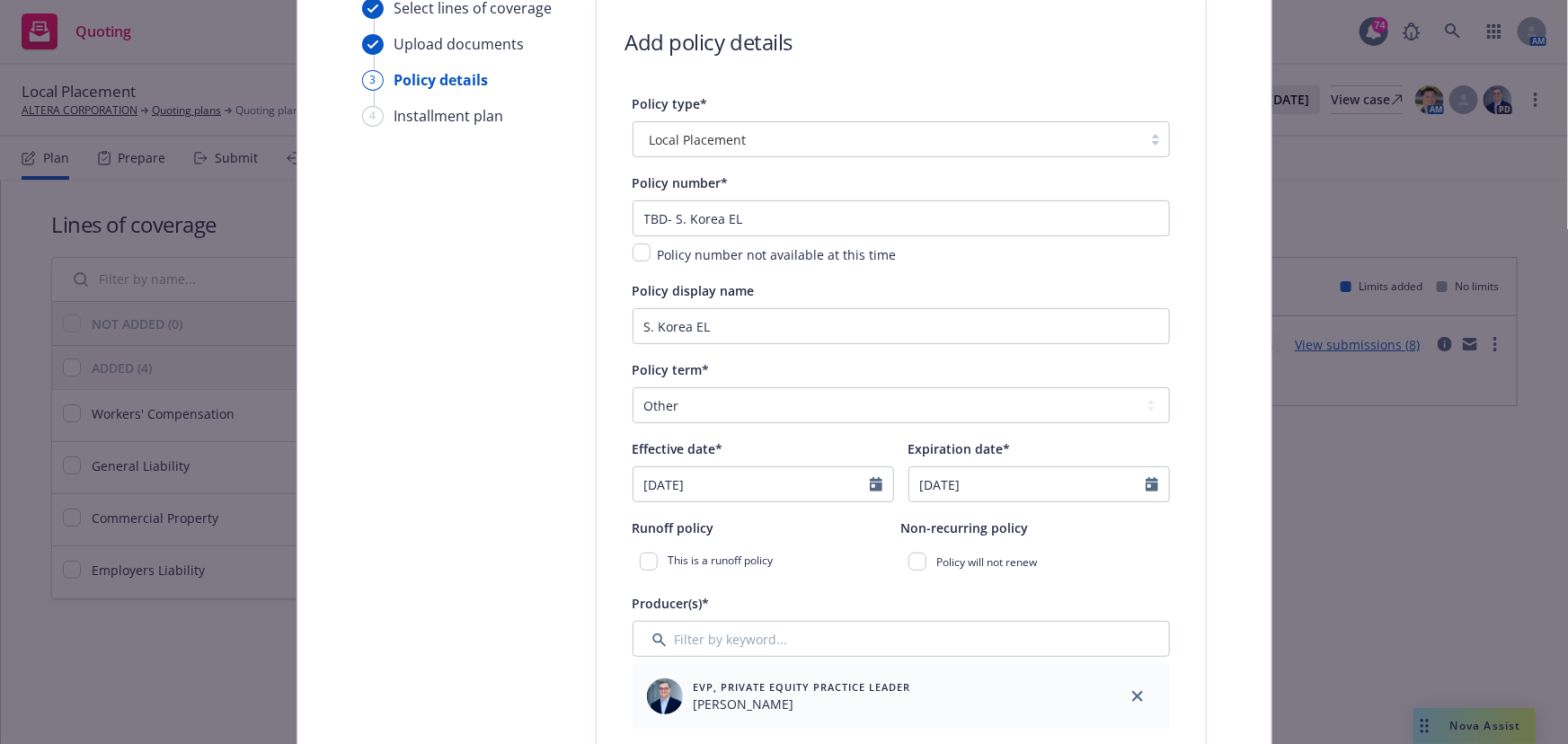
click at [866, 610] on div "Producer(s)*" at bounding box center [901, 603] width 537 height 22
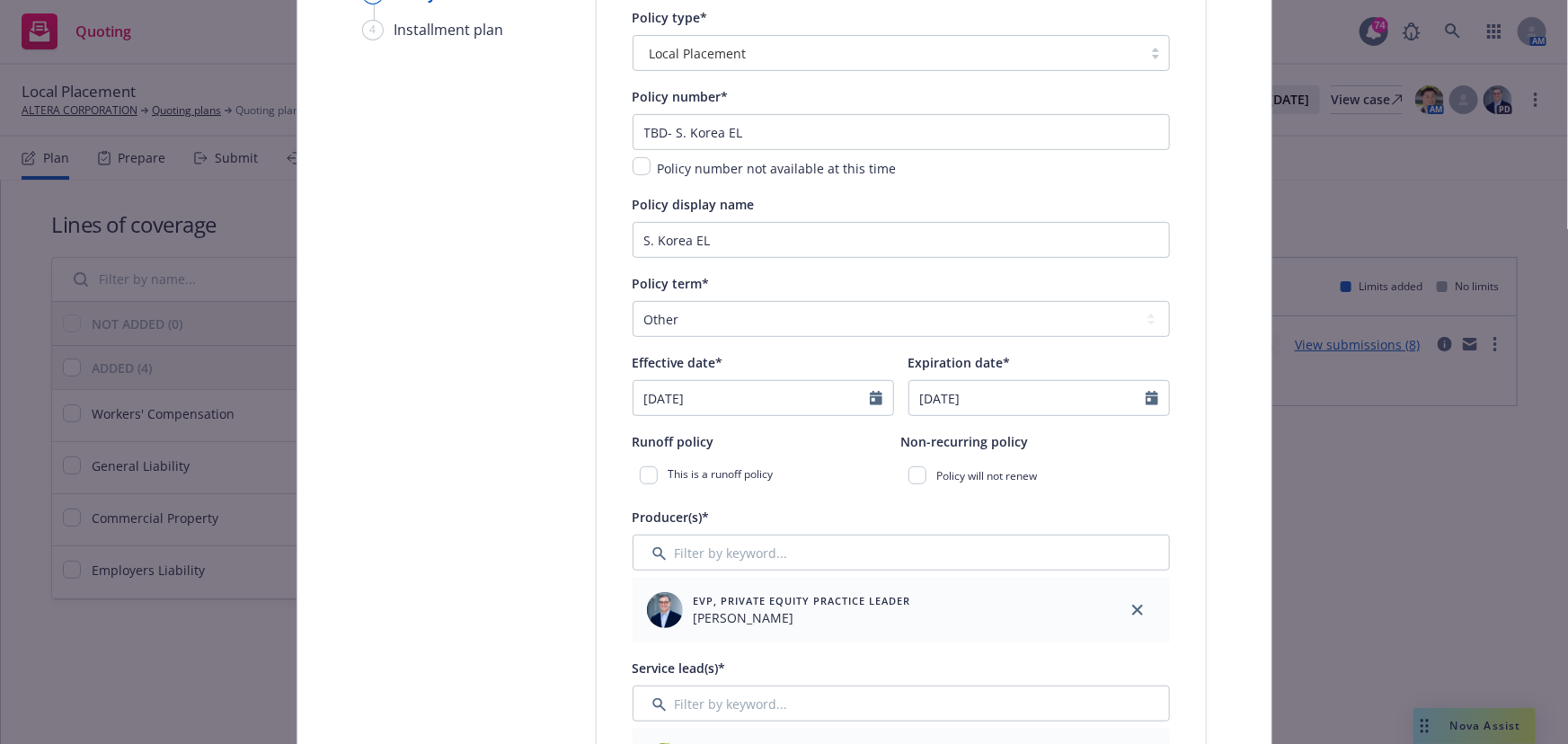
scroll to position [328, 0]
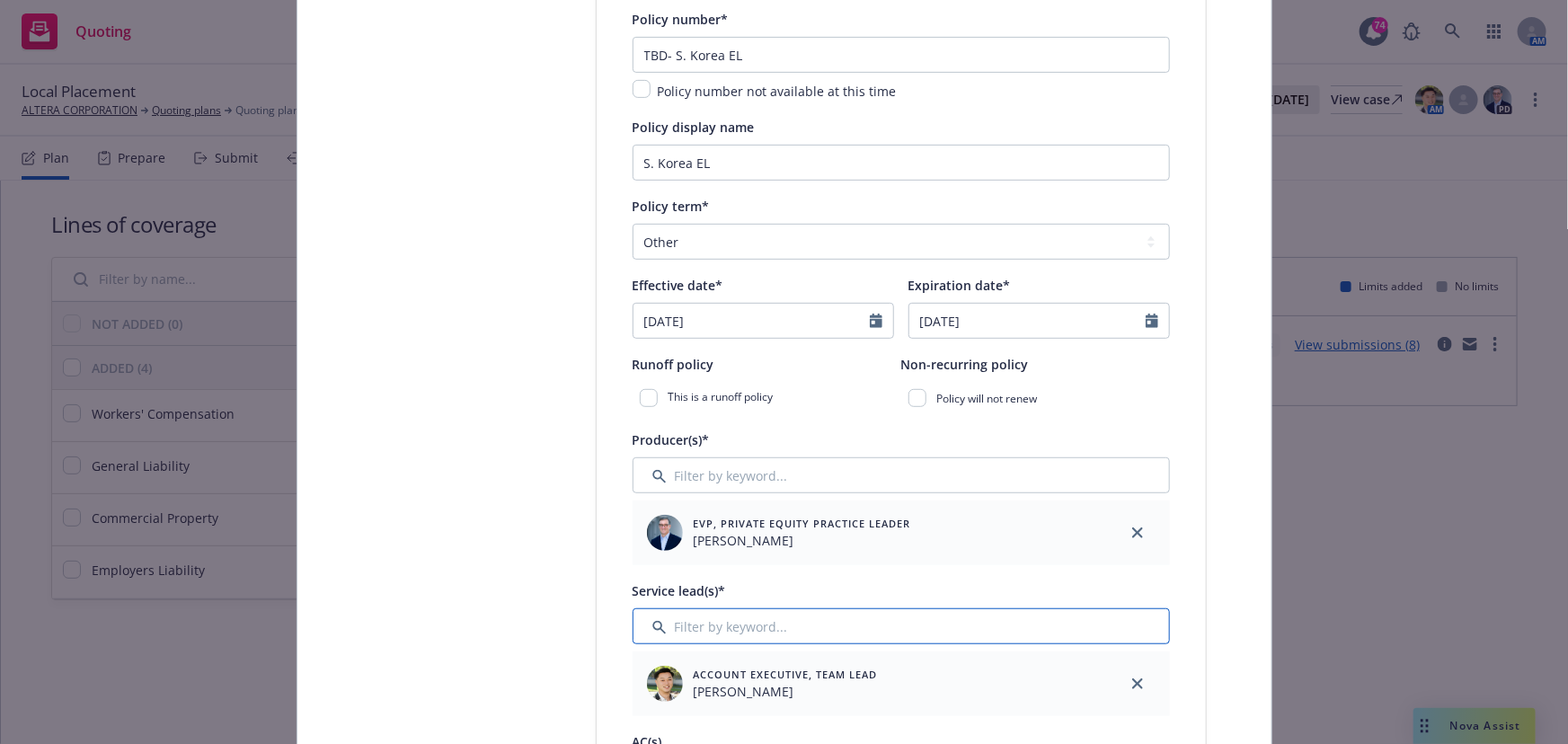
click at [690, 618] on input "Filter by keyword..." at bounding box center [901, 627] width 537 height 36
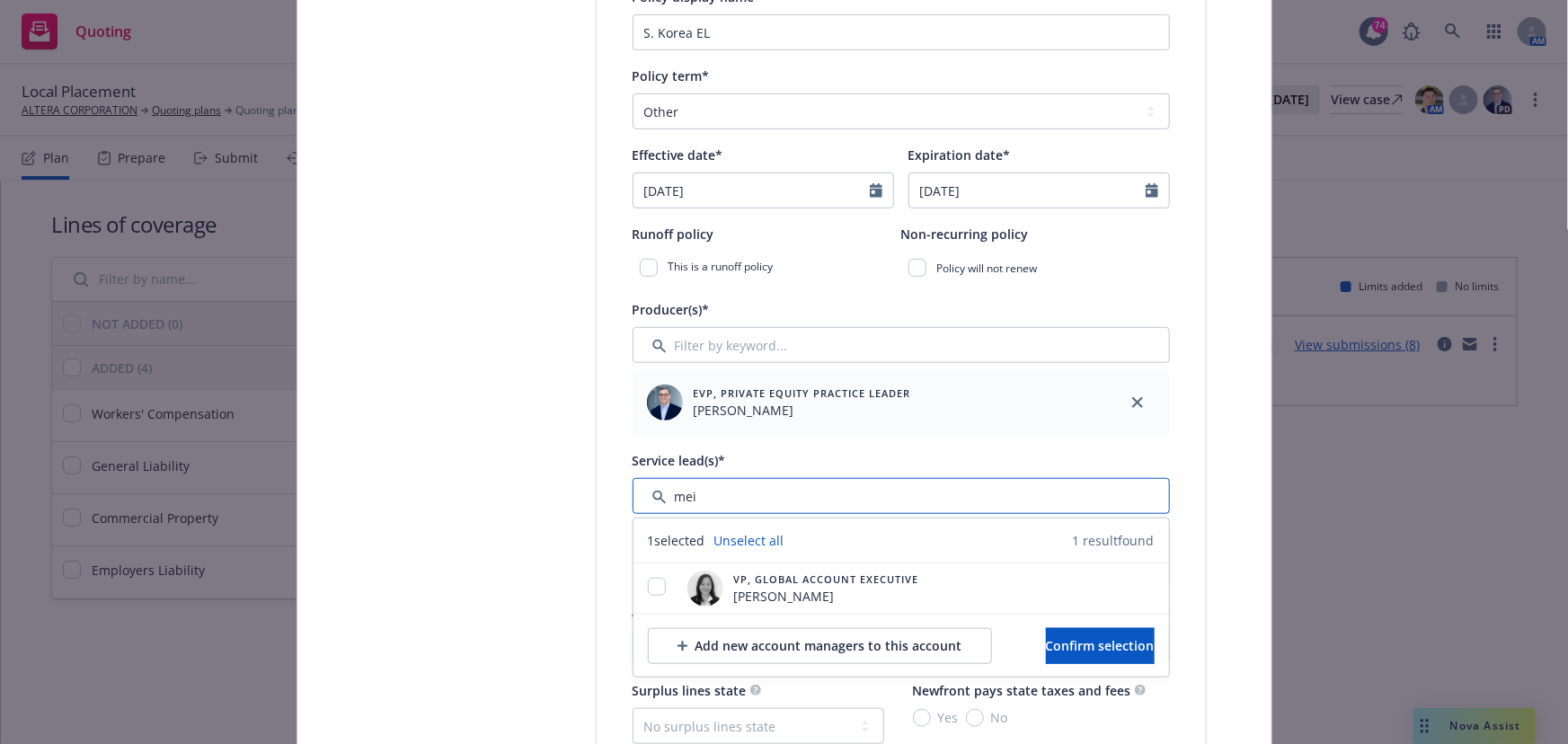
scroll to position [573, 0]
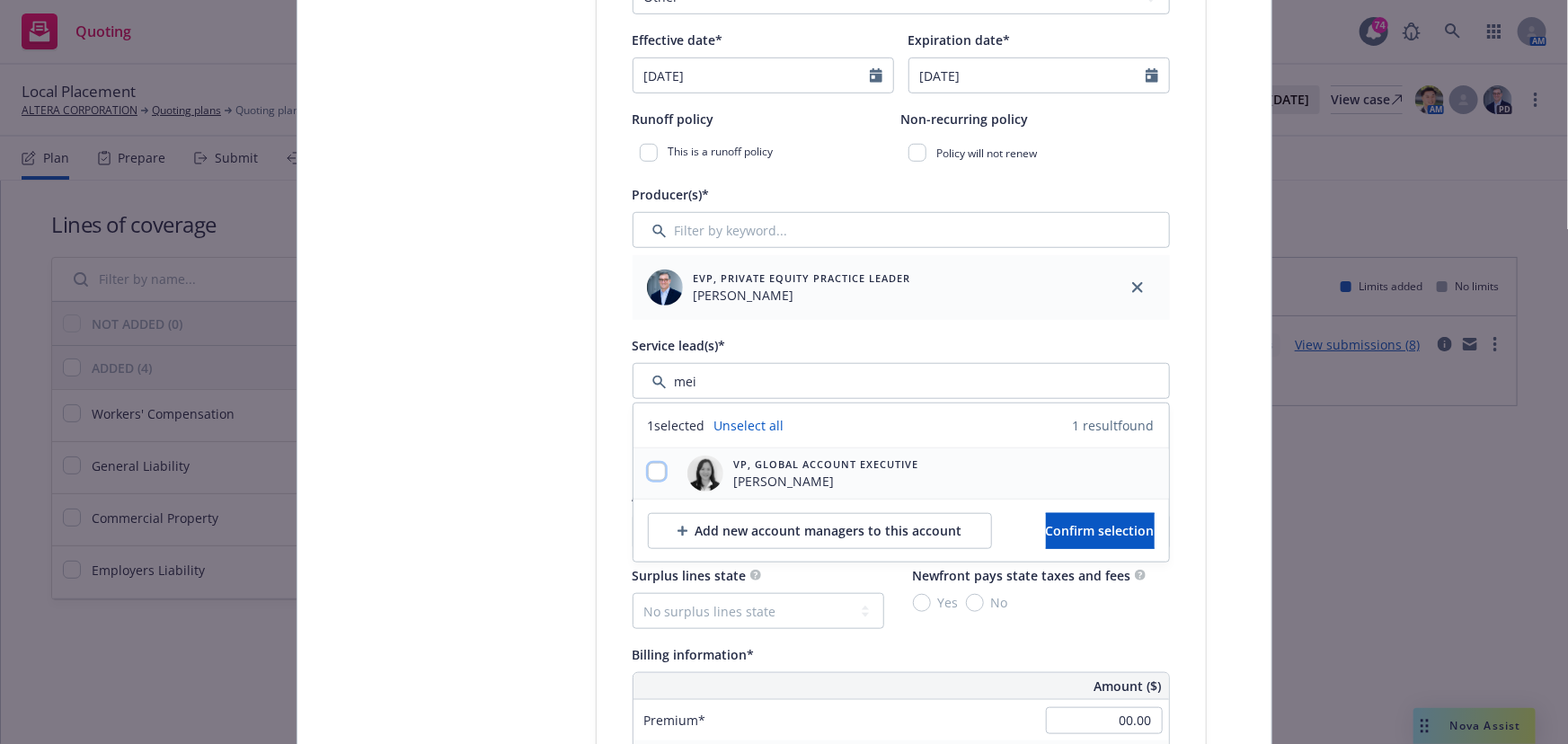
click at [648, 472] on input "checkbox" at bounding box center [656, 472] width 18 height 18
click at [1046, 534] on button "Confirm selection" at bounding box center [1100, 532] width 109 height 36
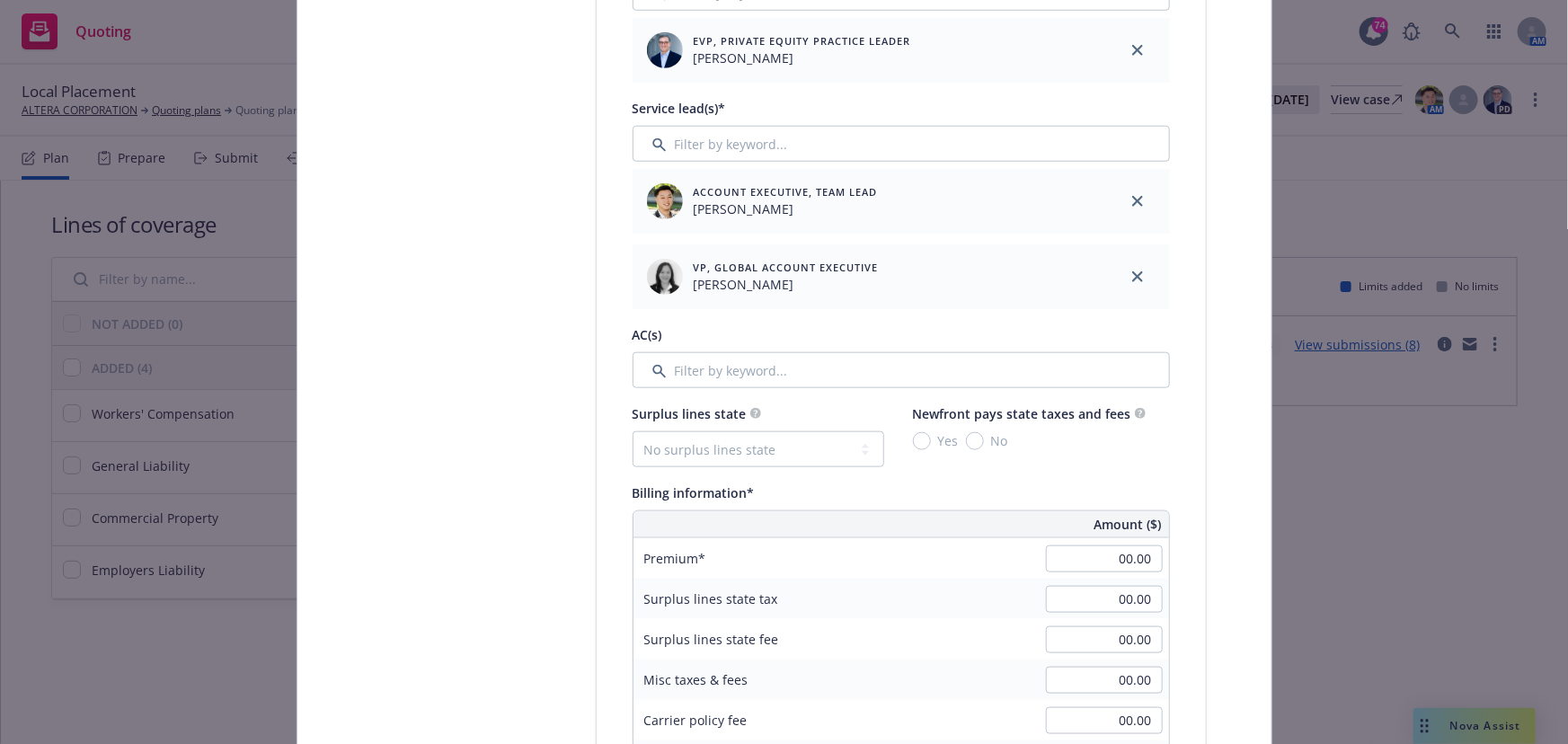
scroll to position [817, 0]
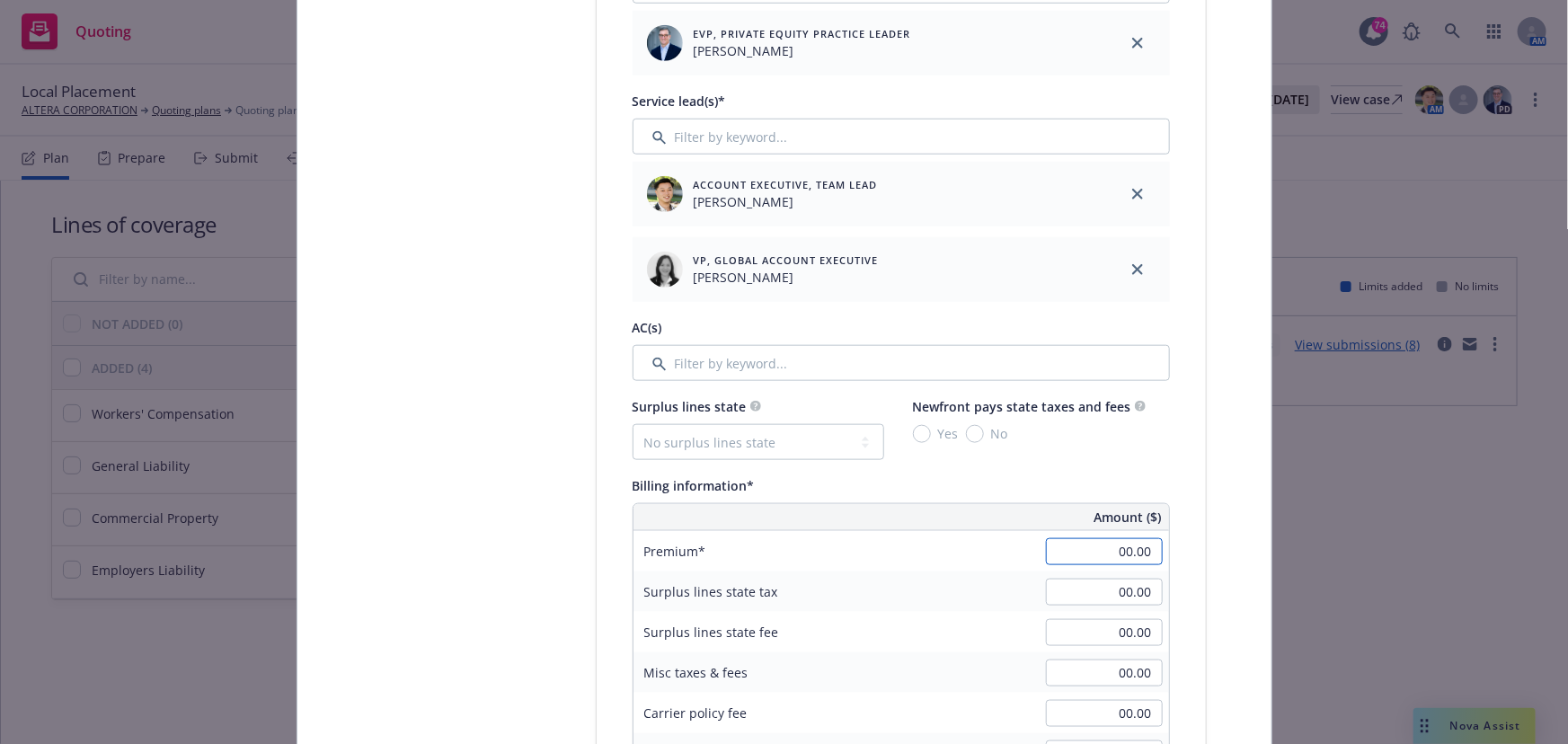
click at [1109, 539] on input "00.00" at bounding box center [1104, 552] width 117 height 27
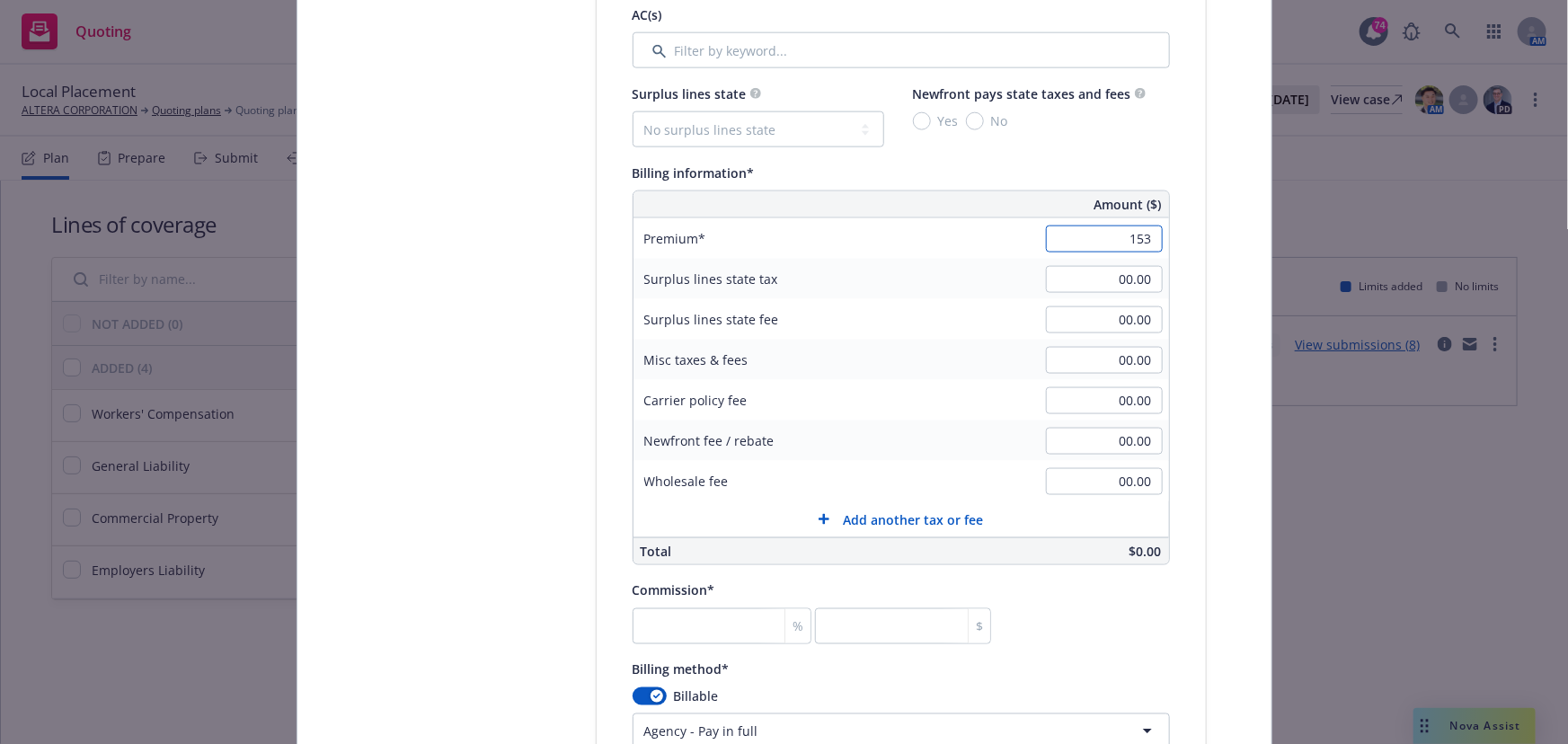
scroll to position [1388, 0]
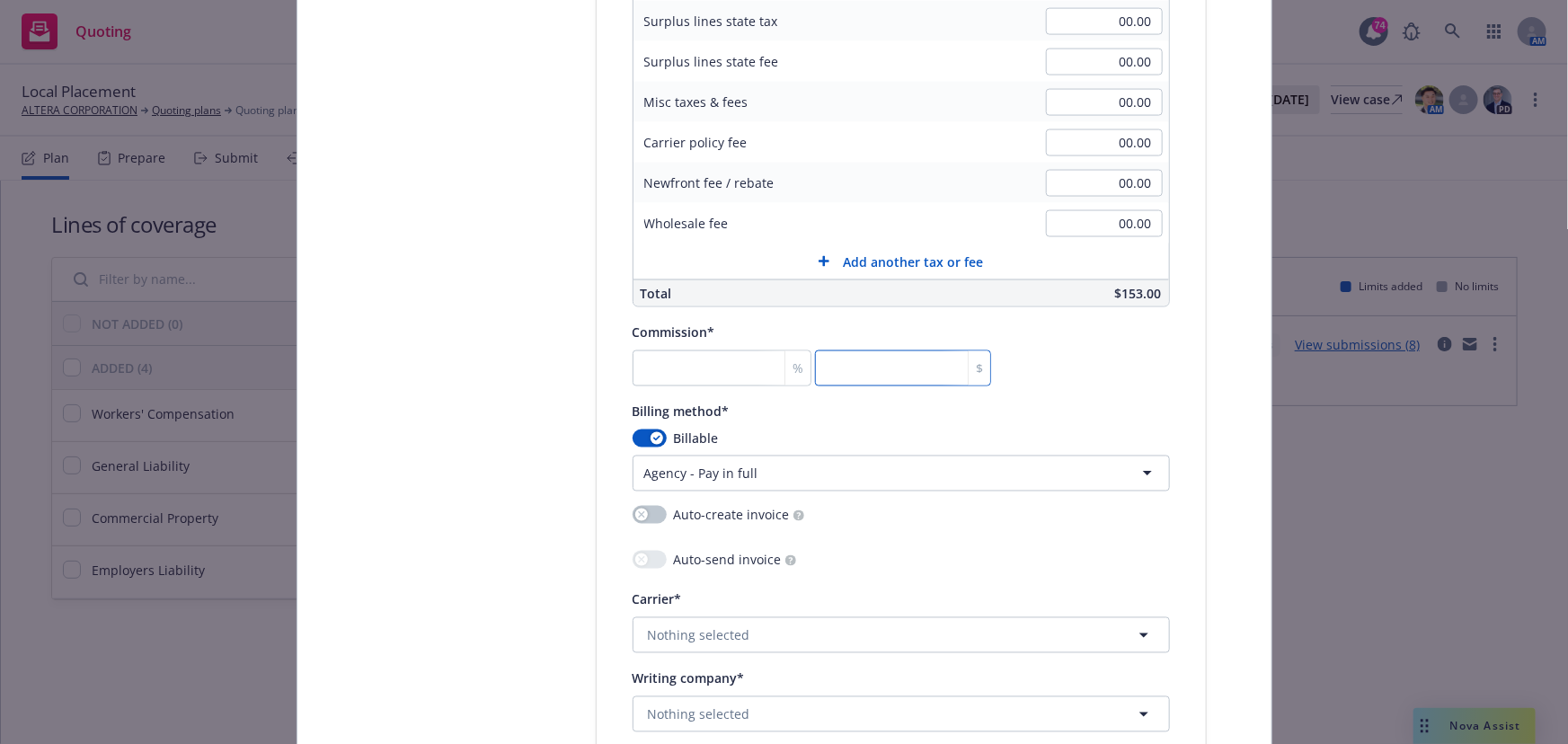
click at [1207, 386] on div "Select lines of coverage Upload documents 3 Policy details 4 Installment plan A…" at bounding box center [784, 52] width 931 height 2559
click at [647, 447] on div "Billable" at bounding box center [901, 439] width 537 height 19
click at [642, 438] on button "button" at bounding box center [650, 438] width 34 height 18
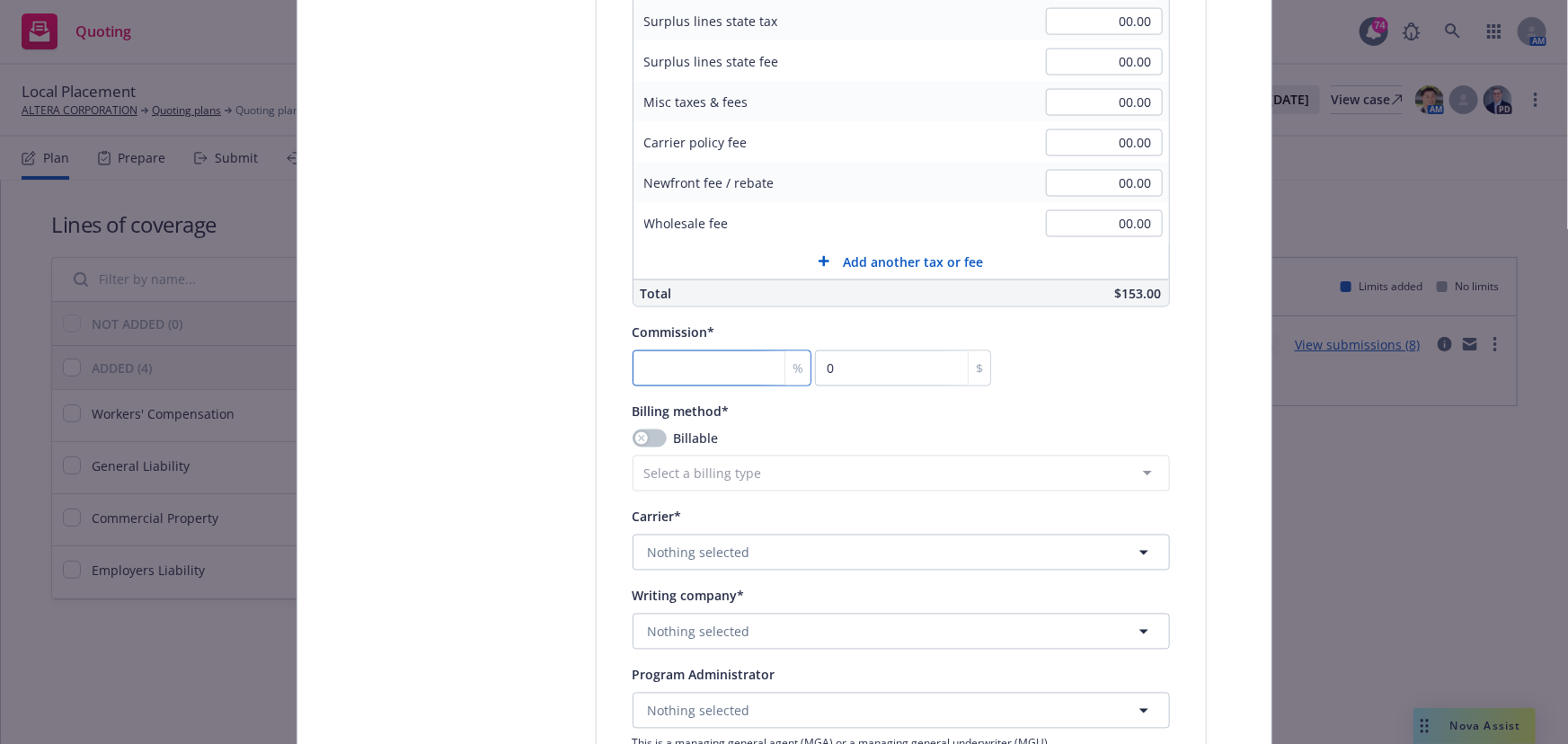
click at [701, 375] on input "number" at bounding box center [722, 369] width 179 height 36
click at [749, 543] on button "Nothing selected" at bounding box center [901, 553] width 537 height 36
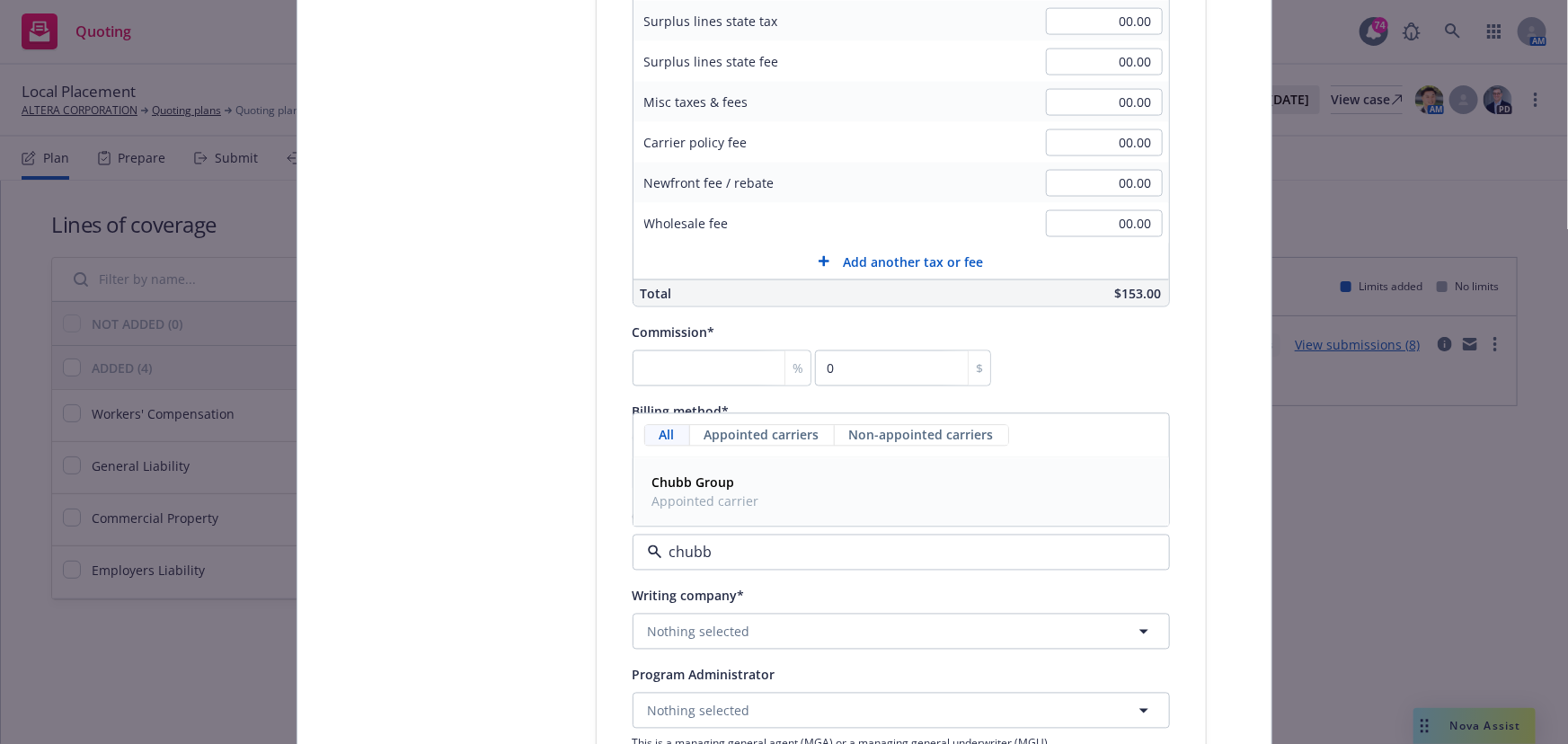
click at [713, 488] on strong "Chubb Group" at bounding box center [694, 483] width 83 height 17
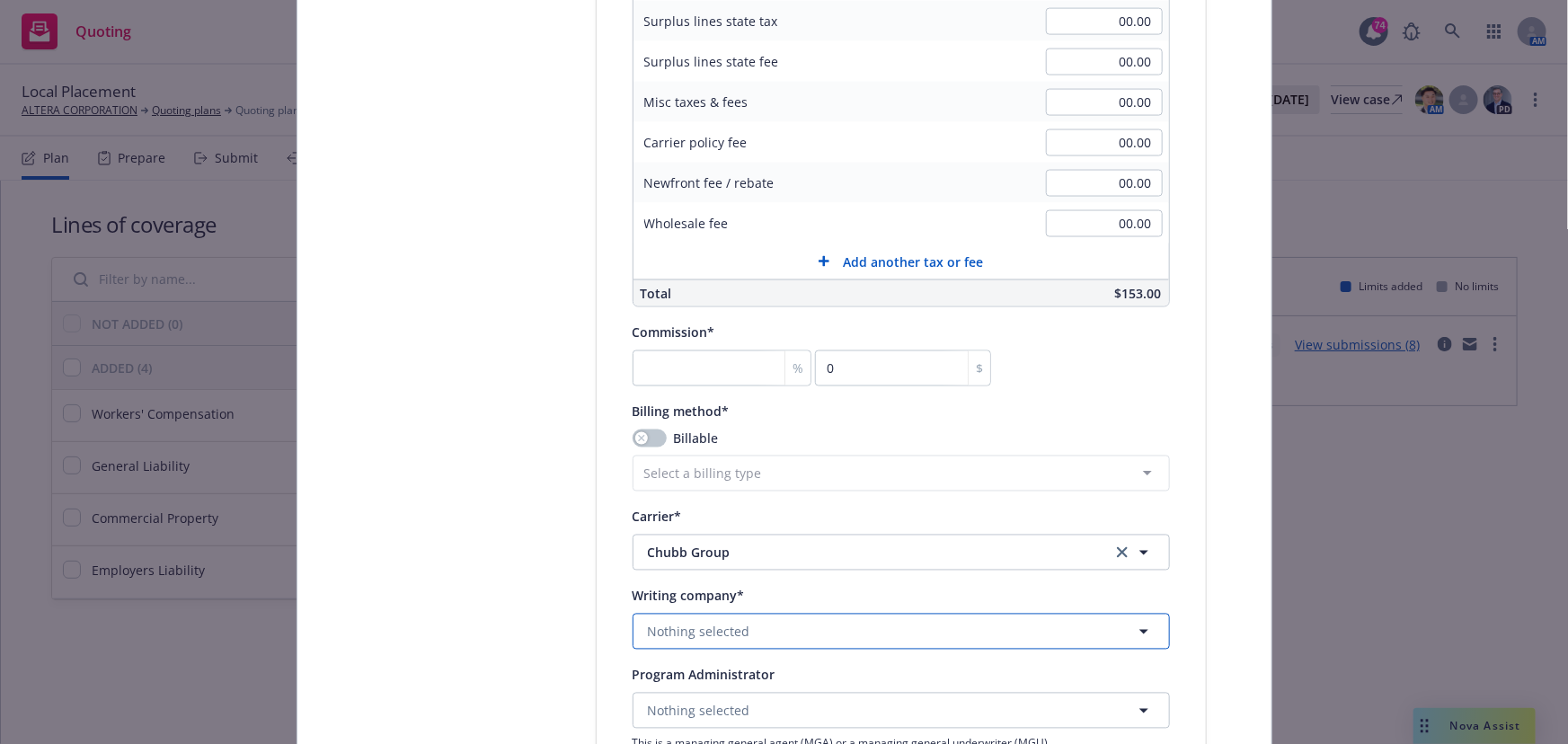
click at [701, 619] on button "Nothing selected" at bounding box center [901, 632] width 537 height 36
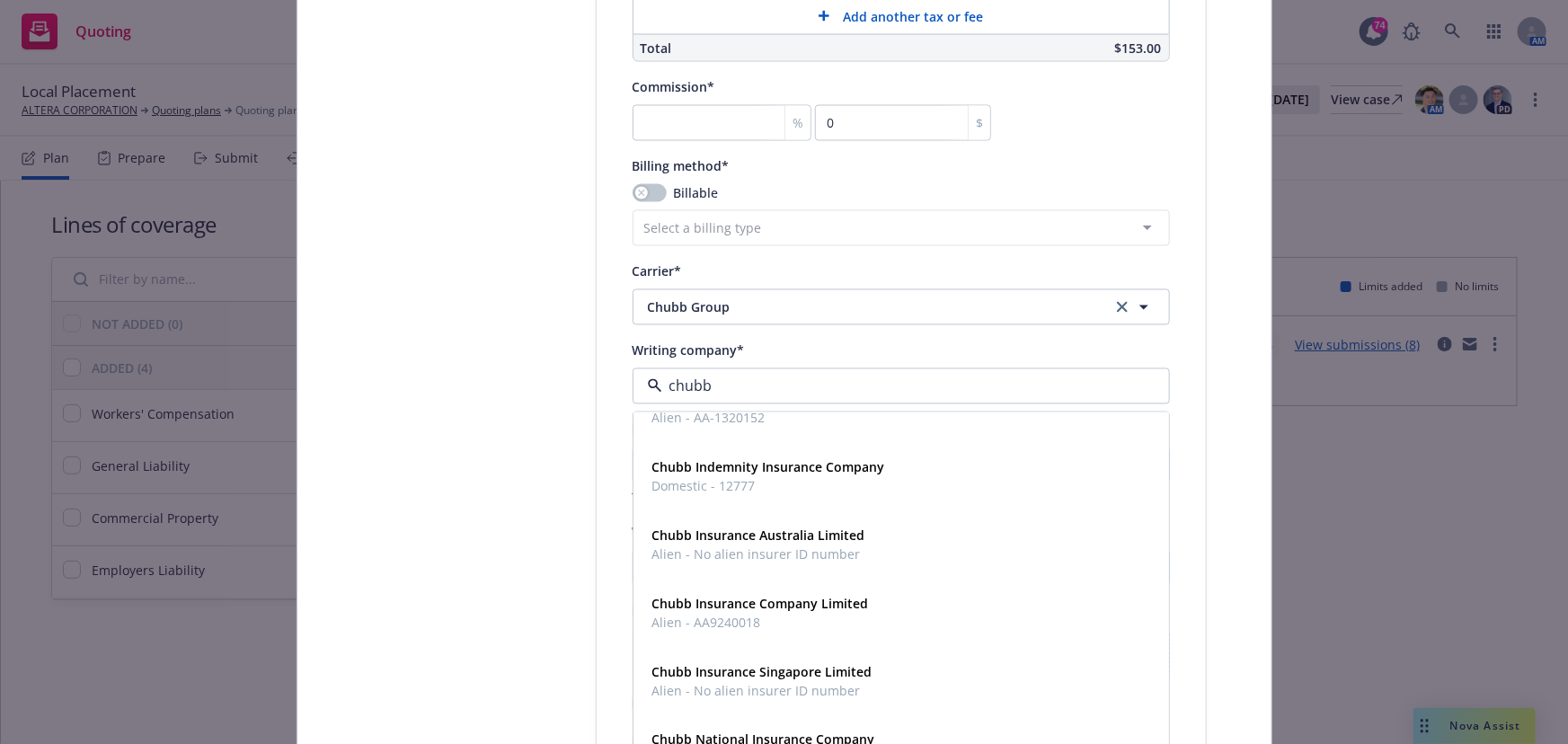
scroll to position [245, 0]
click at [691, 611] on span "Chubb Insurance Company Limited" at bounding box center [760, 604] width 216 height 19
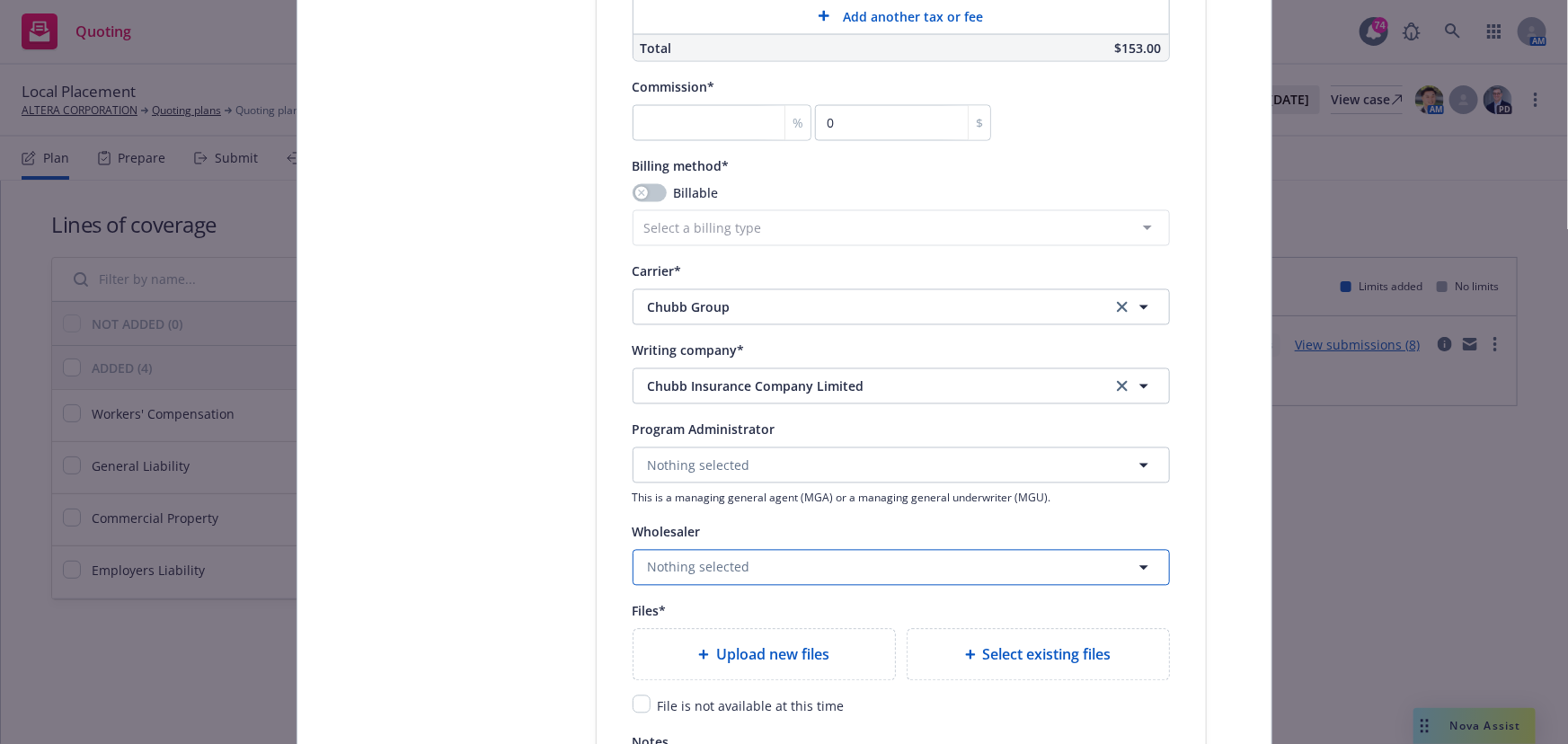
click at [672, 563] on span "Nothing selected" at bounding box center [699, 568] width 103 height 19
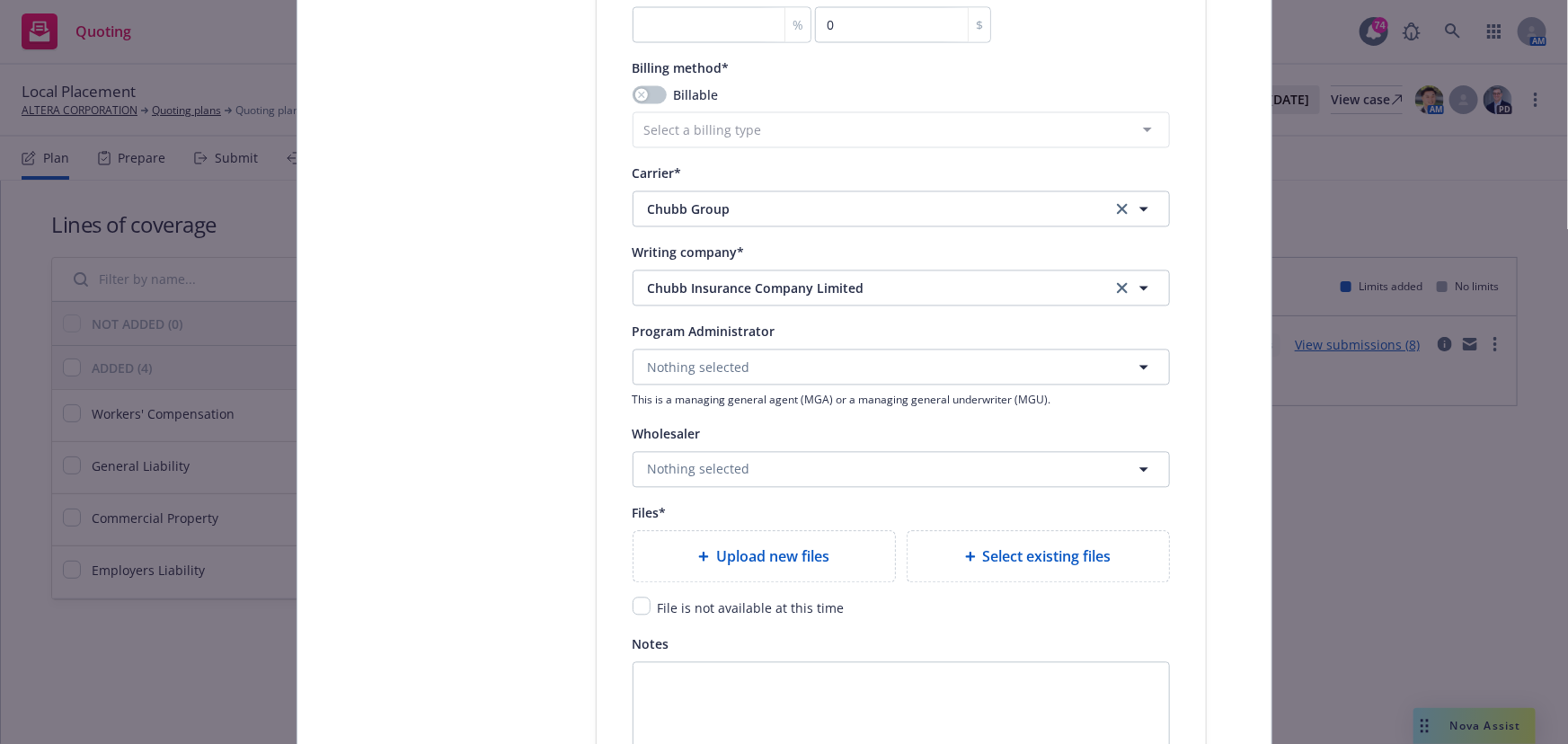
scroll to position [1879, 0]
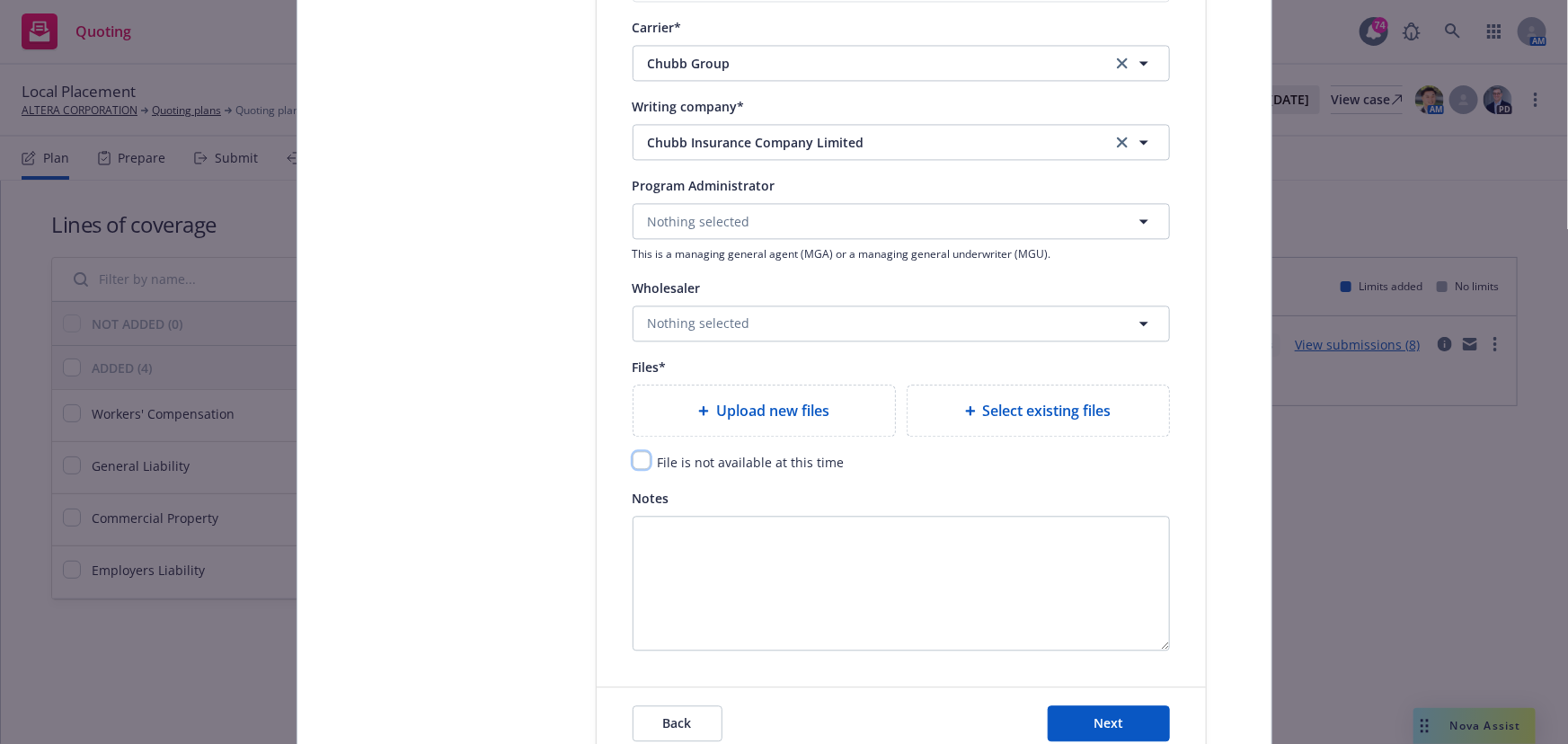
click at [642, 461] on input "checkbox" at bounding box center [641, 460] width 18 height 18
click at [1150, 722] on button "Next" at bounding box center [1109, 724] width 122 height 36
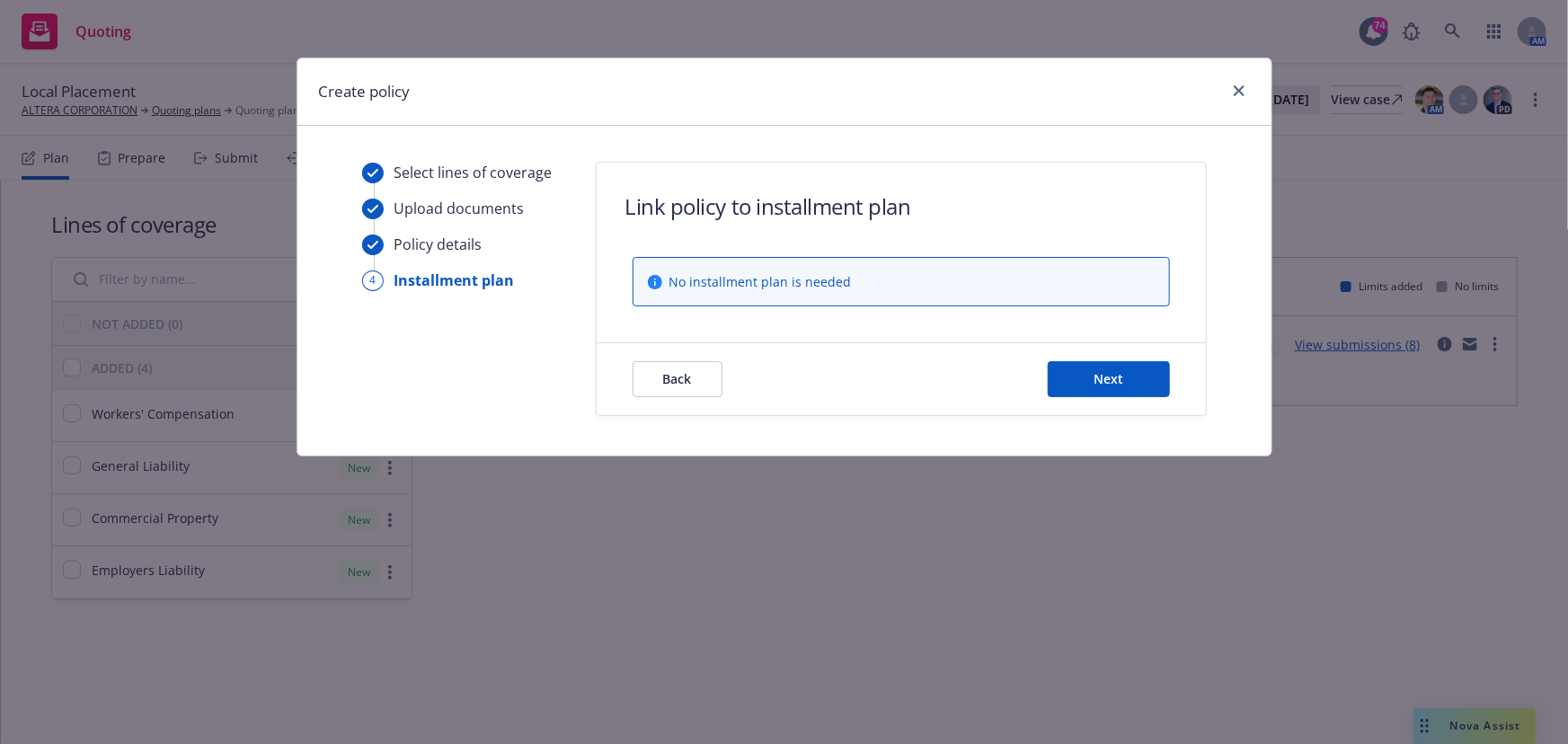
scroll to position [0, 0]
click at [1087, 378] on button "Next" at bounding box center [1109, 379] width 122 height 36
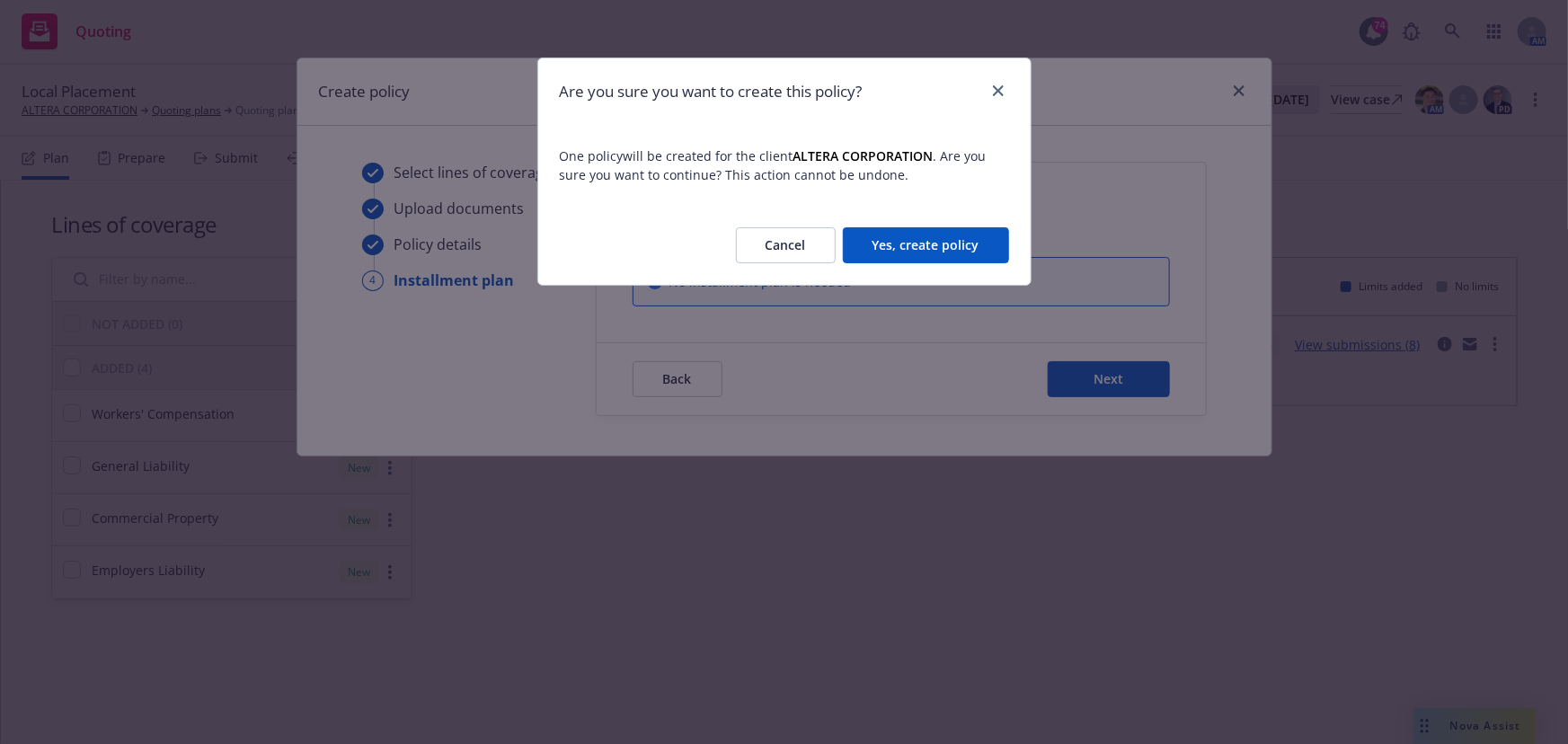
click at [931, 246] on button "Yes, create policy" at bounding box center [926, 246] width 167 height 36
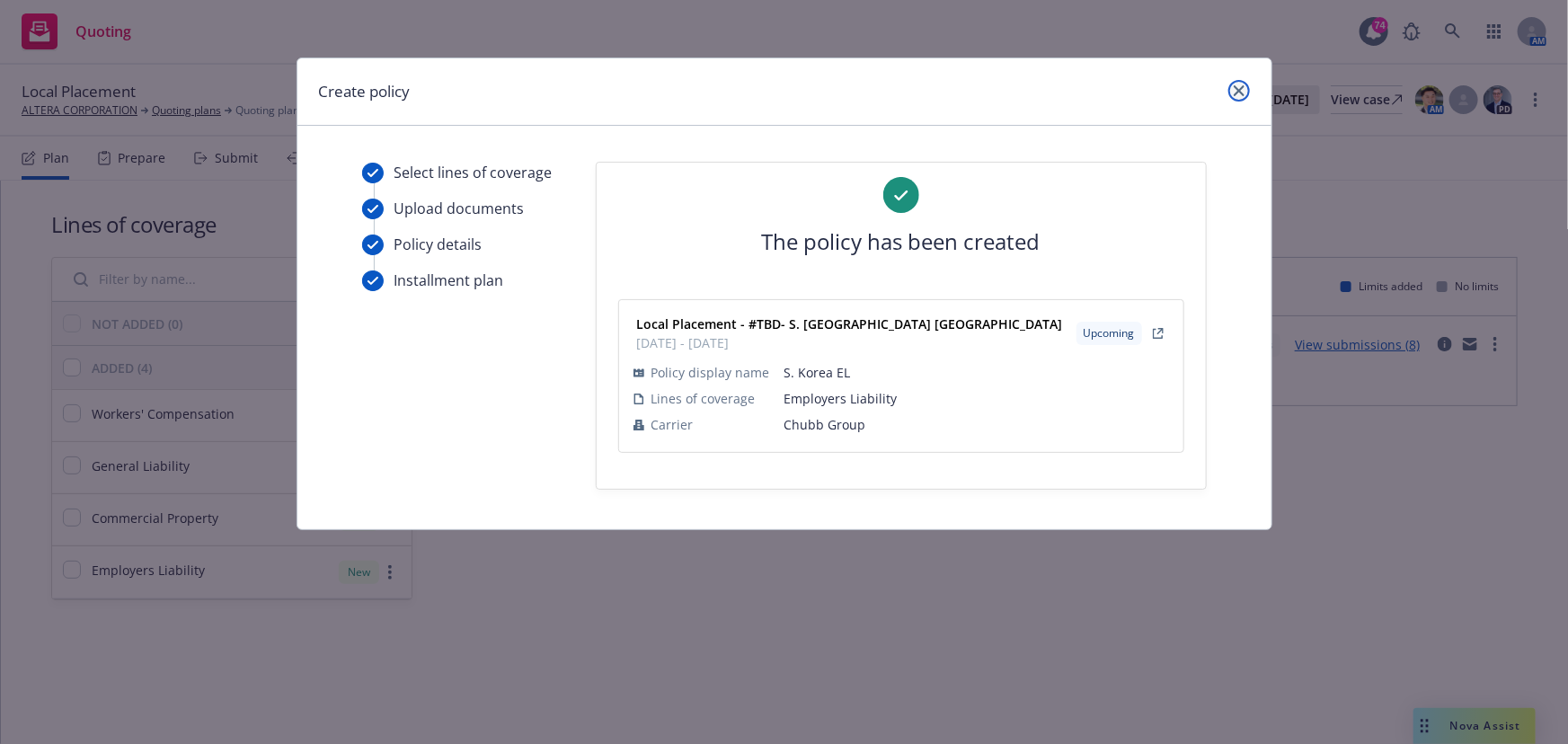
click at [1245, 92] on link "close" at bounding box center [1239, 90] width 22 height 22
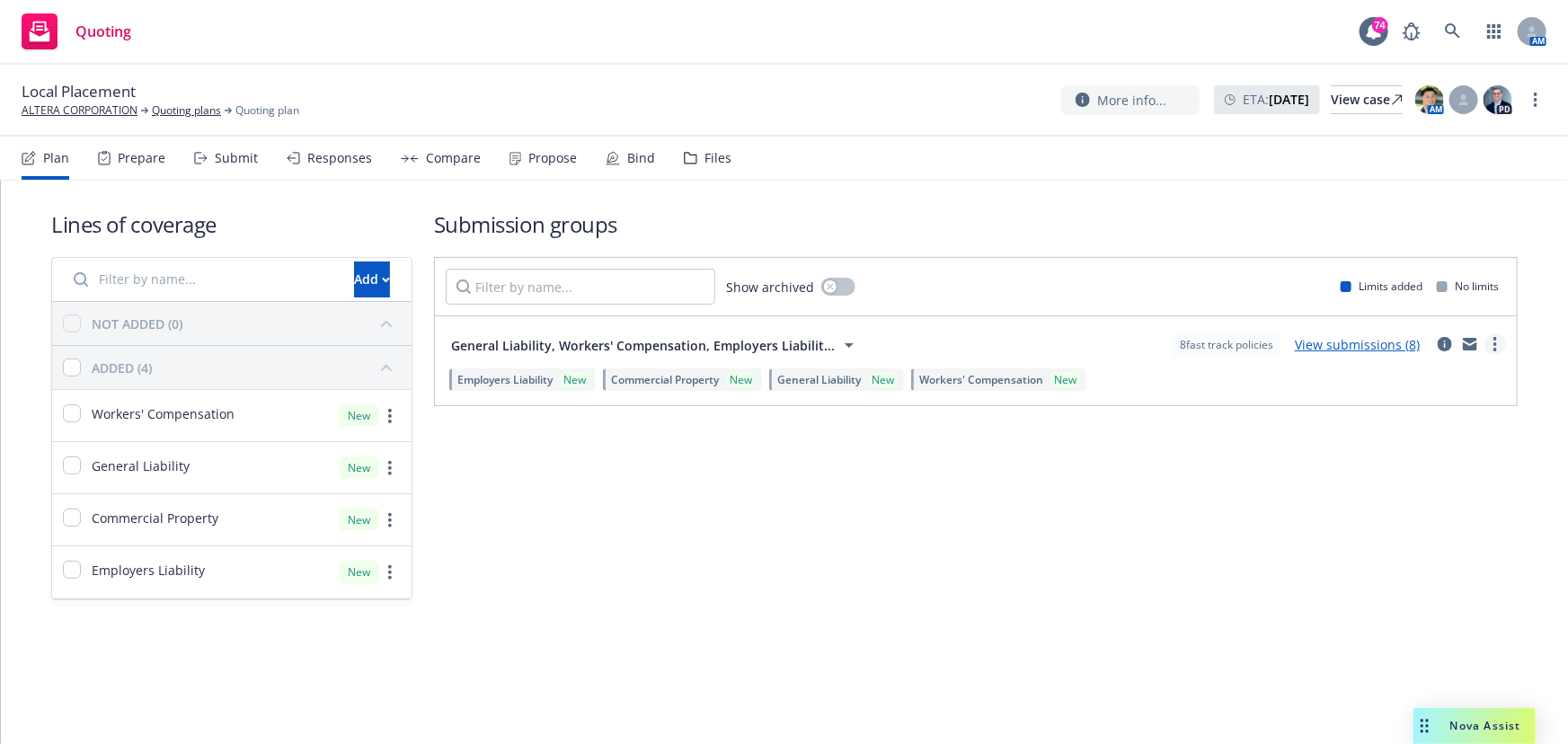
click at [1490, 344] on link "more" at bounding box center [1495, 344] width 22 height 22
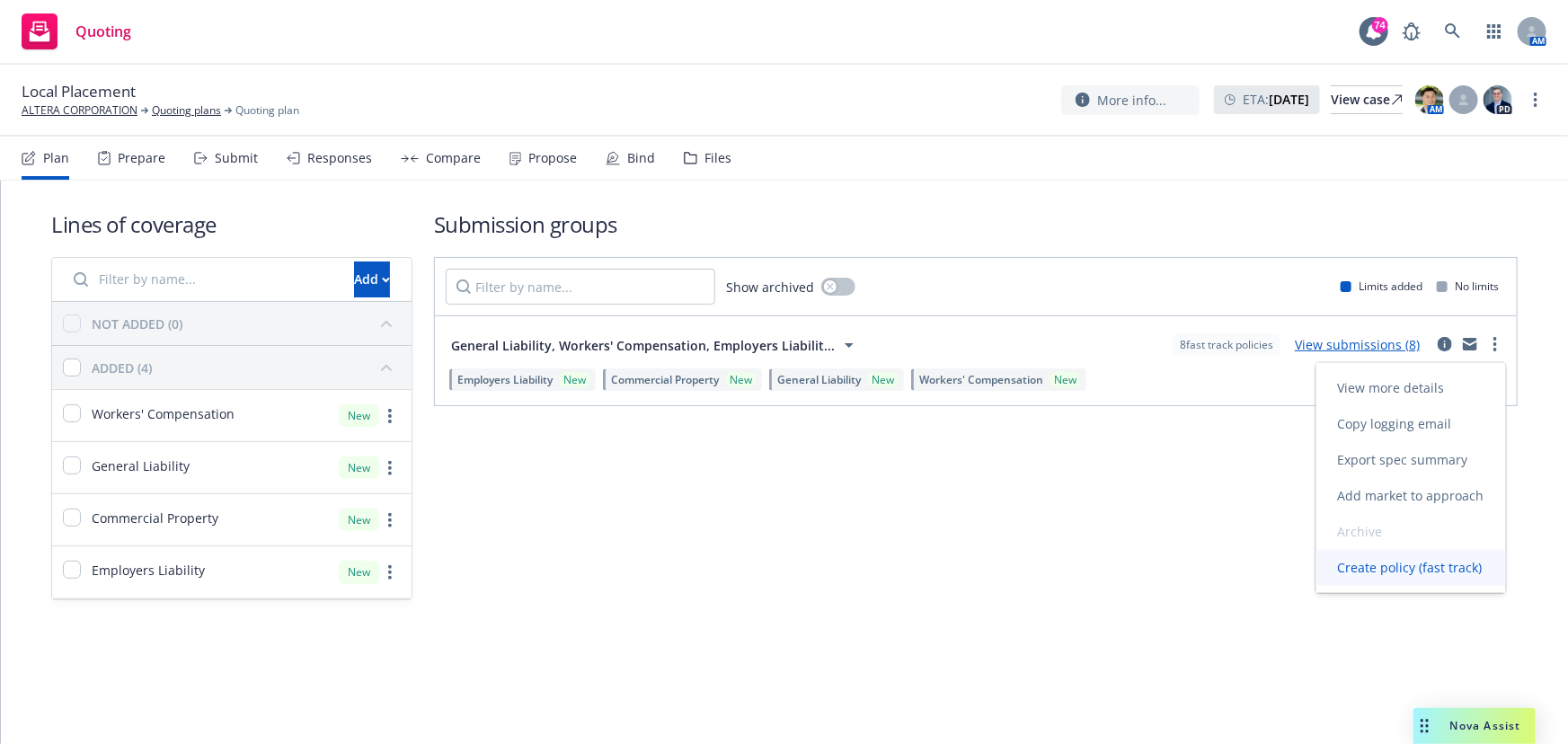
click at [1397, 566] on span "Create policy (fast track)" at bounding box center [1410, 568] width 188 height 17
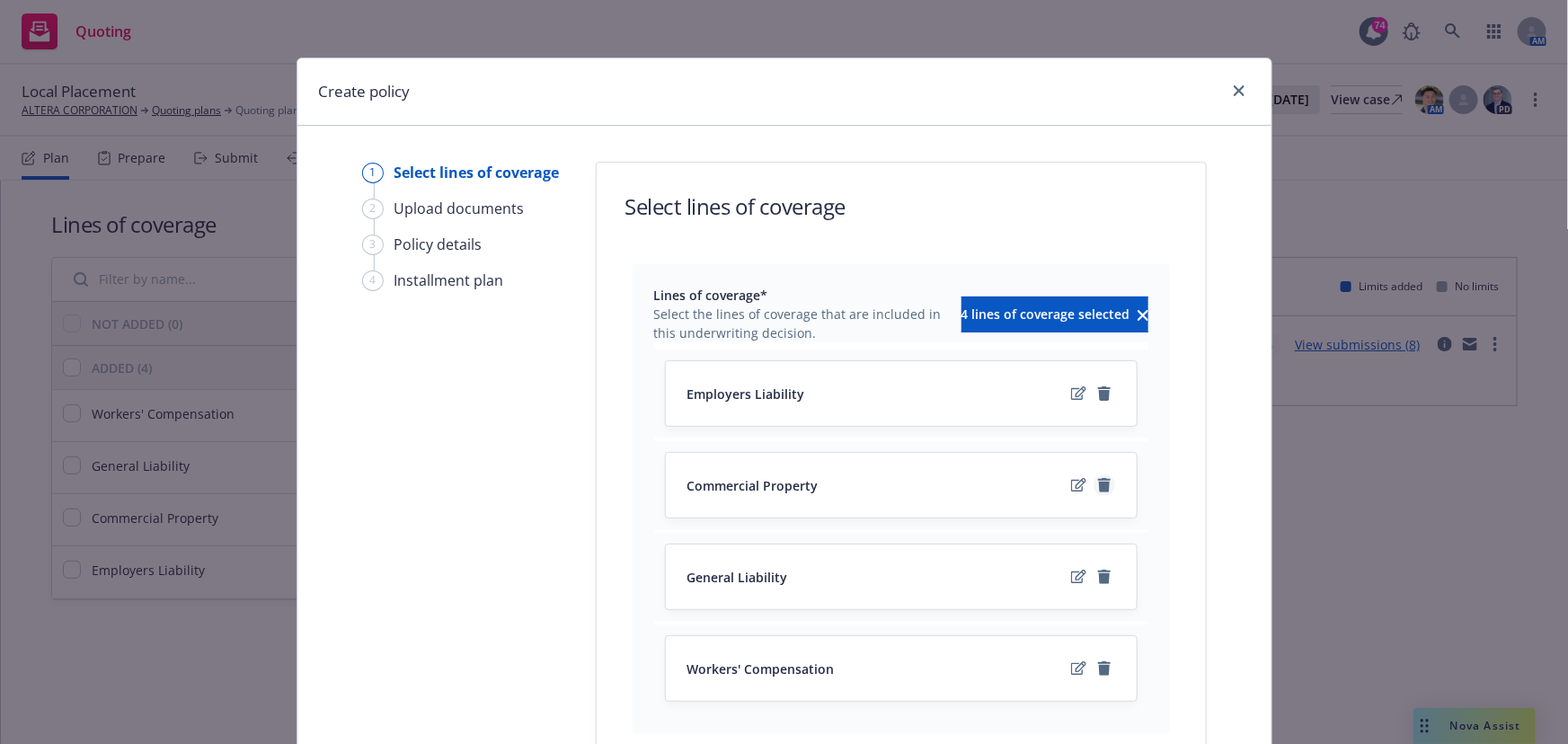
click at [1098, 485] on icon "remove" at bounding box center [1104, 485] width 12 height 14
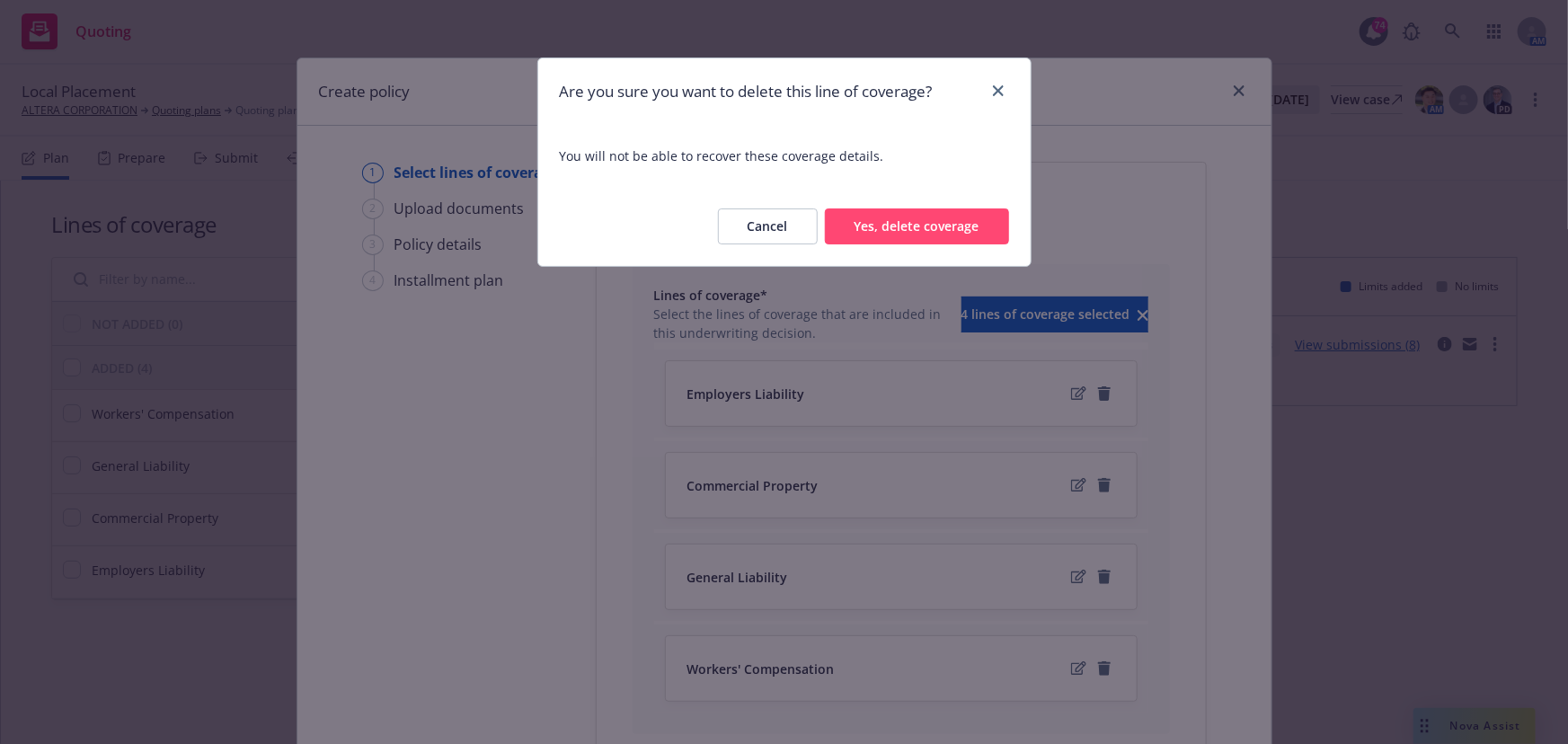
click at [930, 236] on button "Yes, delete coverage" at bounding box center [916, 227] width 184 height 36
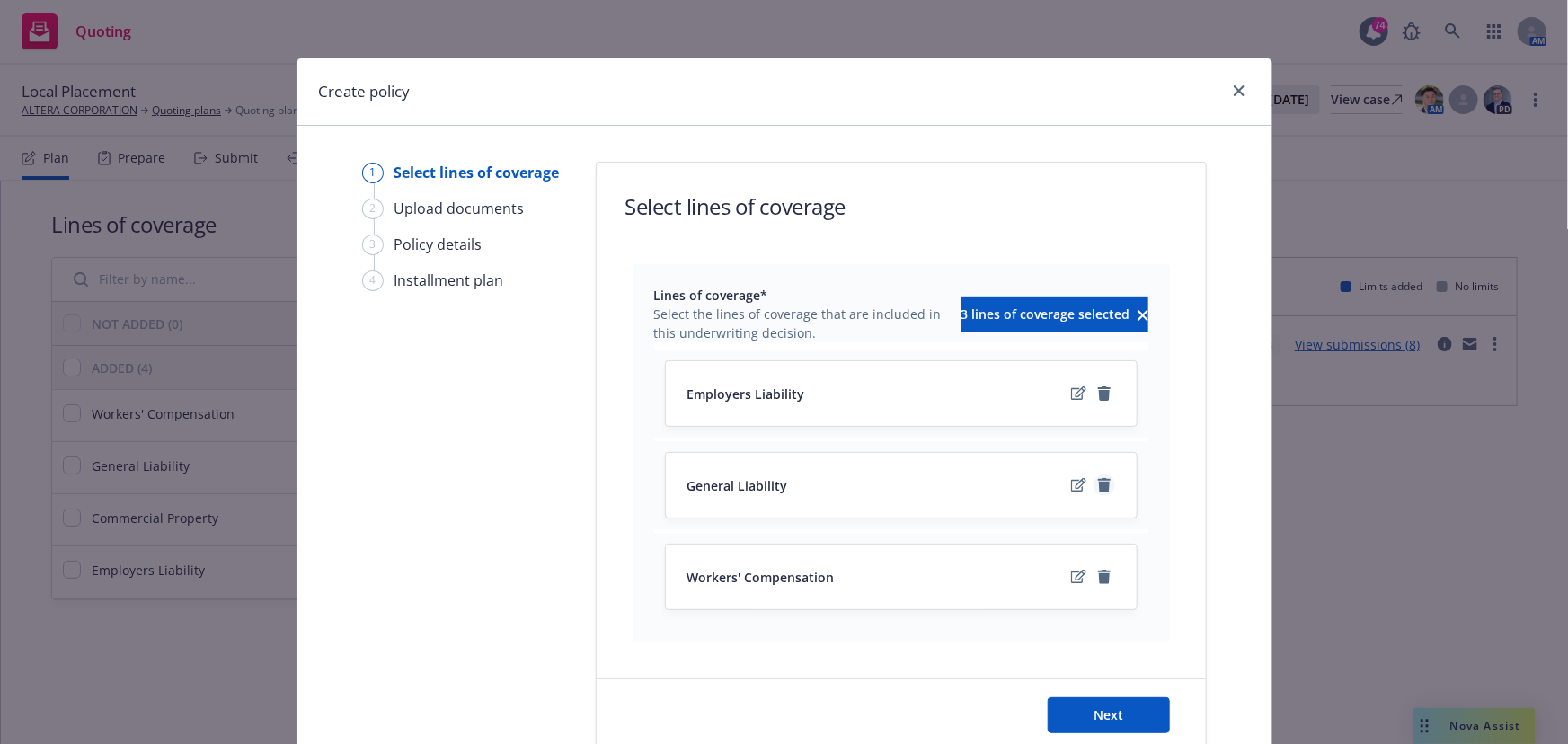
click at [1100, 484] on icon "remove" at bounding box center [1104, 485] width 12 height 14
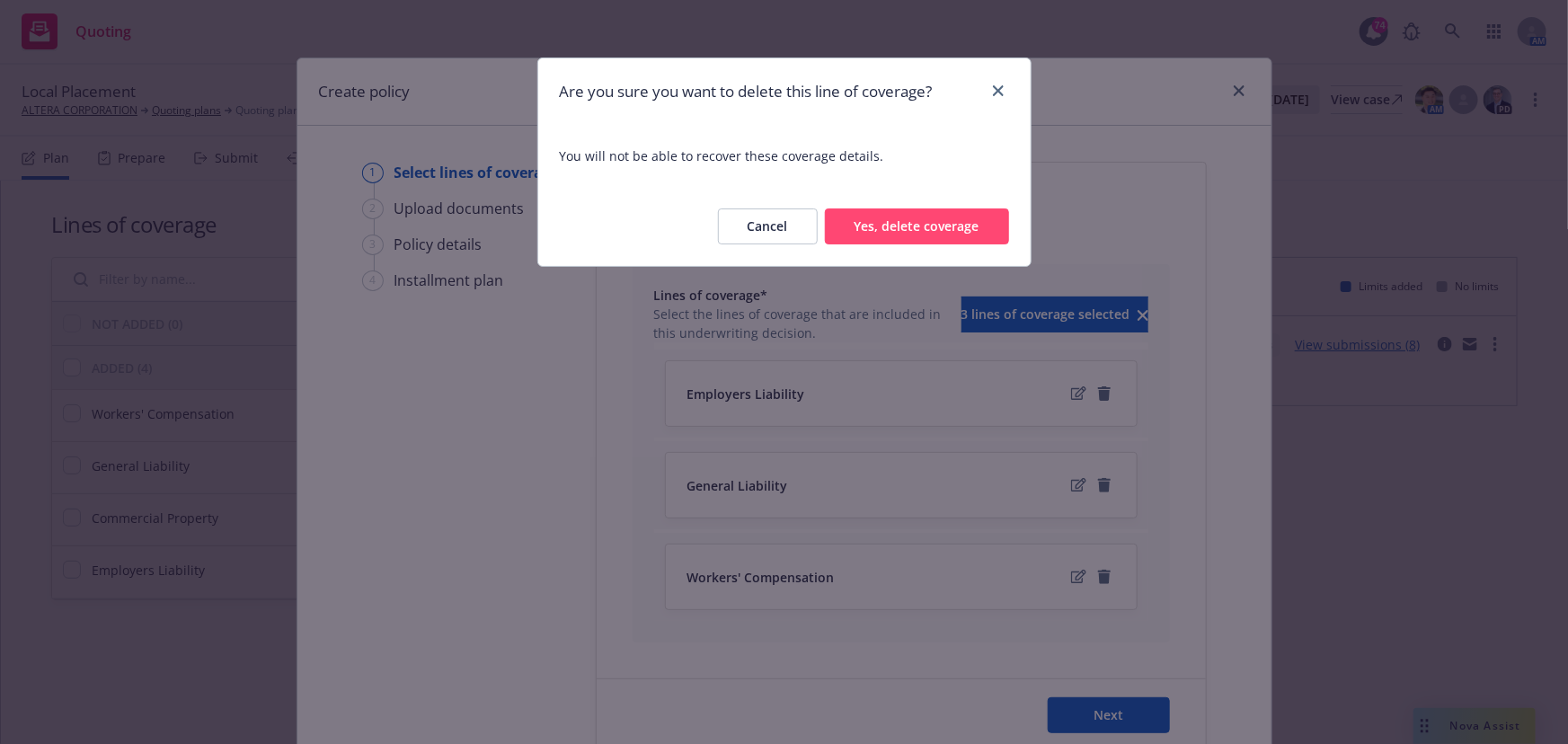
click at [946, 245] on div "Cancel Yes, delete coverage" at bounding box center [784, 226] width 493 height 79
click at [971, 206] on div "Cancel Yes, delete coverage" at bounding box center [784, 226] width 493 height 79
click at [966, 226] on button "Yes, delete coverage" at bounding box center [916, 227] width 184 height 36
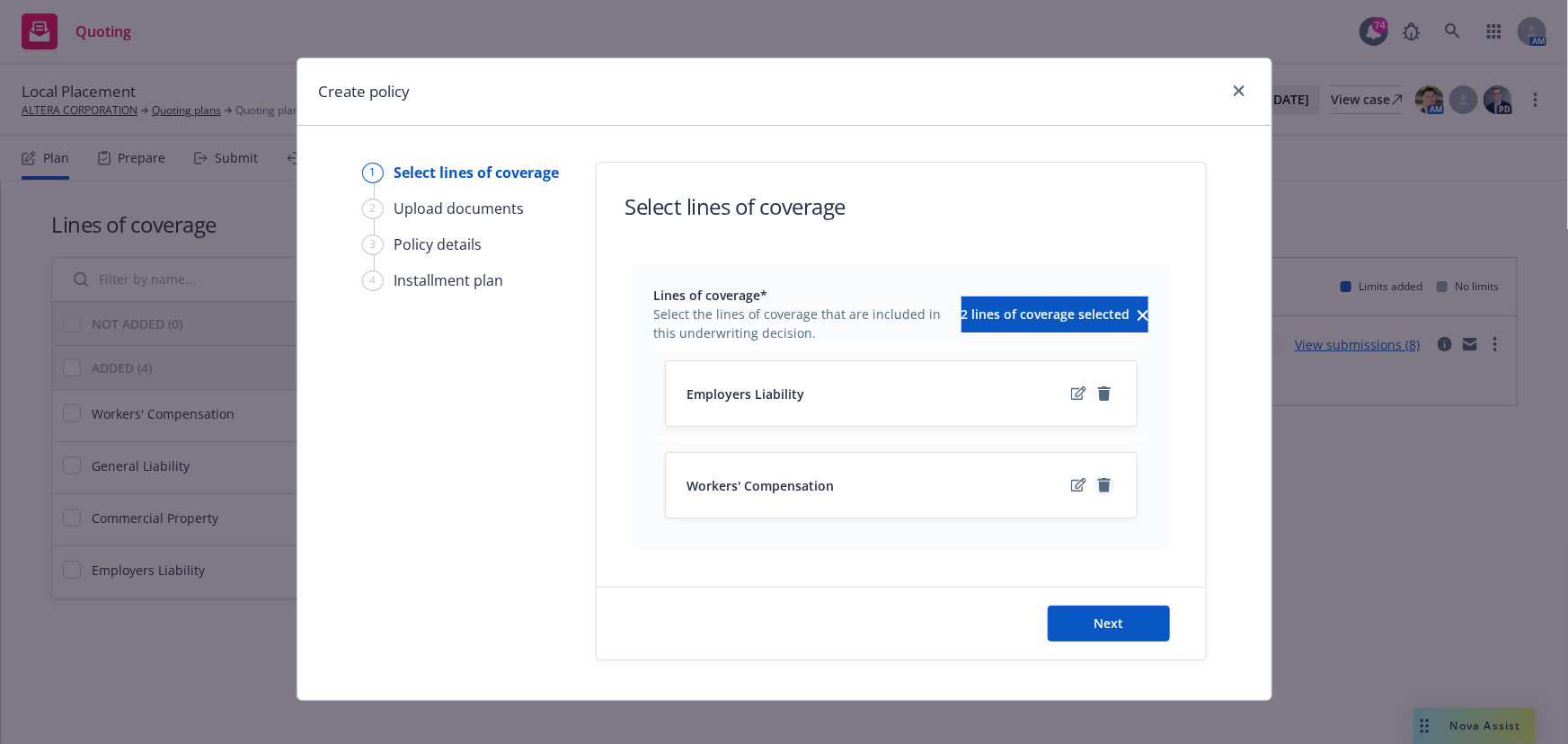
click at [1097, 484] on icon "remove" at bounding box center [1104, 485] width 14 height 14
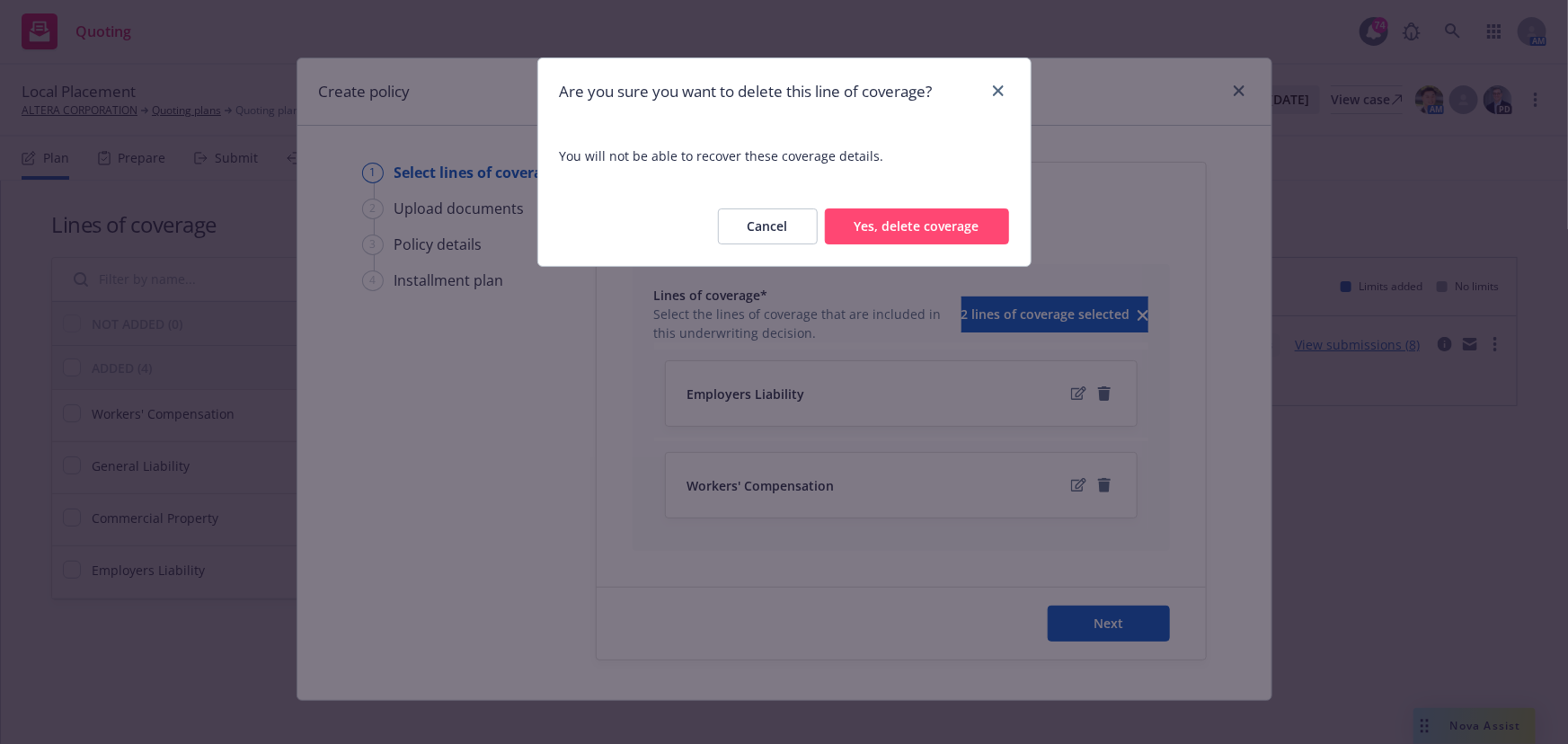
click at [941, 228] on button "Yes, delete coverage" at bounding box center [916, 227] width 184 height 36
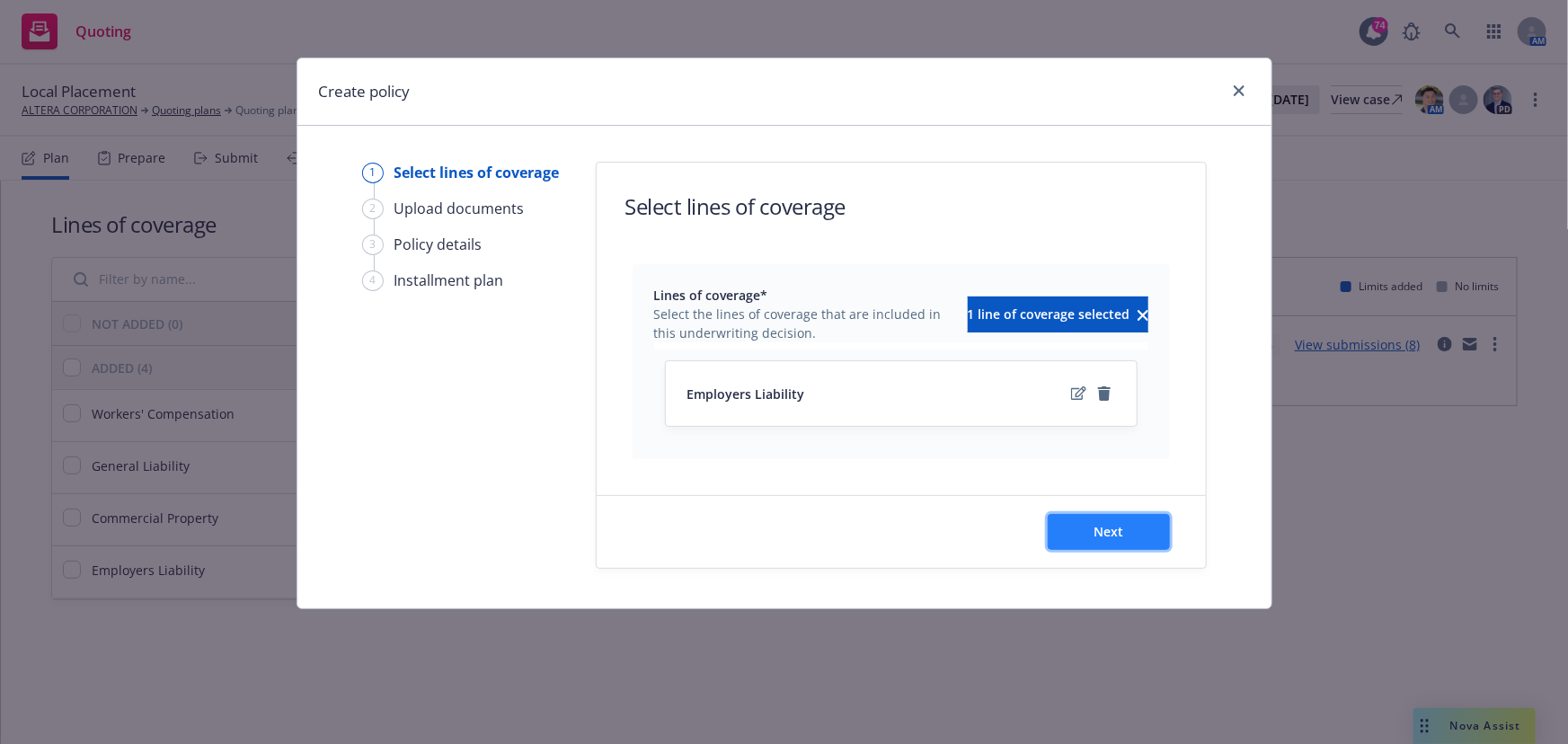
click at [1093, 527] on button "Next" at bounding box center [1109, 533] width 122 height 36
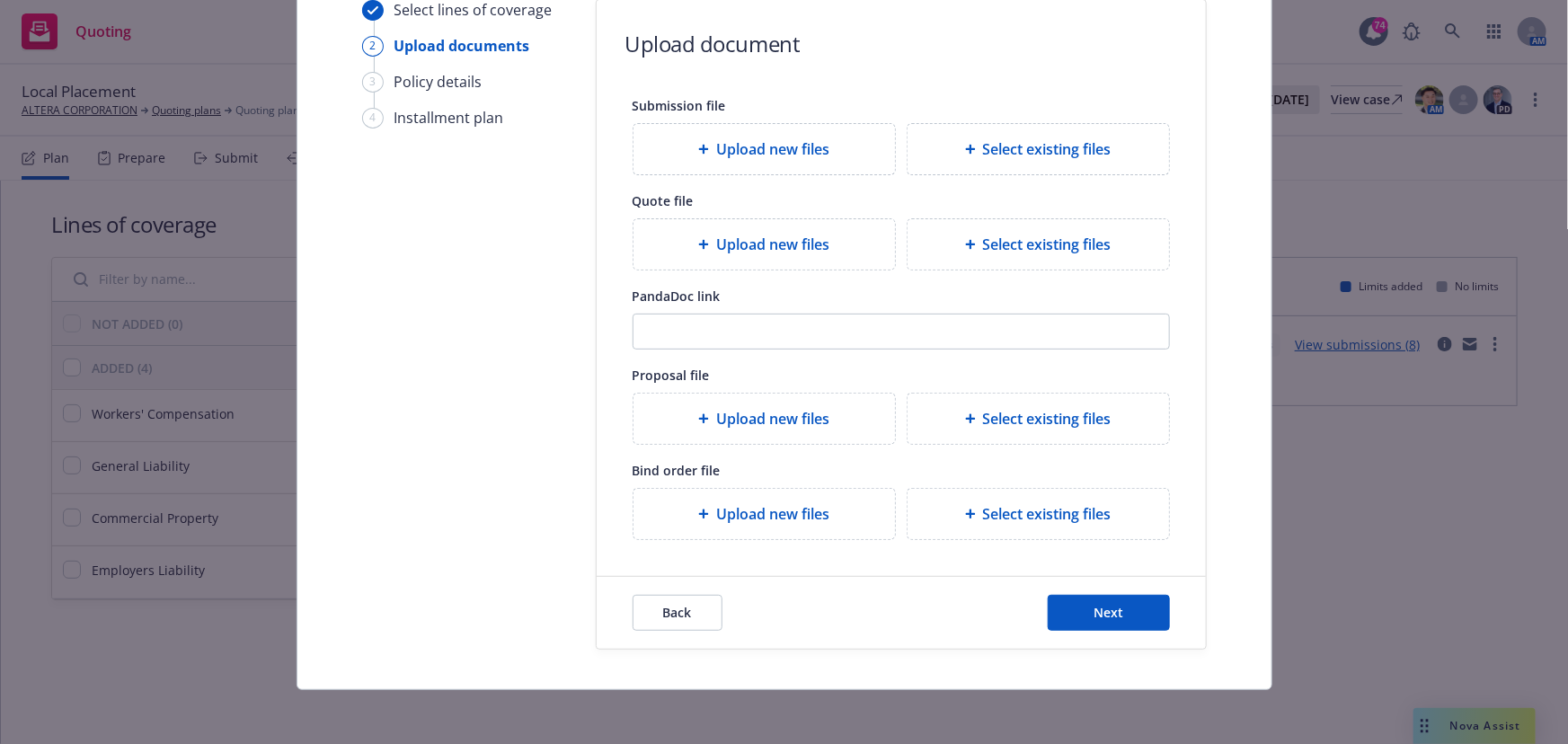
scroll to position [165, 0]
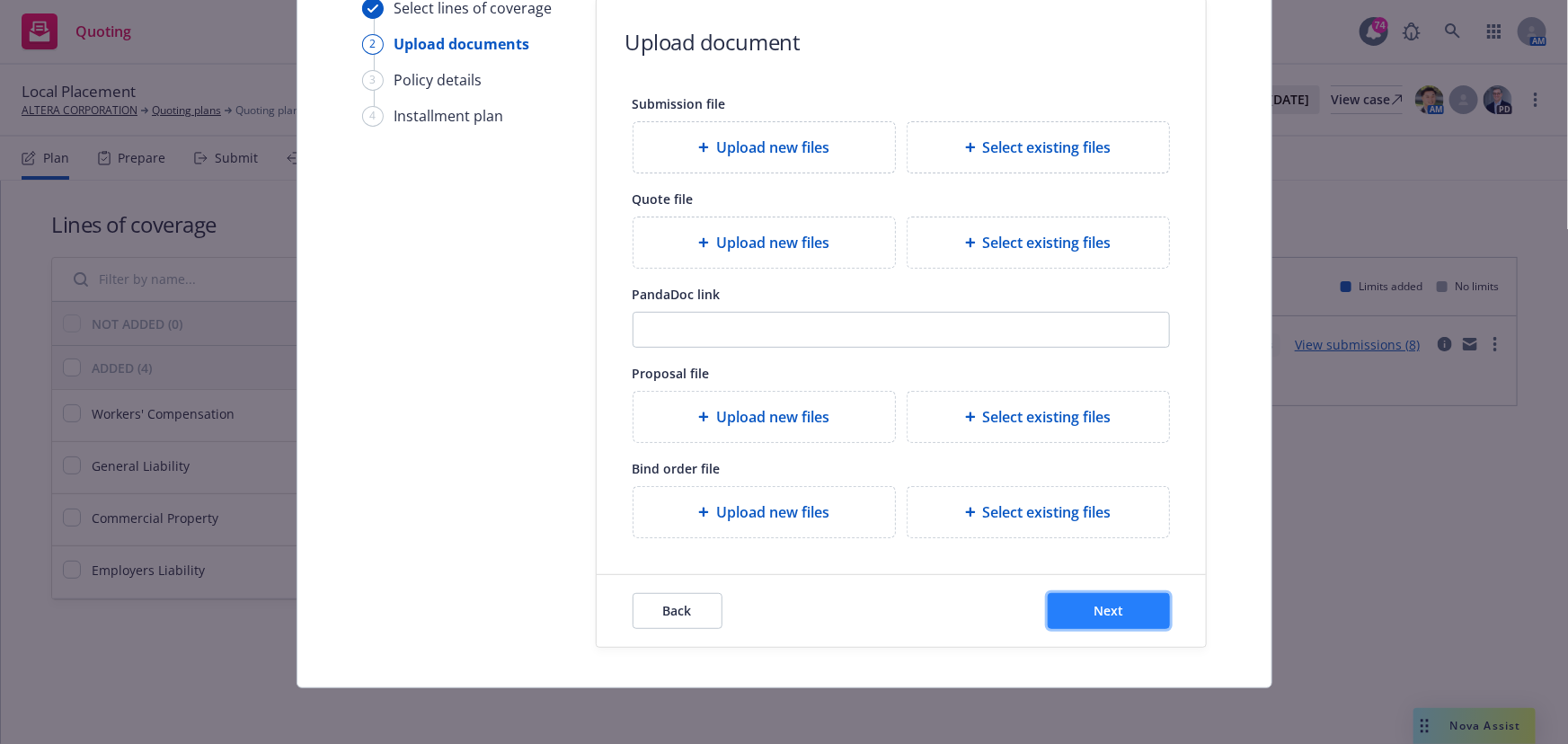
click at [1073, 595] on button "Next" at bounding box center [1109, 612] width 122 height 36
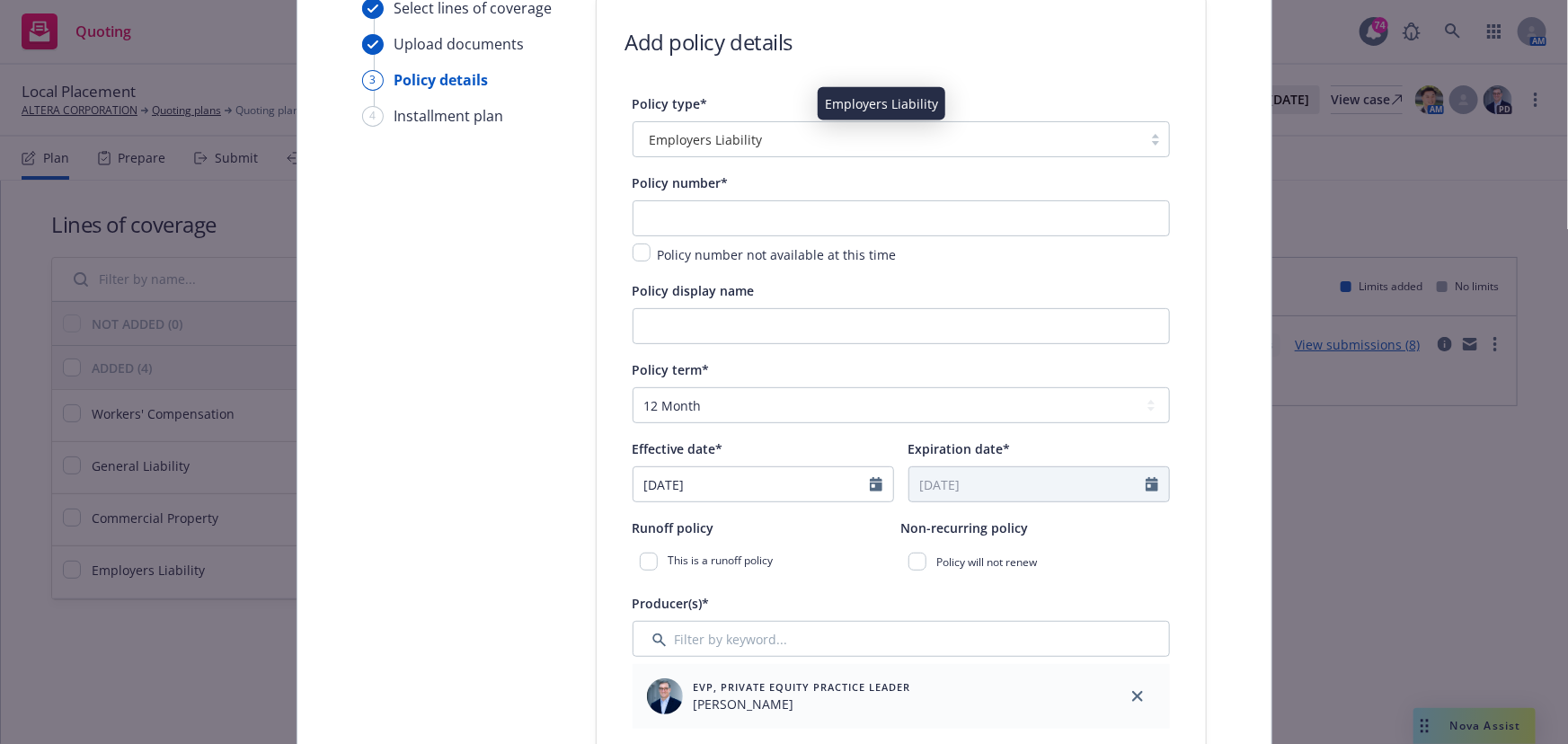
click at [688, 143] on span "Employers Liability" at bounding box center [706, 140] width 113 height 19
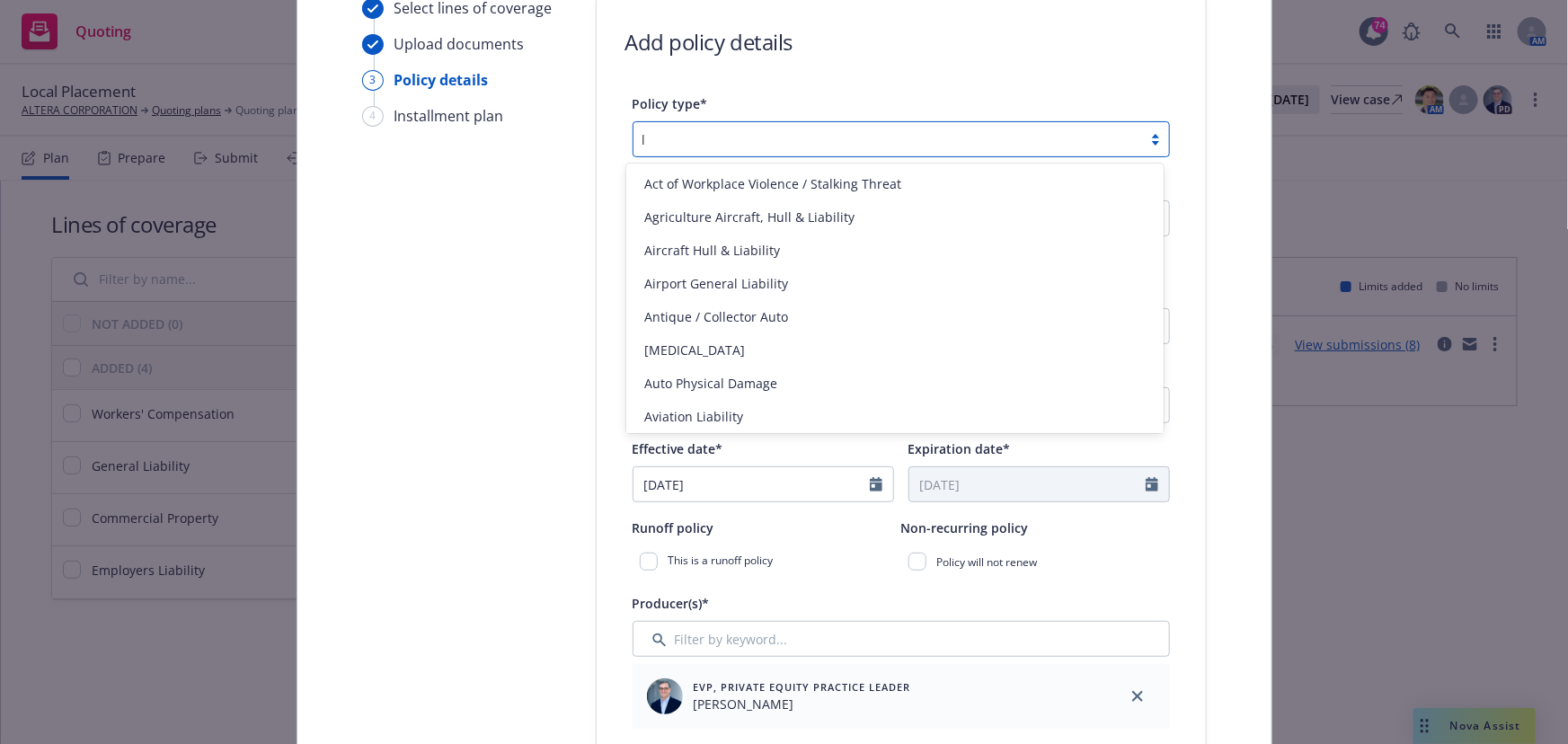
scroll to position [0, 0]
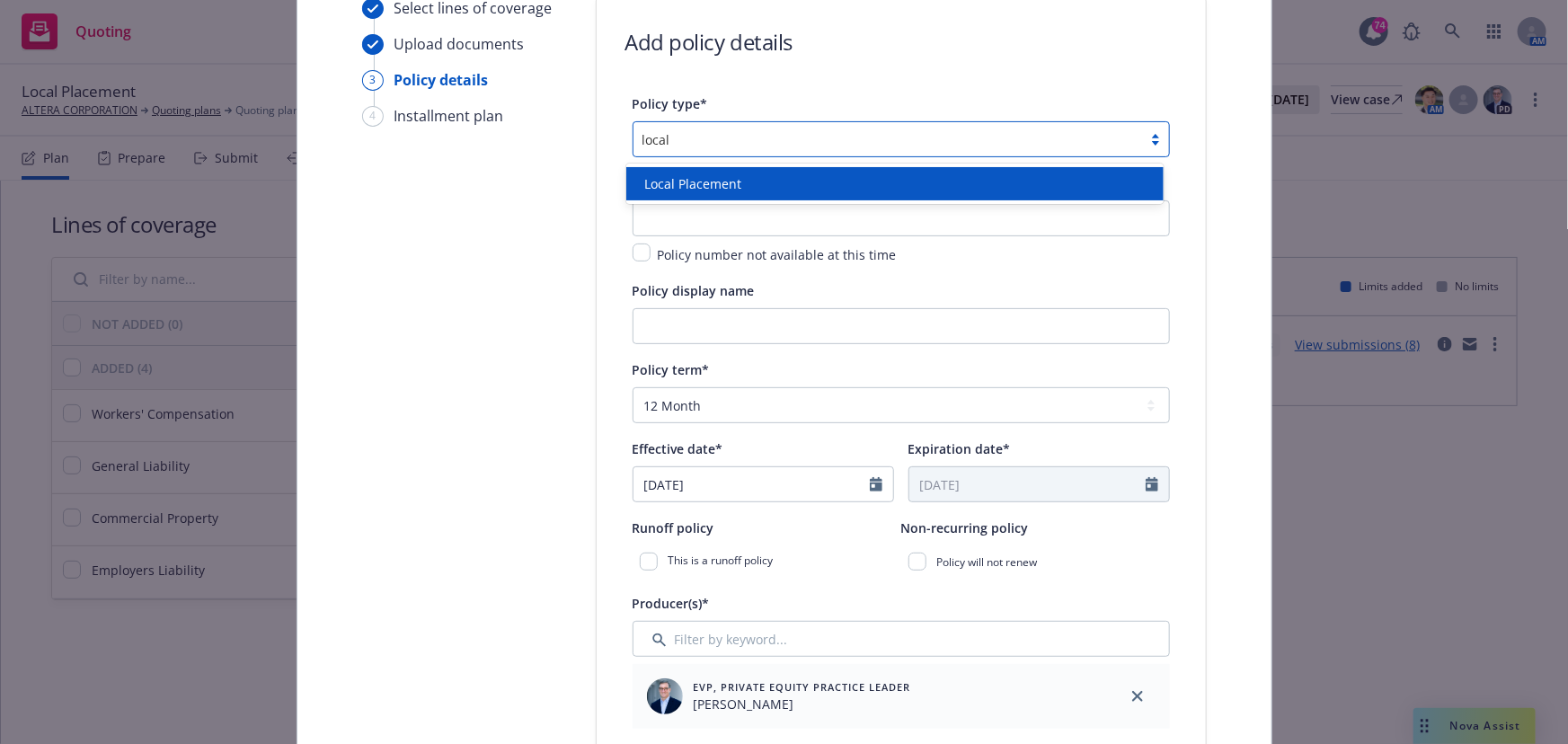
click at [688, 170] on div "Local Placement" at bounding box center [895, 183] width 537 height 33
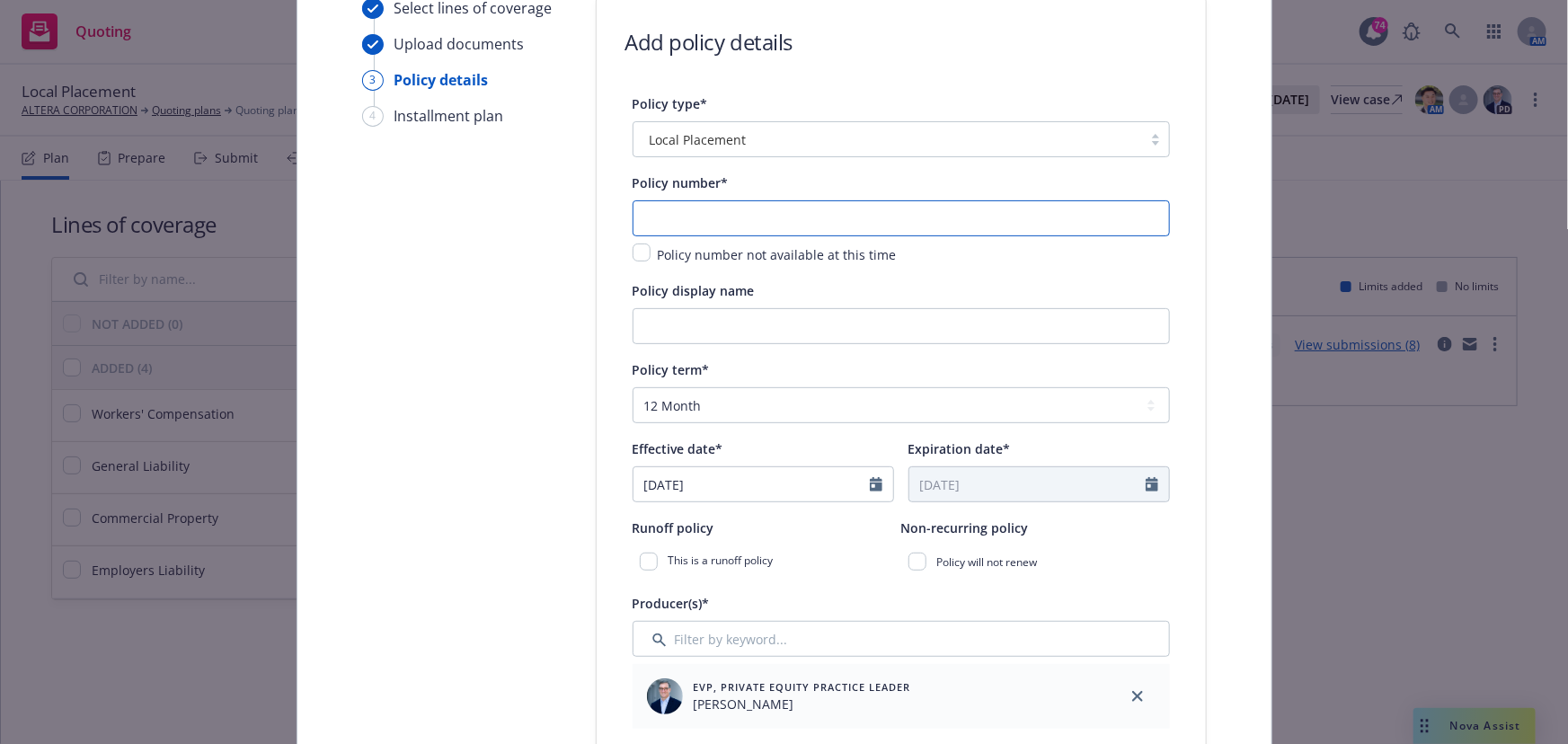
click at [675, 206] on input "text" at bounding box center [901, 218] width 537 height 36
click at [650, 403] on select "Select policy term 12 Month 6 Month 4 Month 3 Month 2 Month 1 Month 36 Month (3…" at bounding box center [901, 406] width 537 height 36
click at [633, 388] on select "Select policy term 12 Month 6 Month 4 Month 3 Month 2 Month 1 Month 36 Month (3…" at bounding box center [901, 406] width 537 height 36
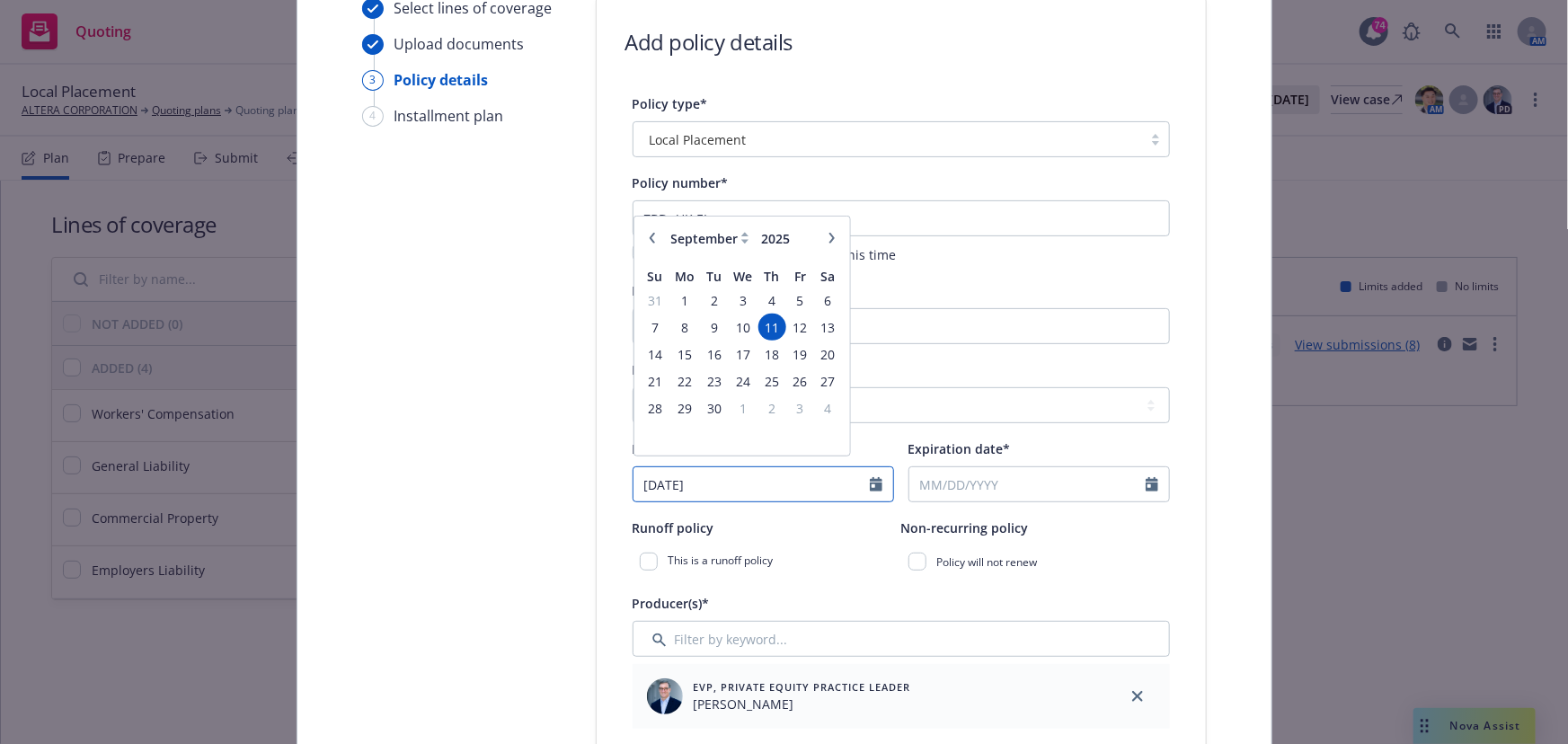
click at [688, 496] on input "09/11/2025" at bounding box center [752, 485] width 236 height 34
click at [794, 341] on span "12" at bounding box center [799, 335] width 24 height 23
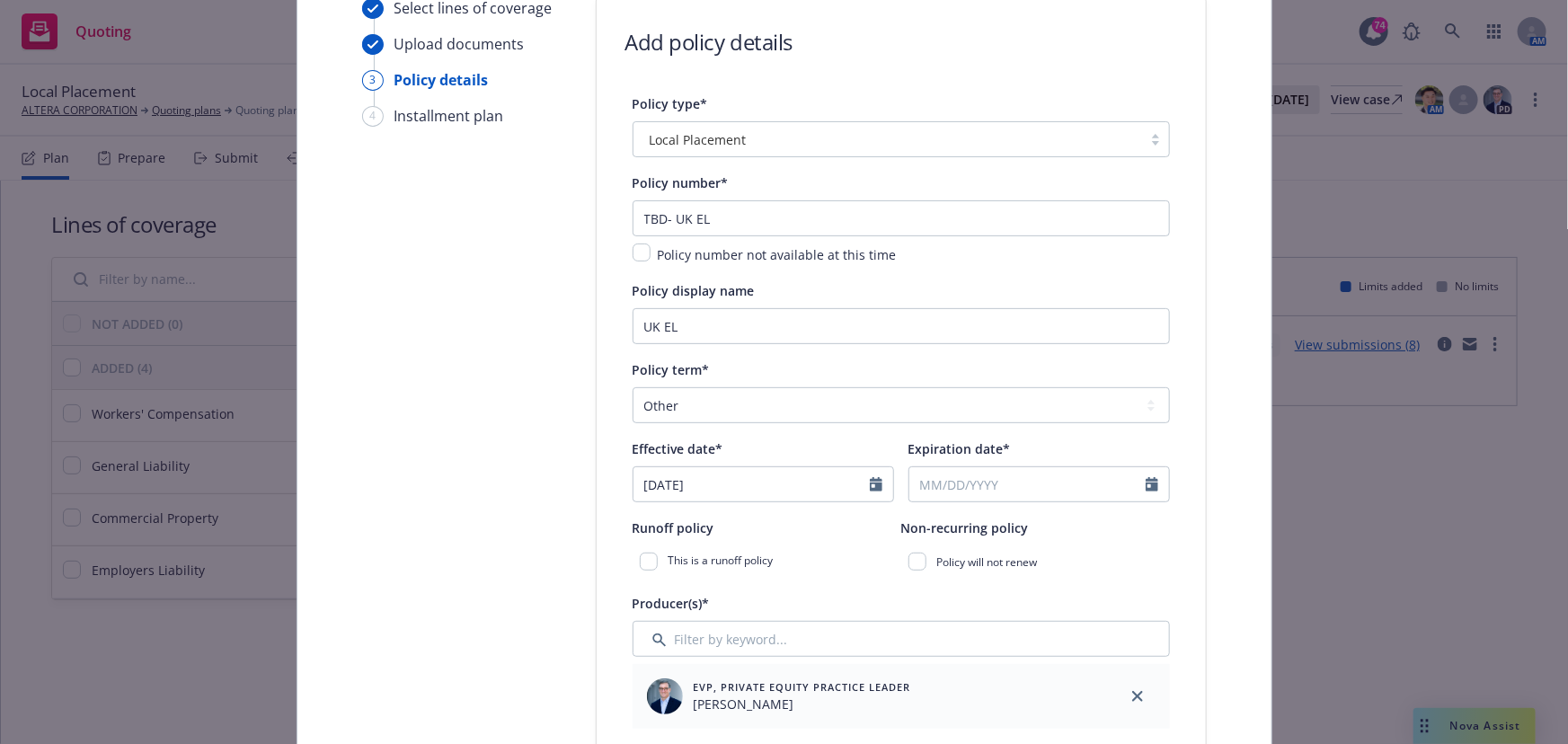
drag, startPoint x: 942, startPoint y: 503, endPoint x: 944, endPoint y: 493, distance: 10.2
click at [941, 485] on input "Expiration date*" at bounding box center [1028, 485] width 236 height 34
click at [1092, 547] on div "Policy will not renew" at bounding box center [1035, 562] width 269 height 32
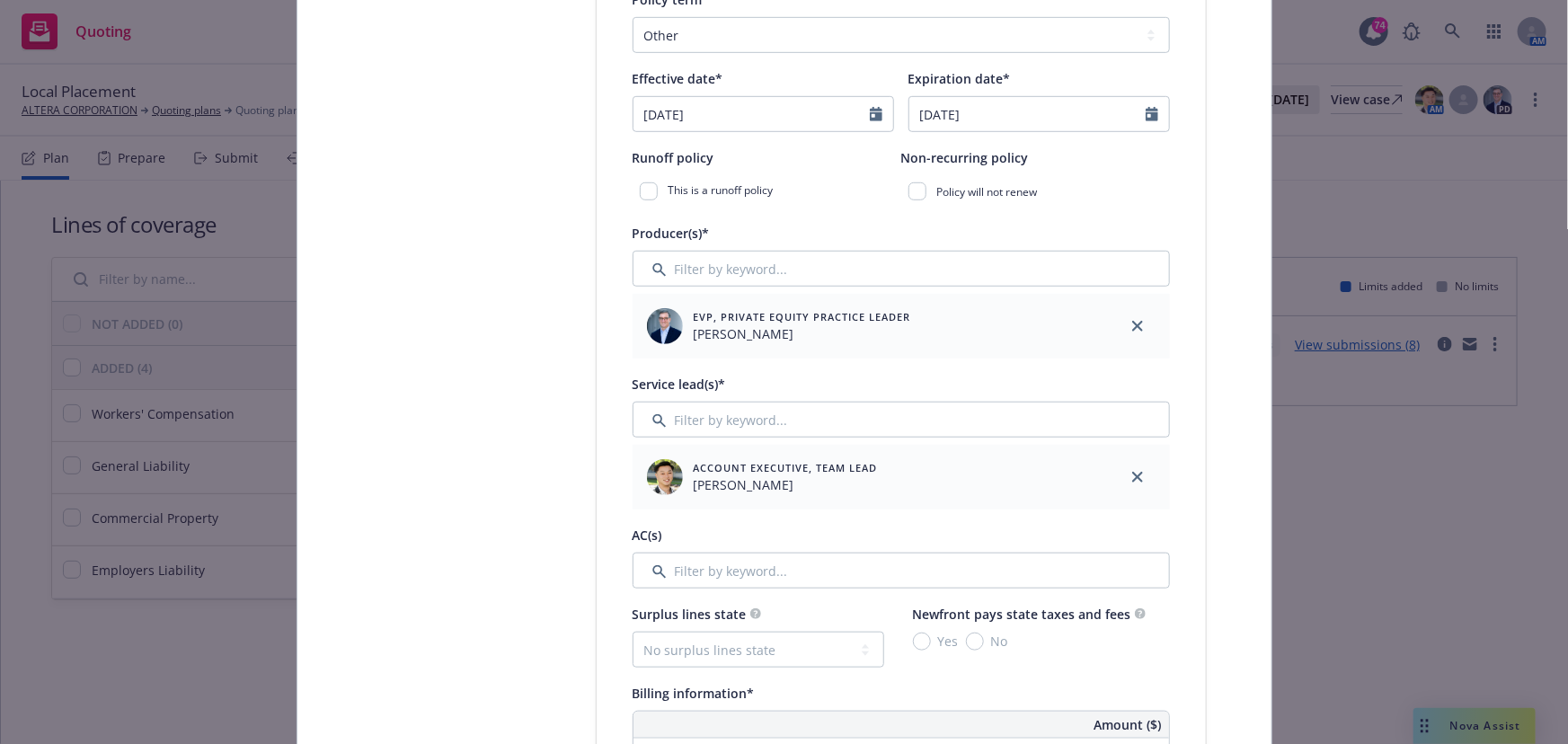
scroll to position [573, 0]
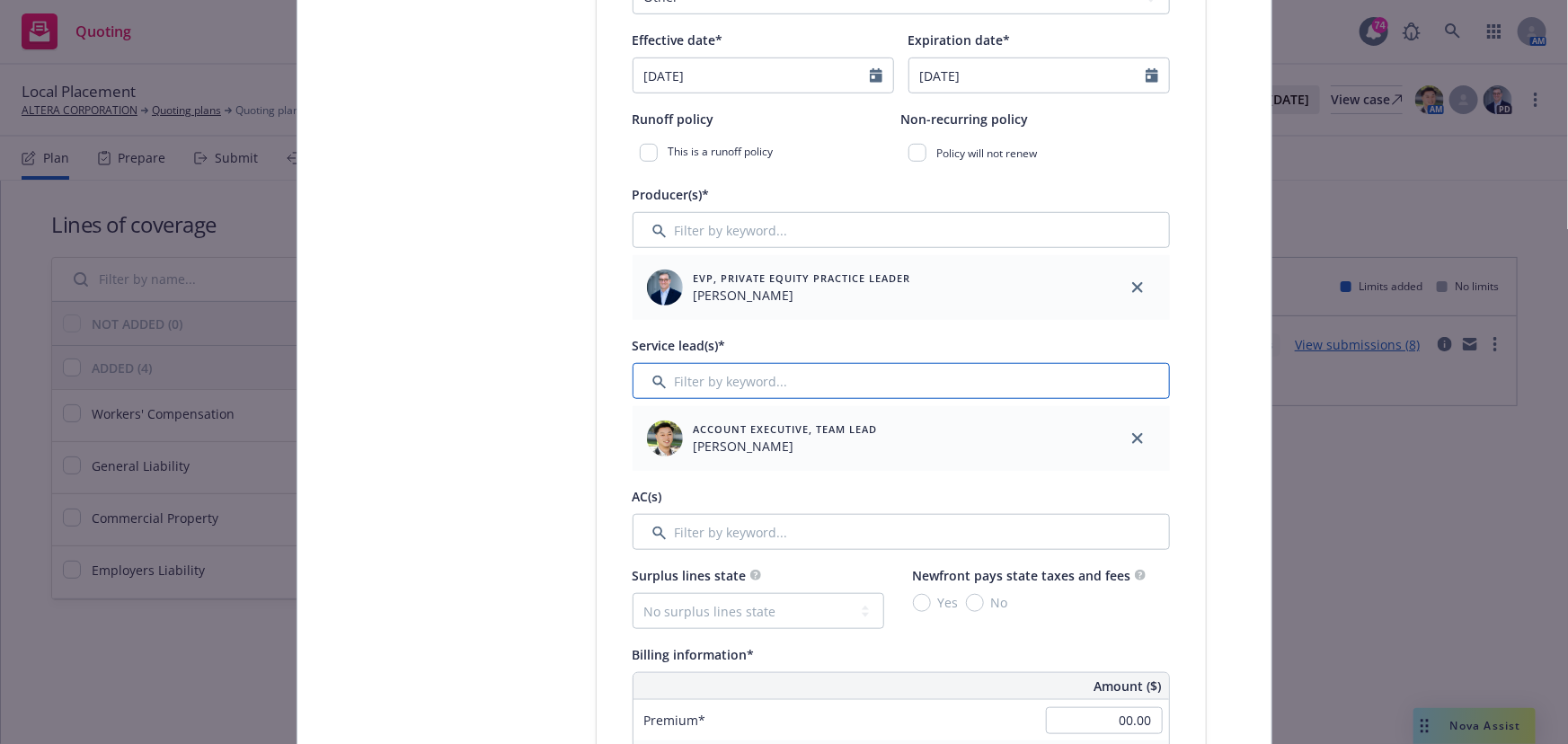
click at [719, 394] on input "Filter by keyword..." at bounding box center [901, 381] width 537 height 36
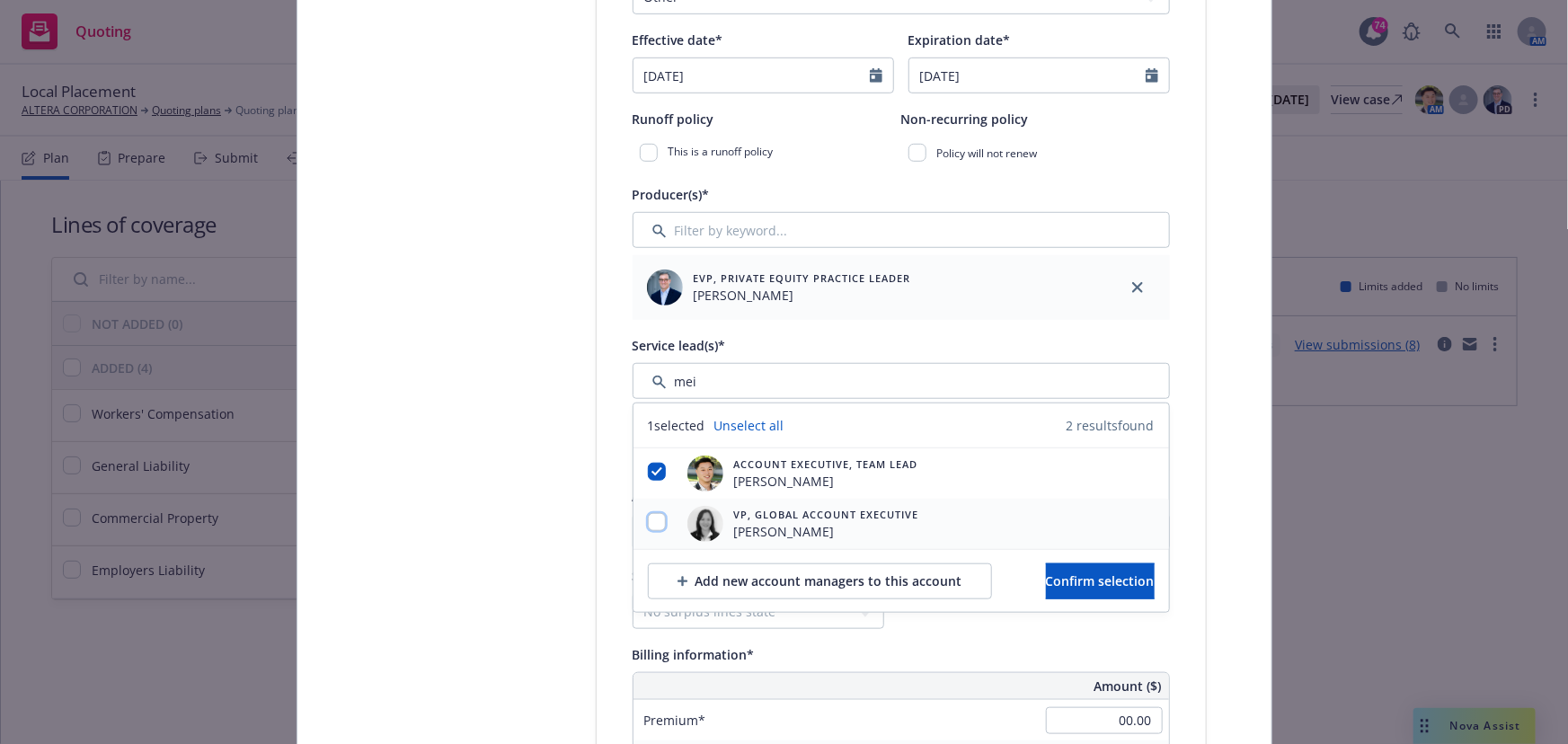
click at [650, 517] on input "checkbox" at bounding box center [656, 522] width 18 height 18
click at [1071, 578] on span "Confirm selection" at bounding box center [1100, 581] width 109 height 17
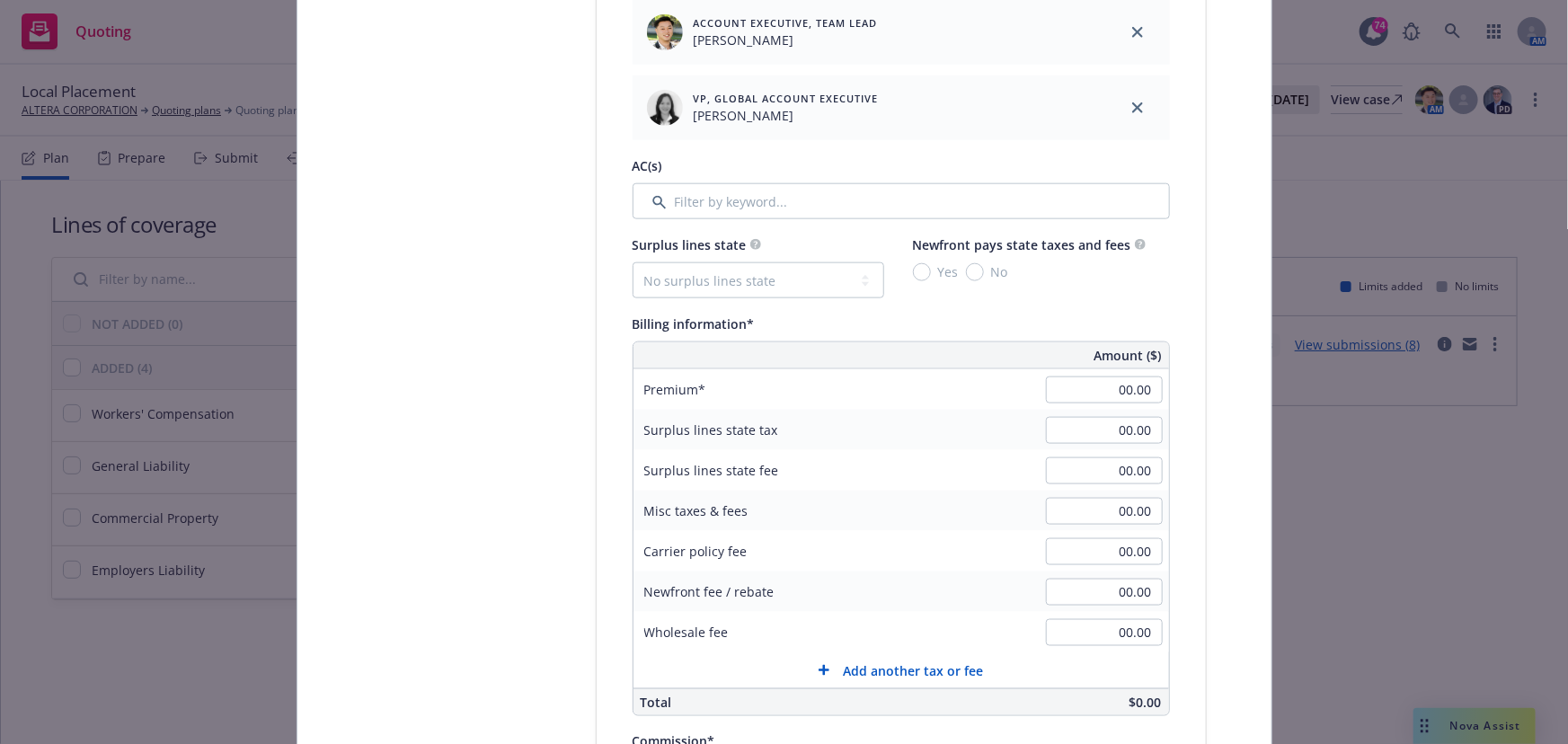
scroll to position [981, 0]
click at [1097, 386] on input "00.00" at bounding box center [1104, 388] width 117 height 27
click at [1082, 399] on input "00.00" at bounding box center [1104, 388] width 117 height 27
click at [1028, 452] on div "Surplus lines state fee 00.00" at bounding box center [901, 469] width 535 height 40
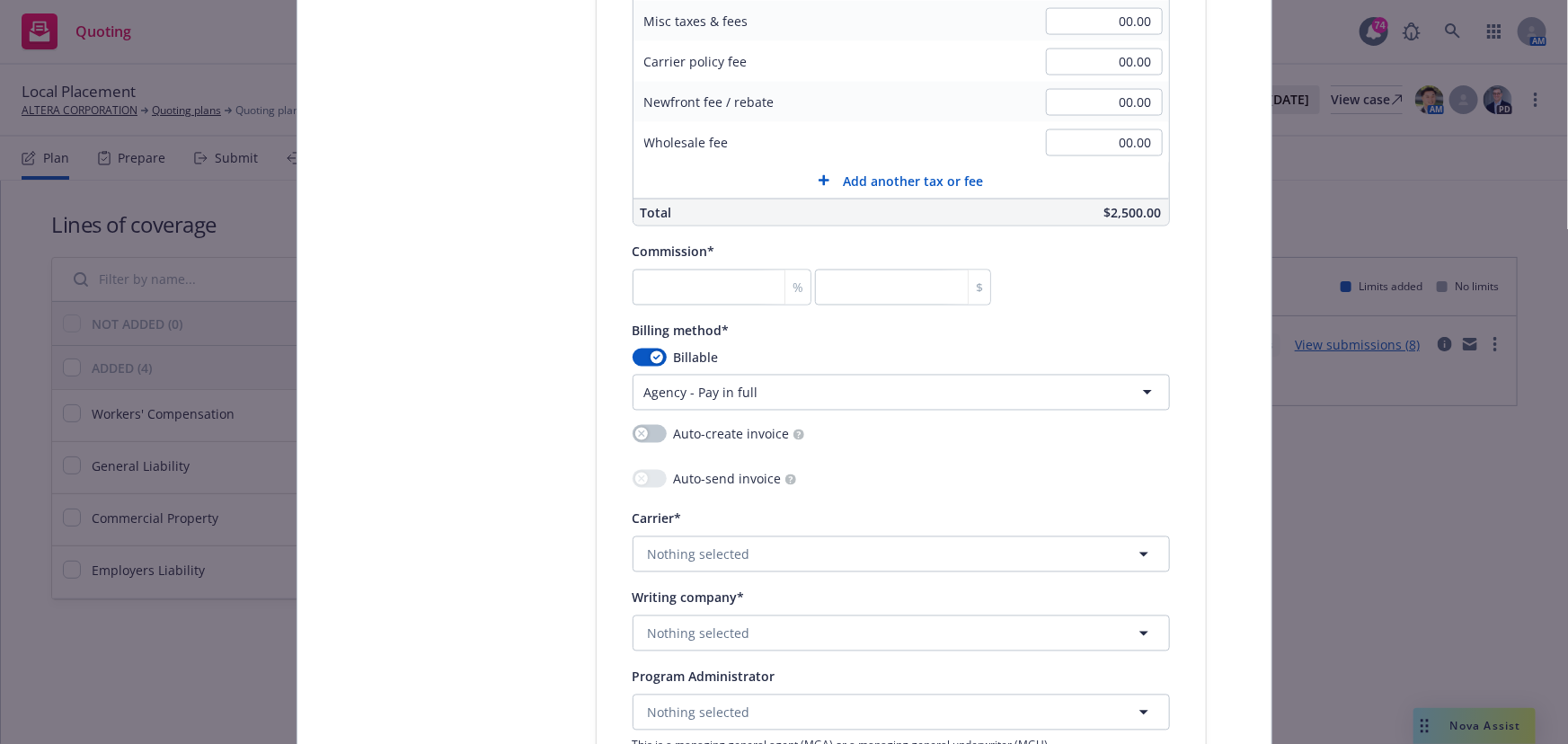
scroll to position [1472, 0]
click at [653, 353] on icon "button" at bounding box center [657, 355] width 8 height 6
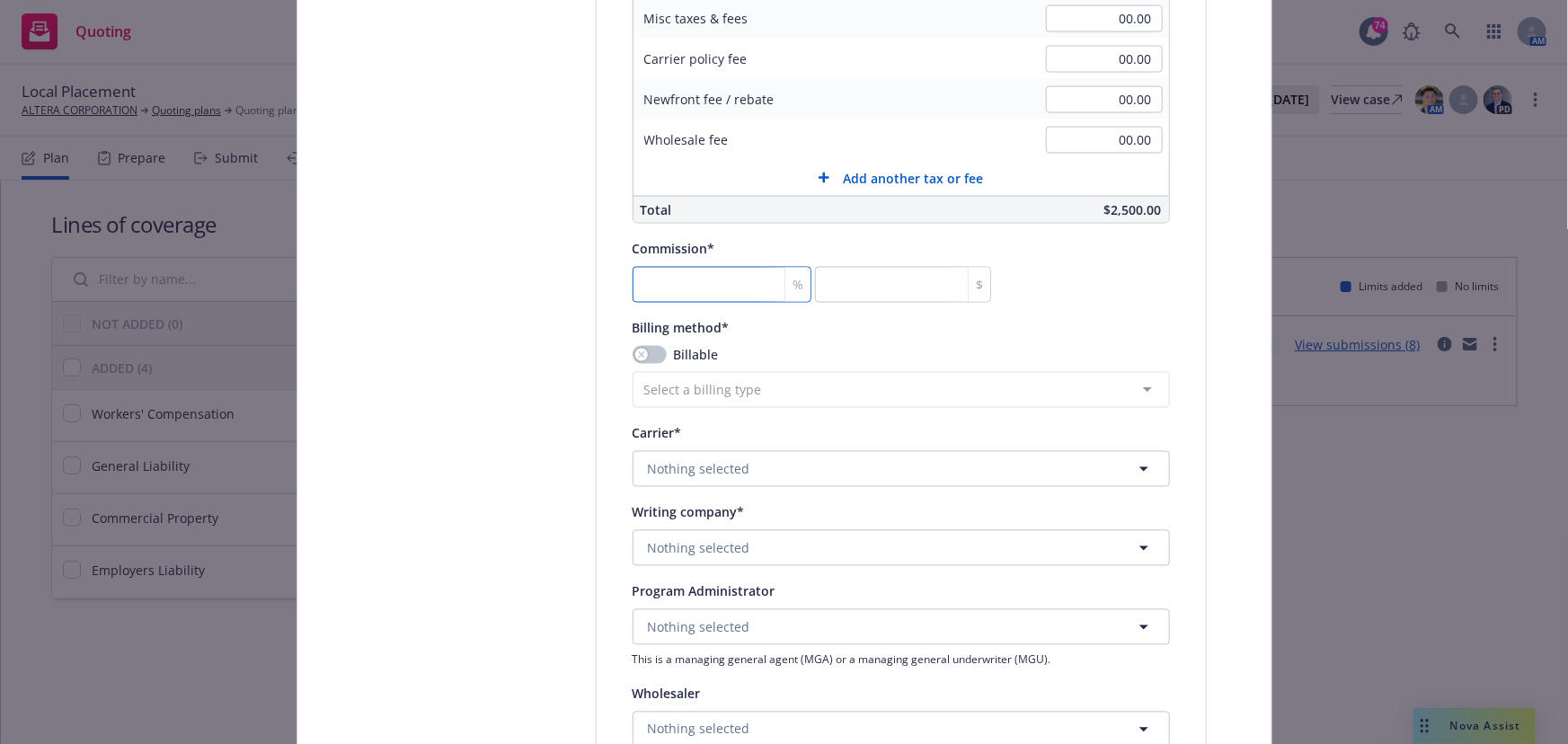
click at [671, 292] on input "number" at bounding box center [722, 285] width 179 height 36
click at [663, 460] on span "Nothing selected" at bounding box center [699, 470] width 103 height 19
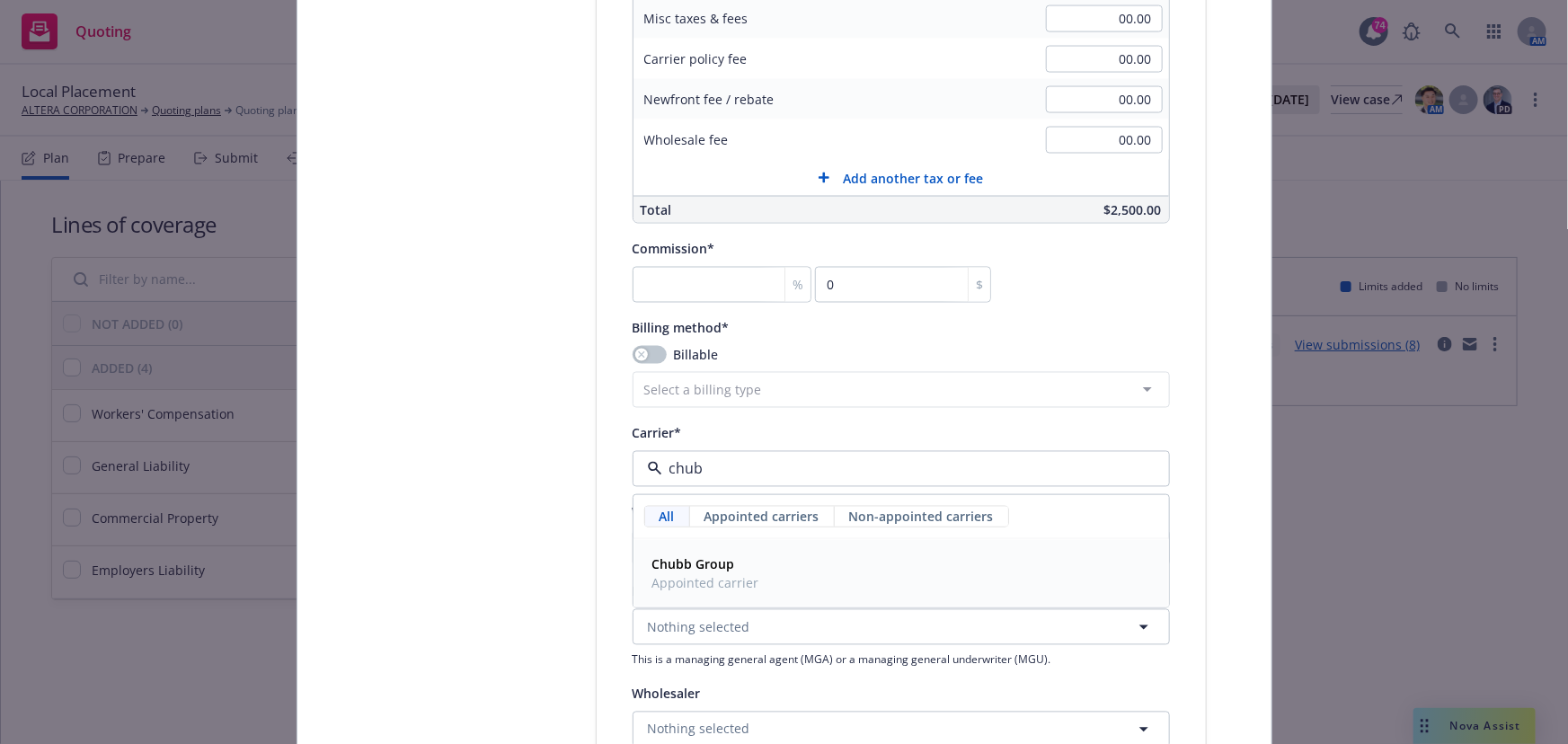
click at [683, 559] on strong "Chubb Group" at bounding box center [694, 565] width 83 height 17
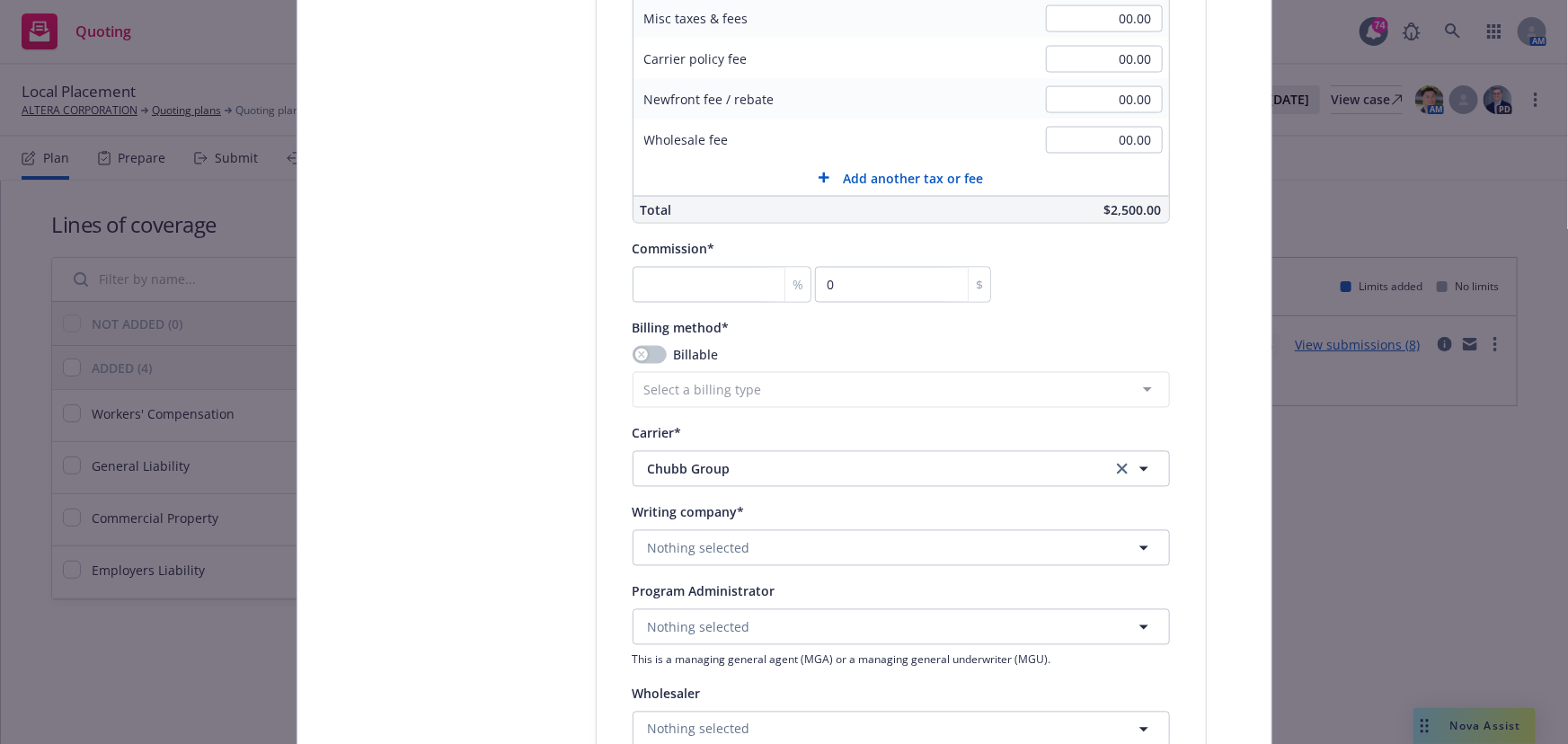
scroll to position [1636, 0]
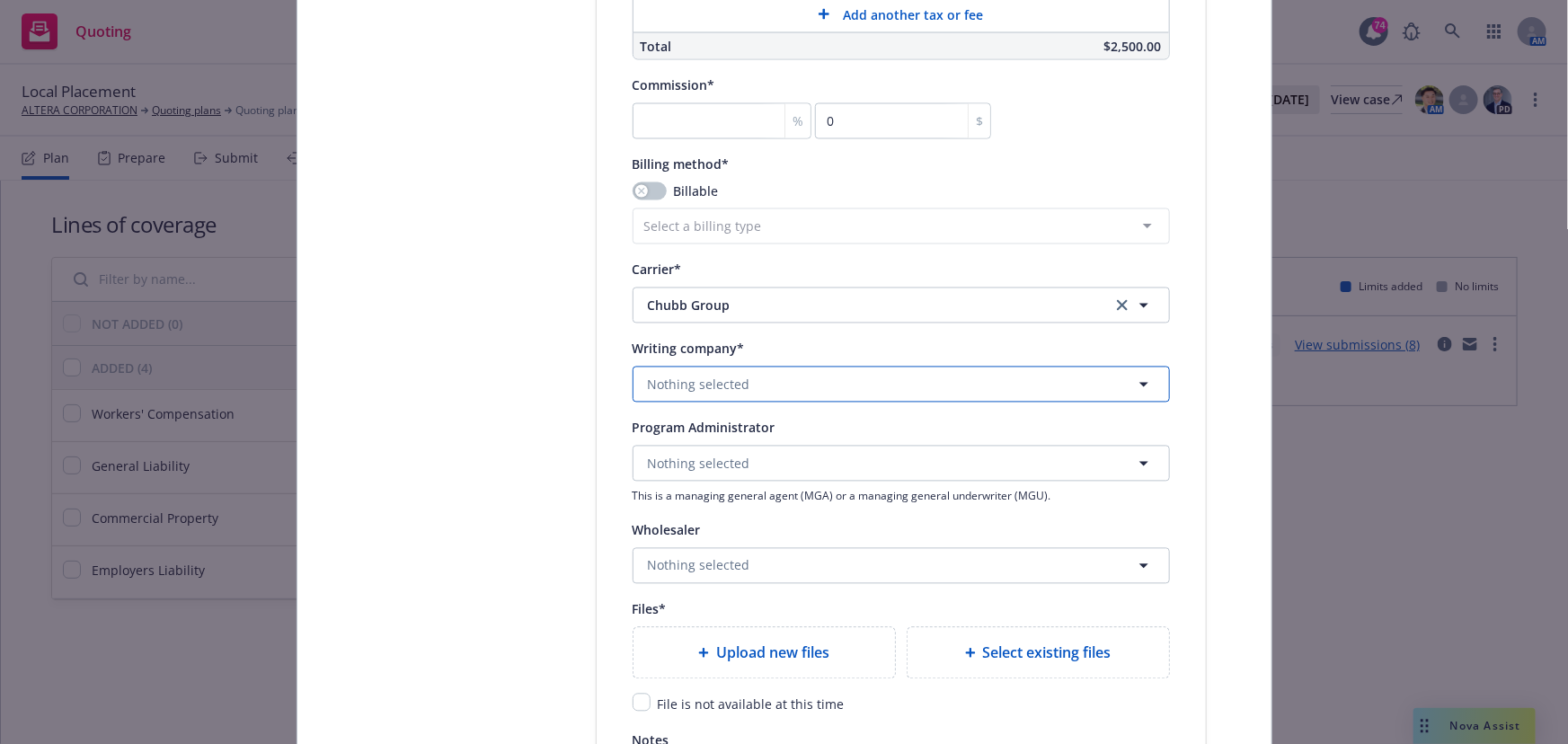
click at [653, 382] on span "Nothing selected" at bounding box center [699, 385] width 103 height 19
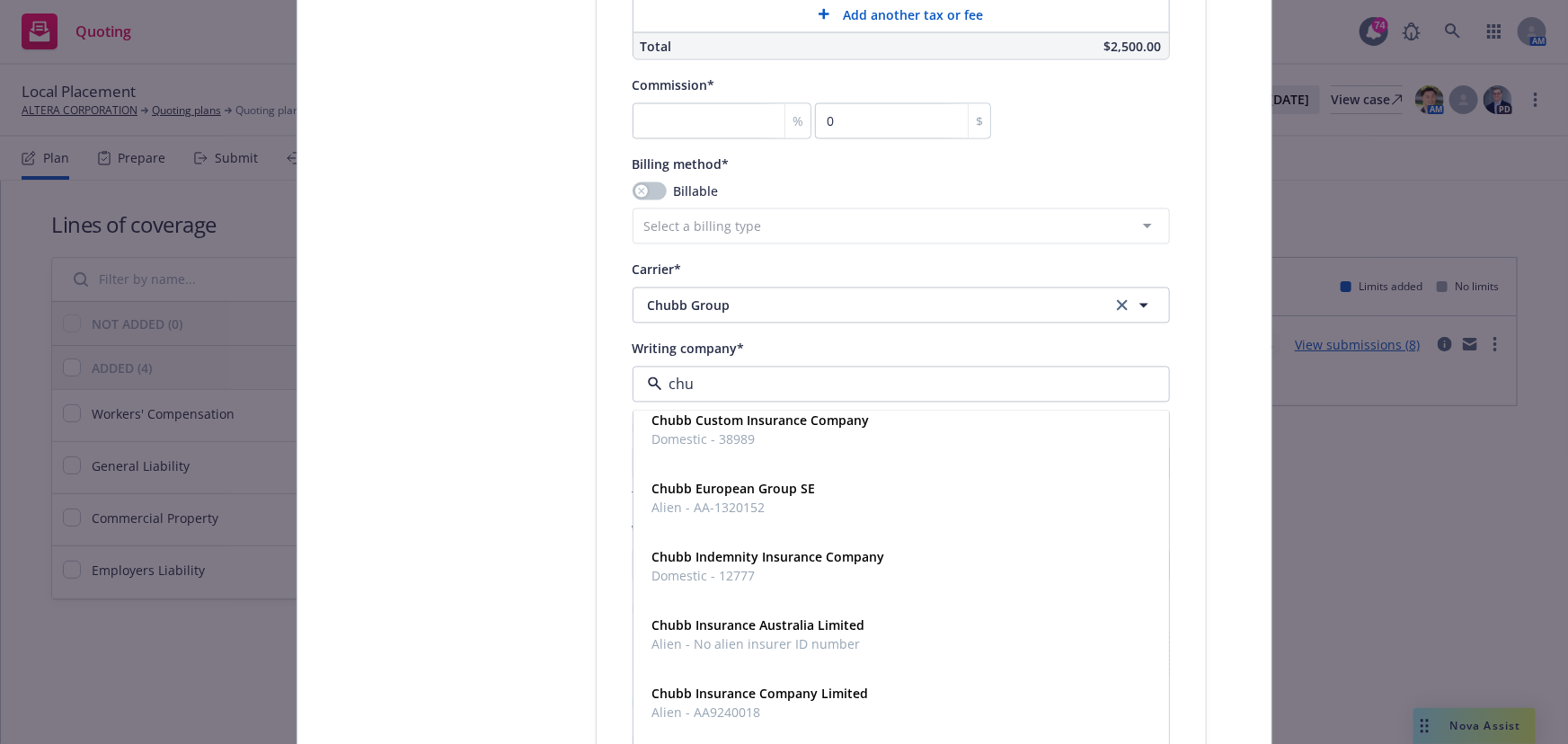
scroll to position [245, 0]
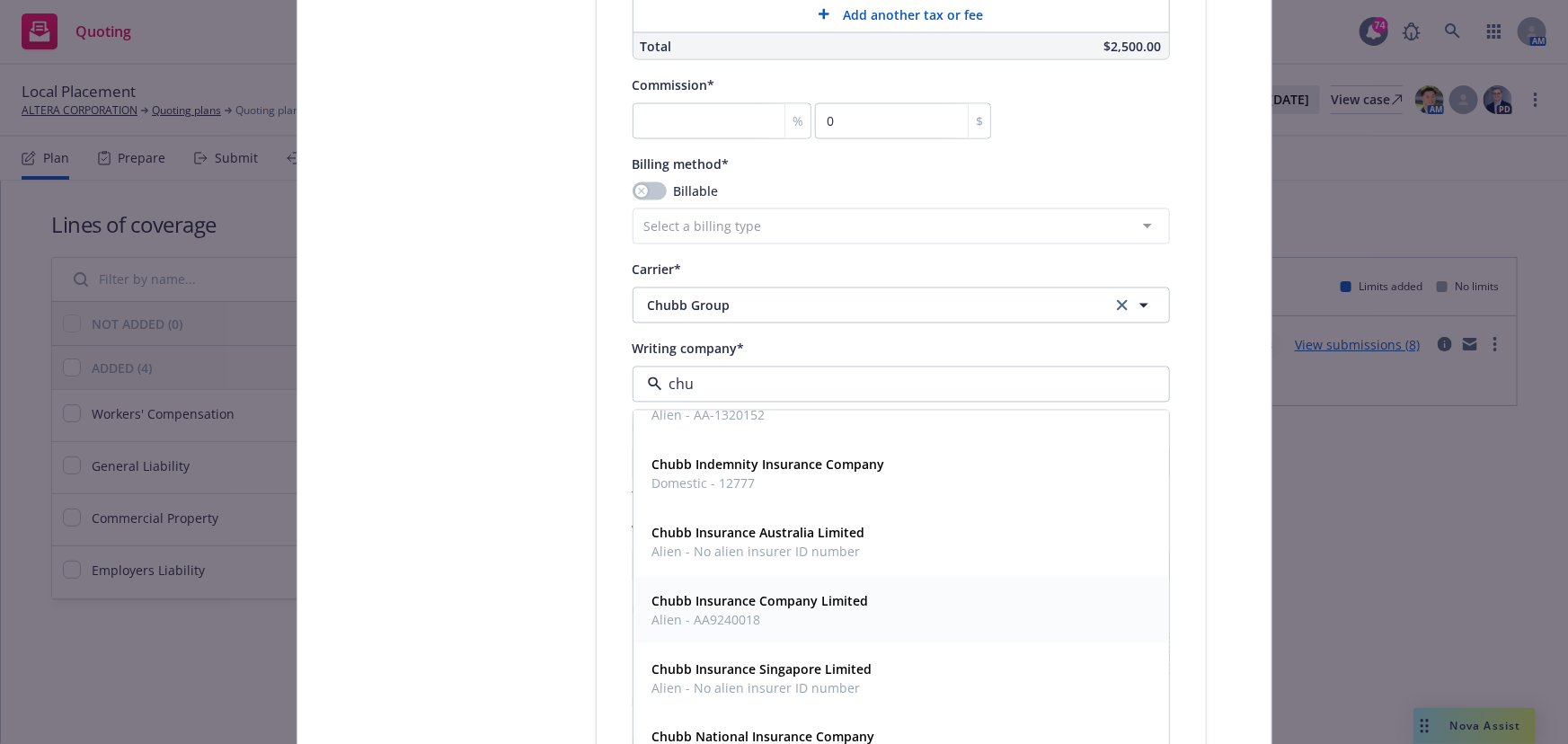
click at [694, 598] on strong "Chubb Insurance Company Limited" at bounding box center [760, 602] width 216 height 17
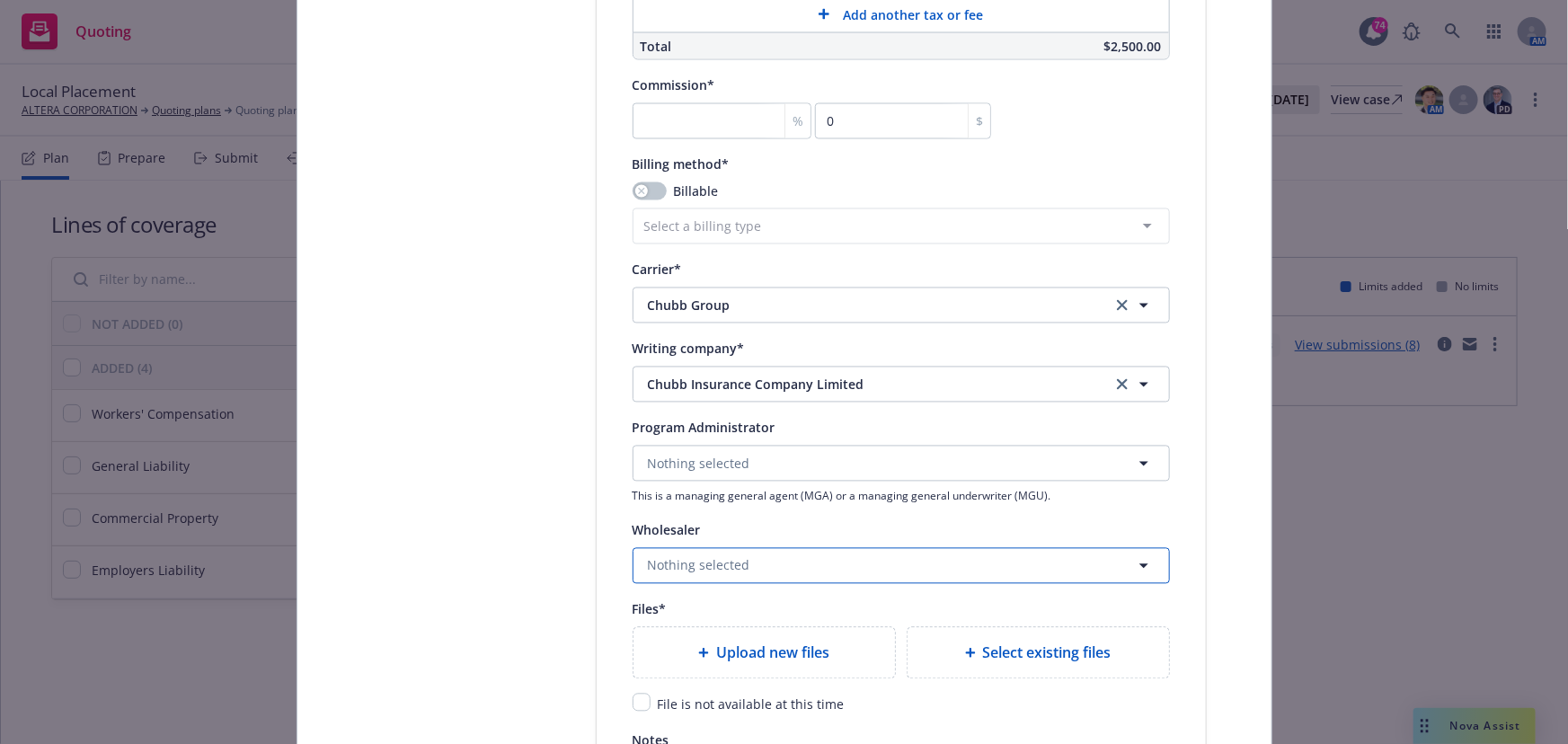
click at [690, 553] on button "Nothing selected" at bounding box center [901, 566] width 537 height 36
click at [673, 487] on strong "Verlingue Limited" at bounding box center [707, 495] width 109 height 17
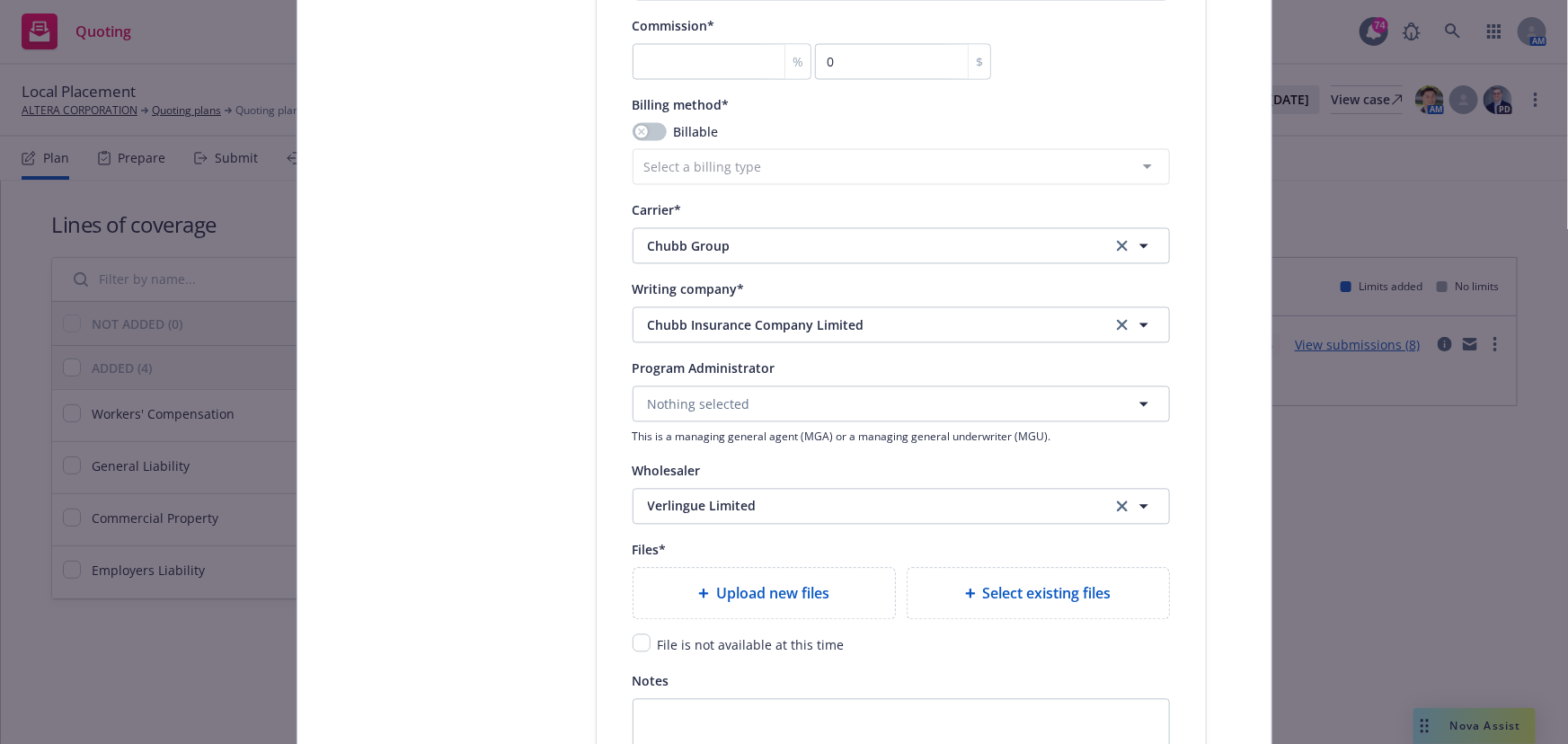
scroll to position [1799, 0]
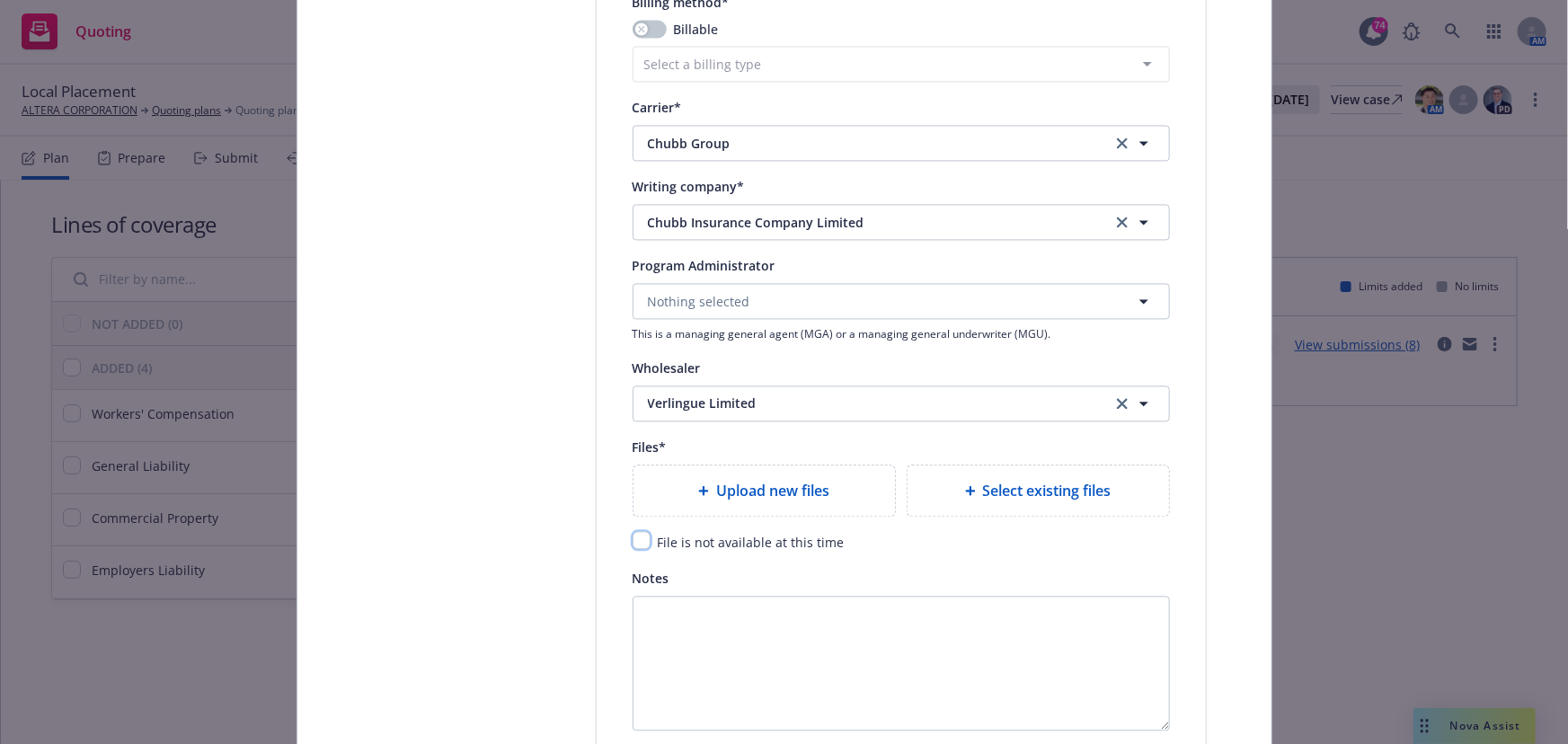
click at [643, 538] on input "checkbox" at bounding box center [641, 540] width 18 height 18
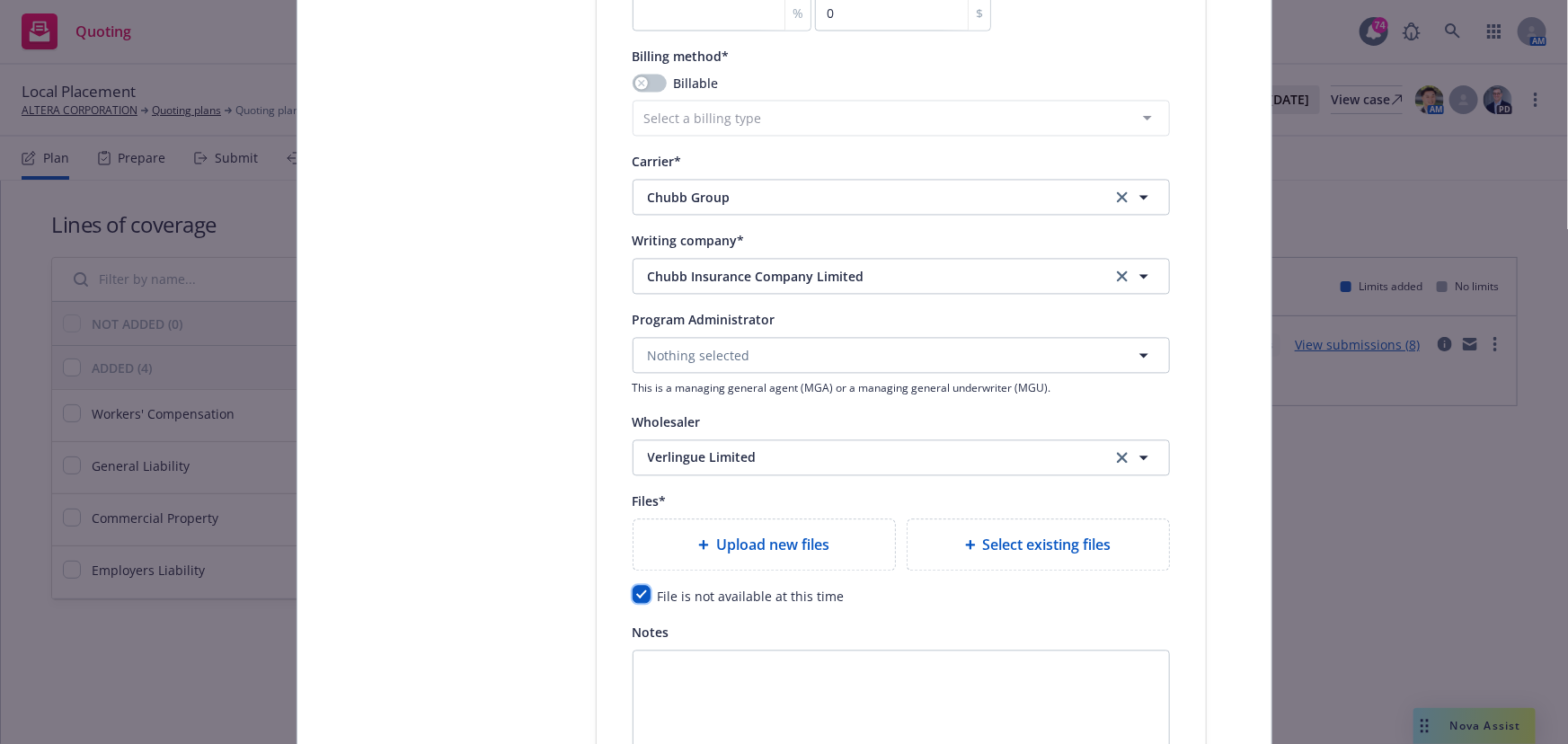
scroll to position [1990, 0]
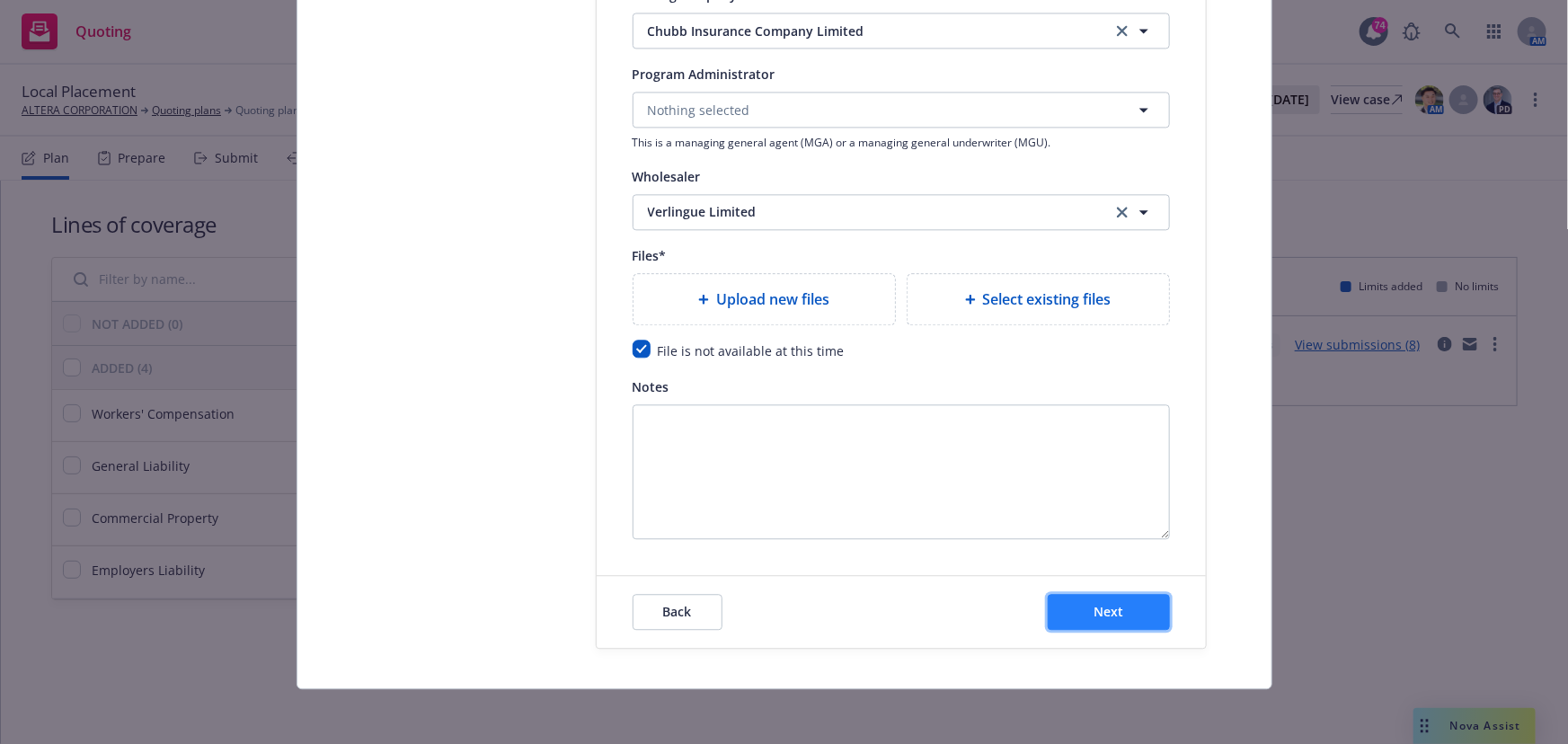
click at [1094, 611] on span "Next" at bounding box center [1108, 612] width 30 height 17
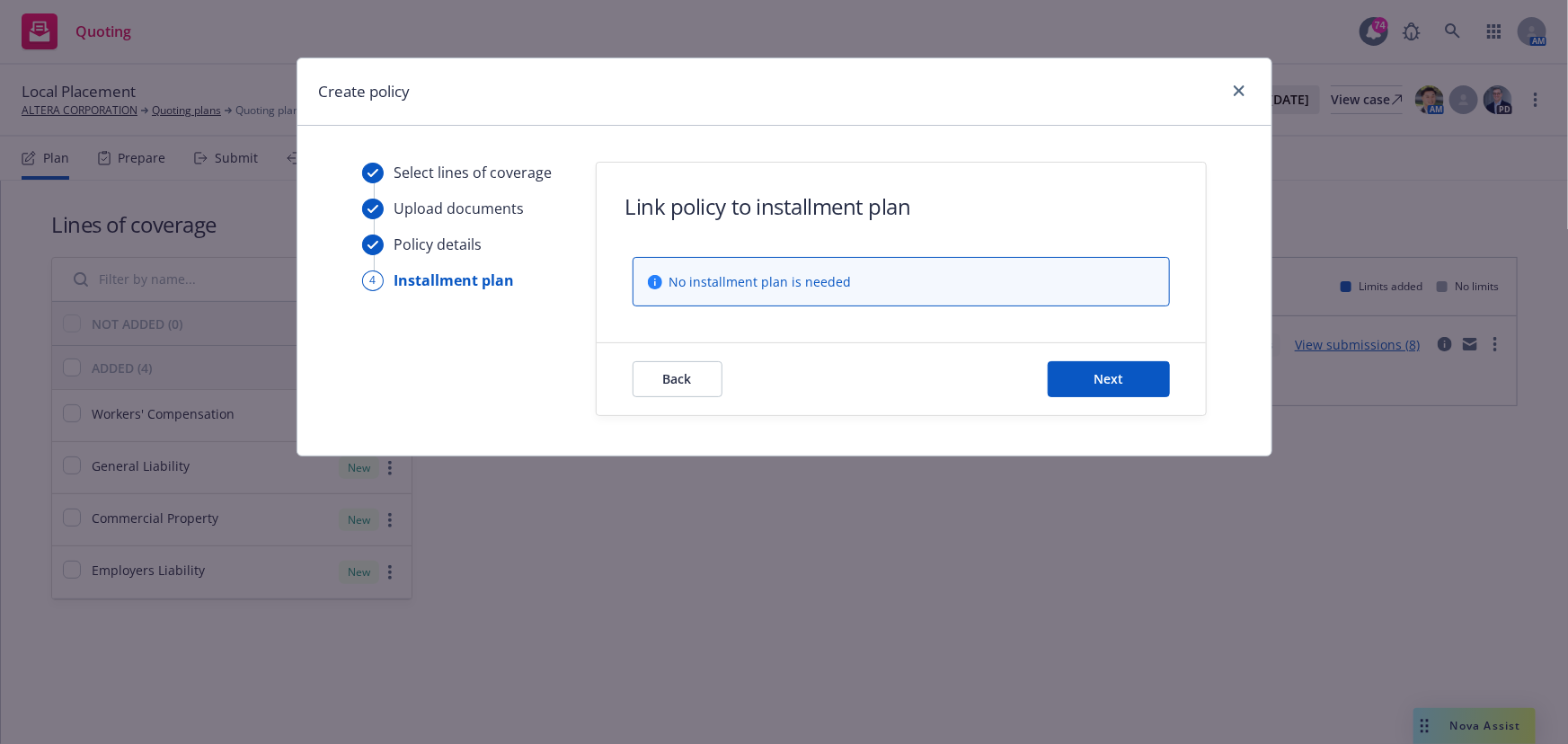
scroll to position [0, 0]
click at [1096, 382] on span "Next" at bounding box center [1108, 379] width 30 height 17
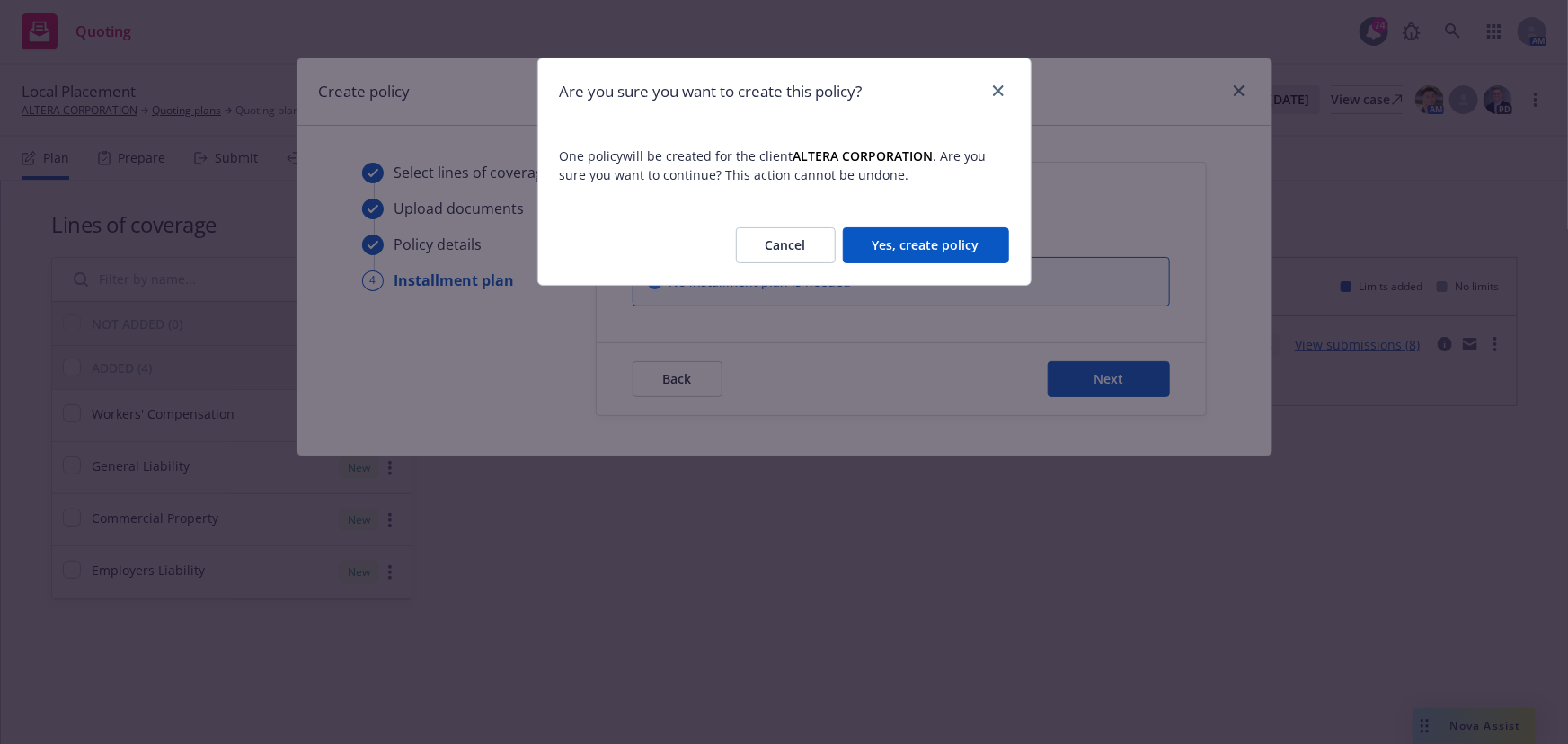
click at [925, 234] on button "Yes, create policy" at bounding box center [926, 246] width 167 height 36
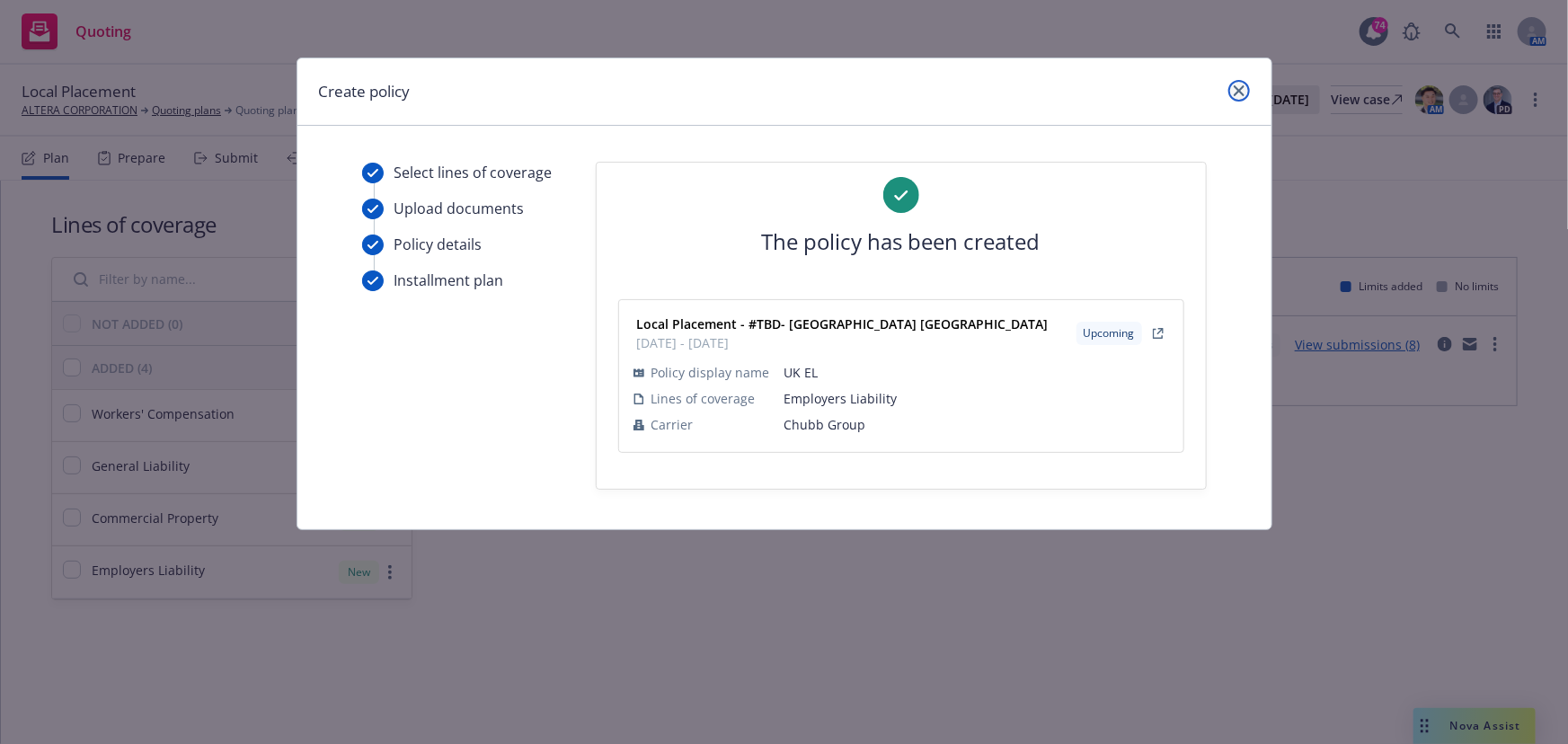
click at [1231, 88] on link "close" at bounding box center [1239, 90] width 22 height 22
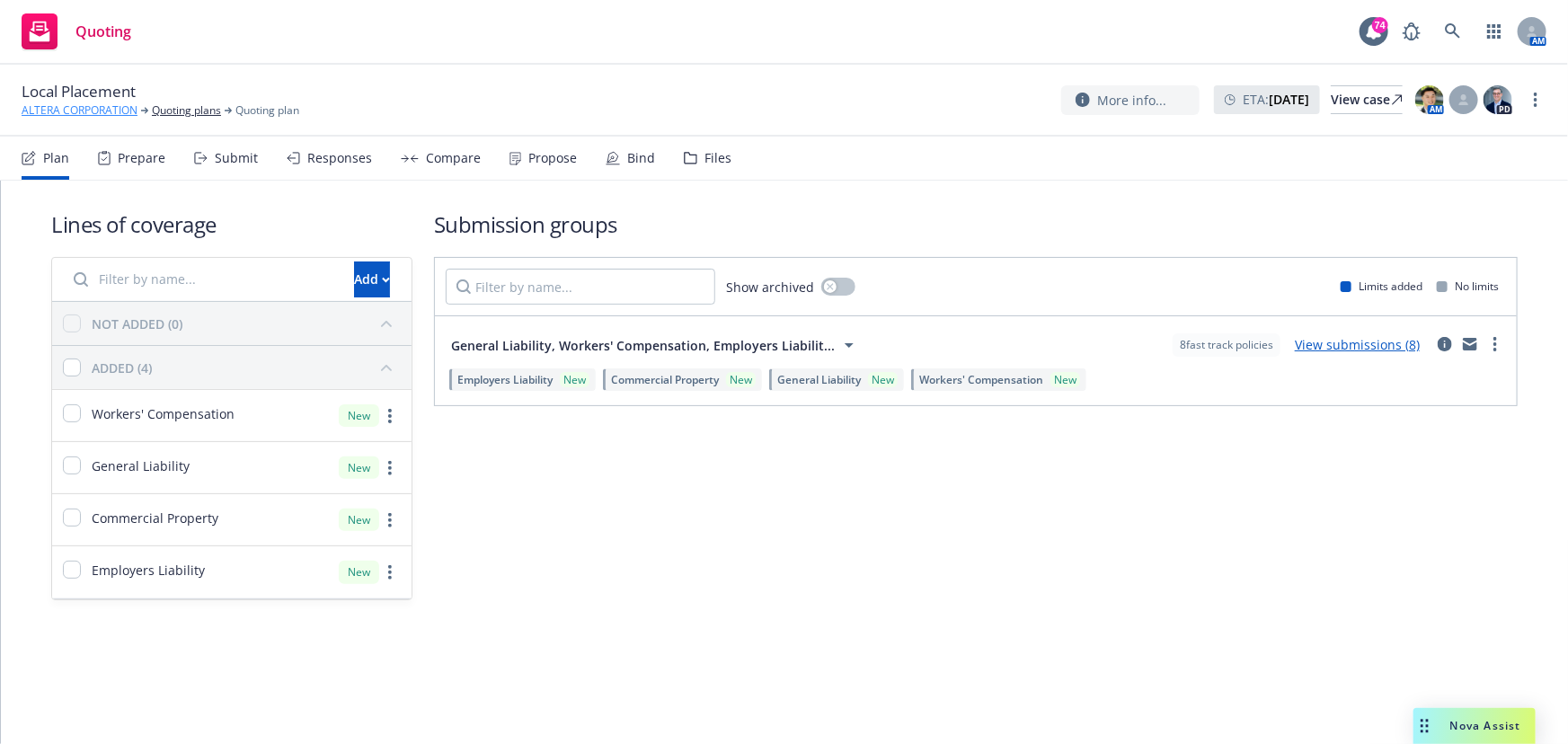
click at [98, 109] on link "ALTERA CORPORATION" at bounding box center [80, 111] width 116 height 16
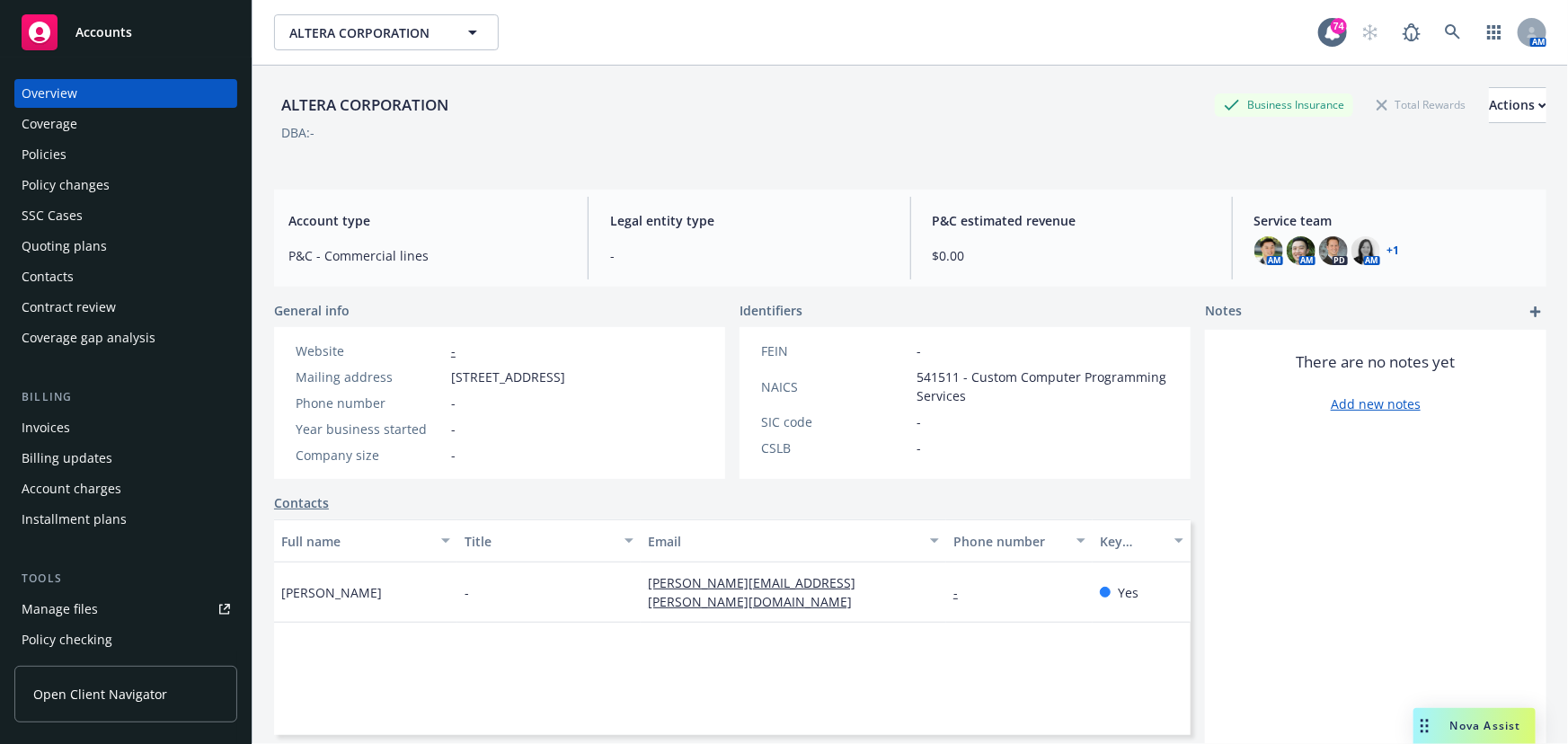
click at [53, 151] on div "Policies" at bounding box center [44, 154] width 45 height 29
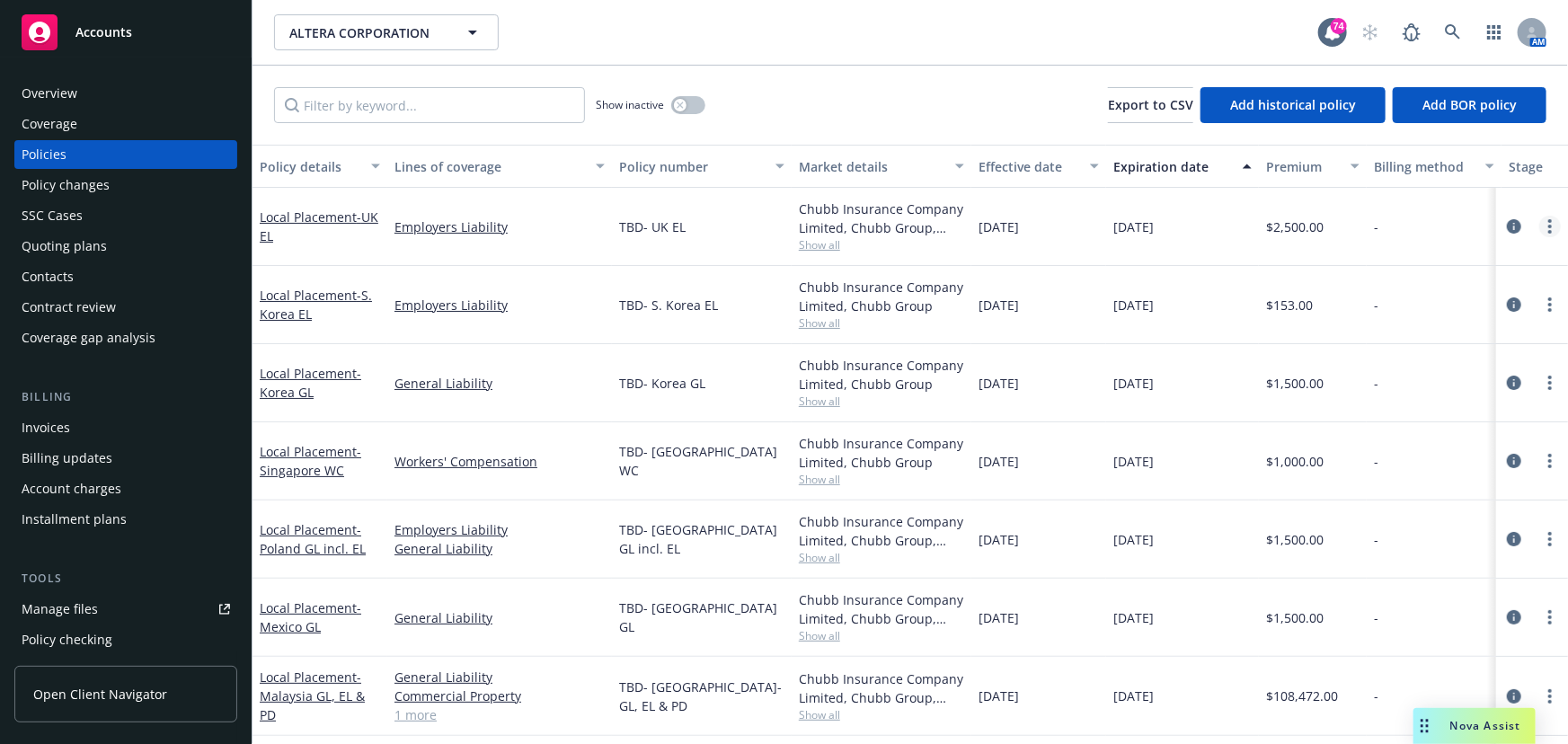
click at [1542, 224] on link "more" at bounding box center [1550, 226] width 22 height 22
click at [304, 163] on div "Policy details" at bounding box center [311, 167] width 101 height 19
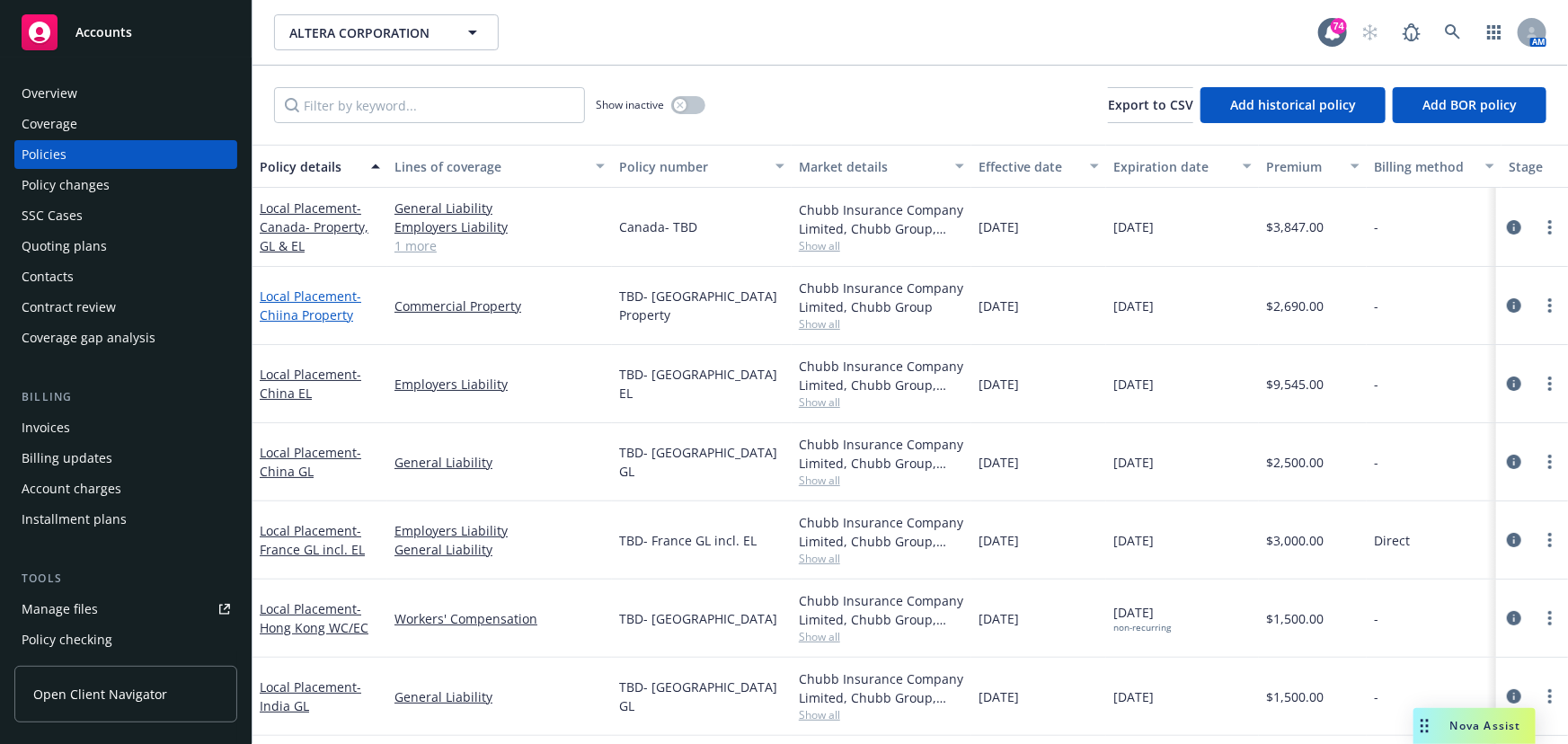
click at [308, 302] on link "Local Placement - Chiina Property" at bounding box center [311, 306] width 102 height 36
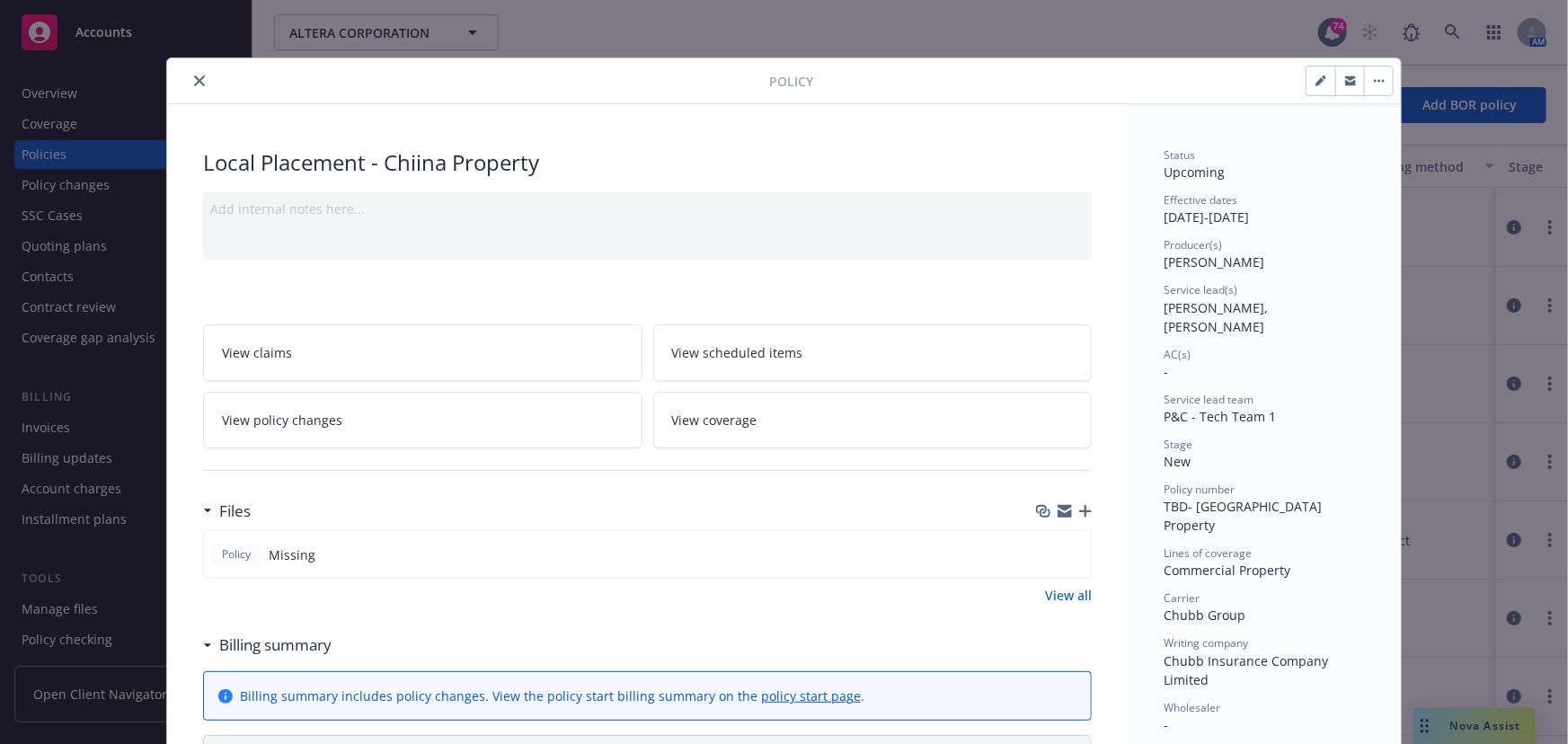
click at [196, 84] on icon "close" at bounding box center [199, 80] width 10 height 10
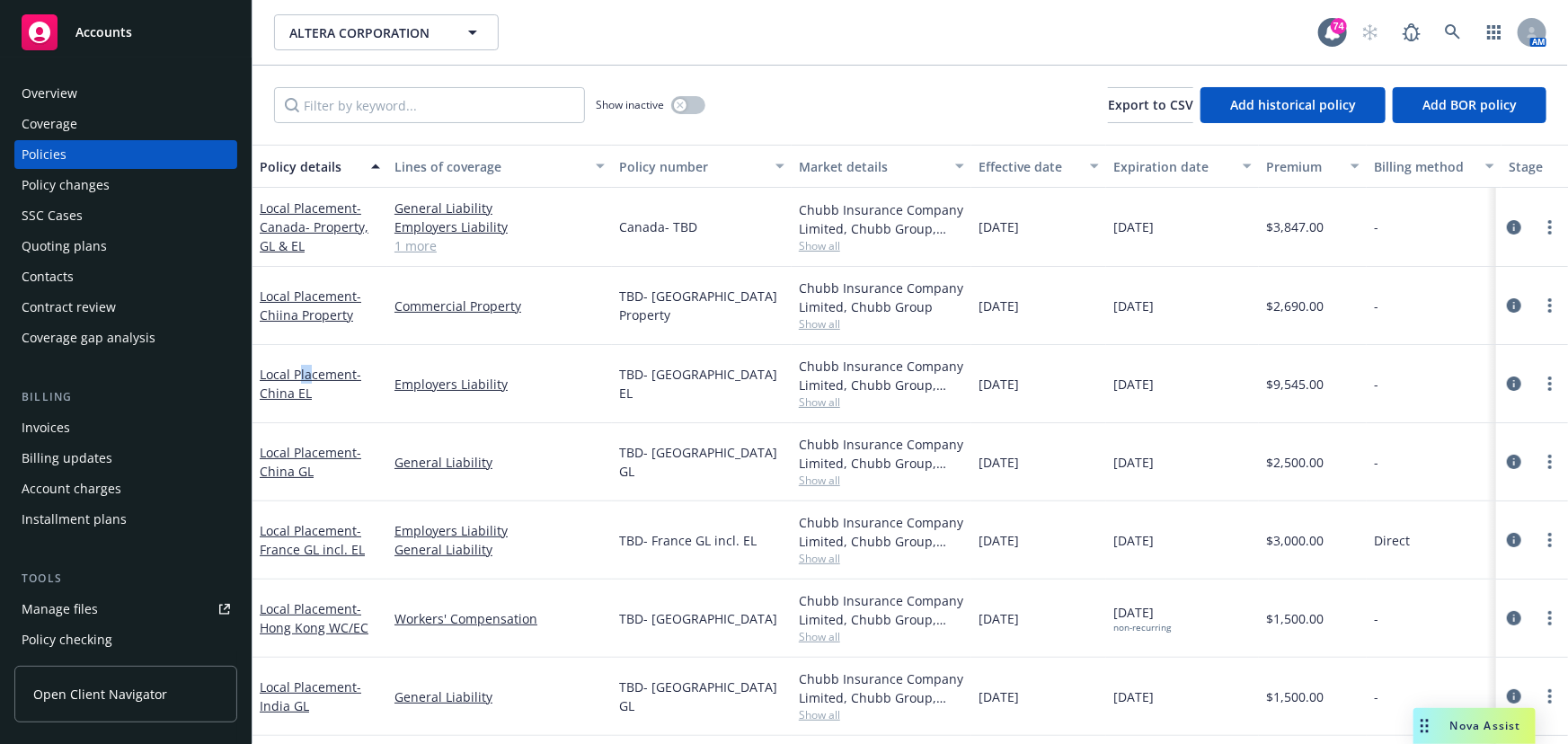
drag, startPoint x: 302, startPoint y: 376, endPoint x: 313, endPoint y: 348, distance: 30.1
click at [313, 348] on div "Local Placement - China EL" at bounding box center [320, 384] width 135 height 78
click at [306, 297] on link "Local Placement - Chiina Property" at bounding box center [311, 306] width 102 height 36
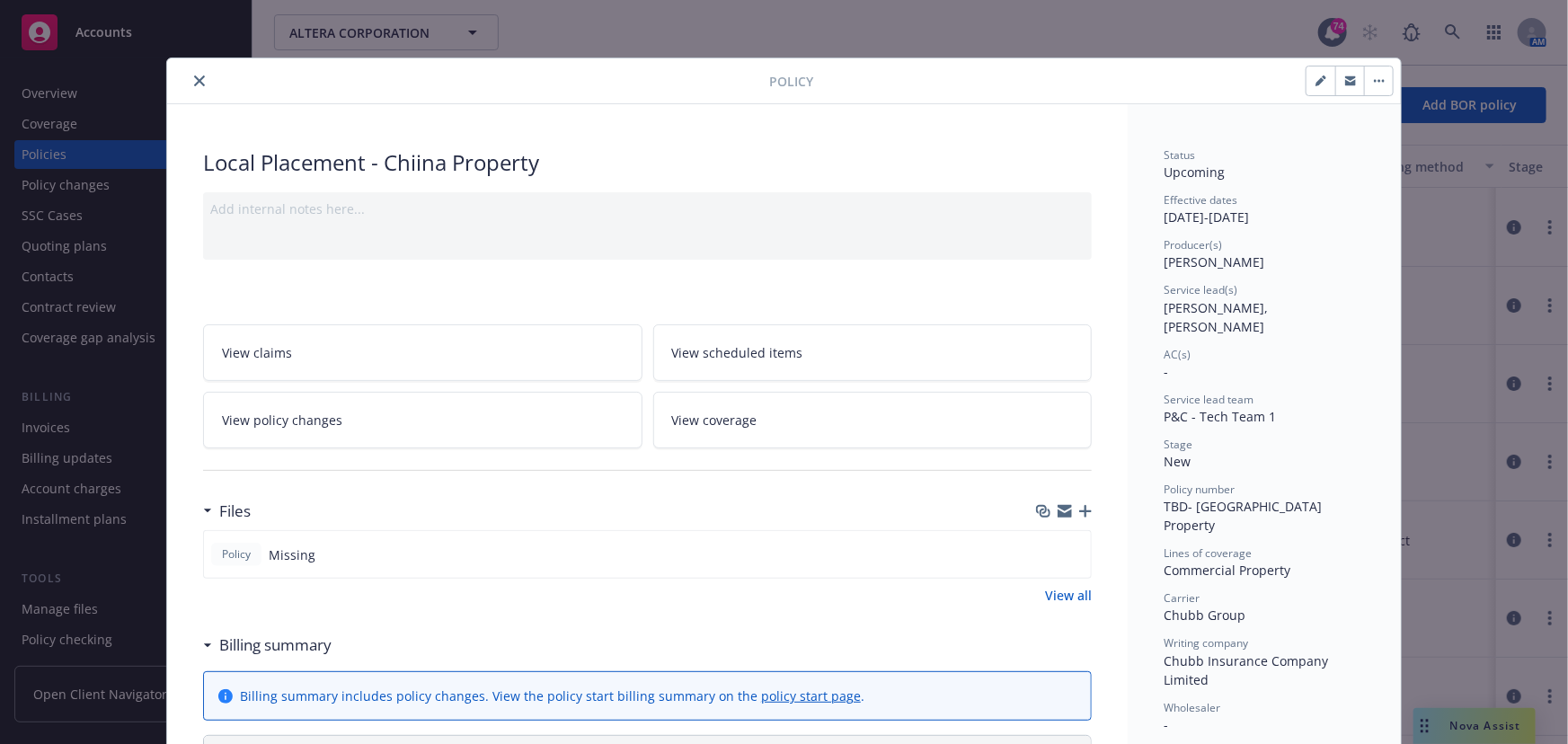
scroll to position [54, 0]
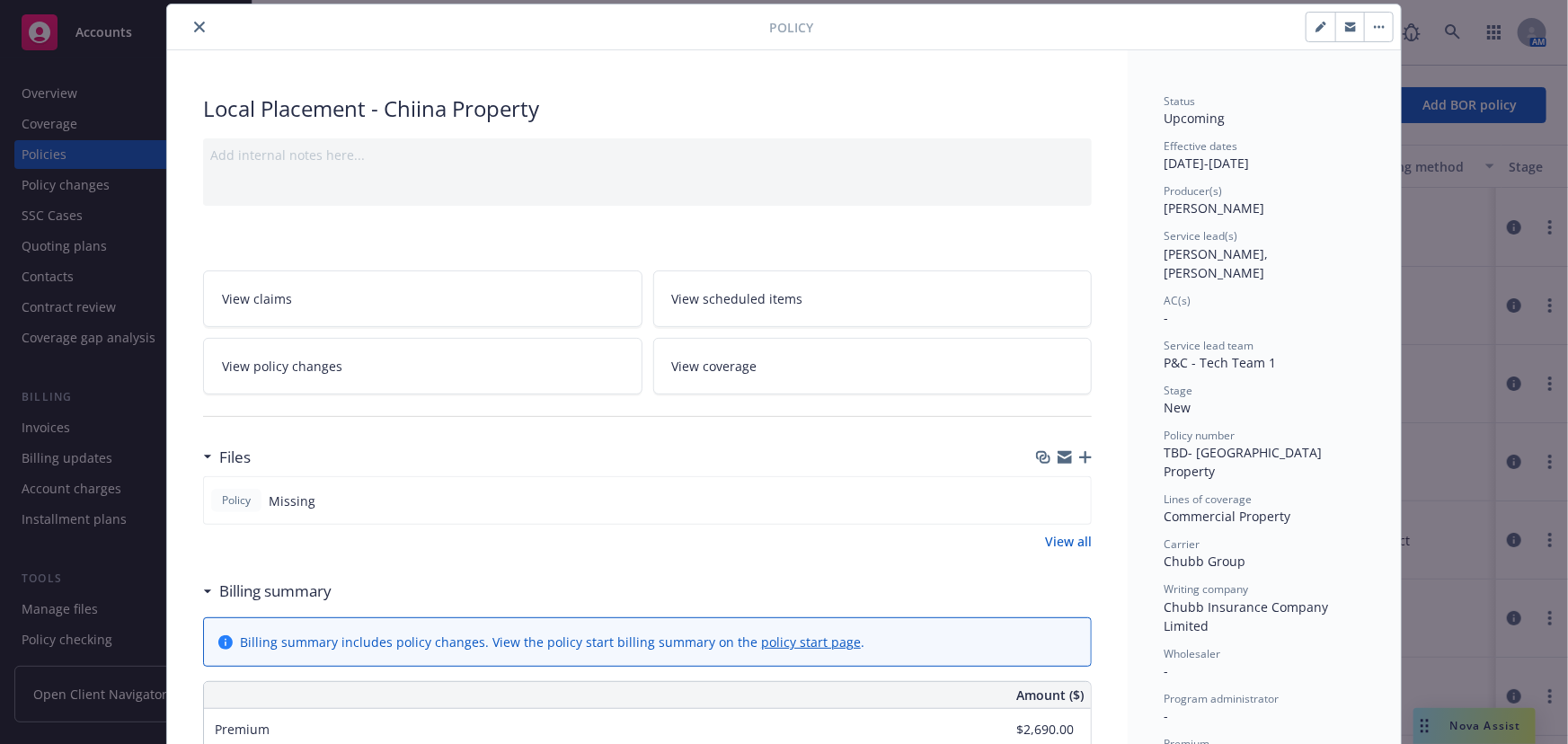
click at [1316, 30] on icon "button" at bounding box center [1319, 28] width 9 height 9
select select "NEW"
select select "other"
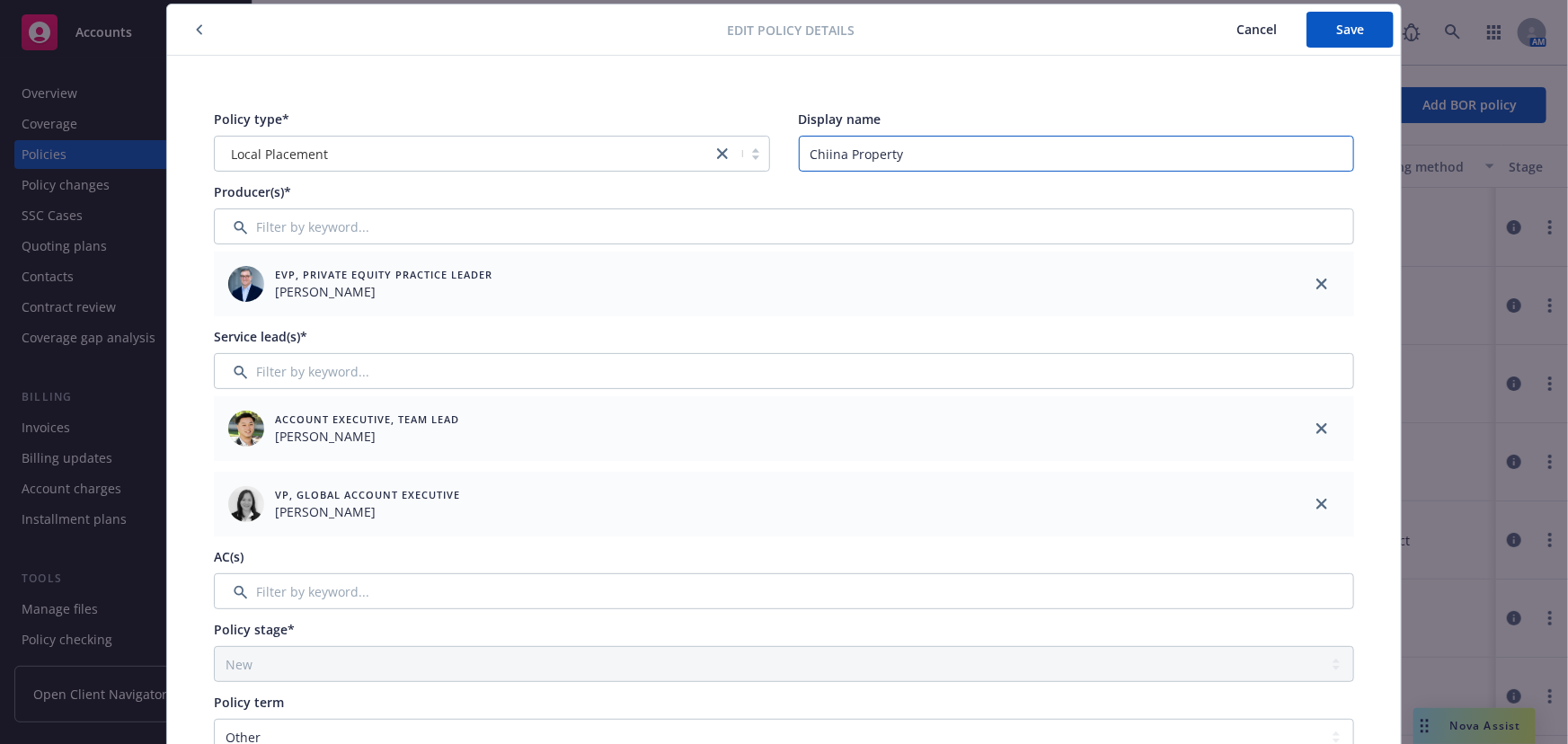
click at [826, 147] on input "Chiina Property" at bounding box center [1077, 153] width 556 height 36
type input "China Property"
click at [1357, 31] on button "Save" at bounding box center [1351, 30] width 88 height 36
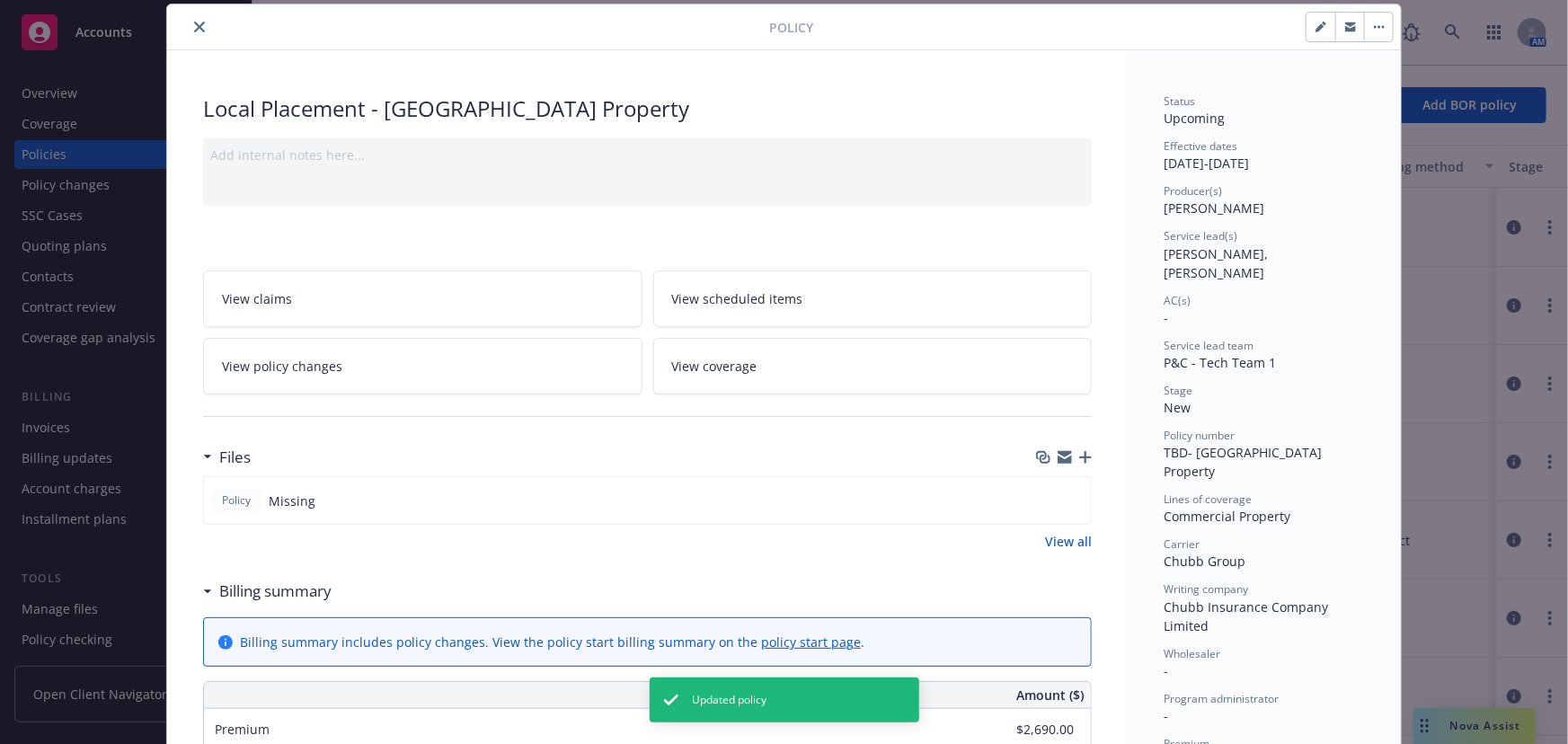
click at [194, 27] on icon "close" at bounding box center [199, 27] width 10 height 10
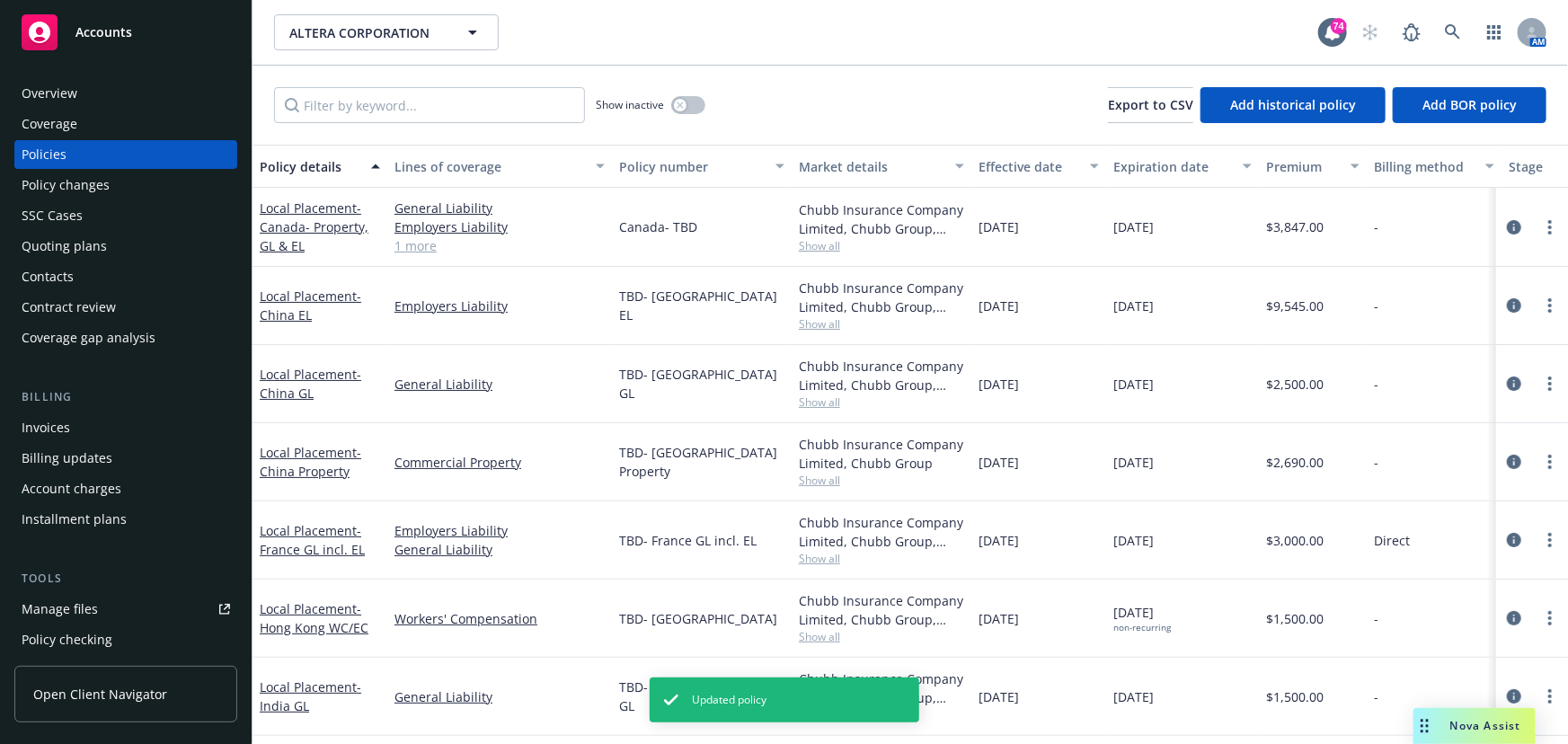
click at [299, 383] on div "Local Placement - China GL" at bounding box center [320, 384] width 120 height 38
click at [291, 379] on link "Local Placement - China GL" at bounding box center [311, 384] width 102 height 36
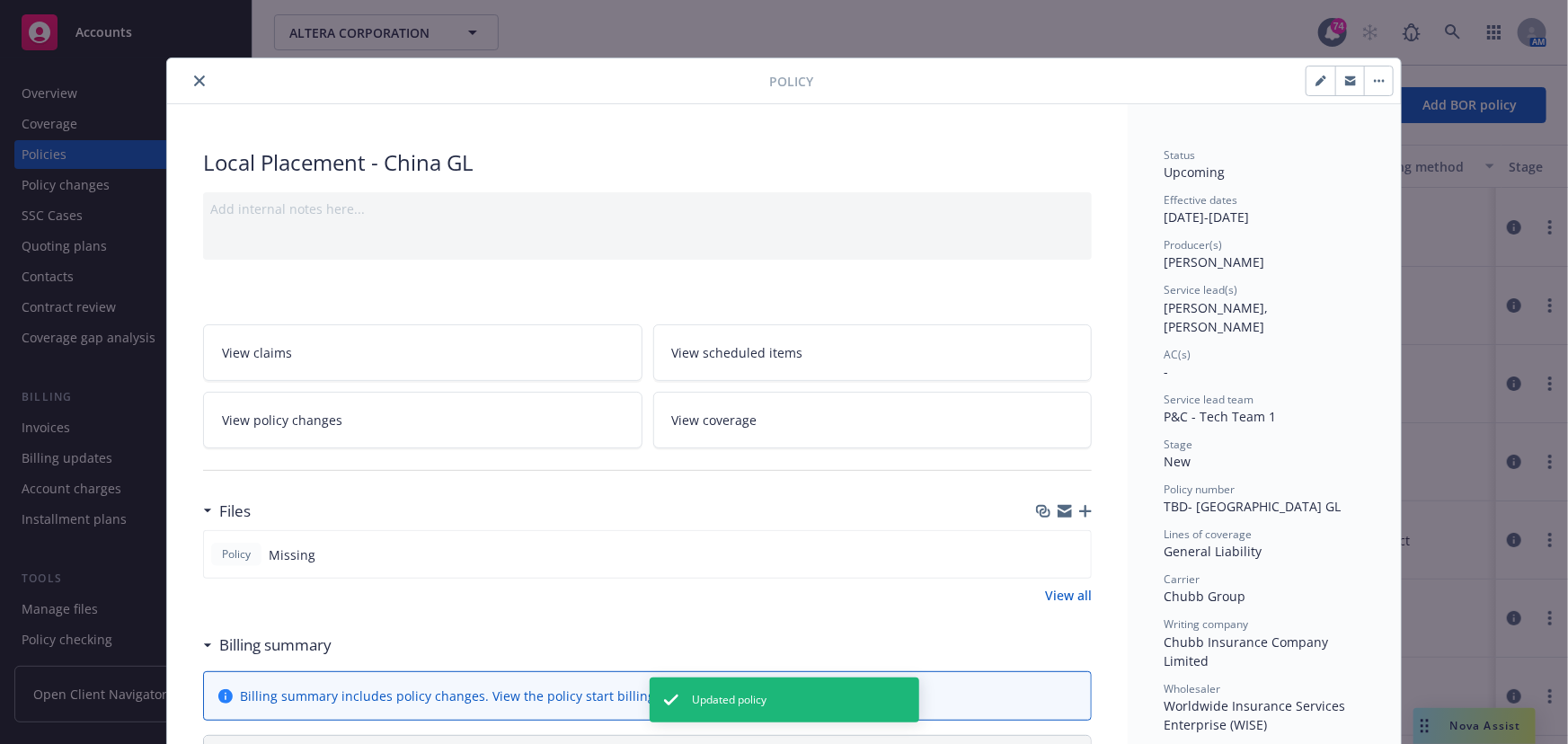
click at [1345, 81] on icon "button" at bounding box center [1350, 82] width 10 height 7
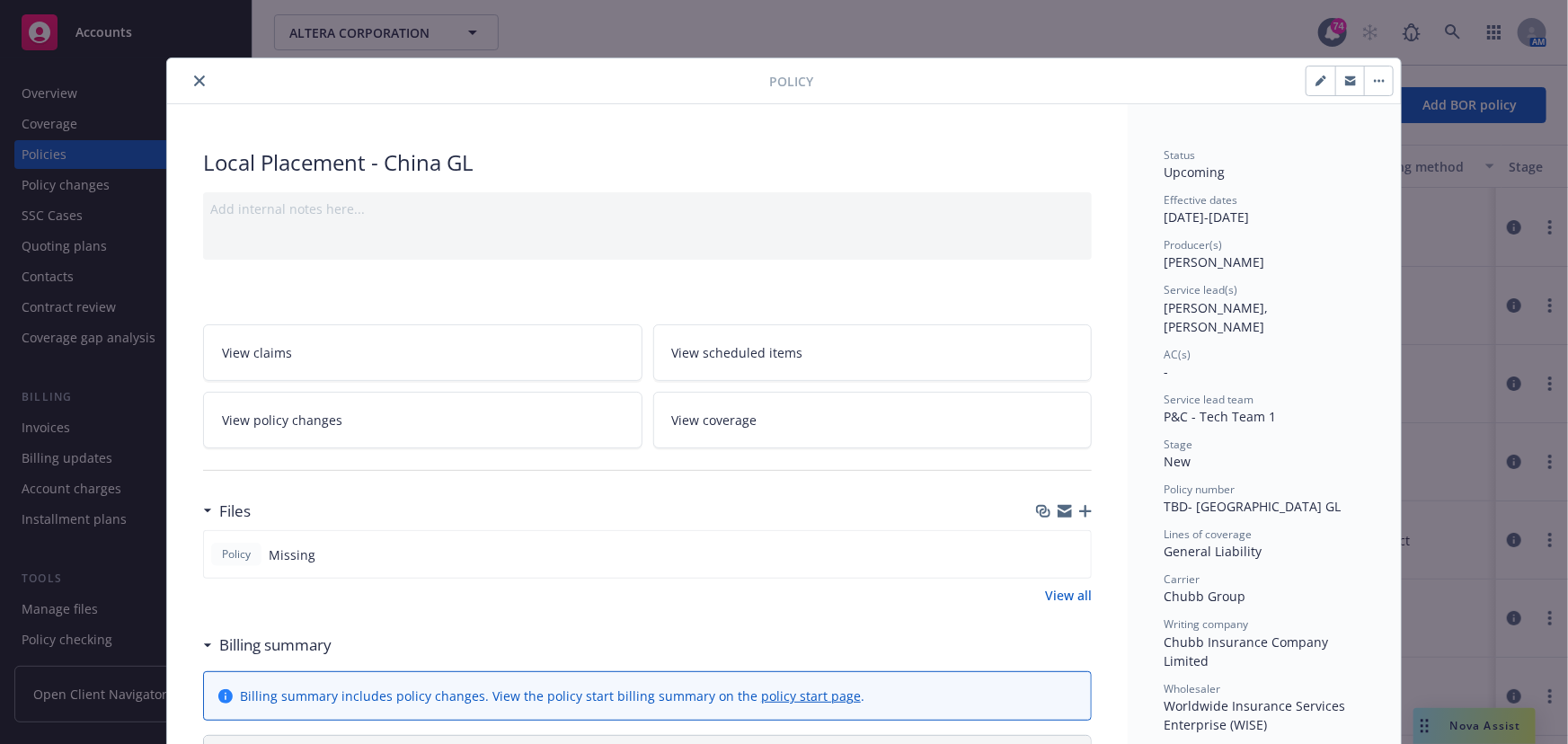
click at [194, 81] on icon "close" at bounding box center [199, 80] width 10 height 10
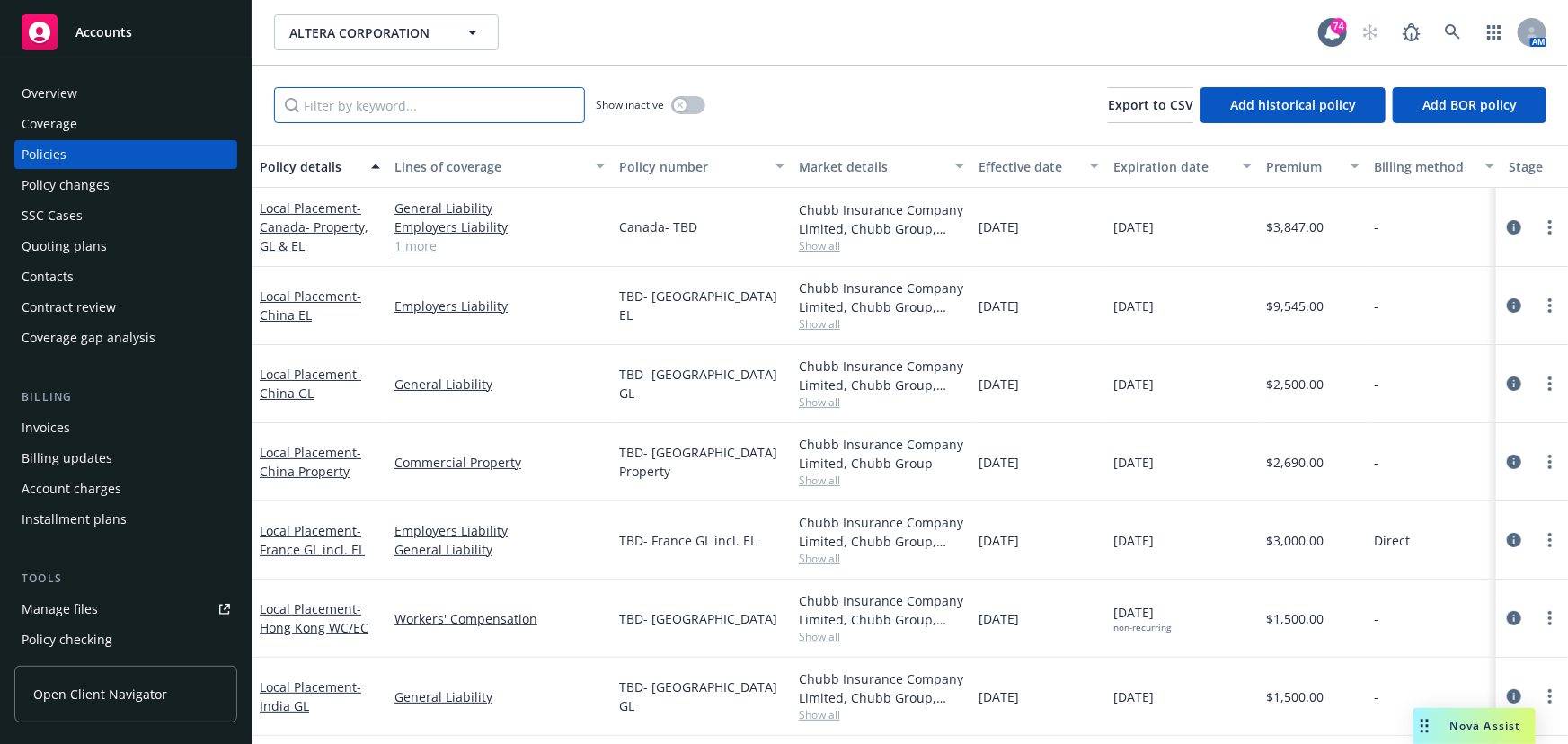
click at [321, 98] on input "Filter by keyword..." at bounding box center [430, 106] width 311 height 36
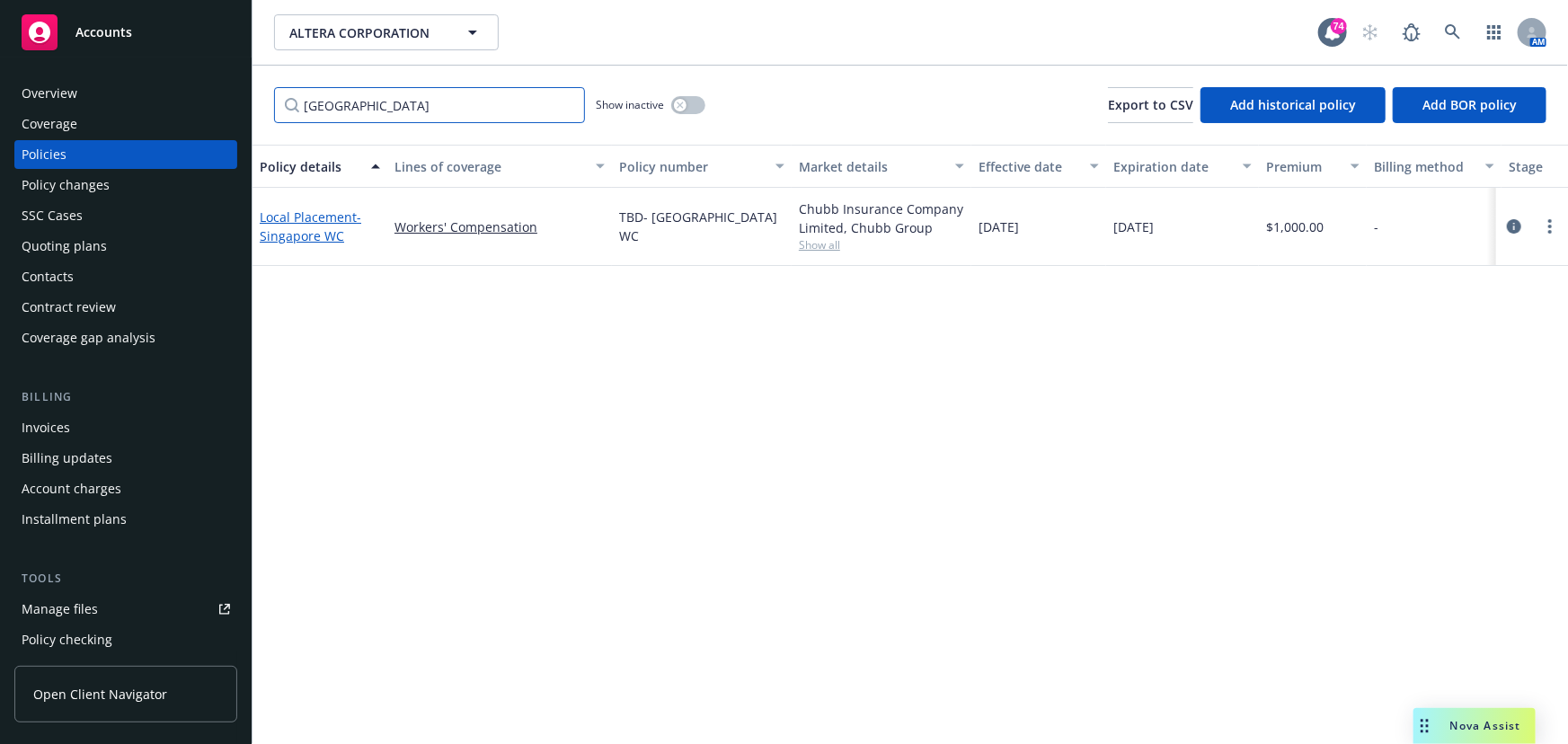
type input "singapore"
click at [288, 224] on link "Local Placement - Singapore WC" at bounding box center [311, 227] width 102 height 36
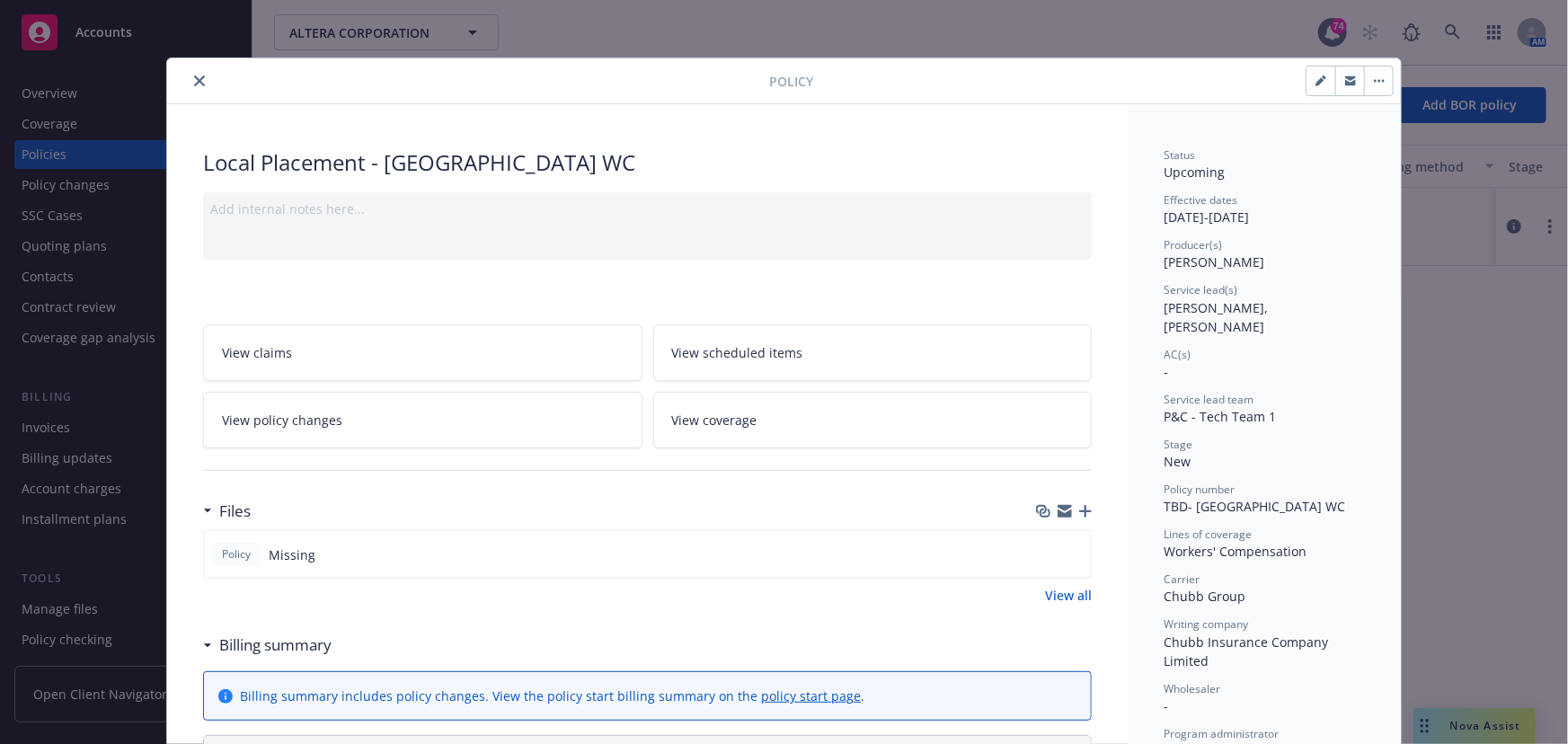
click at [1341, 88] on button "button" at bounding box center [1350, 81] width 29 height 29
click at [1345, 82] on icon "button" at bounding box center [1350, 82] width 10 height 7
click at [194, 81] on icon "close" at bounding box center [199, 80] width 10 height 10
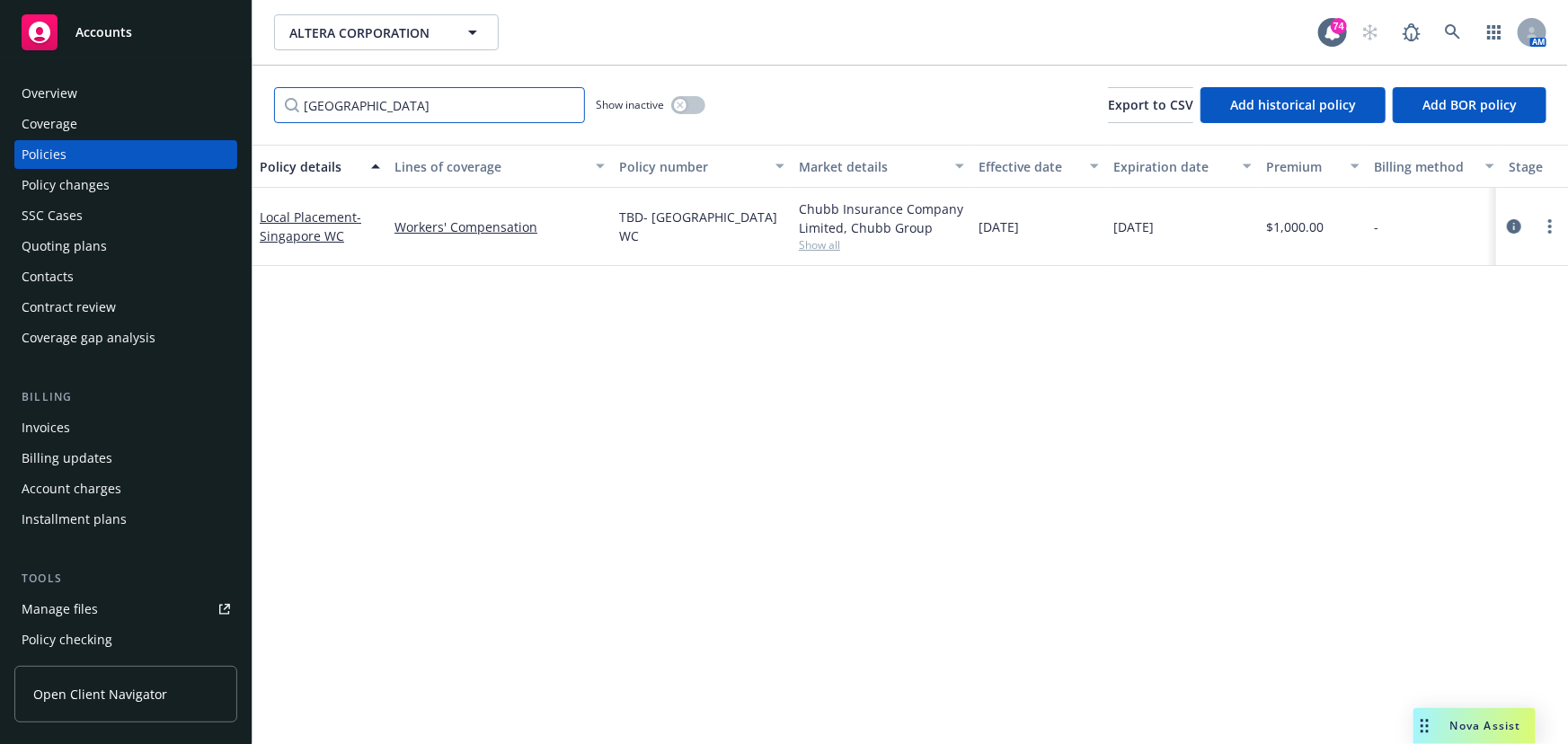
click at [360, 107] on input "singapore" at bounding box center [430, 106] width 311 height 36
drag, startPoint x: 369, startPoint y: 102, endPoint x: 186, endPoint y: 100, distance: 183.0
click at [214, 101] on div "Accounts Overview Coverage Policies Policy changes SSC Cases Quoting plans Cont…" at bounding box center [784, 372] width 1568 height 744
click at [269, 225] on span "- Malaysia GL, EL & PD" at bounding box center [312, 227] width 105 height 55
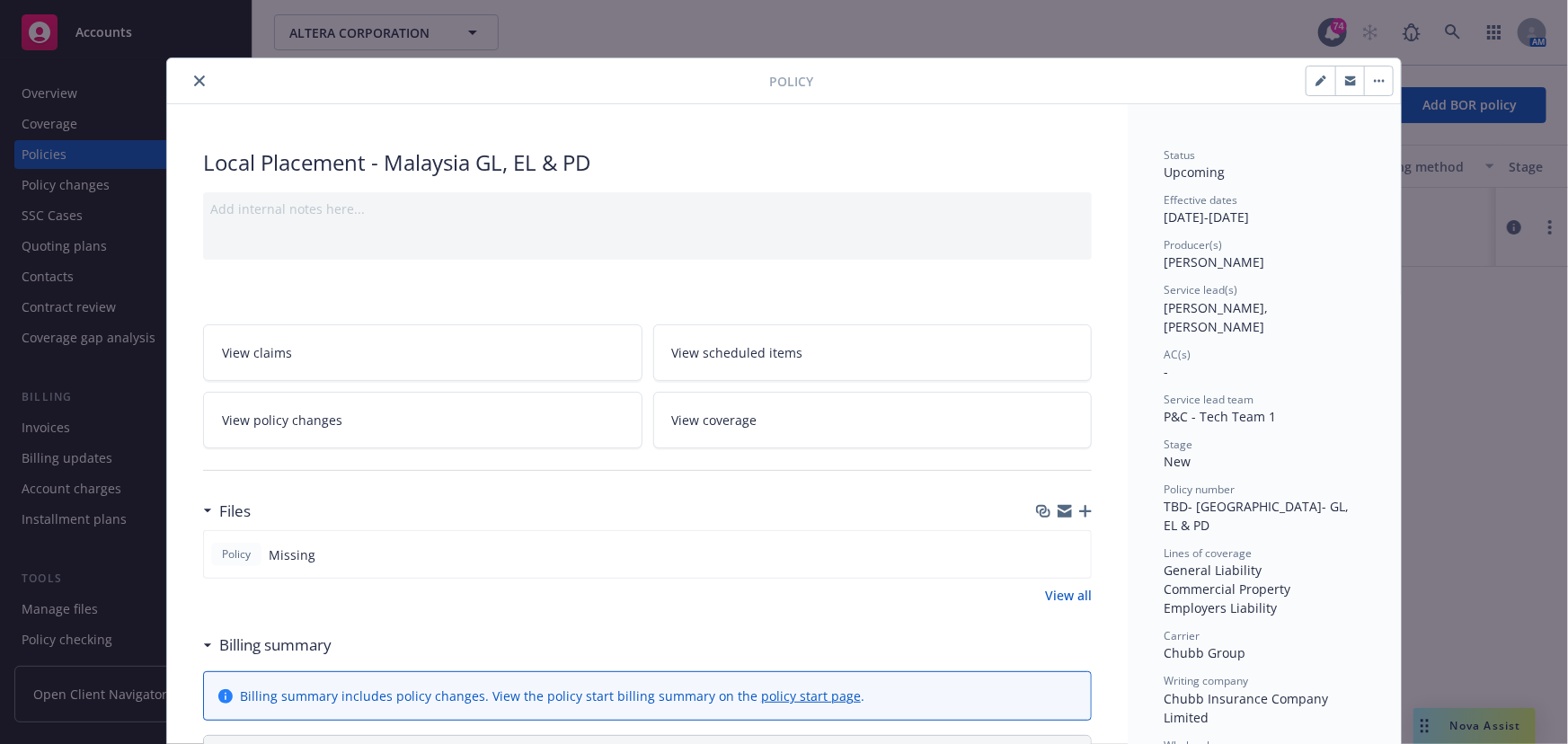
click at [1345, 83] on icon "button" at bounding box center [1350, 80] width 10 height 10
click at [194, 86] on icon "close" at bounding box center [199, 80] width 10 height 10
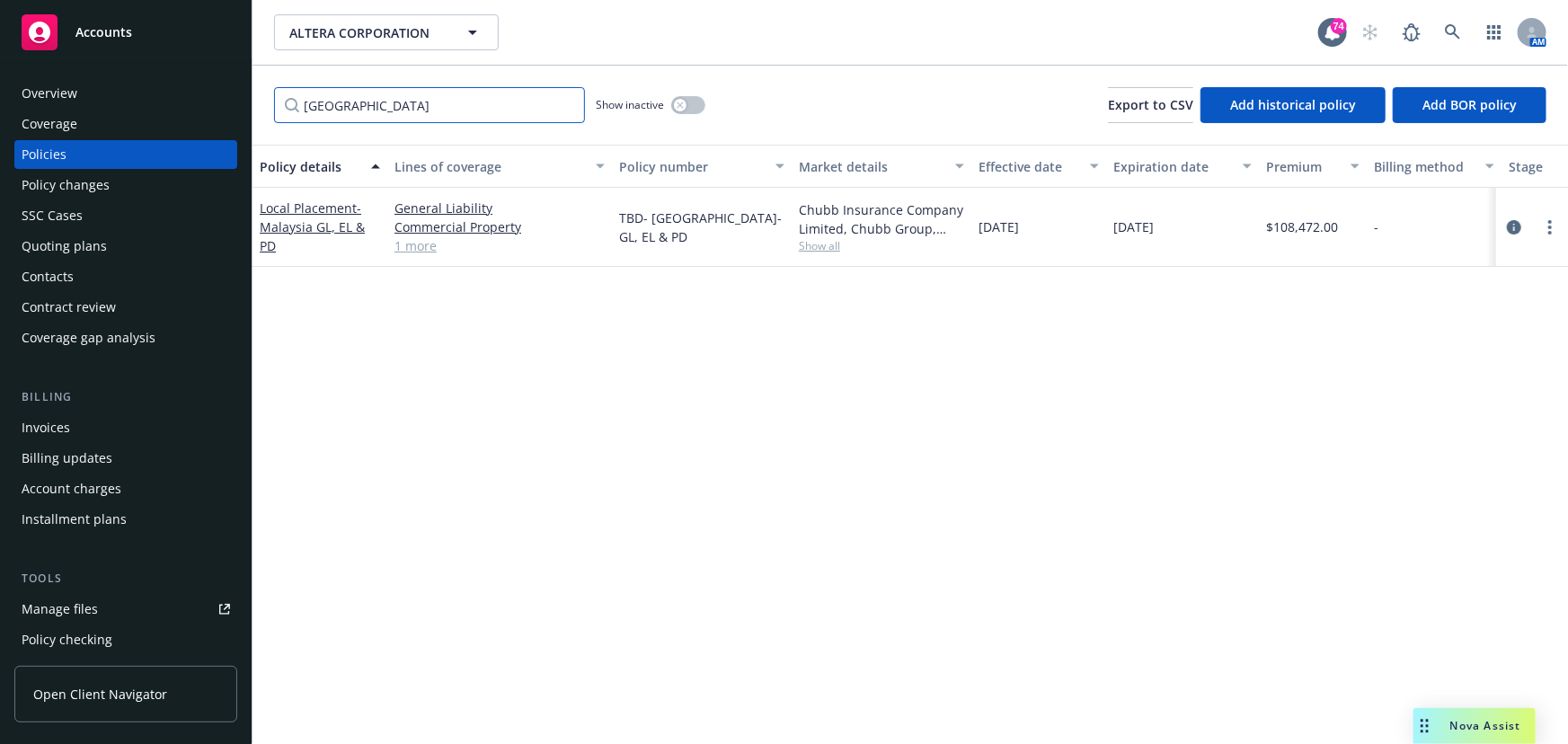
drag, startPoint x: 333, startPoint y: 103, endPoint x: 355, endPoint y: 103, distance: 22.0
click at [334, 103] on input "Malaysia" at bounding box center [430, 106] width 311 height 36
drag, startPoint x: 371, startPoint y: 103, endPoint x: 243, endPoint y: 105, distance: 128.0
click at [237, 107] on div "Accounts Overview Coverage Policies Policy changes SSC Cases Quoting plans Cont…" at bounding box center [784, 372] width 1568 height 744
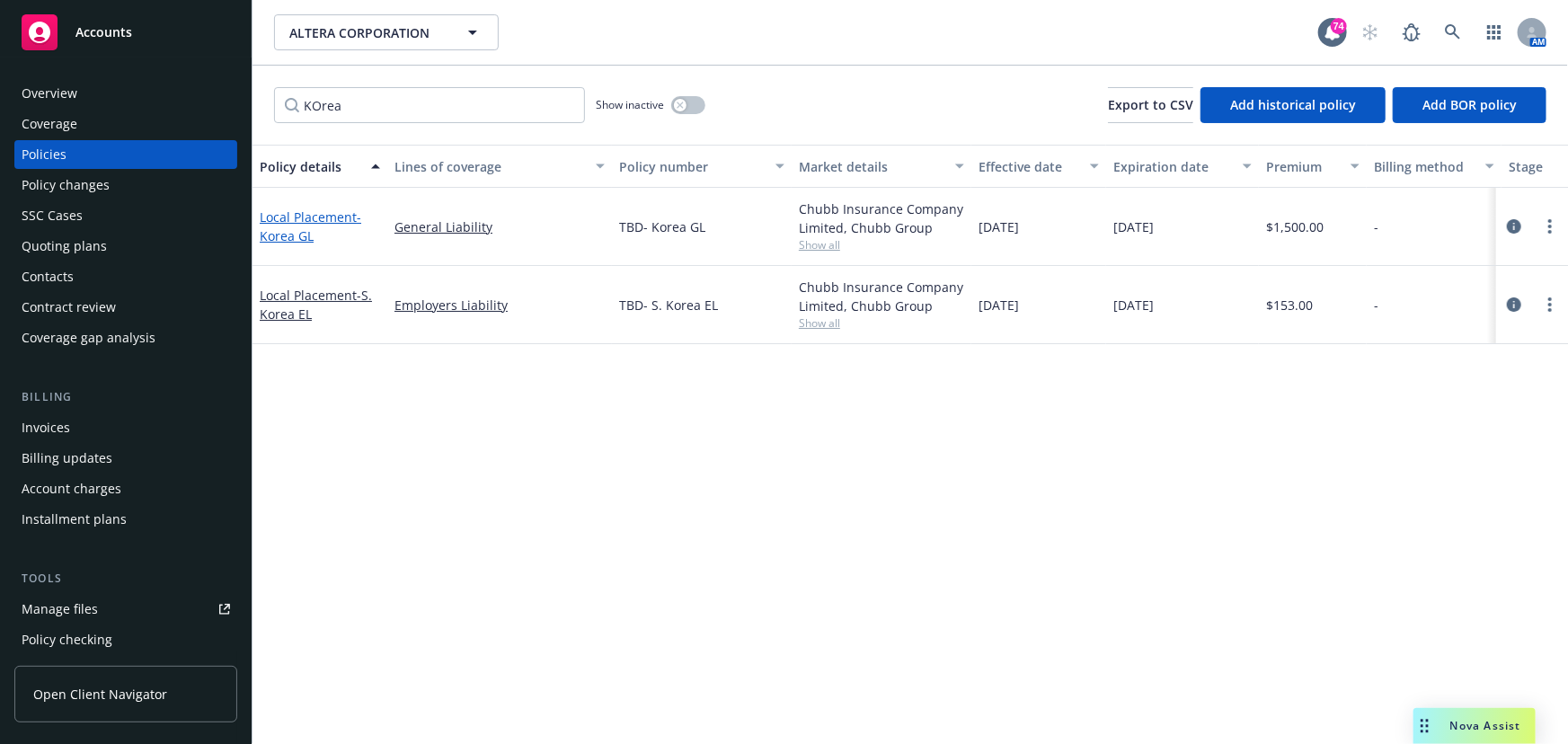
click at [268, 228] on span "- Korea GL" at bounding box center [311, 227] width 102 height 36
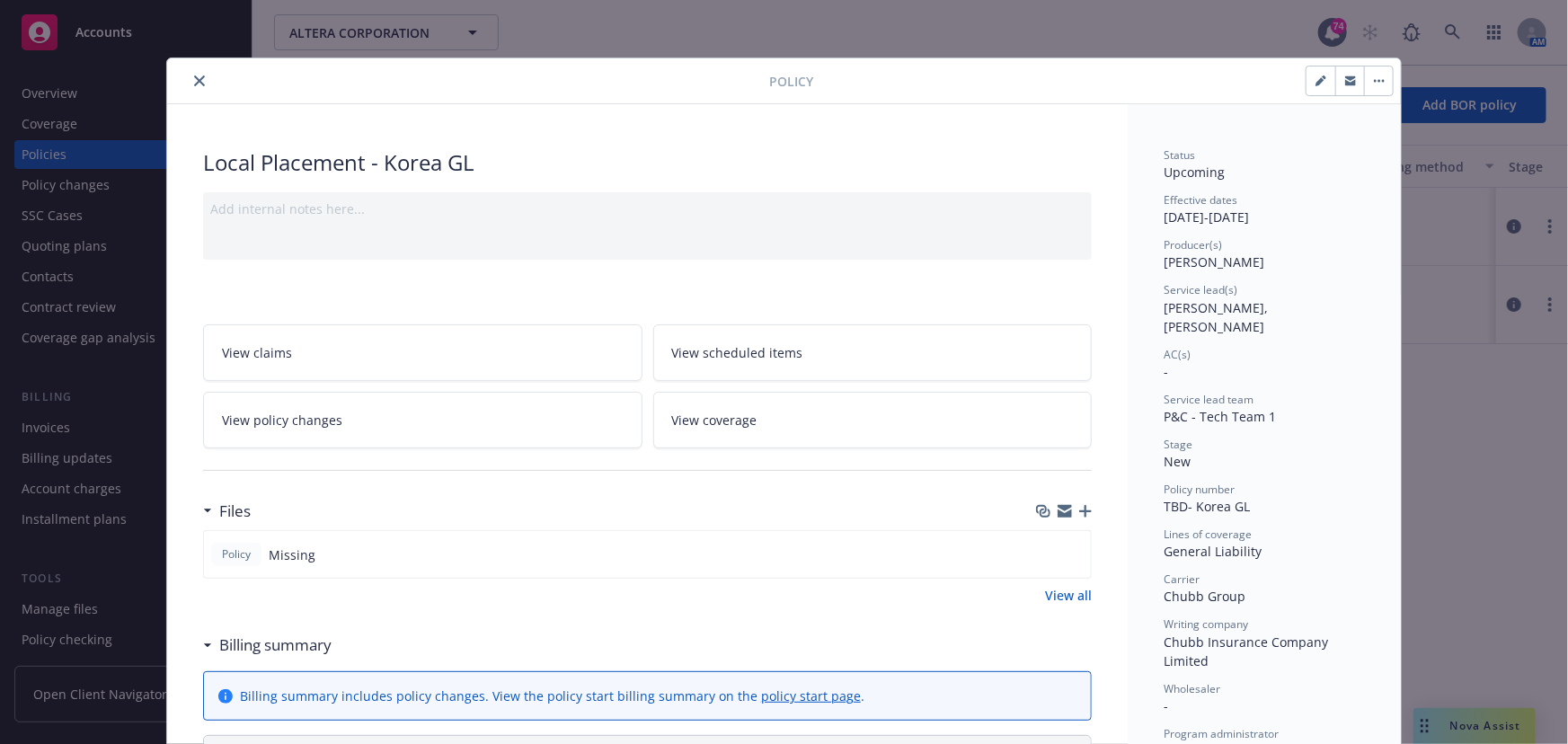
click at [1349, 82] on icon "button" at bounding box center [1350, 82] width 10 height 7
click at [194, 75] on icon "close" at bounding box center [199, 80] width 10 height 10
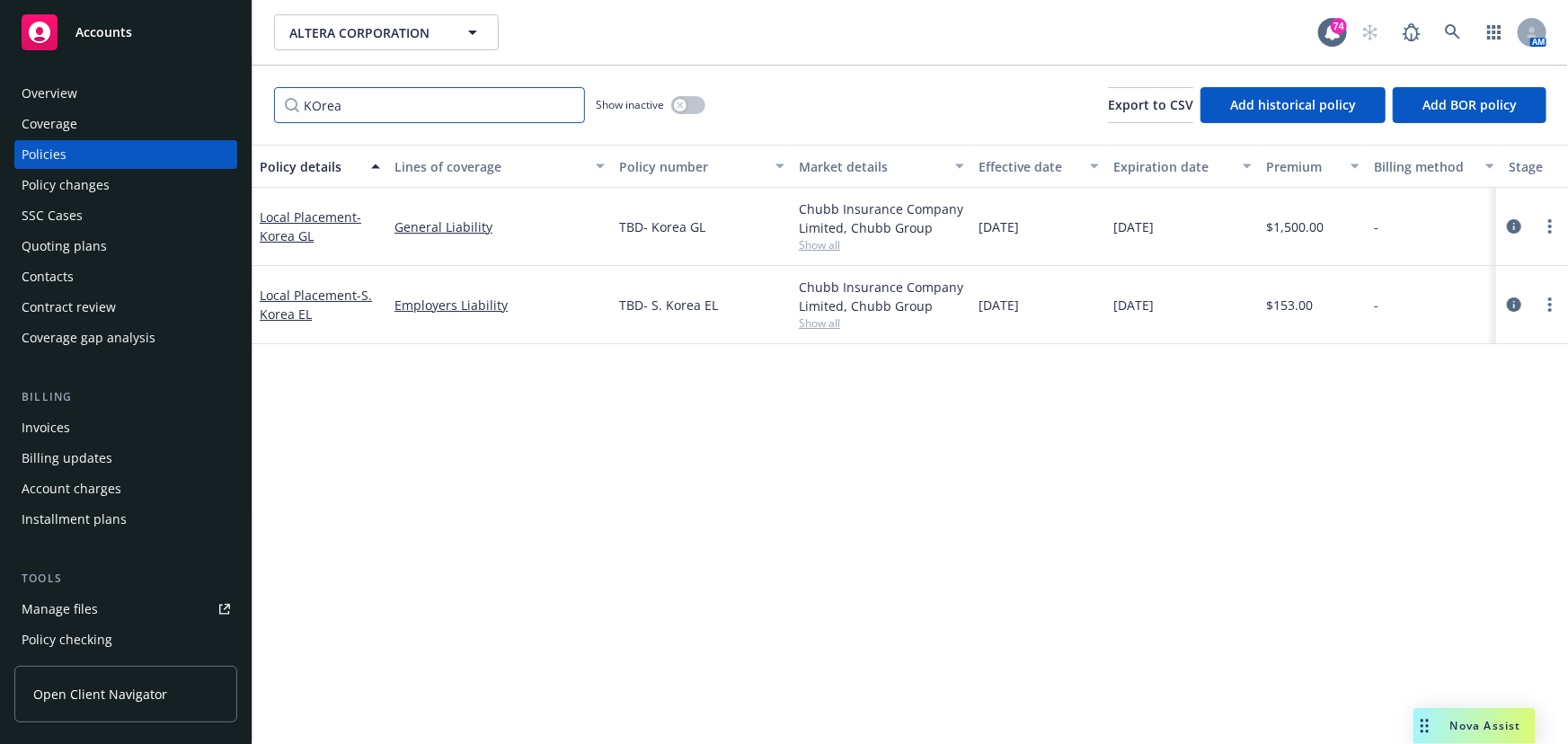
click at [338, 102] on input "KOrea" at bounding box center [430, 106] width 311 height 36
drag, startPoint x: 332, startPoint y: 106, endPoint x: 231, endPoint y: 96, distance: 101.5
click at [231, 97] on div "Accounts Overview Coverage Policies Policy changes SSC Cases Quoting plans Cont…" at bounding box center [784, 372] width 1568 height 744
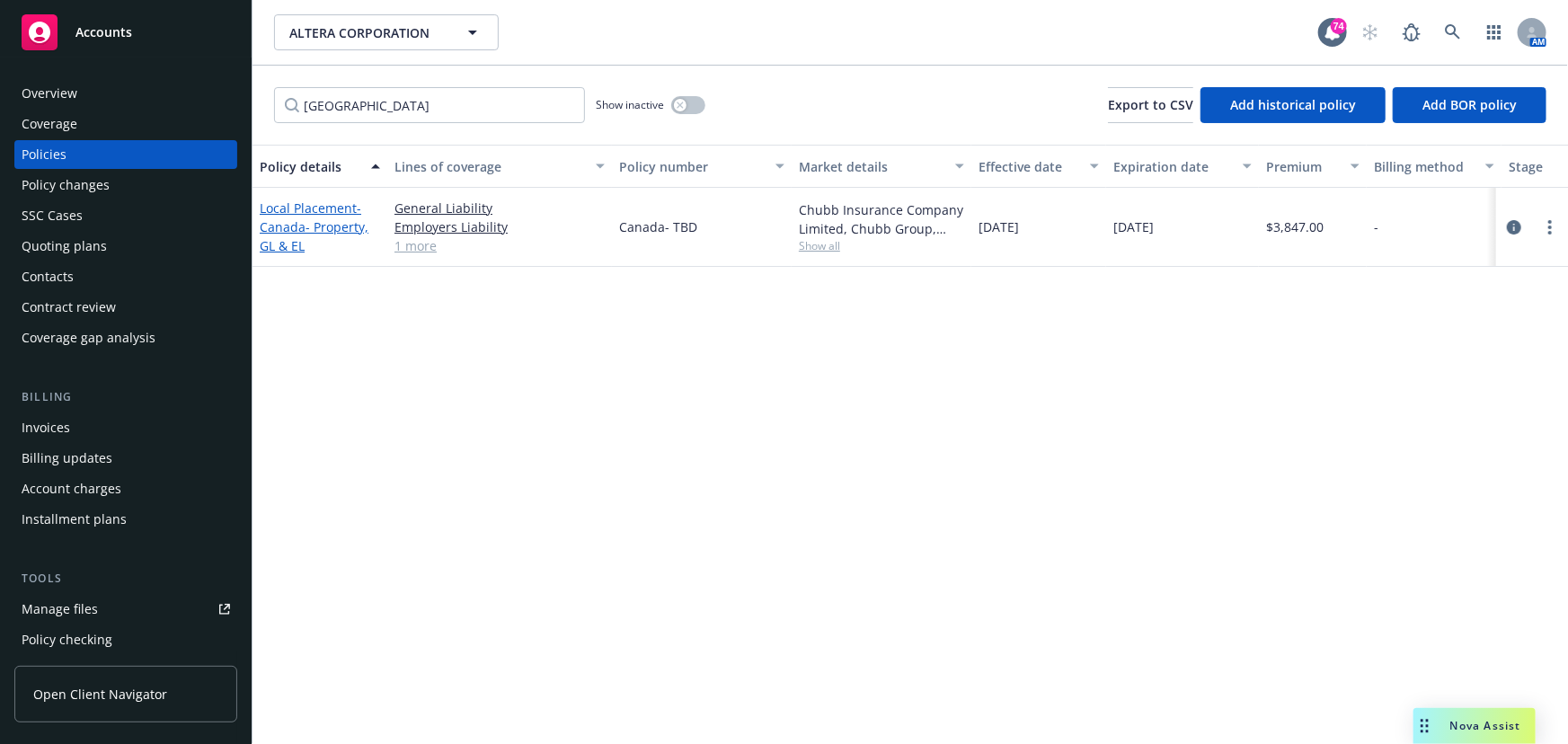
click at [271, 219] on span "- Canada- Property, GL & EL" at bounding box center [314, 227] width 109 height 55
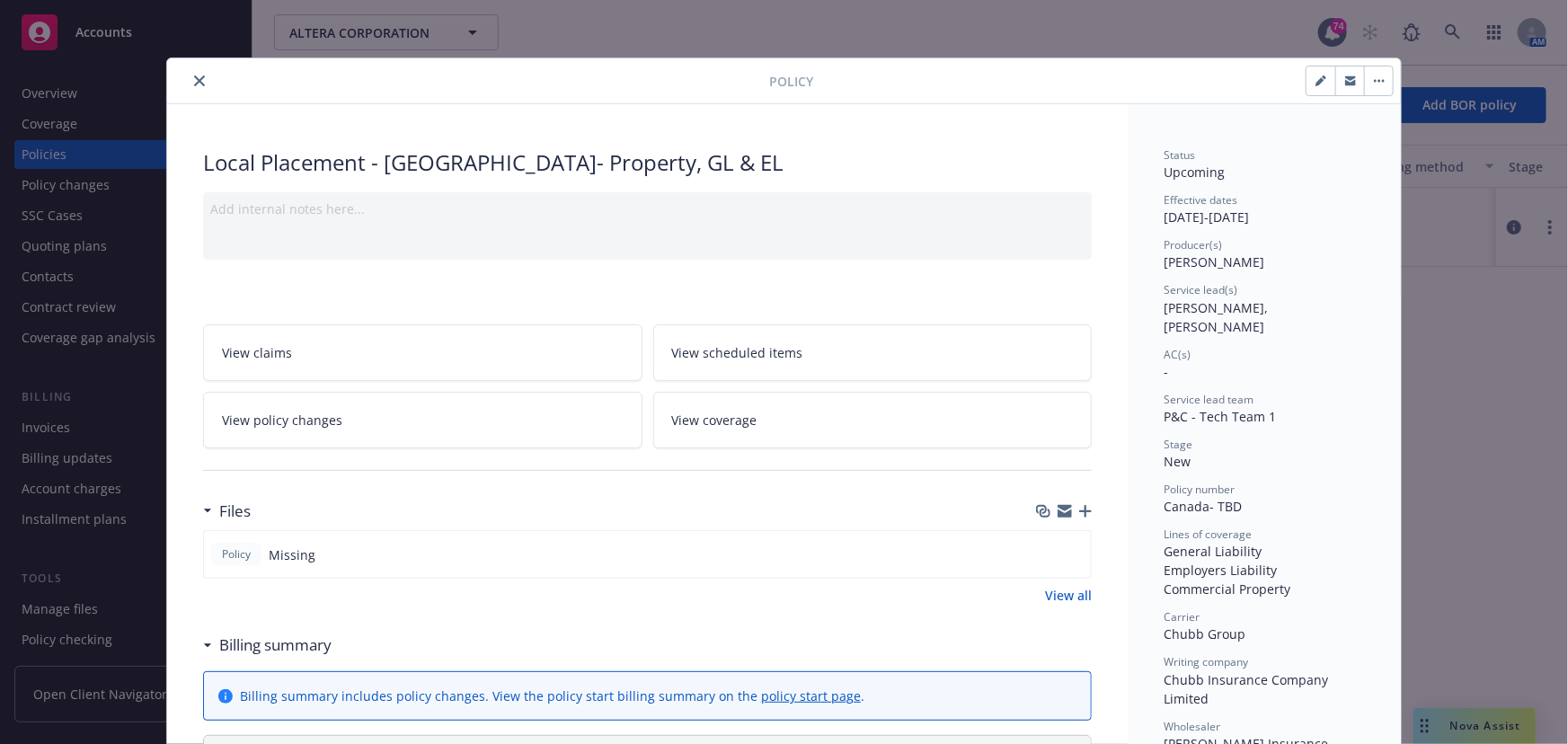
click at [1345, 81] on icon "button" at bounding box center [1350, 82] width 10 height 7
click at [194, 83] on icon "close" at bounding box center [199, 80] width 10 height 10
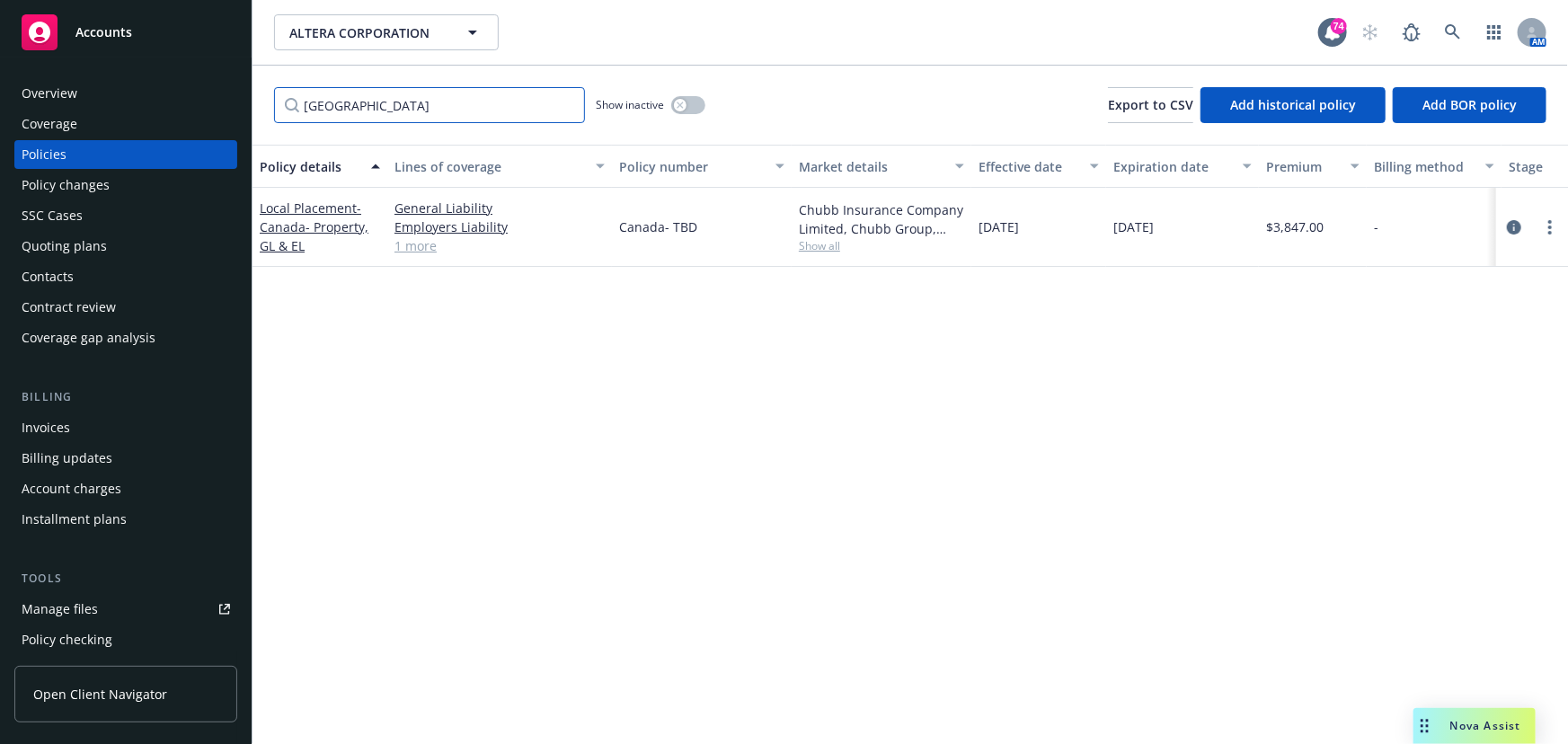
click at [436, 109] on input "Canada" at bounding box center [430, 106] width 311 height 36
drag, startPoint x: 384, startPoint y: 108, endPoint x: 188, endPoint y: 99, distance: 196.2
click at [188, 99] on div "Accounts Overview Coverage Policies Policy changes SSC Cases Quoting plans Cont…" at bounding box center [784, 372] width 1568 height 744
click at [293, 235] on span "- Hong Kong WC/EC" at bounding box center [314, 227] width 109 height 36
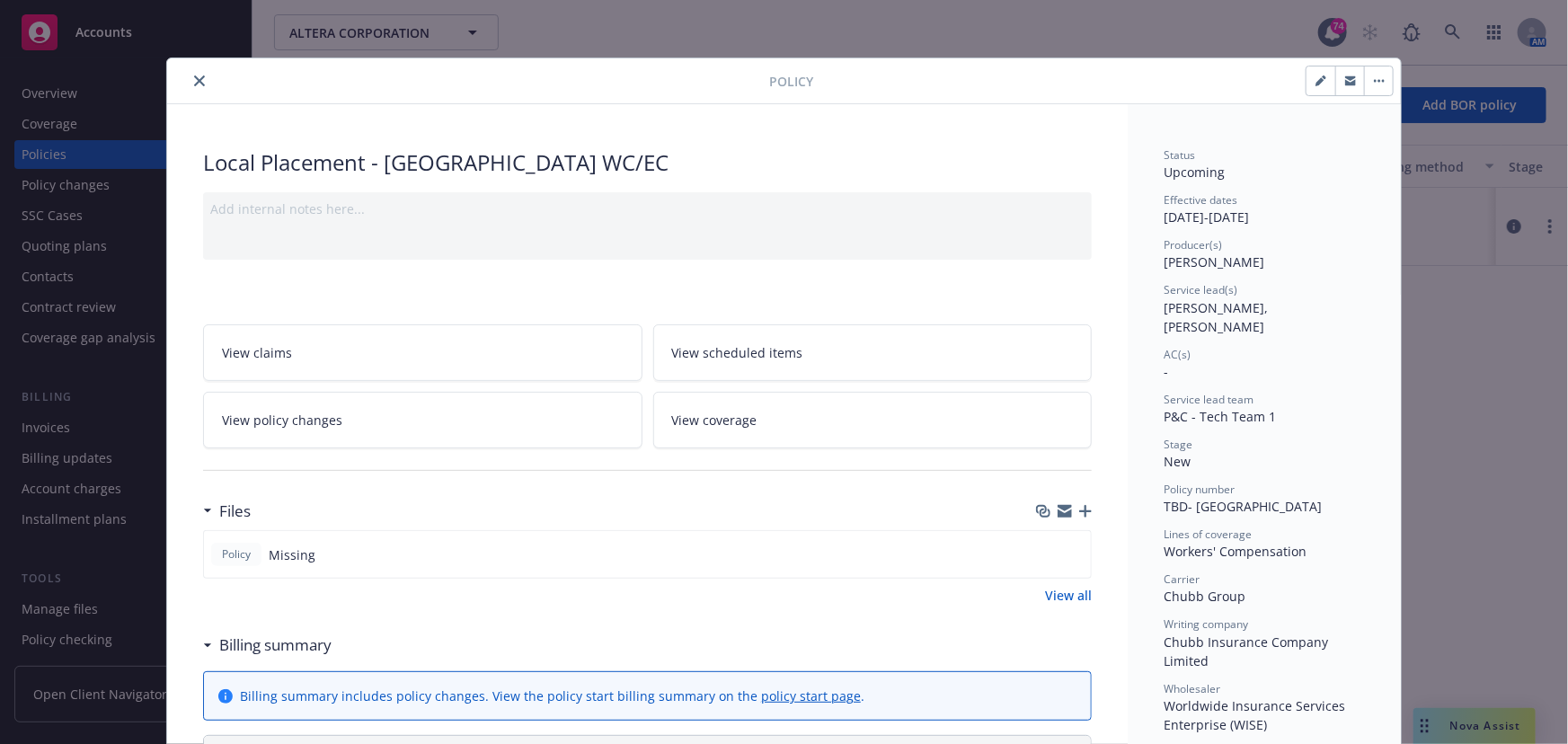
click at [1345, 86] on icon "button" at bounding box center [1350, 80] width 10 height 10
click at [183, 89] on div at bounding box center [472, 81] width 594 height 22
click at [189, 85] on button "close" at bounding box center [199, 81] width 22 height 22
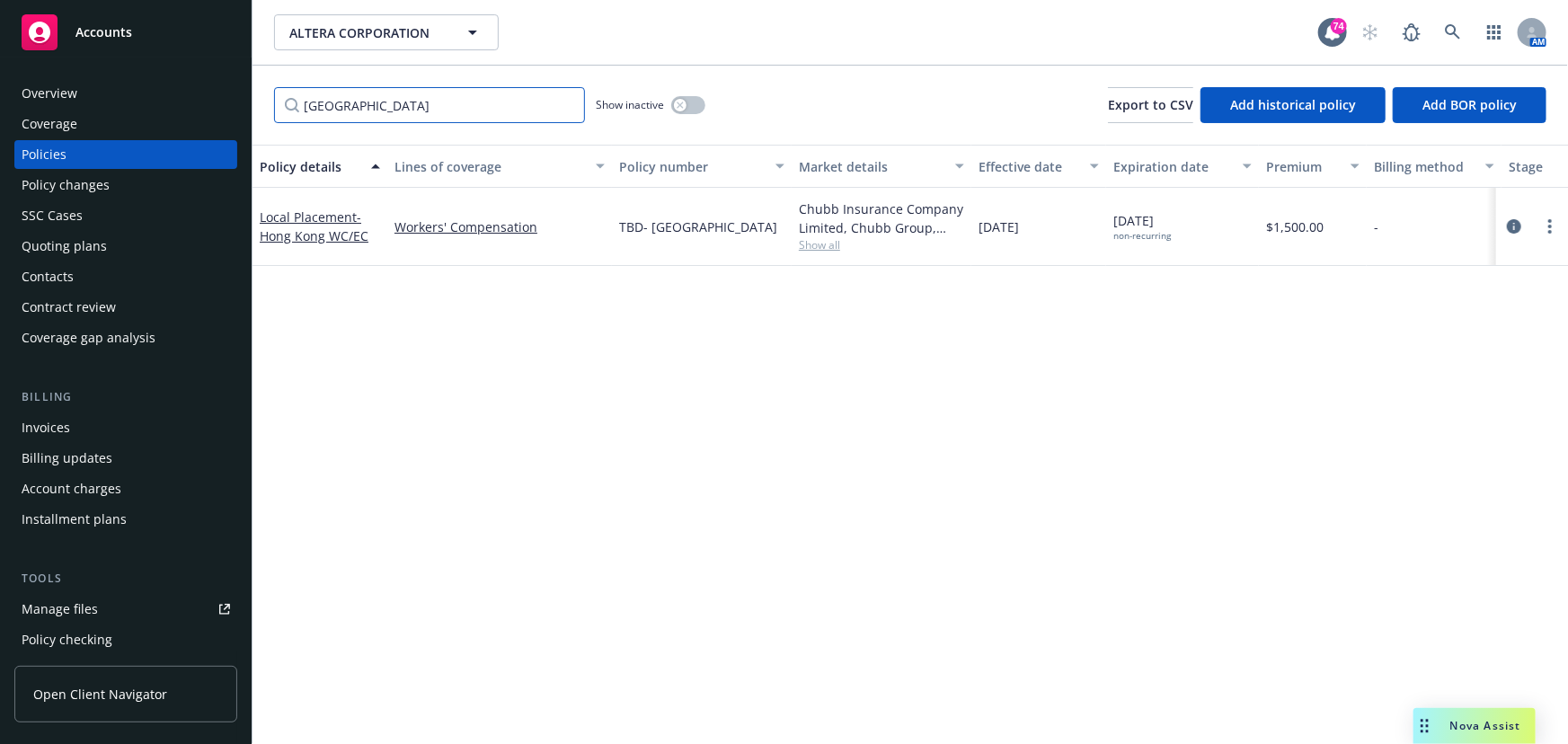
click at [378, 117] on input "Hong kong" at bounding box center [430, 106] width 311 height 36
drag, startPoint x: 328, startPoint y: 109, endPoint x: 206, endPoint y: 107, distance: 122.0
click at [206, 107] on div "Accounts Overview Coverage Policies Policy changes SSC Cases Quoting plans Cont…" at bounding box center [784, 372] width 1568 height 744
click at [279, 215] on link "Local Placement - Mexico GL" at bounding box center [311, 227] width 102 height 36
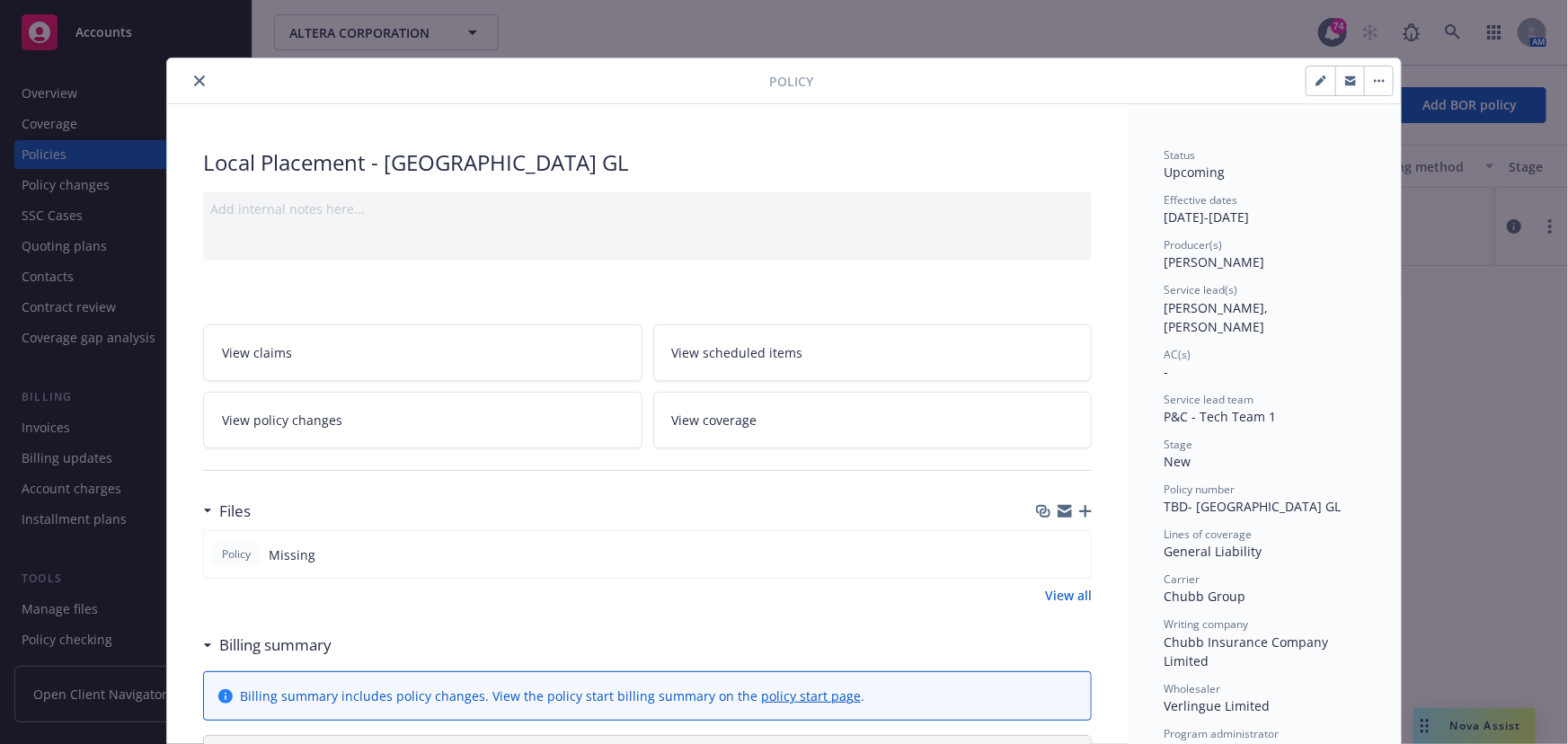
click at [1345, 85] on icon "button" at bounding box center [1350, 82] width 10 height 7
click at [196, 76] on icon "close" at bounding box center [199, 80] width 10 height 10
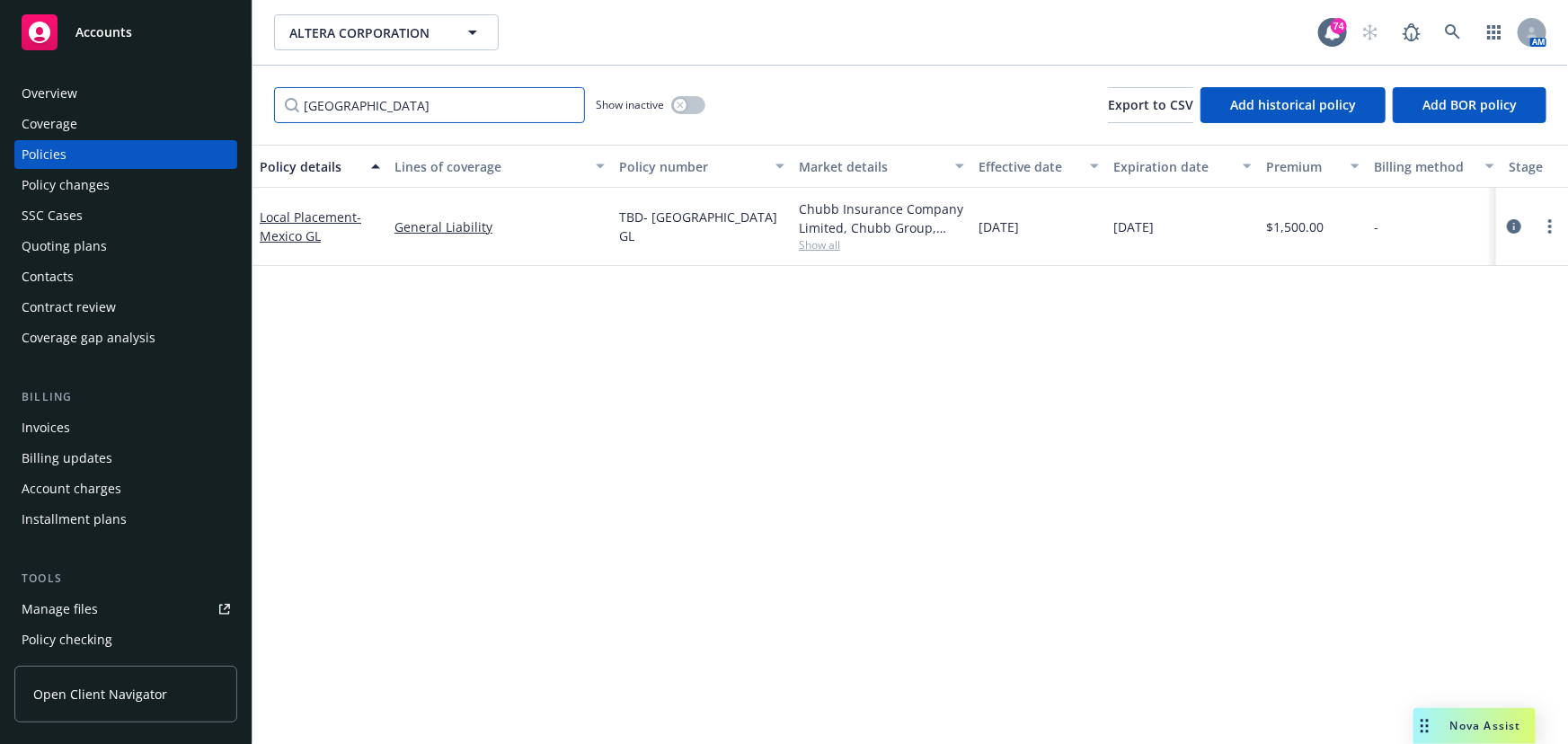
drag, startPoint x: 337, startPoint y: 103, endPoint x: 352, endPoint y: 103, distance: 15.0
click at [332, 103] on input "Mexico" at bounding box center [430, 106] width 311 height 36
drag, startPoint x: 356, startPoint y: 107, endPoint x: 230, endPoint y: 99, distance: 126.3
click at [230, 99] on div "Accounts Overview Coverage Policies Policy changes SSC Cases Quoting plans Cont…" at bounding box center [784, 372] width 1568 height 744
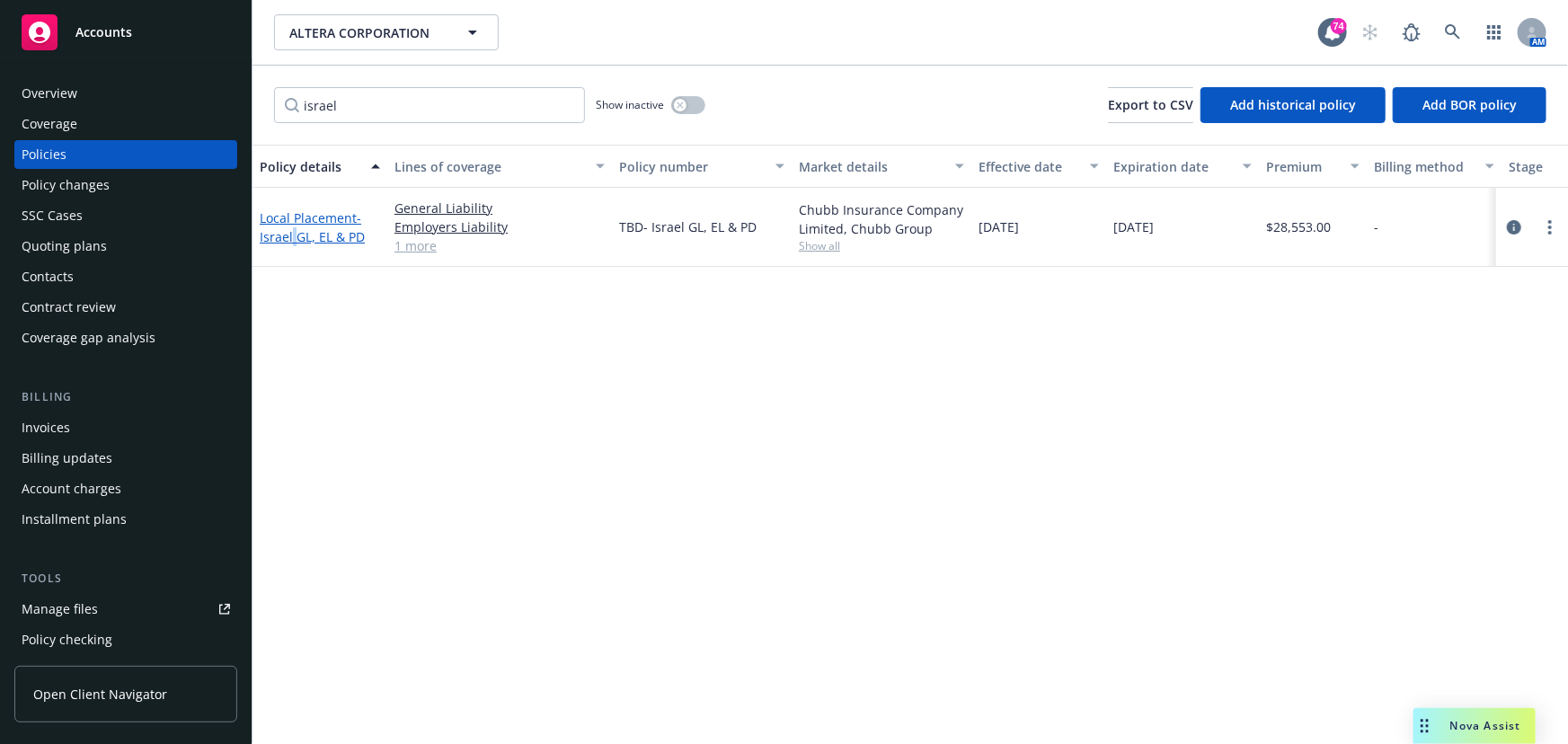
click at [291, 240] on span "- Israel GL, EL & PD" at bounding box center [312, 228] width 105 height 36
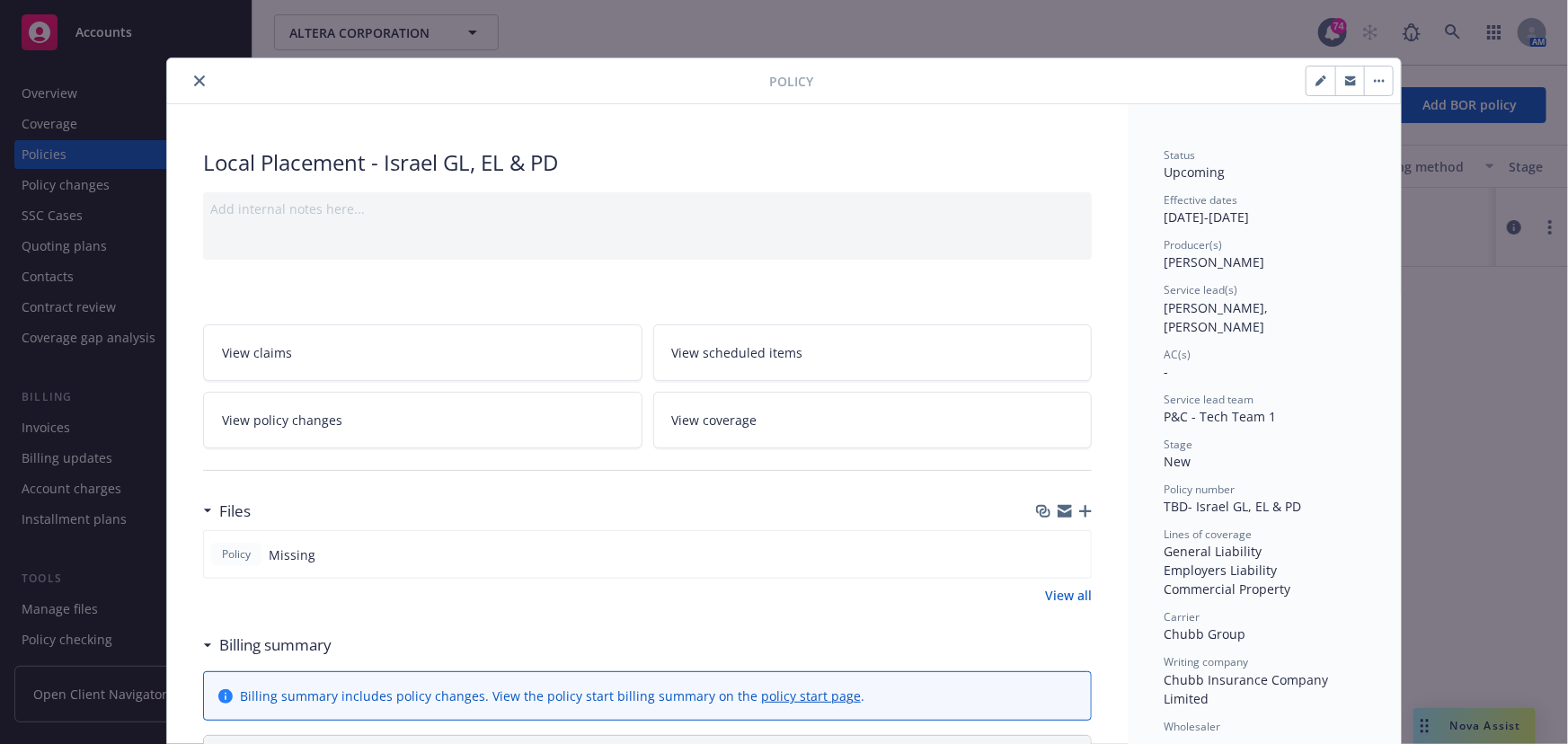
click at [1345, 79] on icon "button" at bounding box center [1350, 80] width 10 height 10
click at [189, 85] on button "close" at bounding box center [199, 81] width 22 height 22
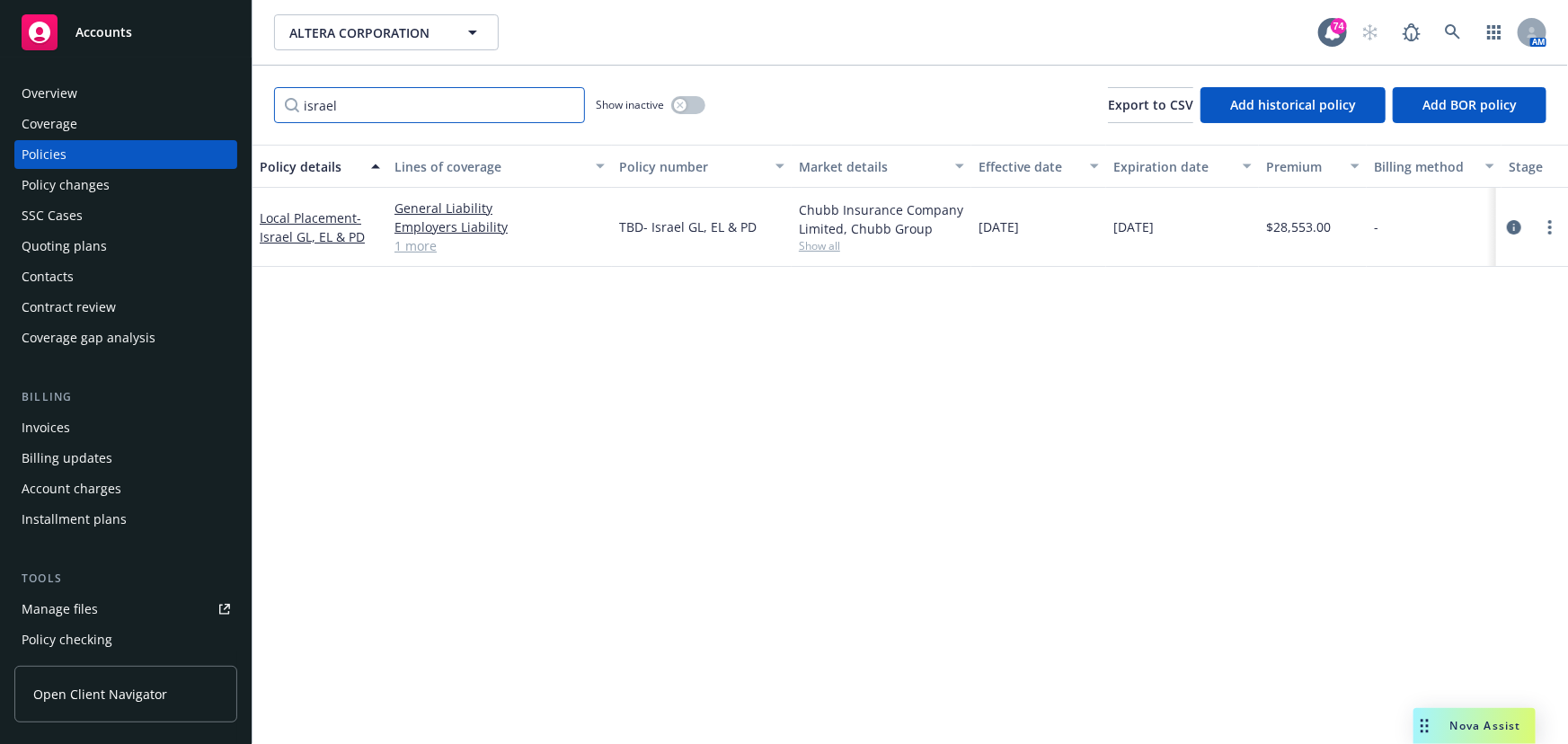
click at [344, 98] on input "israel" at bounding box center [430, 106] width 311 height 36
drag, startPoint x: 359, startPoint y: 99, endPoint x: 210, endPoint y: 97, distance: 149.0
click at [210, 97] on div "Accounts Overview Coverage Policies Policy changes SSC Cases Quoting plans Cont…" at bounding box center [784, 372] width 1568 height 744
type input "Uk"
click at [293, 215] on link "Local Placement - UK EL" at bounding box center [319, 227] width 119 height 36
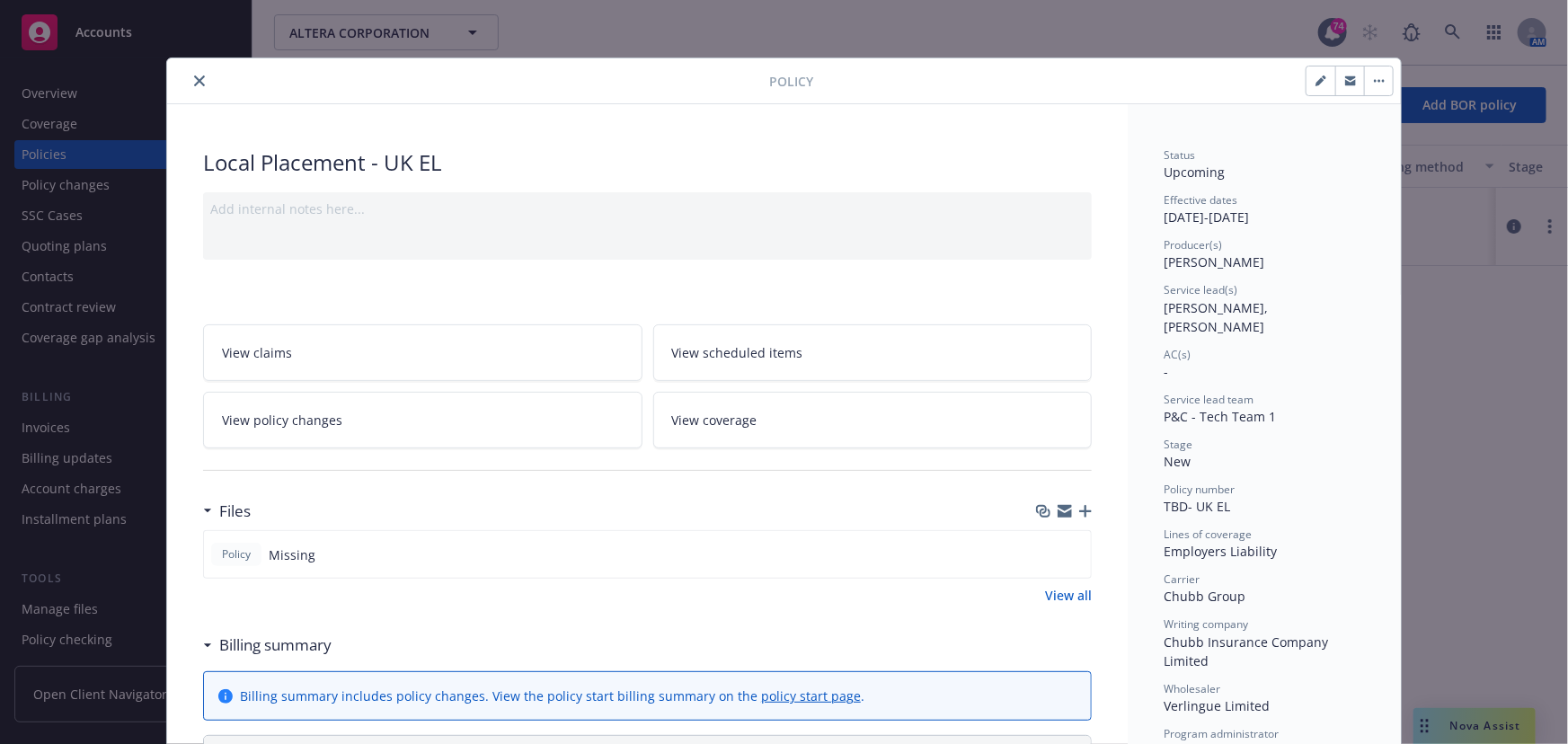
click at [1345, 76] on icon "button" at bounding box center [1350, 78] width 10 height 5
click at [197, 81] on icon "close" at bounding box center [199, 80] width 10 height 10
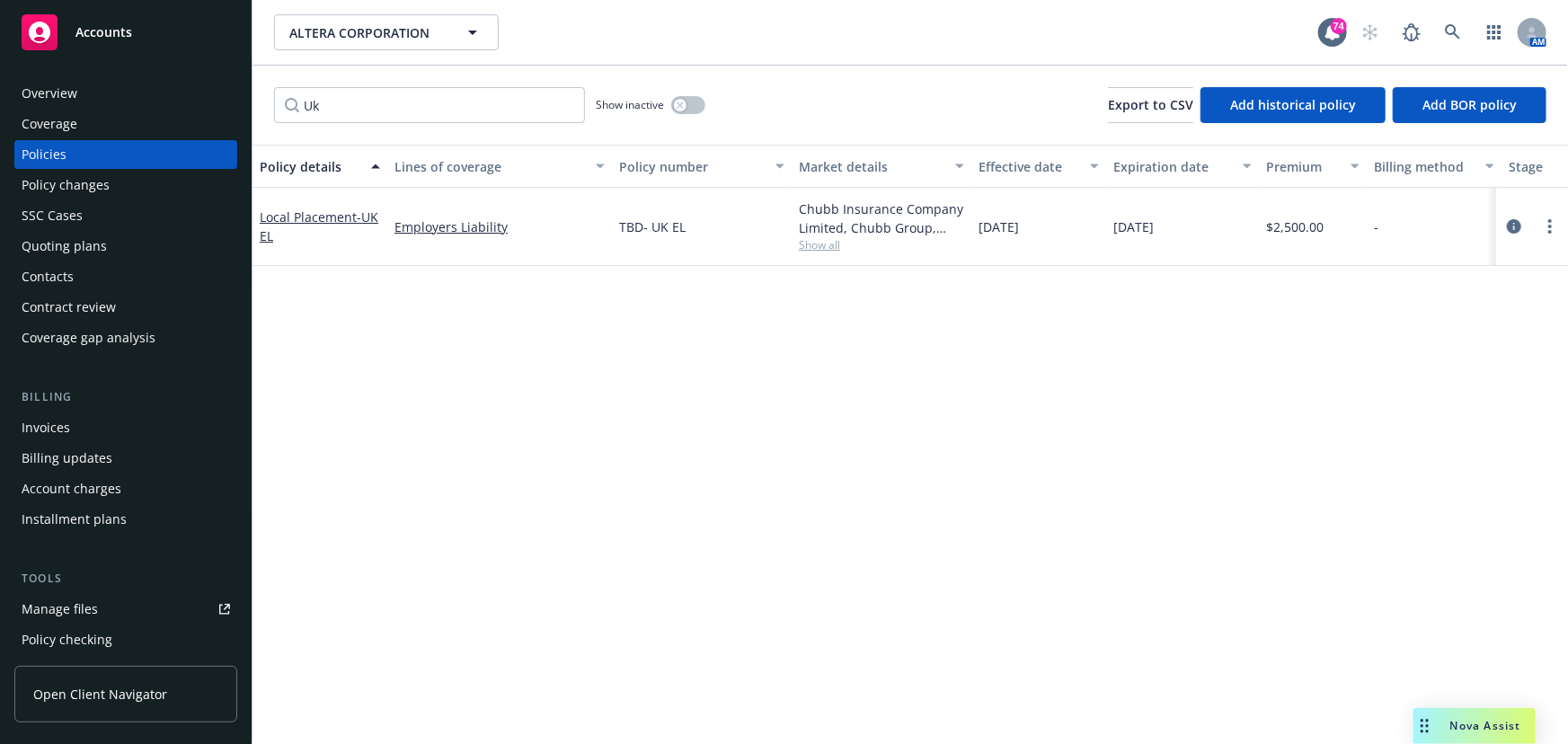
click at [138, 102] on div "Overview" at bounding box center [126, 93] width 209 height 29
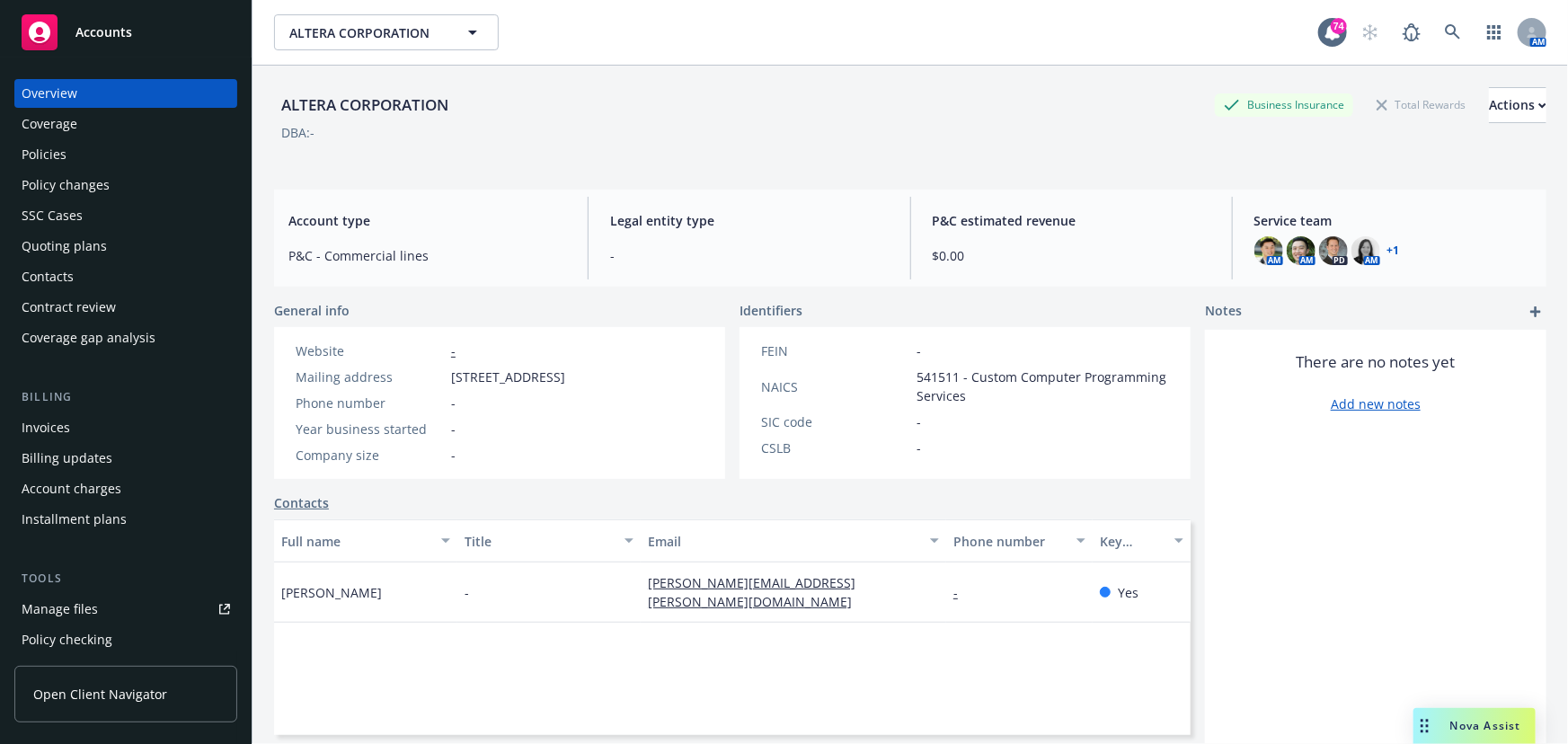
click at [97, 154] on div "Policies" at bounding box center [126, 154] width 209 height 29
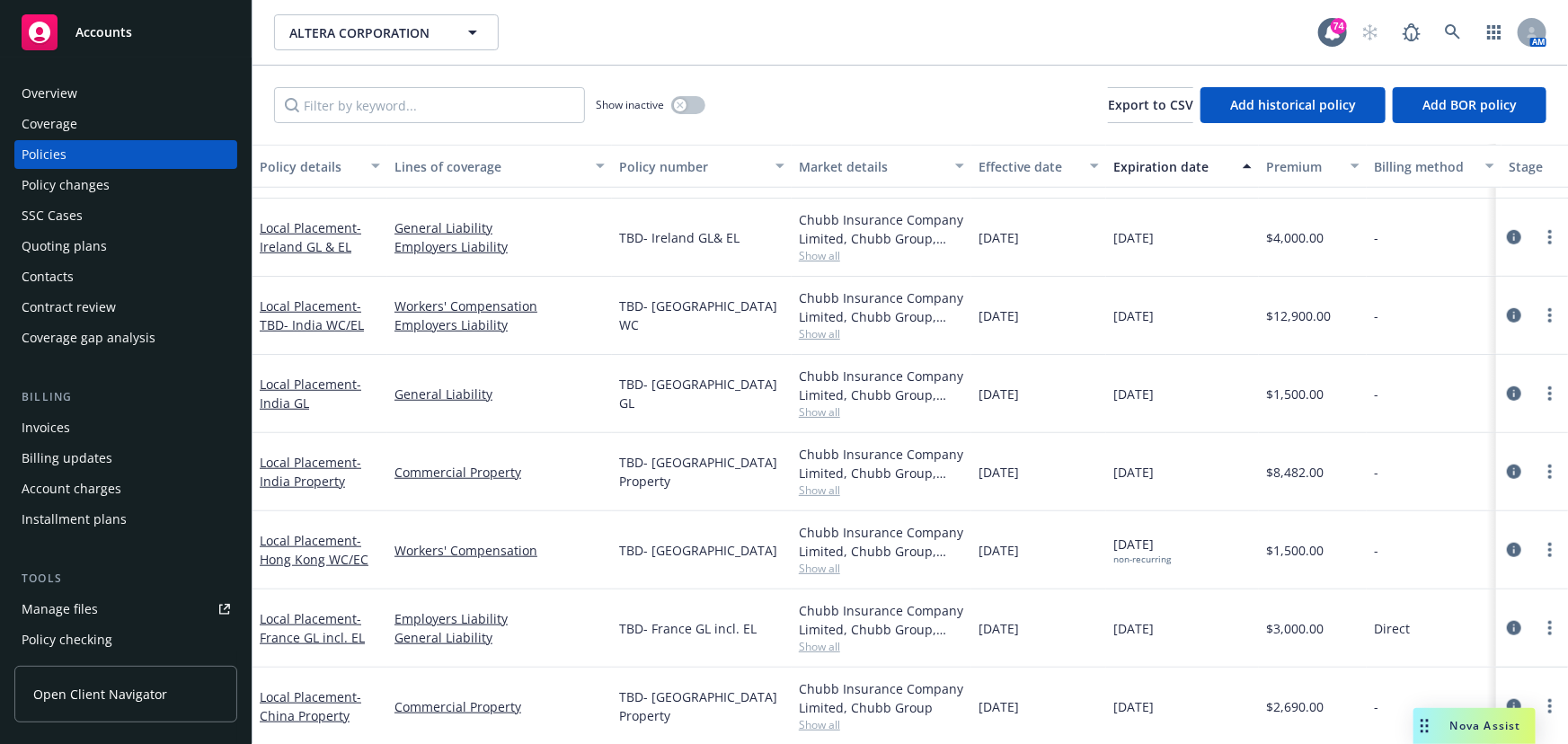
scroll to position [654, 0]
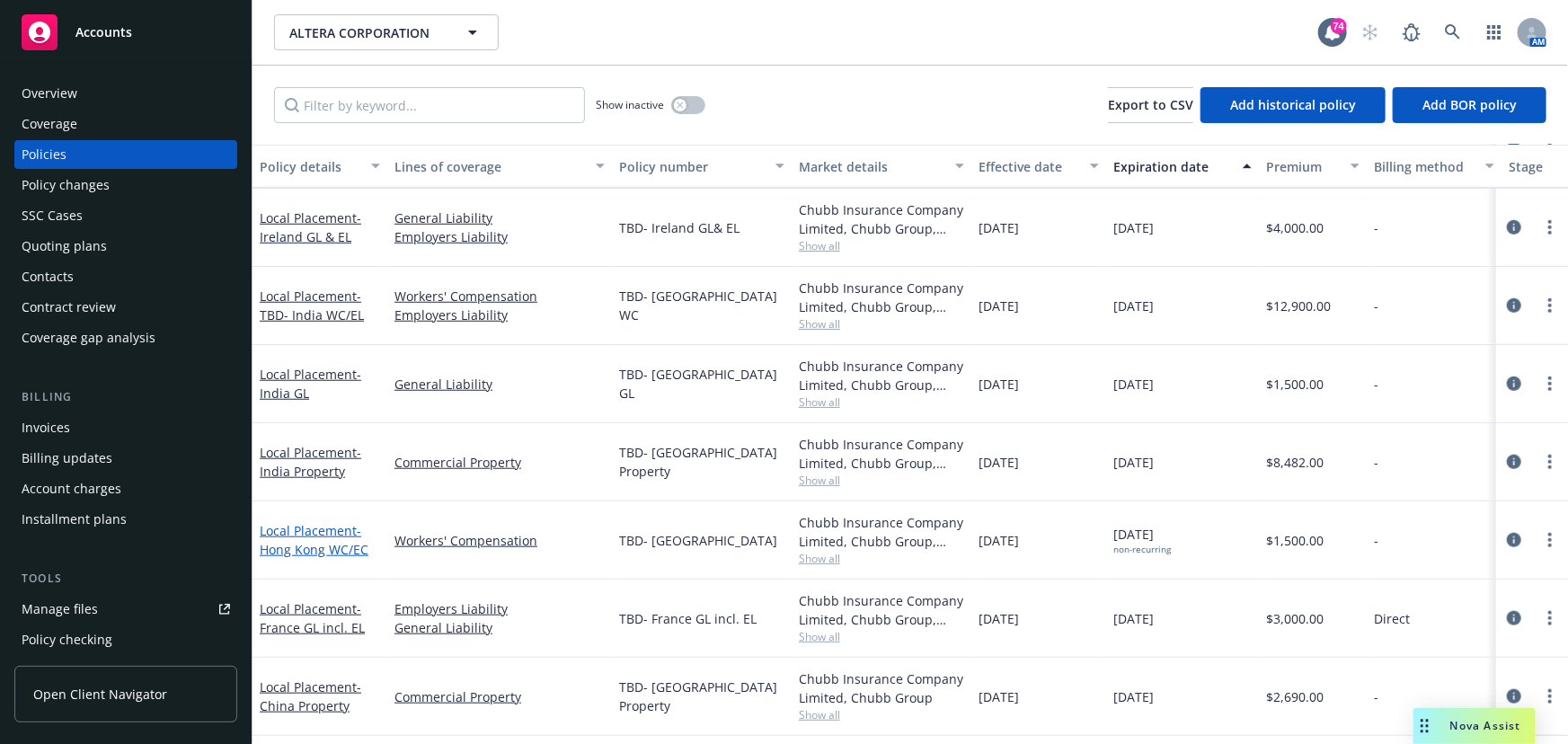
click at [325, 554] on span "- Hong Kong WC/EC" at bounding box center [314, 540] width 109 height 36
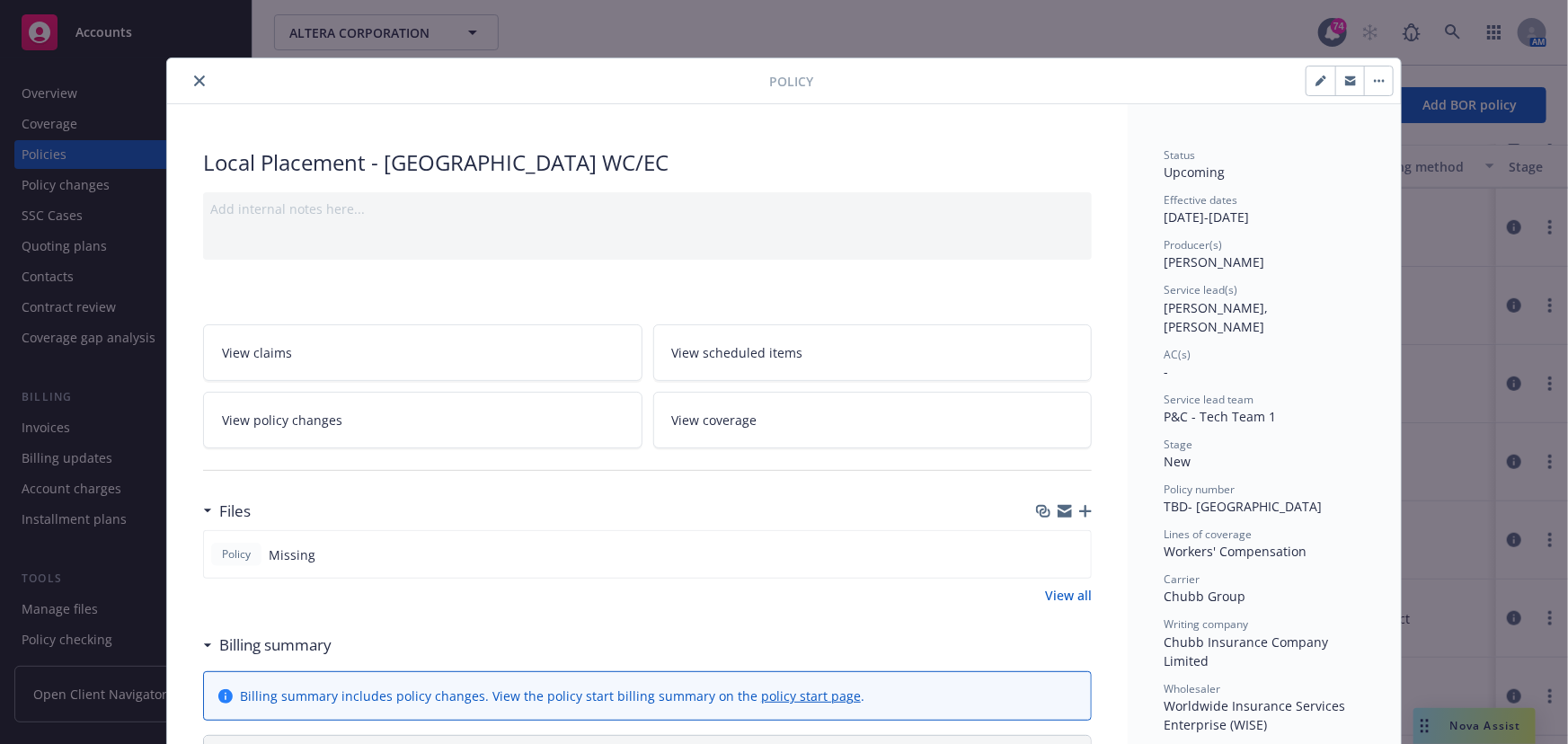
scroll to position [54, 0]
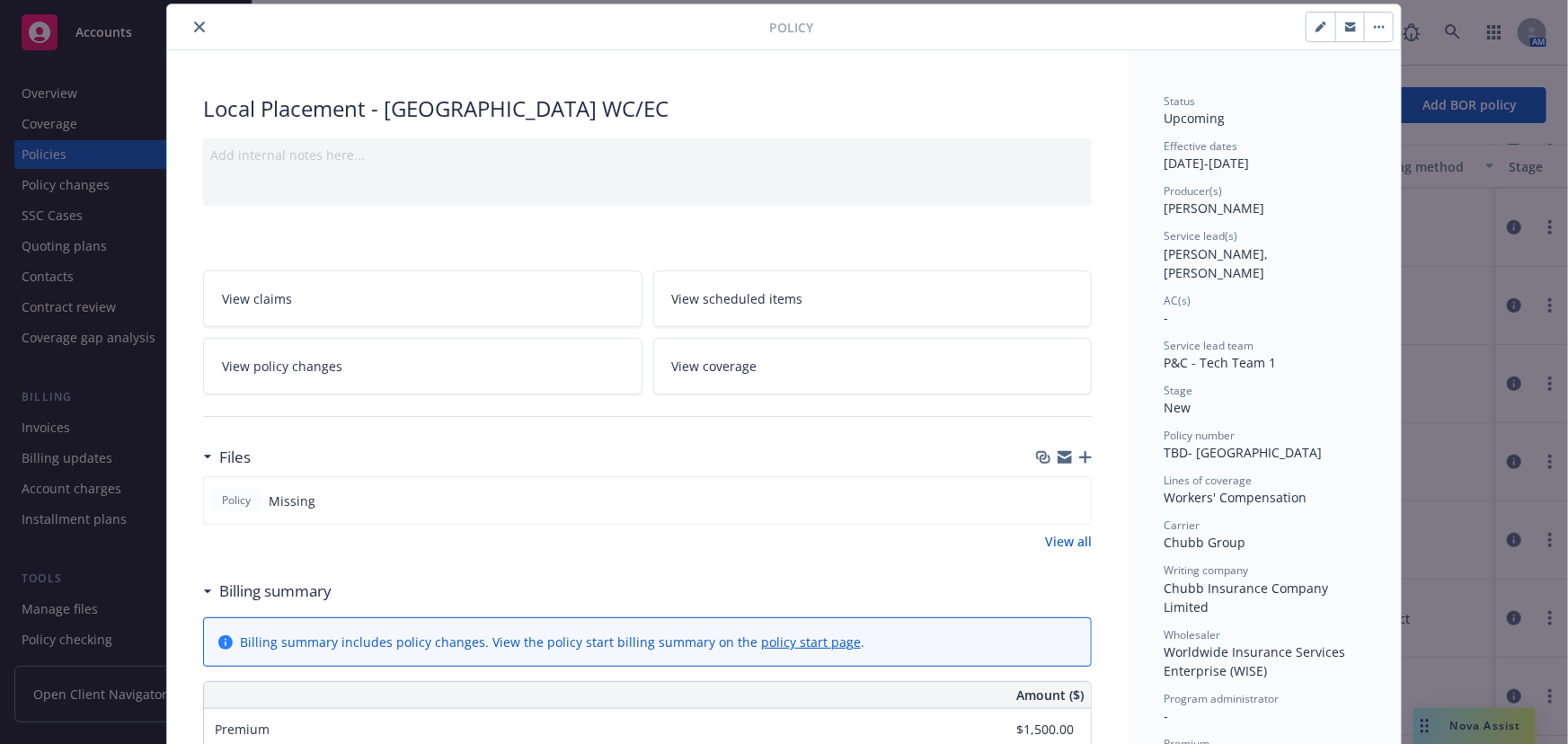
click at [1316, 31] on icon "button" at bounding box center [1320, 27] width 10 height 10
select select "NEW"
select select "other"
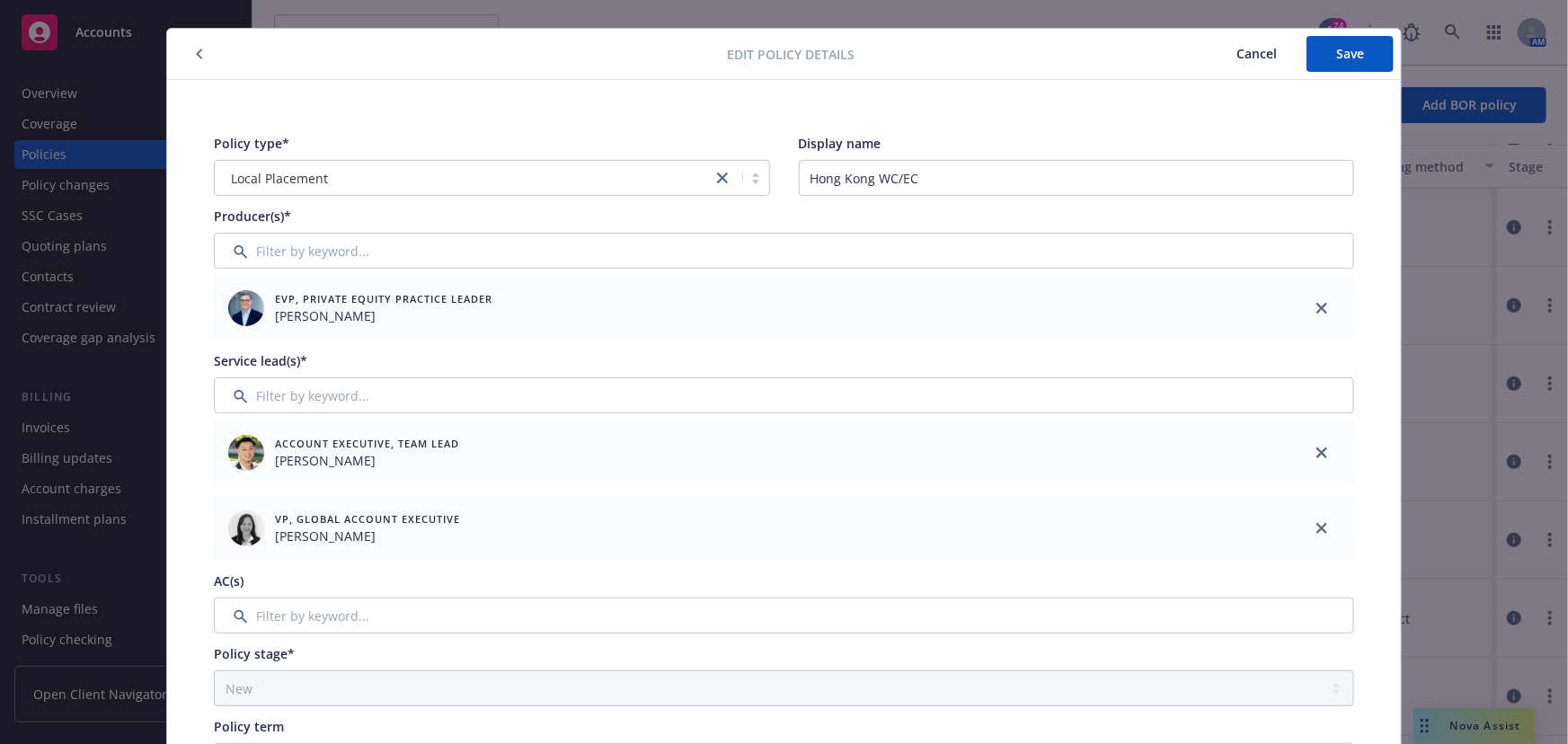
scroll to position [0, 0]
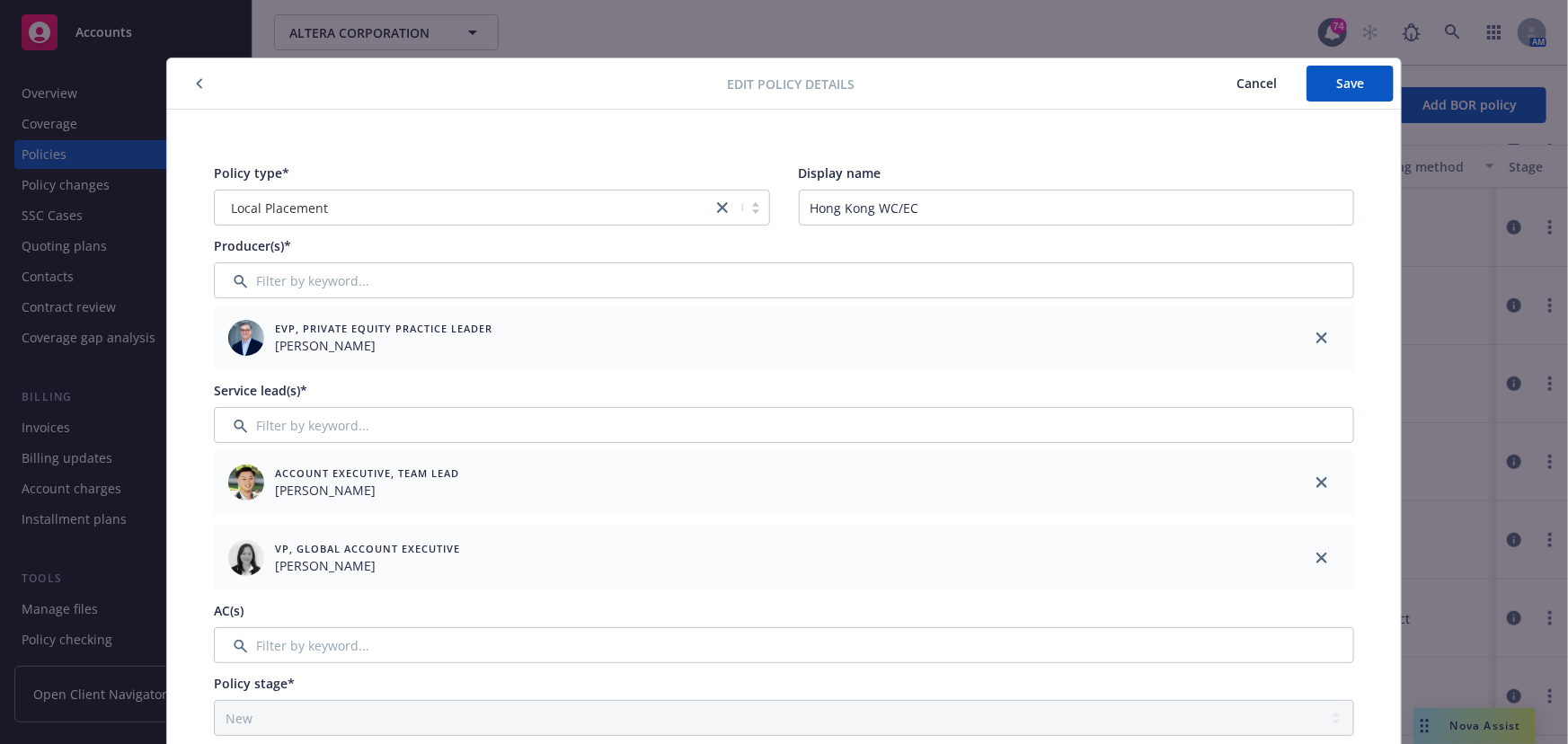
click at [1237, 81] on span "Cancel" at bounding box center [1256, 83] width 40 height 17
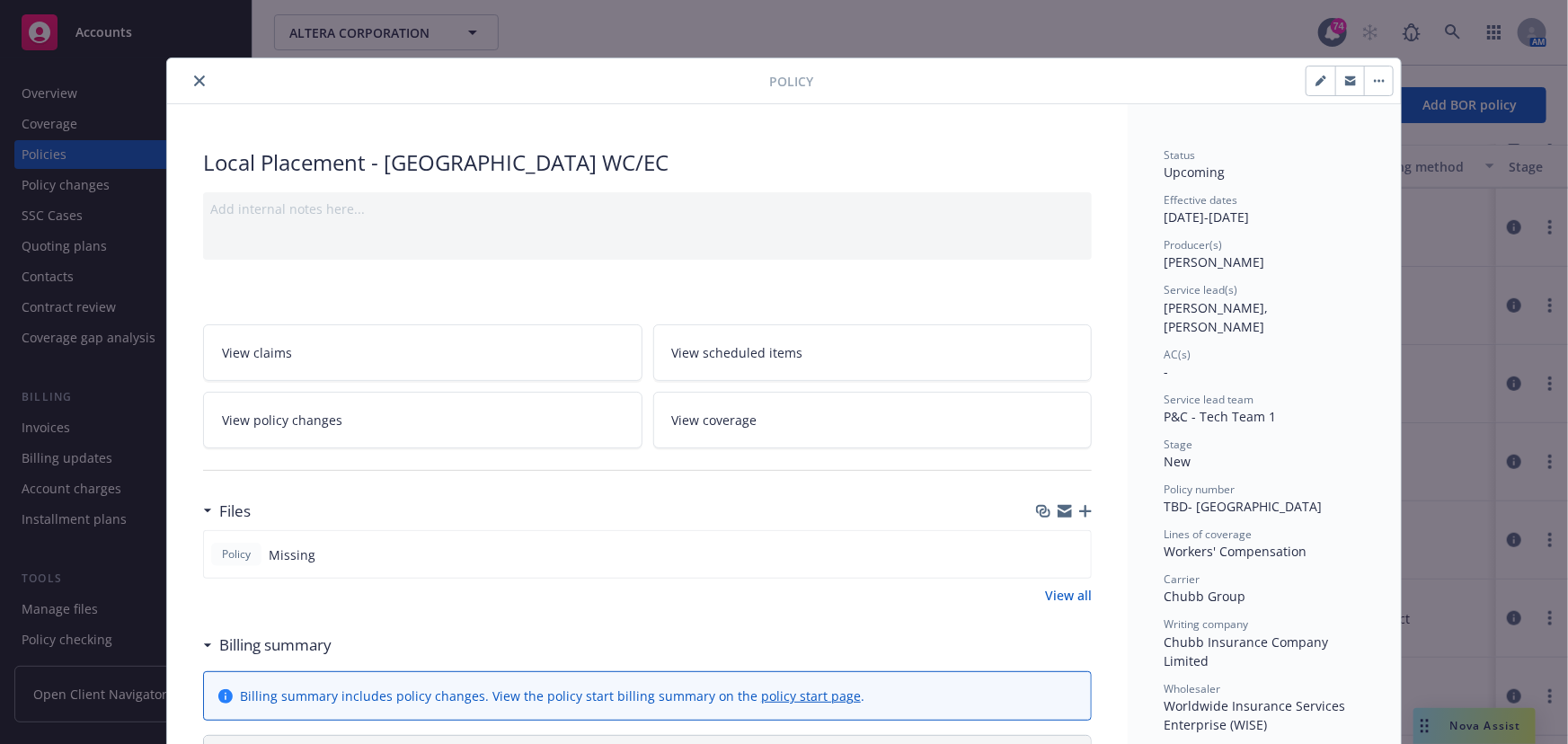
click at [194, 81] on icon "close" at bounding box center [199, 80] width 10 height 10
